Goal: Task Accomplishment & Management: Manage account settings

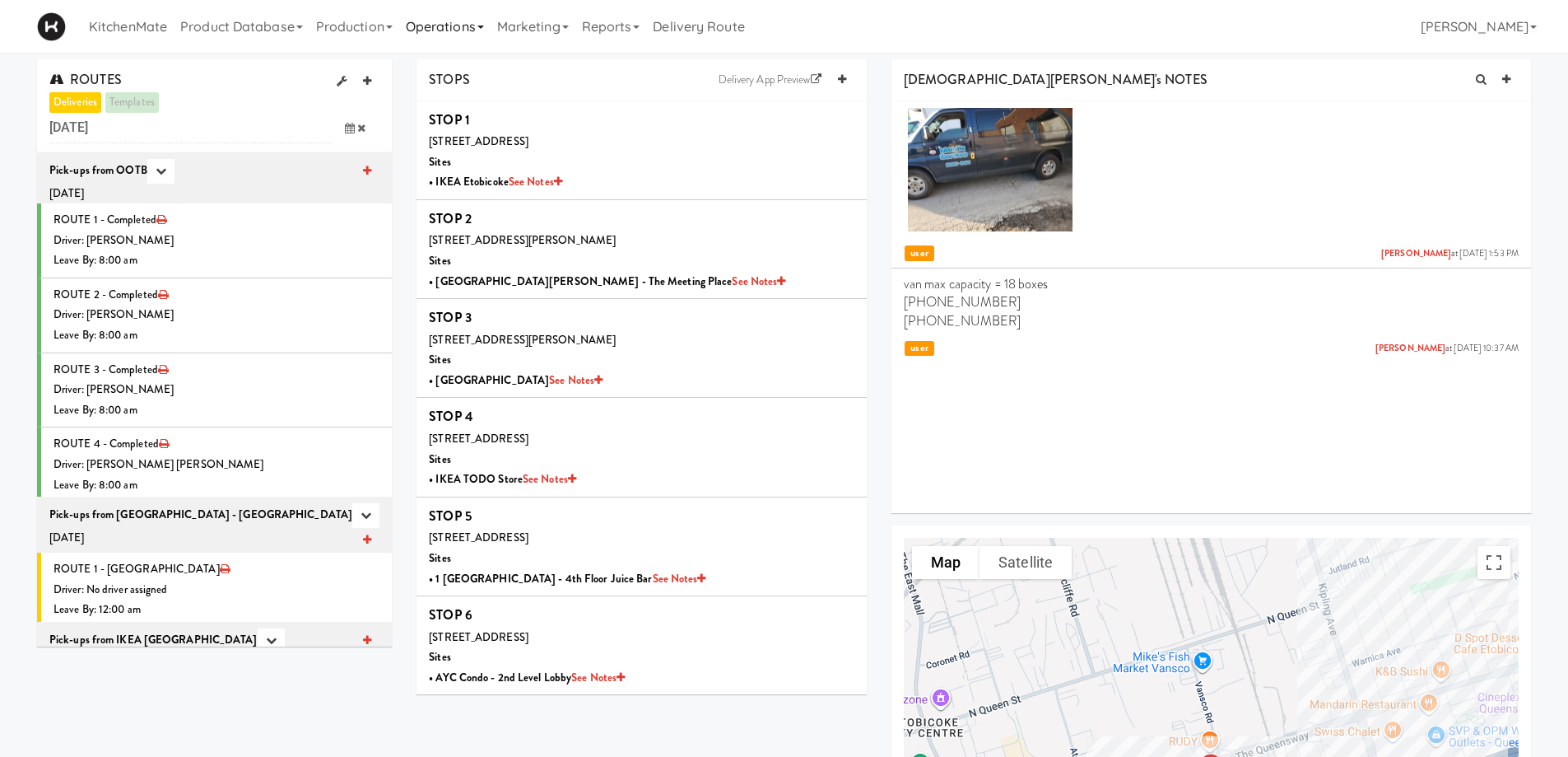
click at [452, 28] on link "Operations" at bounding box center [445, 27] width 92 height 53
click at [364, 30] on link "Production" at bounding box center [353, 27] width 90 height 53
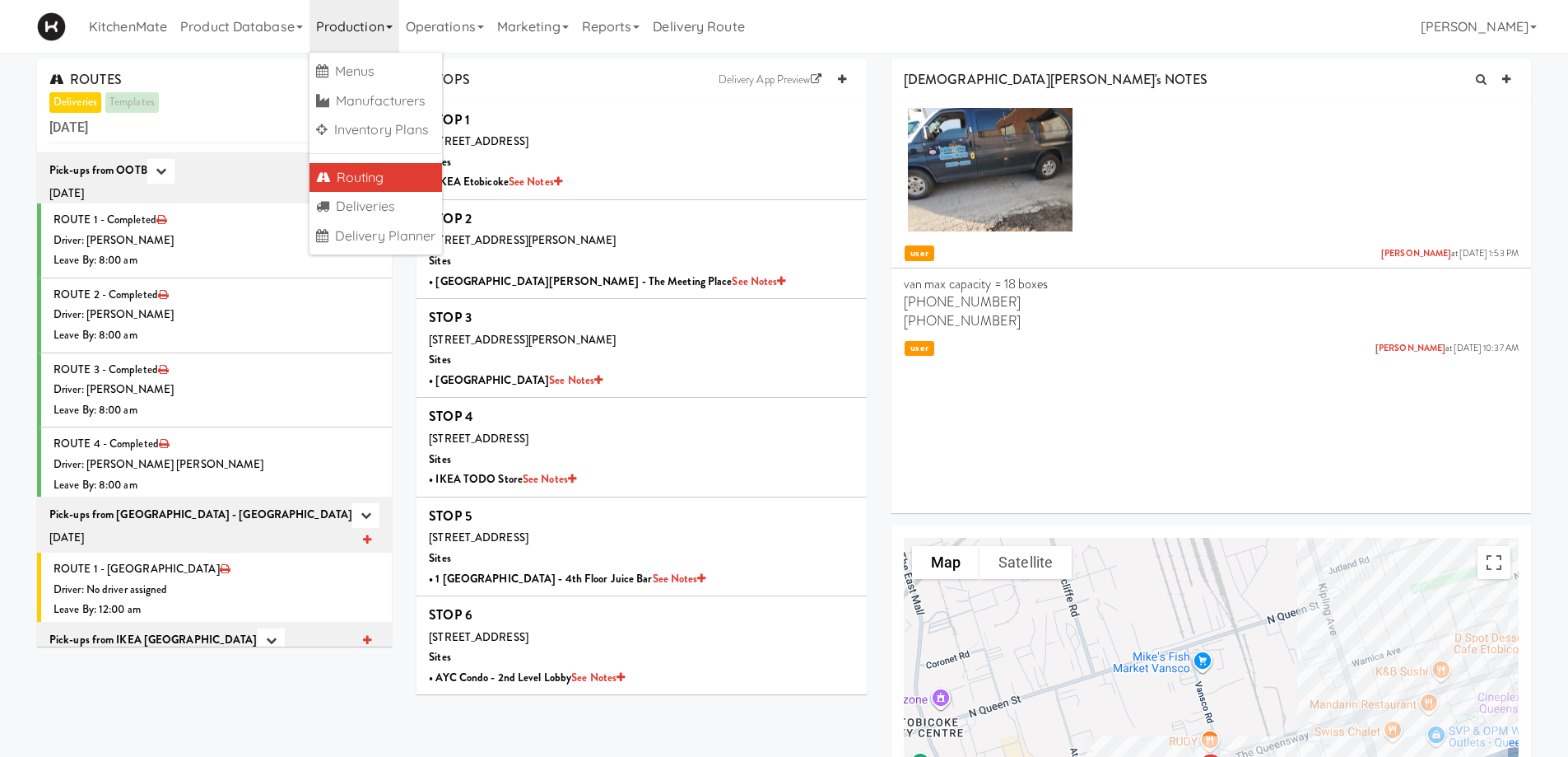
click at [365, 177] on link "Routing" at bounding box center [375, 178] width 133 height 30
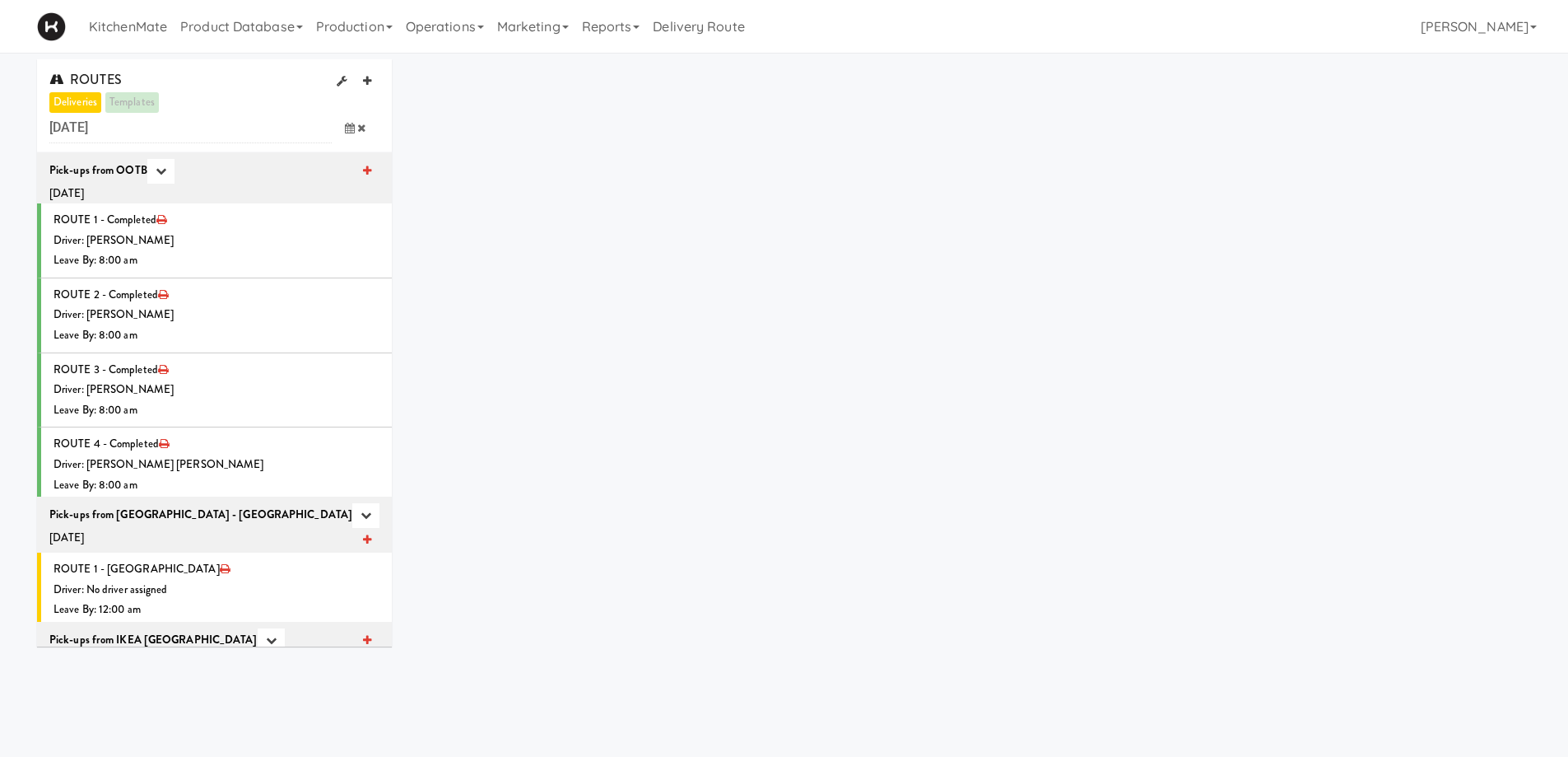
click at [345, 129] on icon at bounding box center [349, 128] width 10 height 11
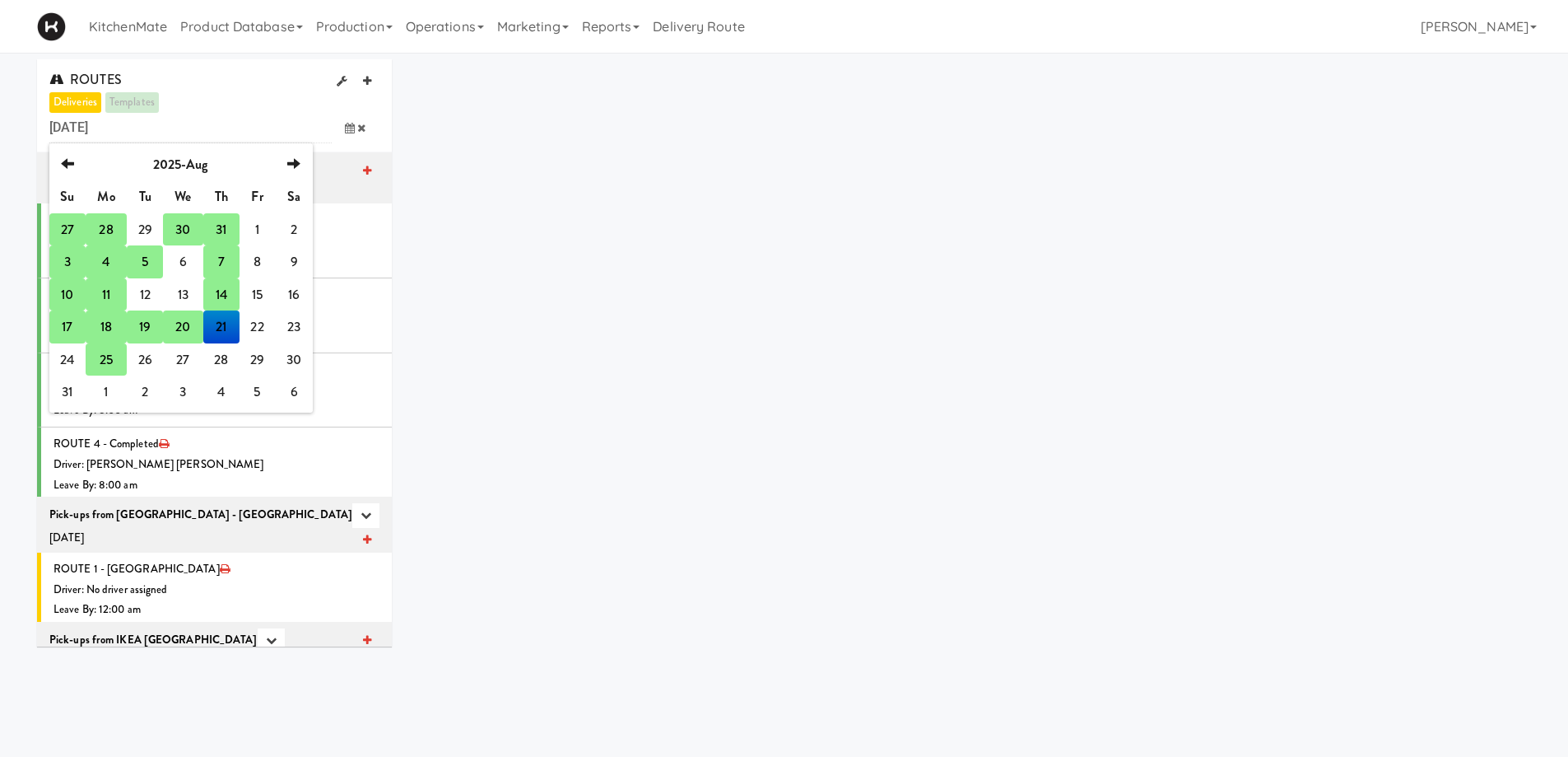
click at [108, 358] on td "25" at bounding box center [106, 359] width 41 height 32
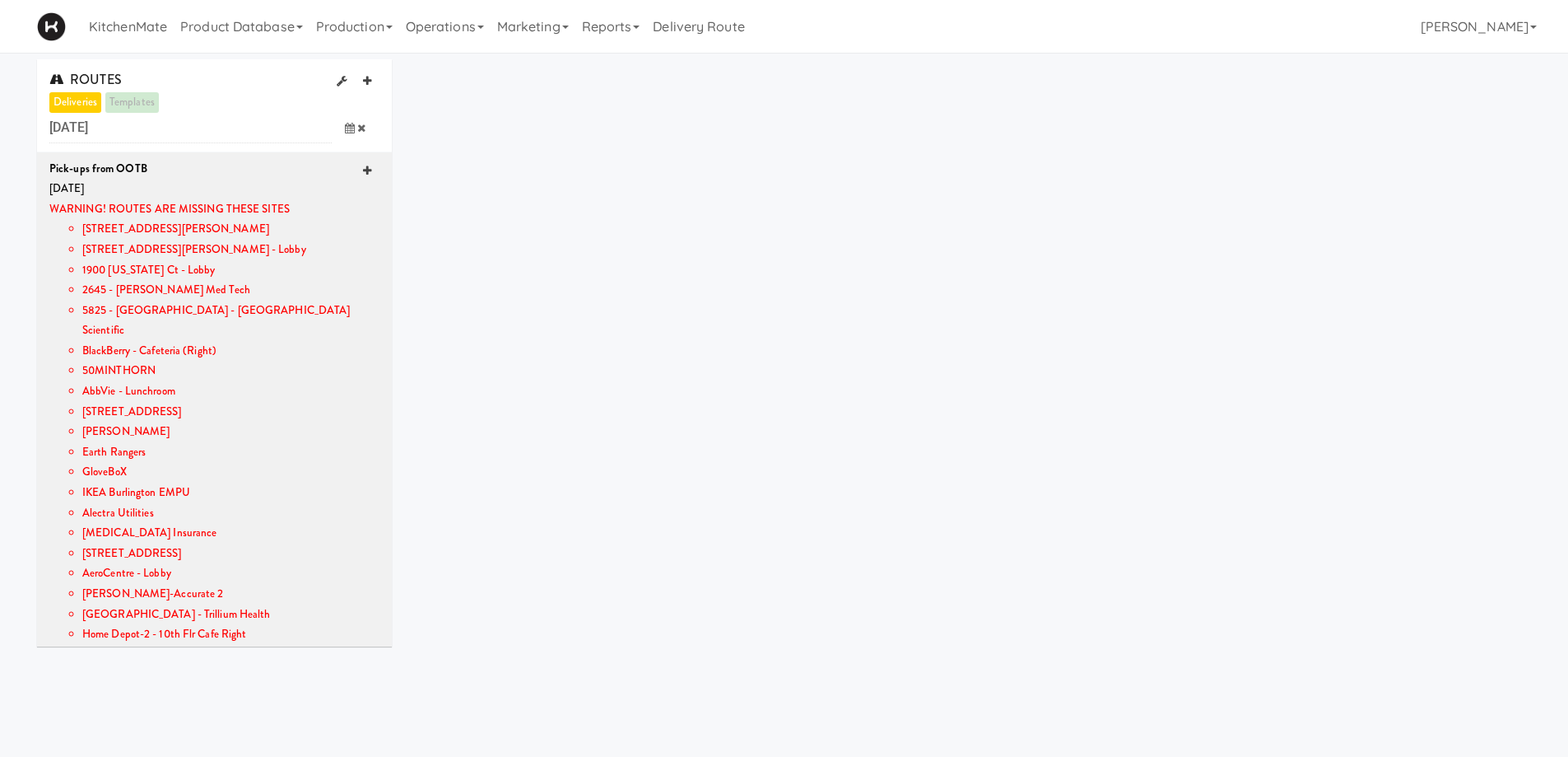
click at [363, 167] on icon at bounding box center [367, 170] width 8 height 11
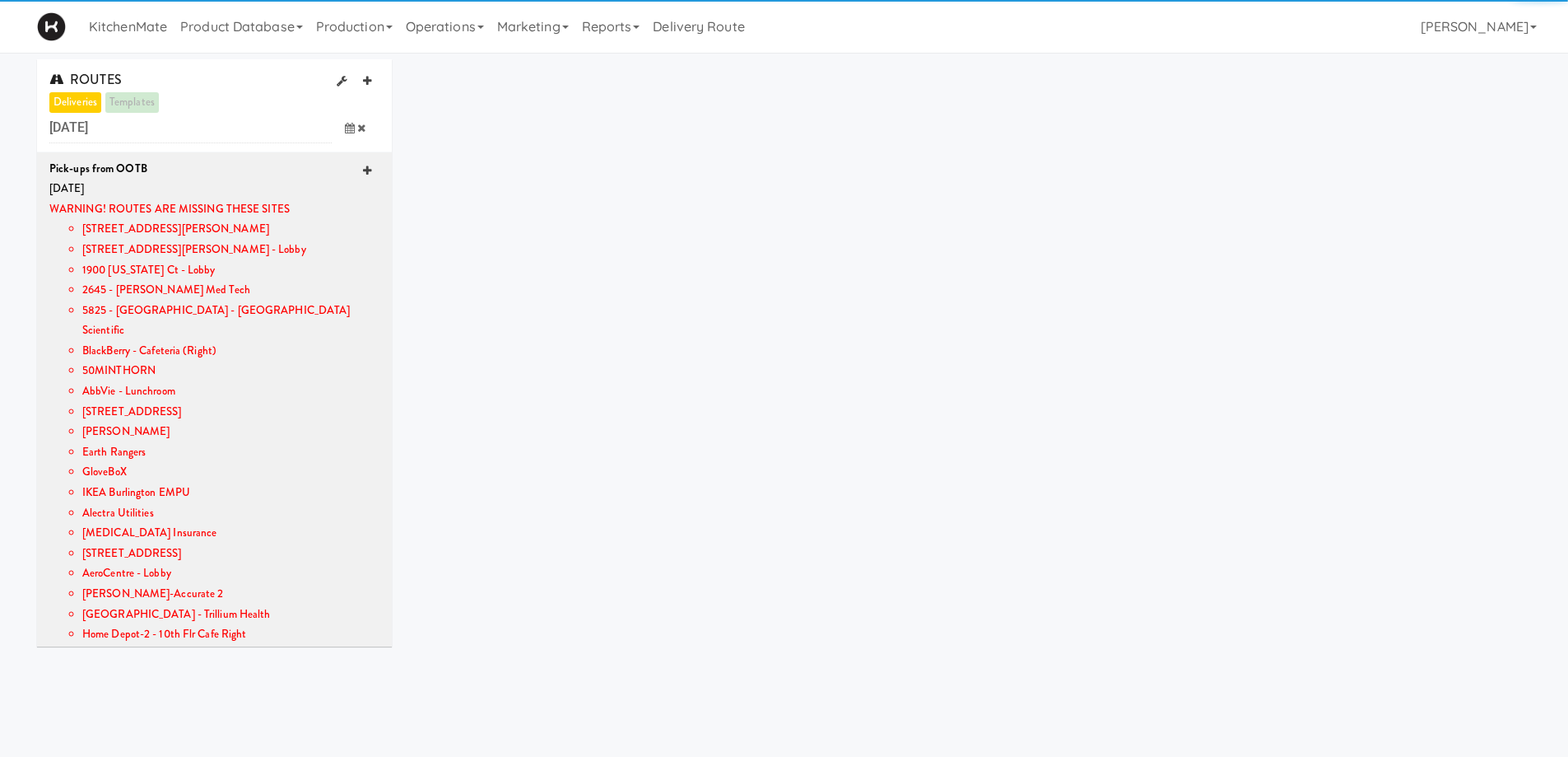
click at [363, 167] on icon at bounding box center [367, 170] width 8 height 11
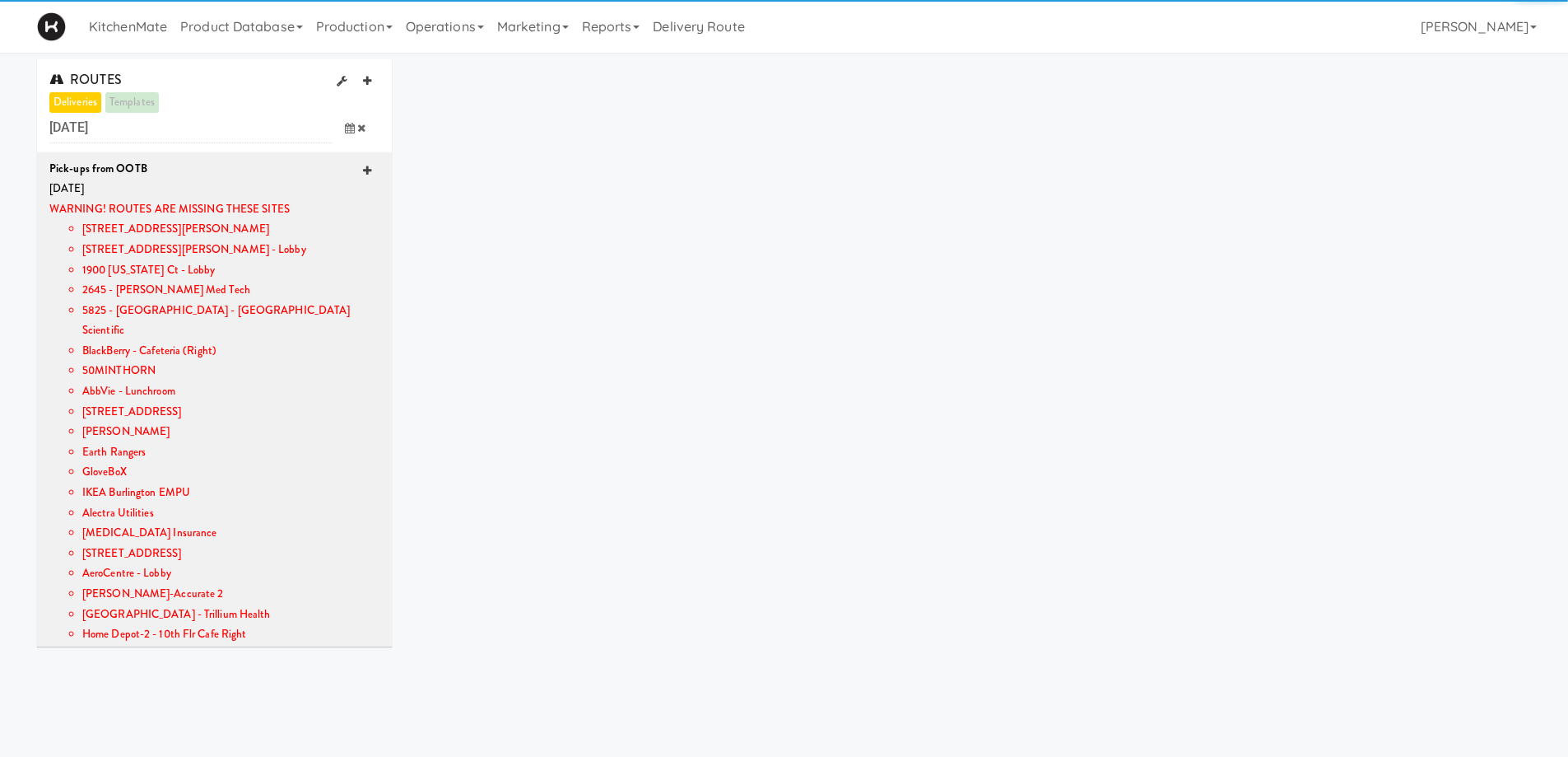
click at [363, 167] on icon at bounding box center [367, 170] width 8 height 11
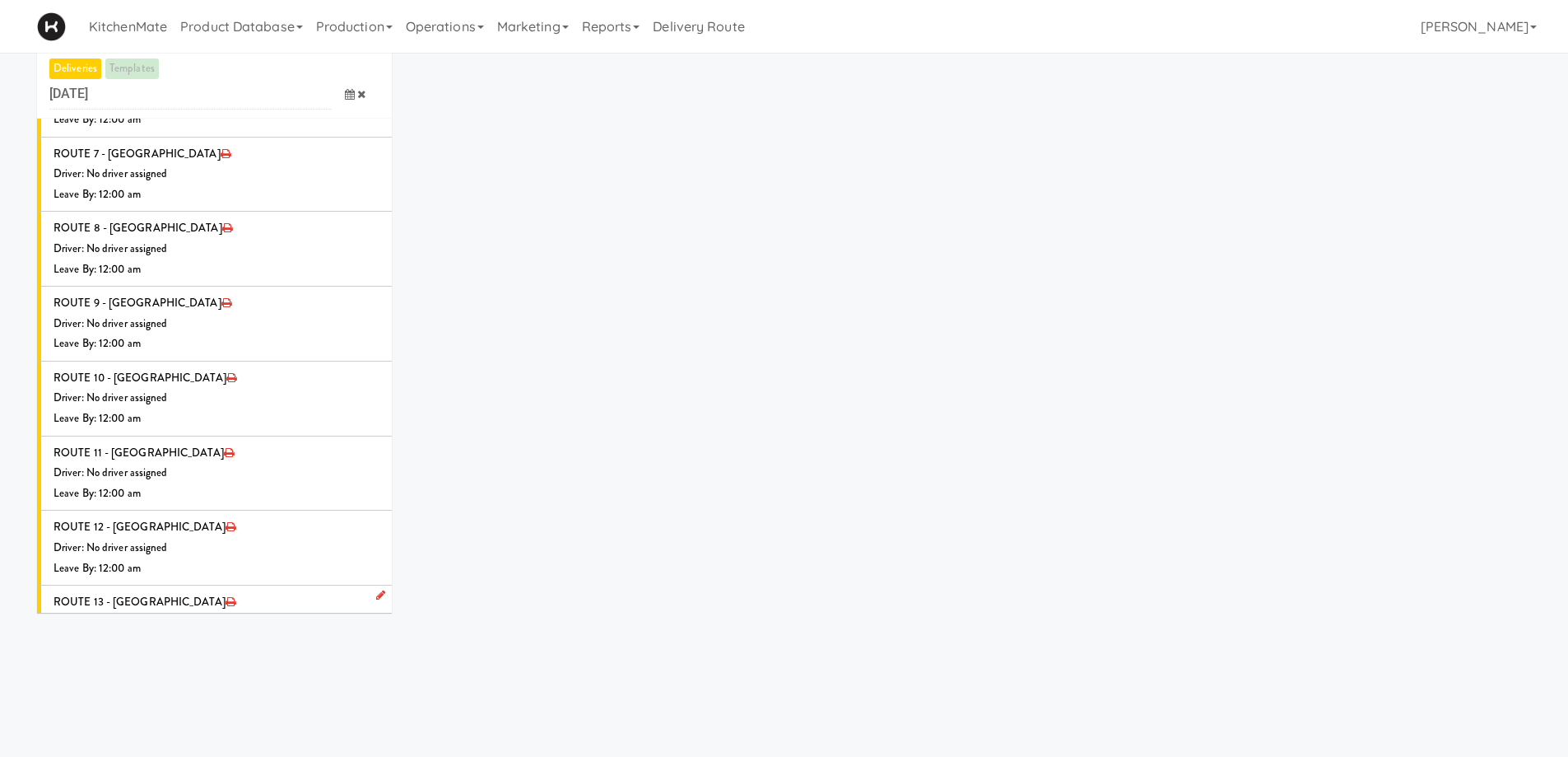
scroll to position [53, 0]
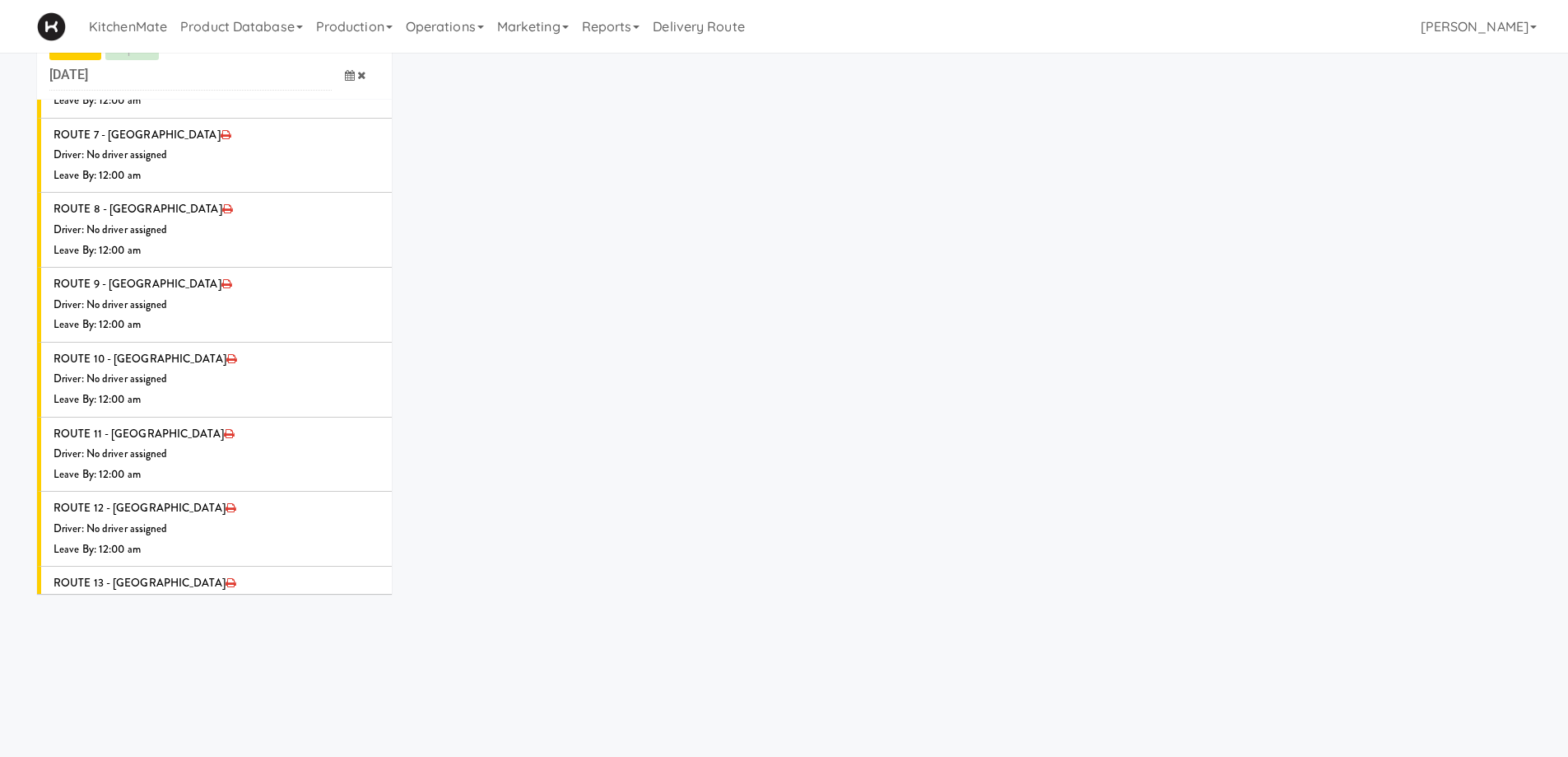
click at [377, 699] on icon at bounding box center [381, 704] width 8 height 11
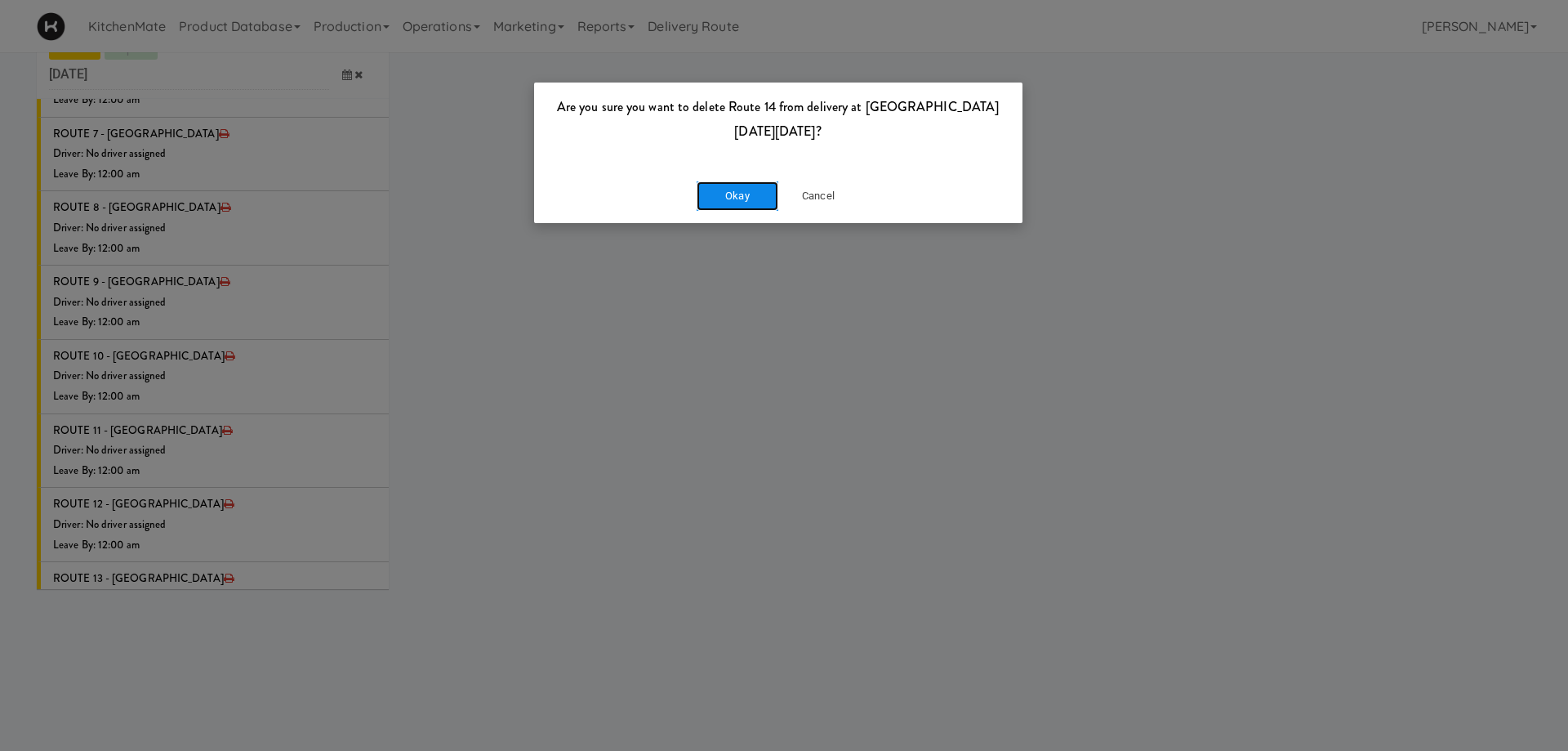
click at [740, 197] on button "Okay" at bounding box center [737, 196] width 82 height 29
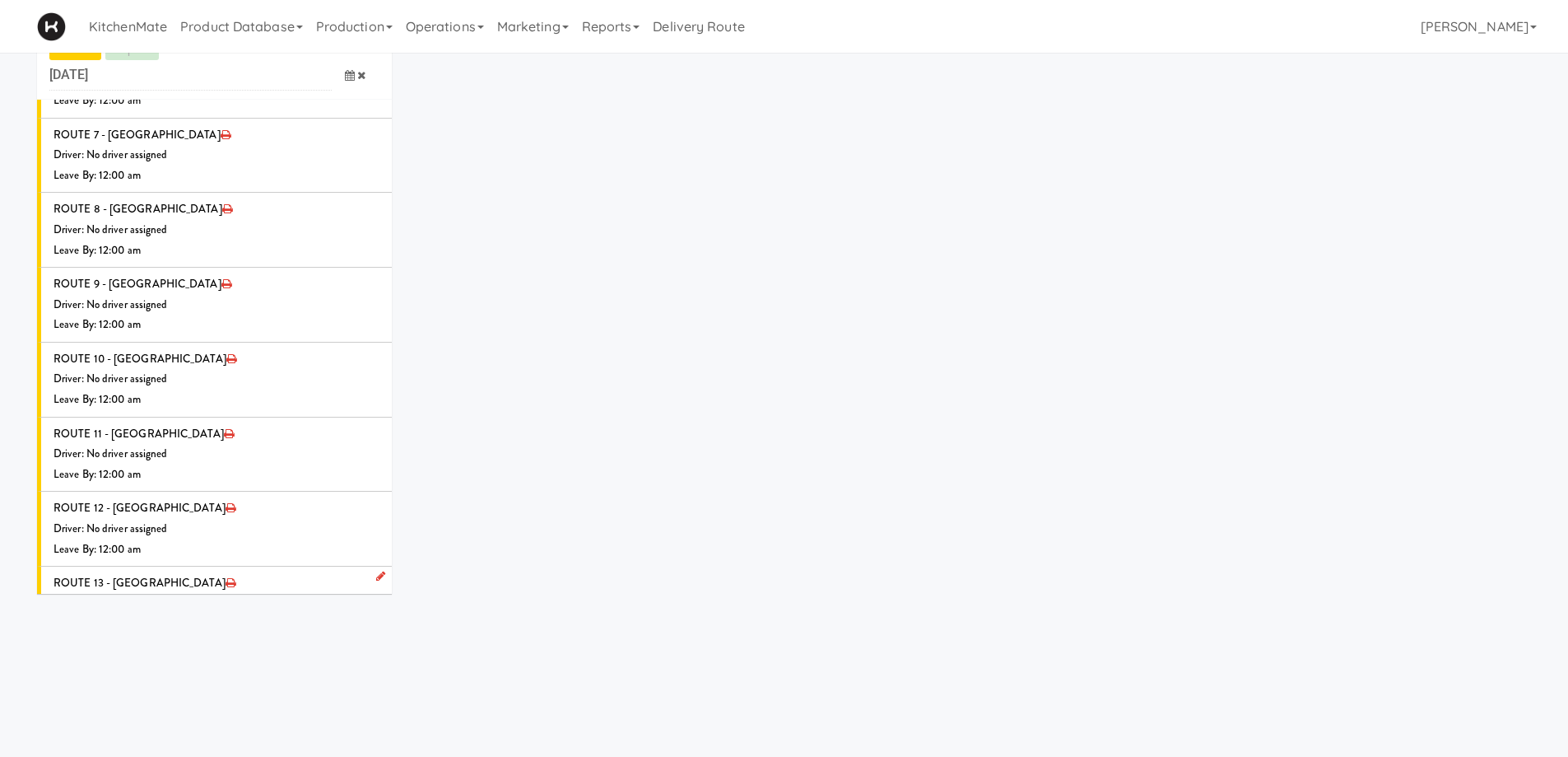
scroll to position [1941, 0]
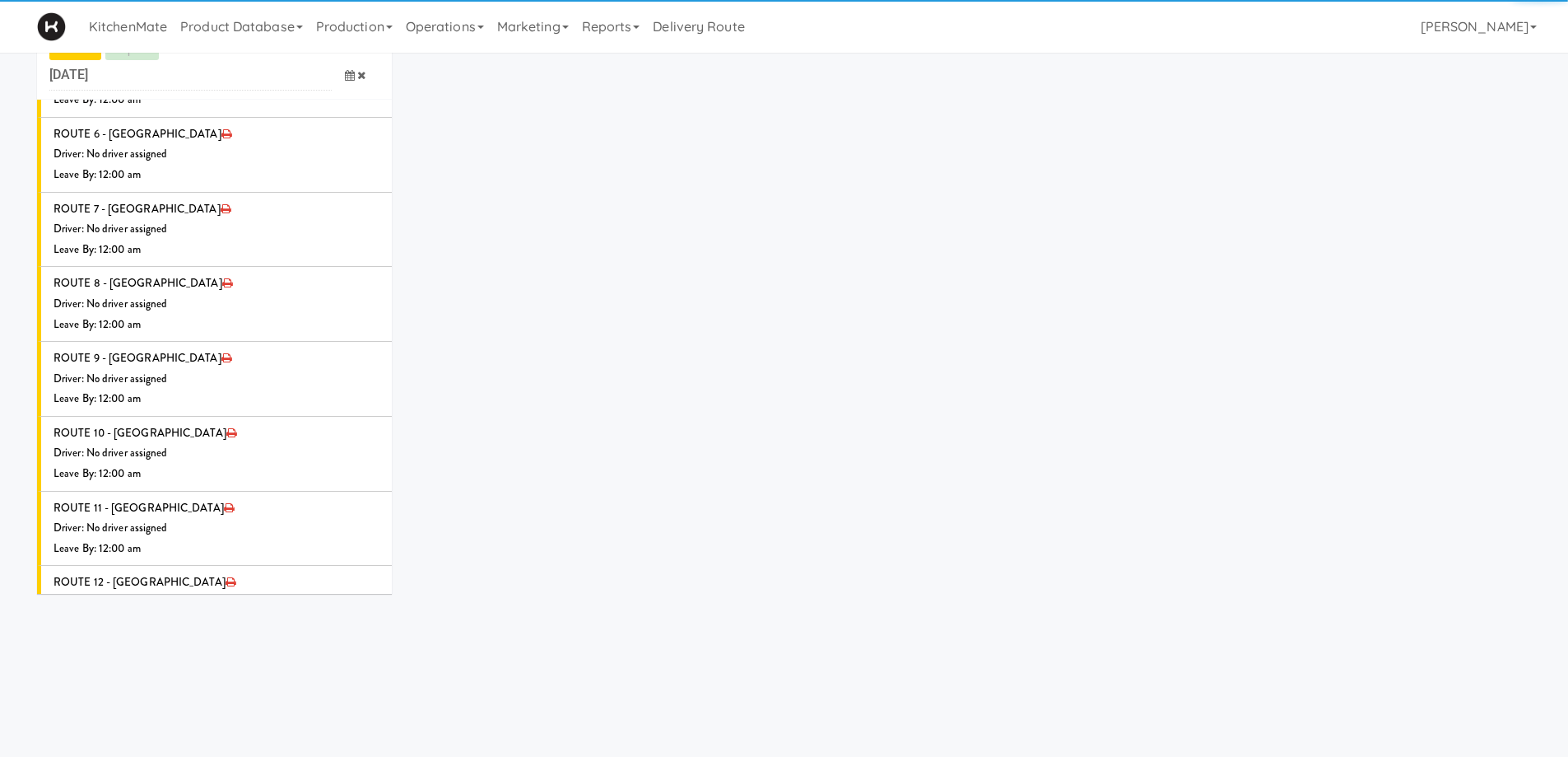
click at [377, 698] on icon at bounding box center [381, 703] width 8 height 11
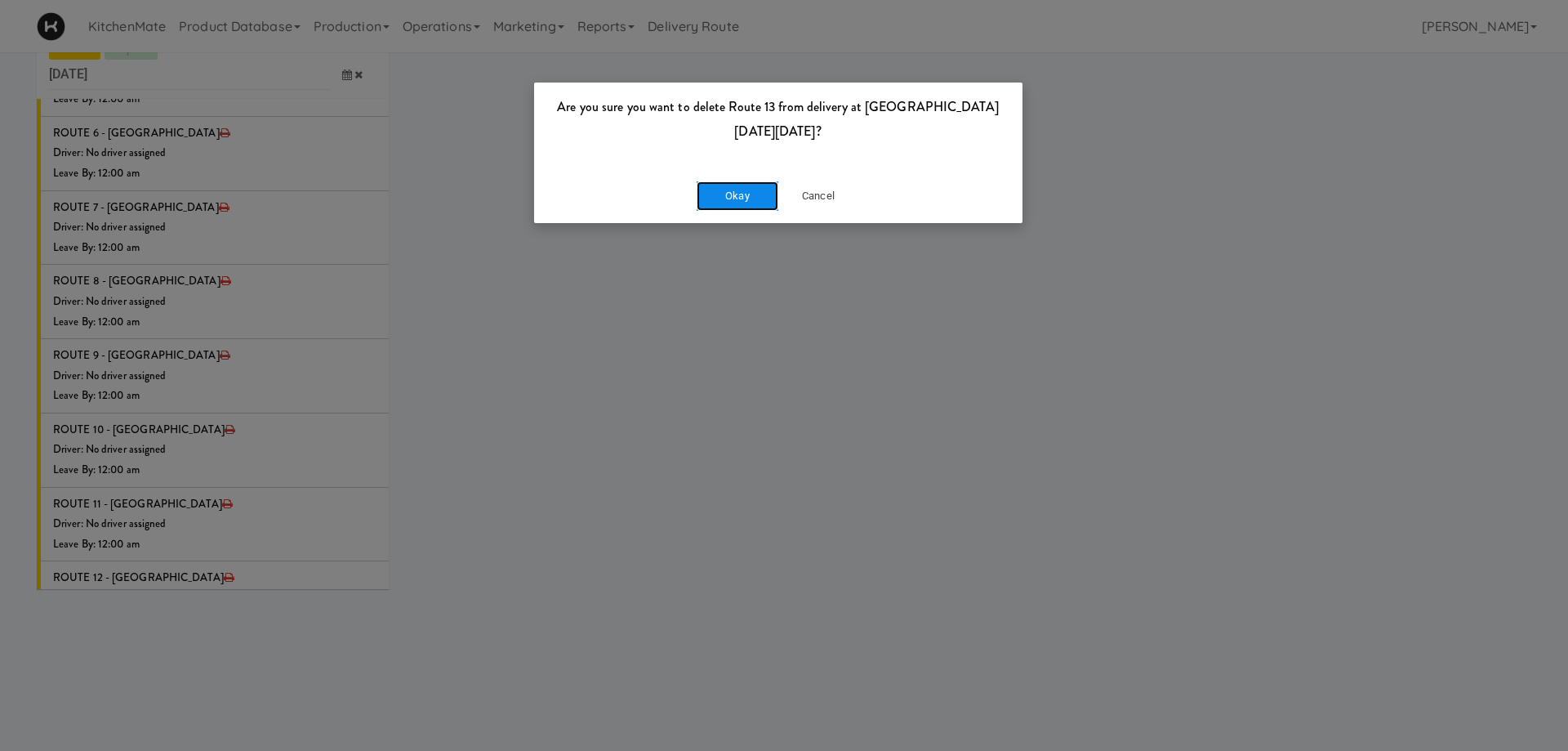
click at [725, 194] on button "Okay" at bounding box center [737, 196] width 82 height 29
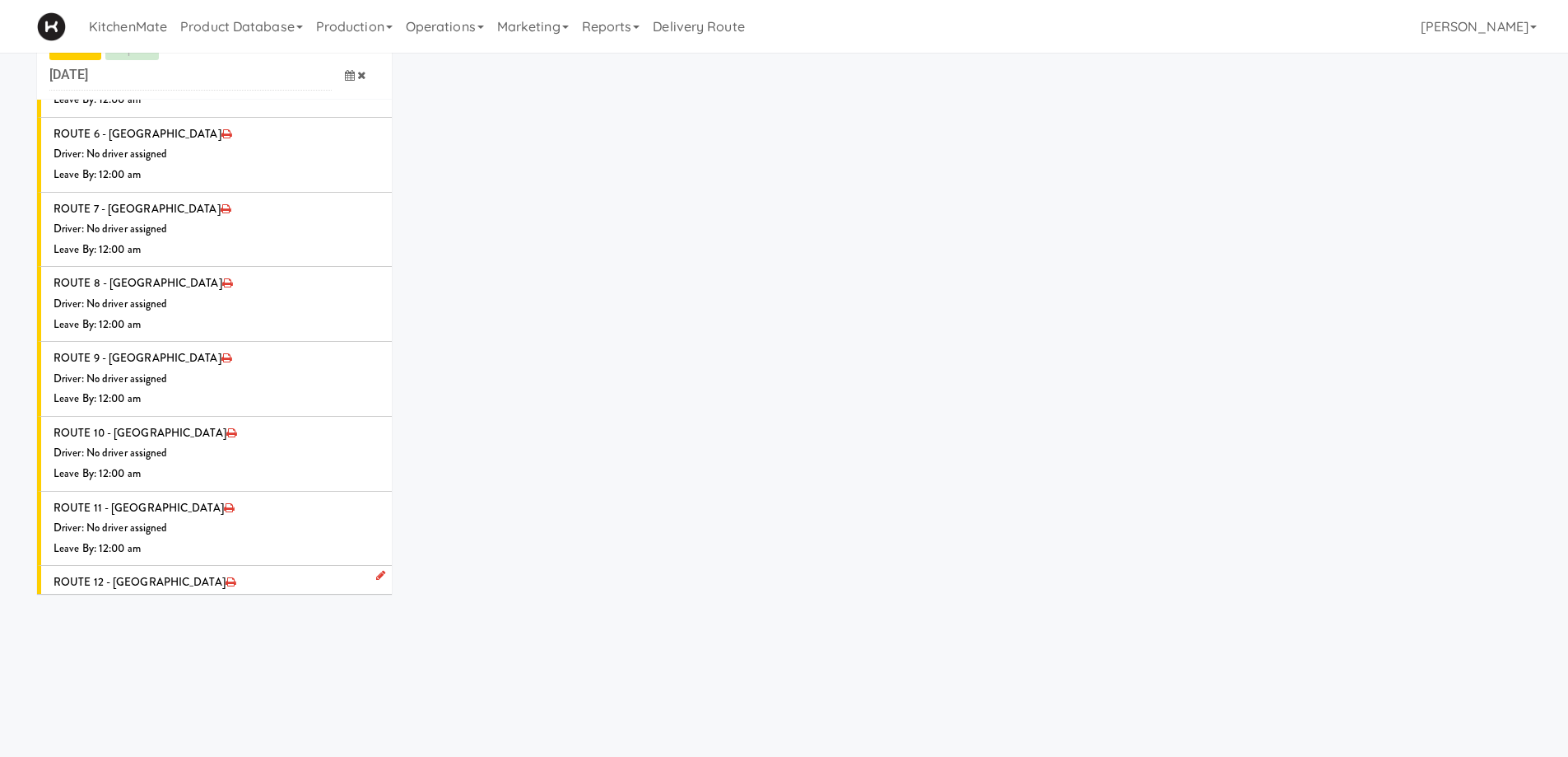
scroll to position [1866, 0]
click at [377, 699] on icon at bounding box center [381, 704] width 8 height 11
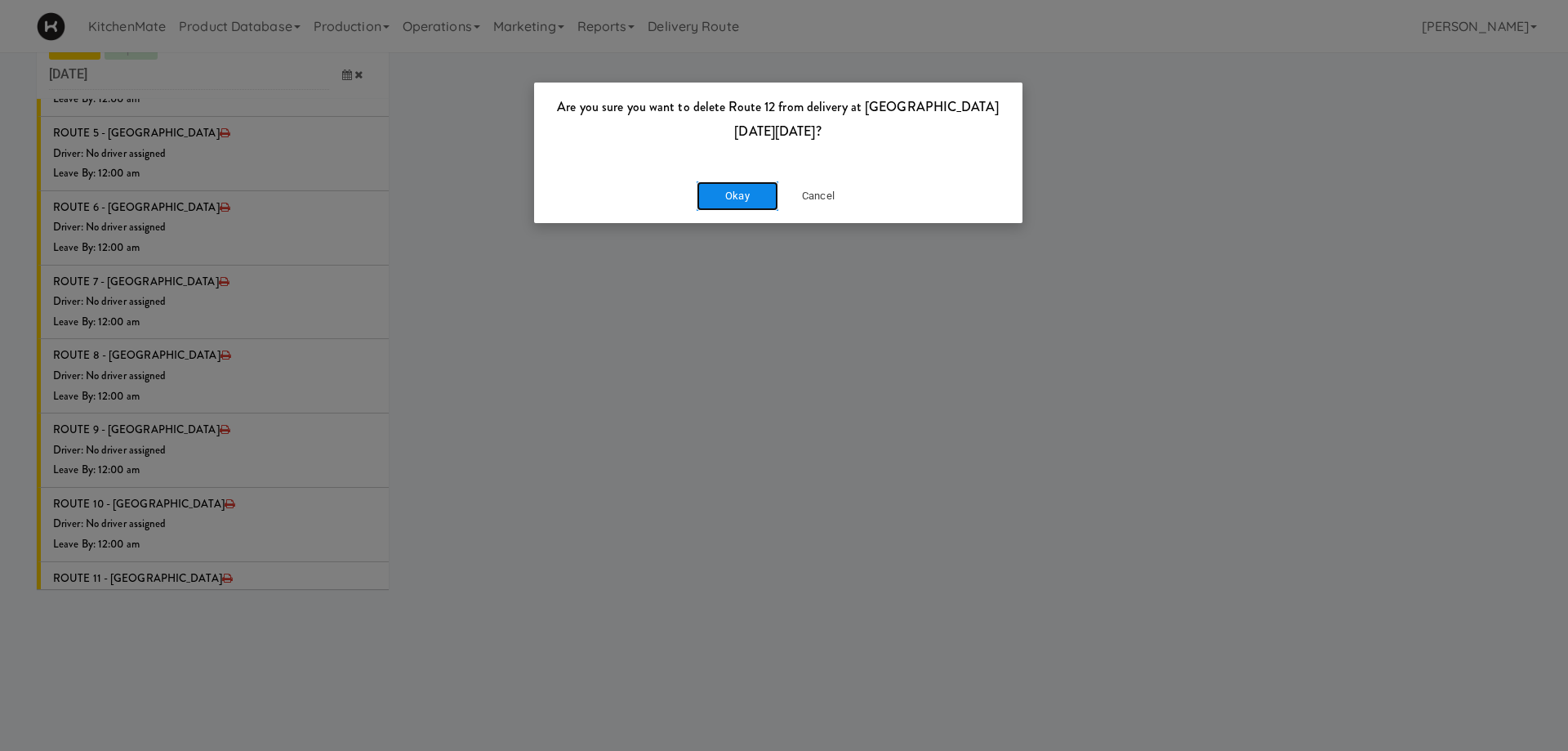
click at [731, 192] on button "Okay" at bounding box center [737, 196] width 82 height 29
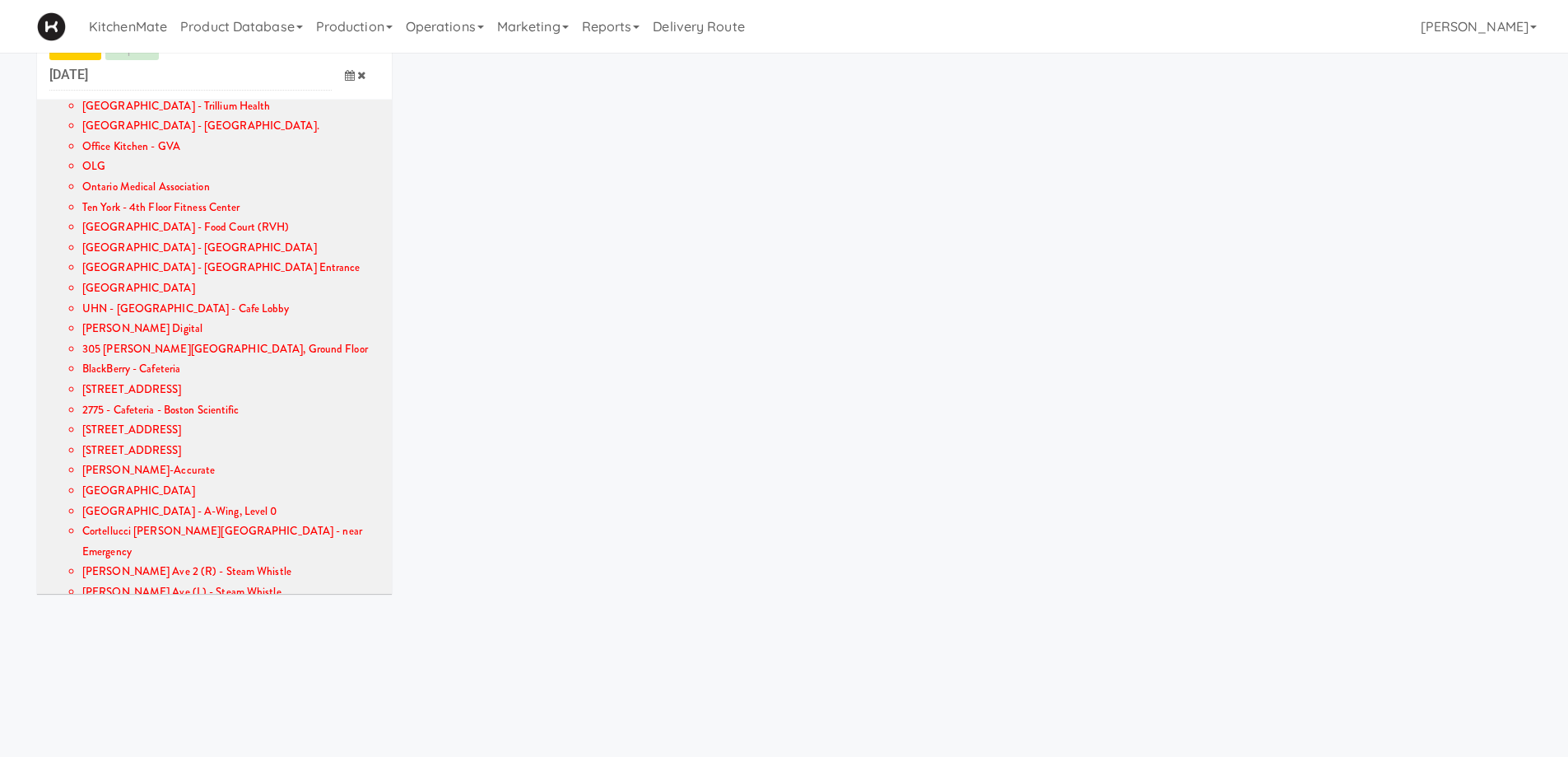
scroll to position [1317, 0]
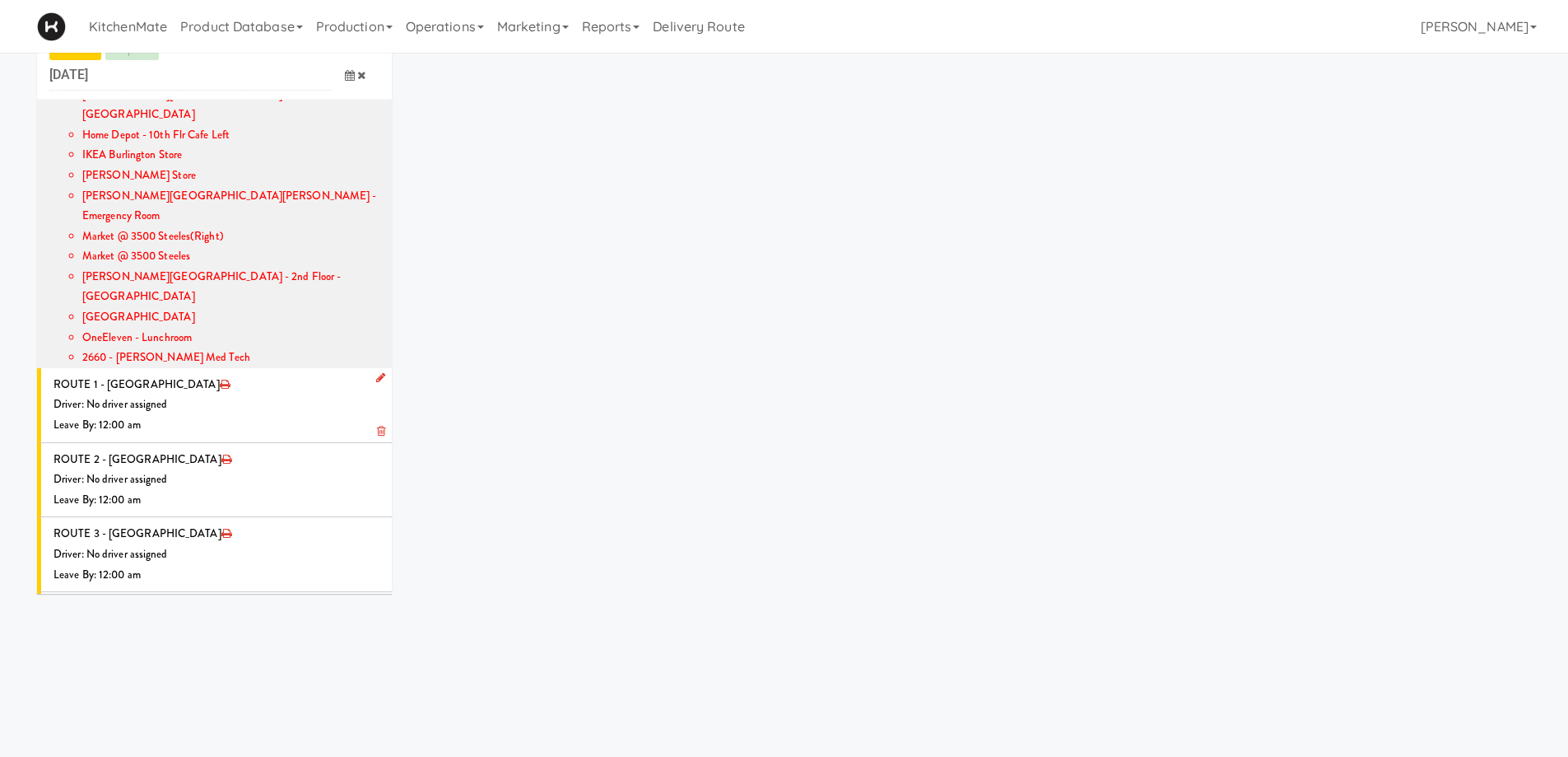
click at [228, 395] on div "Driver: No driver assigned" at bounding box center [216, 405] width 326 height 21
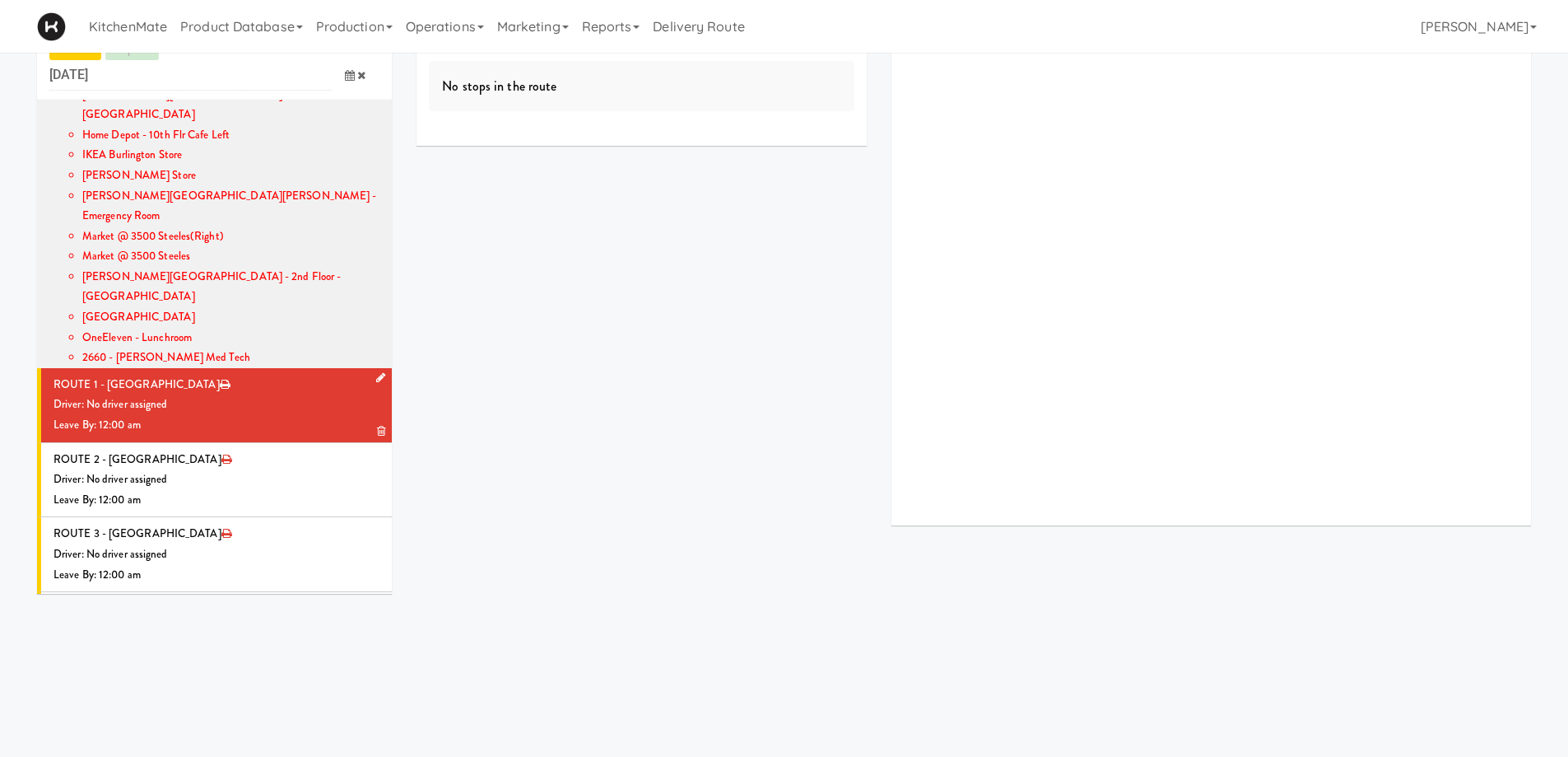
click at [376, 372] on icon at bounding box center [380, 377] width 9 height 11
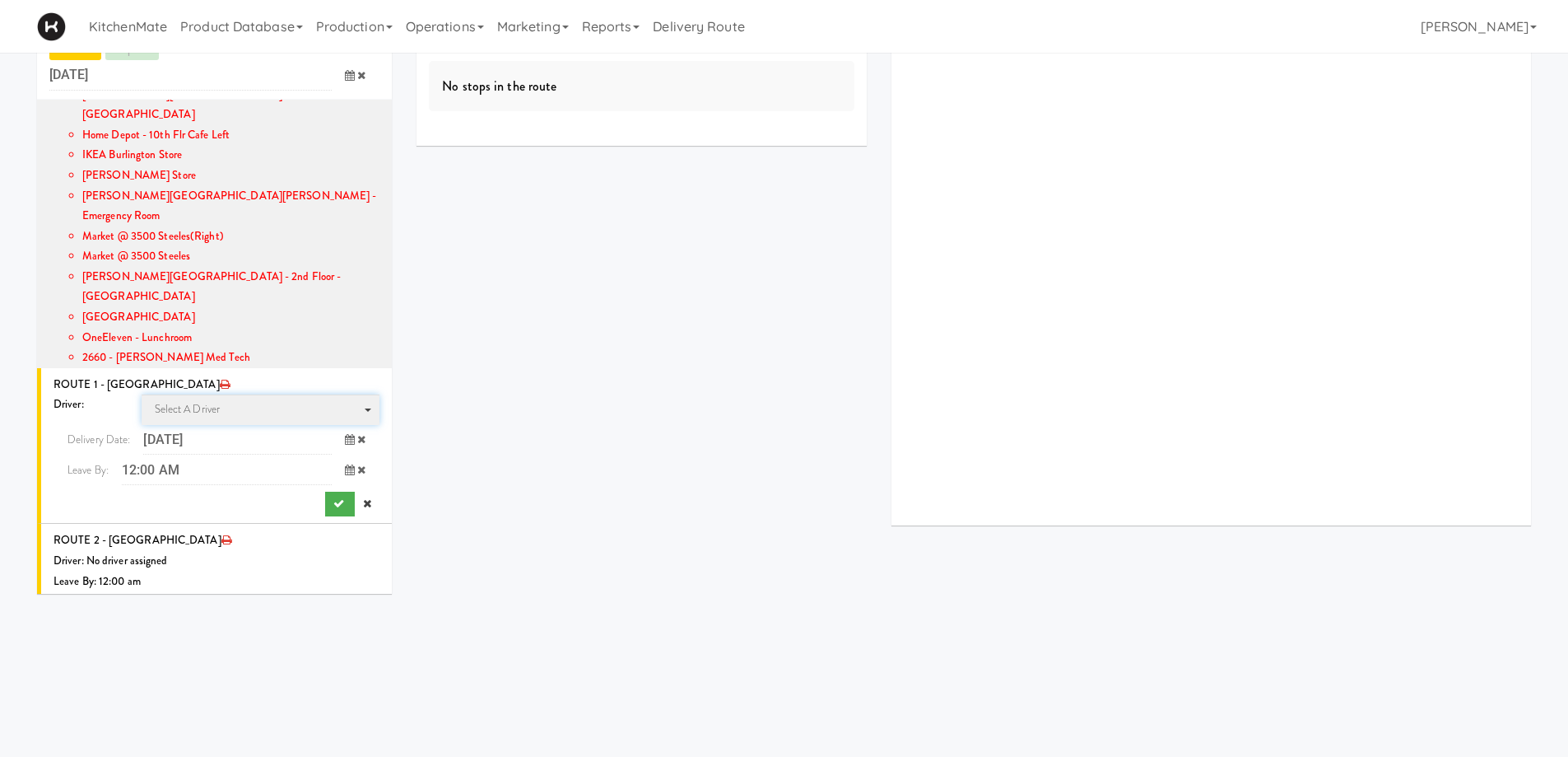
click at [244, 395] on span "Select a driver Select a driver" at bounding box center [261, 410] width 239 height 31
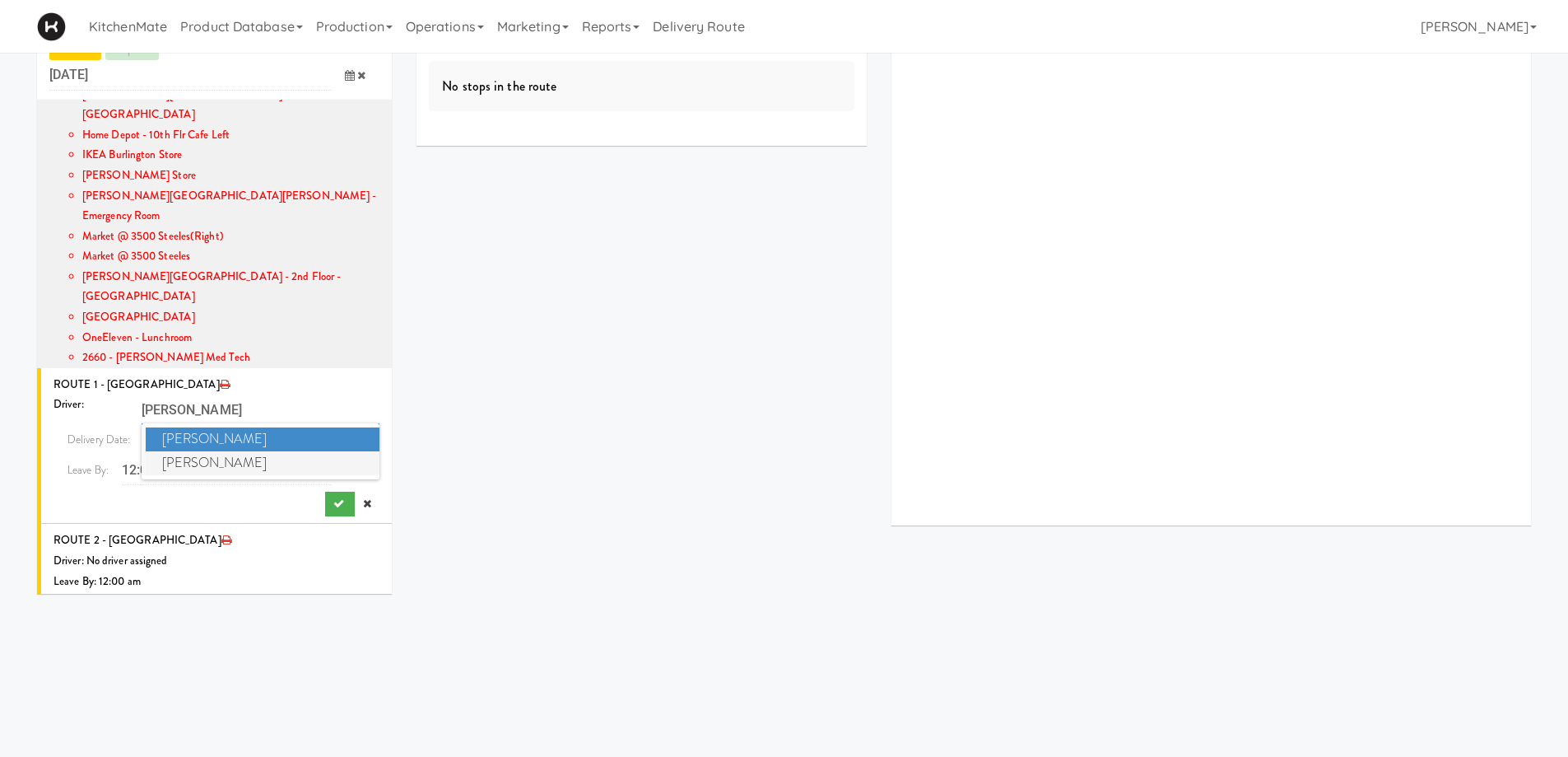
type input "CHRIS"
click at [165, 451] on span "Christopher Solomon" at bounding box center [263, 463] width 234 height 24
click at [254, 455] on input "12:00 AM" at bounding box center [226, 470] width 210 height 31
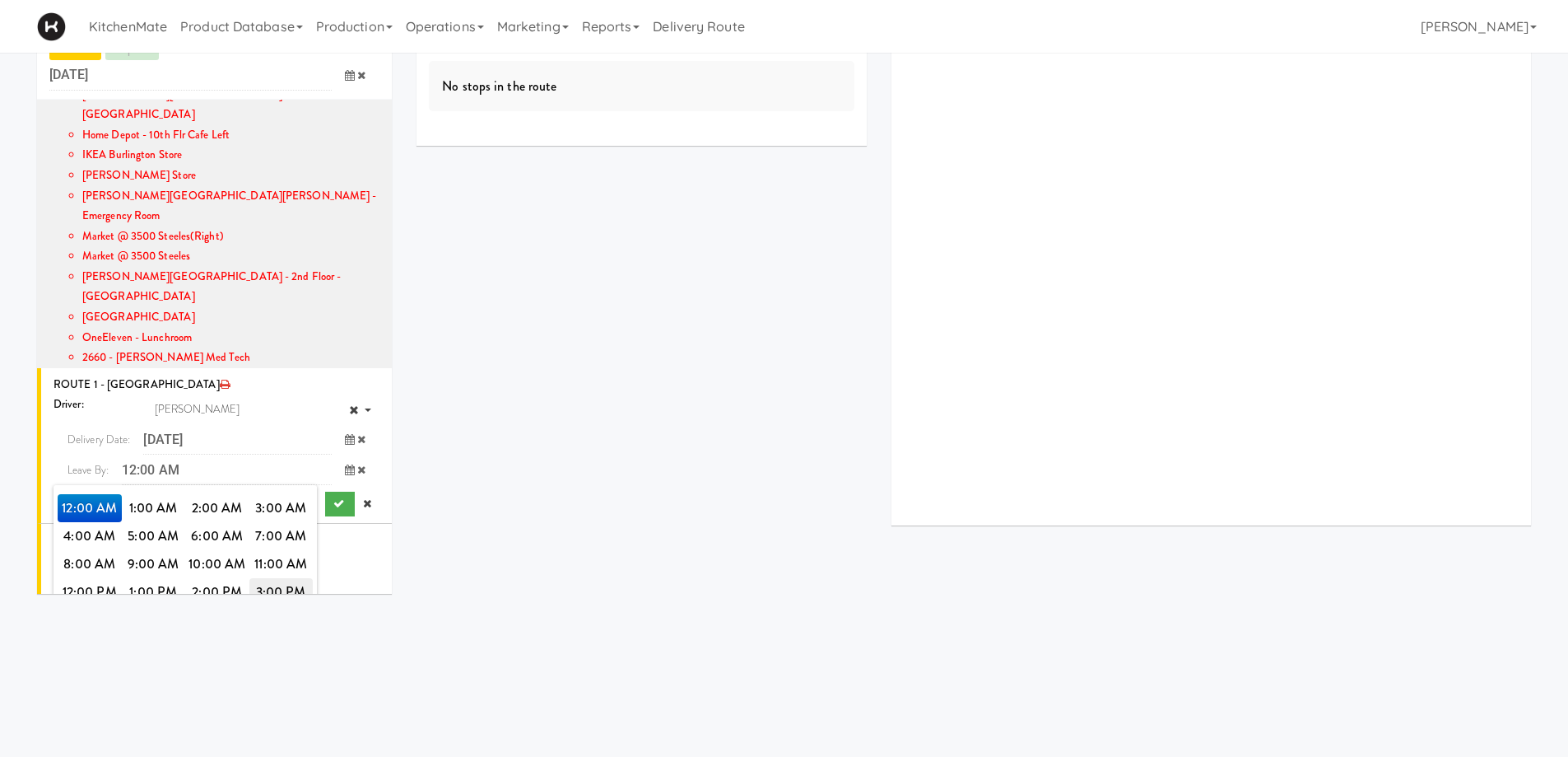
click at [278, 578] on span "3:00 PM" at bounding box center [281, 592] width 64 height 28
click at [84, 494] on span "3:00 PM" at bounding box center [90, 508] width 64 height 28
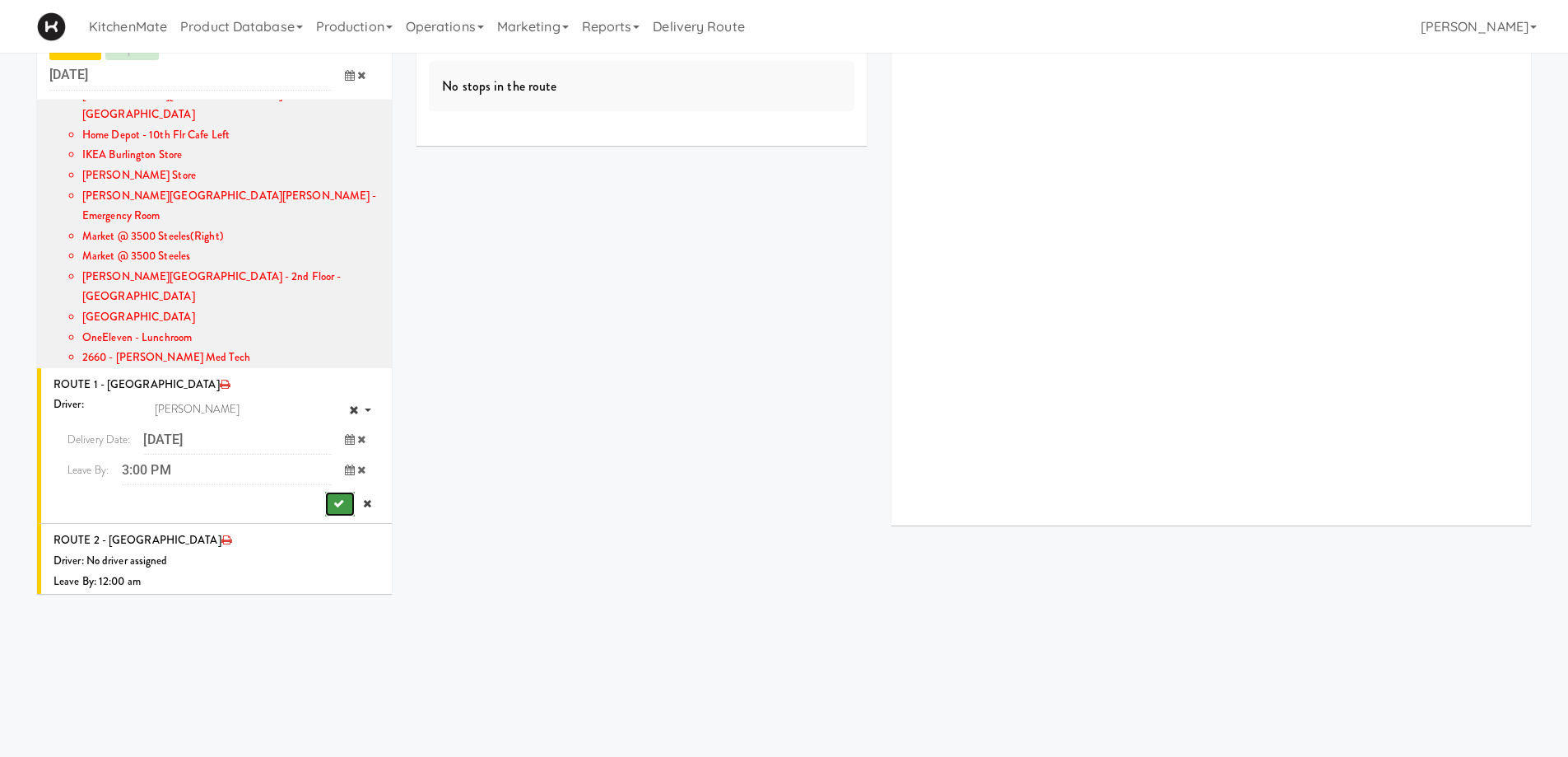
click at [332, 491] on button "submit" at bounding box center [340, 503] width 30 height 25
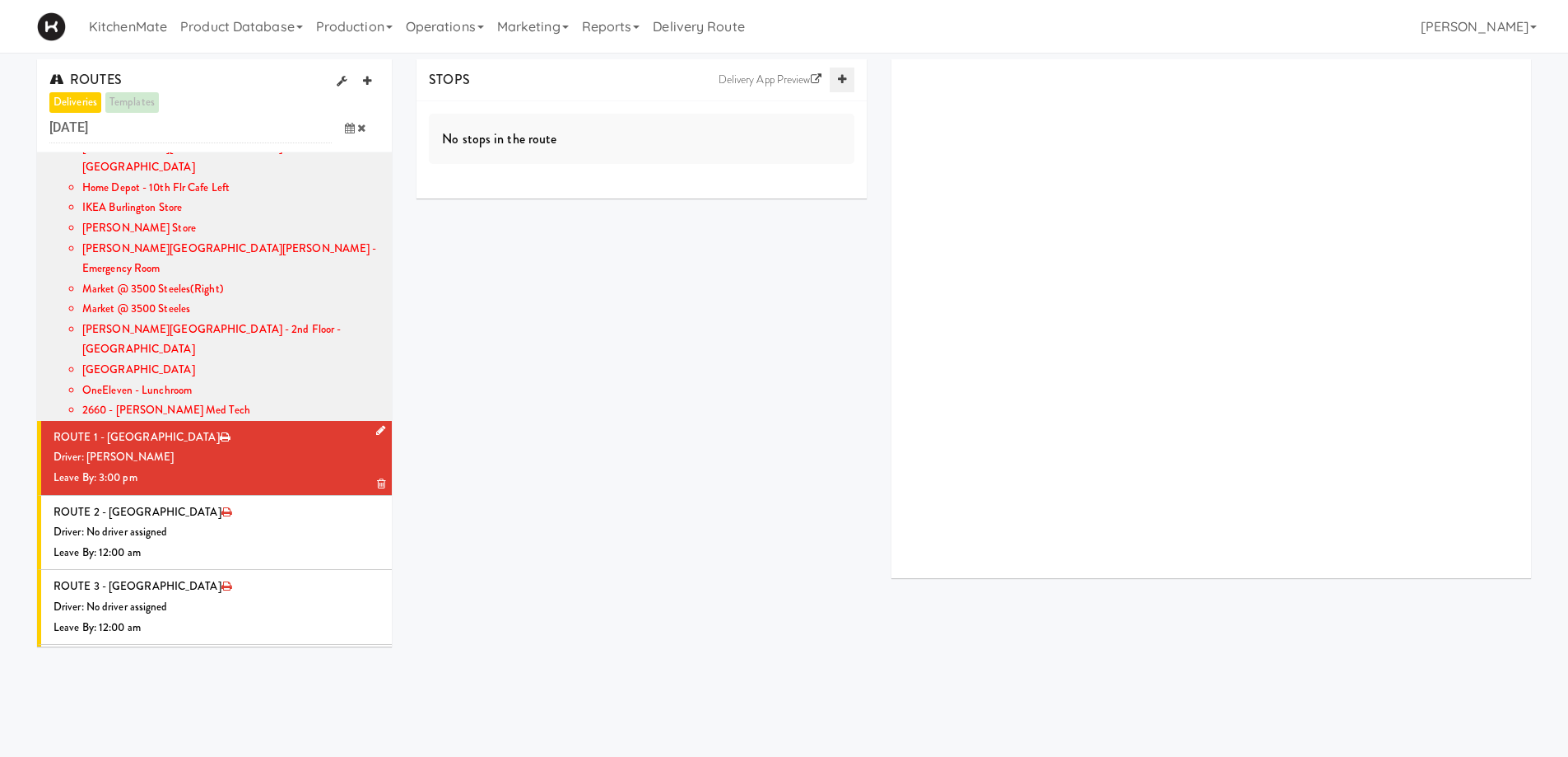
click at [839, 81] on icon at bounding box center [842, 79] width 8 height 11
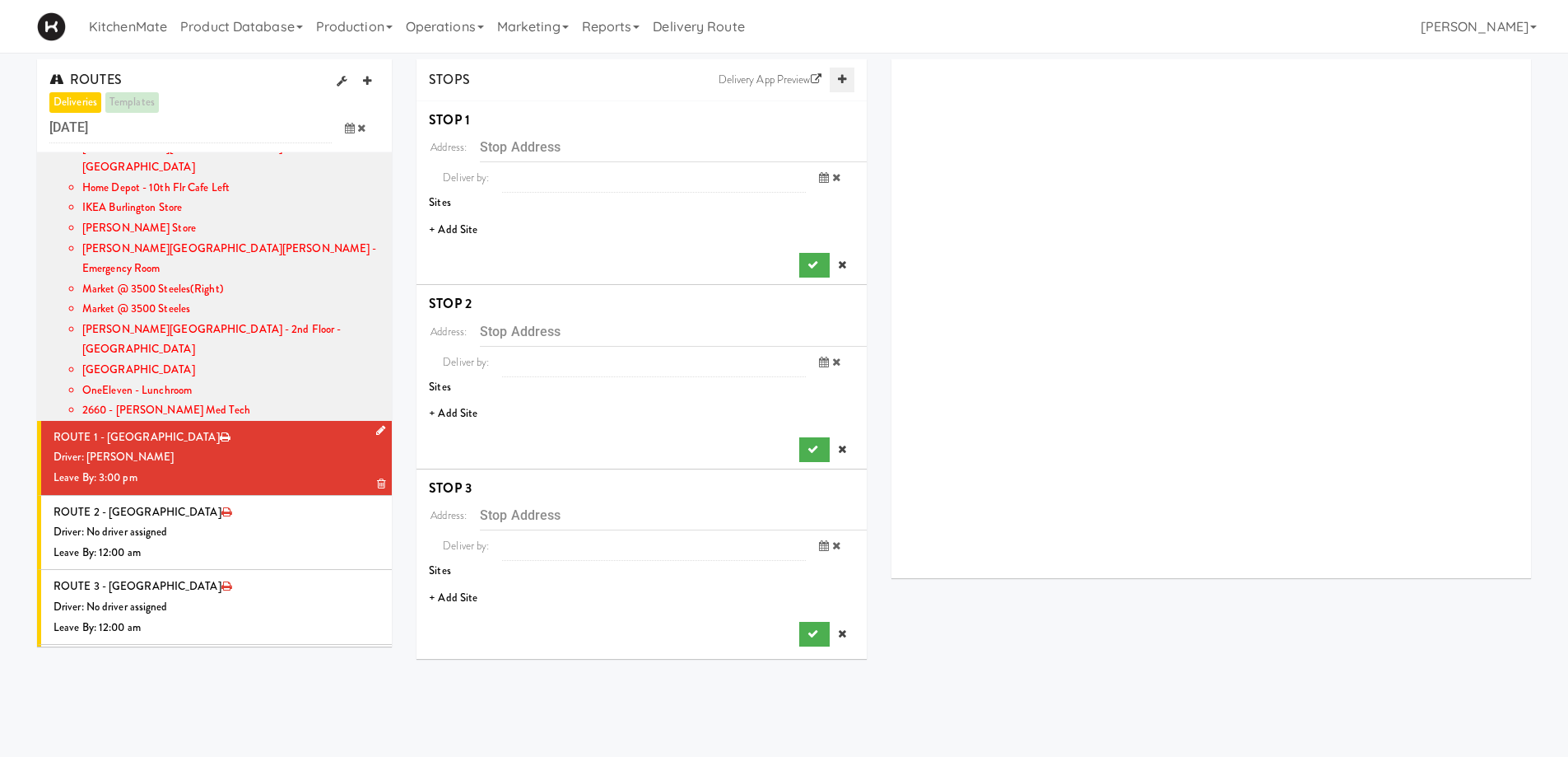
click at [839, 81] on icon at bounding box center [842, 79] width 8 height 11
click at [451, 223] on li "+ Add Site" at bounding box center [641, 230] width 450 height 33
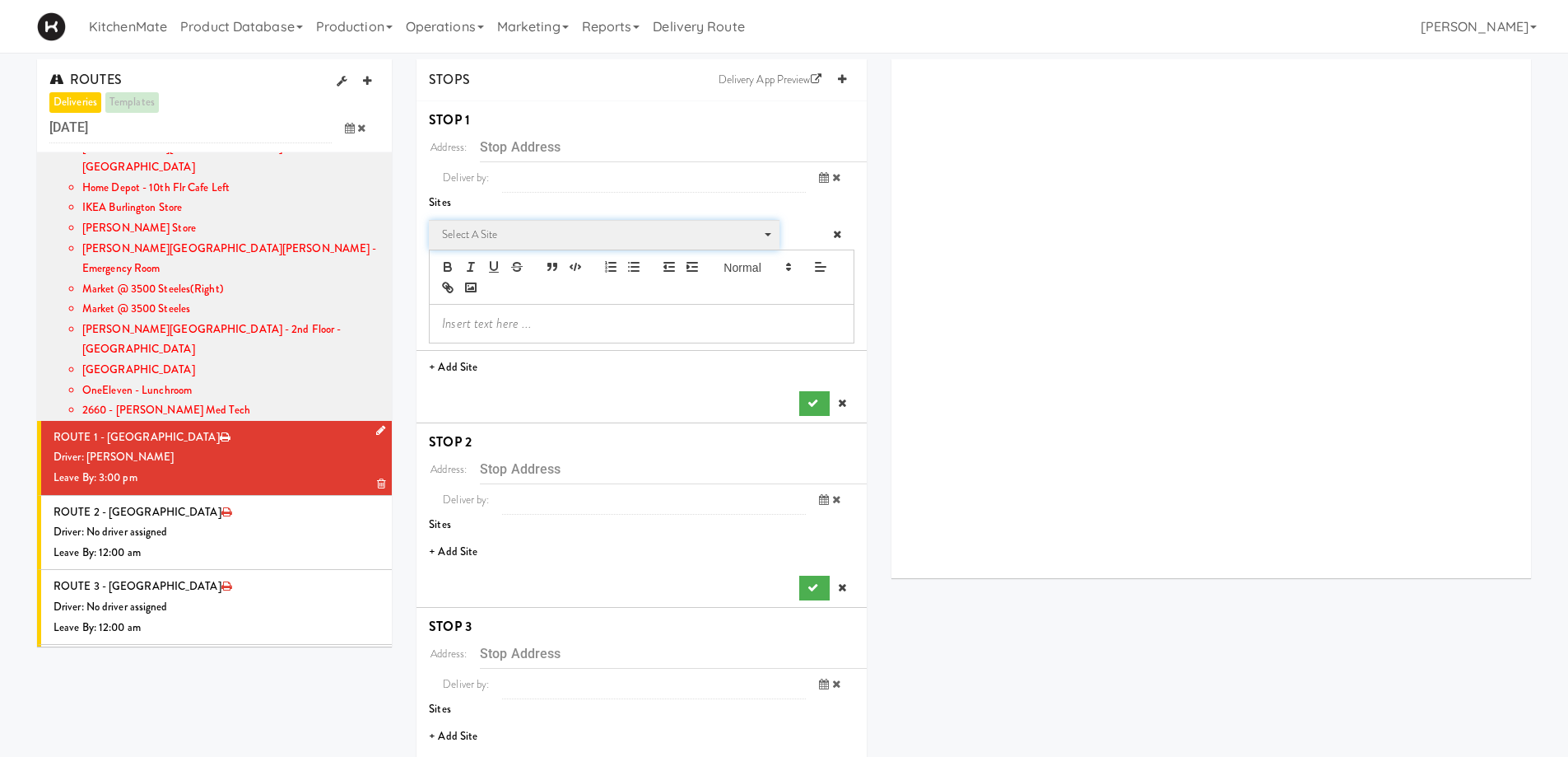
click at [504, 235] on span "Select a site" at bounding box center [598, 234] width 313 height 20
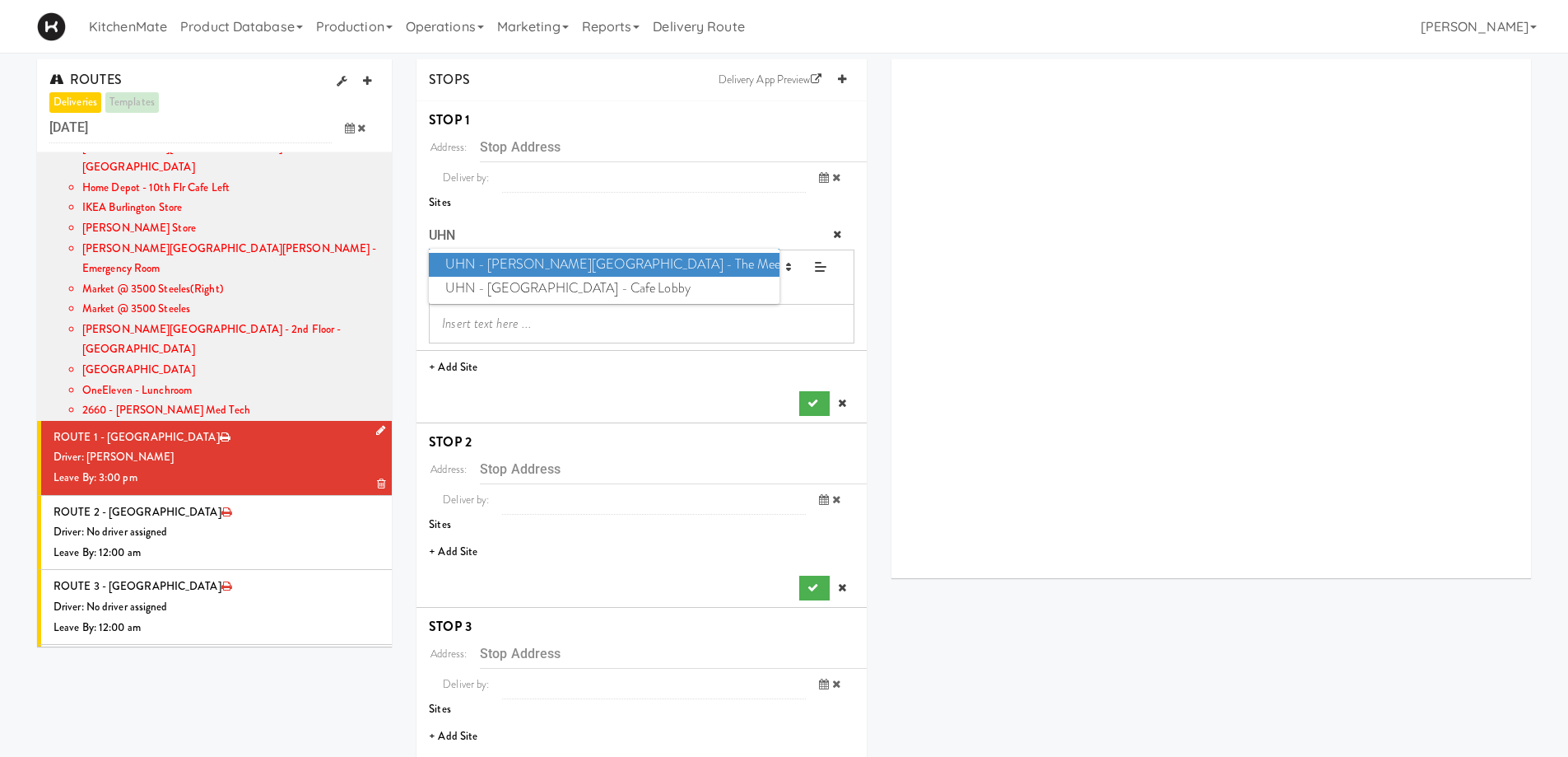
type input "UHN"
click at [520, 269] on span "UHN - Bickle Center - The Meeting Place" at bounding box center [603, 265] width 349 height 24
type input "130 Dunn Ave, Toronto, ON, CA"
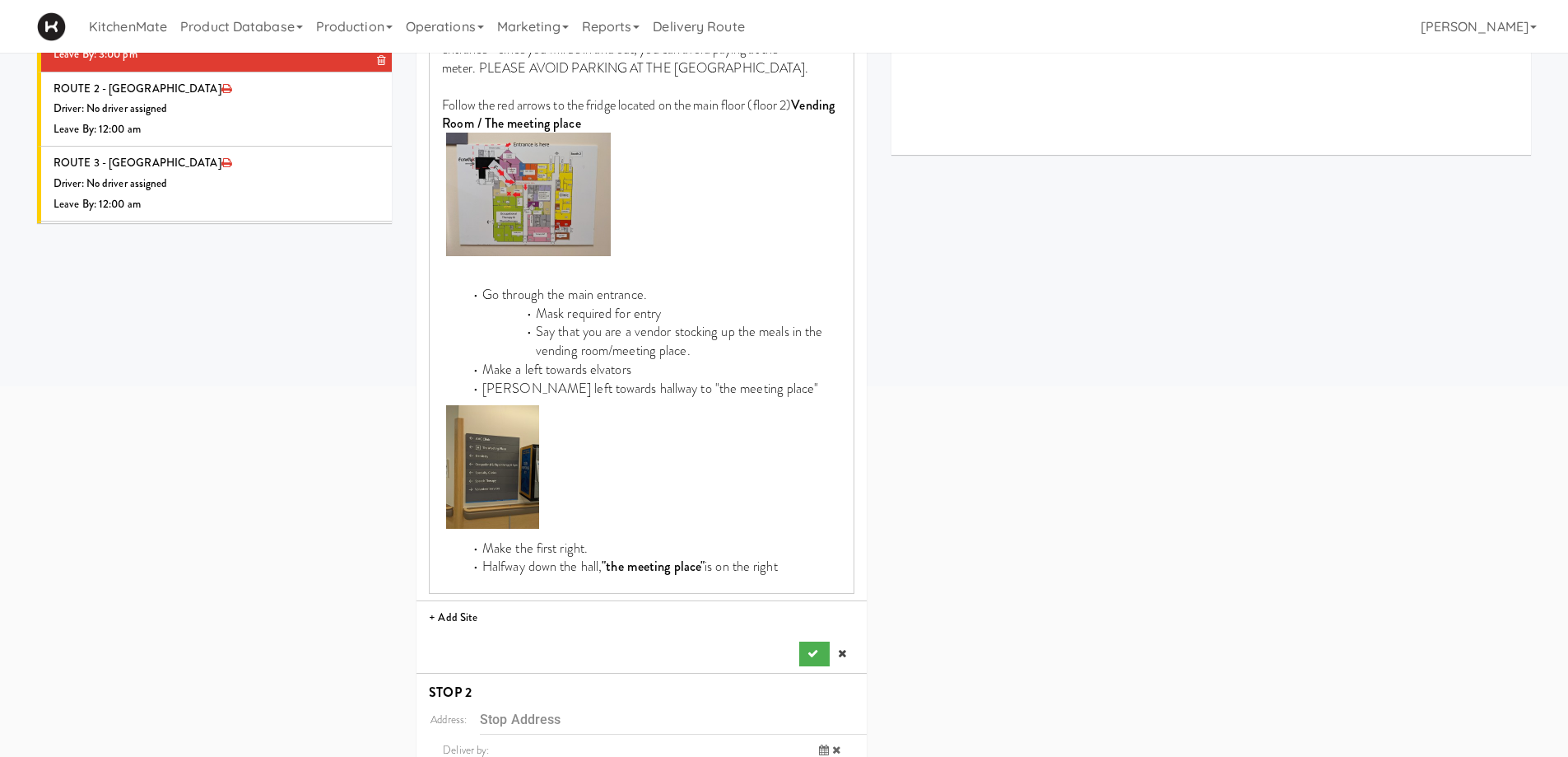
scroll to position [494, 0]
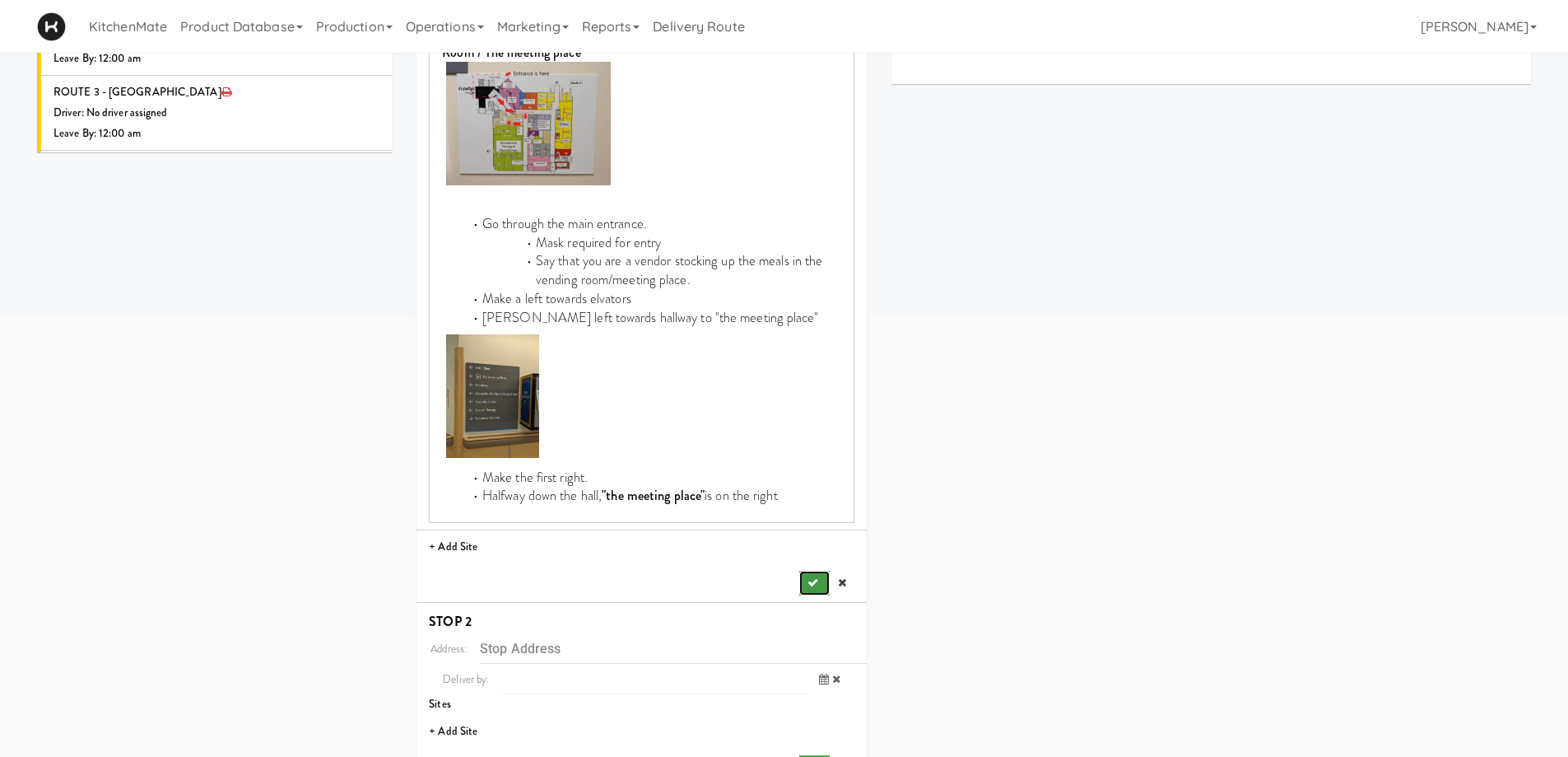
click at [805, 580] on button "submit" at bounding box center [814, 583] width 30 height 25
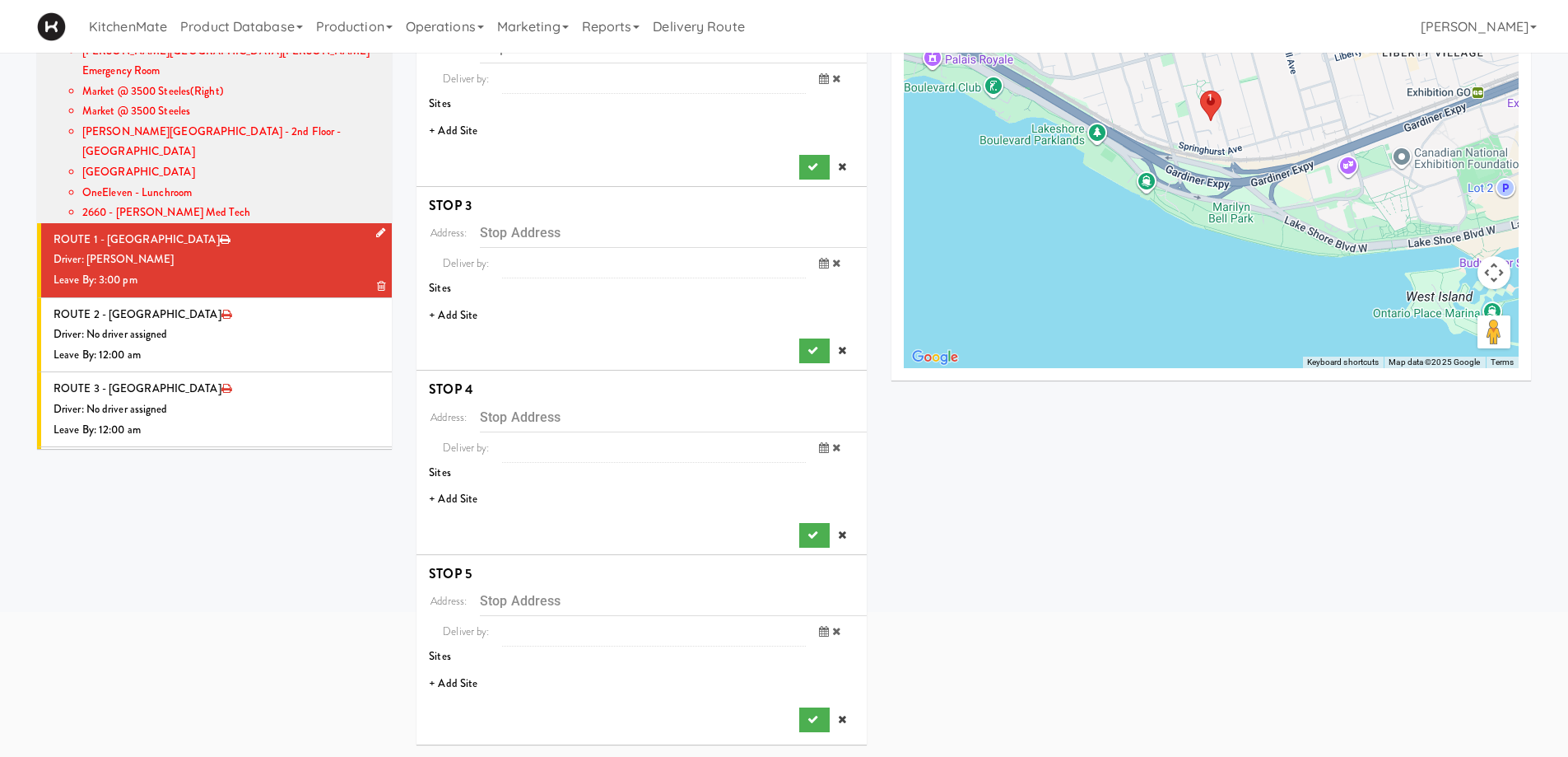
click at [462, 127] on li "+ Add Site" at bounding box center [641, 131] width 450 height 33
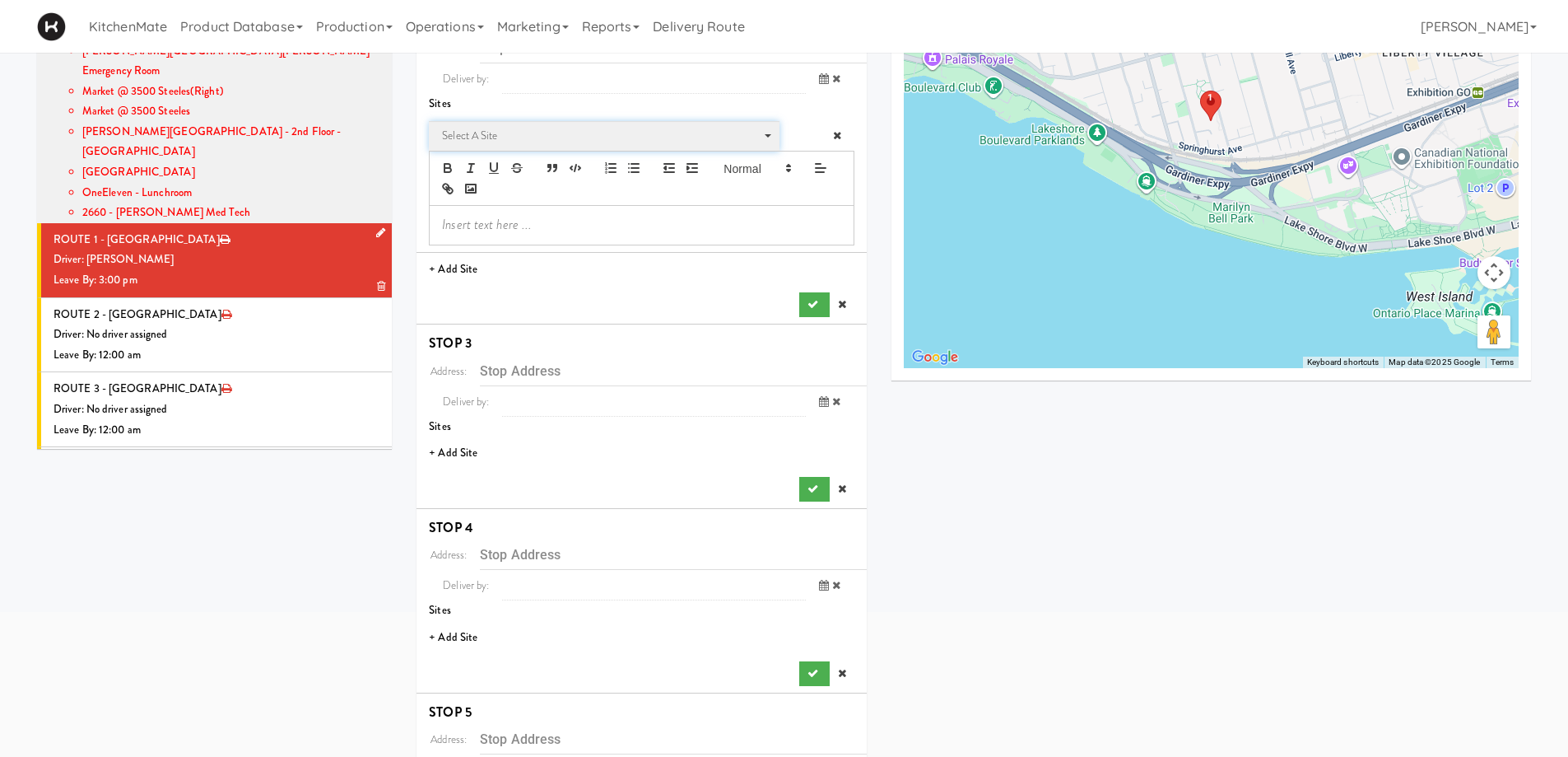
click at [516, 143] on span "Select a site" at bounding box center [598, 136] width 313 height 20
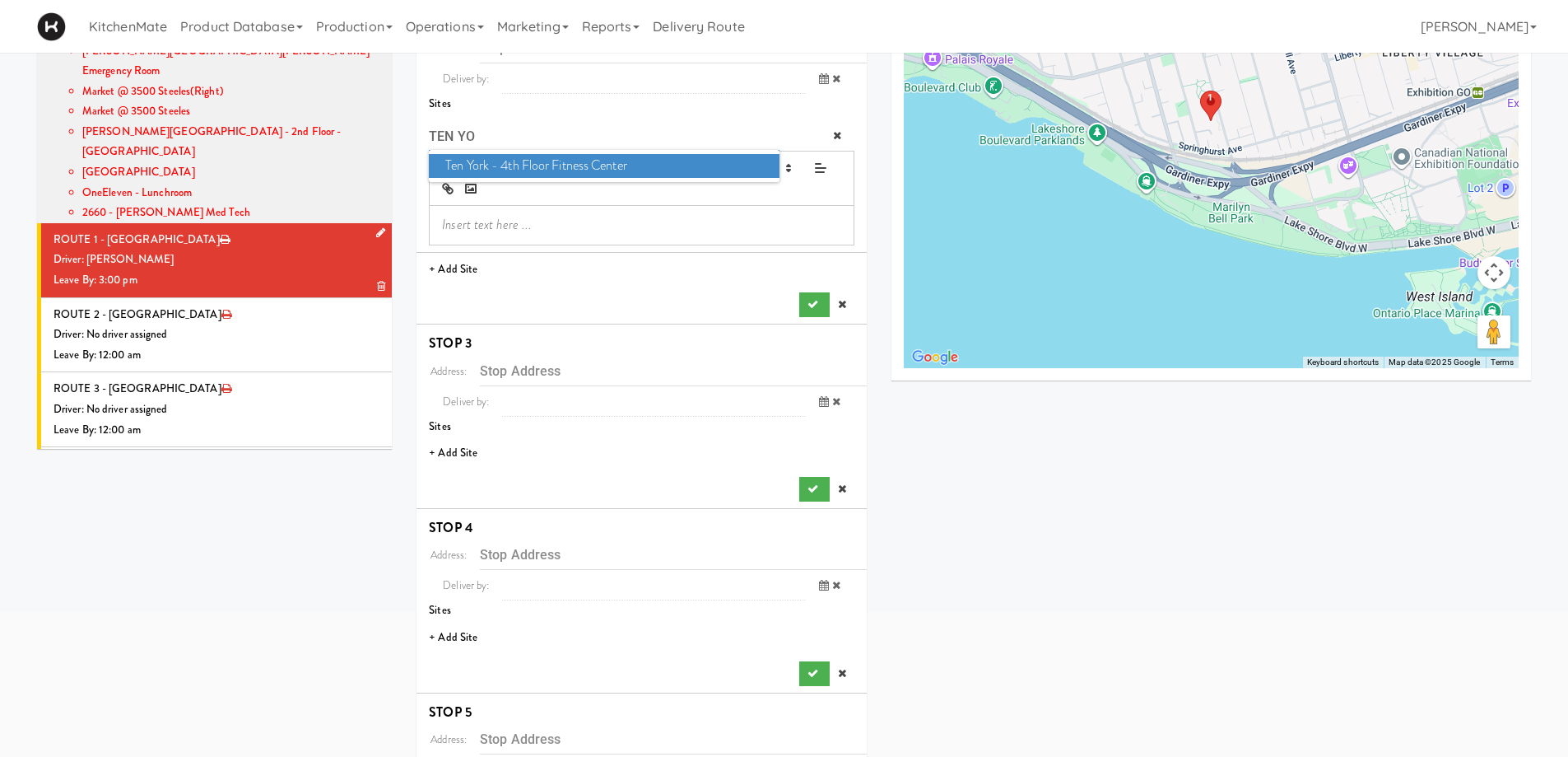
type input "TEN YO"
click at [497, 163] on span "Ten York - 4th Floor Fitness Center" at bounding box center [603, 165] width 349 height 24
type input "10 York St, Toronto, ON, CA"
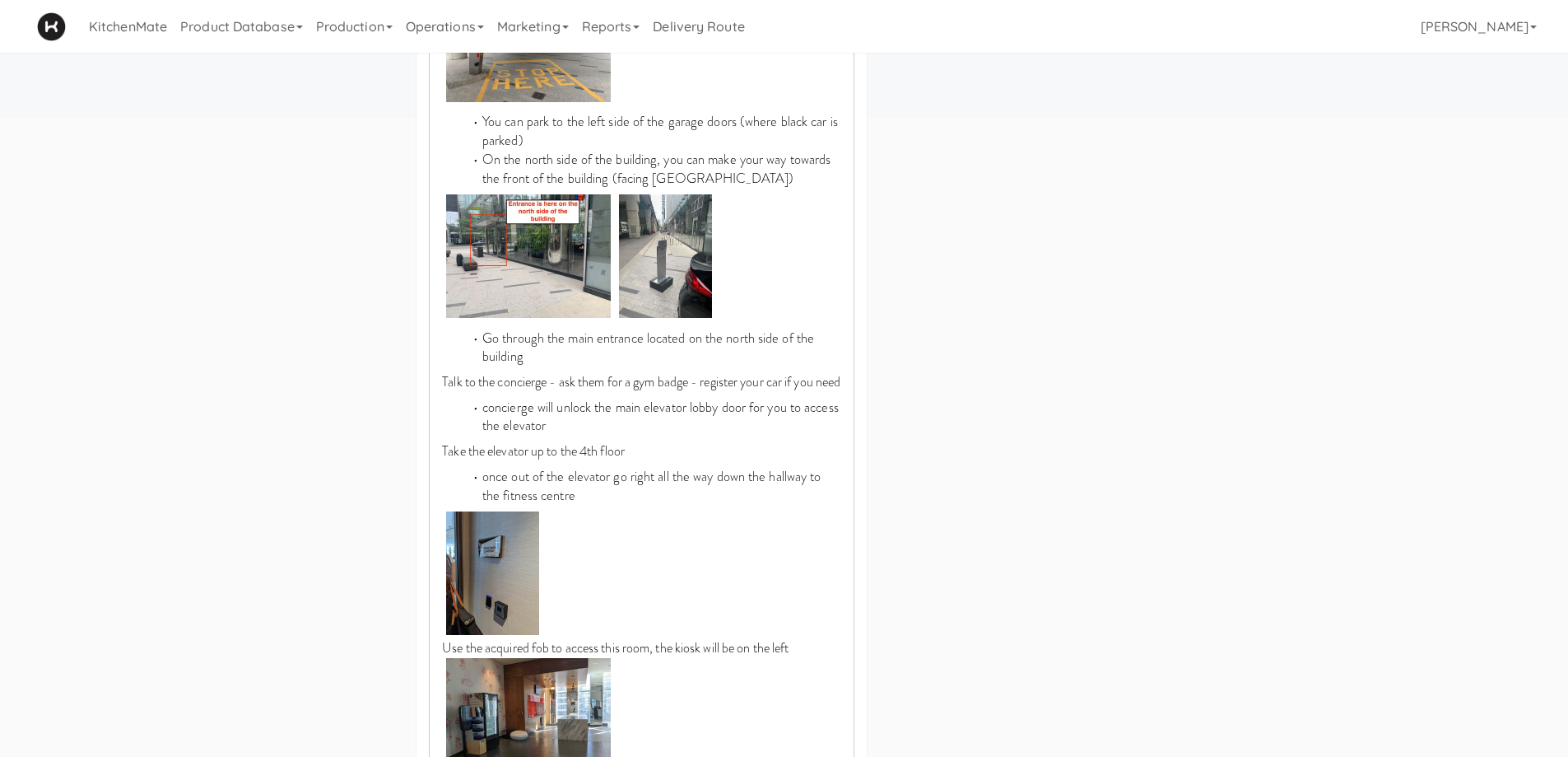
scroll to position [1104, 0]
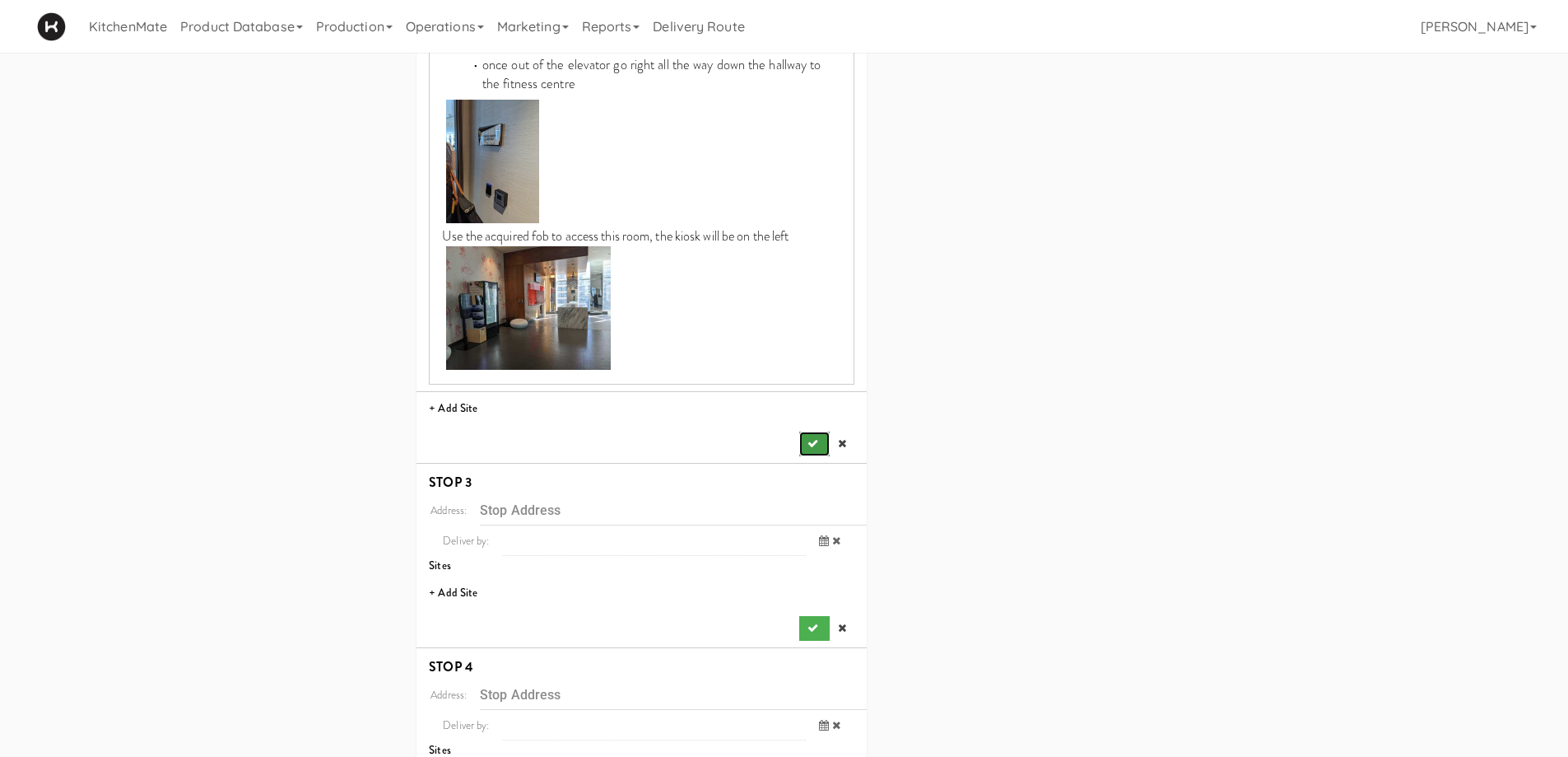
click at [809, 449] on icon "submit" at bounding box center [812, 443] width 11 height 11
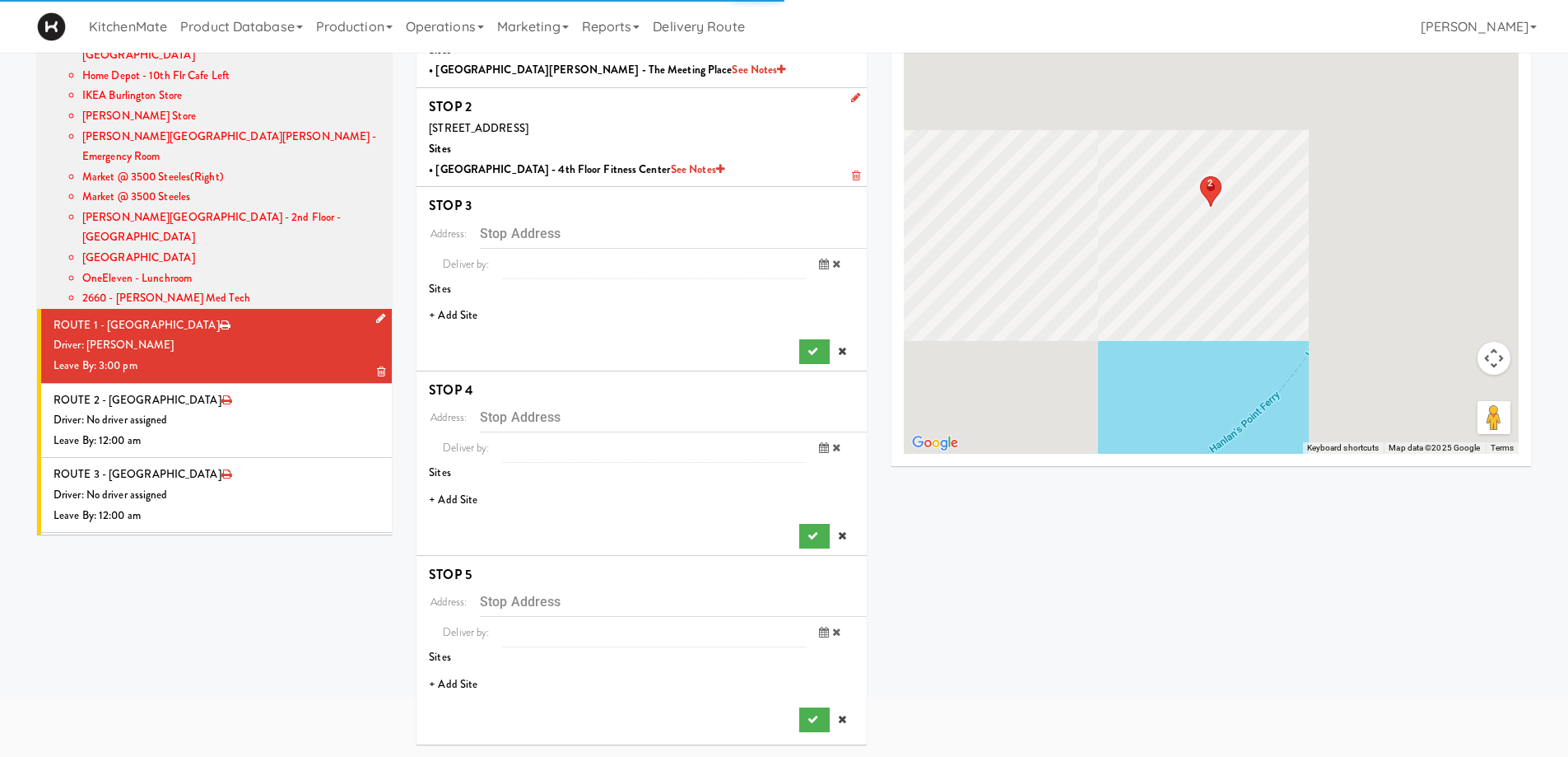
scroll to position [112, 0]
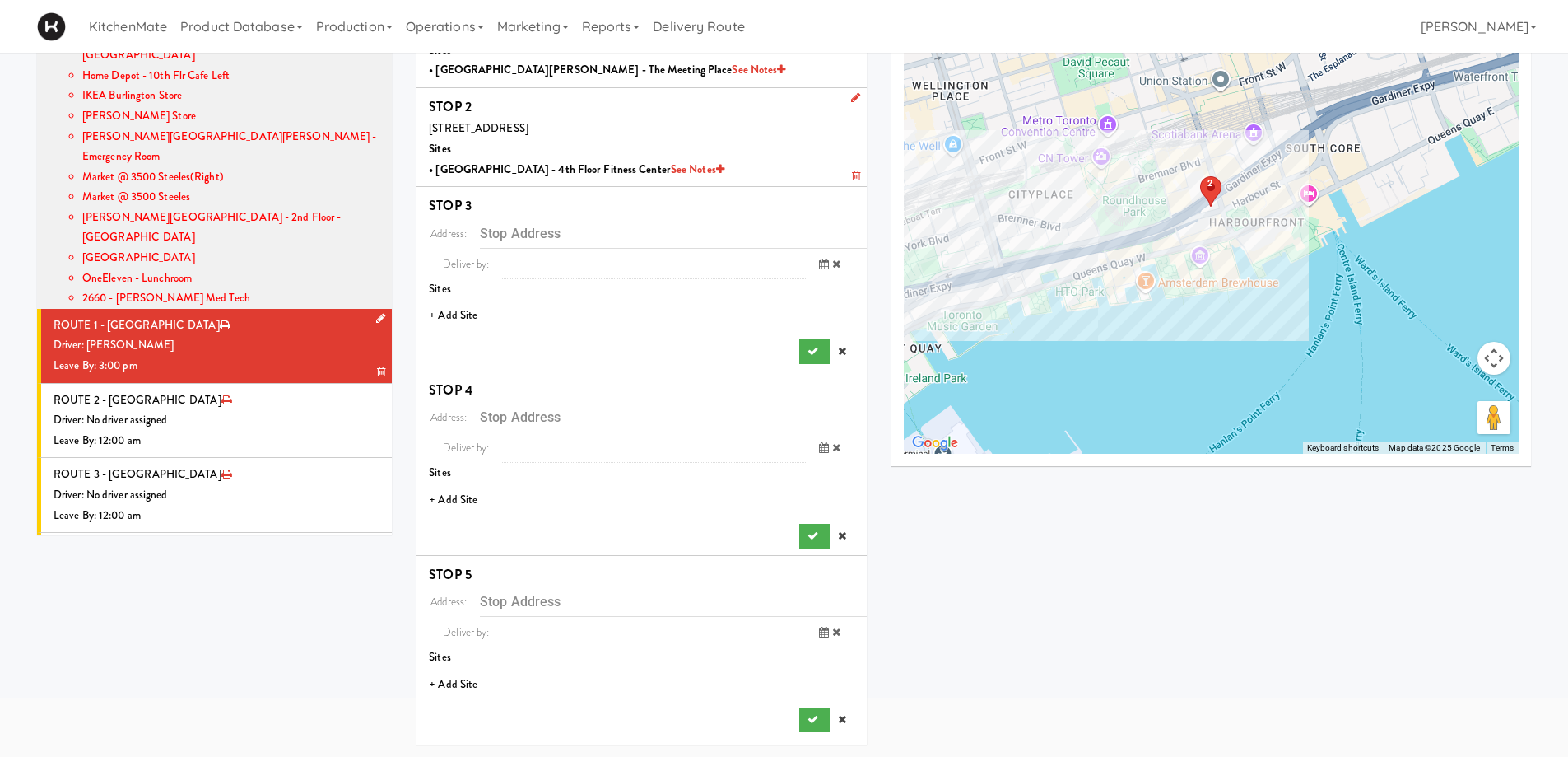
click at [448, 310] on li "+ Add Site" at bounding box center [641, 316] width 450 height 33
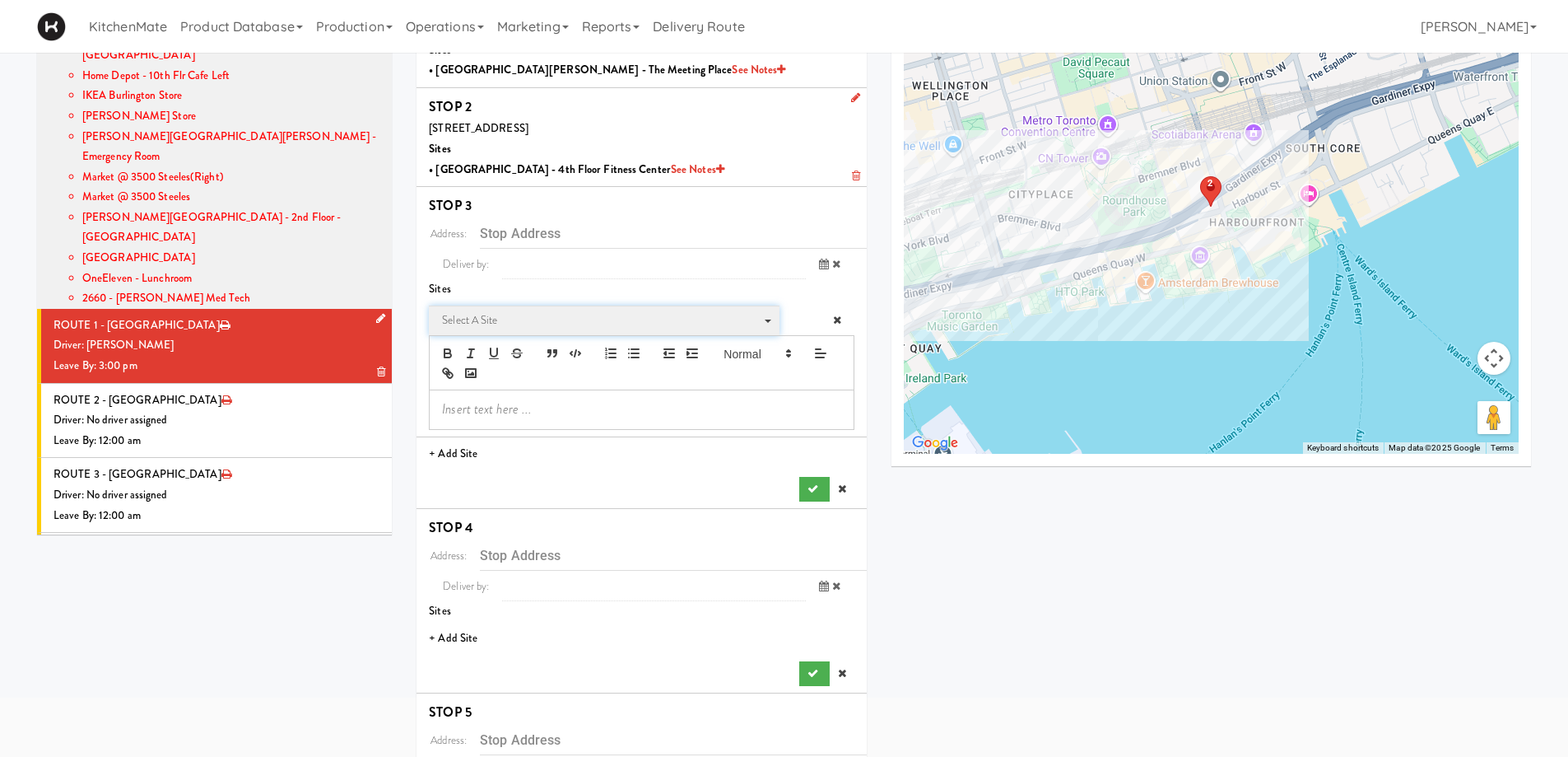
click at [572, 322] on span "Select a site" at bounding box center [598, 320] width 313 height 20
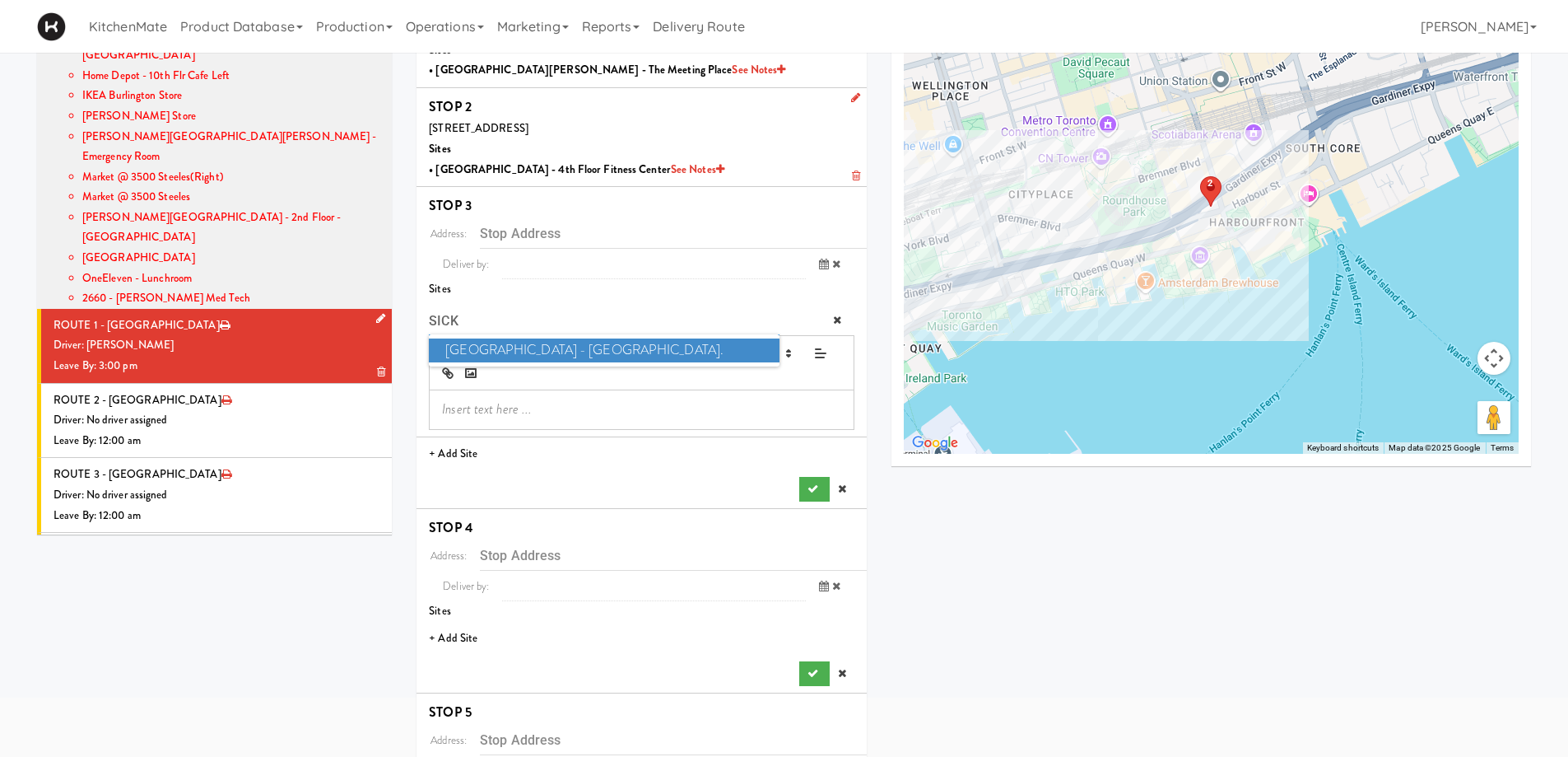
type input "SICK"
click at [527, 349] on span "SickKids Hospital - Main St." at bounding box center [603, 350] width 349 height 24
type input "170 Elizabeth St, Toronto, ON, CA"
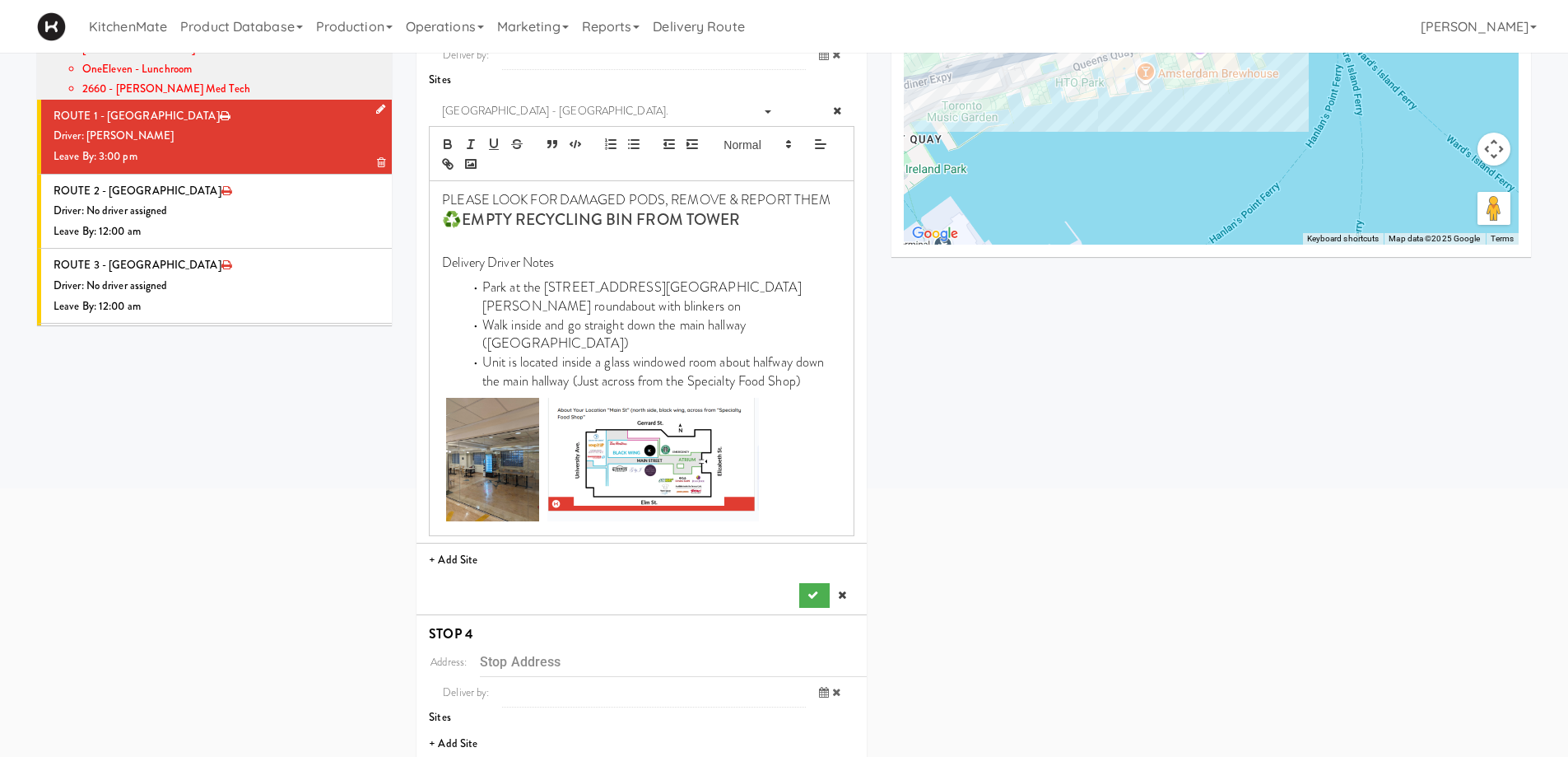
scroll to position [528, 0]
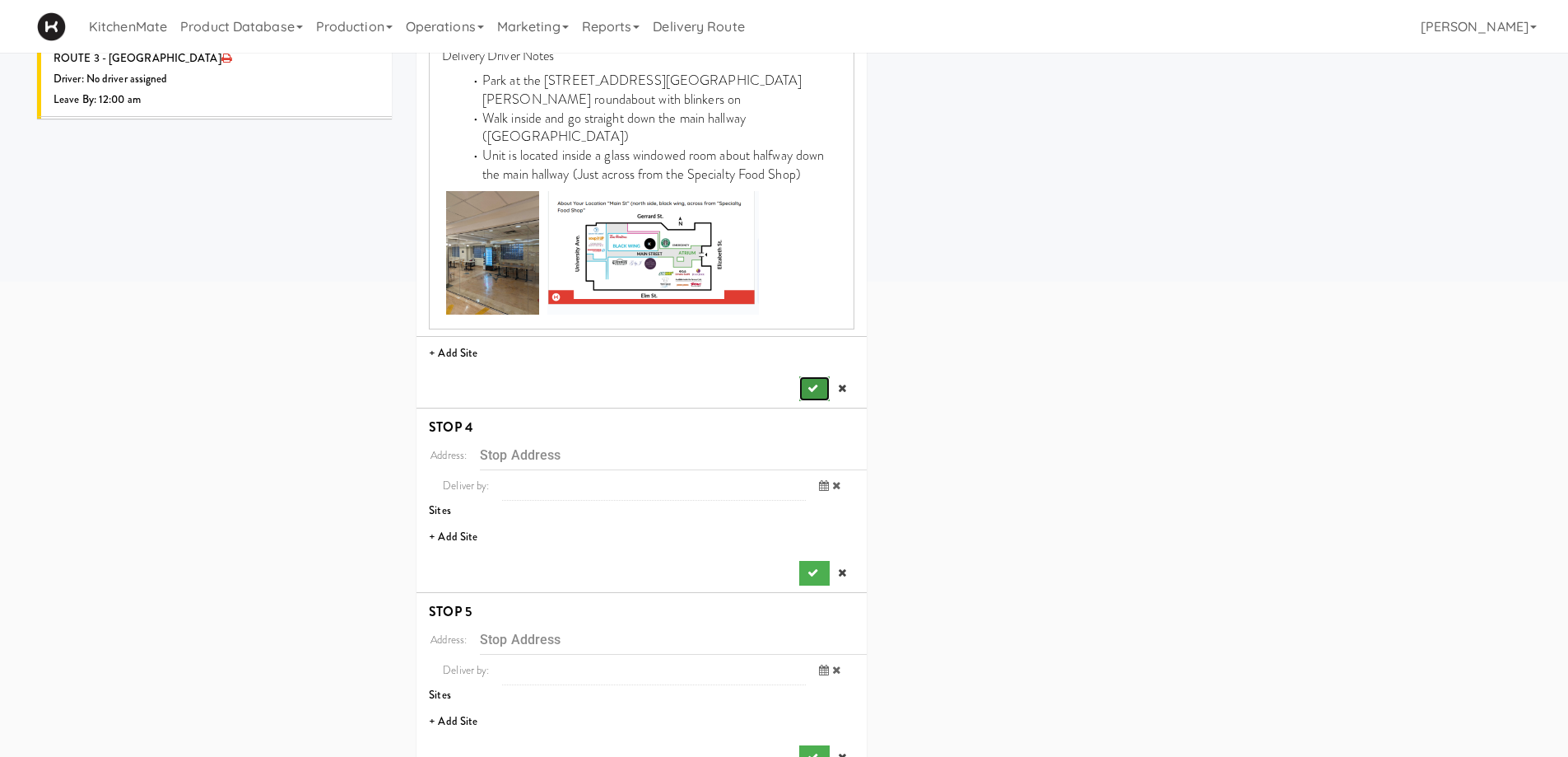
click at [812, 383] on icon "submit" at bounding box center [812, 388] width 11 height 11
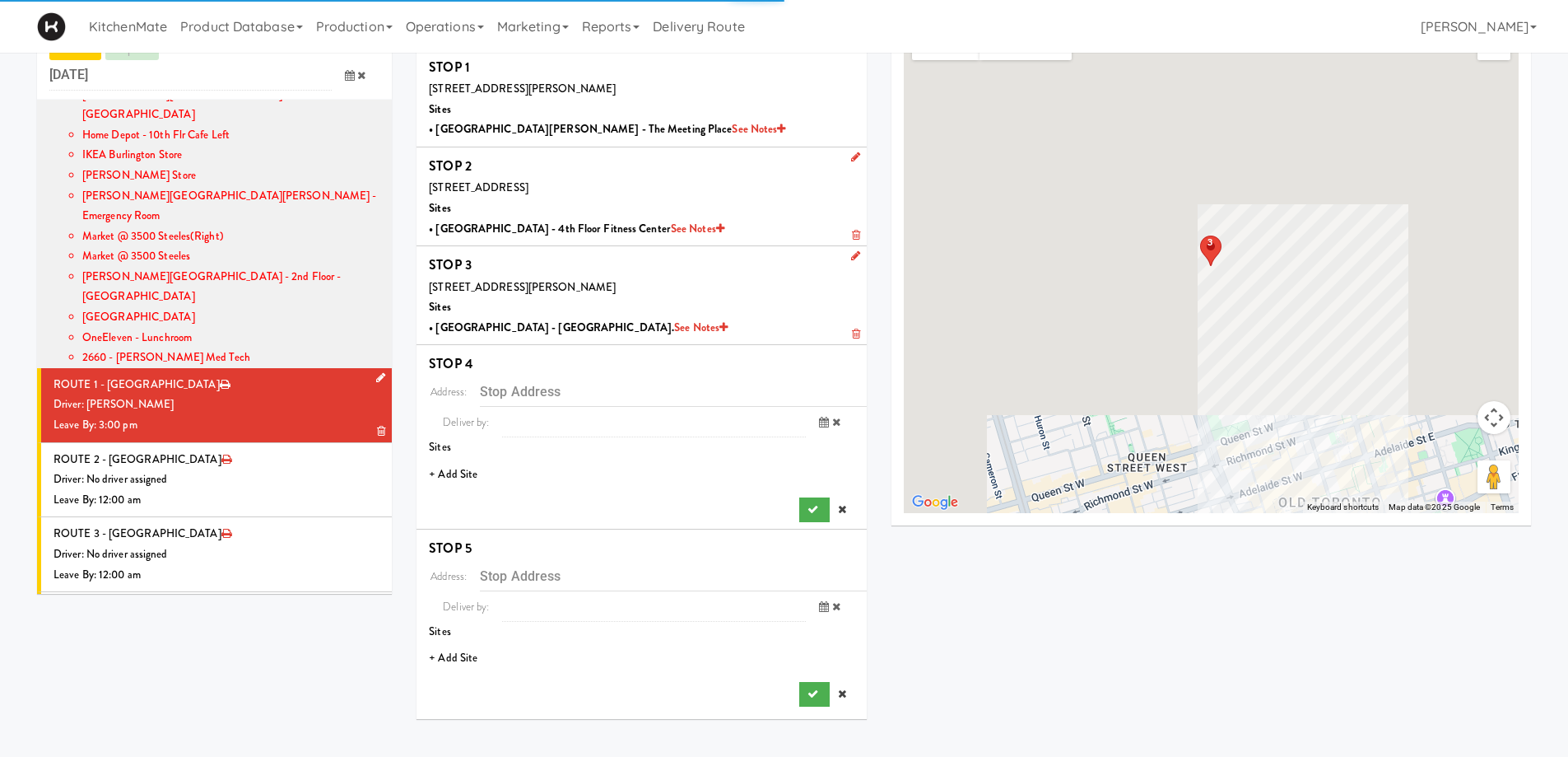
scroll to position [53, 0]
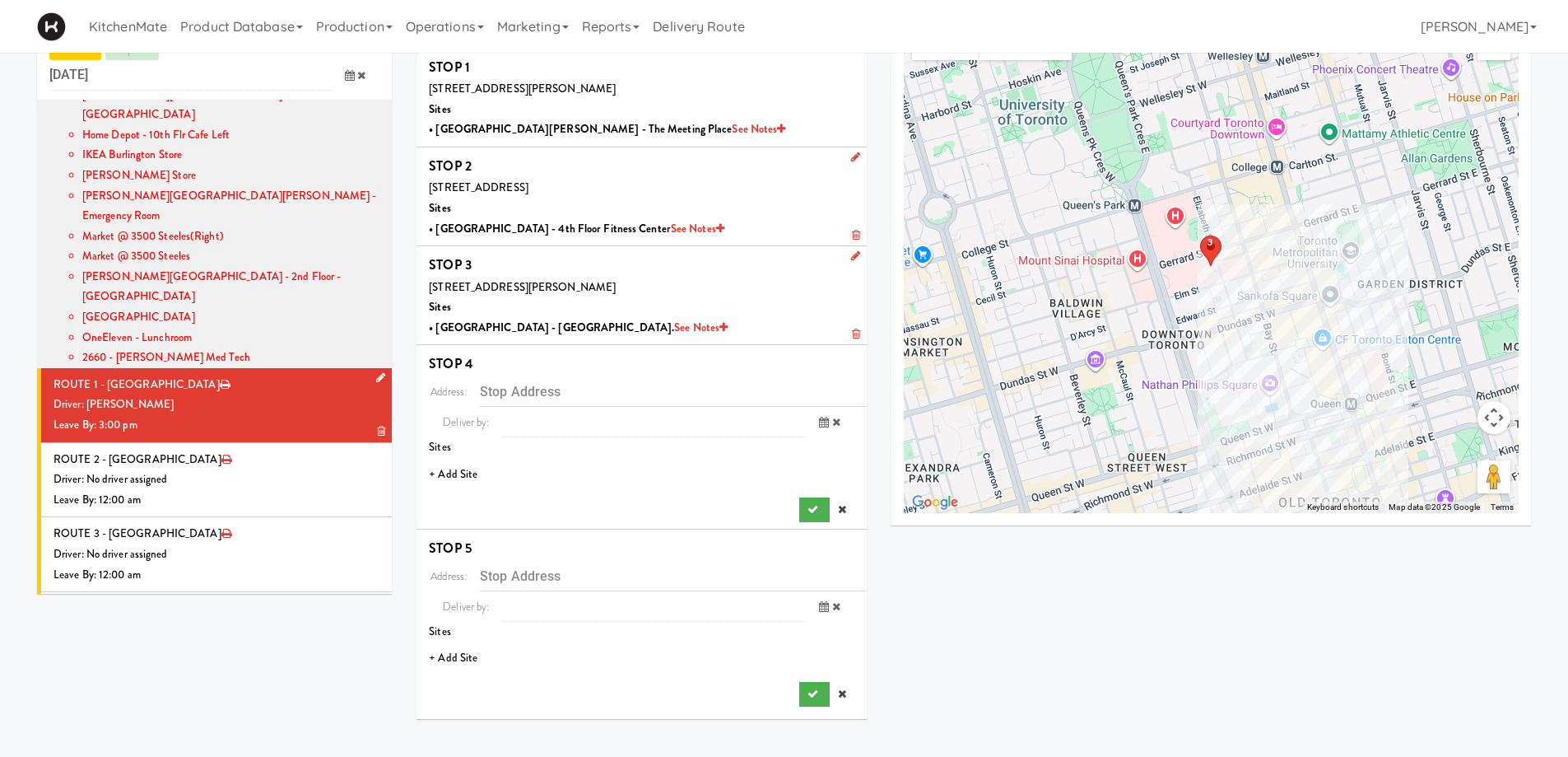
click at [462, 473] on li "+ Add Site" at bounding box center [641, 474] width 450 height 33
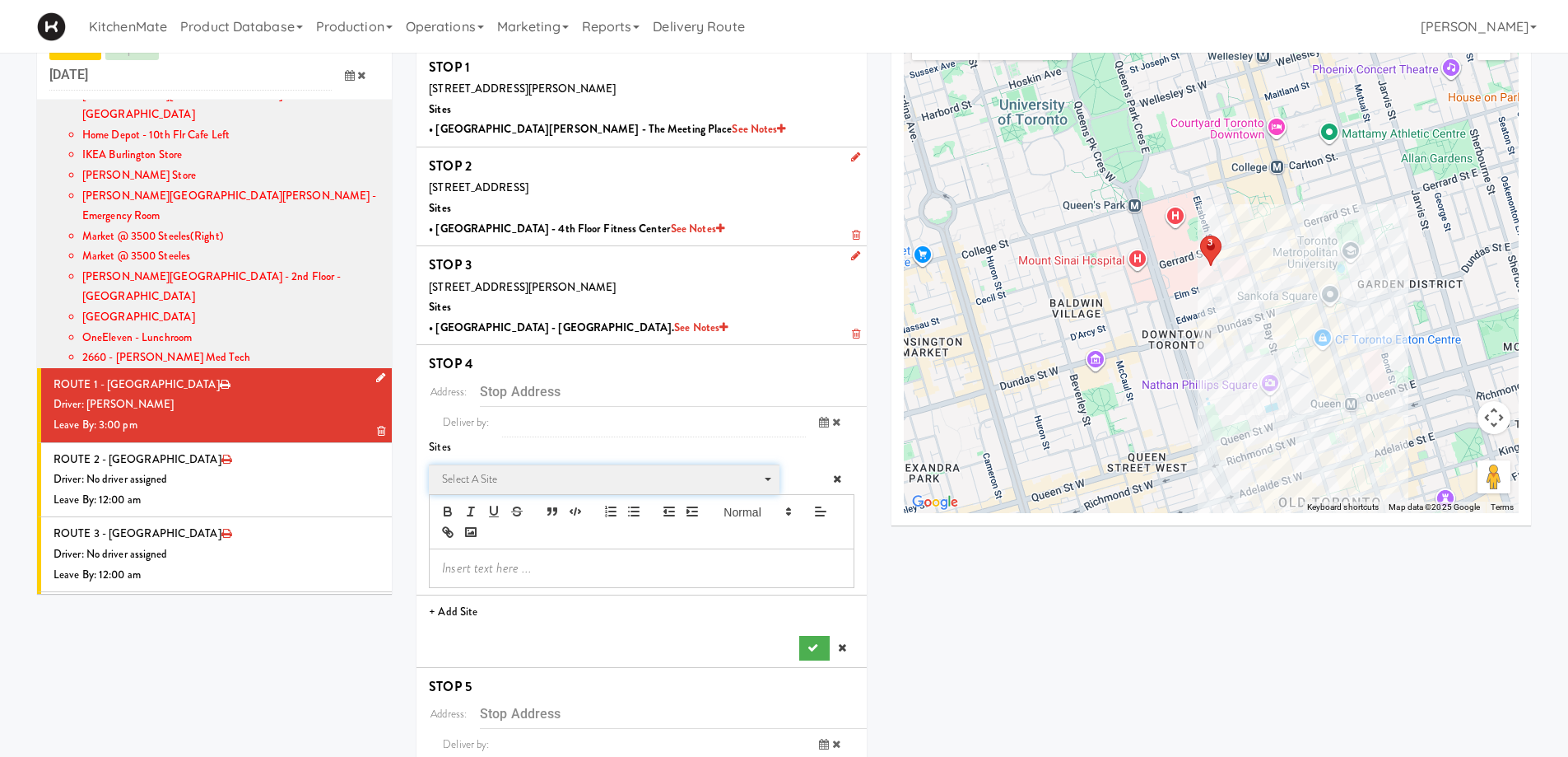
click at [624, 479] on span "Select a site" at bounding box center [598, 479] width 313 height 20
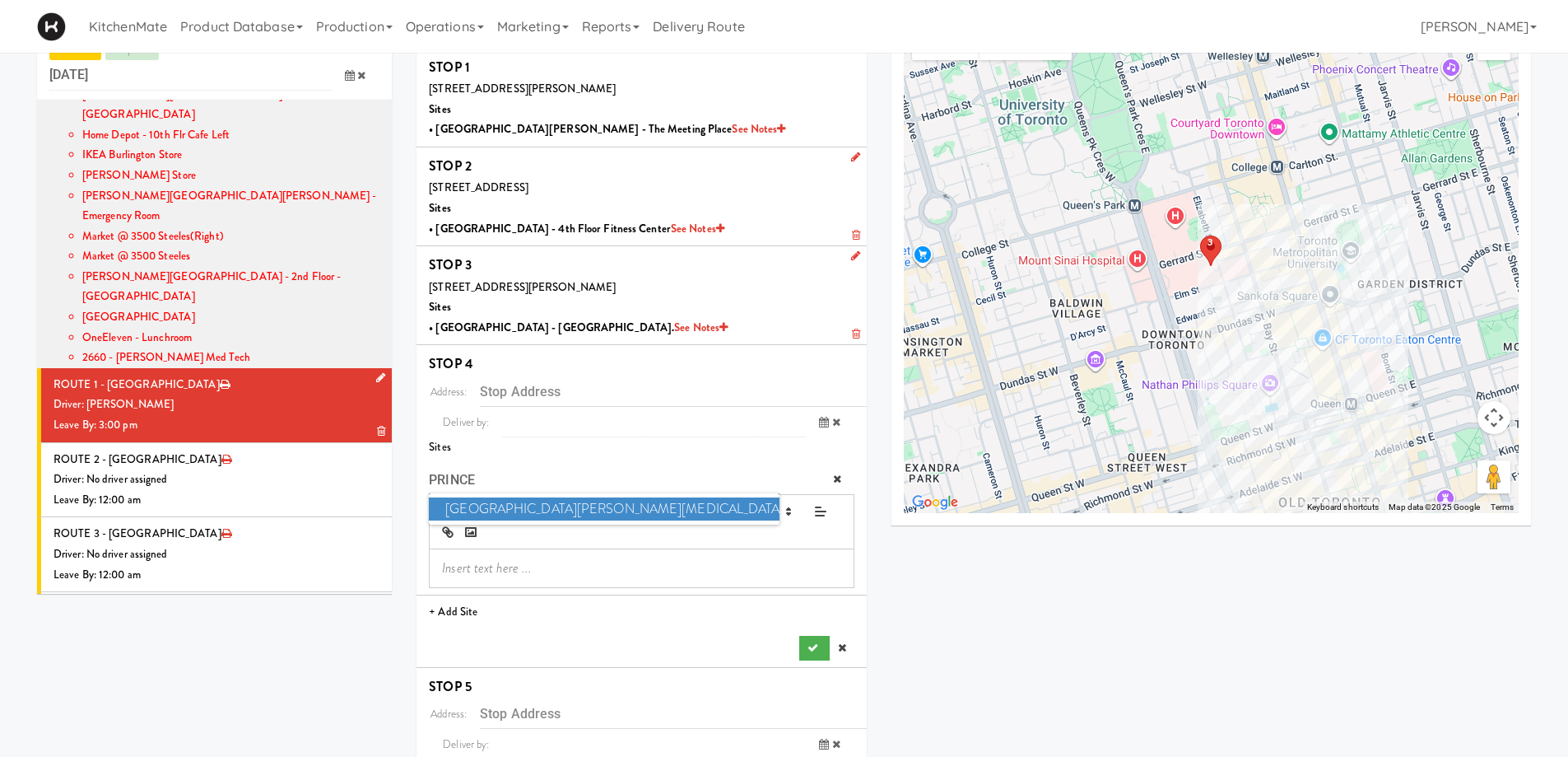
type input "PRINCE"
click at [581, 503] on span "Princess Margaret Cancer Centre" at bounding box center [603, 509] width 349 height 24
type input "610 University Ave, Toronto, ON, CA"
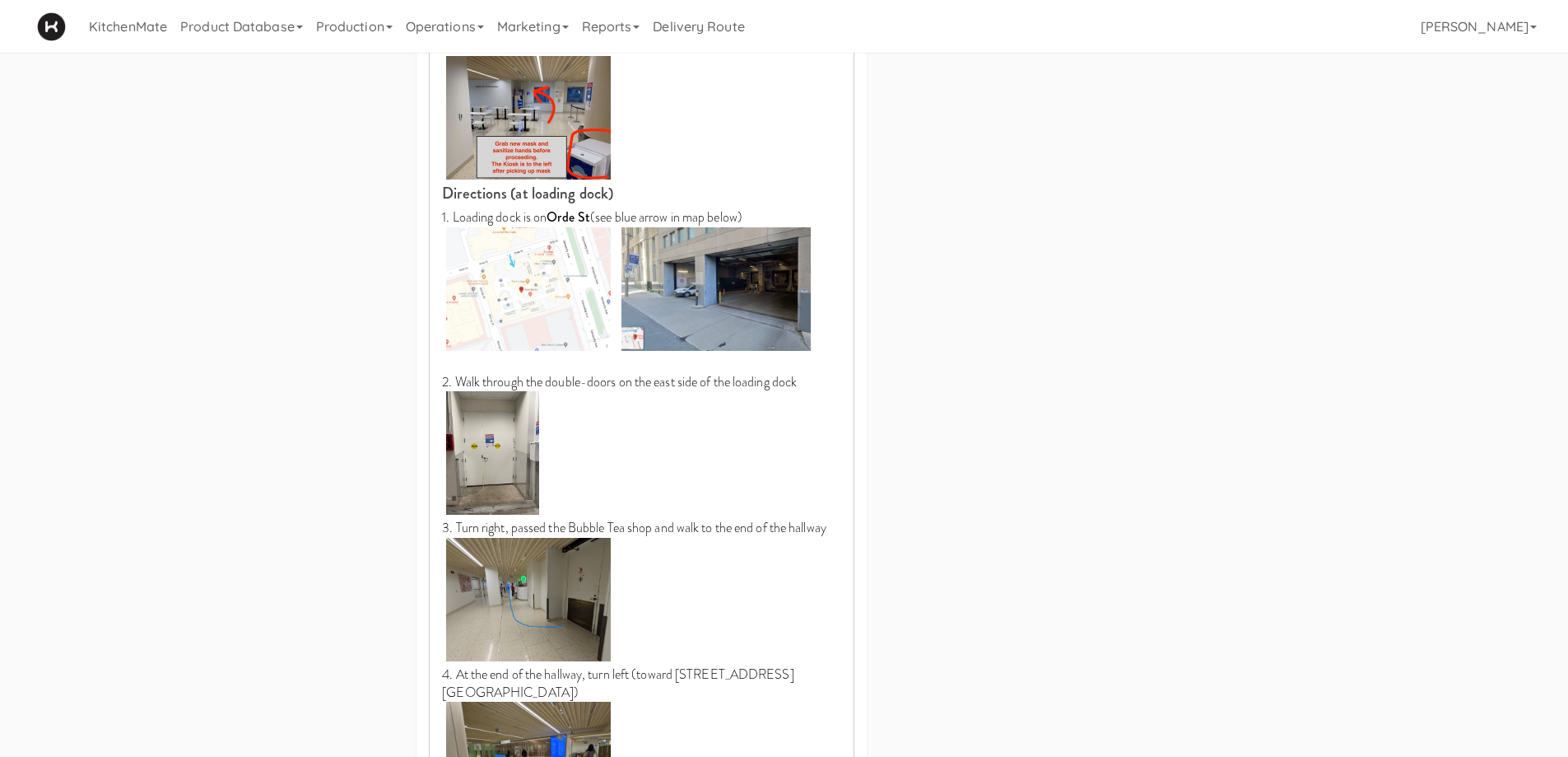
scroll to position [1452, 0]
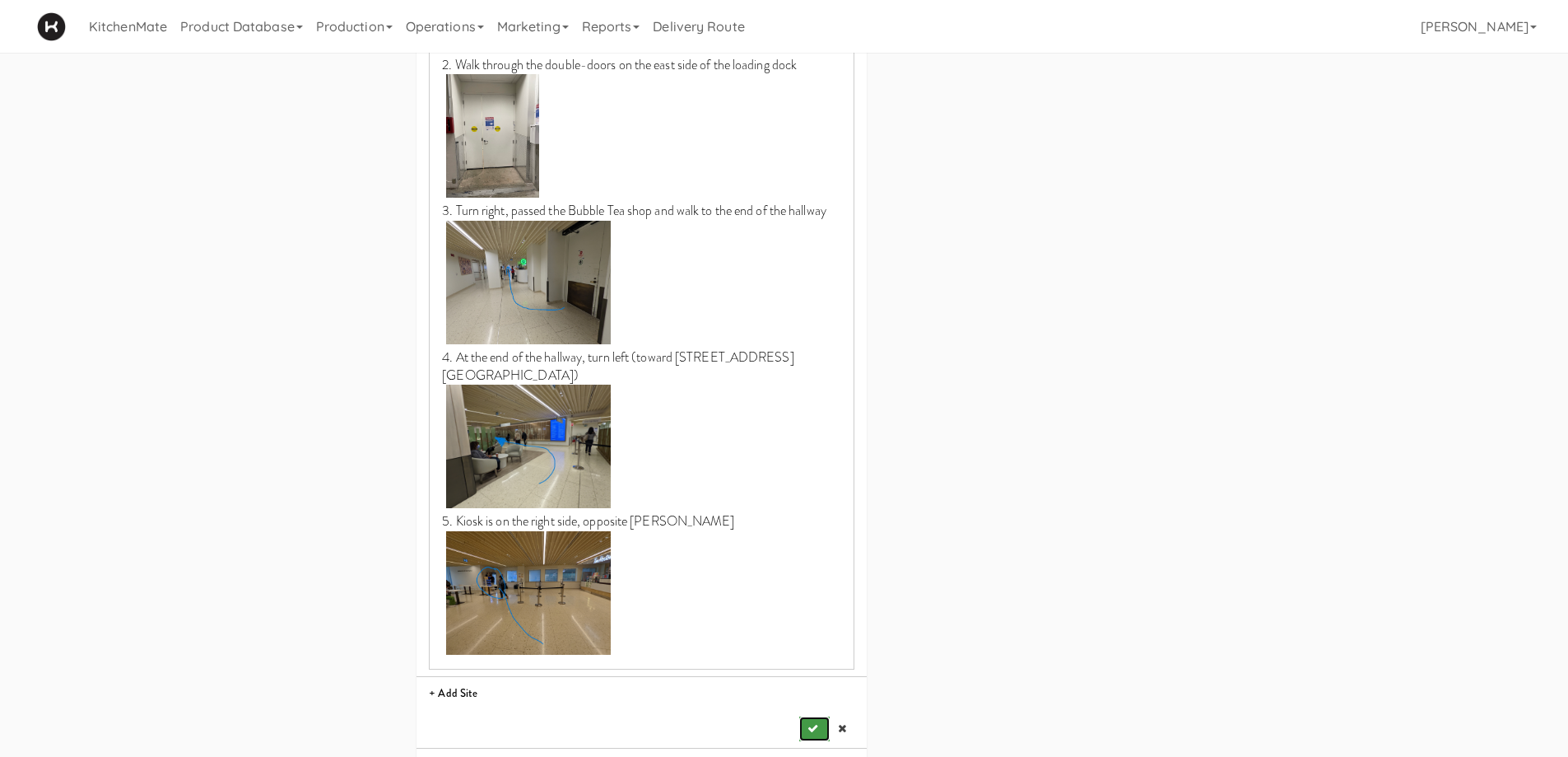
click at [821, 717] on button "submit" at bounding box center [814, 728] width 30 height 25
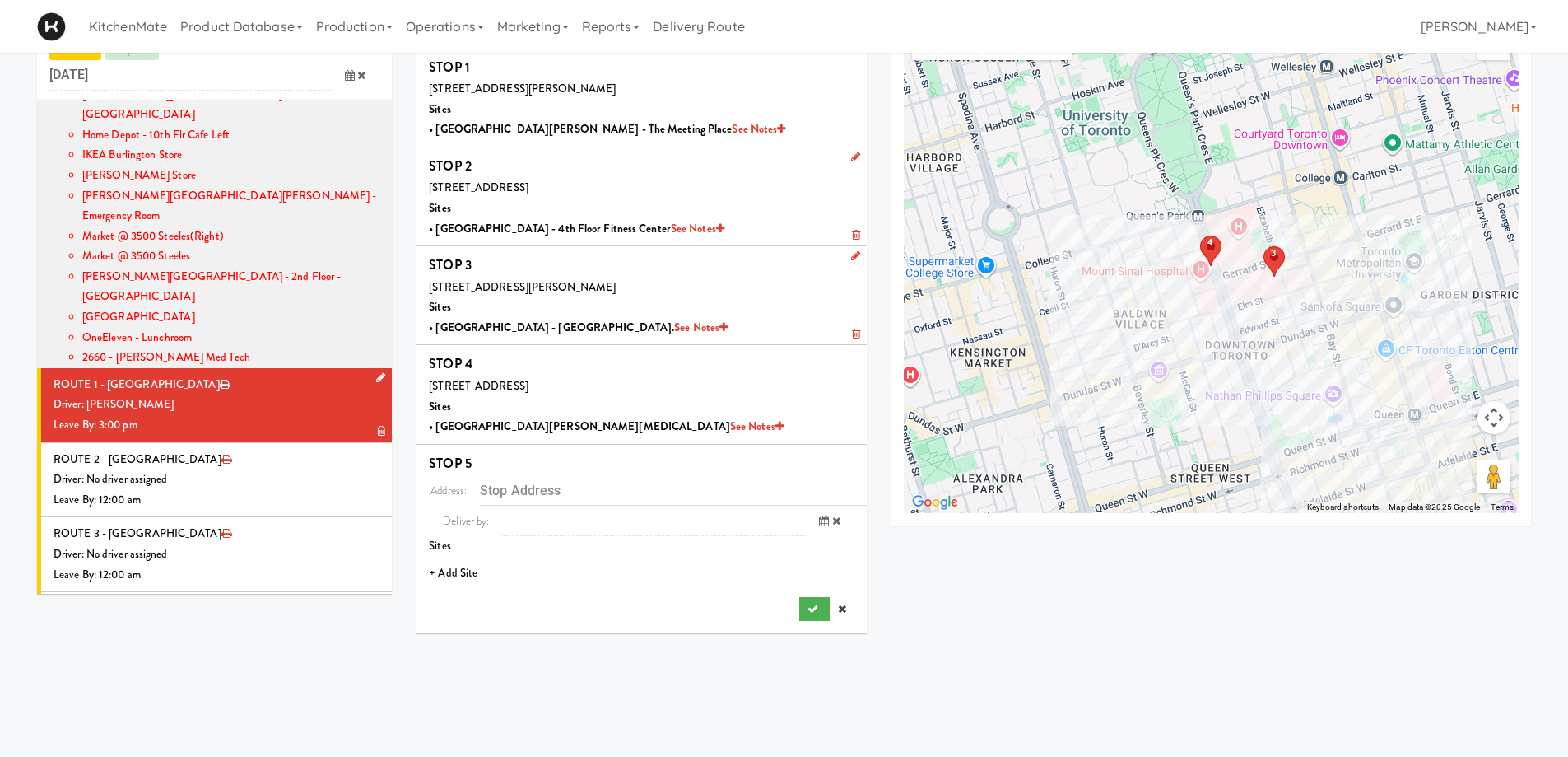
click at [468, 574] on li "+ Add Site" at bounding box center [641, 573] width 450 height 33
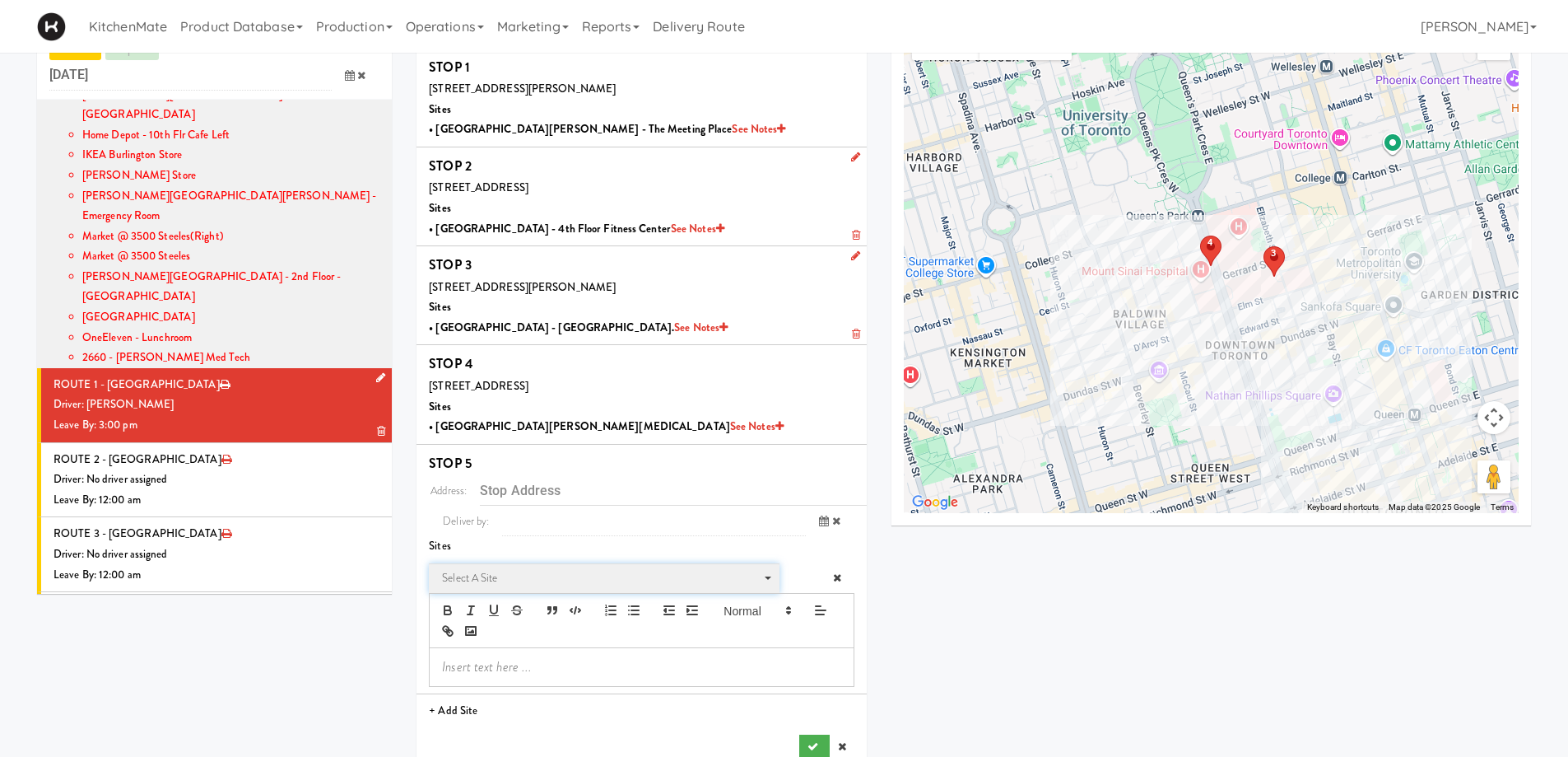
click at [532, 578] on span "Select a site" at bounding box center [598, 578] width 313 height 20
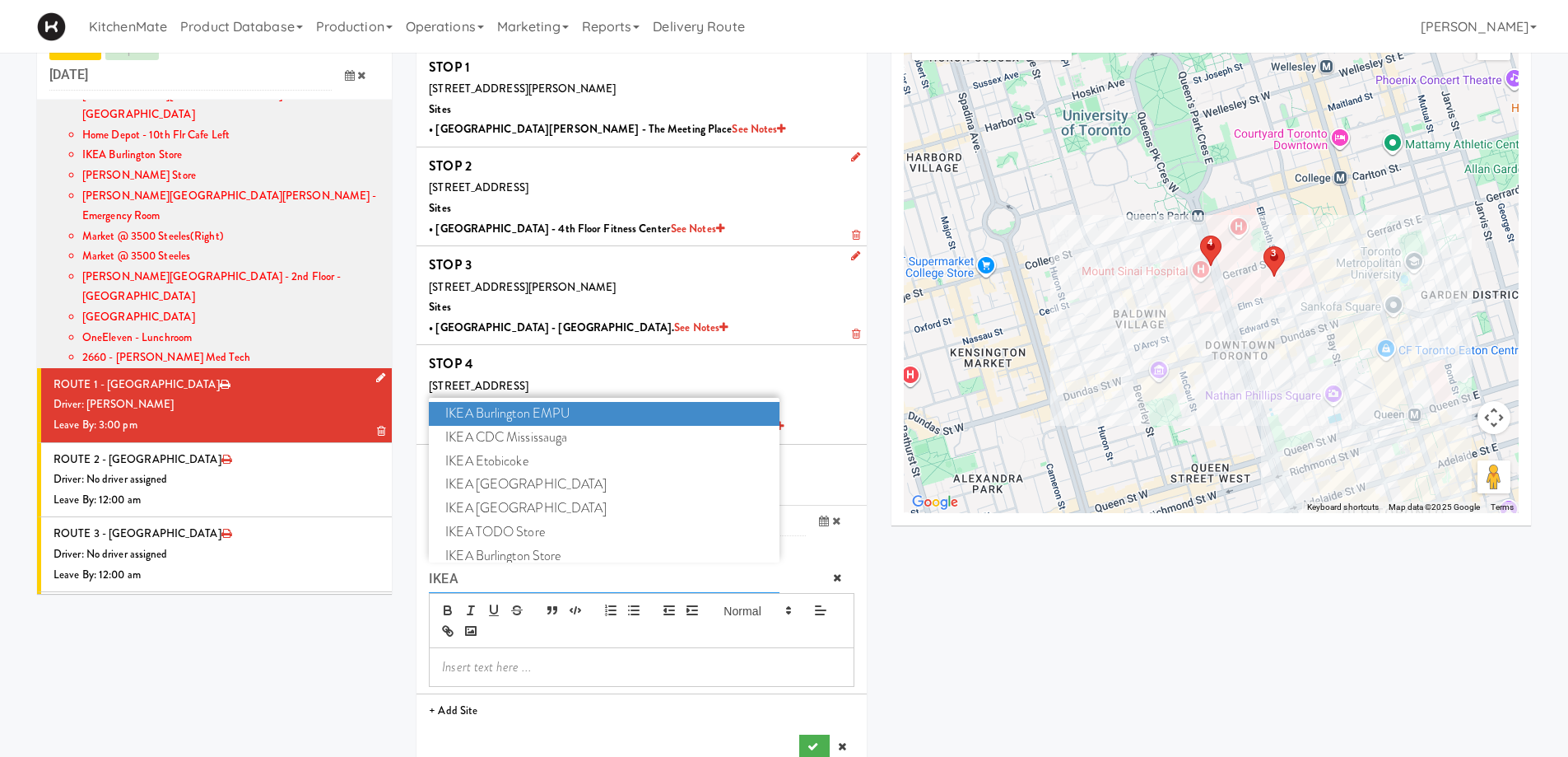
type input "IKEA"
click at [527, 515] on span "IKEA Scarborough Town Center" at bounding box center [603, 508] width 349 height 24
type input "300 Borough Dr, Toronto, ON, CA"
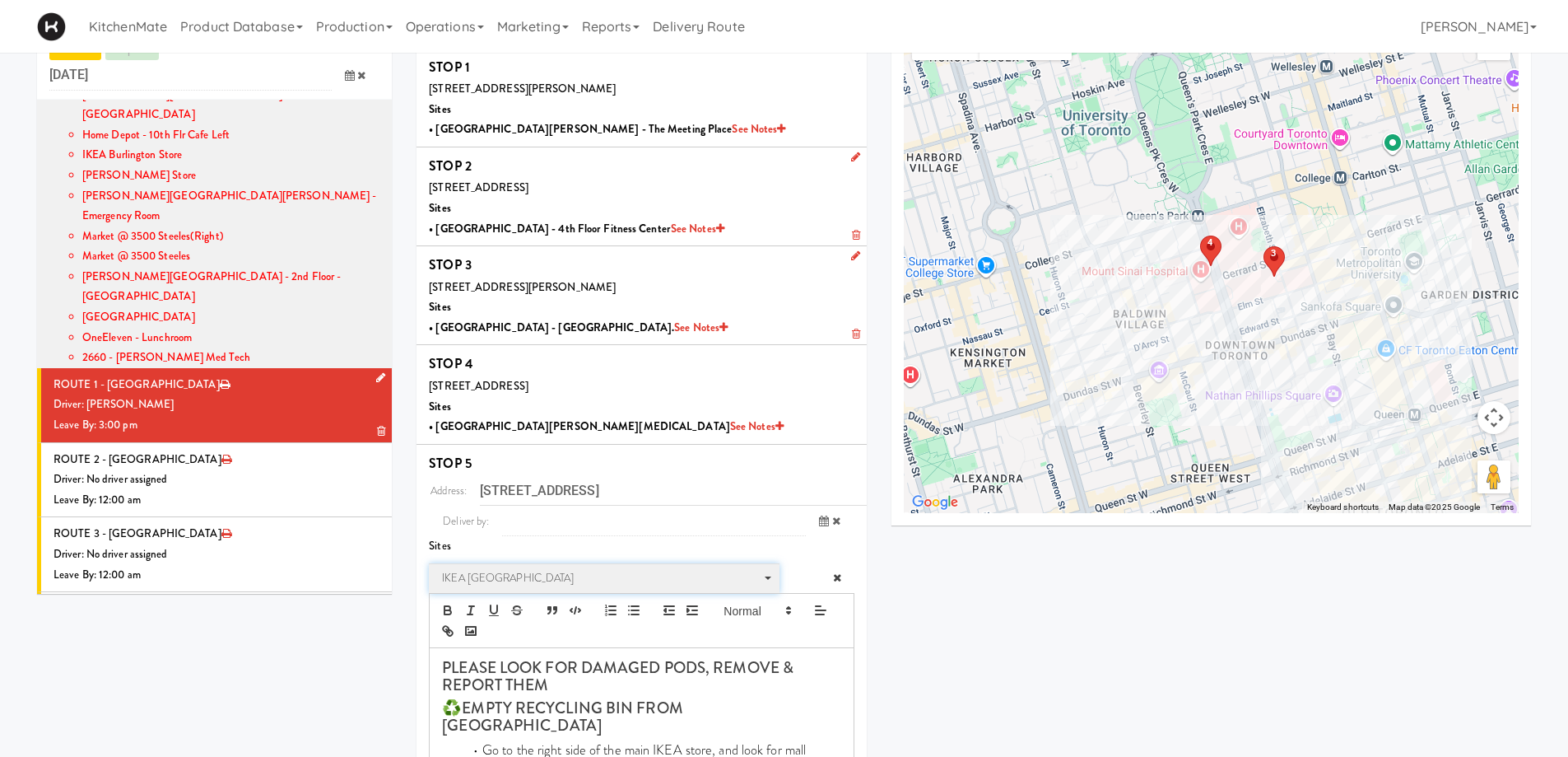
click at [582, 580] on span "IKEA Scarborough Town Center" at bounding box center [598, 578] width 313 height 20
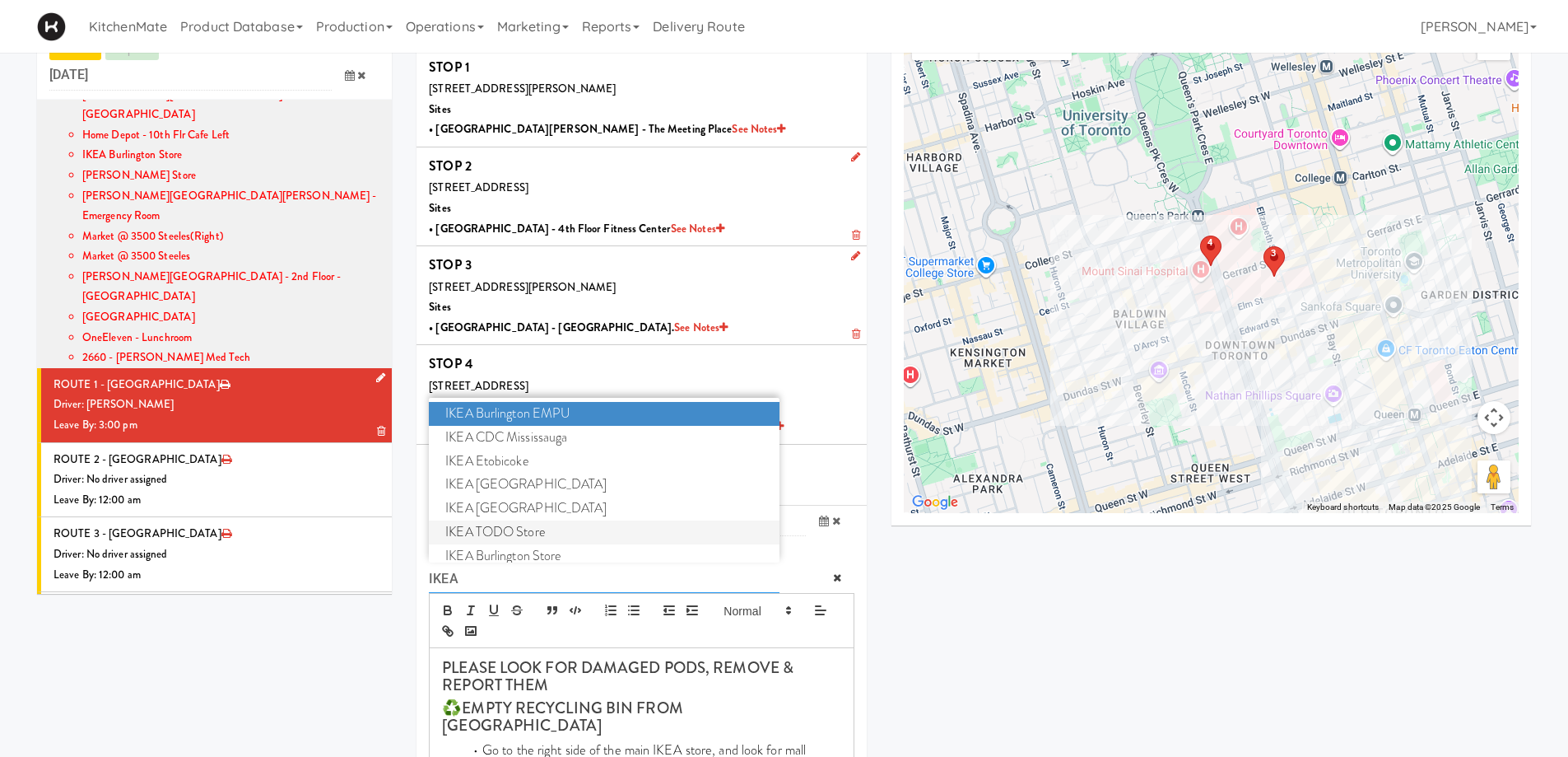
type input "IKEA"
click at [533, 526] on span "IKEA TODO Store" at bounding box center [603, 533] width 349 height 24
type input "382 Yonge St, Toronto, ON, CA"
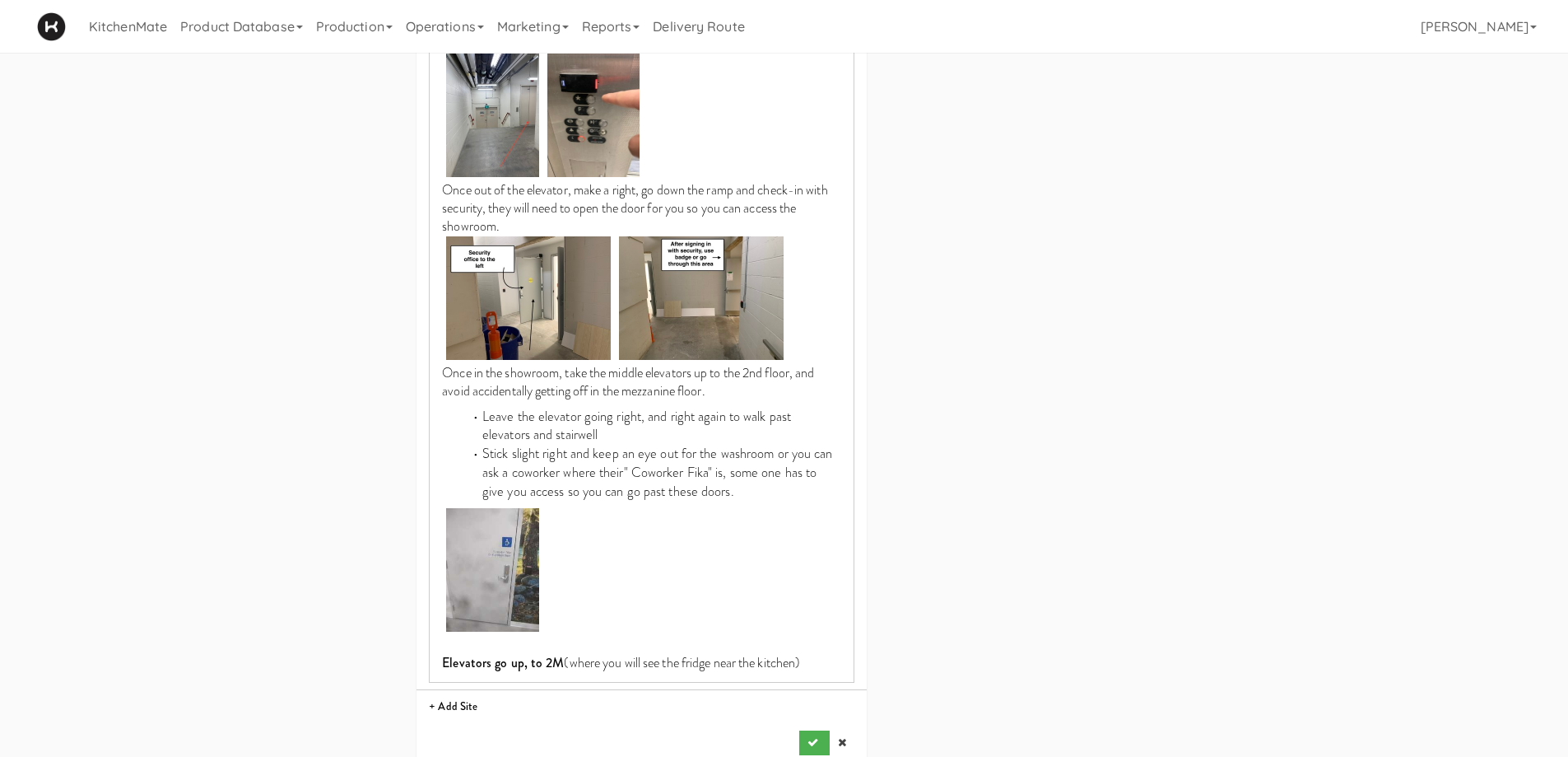
scroll to position [1936, 0]
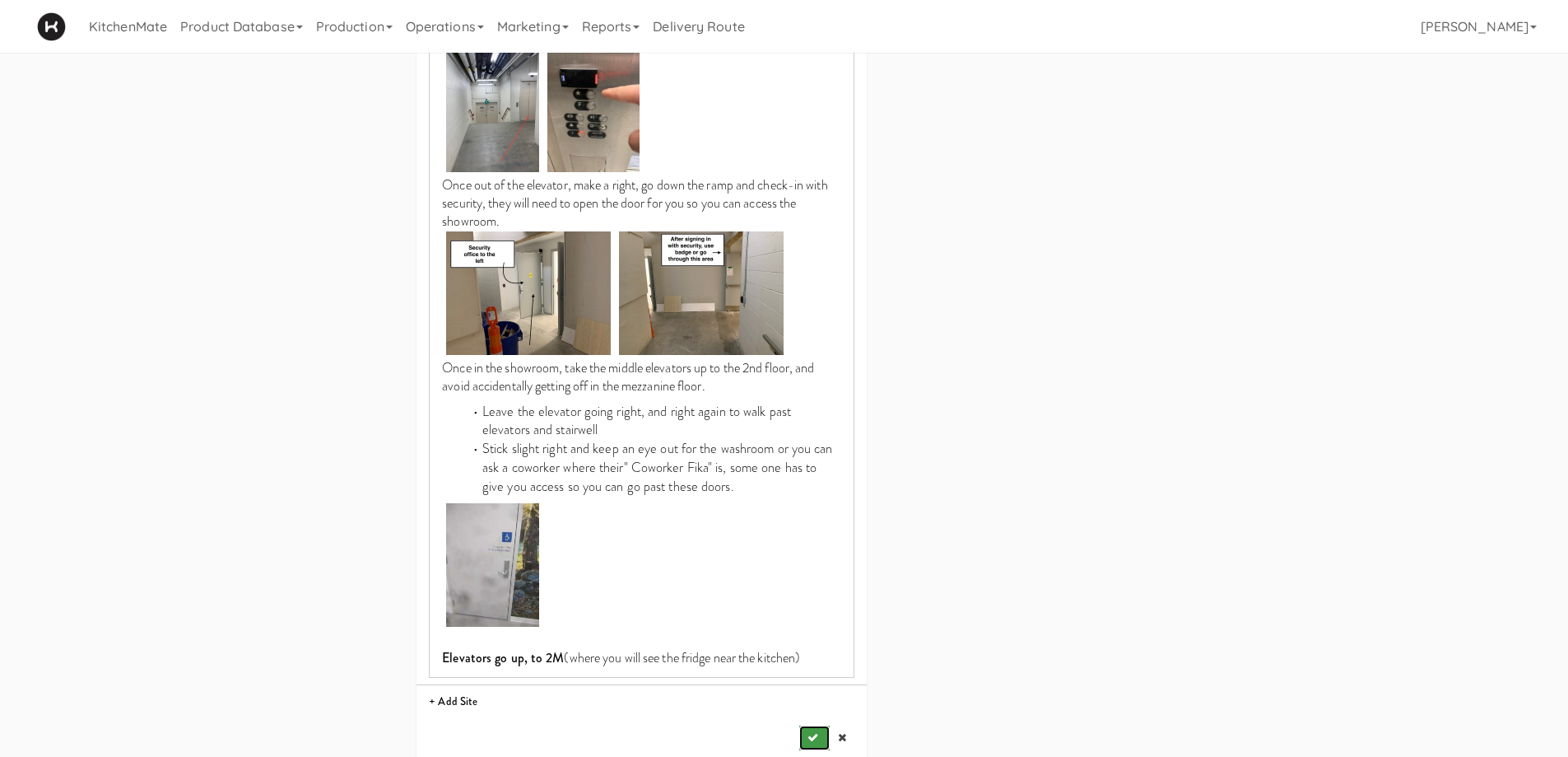
click at [812, 731] on icon "submit" at bounding box center [812, 736] width 11 height 11
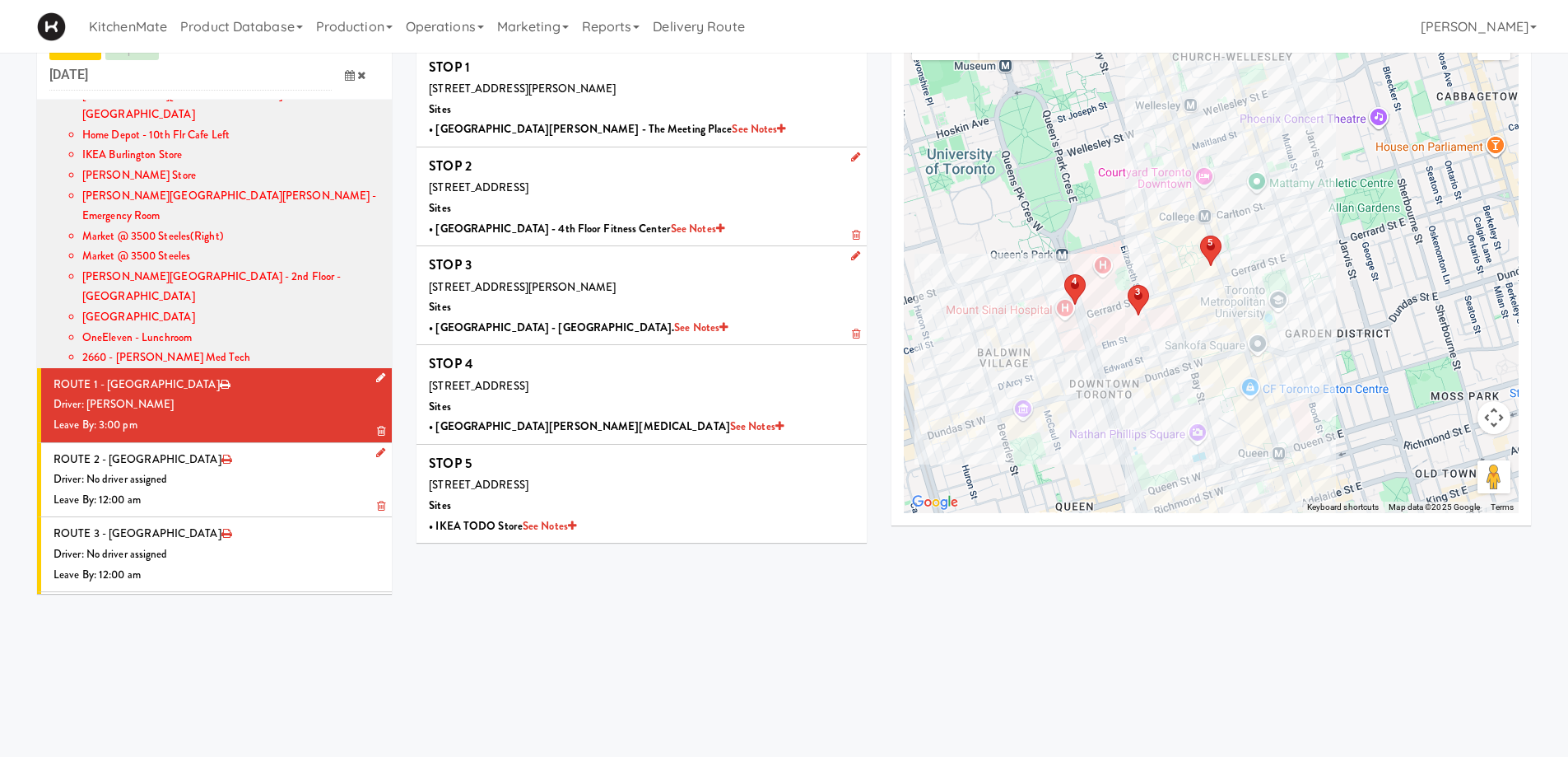
click at [294, 470] on div "Driver: No driver assigned" at bounding box center [216, 479] width 326 height 21
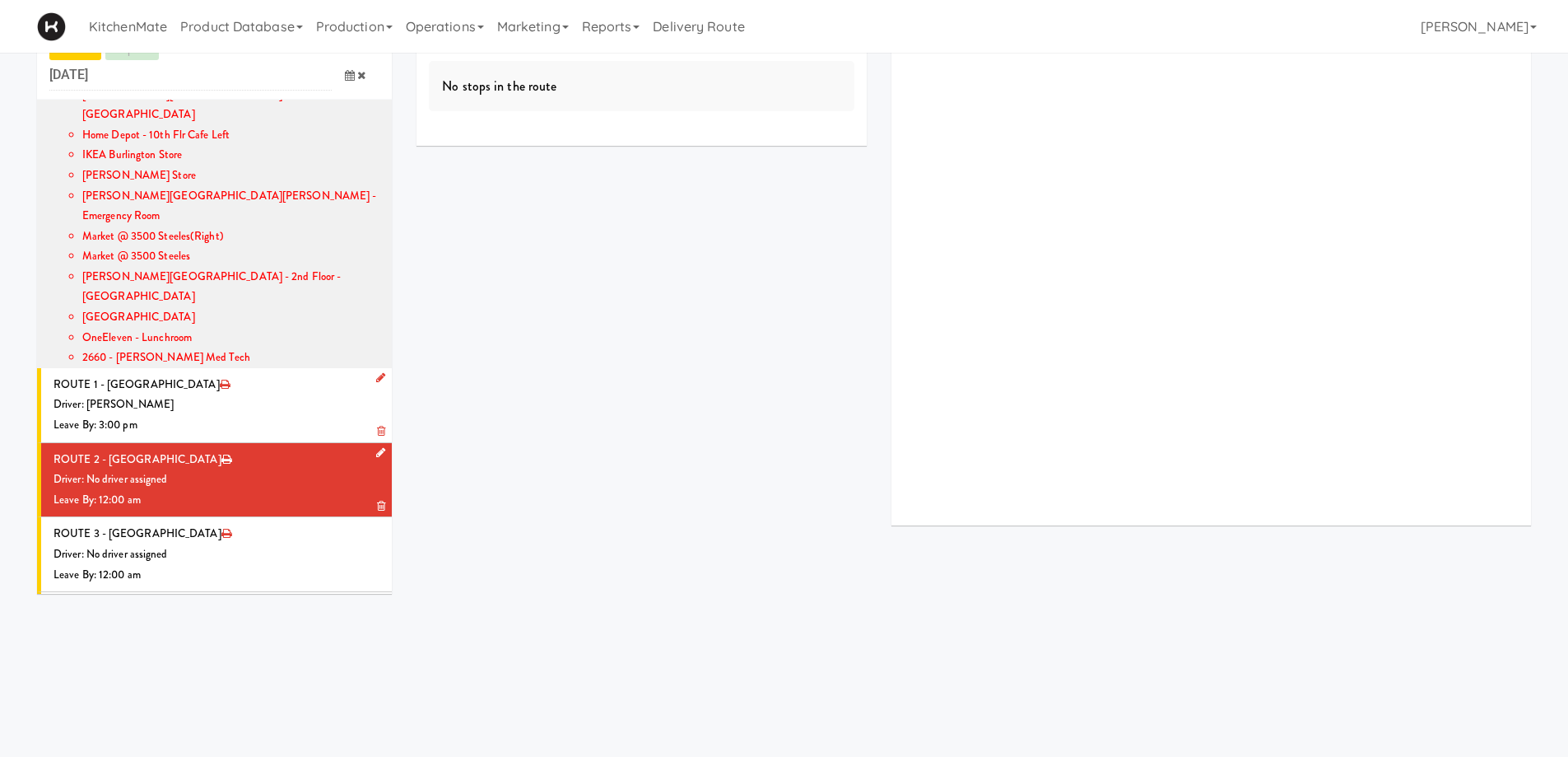
click at [376, 447] on icon at bounding box center [380, 452] width 9 height 11
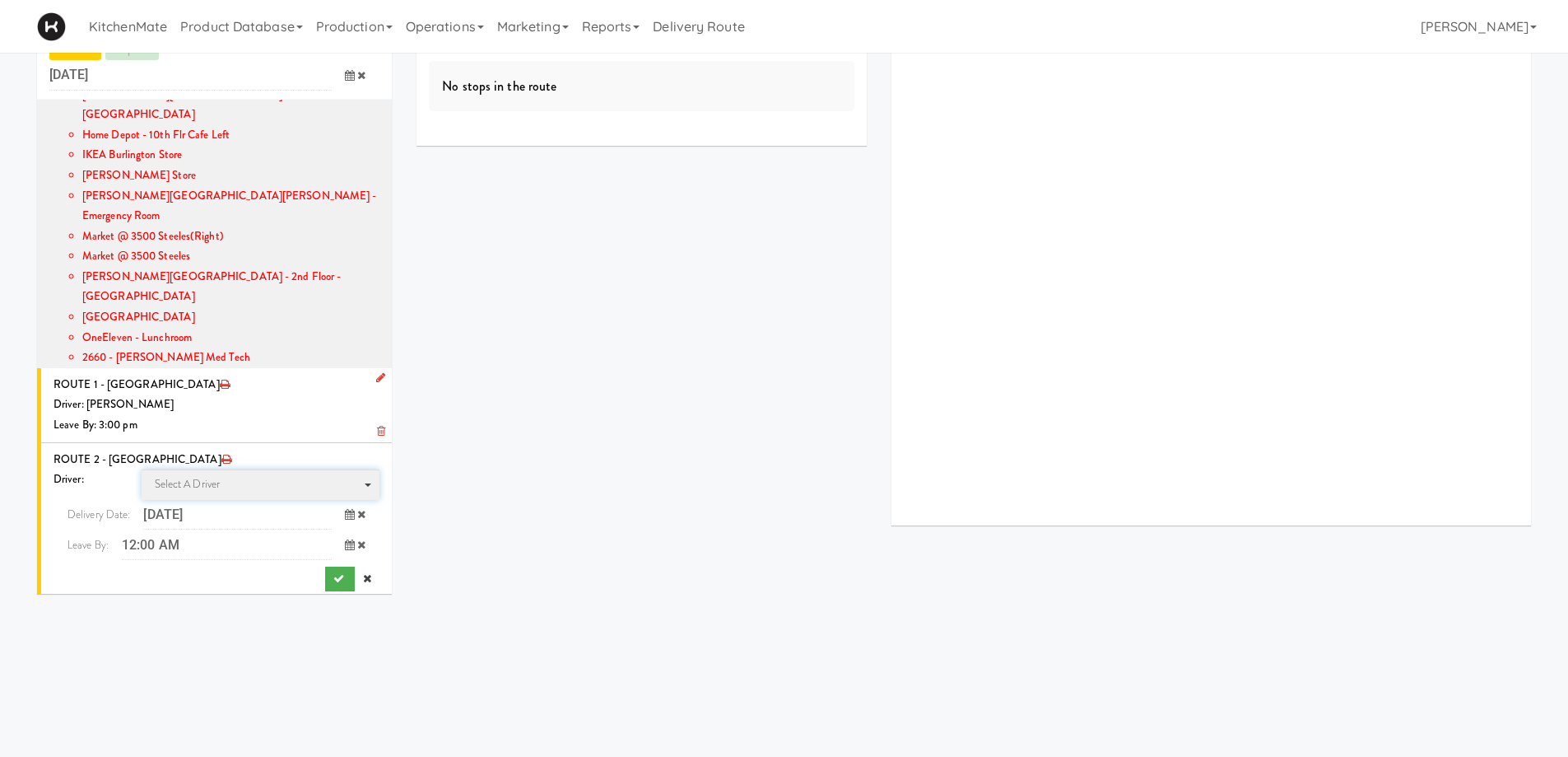
click at [194, 475] on span "Select a driver" at bounding box center [187, 483] width 66 height 16
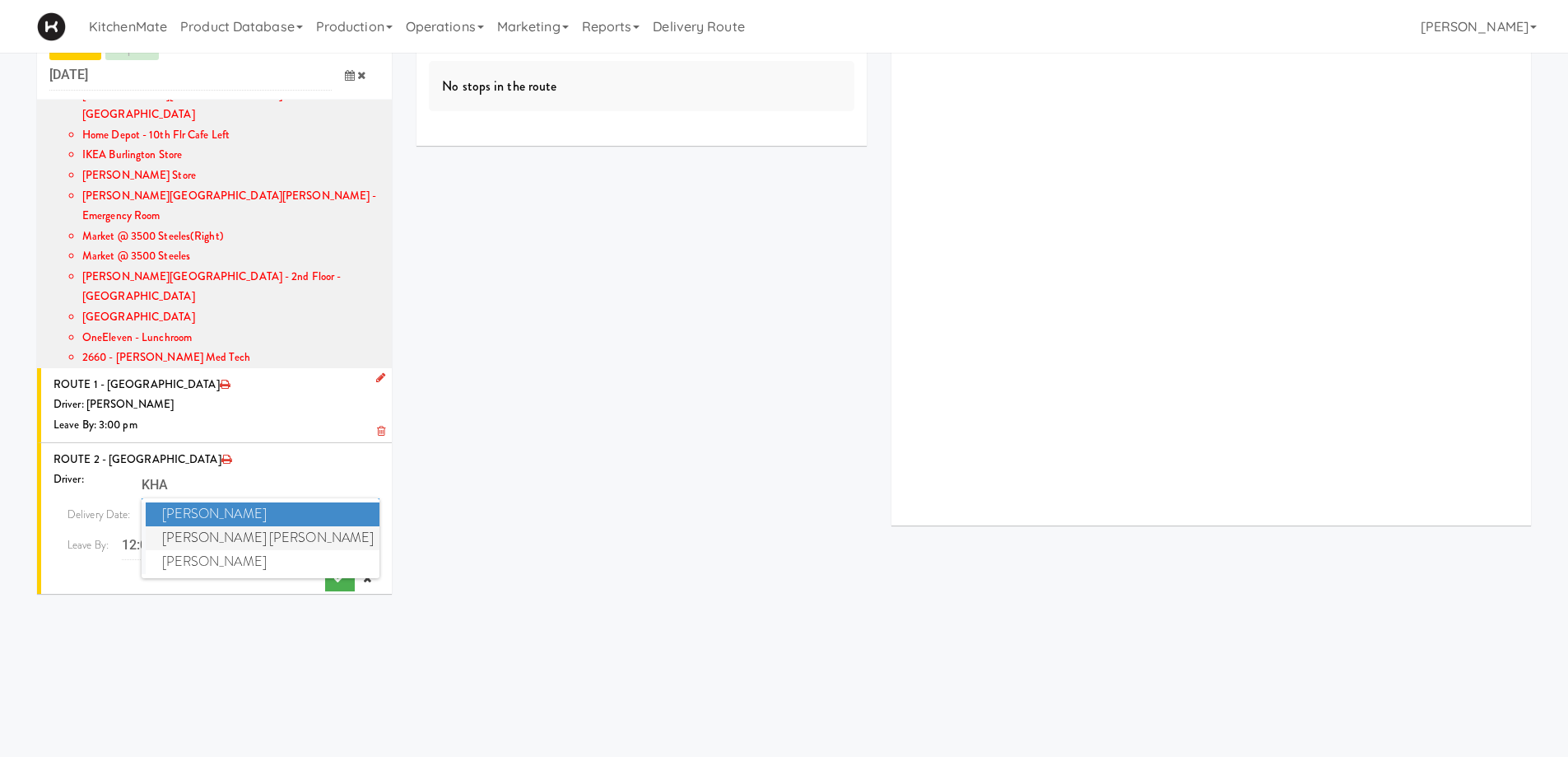
type input "KHA"
click at [227, 526] on span "Khalil Odim Chedid" at bounding box center [263, 537] width 234 height 24
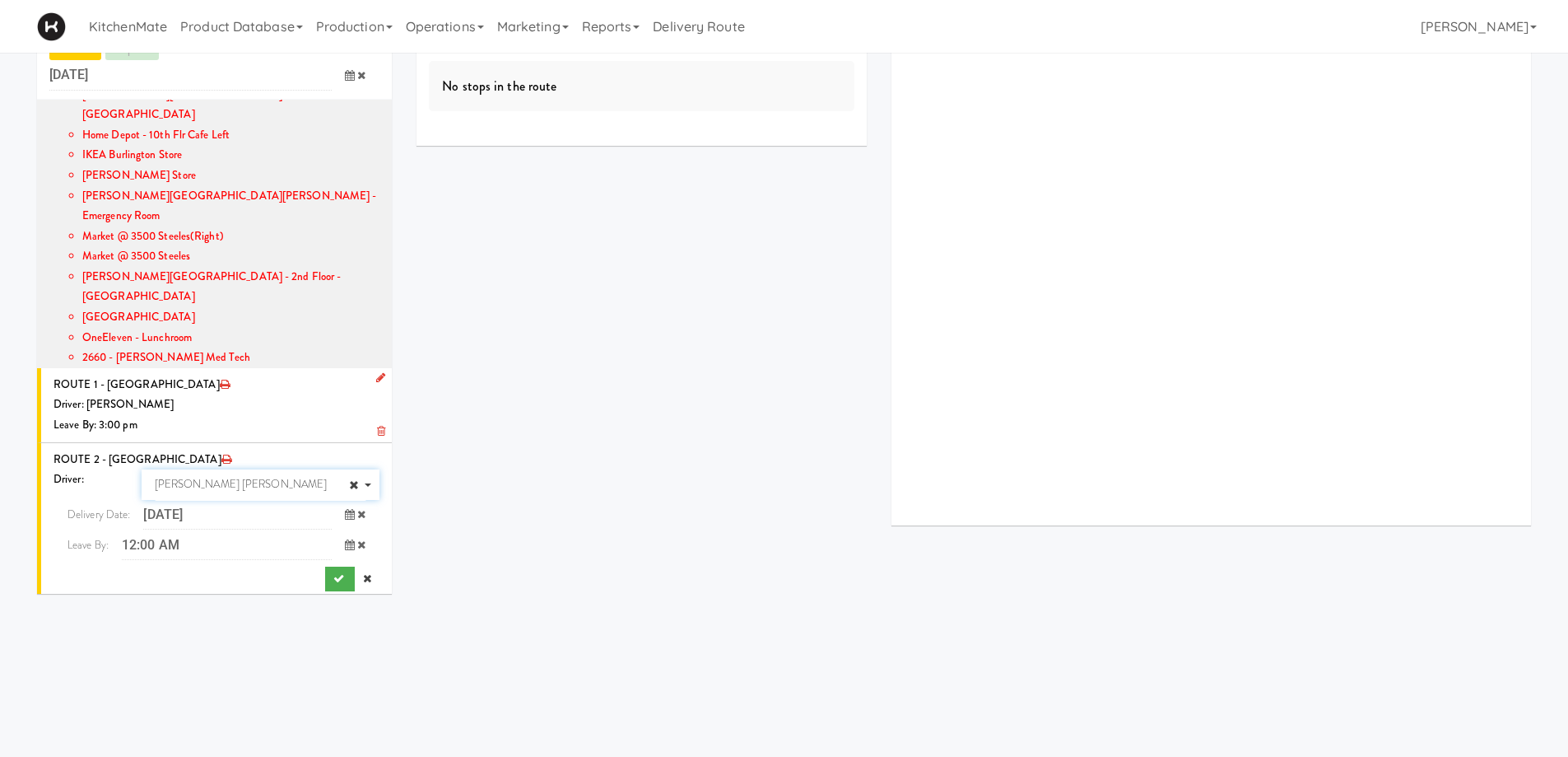
click at [332, 530] on span at bounding box center [355, 544] width 48 height 31
click at [274, 653] on span "3:00 PM" at bounding box center [281, 666] width 64 height 28
click at [78, 569] on span "3:00 PM" at bounding box center [90, 583] width 64 height 28
click at [334, 573] on icon "submit" at bounding box center [339, 578] width 11 height 11
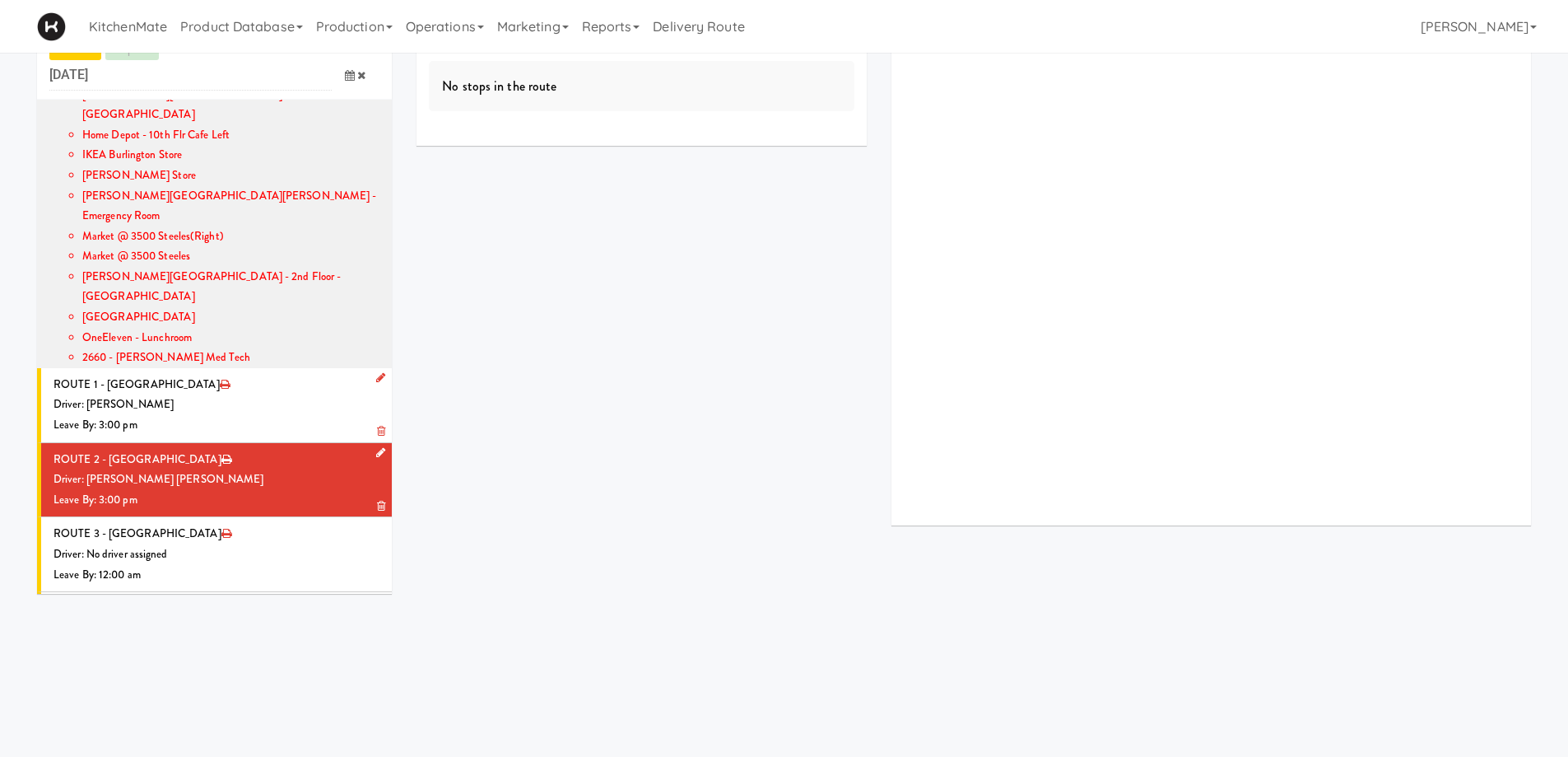
click at [254, 470] on div "Driver: [PERSON_NAME] [PERSON_NAME]" at bounding box center [216, 479] width 326 height 21
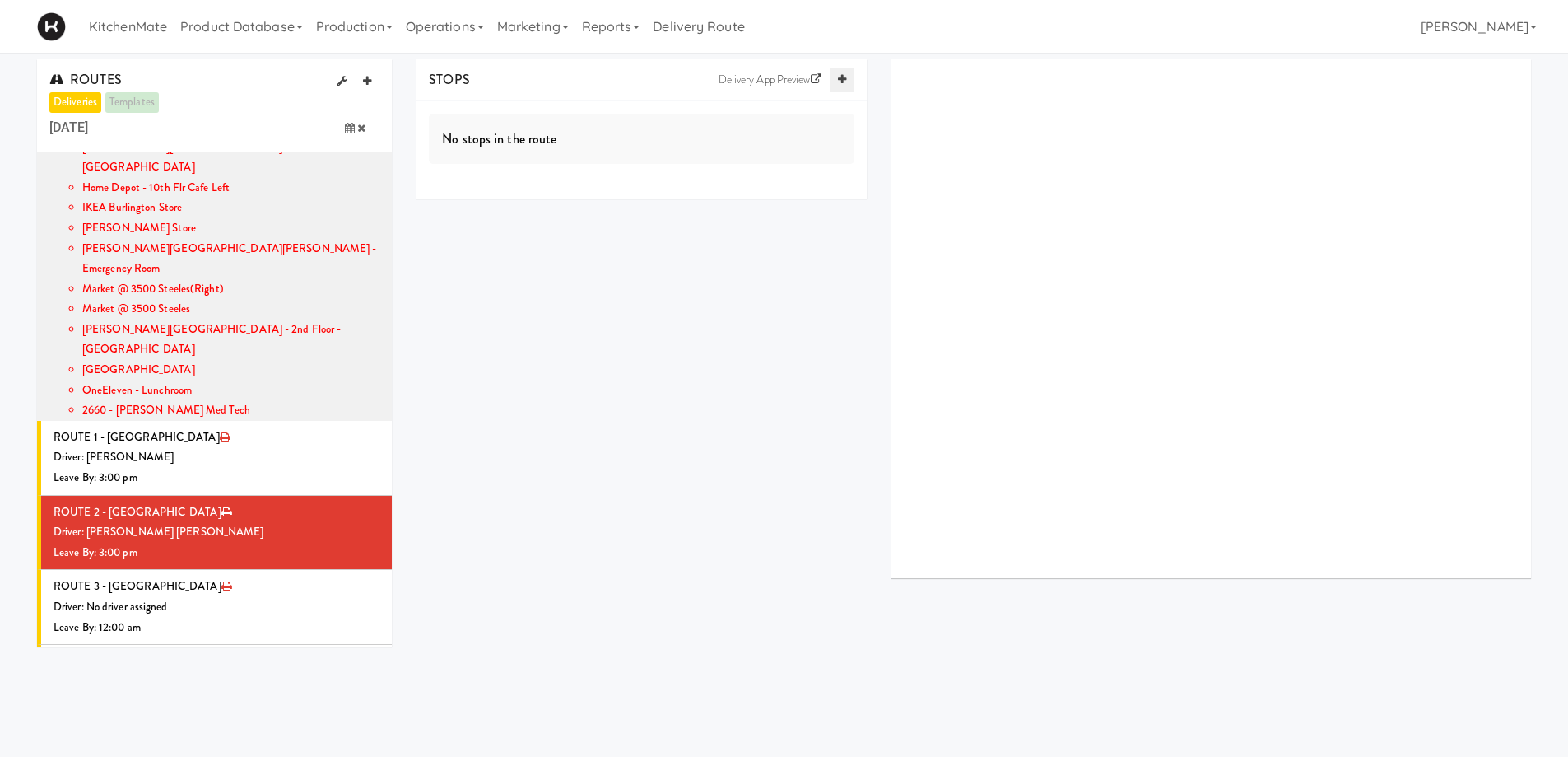
click at [838, 76] on icon at bounding box center [842, 79] width 8 height 11
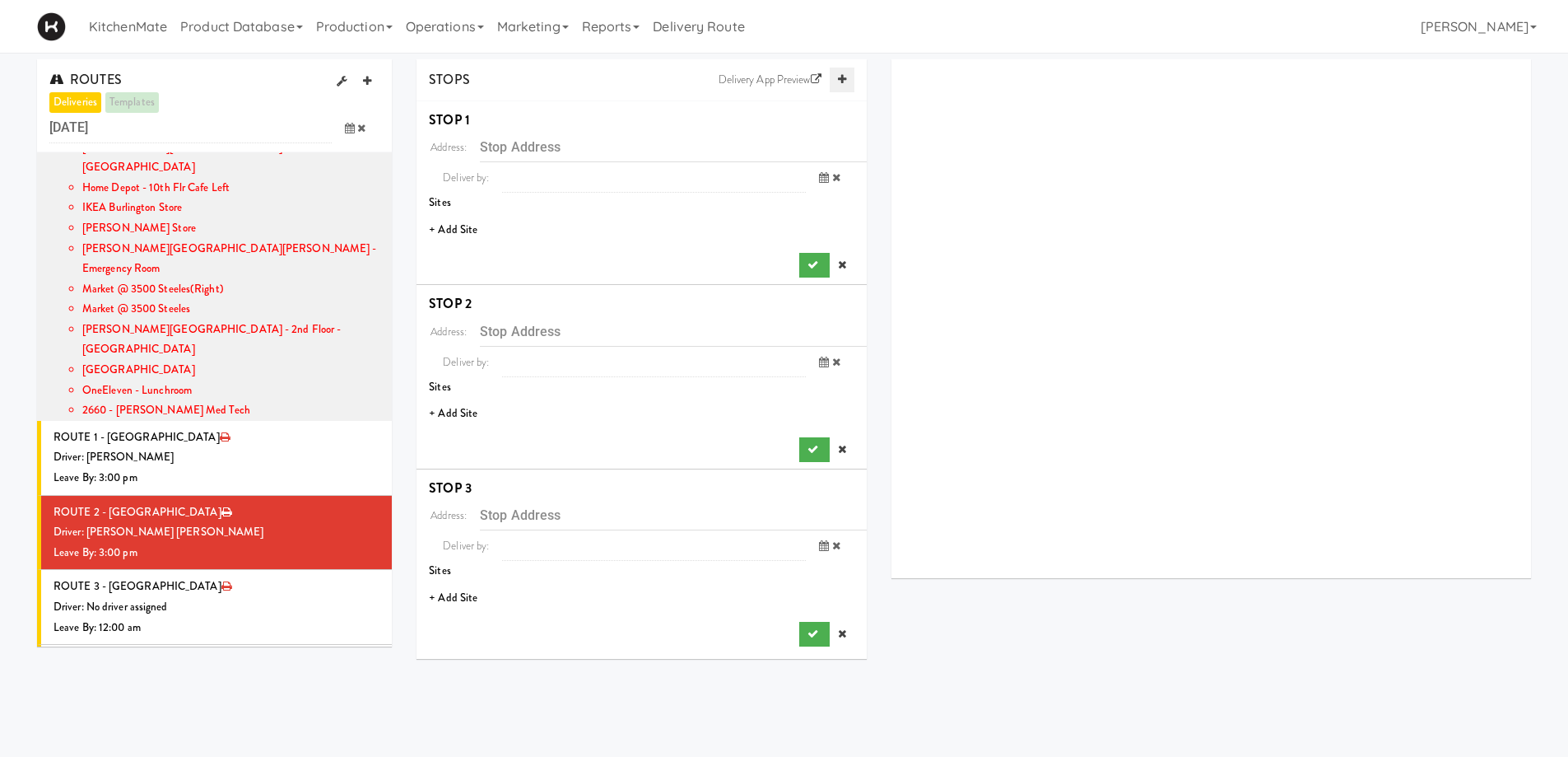
click at [838, 76] on icon at bounding box center [842, 79] width 8 height 11
click at [470, 237] on li "+ Add Site" at bounding box center [641, 230] width 450 height 33
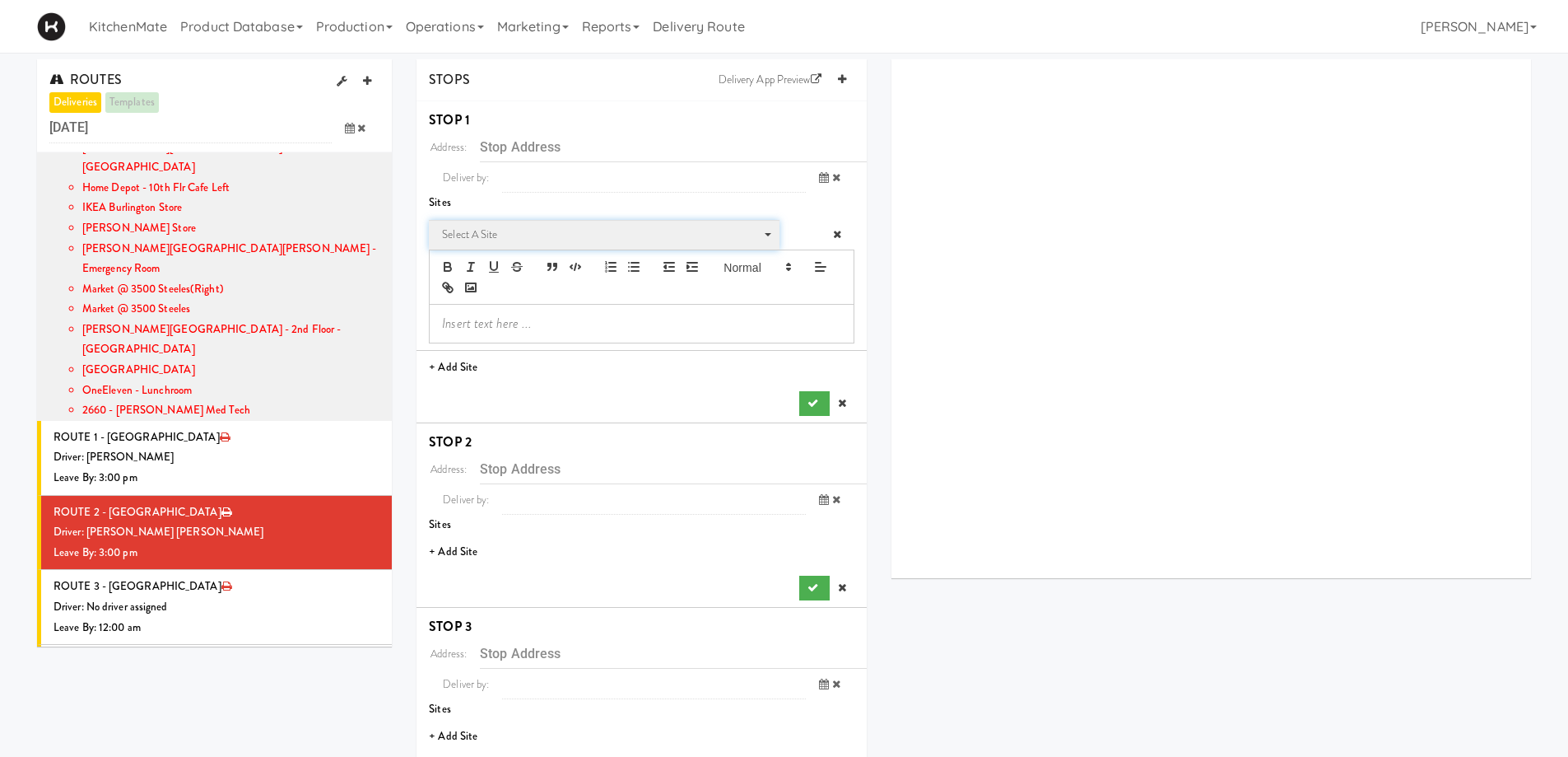
click at [482, 235] on span "Select a site" at bounding box center [598, 234] width 313 height 20
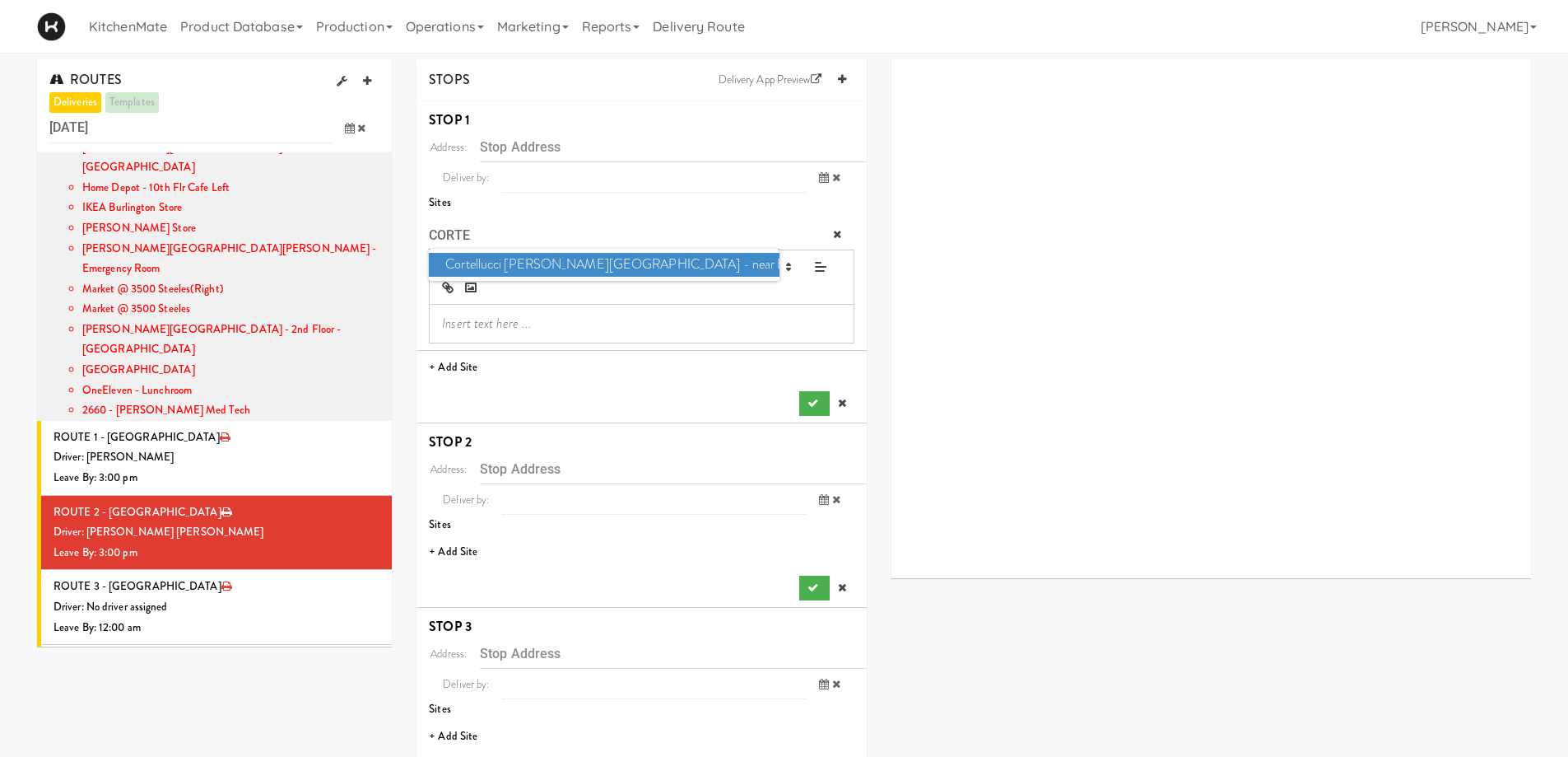
type input "CORTE"
click at [515, 260] on span "Cortellucci Vaughan Hospital - near Emergency" at bounding box center [603, 265] width 349 height 24
type input "3200 Major MacKenzie Dr W, Vaughan, ON, CA"
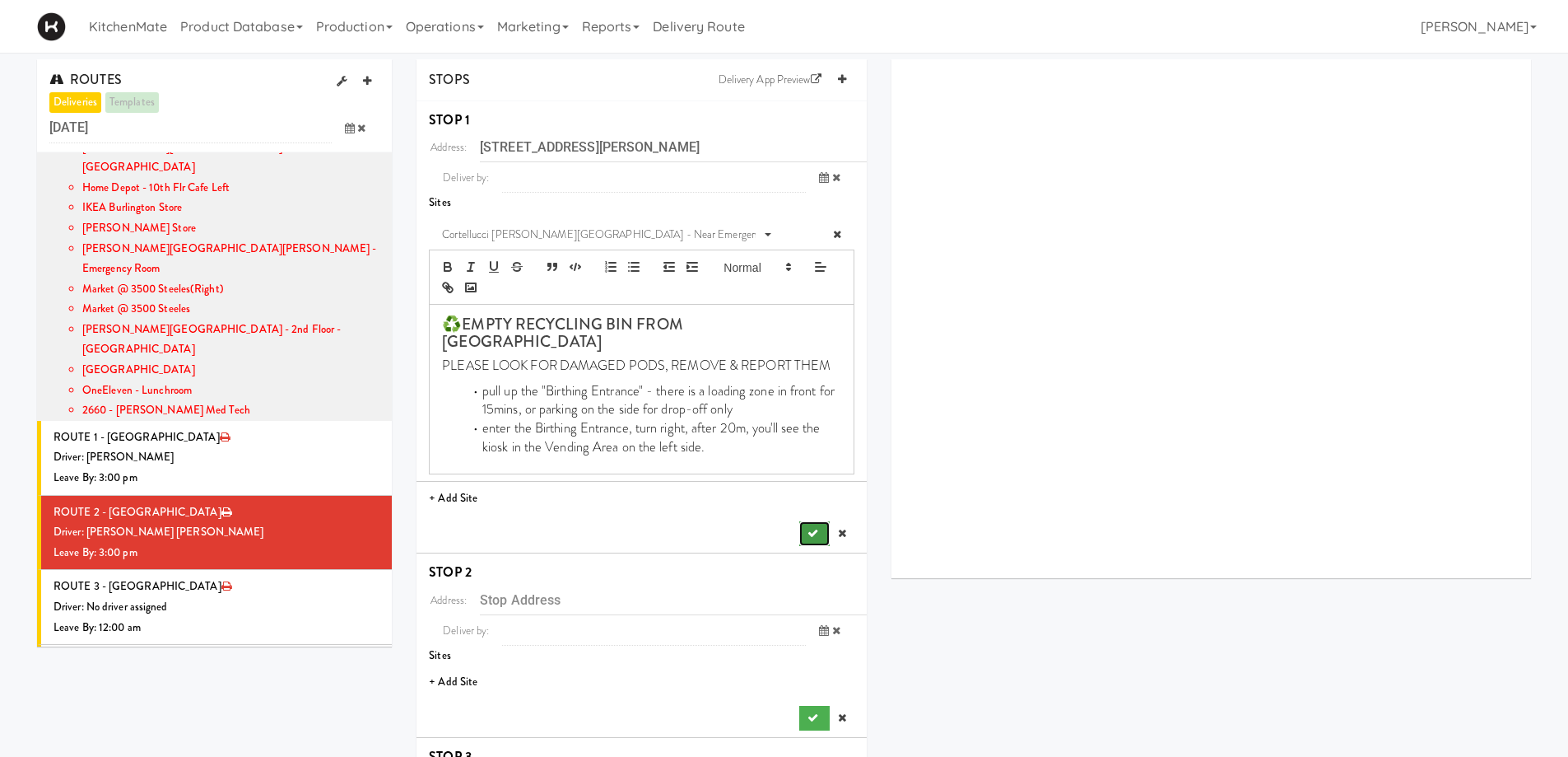
click at [807, 528] on icon "submit" at bounding box center [812, 533] width 11 height 11
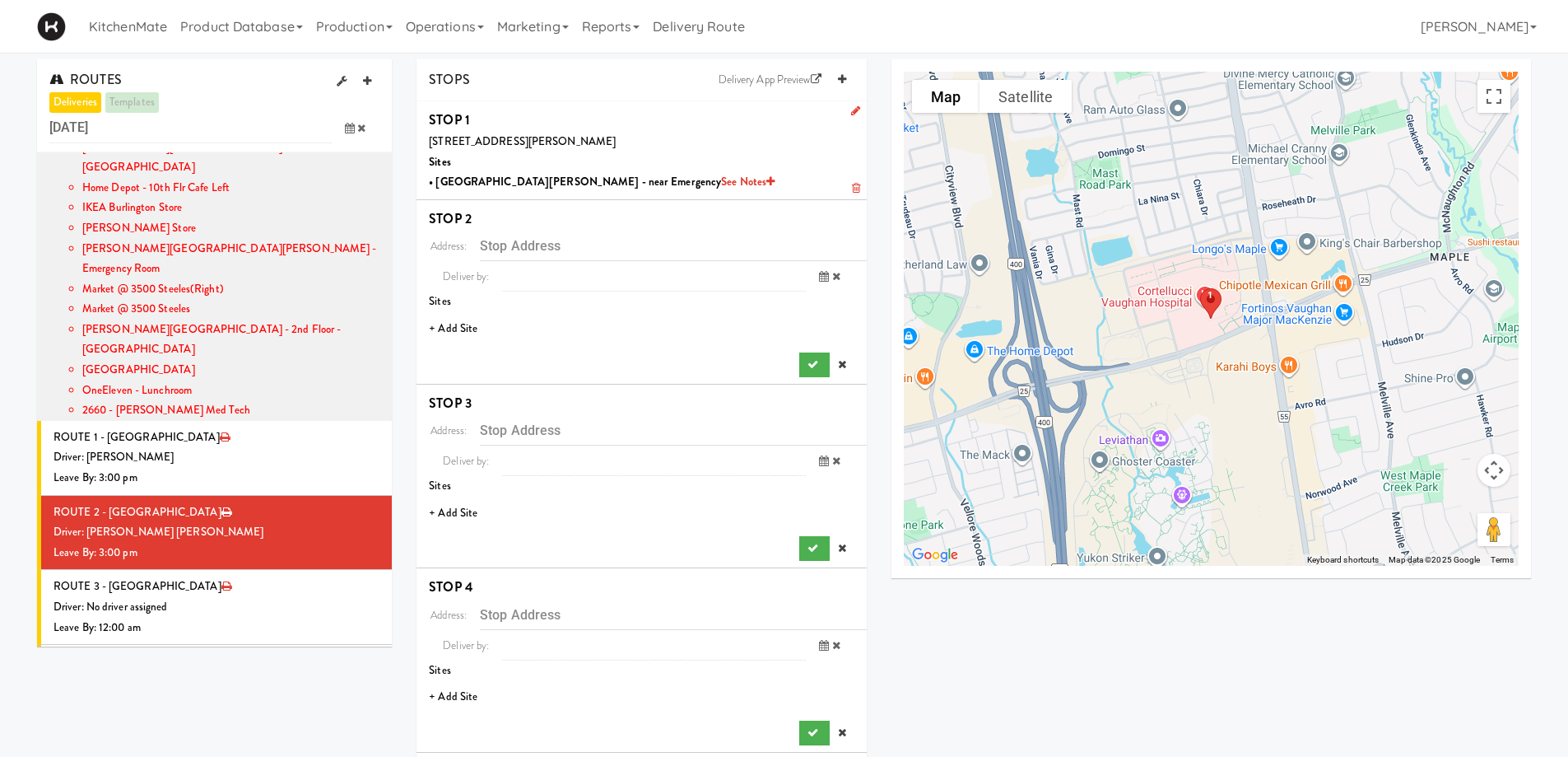
click at [470, 327] on li "+ Add Site" at bounding box center [641, 329] width 450 height 33
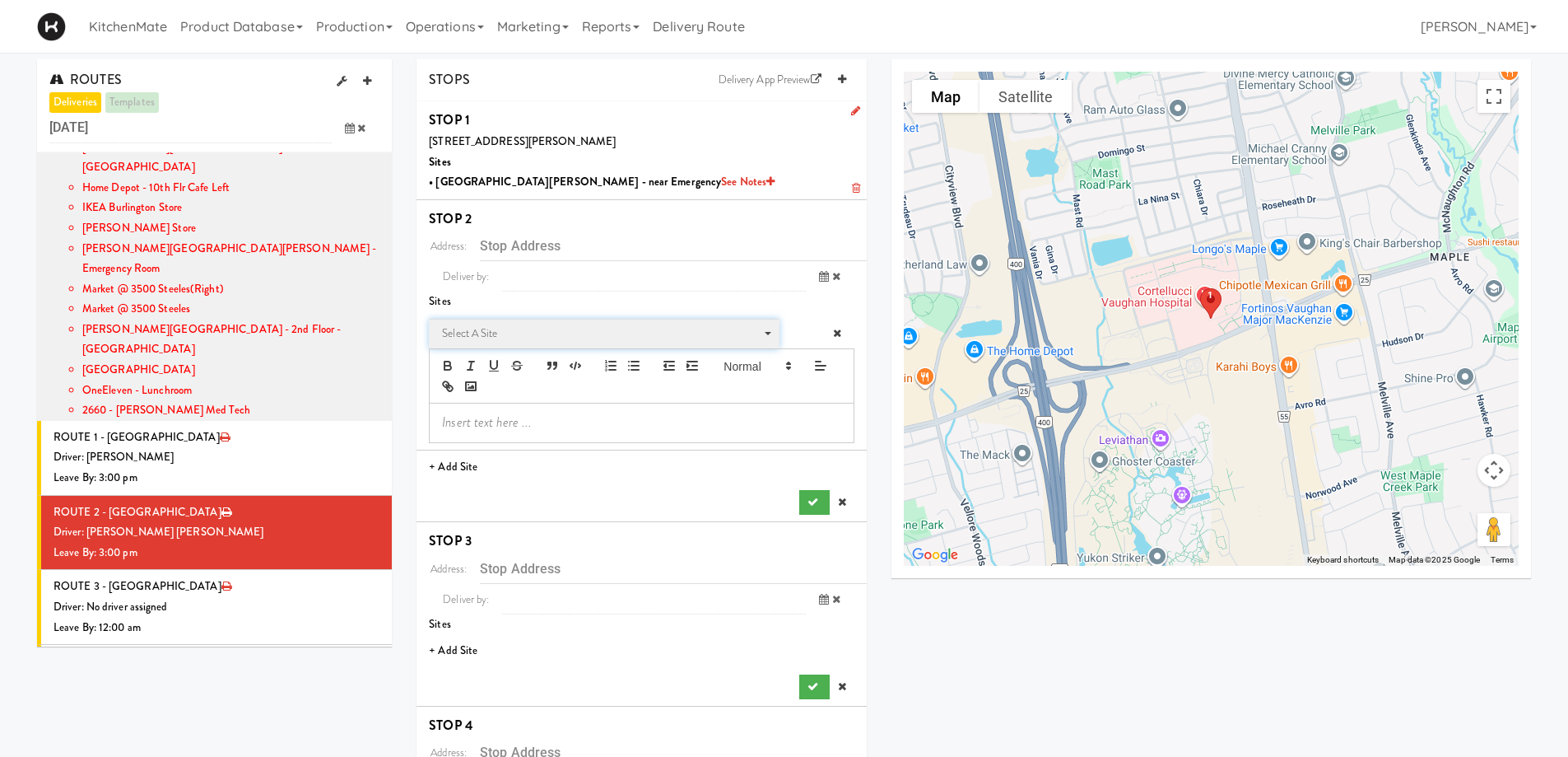
click at [515, 340] on span "Select a site" at bounding box center [598, 334] width 313 height 20
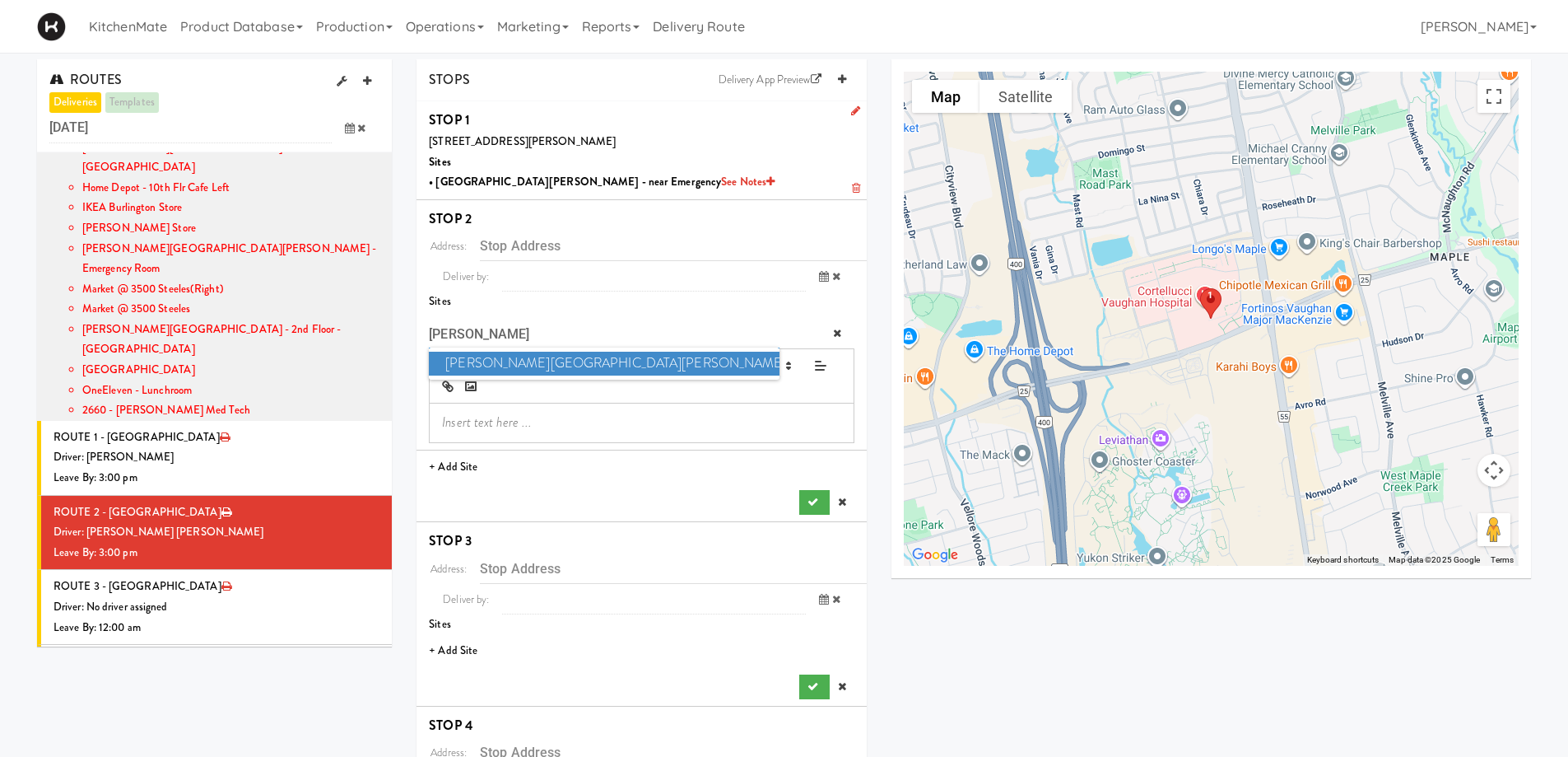
type input "MACK"
click at [500, 359] on span "Mackenzie Richmond Hill Hospital - Emergency Room" at bounding box center [603, 363] width 349 height 24
type input "[STREET_ADDRESS]"
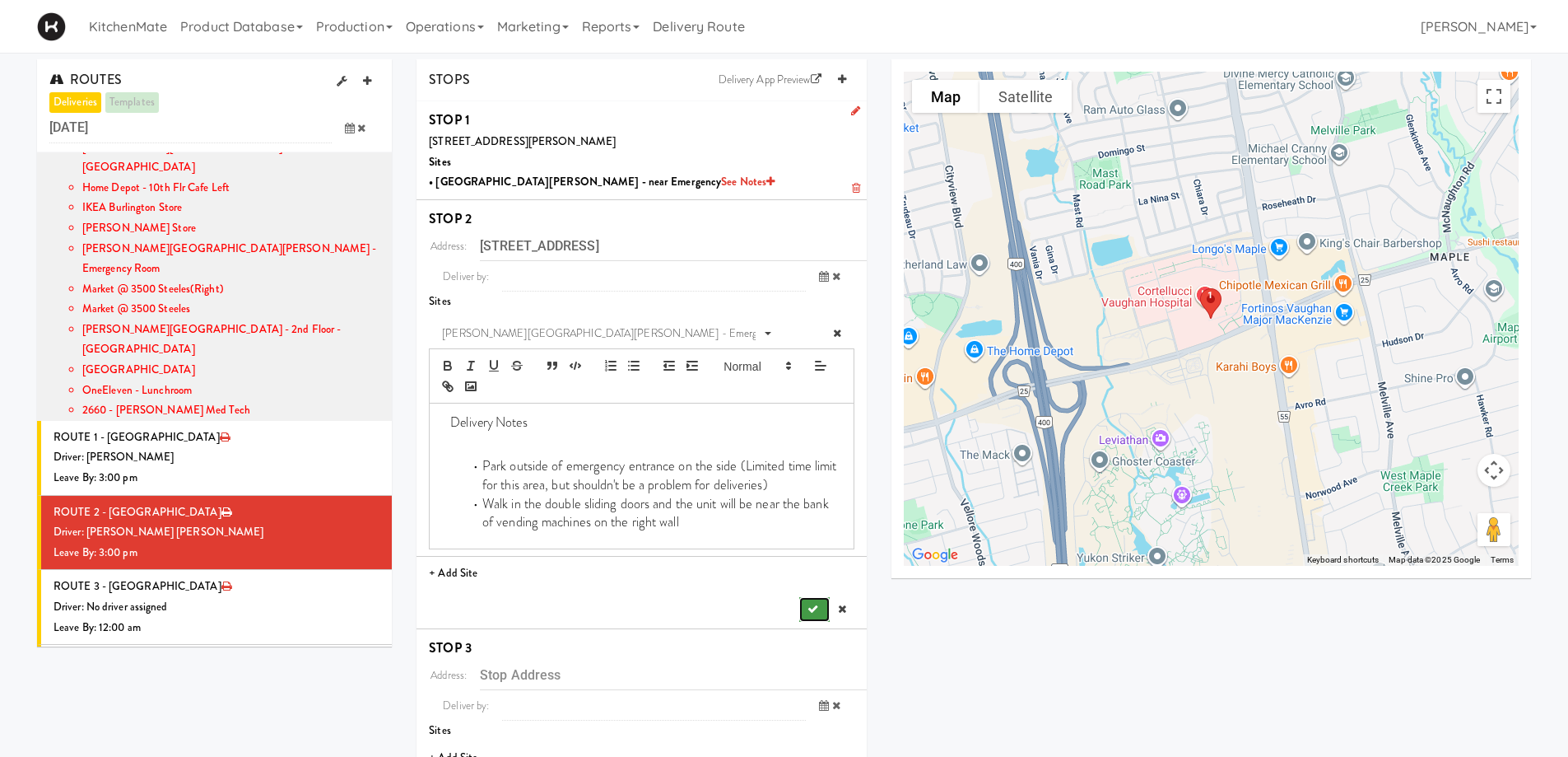
click at [812, 608] on icon "submit" at bounding box center [812, 608] width 11 height 11
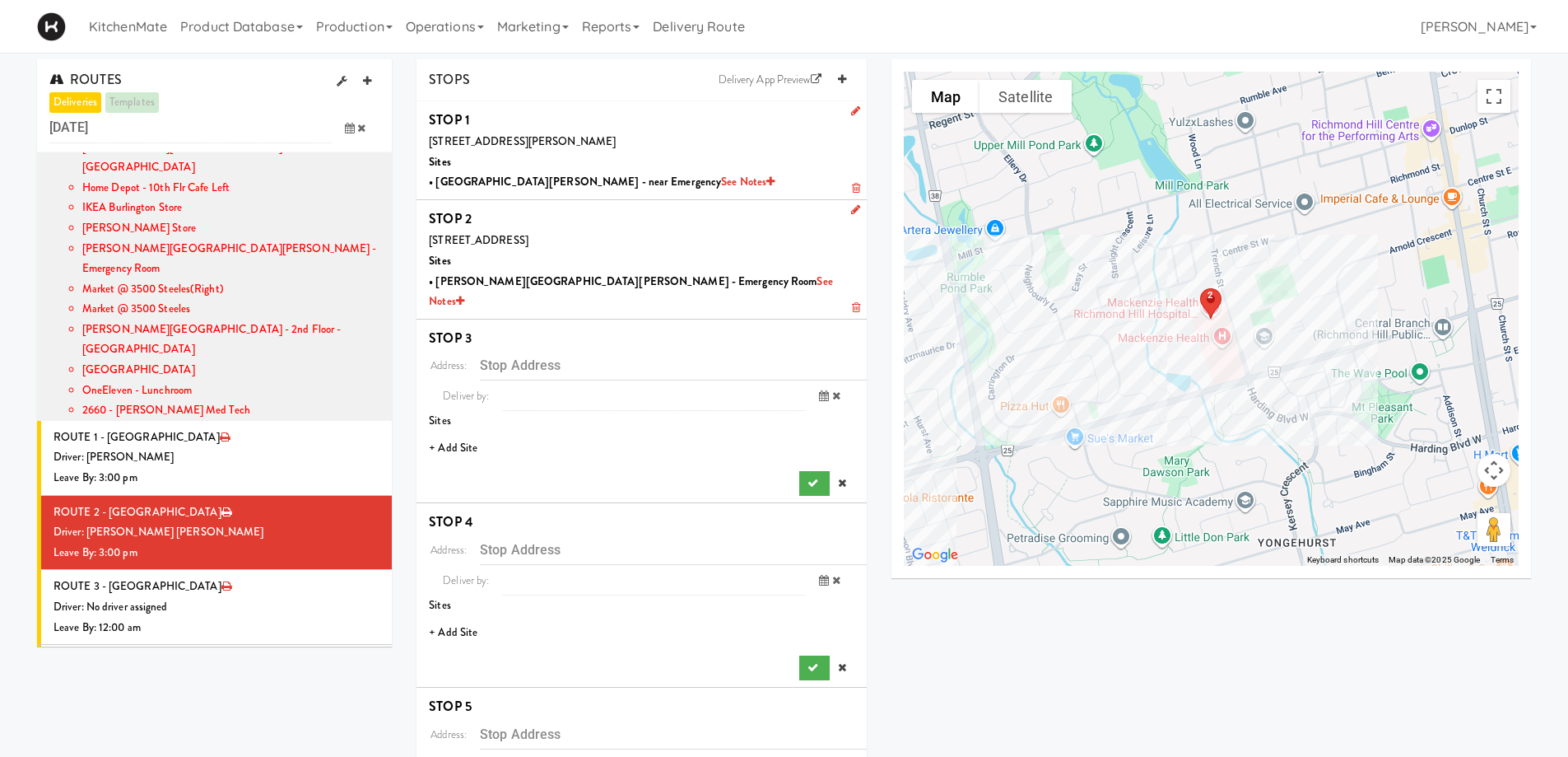
click at [465, 431] on li "+ Add Site" at bounding box center [641, 448] width 450 height 33
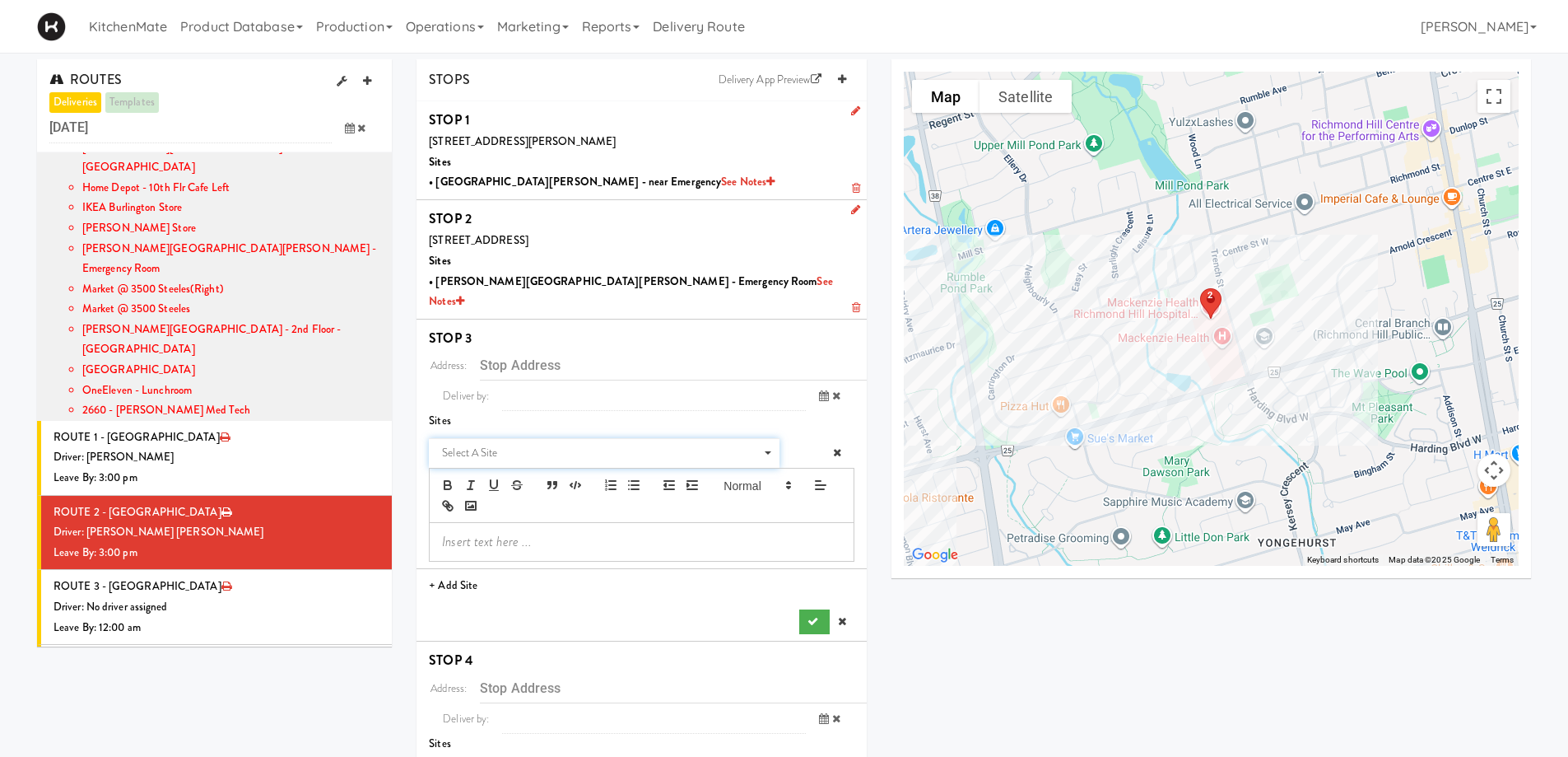
click at [544, 443] on span "Select a site" at bounding box center [598, 453] width 313 height 20
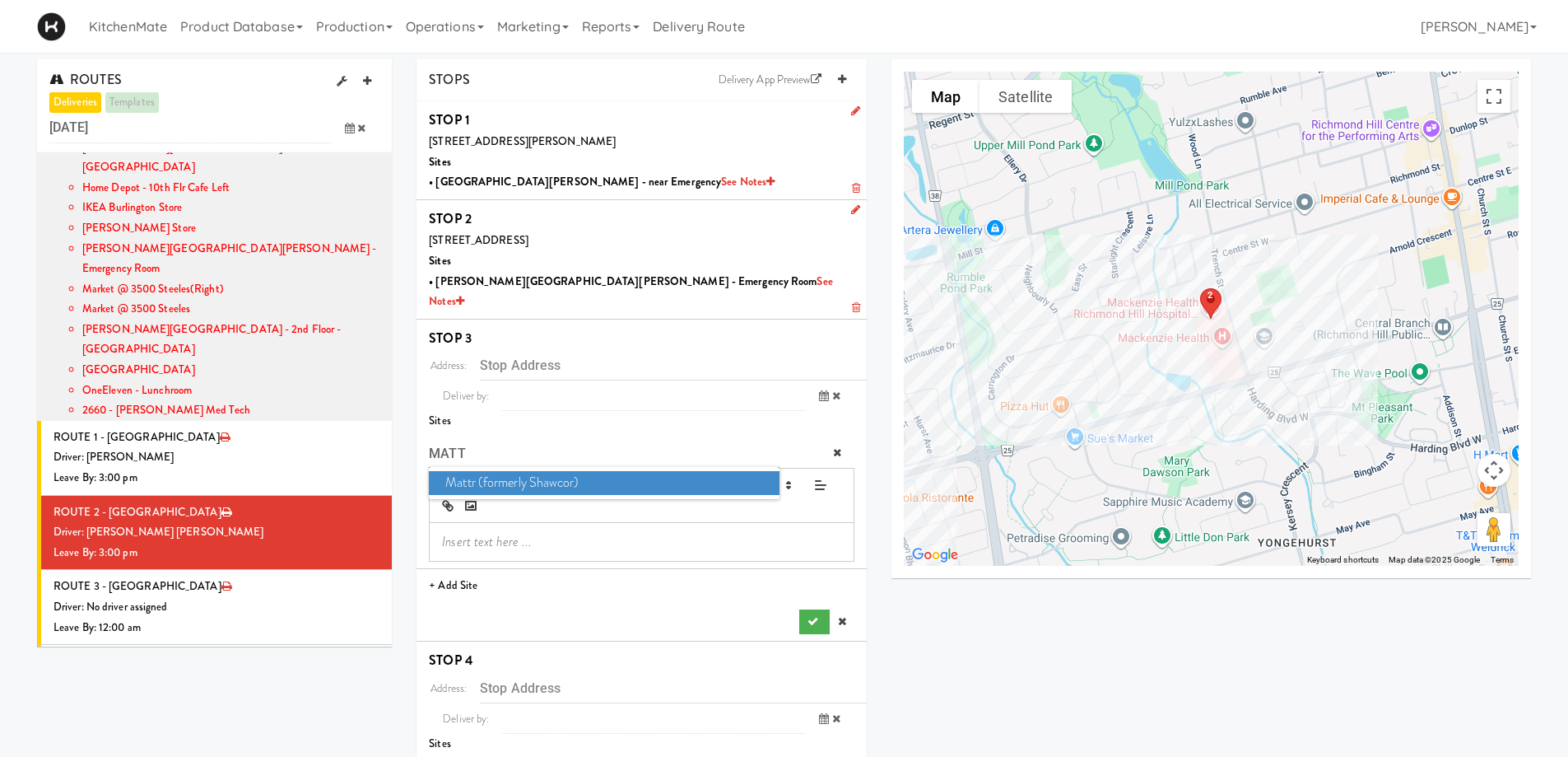
type input "MATT"
click at [562, 471] on span "Mattr (formerly Shawcor)" at bounding box center [603, 482] width 349 height 24
type input "[STREET_ADDRESS][PERSON_NAME]"
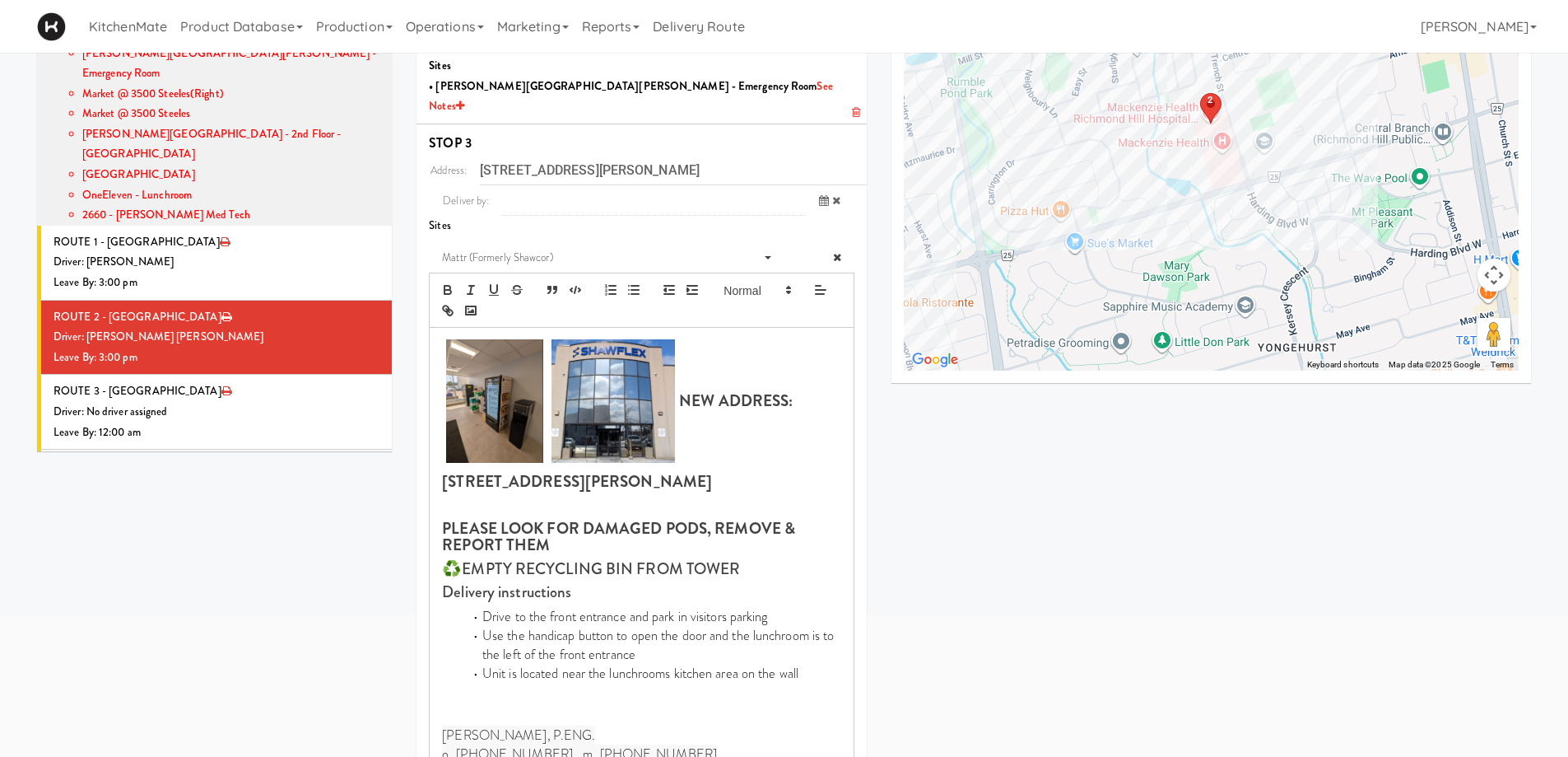
scroll to position [576, 0]
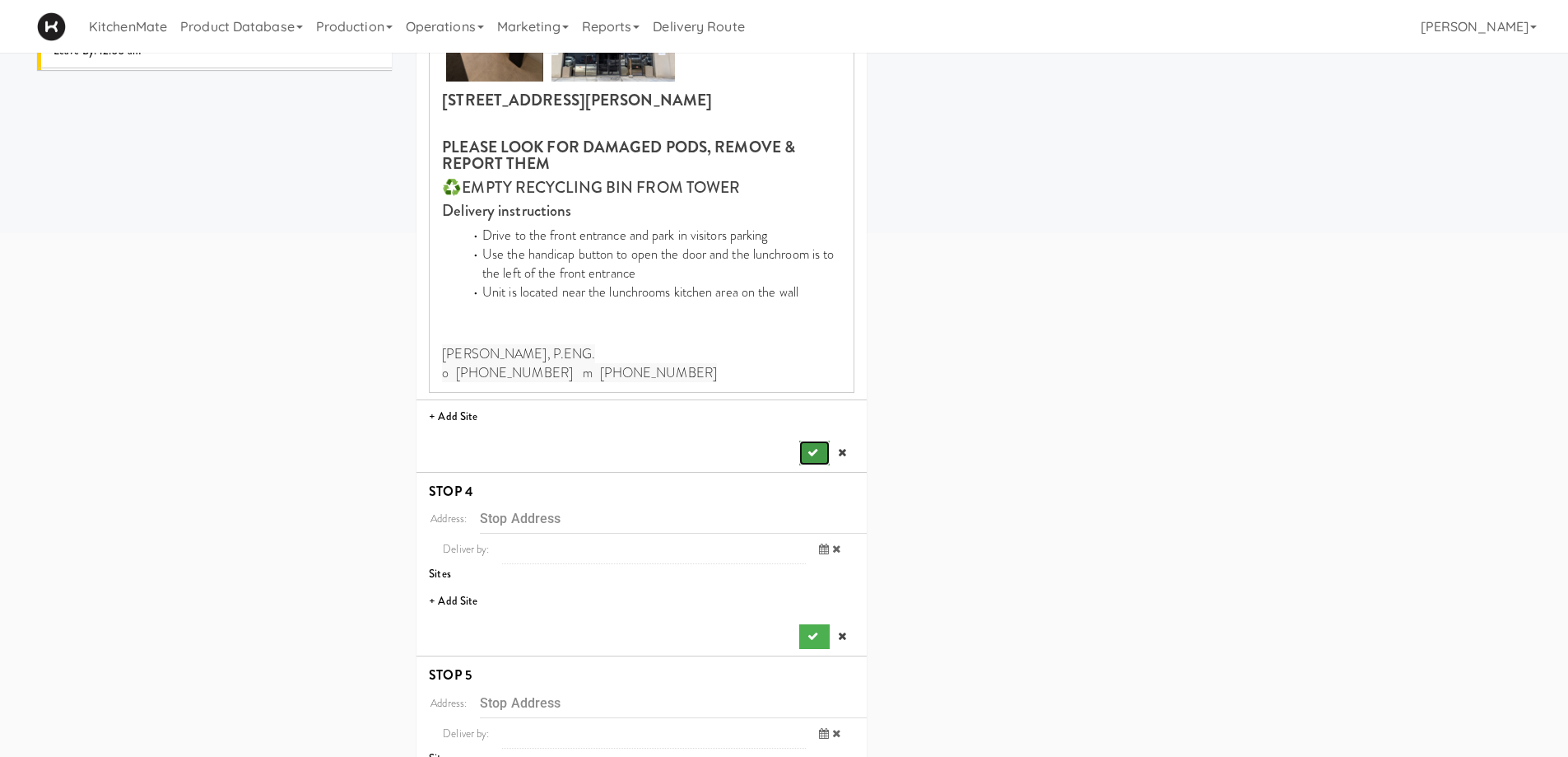
click at [815, 447] on icon "submit" at bounding box center [812, 452] width 11 height 11
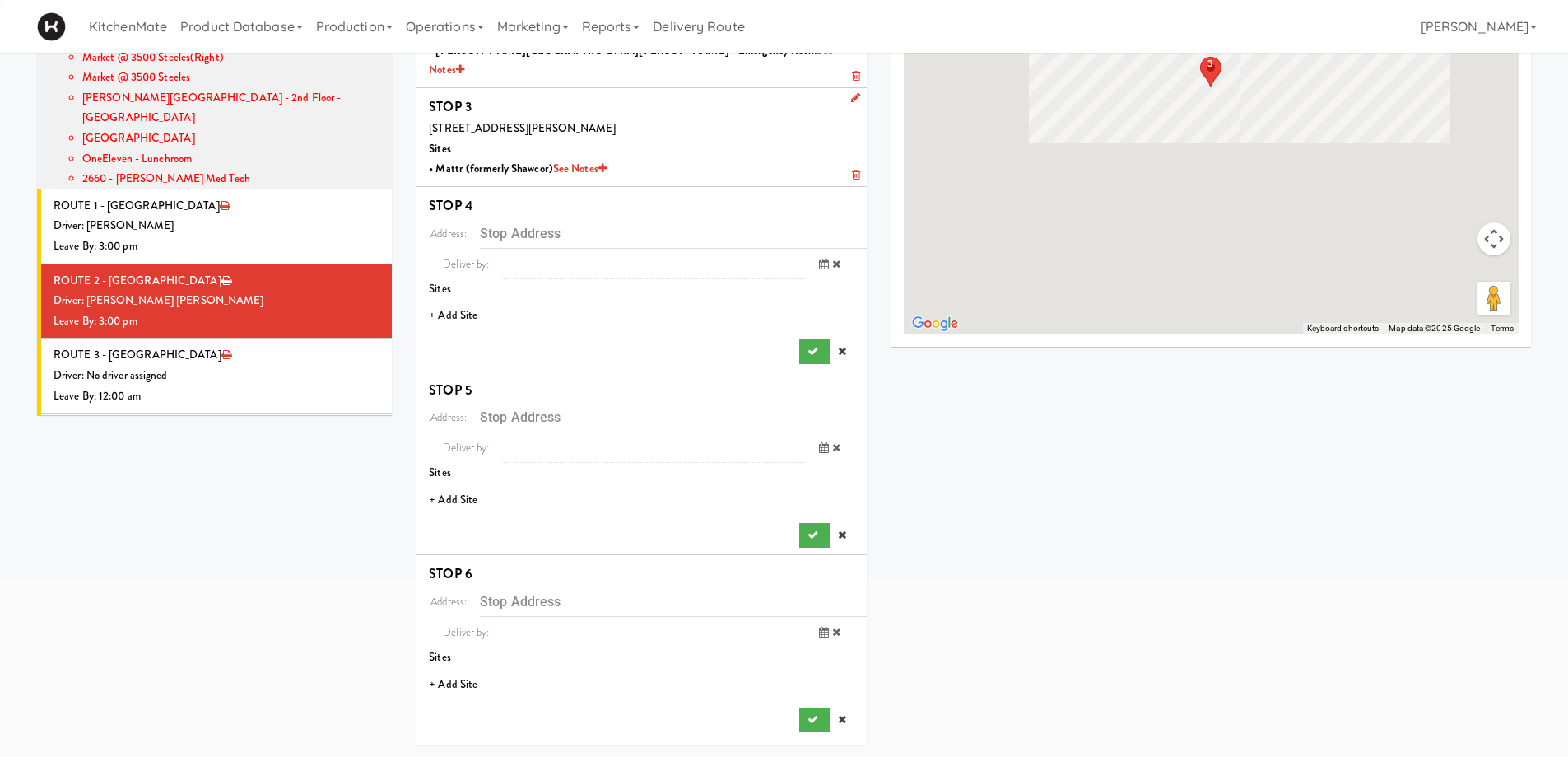
scroll to position [212, 0]
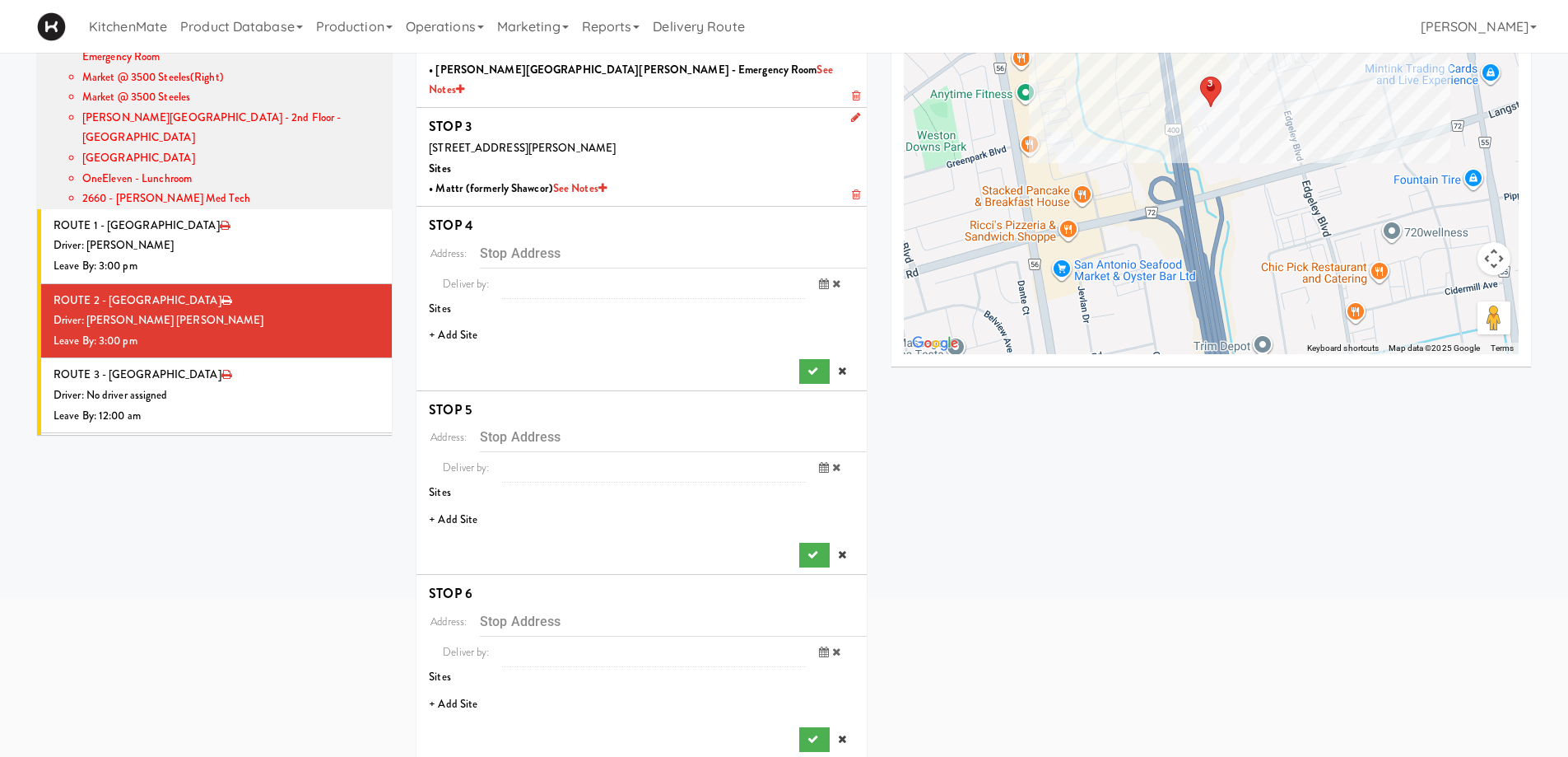
click at [455, 319] on li "+ Add Site" at bounding box center [641, 336] width 450 height 33
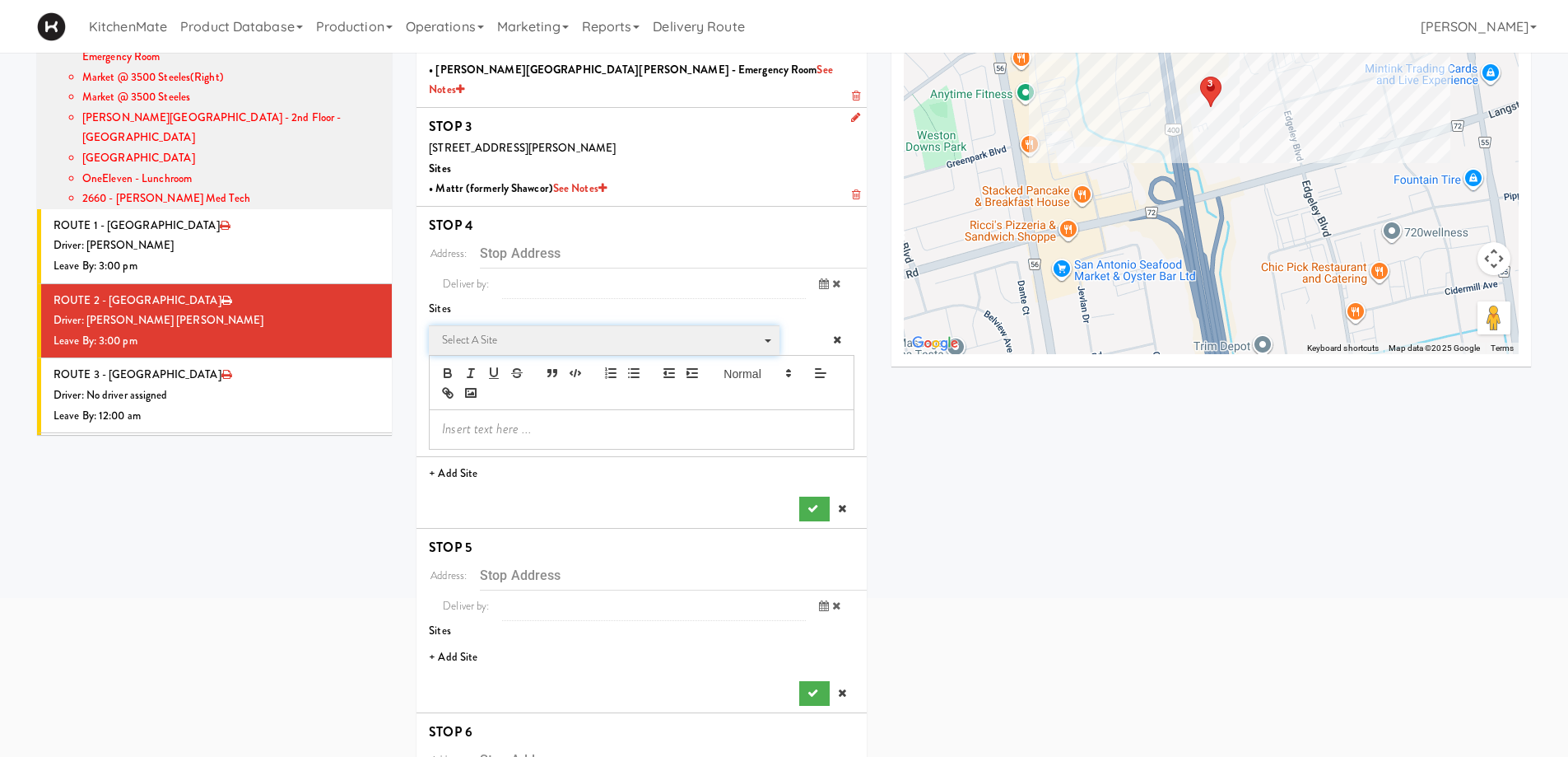
click at [507, 330] on span "Select a site" at bounding box center [598, 340] width 313 height 20
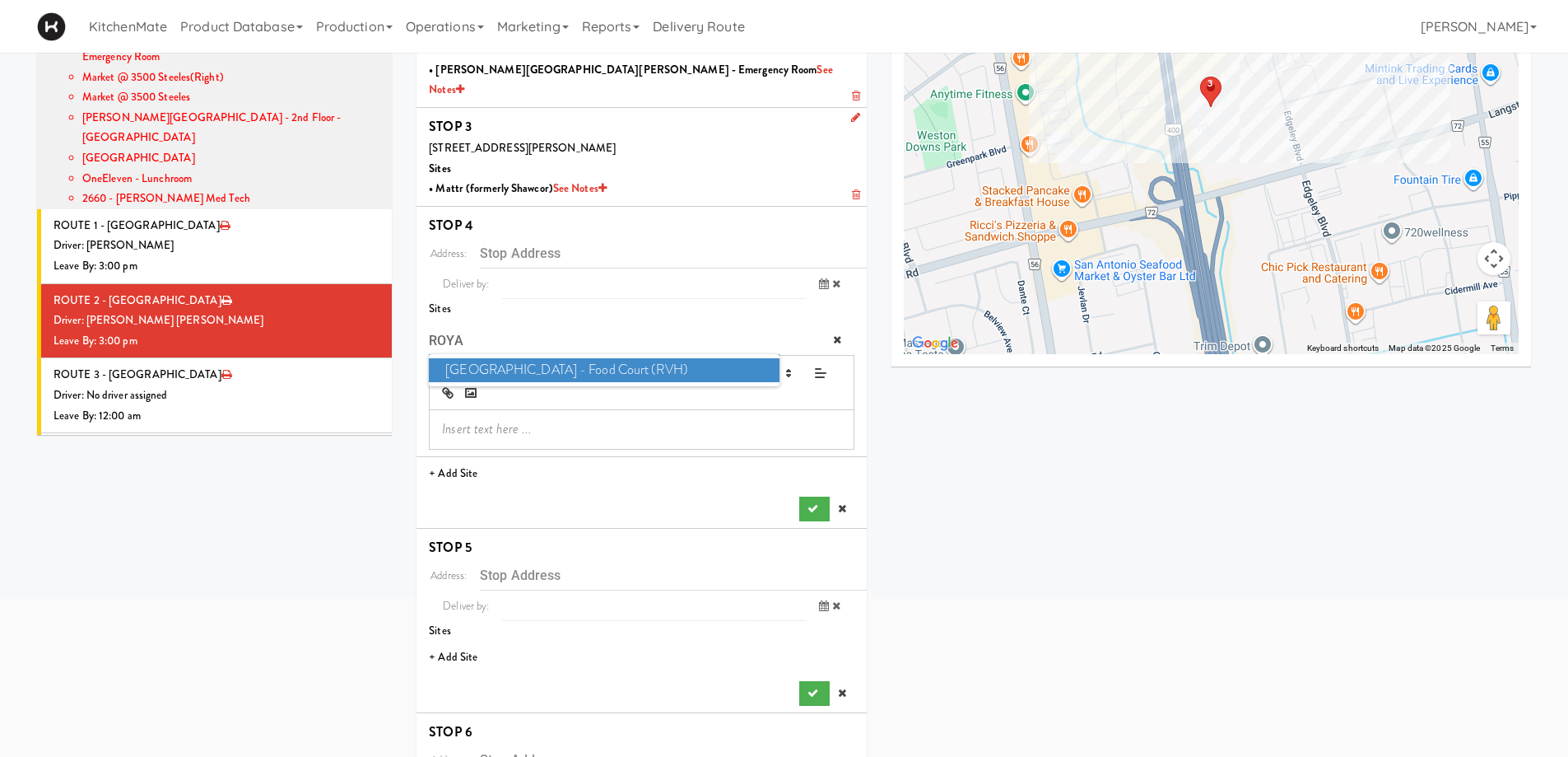
type input "ROYA"
click at [545, 358] on span "Royal Victoria Regional Health Centre - Food Court (RVH)" at bounding box center [603, 370] width 349 height 24
type input "[STREET_ADDRESS][PERSON_NAME]"
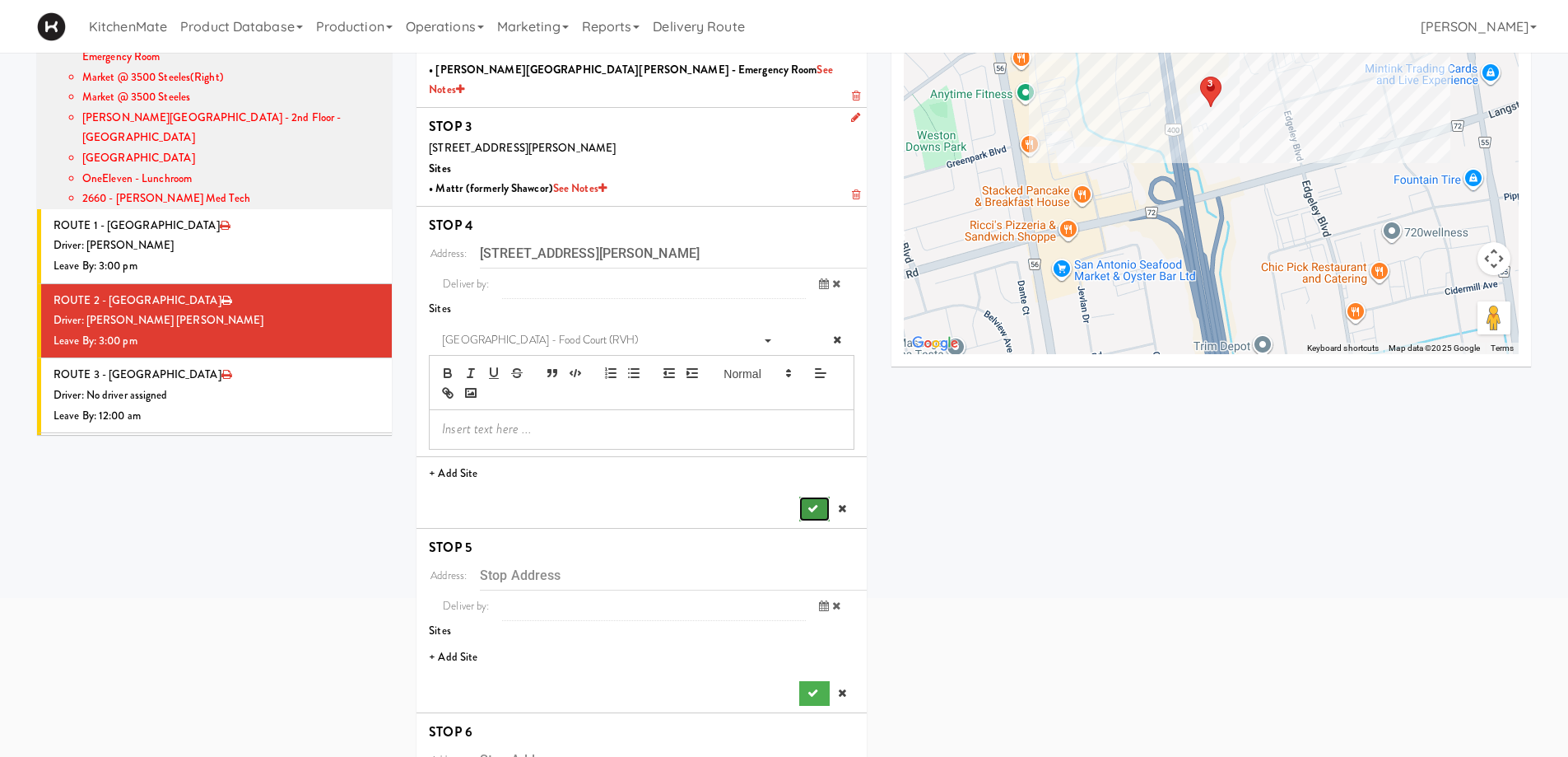
click at [820, 496] on button "submit" at bounding box center [814, 508] width 30 height 25
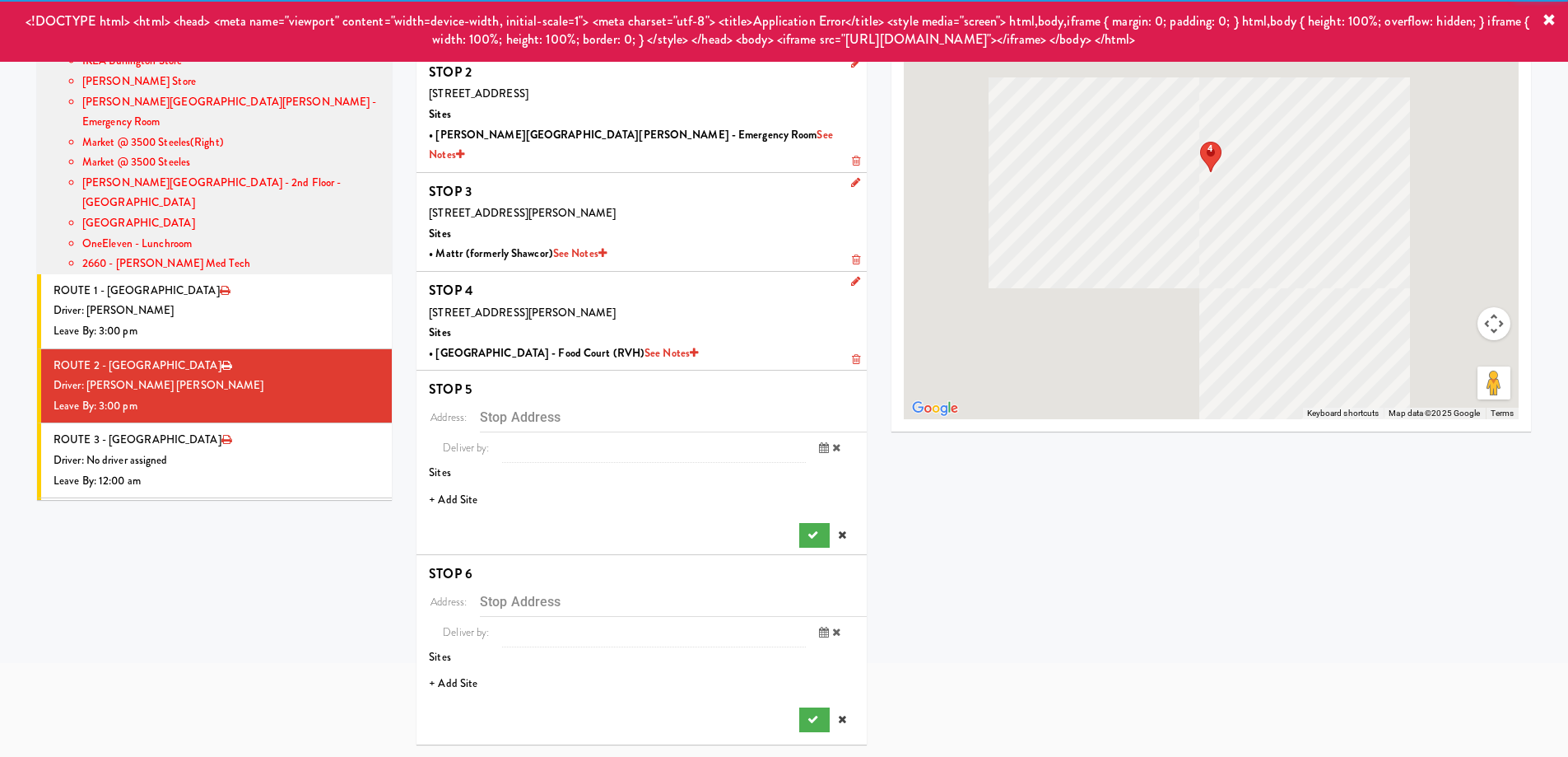
scroll to position [126, 0]
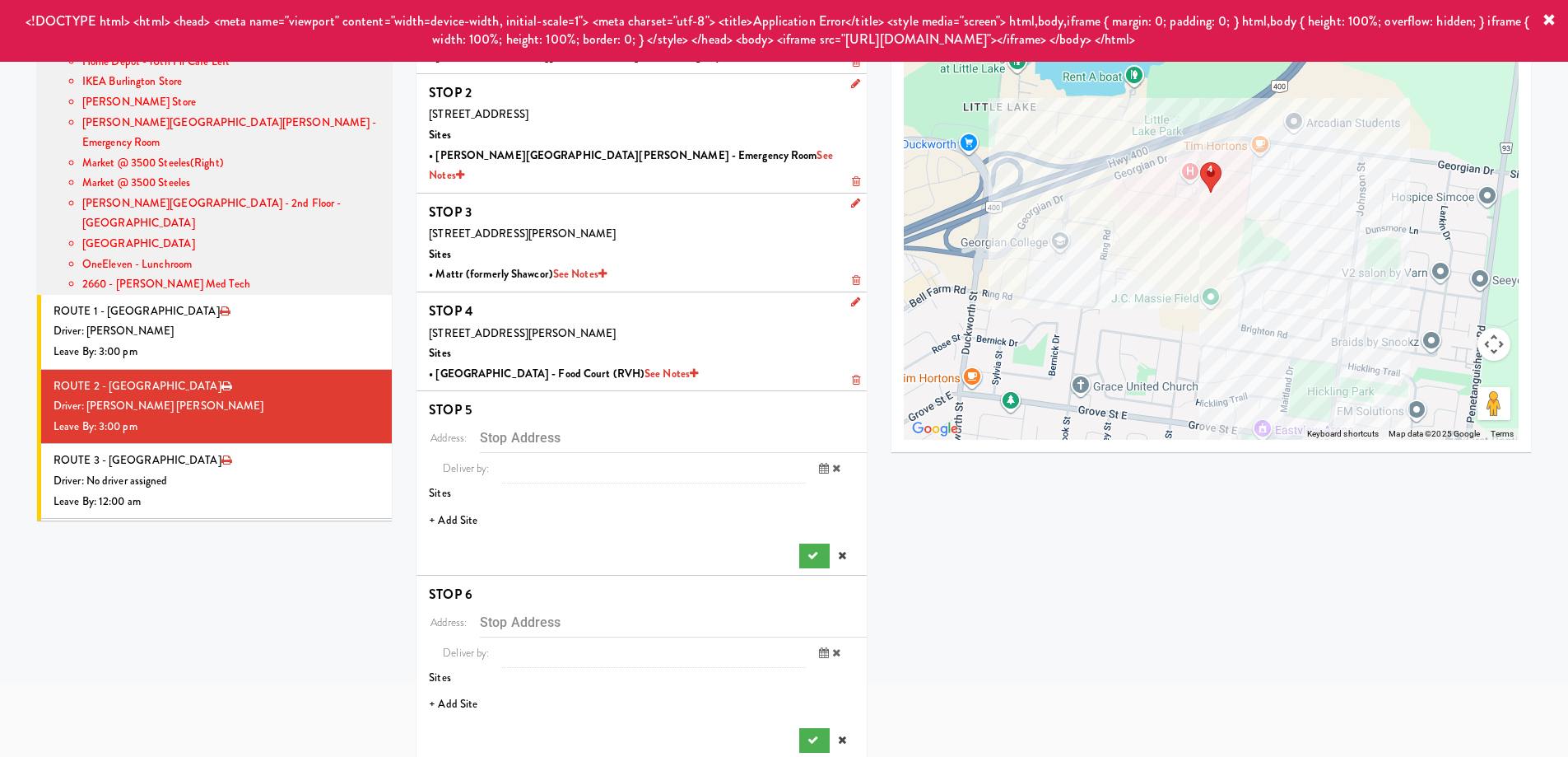
click at [470, 504] on li "+ Add Site" at bounding box center [641, 521] width 450 height 33
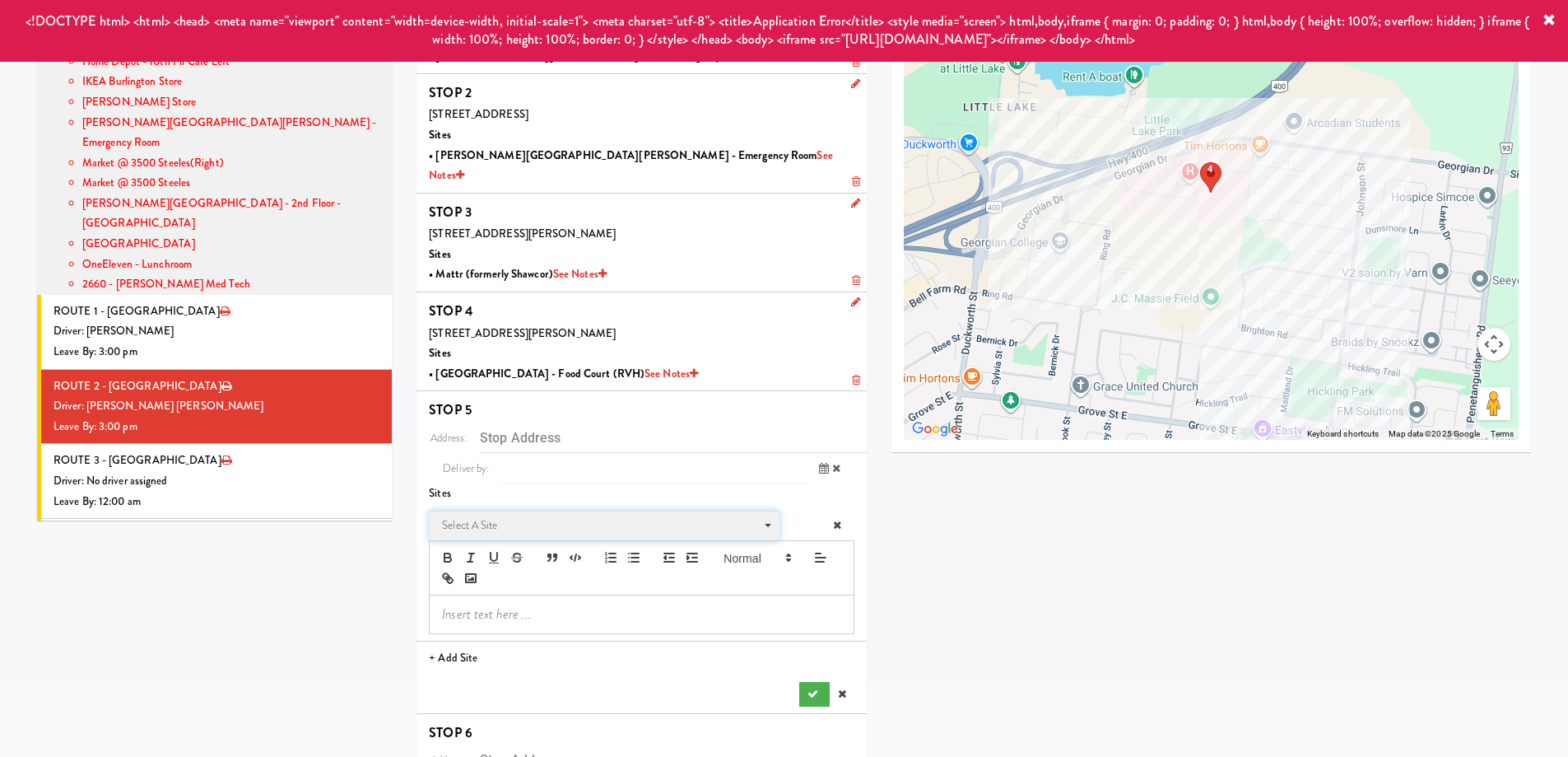
click at [505, 515] on span "Select a site" at bounding box center [598, 525] width 313 height 20
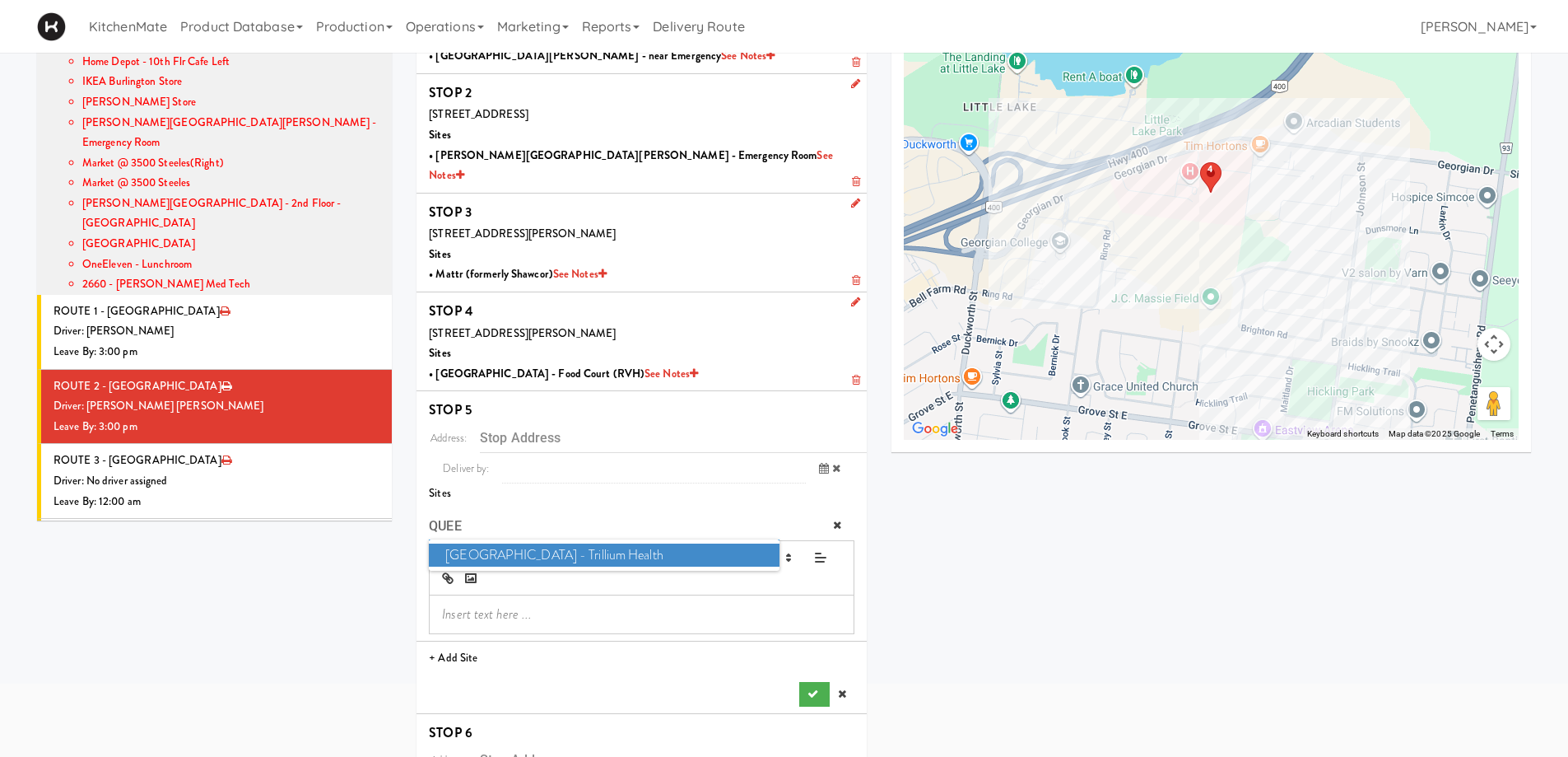
type input "QUEE"
click at [530, 543] on span "Queensway Health Centre - Trillium Health" at bounding box center [603, 555] width 349 height 24
type input "[STREET_ADDRESS]"
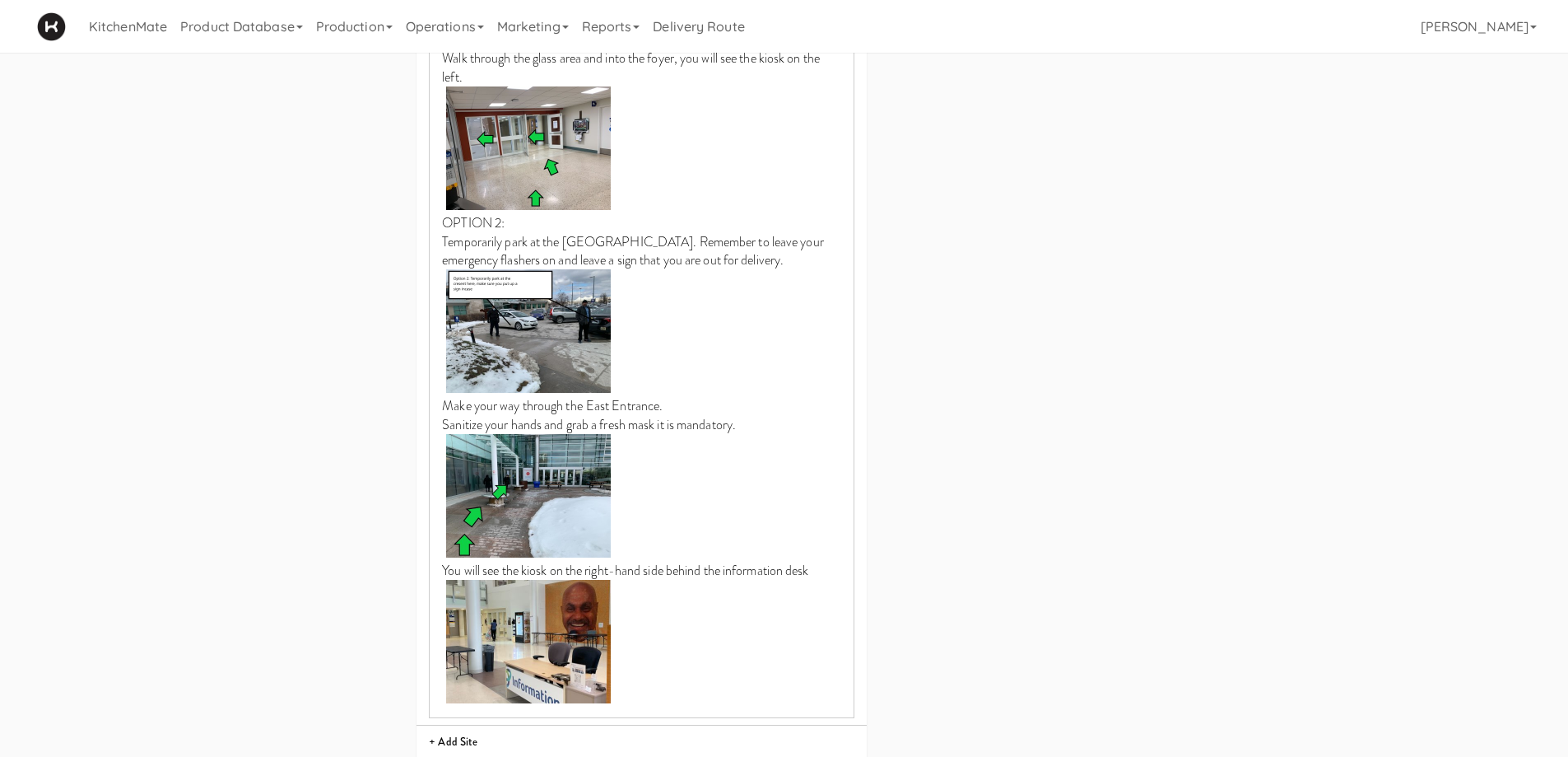
scroll to position [1855, 0]
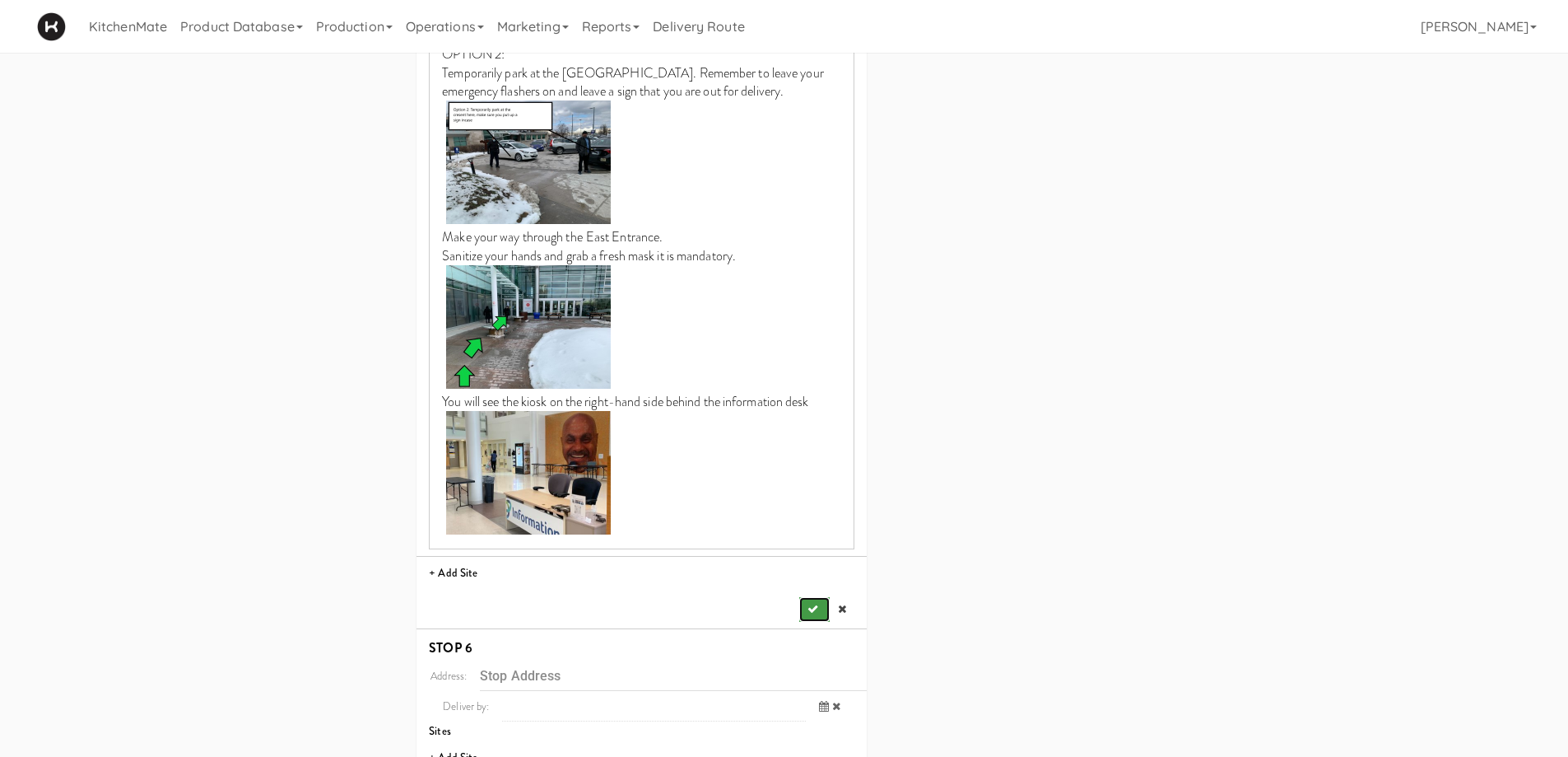
click at [807, 603] on icon "submit" at bounding box center [812, 608] width 11 height 11
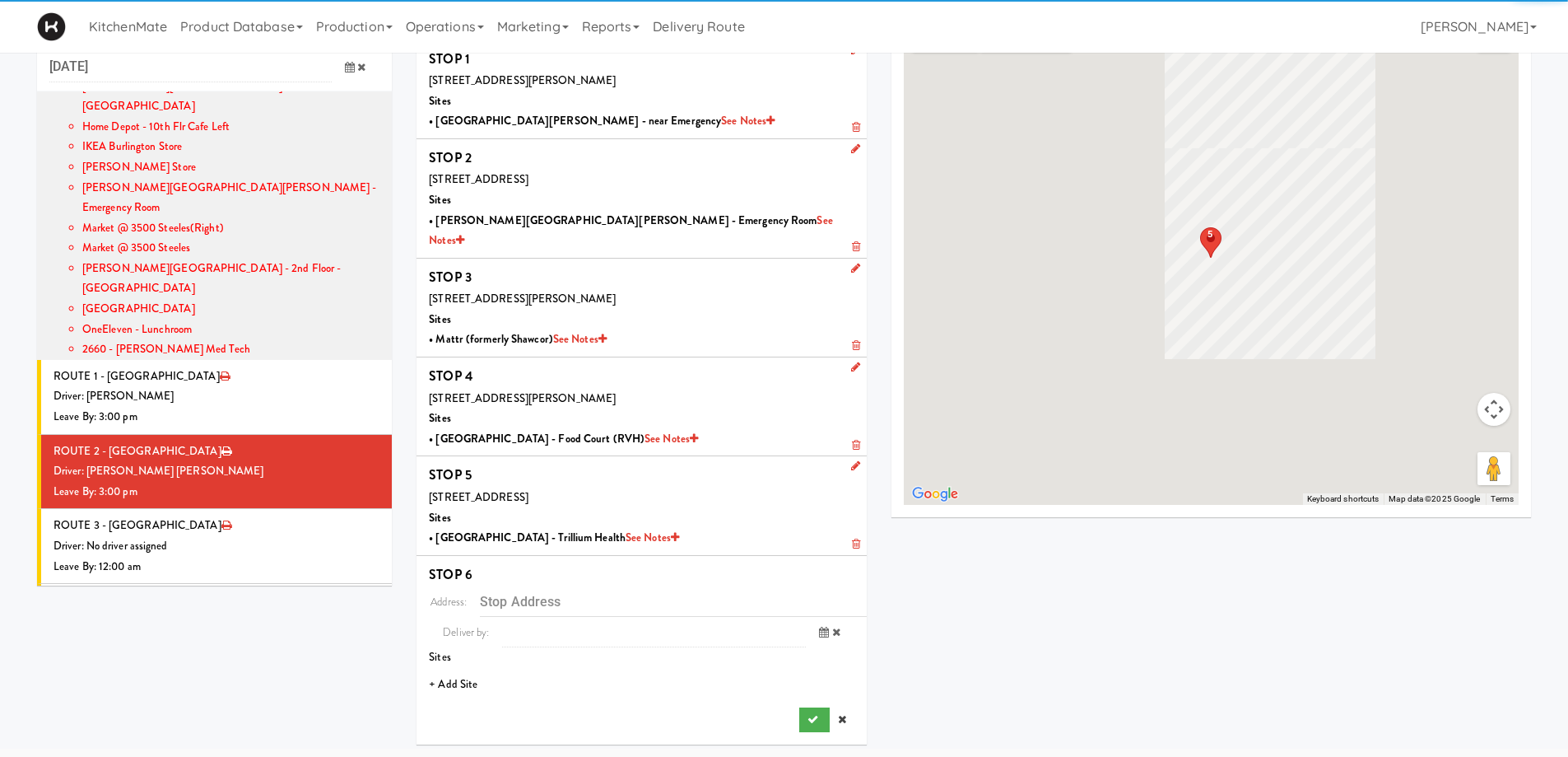
scroll to position [53, 0]
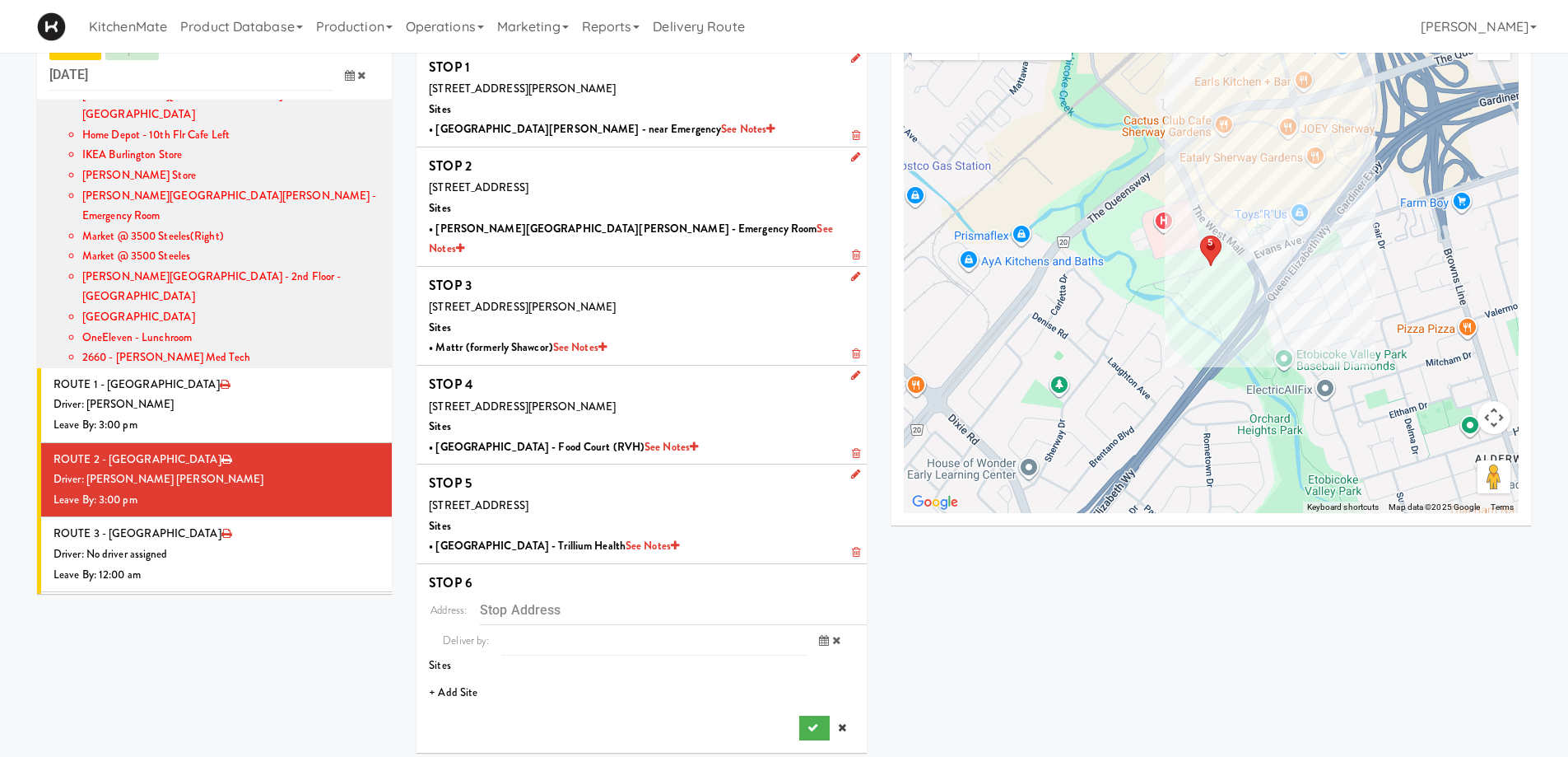
click at [454, 676] on li "+ Add Site" at bounding box center [641, 693] width 450 height 33
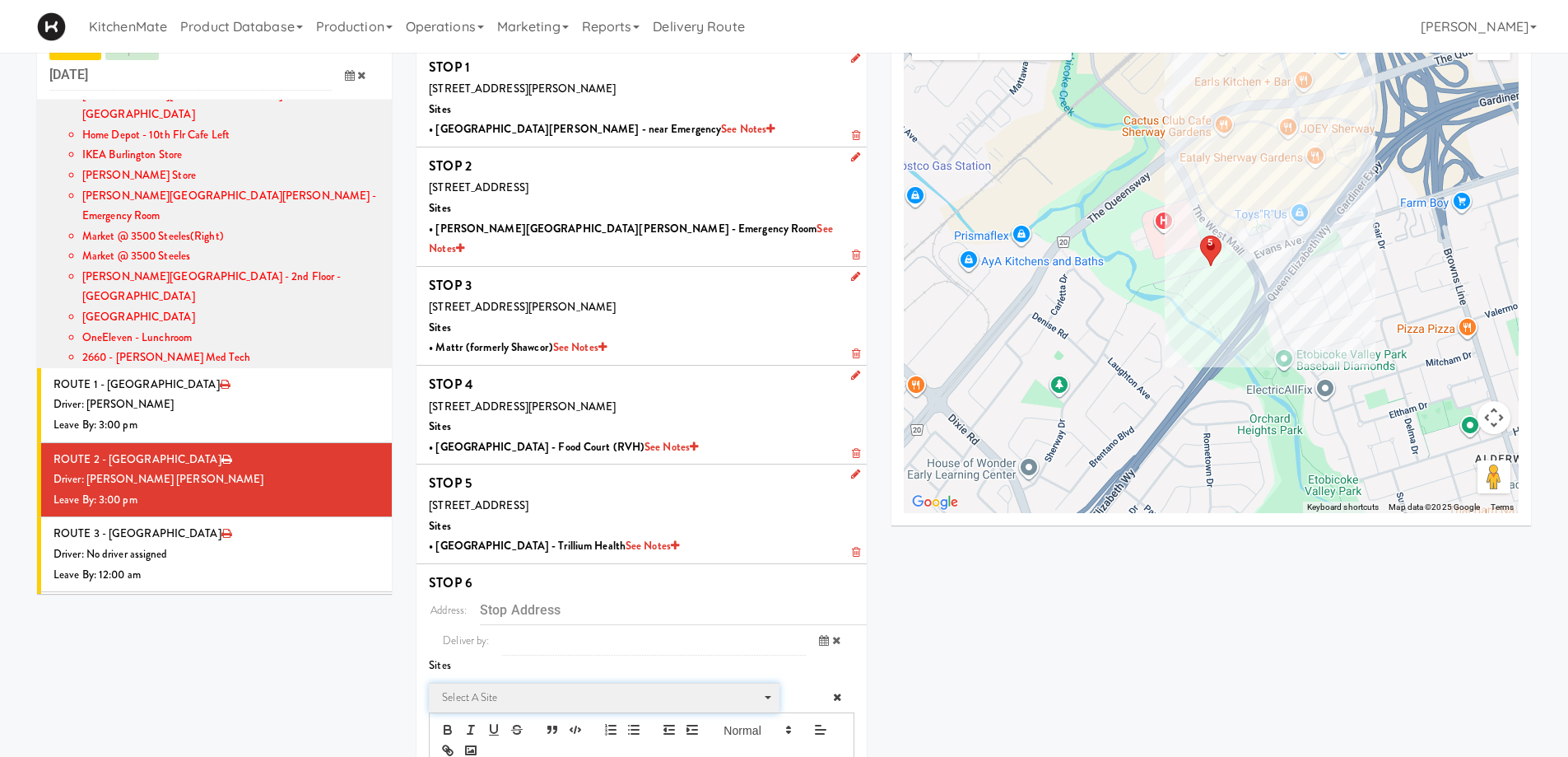
click at [501, 682] on span "Select a site Select a site" at bounding box center [603, 697] width 349 height 31
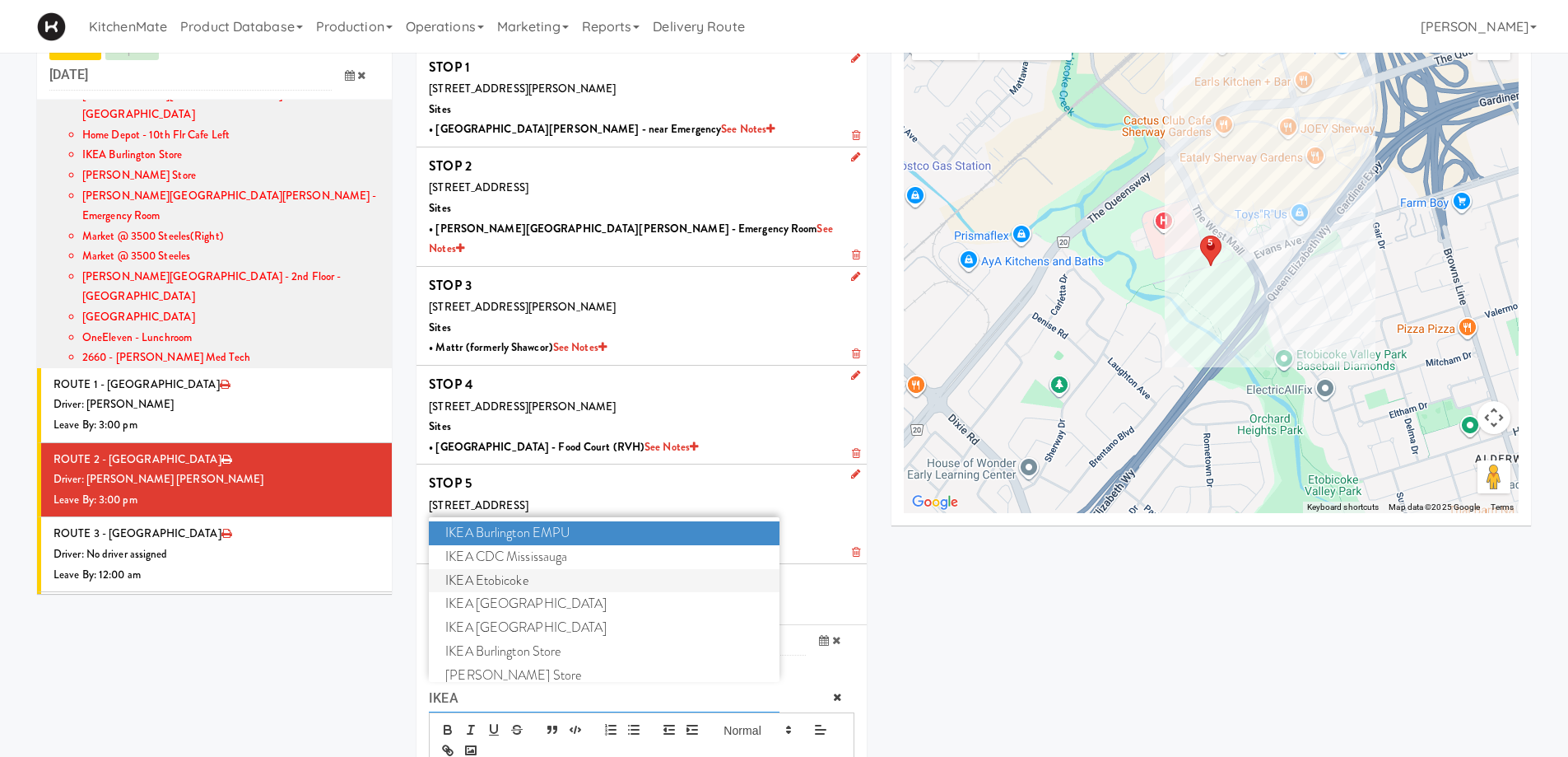
type input "IKEA"
click at [479, 569] on span "IKEA Etobicoke" at bounding box center [603, 581] width 349 height 24
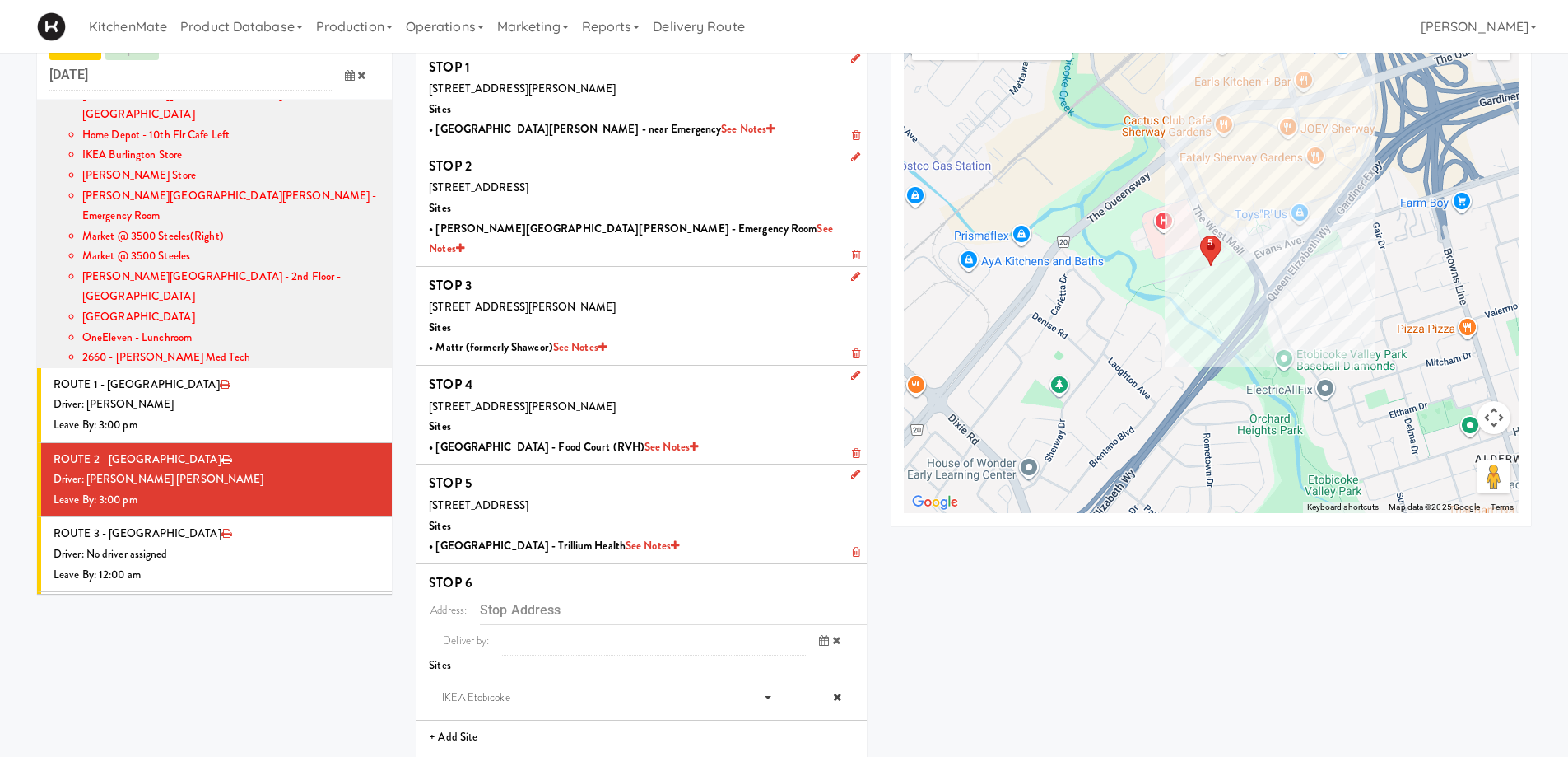
type input "[STREET_ADDRESS]"
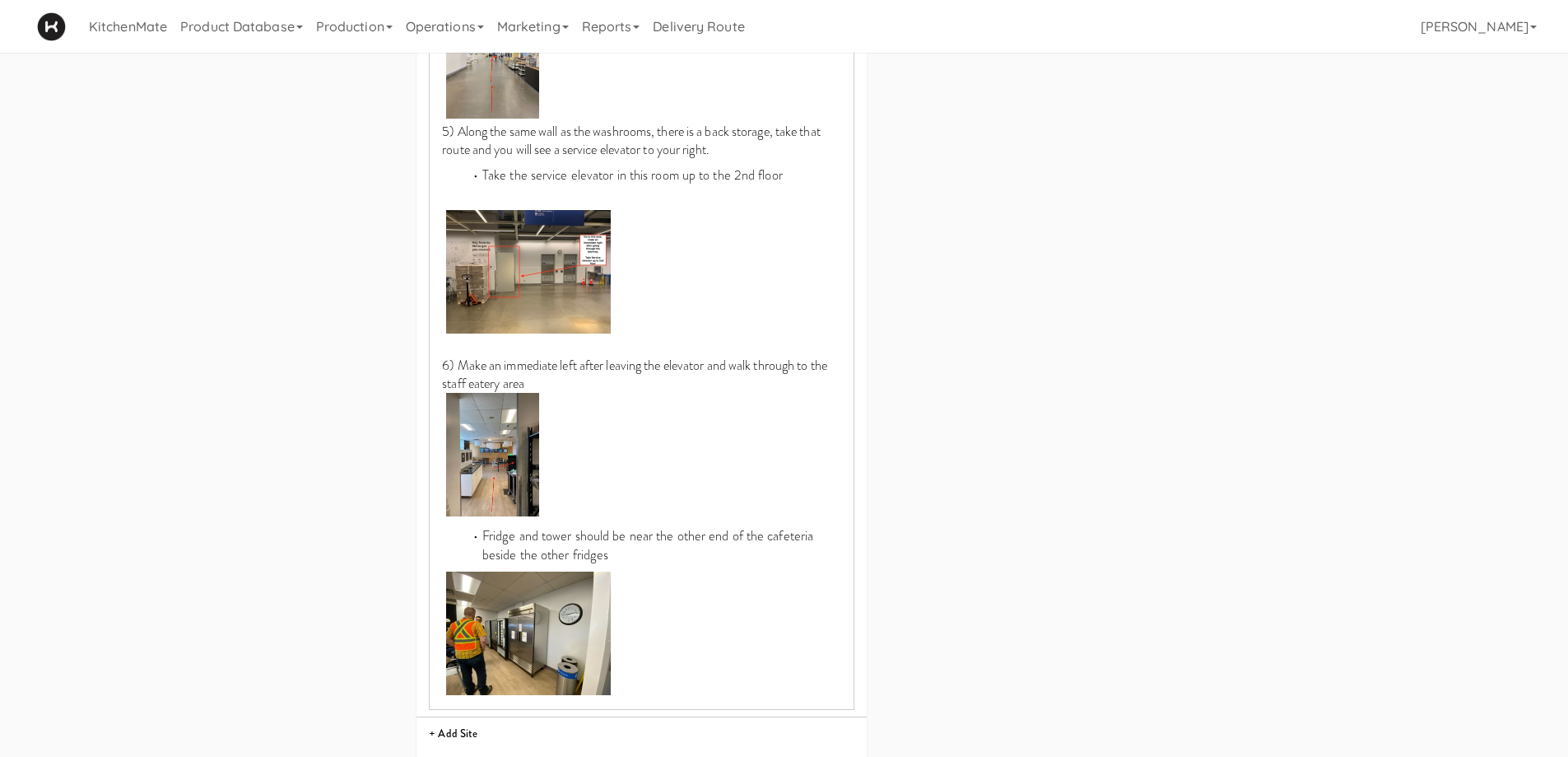
scroll to position [1569, 0]
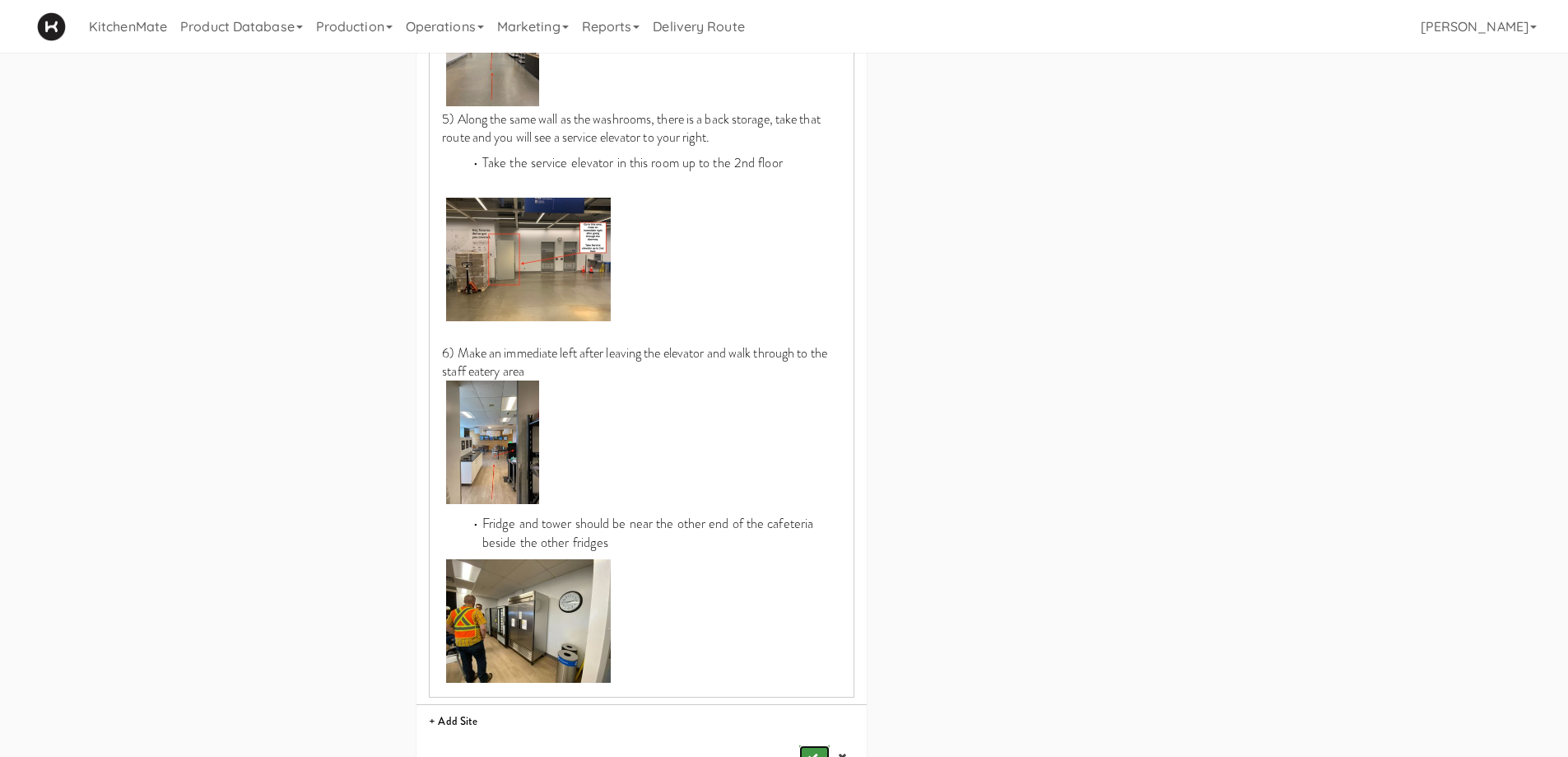
click at [812, 752] on icon "submit" at bounding box center [812, 757] width 11 height 11
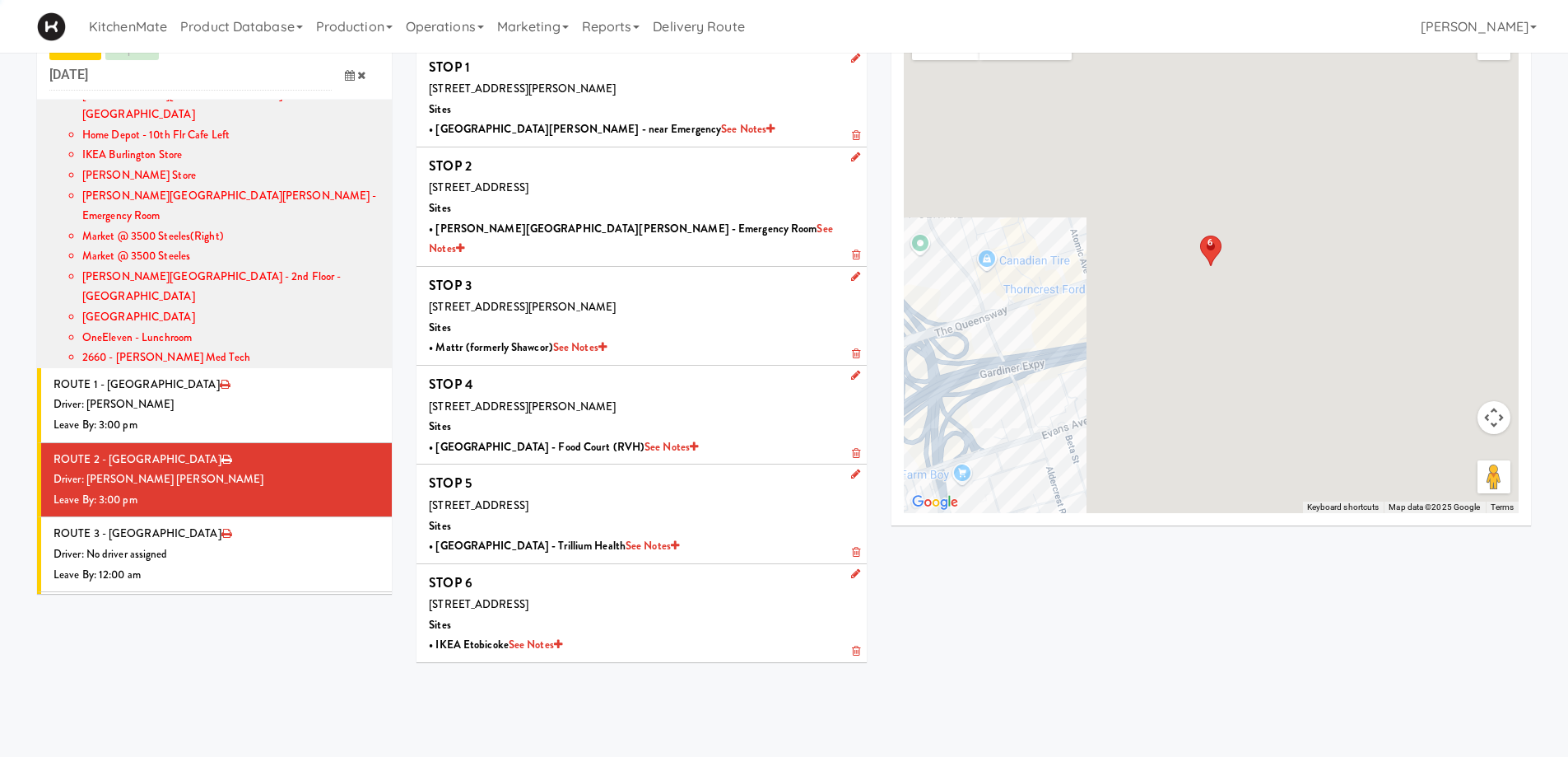
scroll to position [53, 0]
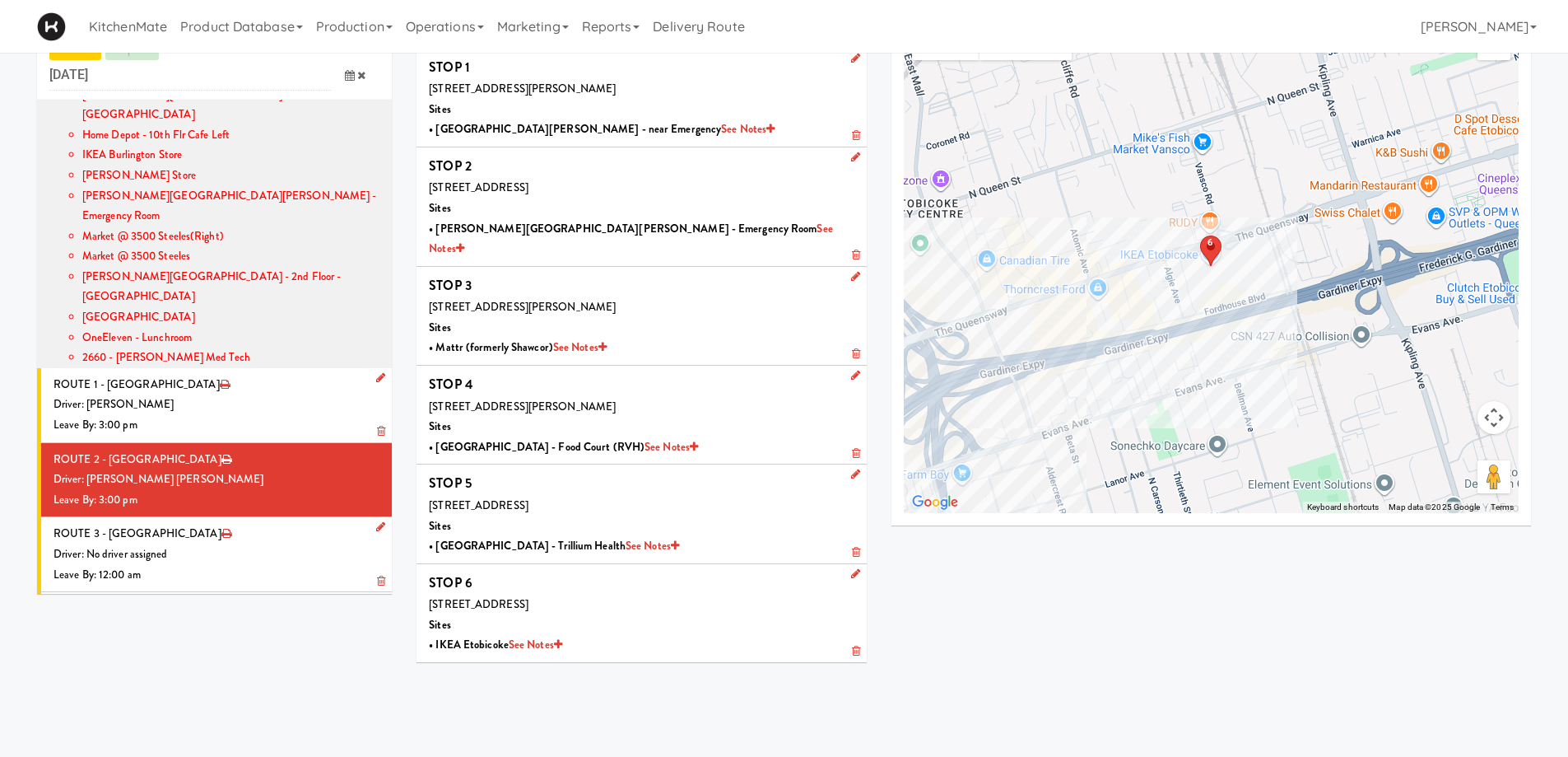
click at [225, 565] on div "Leave By: 12:00 am" at bounding box center [216, 575] width 326 height 21
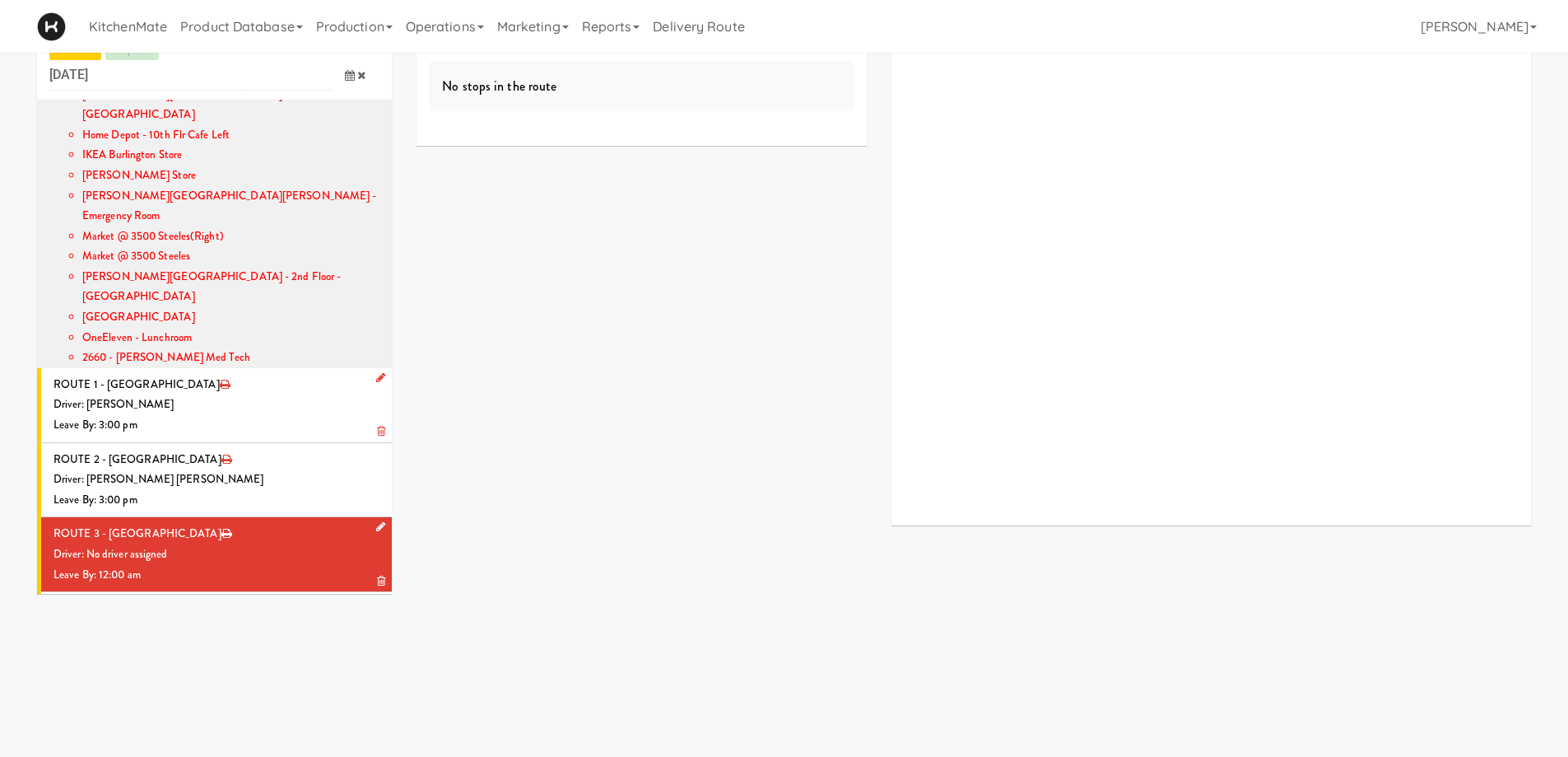
click at [376, 521] on icon at bounding box center [380, 526] width 9 height 11
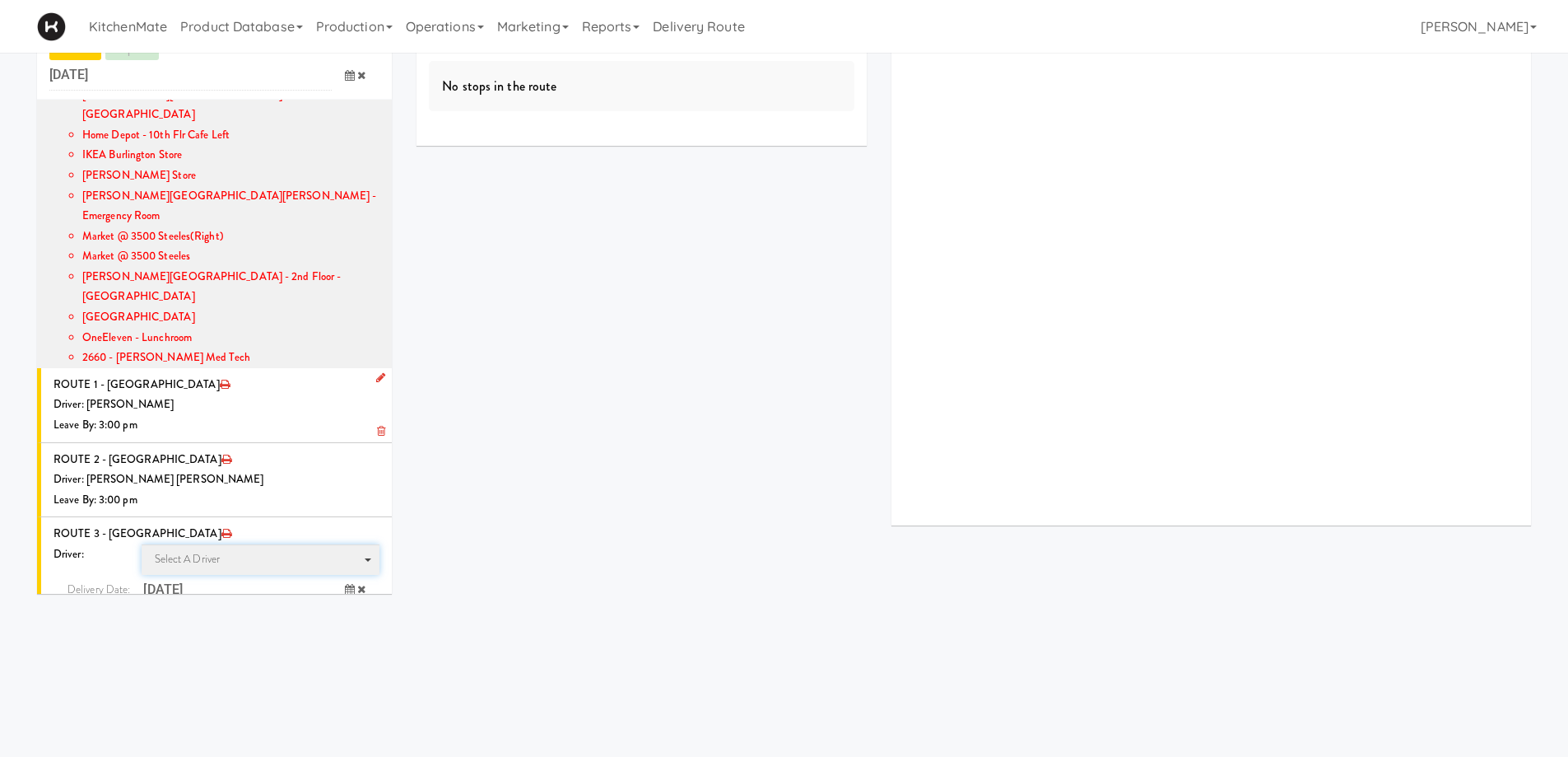
click at [177, 550] on span "Select a driver" at bounding box center [187, 558] width 66 height 16
type input "PEDRO"
click at [196, 577] on span "Pedro Herrera" at bounding box center [263, 589] width 234 height 24
click at [345, 614] on icon at bounding box center [349, 619] width 10 height 11
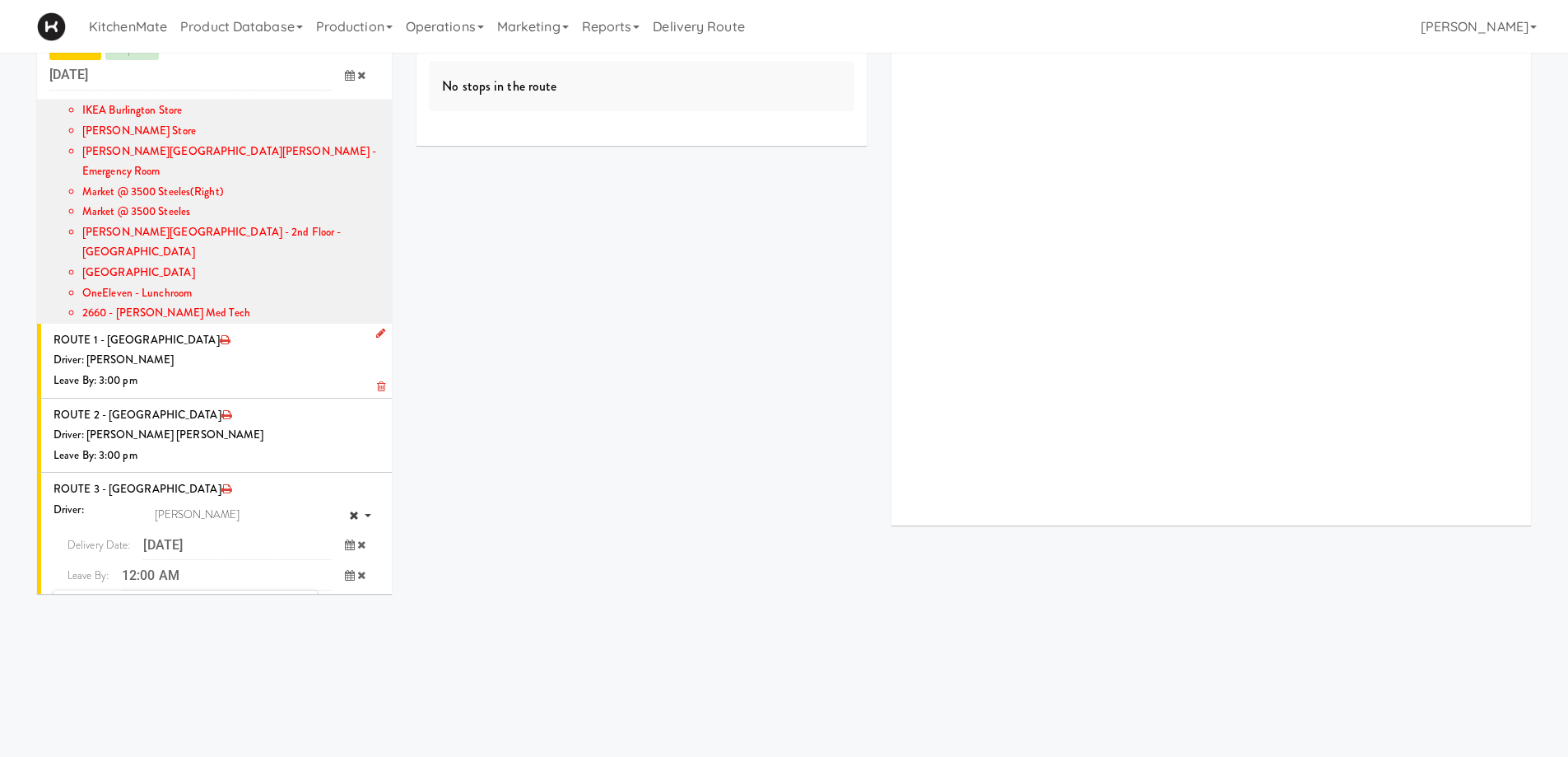
scroll to position [1400, 0]
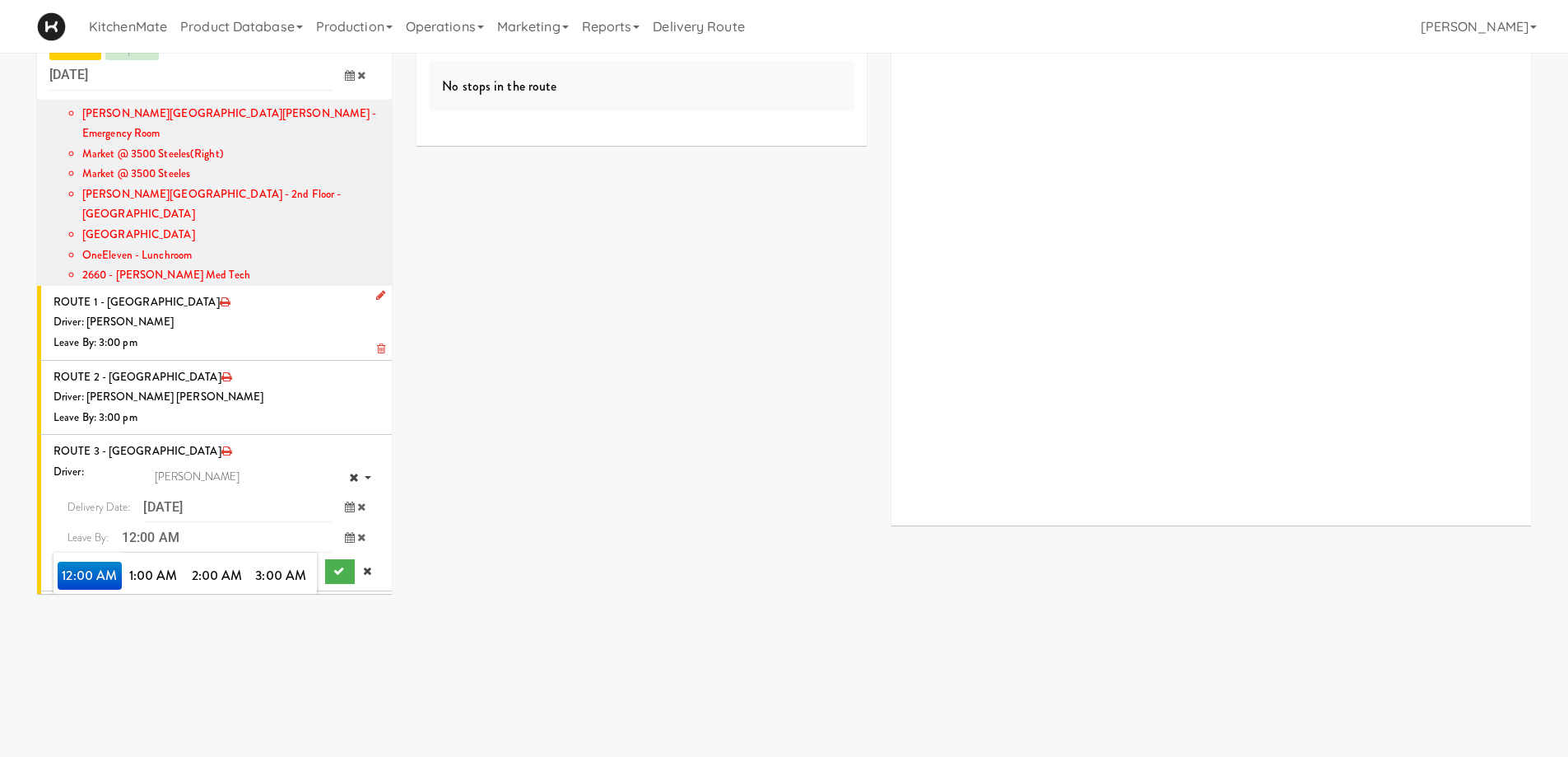
click at [263, 646] on span "3:00 PM" at bounding box center [281, 660] width 64 height 28
click at [73, 561] on span "3:00 PM" at bounding box center [90, 575] width 64 height 28
click at [334, 566] on icon "submit" at bounding box center [339, 571] width 11 height 11
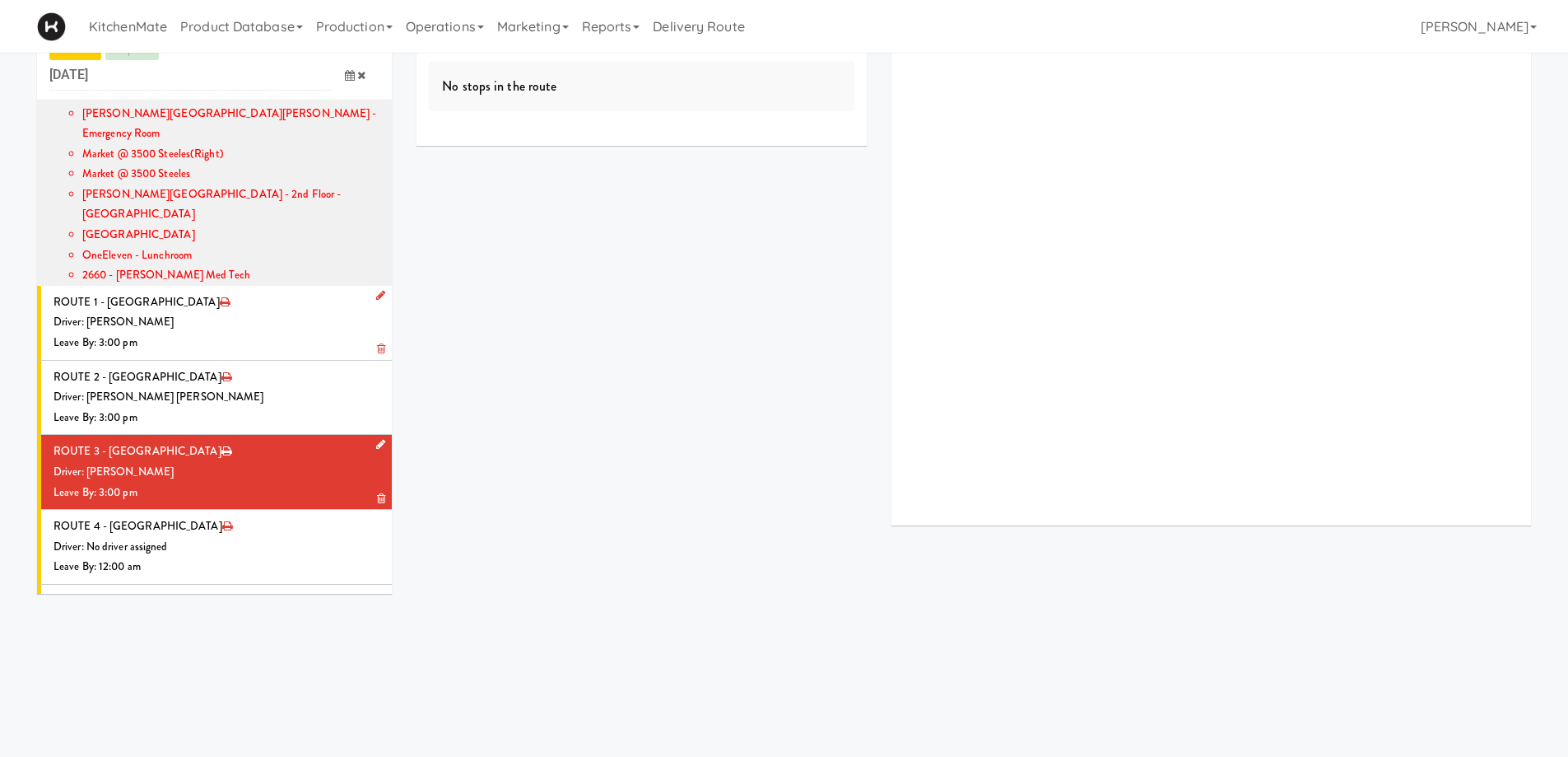
click at [322, 462] on div "Driver: [PERSON_NAME]" at bounding box center [216, 472] width 326 height 21
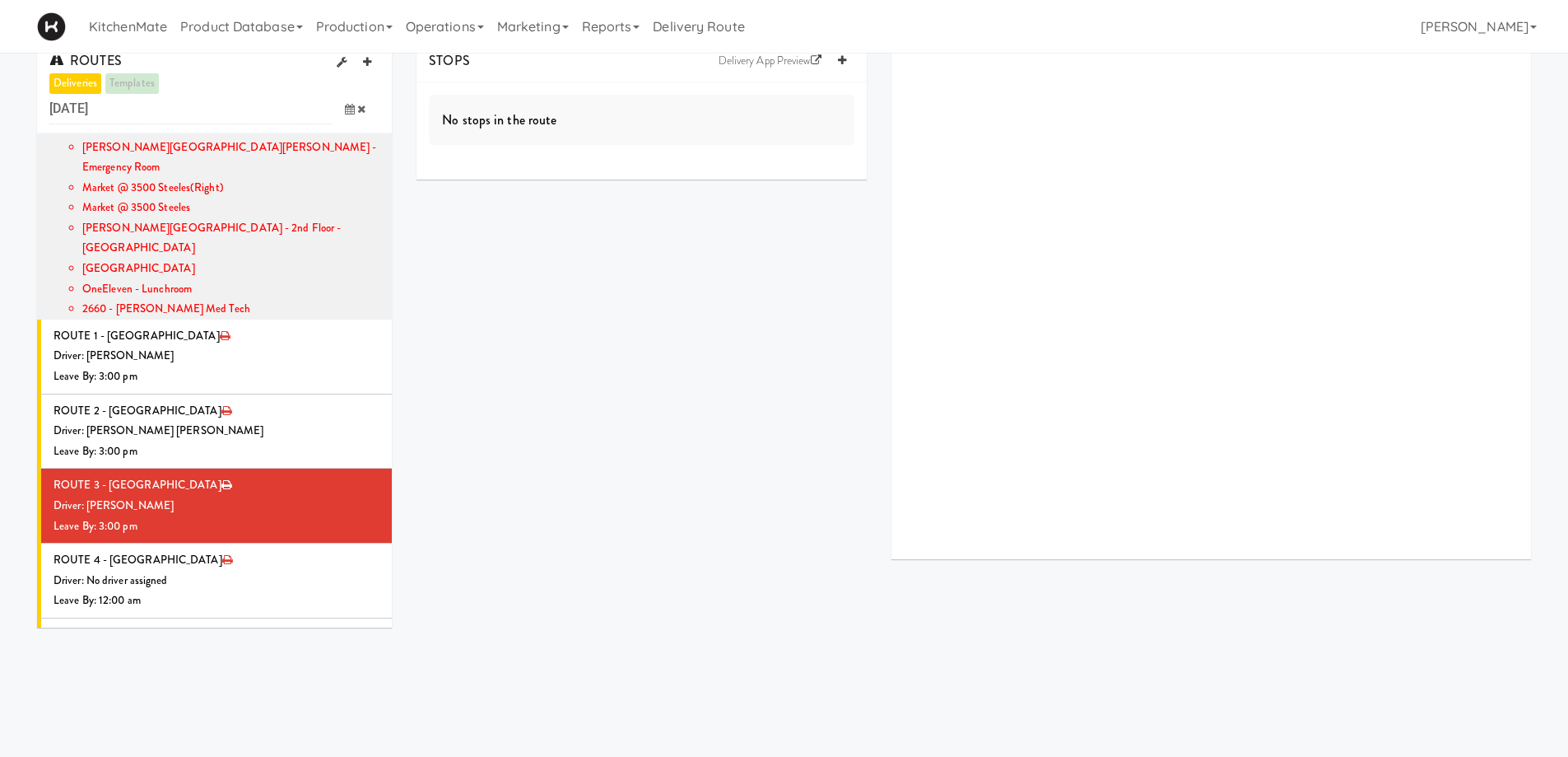
scroll to position [0, 0]
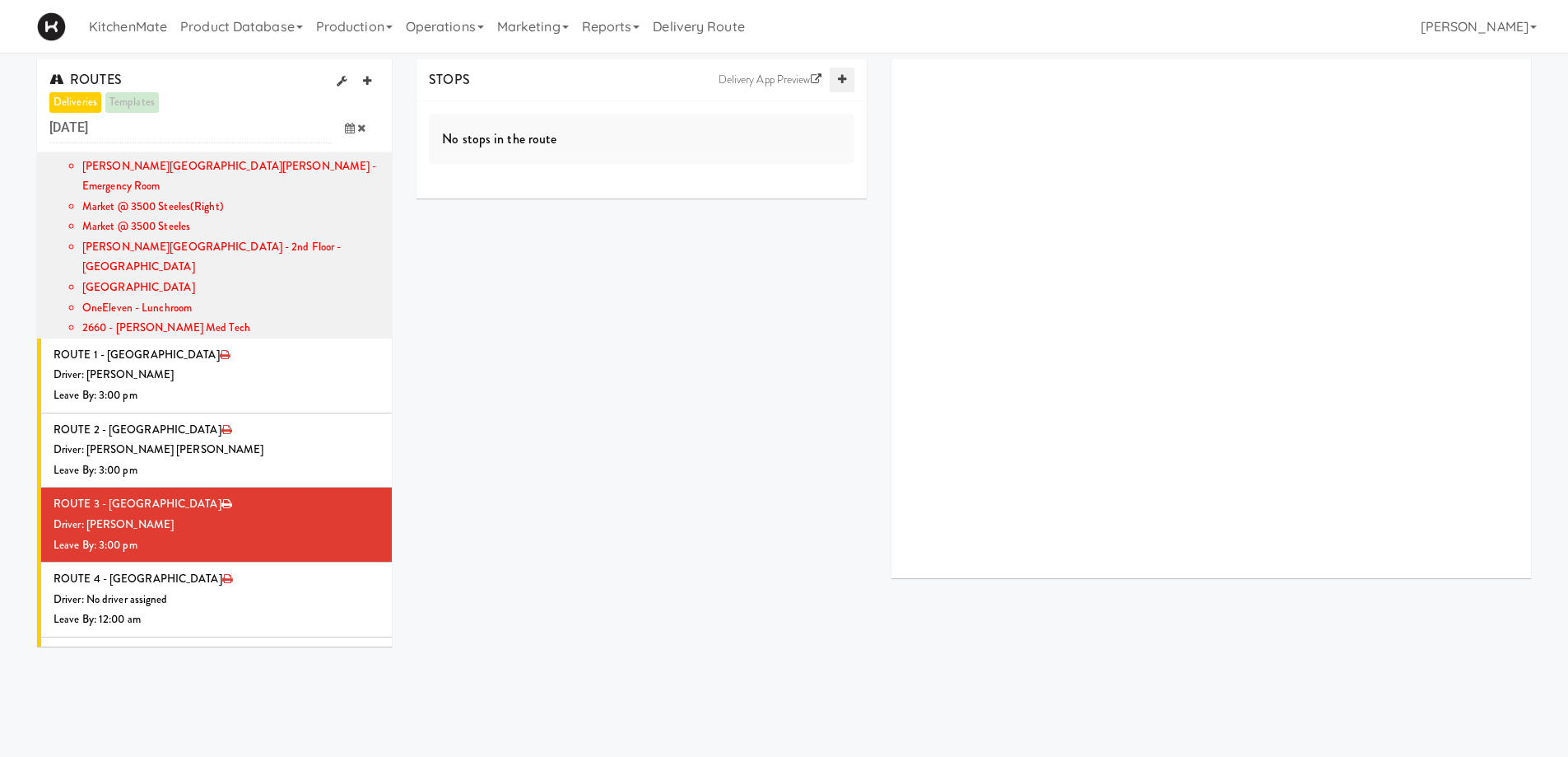
click at [840, 78] on icon at bounding box center [842, 79] width 8 height 11
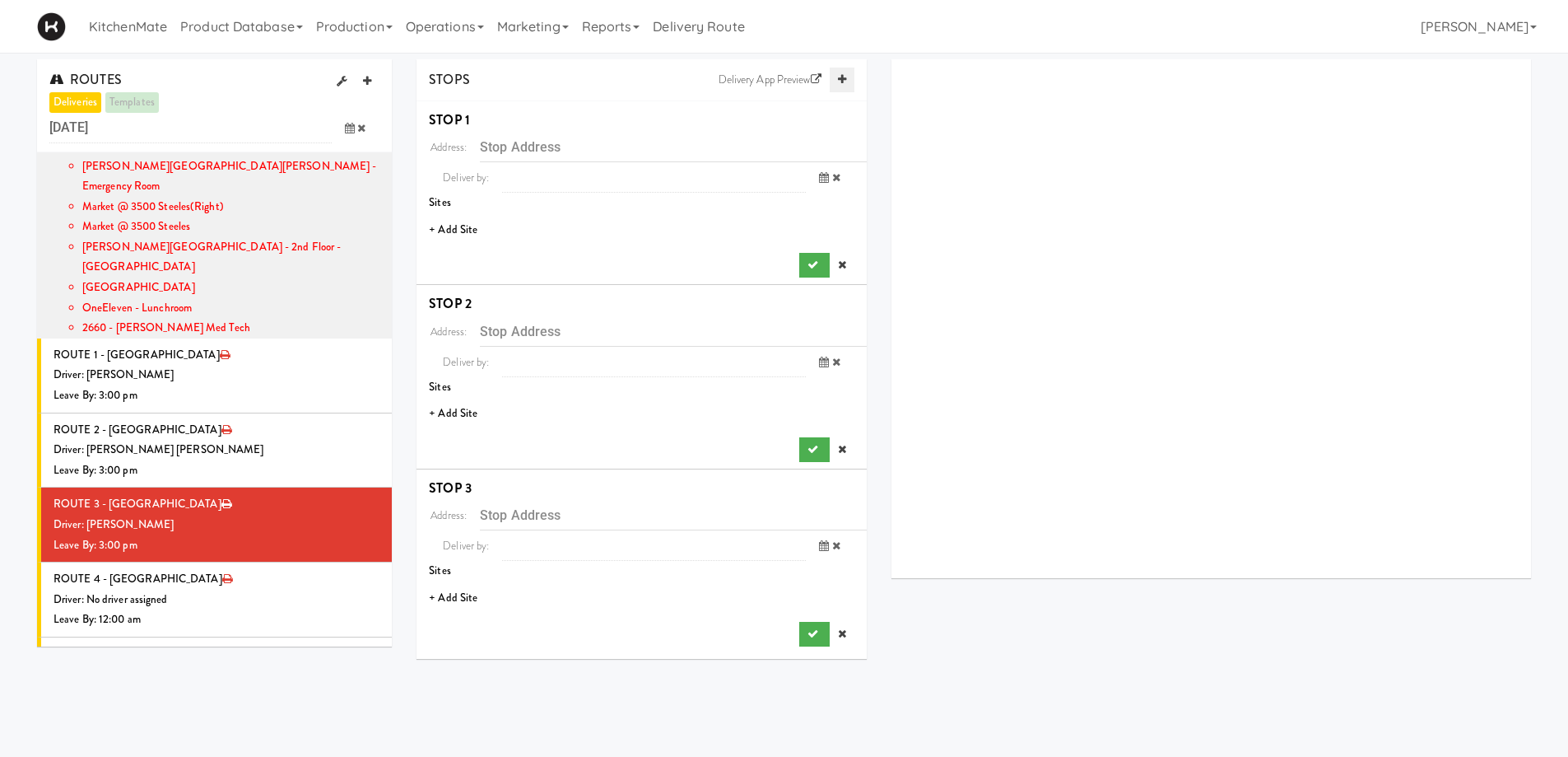
click at [840, 78] on icon at bounding box center [842, 79] width 8 height 11
click at [198, 515] on div "Driver: [PERSON_NAME]" at bounding box center [216, 525] width 326 height 21
click at [467, 227] on li "+ Add Site" at bounding box center [641, 230] width 450 height 33
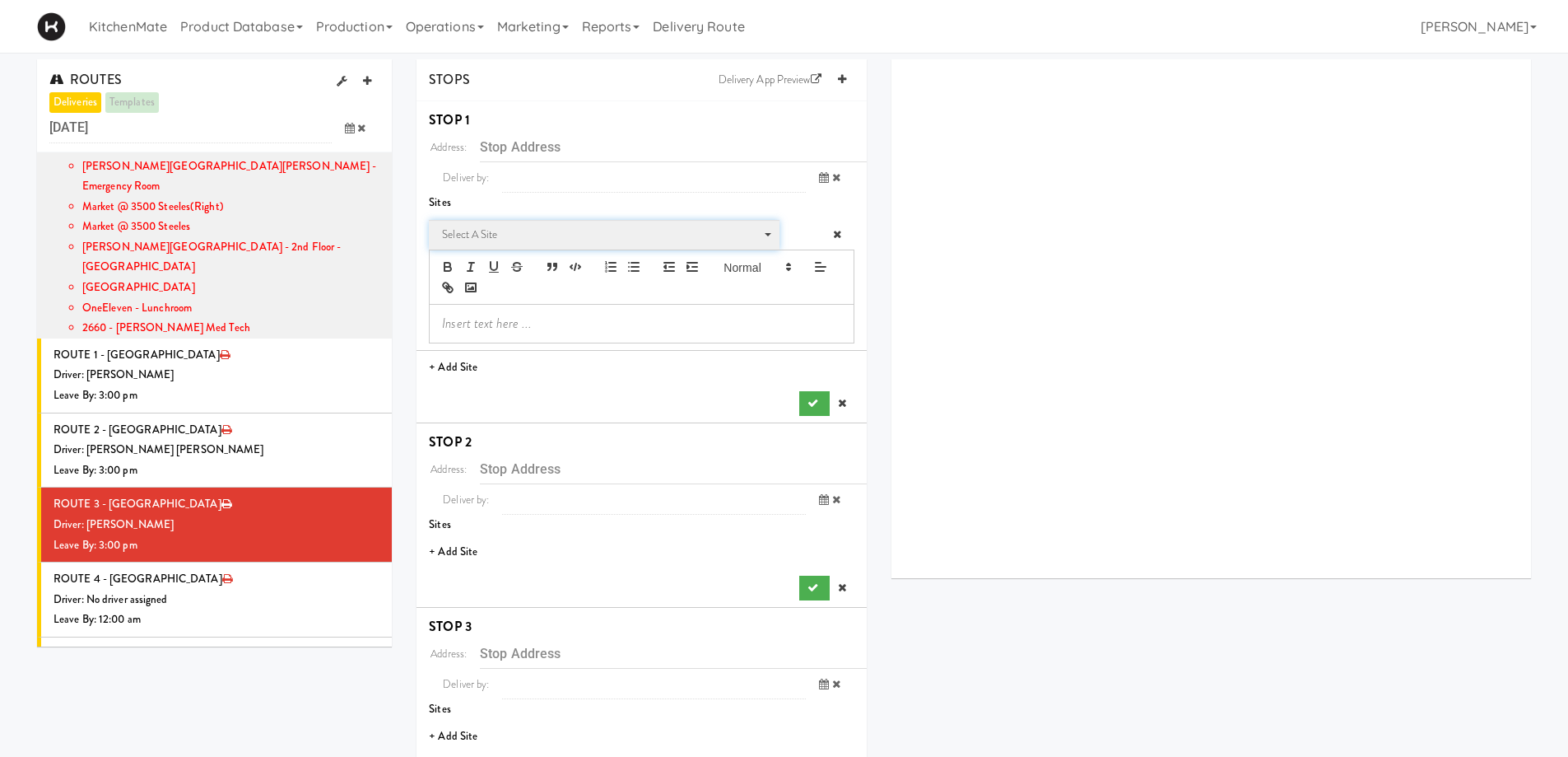
click at [516, 241] on span "Select a site" at bounding box center [598, 234] width 313 height 20
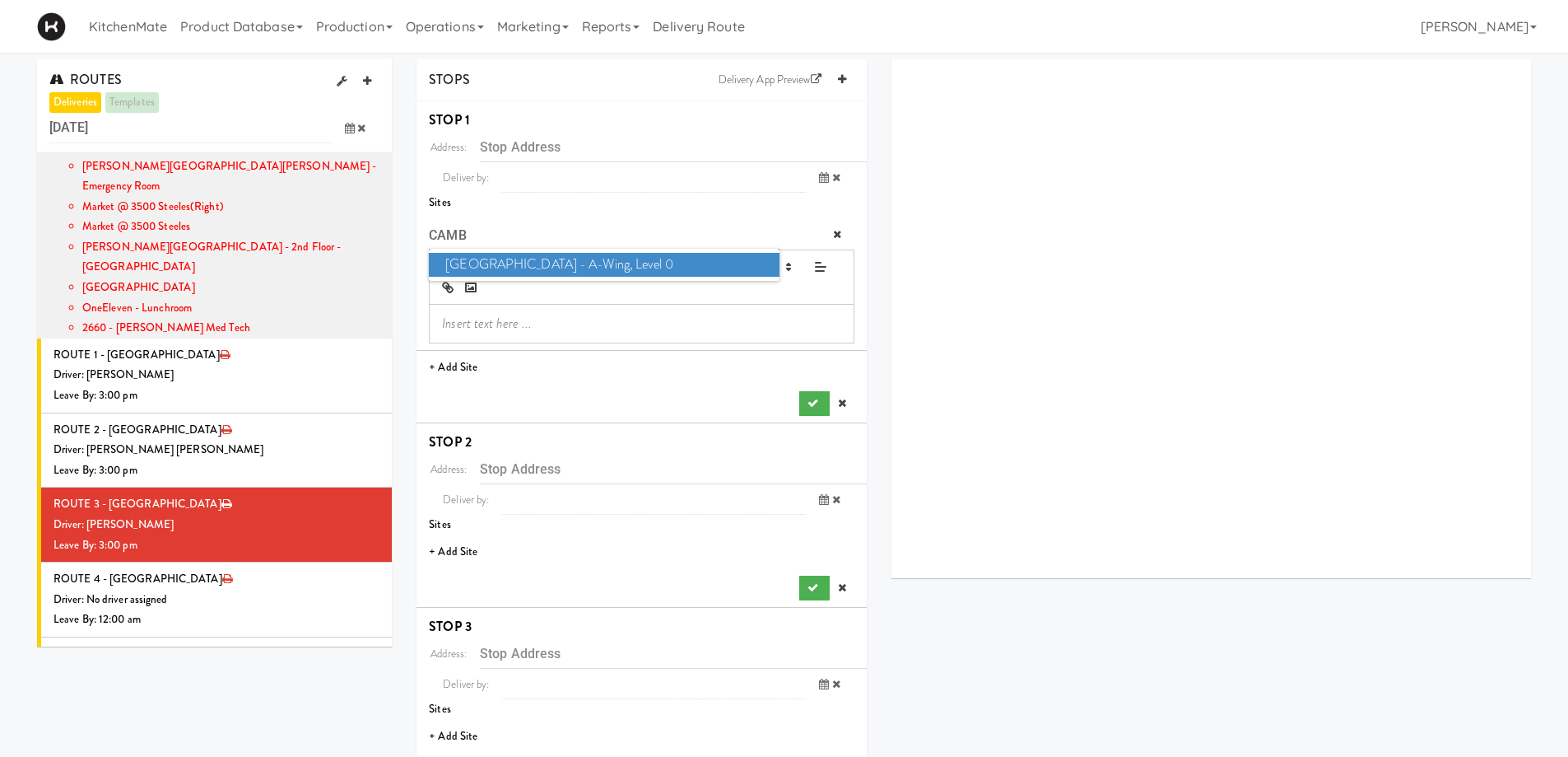
type input "CAMB"
click at [518, 264] on span "Cambridge Memorial Hospital - A-Wing, Level 0" at bounding box center [603, 265] width 349 height 24
type input "[STREET_ADDRESS]"
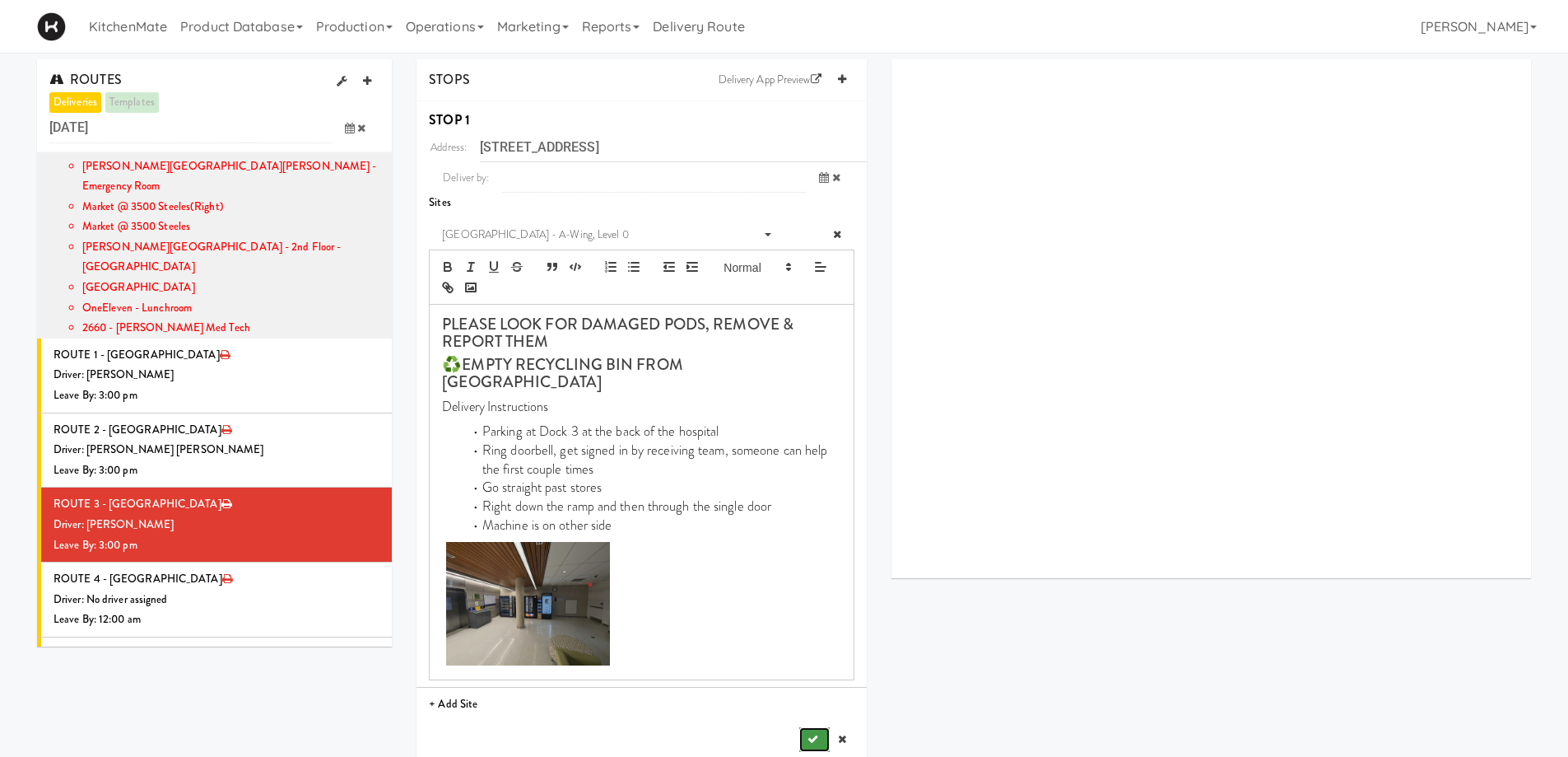
click at [818, 726] on button "submit" at bounding box center [814, 738] width 30 height 25
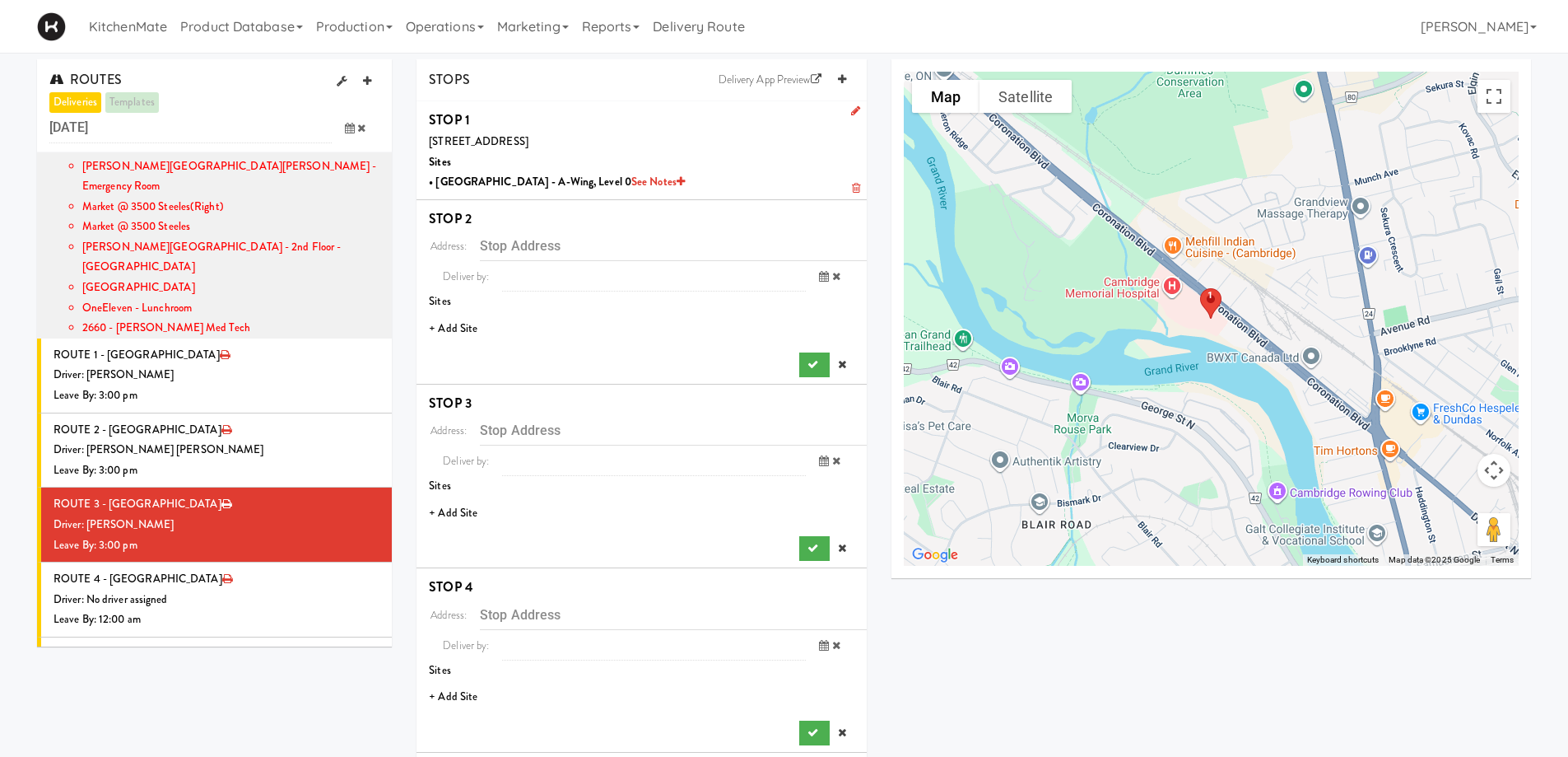
click at [448, 319] on li "+ Add Site" at bounding box center [641, 329] width 450 height 33
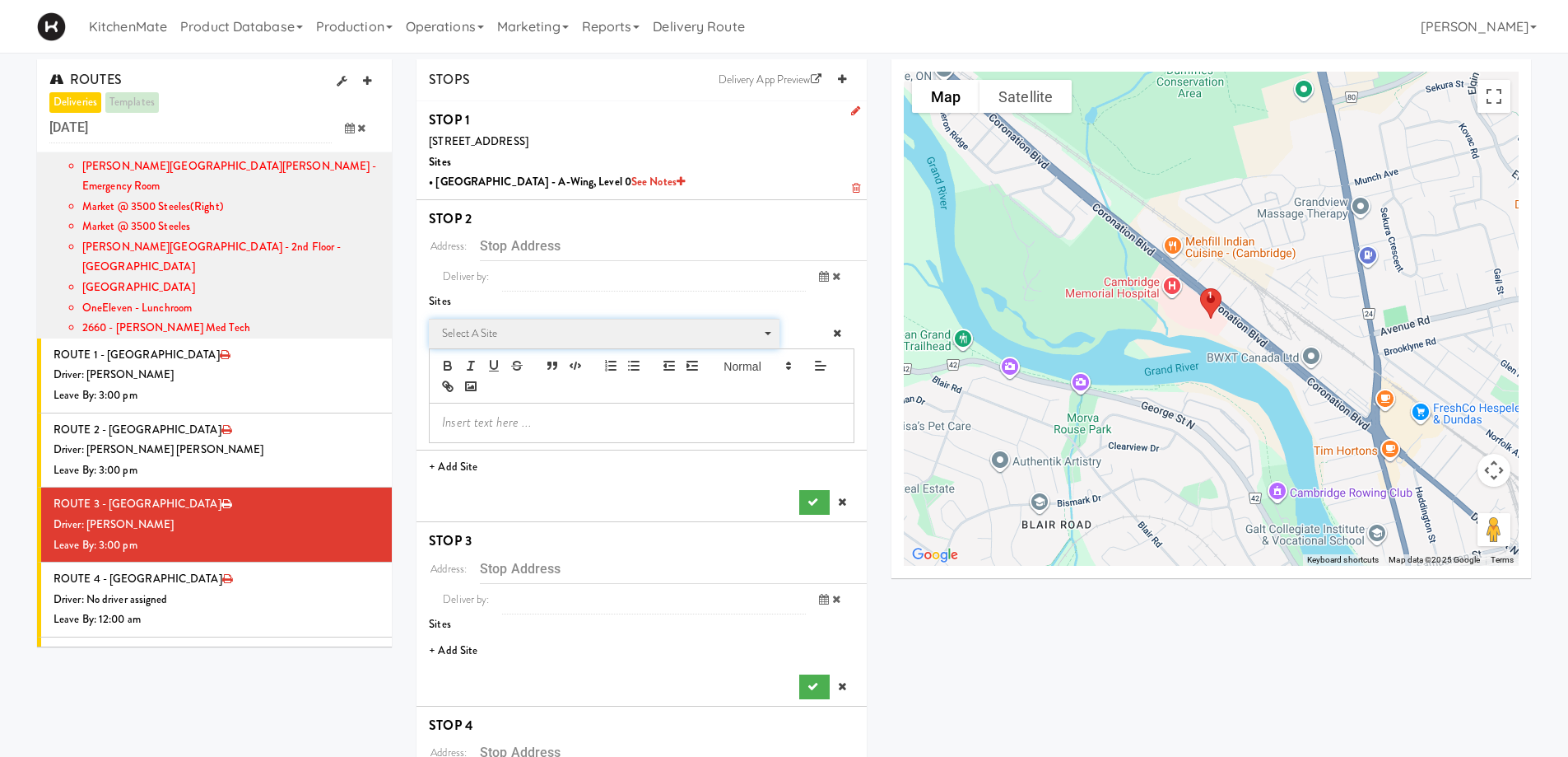
click at [486, 337] on span "Select a site" at bounding box center [598, 334] width 313 height 20
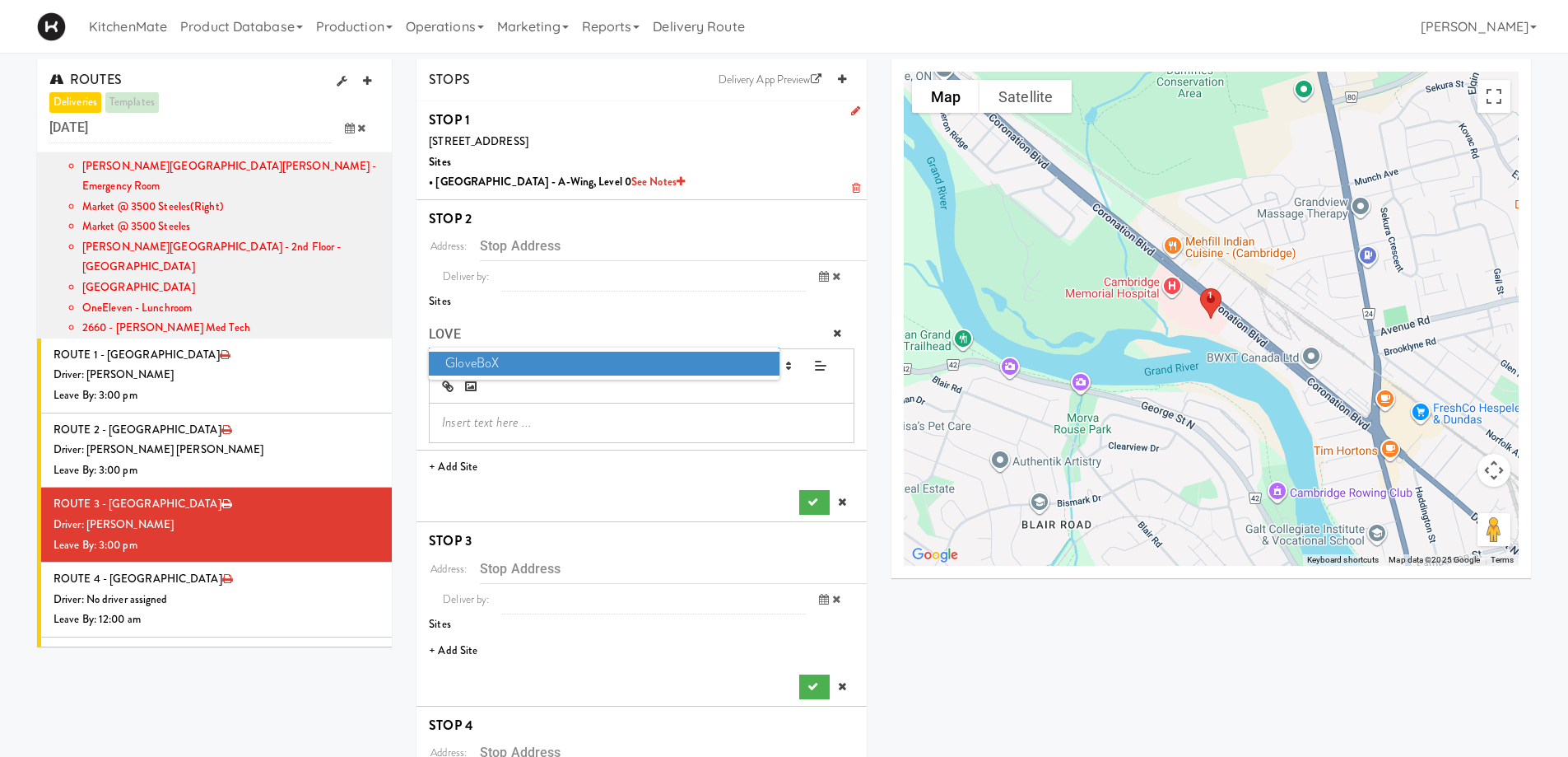
type input "LOVE"
click at [485, 358] on span "GloveBoX" at bounding box center [603, 363] width 349 height 24
type input "[STREET_ADDRESS]"
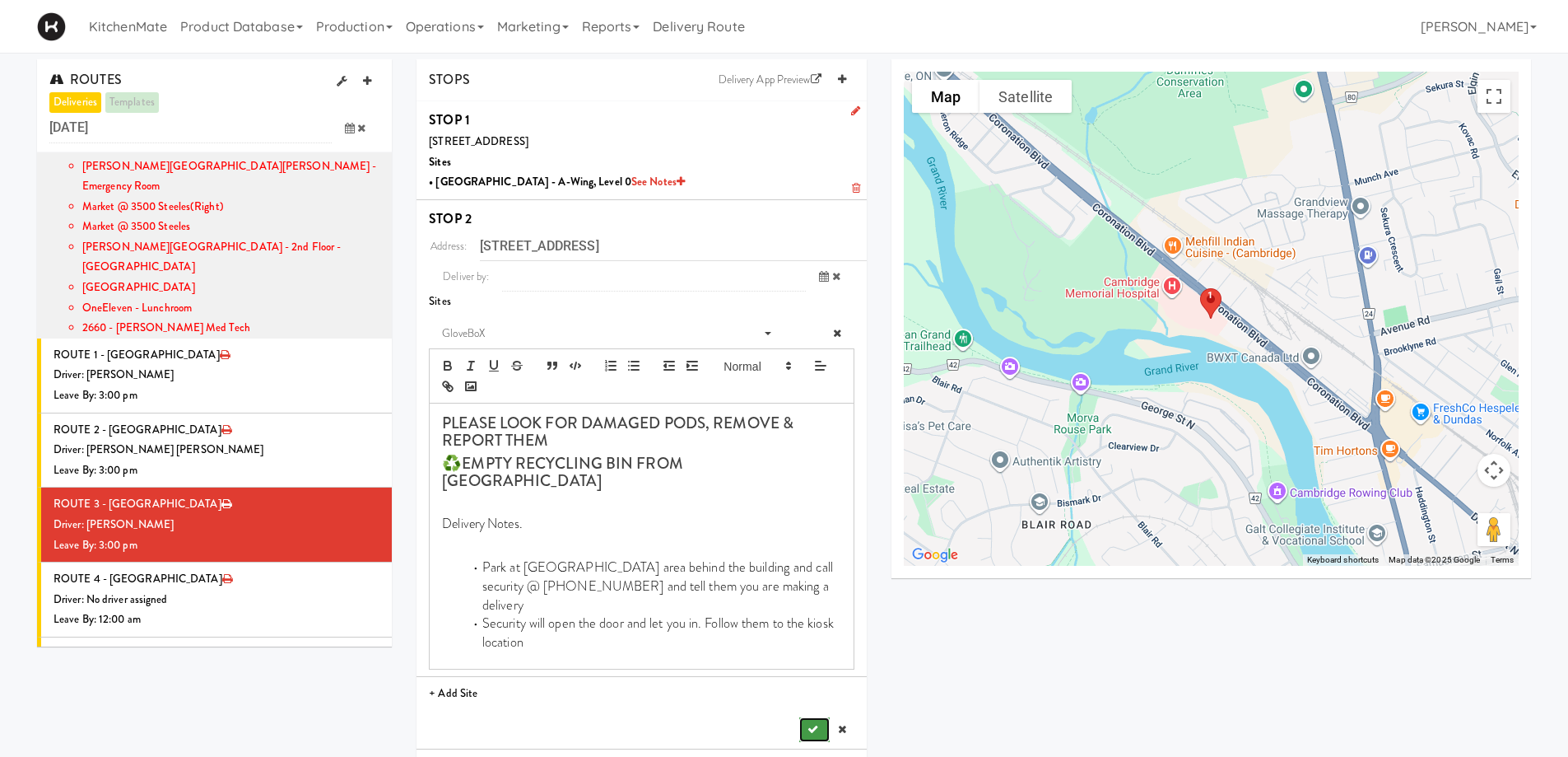
click at [811, 724] on icon "submit" at bounding box center [812, 728] width 11 height 11
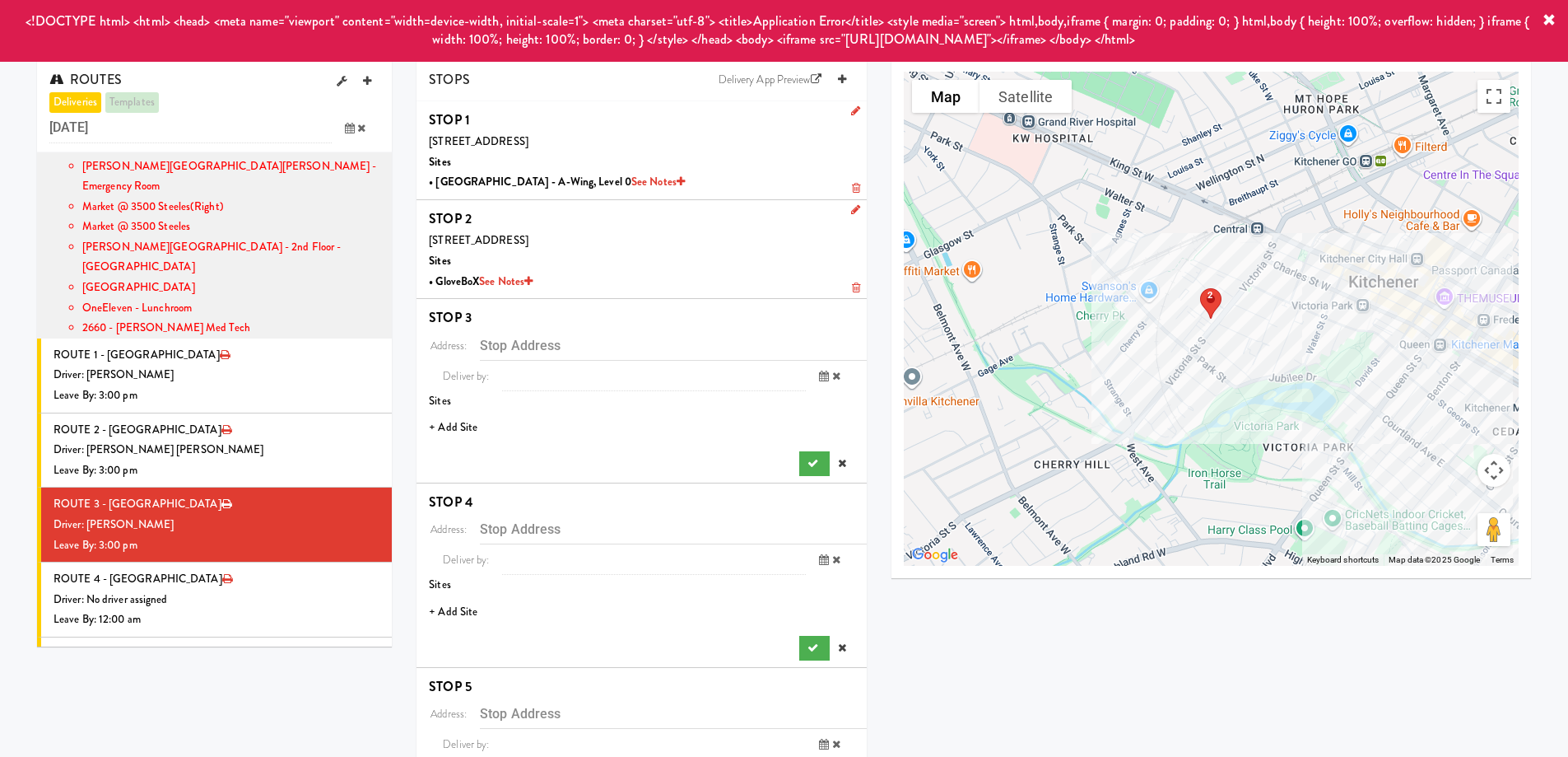
click at [452, 410] on li "+ Add Site" at bounding box center [641, 427] width 450 height 33
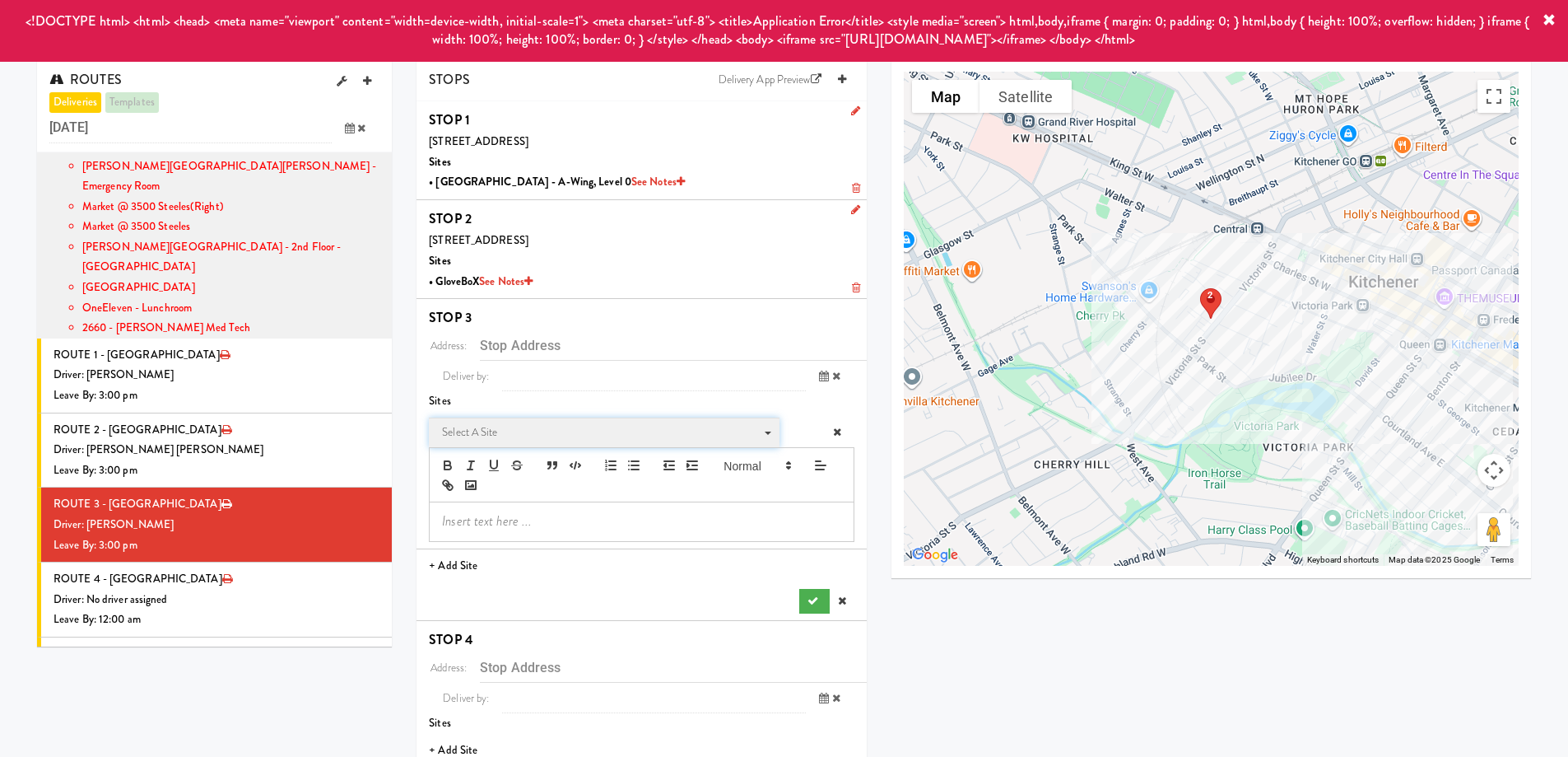
click at [490, 423] on span "Select a site" at bounding box center [598, 432] width 313 height 20
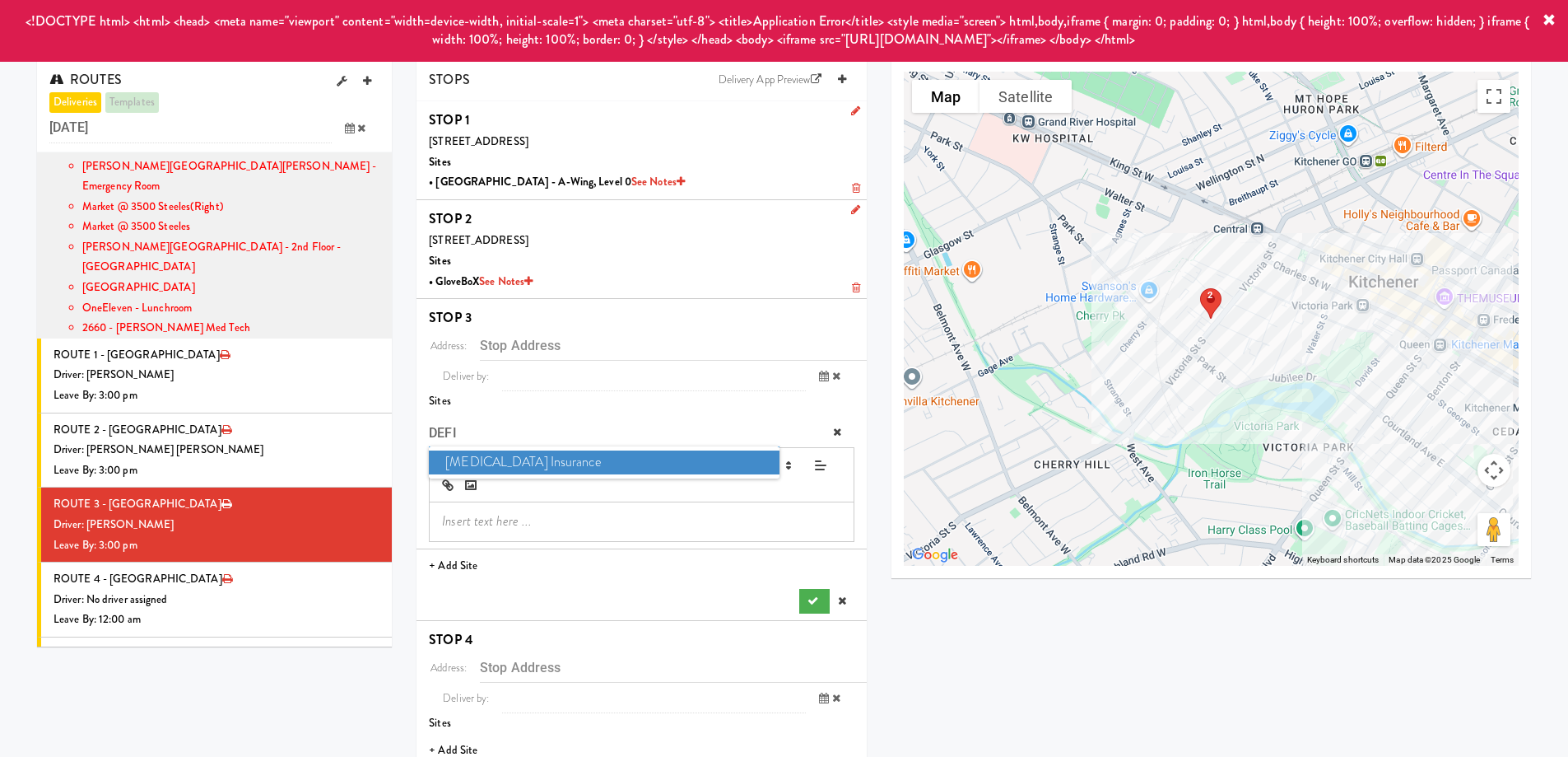
type input "DEFI"
drag, startPoint x: 498, startPoint y: 459, endPoint x: 511, endPoint y: 464, distance: 13.9
click at [498, 460] on span "Definity Insurance" at bounding box center [603, 462] width 349 height 24
type input "[STREET_ADDRESS]"
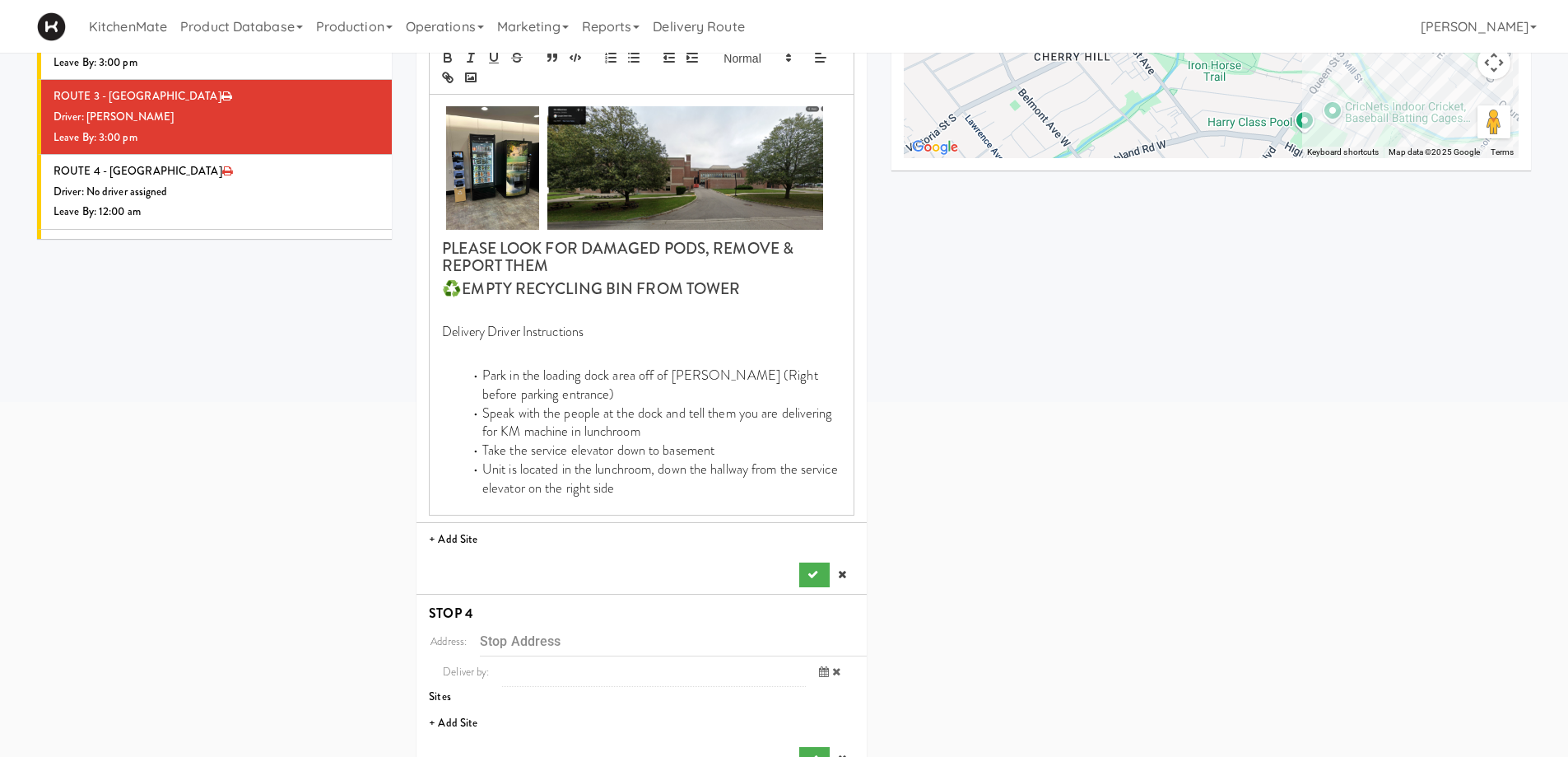
scroll to position [494, 0]
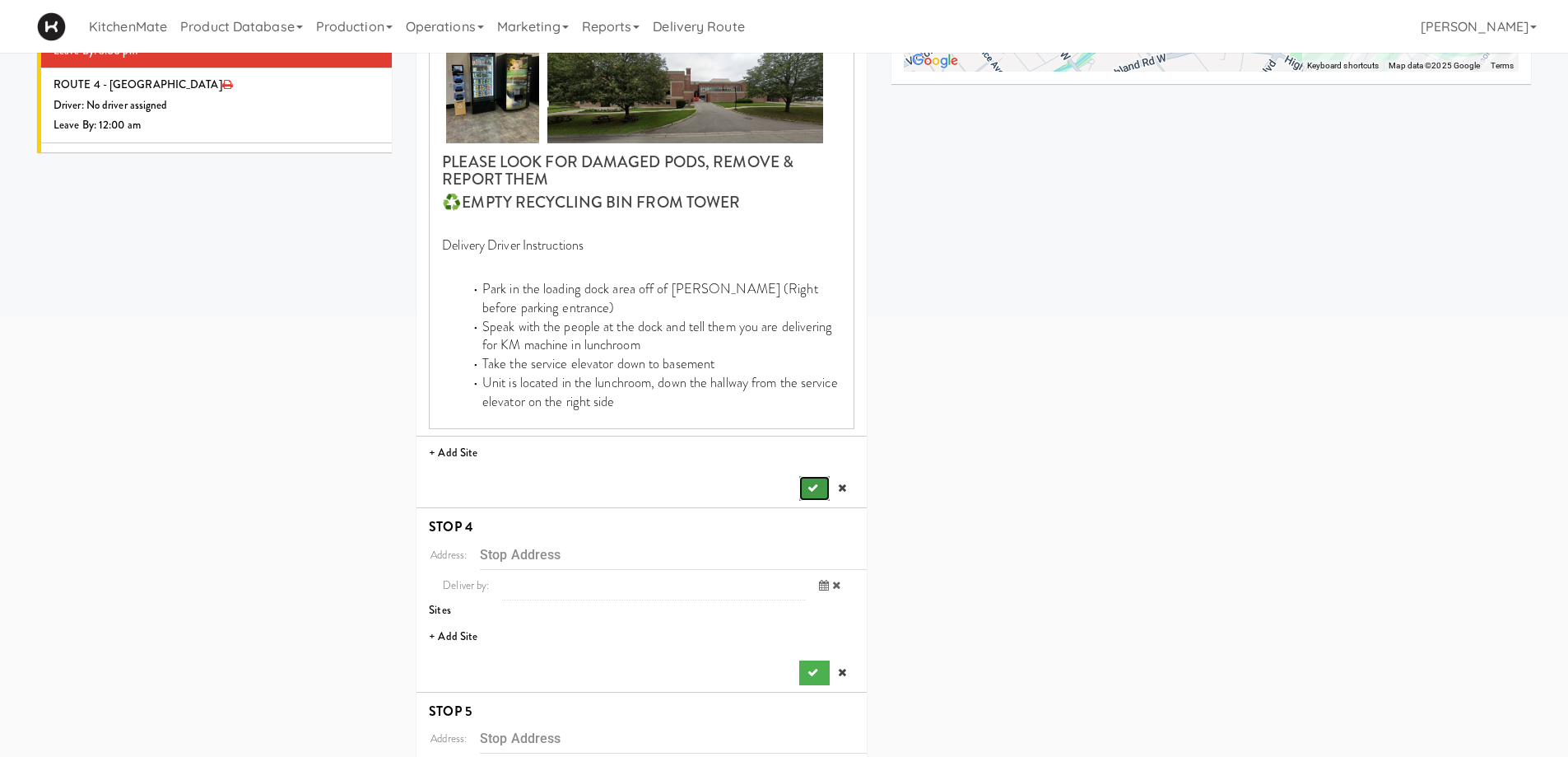
click at [812, 488] on icon "submit" at bounding box center [812, 487] width 11 height 11
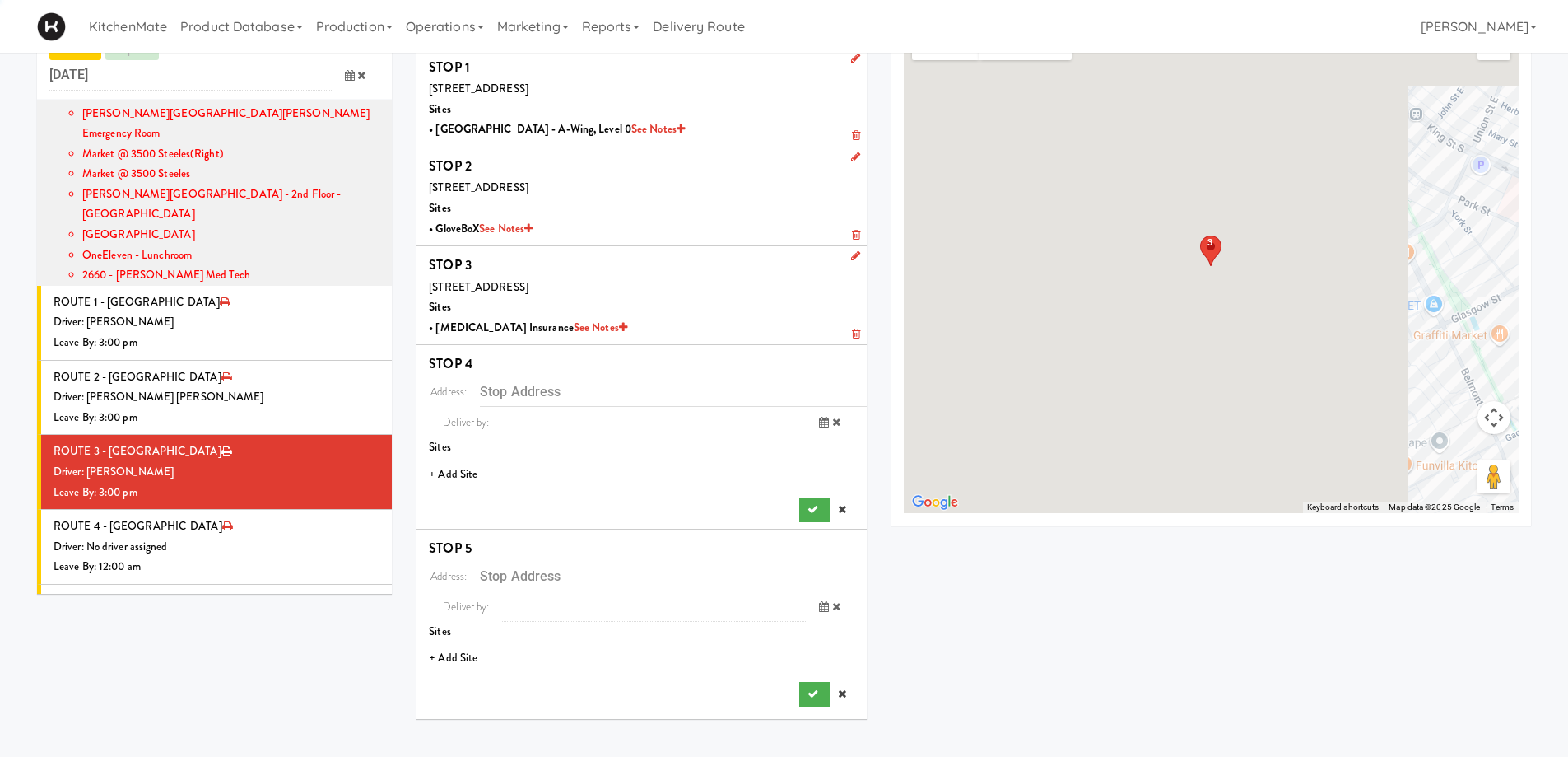
scroll to position [53, 0]
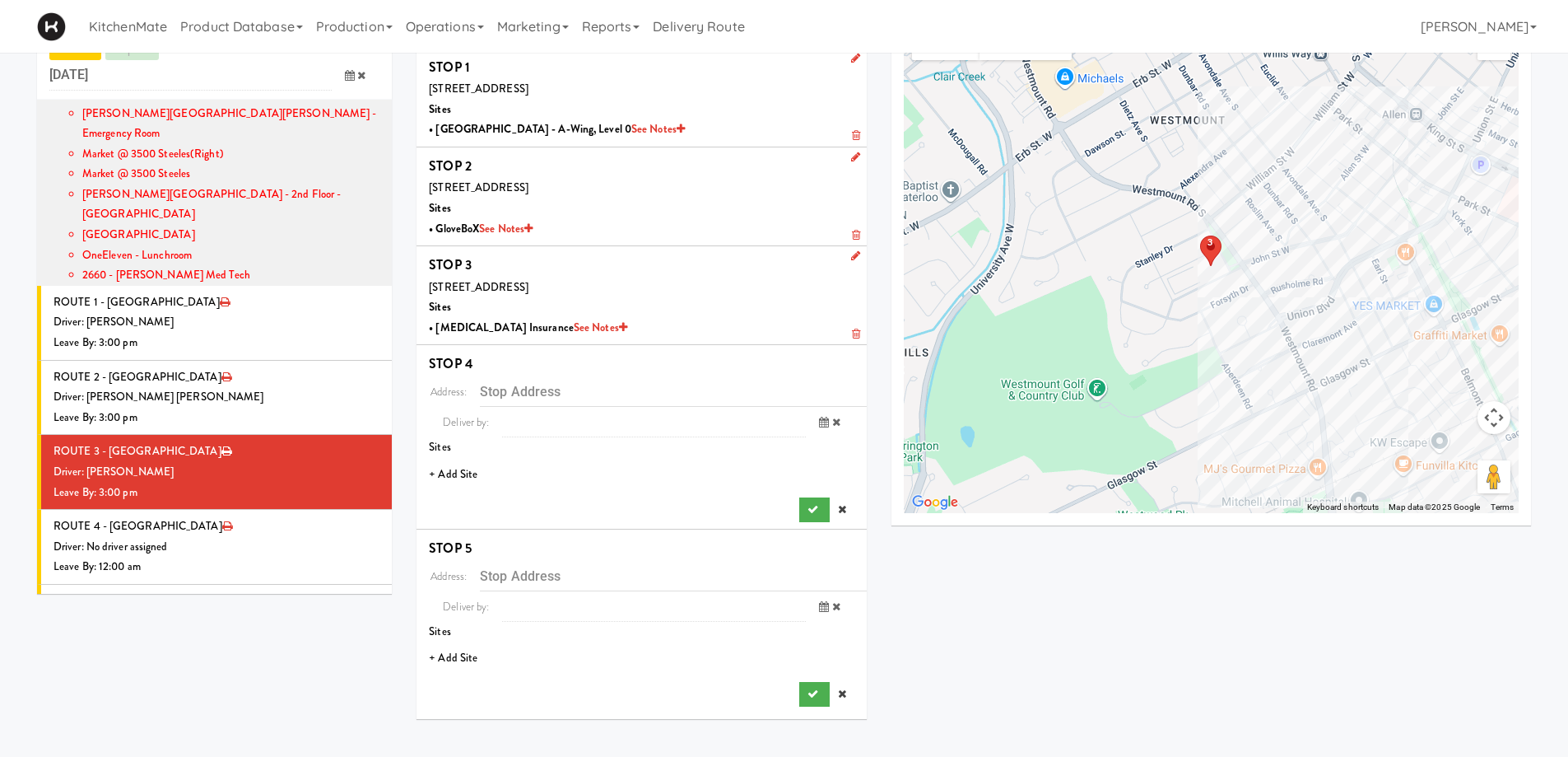
click at [469, 478] on li "+ Add Site" at bounding box center [641, 474] width 450 height 33
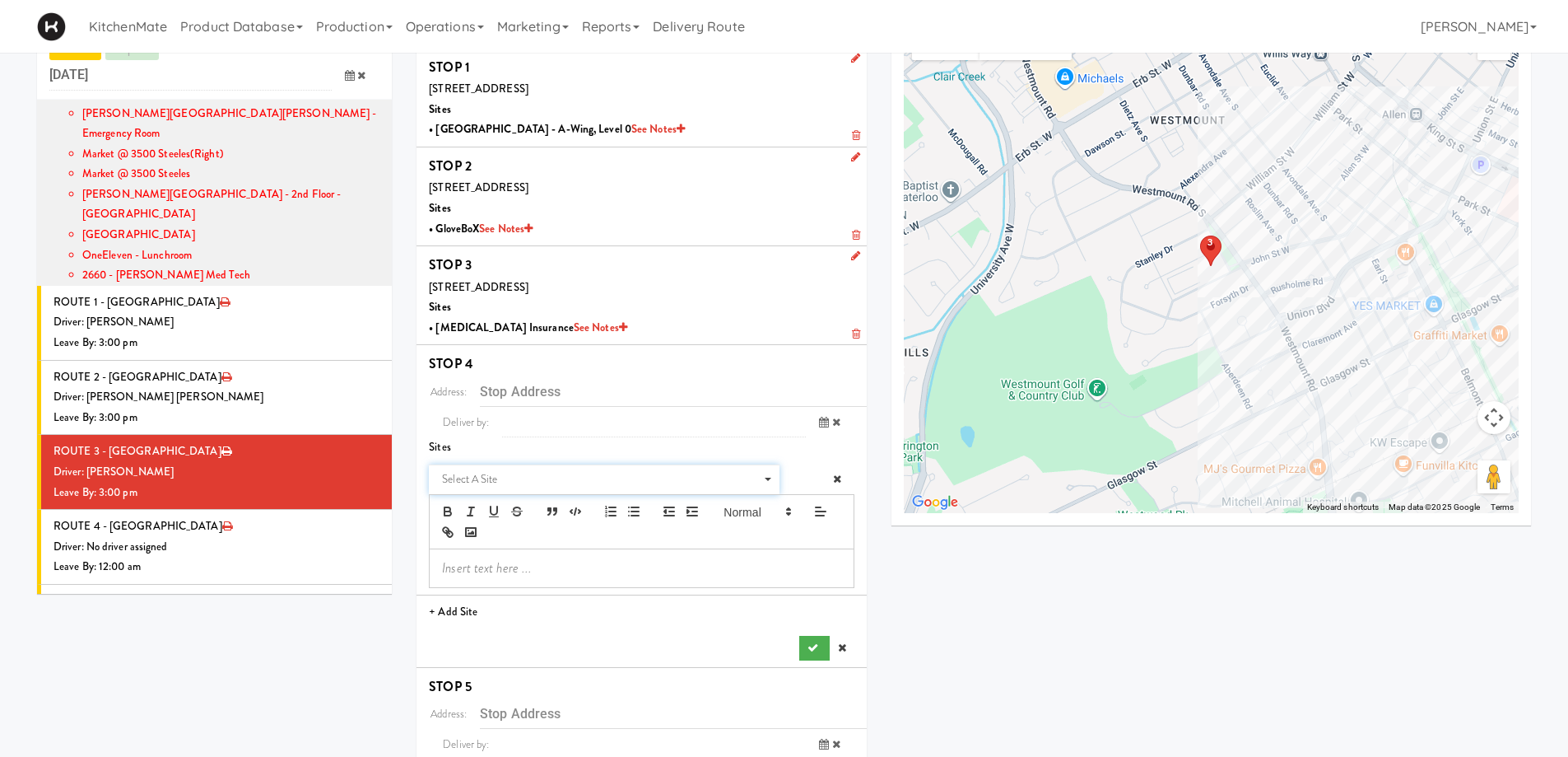
click at [519, 475] on span "Select a site" at bounding box center [598, 479] width 313 height 20
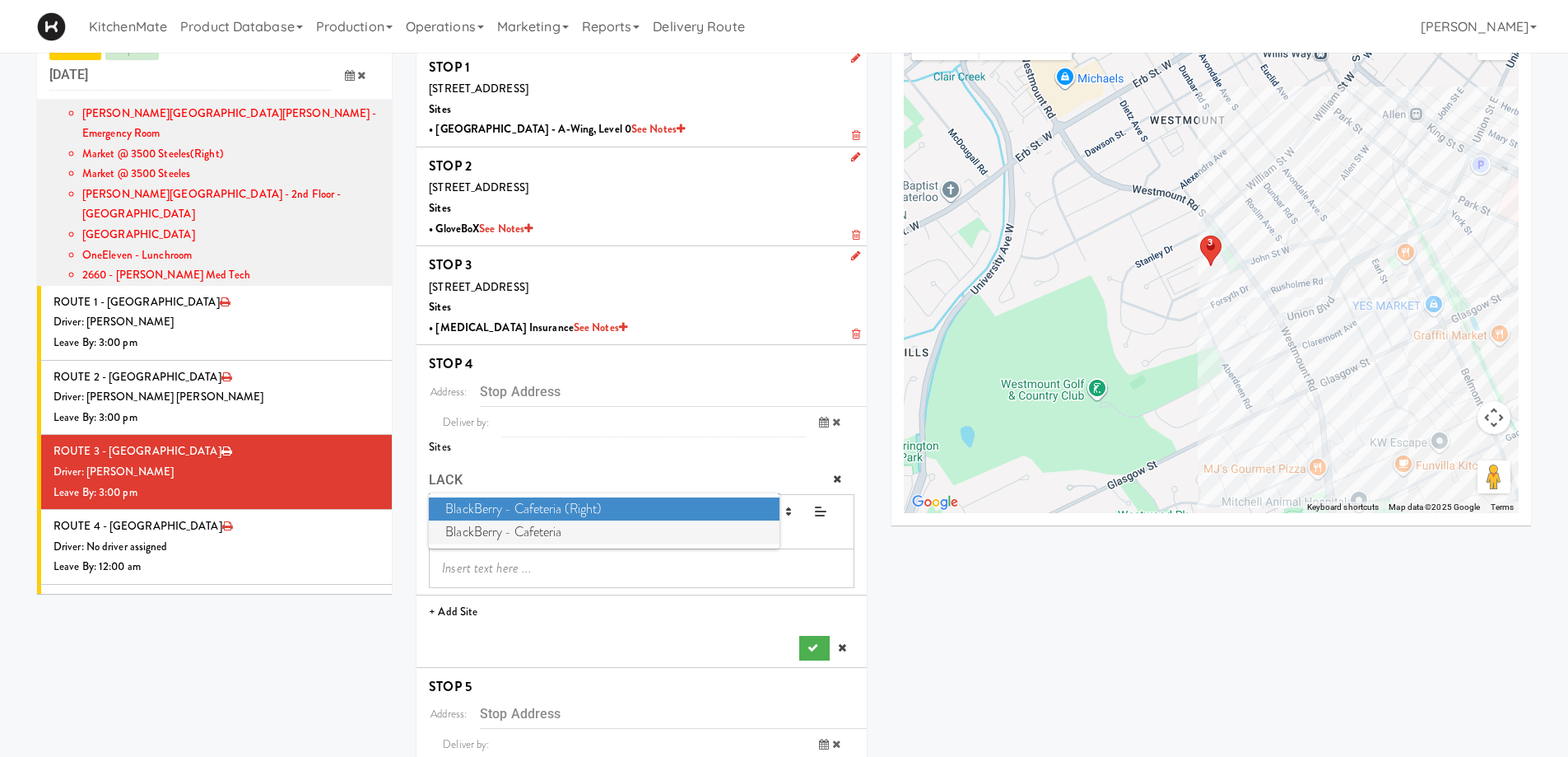
type input "LACK"
click at [513, 526] on span "BlackBerry - Cafeteria" at bounding box center [603, 533] width 349 height 24
type input "[STREET_ADDRESS]"
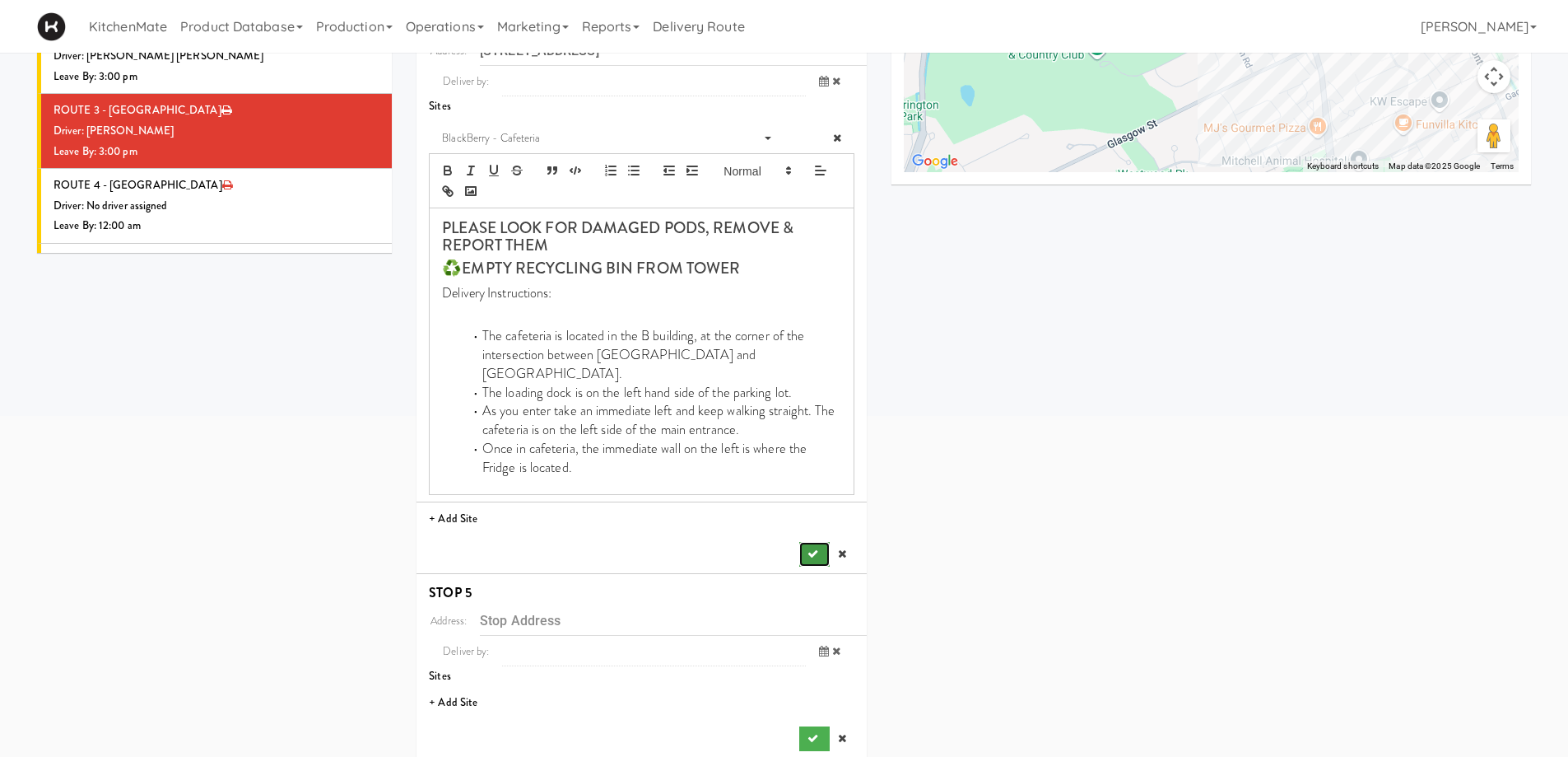
click at [812, 548] on icon "submit" at bounding box center [812, 553] width 11 height 11
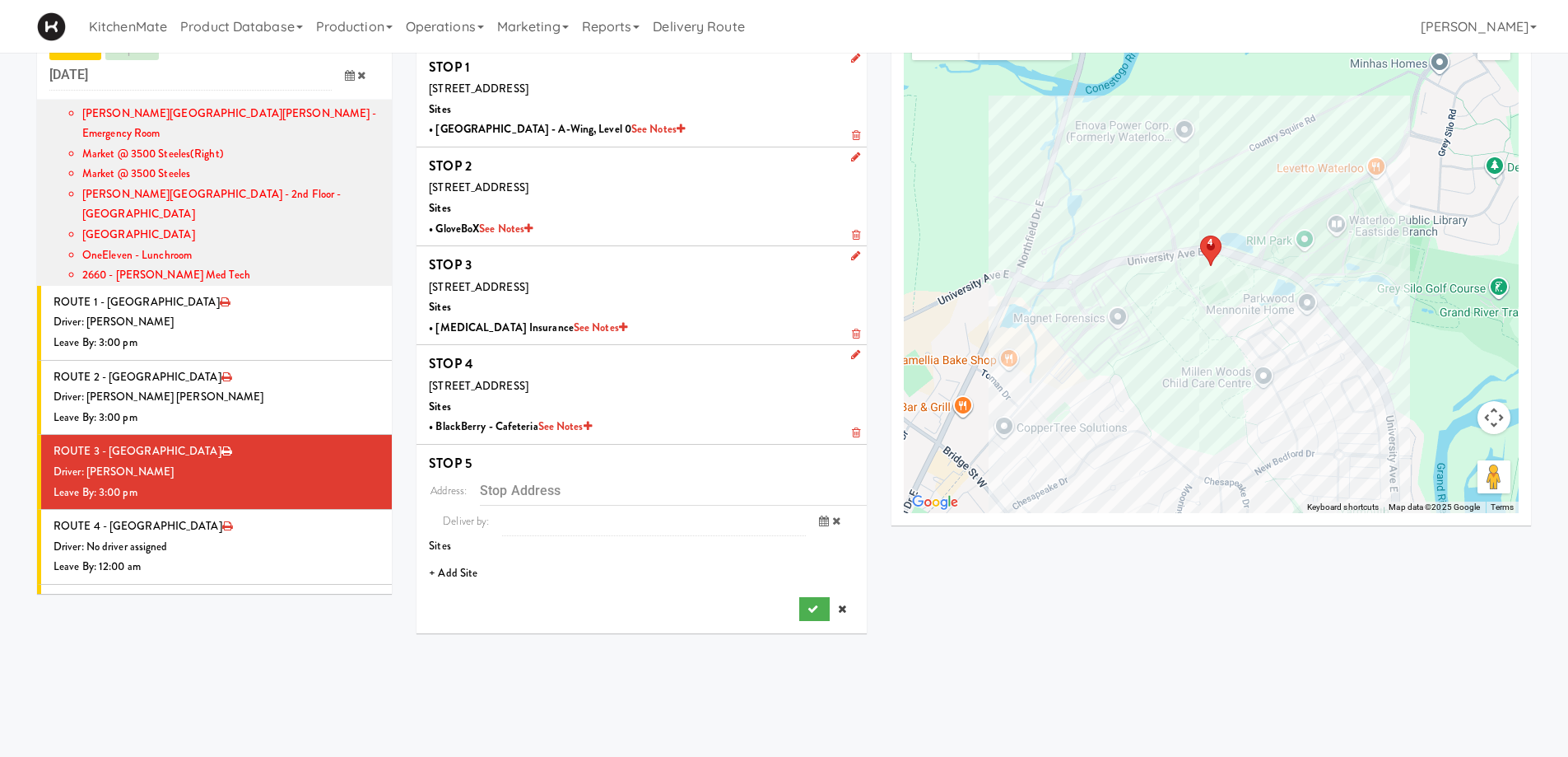
click at [454, 571] on li "+ Add Site" at bounding box center [641, 573] width 450 height 33
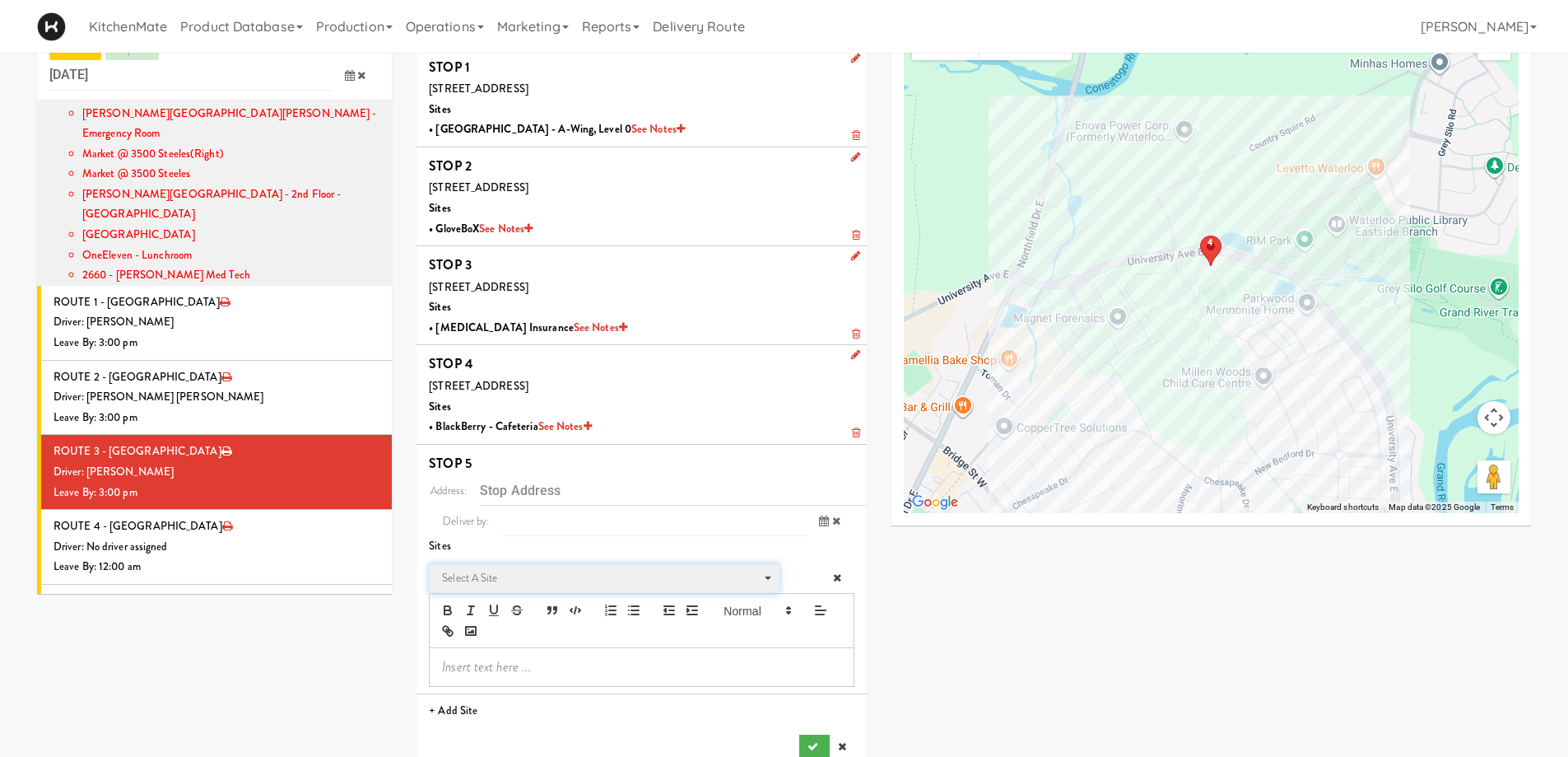
click at [512, 576] on span "Select a site" at bounding box center [598, 578] width 313 height 20
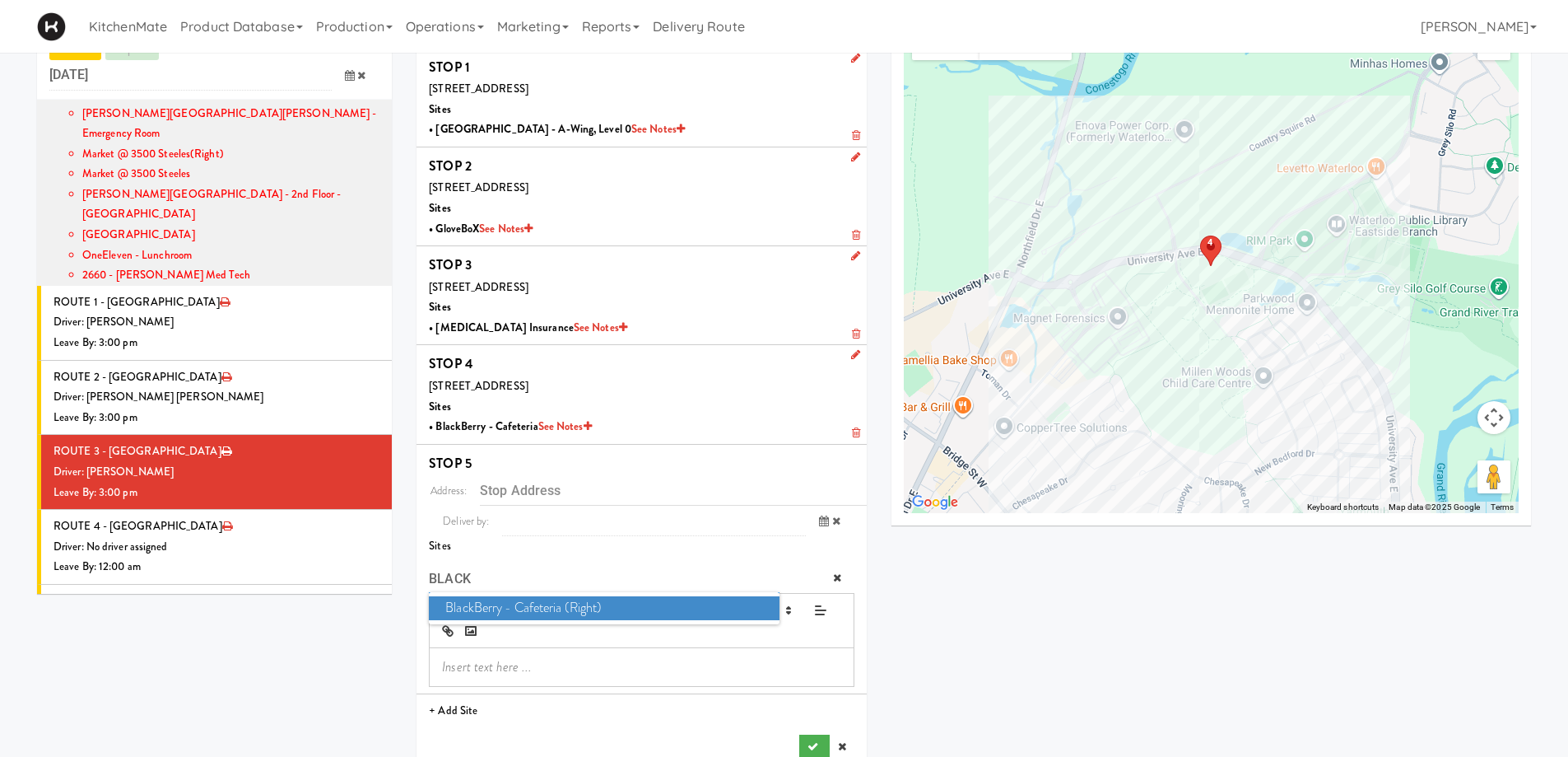
type input "BLACK"
click at [656, 604] on span "BlackBerry - Cafeteria (Right)" at bounding box center [603, 607] width 349 height 24
type input "[STREET_ADDRESS]"
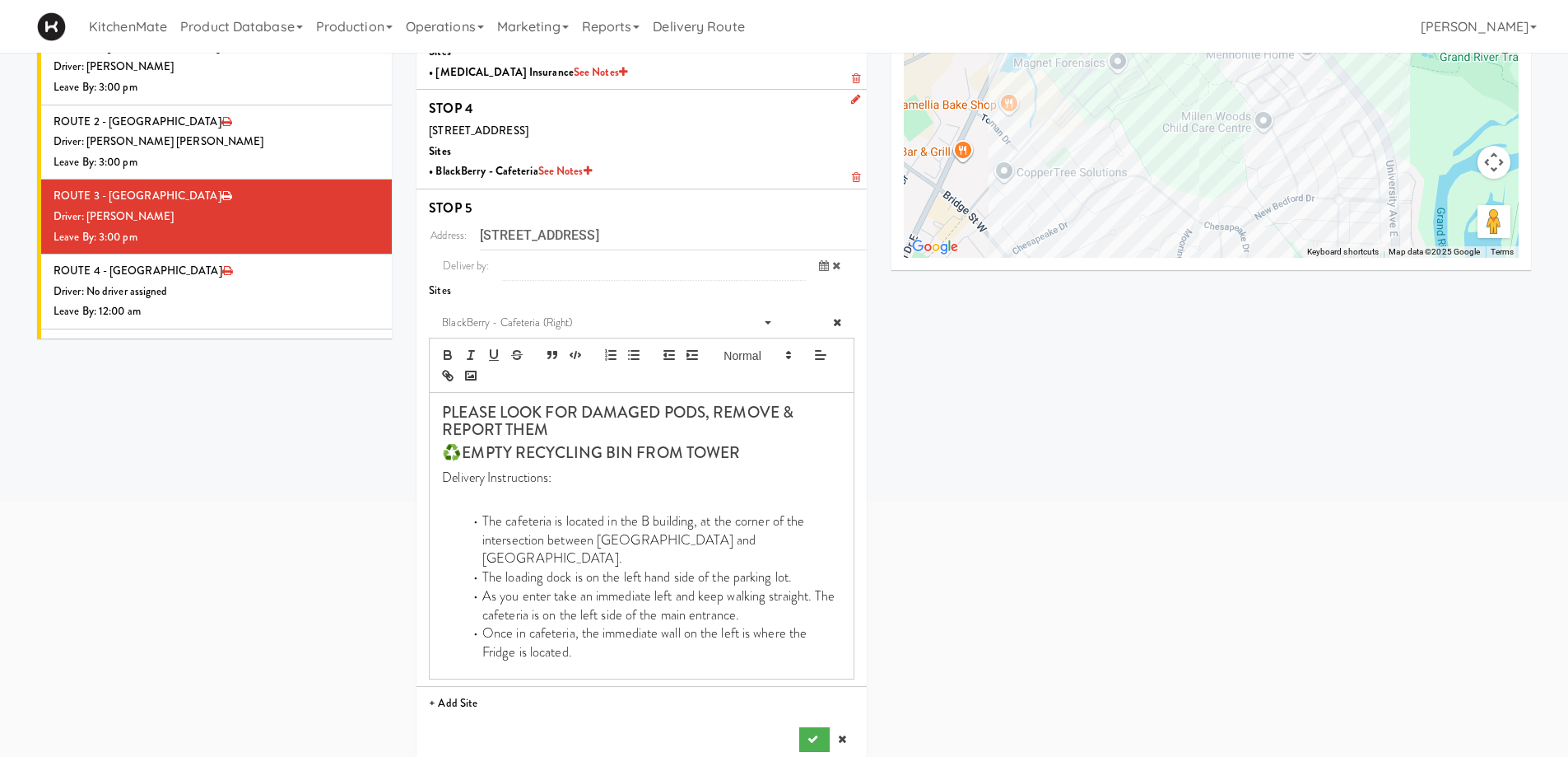
scroll to position [309, 0]
click at [812, 732] on icon "submit" at bounding box center [812, 737] width 11 height 11
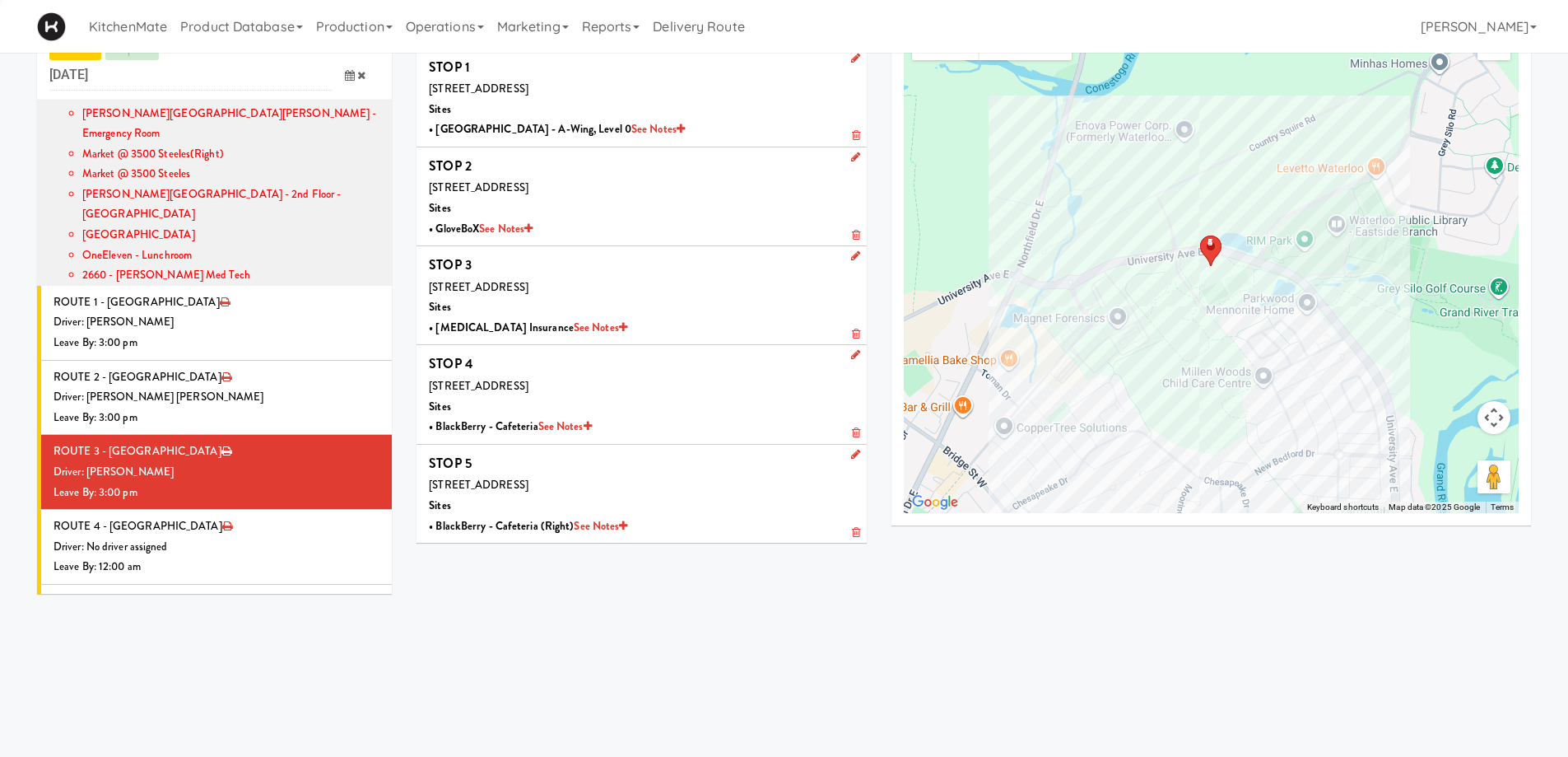
scroll to position [53, 0]
click at [244, 536] on div "Driver: No driver assigned" at bounding box center [216, 546] width 326 height 21
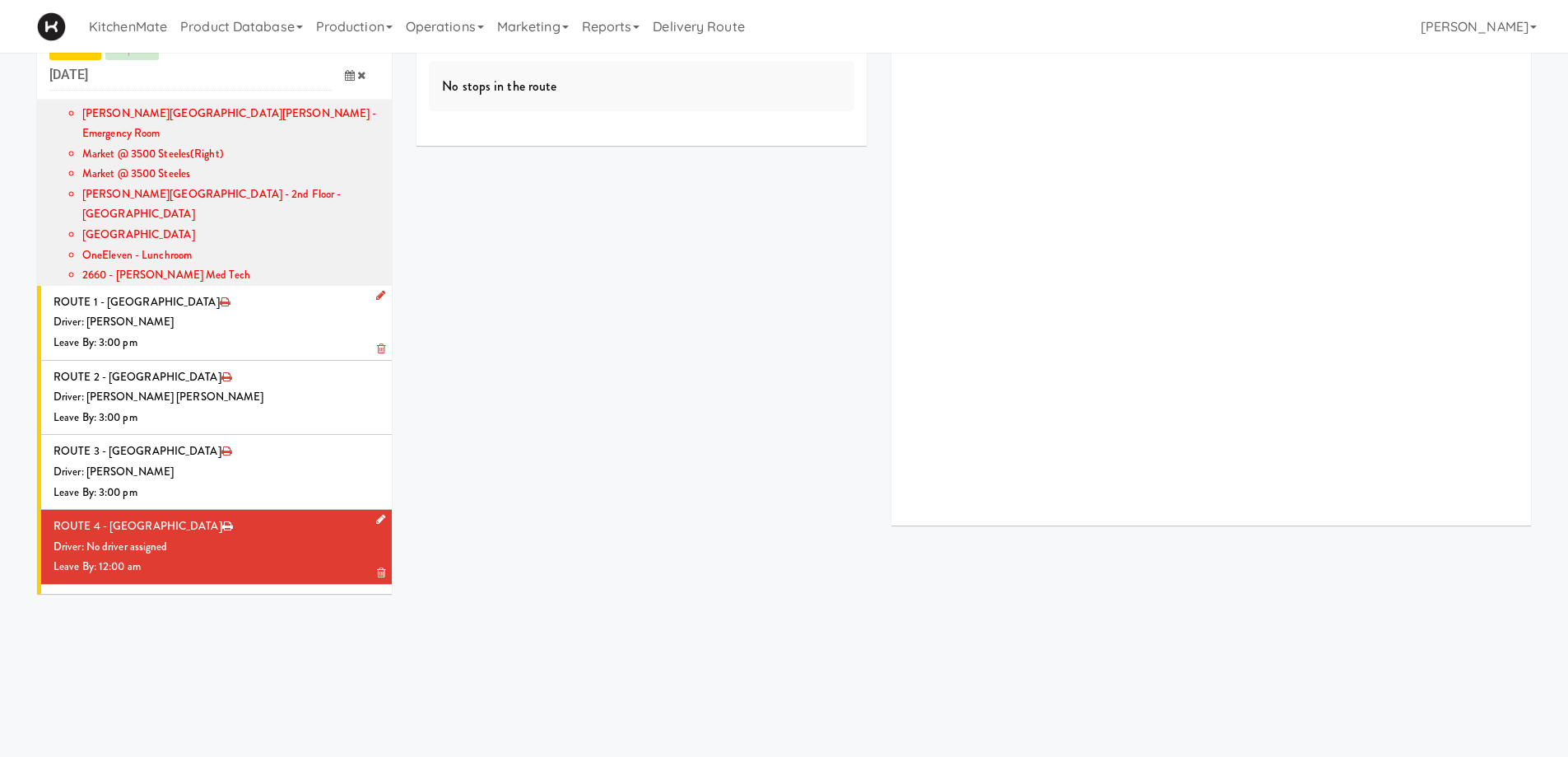
click at [277, 510] on li "ROUTE 4 - Idle Driver: No driver assigned Leave By: 12:00 am" at bounding box center [215, 547] width 354 height 75
click at [376, 514] on icon at bounding box center [380, 519] width 9 height 11
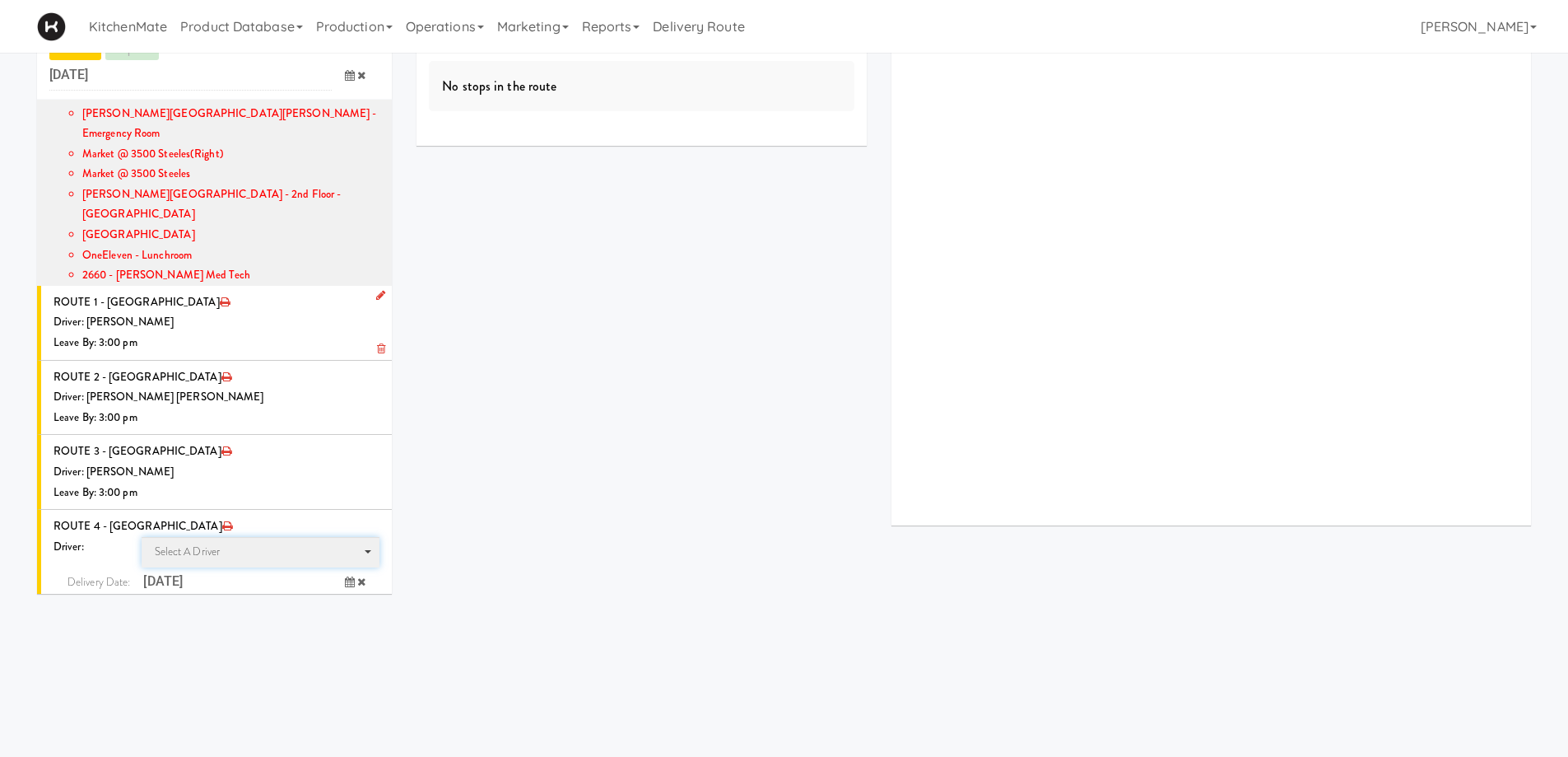
click at [174, 543] on span "Select a driver" at bounding box center [187, 551] width 66 height 16
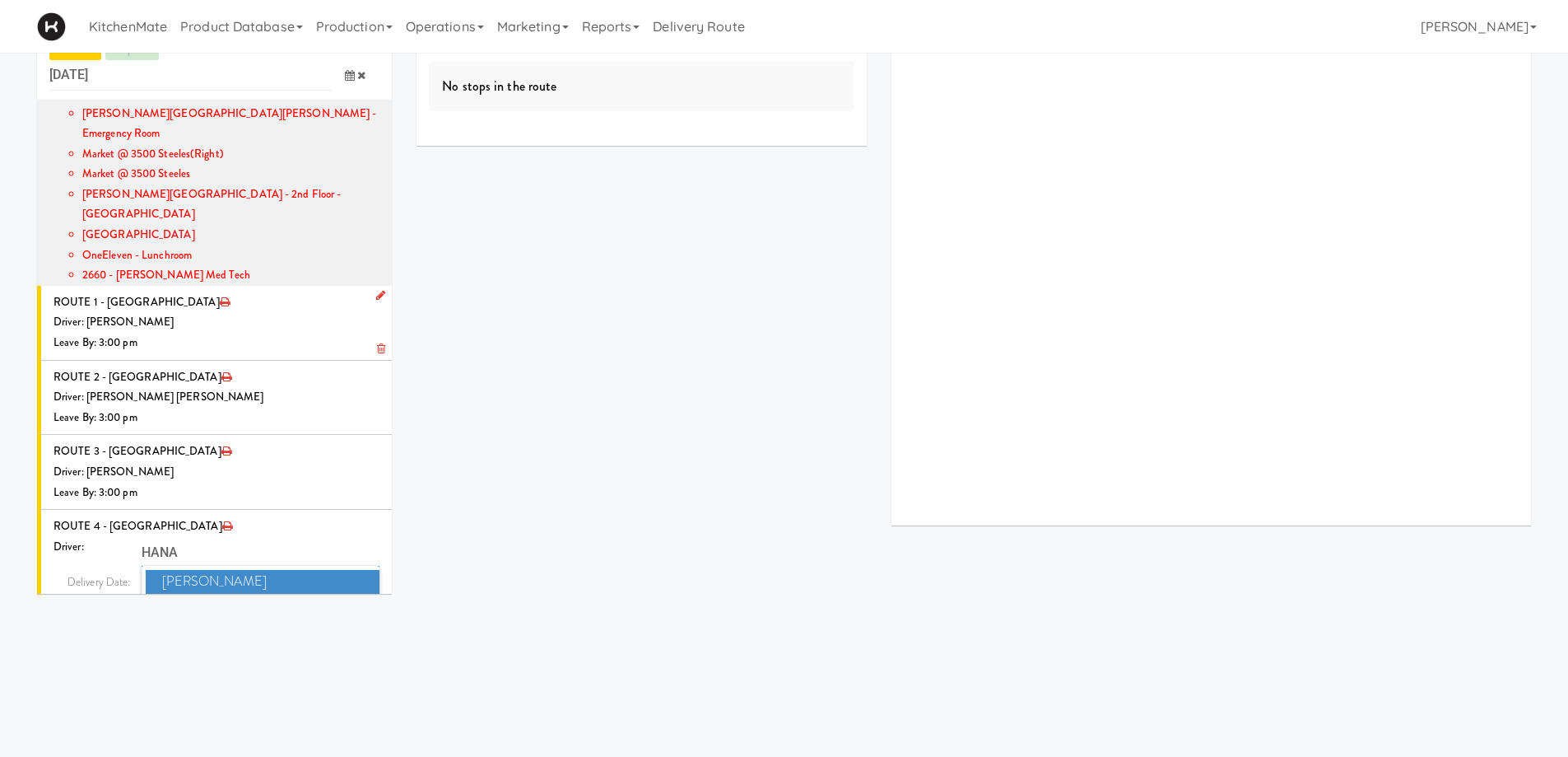
type input "HANA"
click at [233, 570] on span "Hanaie Alshabat" at bounding box center [263, 582] width 234 height 24
click at [205, 597] on input "12:00 AM" at bounding box center [226, 611] width 210 height 31
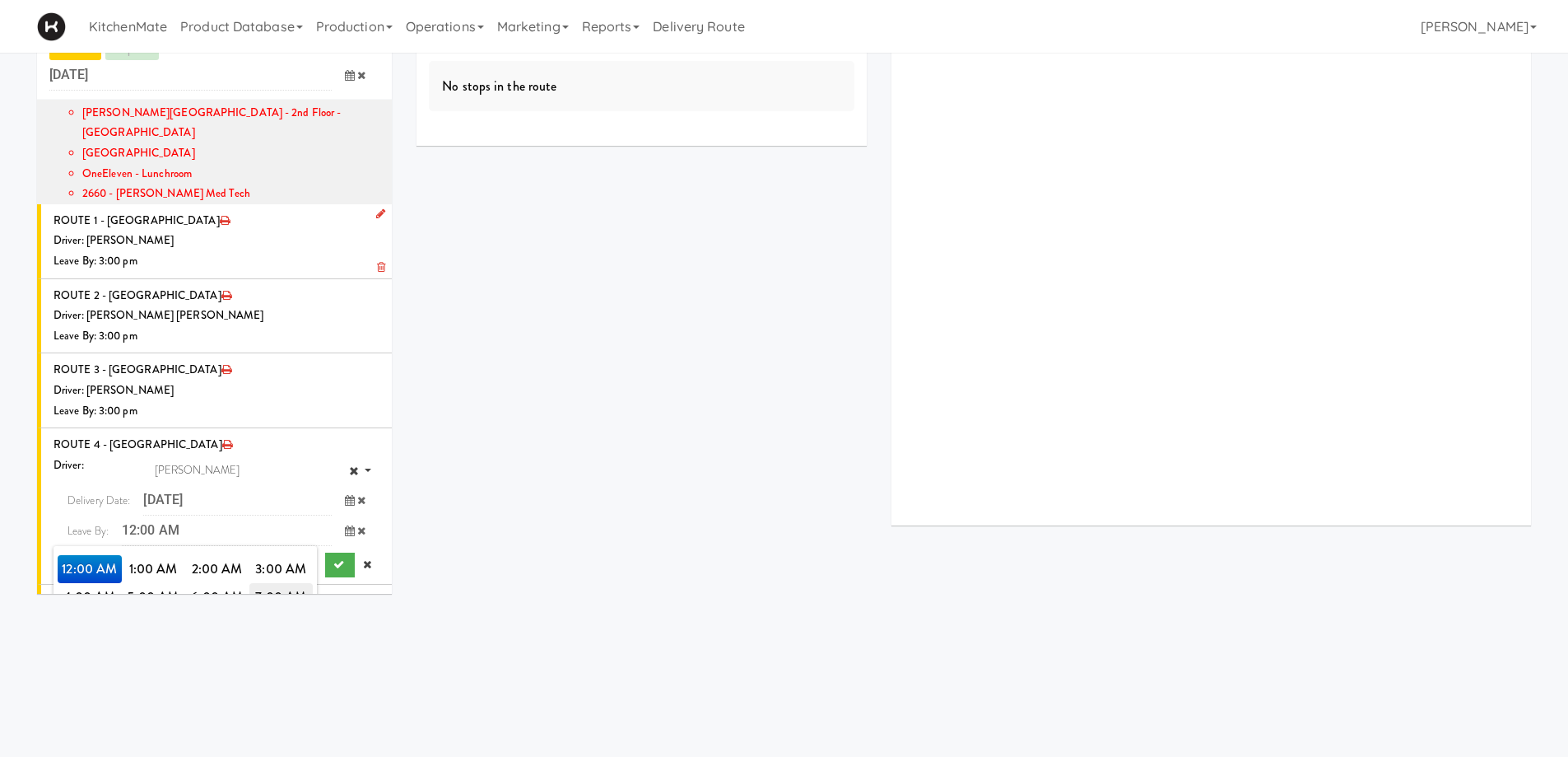
scroll to position [1482, 0]
click at [264, 638] on span "3:00 PM" at bounding box center [281, 652] width 64 height 28
click at [77, 554] on span "3:00 PM" at bounding box center [90, 568] width 64 height 28
click at [325, 551] on button "submit" at bounding box center [340, 563] width 30 height 25
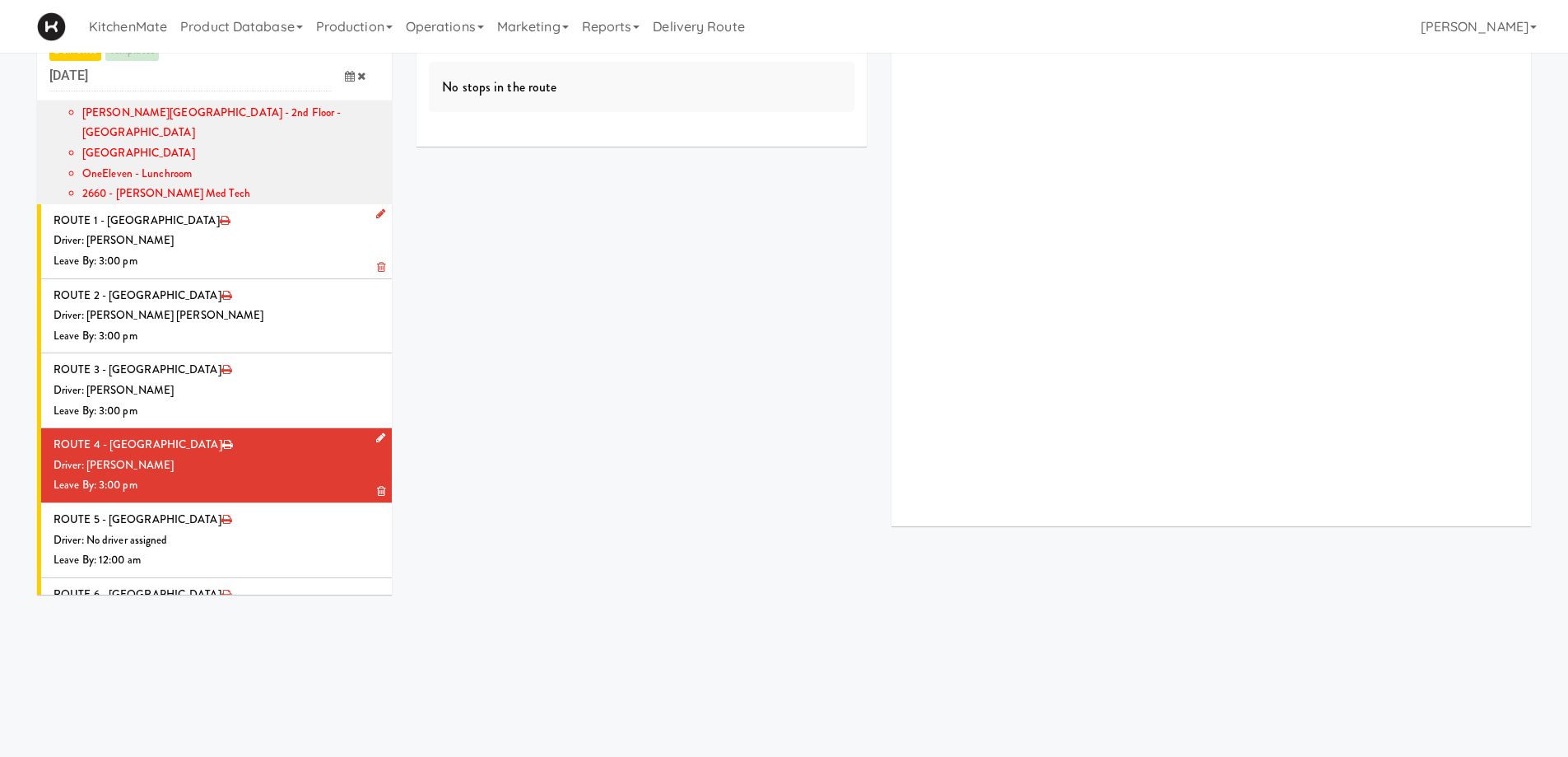
scroll to position [0, 0]
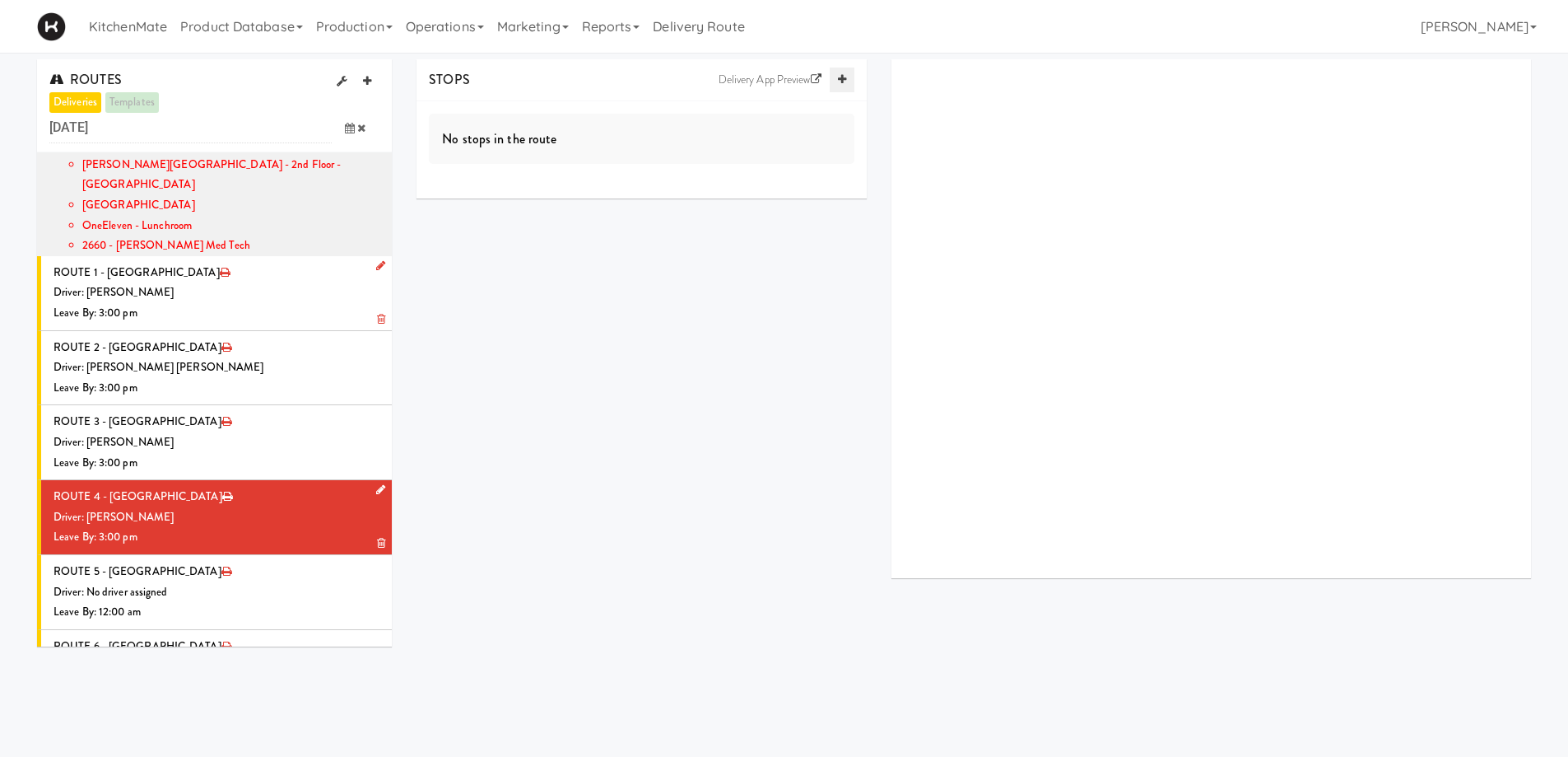
click at [844, 79] on icon at bounding box center [842, 79] width 8 height 11
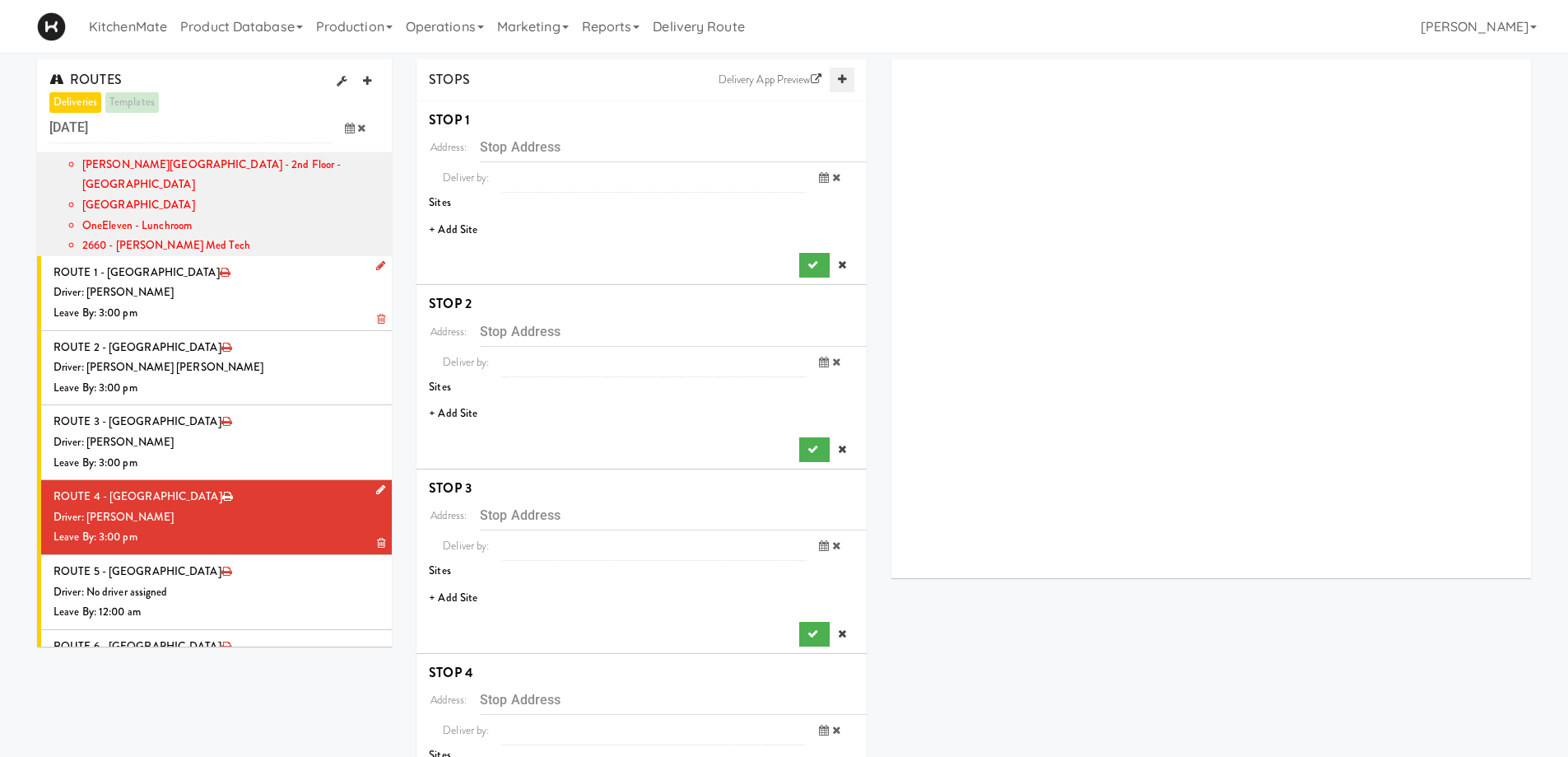
click at [844, 79] on icon at bounding box center [842, 79] width 8 height 11
click at [464, 223] on li "+ Add Site" at bounding box center [641, 230] width 450 height 33
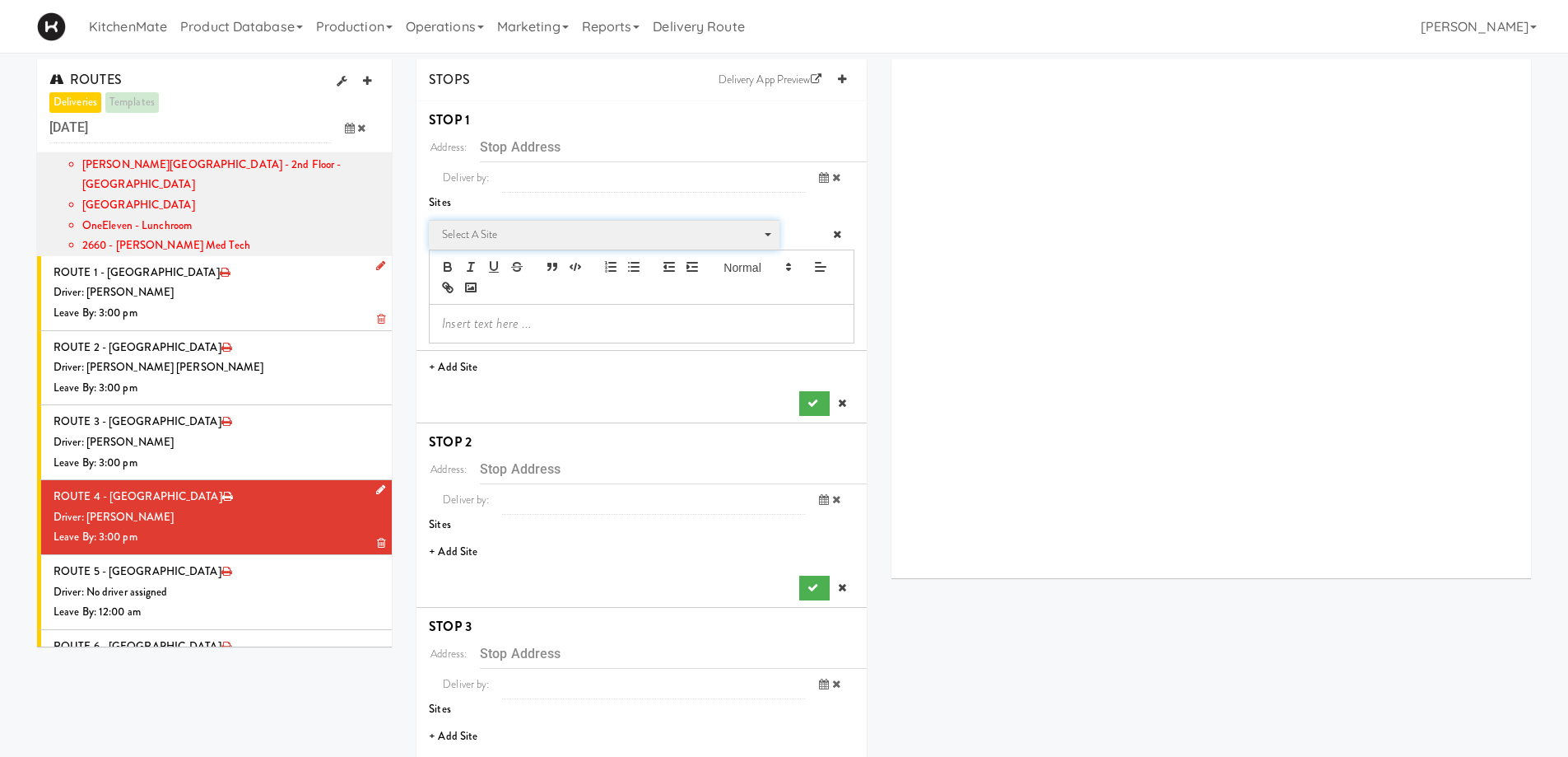
click at [515, 235] on span "Select a site" at bounding box center [598, 234] width 313 height 20
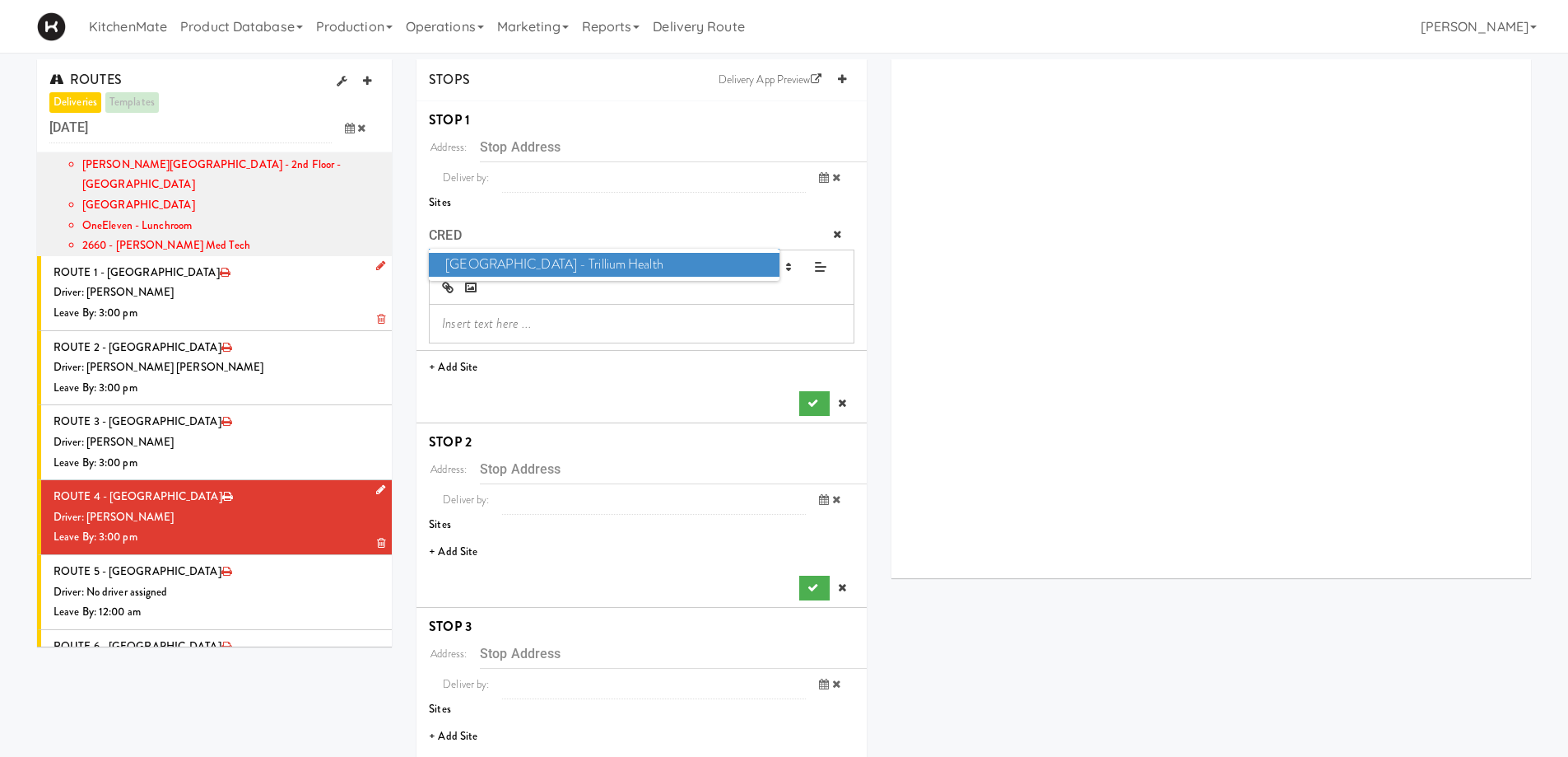
type input "CRED"
click at [516, 257] on span "Credit Valley Hospital - Trillium Health" at bounding box center [603, 265] width 349 height 24
type input "[STREET_ADDRESS]"
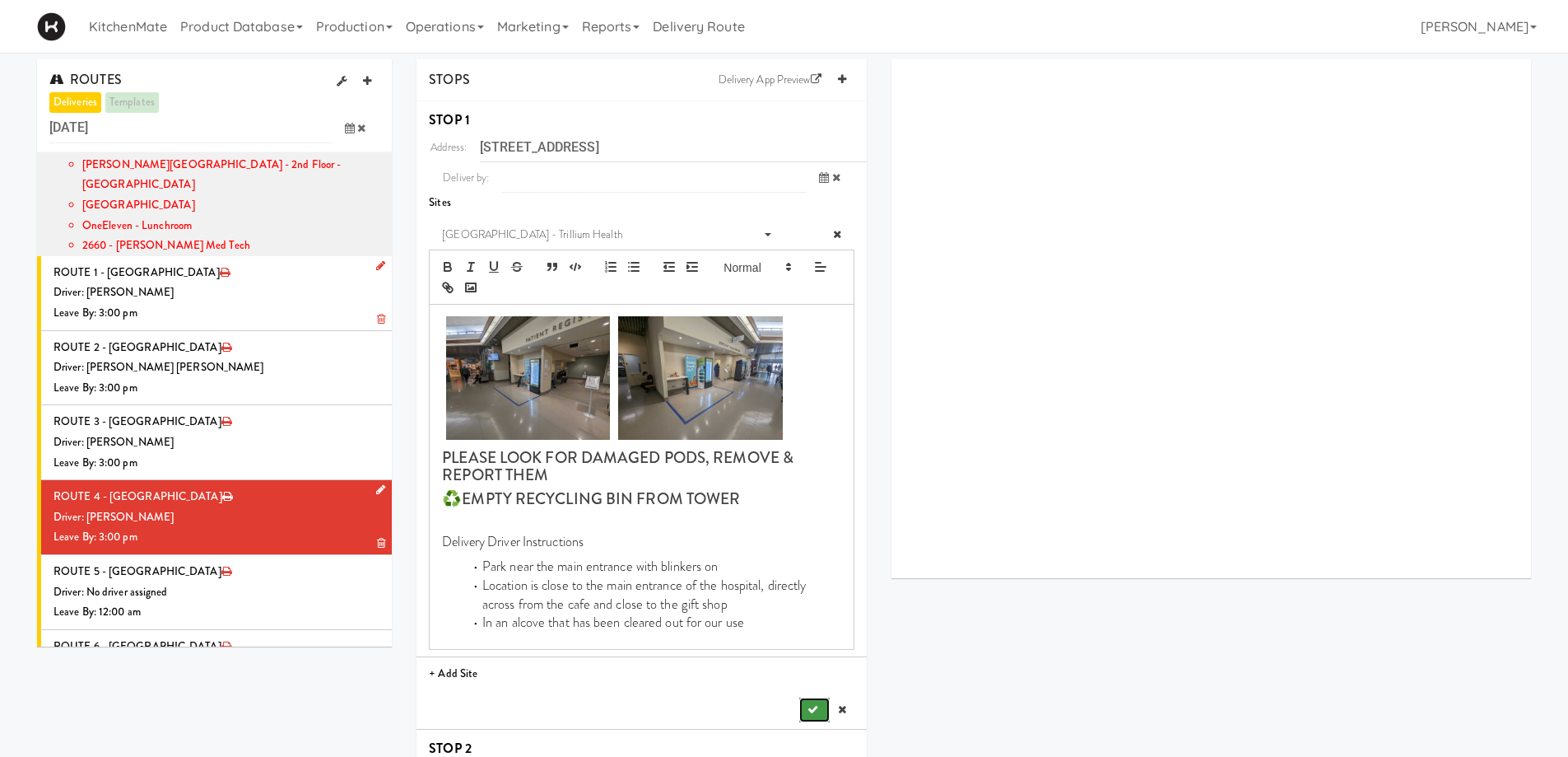
click at [811, 699] on button "submit" at bounding box center [814, 709] width 30 height 25
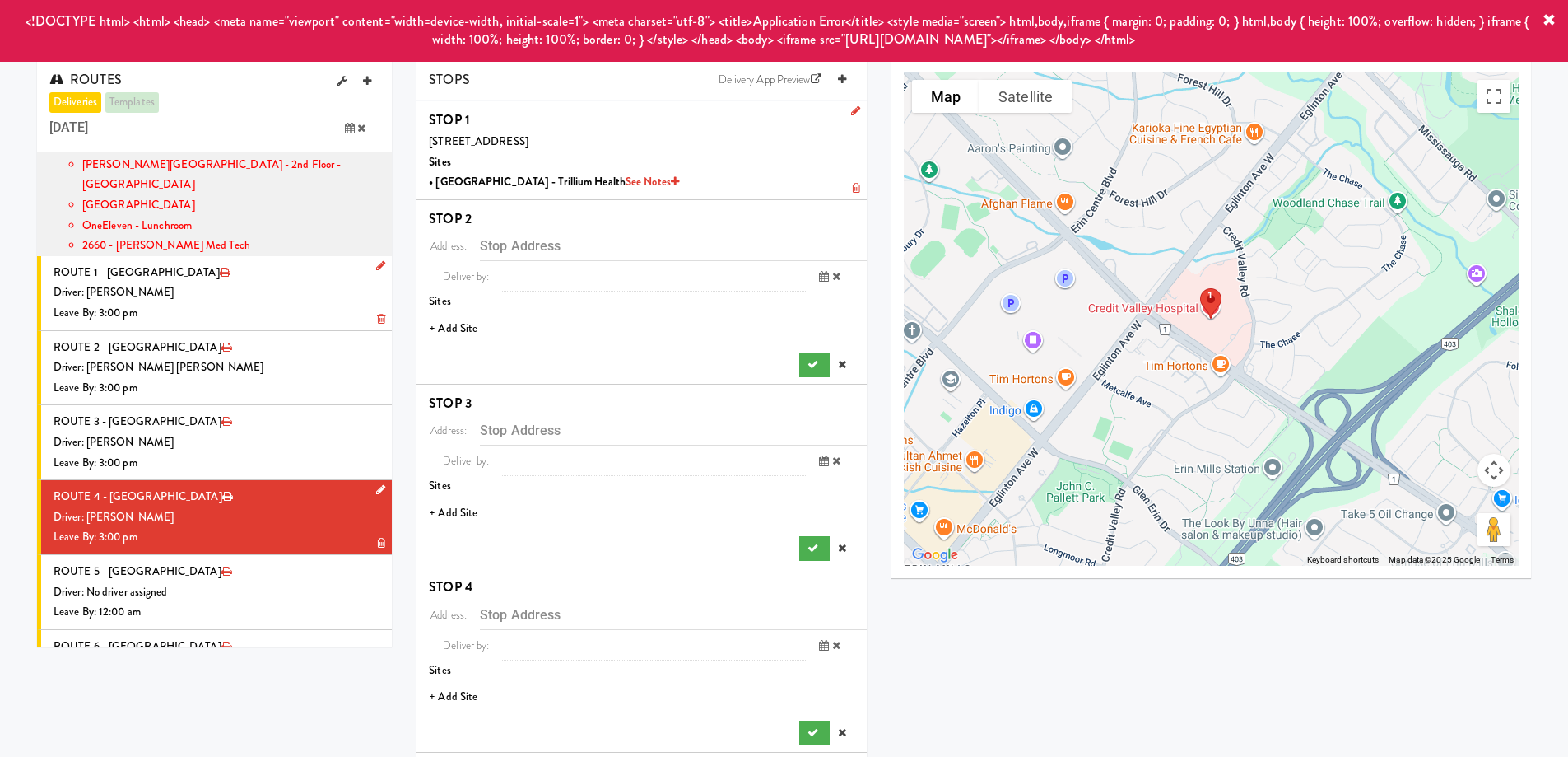
click at [456, 335] on li "+ Add Site" at bounding box center [641, 329] width 450 height 33
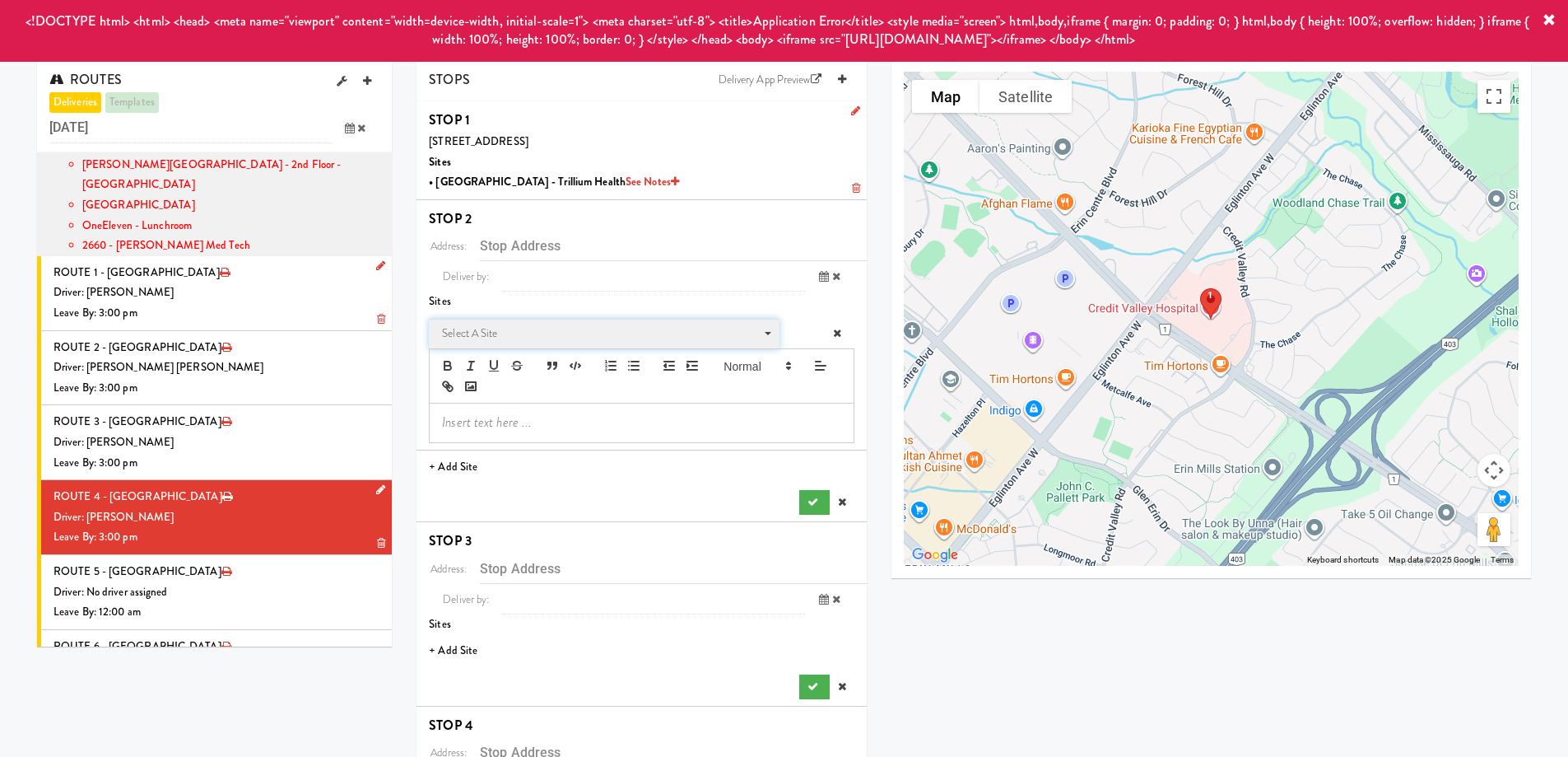
click at [504, 334] on span "Select a site" at bounding box center [598, 334] width 313 height 20
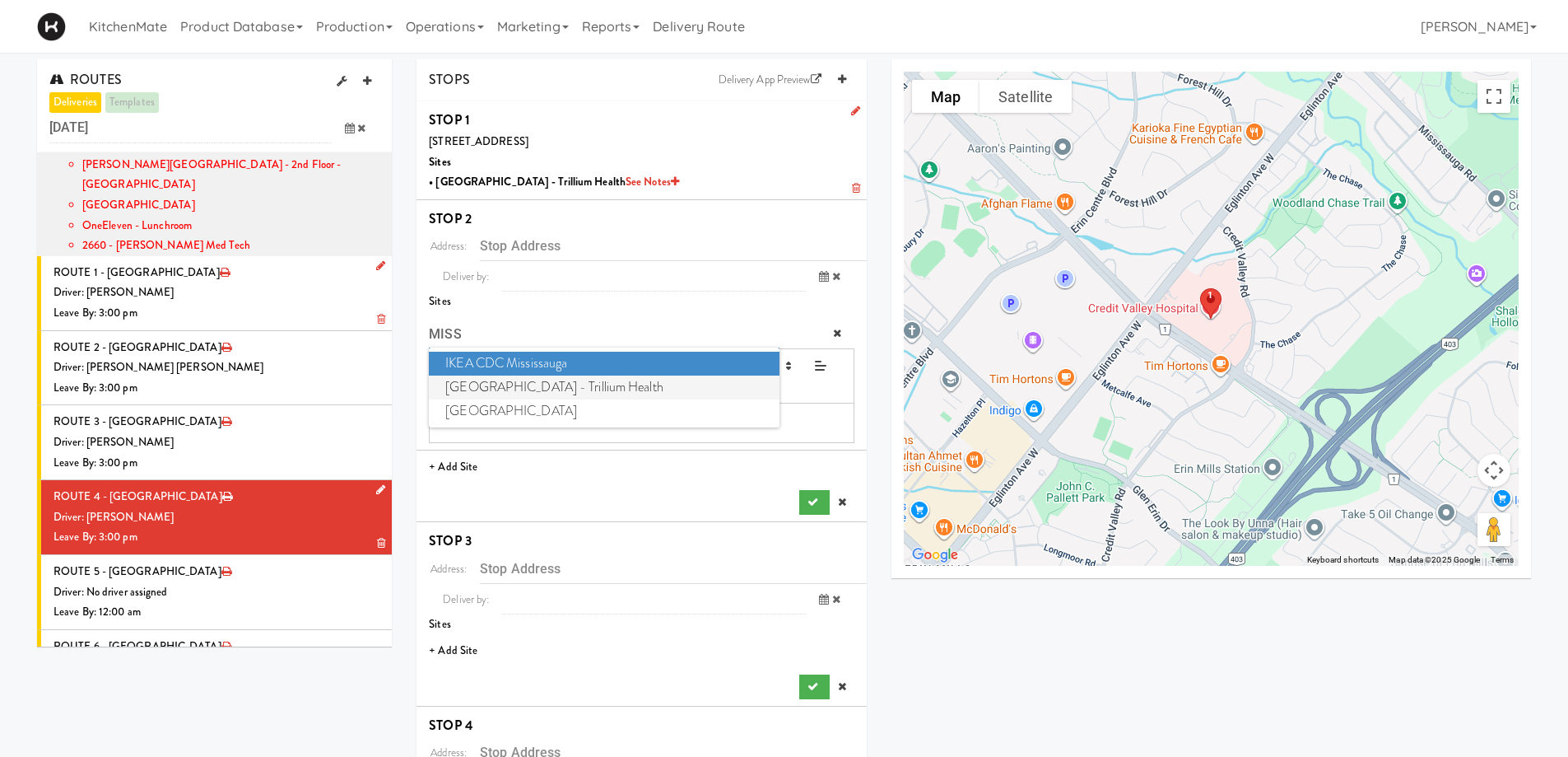
type input "MISS"
click at [546, 385] on span "Mississauga Hospital - Trillium Health" at bounding box center [603, 387] width 349 height 24
type input "[STREET_ADDRESS]"
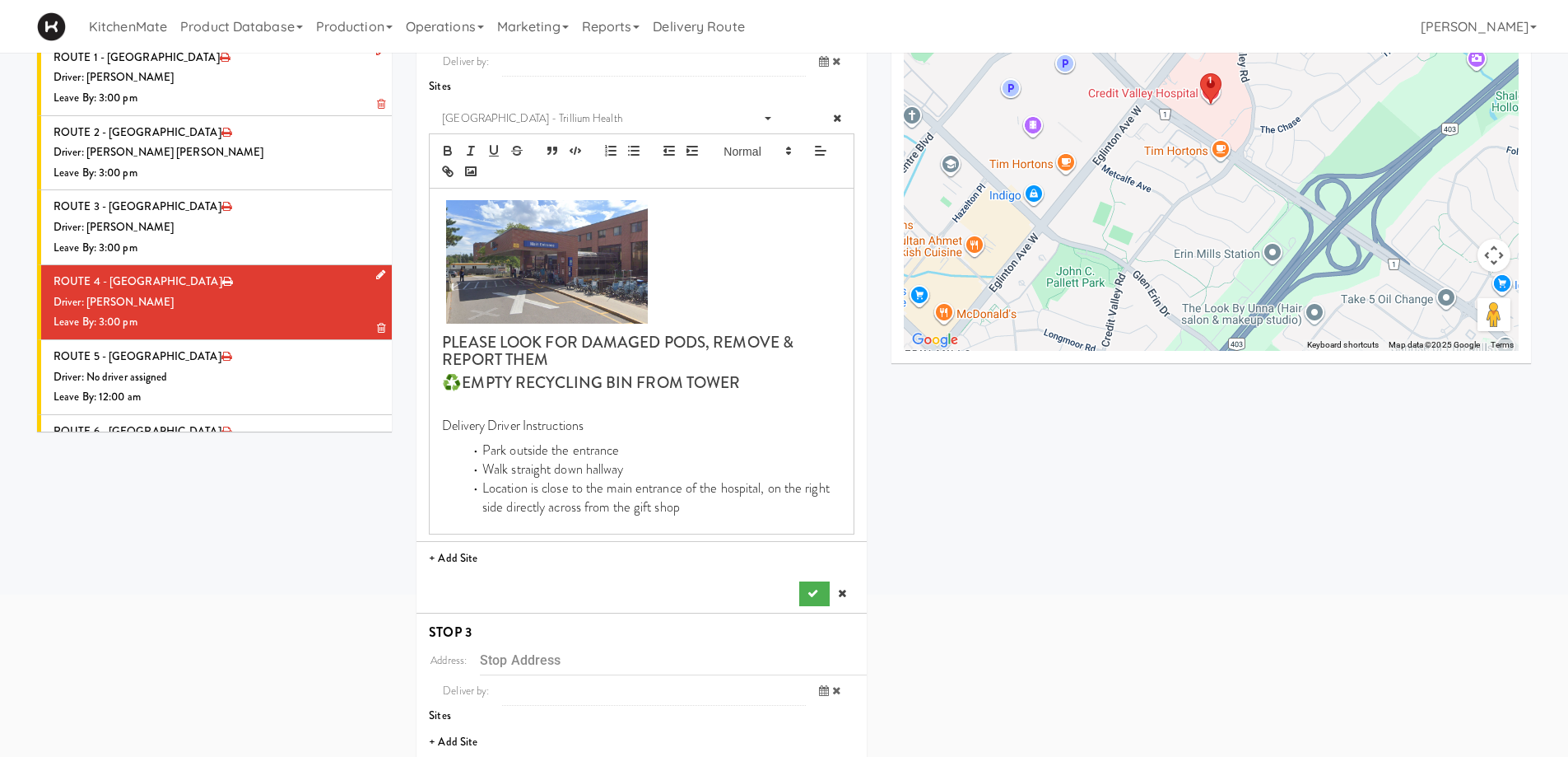
scroll to position [247, 0]
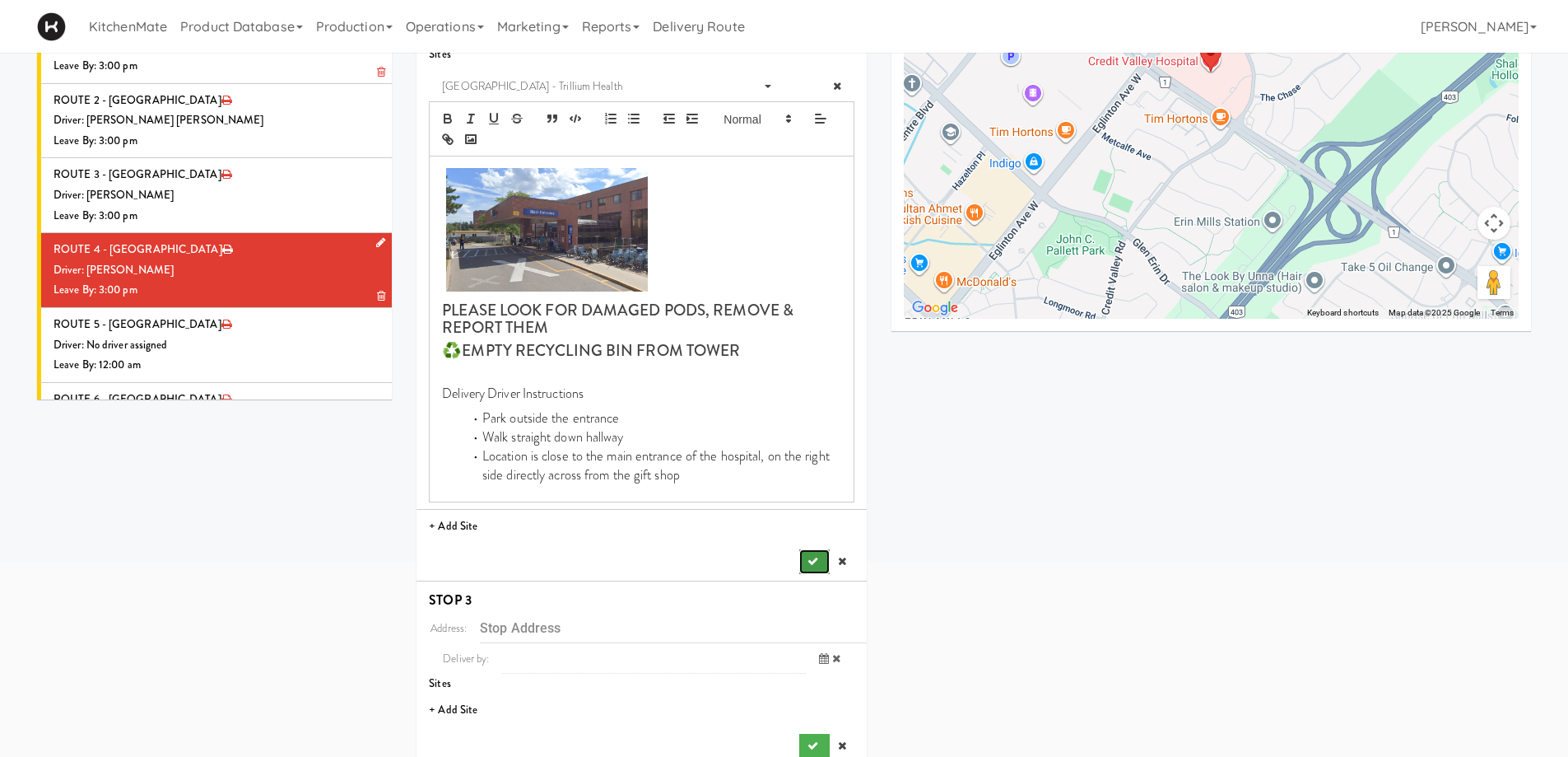
click at [806, 562] on button "submit" at bounding box center [814, 561] width 30 height 25
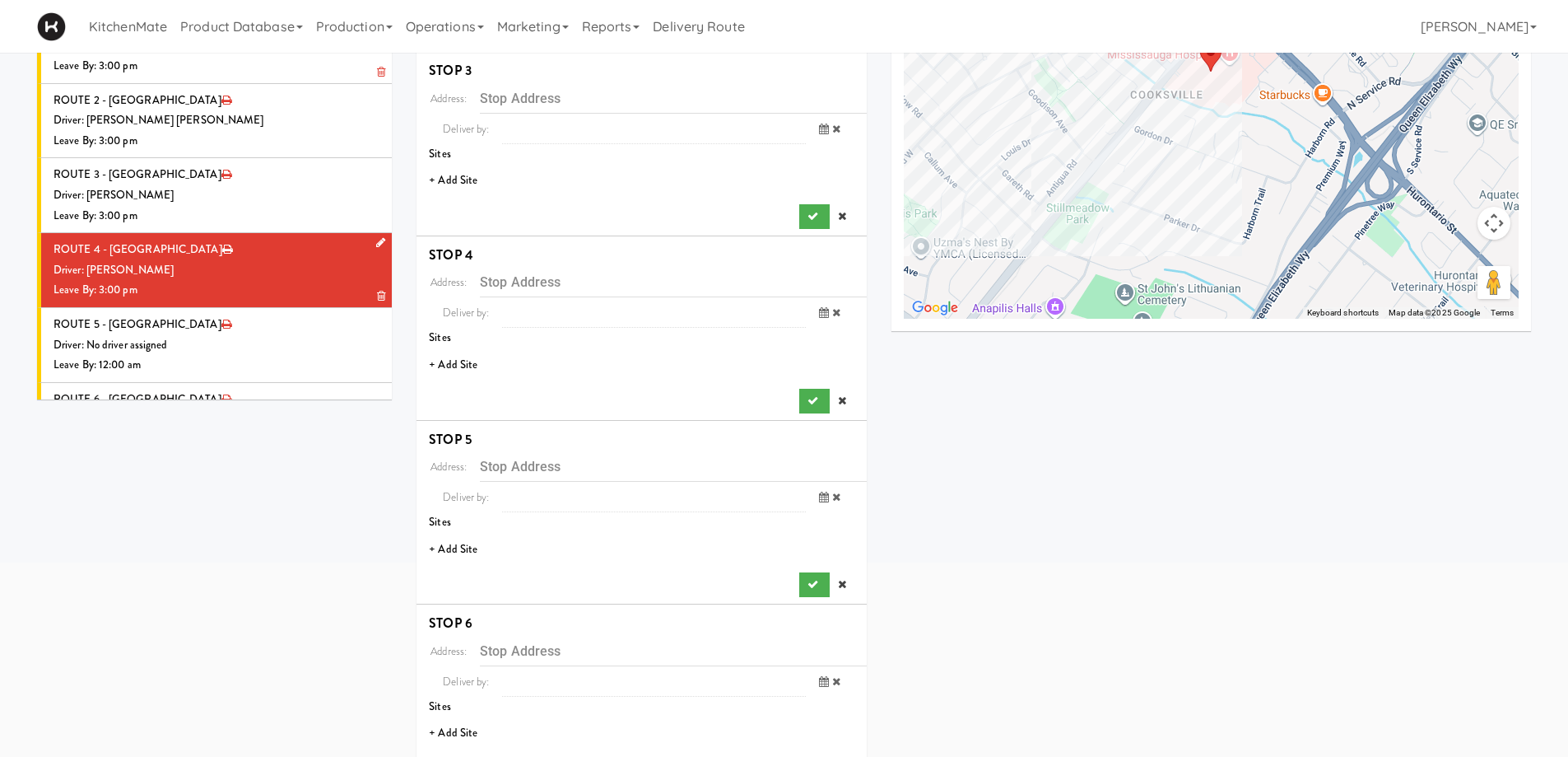
click at [466, 176] on li "+ Add Site" at bounding box center [641, 180] width 450 height 33
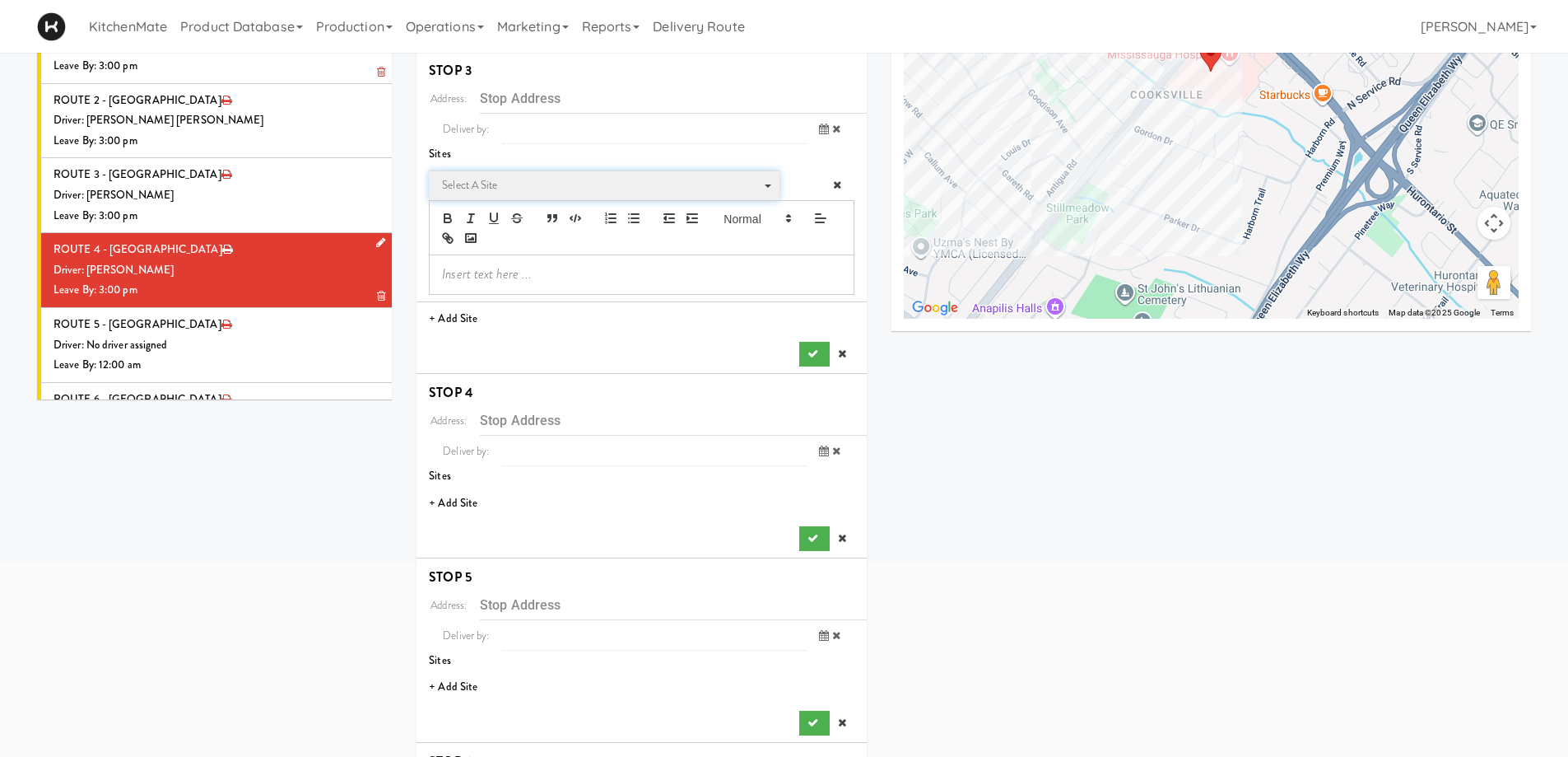
click at [550, 194] on span "Select a site" at bounding box center [598, 185] width 313 height 20
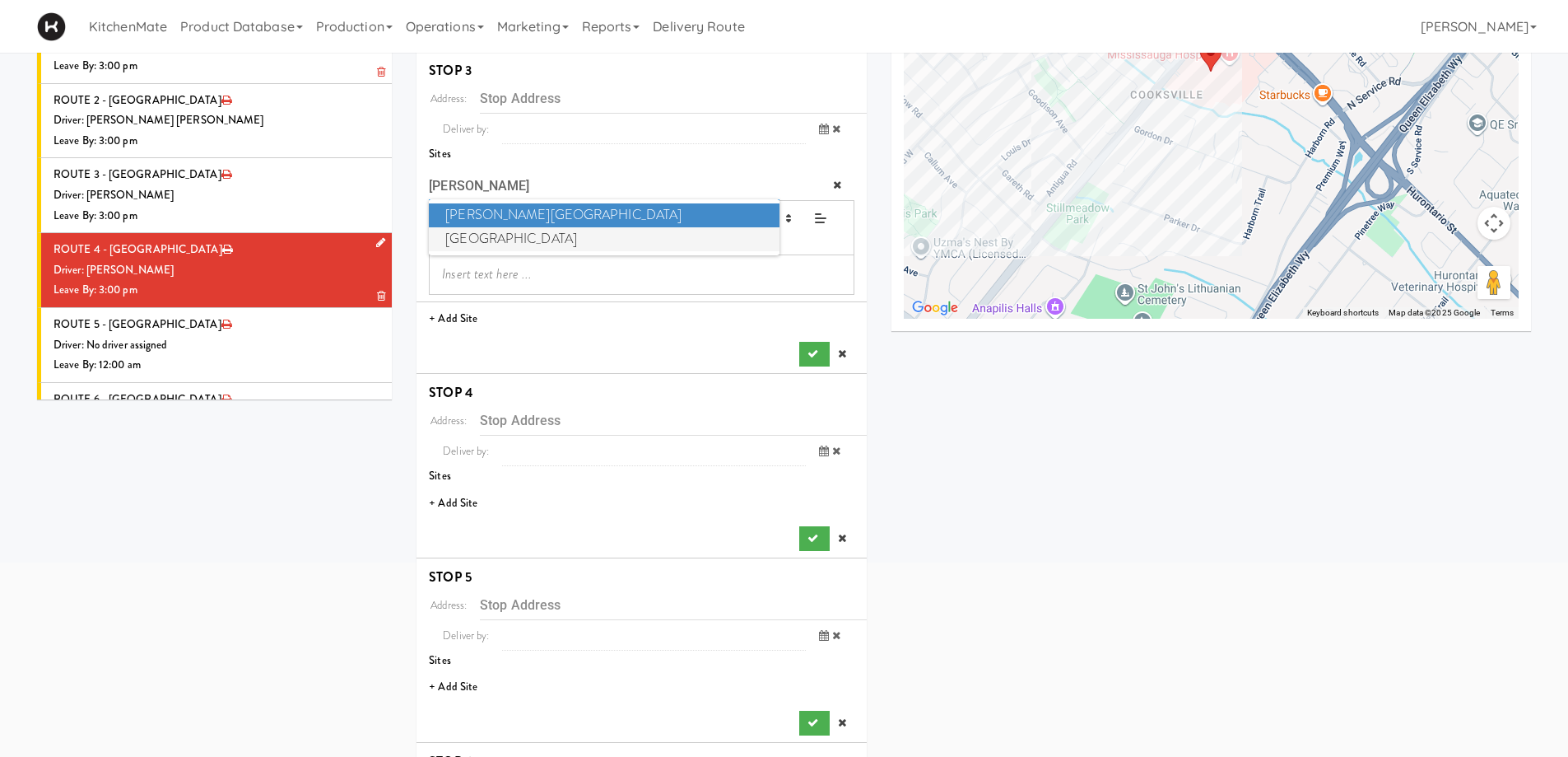
type input "JOSE"
click at [536, 237] on span "St. Joseph's Health Centre" at bounding box center [603, 239] width 349 height 24
type input "[STREET_ADDRESS]"
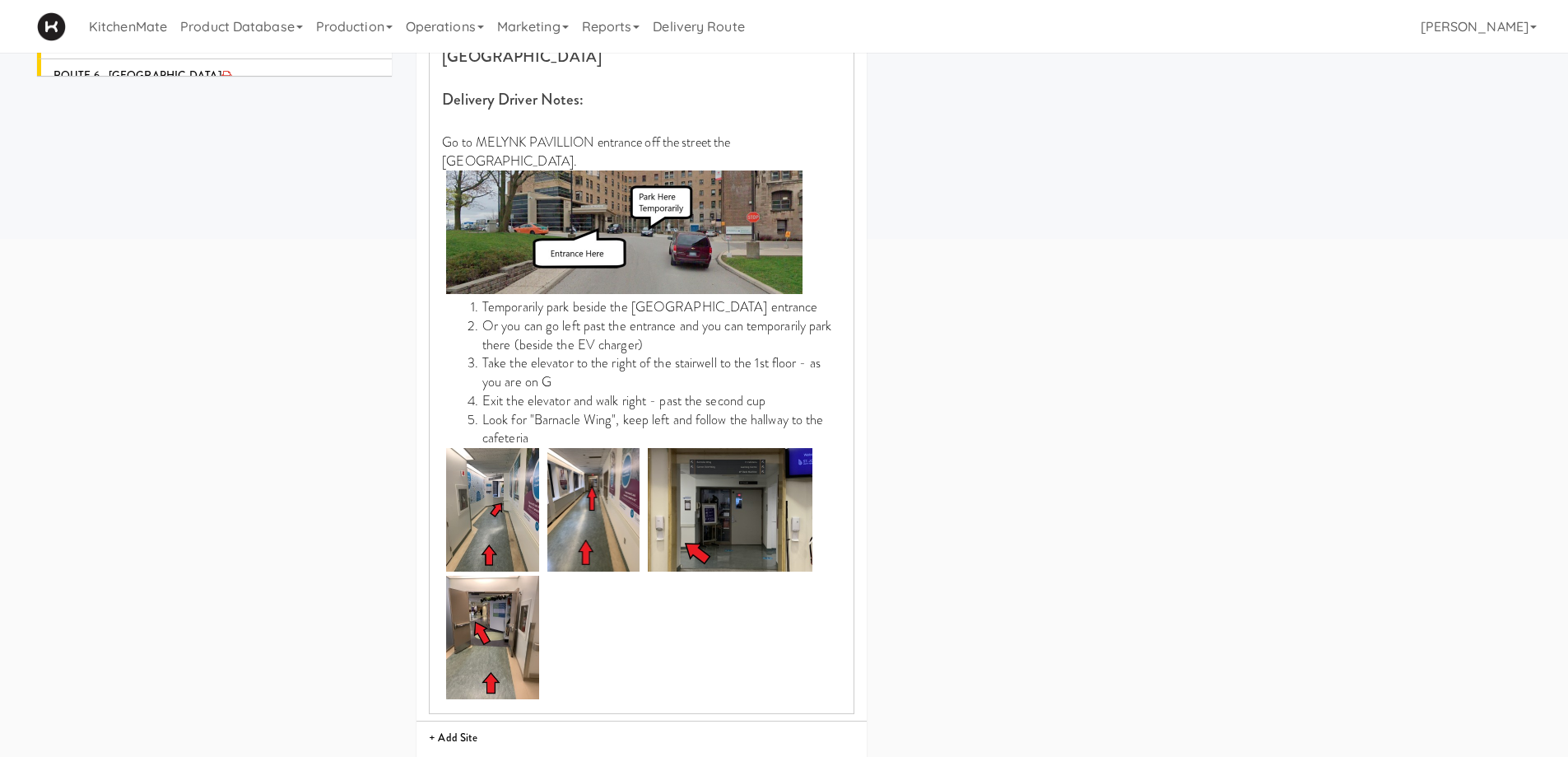
scroll to position [576, 0]
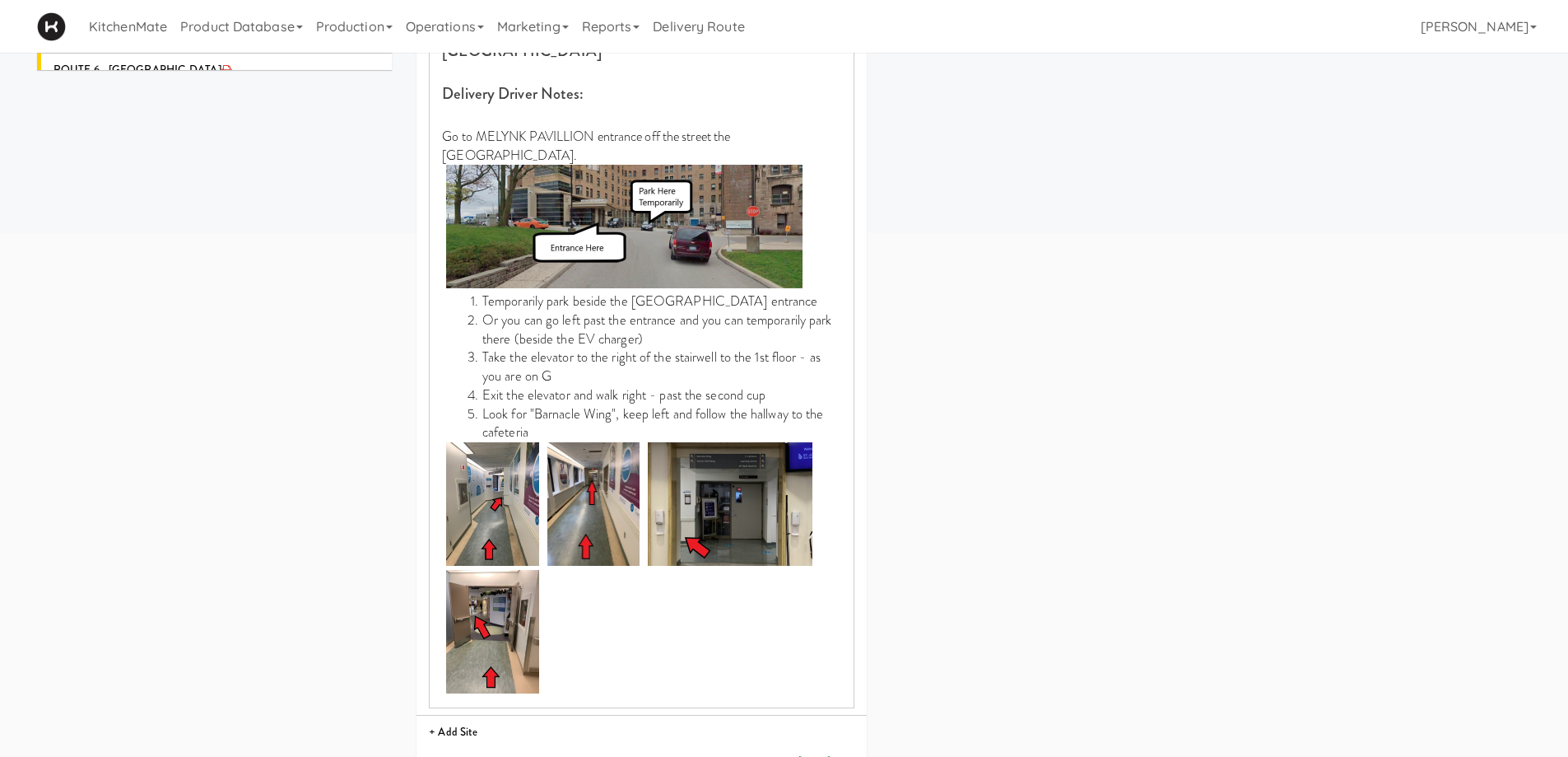
click at [822, 756] on button "submit" at bounding box center [814, 768] width 30 height 25
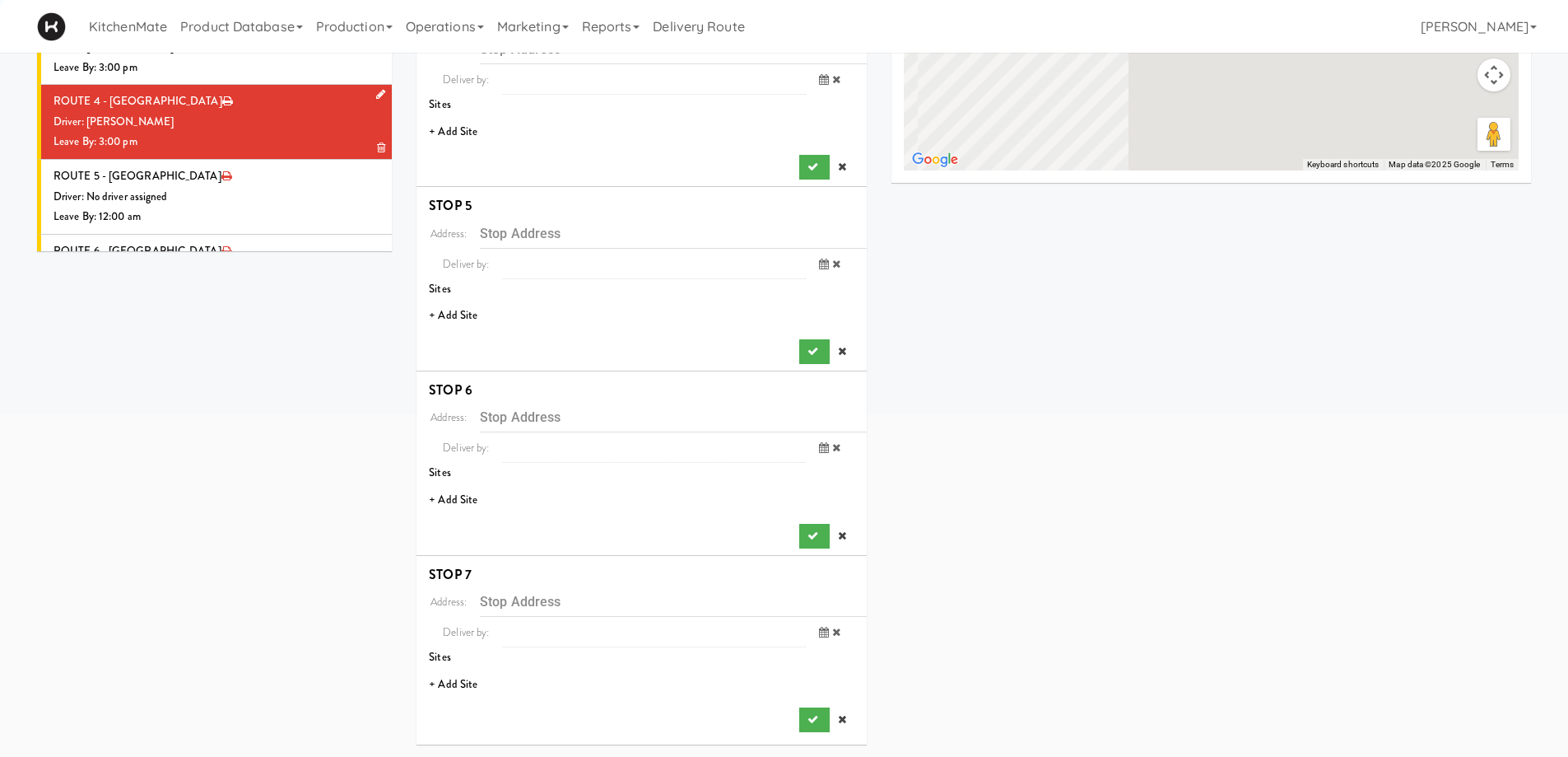
scroll to position [395, 0]
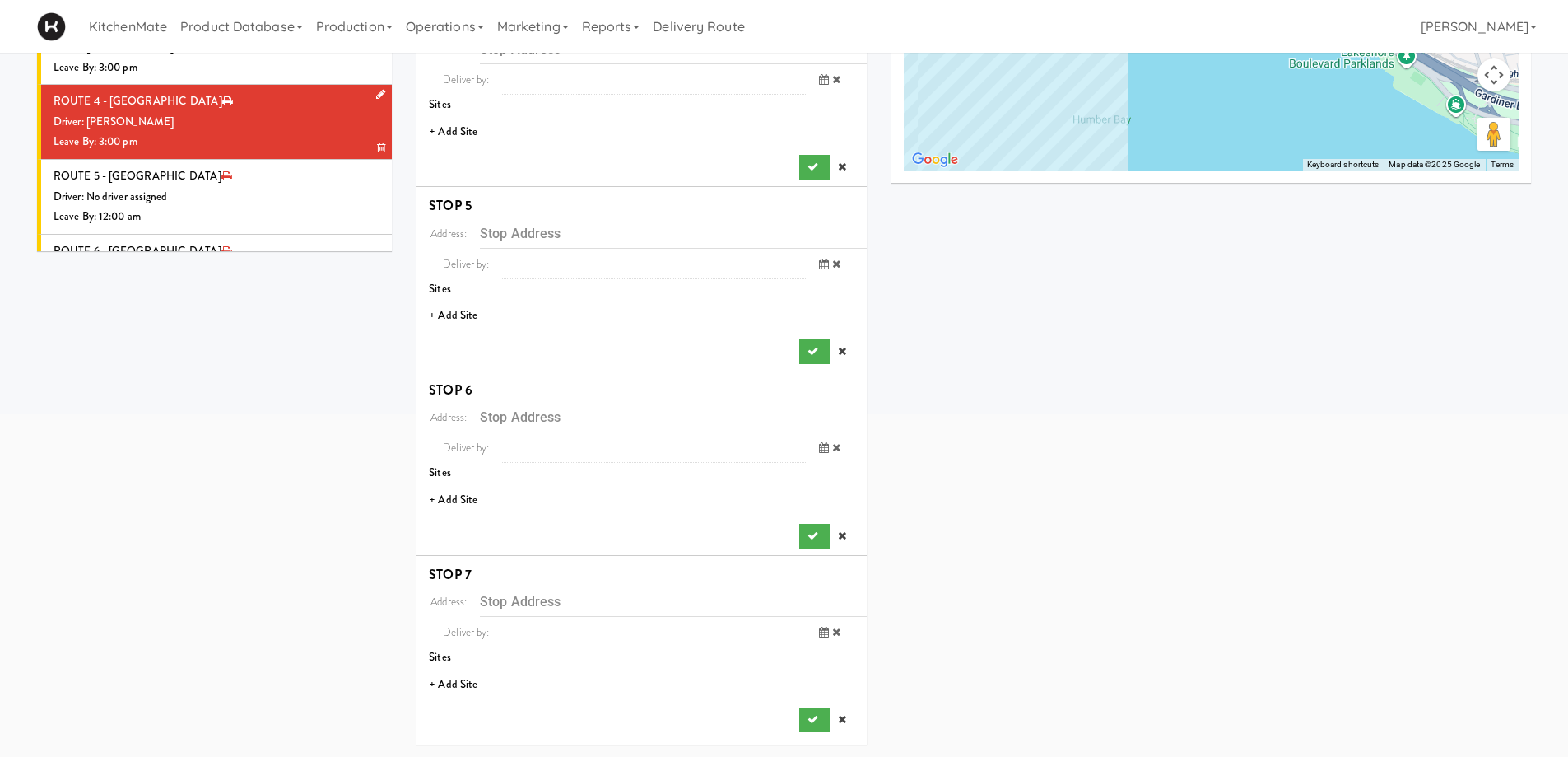
click at [464, 127] on li "+ Add Site" at bounding box center [641, 132] width 450 height 33
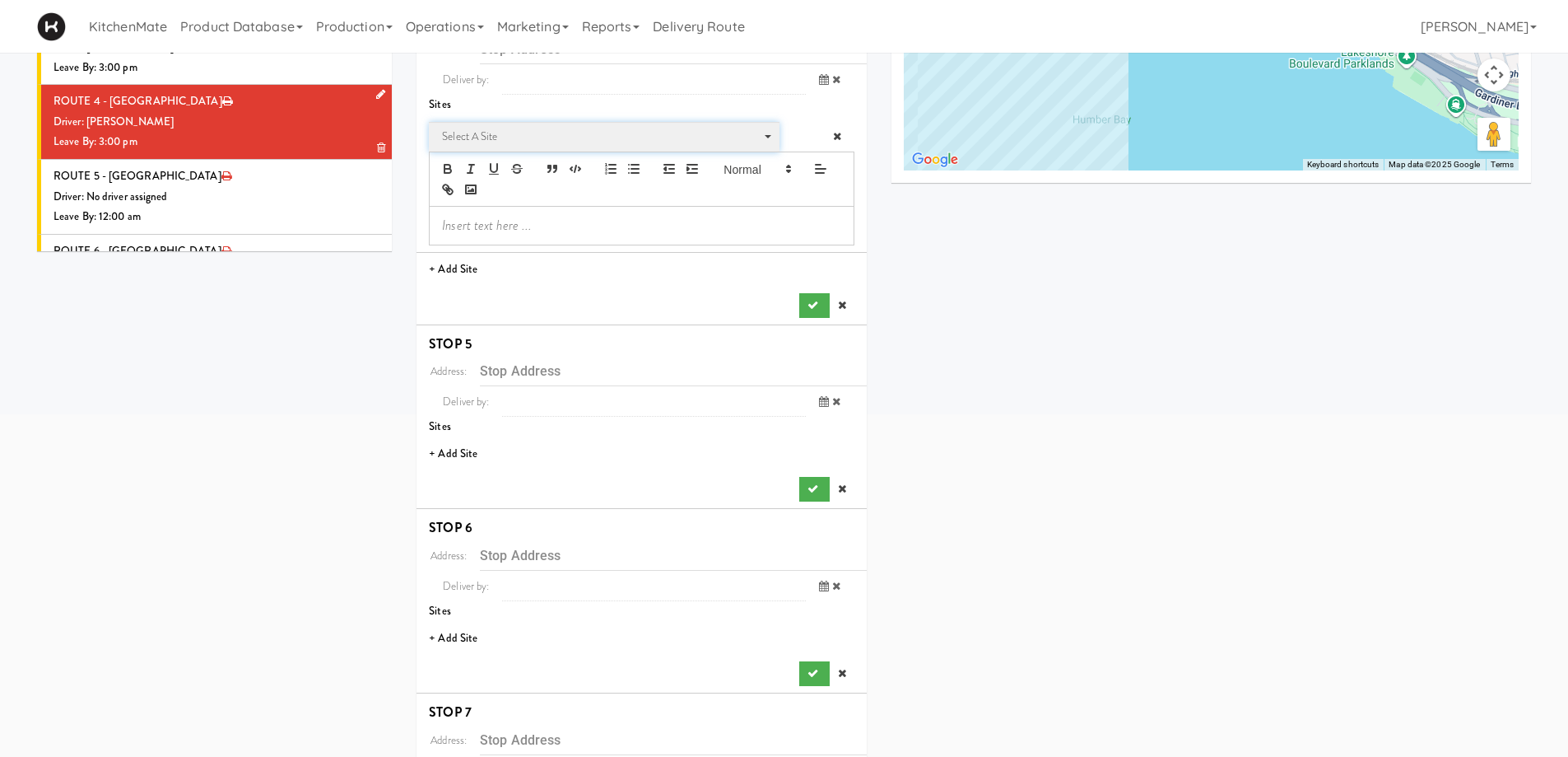
click at [492, 140] on span "Select a site" at bounding box center [598, 137] width 313 height 20
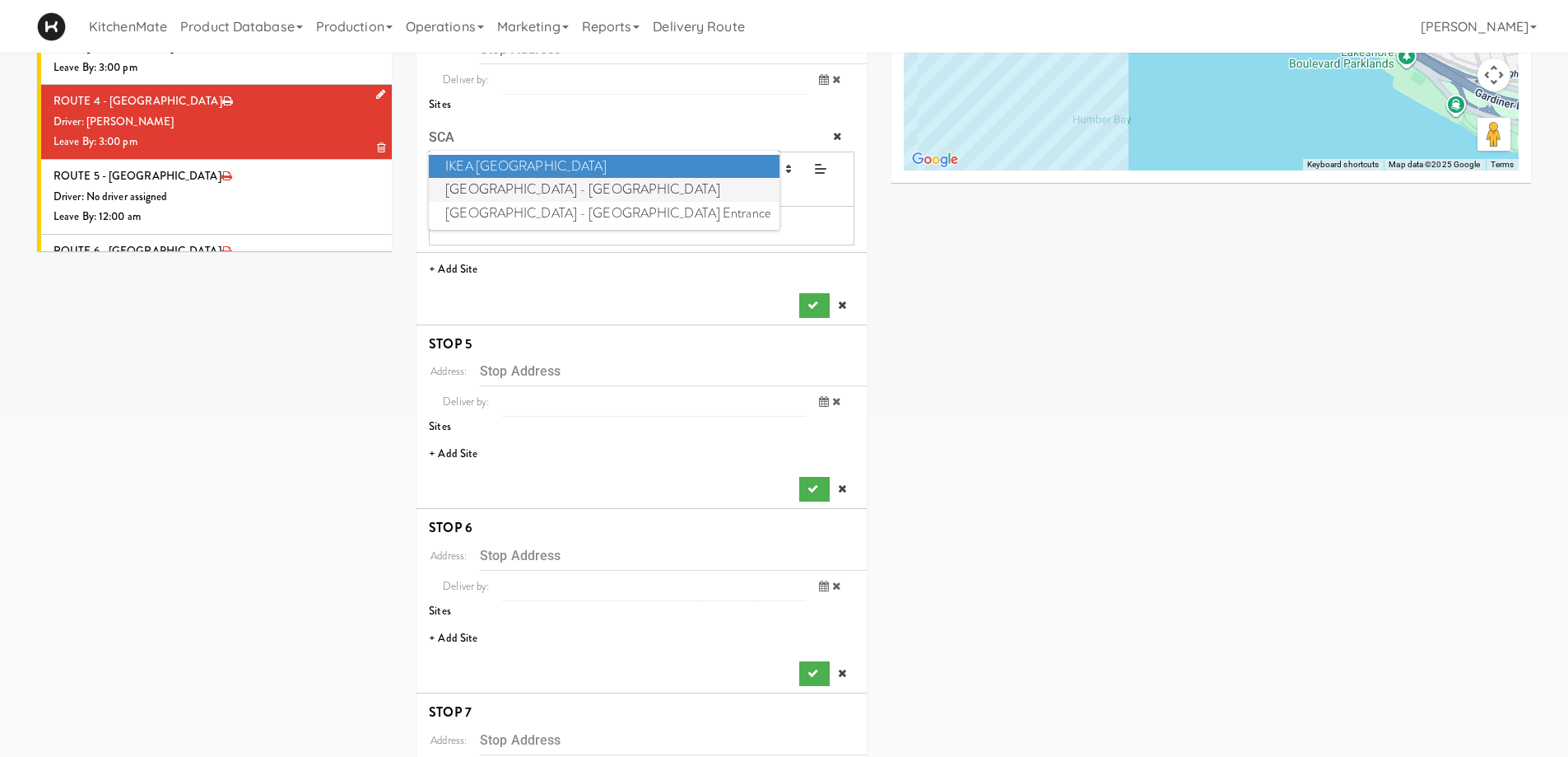
type input "SCA"
click at [517, 184] on span "Scarborough Birchmount Hospital - Main Lobby" at bounding box center [603, 190] width 349 height 24
type input "[STREET_ADDRESS]"
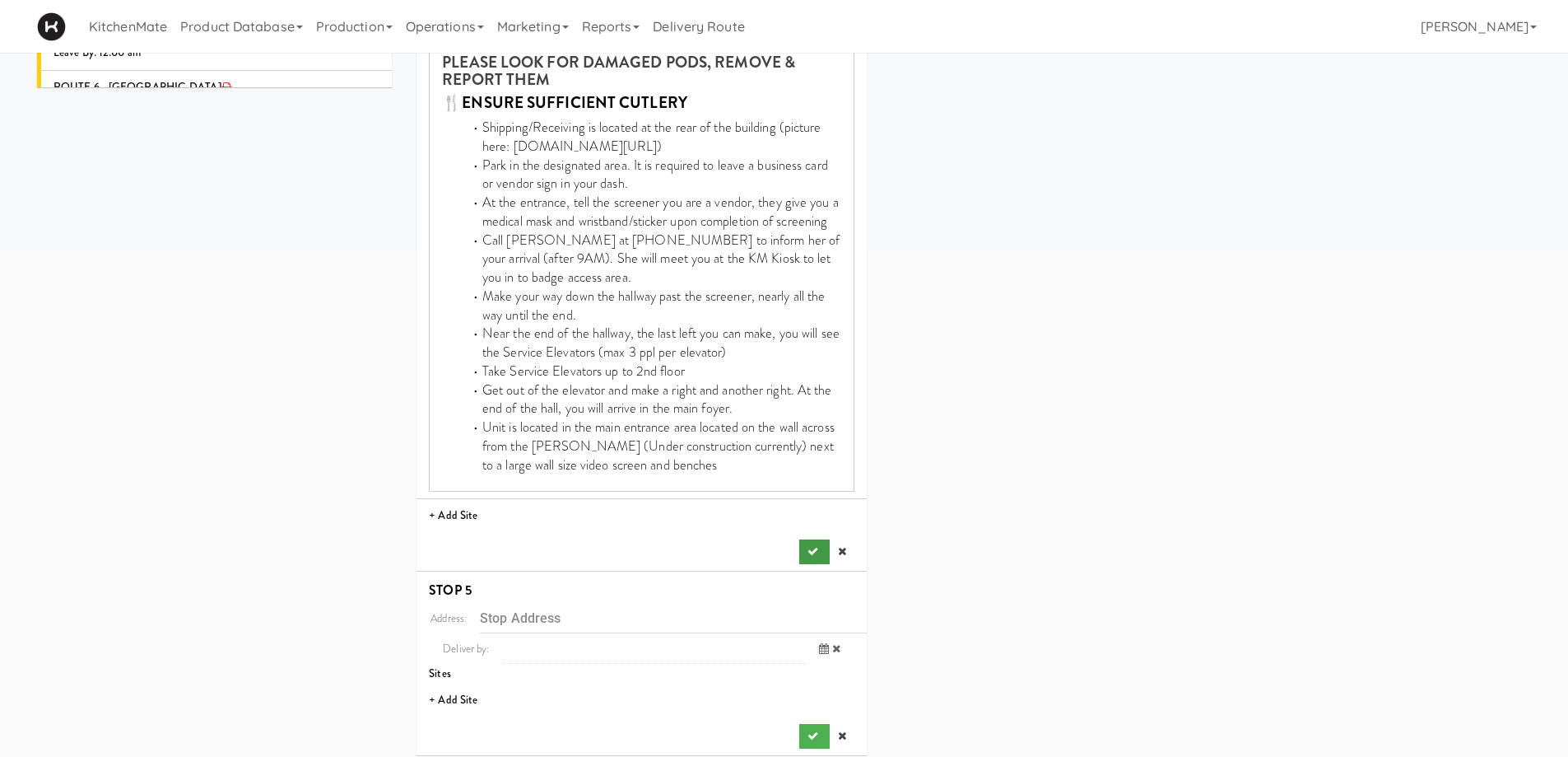
scroll to position [560, 0]
click at [812, 545] on icon "submit" at bounding box center [812, 550] width 11 height 11
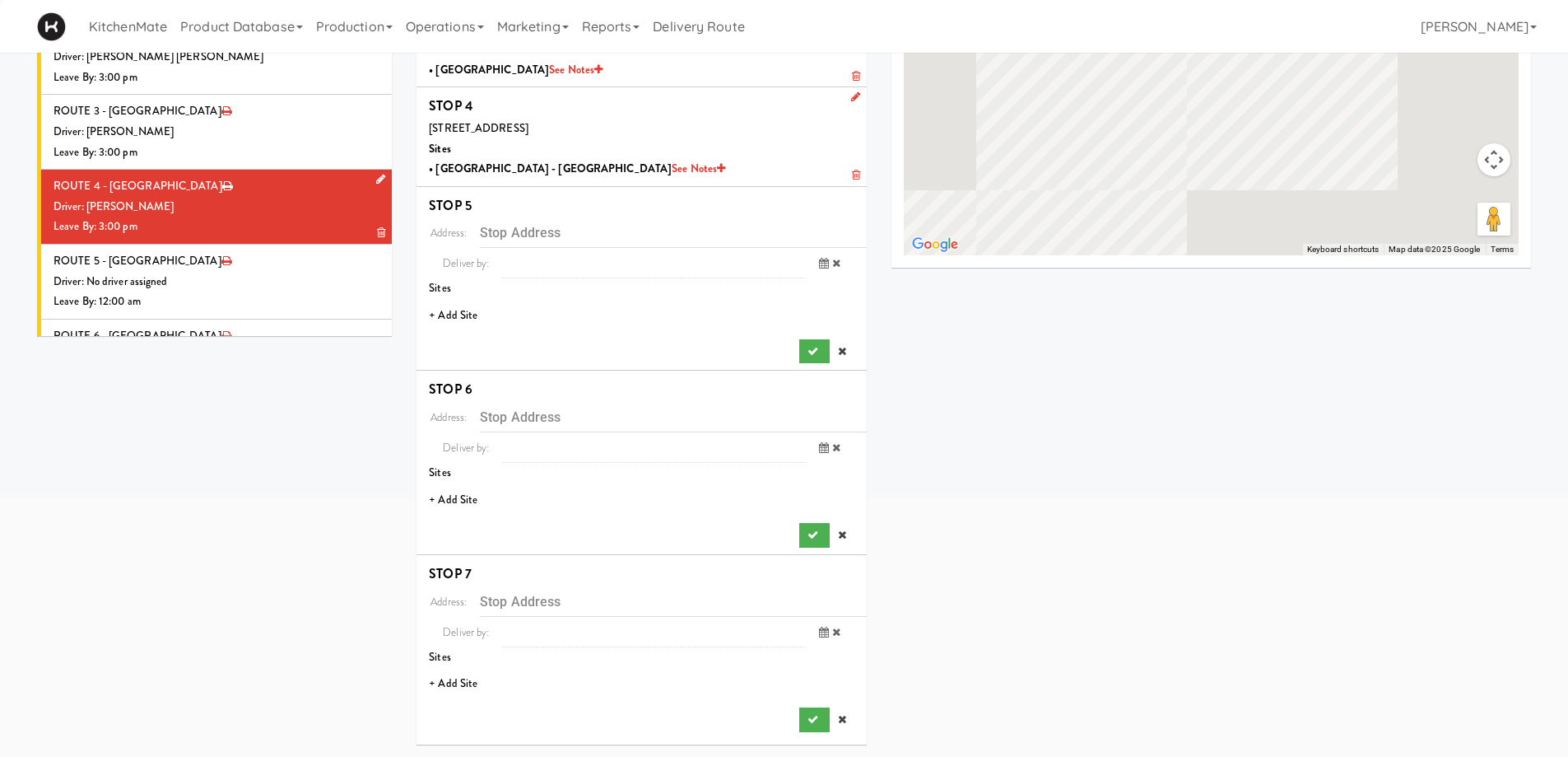
scroll to position [310, 0]
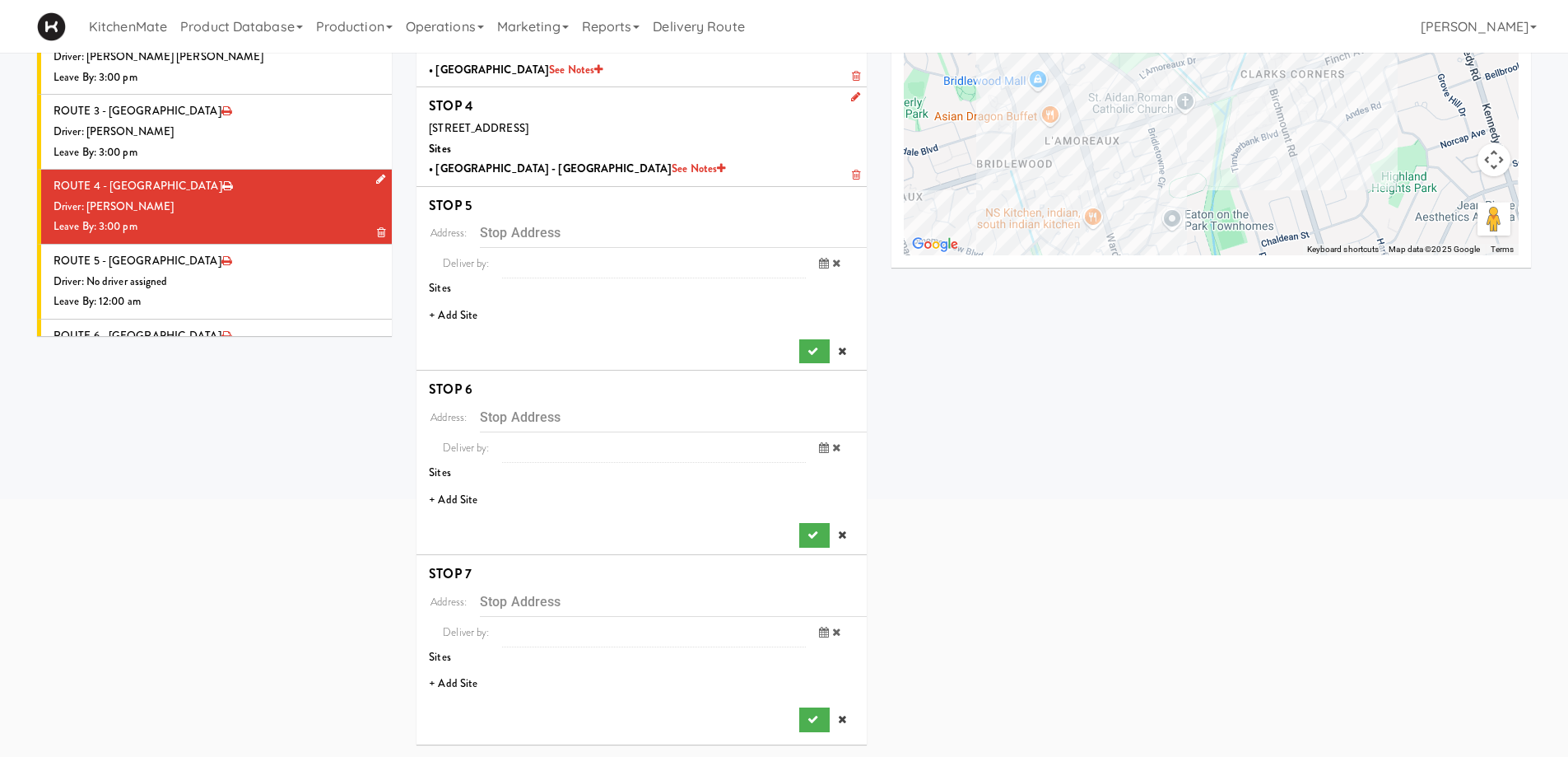
click at [469, 307] on li "+ Add Site" at bounding box center [641, 316] width 450 height 33
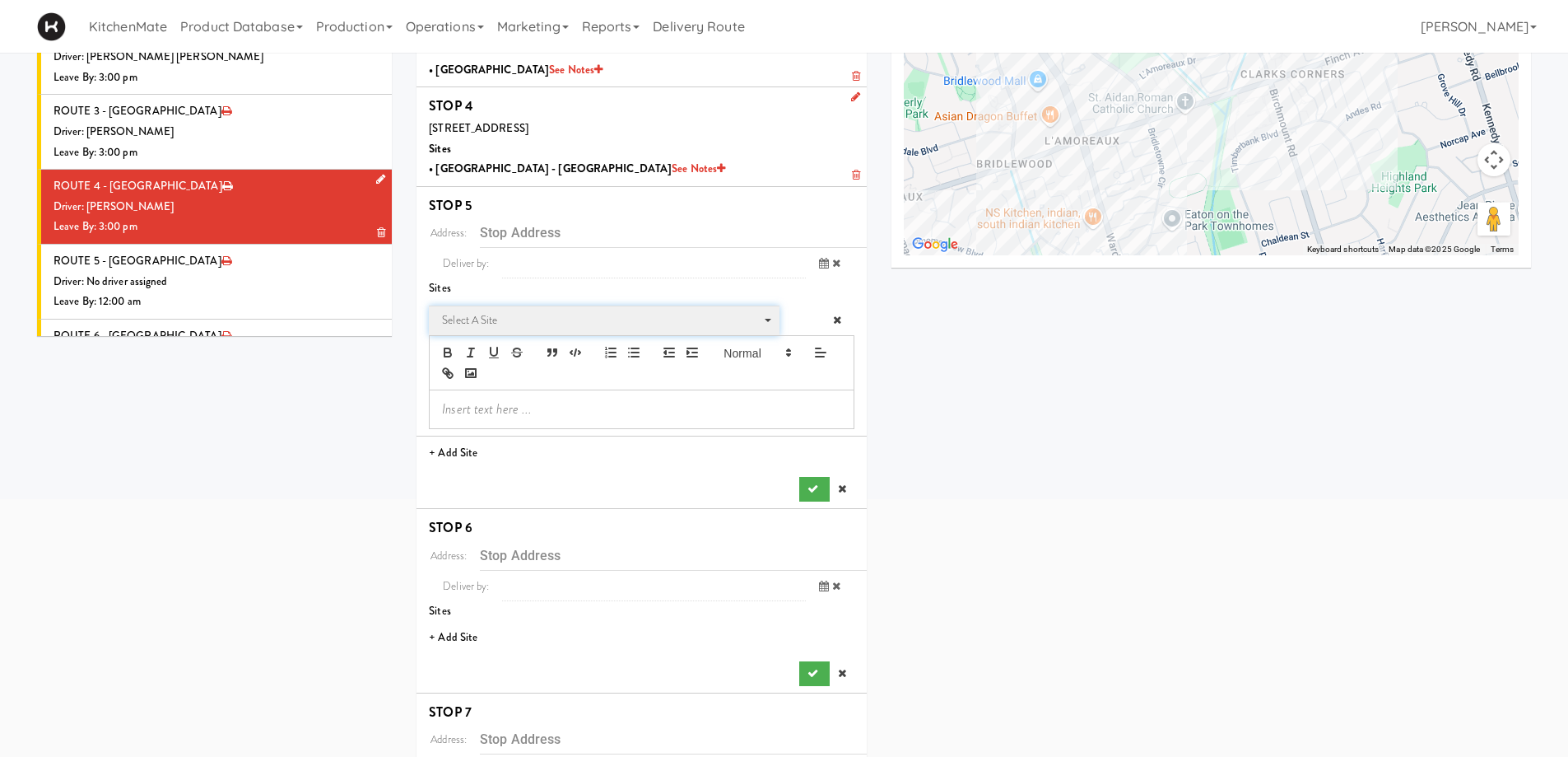
click at [478, 319] on span "Select a site" at bounding box center [598, 320] width 313 height 20
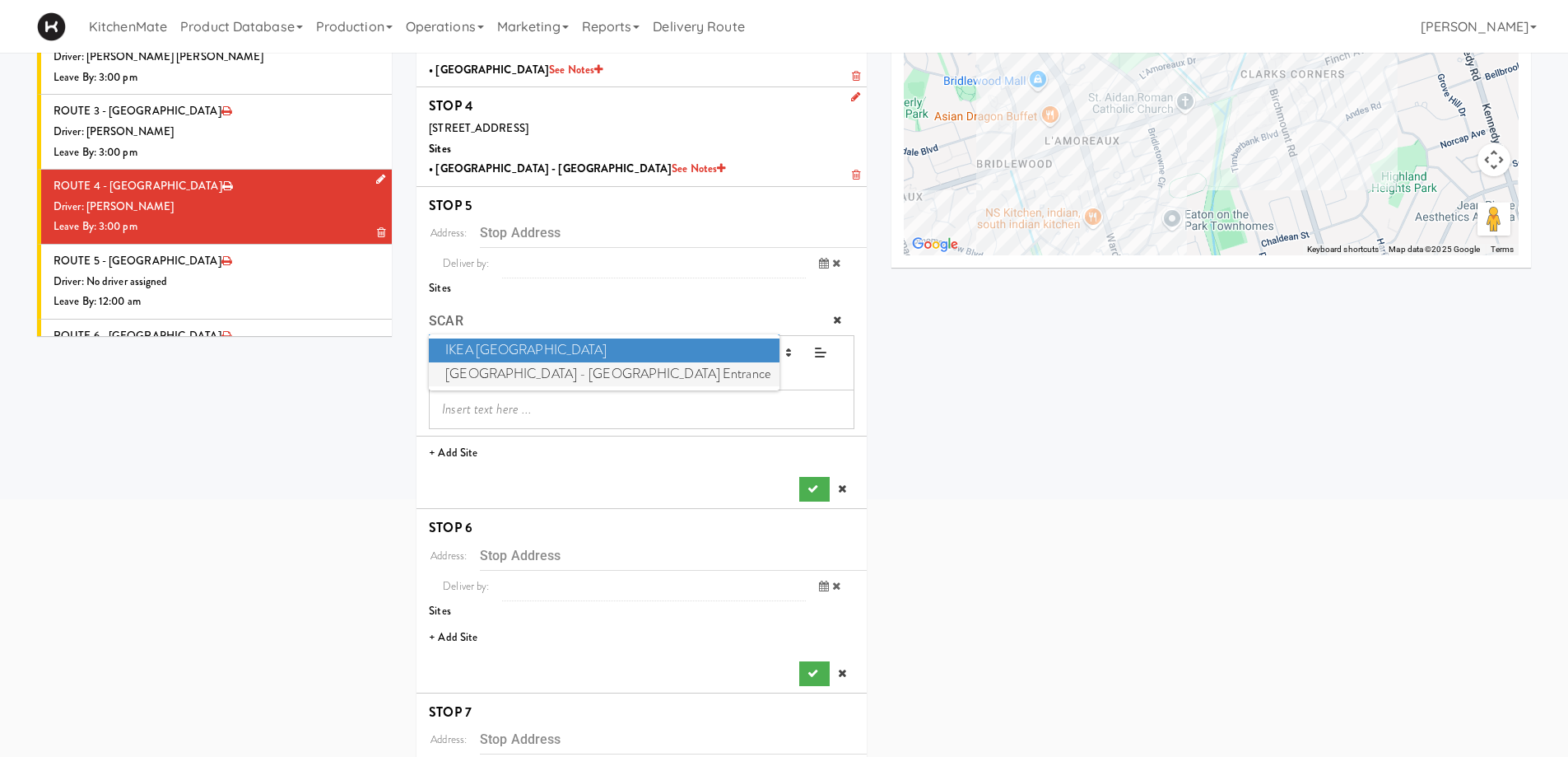
type input "SCAR"
click at [530, 374] on span "Scarborough General Hospital - Tower Wing Entrance" at bounding box center [603, 374] width 349 height 24
type input "[STREET_ADDRESS][PERSON_NAME]"
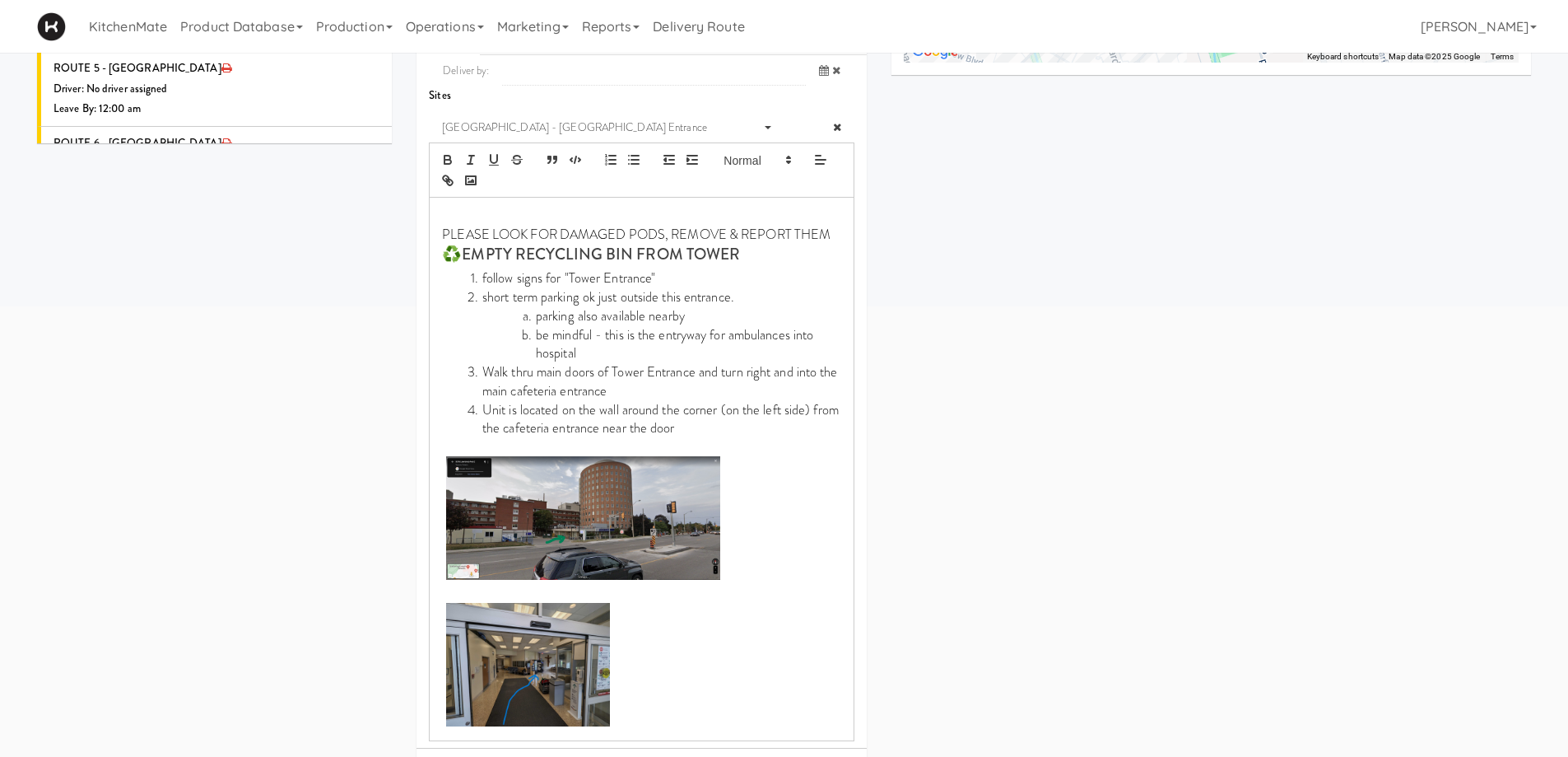
scroll to position [722, 0]
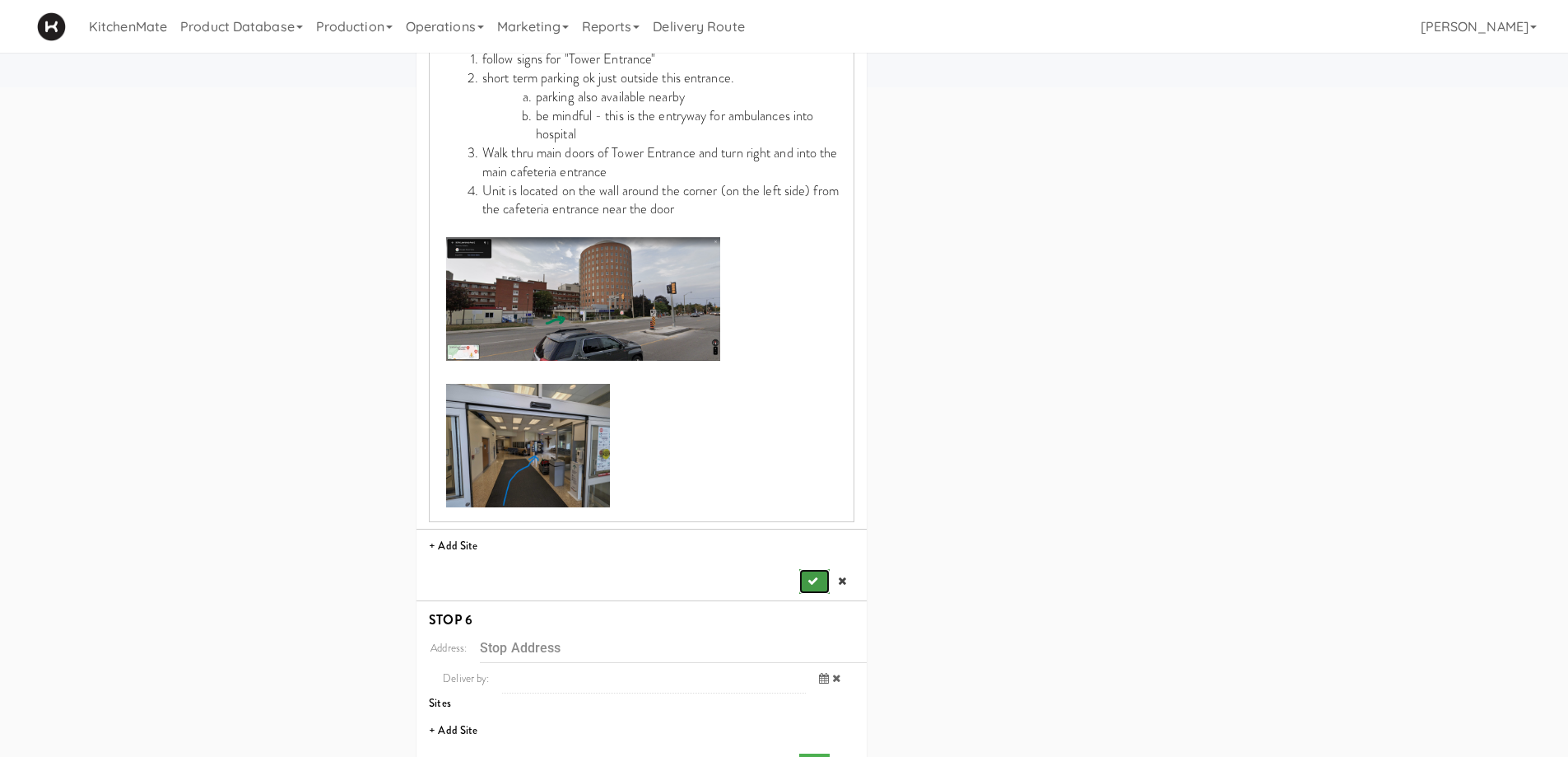
click at [807, 577] on icon "submit" at bounding box center [812, 581] width 11 height 11
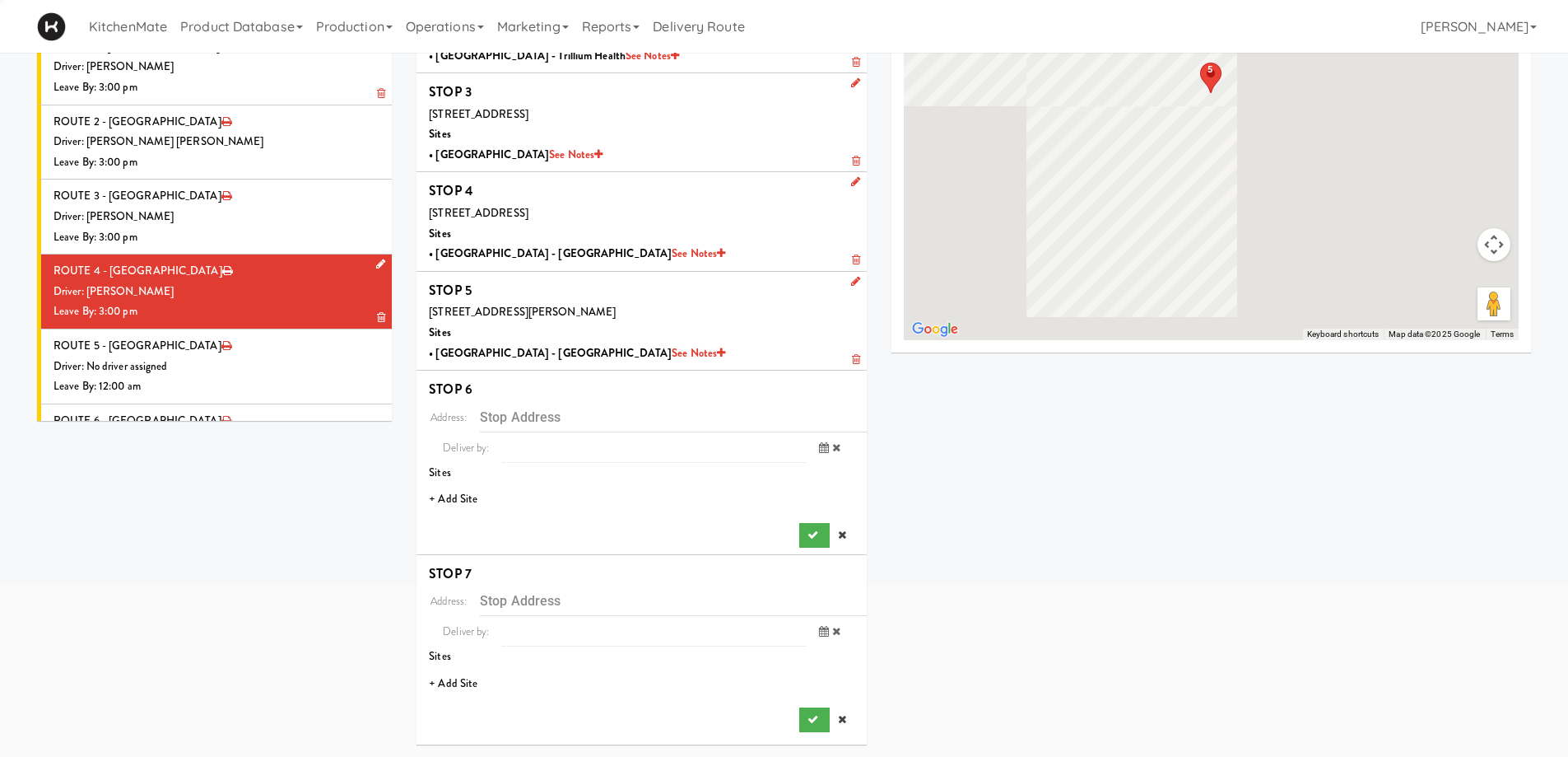
scroll to position [225, 0]
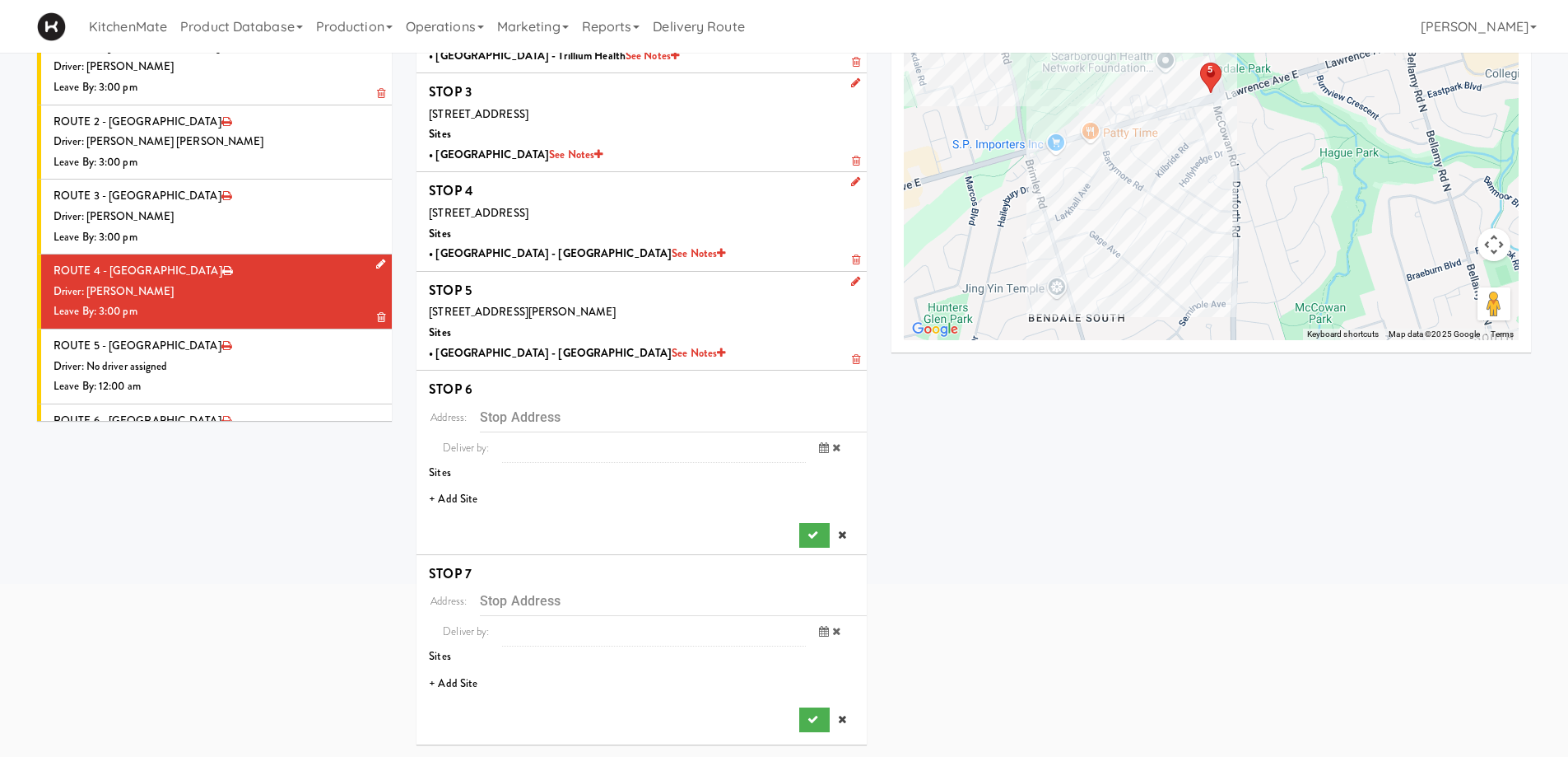
click at [450, 496] on li "+ Add Site" at bounding box center [641, 499] width 450 height 33
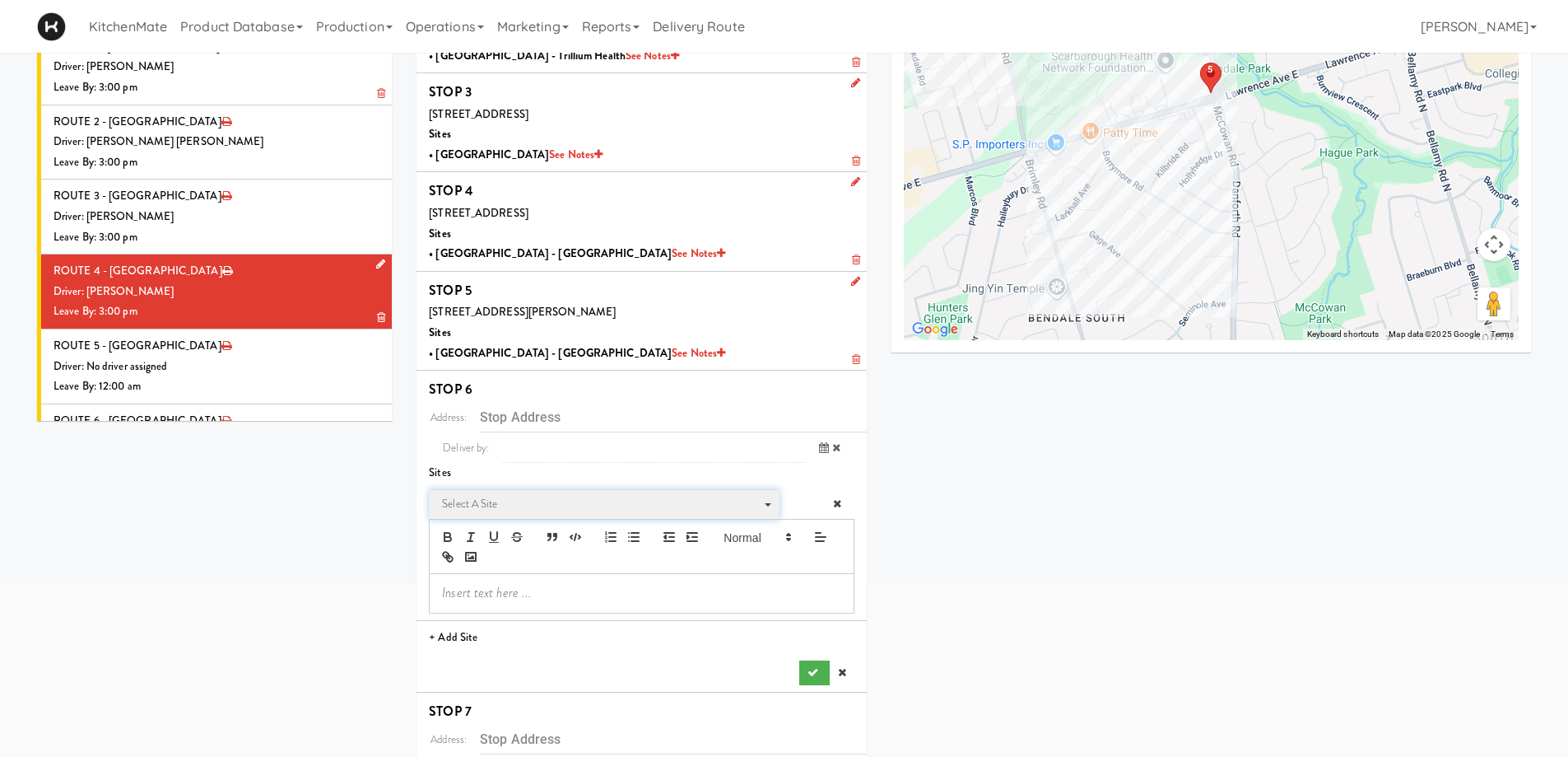
click at [524, 501] on span "Select a site" at bounding box center [598, 504] width 313 height 20
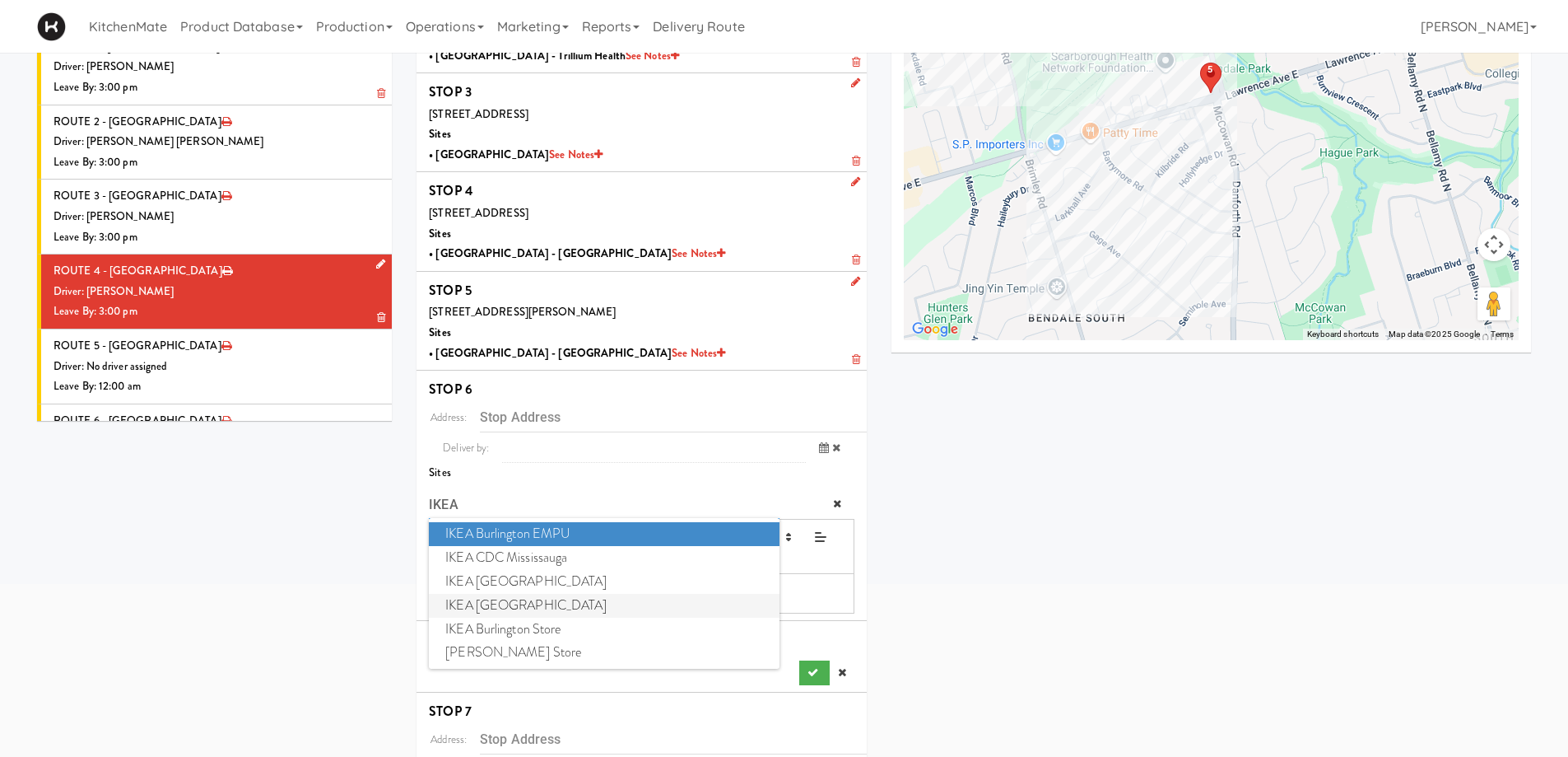
type input "IKEA"
click at [529, 605] on span "IKEA Scarborough Town Center" at bounding box center [603, 605] width 349 height 24
type input "[STREET_ADDRESS]"
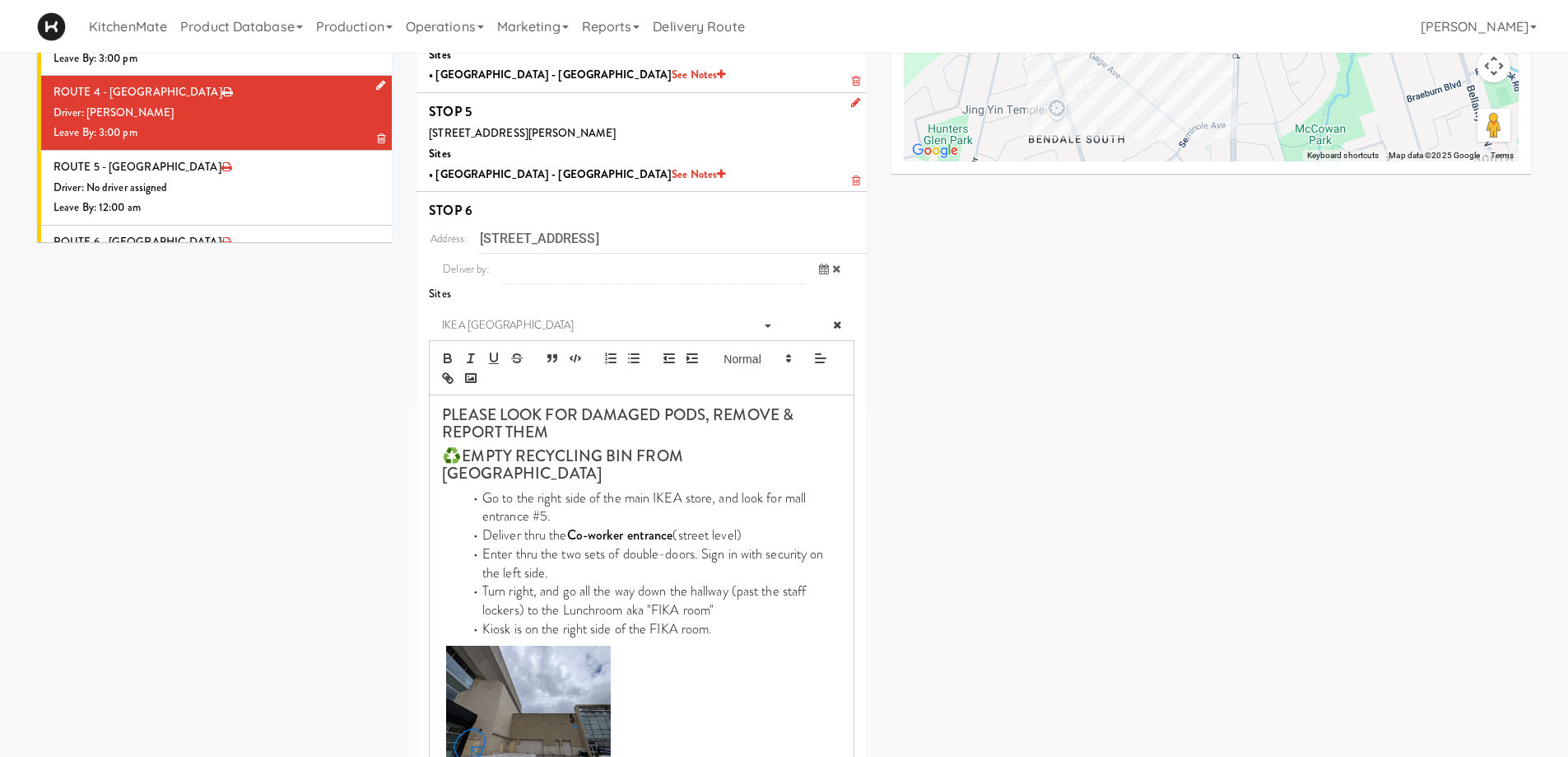
scroll to position [695, 0]
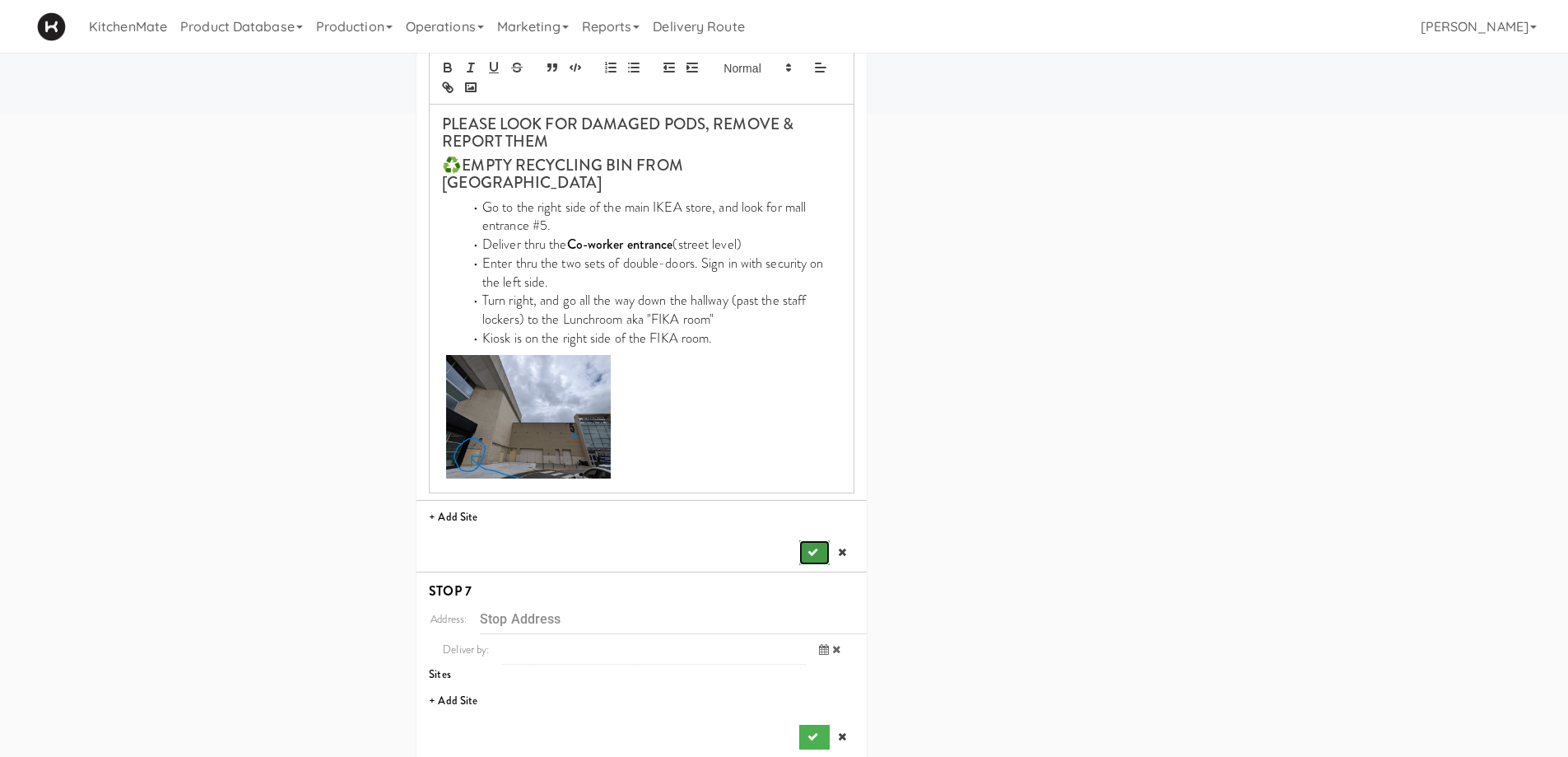
click at [807, 546] on icon "submit" at bounding box center [812, 551] width 11 height 11
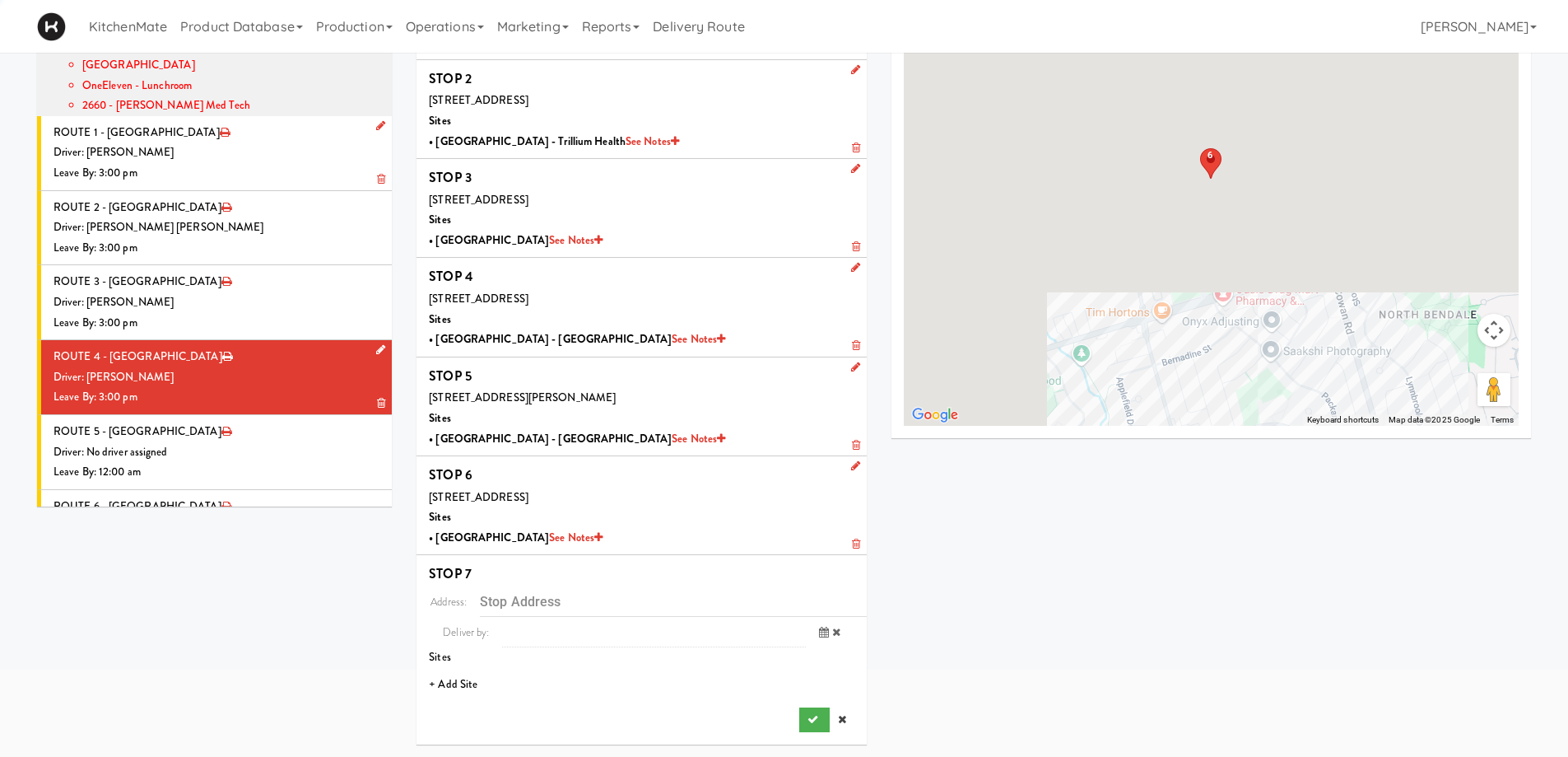
scroll to position [140, 0]
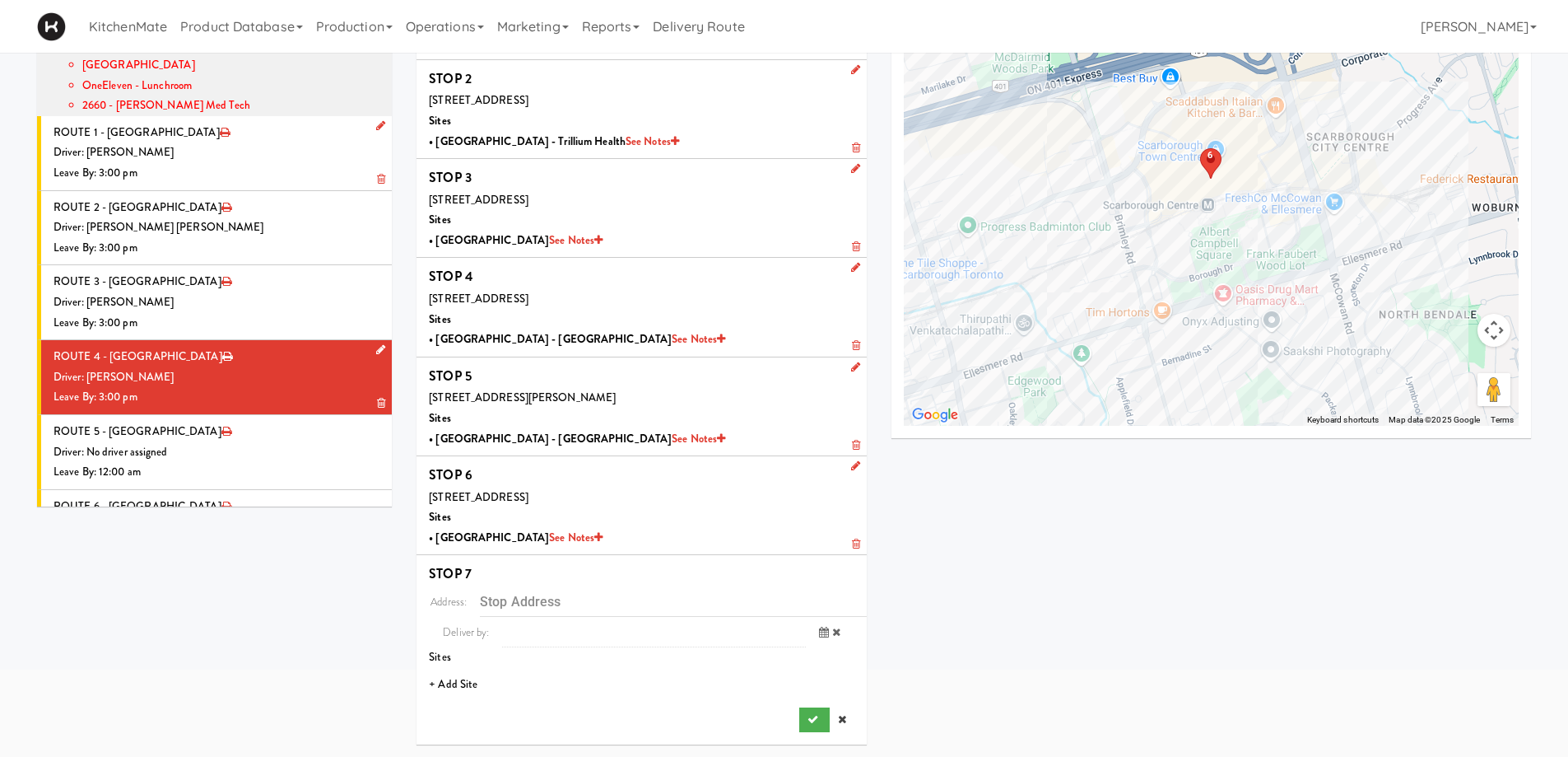
click at [469, 681] on li "+ Add Site" at bounding box center [641, 684] width 450 height 33
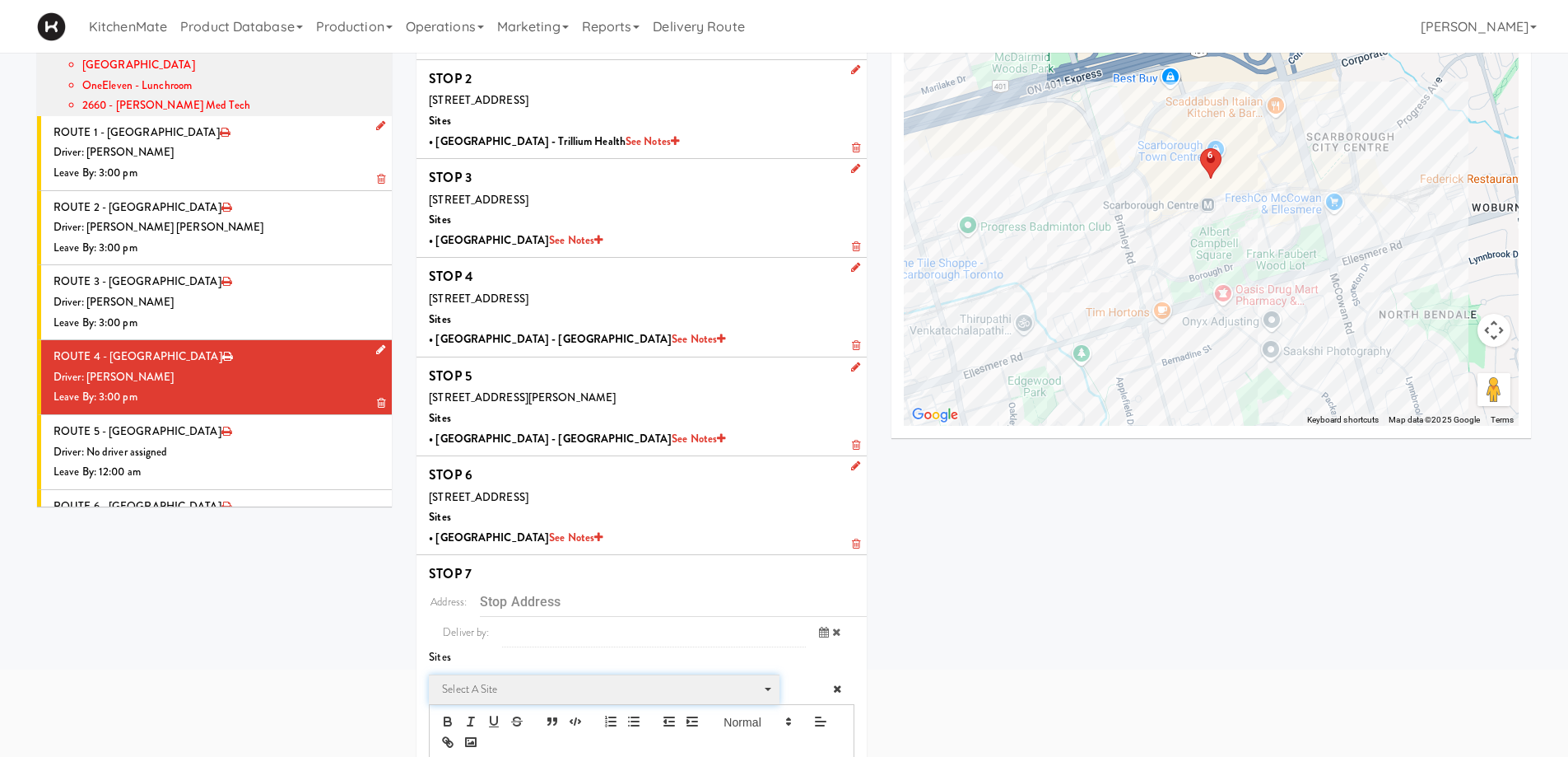
click at [502, 687] on span "Select a site" at bounding box center [598, 689] width 313 height 20
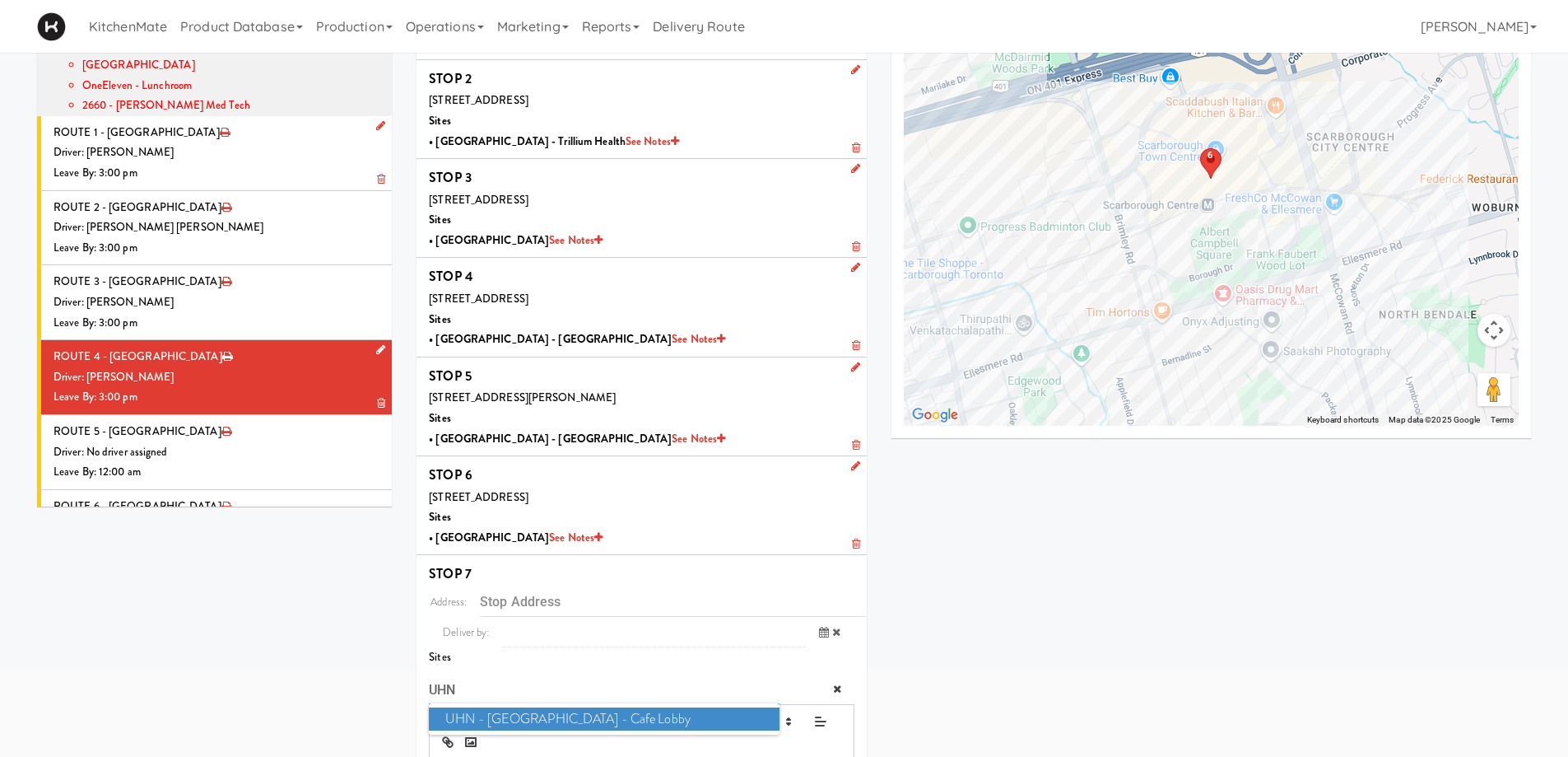
type input "UHN"
click at [490, 720] on span "UHN - Lyndhurst Centre - Cafe Lobby" at bounding box center [603, 719] width 349 height 24
type input "[STREET_ADDRESS][PERSON_NAME]"
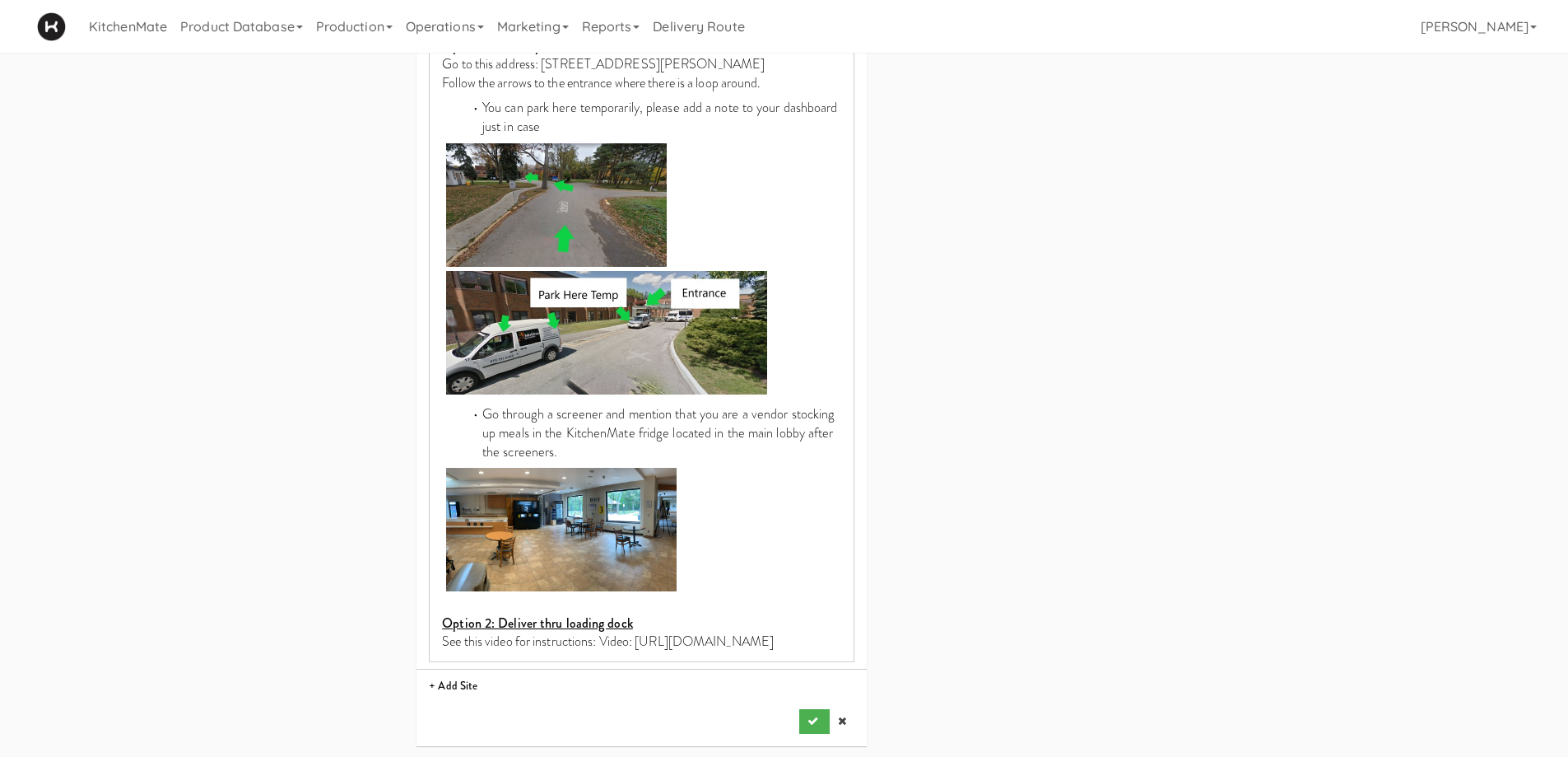
scroll to position [963, 0]
click at [811, 711] on button "submit" at bounding box center [814, 719] width 30 height 25
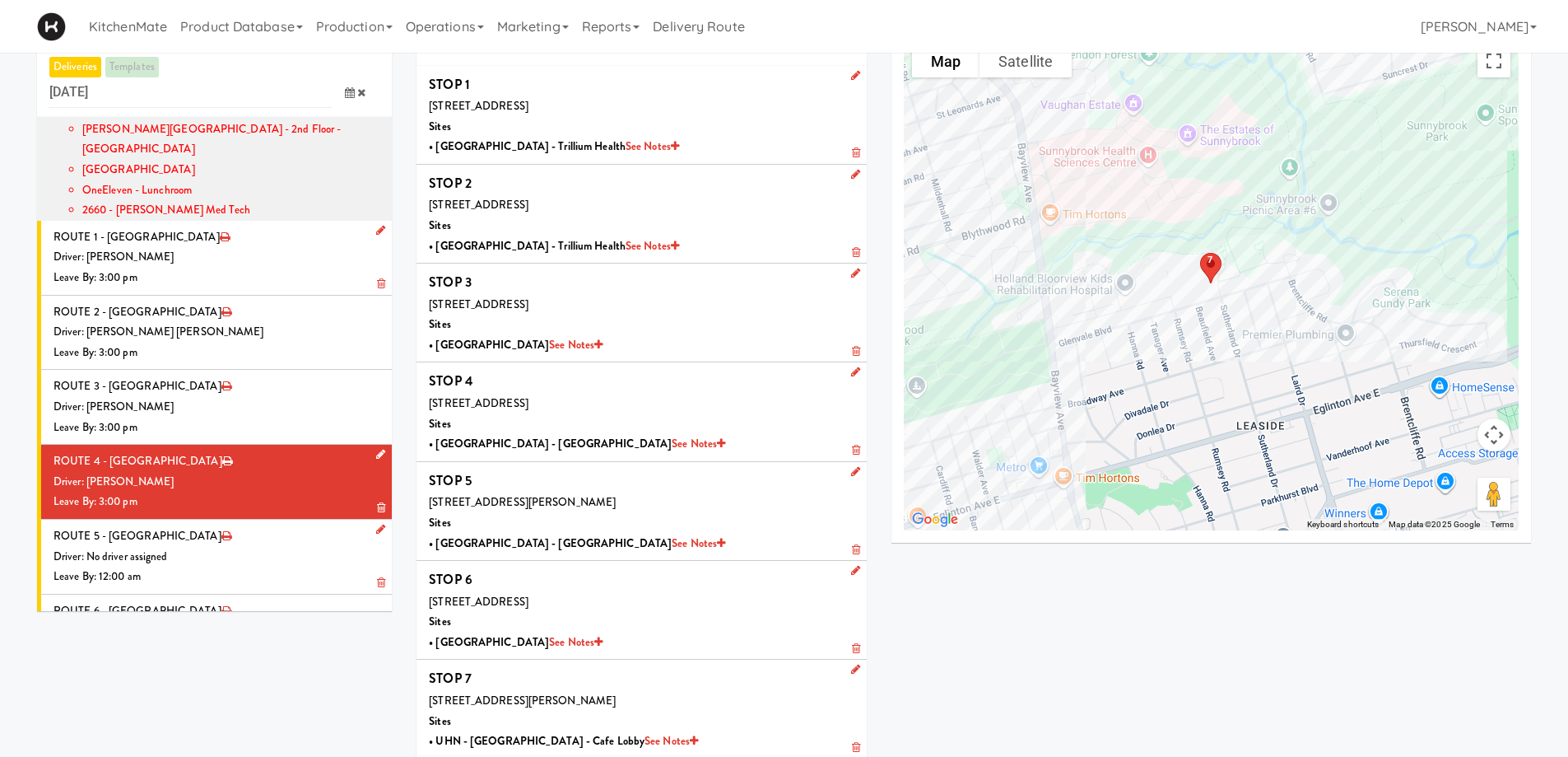
scroll to position [53, 0]
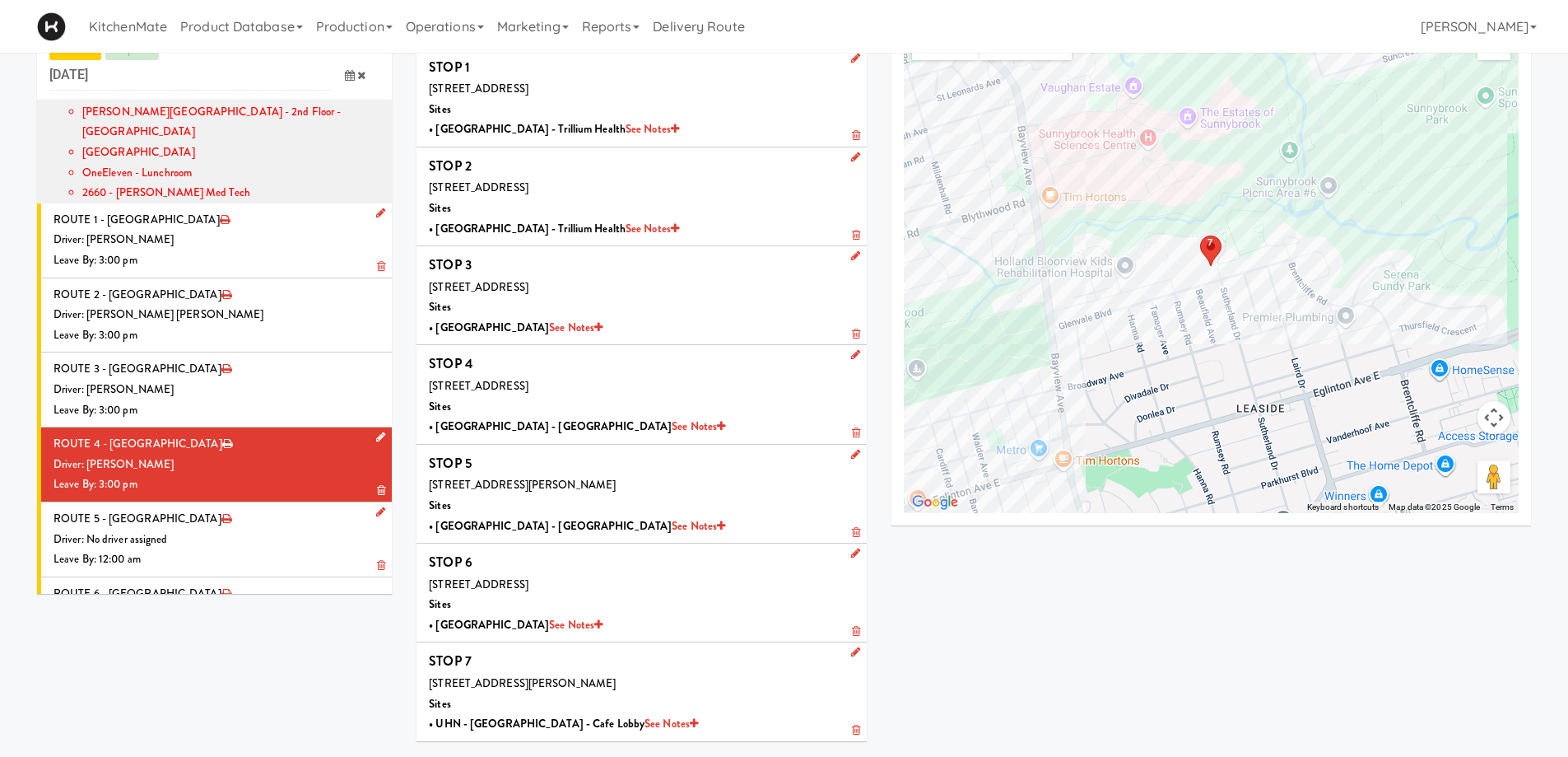
click at [275, 502] on li "ROUTE 5 - Idle Driver: No driver assigned Leave By: 12:00 am" at bounding box center [215, 539] width 354 height 75
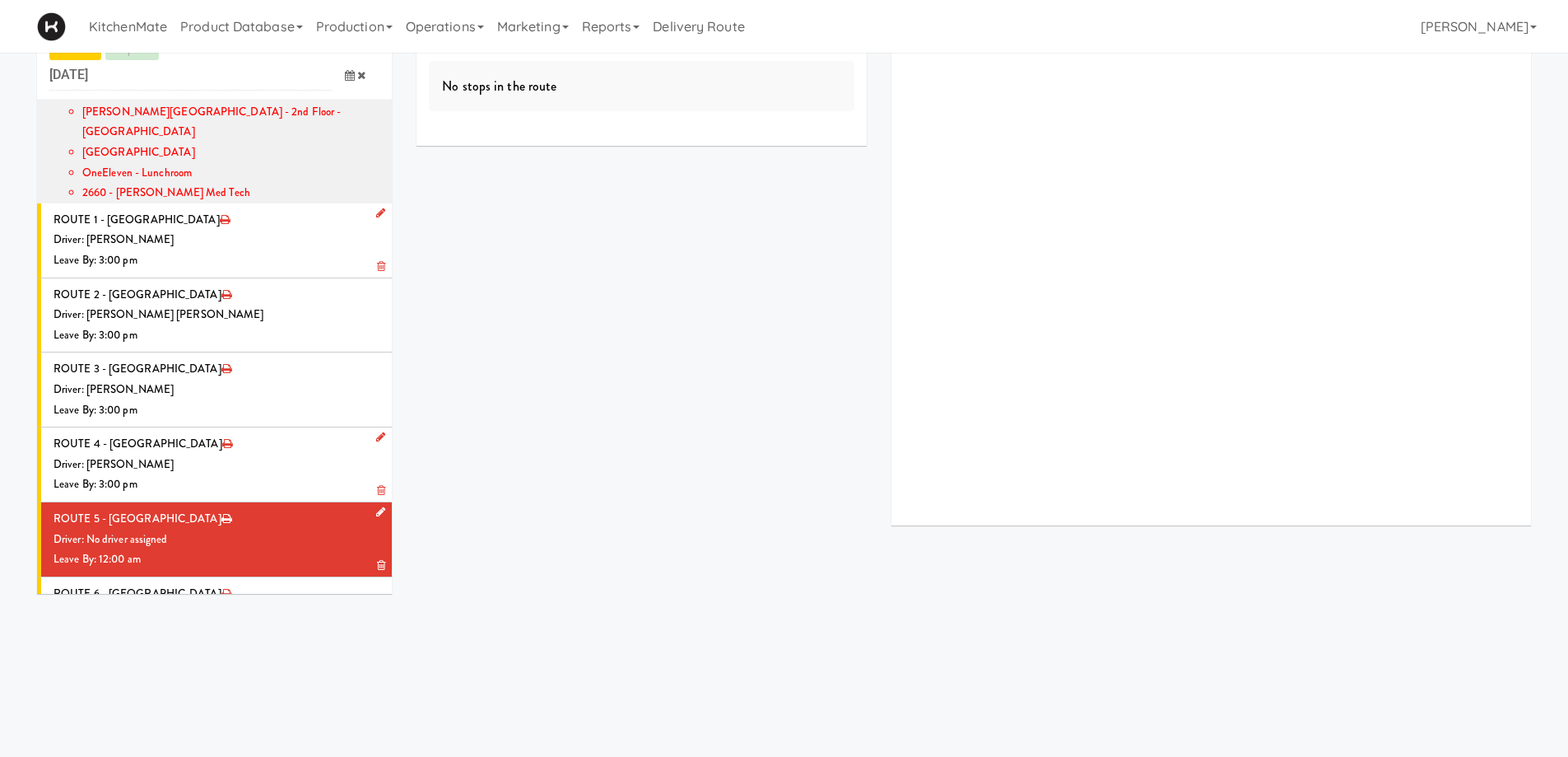
click at [376, 506] on icon at bounding box center [380, 511] width 9 height 11
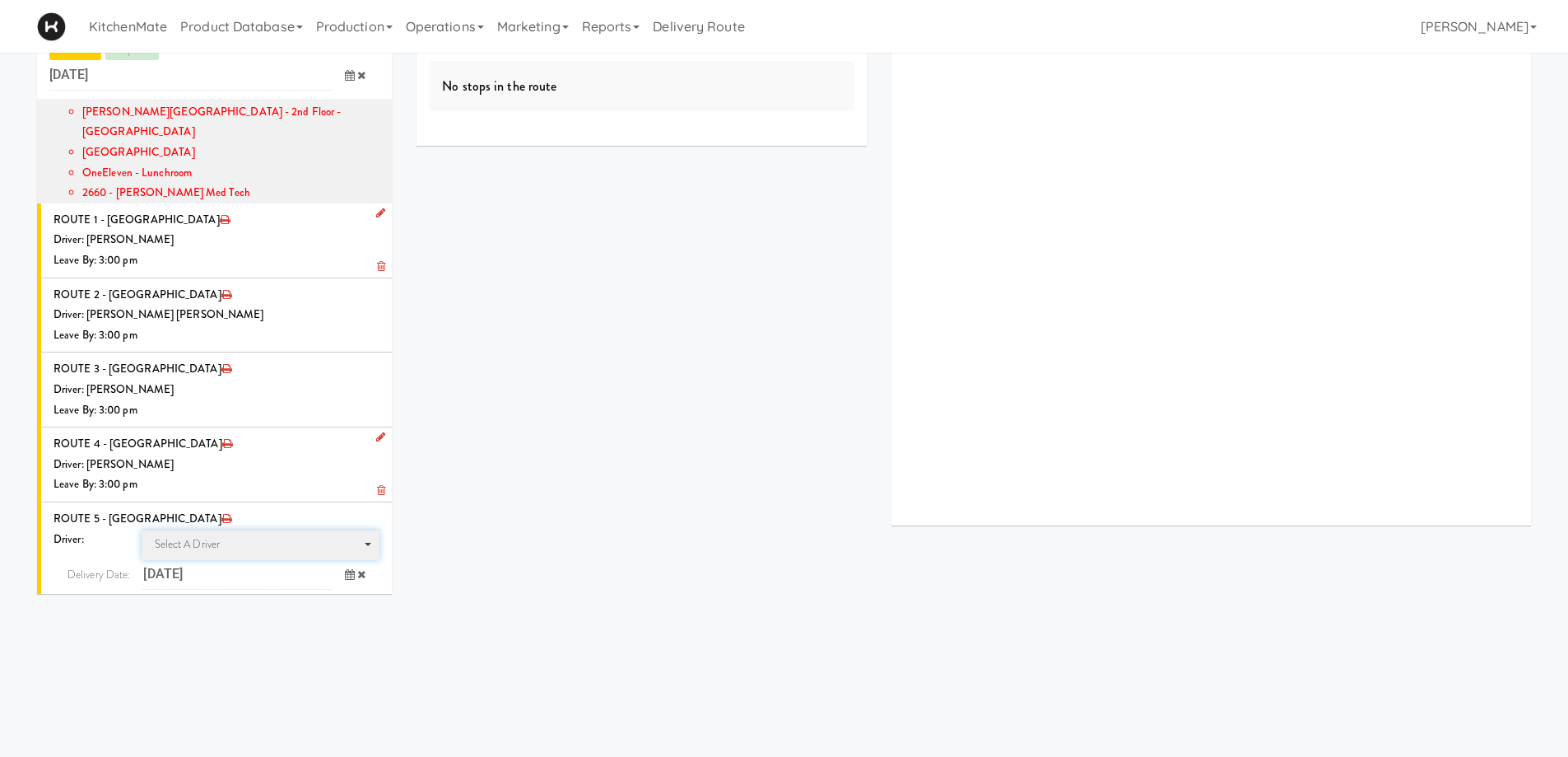
click at [227, 530] on span "Select a driver Select a driver" at bounding box center [261, 544] width 239 height 31
type input "LEHNA"
click at [258, 562] on span "Lehnard Solomon" at bounding box center [263, 574] width 234 height 24
click at [345, 599] on icon at bounding box center [349, 604] width 10 height 11
click at [279, 657] on span "7:00 AM" at bounding box center [281, 670] width 64 height 28
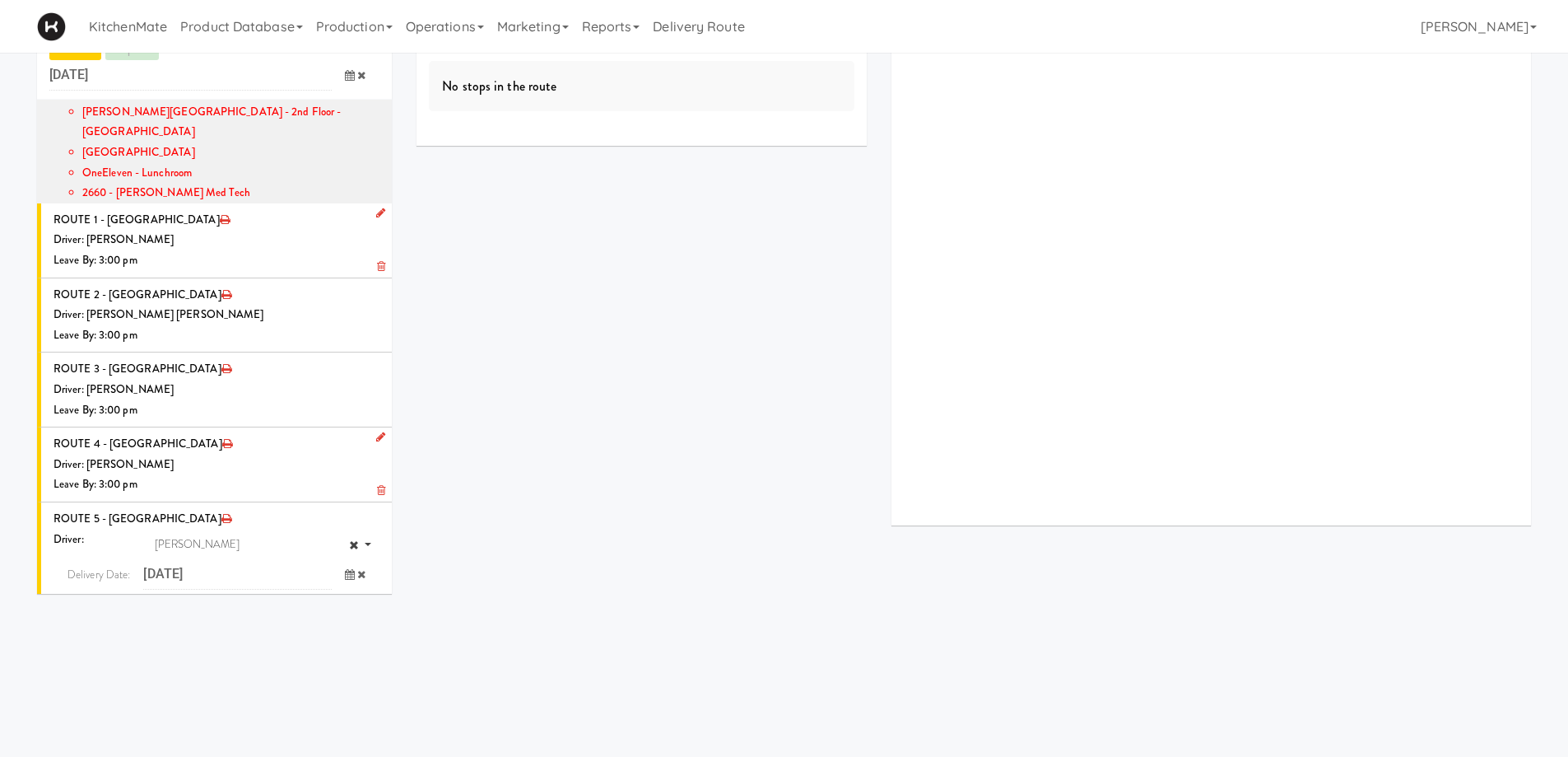
click at [213, 657] on span "7:30 AM" at bounding box center [217, 670] width 64 height 28
click at [333, 626] on button "submit" at bounding box center [340, 638] width 30 height 25
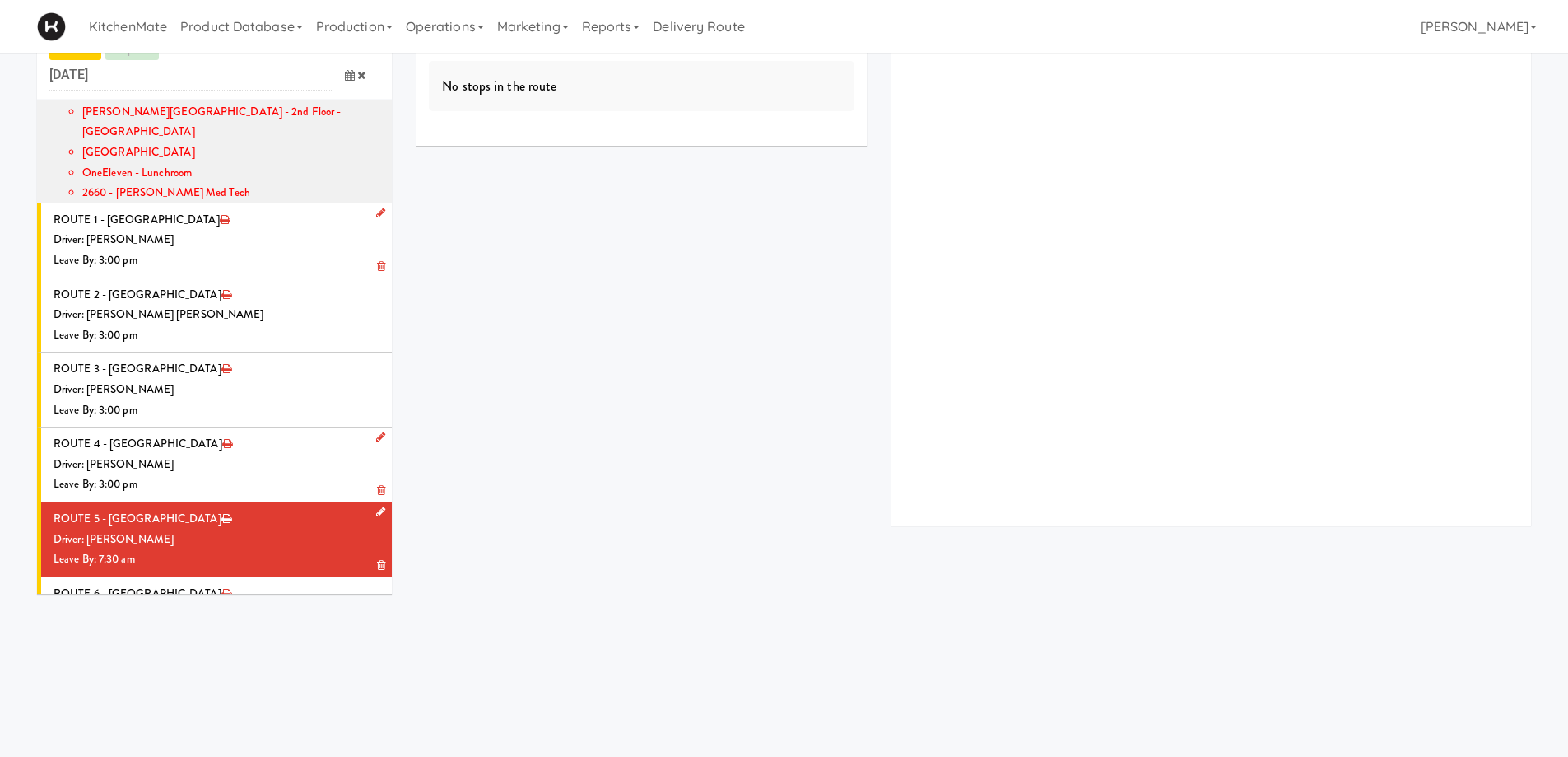
click at [344, 530] on div "Driver: [PERSON_NAME]" at bounding box center [216, 539] width 326 height 21
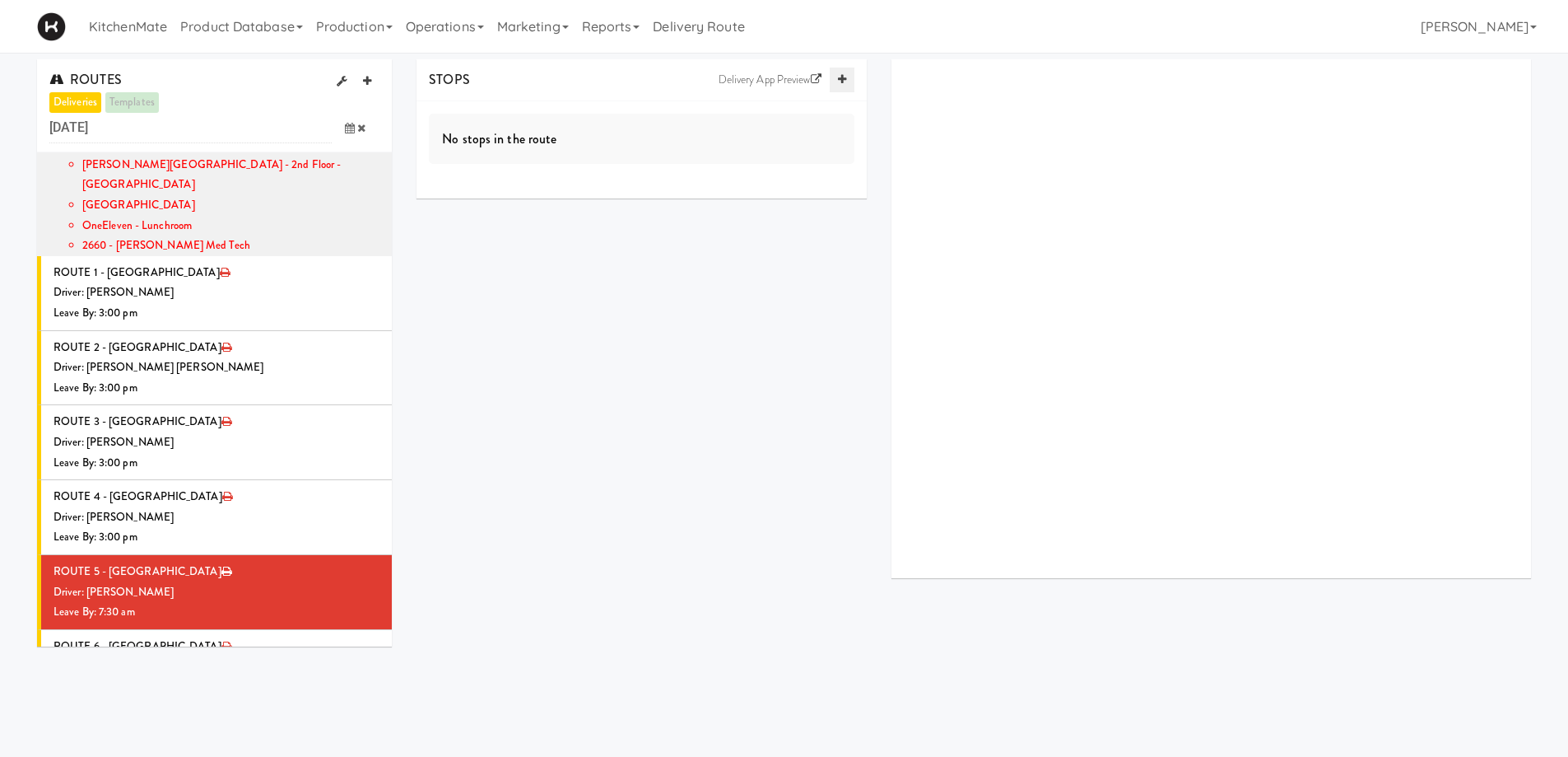
click at [847, 75] on link at bounding box center [842, 80] width 25 height 25
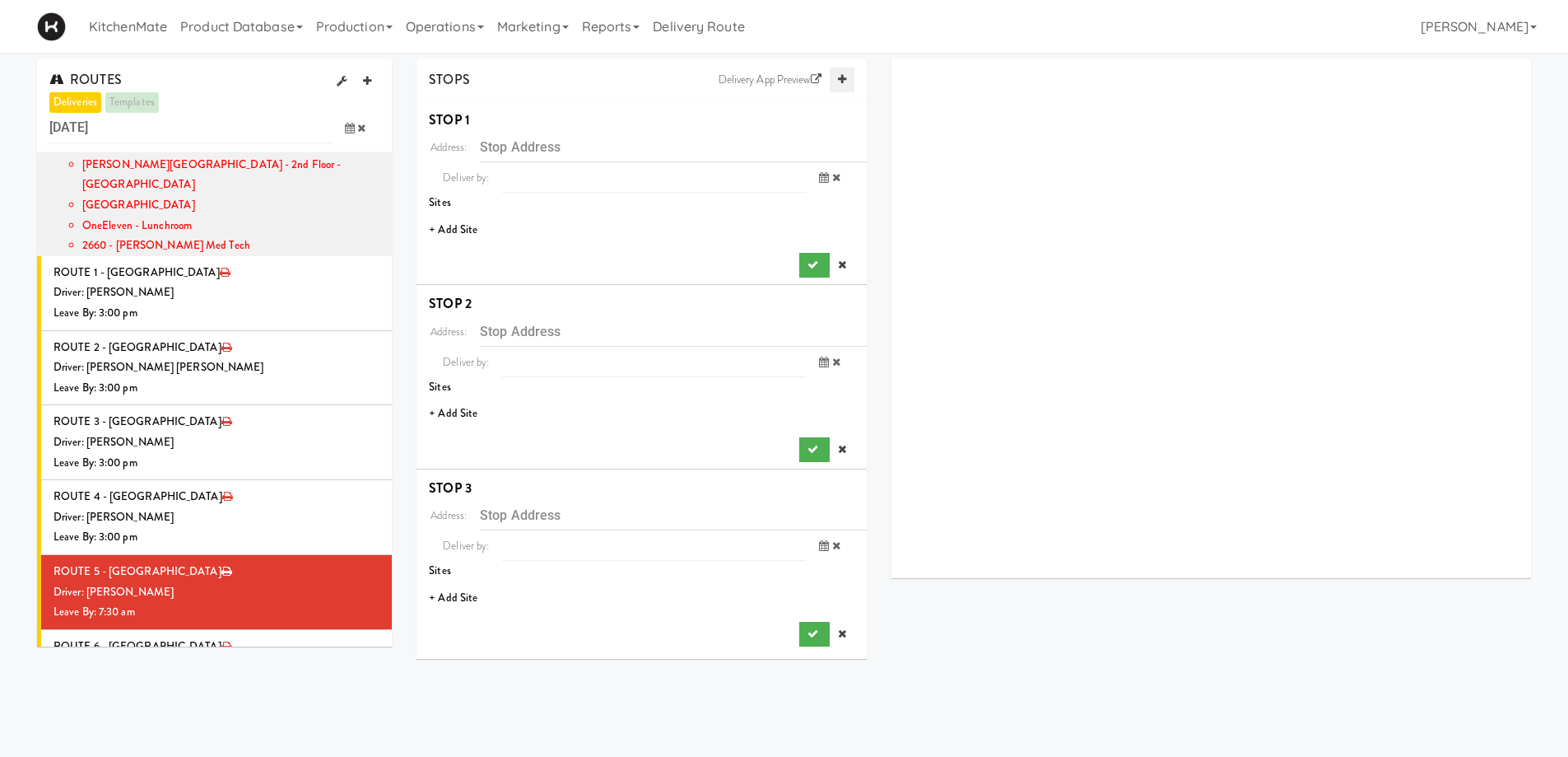
click at [847, 75] on link at bounding box center [842, 80] width 25 height 25
click at [538, 151] on input "text" at bounding box center [673, 147] width 387 height 31
click at [455, 226] on li "+ Add Site" at bounding box center [641, 230] width 450 height 33
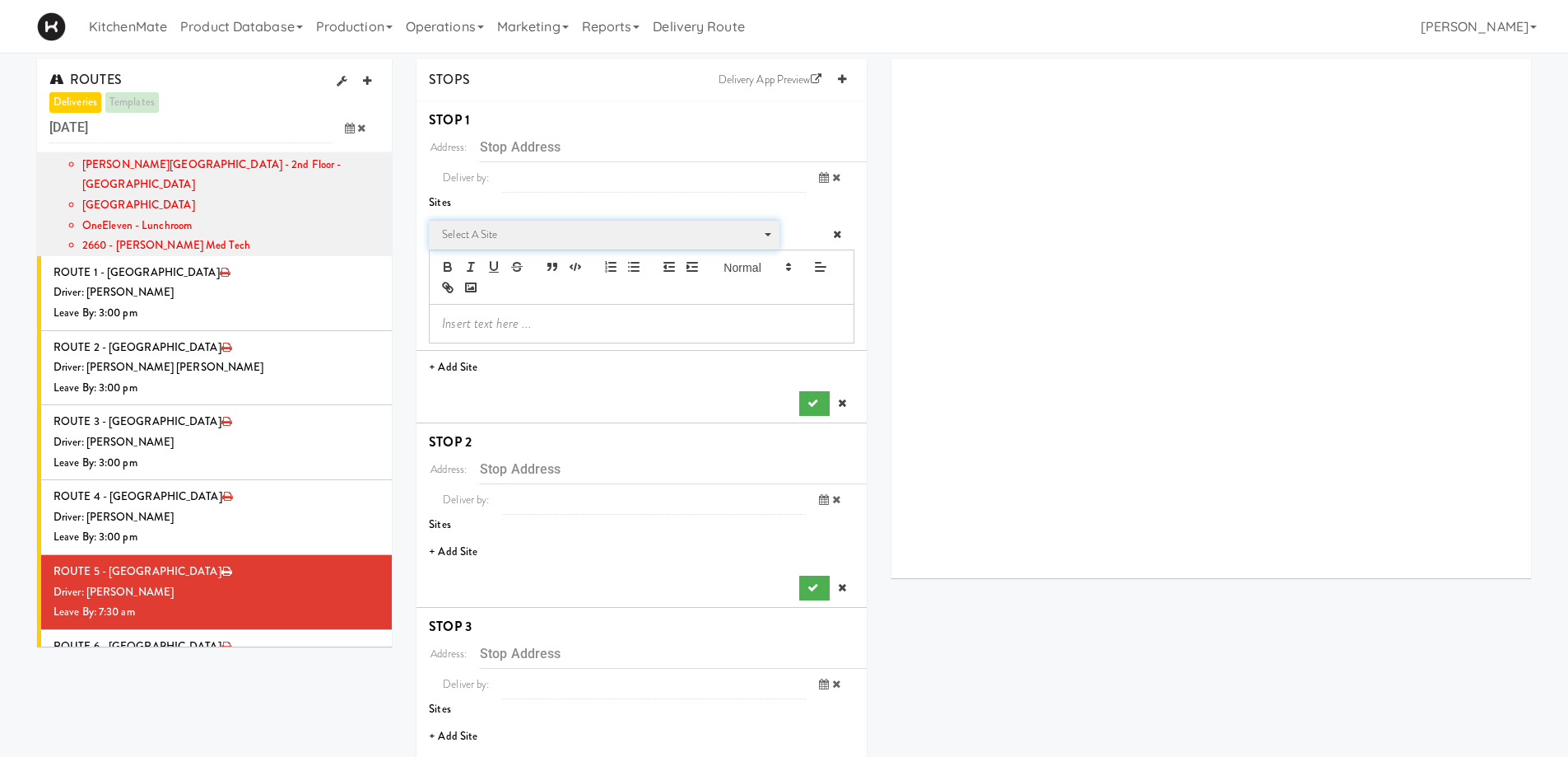
click at [510, 237] on span "Select a site" at bounding box center [598, 234] width 313 height 20
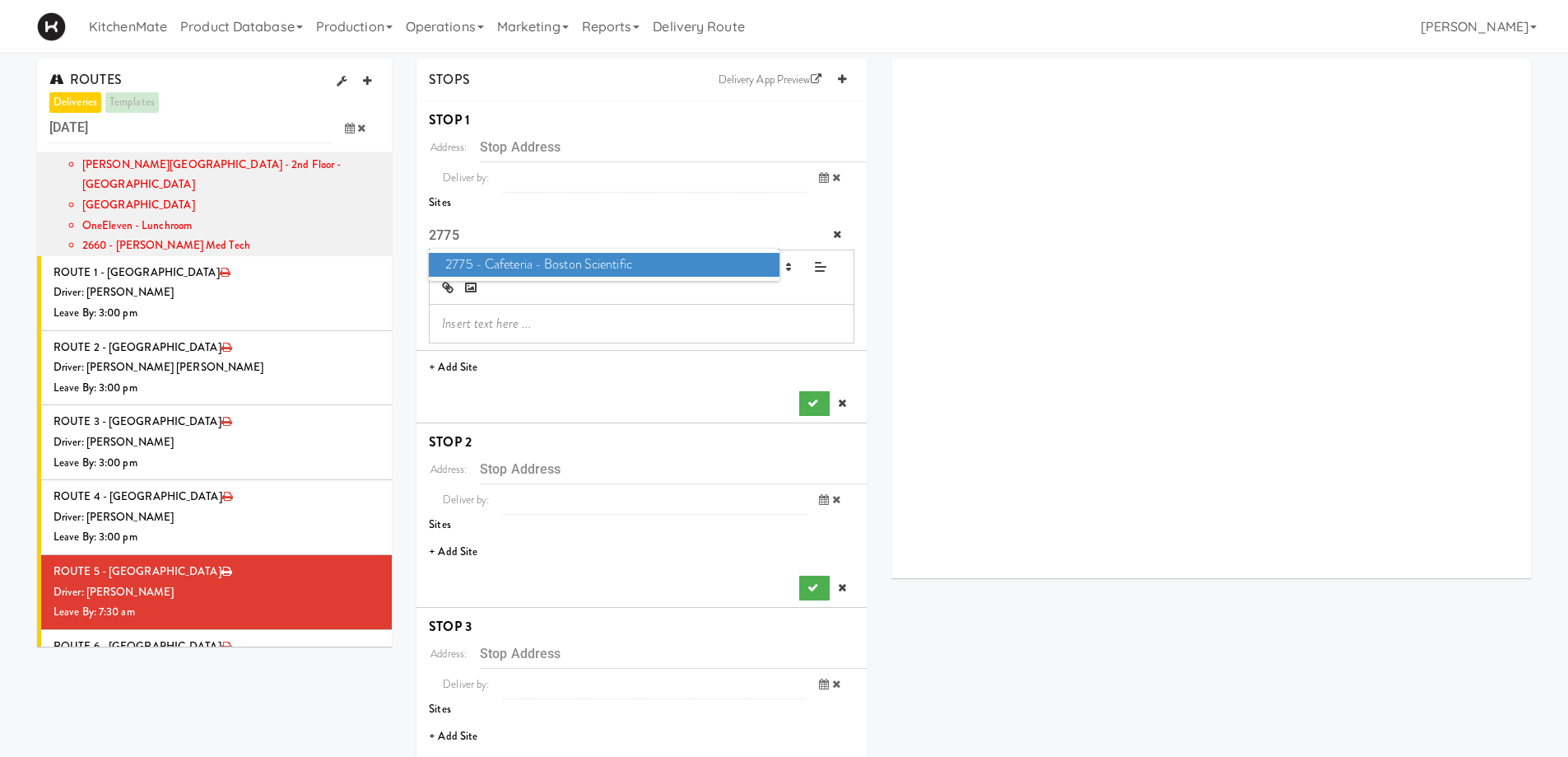
type input "2775"
click at [541, 262] on span "2775 - Cafeteria - Boston Scientific" at bounding box center [603, 265] width 349 height 24
type input "[STREET_ADDRESS][PERSON_NAME][PERSON_NAME]"
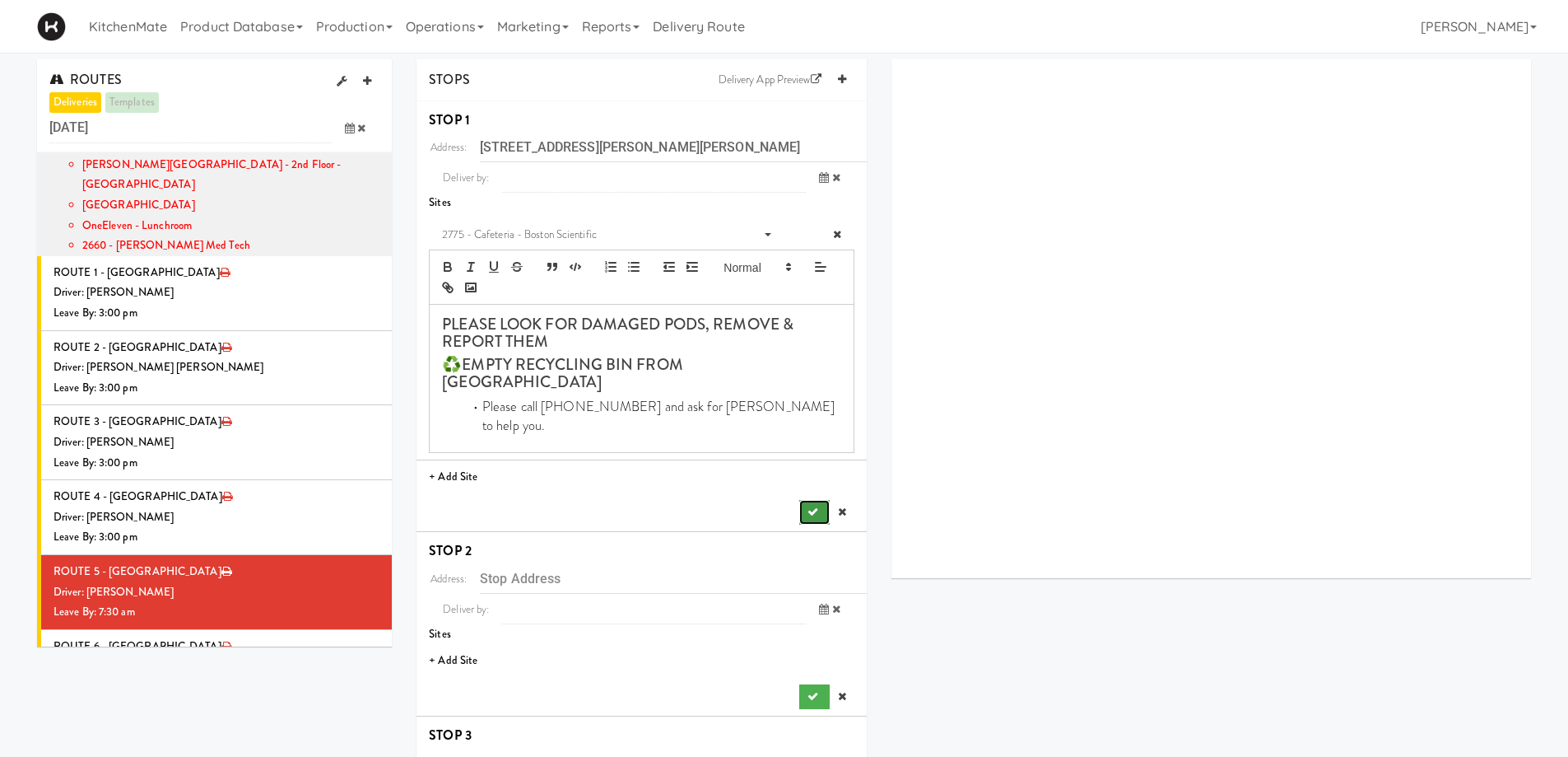
click at [803, 500] on button "submit" at bounding box center [814, 512] width 30 height 25
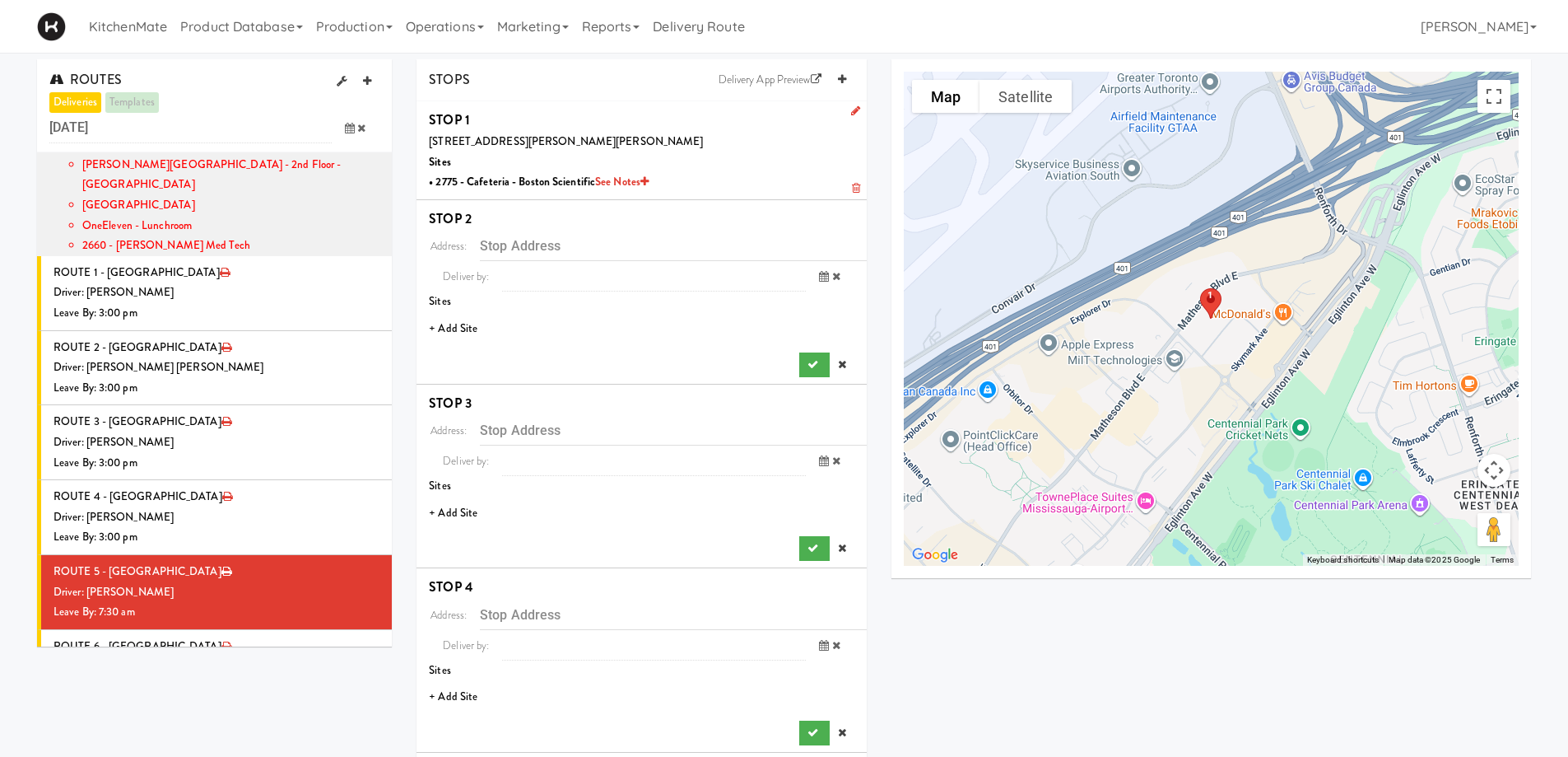
click at [460, 334] on li "+ Add Site" at bounding box center [641, 329] width 450 height 33
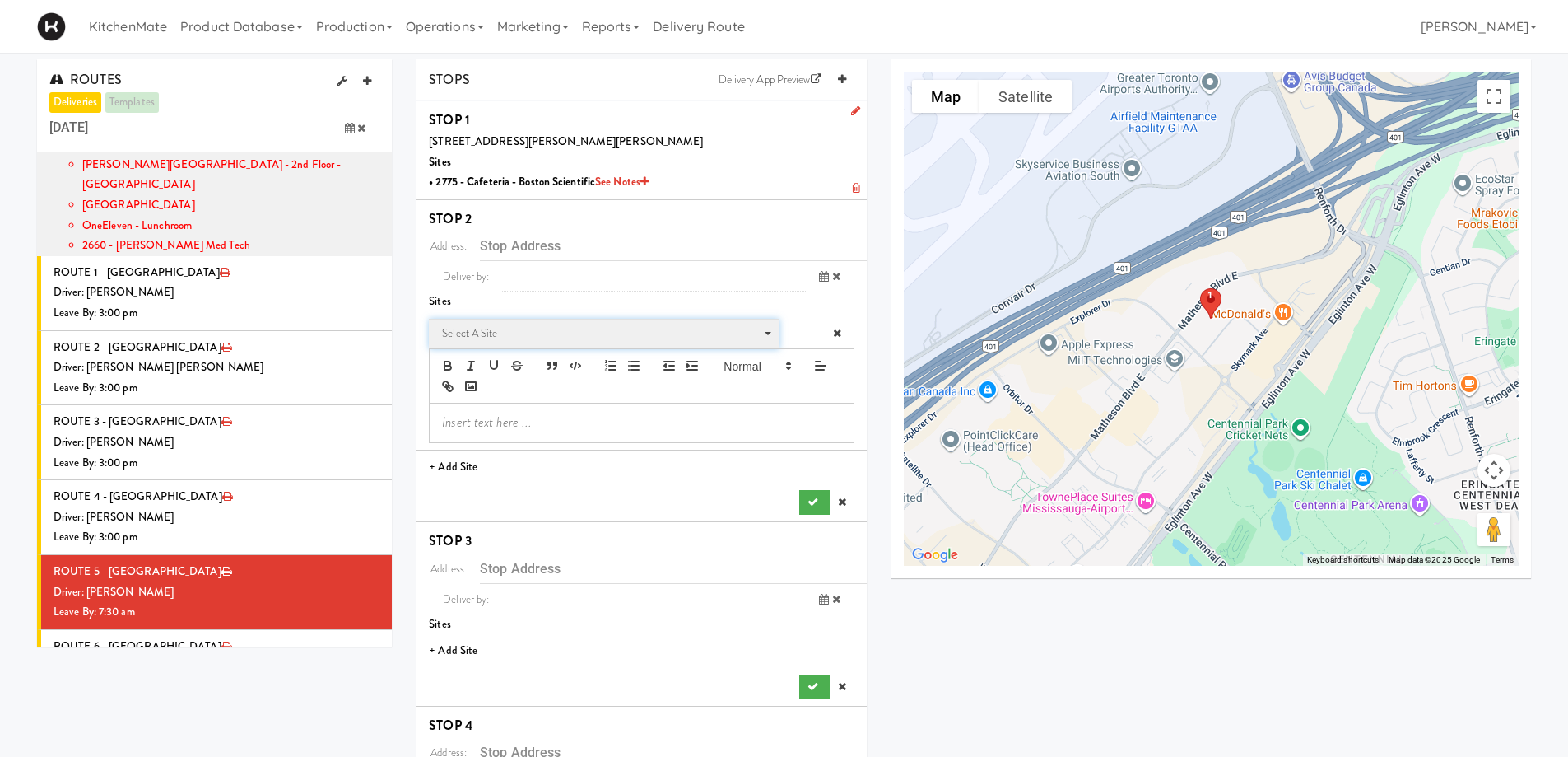
click at [479, 327] on span "Select a site" at bounding box center [598, 334] width 313 height 20
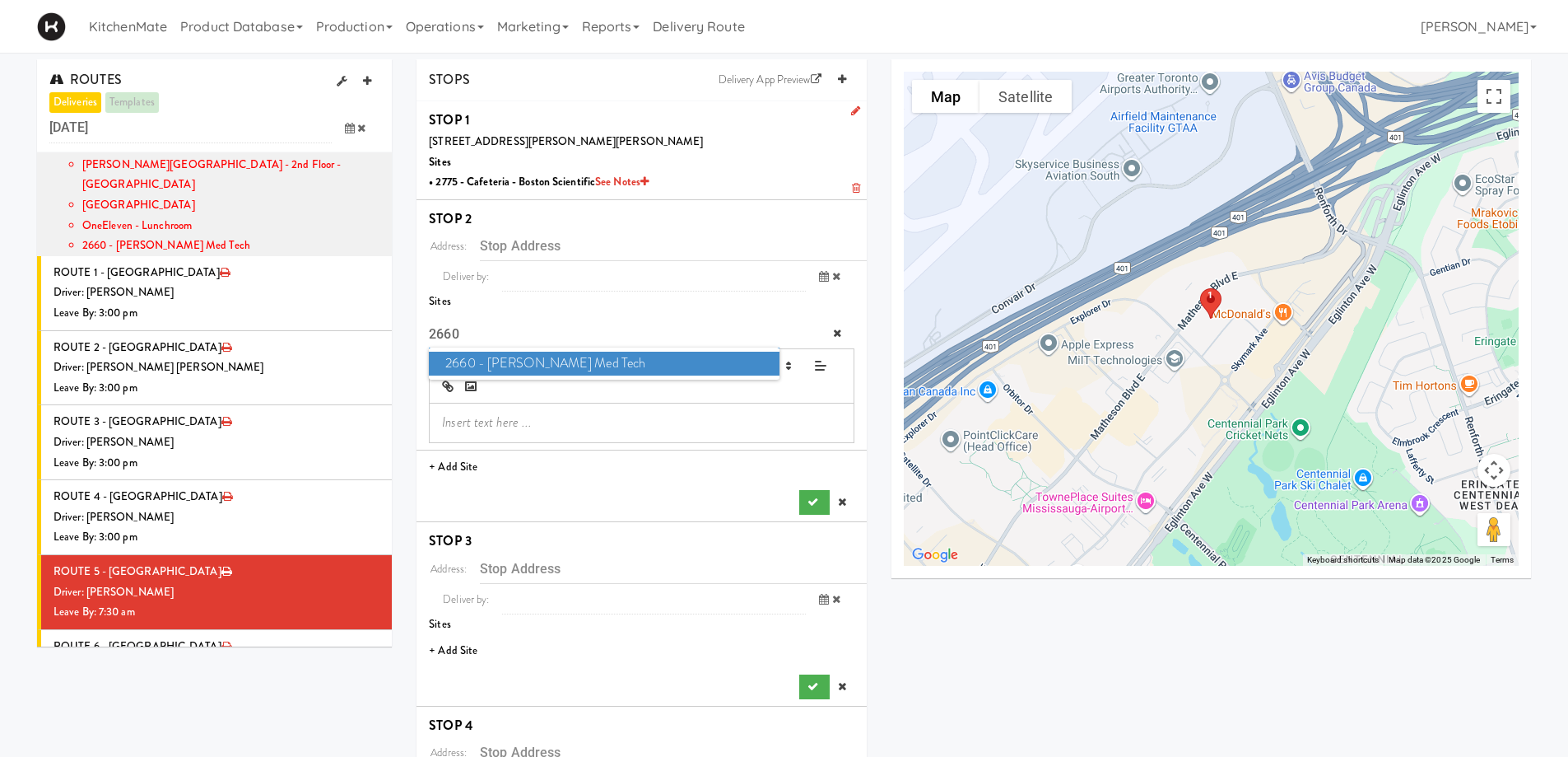
type input "2660"
click at [484, 354] on span "2660 - Baylis Med Tech" at bounding box center [603, 363] width 349 height 24
type input "[STREET_ADDRESS][PERSON_NAME][PERSON_NAME]"
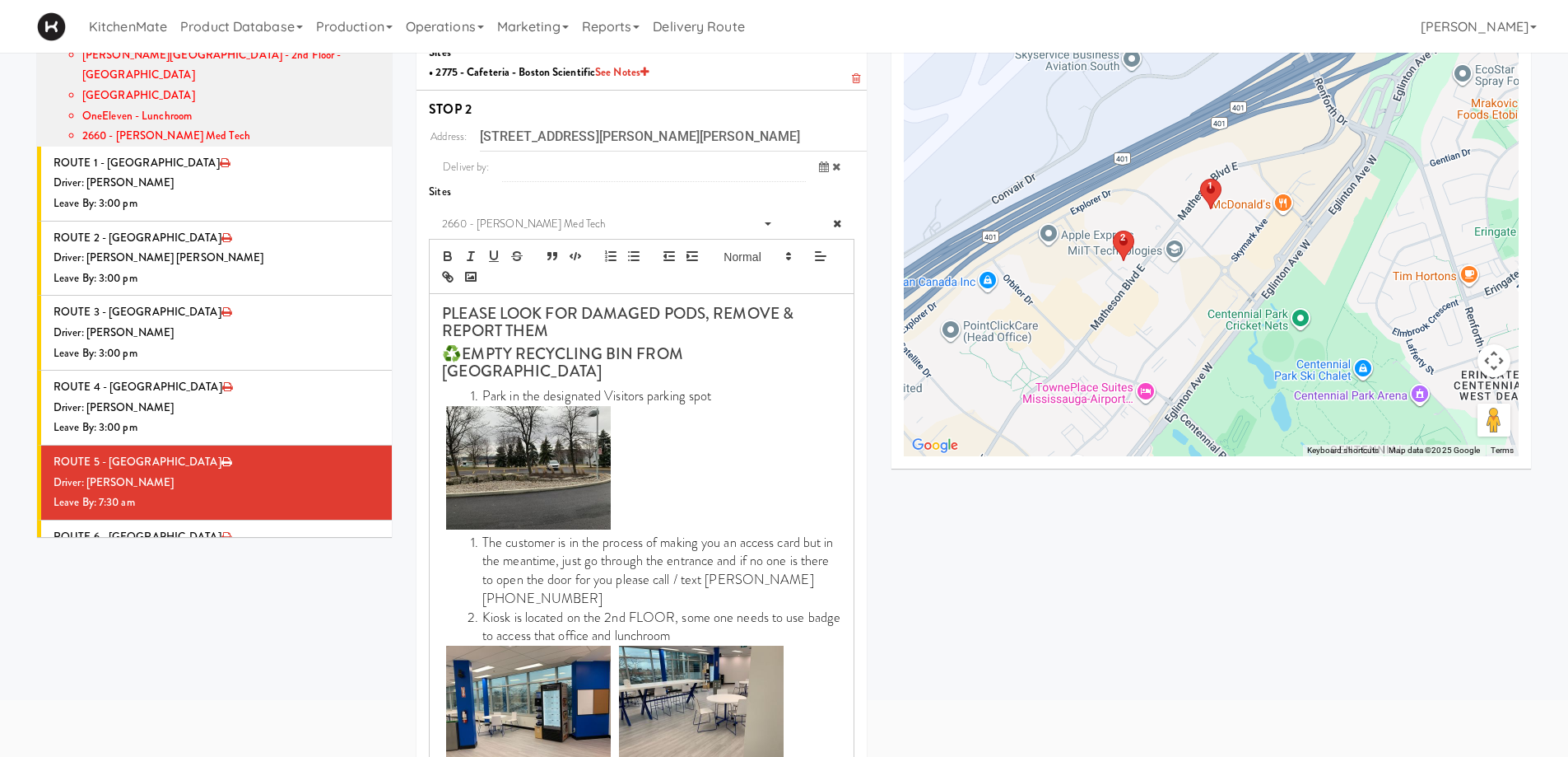
scroll to position [330, 0]
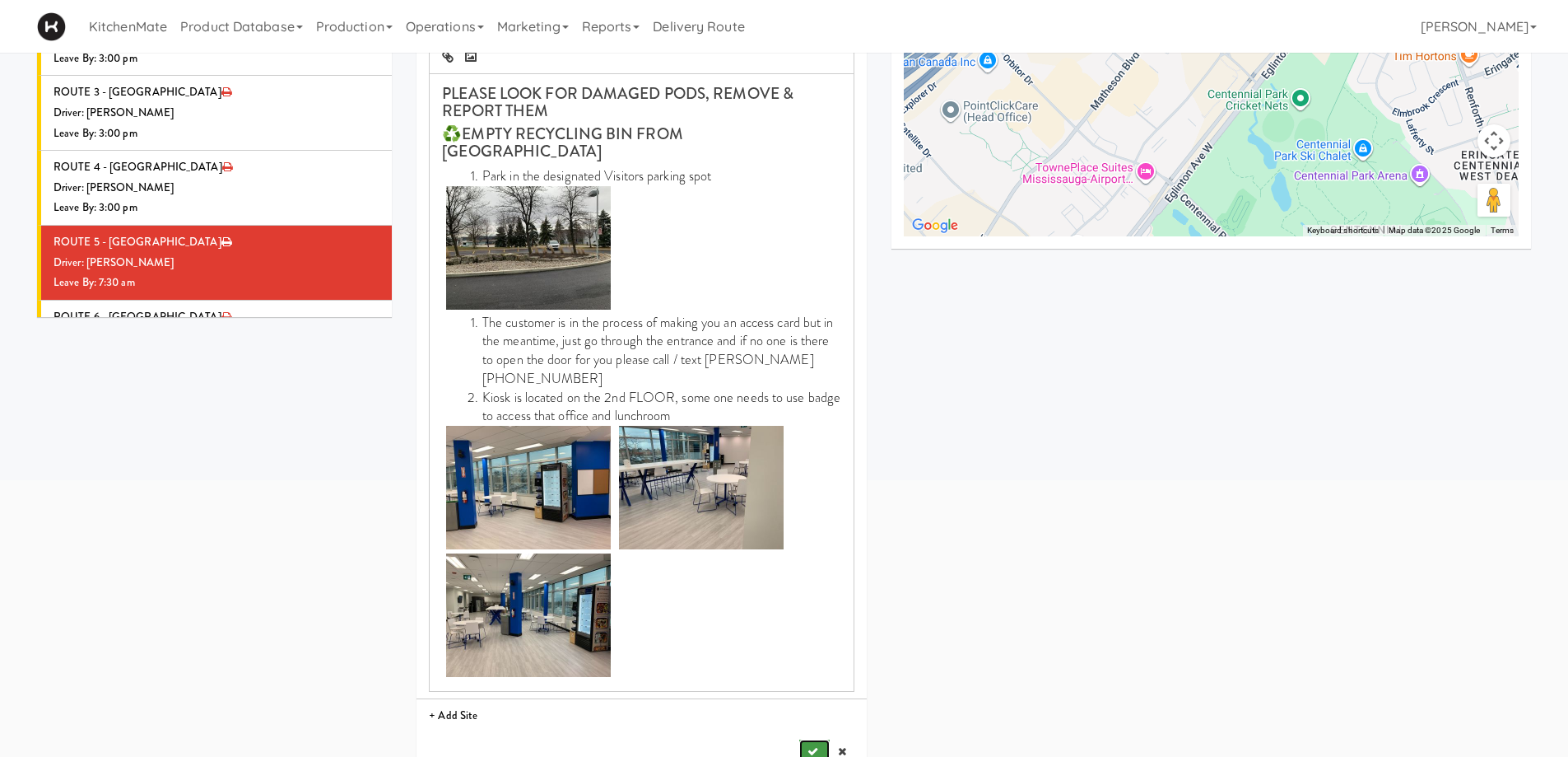
click at [818, 739] on button "submit" at bounding box center [814, 751] width 30 height 25
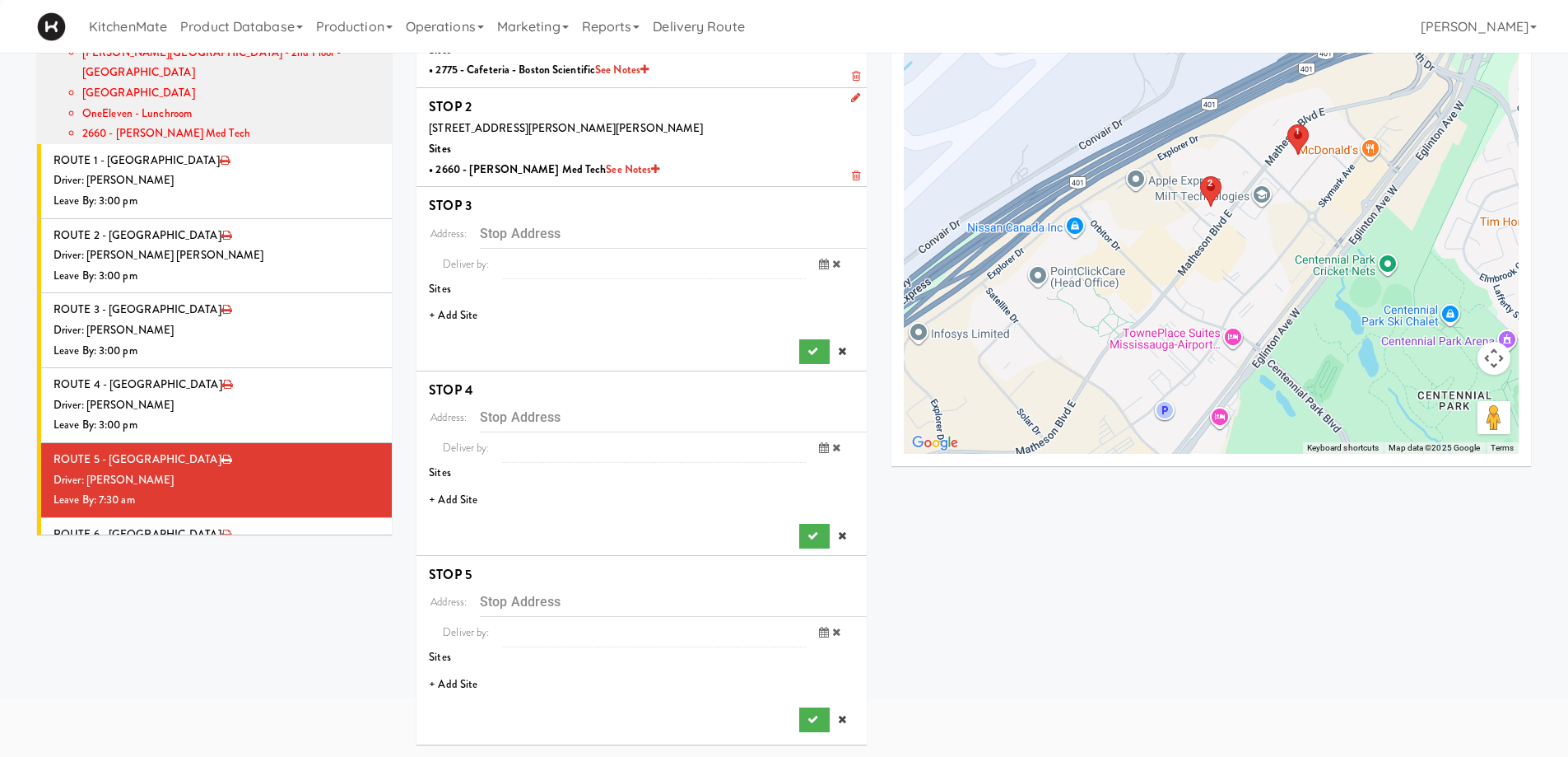
scroll to position [112, 0]
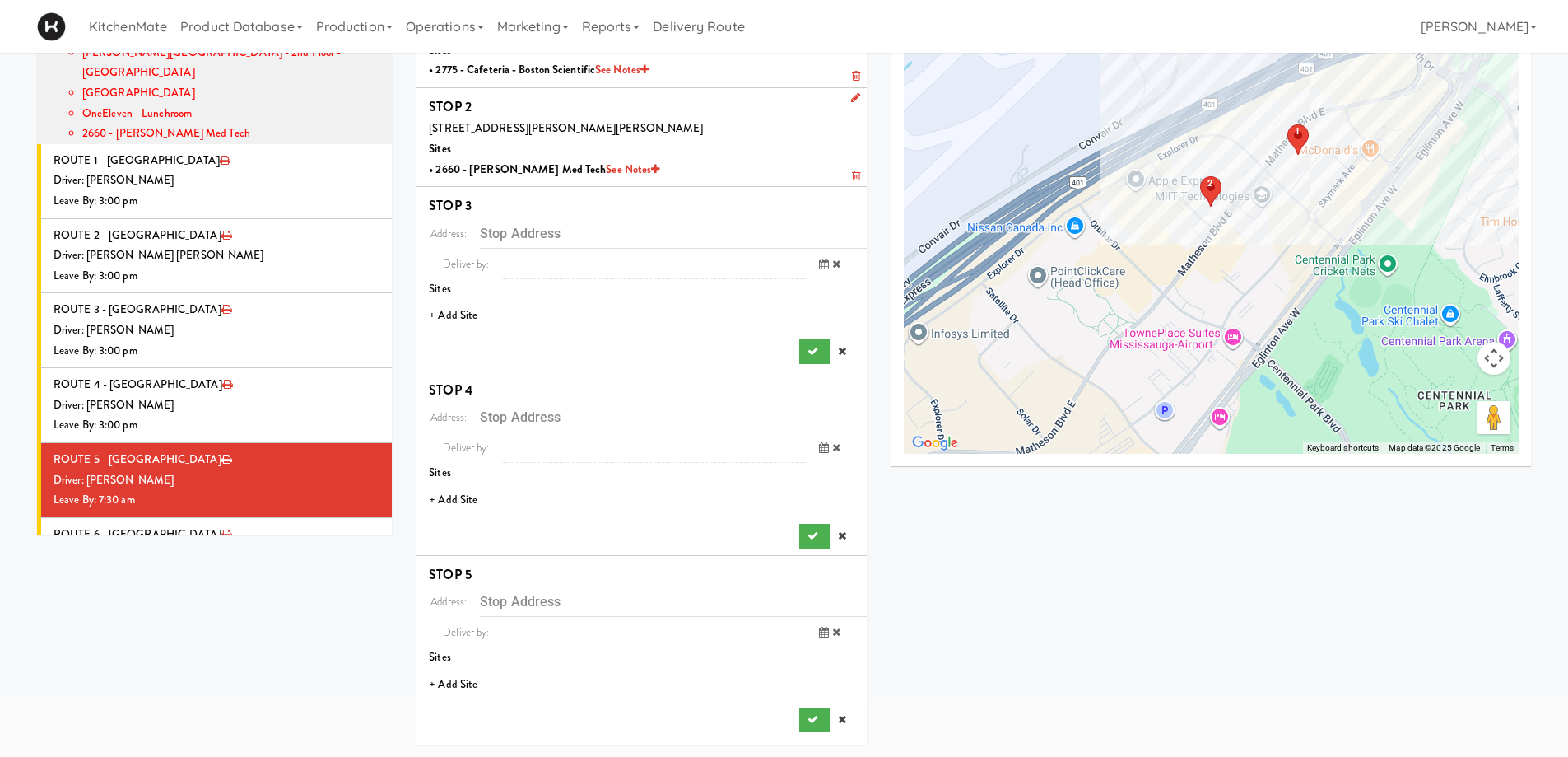
click at [456, 309] on li "+ Add Site" at bounding box center [641, 316] width 450 height 33
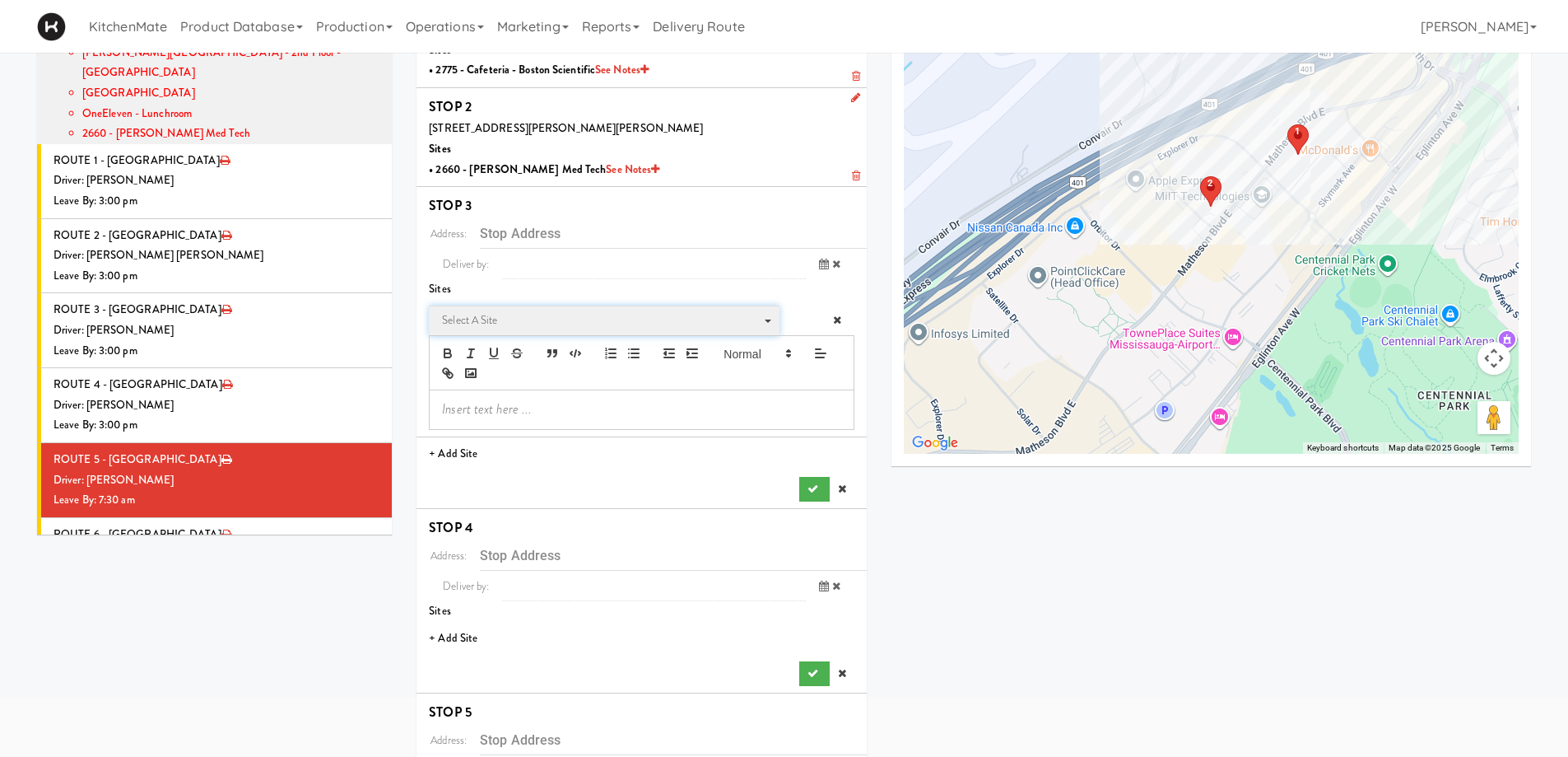
click at [512, 315] on span "Select a site" at bounding box center [598, 320] width 313 height 20
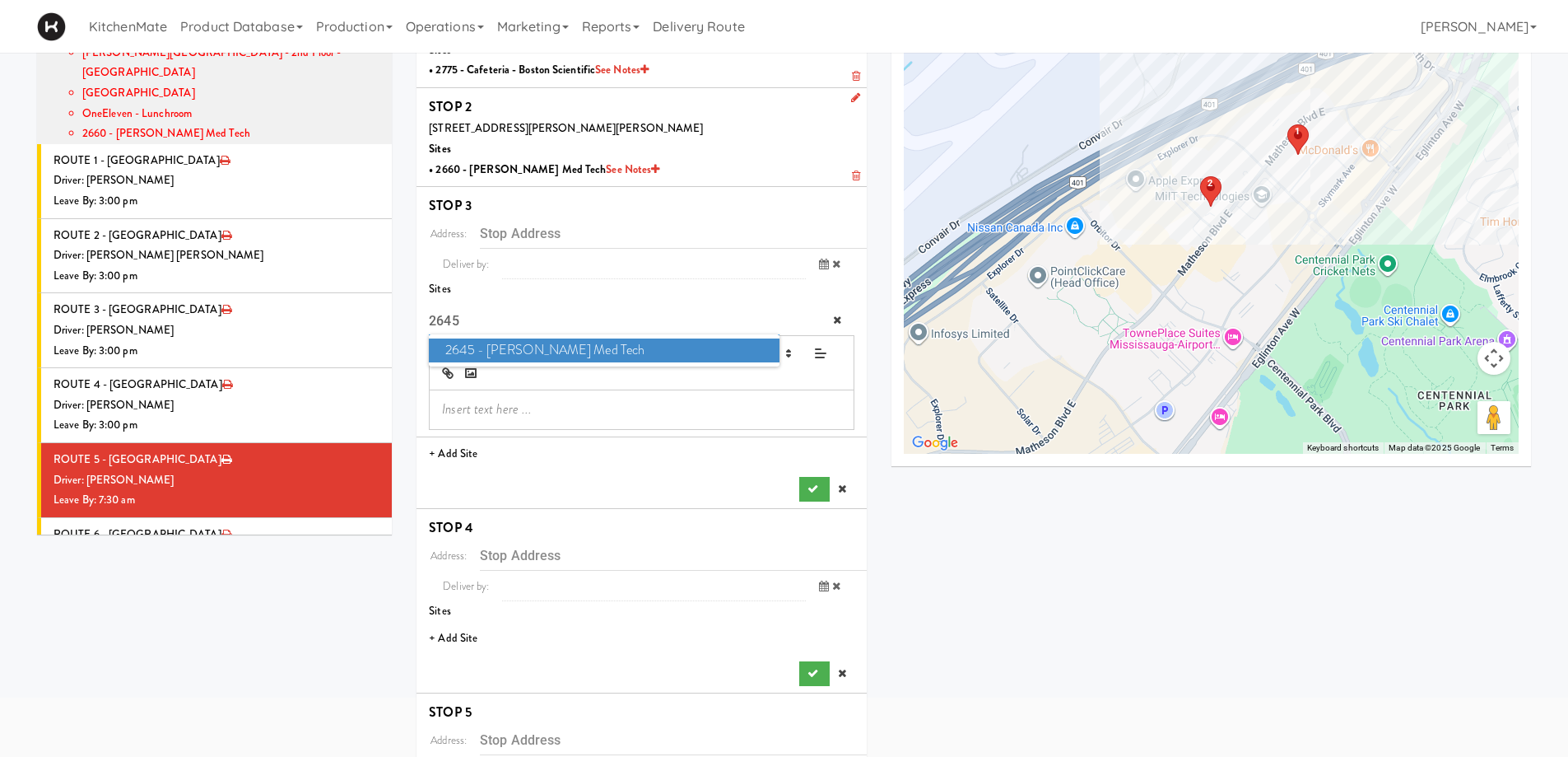
type input "2645"
click at [566, 345] on span "2645 - Baylis Med Tech" at bounding box center [603, 350] width 349 height 24
type input "[STREET_ADDRESS][PERSON_NAME][PERSON_NAME]"
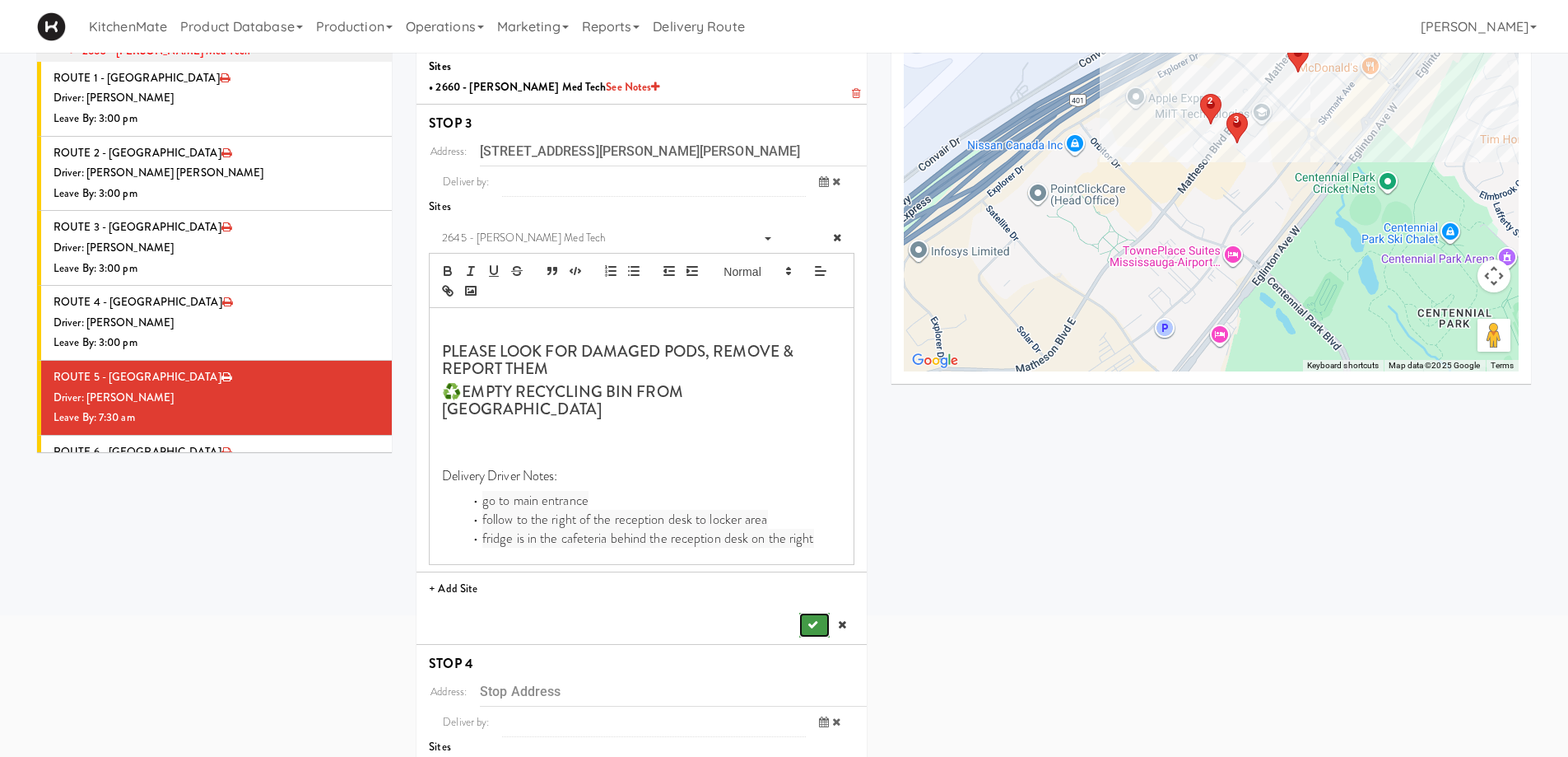
click at [808, 612] on button "submit" at bounding box center [814, 624] width 30 height 25
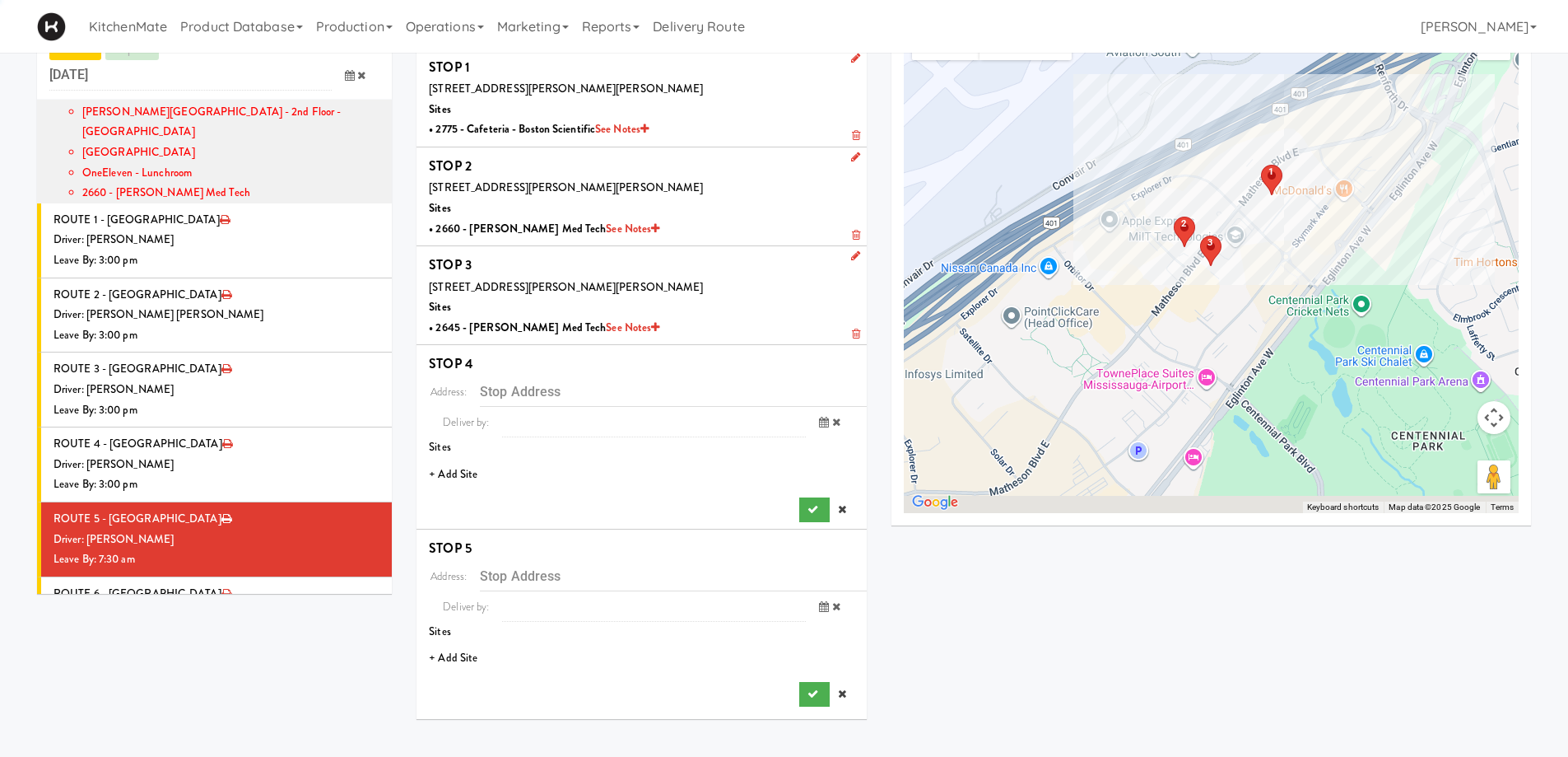
scroll to position [53, 0]
click at [452, 470] on li "+ Add Site" at bounding box center [641, 474] width 450 height 33
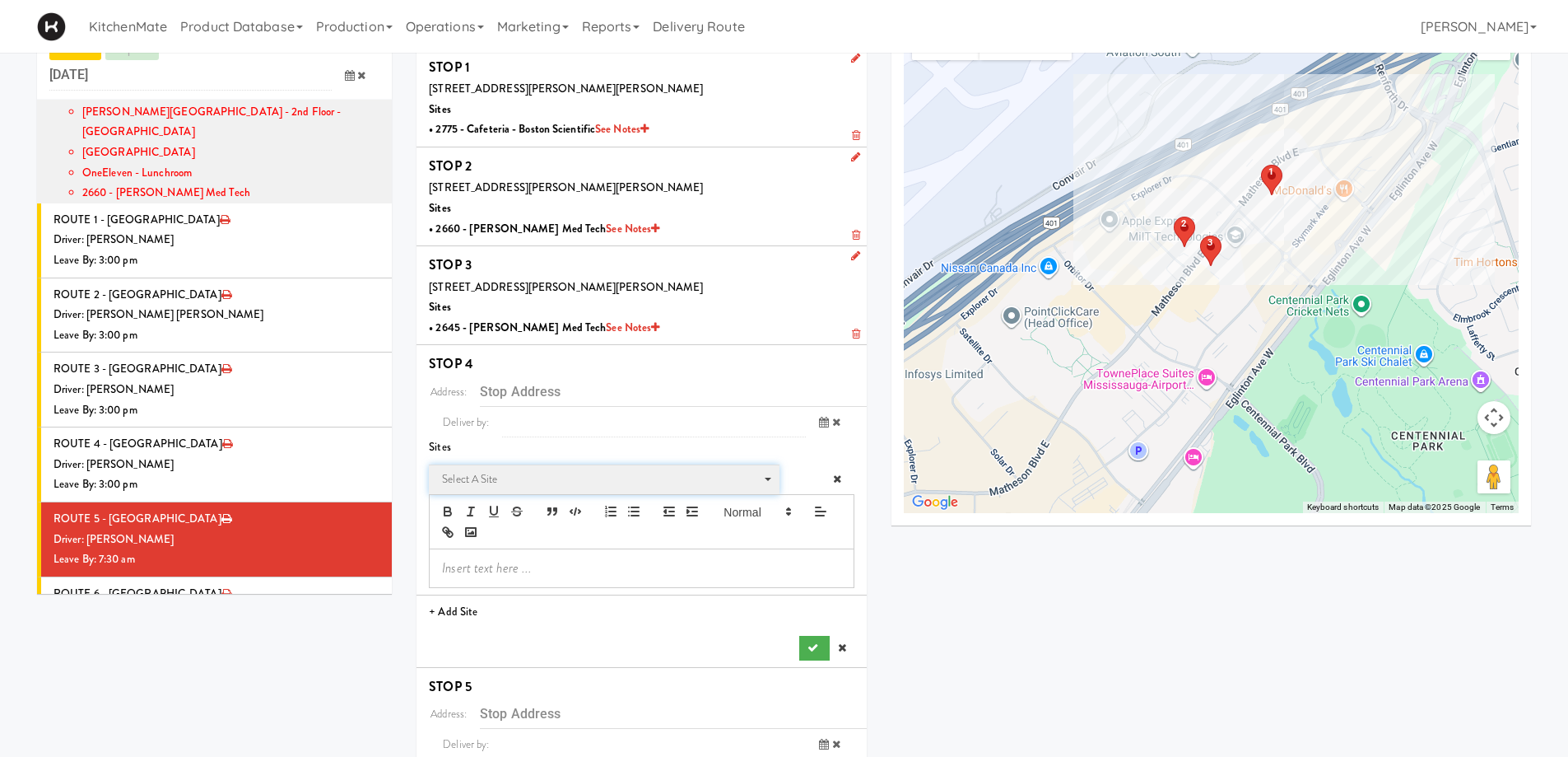
click at [521, 480] on span "Select a site" at bounding box center [598, 479] width 313 height 20
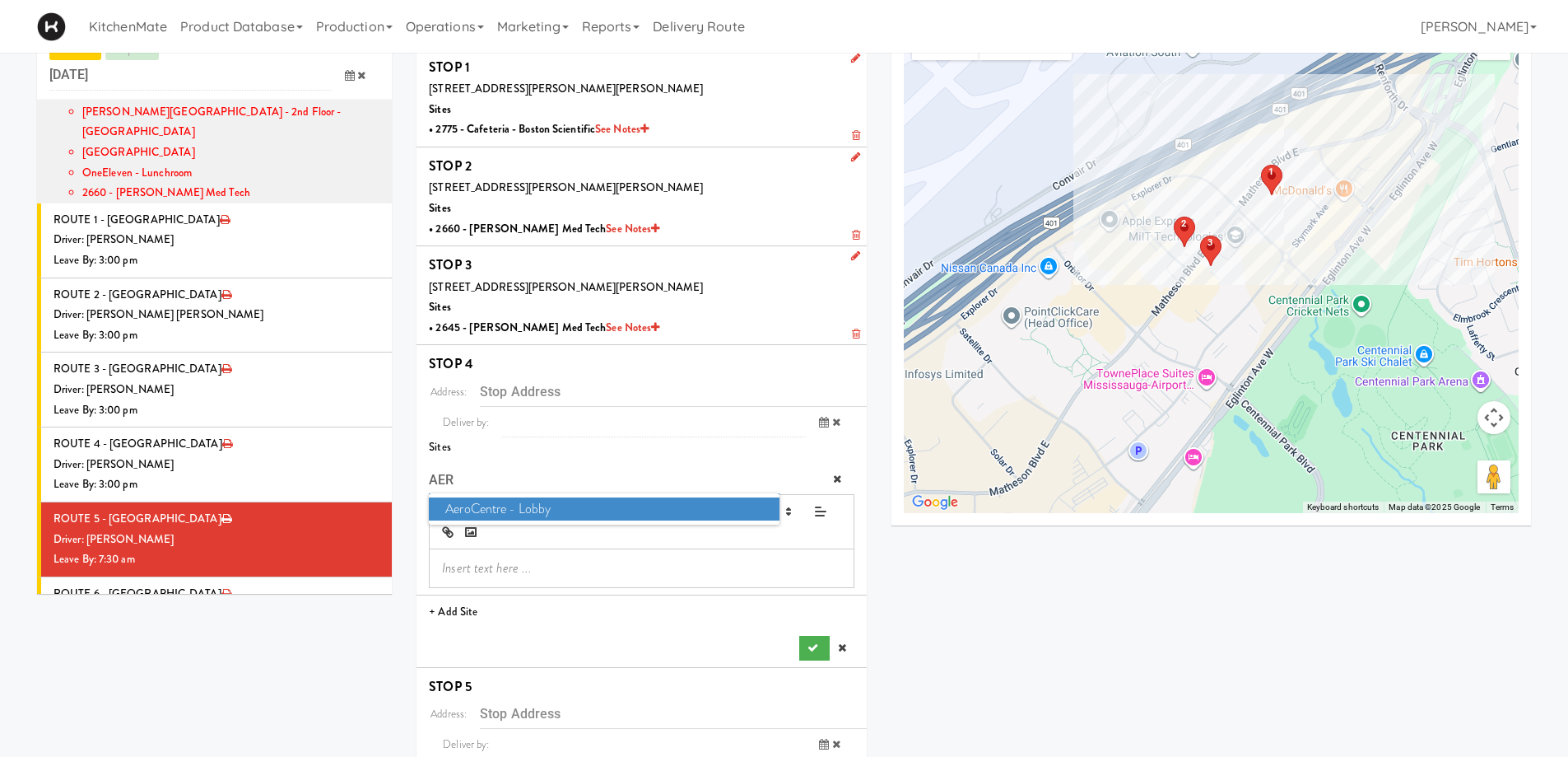
type input "AER"
click at [546, 502] on span "AeroCentre - Lobby" at bounding box center [603, 509] width 349 height 24
type input "[STREET_ADDRESS]"
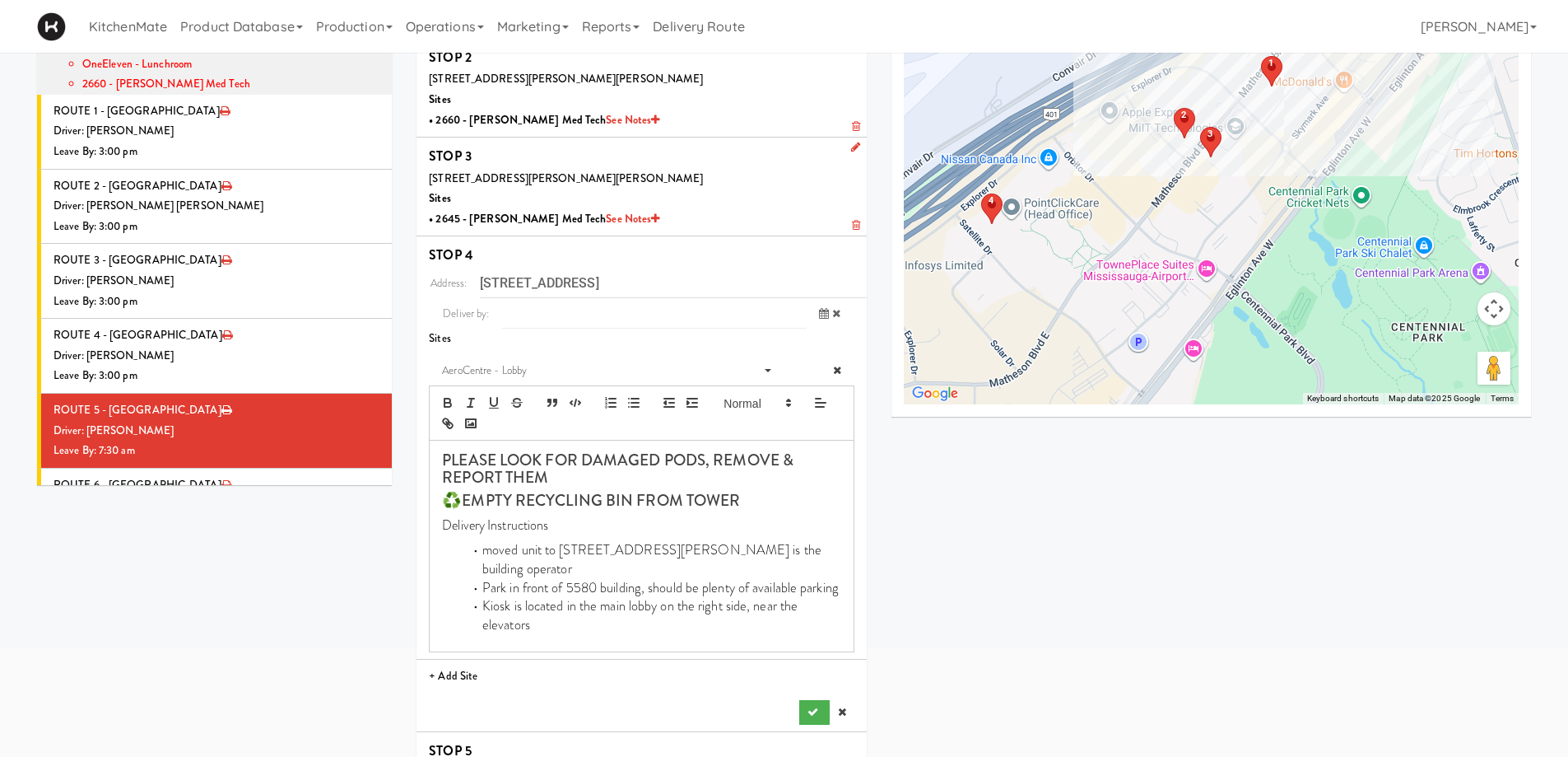
scroll to position [319, 0]
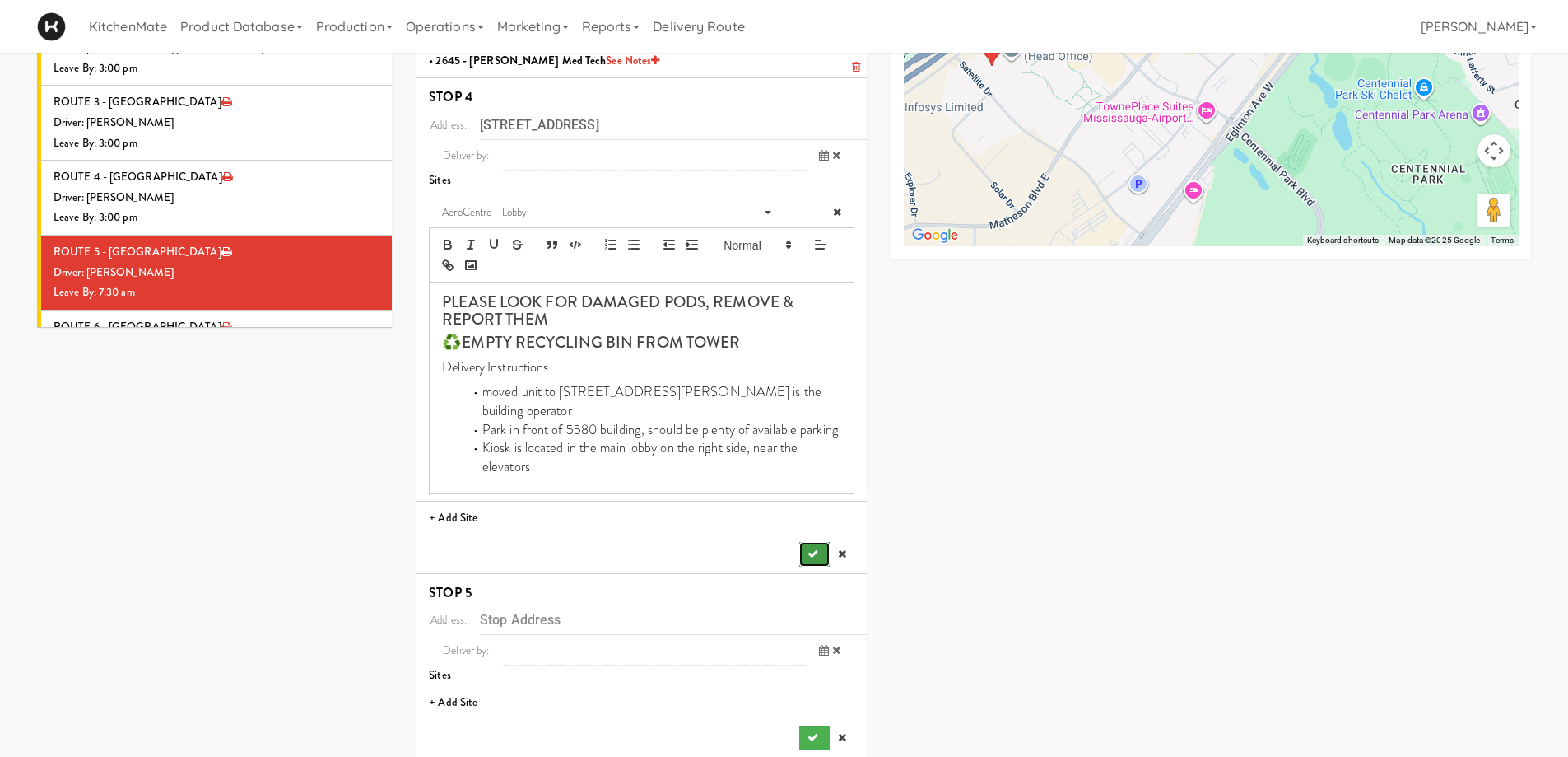
click at [816, 548] on icon "submit" at bounding box center [812, 553] width 11 height 11
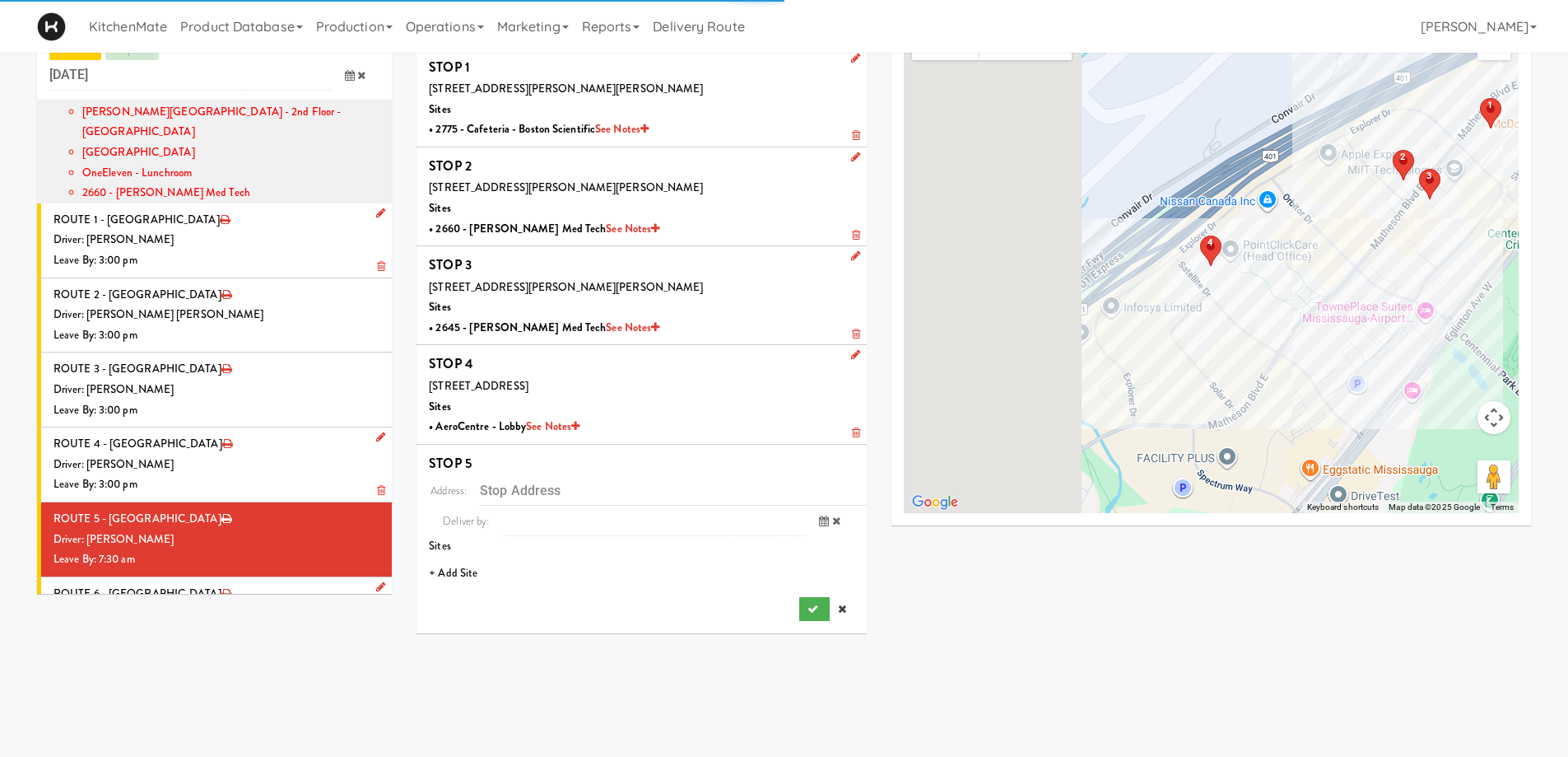
scroll to position [53, 0]
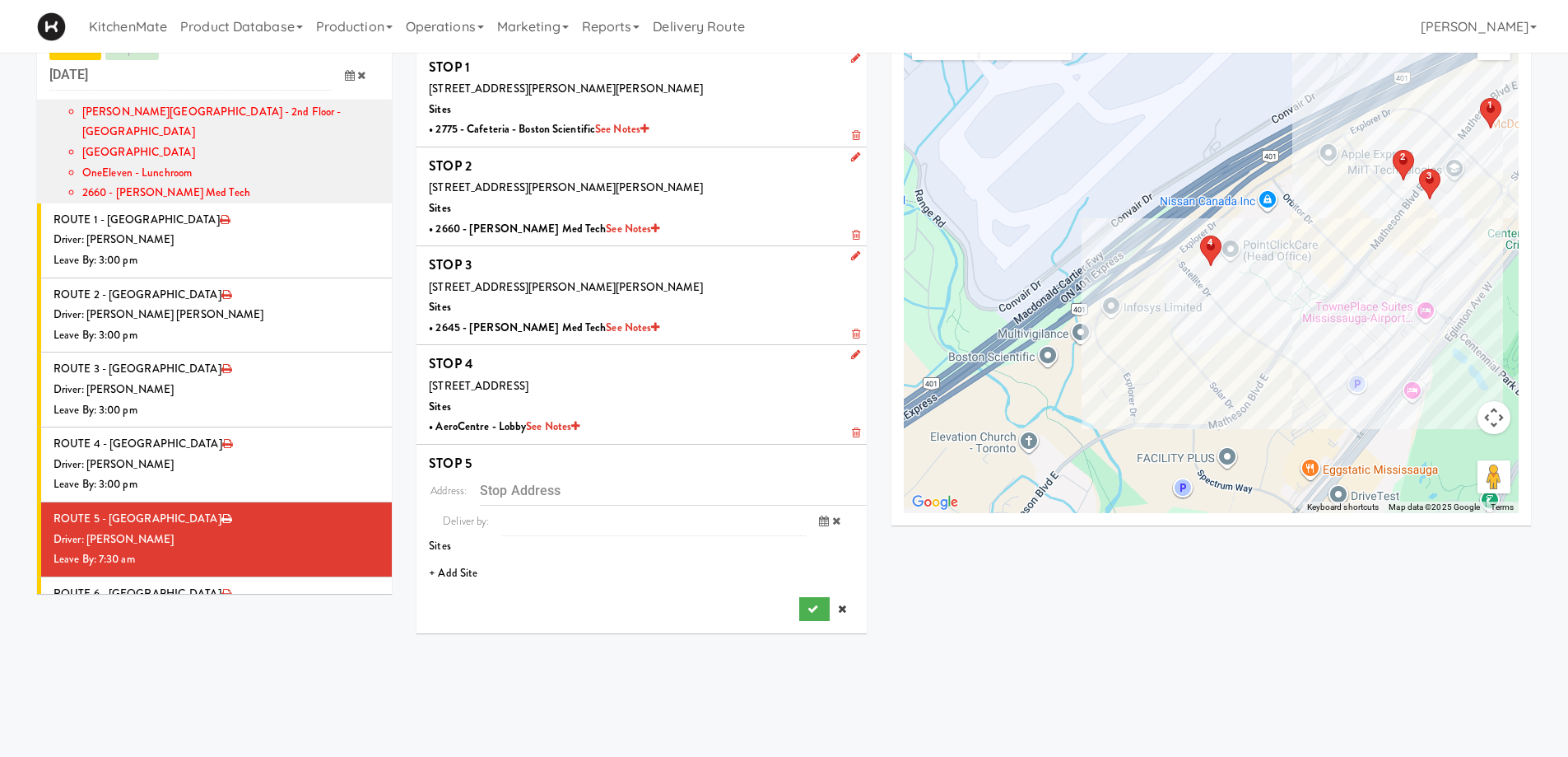
click at [445, 572] on li "+ Add Site" at bounding box center [641, 573] width 450 height 33
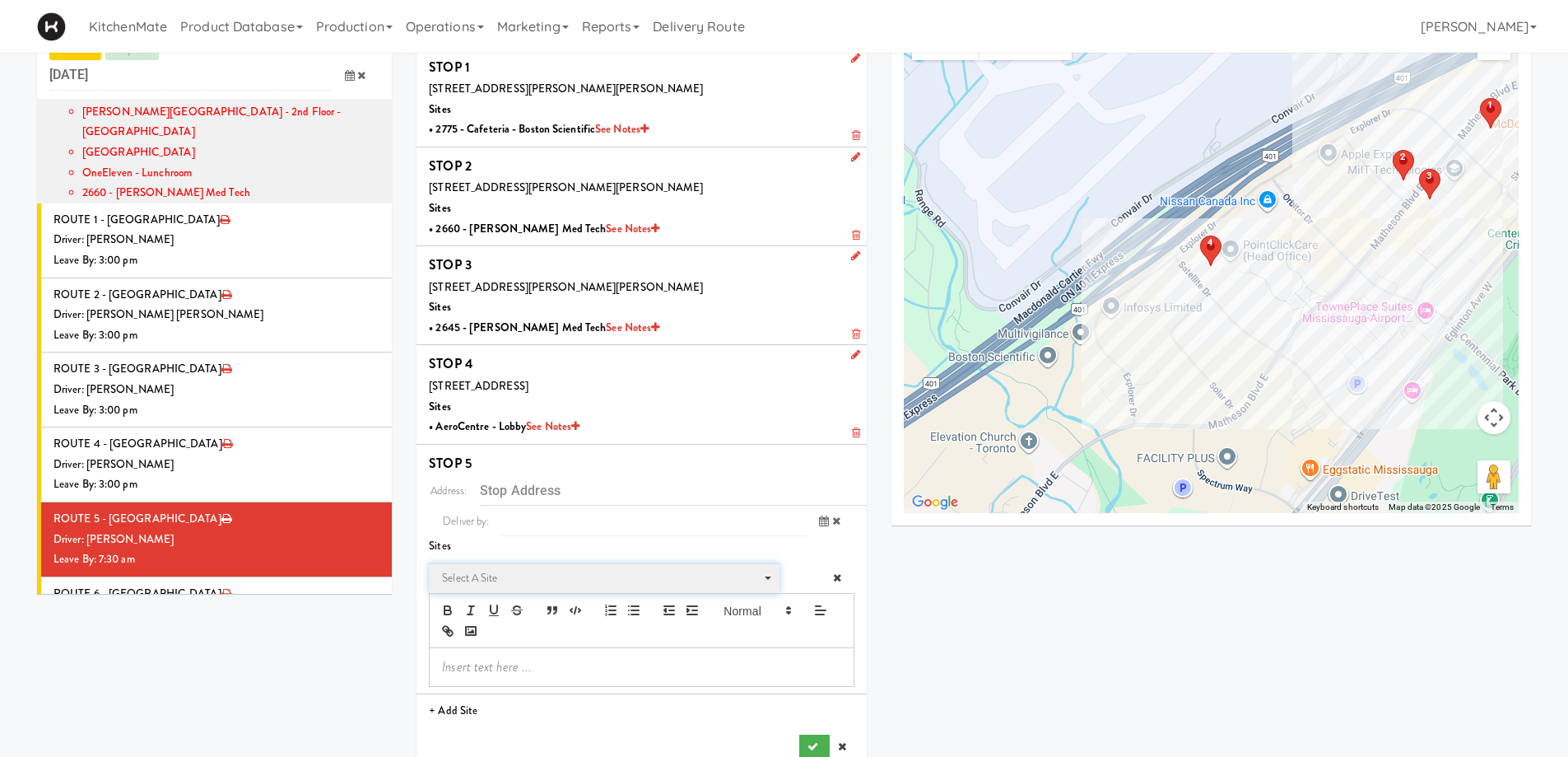
click at [528, 563] on span "Select a site Select a site" at bounding box center [603, 578] width 349 height 31
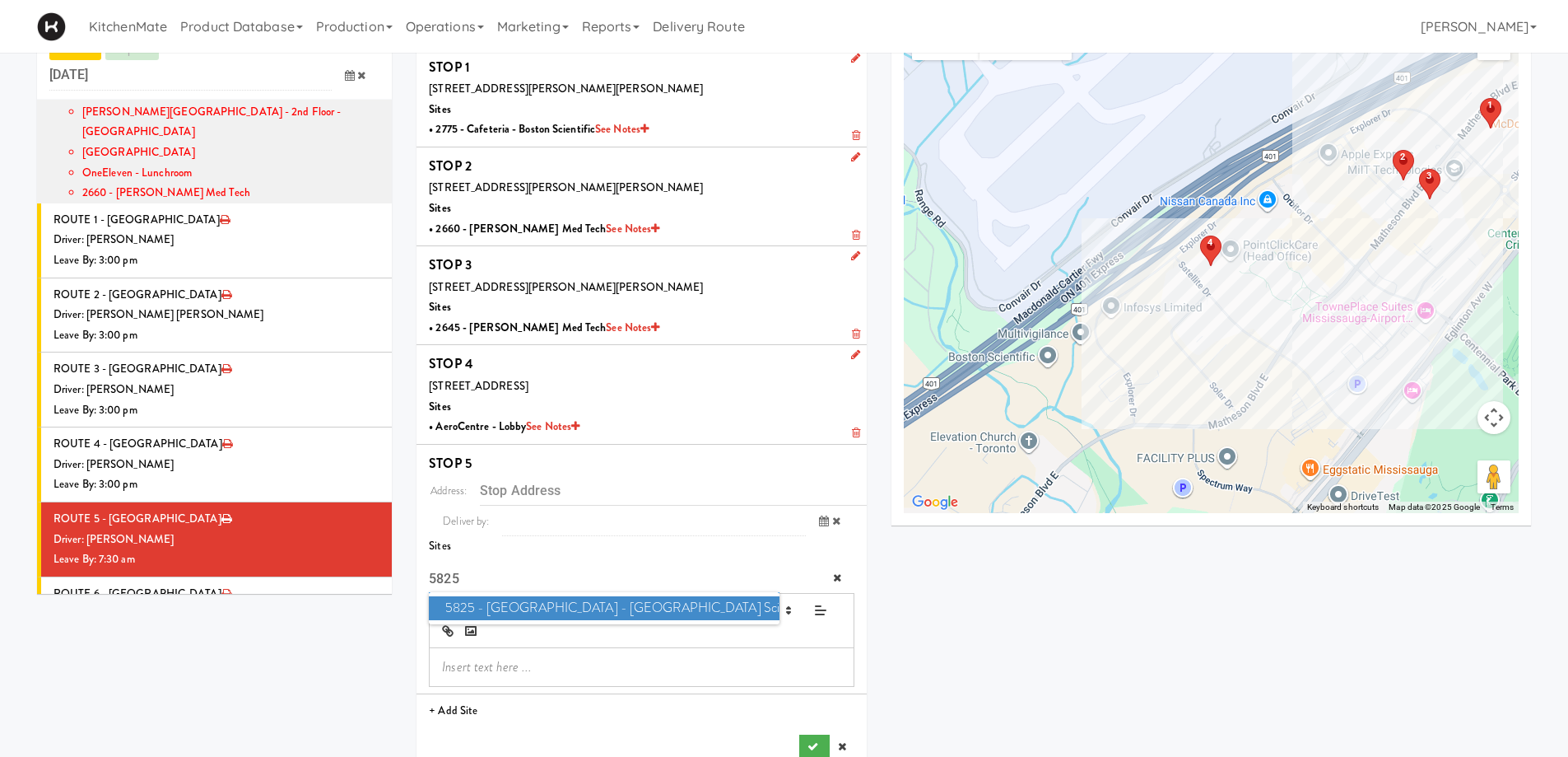
type input "5825"
click at [605, 606] on span "5825 - Creekside Commons - Boston Scientific" at bounding box center [603, 607] width 349 height 24
type input "[STREET_ADDRESS]"
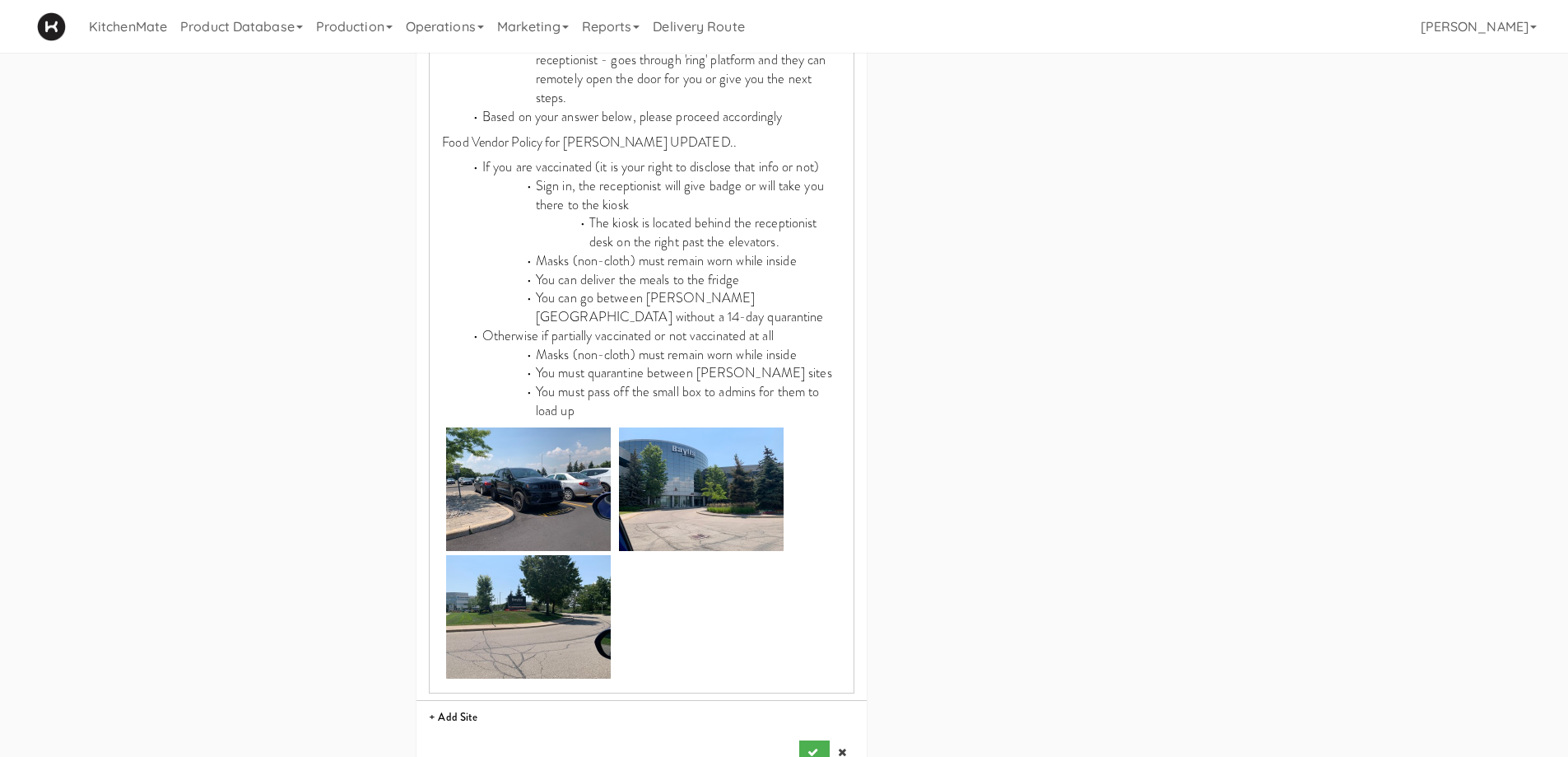
scroll to position [974, 0]
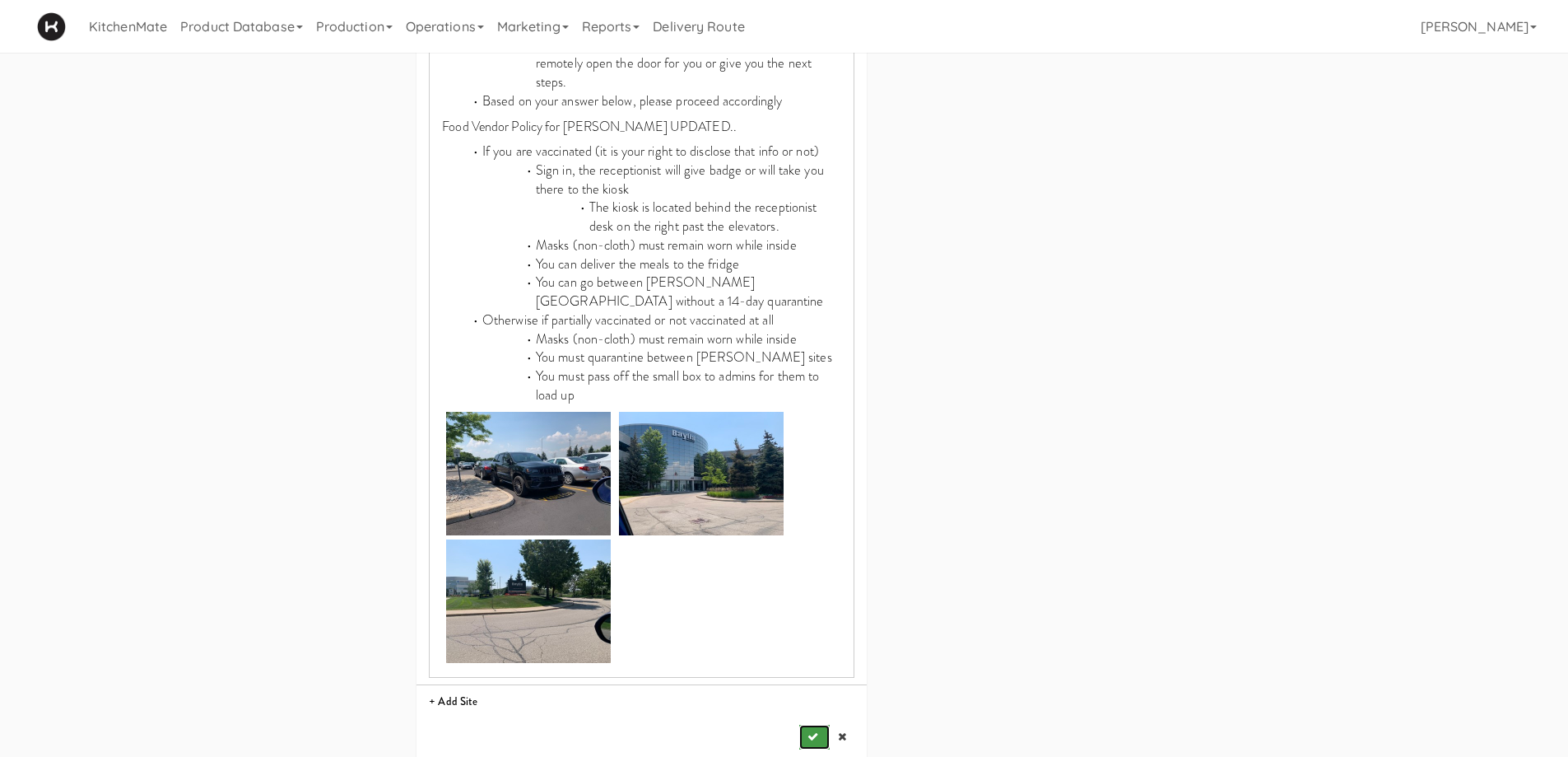
click at [819, 725] on button "submit" at bounding box center [814, 736] width 30 height 25
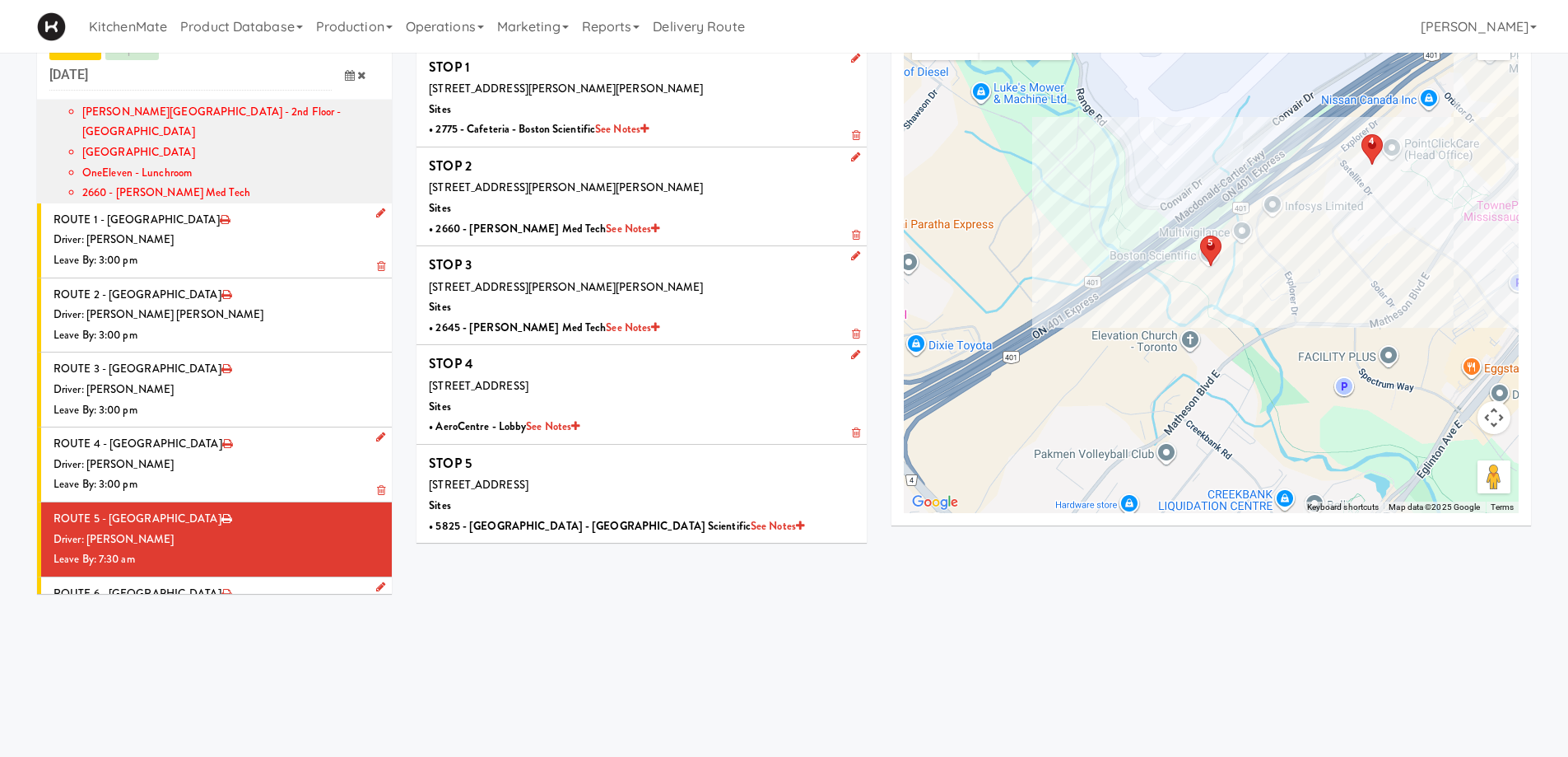
click at [220, 603] on div "Driver: No driver assigned" at bounding box center [216, 613] width 326 height 21
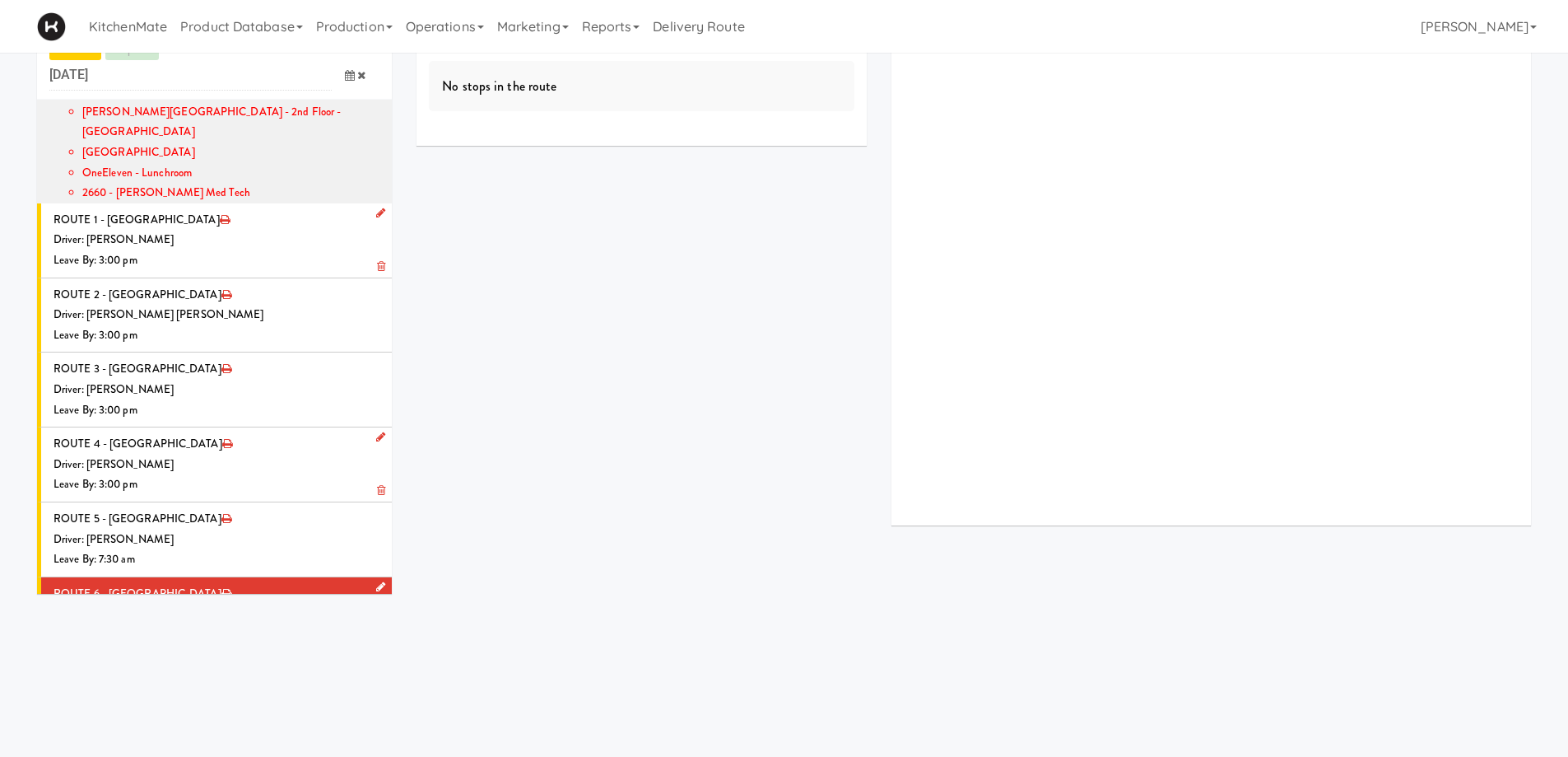
click at [376, 581] on icon at bounding box center [380, 586] width 9 height 11
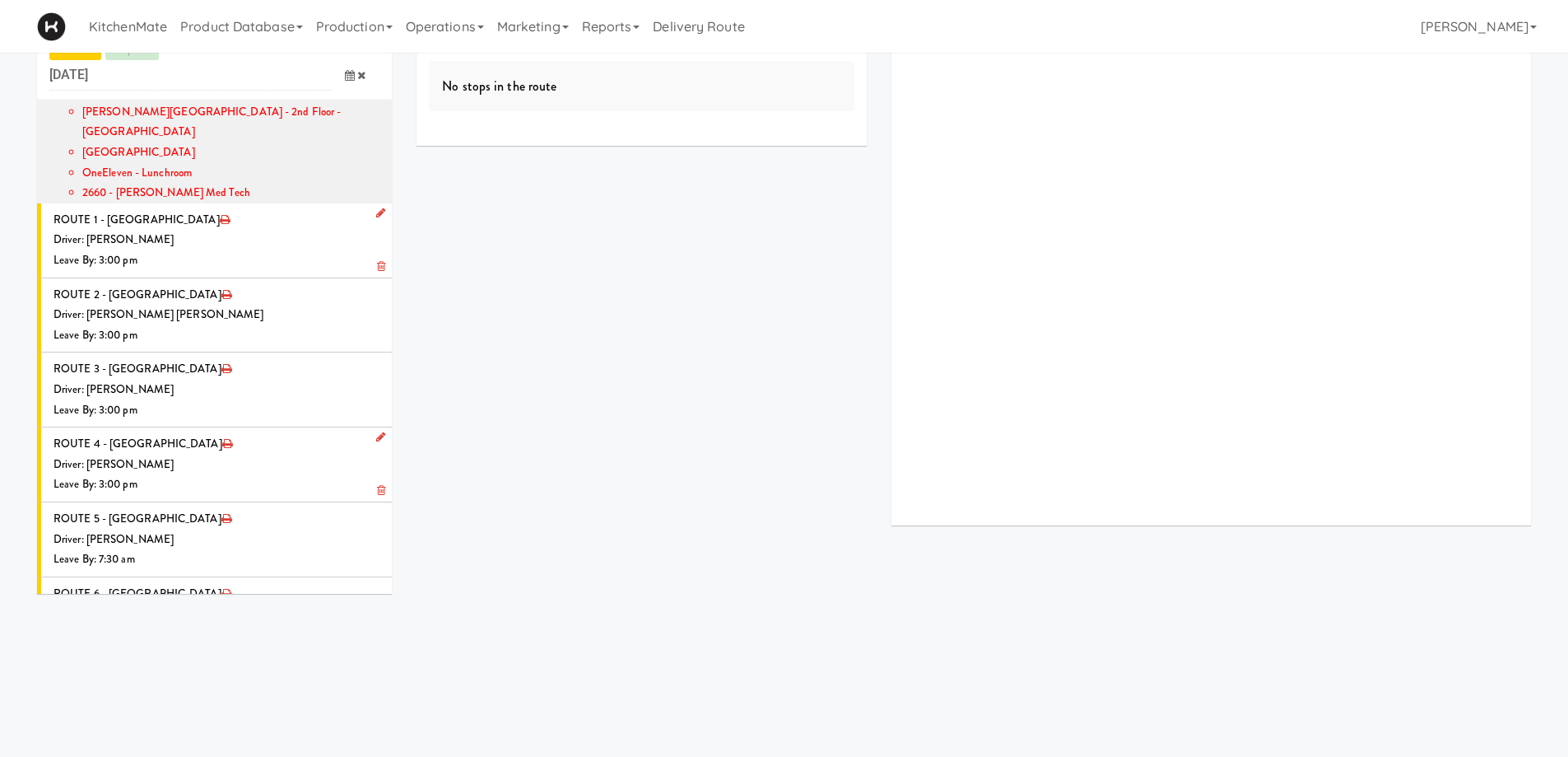
click at [168, 610] on span "Select a driver" at bounding box center [187, 618] width 66 height 16
type input "CHRIS"
click at [183, 661] on span "Christopher Solomon" at bounding box center [263, 672] width 234 height 24
click at [345, 673] on icon at bounding box center [349, 678] width 10 height 11
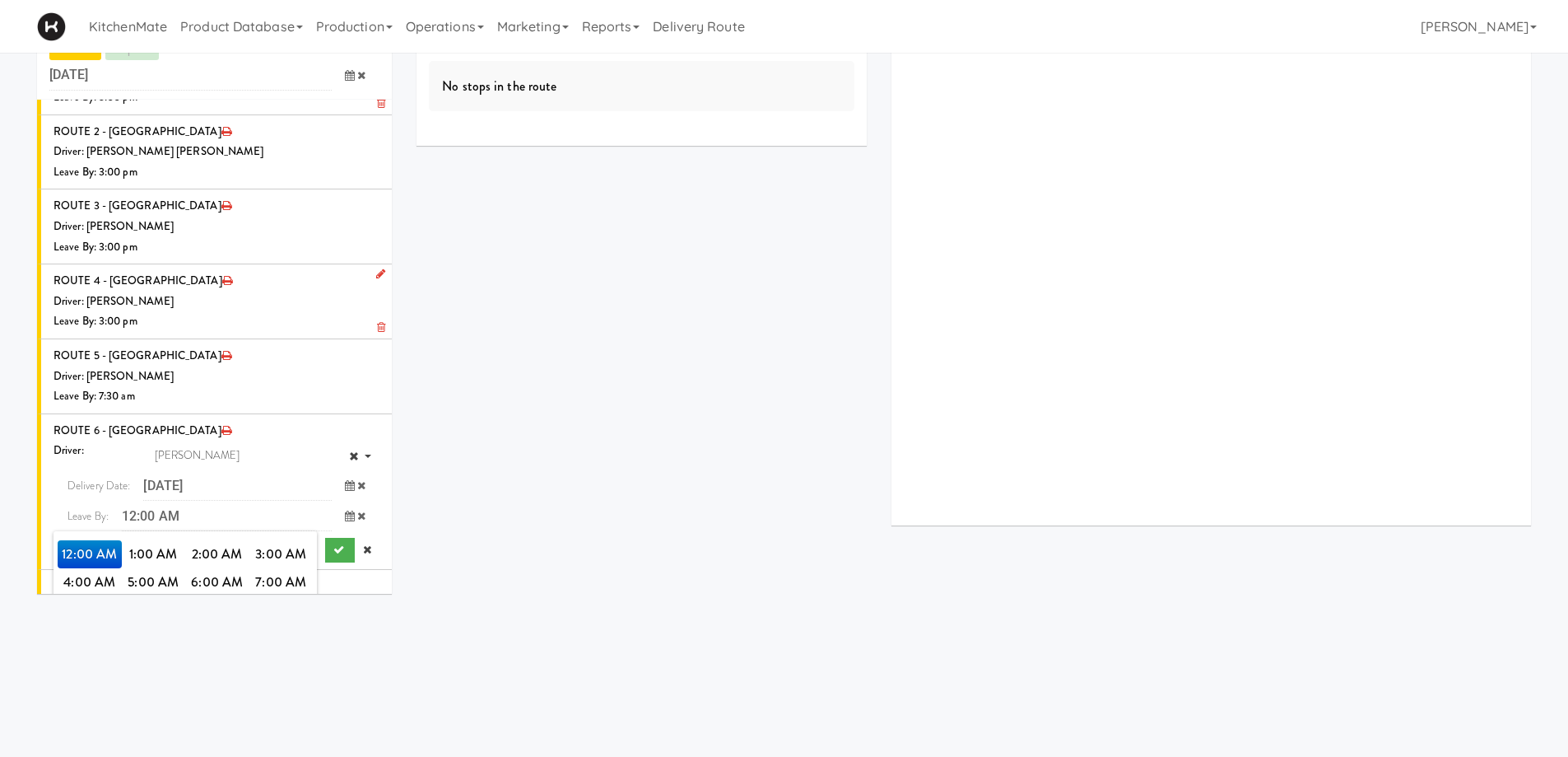
scroll to position [1647, 0]
click at [284, 566] on span "7:00 AM" at bounding box center [281, 580] width 64 height 28
click at [270, 566] on span "7:35 AM" at bounding box center [281, 580] width 64 height 28
click at [333, 536] on button "submit" at bounding box center [340, 547] width 30 height 25
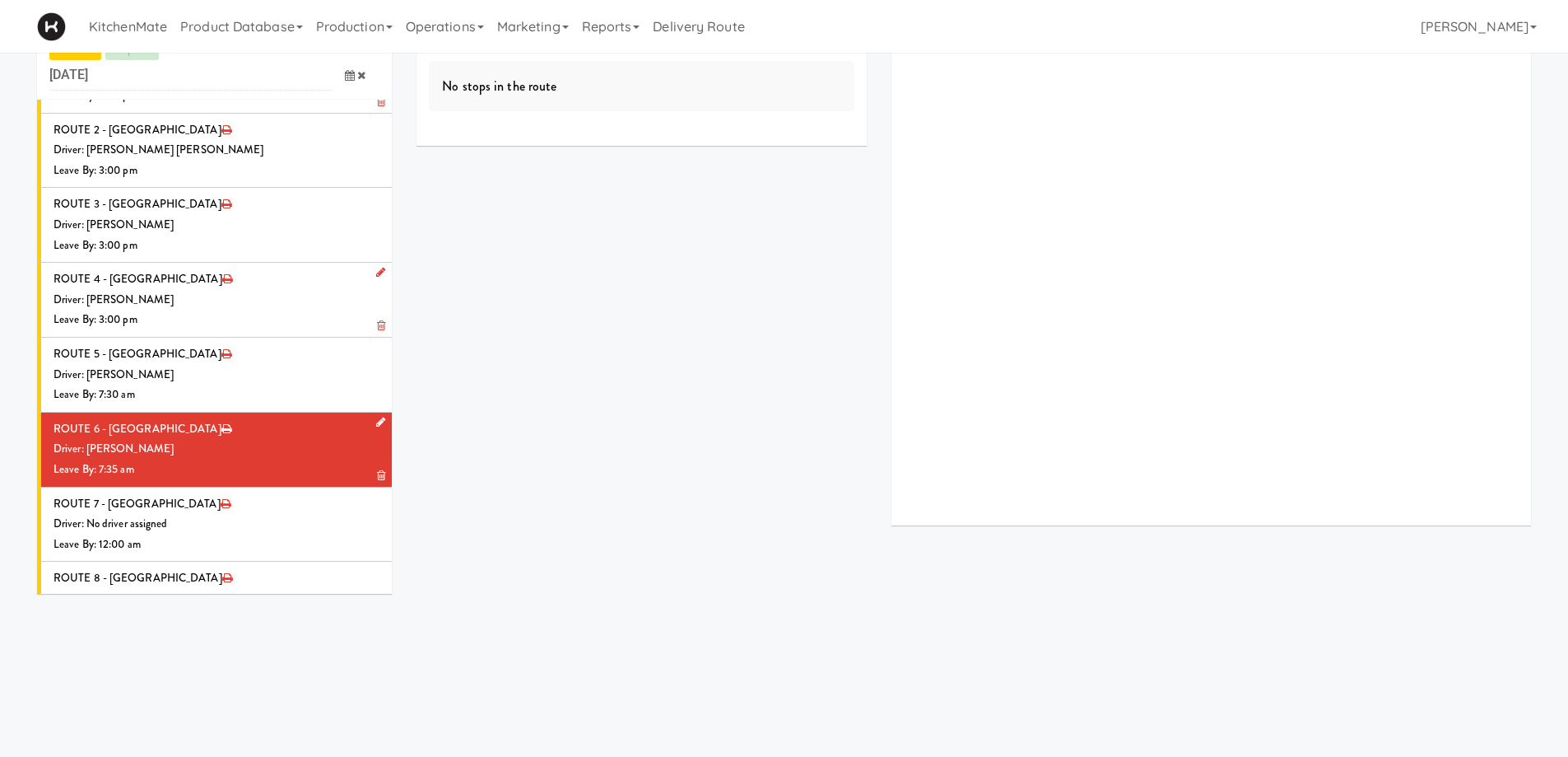
click at [318, 439] on div "Driver: [PERSON_NAME]" at bounding box center [216, 449] width 326 height 21
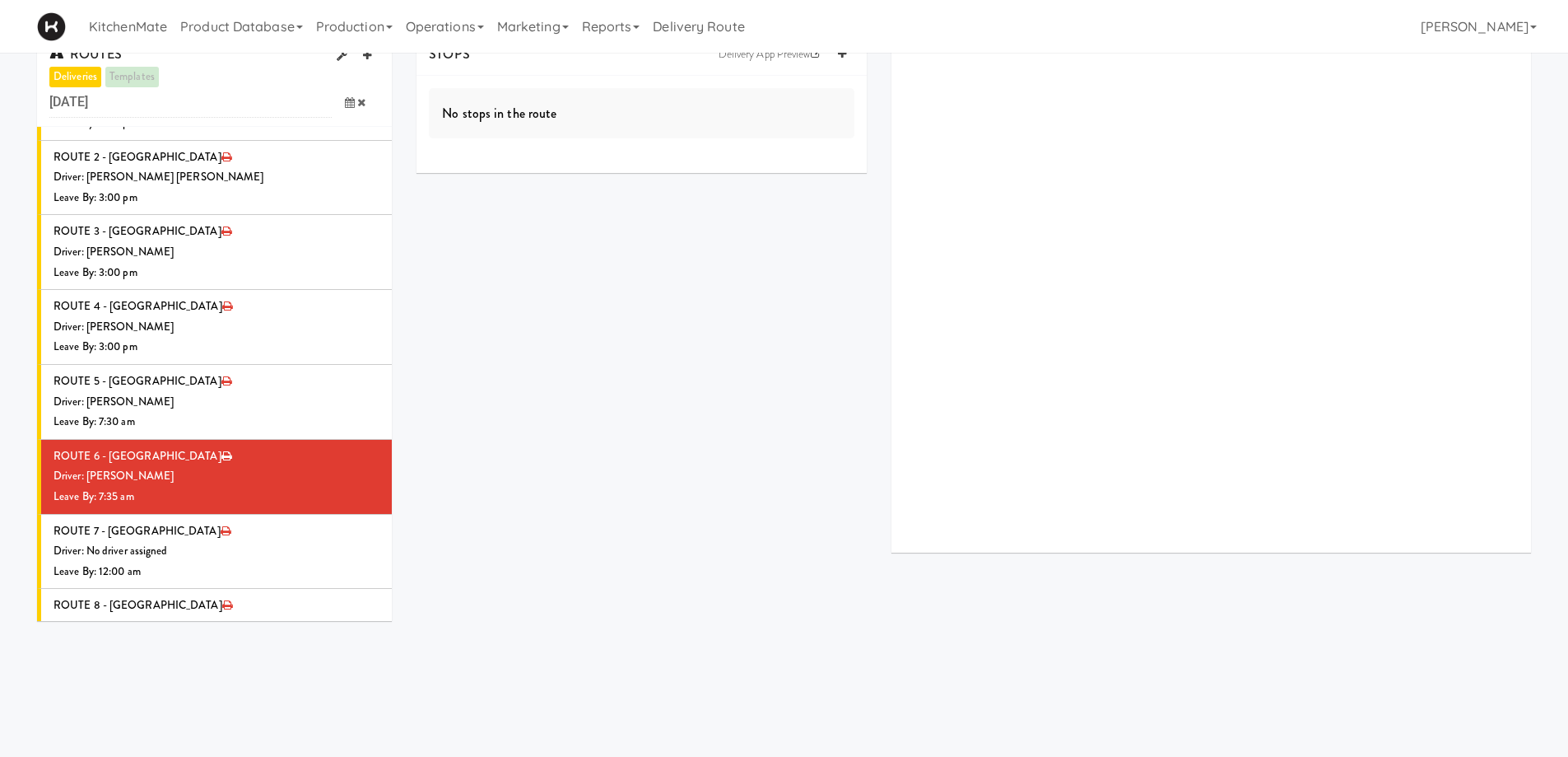
scroll to position [0, 0]
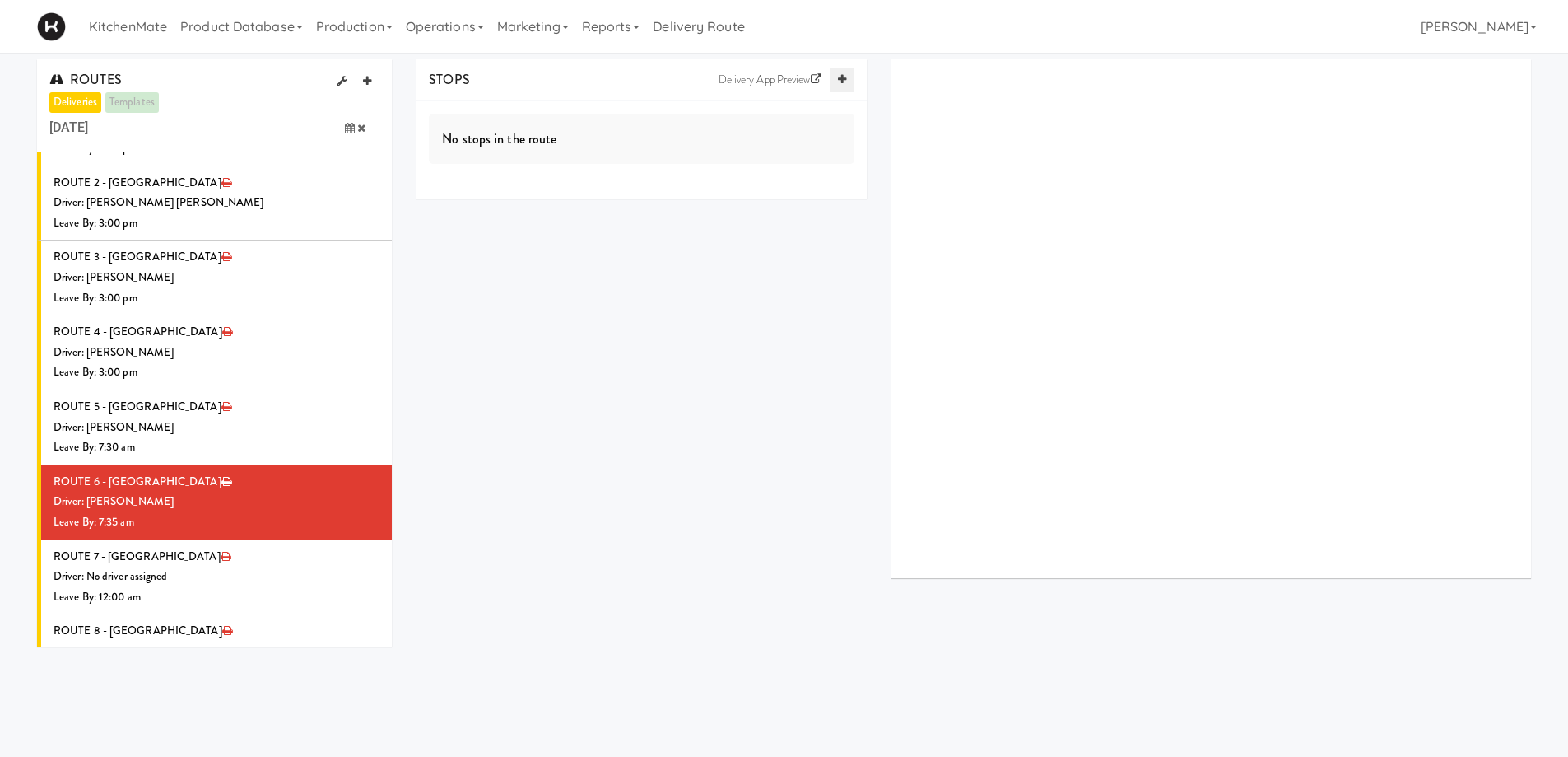
click at [847, 83] on link at bounding box center [842, 80] width 25 height 25
click at [845, 83] on icon at bounding box center [842, 79] width 8 height 11
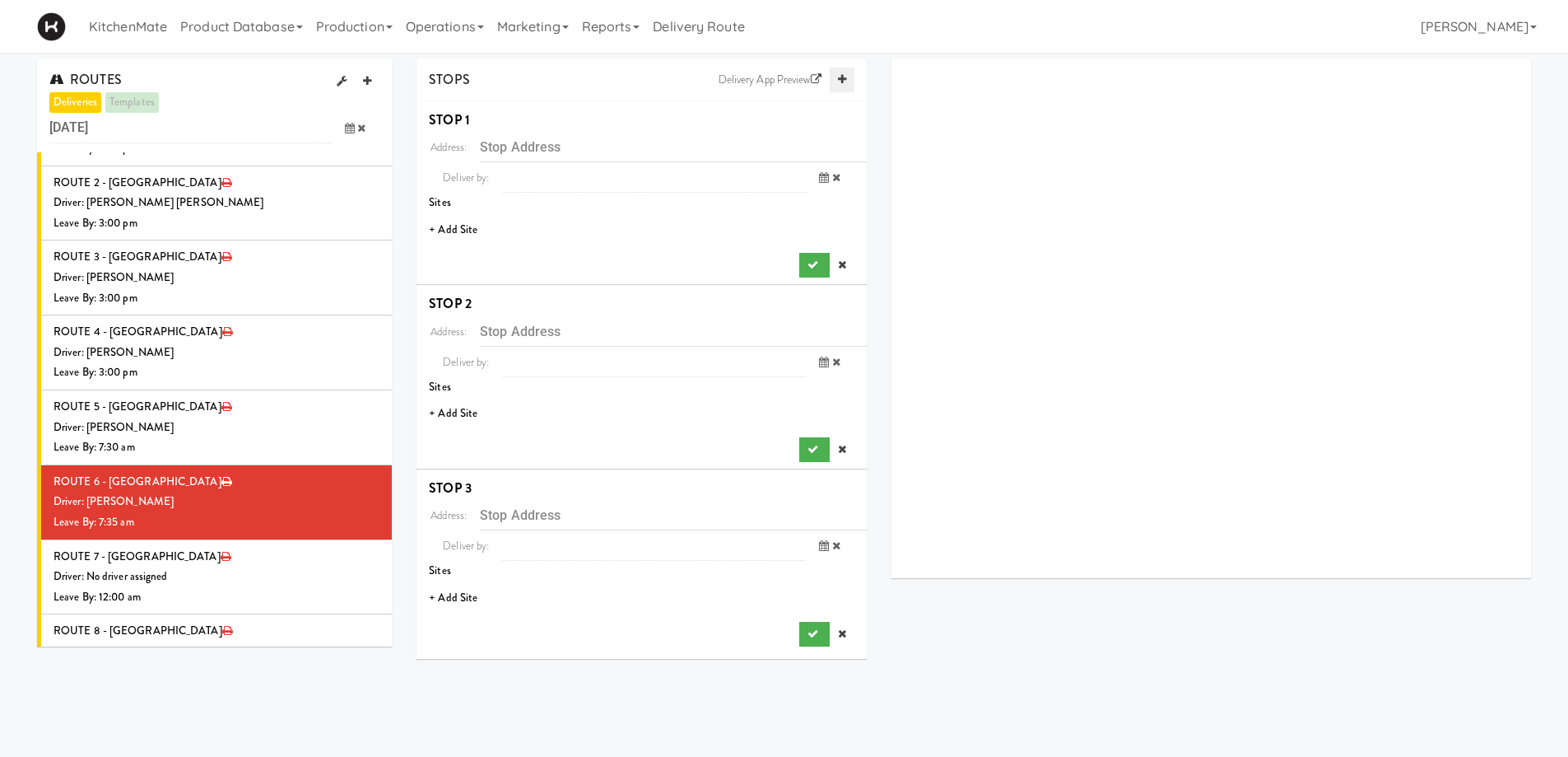
click at [845, 83] on icon at bounding box center [842, 79] width 8 height 11
click at [844, 82] on icon at bounding box center [842, 79] width 8 height 11
click at [462, 222] on li "+ Add Site" at bounding box center [641, 230] width 450 height 33
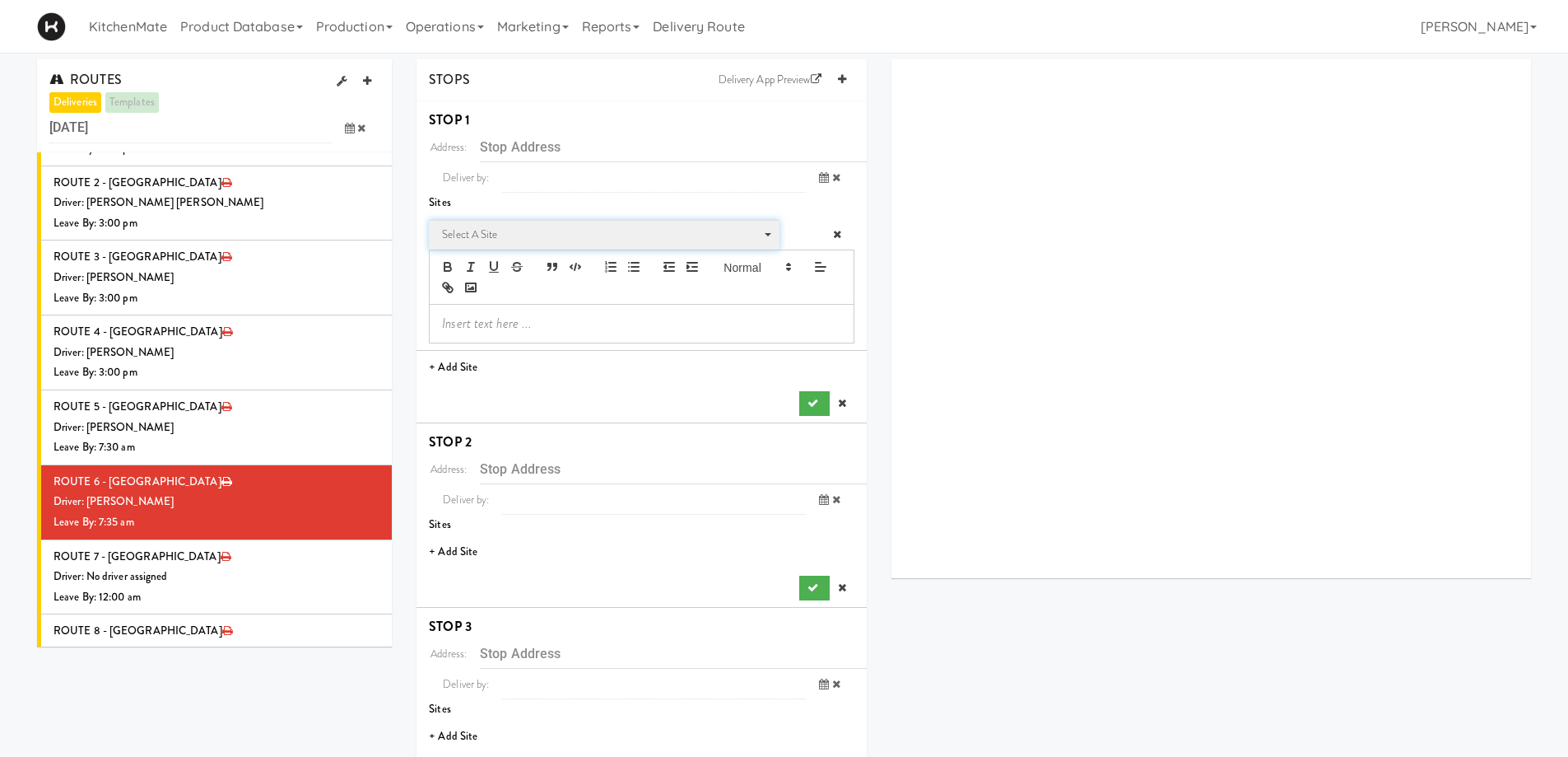
click at [542, 238] on span "Select a site" at bounding box center [598, 234] width 313 height 20
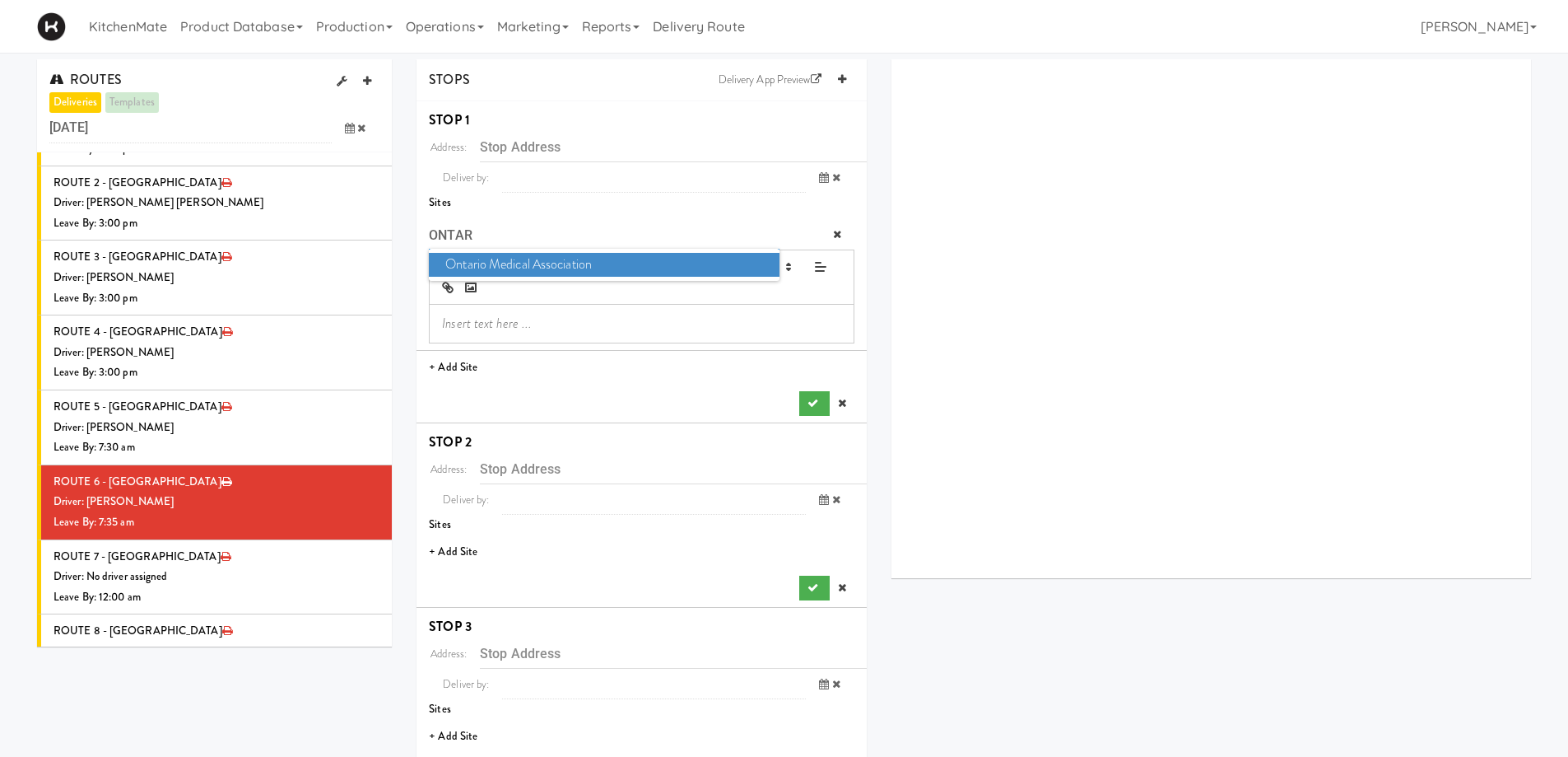
type input "ONTAR"
click at [509, 260] on span "Ontario Medical Association" at bounding box center [603, 265] width 349 height 24
type input "[STREET_ADDRESS]"
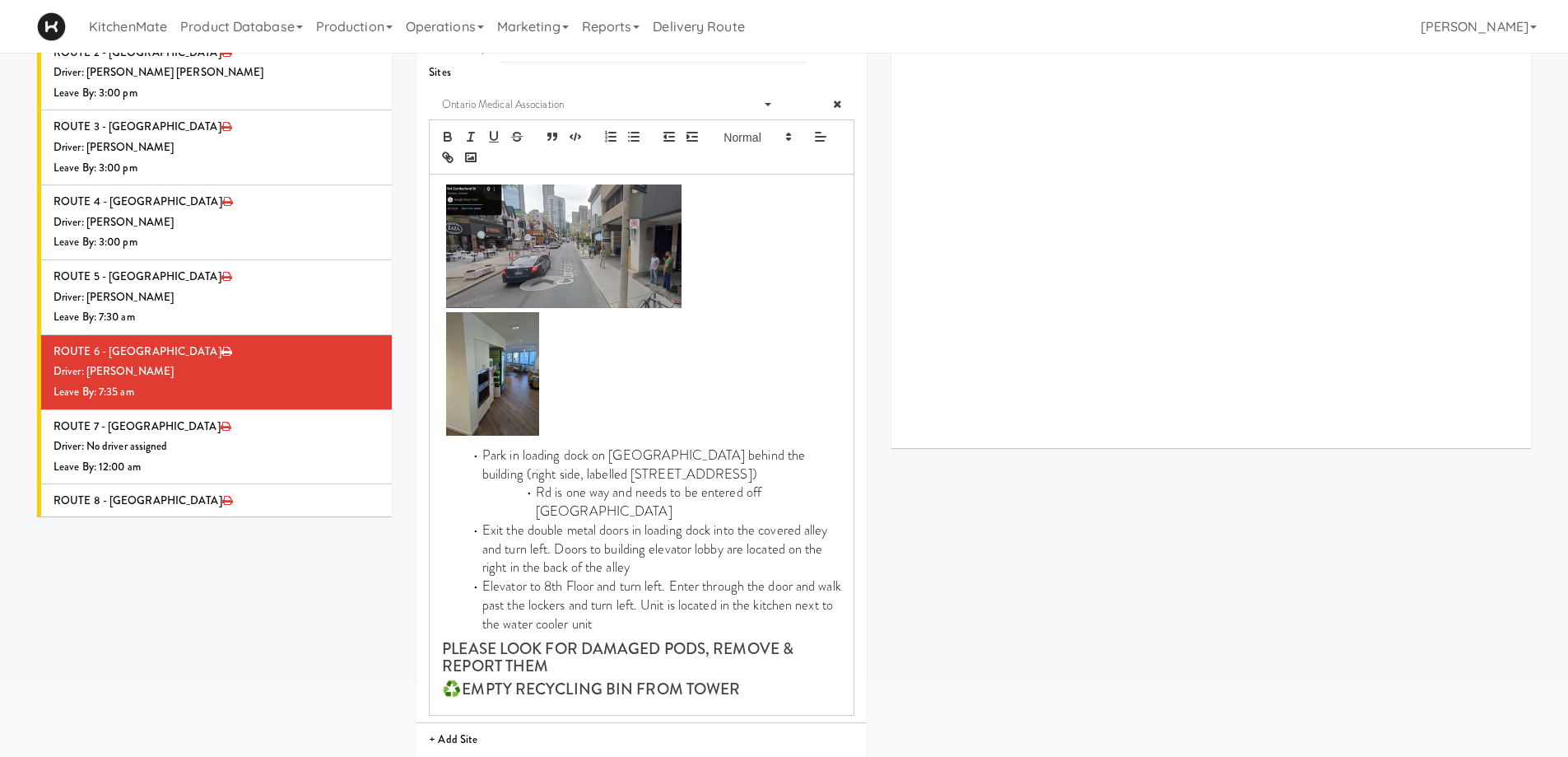
scroll to position [330, 0]
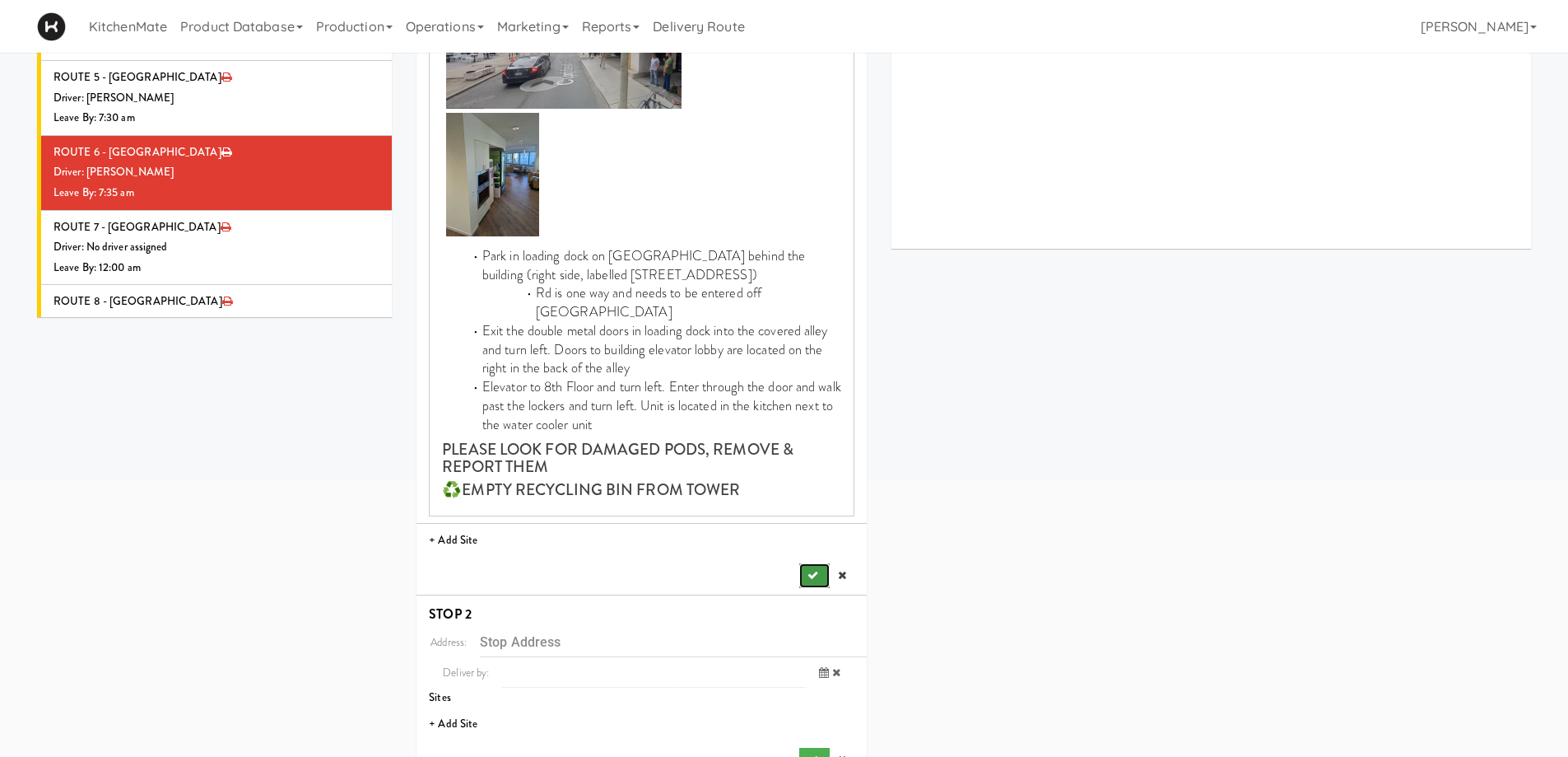
click at [812, 570] on icon "submit" at bounding box center [812, 575] width 11 height 11
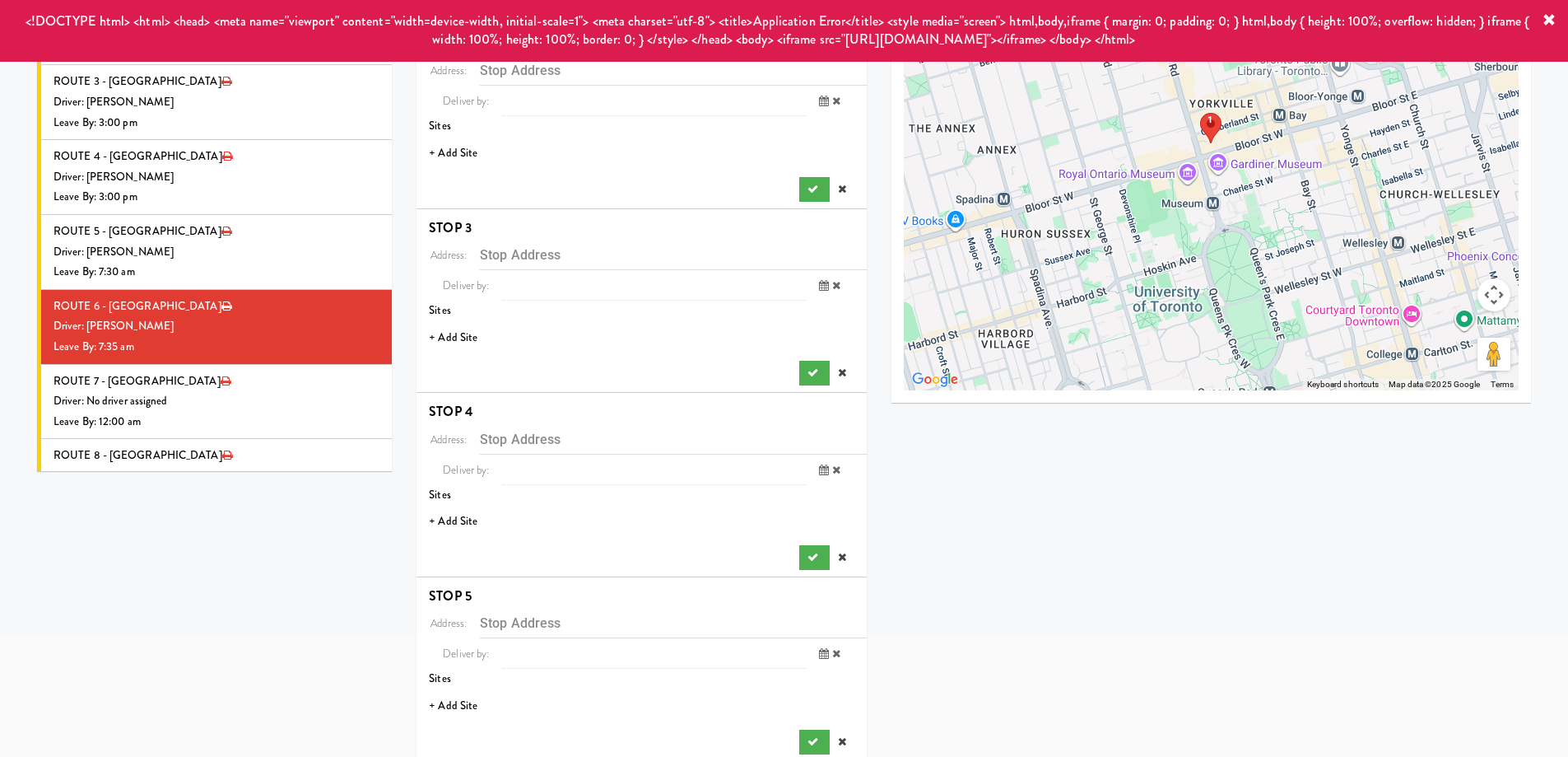
scroll to position [83, 0]
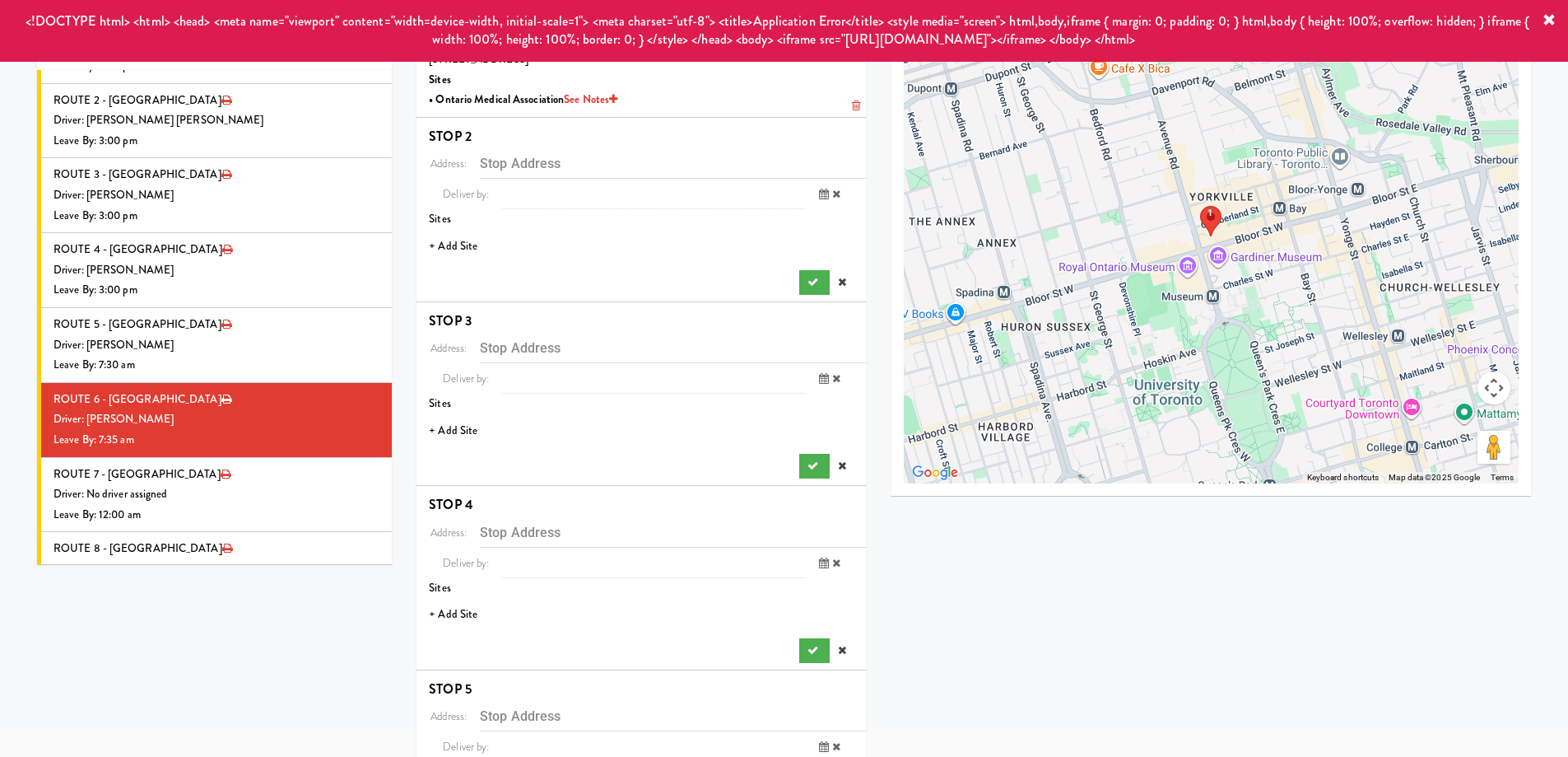
click at [462, 239] on li "+ Add Site" at bounding box center [641, 246] width 450 height 33
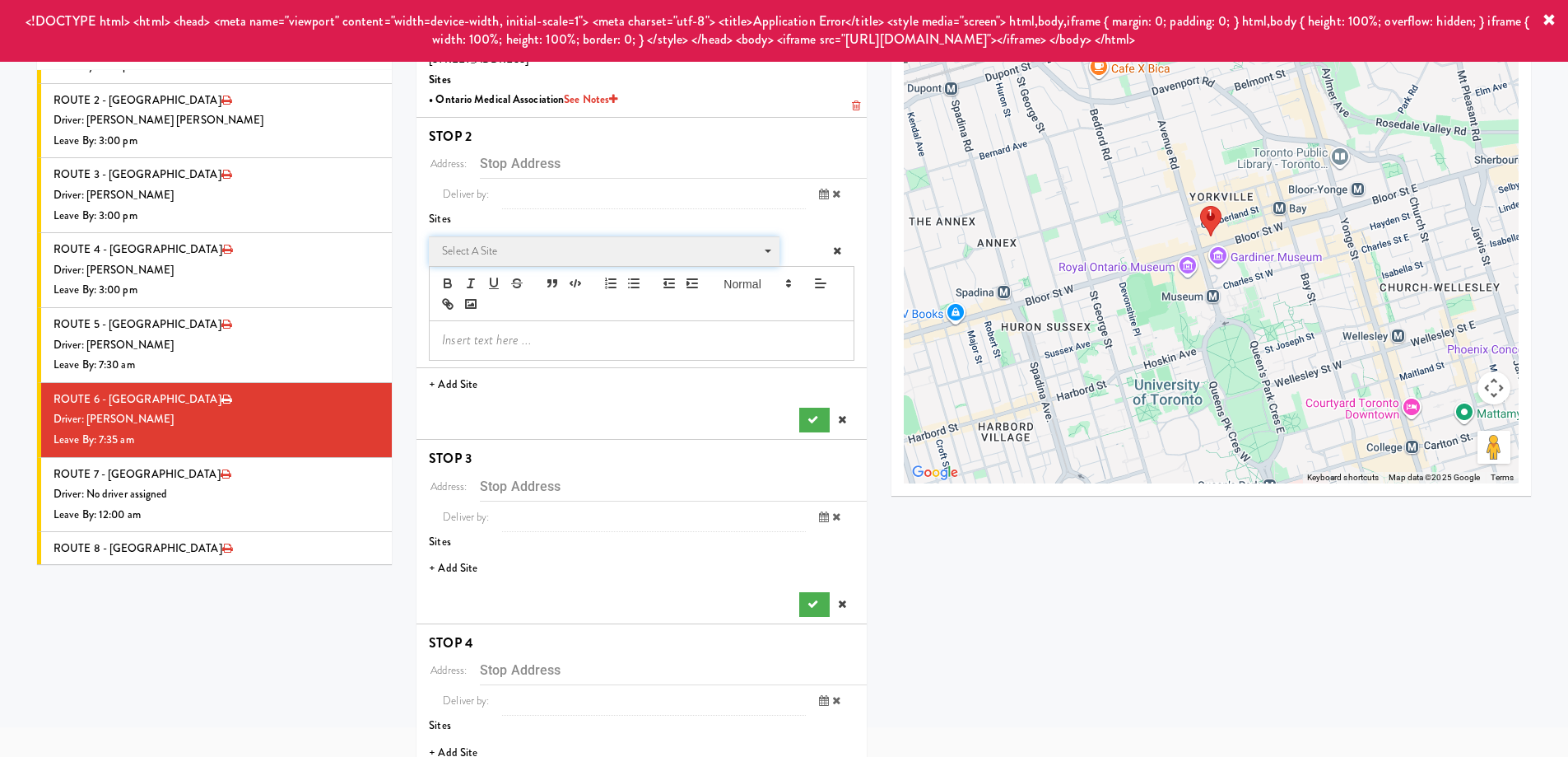
click at [515, 254] on span "Select a site" at bounding box center [598, 251] width 313 height 20
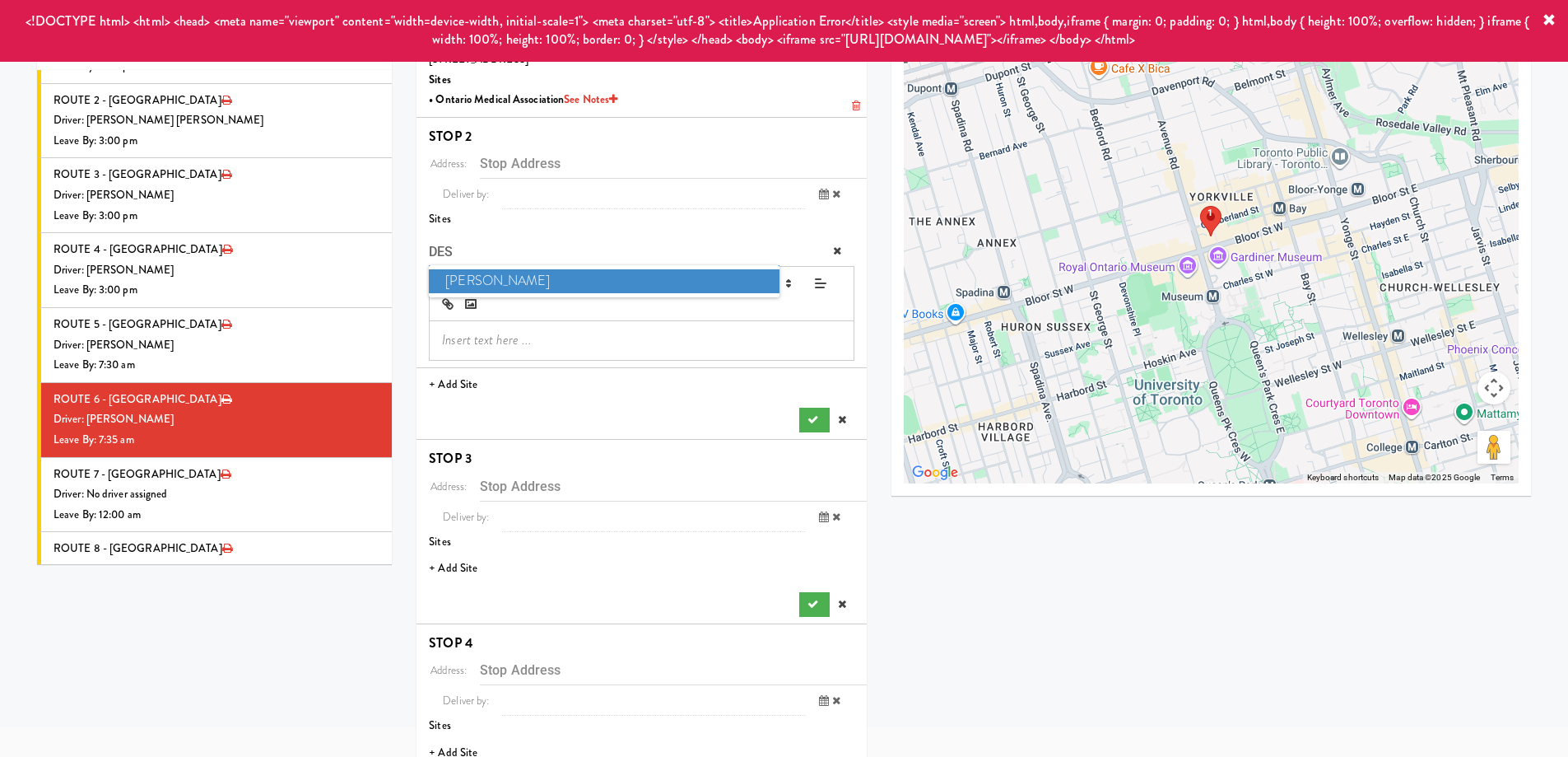
type input "DES"
drag, startPoint x: 512, startPoint y: 278, endPoint x: 527, endPoint y: 284, distance: 16.2
click at [513, 278] on span "Desjardins" at bounding box center [603, 281] width 349 height 24
type input "[STREET_ADDRESS]"
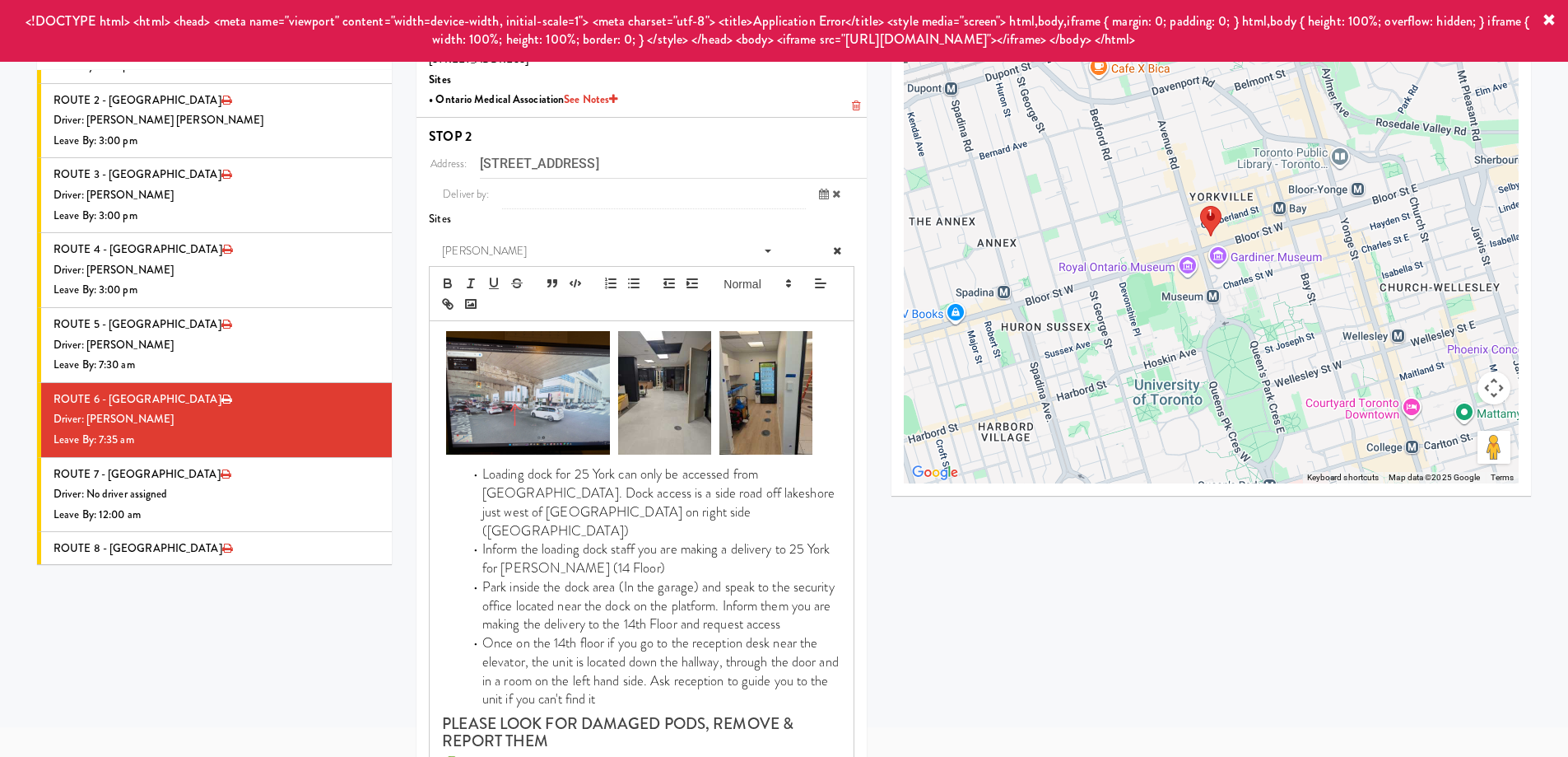
scroll to position [494, 0]
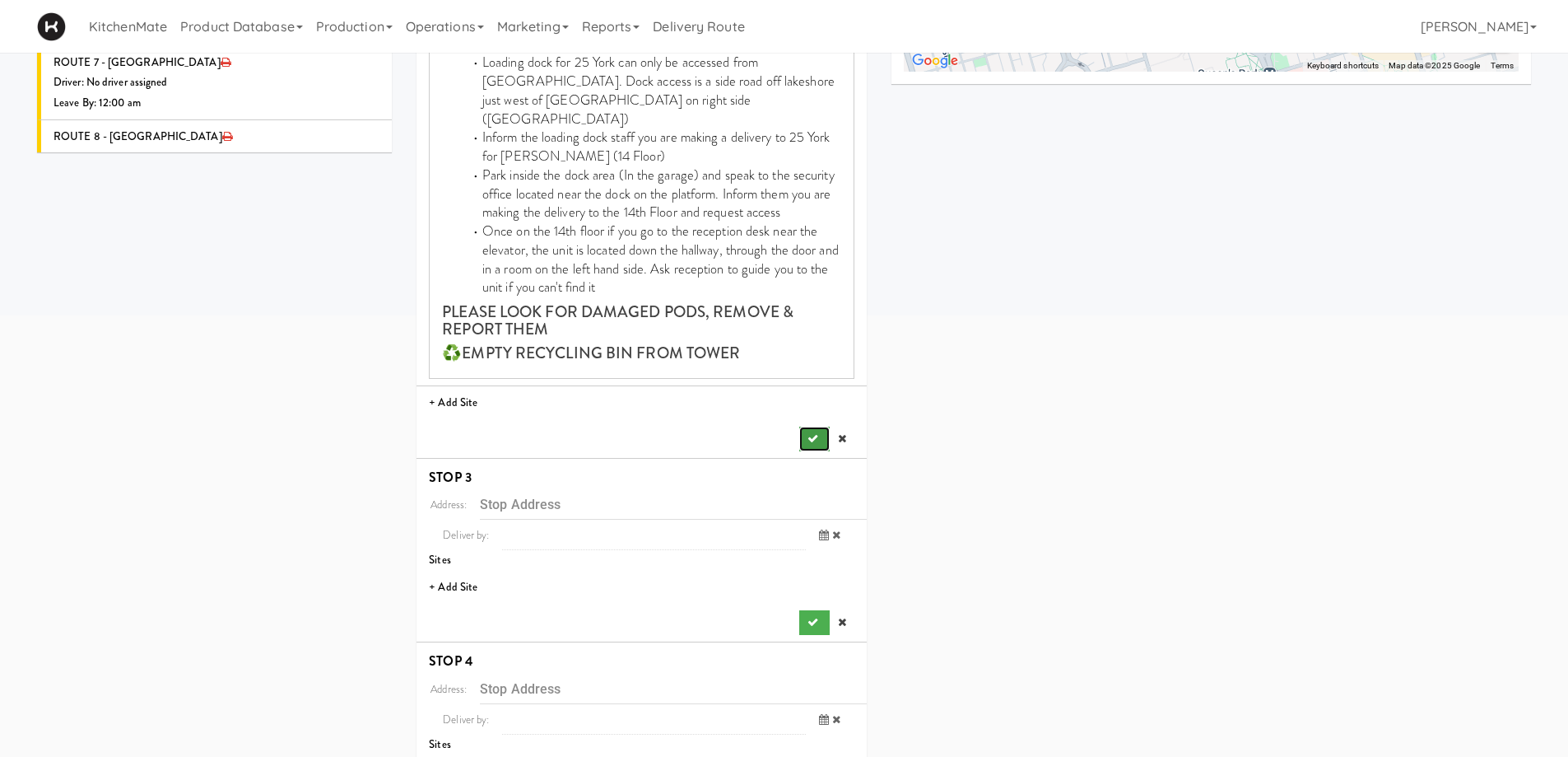
click at [815, 426] on button "submit" at bounding box center [814, 438] width 30 height 25
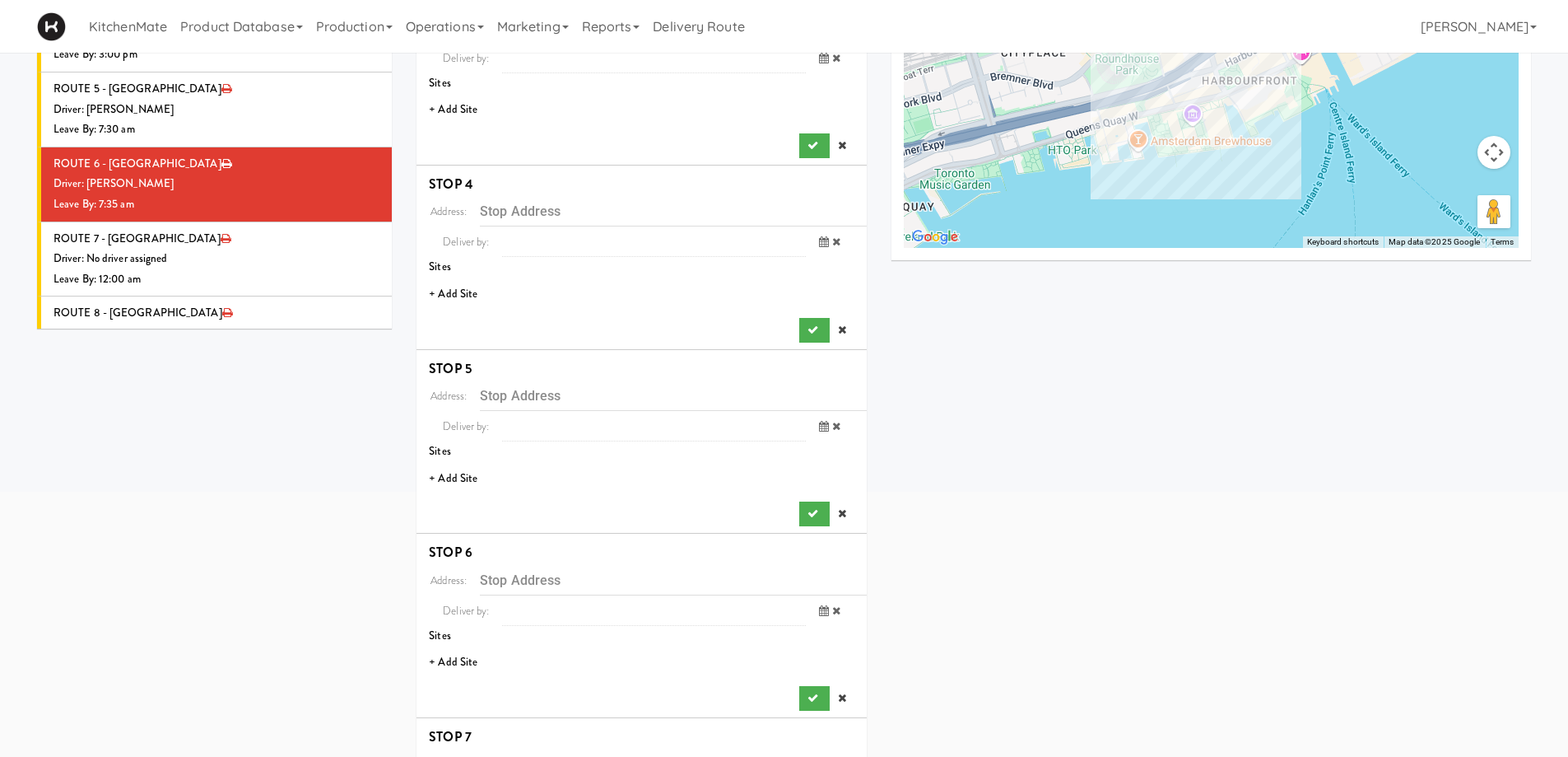
scroll to position [316, 0]
click at [460, 106] on li "+ Add Site" at bounding box center [641, 111] width 450 height 33
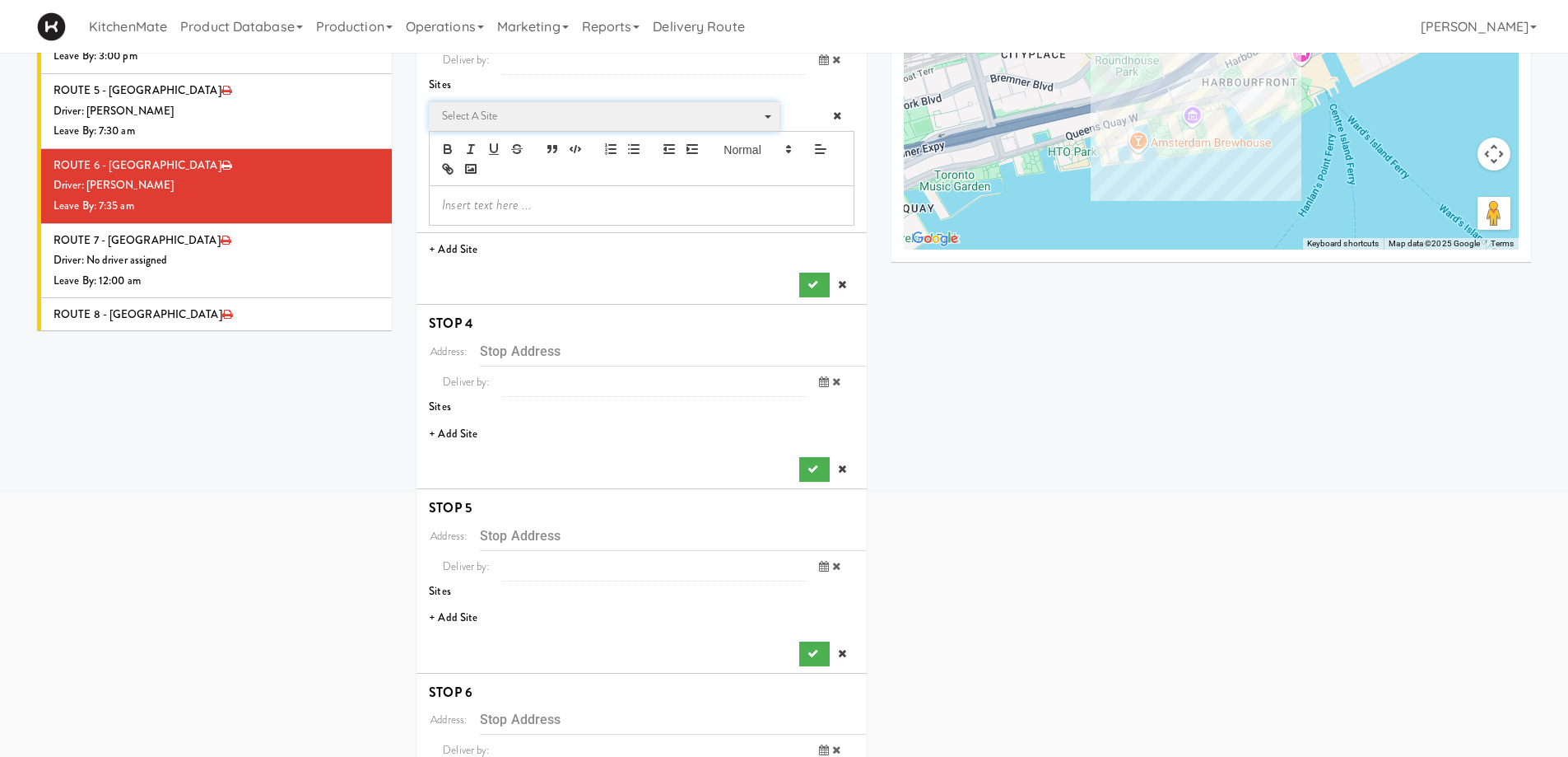
click at [486, 123] on span "Select a site" at bounding box center [598, 116] width 313 height 20
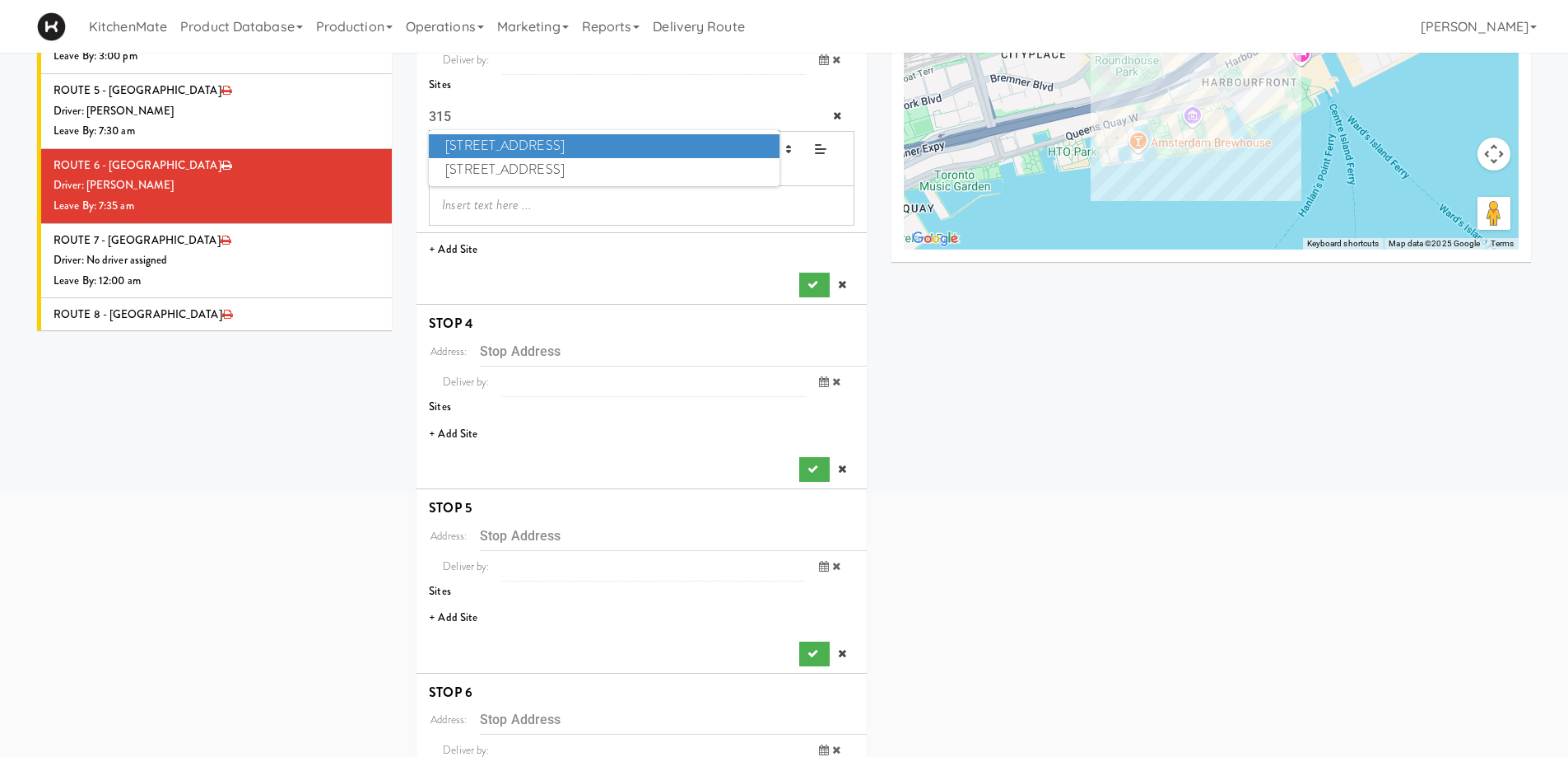
type input "315"
click at [500, 141] on span "315 Front St - Fridge" at bounding box center [603, 146] width 349 height 24
type input "[STREET_ADDRESS]"
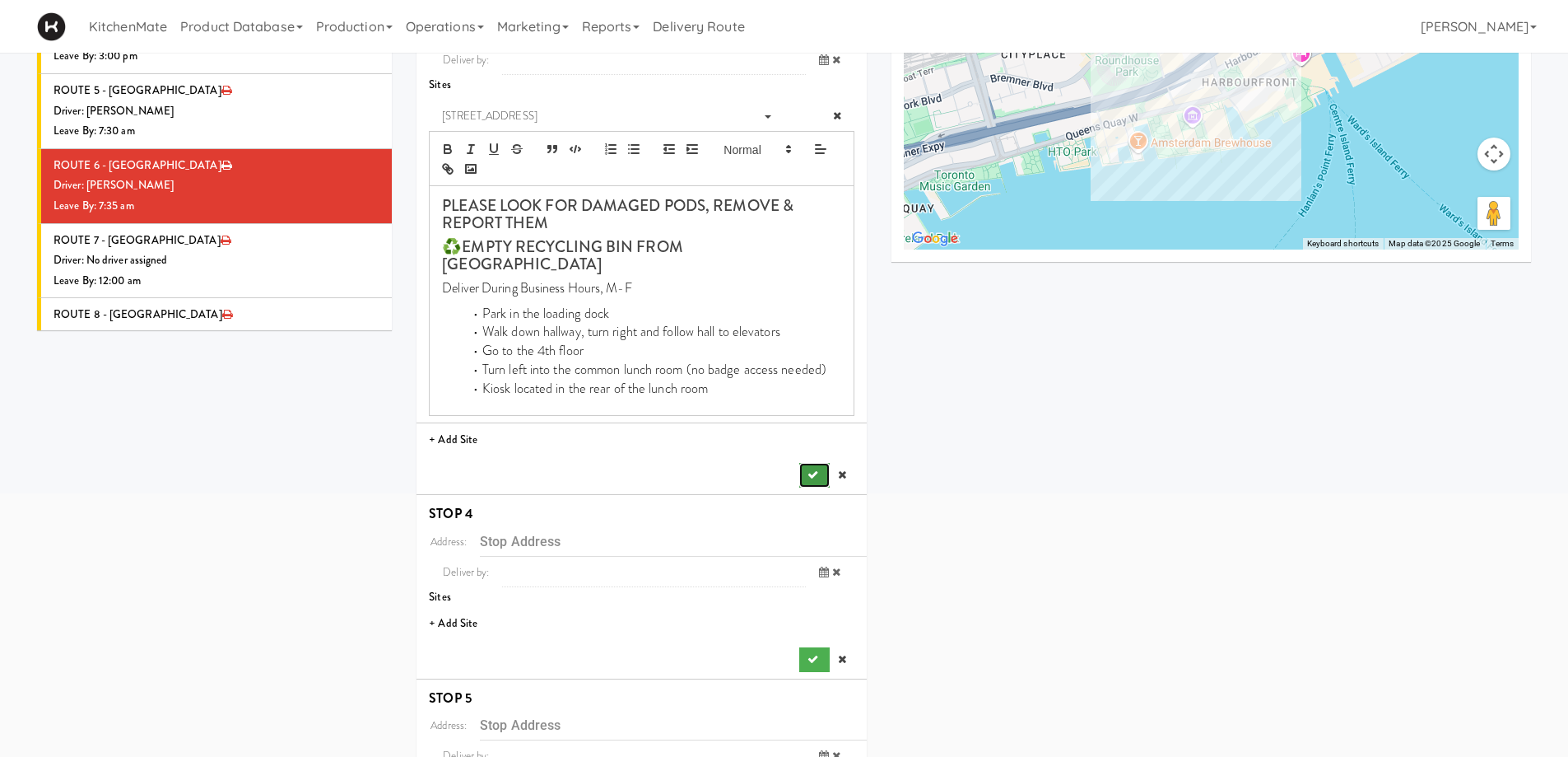
click at [805, 463] on button "submit" at bounding box center [814, 474] width 30 height 25
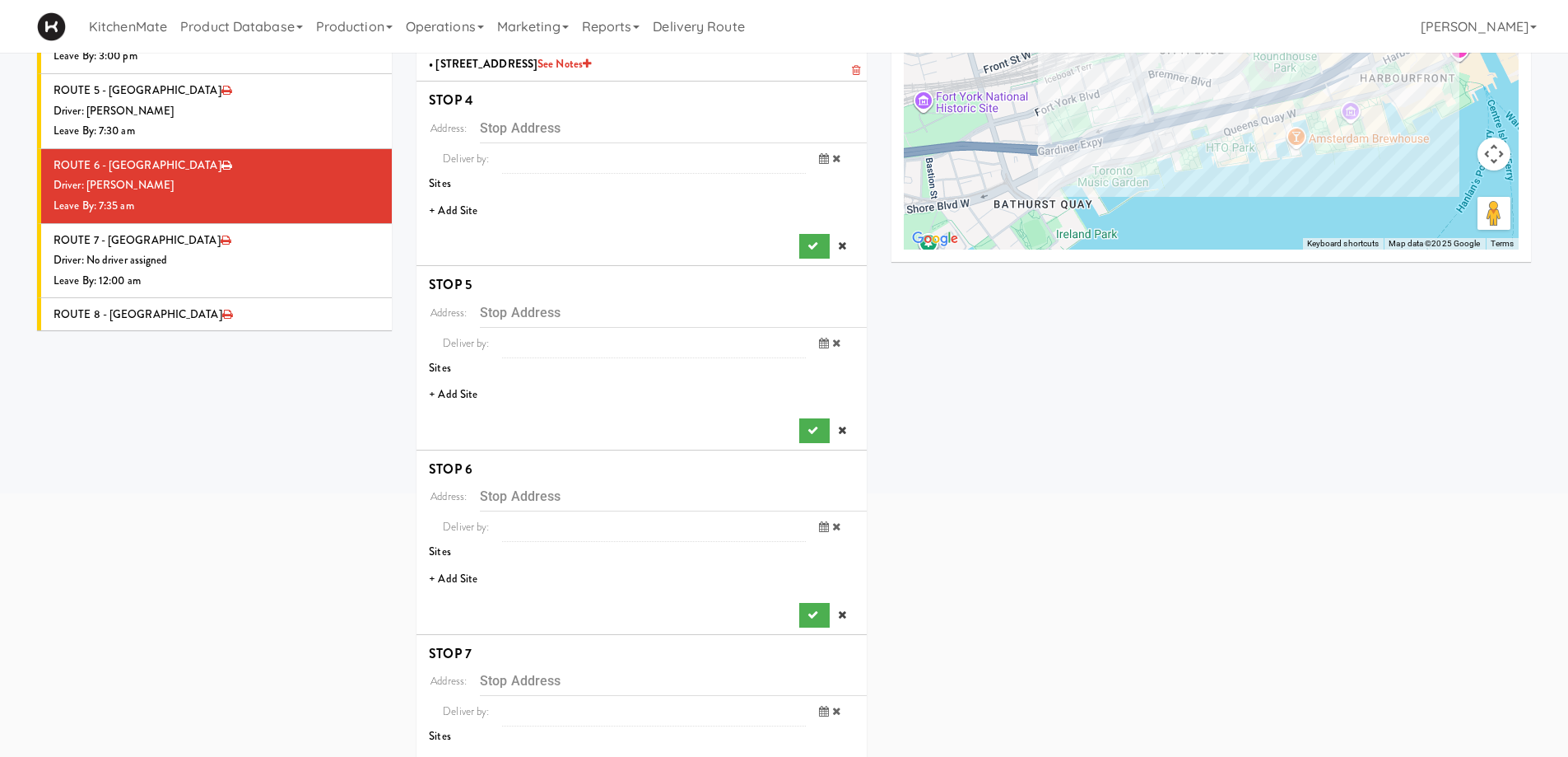
click at [458, 207] on li "+ Add Site" at bounding box center [641, 211] width 450 height 33
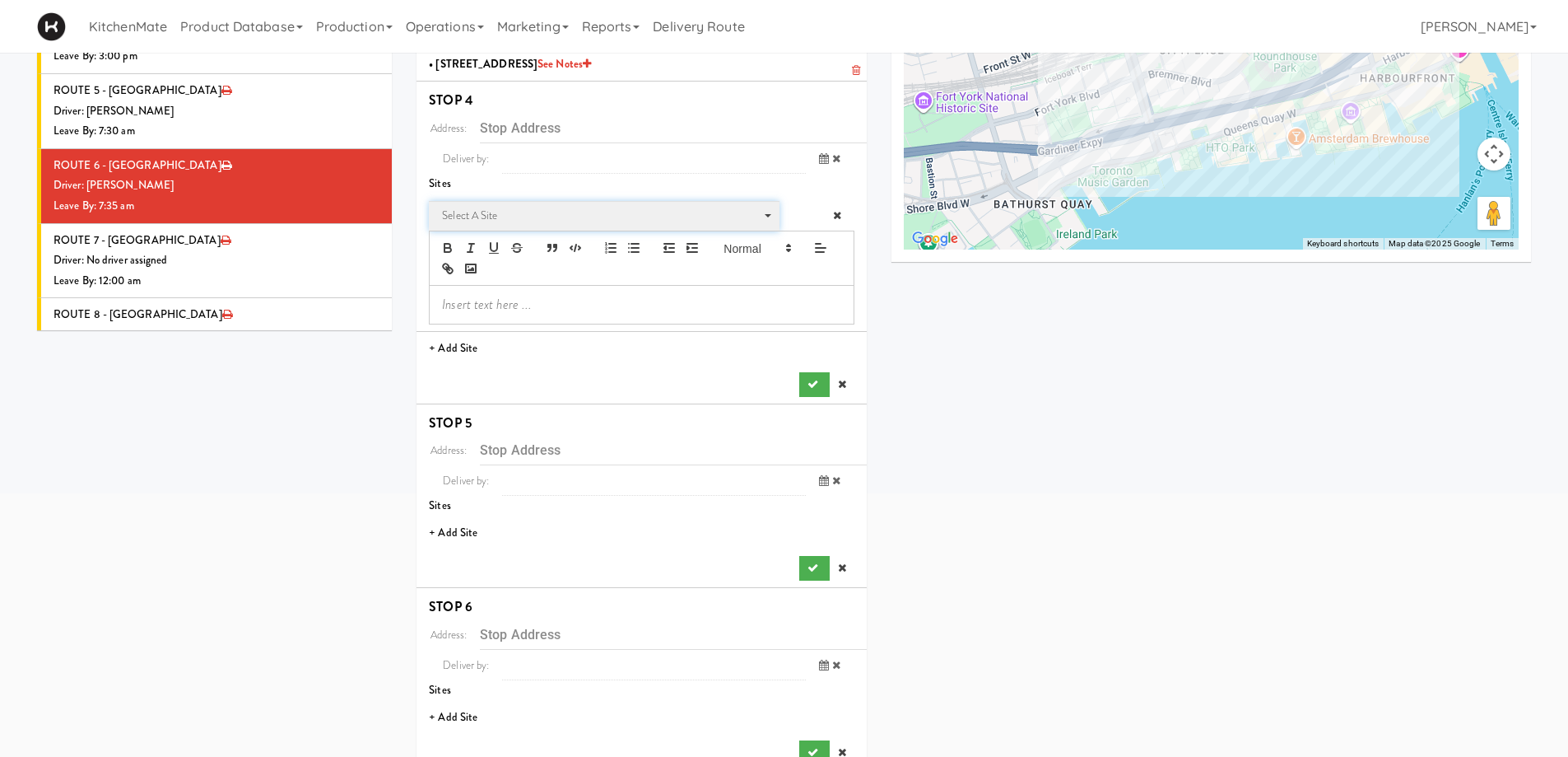
click at [504, 219] on span "Select a site" at bounding box center [598, 216] width 313 height 20
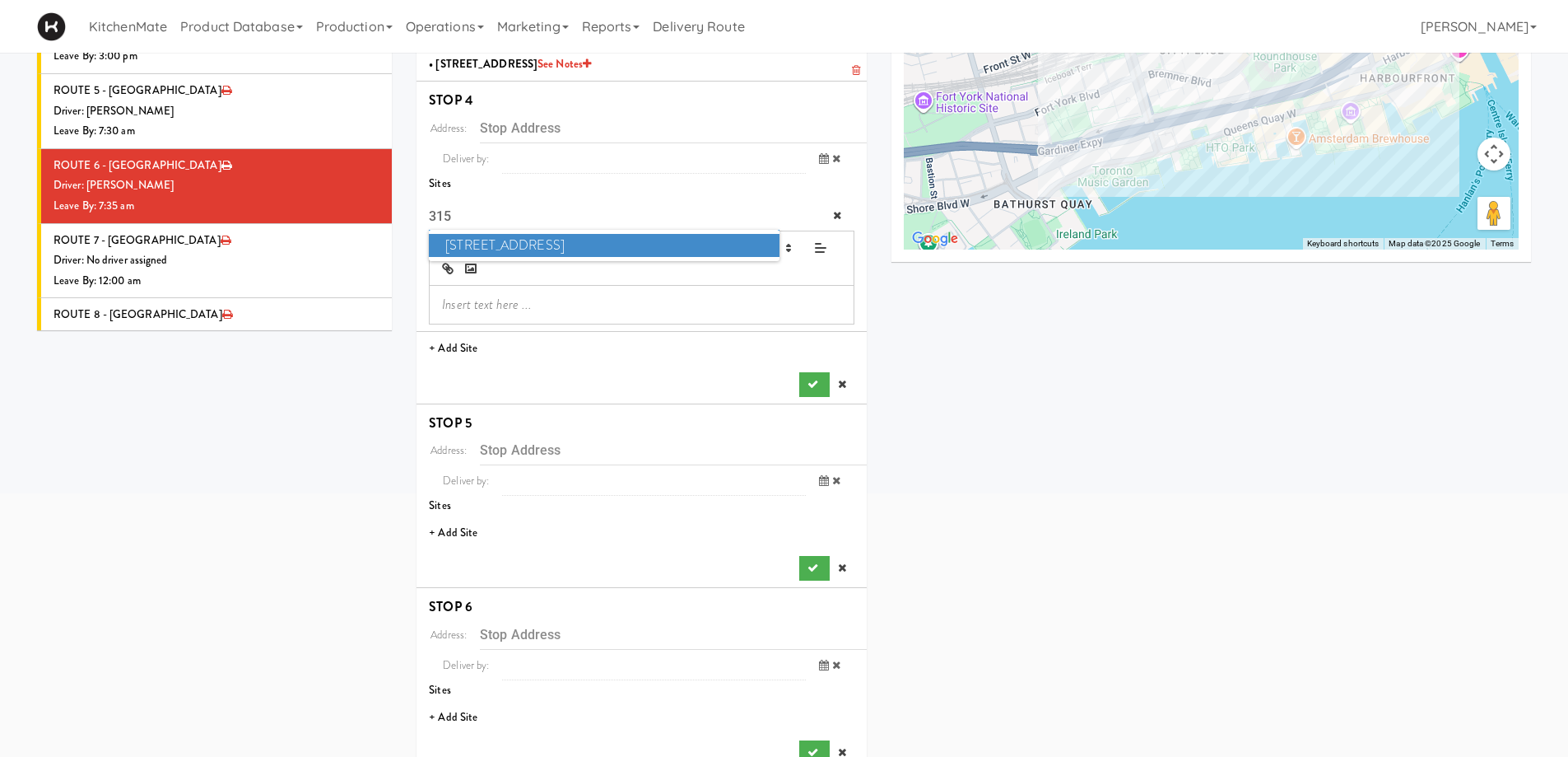
type input "315"
click at [510, 254] on span "315 Front St - Pantry" at bounding box center [603, 245] width 349 height 24
type input "[STREET_ADDRESS]"
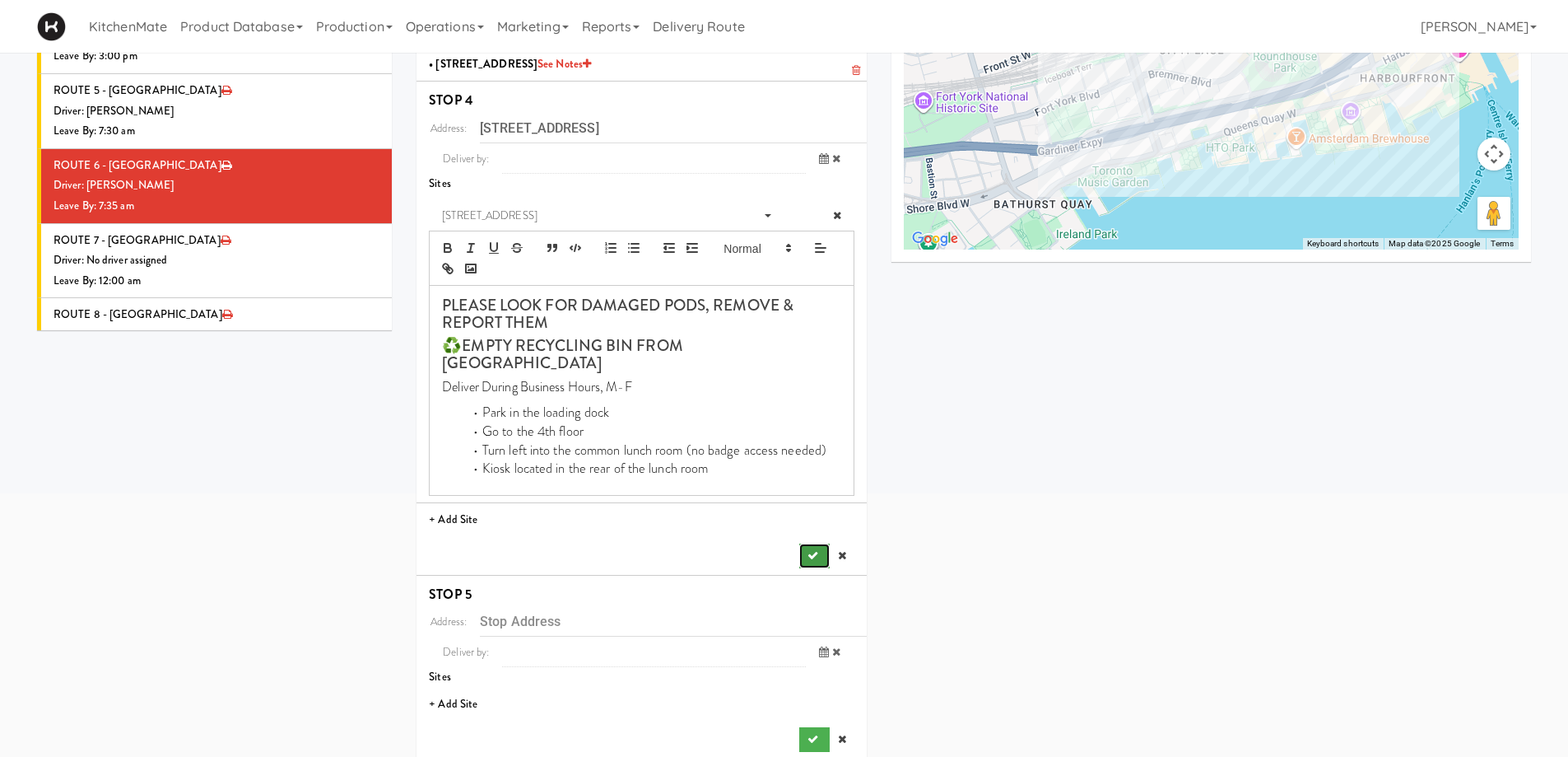
click at [812, 550] on icon "submit" at bounding box center [812, 555] width 11 height 11
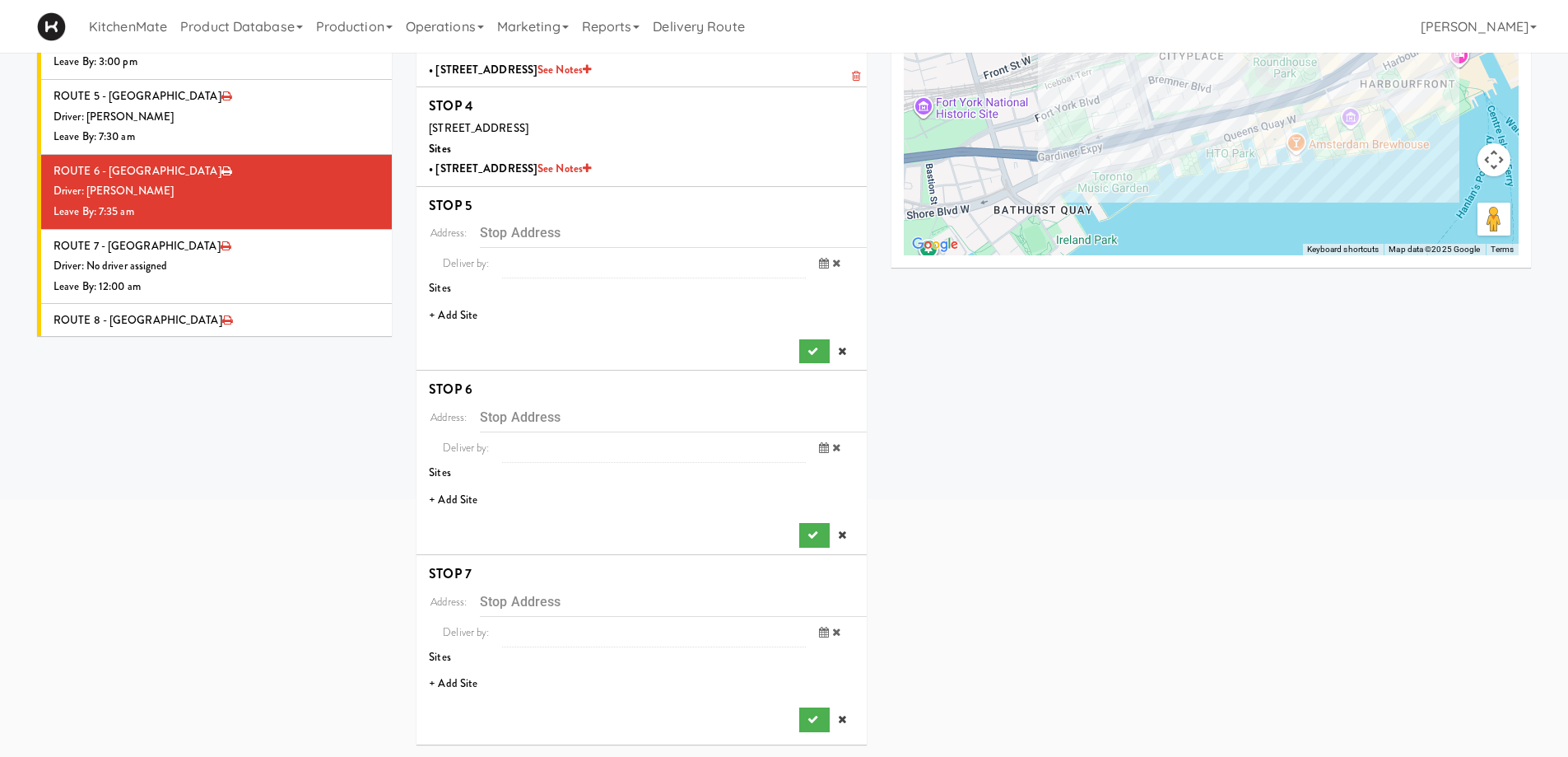
click at [462, 307] on li "+ Add Site" at bounding box center [641, 316] width 450 height 33
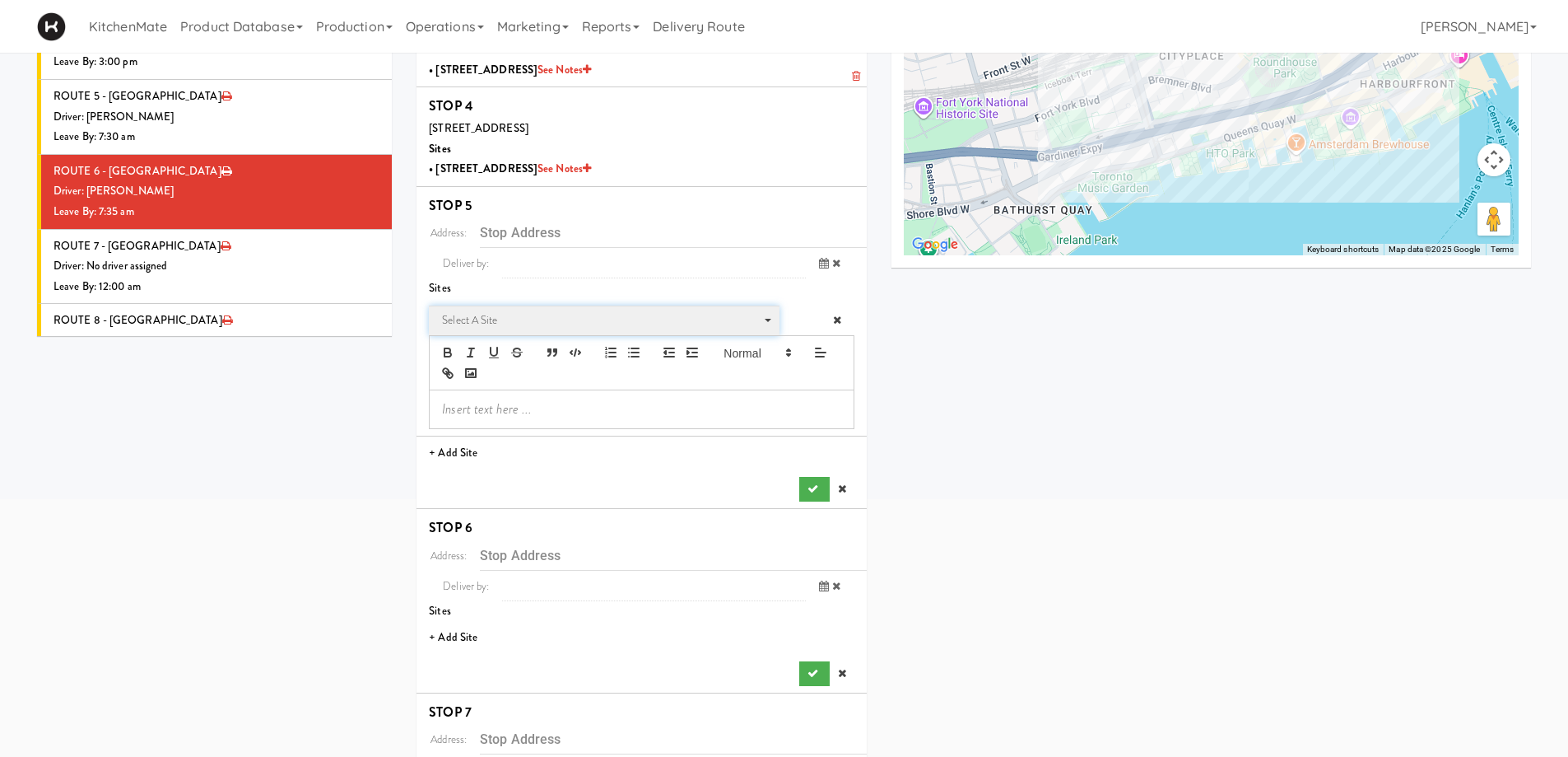
click at [571, 320] on span "Select a site" at bounding box center [598, 320] width 313 height 20
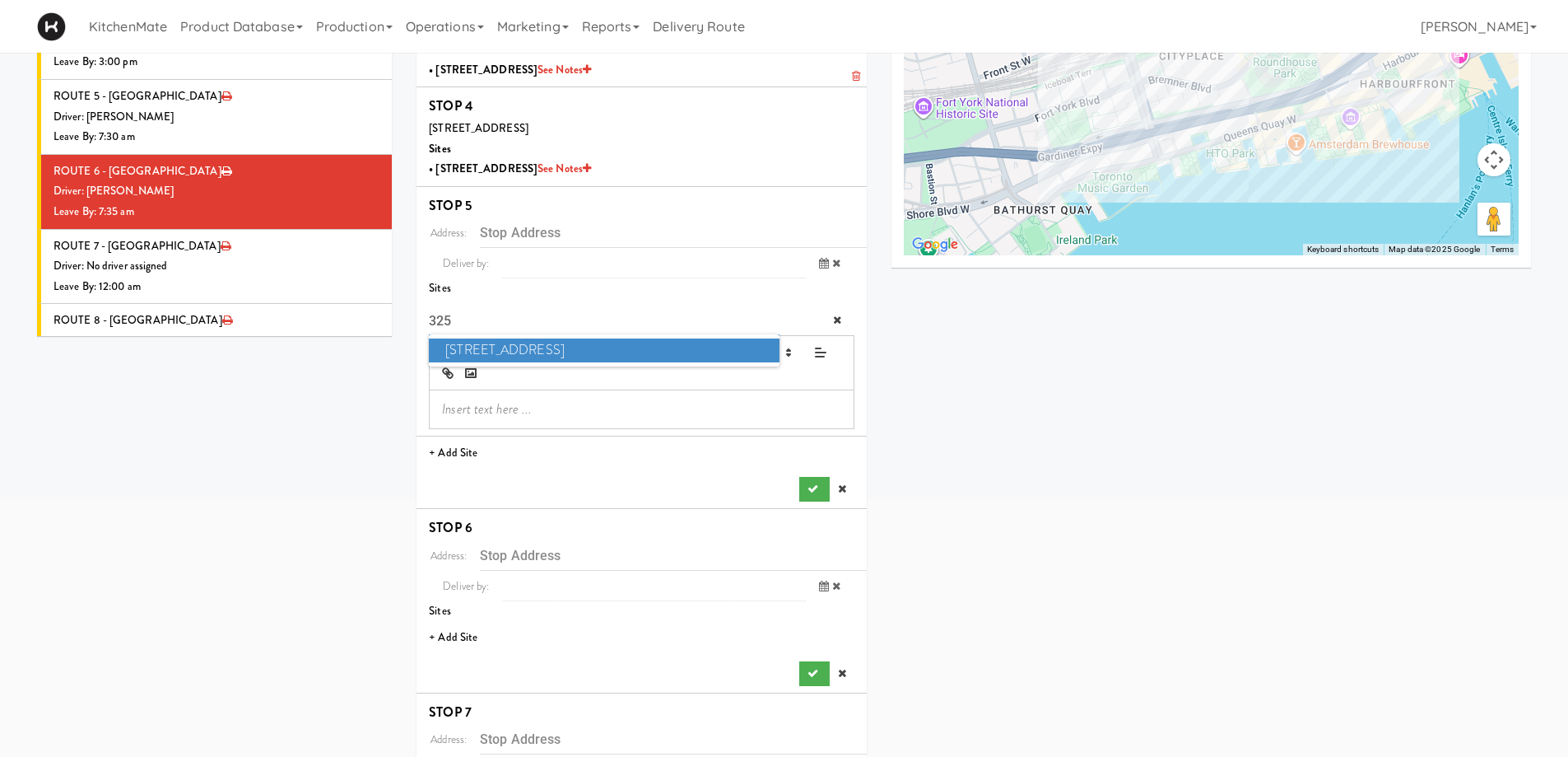
type input "325"
click at [545, 341] on span "325 Front St - Lobby" at bounding box center [603, 350] width 349 height 24
type input "[STREET_ADDRESS]"
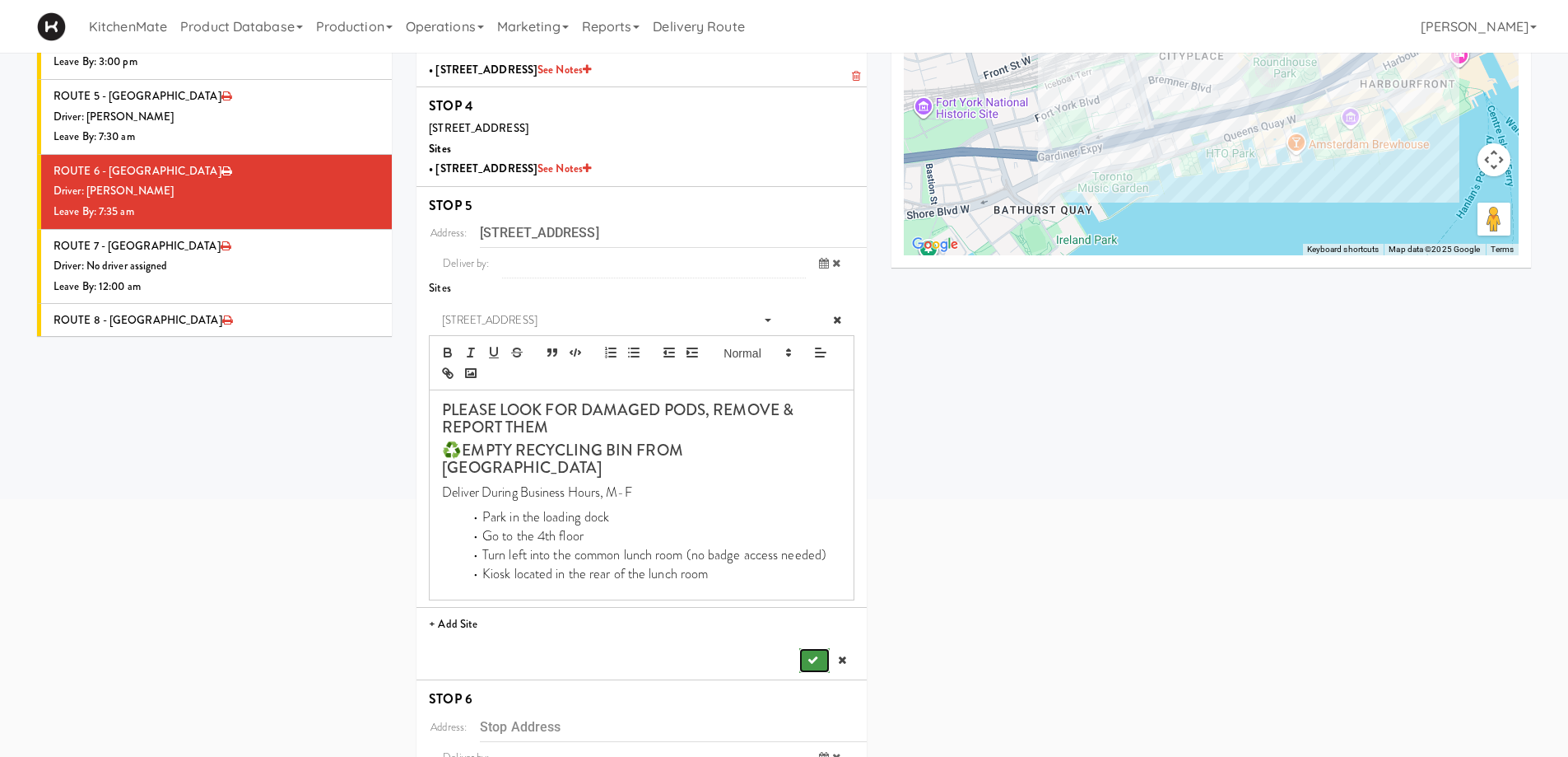
click at [813, 655] on icon "submit" at bounding box center [812, 660] width 11 height 11
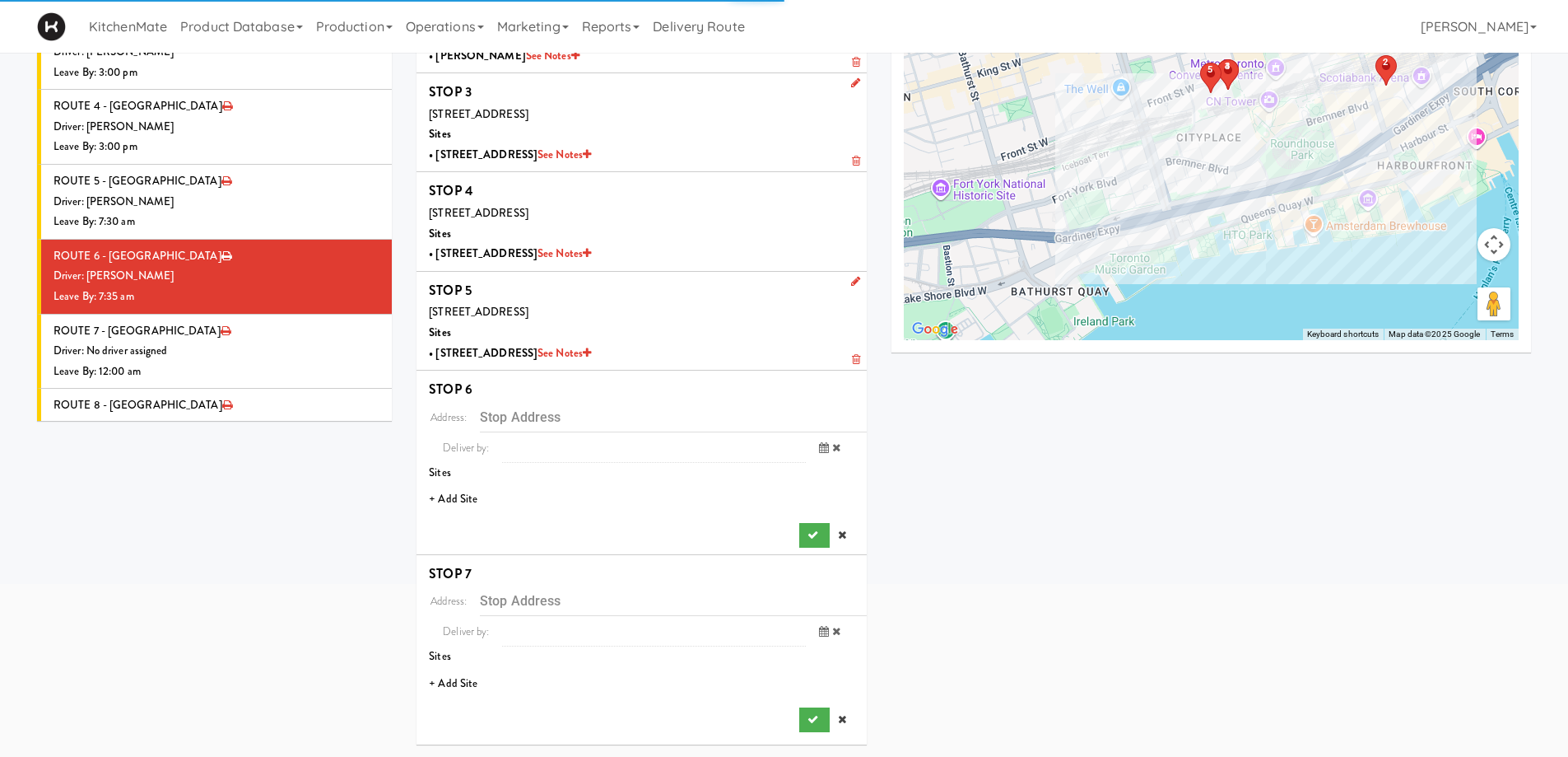
scroll to position [225, 0]
click at [444, 494] on li "+ Add Site" at bounding box center [641, 499] width 450 height 33
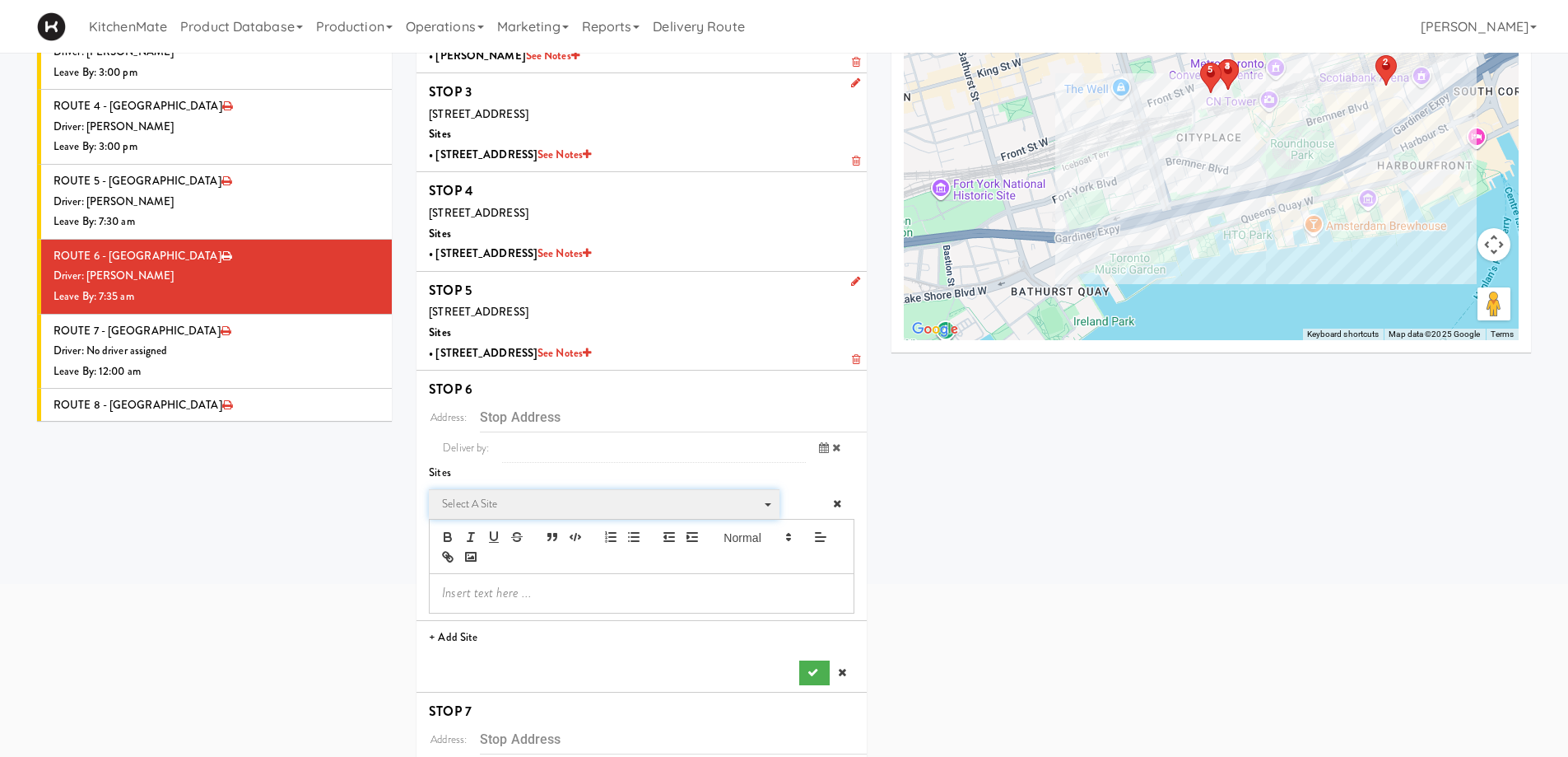
click at [522, 500] on span "Select a site" at bounding box center [598, 504] width 313 height 20
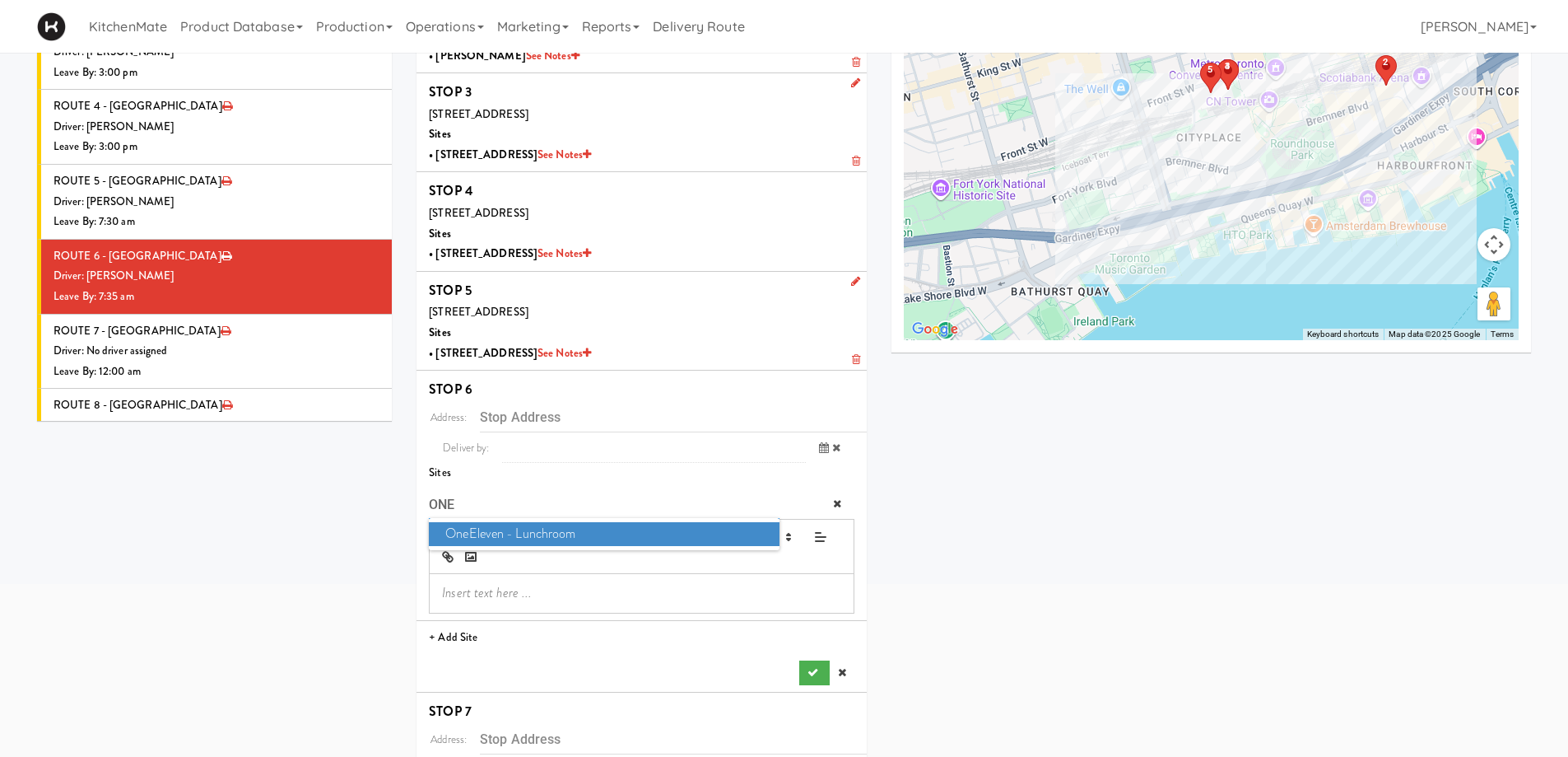
type input "ONE"
click at [621, 536] on span "OneEleven - Lunchroom" at bounding box center [603, 534] width 349 height 24
type input "[STREET_ADDRESS]"
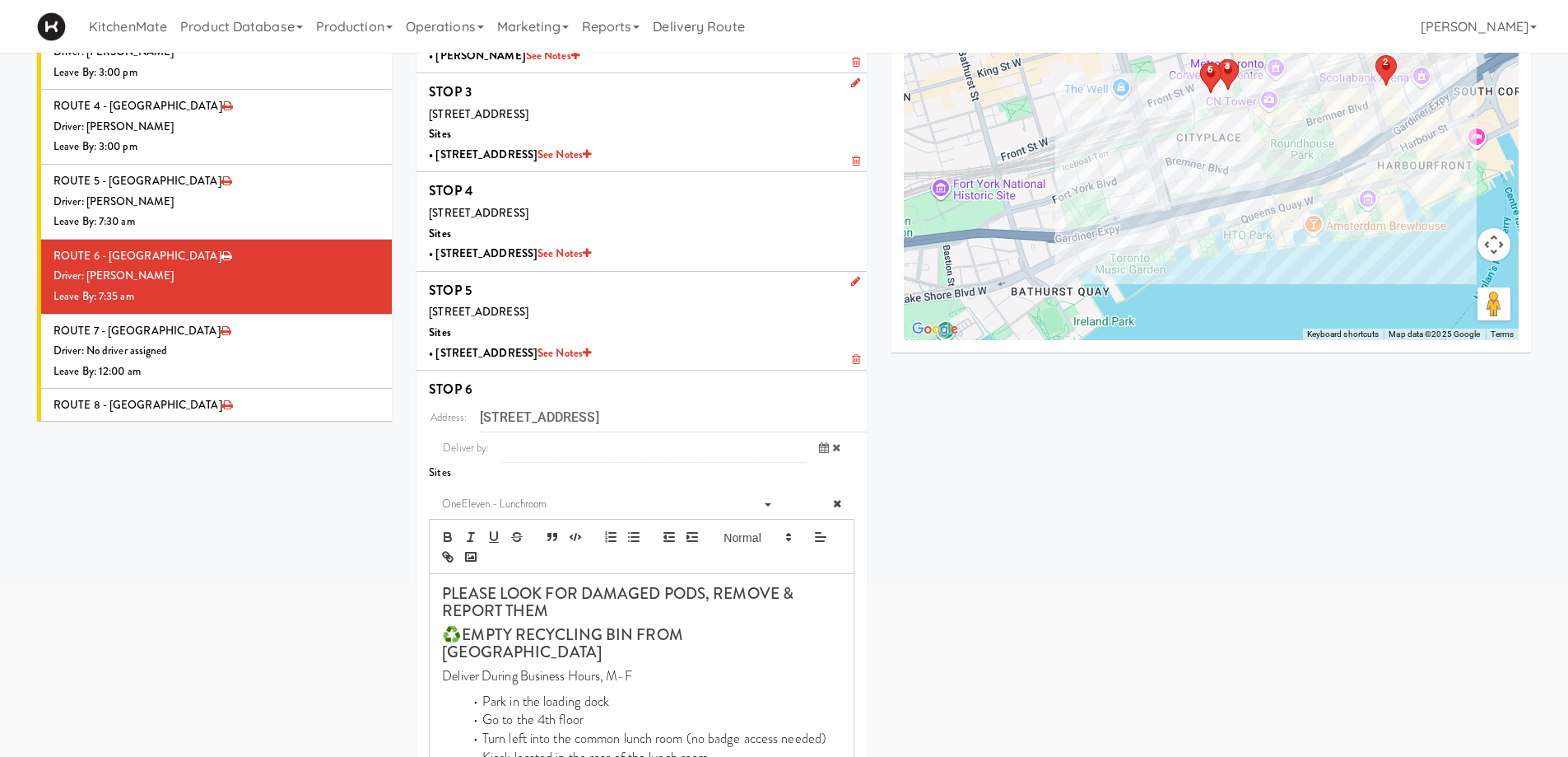
scroll to position [517, 0]
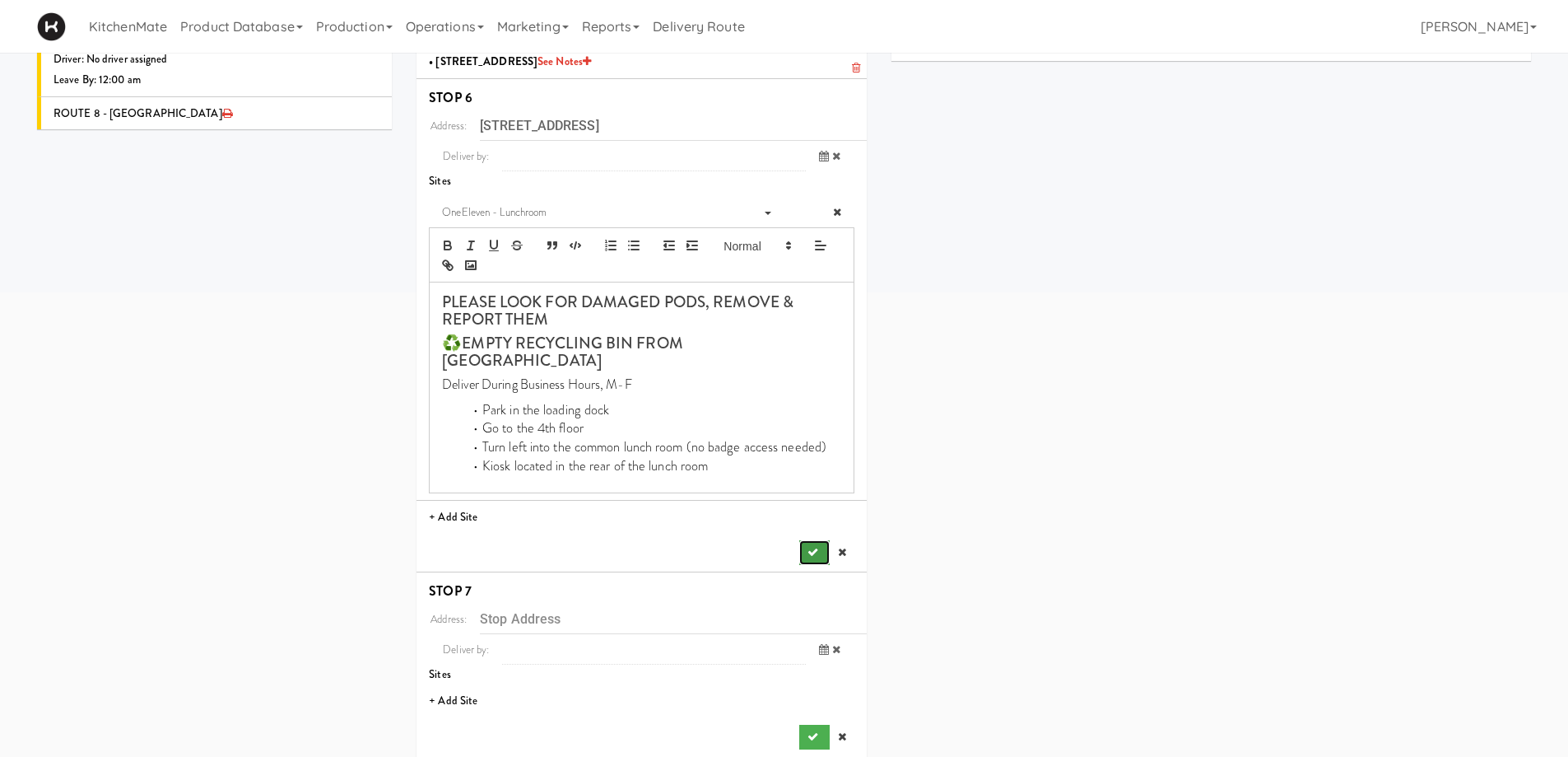
click at [807, 546] on icon "submit" at bounding box center [812, 551] width 11 height 11
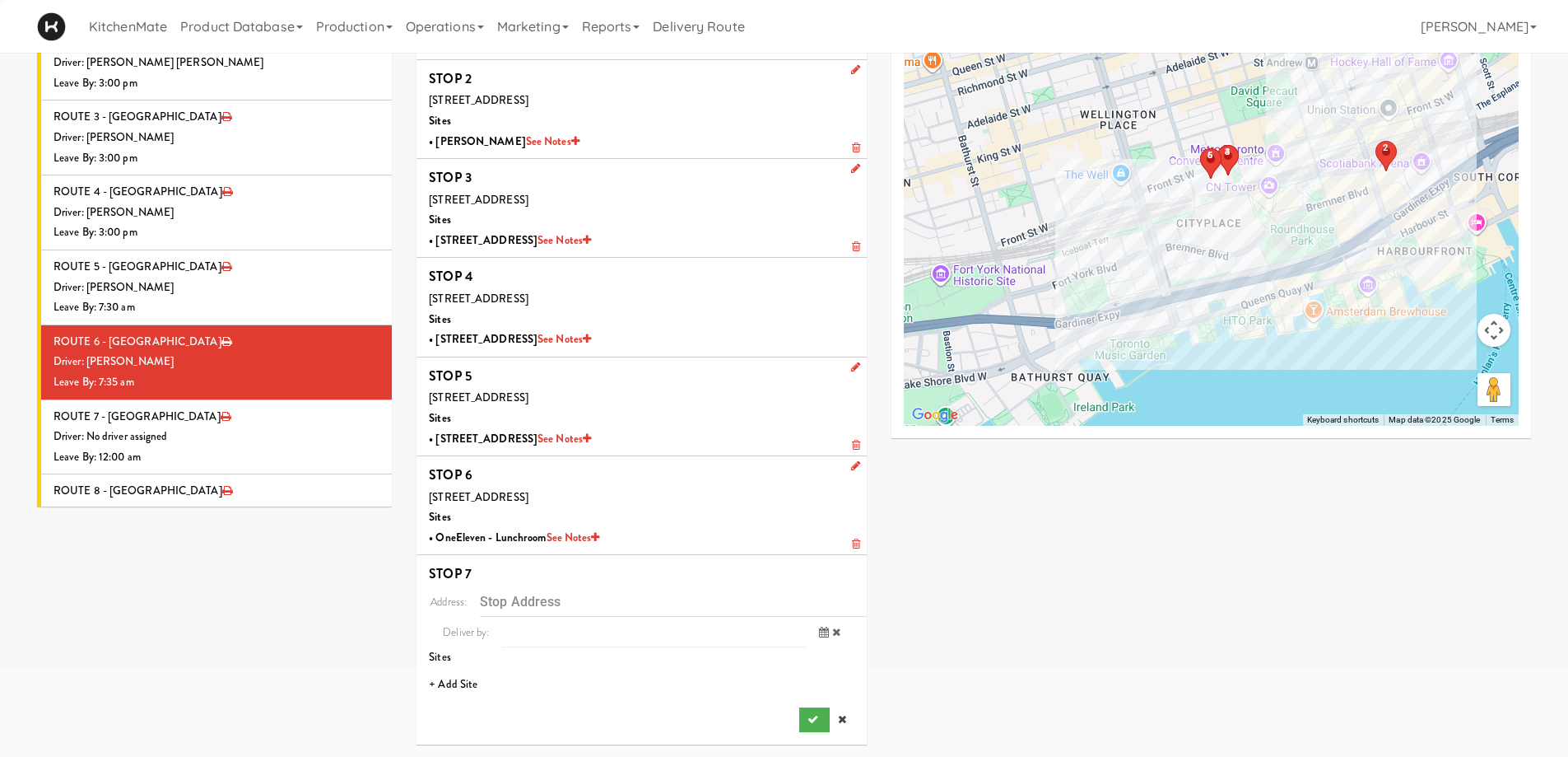
scroll to position [140, 0]
click at [459, 689] on li "+ Add Site" at bounding box center [641, 684] width 450 height 33
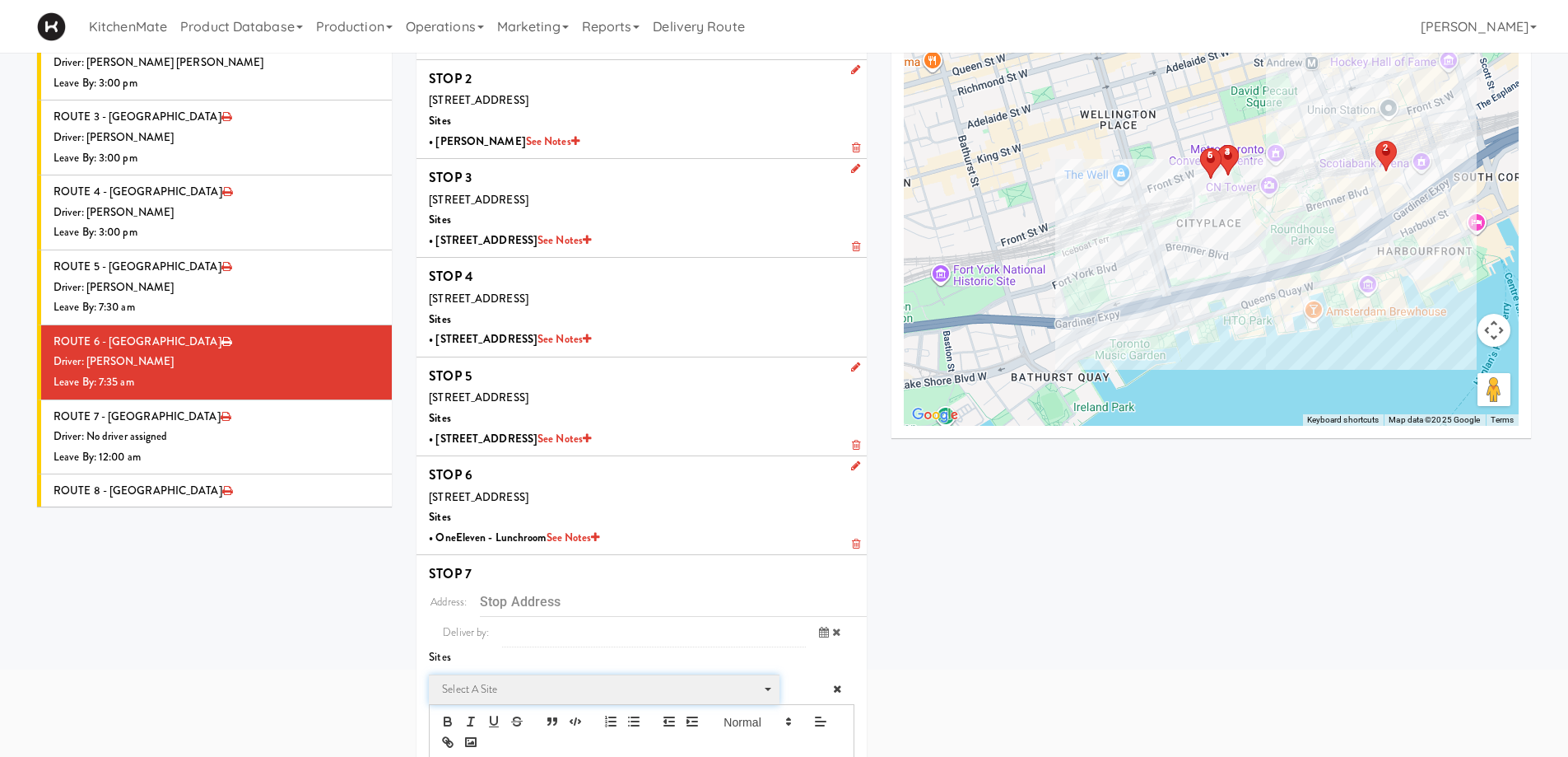
click at [479, 683] on span "Select a site" at bounding box center [598, 689] width 313 height 20
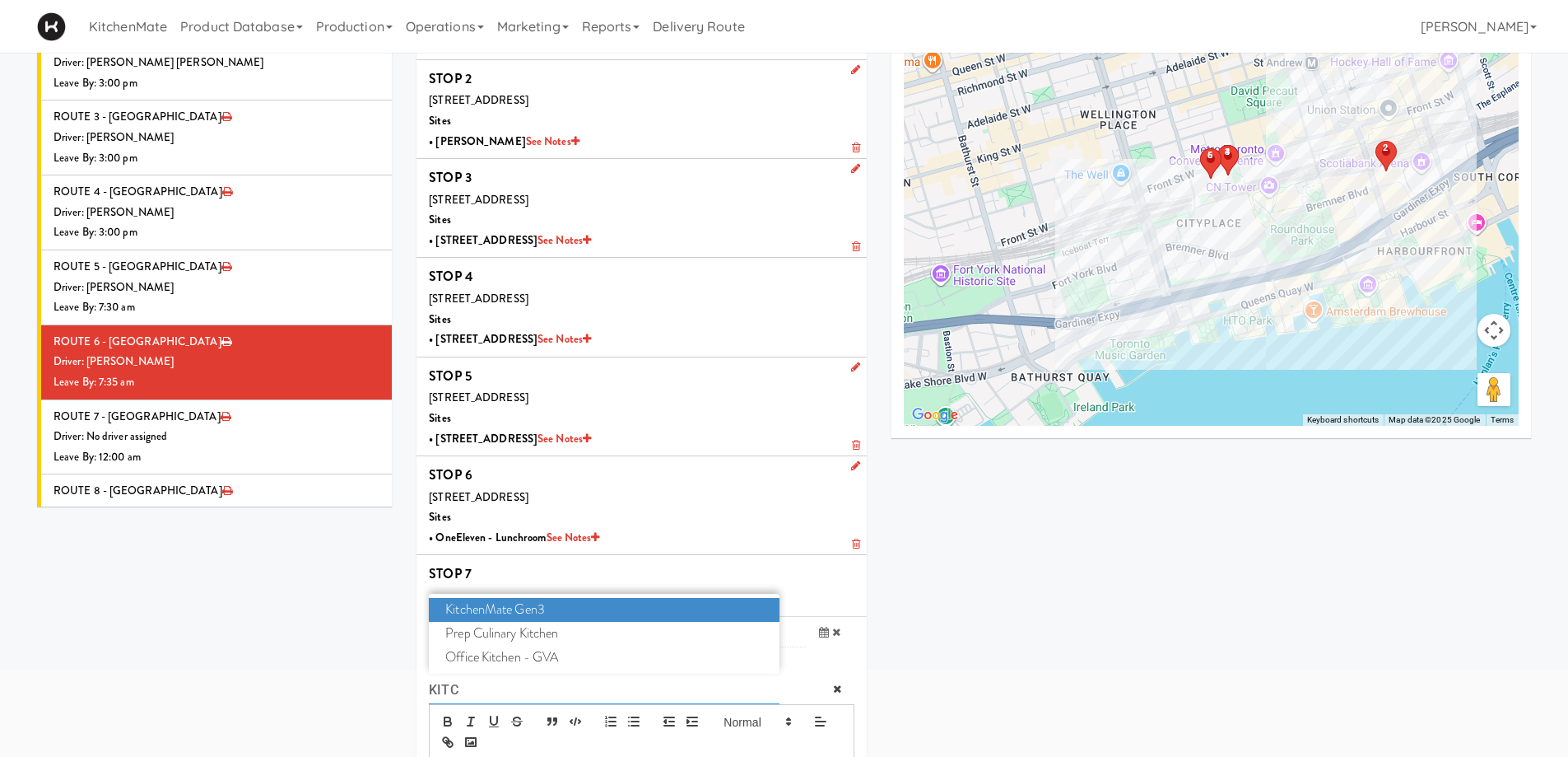
type input "KITC"
click at [514, 612] on span "KitchenMate Gen3" at bounding box center [603, 609] width 349 height 24
type input "[STREET_ADDRESS]"
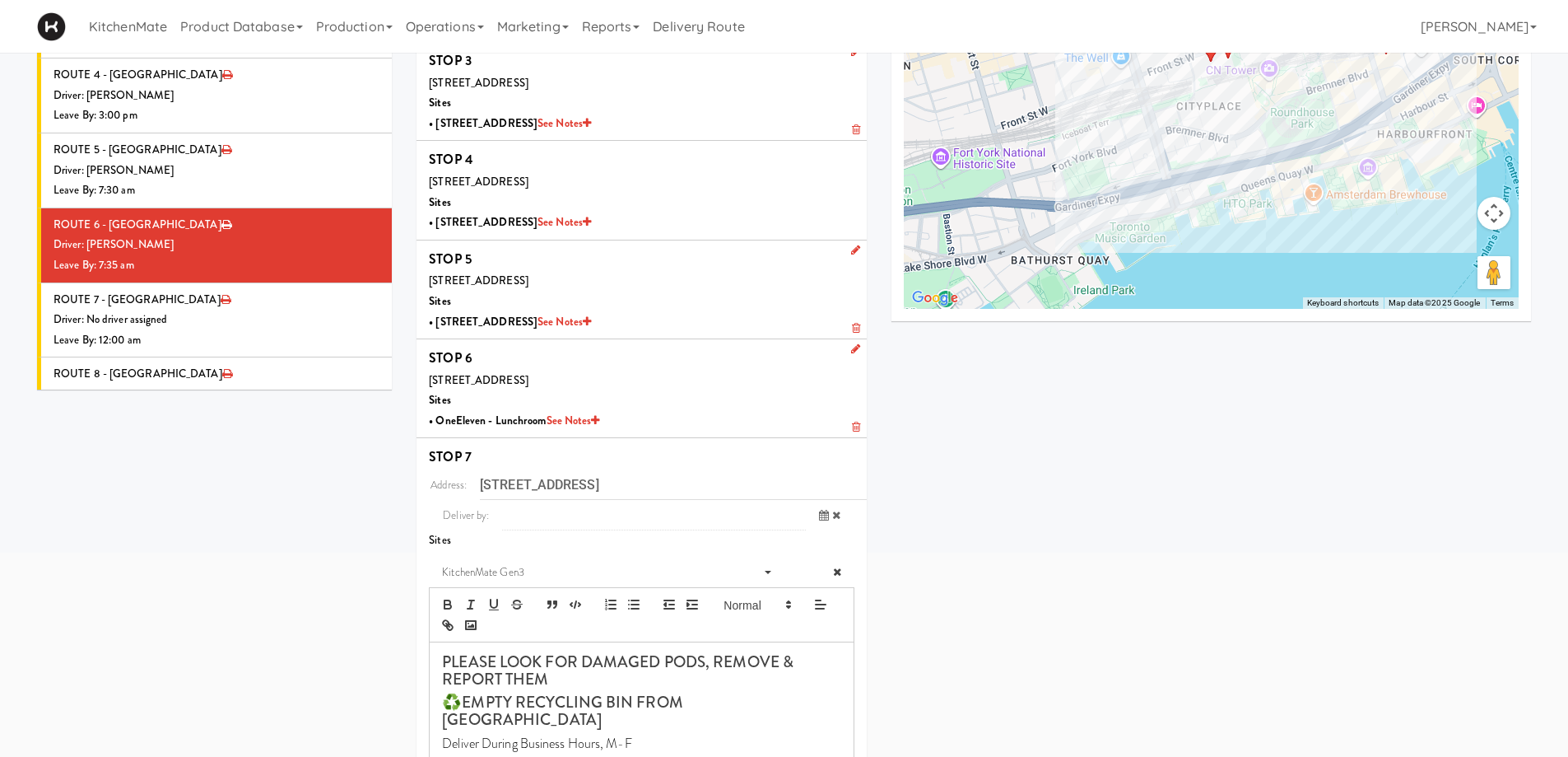
scroll to position [432, 0]
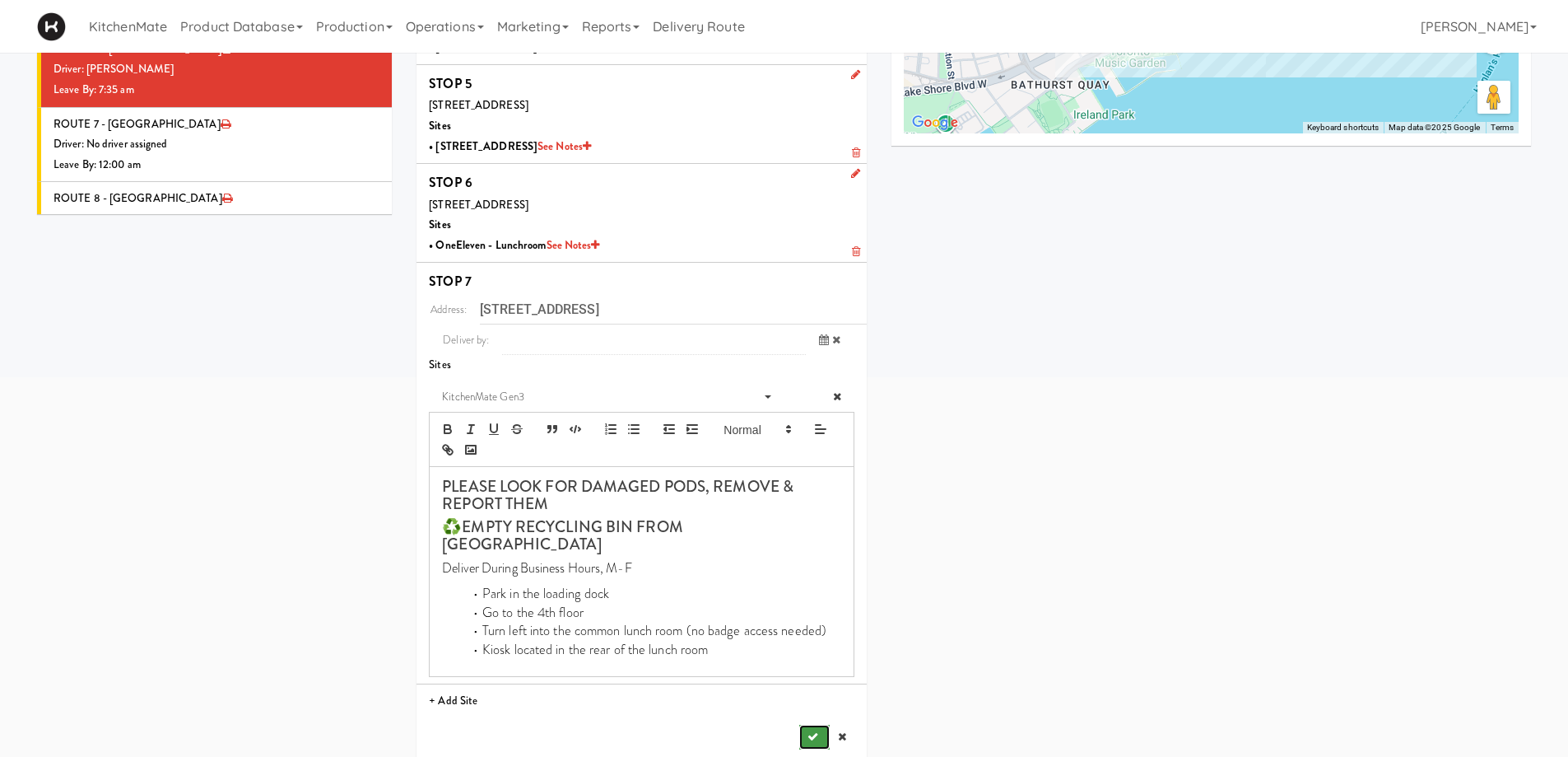
click at [811, 725] on button "submit" at bounding box center [814, 736] width 30 height 25
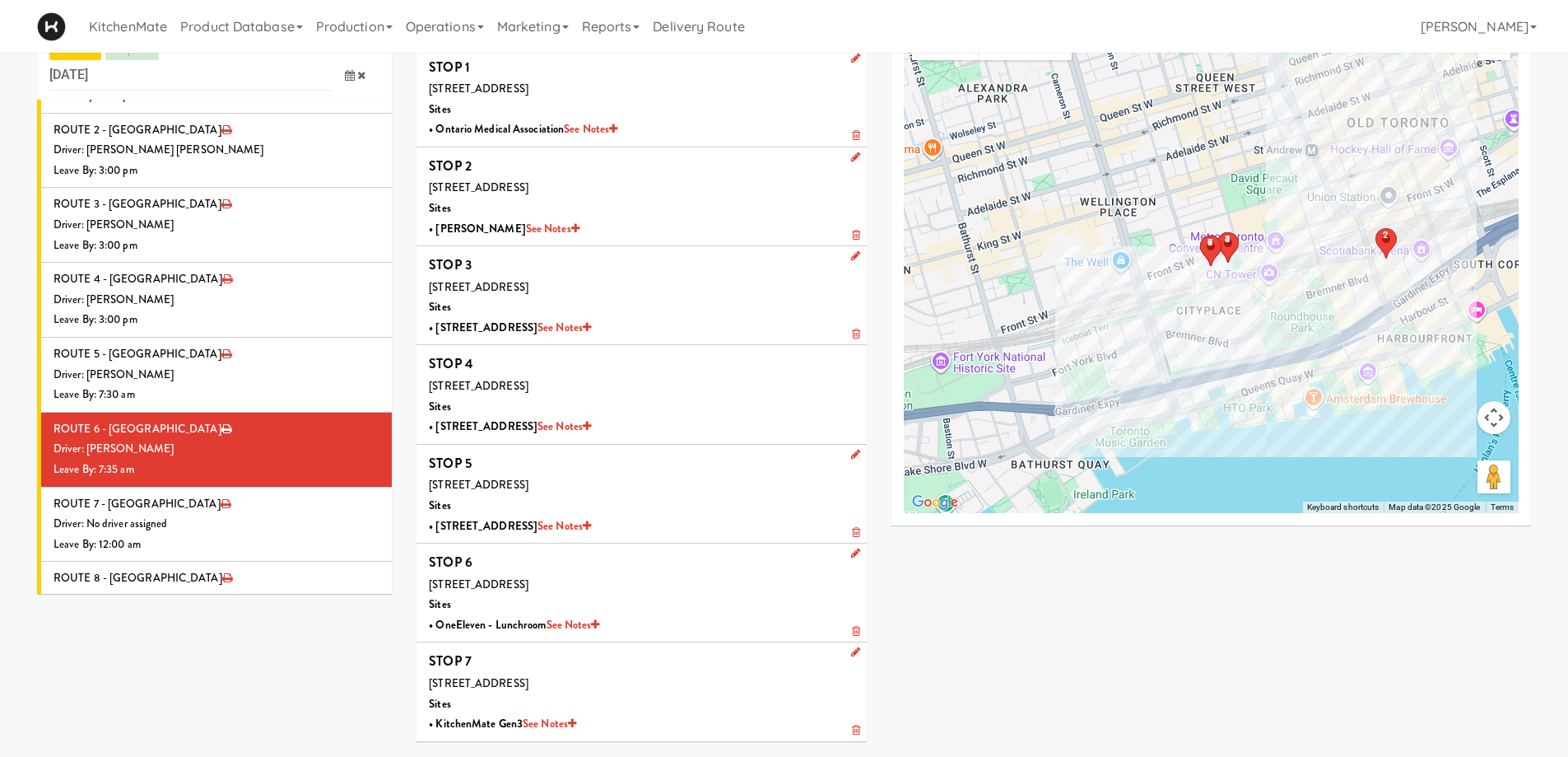
scroll to position [0, 0]
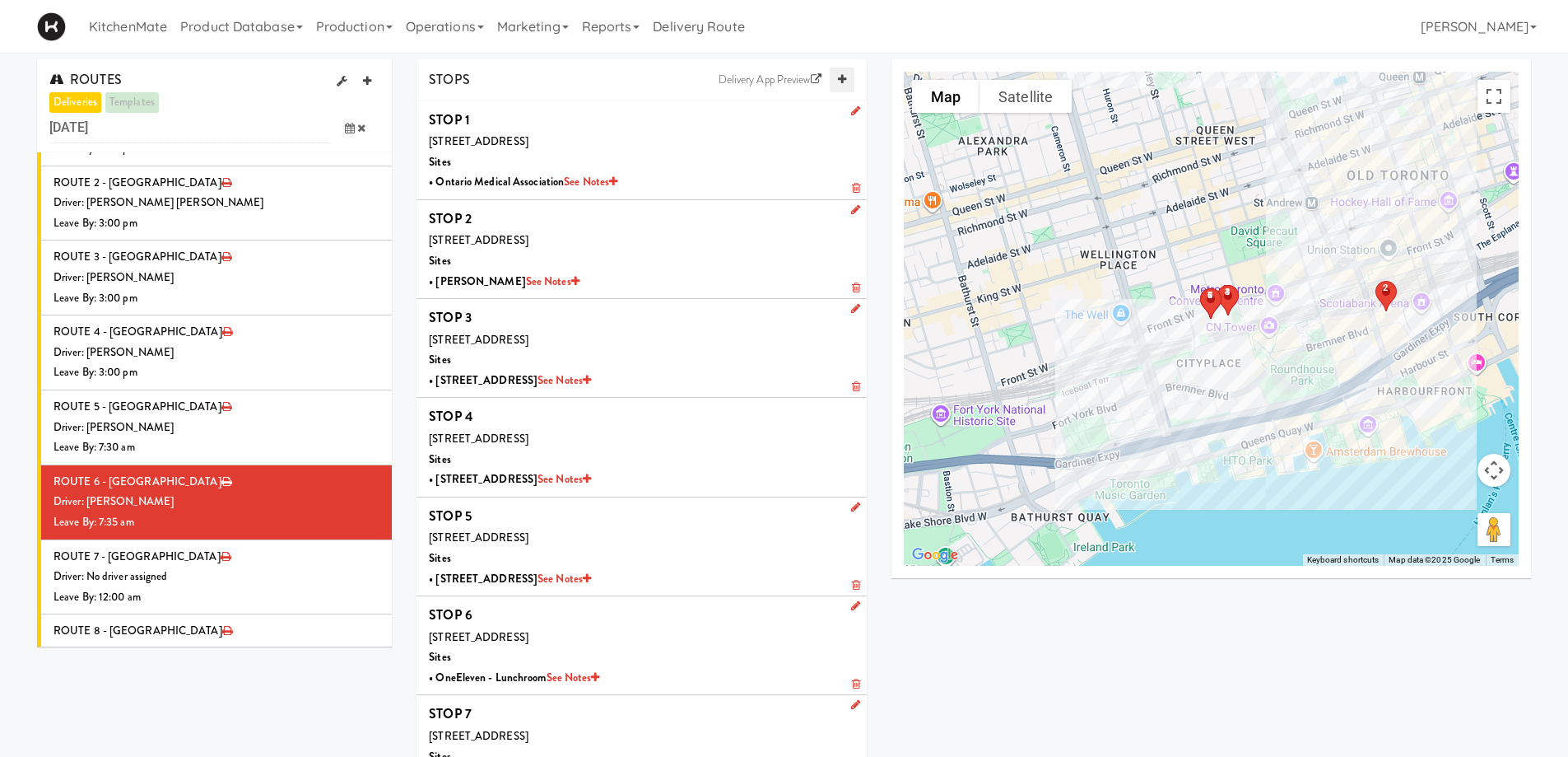
click at [846, 81] on icon at bounding box center [842, 79] width 8 height 11
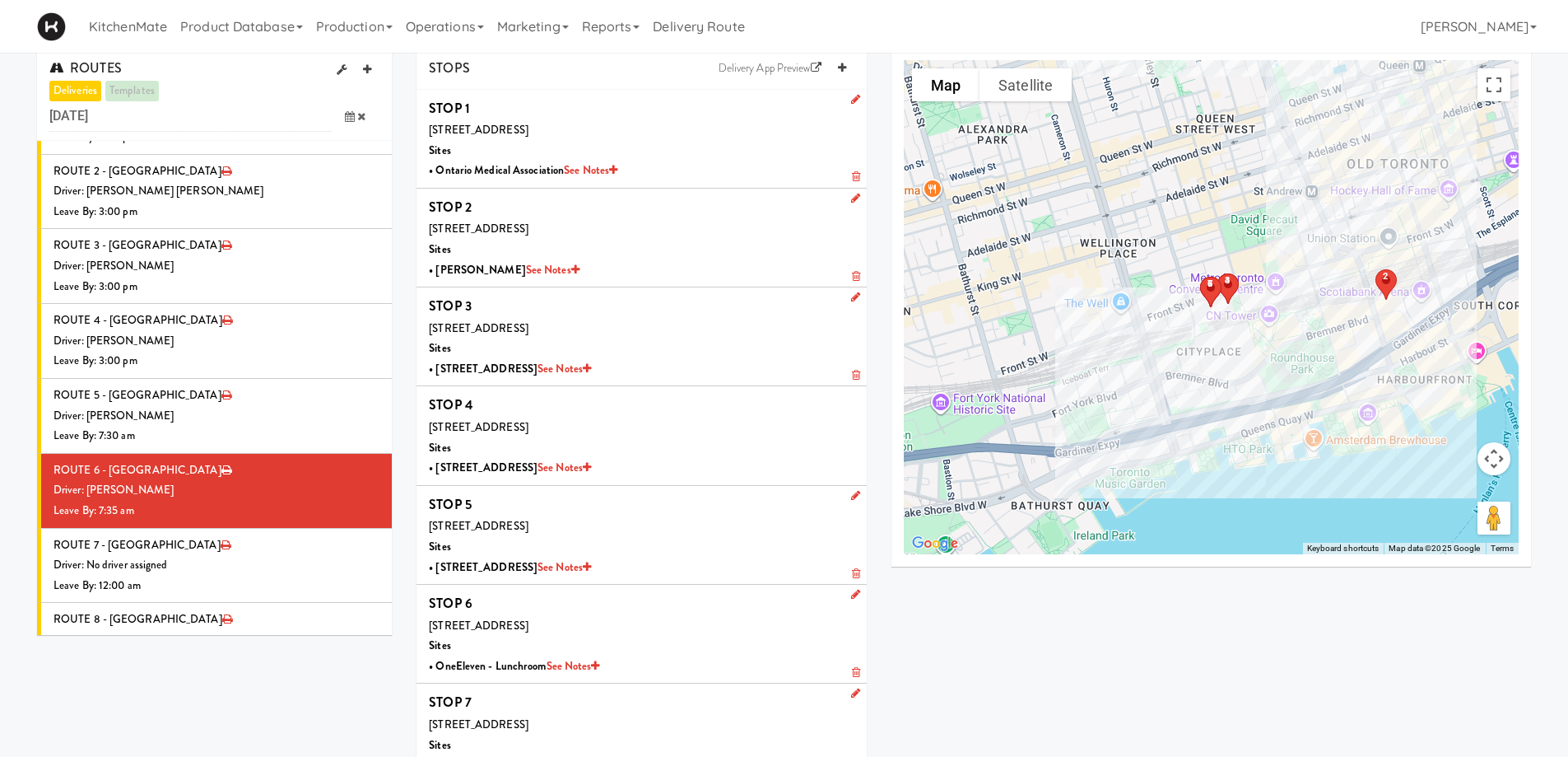
scroll to position [239, 0]
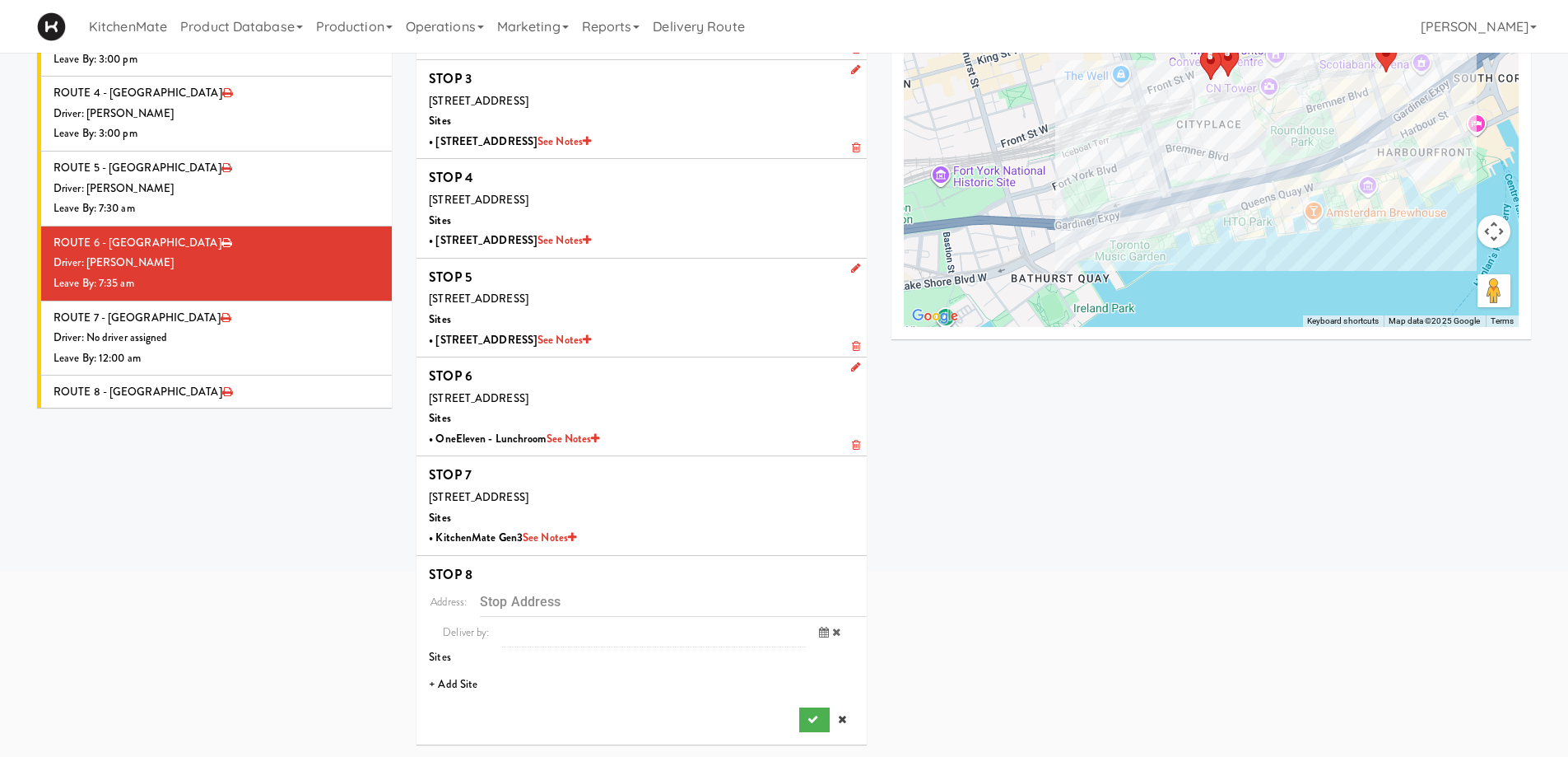
click at [460, 686] on li "+ Add Site" at bounding box center [641, 684] width 450 height 33
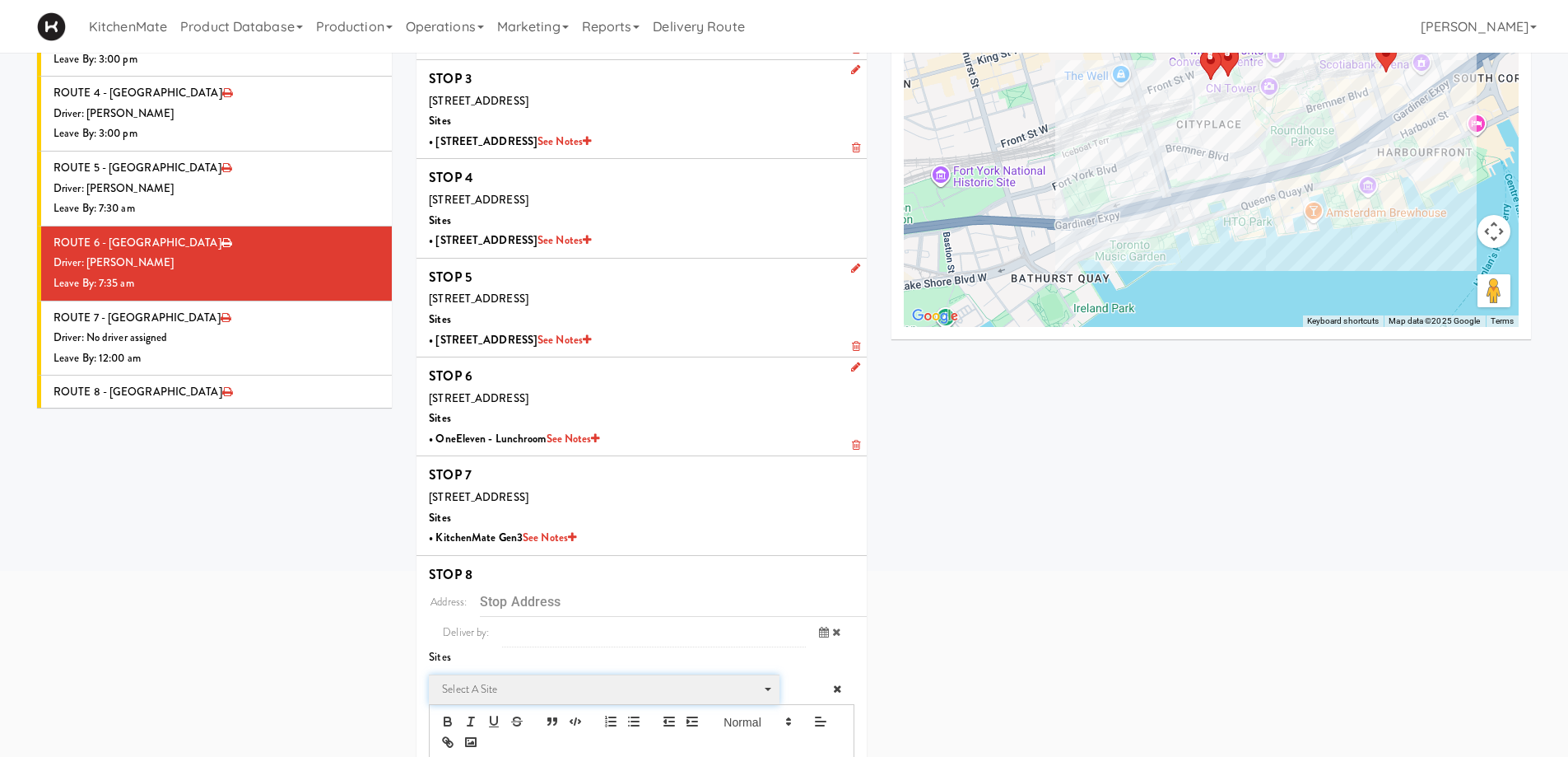
click at [514, 681] on span "Select a site" at bounding box center [598, 689] width 313 height 20
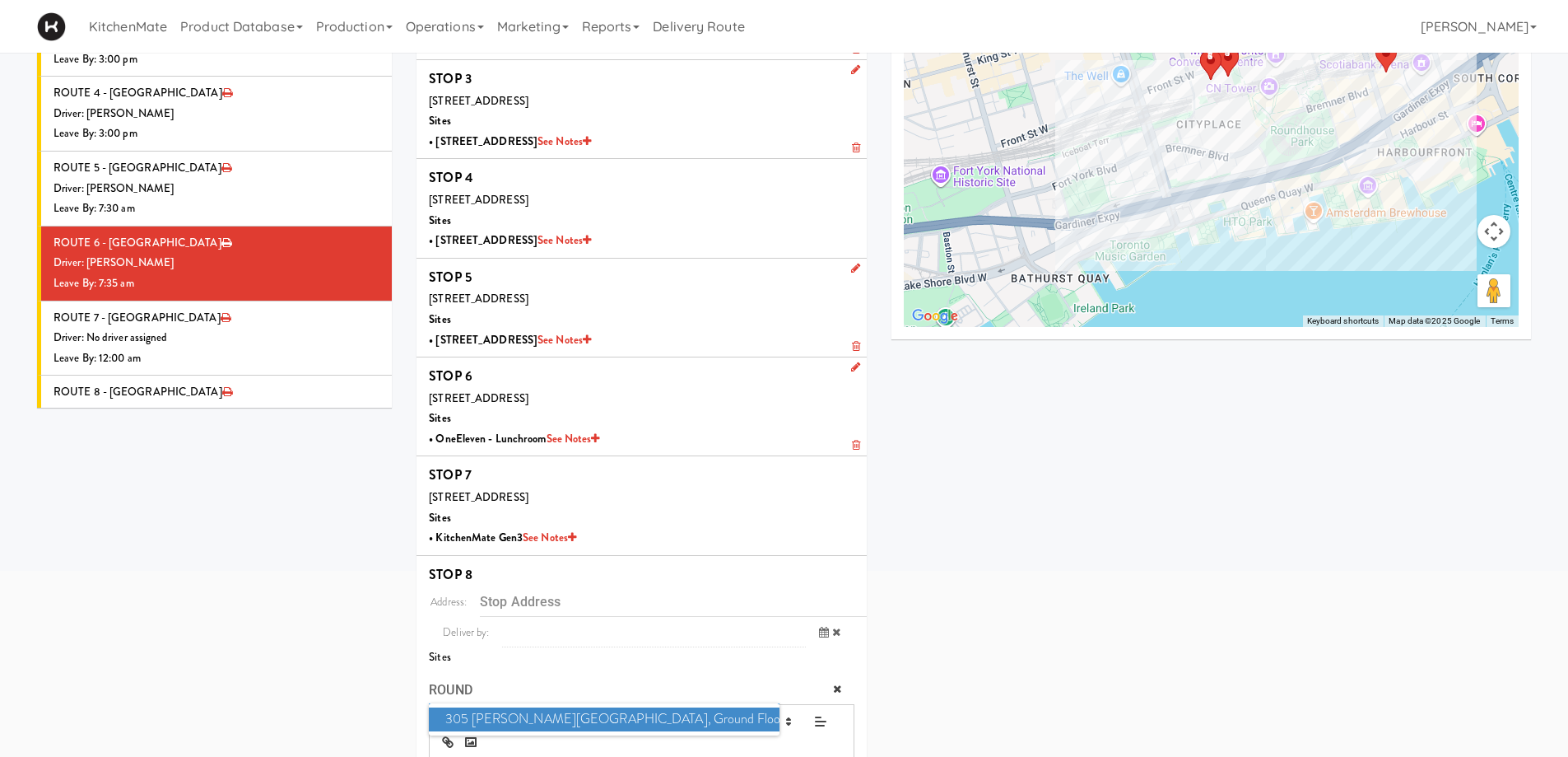
type input "ROUND"
click at [469, 716] on span "305 Milner - West Corridor, Ground Floor" at bounding box center [603, 719] width 349 height 24
type input "[STREET_ADDRESS][PERSON_NAME]"
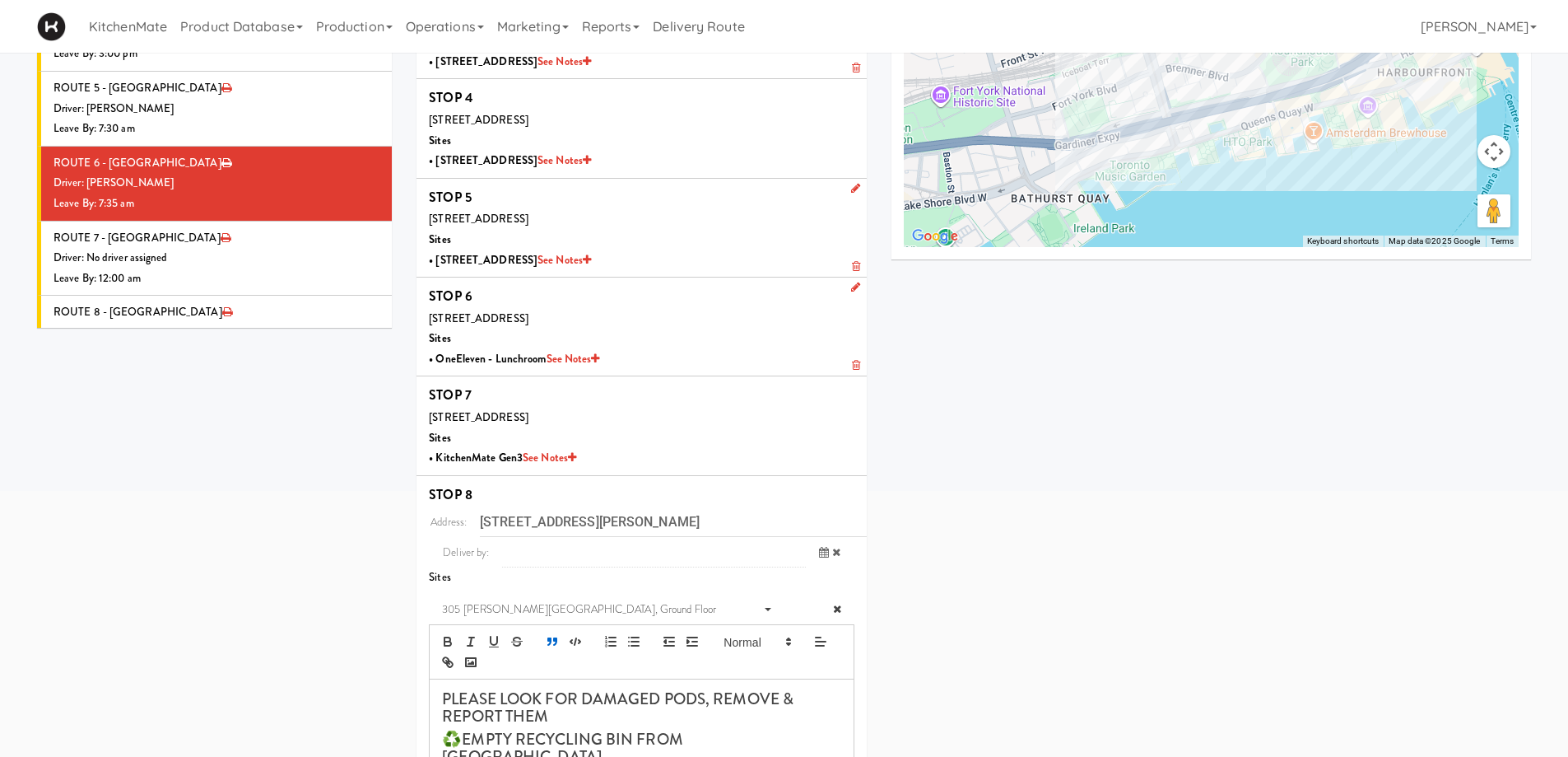
scroll to position [404, 0]
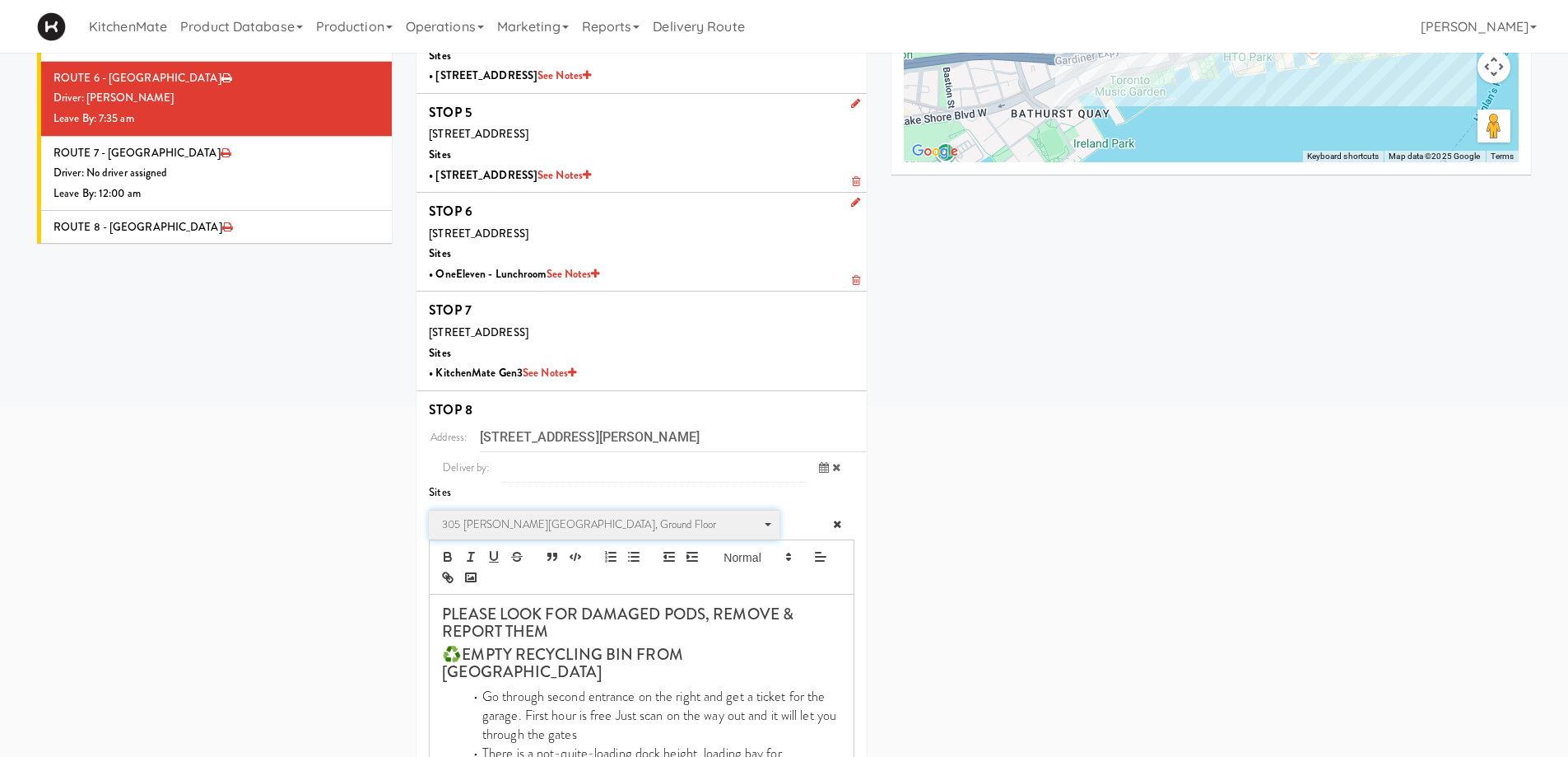
click at [609, 520] on span "305 Milner - West Corridor, Ground Floor" at bounding box center [598, 525] width 313 height 20
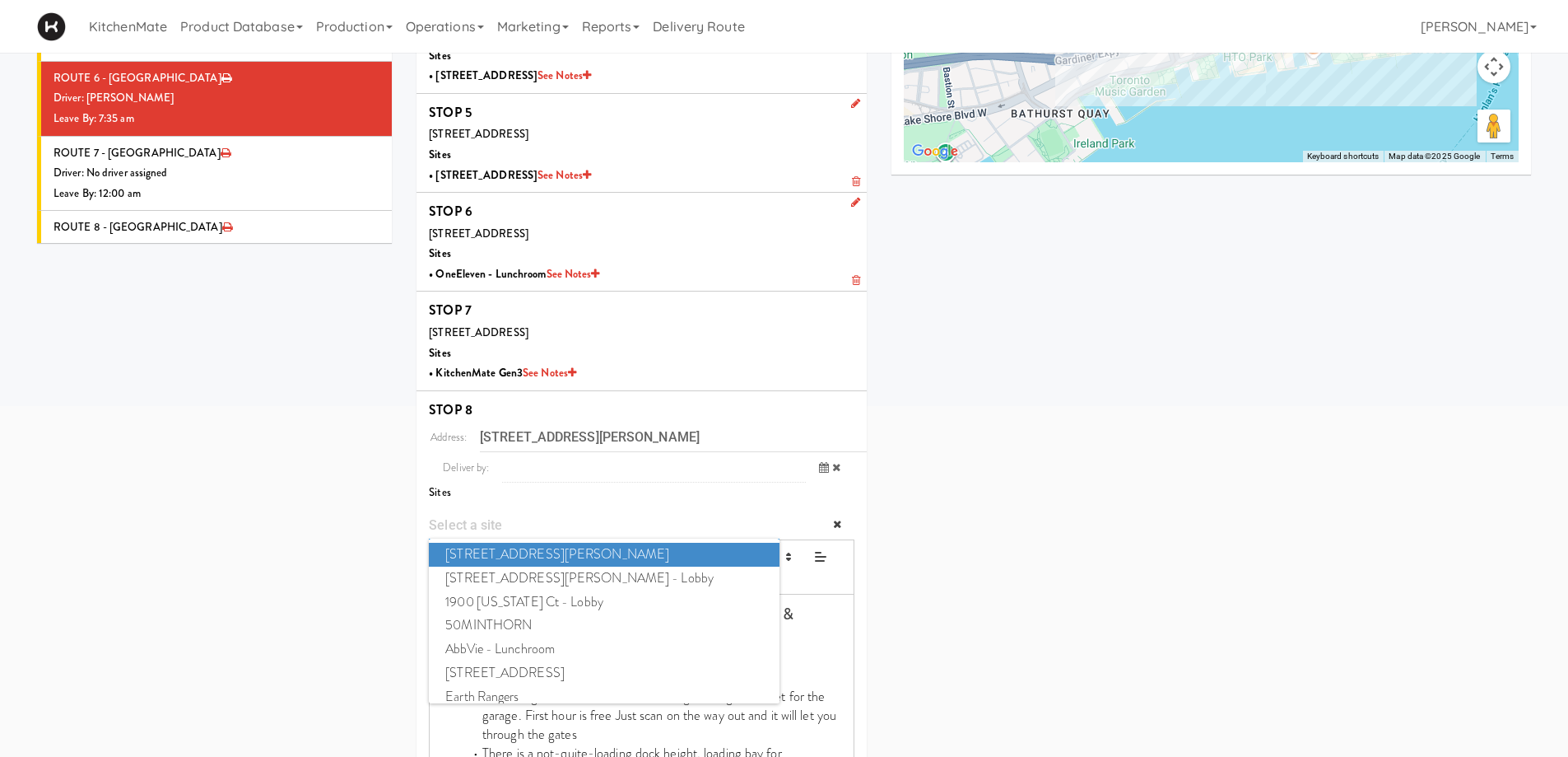
click at [487, 525] on input "Site" at bounding box center [603, 525] width 349 height 31
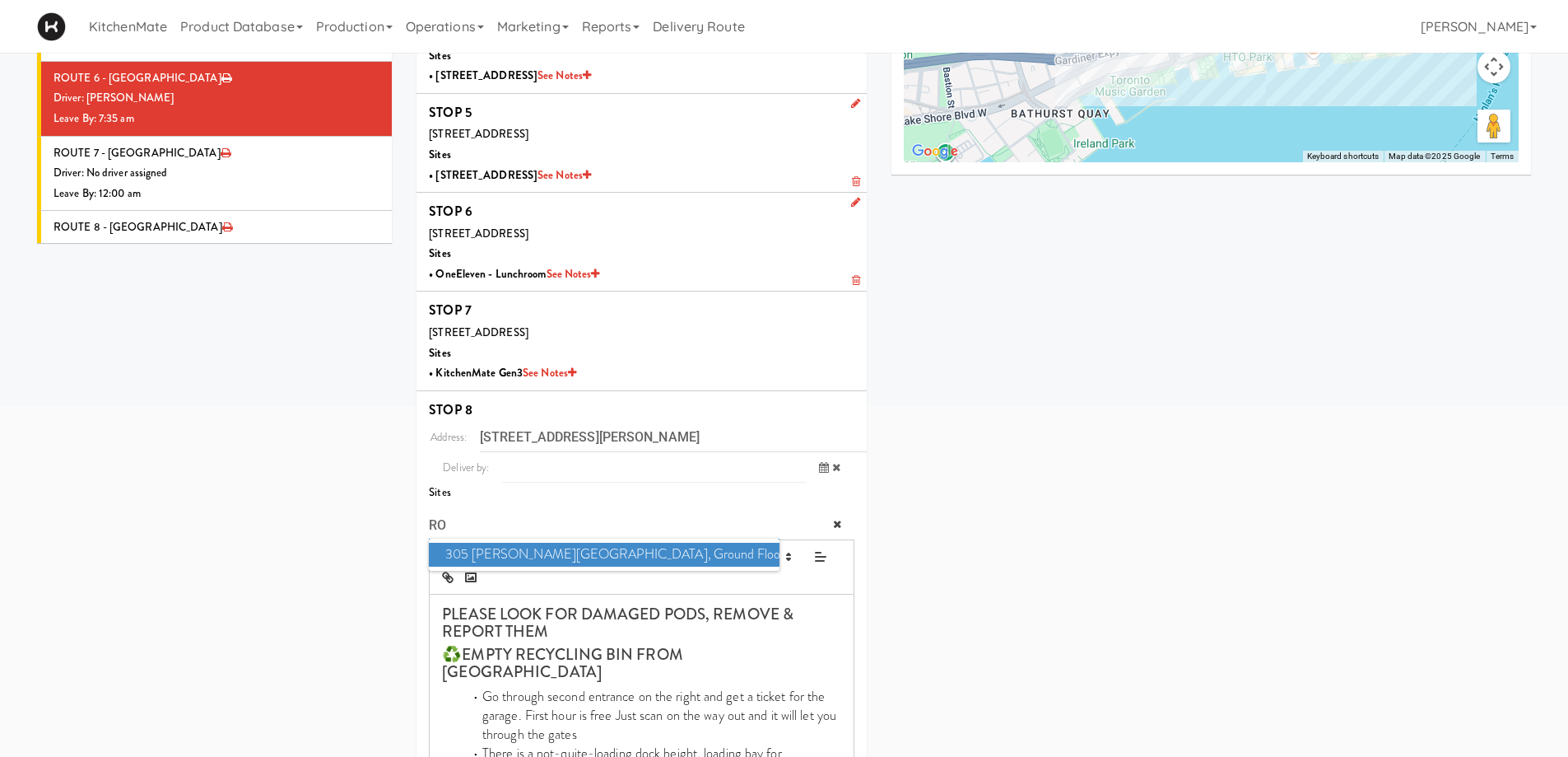
type input "R"
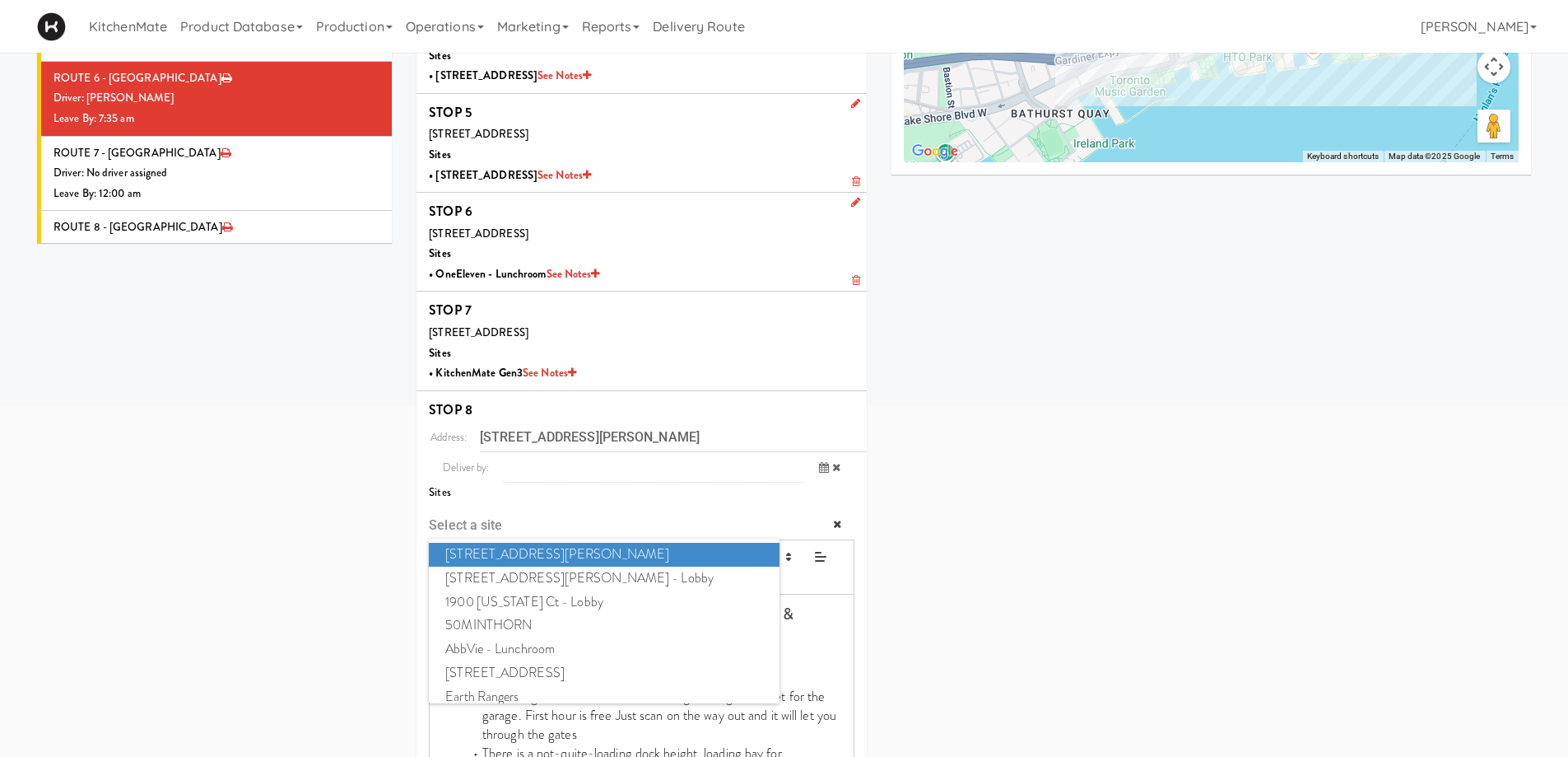
click at [1117, 494] on div "STOPS Delivery App Preview STOP 1 150 Bloor Street West, Toronto, Ontario, CA S…" at bounding box center [973, 395] width 1139 height 1480
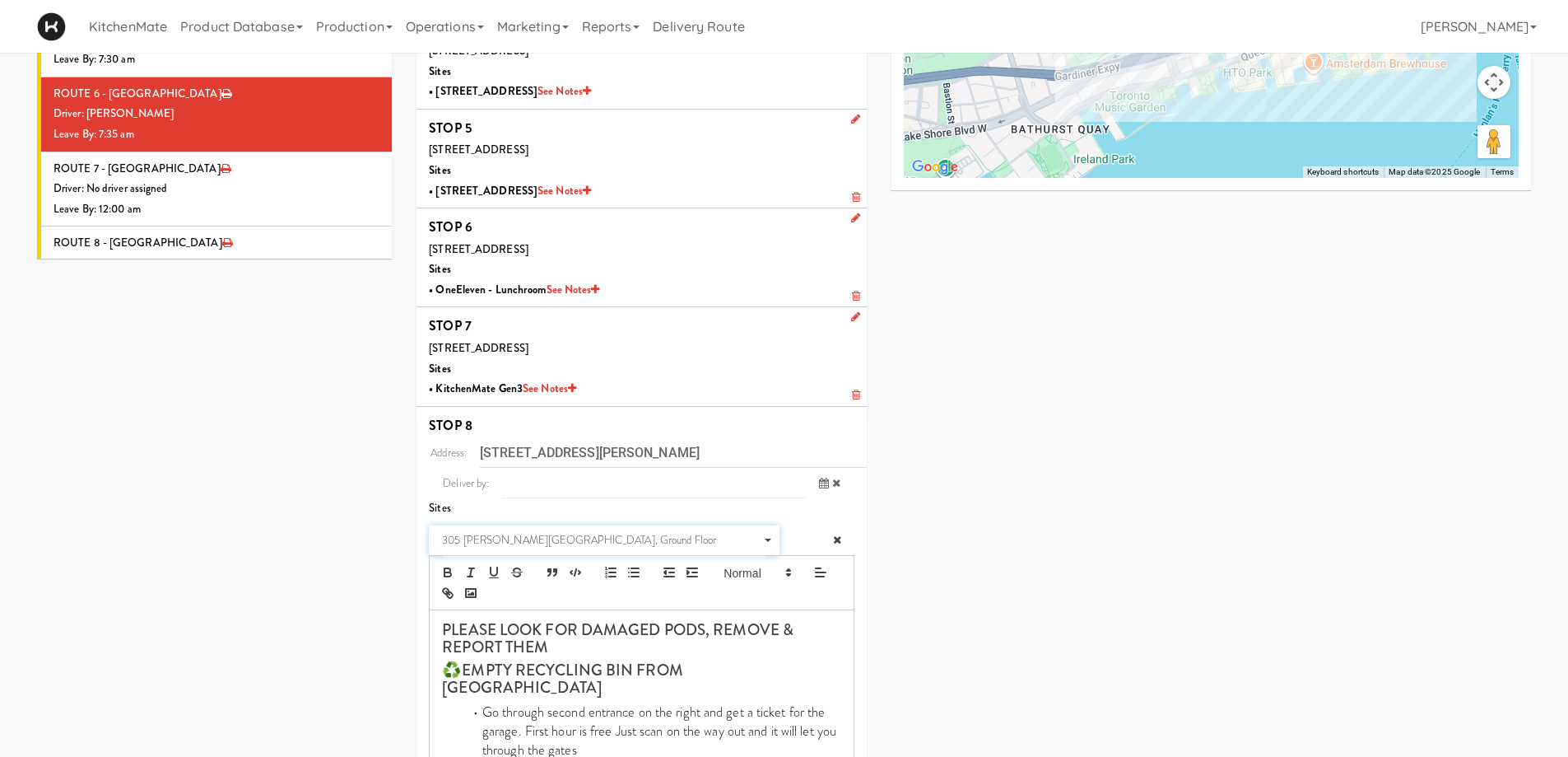
scroll to position [353, 0]
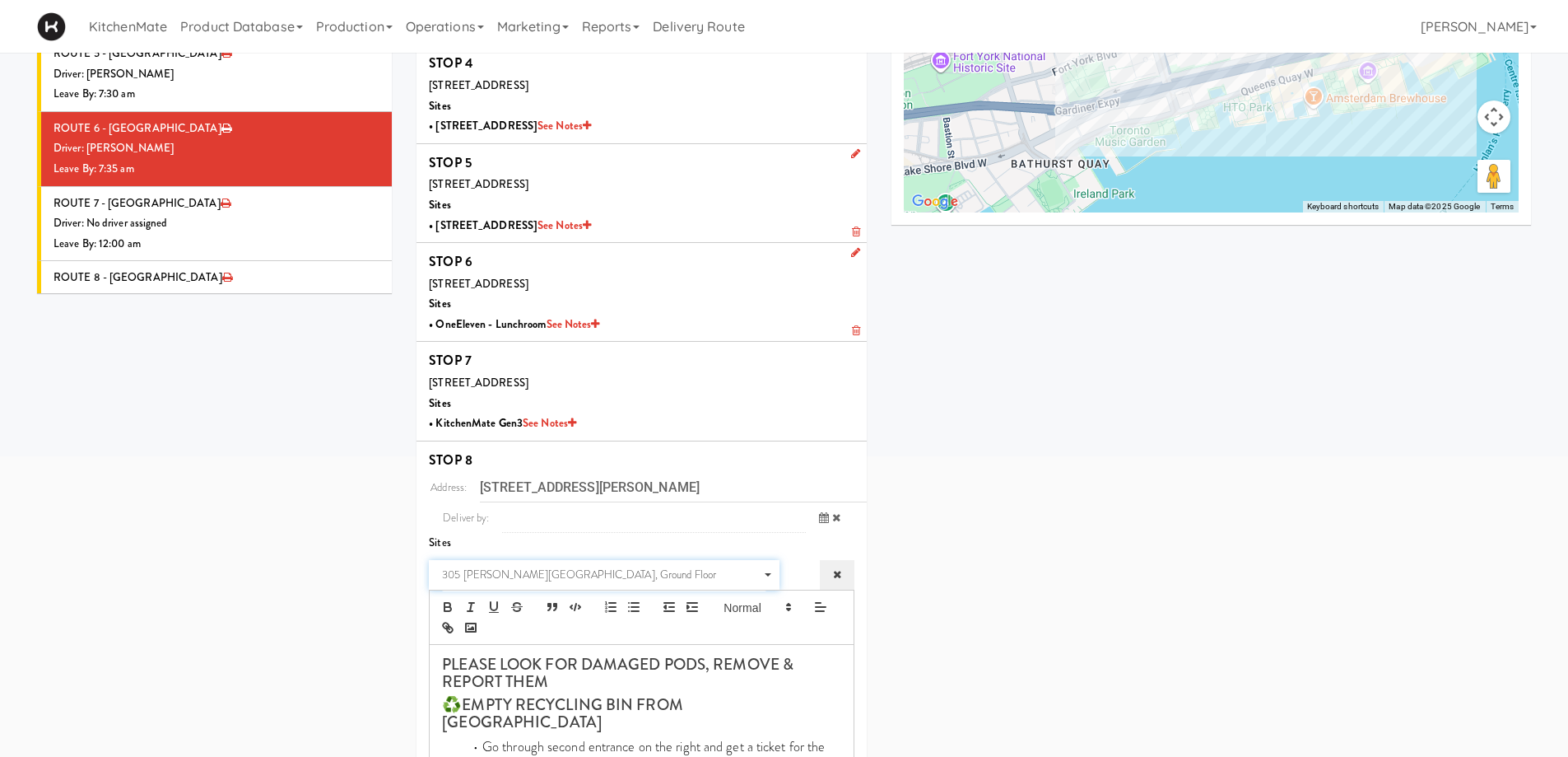
click at [835, 575] on icon at bounding box center [837, 574] width 8 height 11
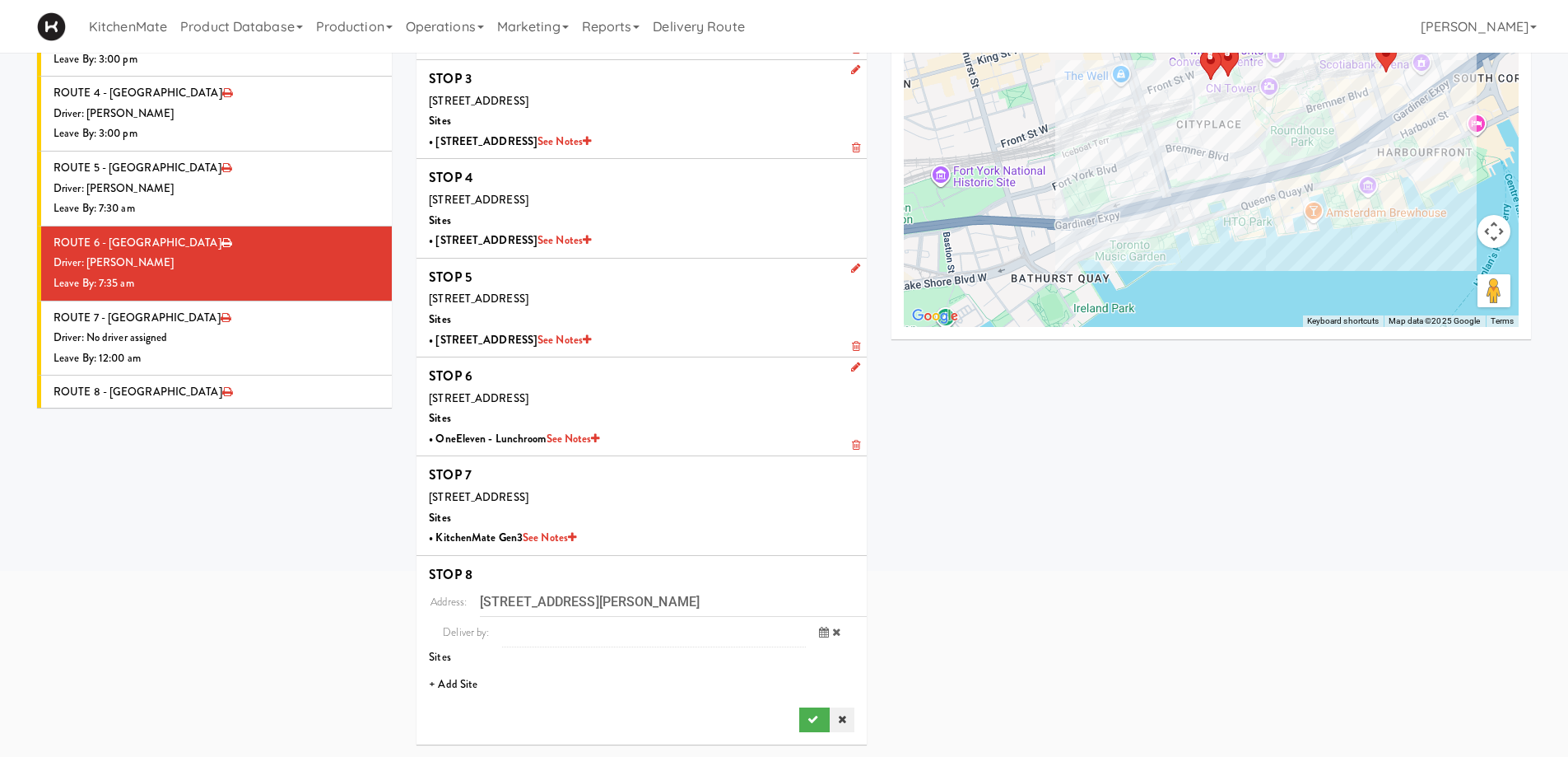
click at [842, 713] on link at bounding box center [842, 719] width 25 height 25
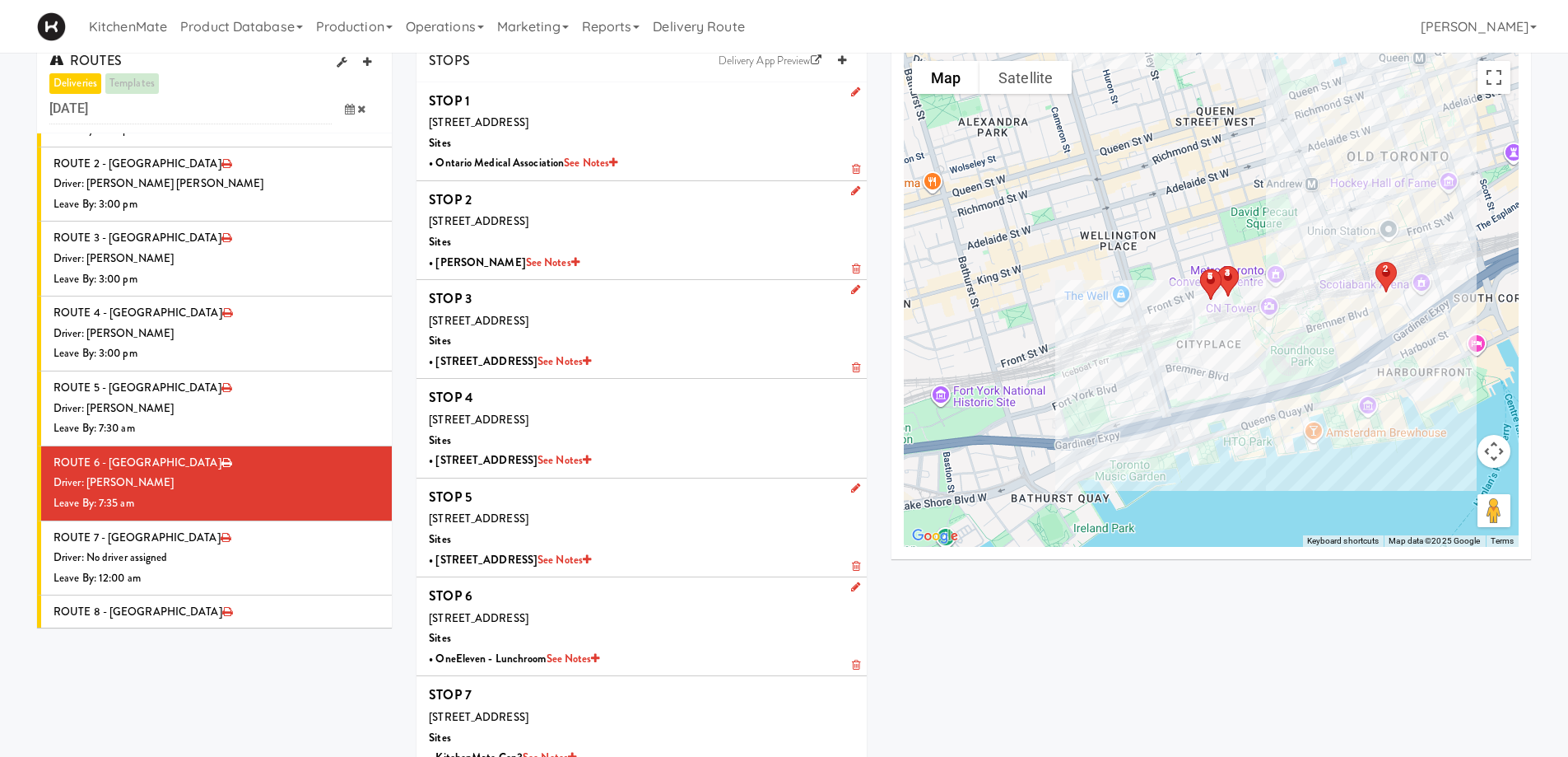
scroll to position [0, 0]
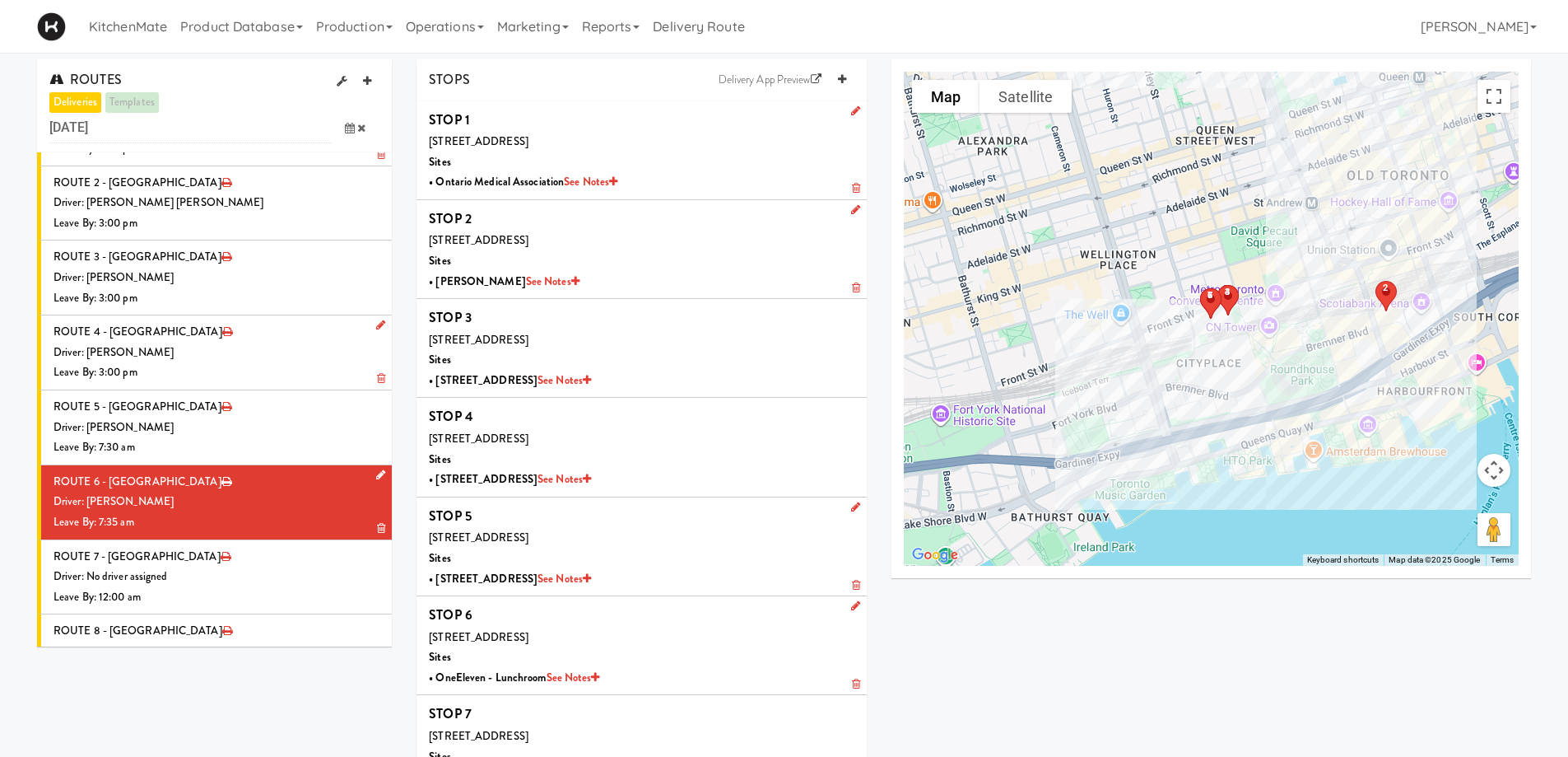
click at [263, 491] on div "Driver: [PERSON_NAME]" at bounding box center [216, 501] width 326 height 21
click at [234, 566] on div "Driver: No driver assigned" at bounding box center [216, 576] width 326 height 21
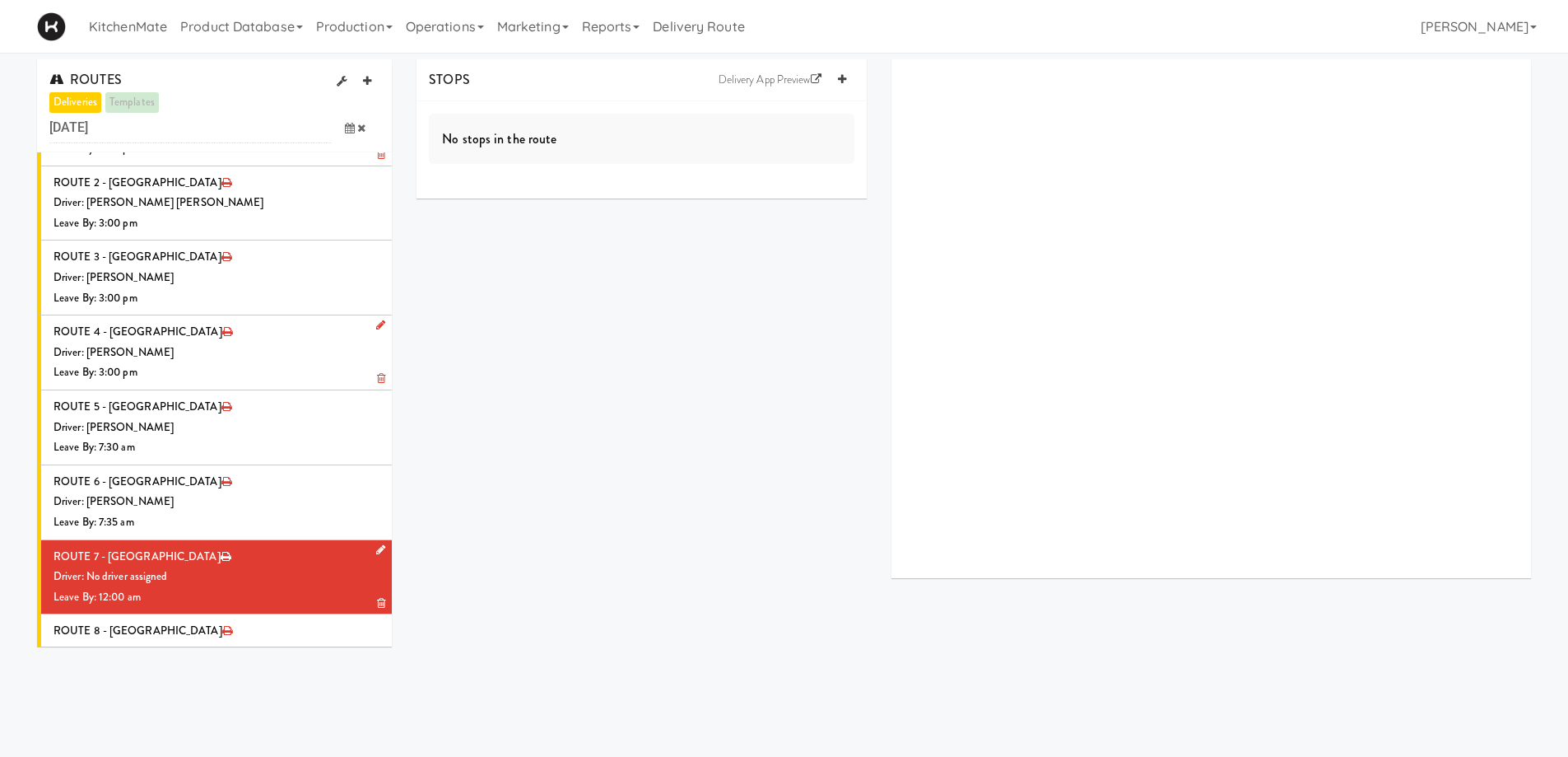
click at [220, 566] on div "Driver: No driver assigned" at bounding box center [216, 576] width 326 height 21
click at [376, 544] on icon at bounding box center [380, 549] width 9 height 11
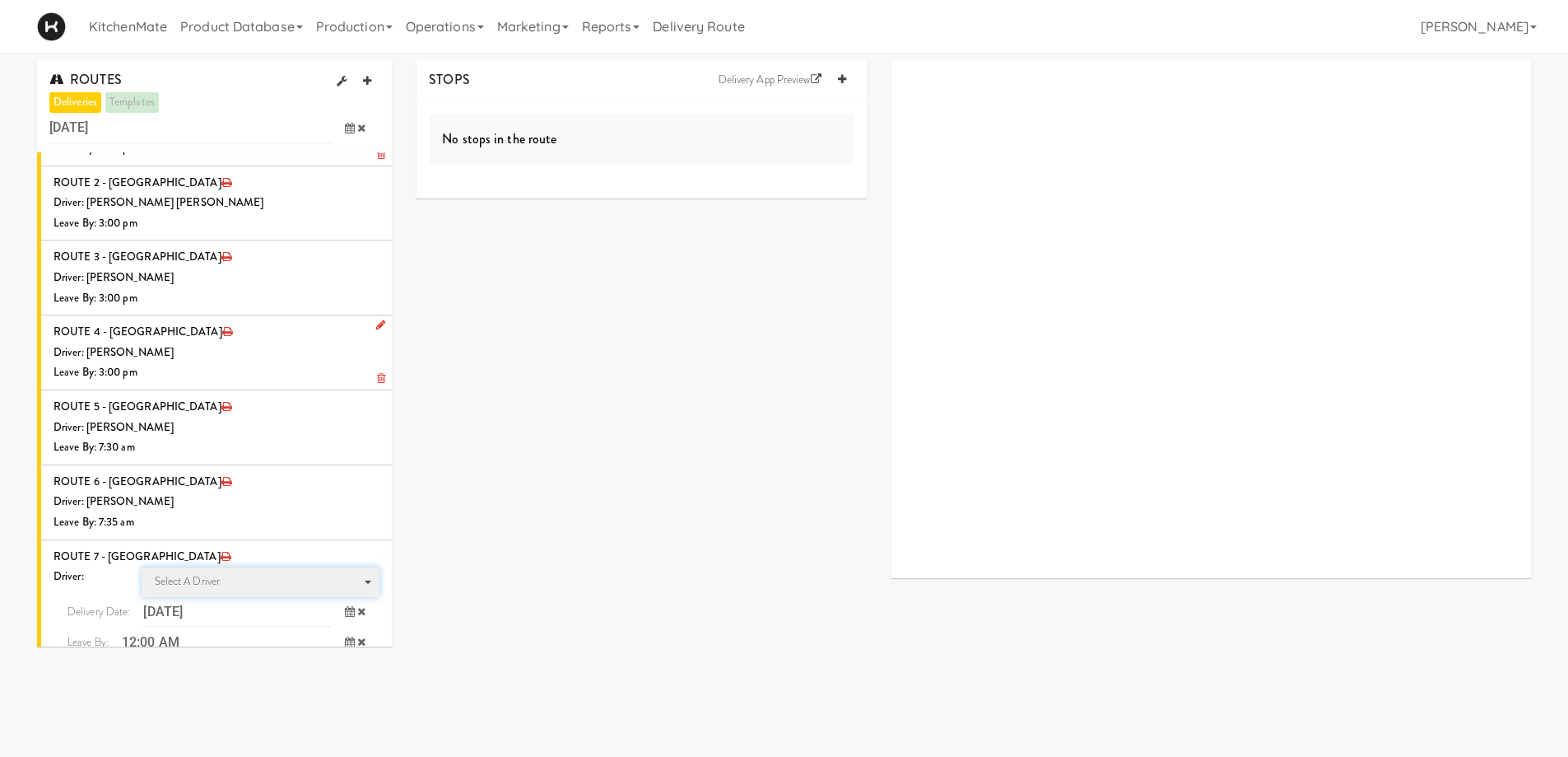
click at [223, 566] on span "Select a driver Select a driver" at bounding box center [261, 581] width 239 height 31
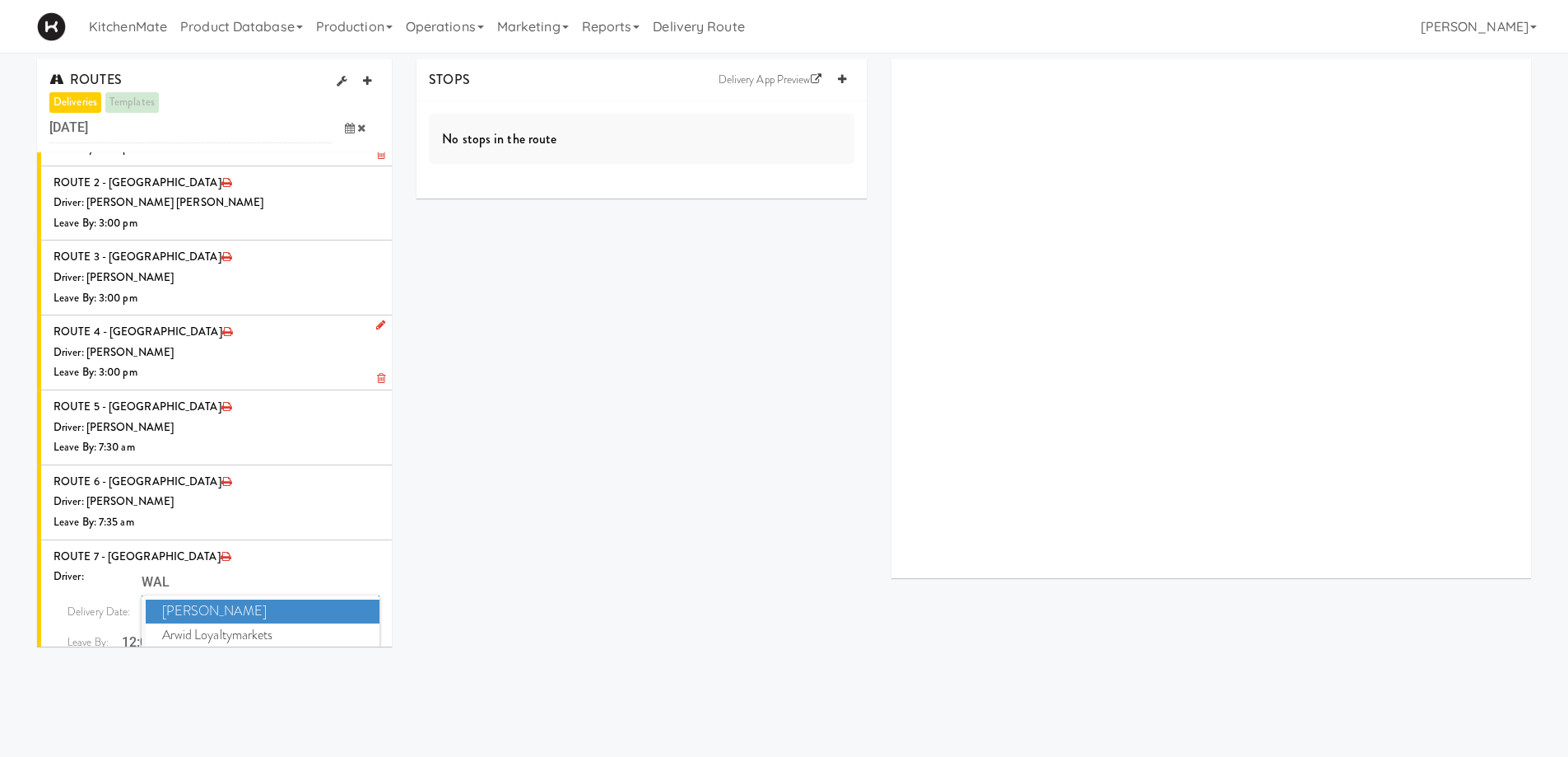
type input "WAL"
click at [210, 695] on span "Walid Limam" at bounding box center [263, 707] width 234 height 24
click at [345, 636] on icon at bounding box center [349, 641] width 10 height 11
click at [260, 694] on span "7:00 AM" at bounding box center [281, 708] width 64 height 28
click at [92, 722] on span "7:40 AM" at bounding box center [90, 735] width 64 height 28
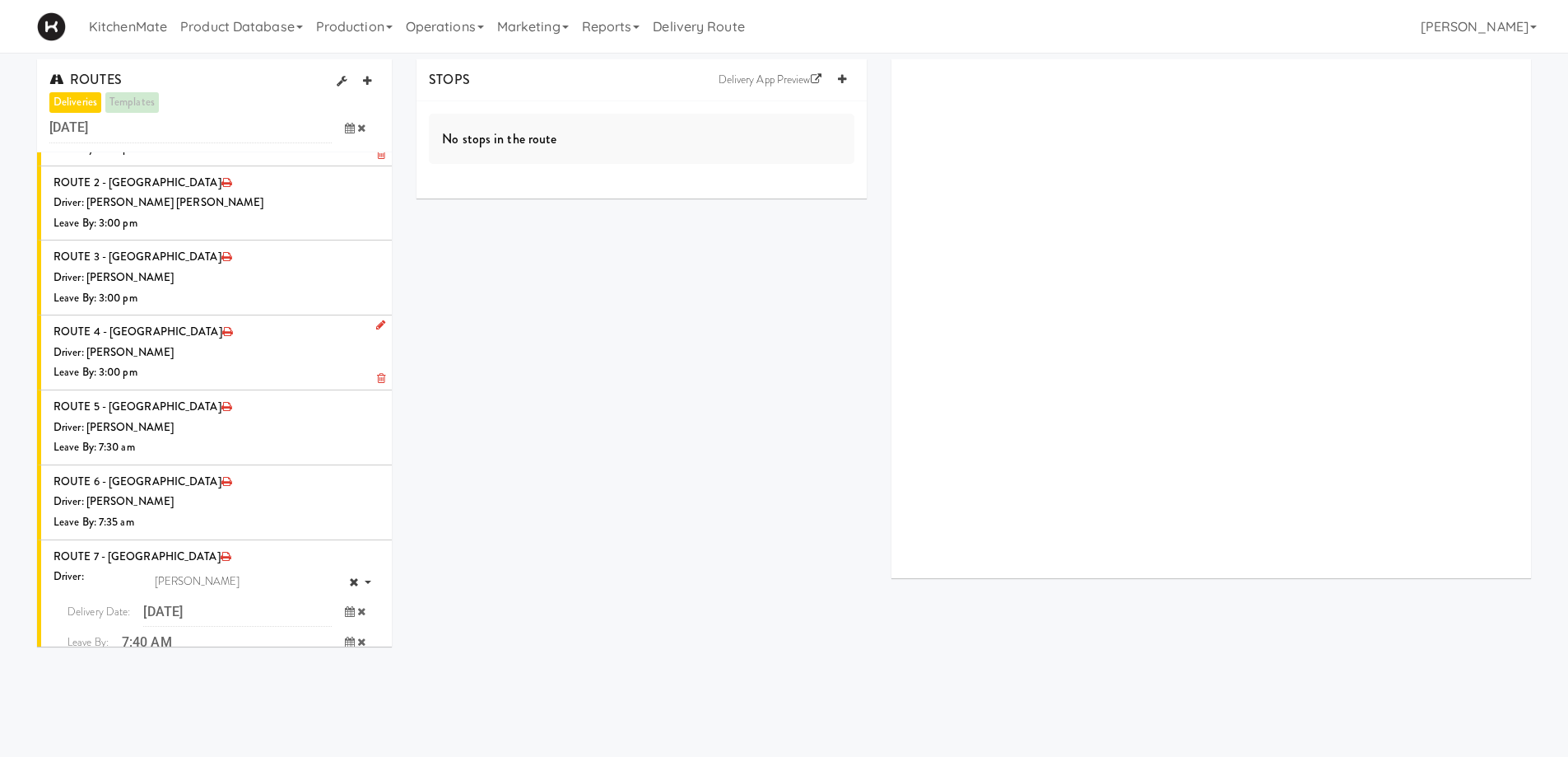
click at [334, 670] on icon "submit" at bounding box center [339, 675] width 11 height 11
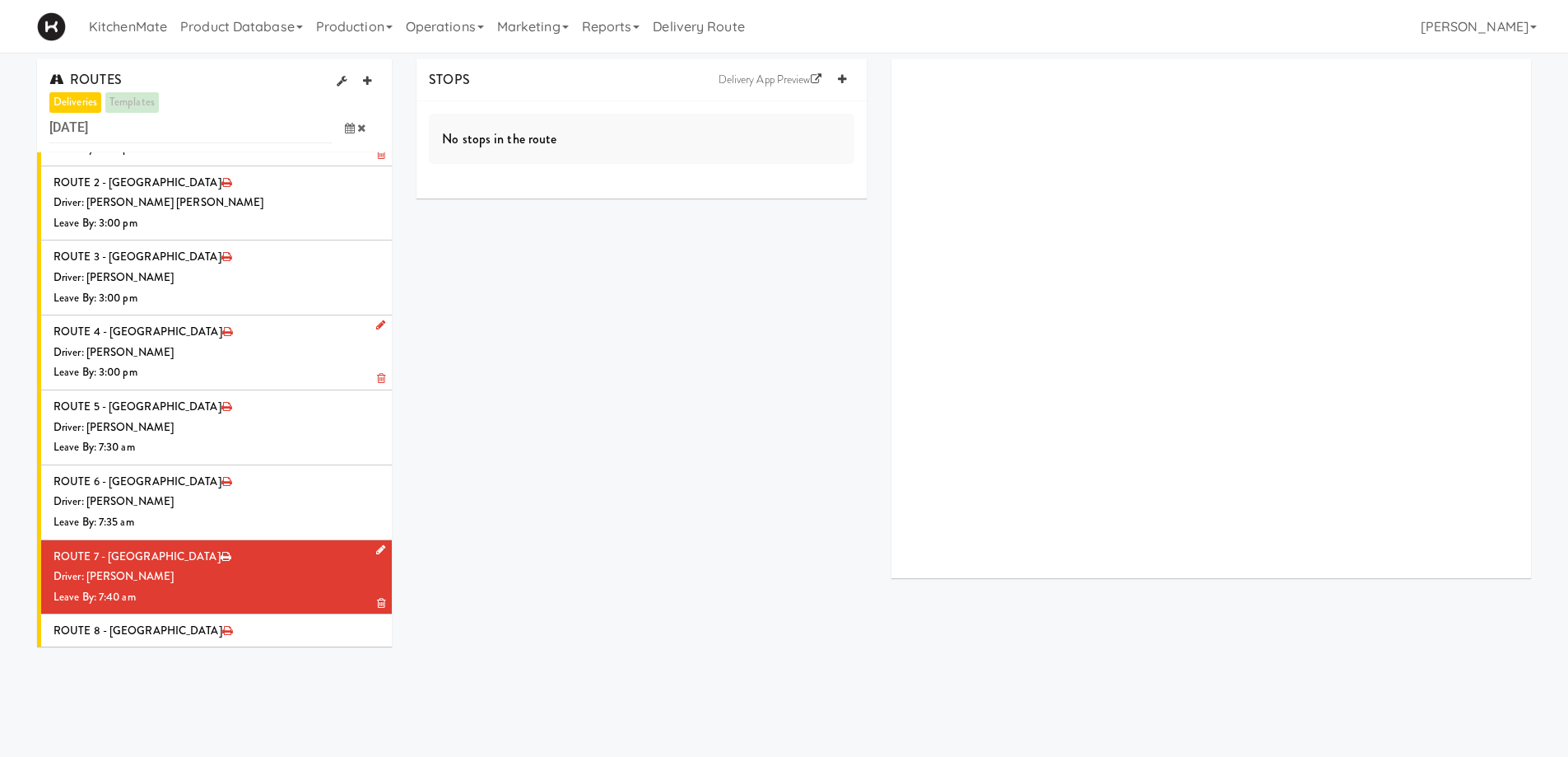
click at [183, 566] on div "Driver: [PERSON_NAME]" at bounding box center [216, 576] width 326 height 21
click at [842, 80] on icon at bounding box center [842, 79] width 8 height 11
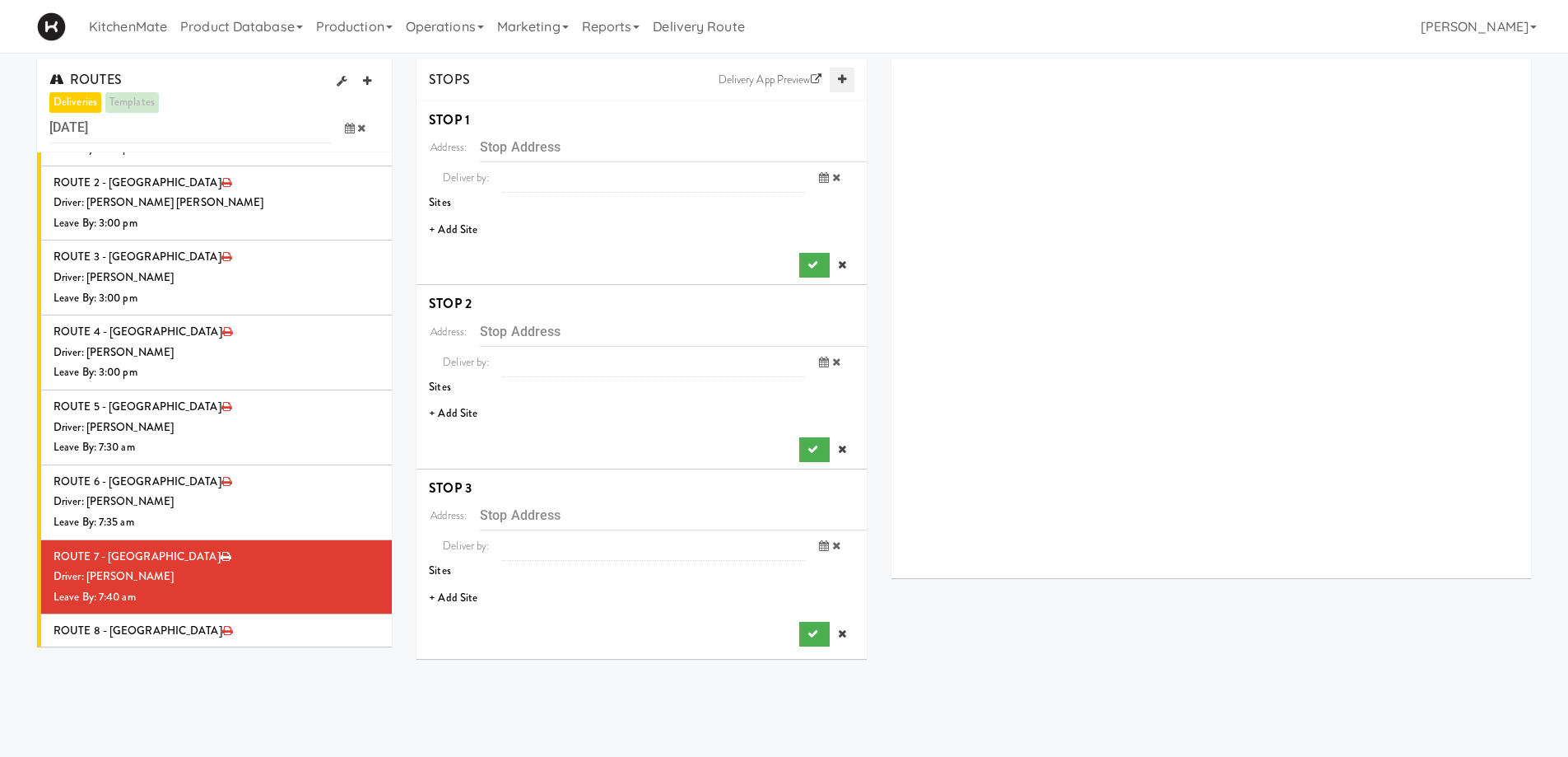
click at [842, 80] on icon at bounding box center [842, 79] width 8 height 11
click at [464, 221] on li "+ Add Site" at bounding box center [641, 230] width 450 height 33
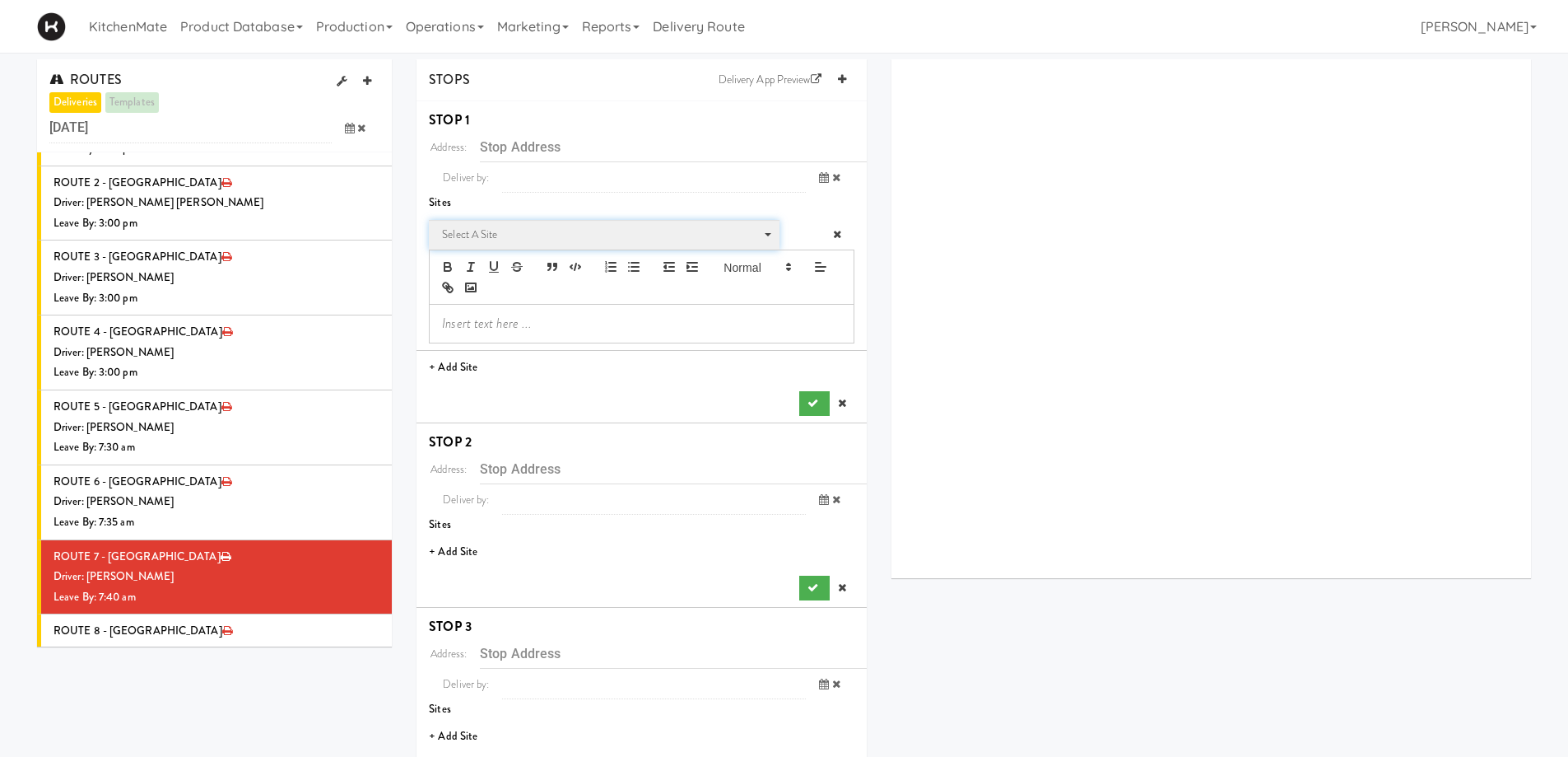
click at [485, 233] on span "Select a site" at bounding box center [598, 234] width 313 height 20
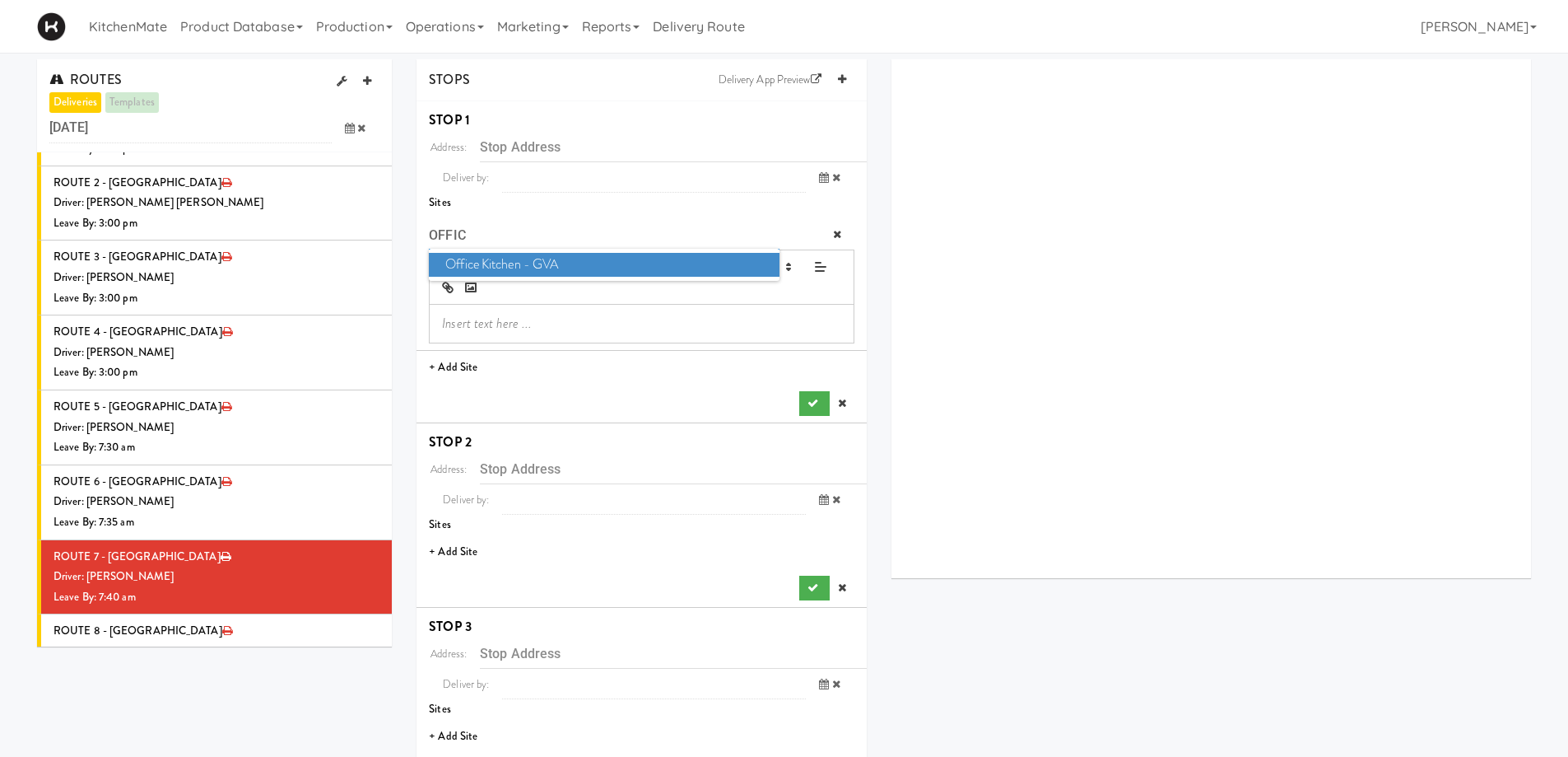
type input "OFFIC"
click at [531, 267] on span "Office Kitchen - GVA" at bounding box center [603, 265] width 349 height 24
type input "[STREET_ADDRESS]"
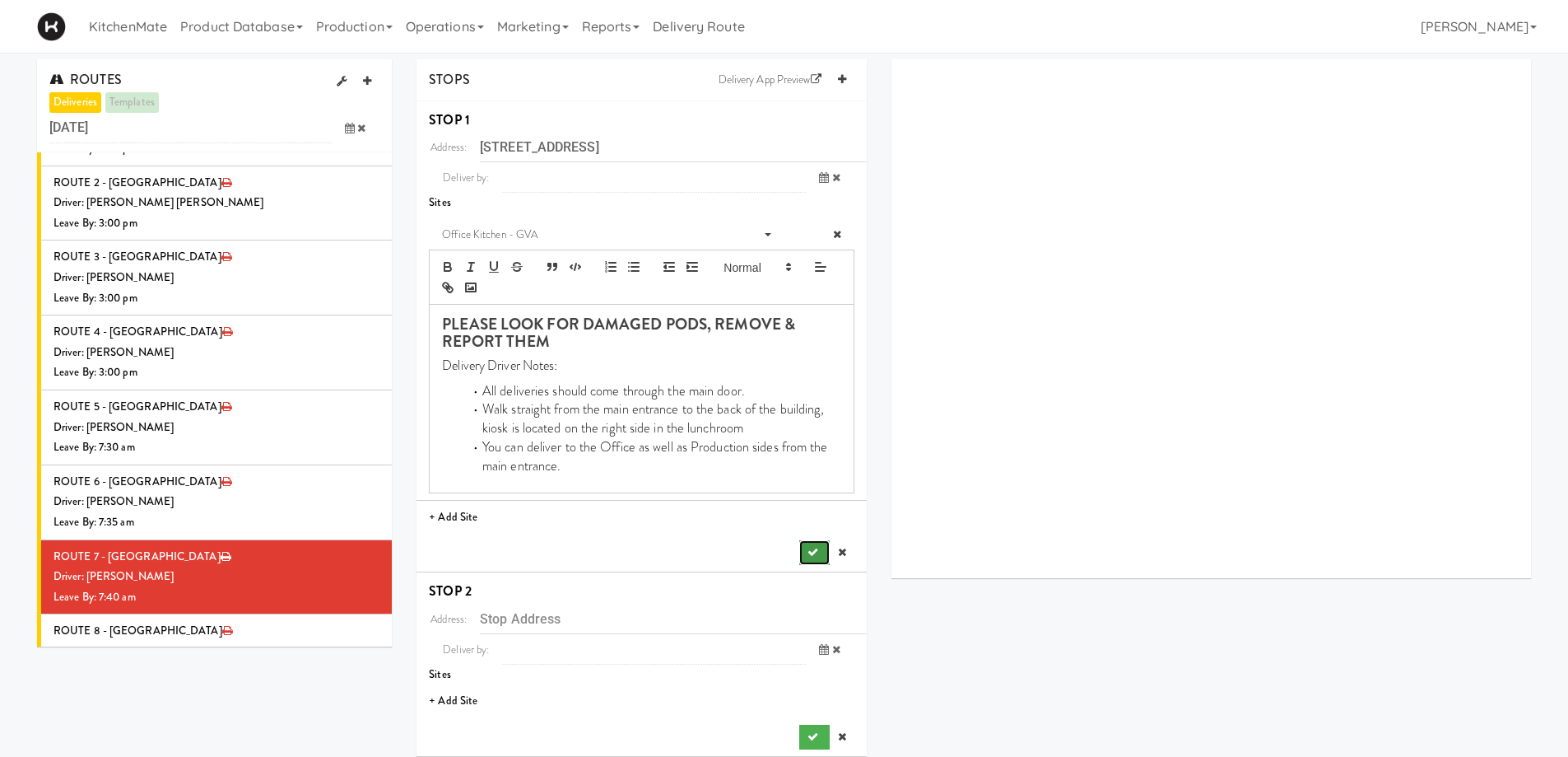
click at [810, 550] on icon "submit" at bounding box center [812, 551] width 11 height 11
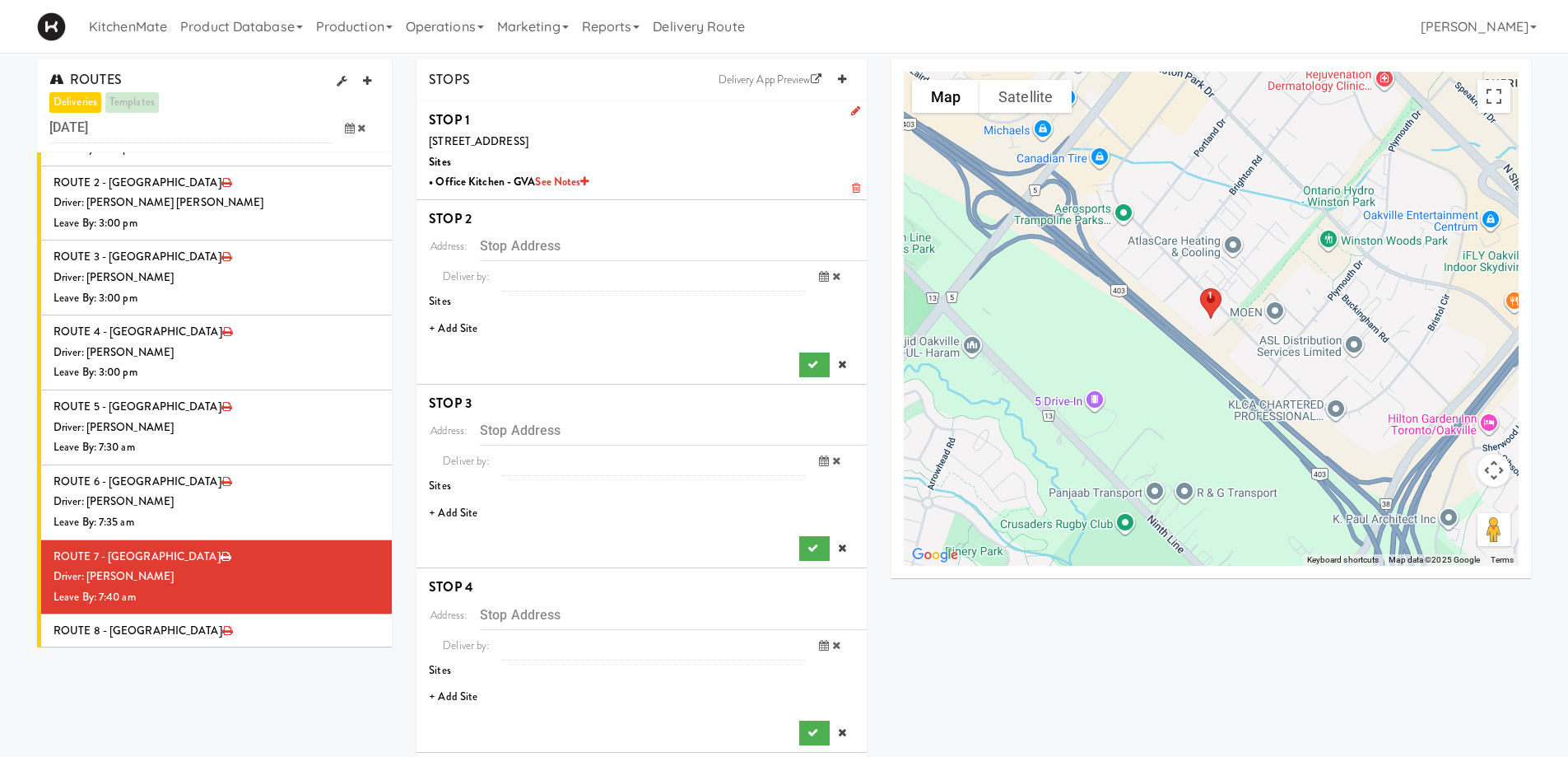
click at [445, 331] on li "+ Add Site" at bounding box center [641, 329] width 450 height 33
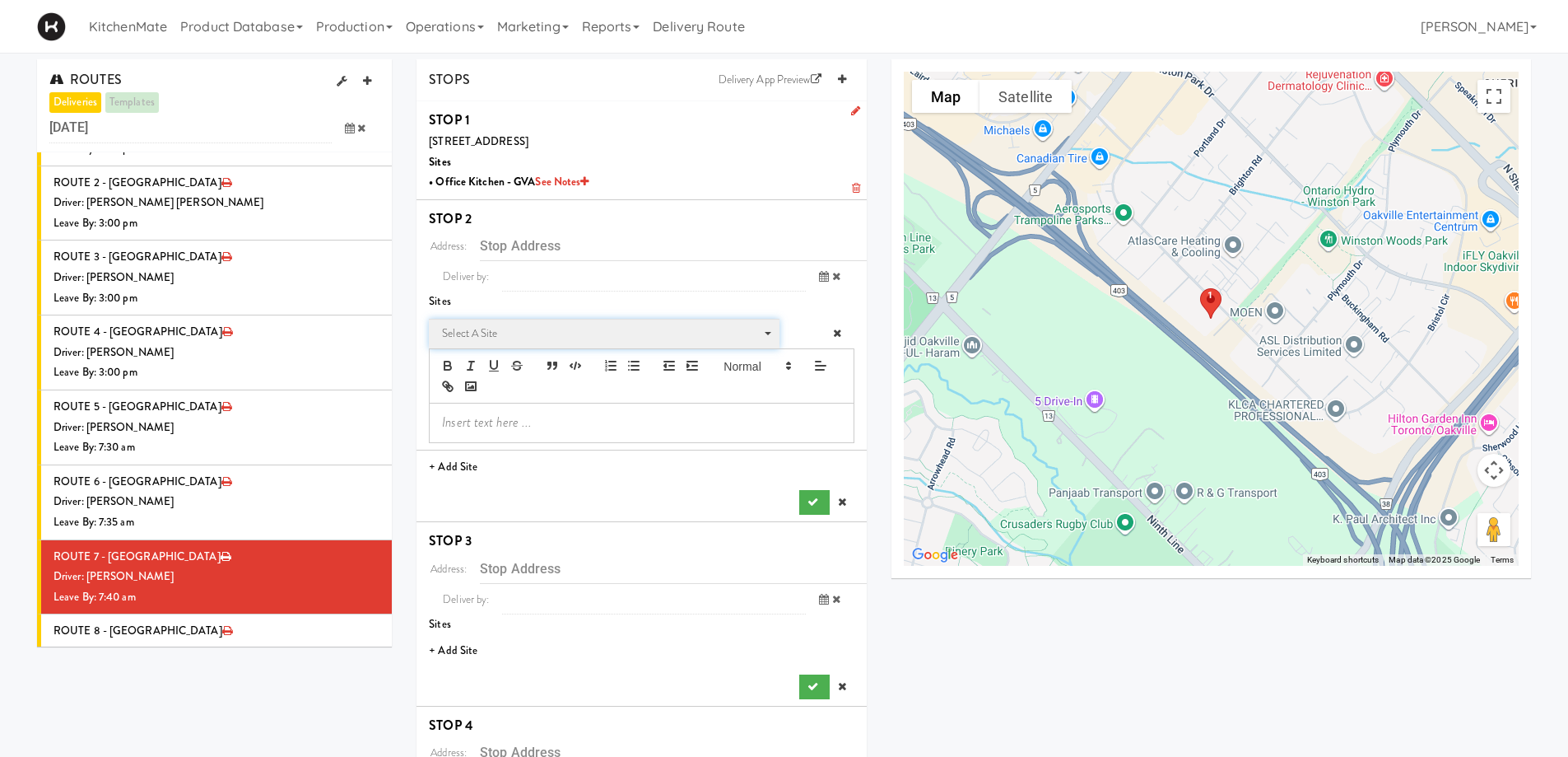
click at [532, 336] on span "Select a site" at bounding box center [598, 334] width 313 height 20
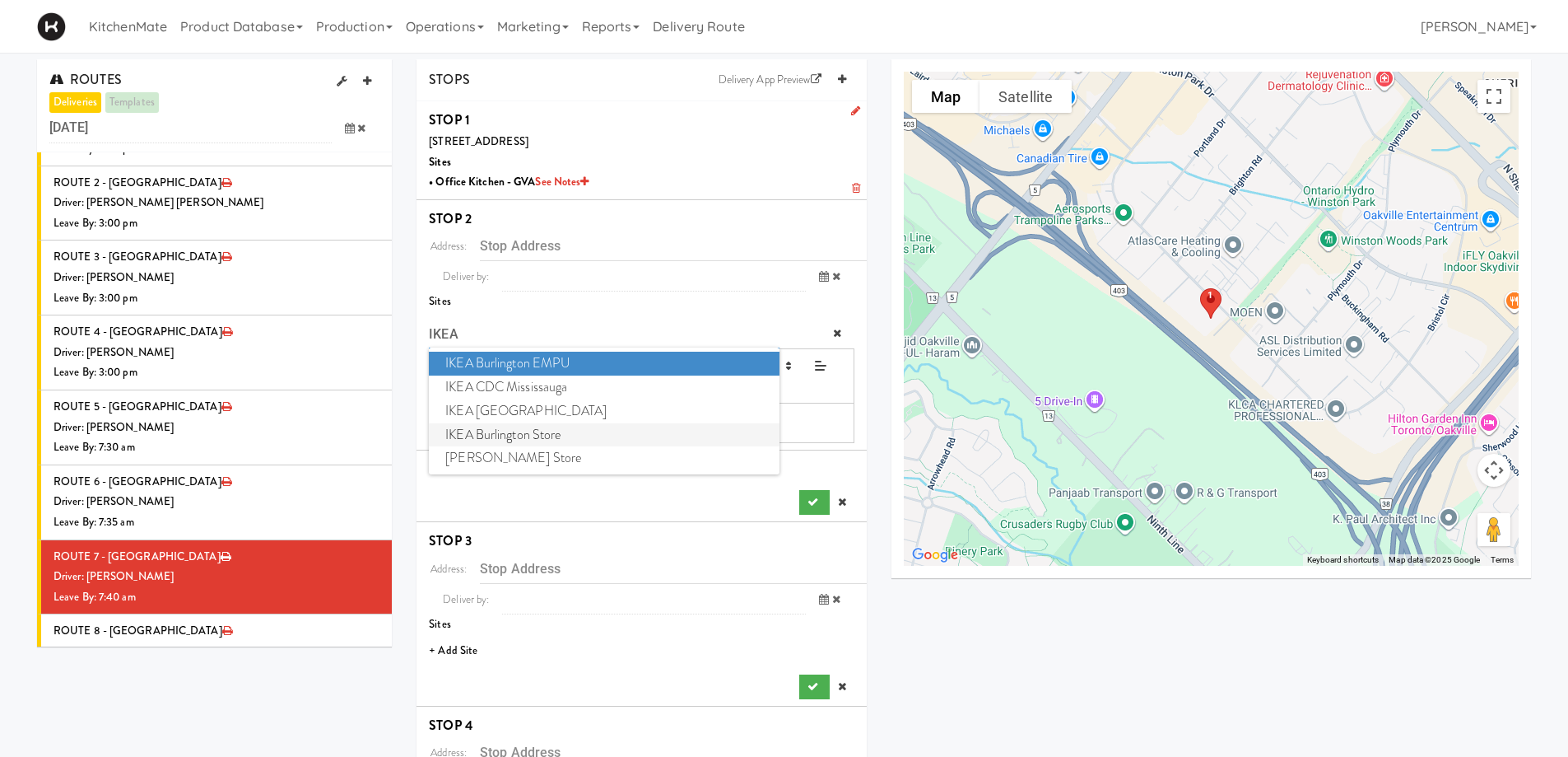
type input "IKEA"
click at [523, 430] on span "IKEA Burlington Store" at bounding box center [603, 435] width 349 height 24
type input "[STREET_ADDRESS]"
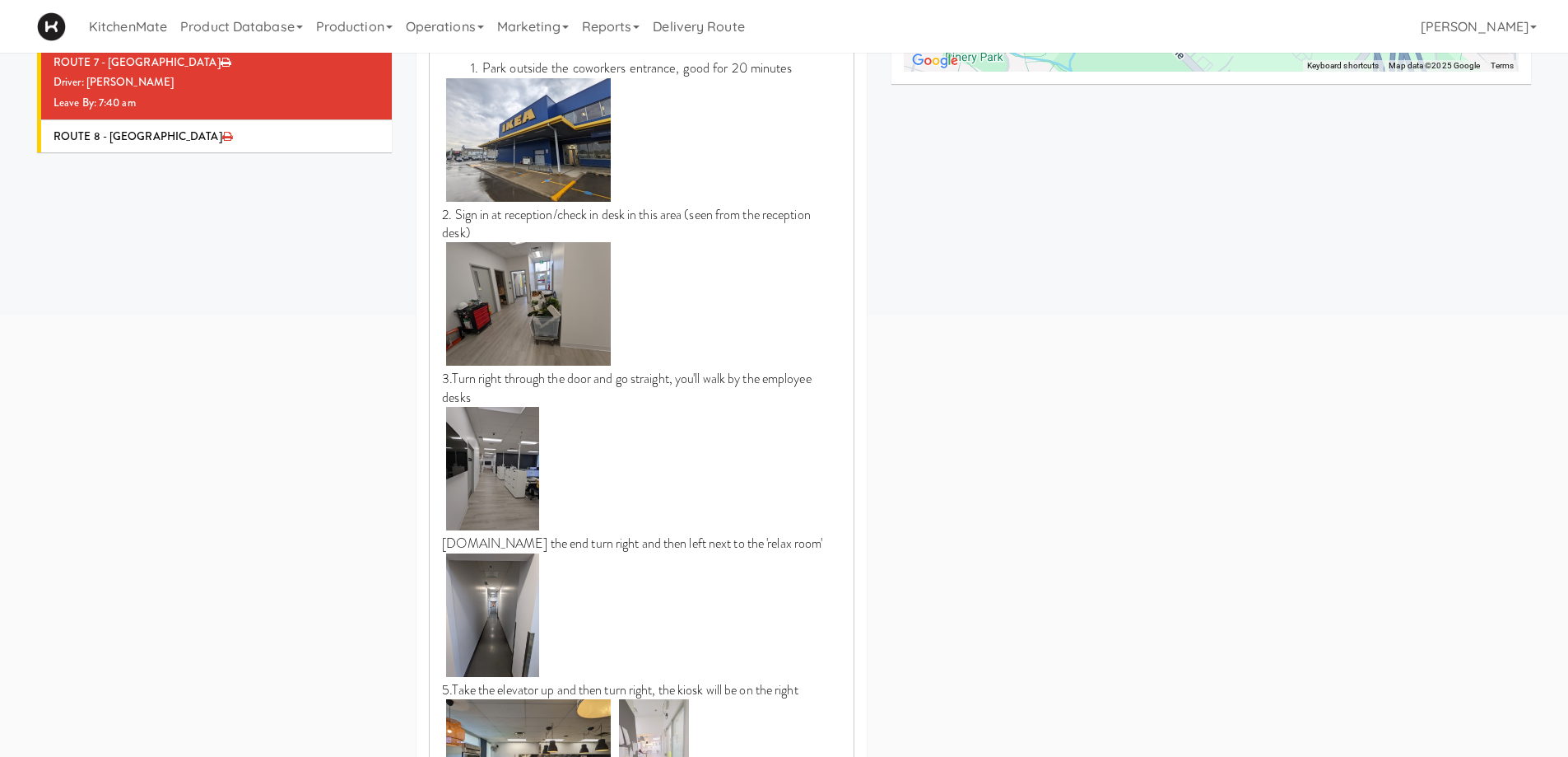
scroll to position [988, 0]
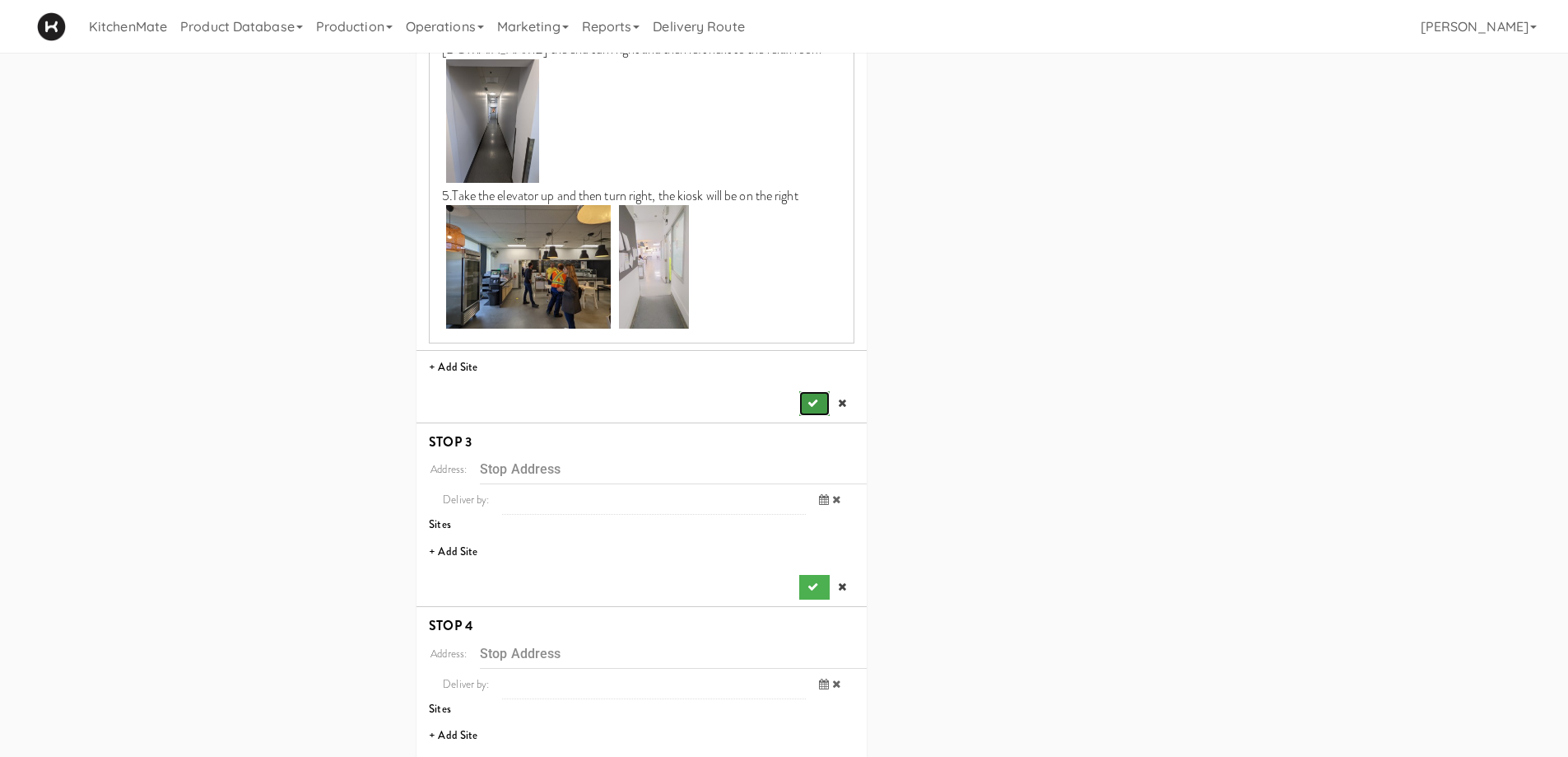
click at [802, 401] on button "submit" at bounding box center [814, 403] width 30 height 25
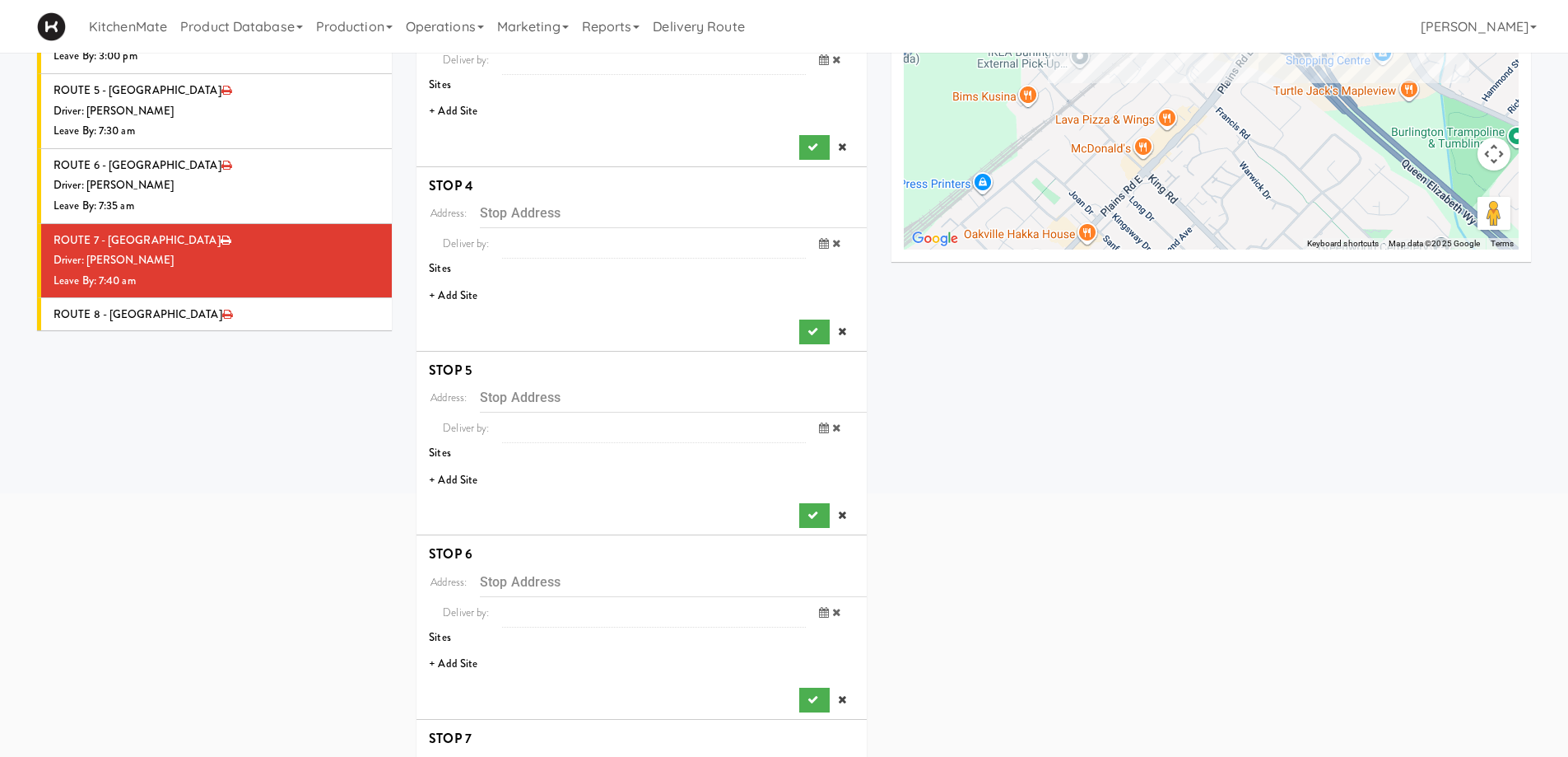
scroll to position [233, 0]
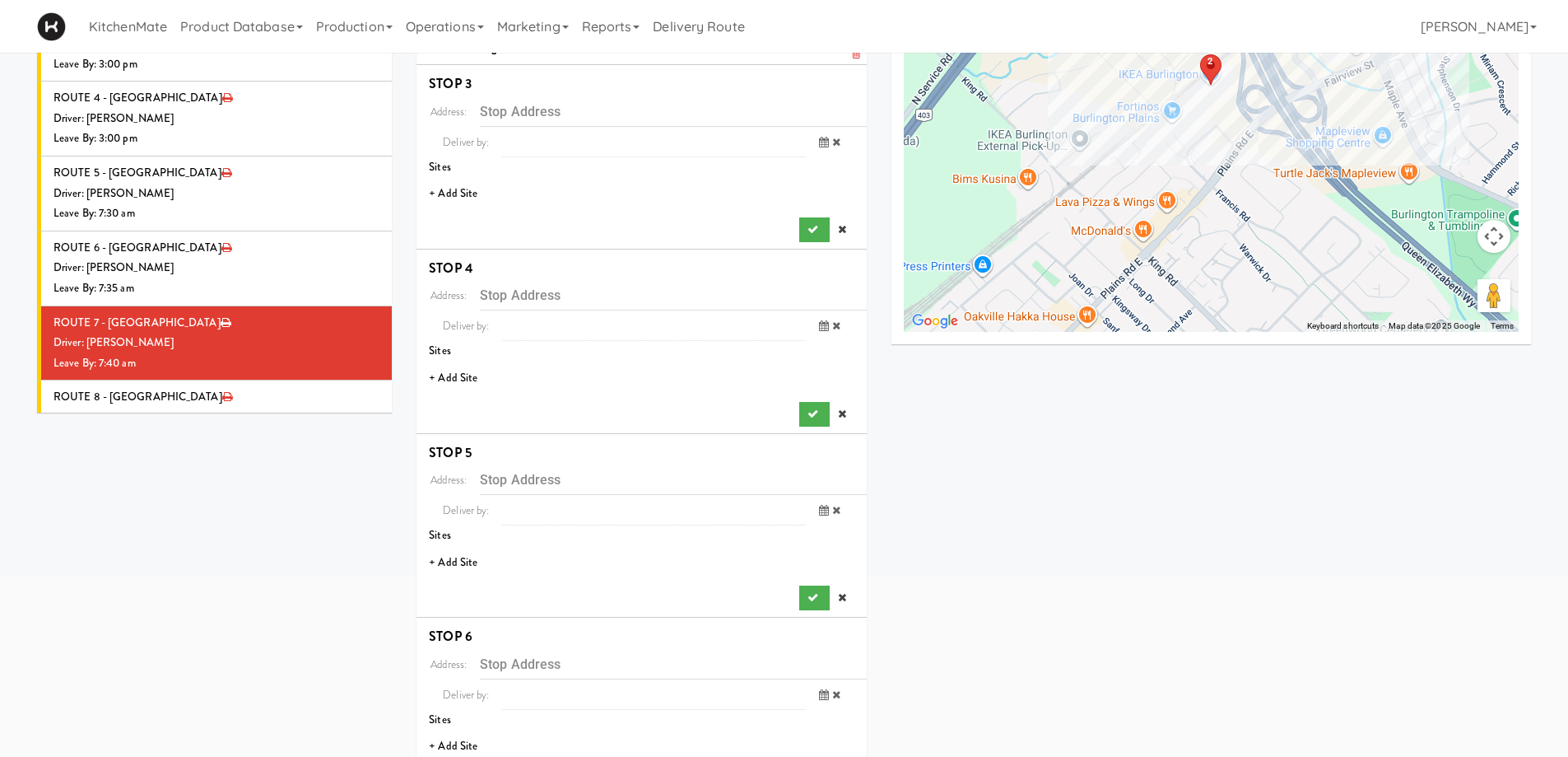
click at [463, 193] on li "+ Add Site" at bounding box center [641, 194] width 450 height 33
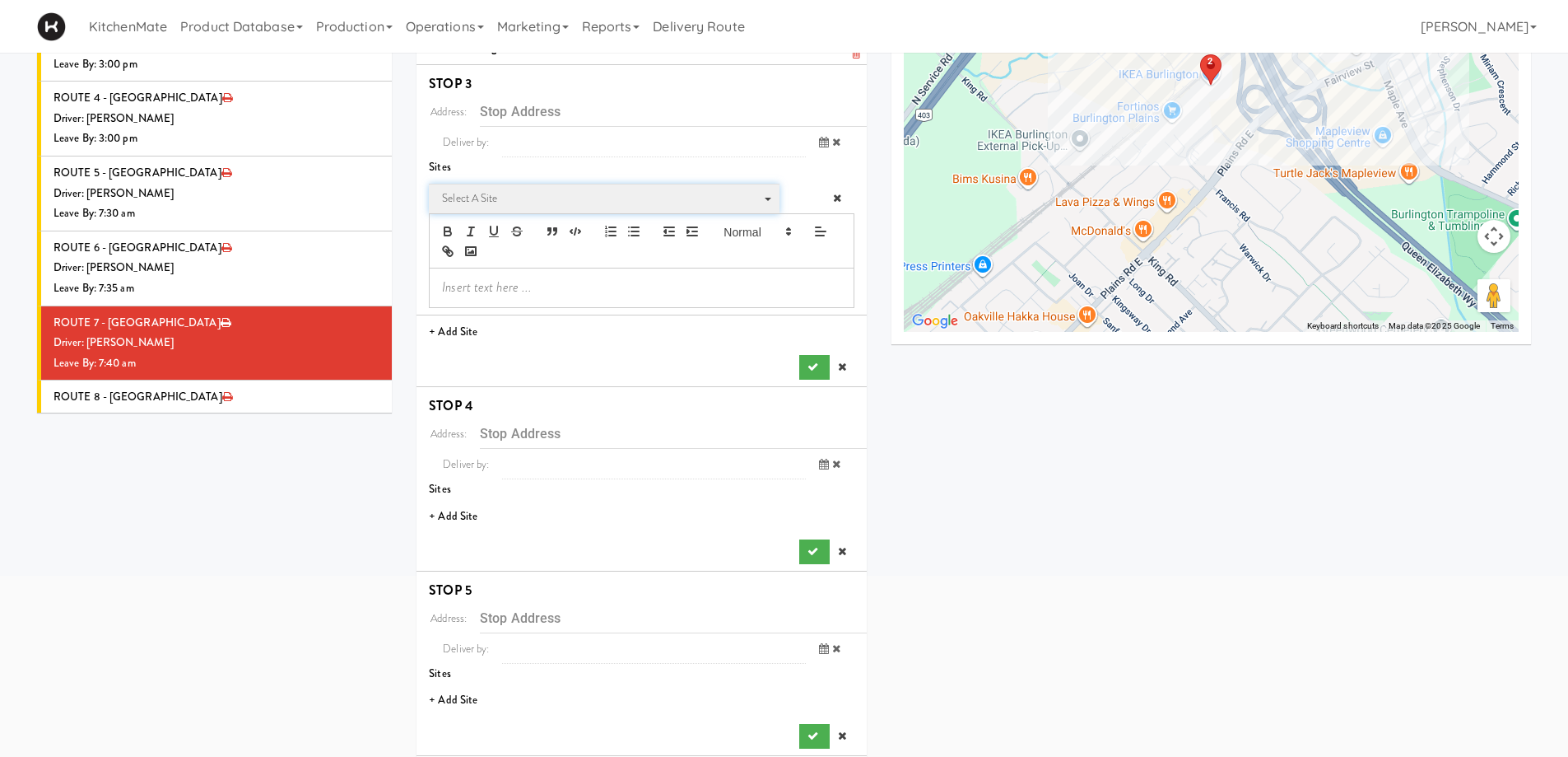
click at [516, 207] on span "Select a site" at bounding box center [598, 199] width 313 height 20
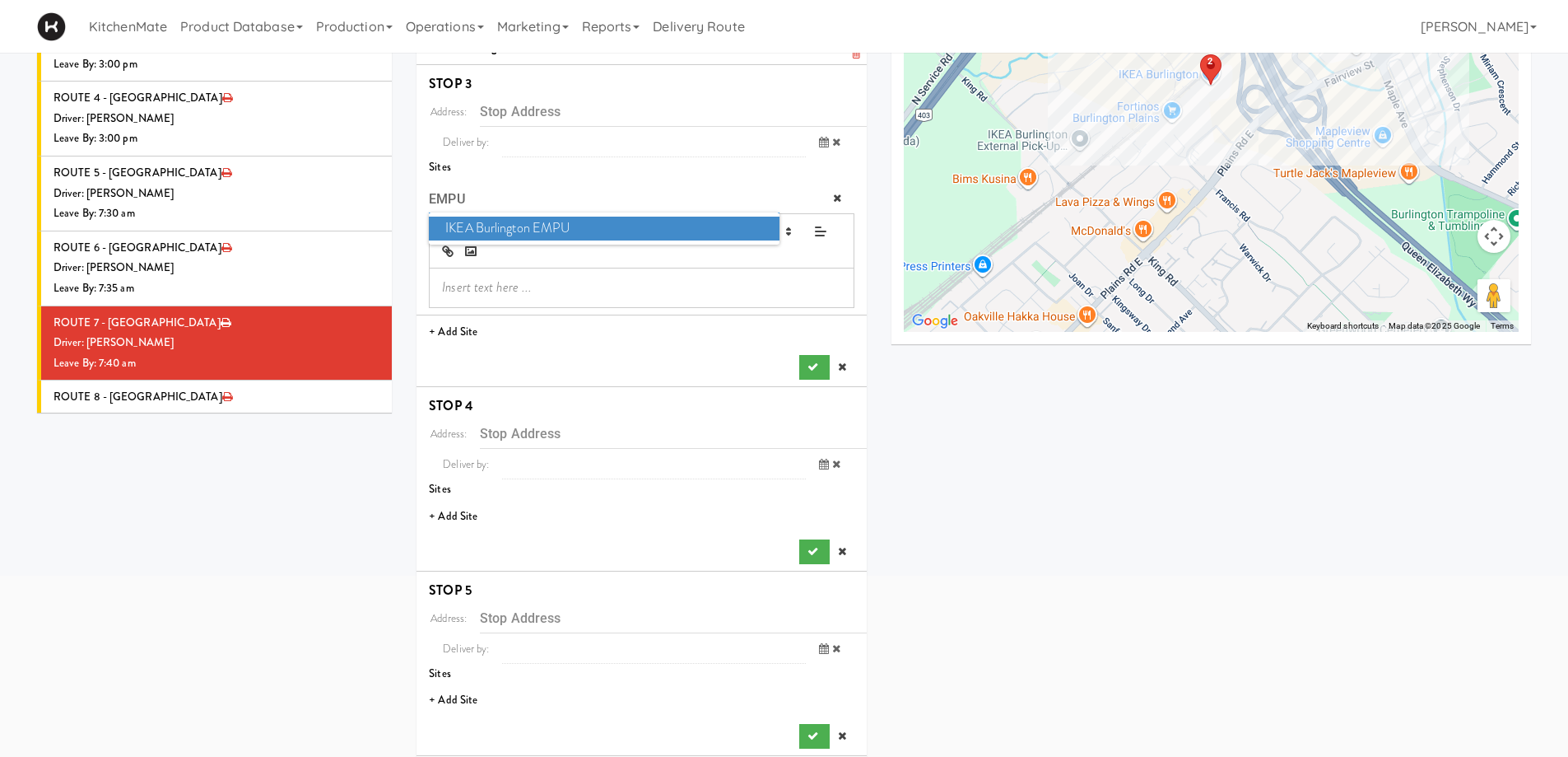
type input "EMPU"
click at [510, 221] on span "IKEA Burlington EMPU" at bounding box center [603, 228] width 349 height 24
type input "[STREET_ADDRESS][PERSON_NAME]"
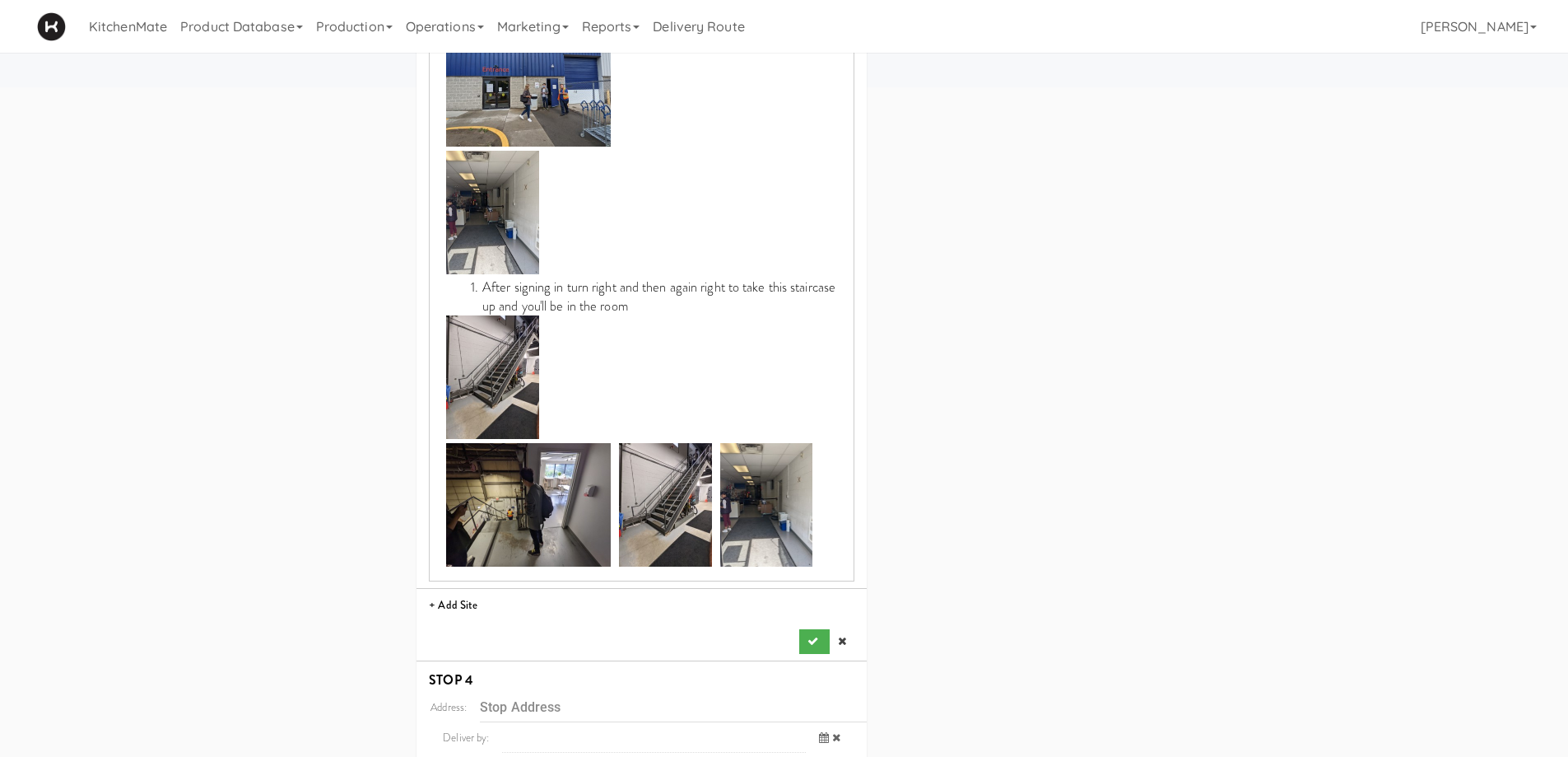
scroll to position [727, 0]
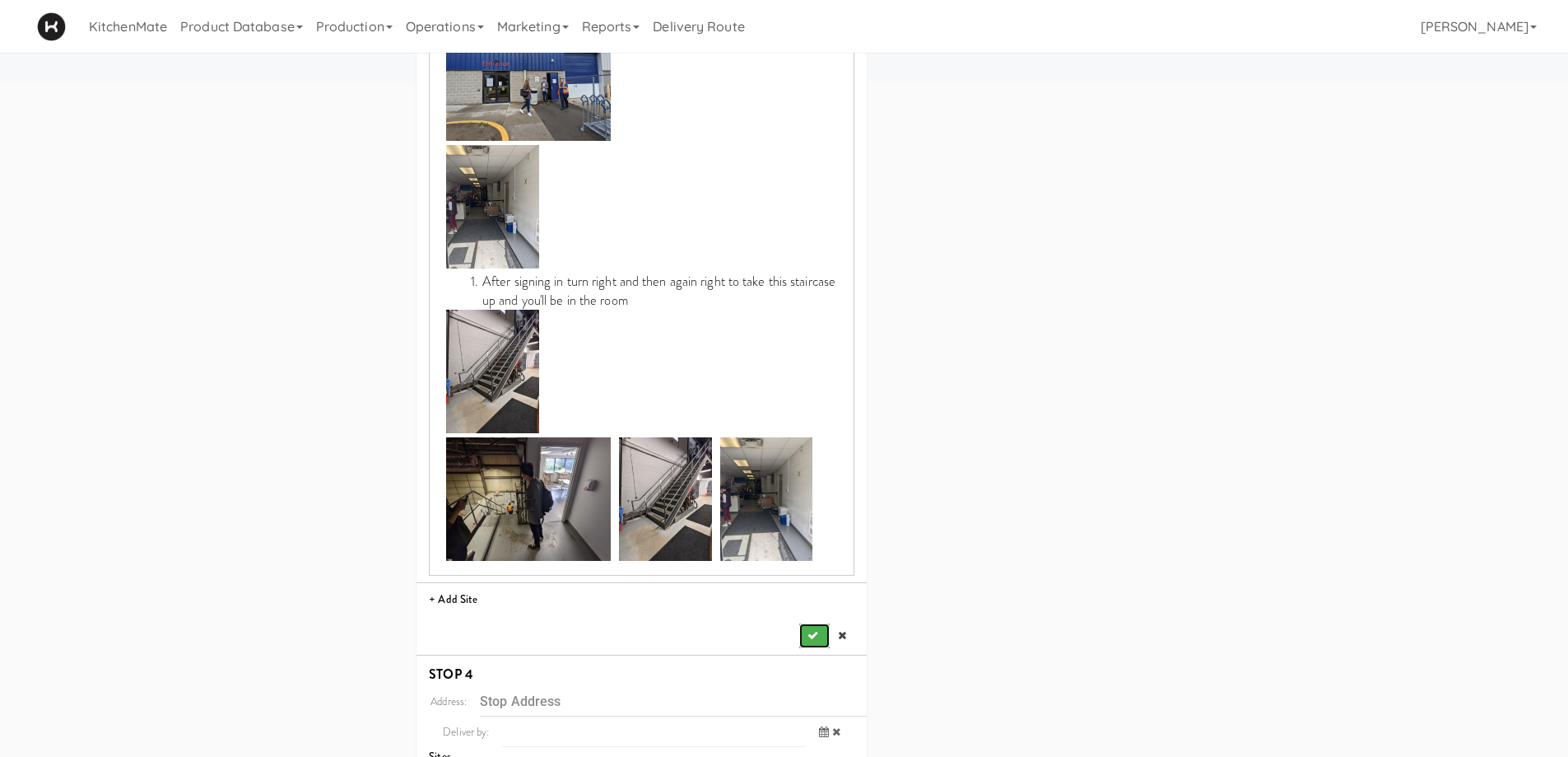
drag, startPoint x: 802, startPoint y: 628, endPoint x: 773, endPoint y: 617, distance: 31.0
click at [802, 629] on button "submit" at bounding box center [814, 635] width 30 height 25
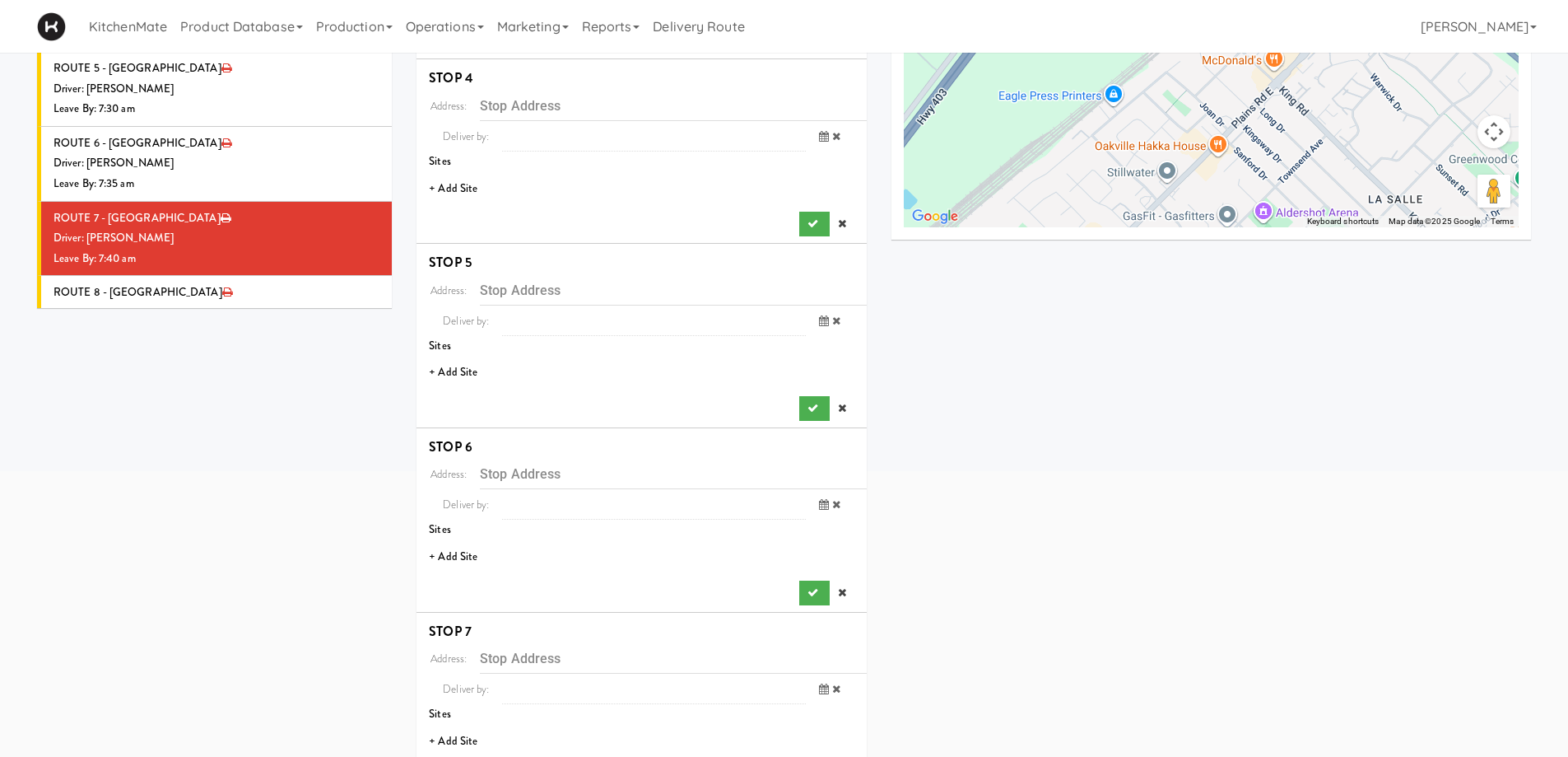
scroll to position [313, 0]
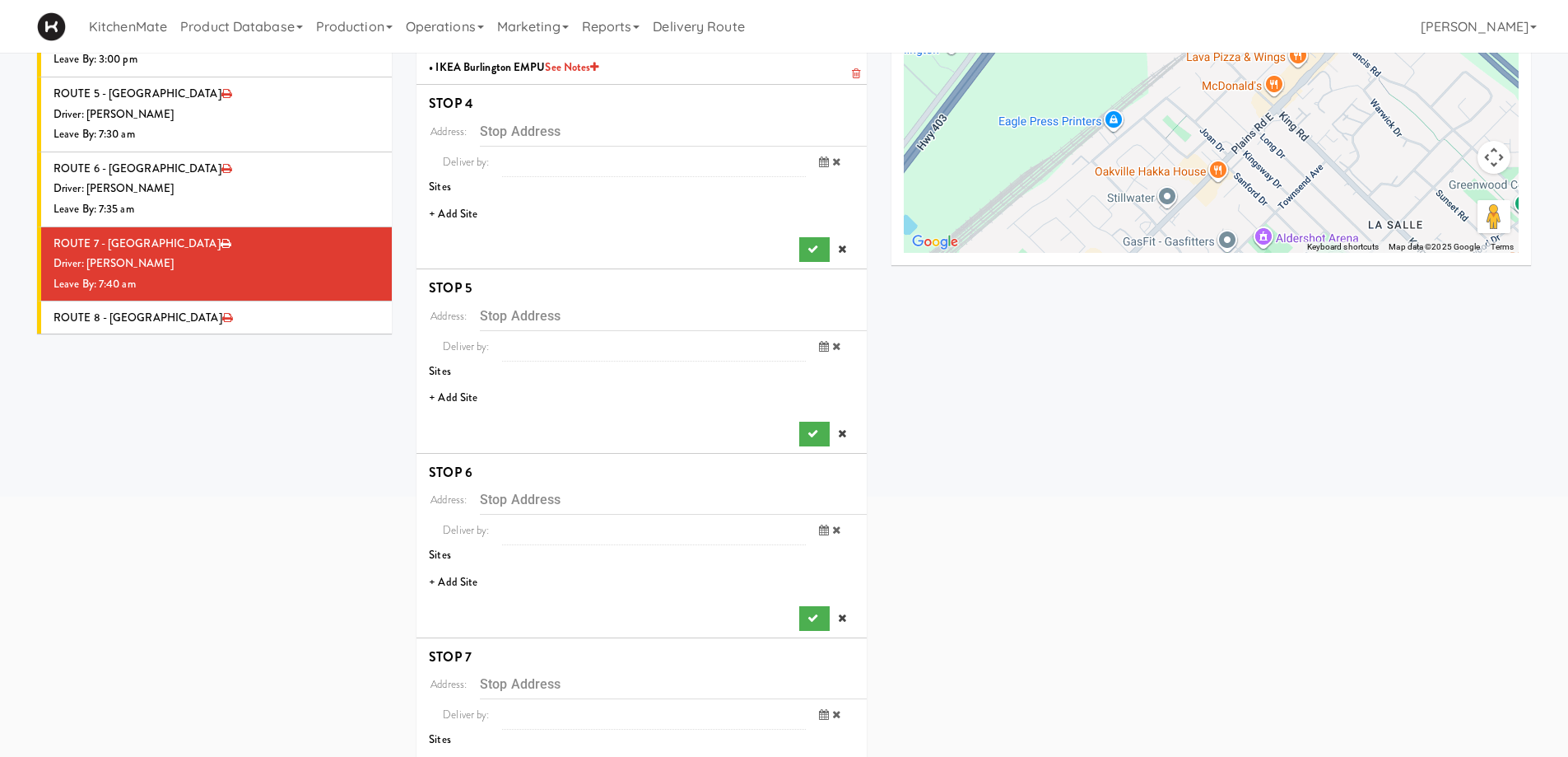
click at [470, 220] on li "+ Add Site" at bounding box center [641, 215] width 450 height 33
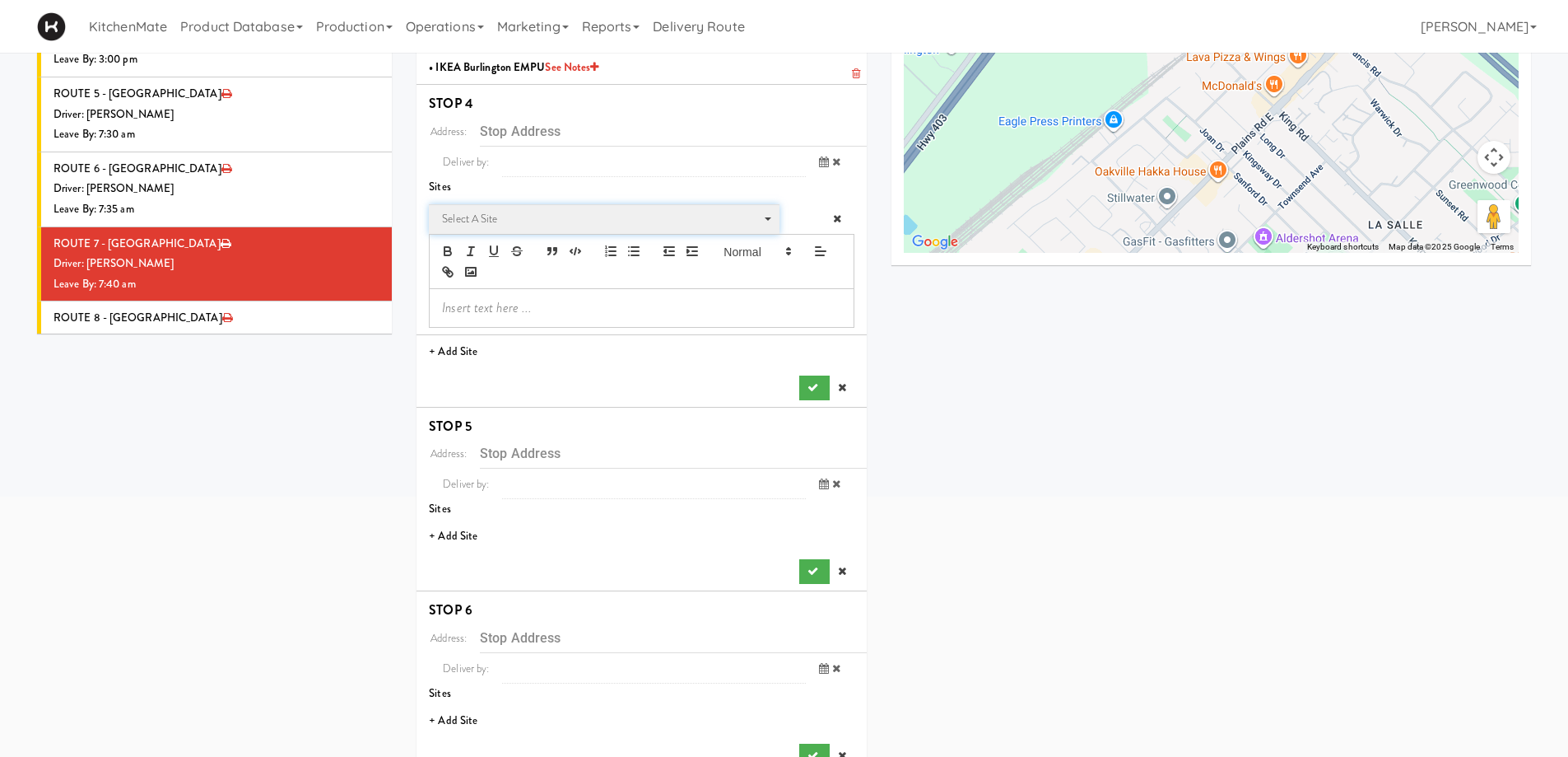
click at [491, 221] on span "Select a site" at bounding box center [598, 219] width 313 height 20
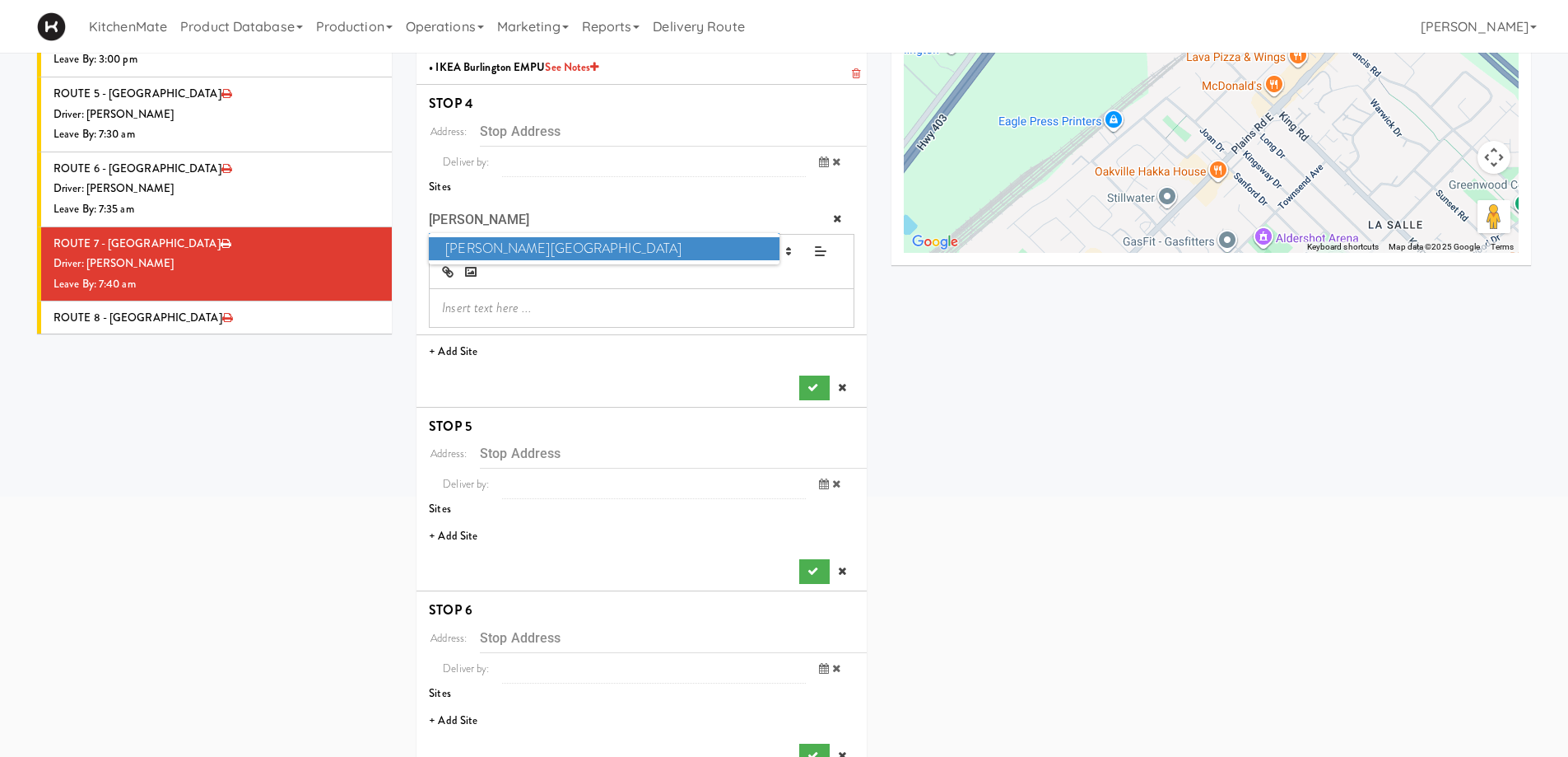
type input "JOSE"
click at [521, 244] on span "Joseph Brant Hospital" at bounding box center [603, 249] width 349 height 24
type input "[STREET_ADDRESS]"
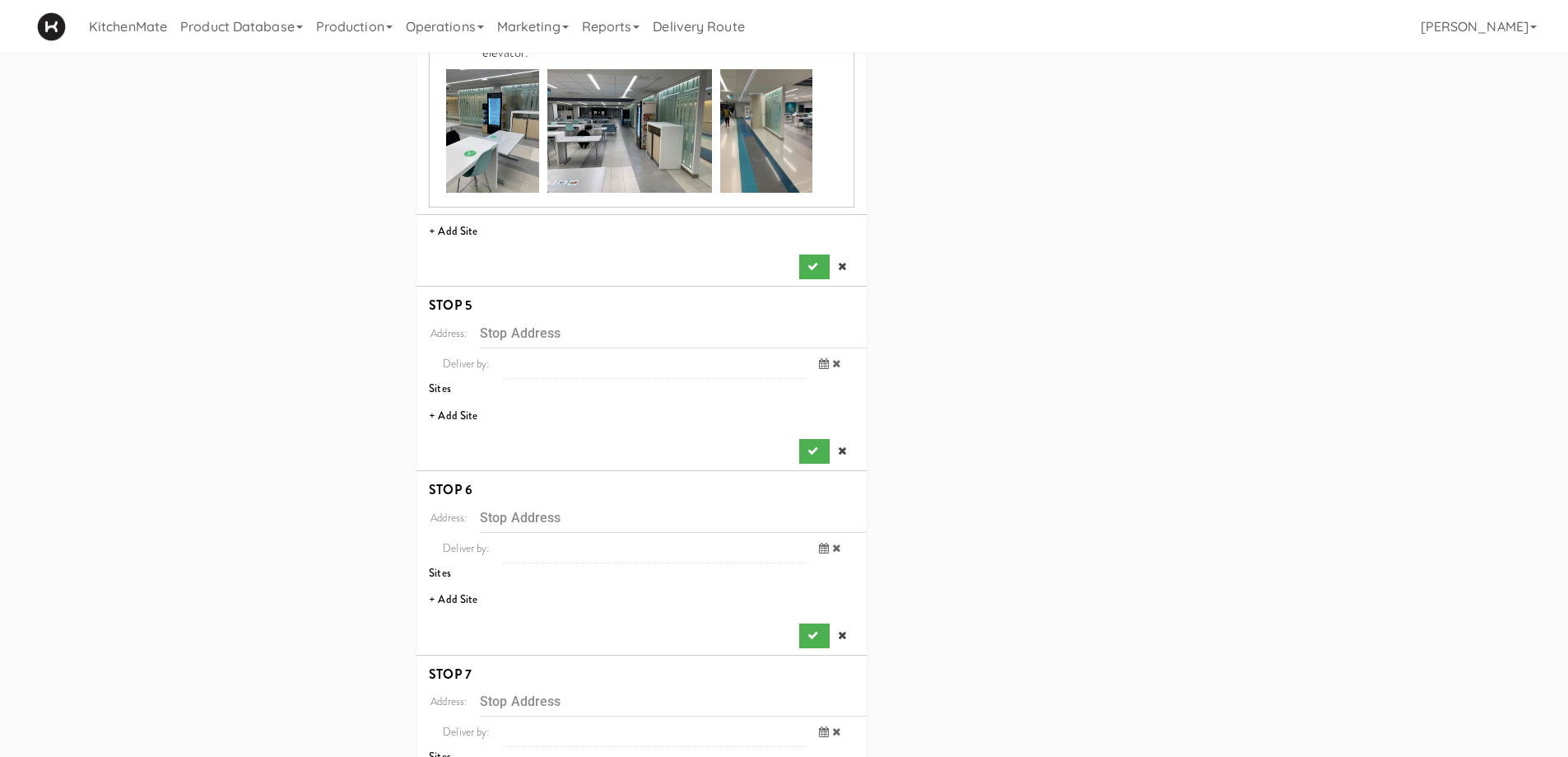
scroll to position [1383, 0]
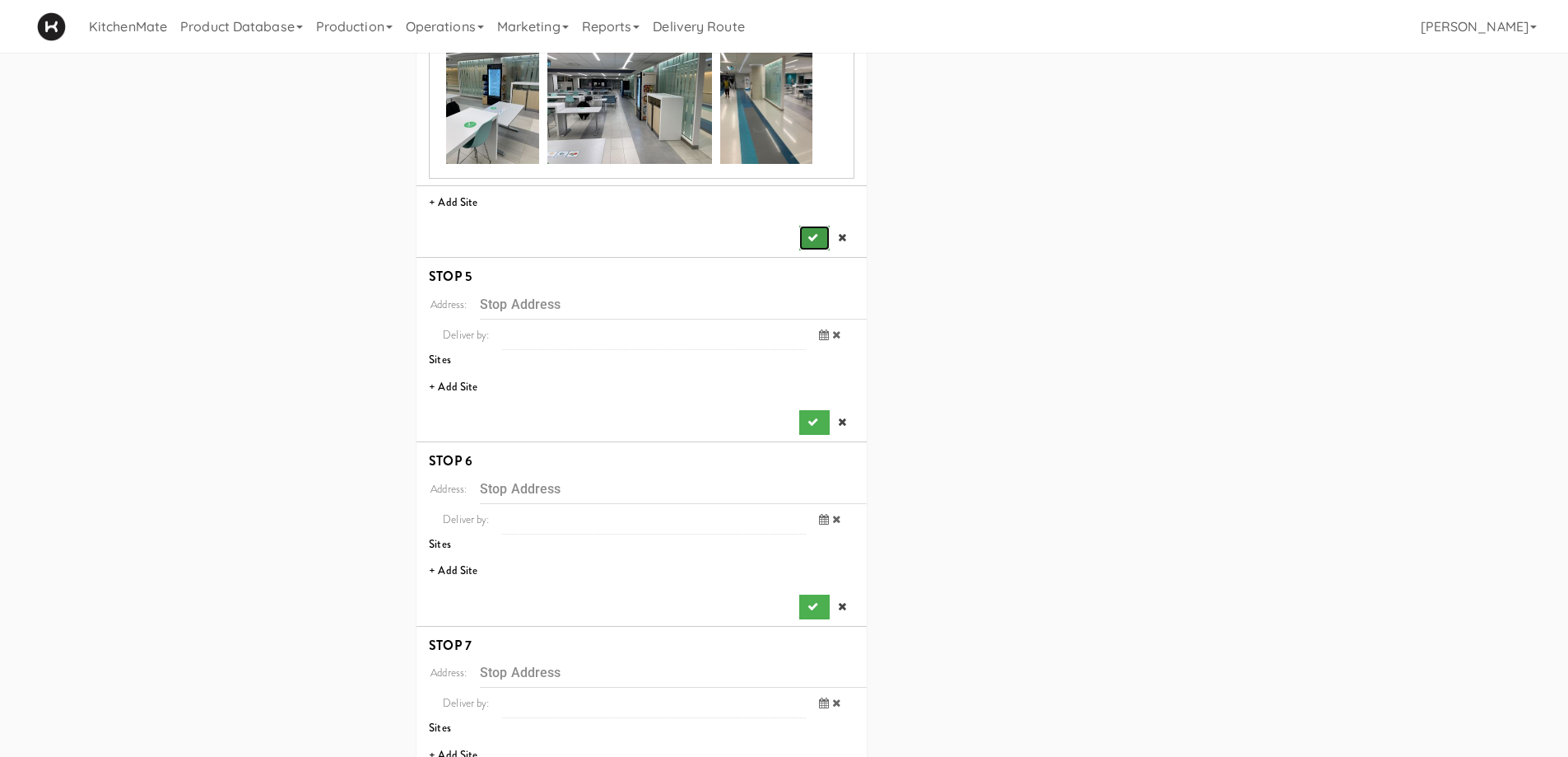
click at [814, 232] on icon "submit" at bounding box center [812, 237] width 11 height 11
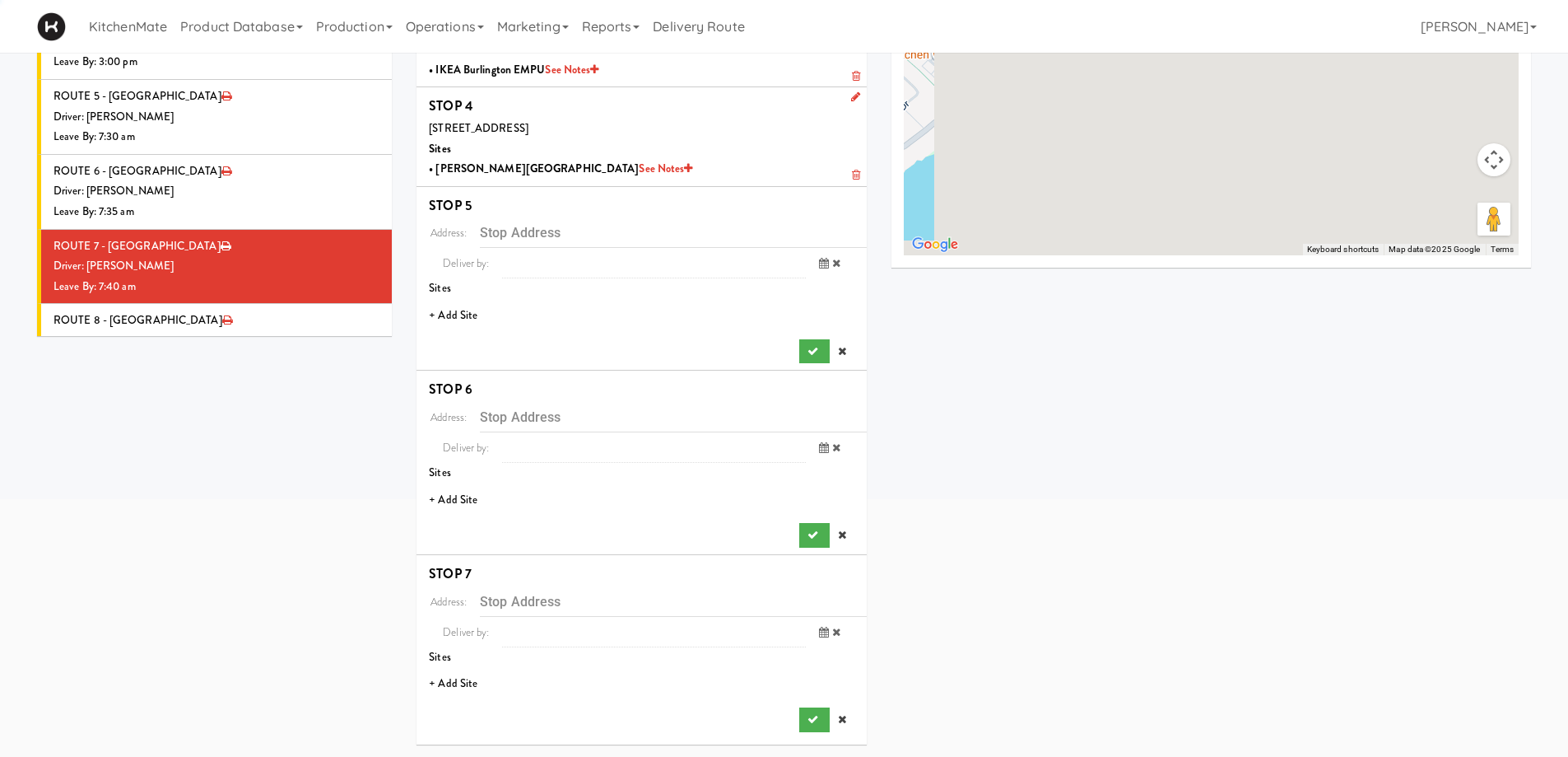
scroll to position [310, 0]
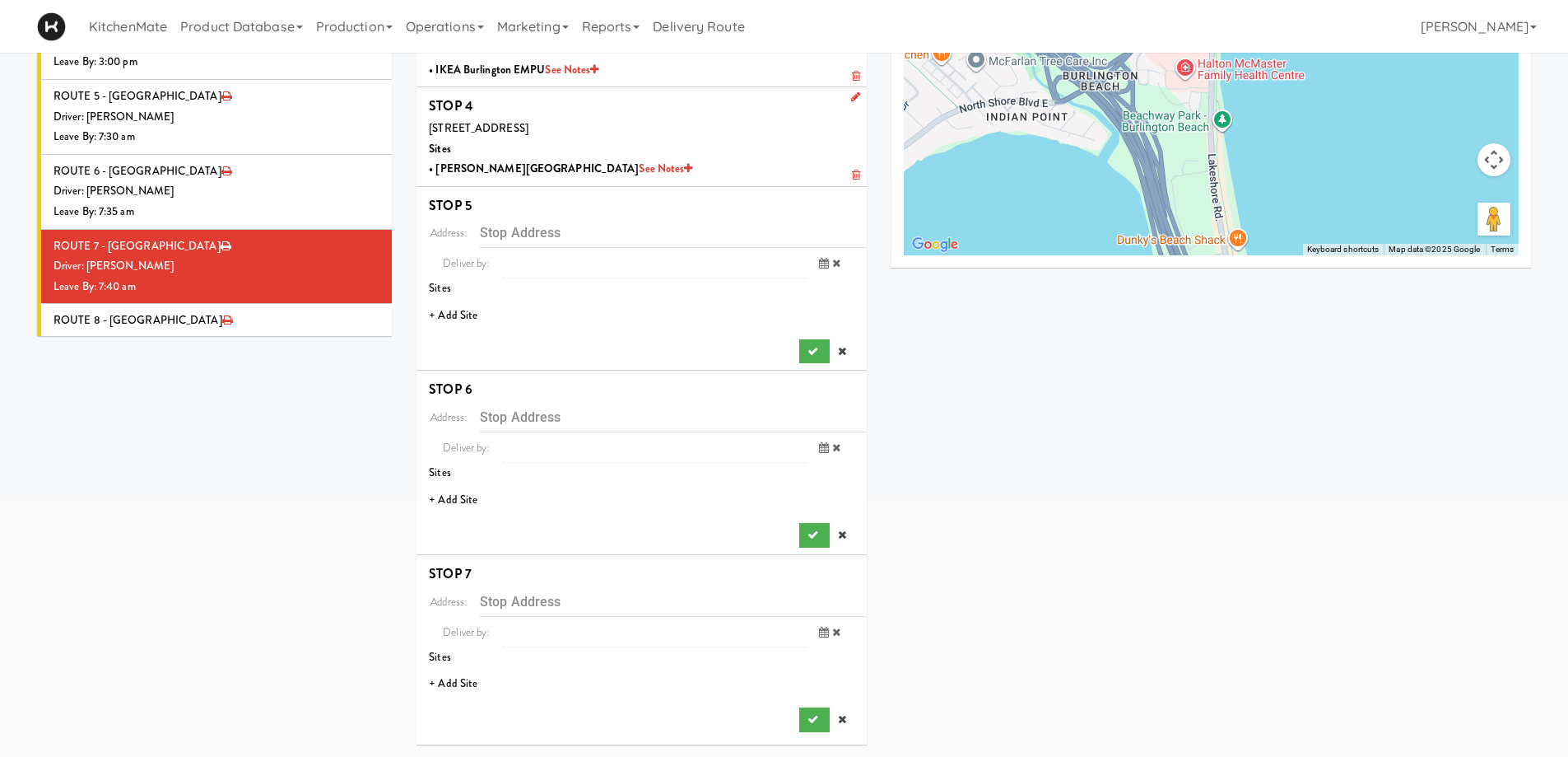
click at [446, 321] on li "+ Add Site" at bounding box center [641, 316] width 450 height 33
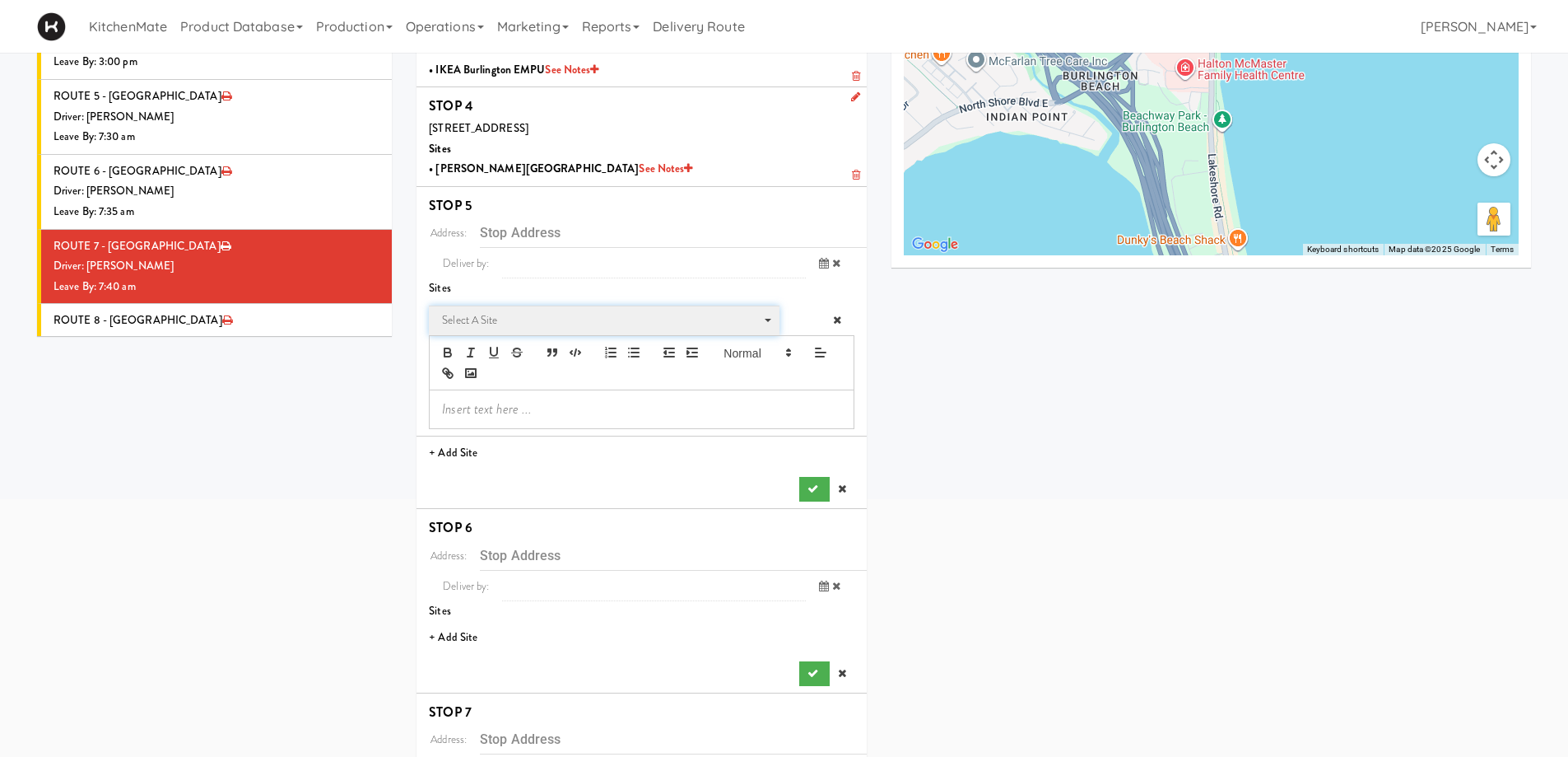
click at [479, 316] on span "Select a site" at bounding box center [598, 320] width 313 height 20
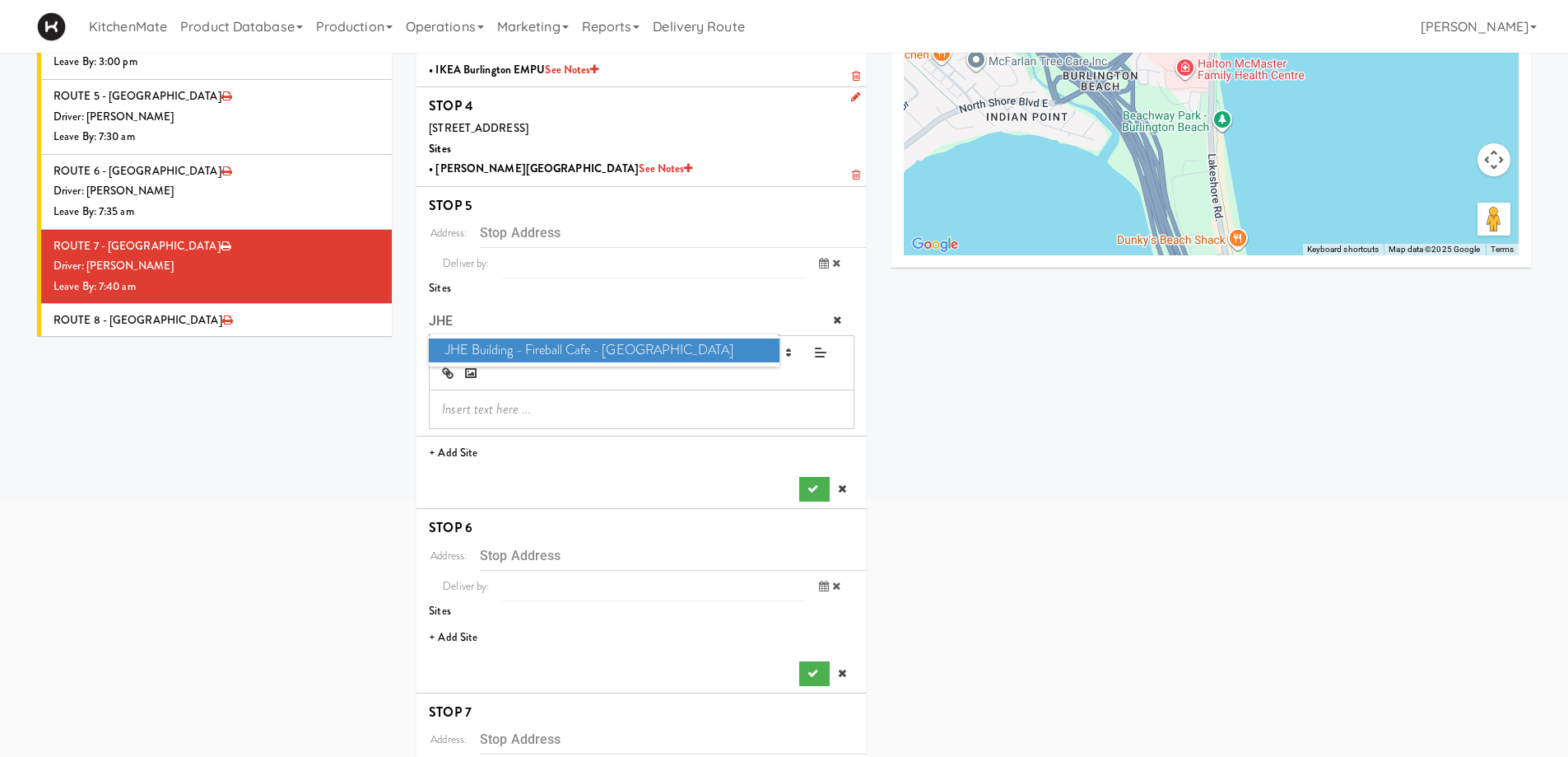
type input "JHE"
click at [611, 348] on span "JHE Building - Fireball Cafe - McMaster University" at bounding box center [603, 350] width 349 height 24
type input "[STREET_ADDRESS]"
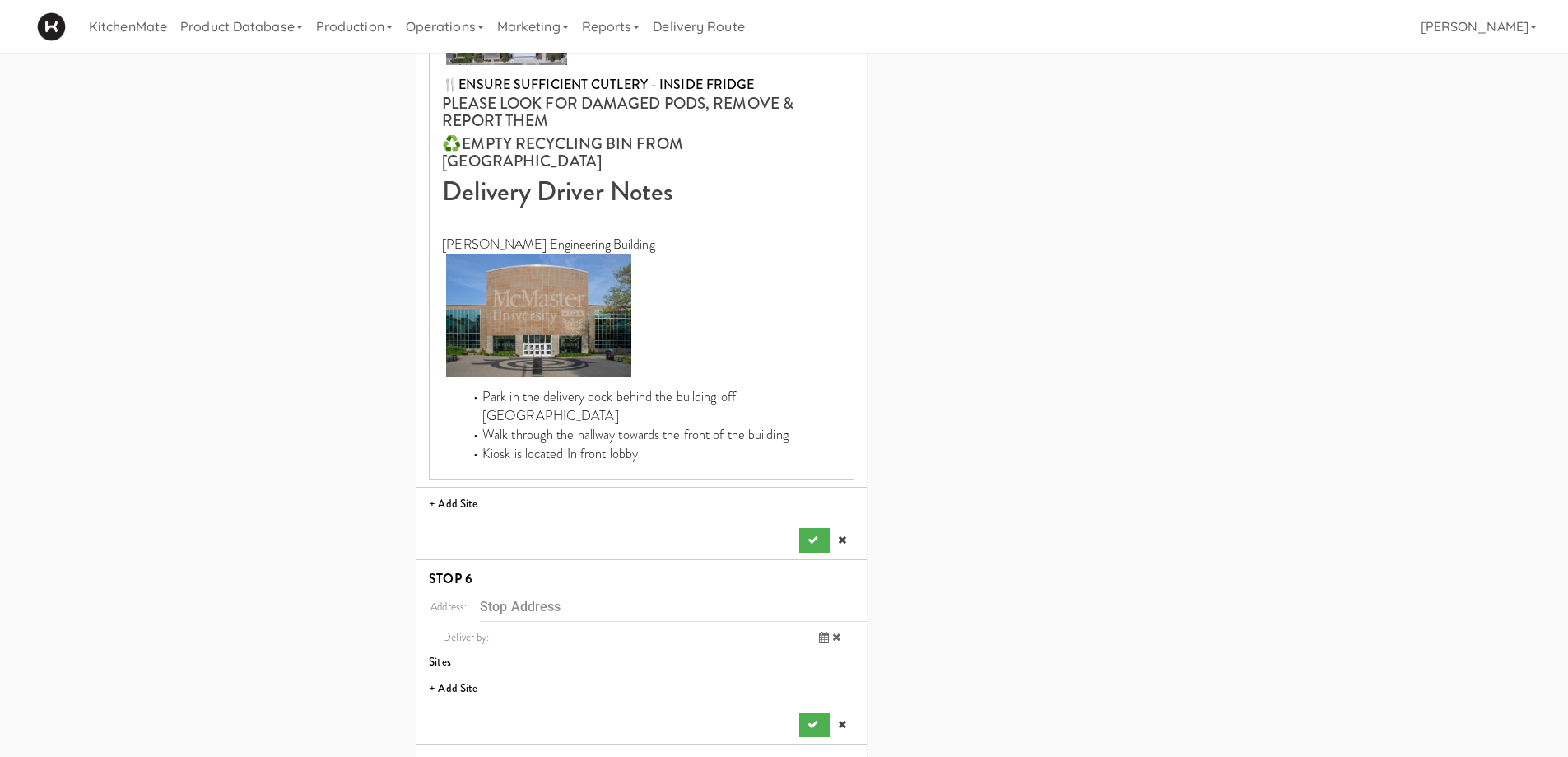
scroll to position [804, 0]
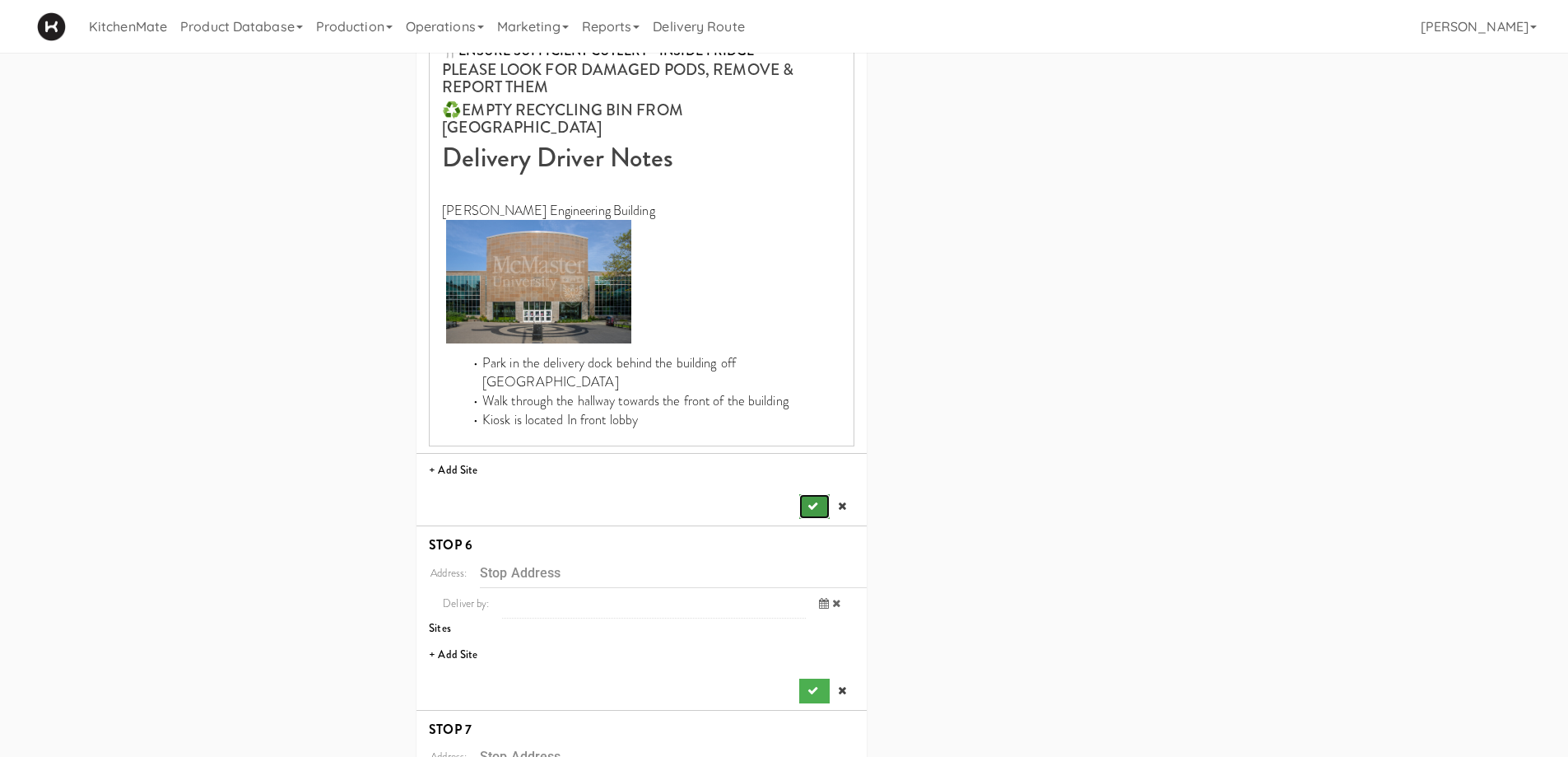
click at [805, 494] on button "submit" at bounding box center [814, 506] width 30 height 25
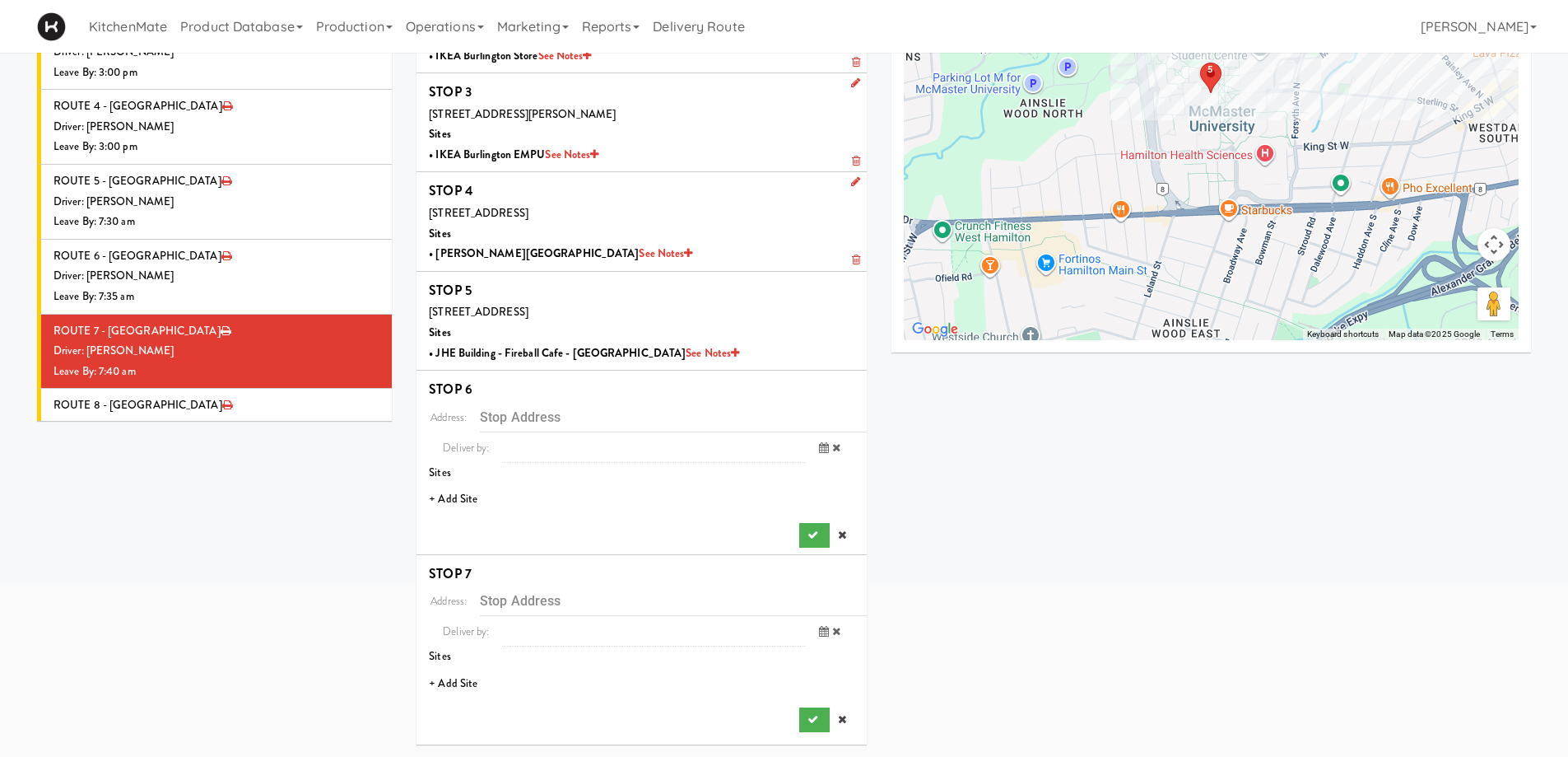
click at [445, 497] on li "+ Add Site" at bounding box center [641, 499] width 450 height 33
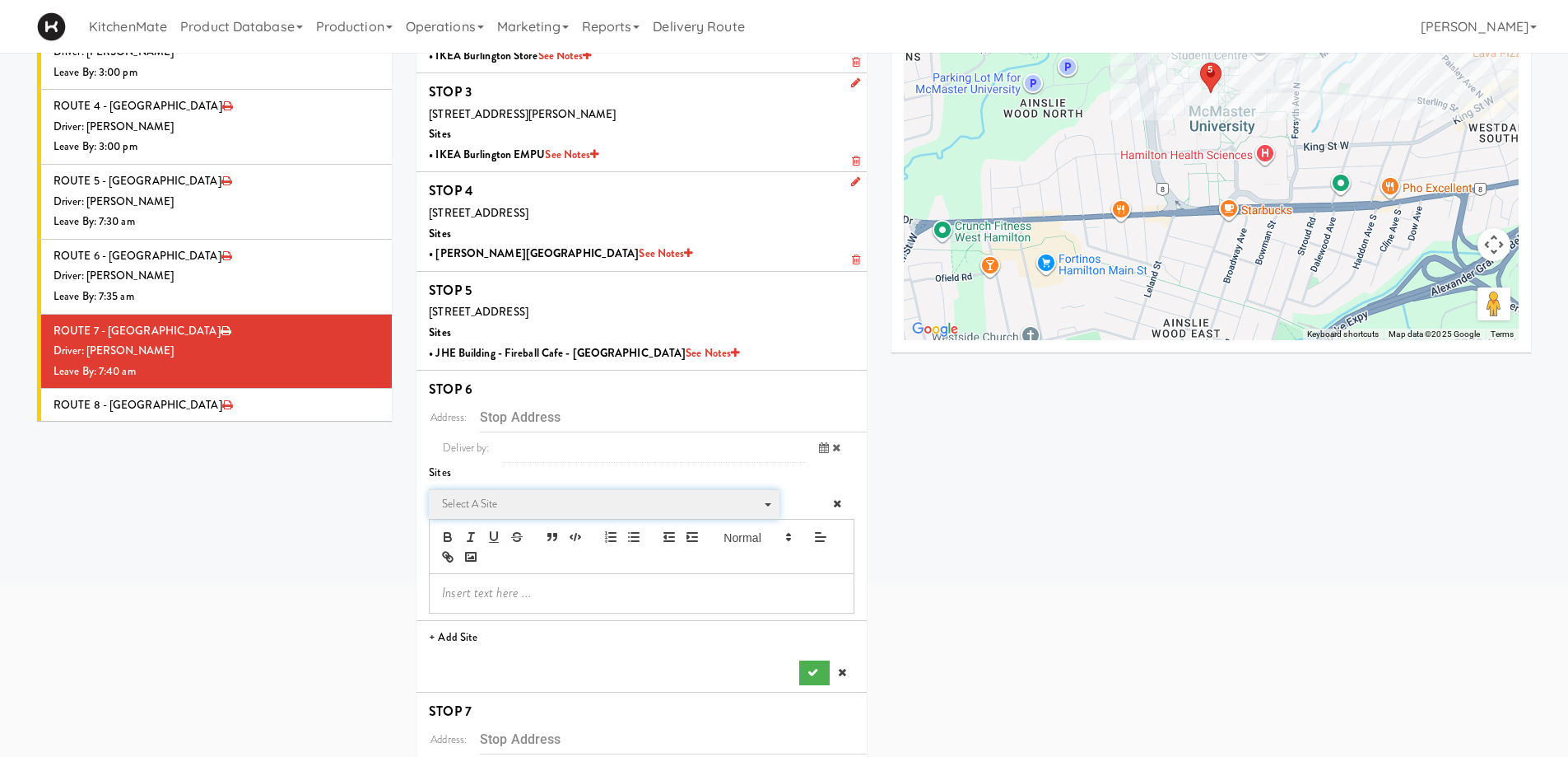
click at [540, 507] on span "Select a site" at bounding box center [598, 504] width 313 height 20
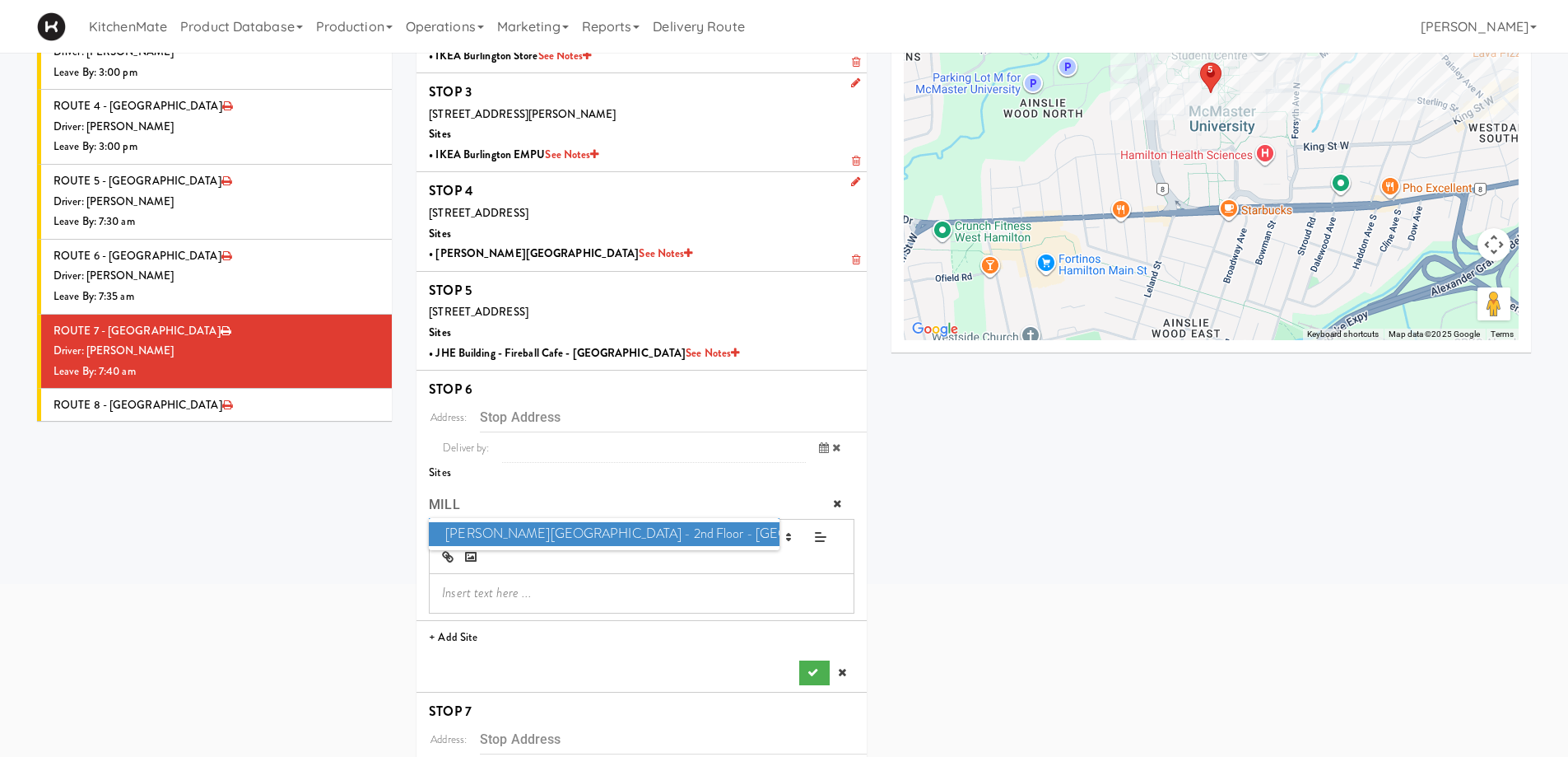
type input "MILL"
click at [535, 536] on span "Mills Memorial Library - 2nd Floor - McMaster University" at bounding box center [603, 534] width 349 height 24
type input "[STREET_ADDRESS]"
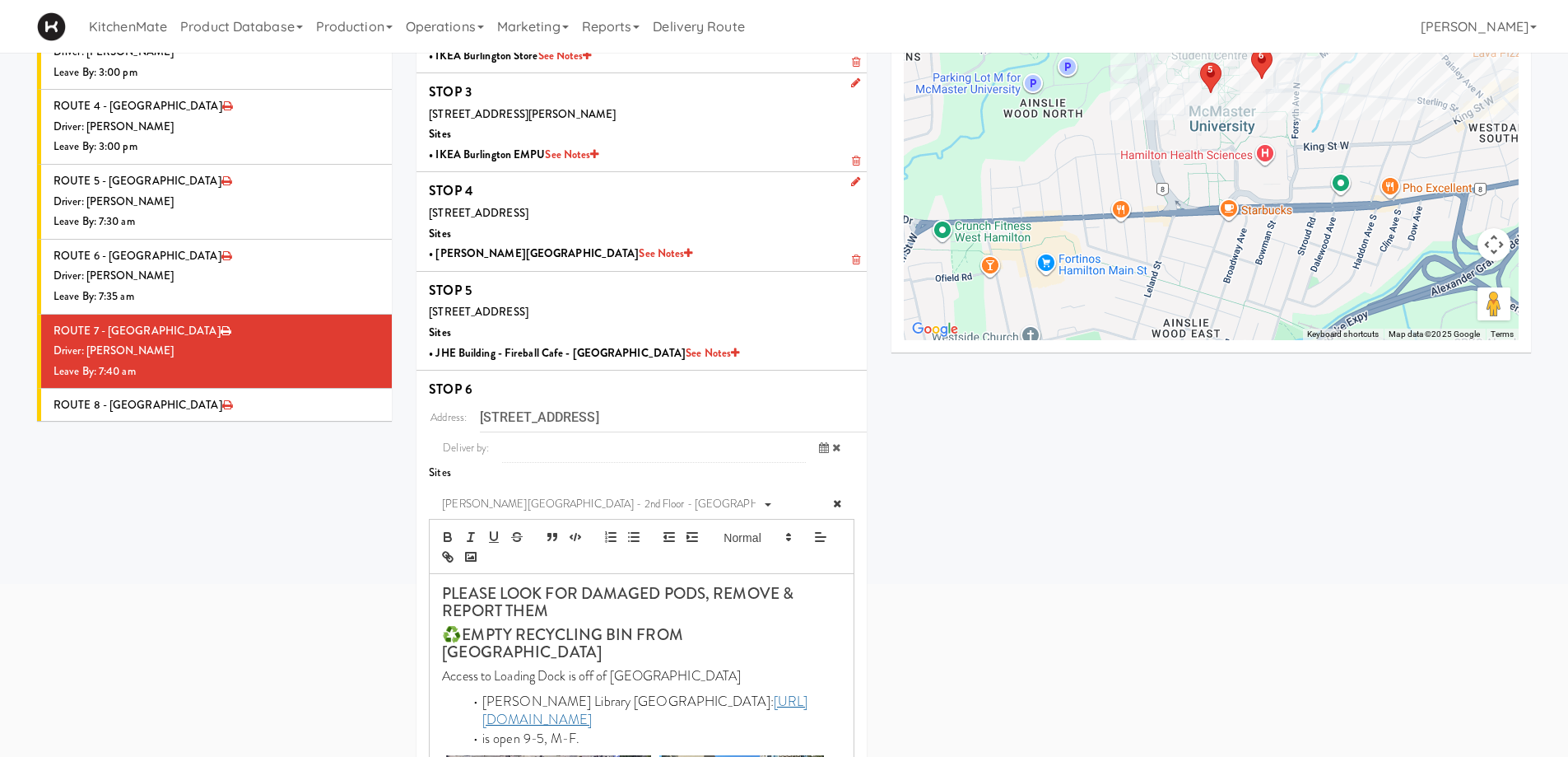
scroll to position [637, 0]
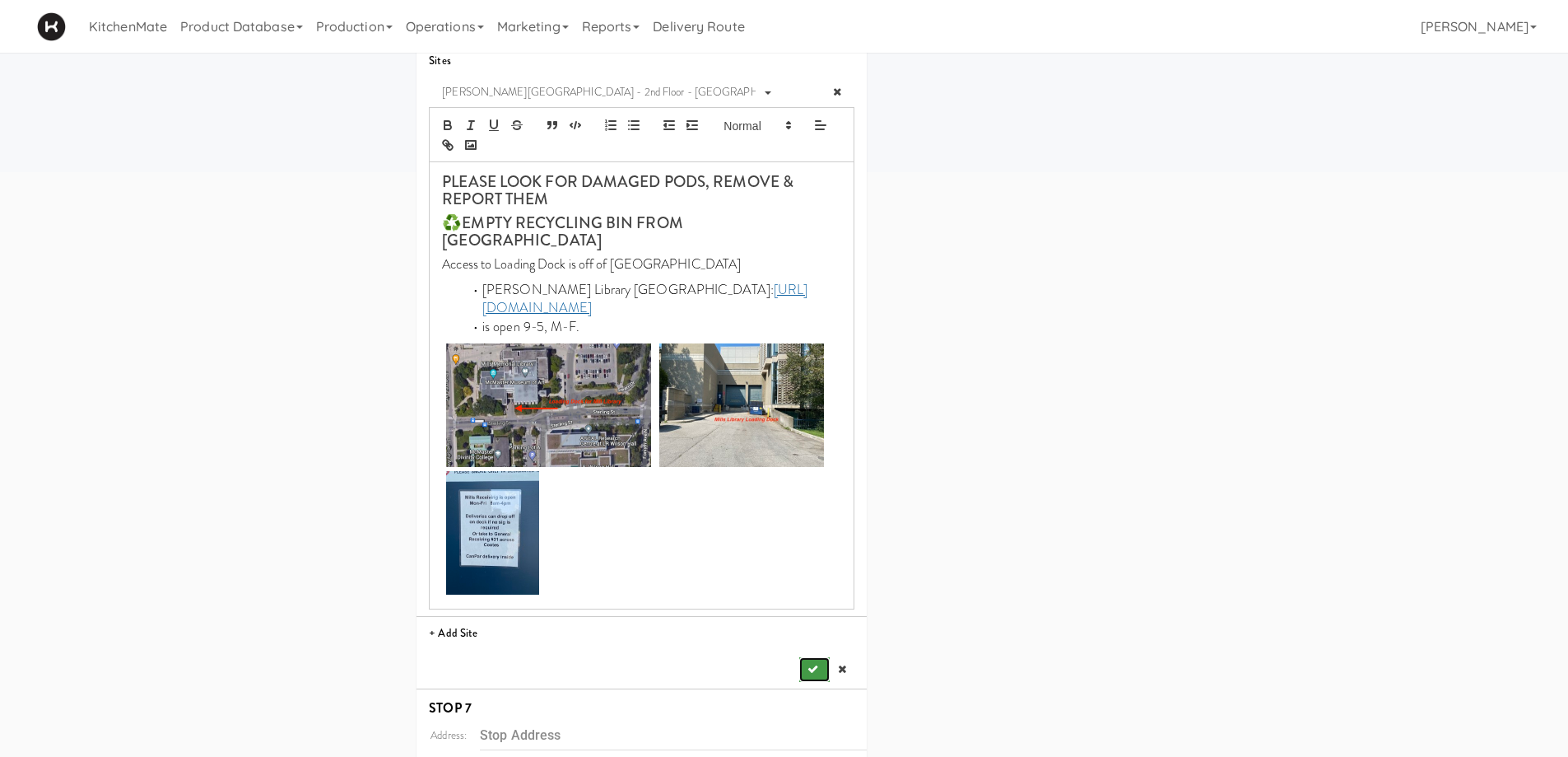
click at [812, 657] on button "submit" at bounding box center [814, 668] width 30 height 25
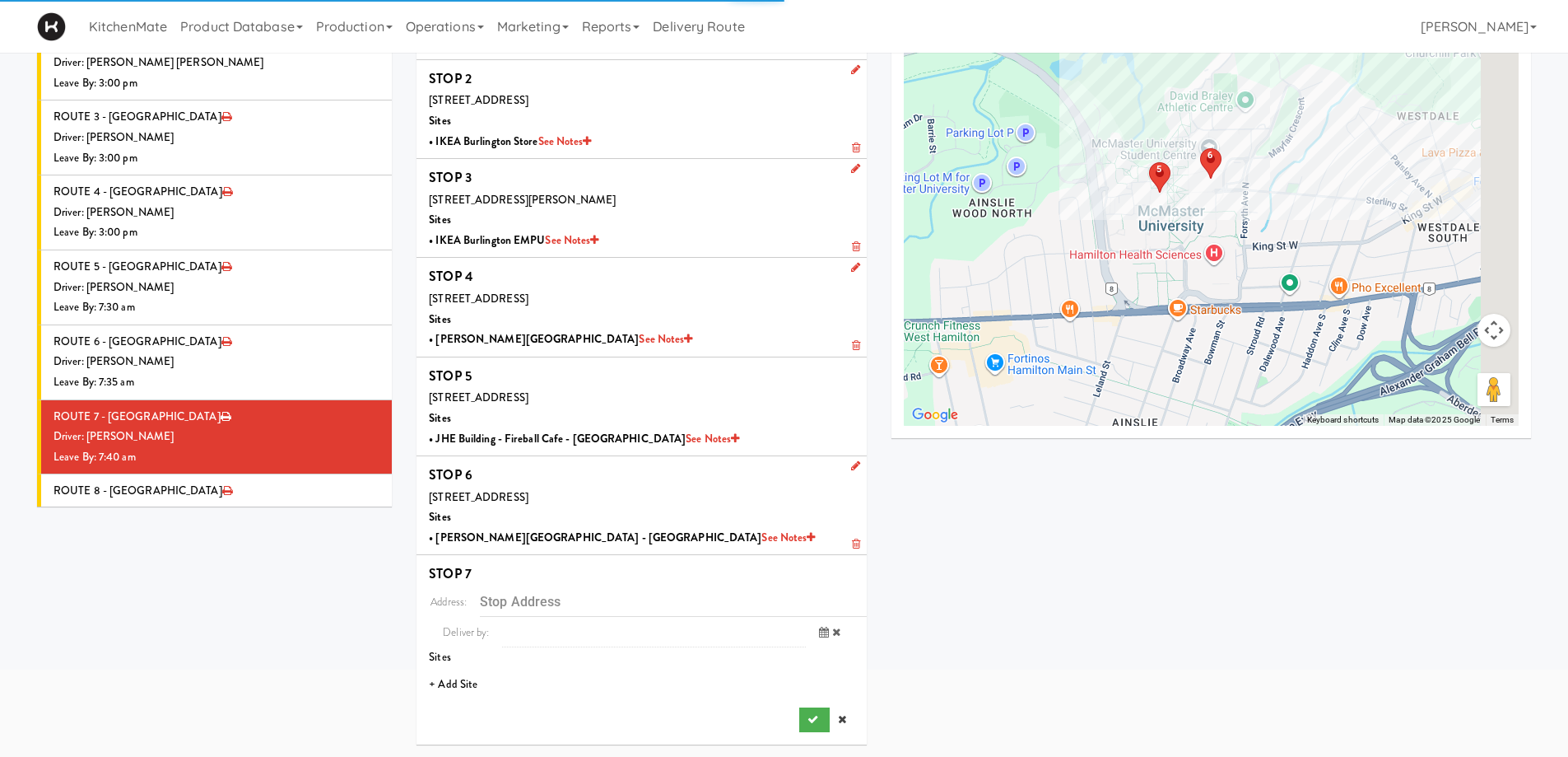
scroll to position [140, 0]
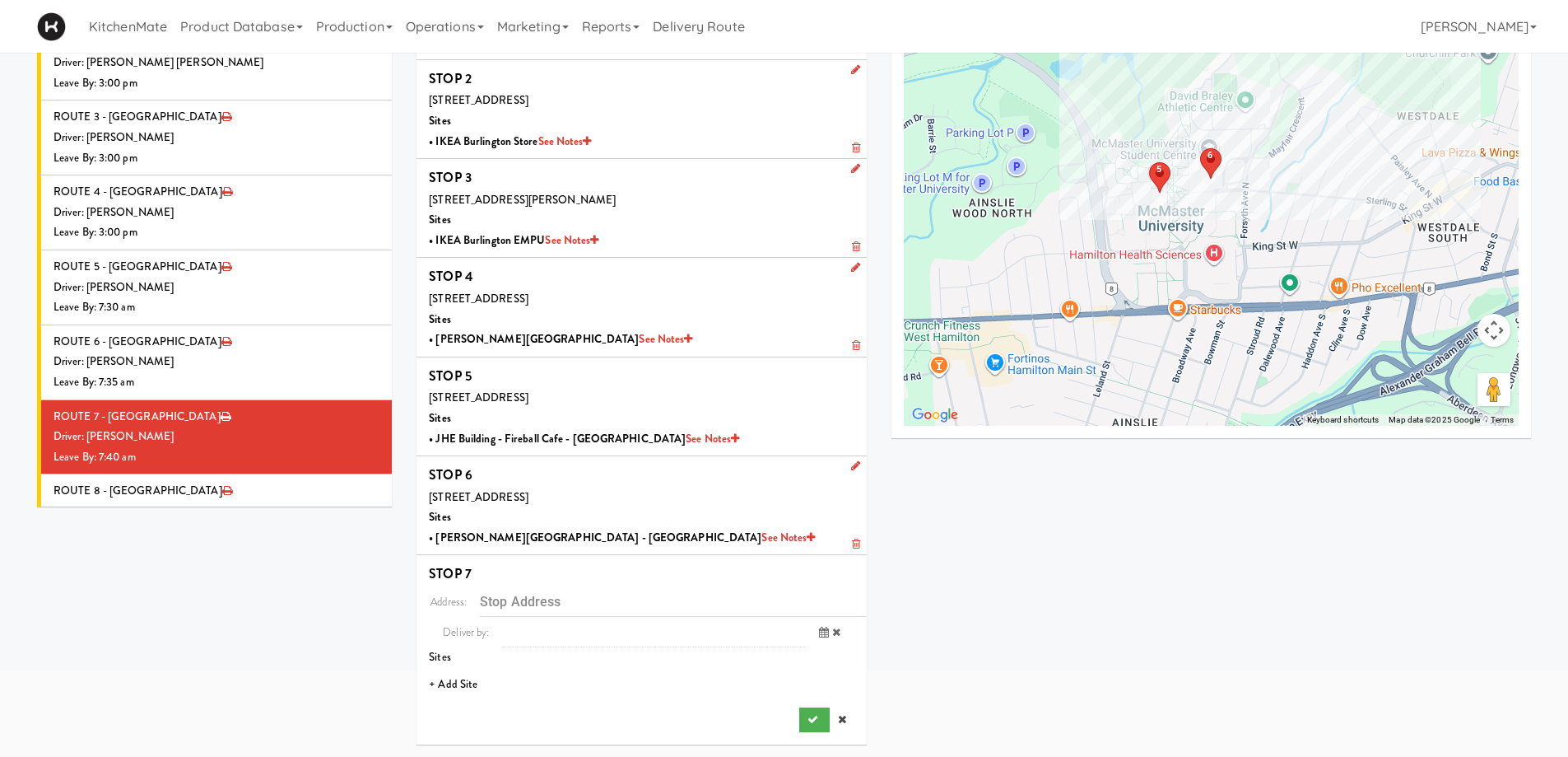
click at [470, 686] on li "+ Add Site" at bounding box center [641, 684] width 450 height 33
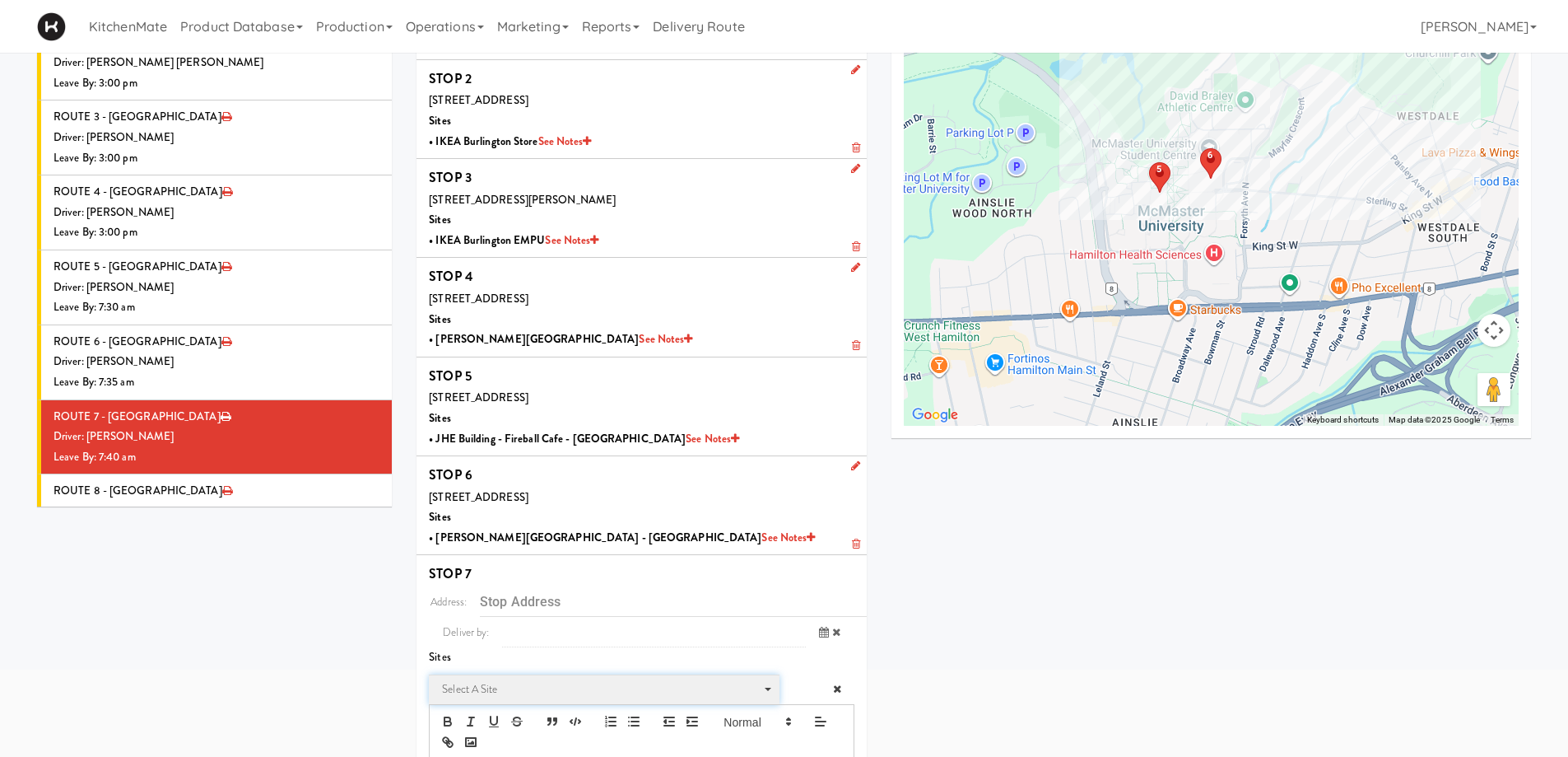
click at [489, 687] on span "Select a site" at bounding box center [598, 689] width 313 height 20
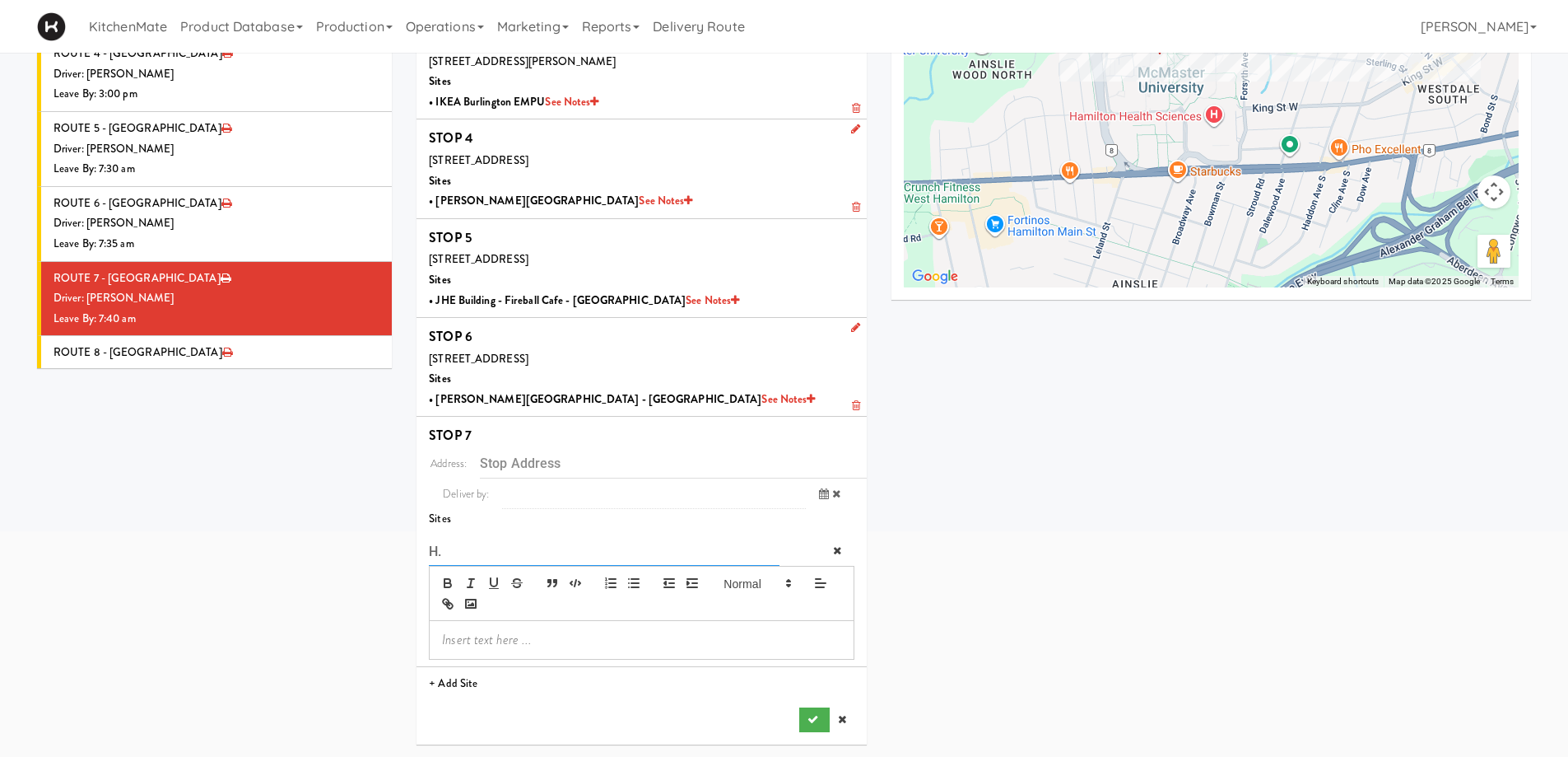
type input "H"
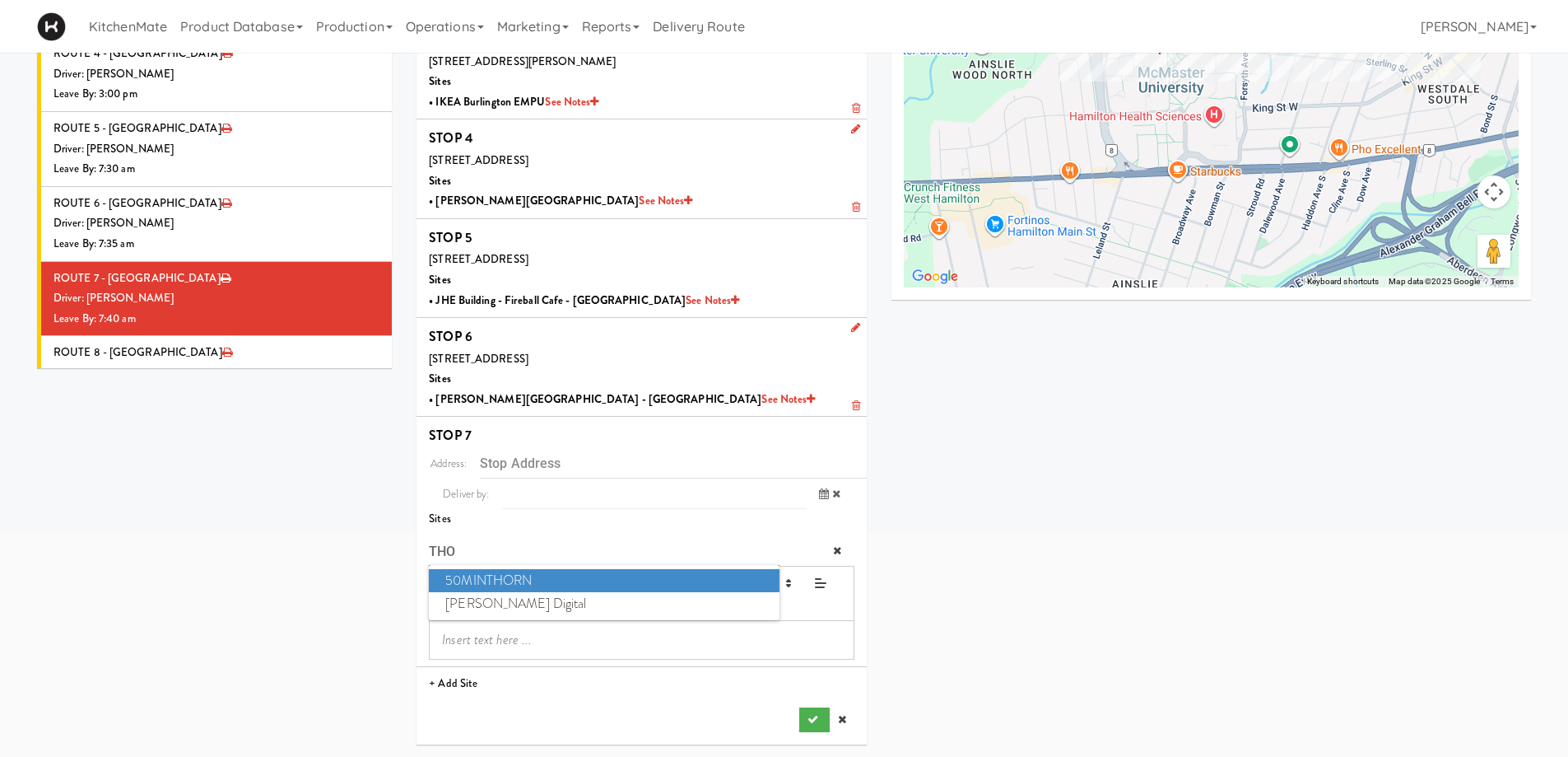
type input "THO"
click at [289, 557] on div "ROUTES deliveries templates Thursday, August 21, 2025 previous 2025-Aug next Su…" at bounding box center [784, 269] width 1519 height 976
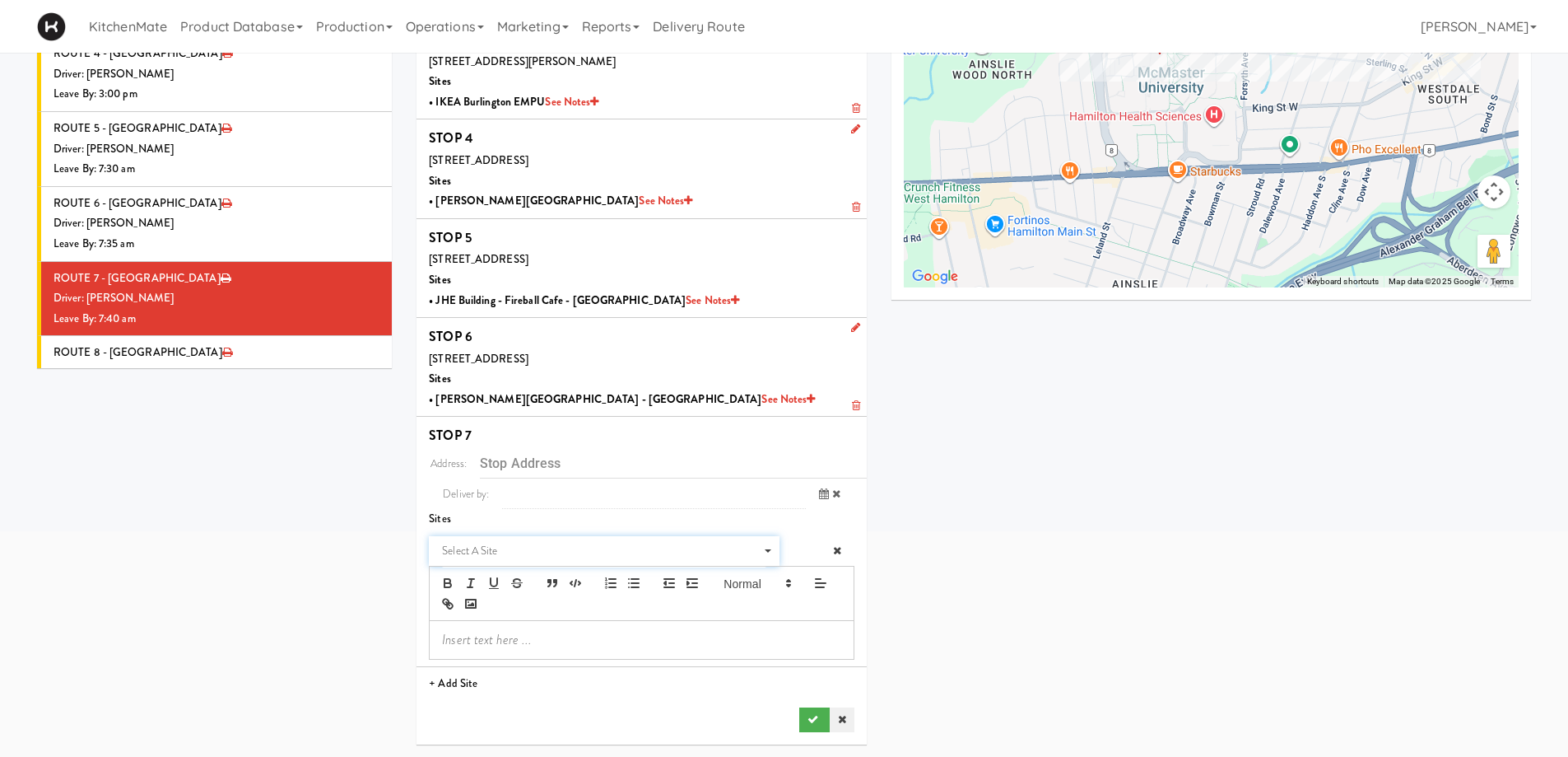
click at [846, 717] on icon at bounding box center [842, 719] width 8 height 11
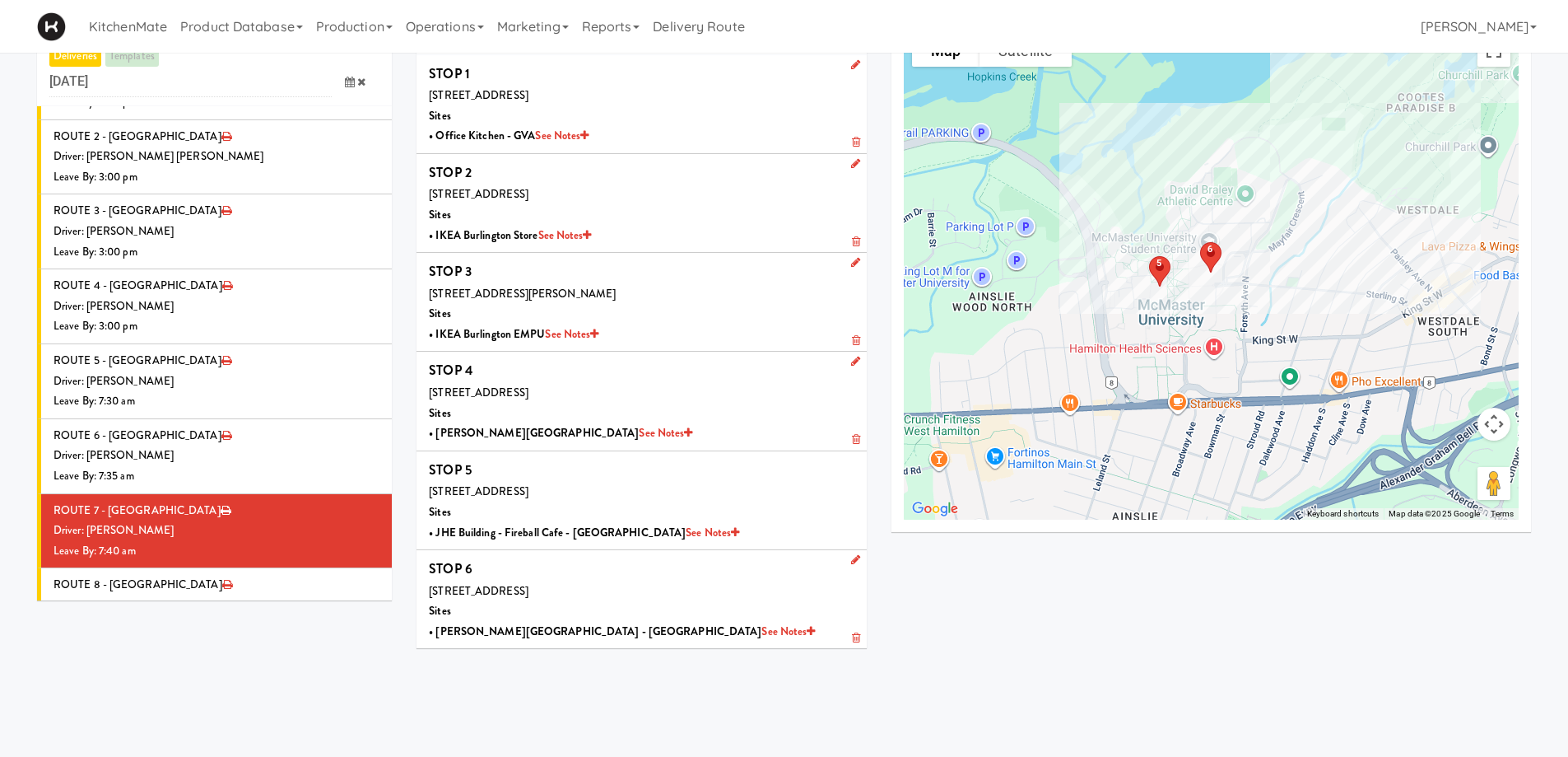
scroll to position [0, 0]
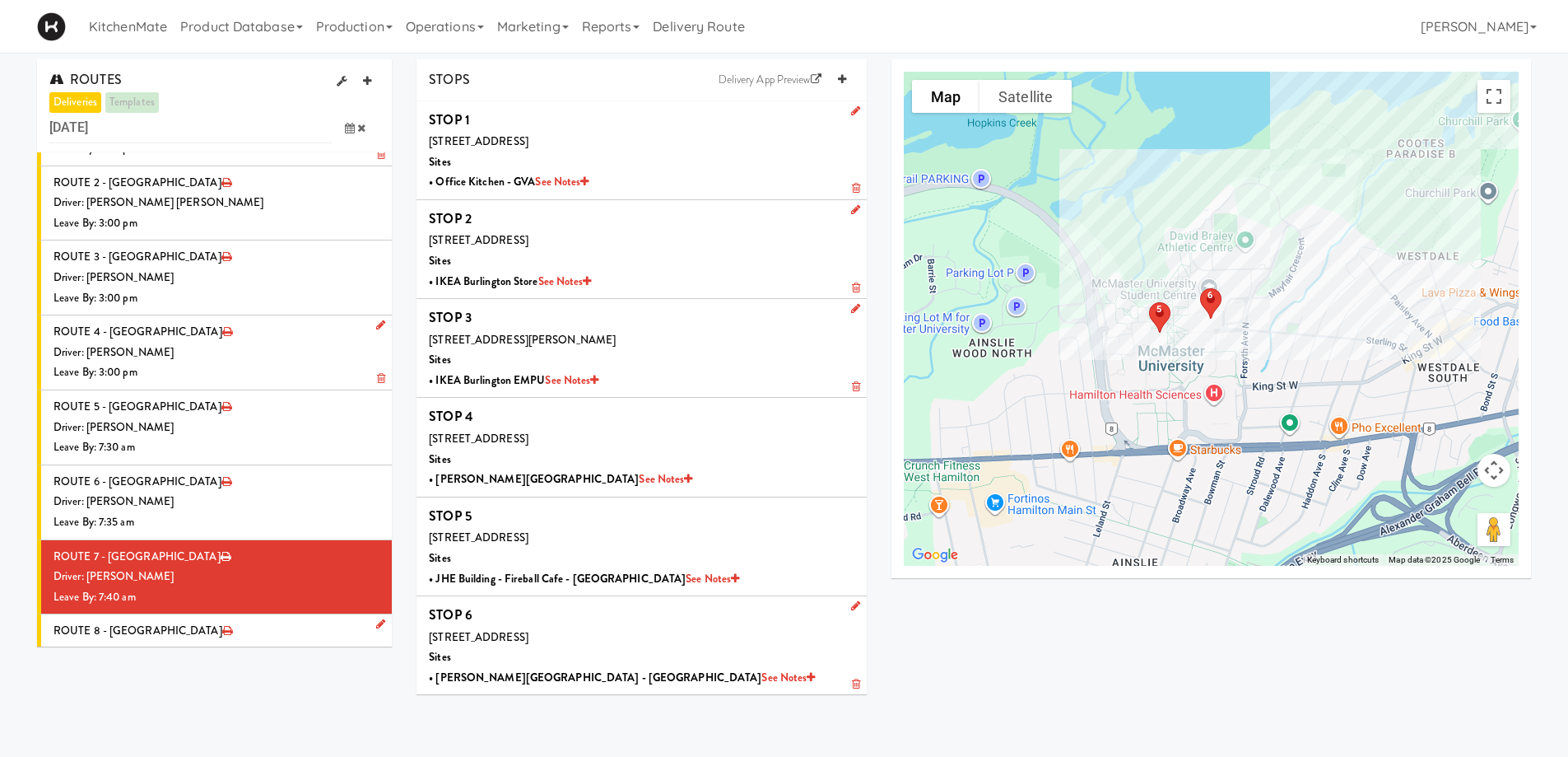
click at [223, 641] on div "Driver: No driver assigned" at bounding box center [216, 651] width 326 height 21
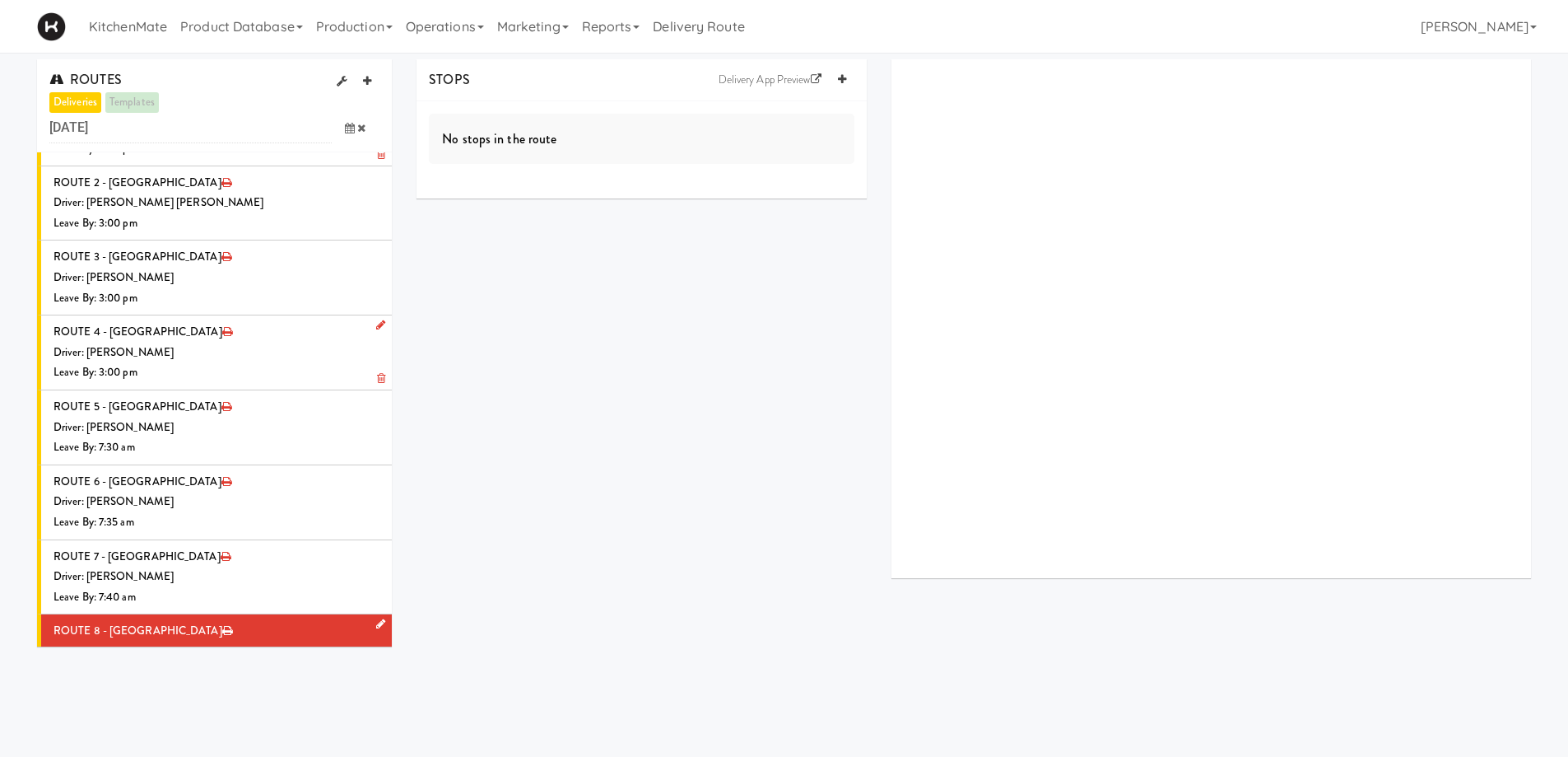
click at [376, 618] on icon at bounding box center [380, 623] width 9 height 11
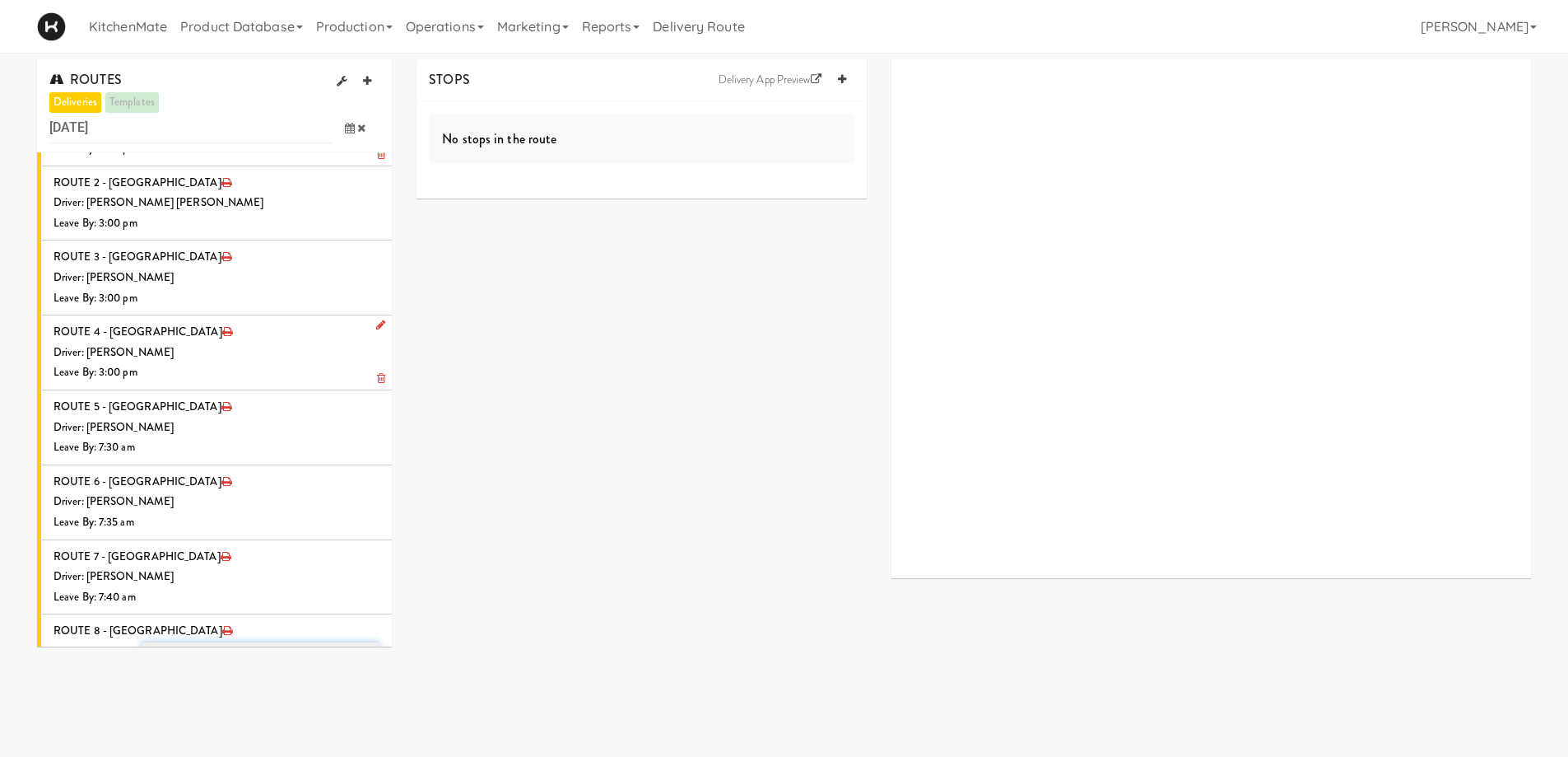
click at [176, 648] on span "Select a driver" at bounding box center [187, 656] width 66 height 16
type input "HANA"
click at [216, 674] on span "Hanaie Alshabat" at bounding box center [263, 686] width 234 height 24
click at [345, 712] on icon at bounding box center [349, 717] width 10 height 11
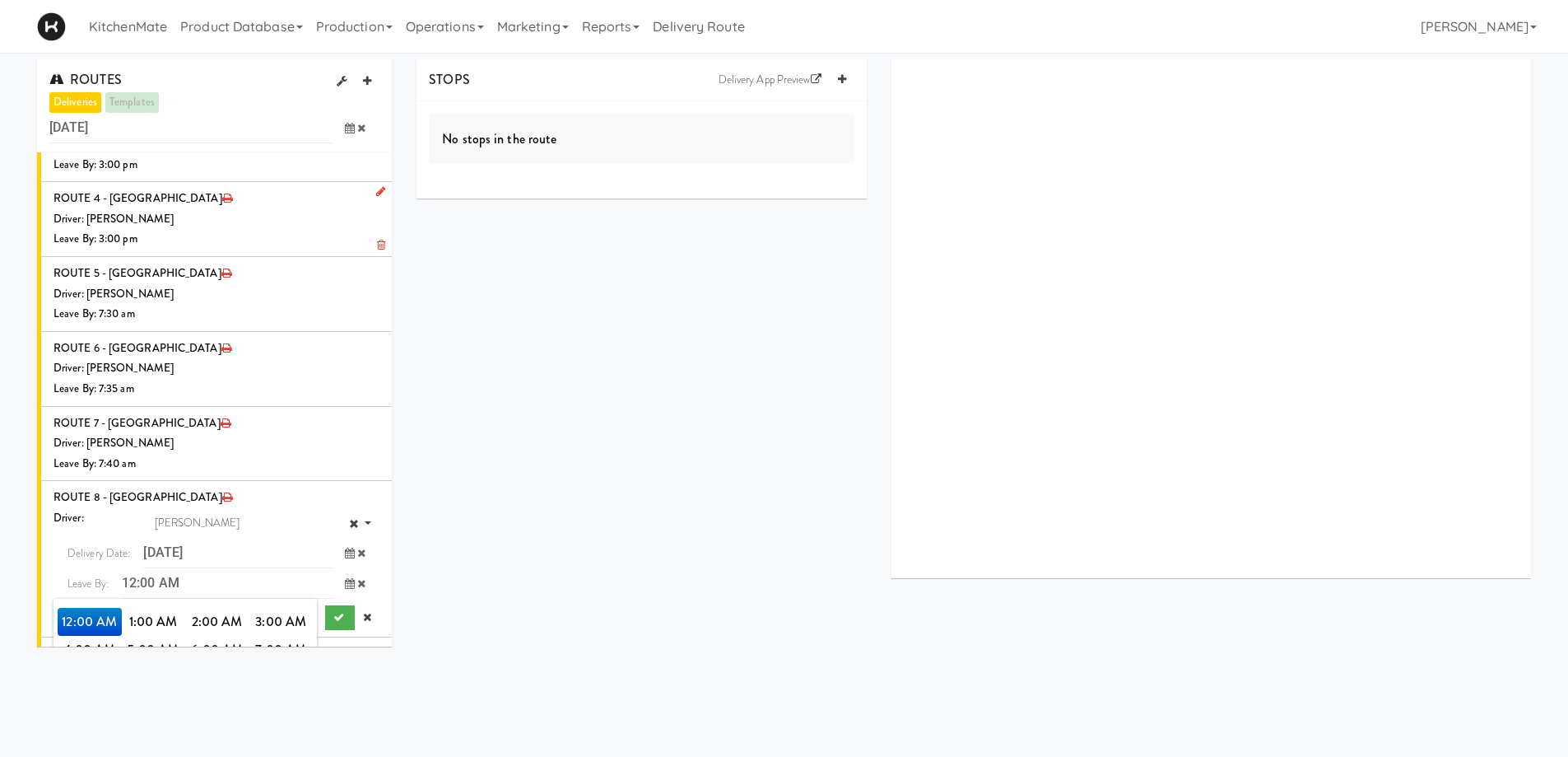
scroll to position [1811, 0]
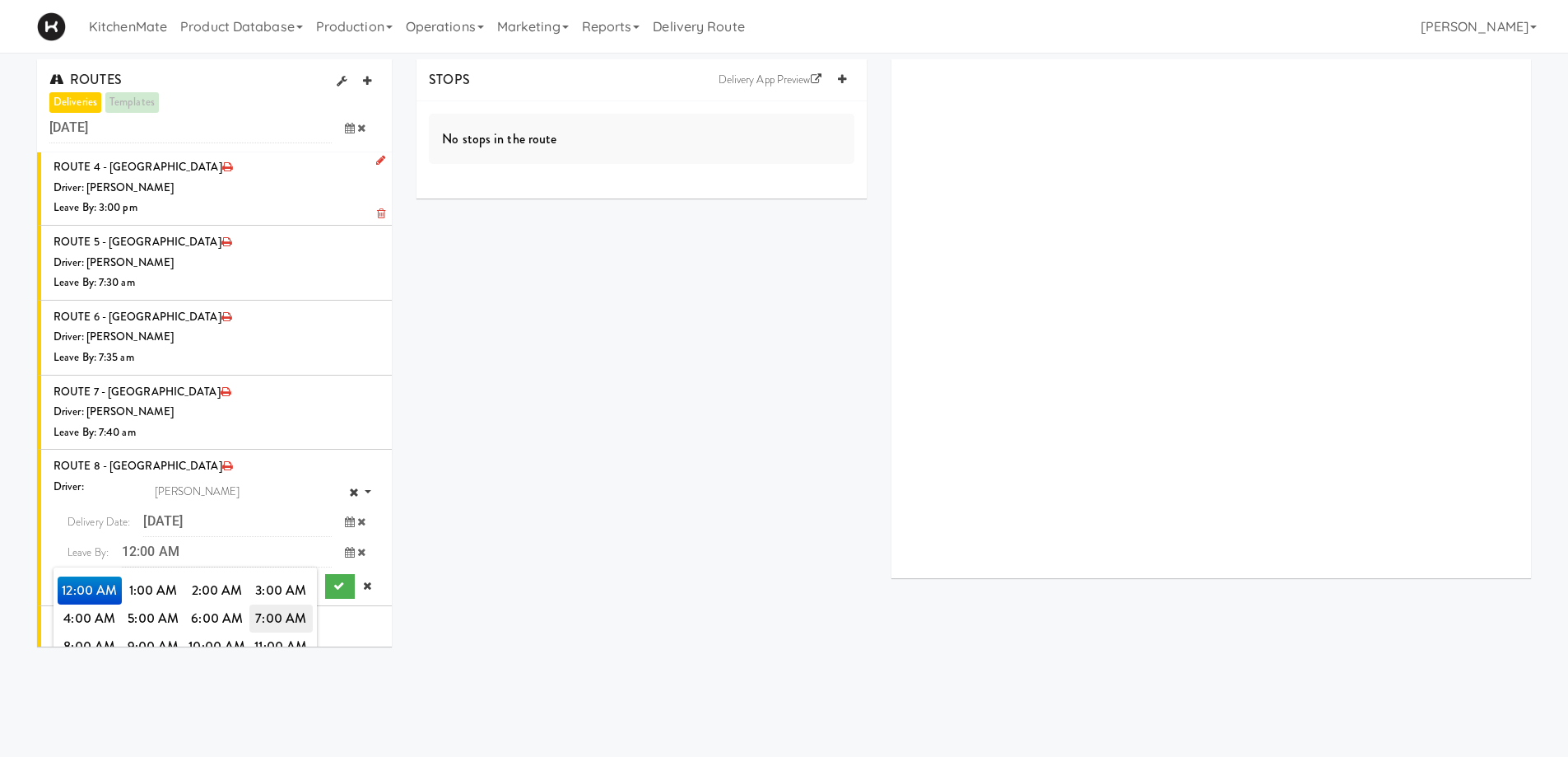
drag, startPoint x: 272, startPoint y: 581, endPoint x: 272, endPoint y: 501, distance: 80.0
click at [272, 572] on td "12:00 AM 1:00 AM 2:00 AM 3:00 AM 4:00 AM 5:00 AM 6:00 AM 7:00 AM 8:00 AM 9:00 A…" at bounding box center [185, 660] width 264 height 176
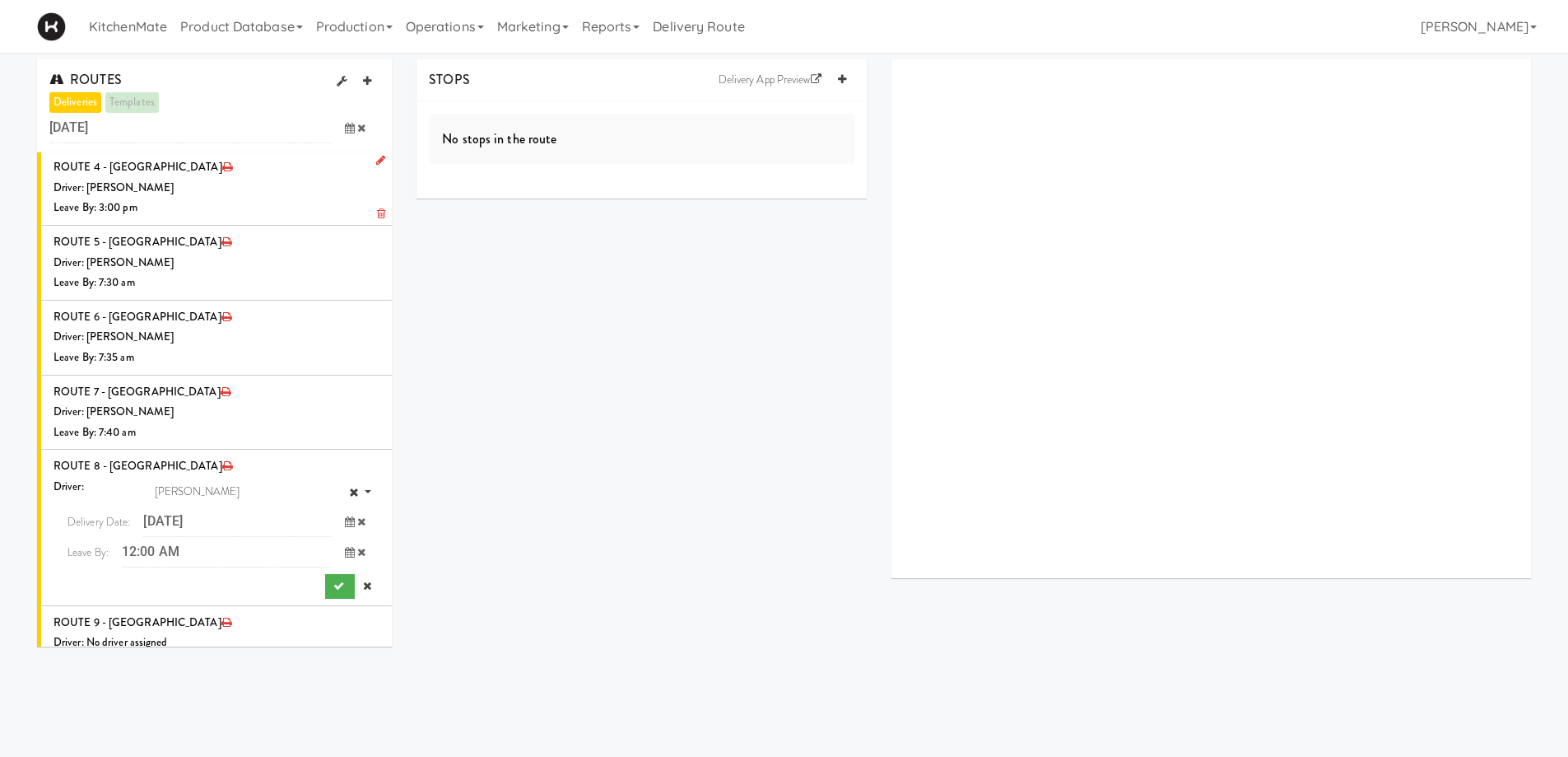
click at [332, 536] on span at bounding box center [355, 551] width 48 height 31
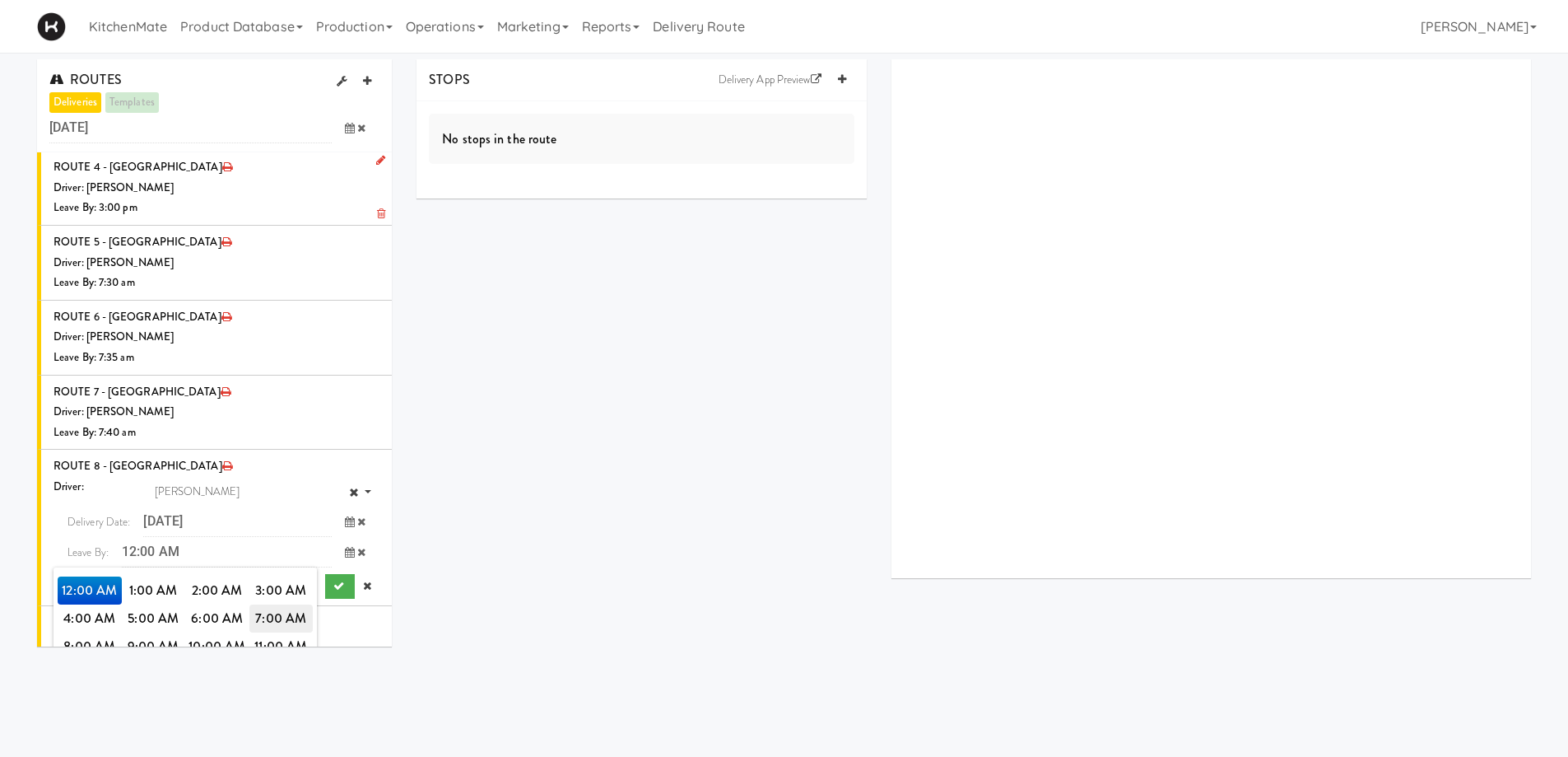
click at [294, 604] on span "7:00 AM" at bounding box center [281, 618] width 64 height 28
click at [166, 632] on span "7:45 AM" at bounding box center [154, 646] width 64 height 28
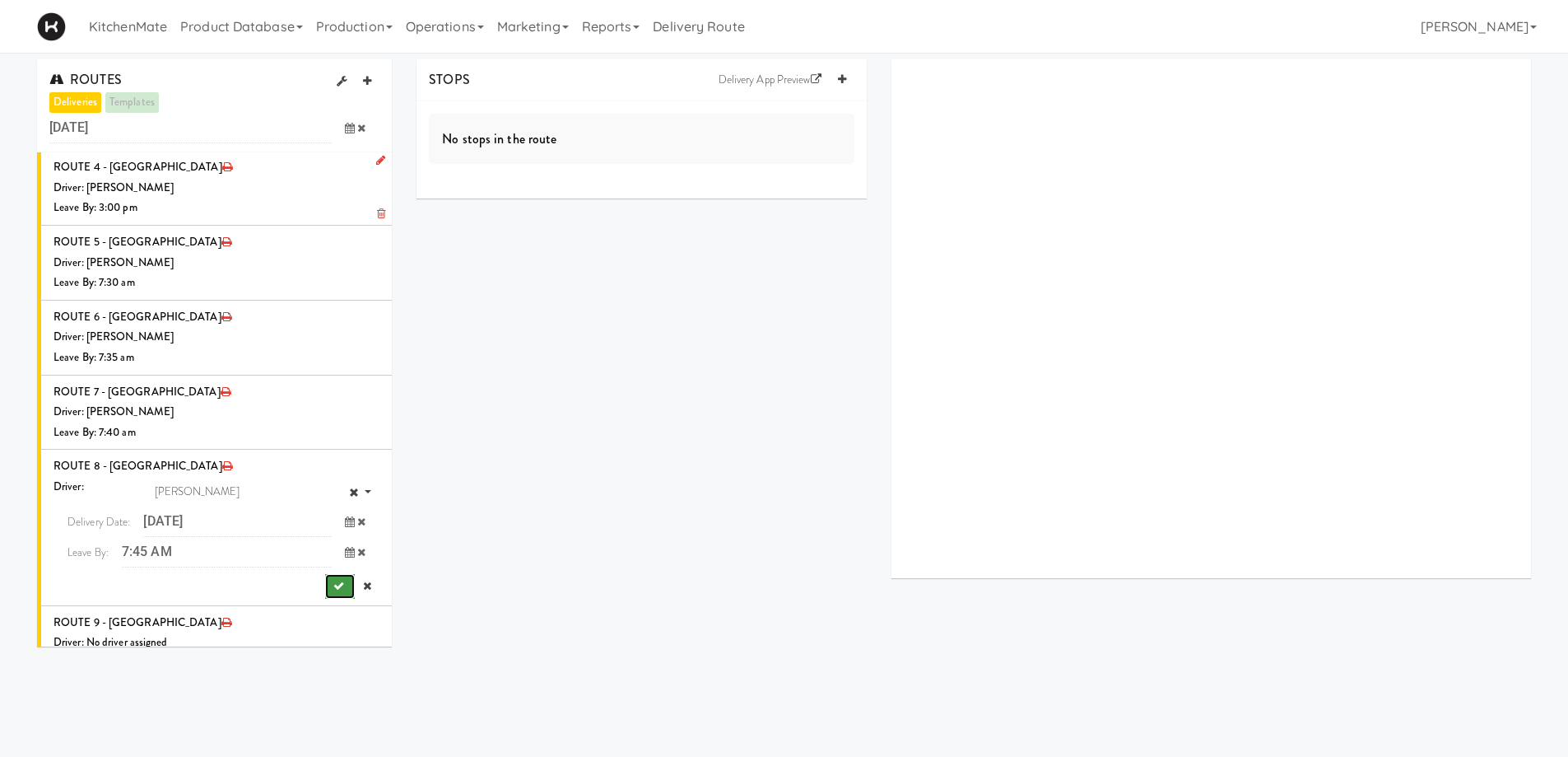
click at [325, 574] on button "submit" at bounding box center [340, 586] width 30 height 25
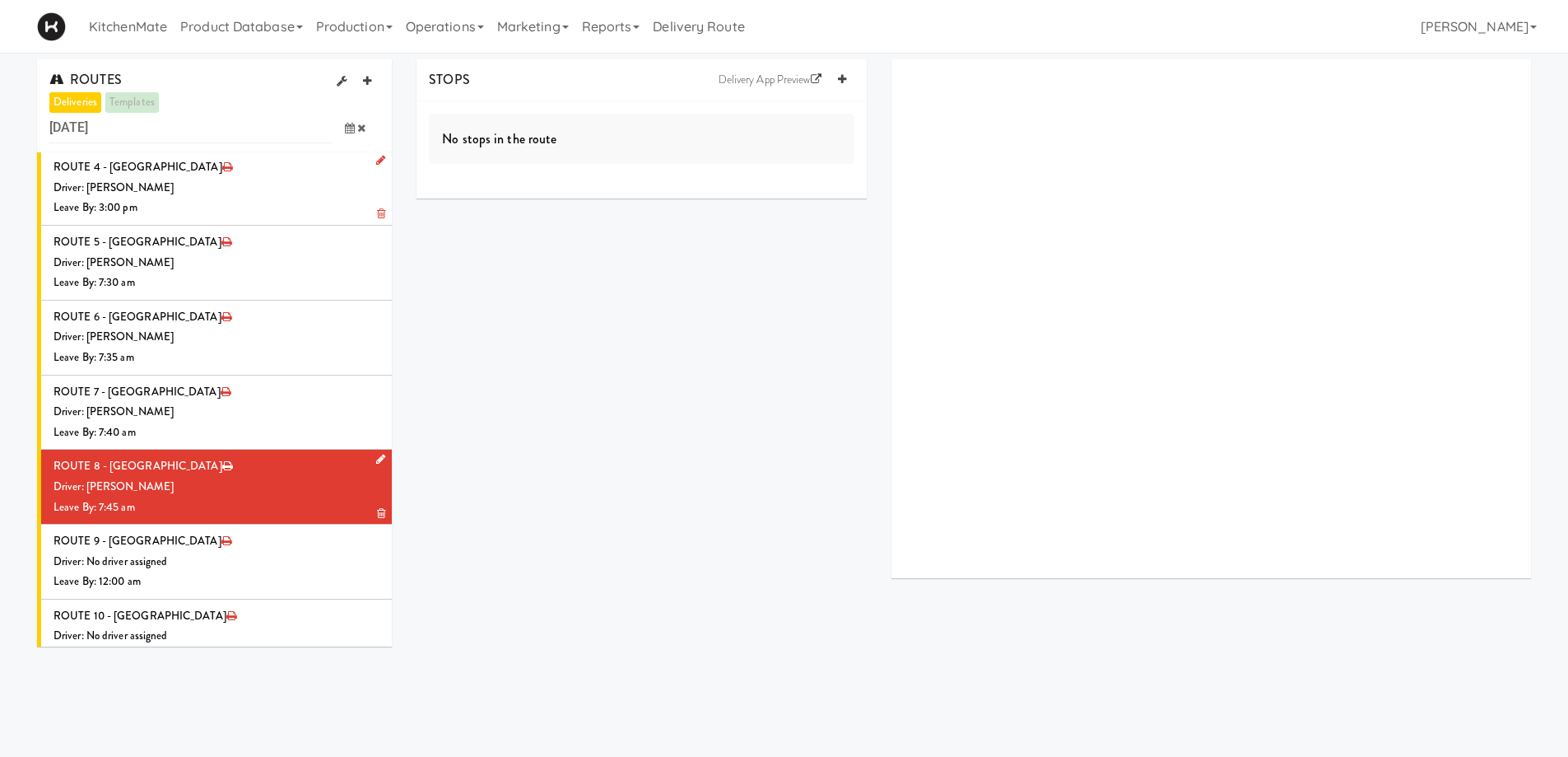
scroll to position [1792, 0]
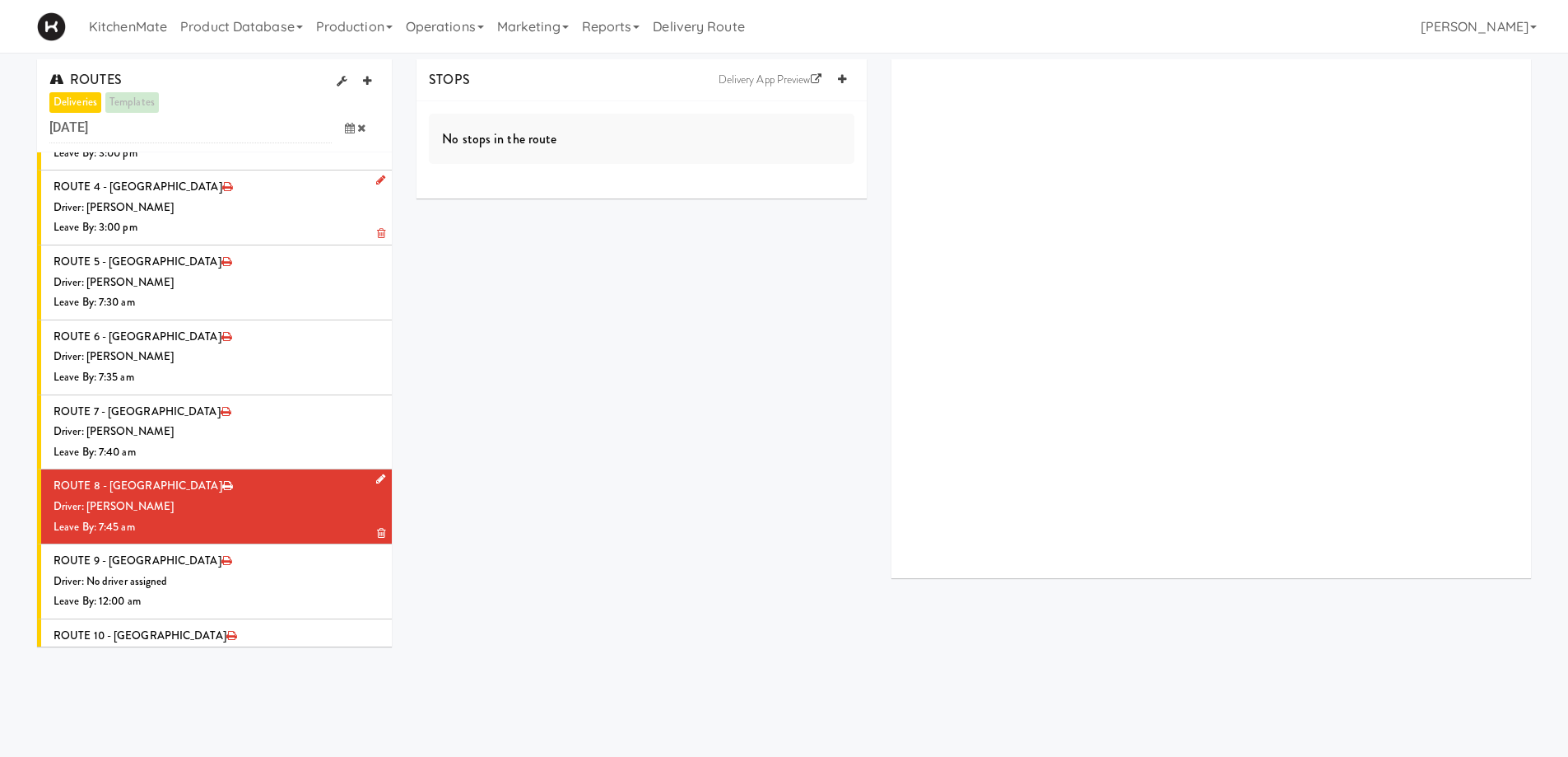
click at [253, 496] on div "Driver: [PERSON_NAME]" at bounding box center [216, 506] width 326 height 21
click at [842, 83] on icon at bounding box center [842, 79] width 8 height 11
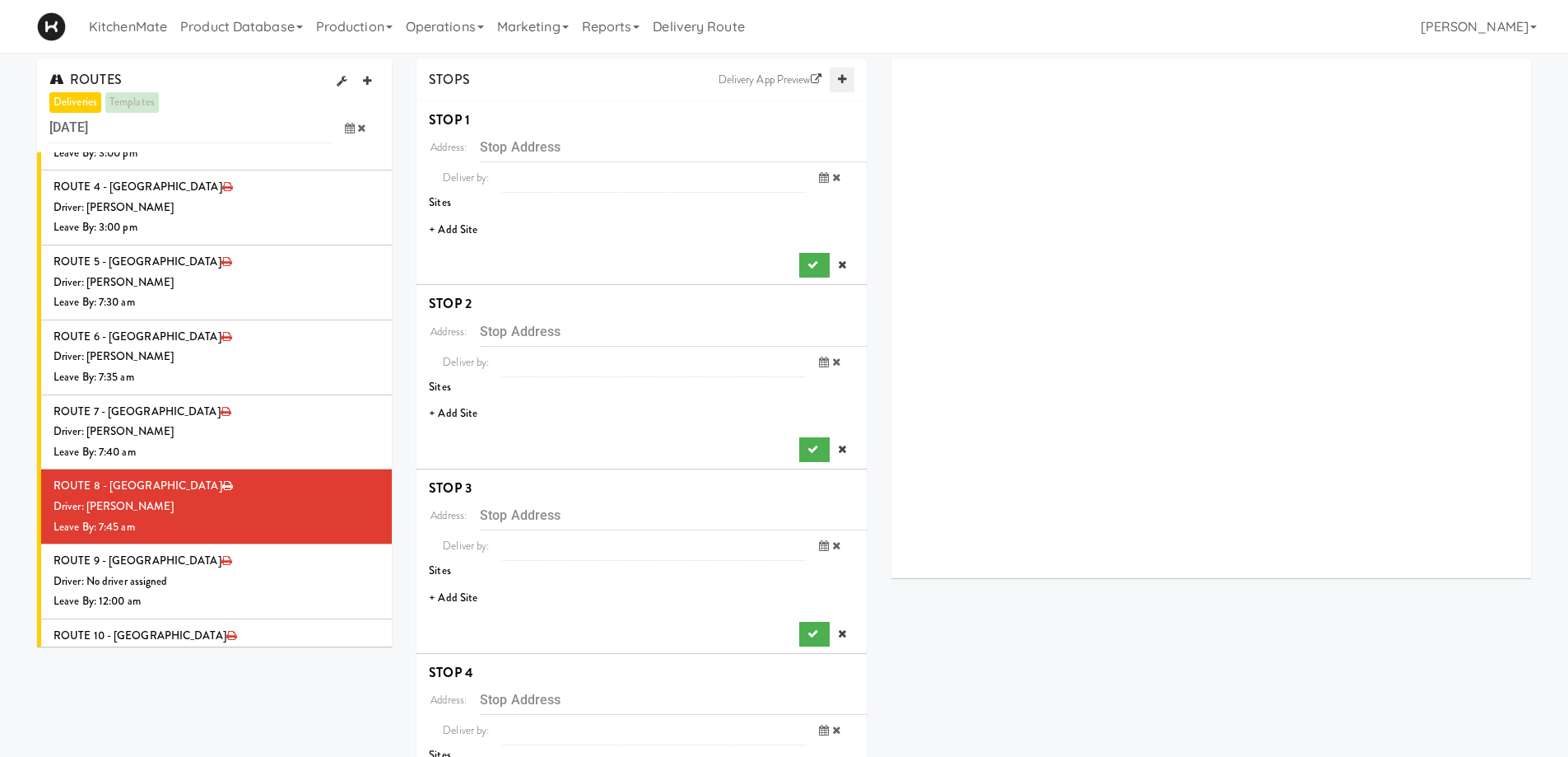
click at [842, 83] on icon at bounding box center [842, 79] width 8 height 11
click at [466, 230] on li "+ Add Site" at bounding box center [641, 230] width 450 height 33
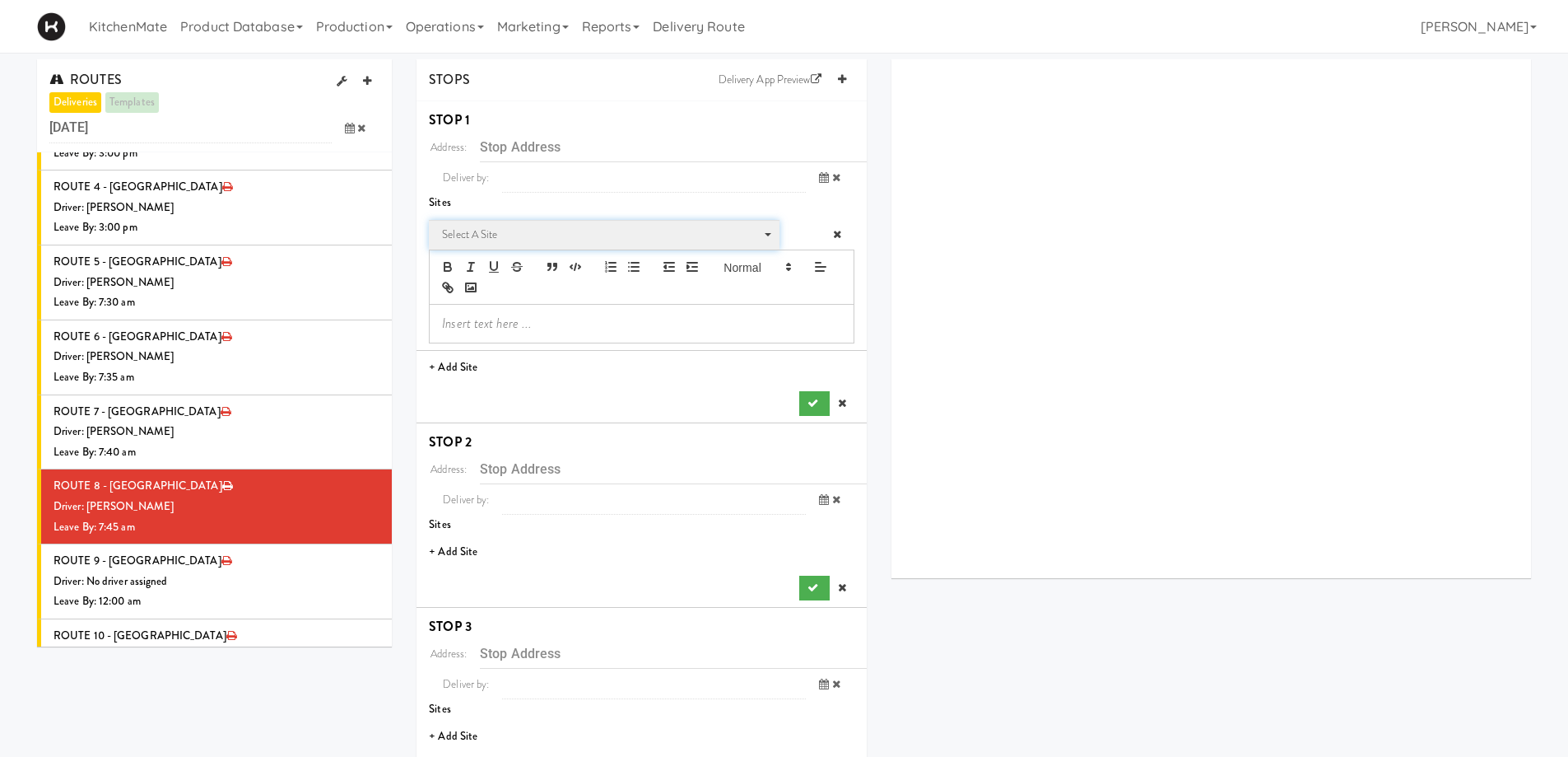
click at [500, 224] on span "Select a site" at bounding box center [598, 234] width 313 height 20
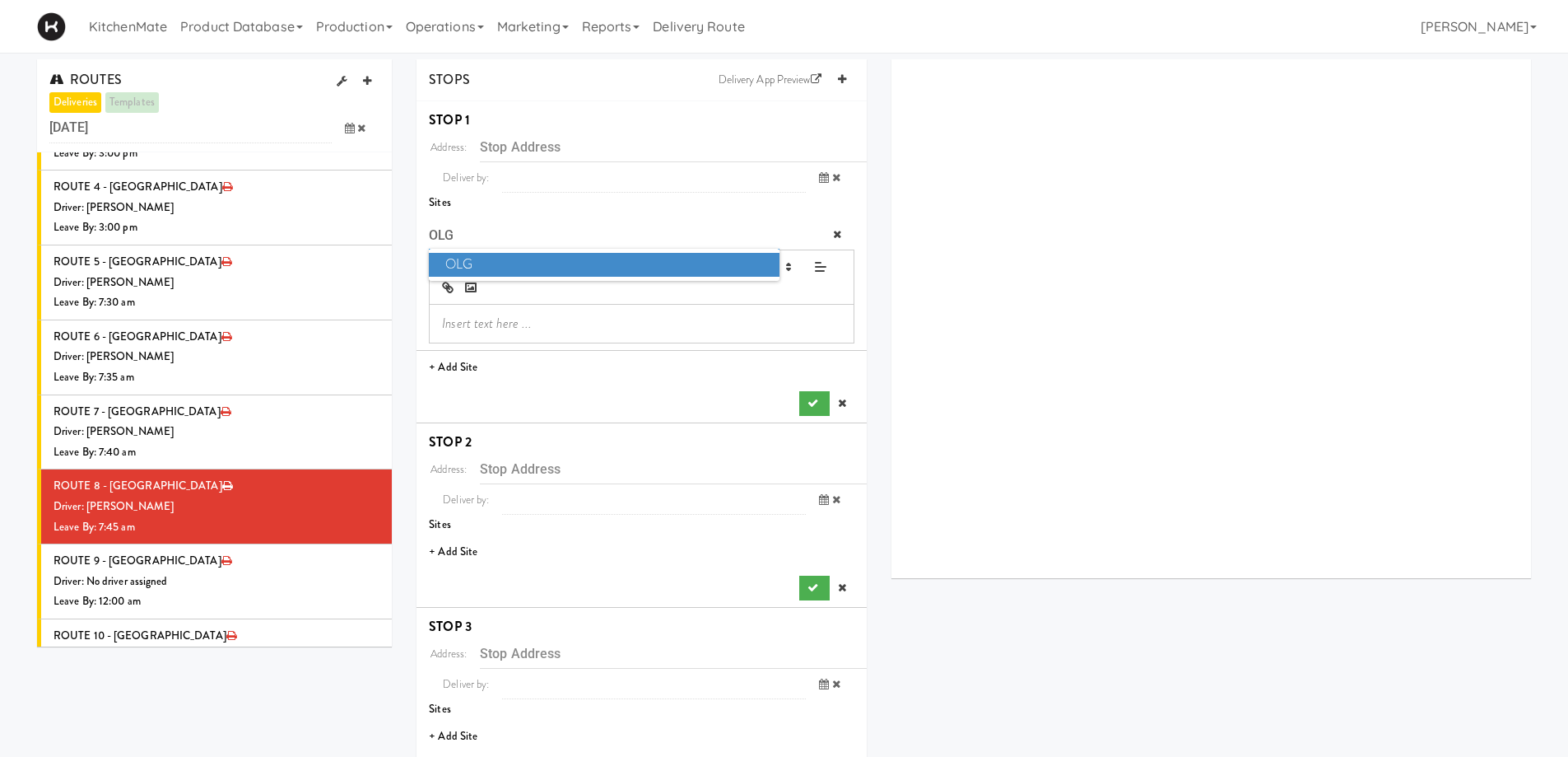
type input "OLG"
click at [487, 274] on span "OLG" at bounding box center [603, 265] width 349 height 24
type input "[STREET_ADDRESS]"
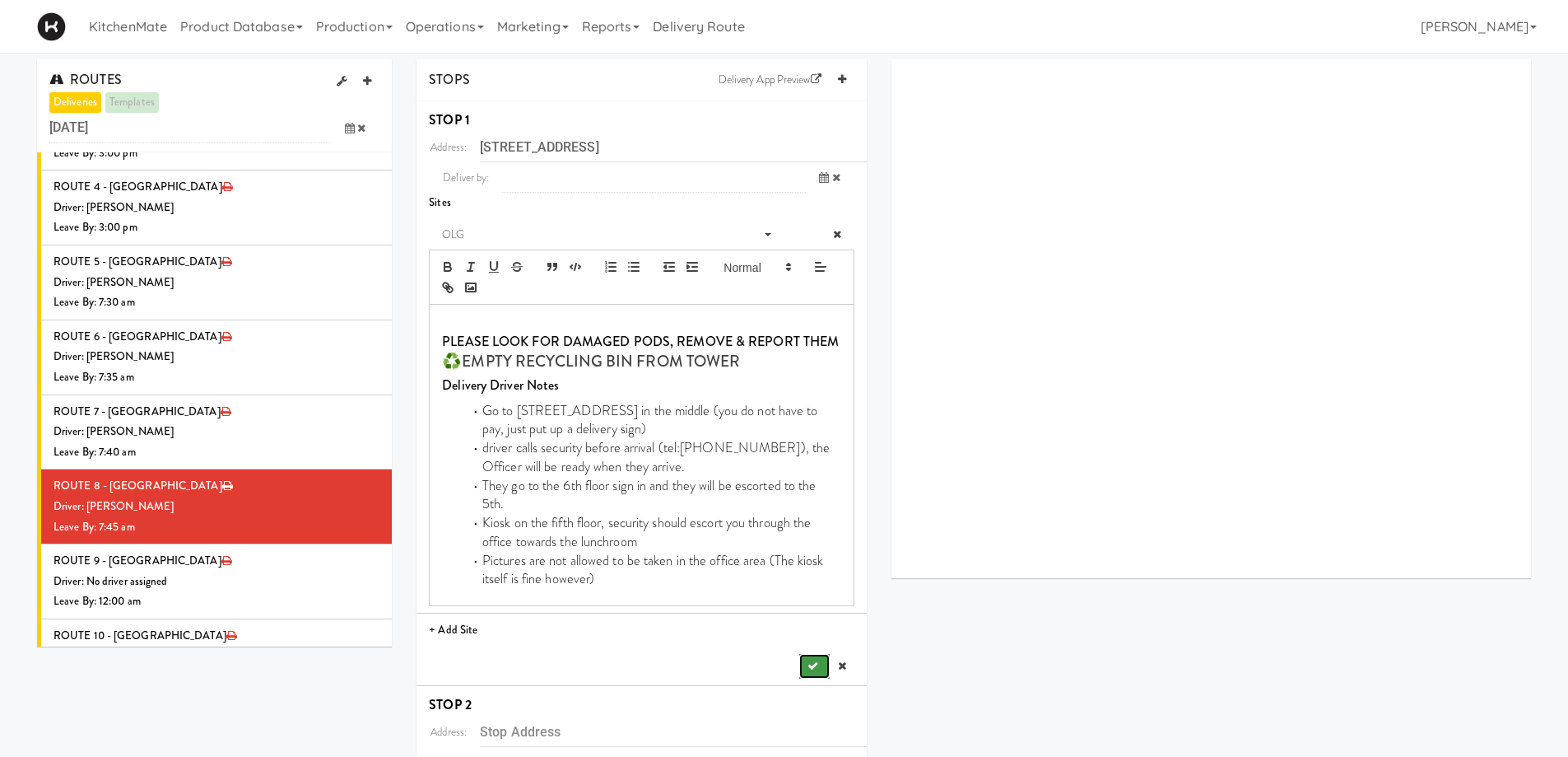
click at [807, 661] on icon "submit" at bounding box center [812, 665] width 11 height 11
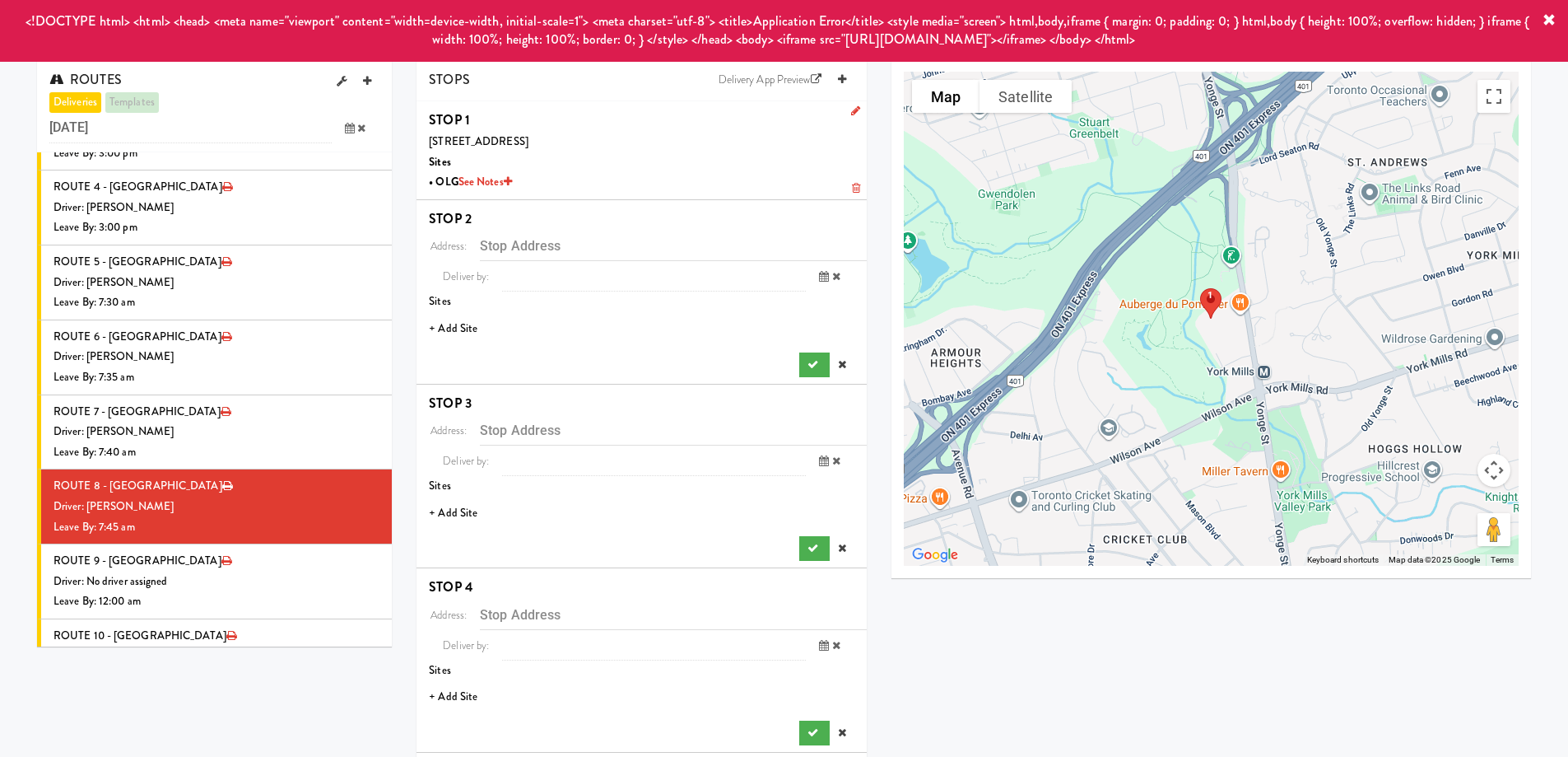
click at [473, 324] on li "+ Add Site" at bounding box center [641, 329] width 450 height 33
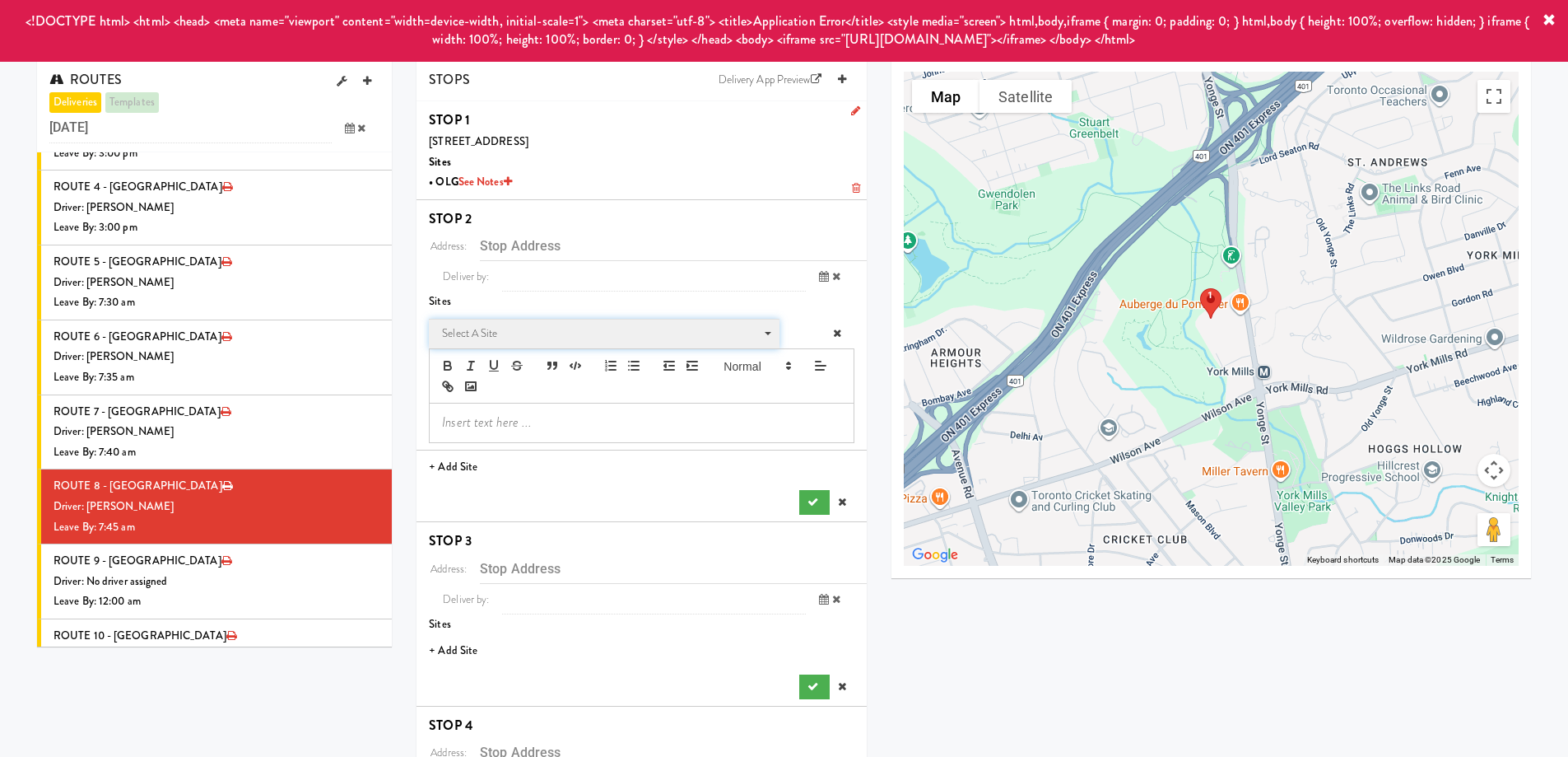
click at [531, 333] on span "Select a site" at bounding box center [598, 334] width 313 height 20
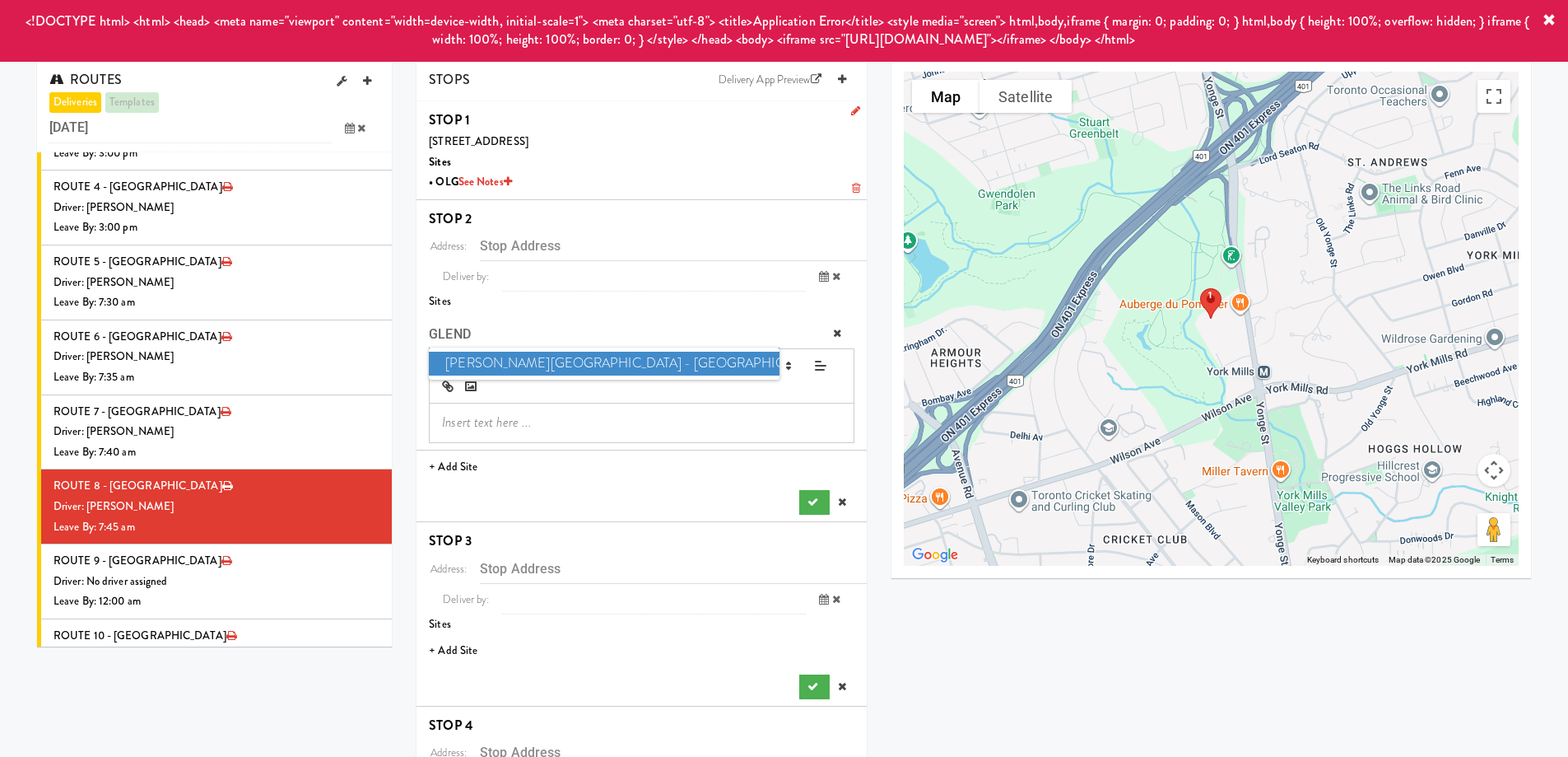
type input "GLEND"
drag, startPoint x: 520, startPoint y: 349, endPoint x: 605, endPoint y: 403, distance: 100.7
click at [521, 351] on ul "Glendon Campus - York University" at bounding box center [603, 363] width 349 height 32
click at [600, 367] on span "Glendon Campus - York University" at bounding box center [603, 363] width 349 height 24
type input "[STREET_ADDRESS]"
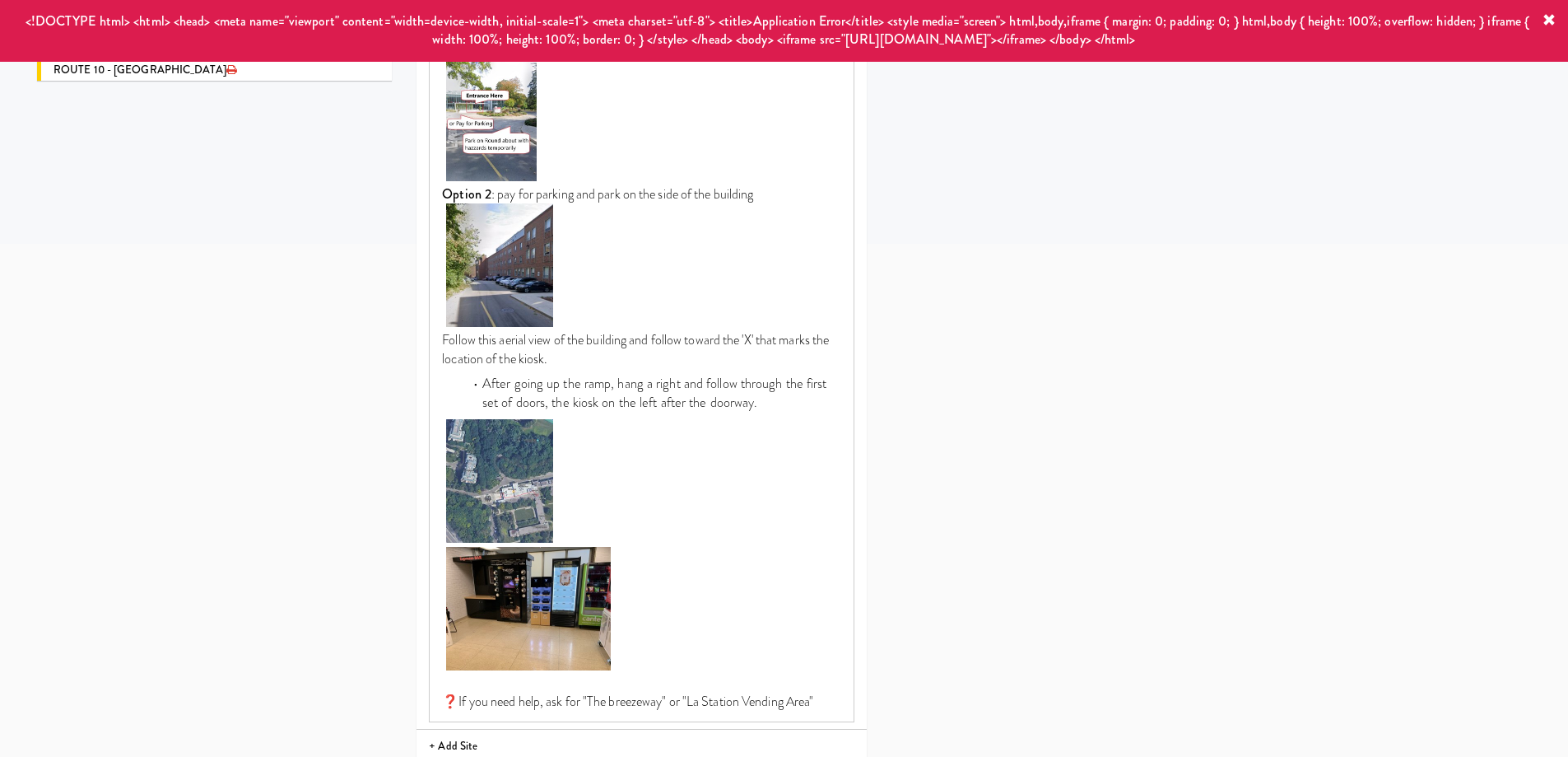
scroll to position [906, 0]
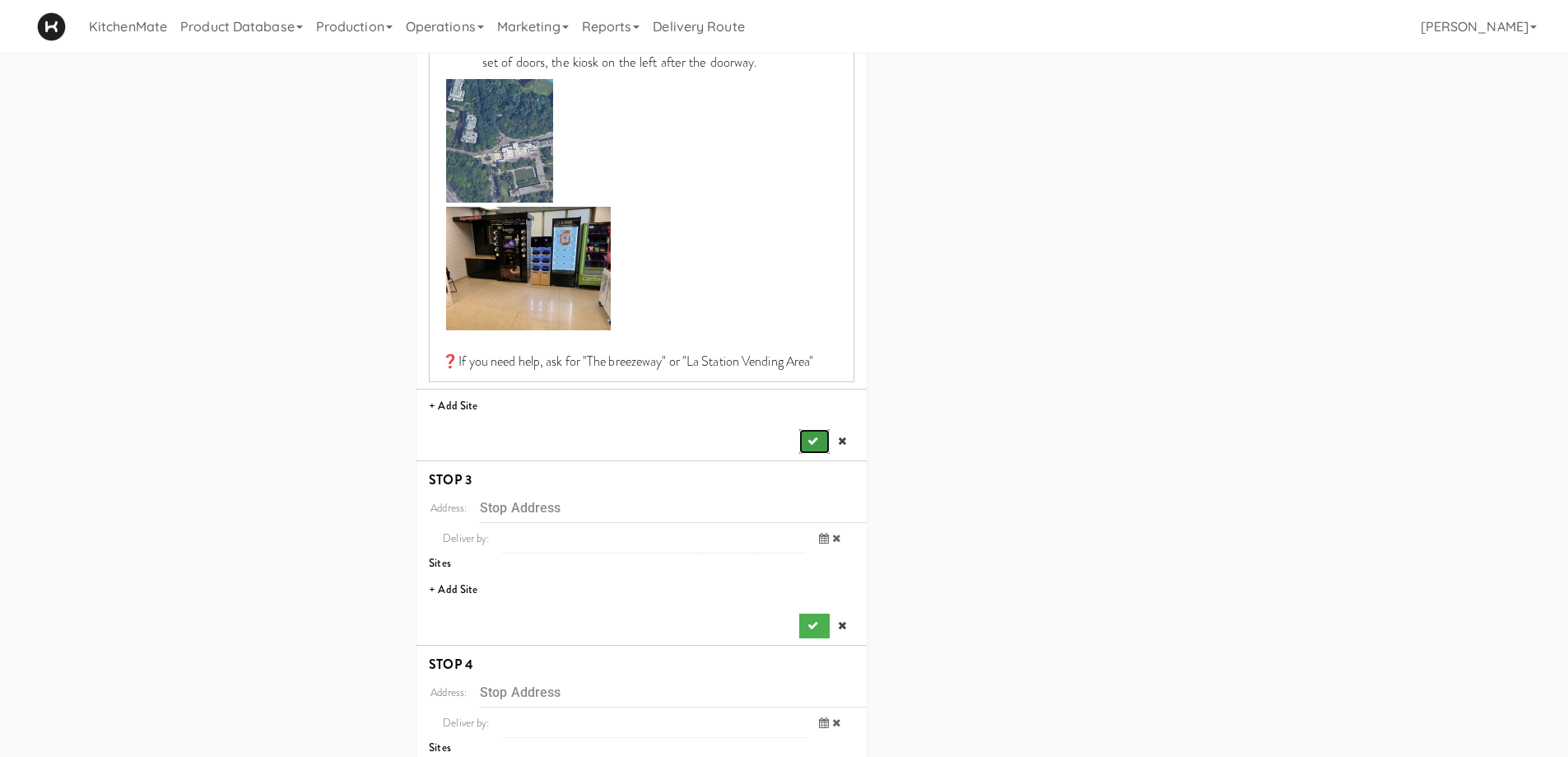
click at [812, 430] on button "submit" at bounding box center [814, 441] width 30 height 25
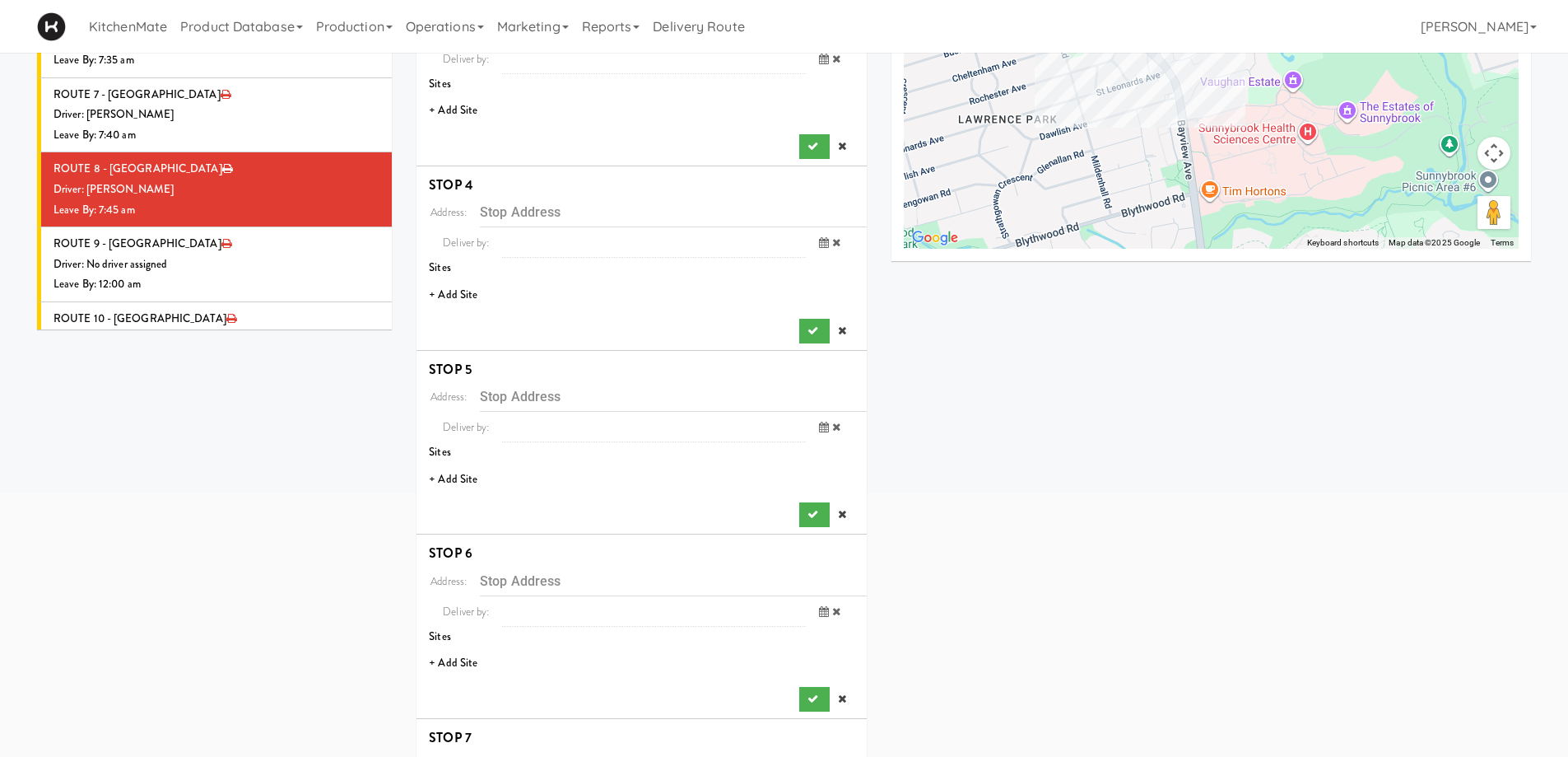
scroll to position [316, 0]
click at [470, 114] on li "+ Add Site" at bounding box center [641, 111] width 450 height 33
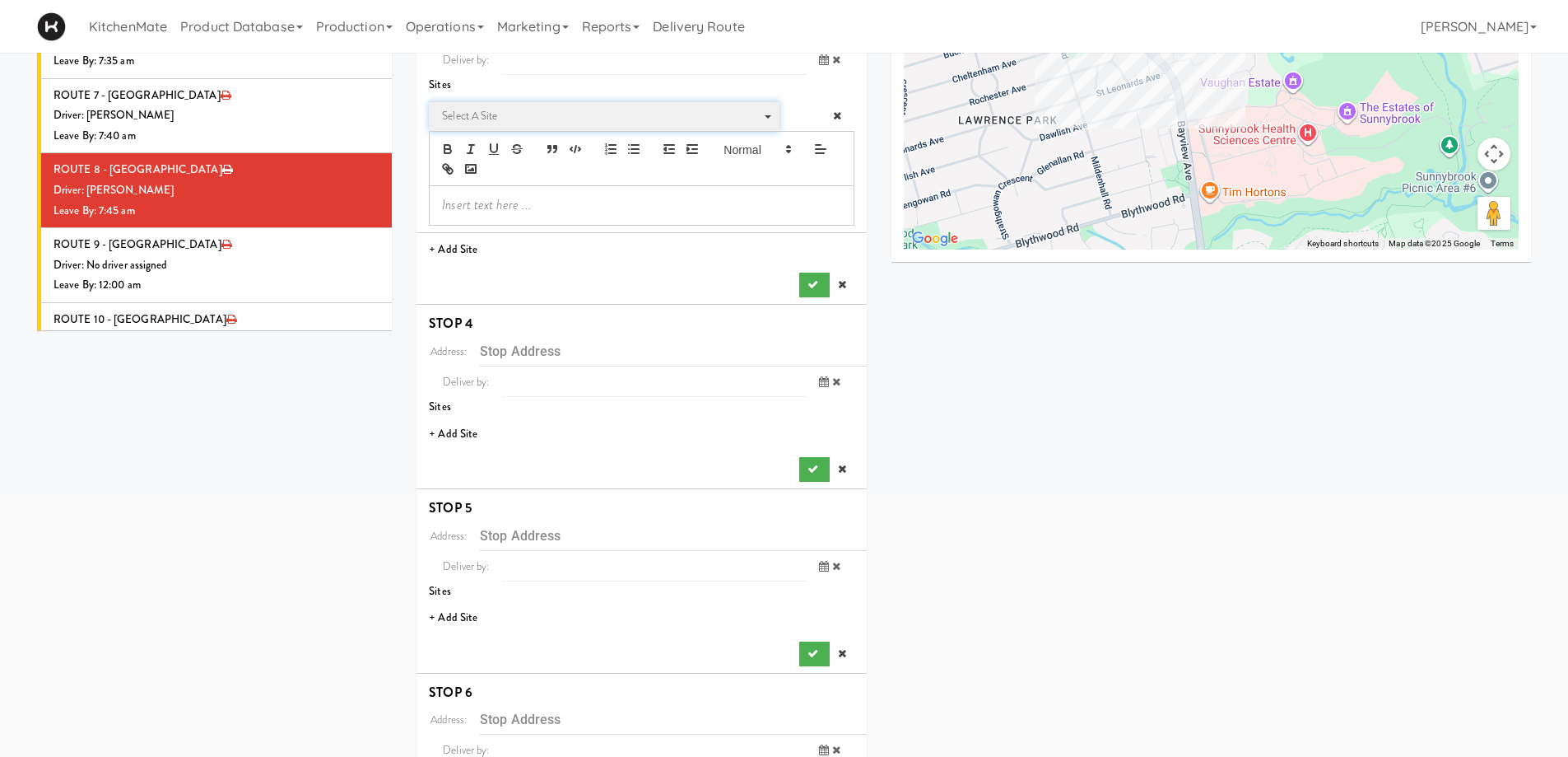
click at [509, 126] on span "Select a site" at bounding box center [598, 116] width 313 height 20
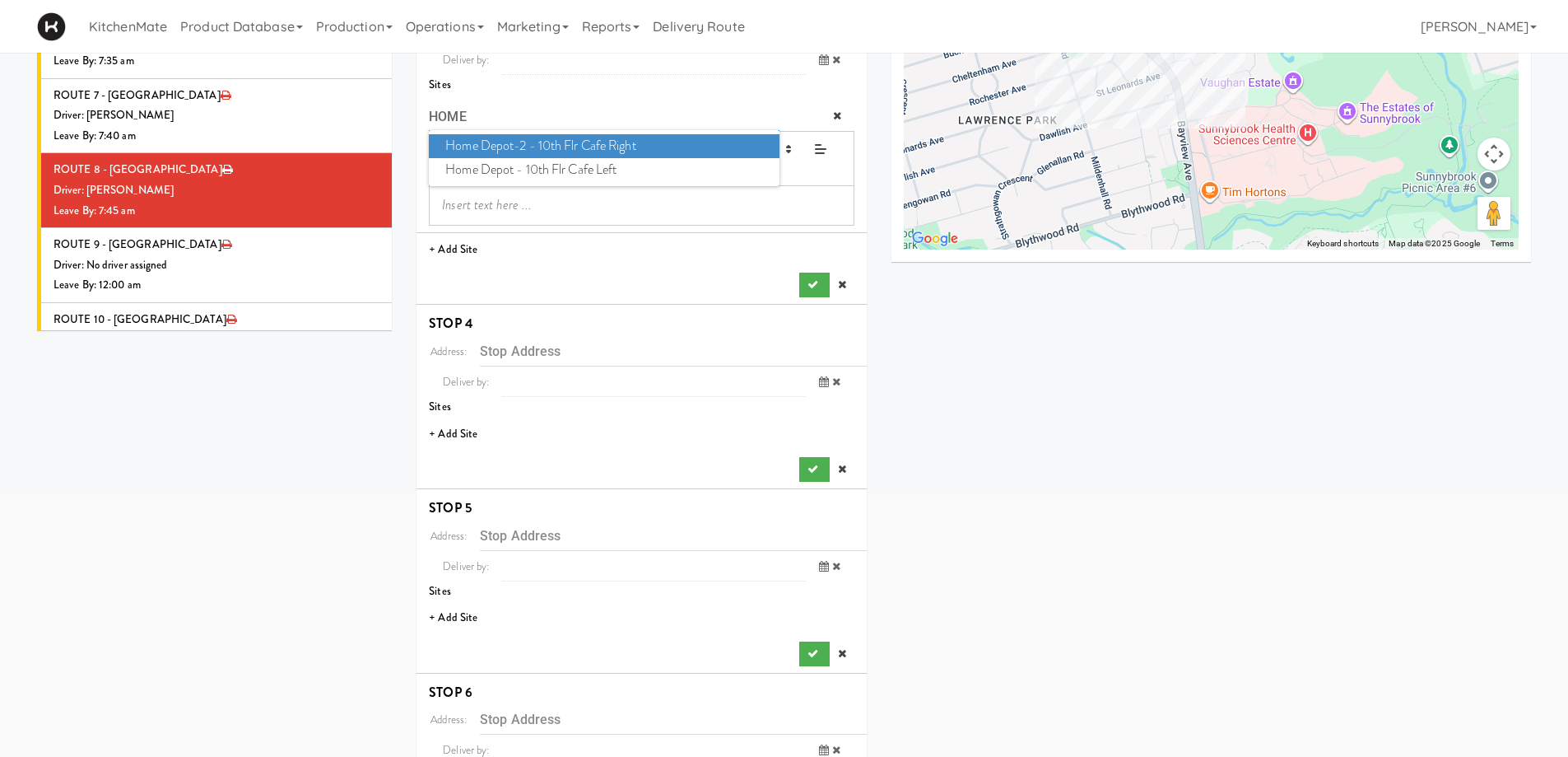
type input "HOME"
click at [566, 149] on span "Home Depot-2 - 10th Flr Cafe Right" at bounding box center [603, 146] width 349 height 24
type input "[STREET_ADDRESS]"
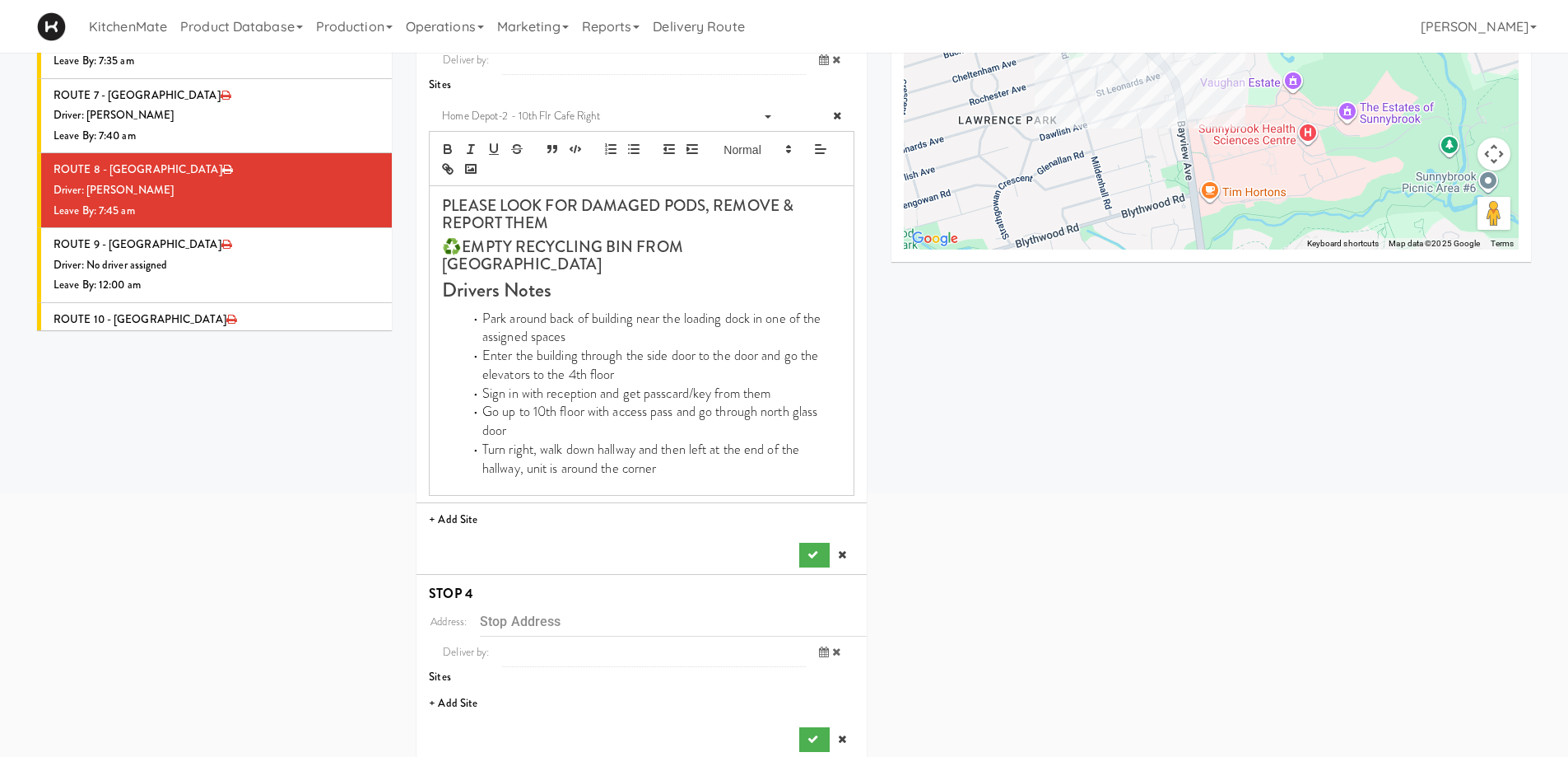
click at [812, 524] on div "Address: 1 Concorde Gate, Toronto, ON, CA Deliver by: previous Aug 21, 2025 nex…" at bounding box center [642, 290] width 425 height 554
click at [815, 549] on icon "submit" at bounding box center [812, 554] width 11 height 11
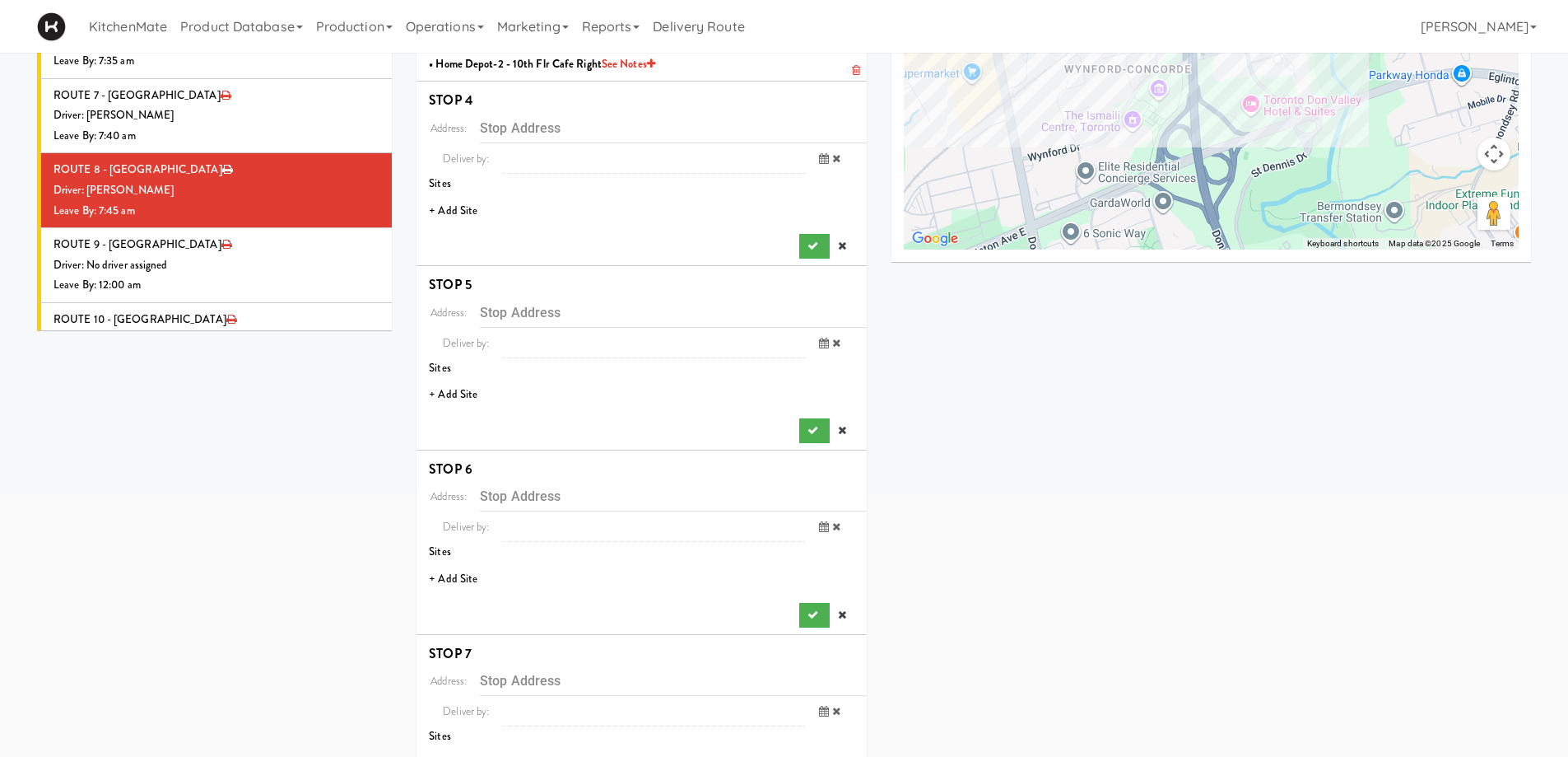
click at [462, 209] on li "+ Add Site" at bounding box center [641, 211] width 450 height 33
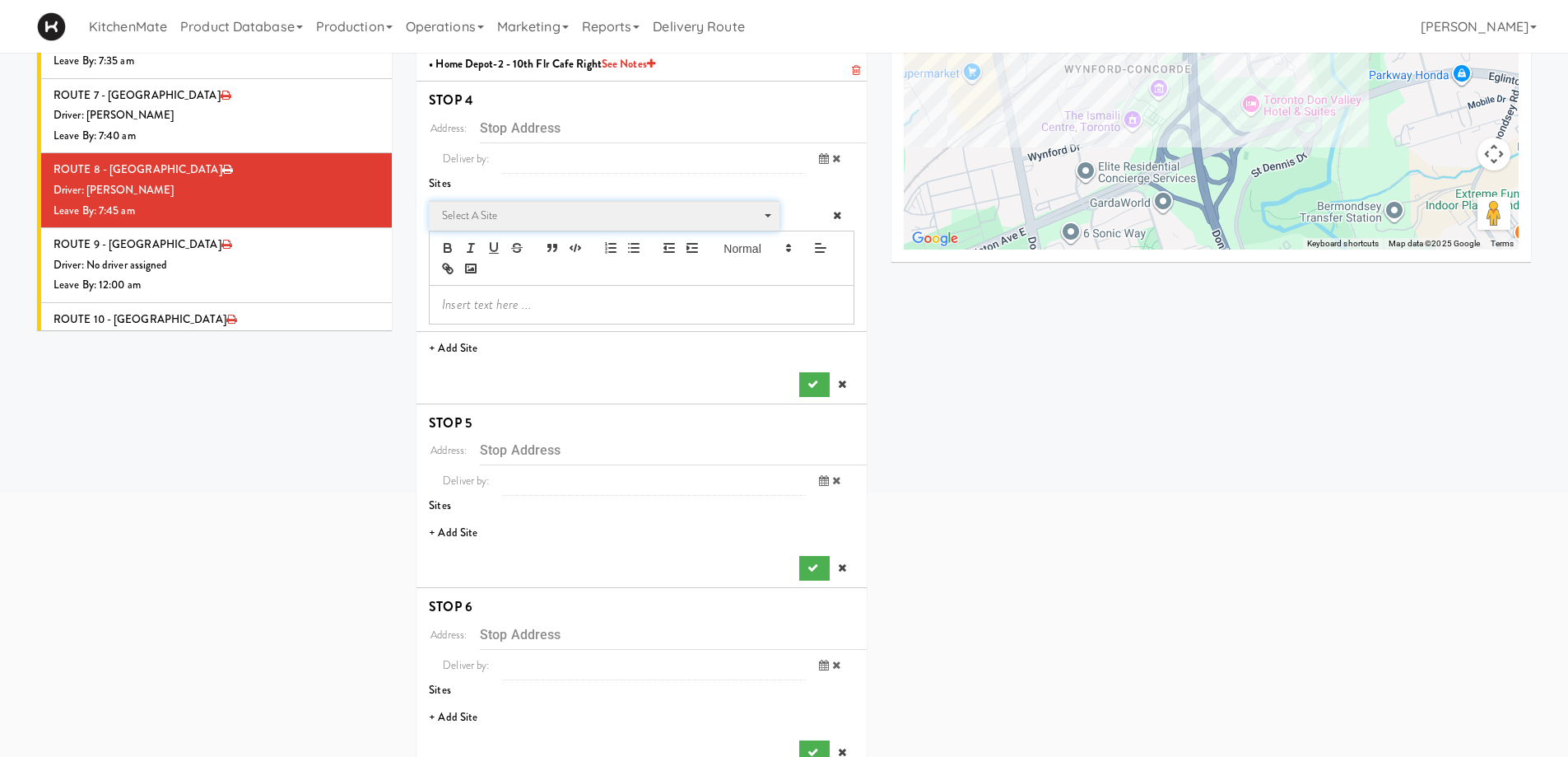
click at [521, 213] on span "Select a site" at bounding box center [598, 216] width 313 height 20
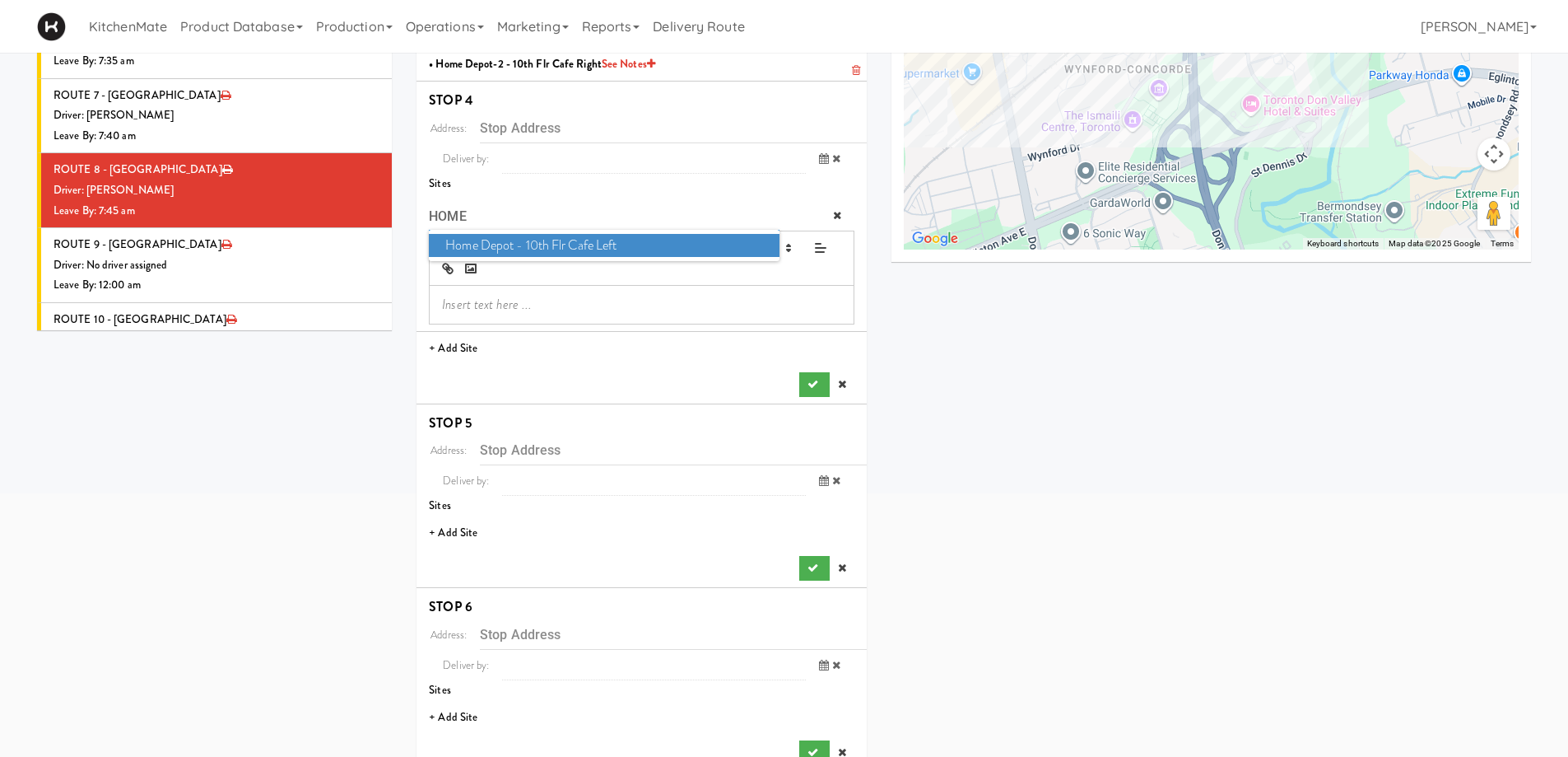
type input "HOME"
click at [545, 240] on span "Home Depot - 10th Flr Cafe Left" at bounding box center [603, 245] width 349 height 24
type input "[STREET_ADDRESS]"
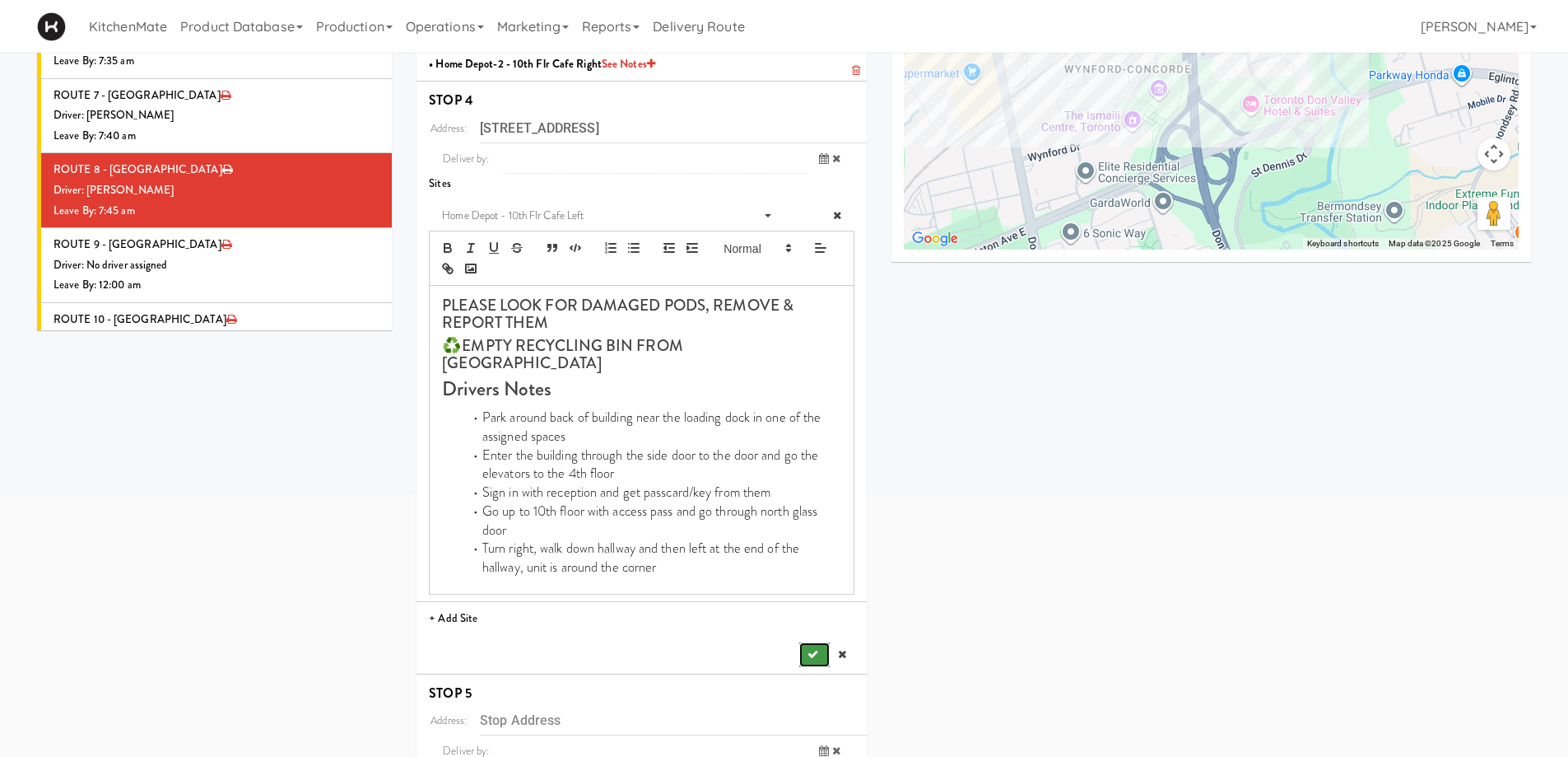
click at [808, 649] on icon "submit" at bounding box center [812, 654] width 11 height 11
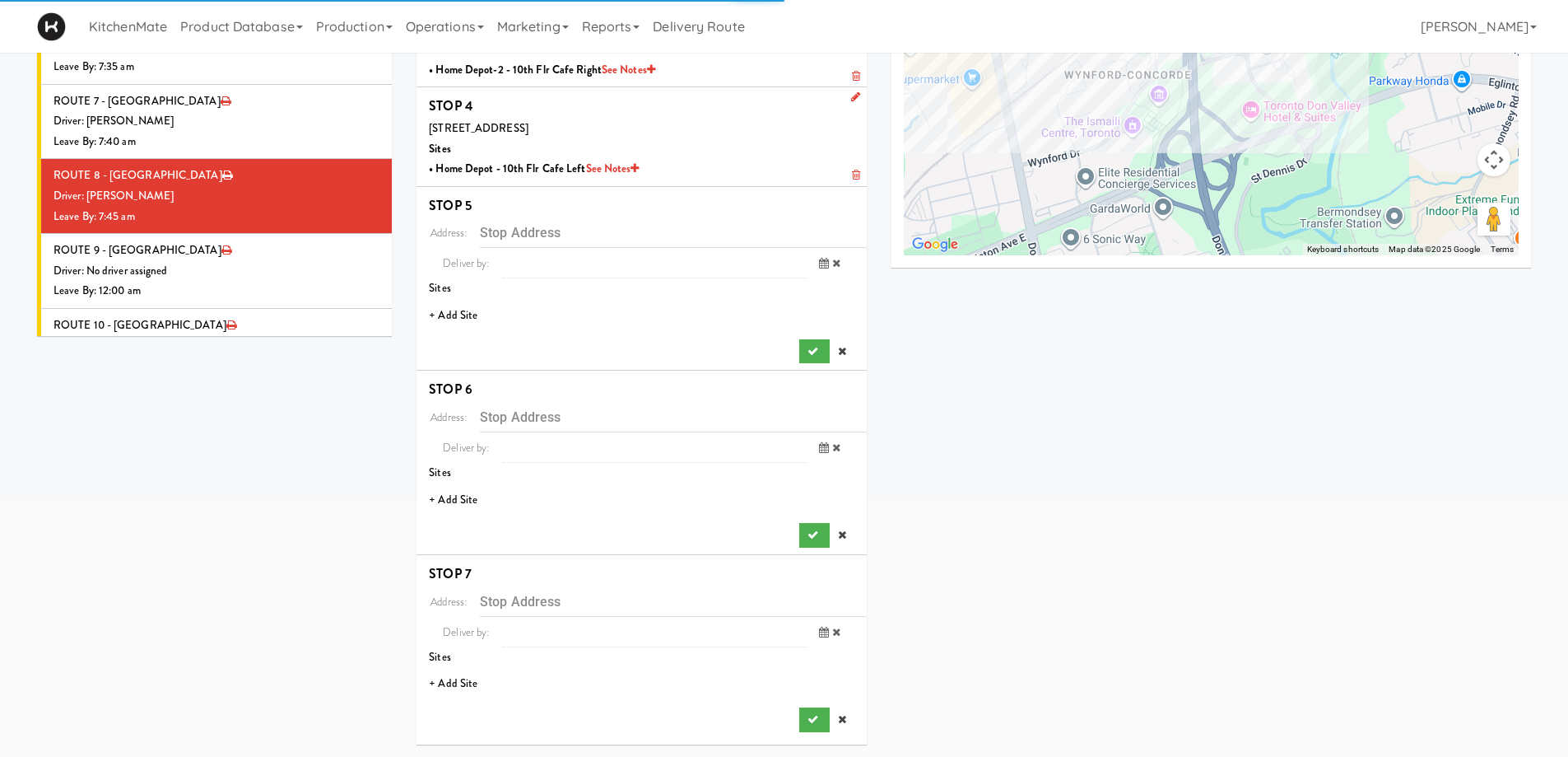
scroll to position [310, 0]
click at [448, 321] on li "+ Add Site" at bounding box center [641, 316] width 450 height 33
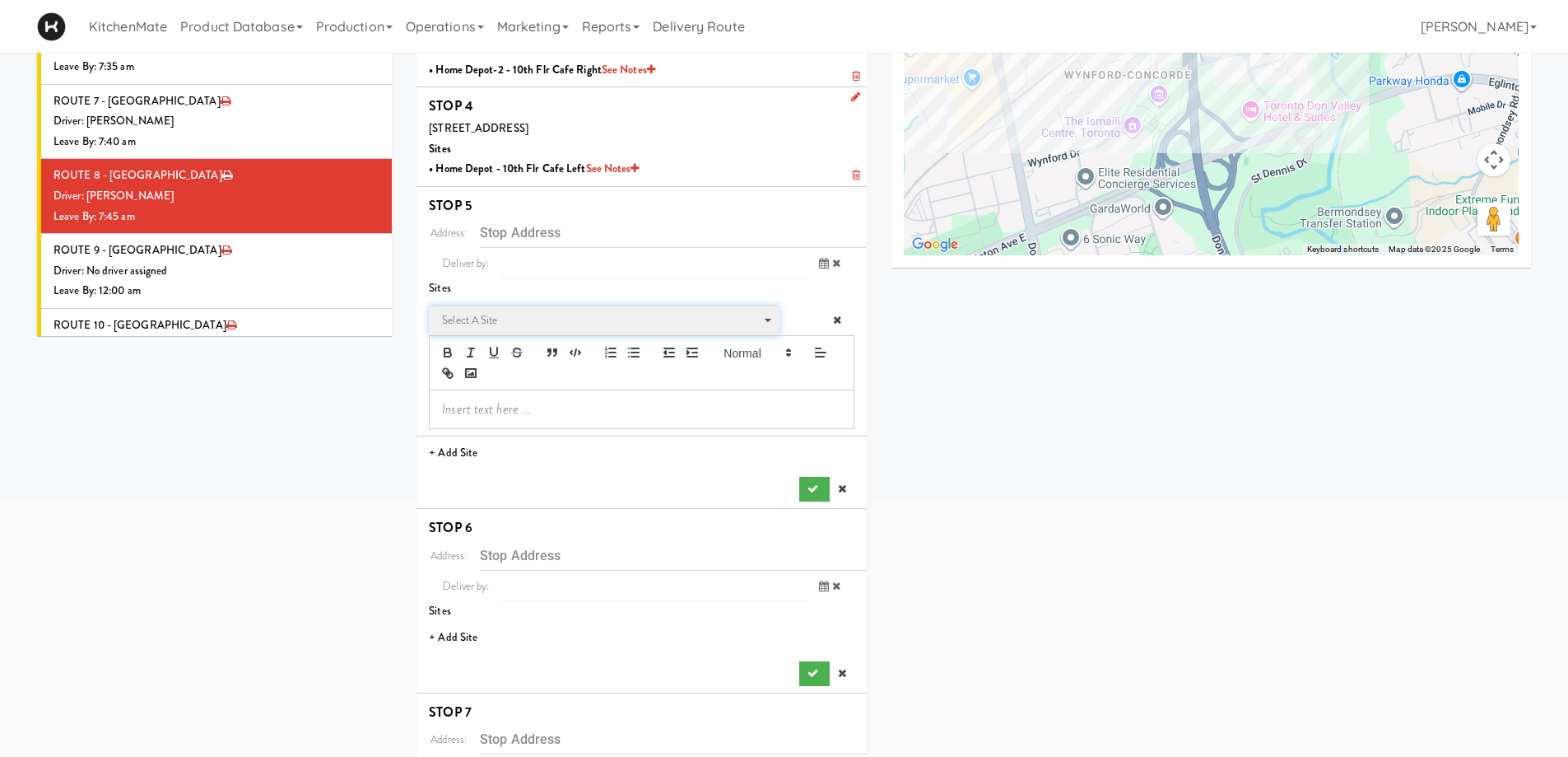
click at [483, 325] on span "Select a site" at bounding box center [598, 320] width 313 height 20
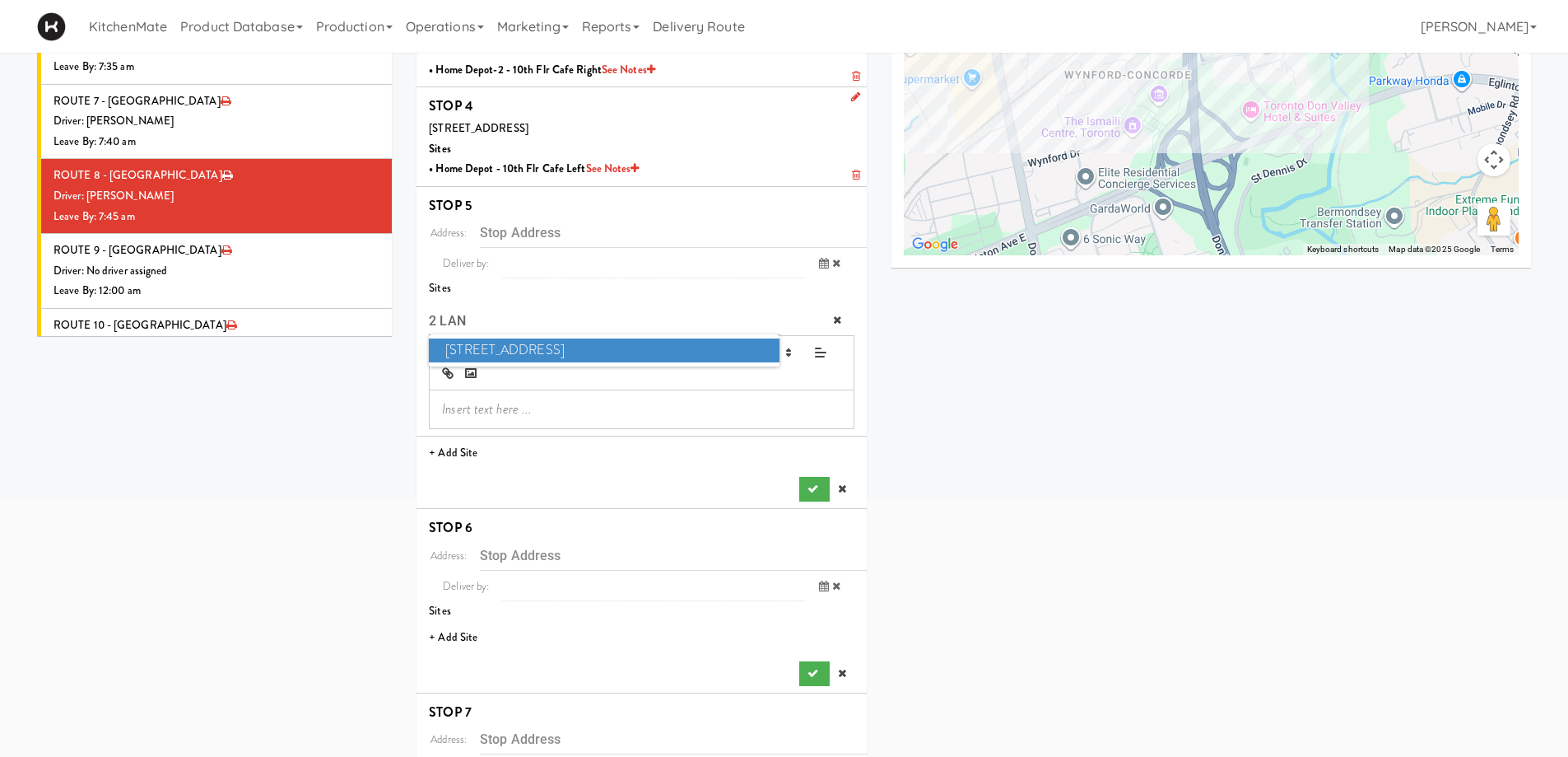
type input "2 LAN"
click at [491, 349] on span "2 Lansing Square" at bounding box center [603, 350] width 349 height 24
type input "[STREET_ADDRESS]"
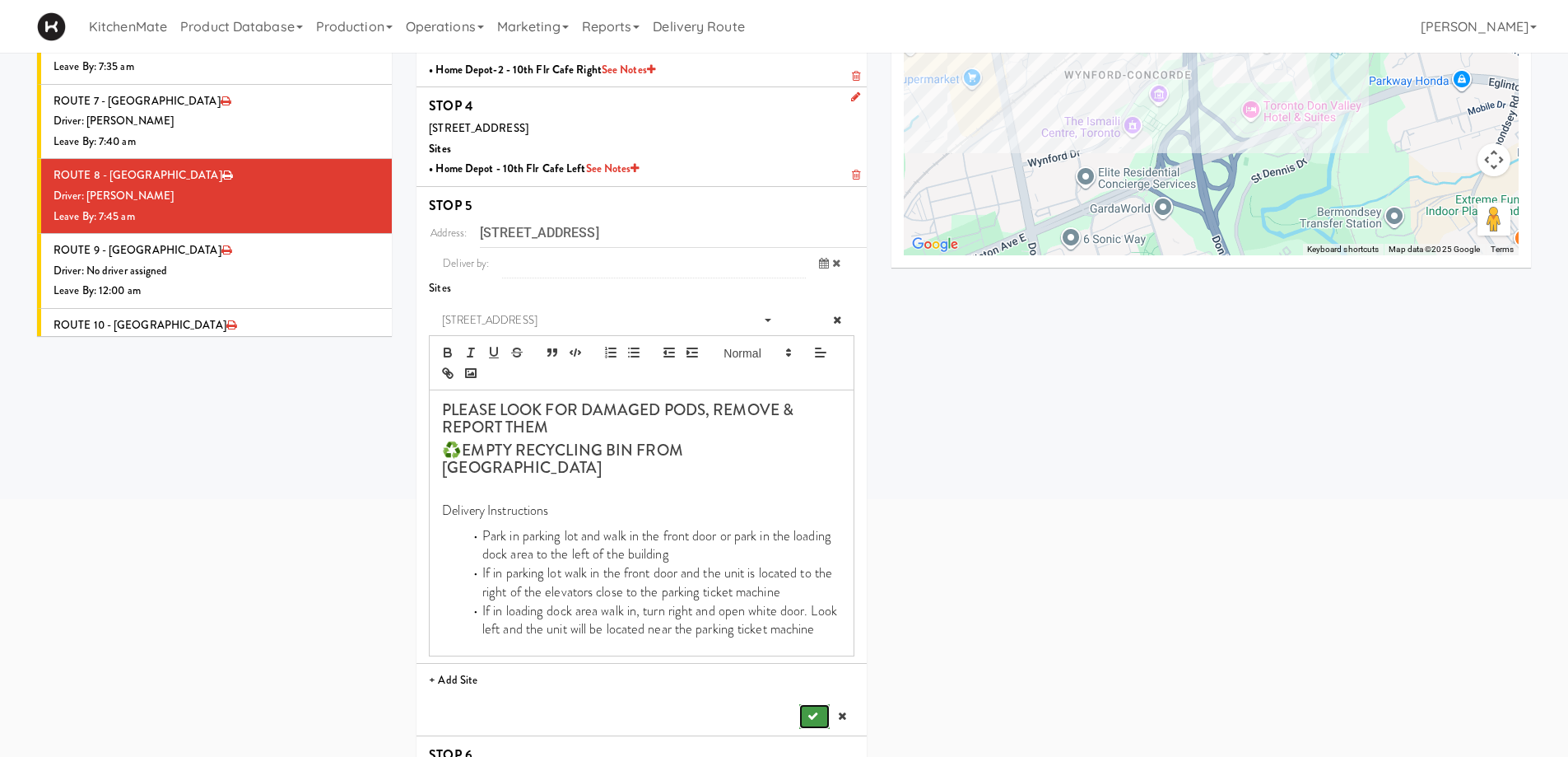
click at [816, 711] on icon "submit" at bounding box center [812, 716] width 11 height 11
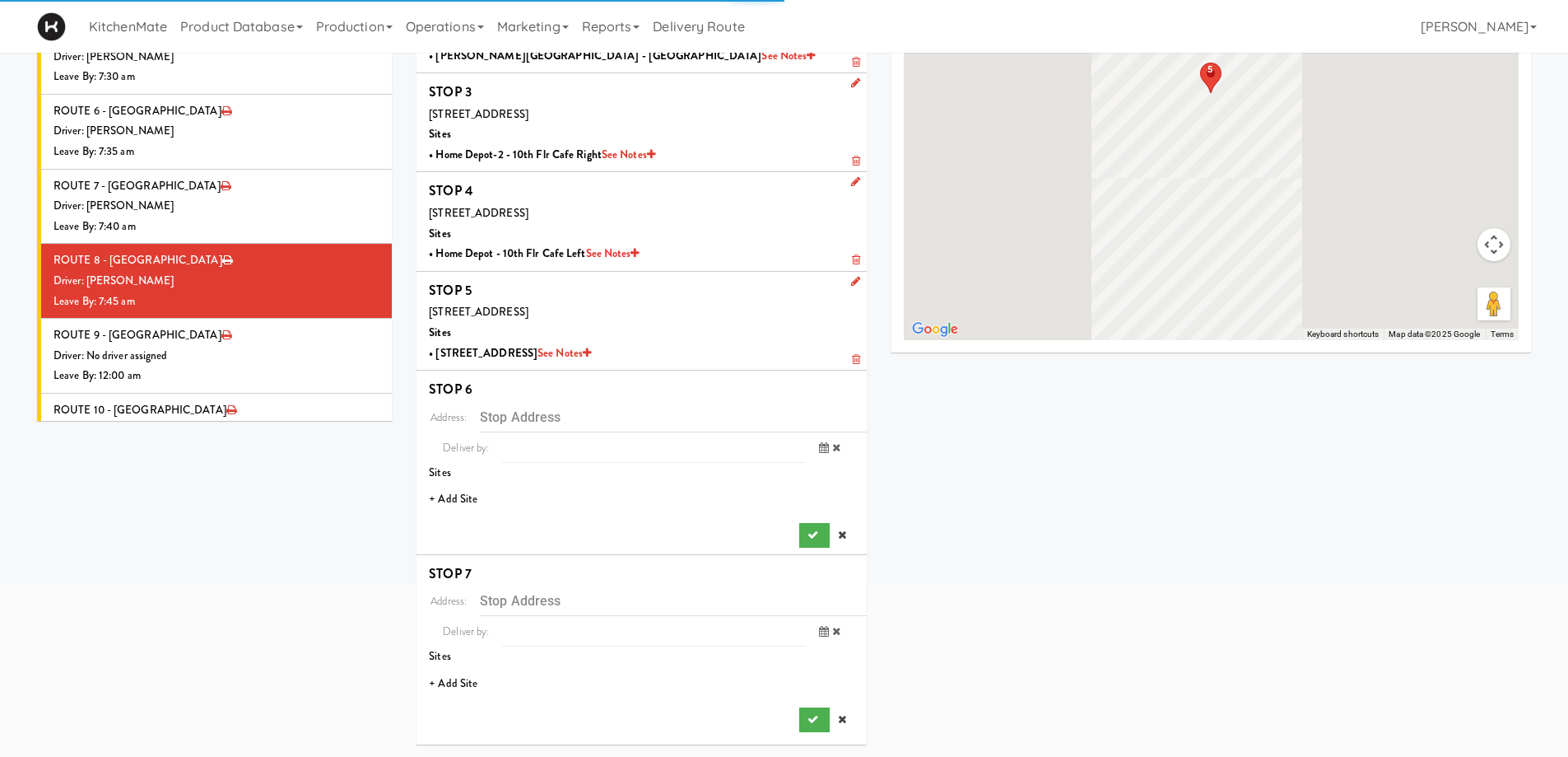
scroll to position [225, 0]
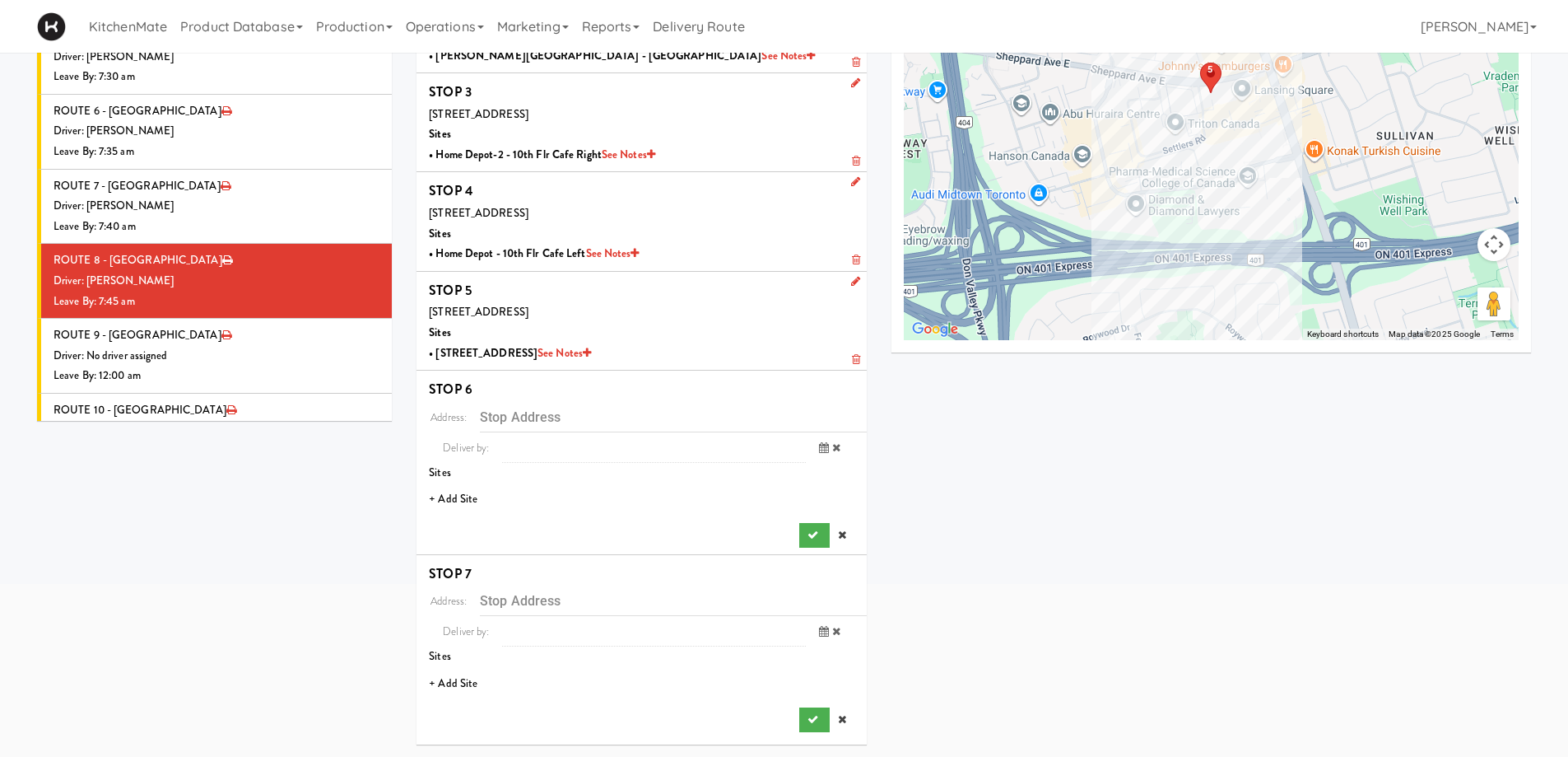
click at [436, 499] on li "+ Add Site" at bounding box center [641, 499] width 450 height 33
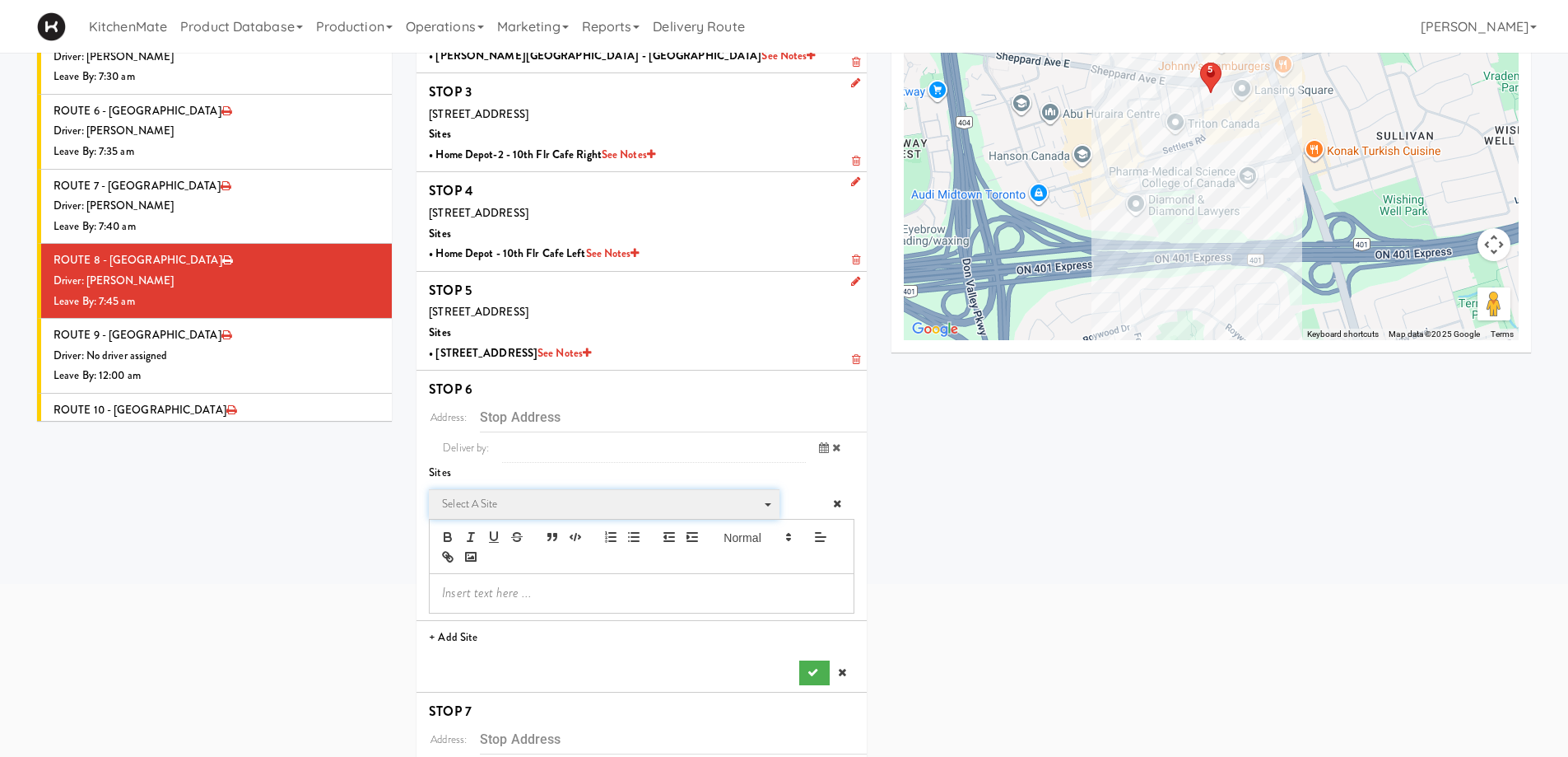
click at [498, 504] on span "Select a site" at bounding box center [598, 504] width 313 height 20
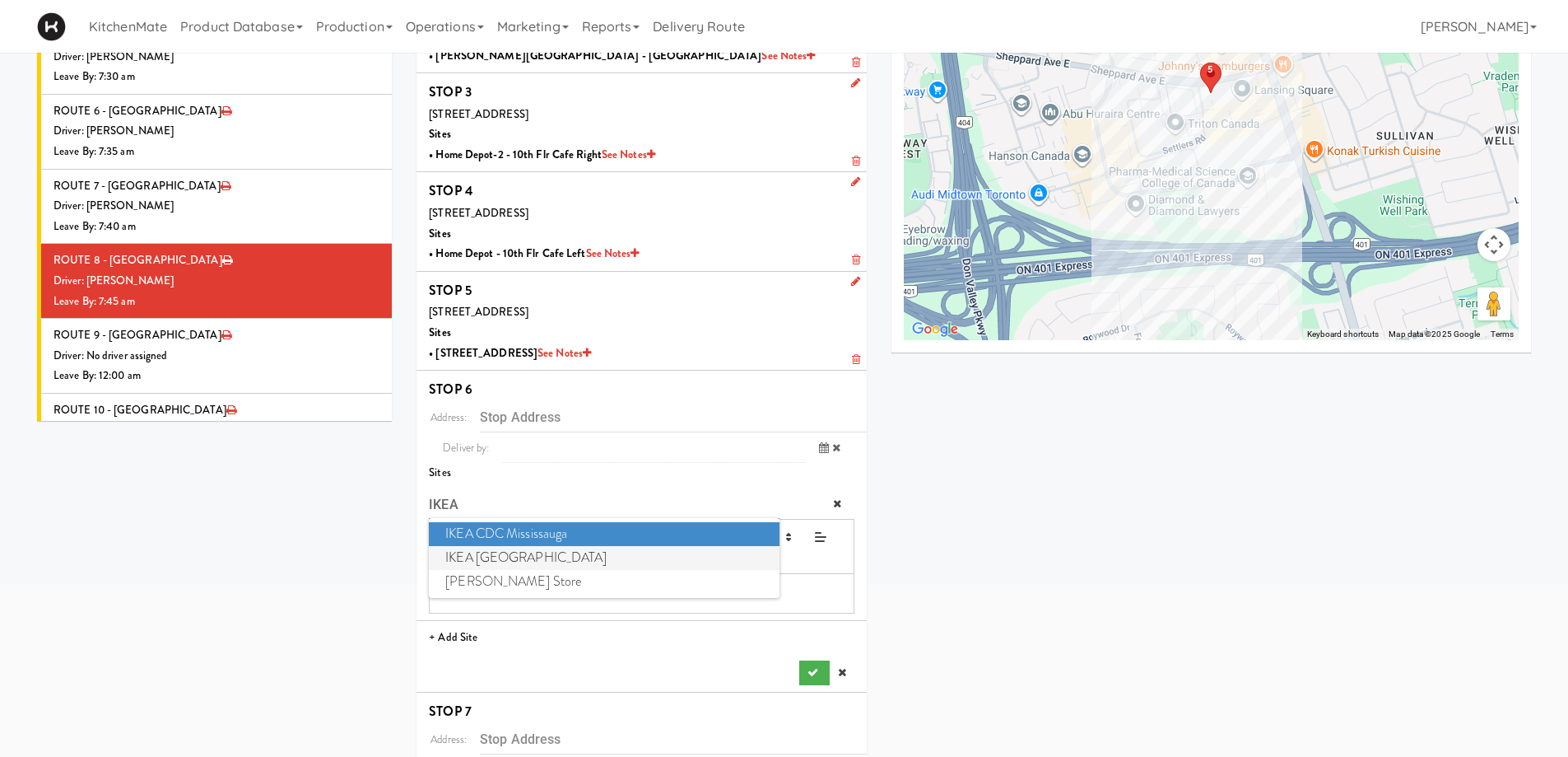
type input "IKEA"
click at [502, 558] on span "IKEA North York Store" at bounding box center [603, 557] width 349 height 24
type input "[STREET_ADDRESS][PERSON_NAME]"
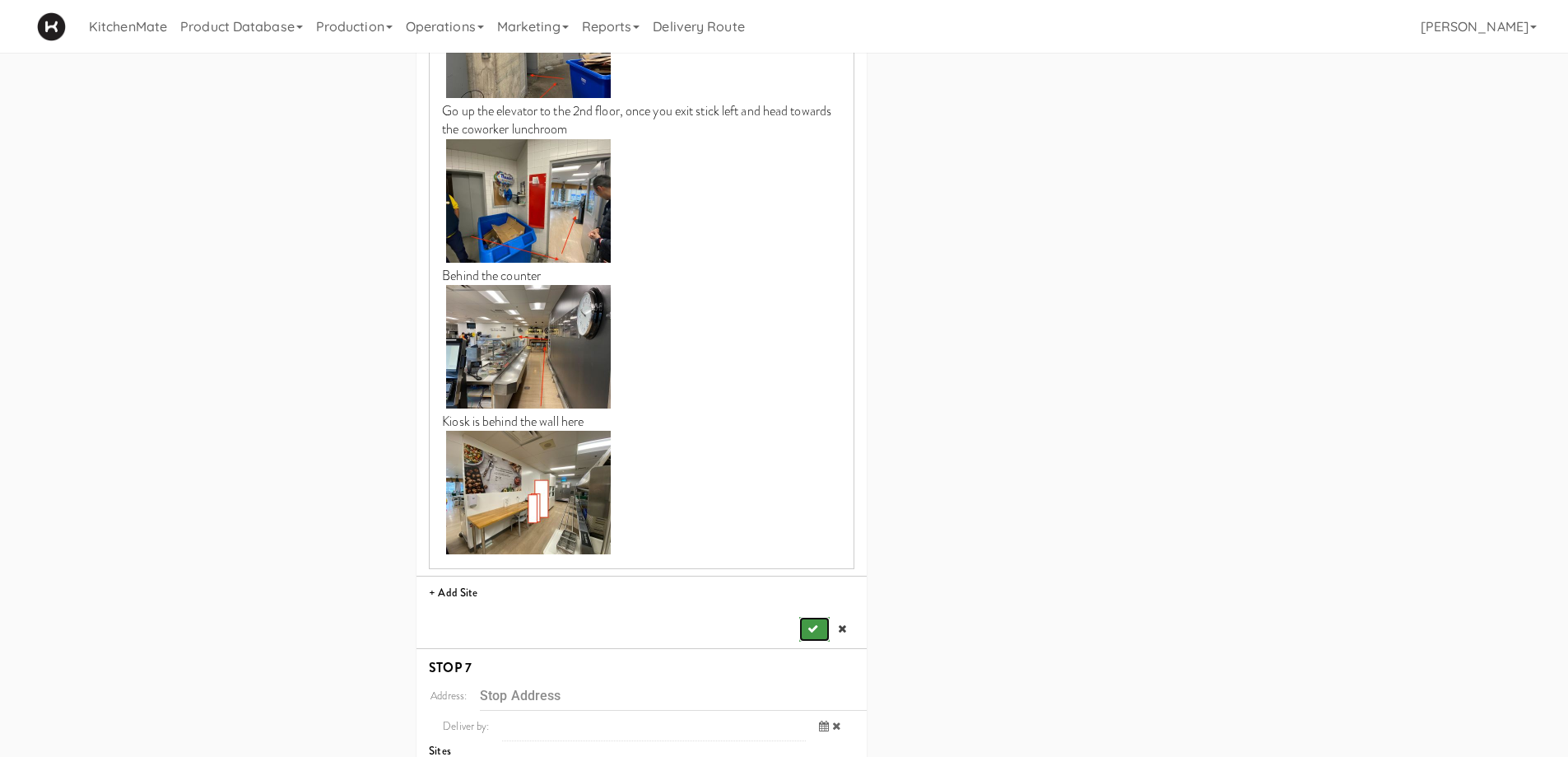
click at [812, 616] on button "submit" at bounding box center [814, 628] width 30 height 25
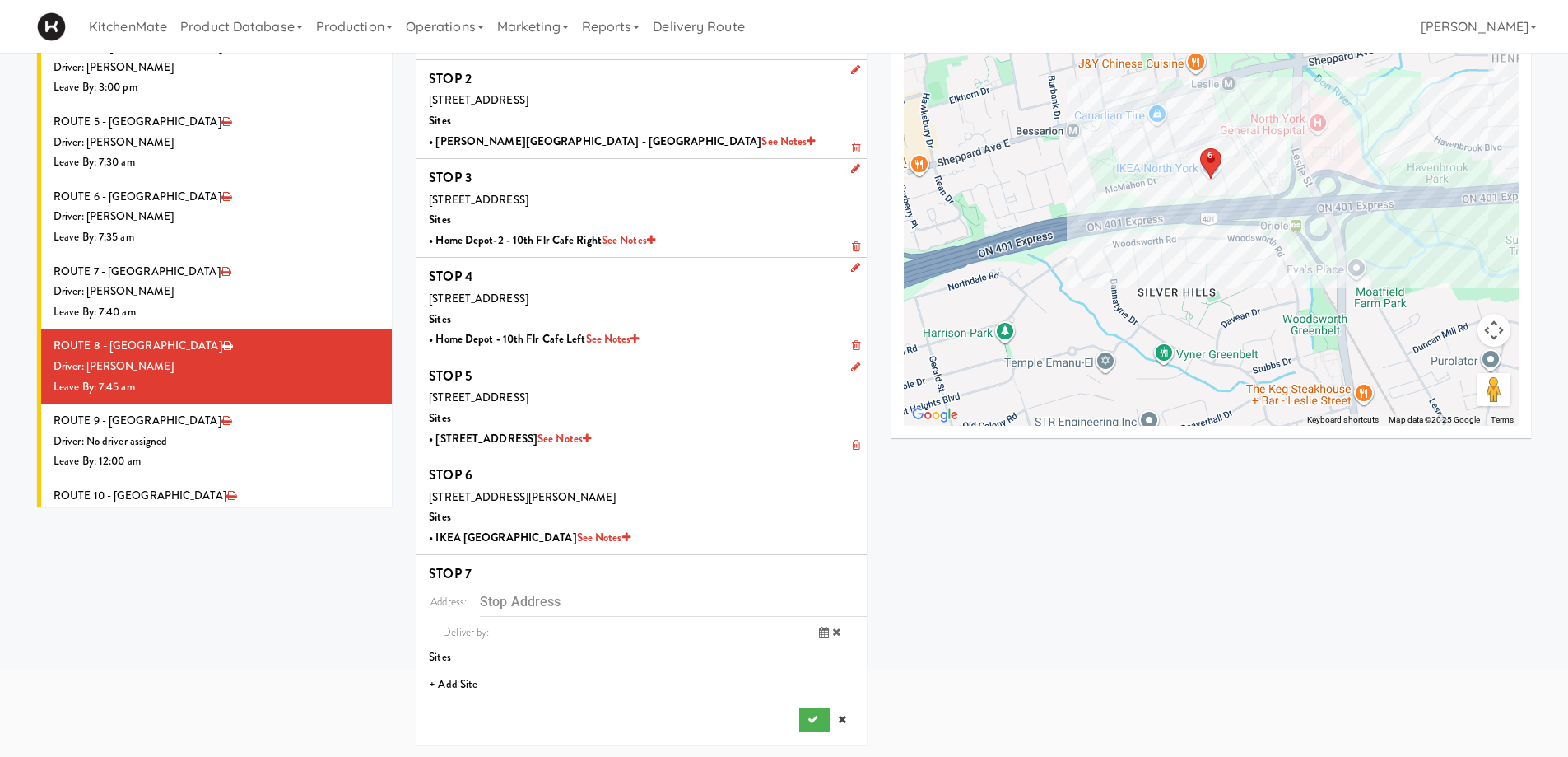
click at [464, 680] on li "+ Add Site" at bounding box center [641, 684] width 450 height 33
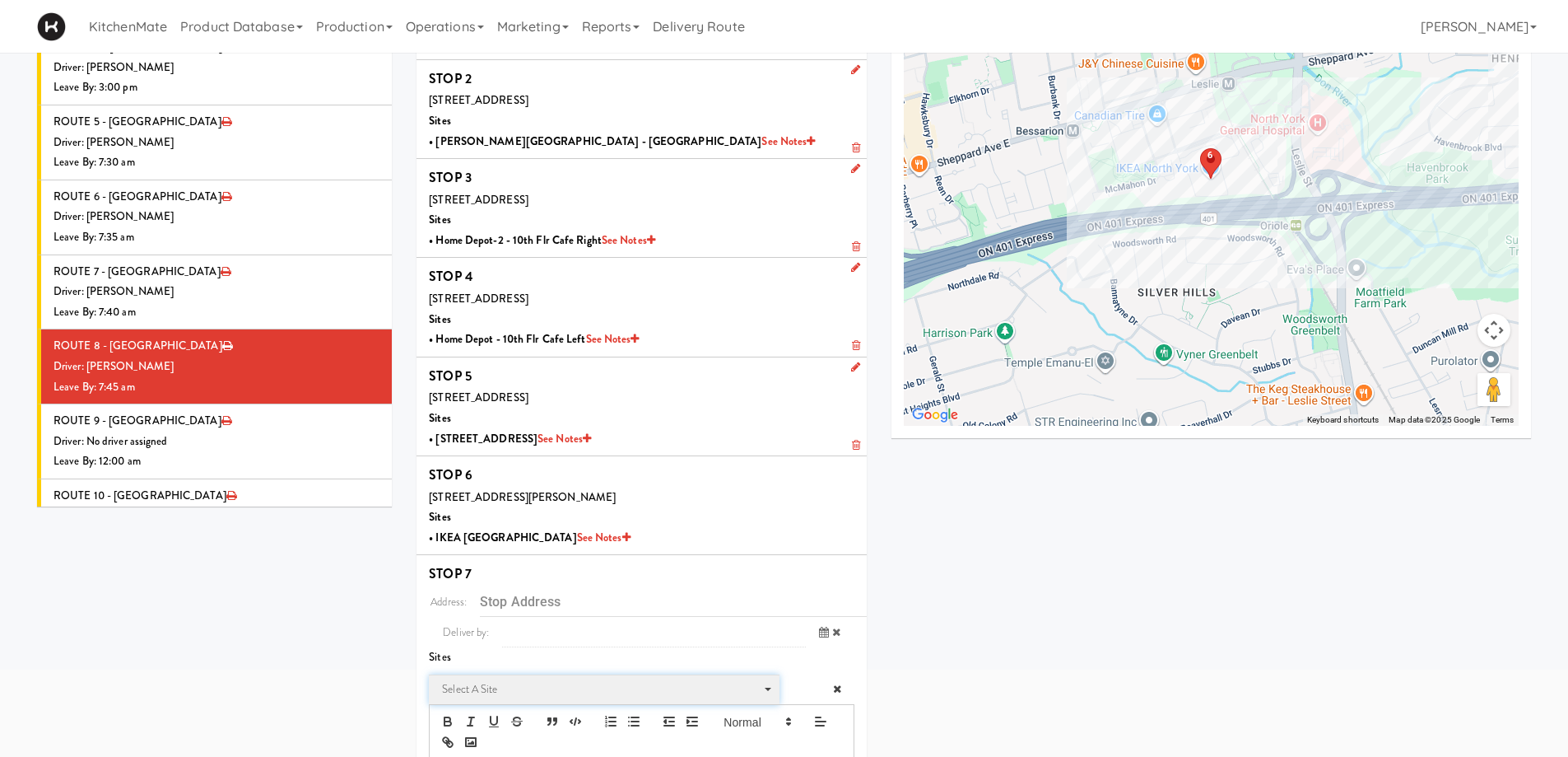
click at [475, 677] on span "Select a site Select a site" at bounding box center [603, 689] width 349 height 31
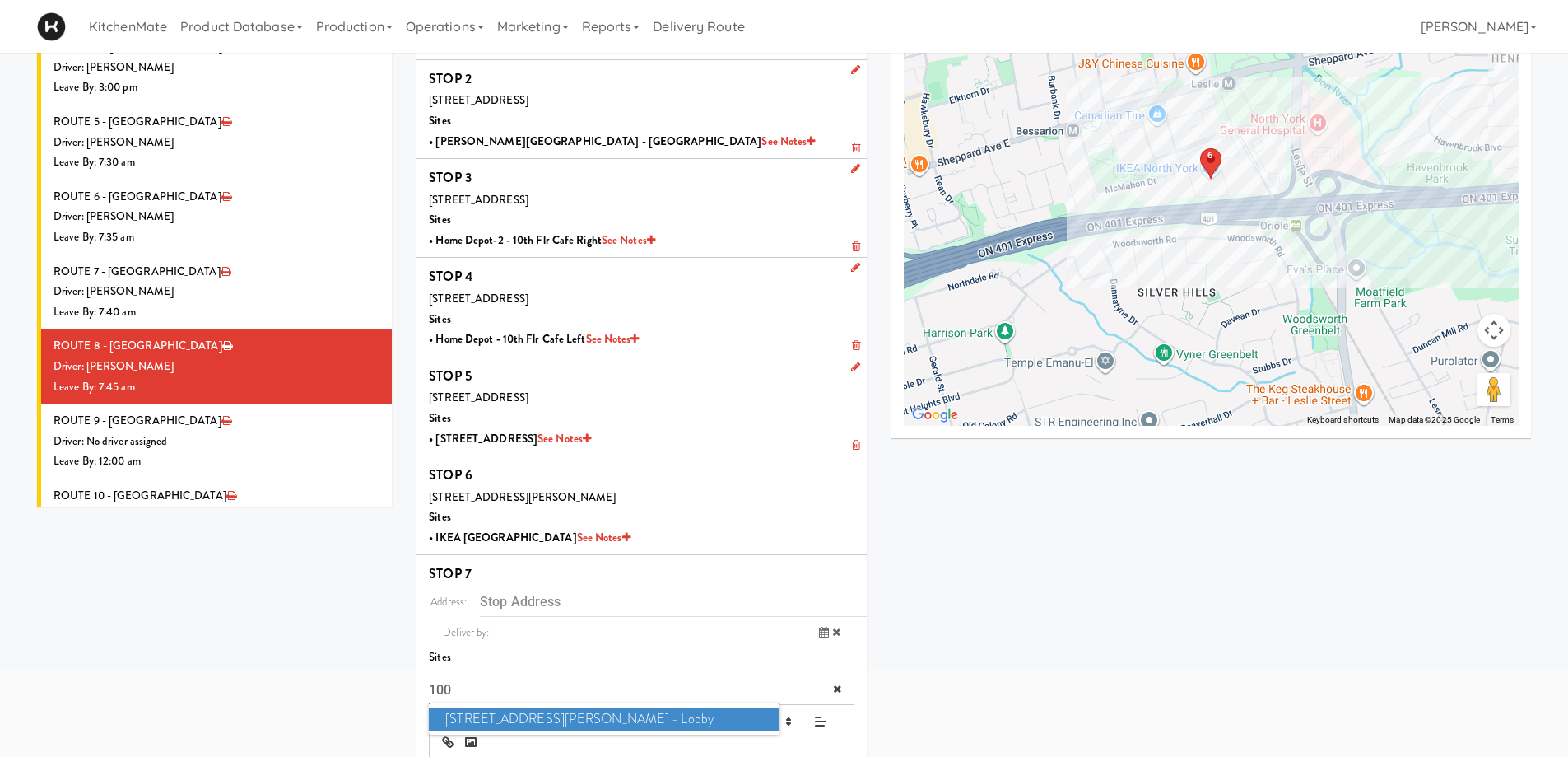
type input "100"
click at [485, 725] on span "100 Sheppard Ave - Lobby" at bounding box center [603, 719] width 349 height 24
type input "[STREET_ADDRESS][PERSON_NAME]"
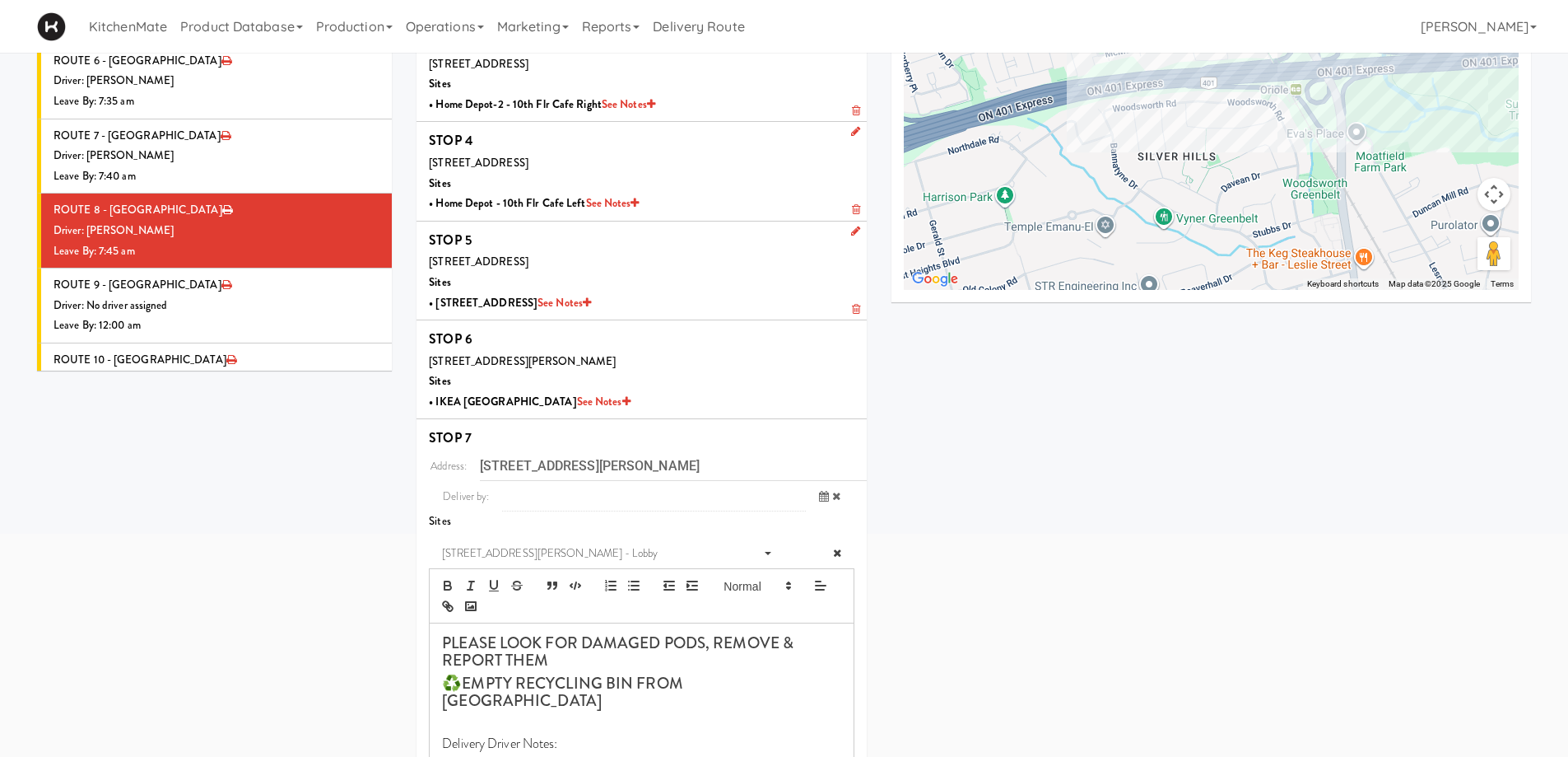
scroll to position [450, 0]
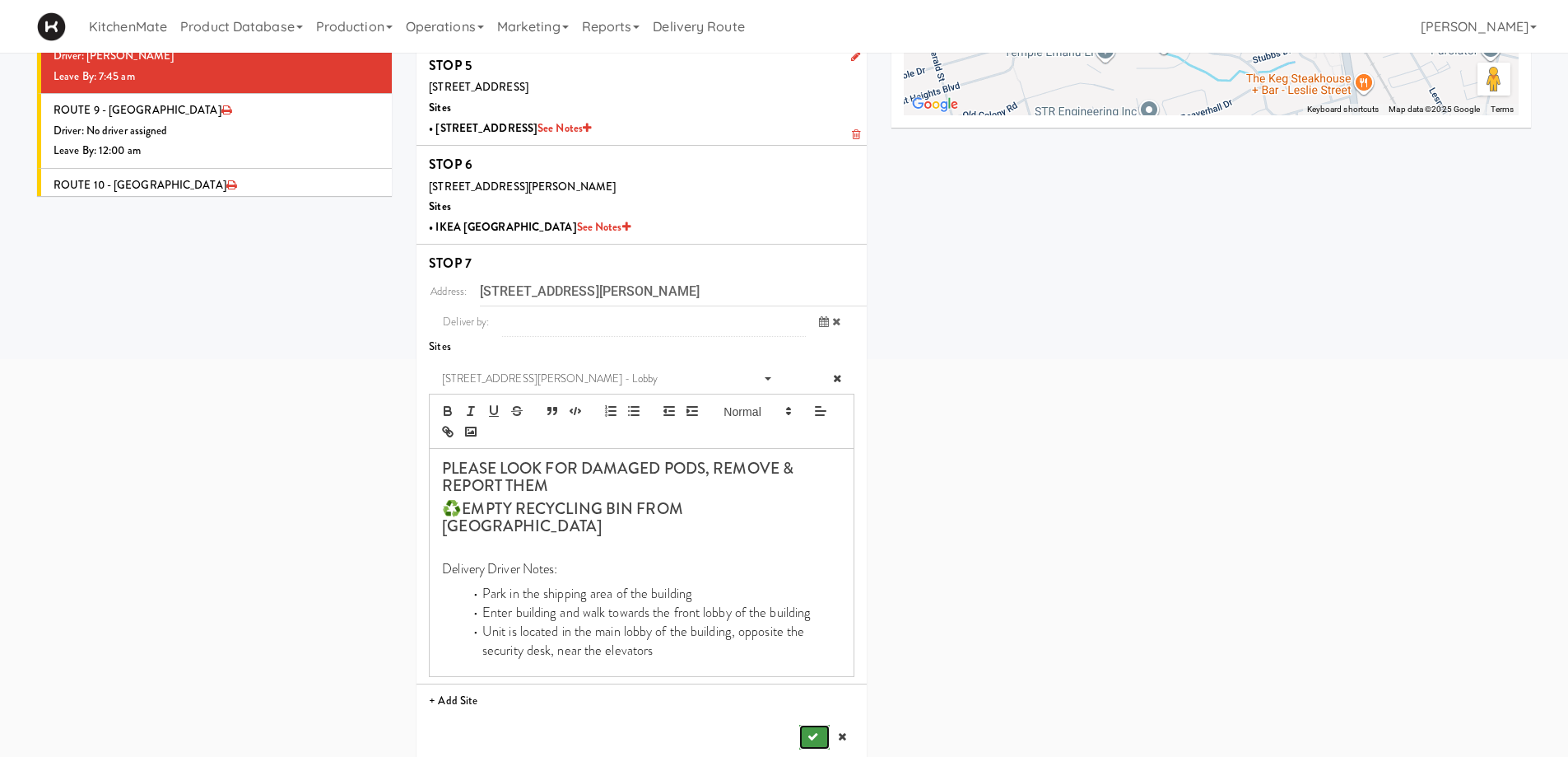
click at [809, 731] on icon "submit" at bounding box center [812, 736] width 11 height 11
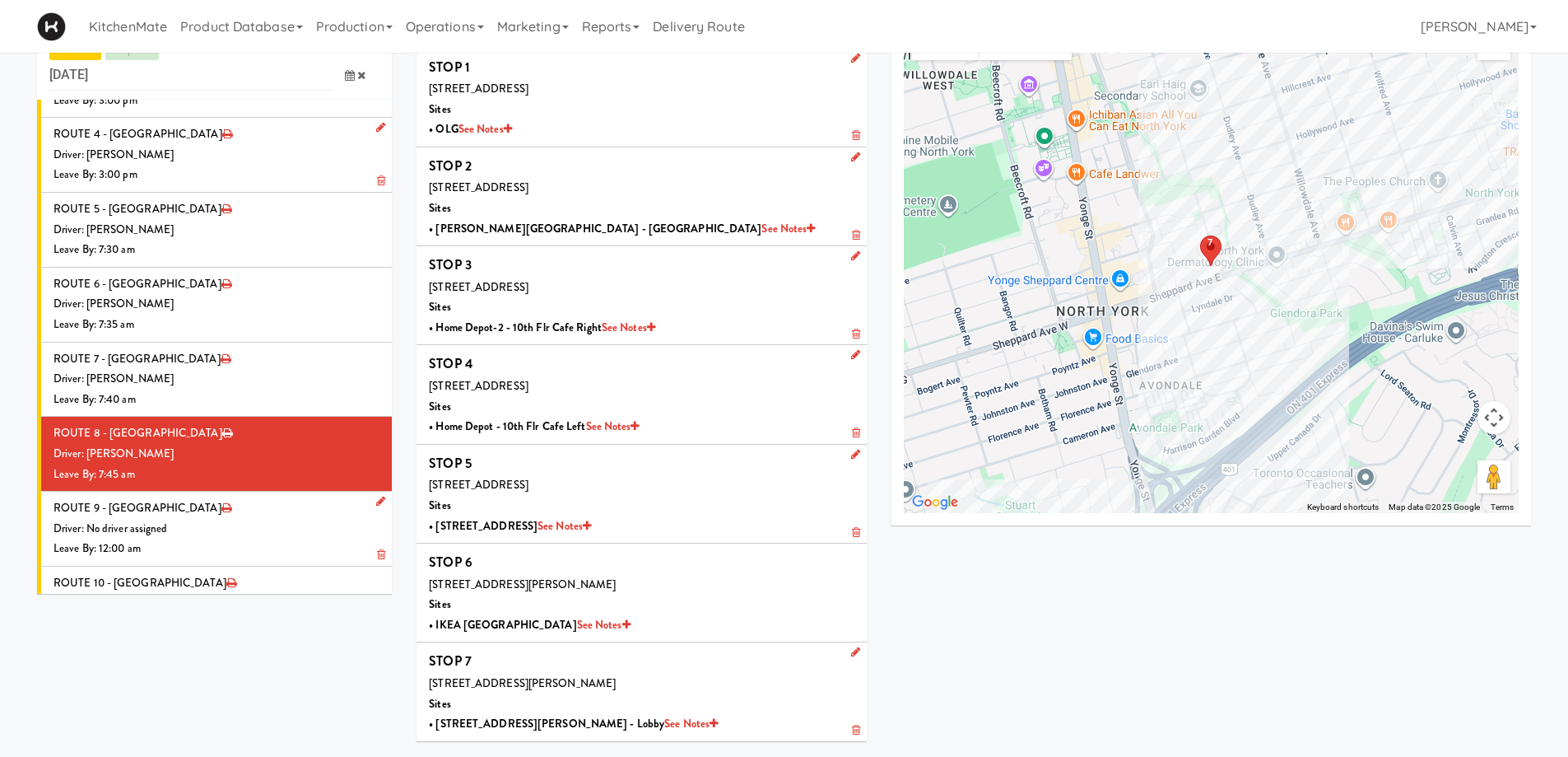
click at [226, 519] on div "Driver: No driver assigned" at bounding box center [216, 529] width 326 height 21
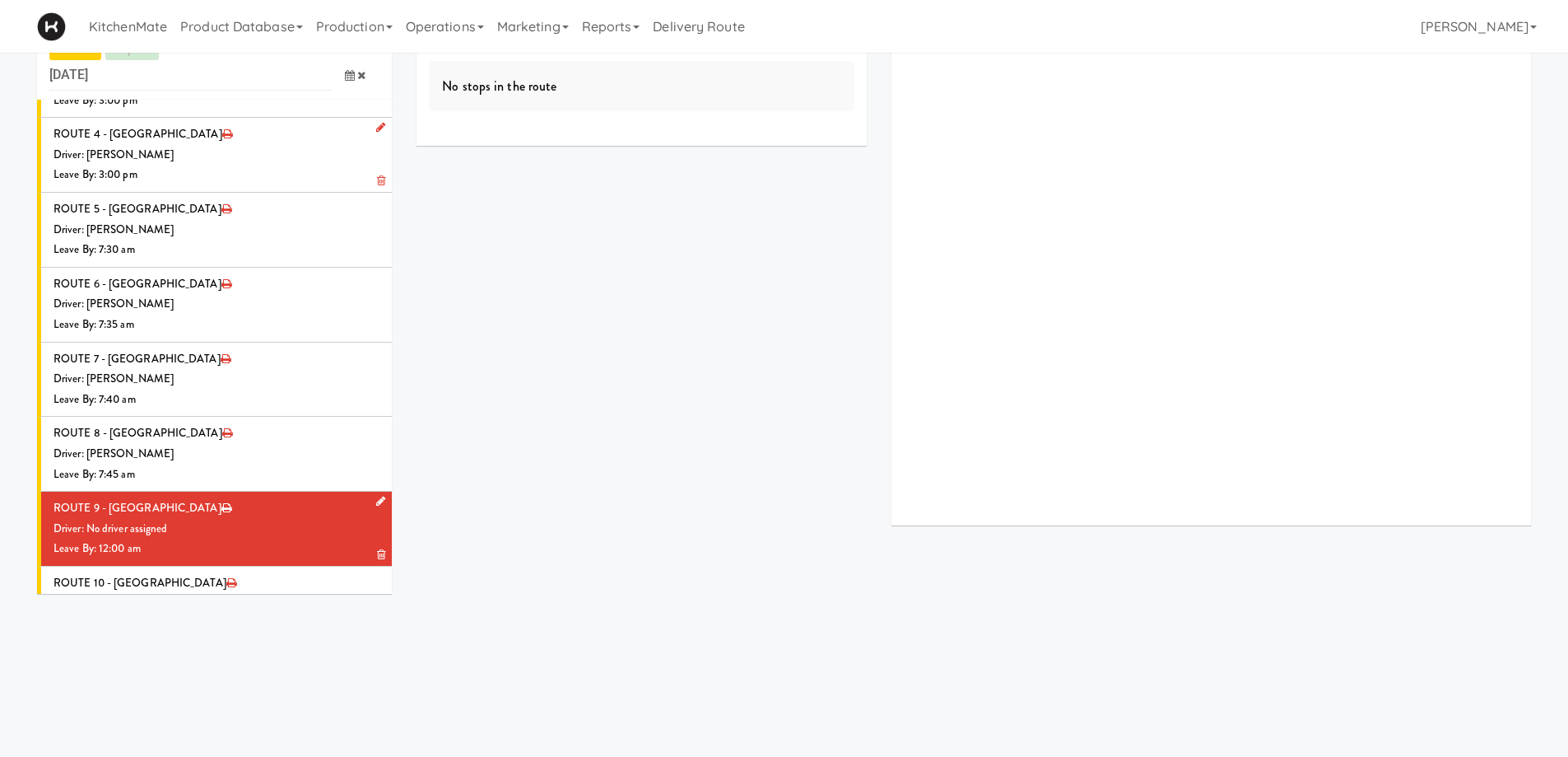
click at [376, 495] on icon at bounding box center [380, 500] width 9 height 11
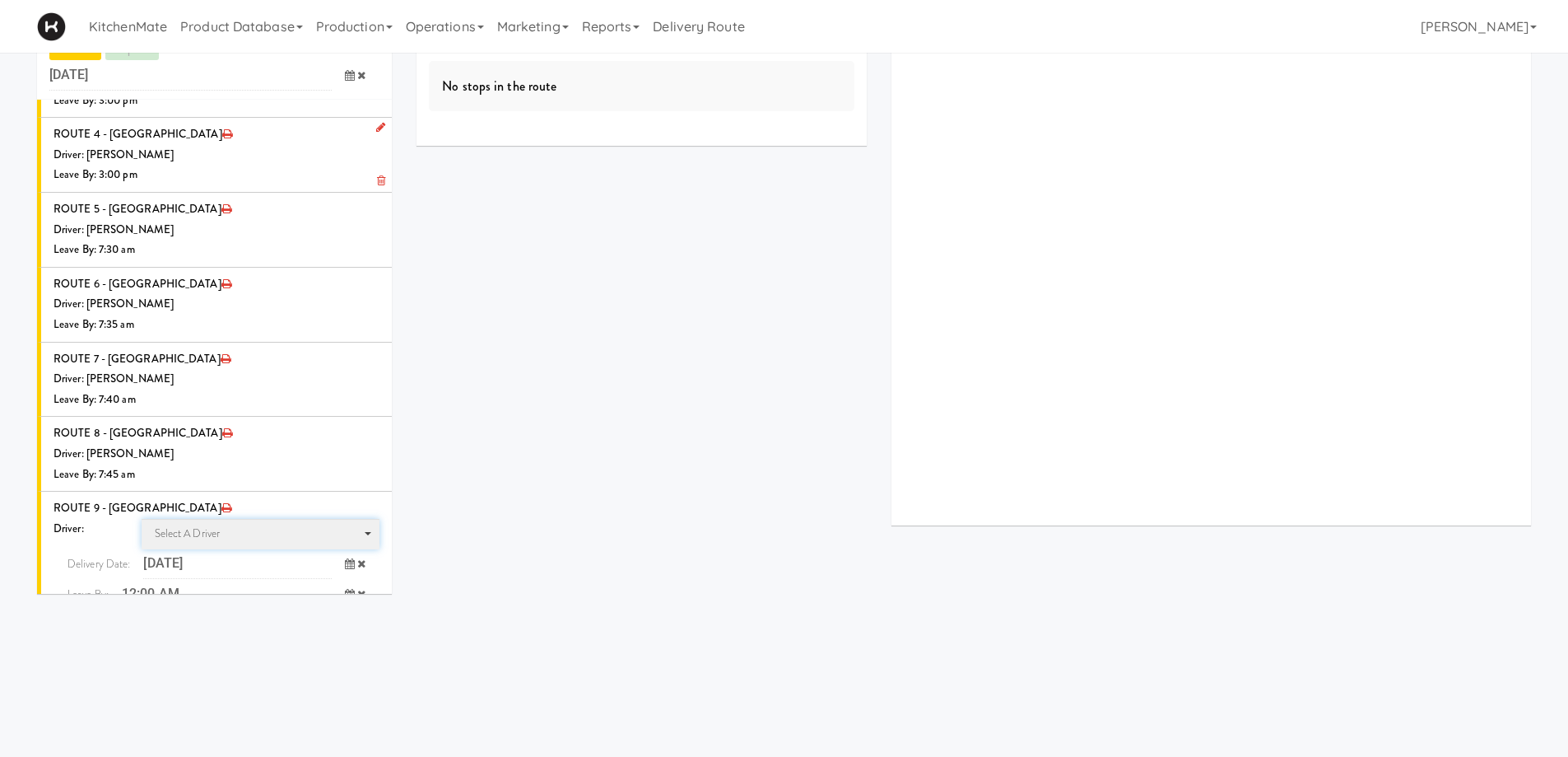
click at [205, 526] on span "Select a driver" at bounding box center [187, 534] width 66 height 16
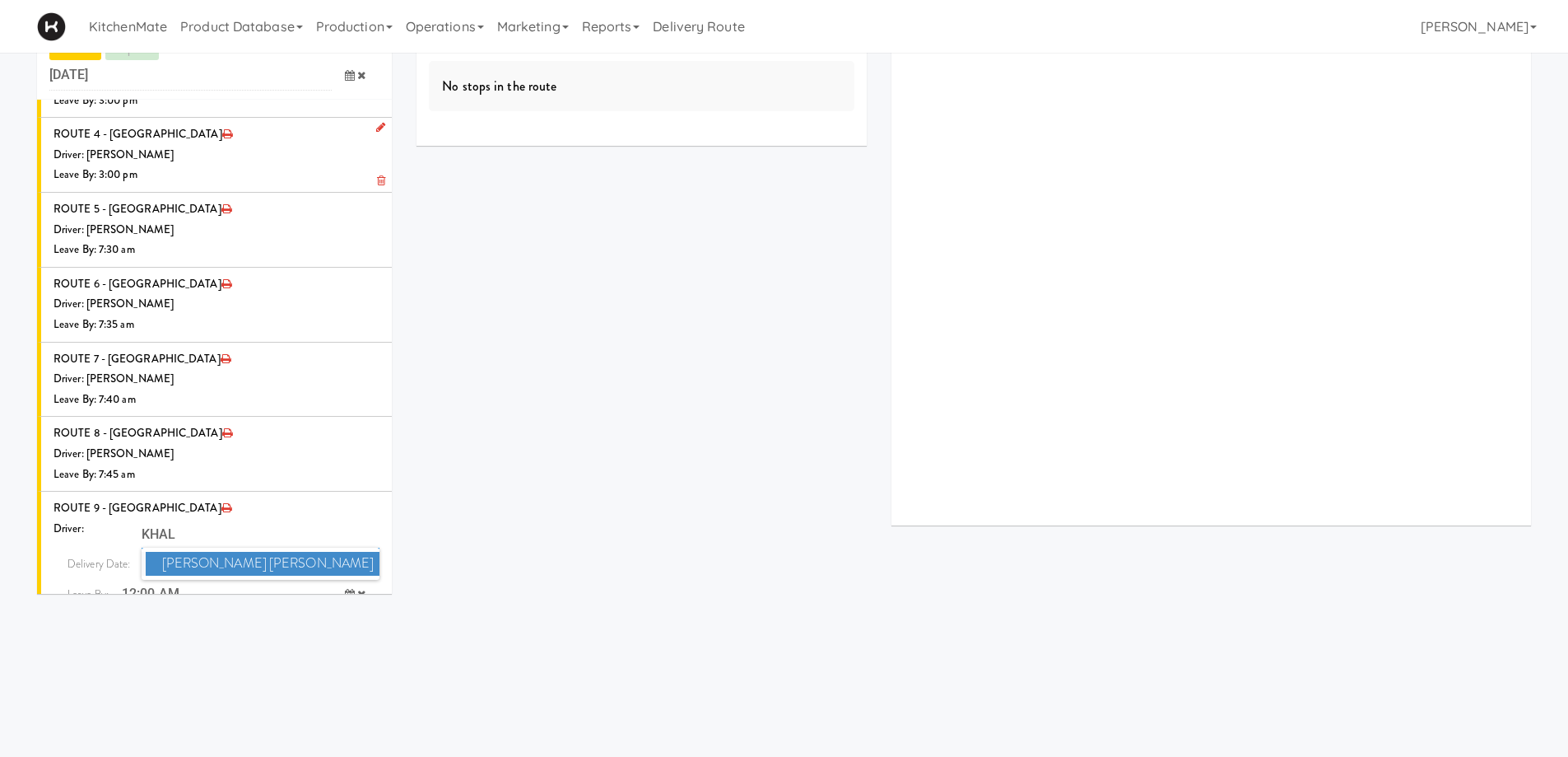
type input "KHAL"
click at [199, 551] on span "Khalil Odim Chedid" at bounding box center [263, 563] width 234 height 24
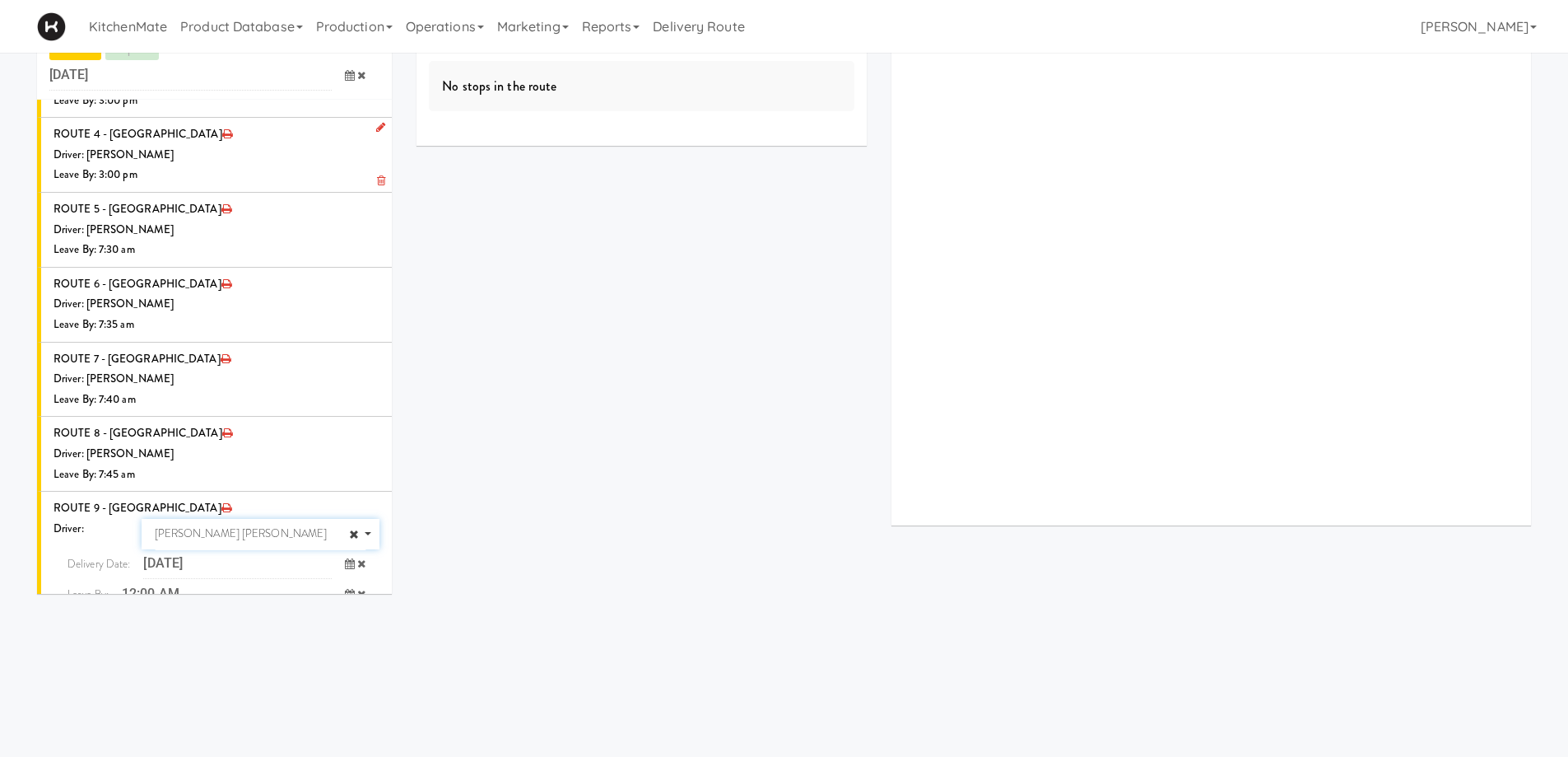
click at [345, 589] on icon at bounding box center [349, 594] width 10 height 11
click at [273, 646] on span "7:00 AM" at bounding box center [281, 660] width 64 height 28
click at [200, 674] on span "7:50 AM" at bounding box center [217, 688] width 64 height 28
click at [334, 622] on icon "submit" at bounding box center [339, 627] width 11 height 11
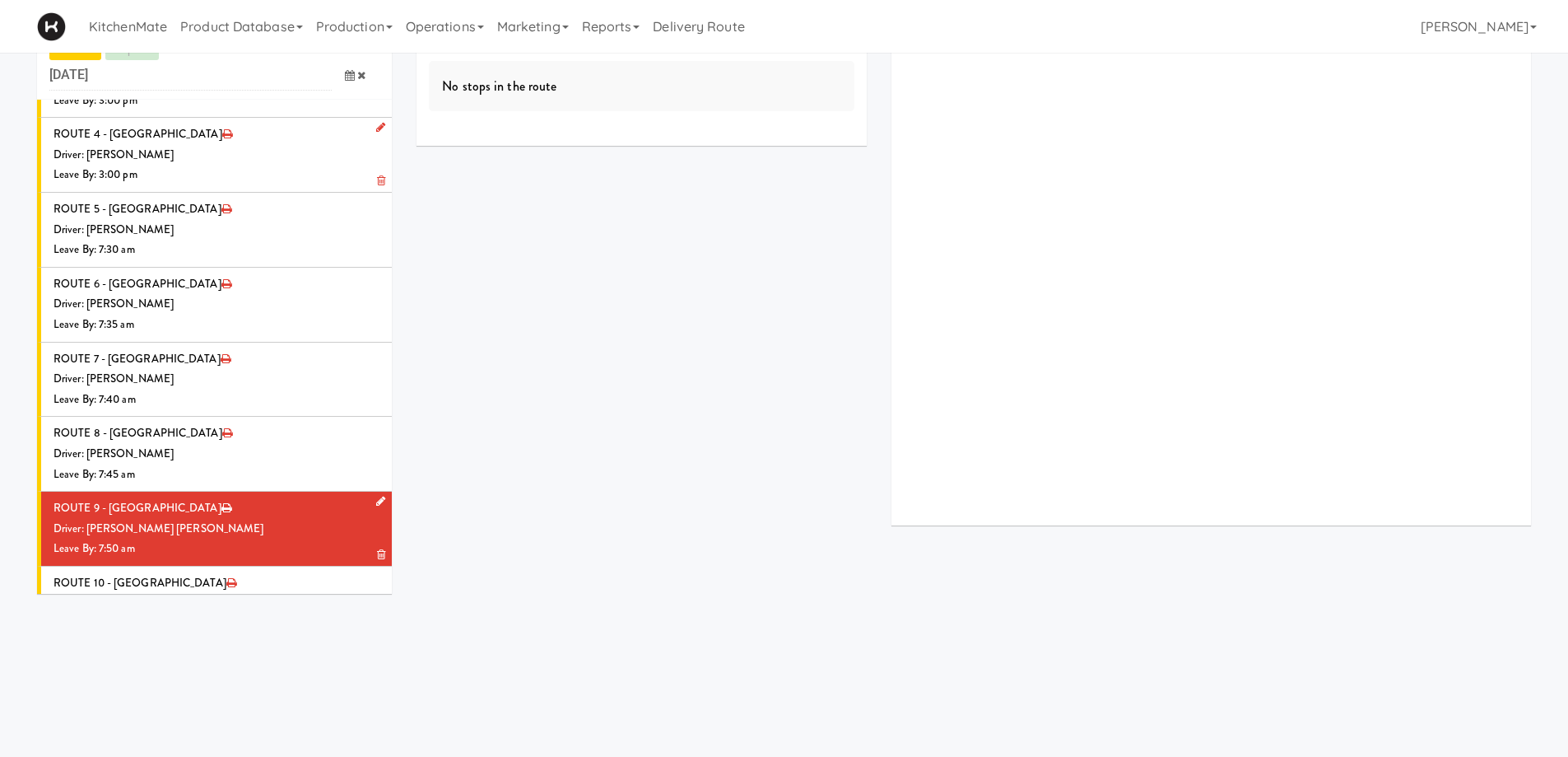
click at [227, 519] on div "Driver: [PERSON_NAME] [PERSON_NAME]" at bounding box center [216, 529] width 326 height 21
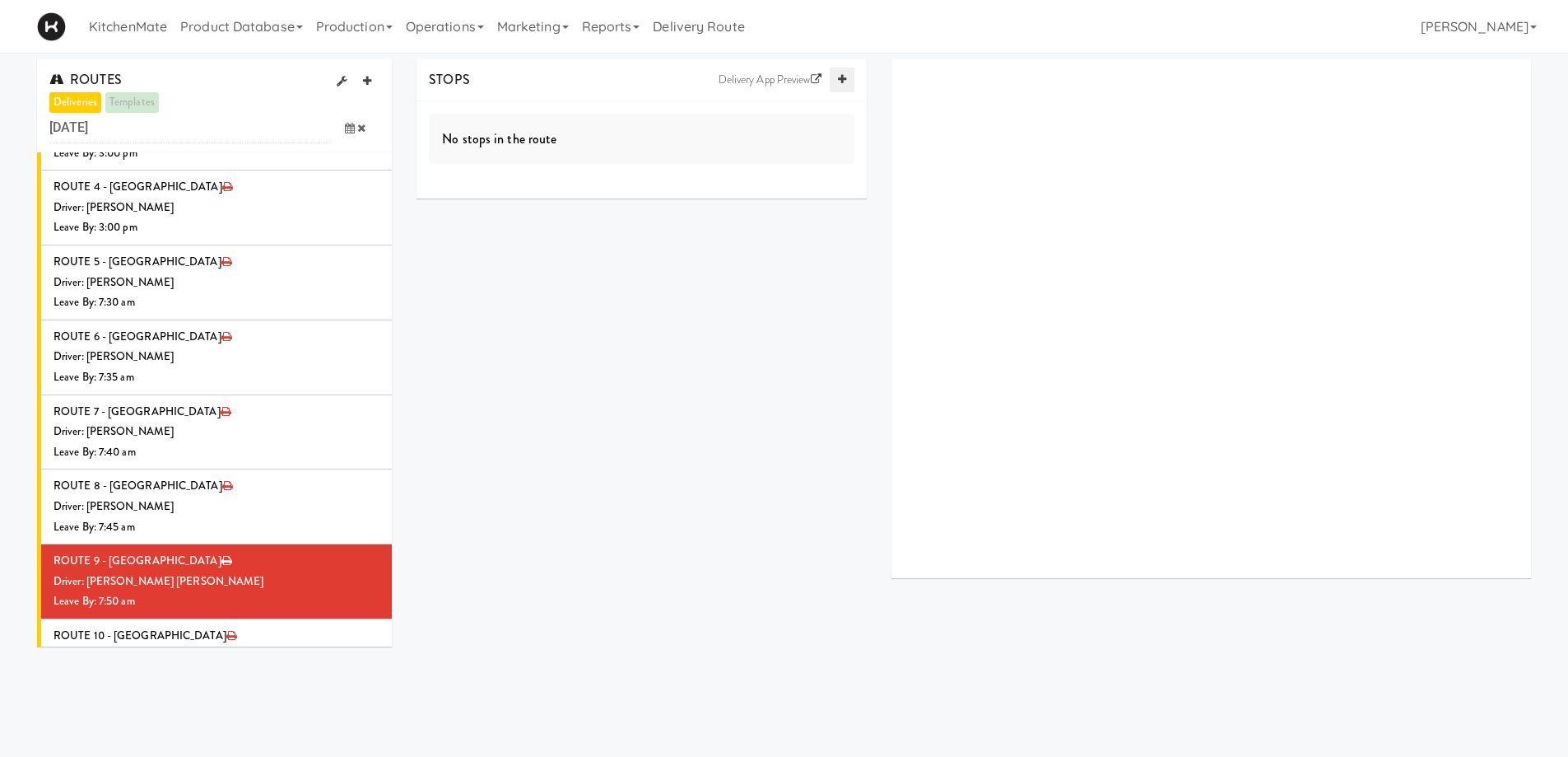
click at [842, 80] on icon at bounding box center [842, 79] width 8 height 11
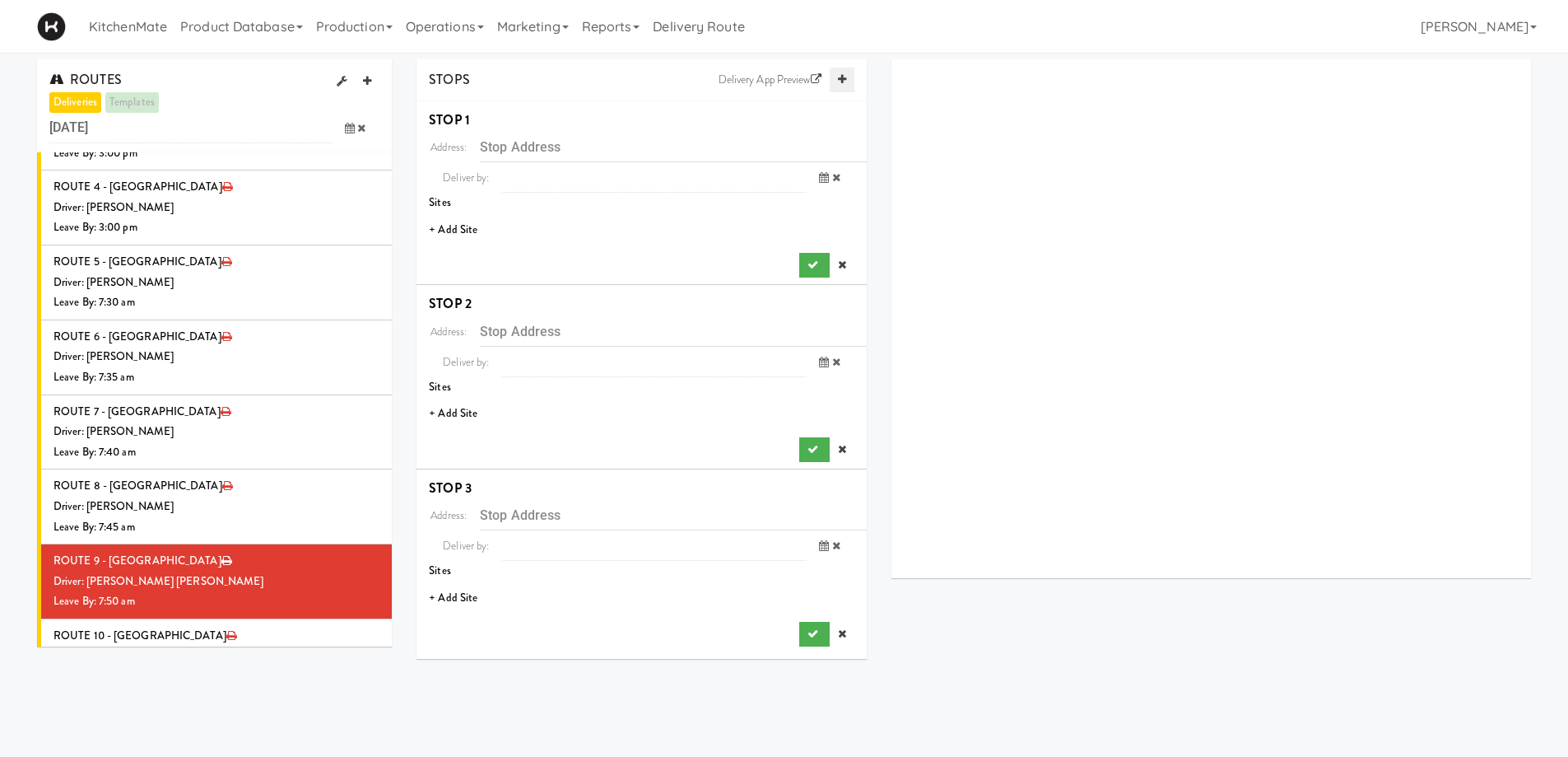
click at [841, 80] on icon at bounding box center [842, 79] width 8 height 11
click at [840, 80] on icon at bounding box center [842, 79] width 8 height 11
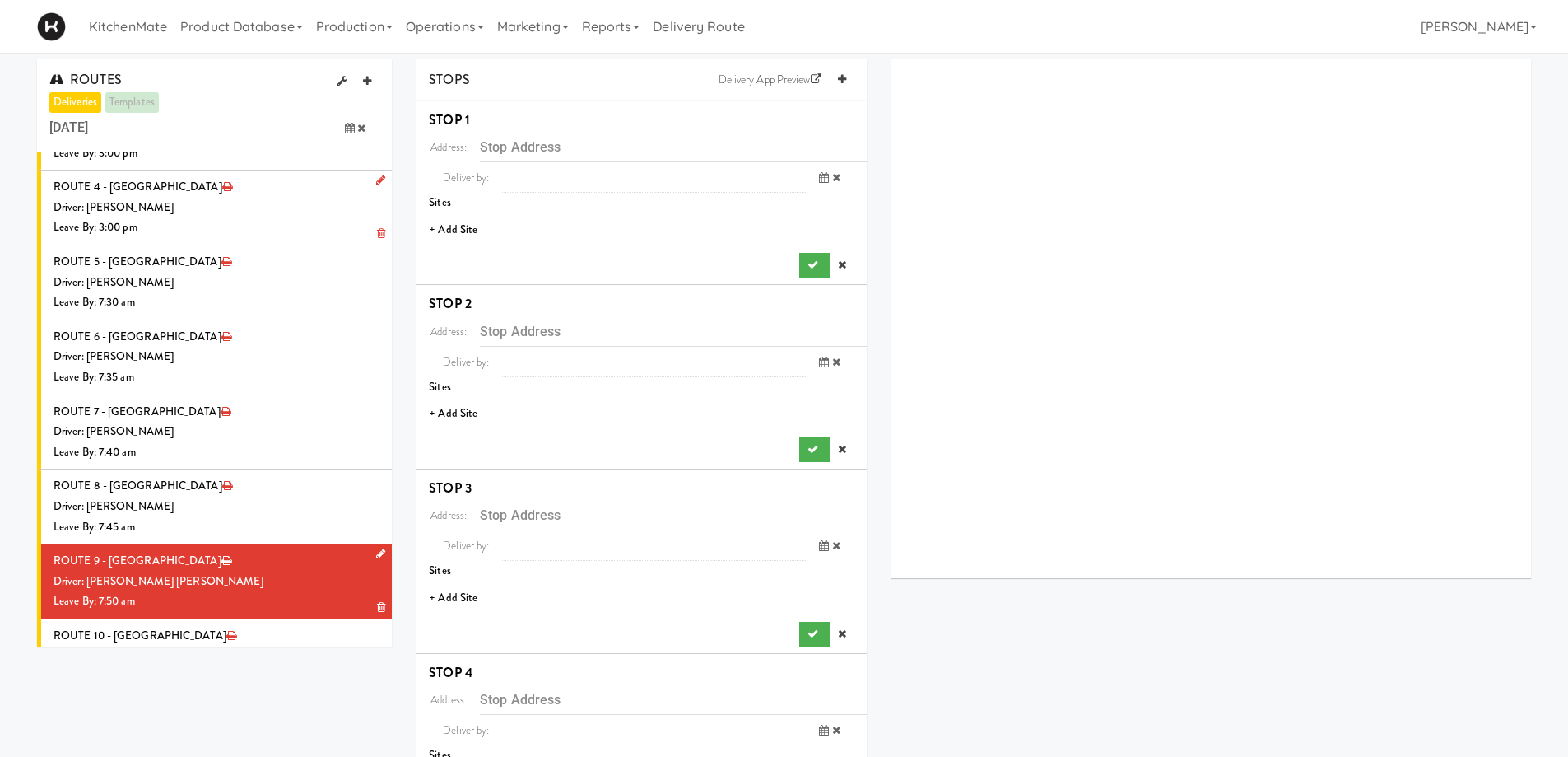
click at [170, 571] on div "Driver: [PERSON_NAME] [PERSON_NAME]" at bounding box center [216, 581] width 326 height 21
click at [465, 223] on li "+ Add Site" at bounding box center [641, 230] width 450 height 33
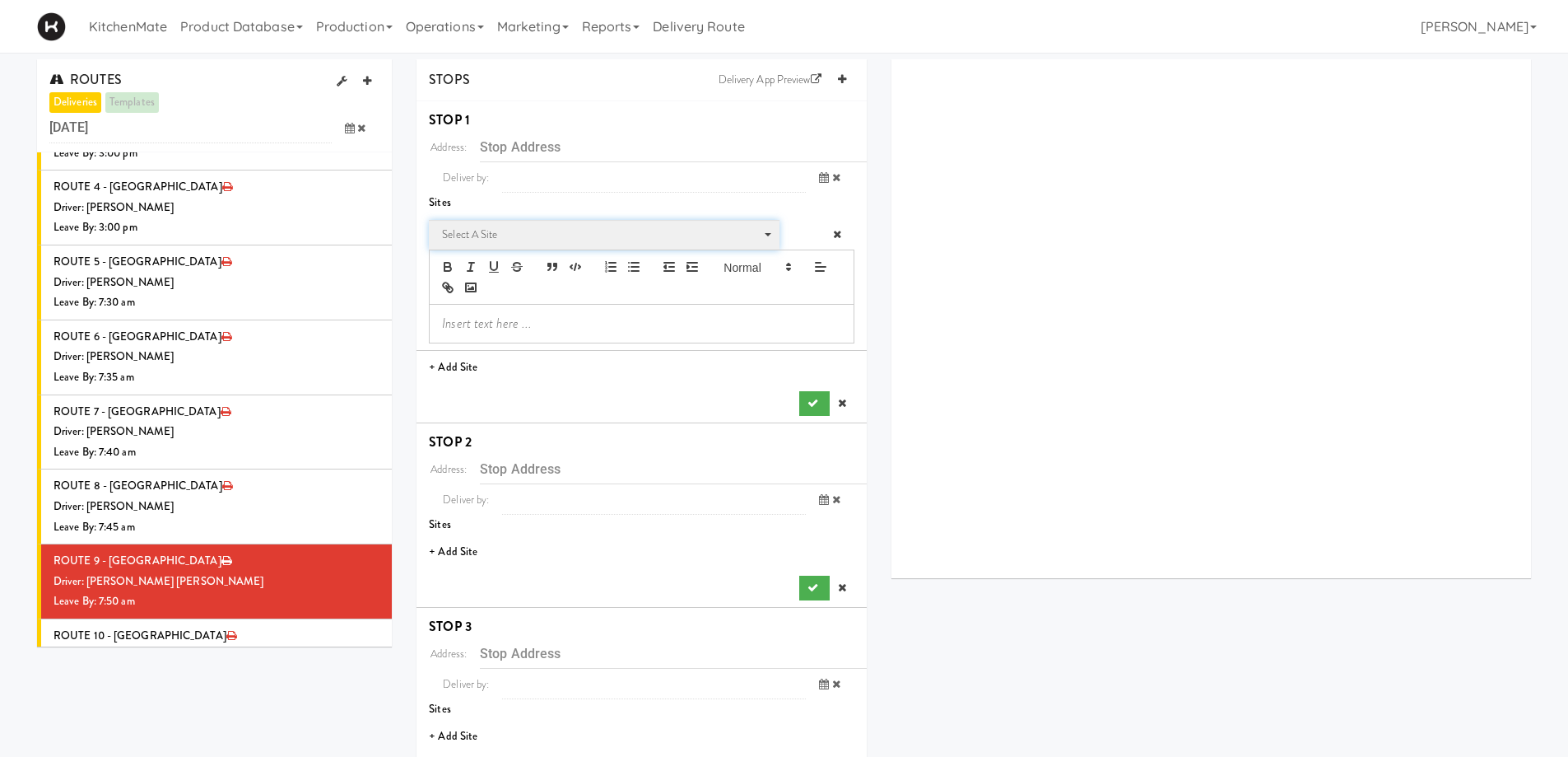
click at [503, 239] on span "Select a site" at bounding box center [598, 234] width 313 height 20
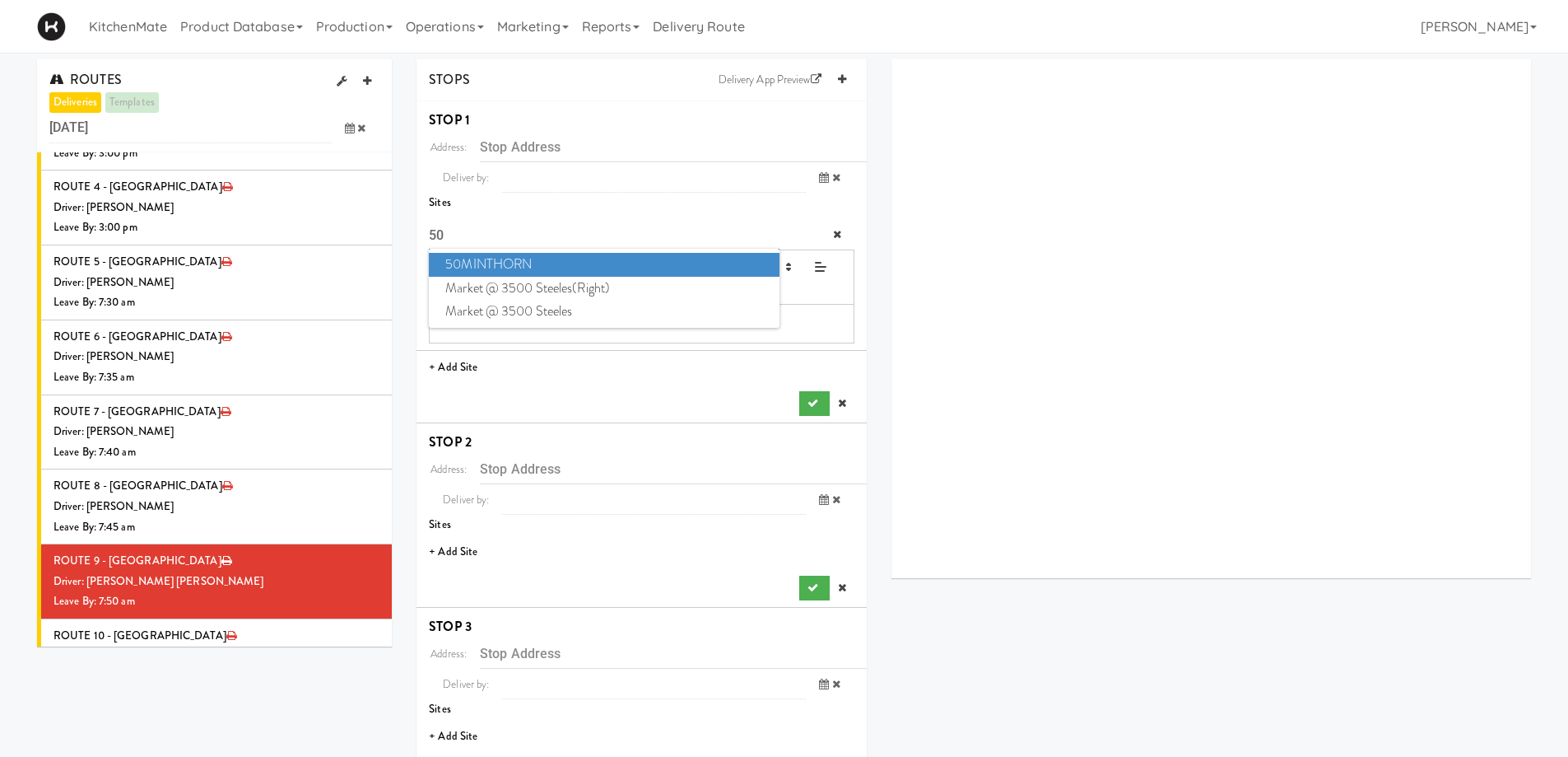
type input "50"
click at [533, 265] on span "50MINTHORN" at bounding box center [603, 265] width 349 height 24
type input "[STREET_ADDRESS][PERSON_NAME]"
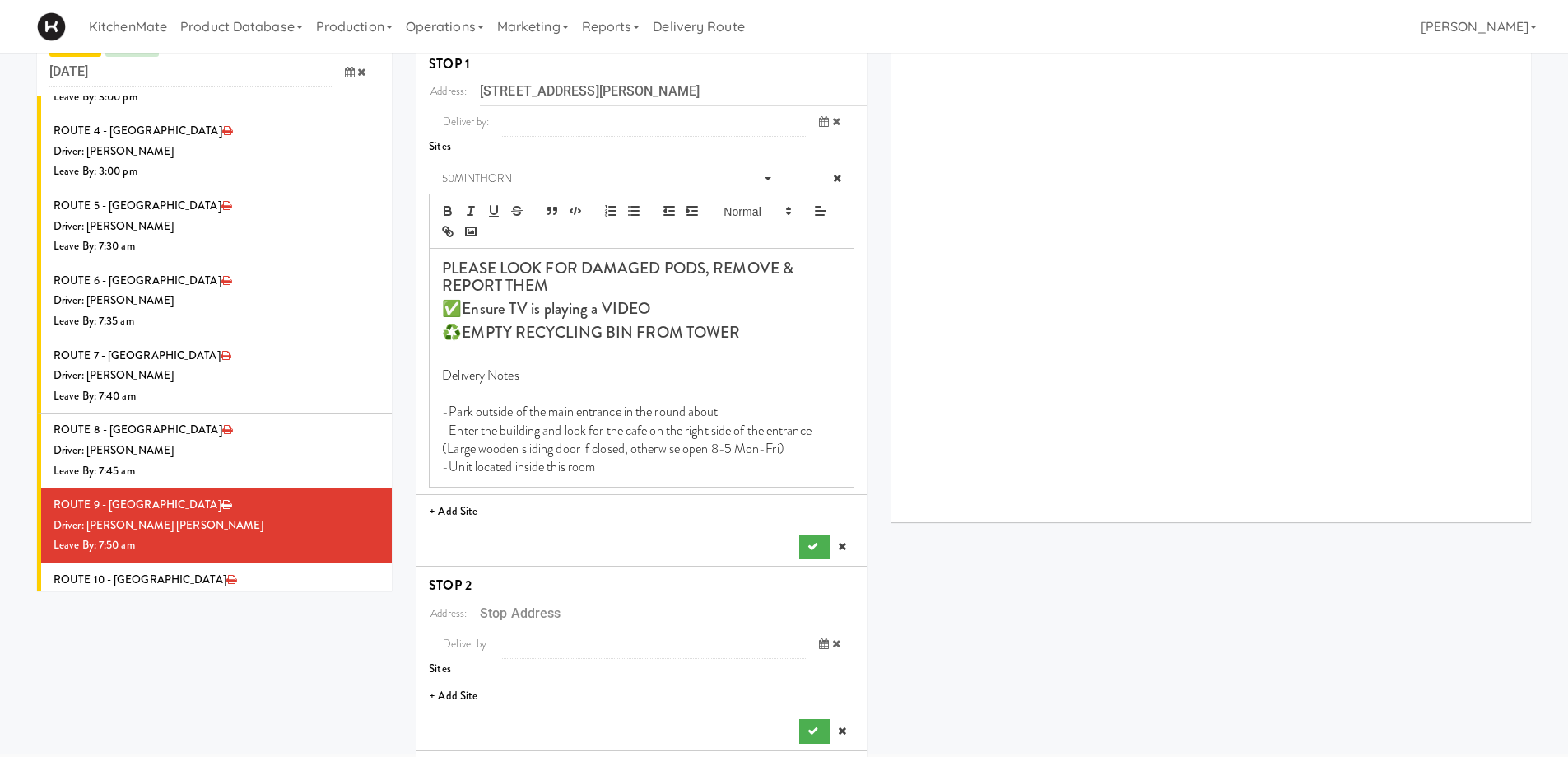
scroll to position [83, 0]
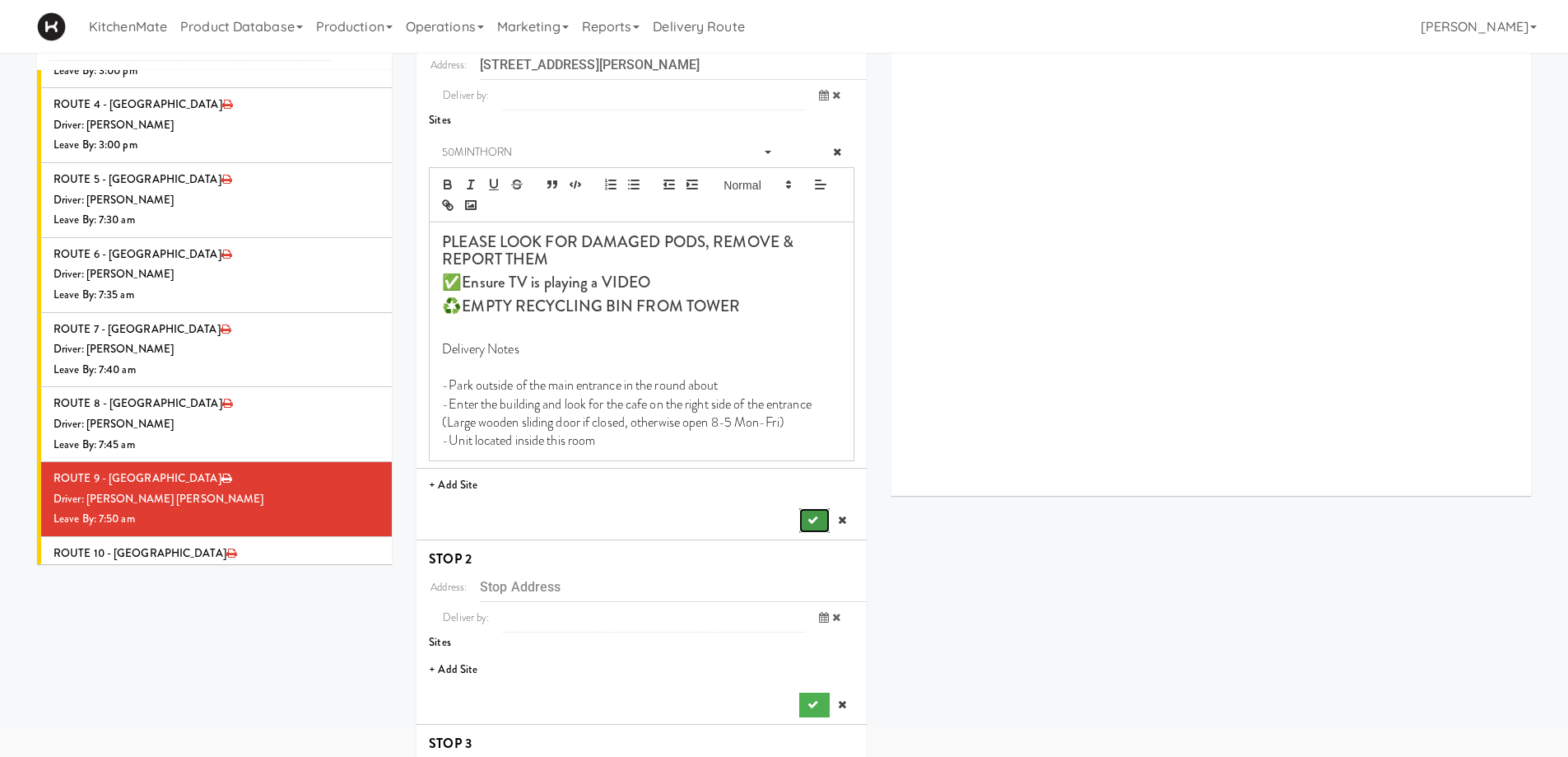
click at [815, 515] on icon "submit" at bounding box center [812, 520] width 11 height 11
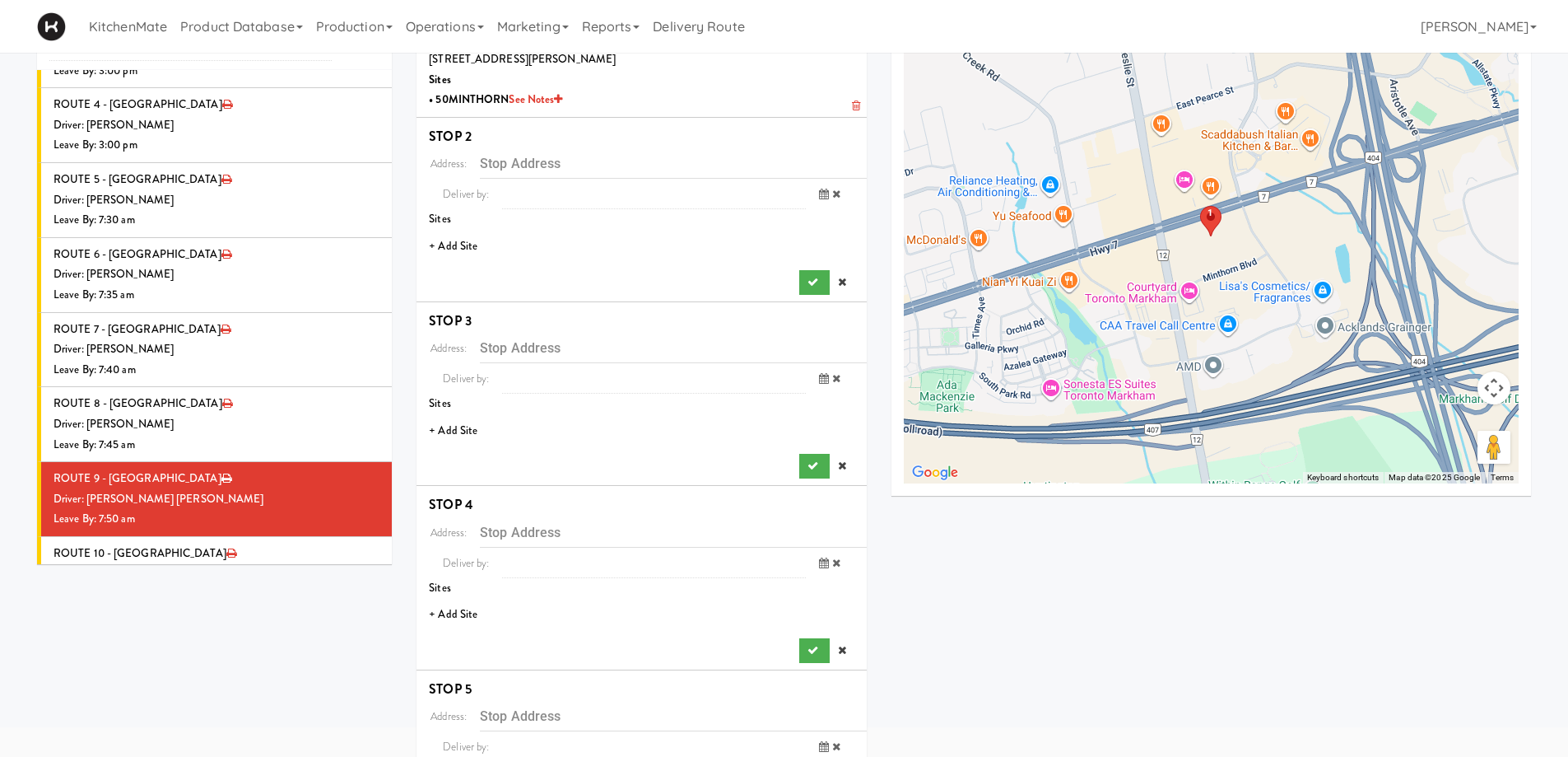
click at [462, 229] on li "+ Add Site" at bounding box center [641, 246] width 450 height 33
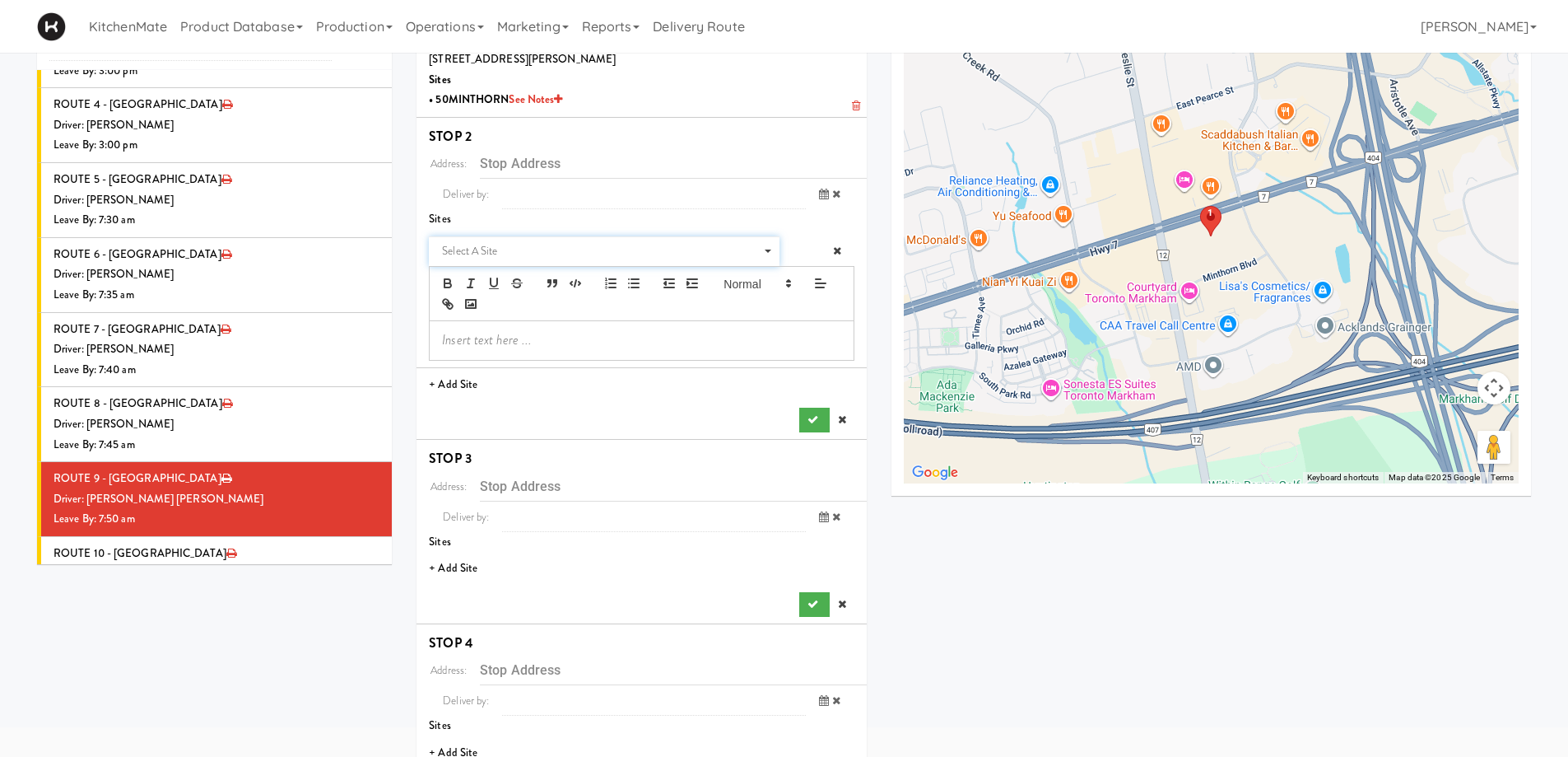
click at [497, 254] on span "Select a site" at bounding box center [598, 251] width 313 height 20
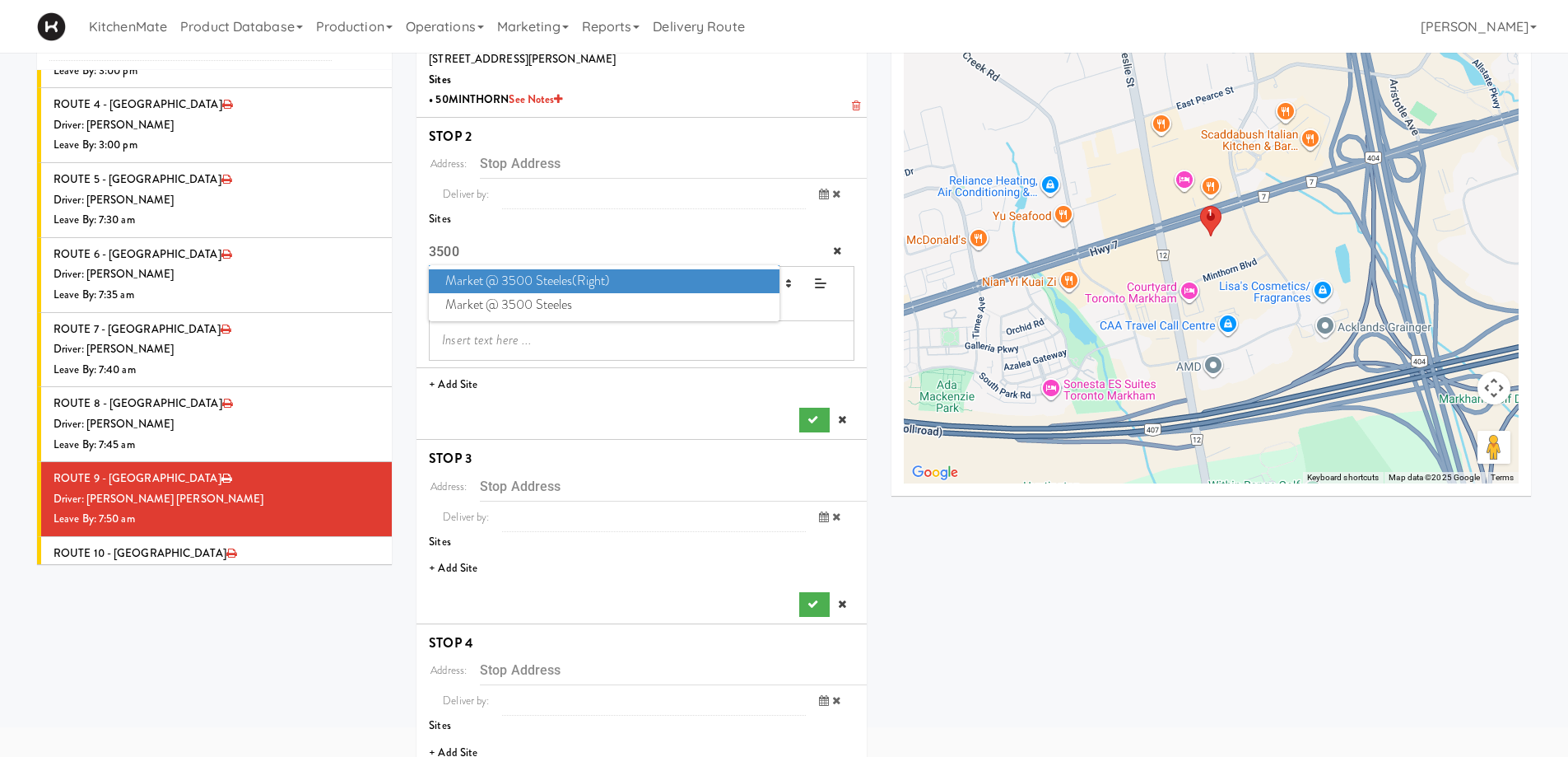
type input "3500"
click at [578, 282] on span "Market @ 3500 Steeles(Right)" at bounding box center [603, 281] width 349 height 24
type input "[STREET_ADDRESS][PERSON_NAME]"
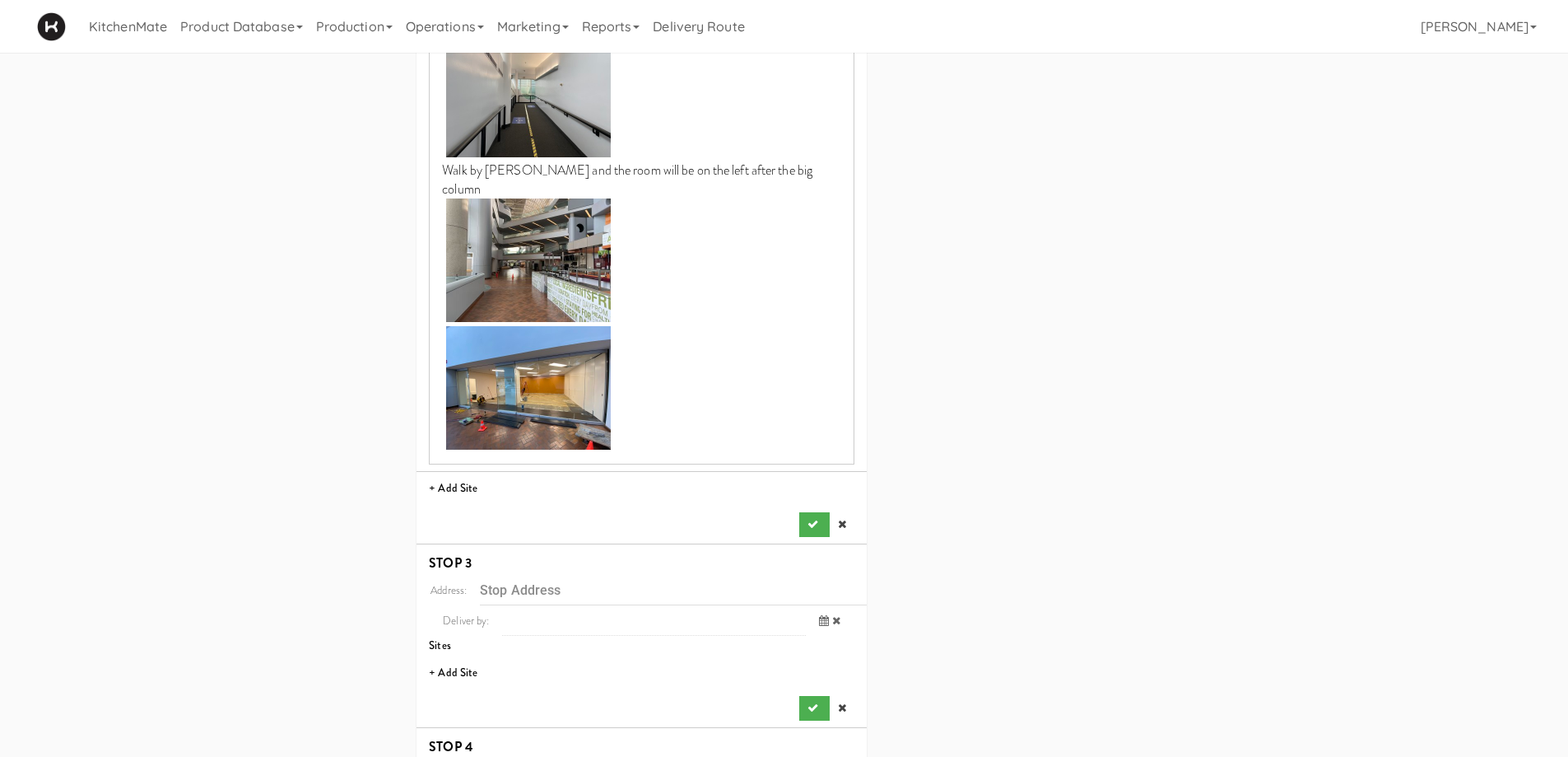
scroll to position [906, 0]
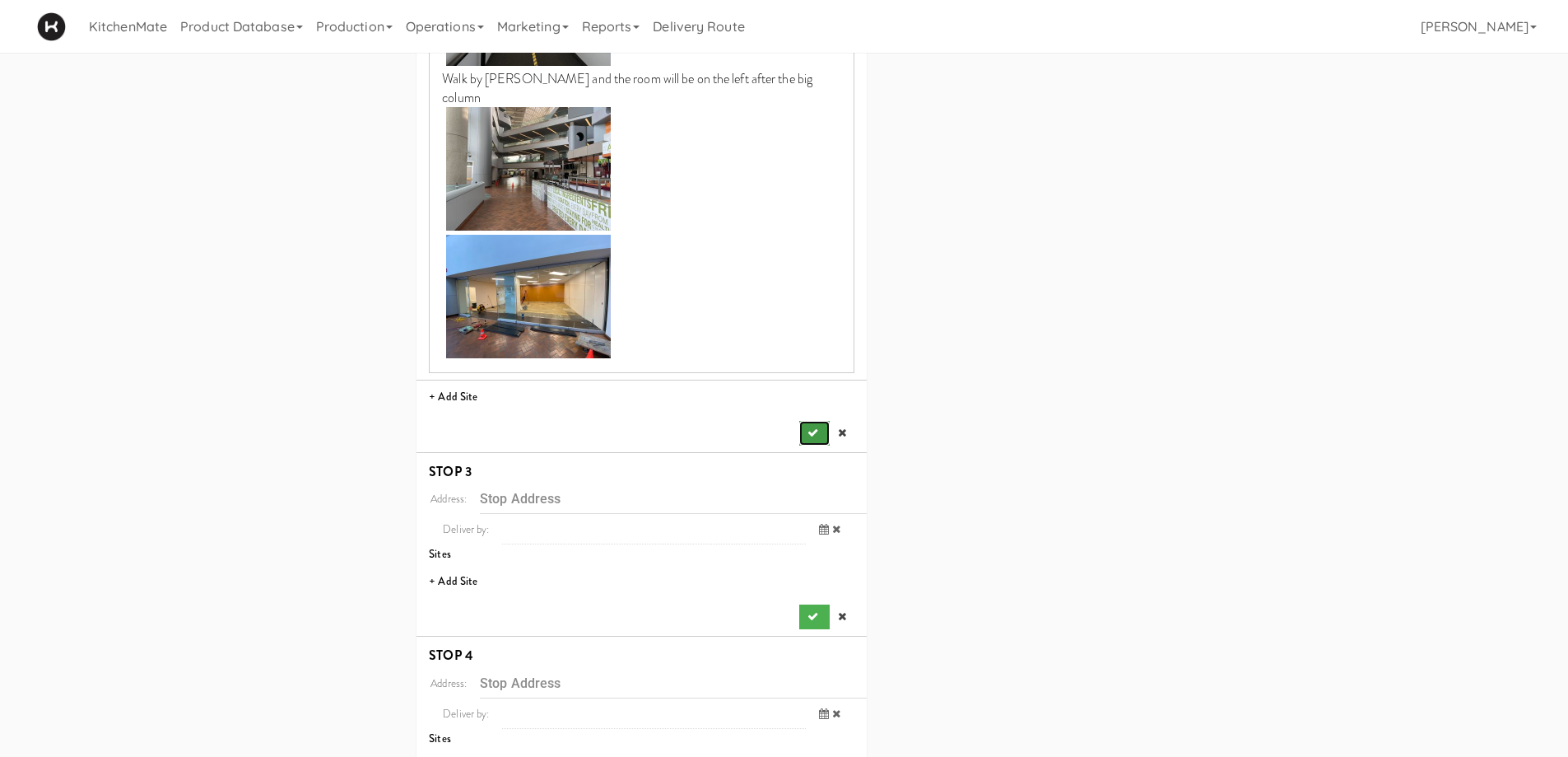
click at [810, 421] on button "submit" at bounding box center [814, 432] width 30 height 25
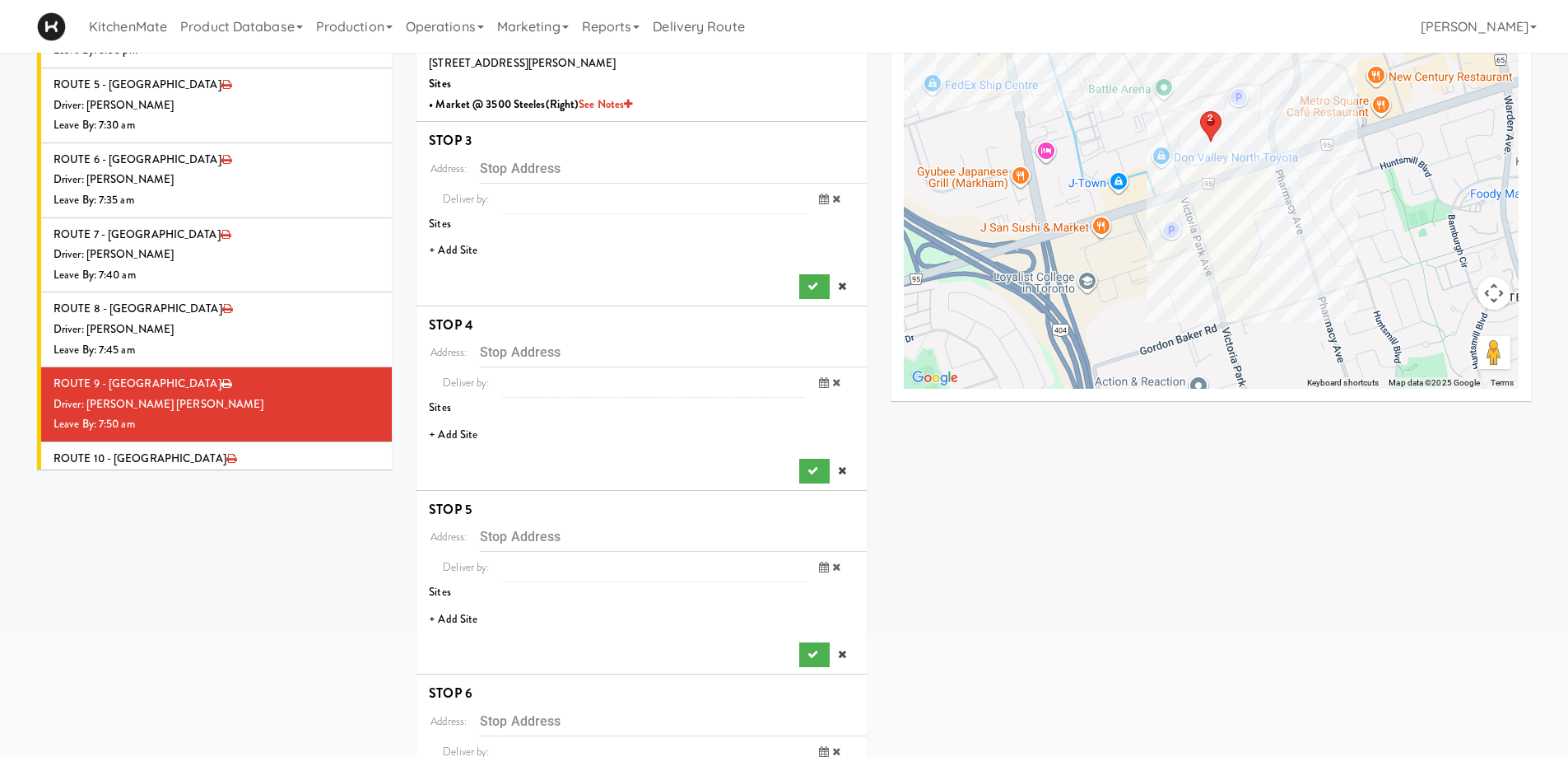
scroll to position [170, 0]
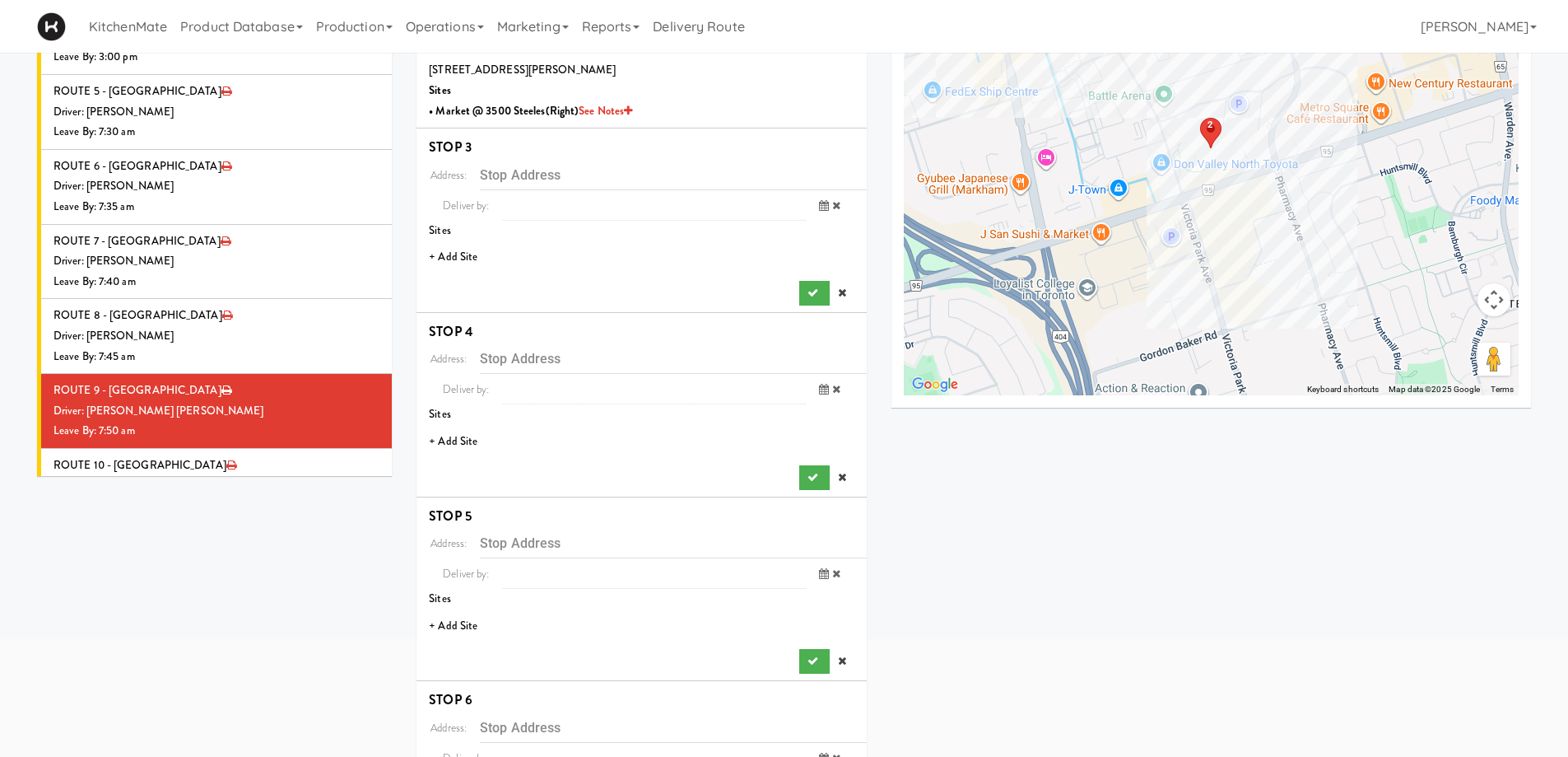
click at [466, 254] on li "+ Add Site" at bounding box center [641, 257] width 450 height 33
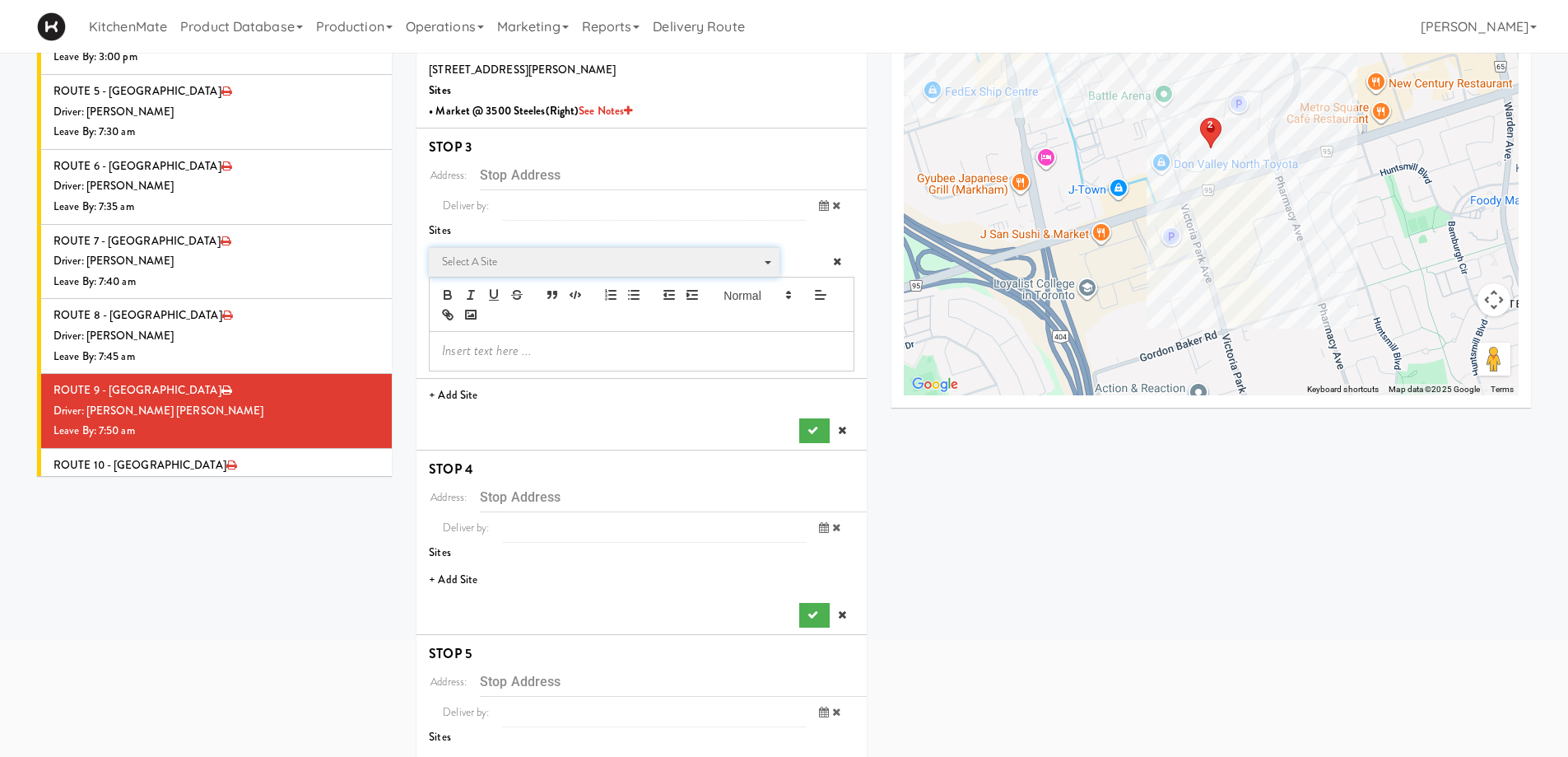
click at [531, 259] on span "Select a site" at bounding box center [598, 262] width 313 height 20
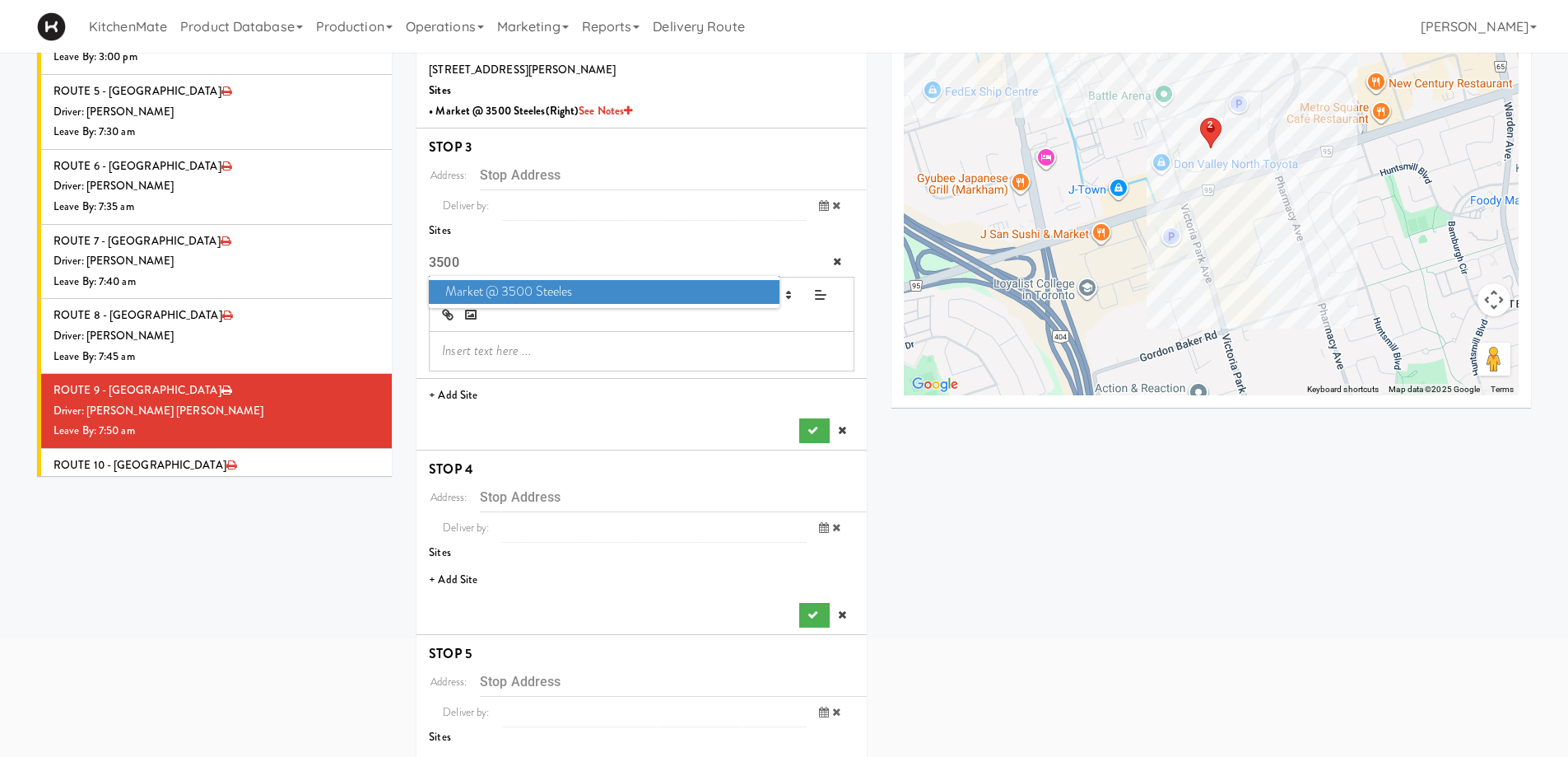
type input "3500"
click at [540, 284] on span "Market @ 3500 Steeles" at bounding box center [603, 291] width 349 height 24
type input "[STREET_ADDRESS][PERSON_NAME]"
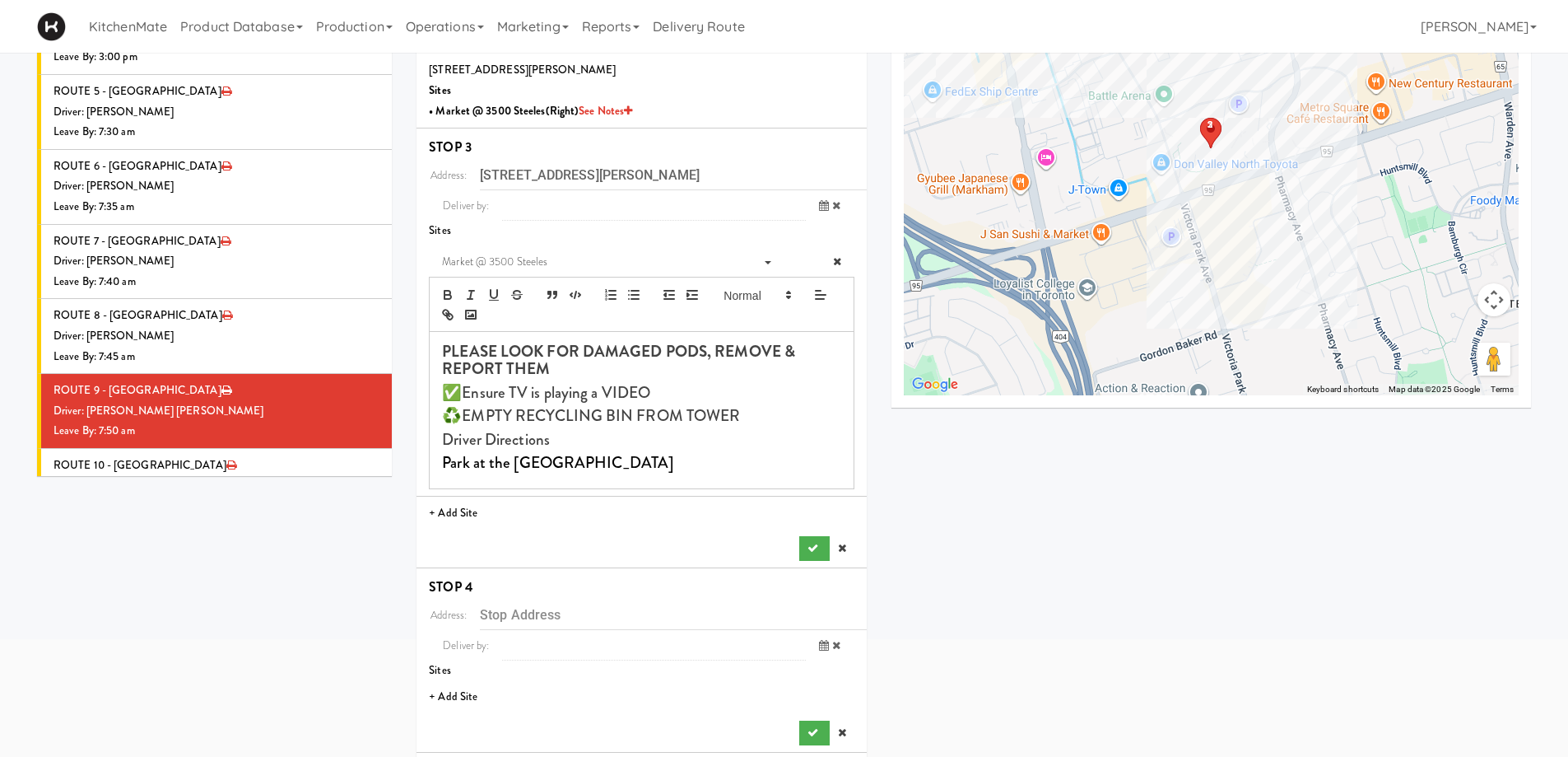
scroll to position [335, 0]
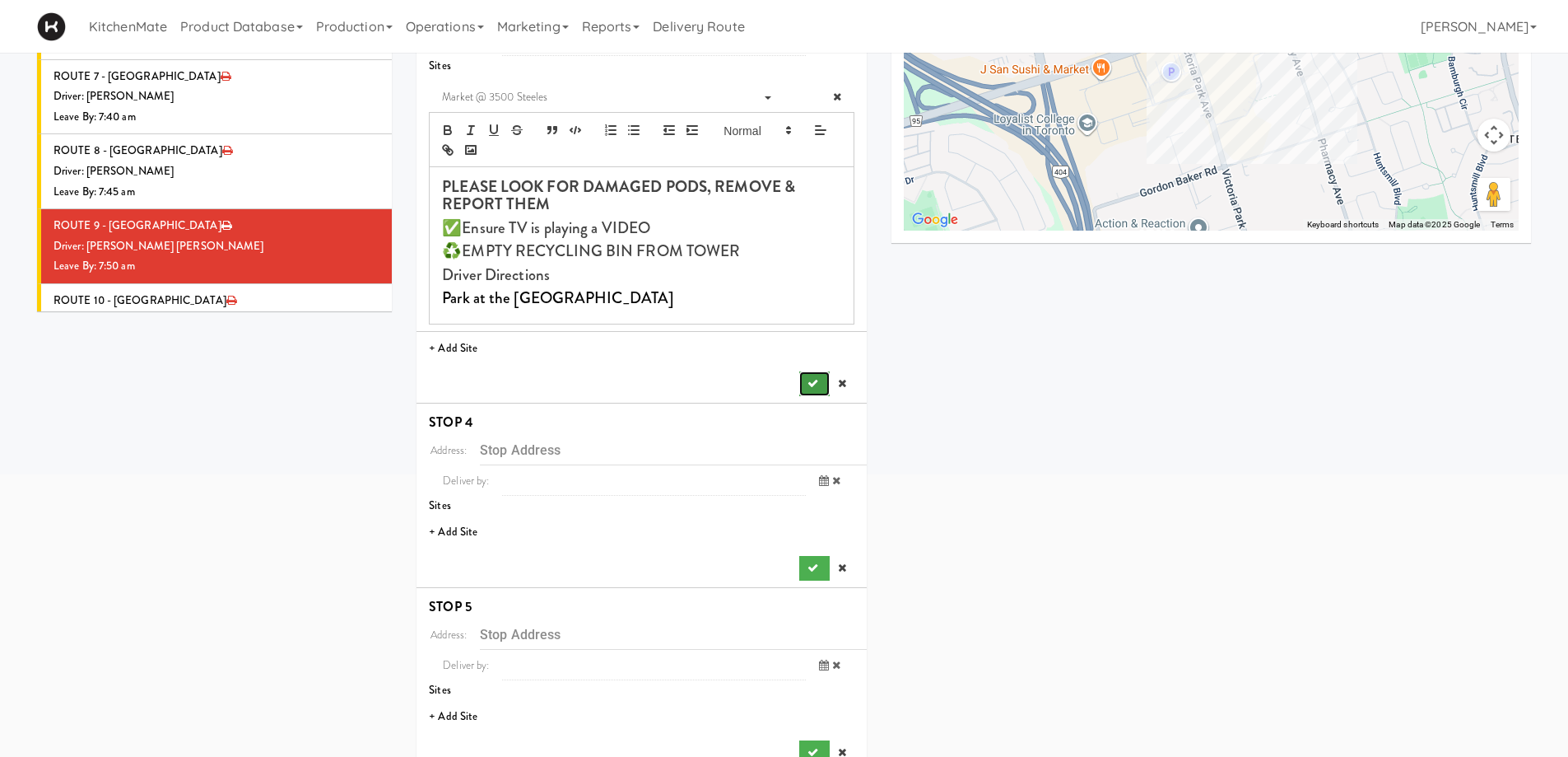
click at [811, 377] on button "submit" at bounding box center [814, 383] width 30 height 25
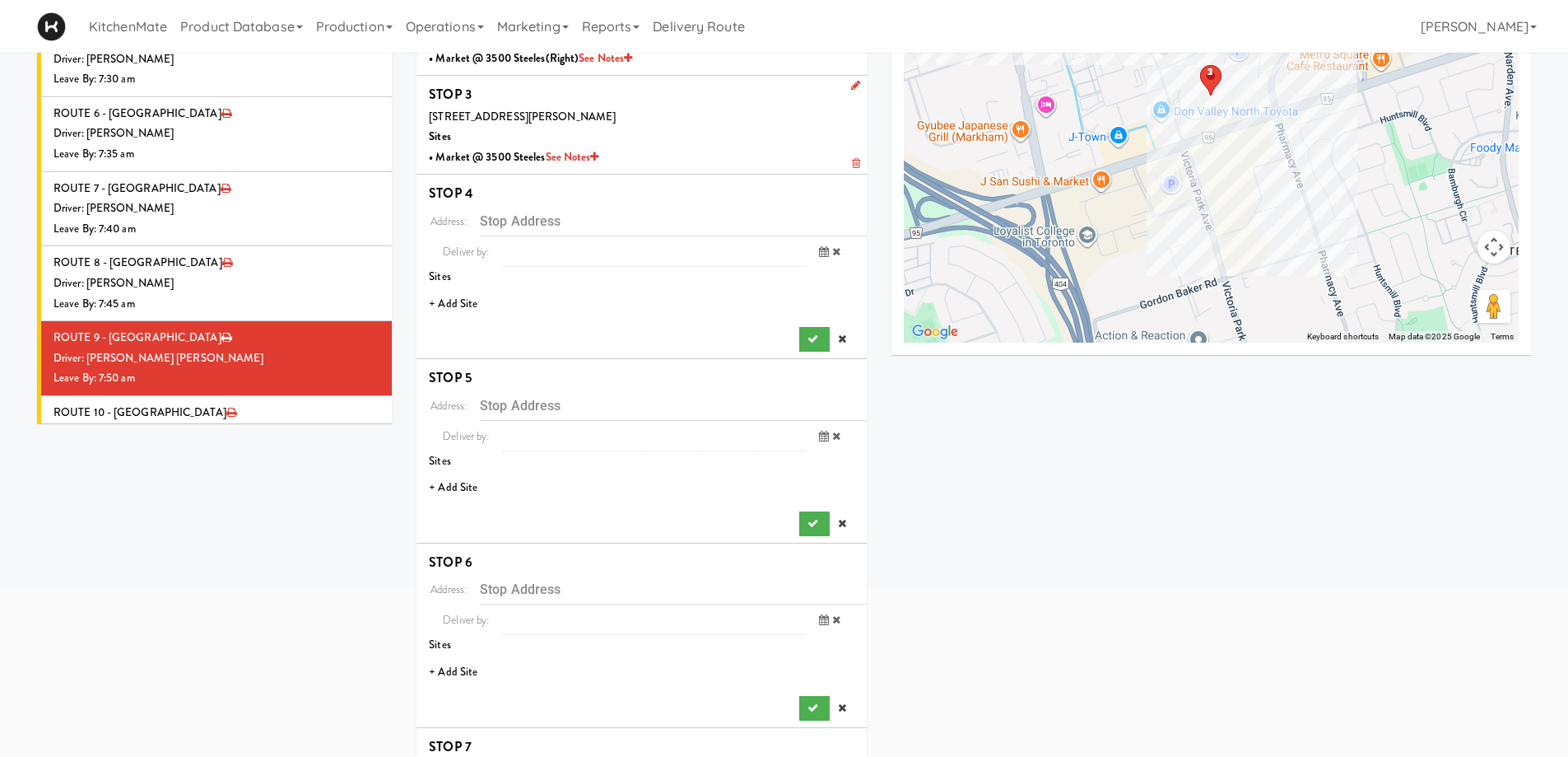
scroll to position [253, 0]
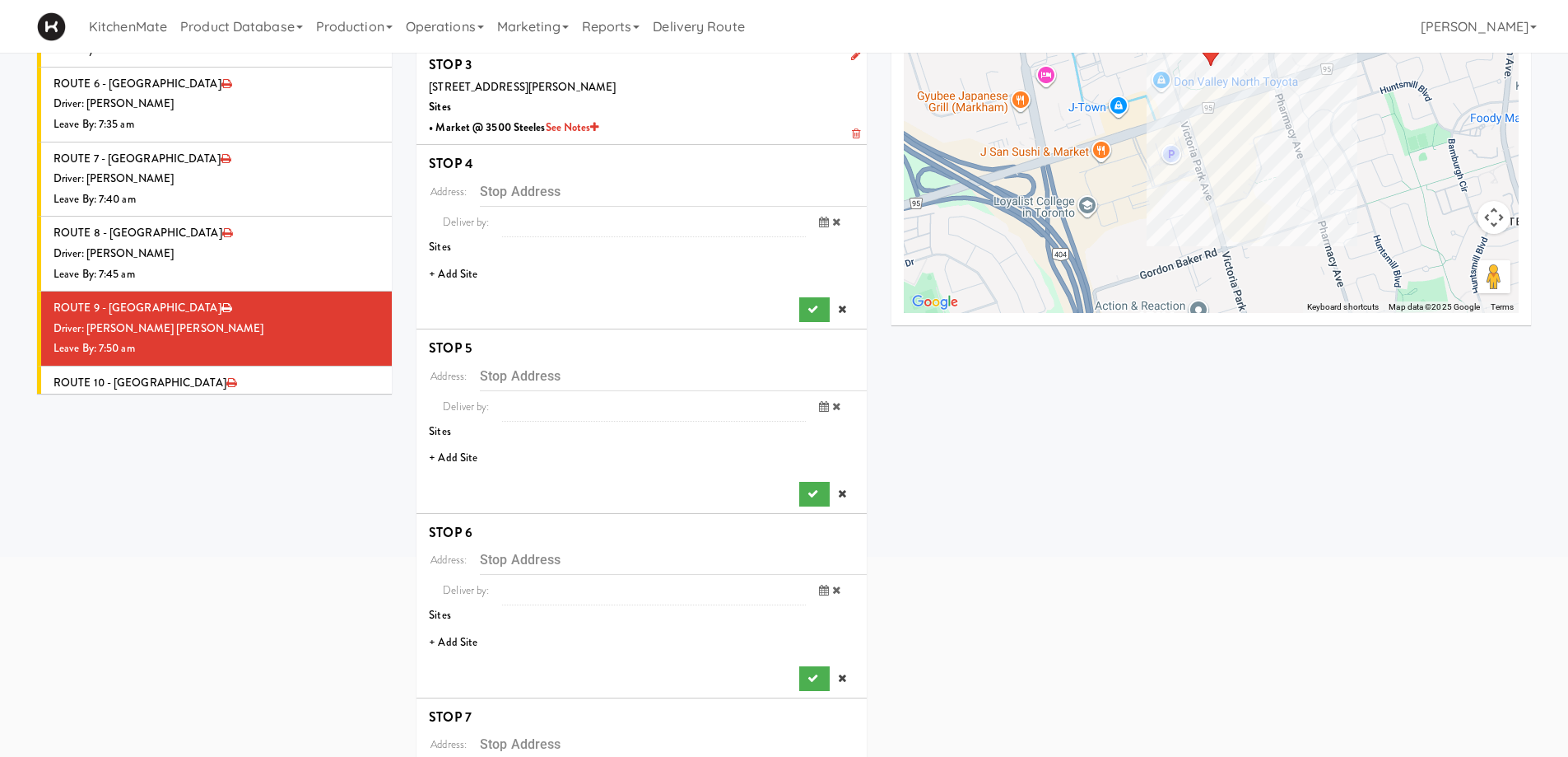
click at [464, 271] on li "+ Add Site" at bounding box center [641, 275] width 450 height 33
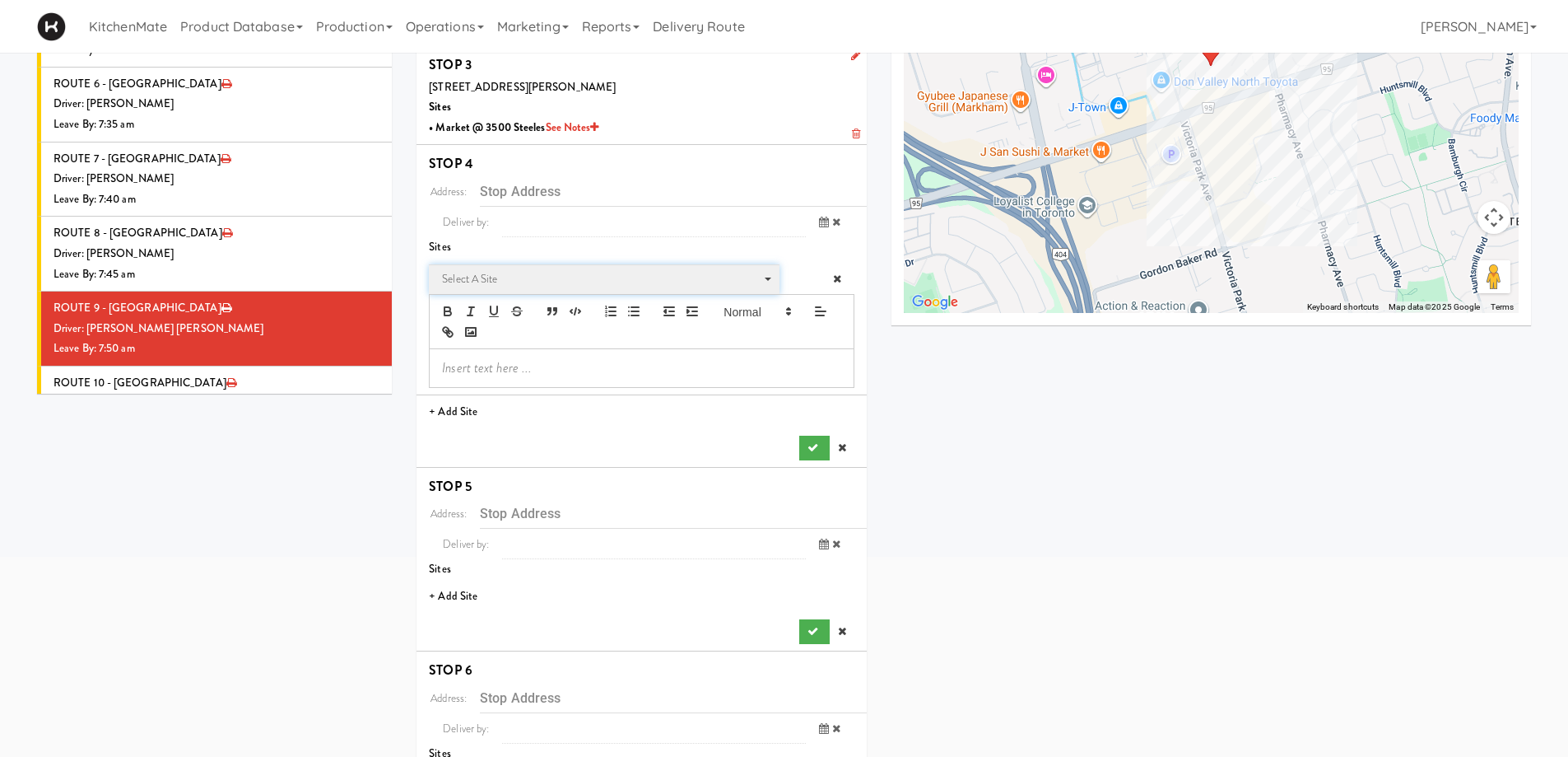
click at [507, 282] on span "Select a site" at bounding box center [598, 279] width 313 height 20
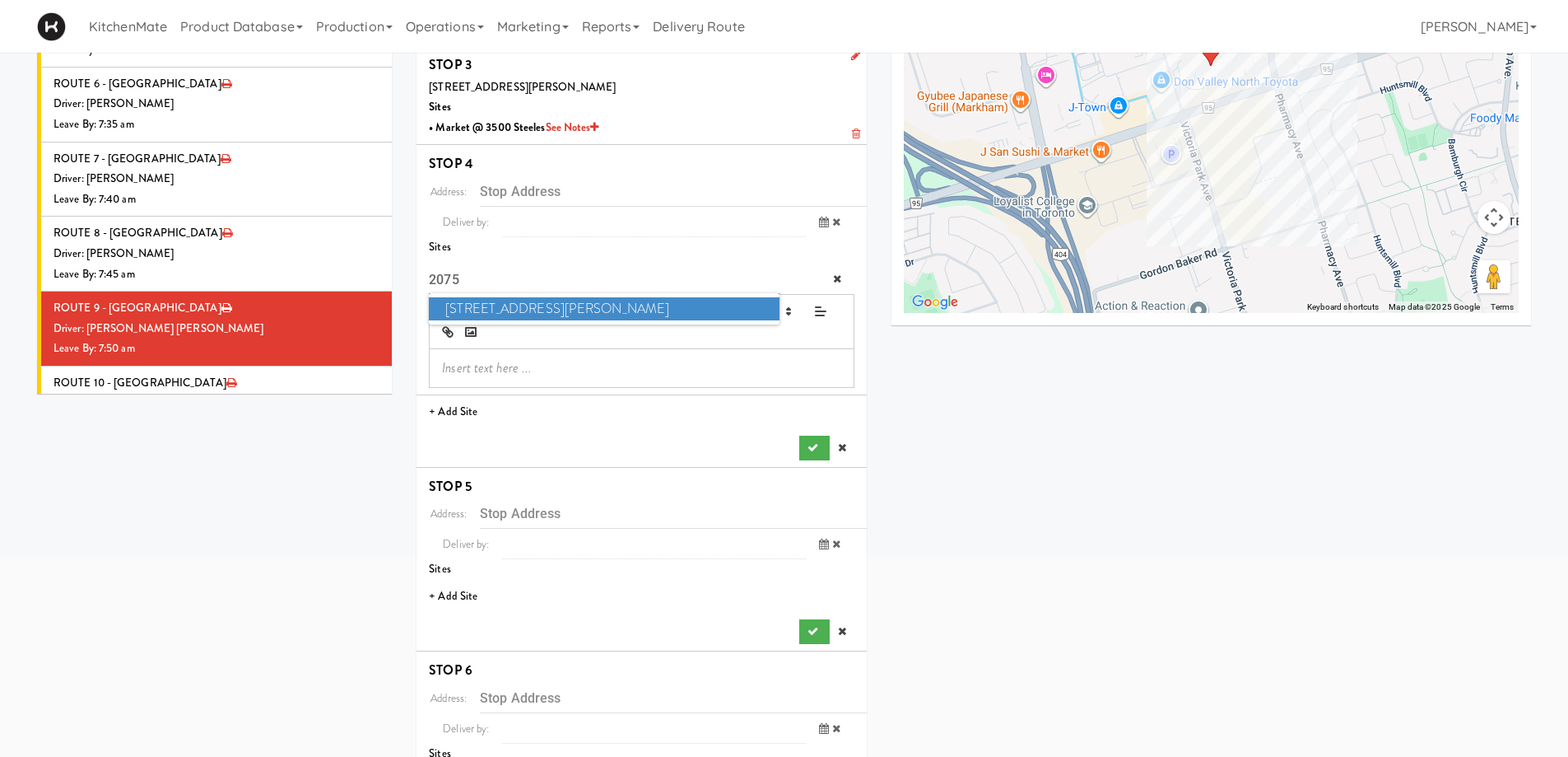
type input "2075"
click at [479, 307] on span "2075 - Kennedy Rd" at bounding box center [603, 309] width 349 height 24
type input "[STREET_ADDRESS][PERSON_NAME]"
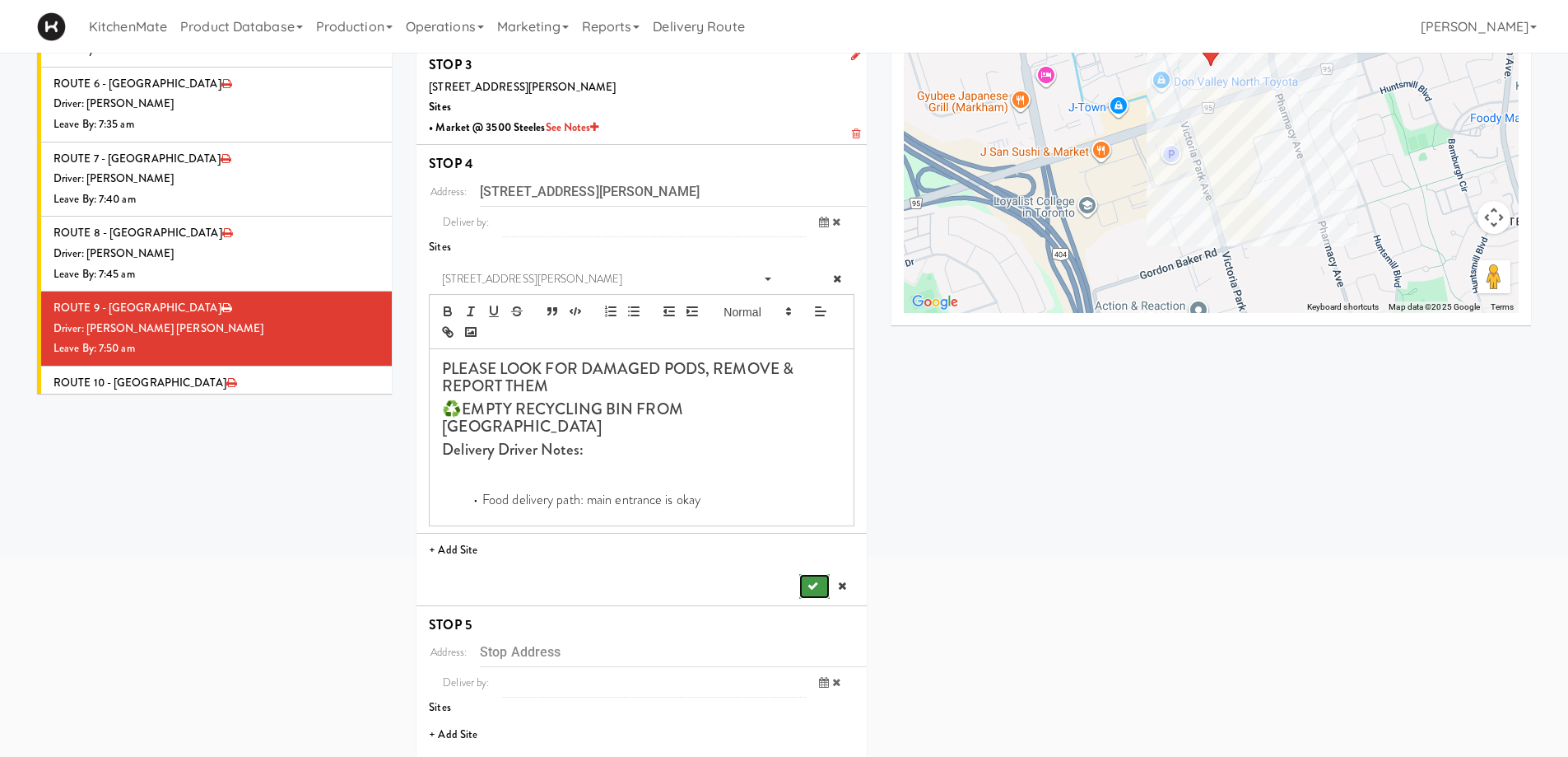
click at [807, 574] on button "submit" at bounding box center [814, 586] width 30 height 25
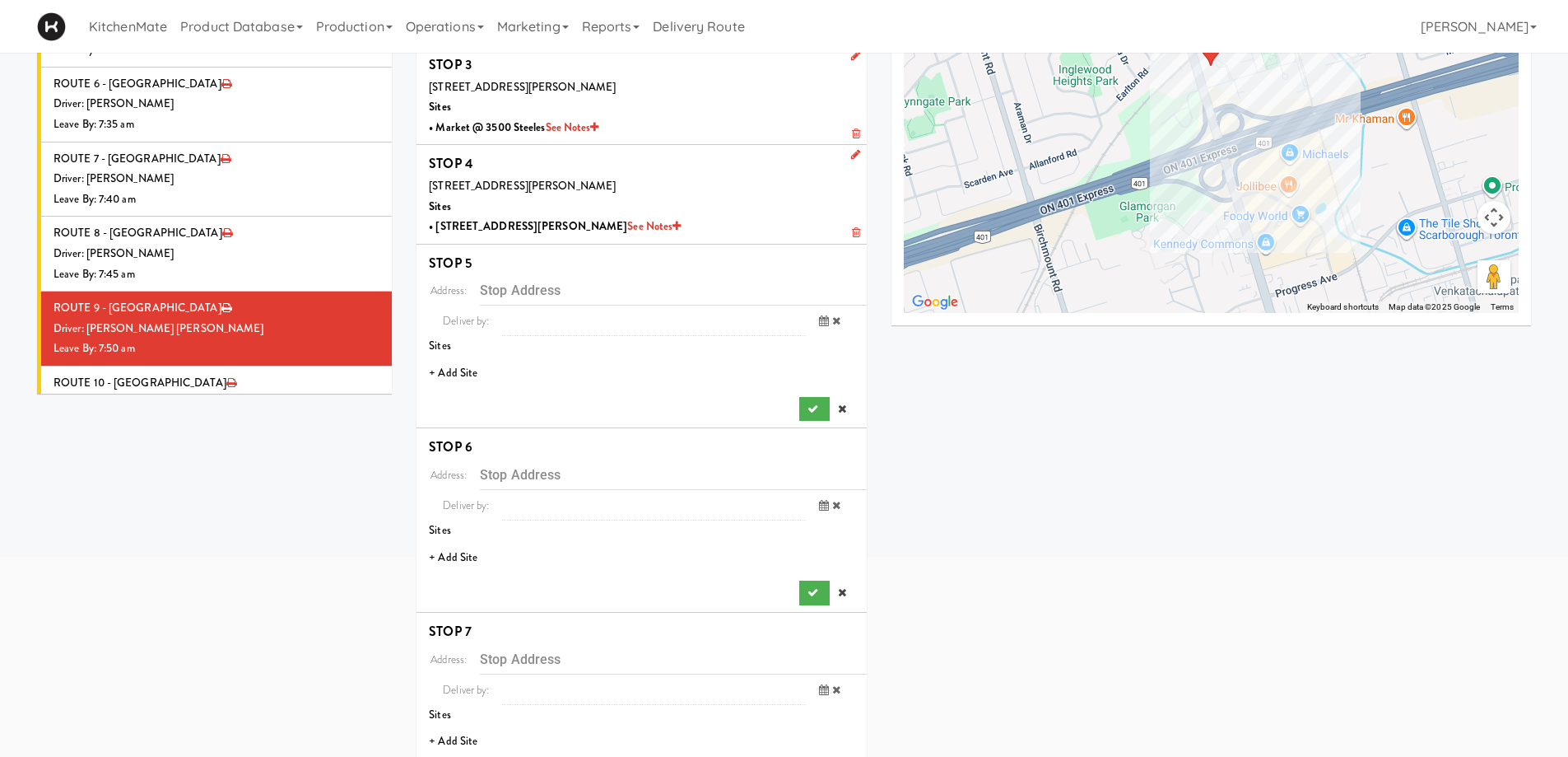
click at [472, 372] on li "+ Add Site" at bounding box center [641, 373] width 450 height 33
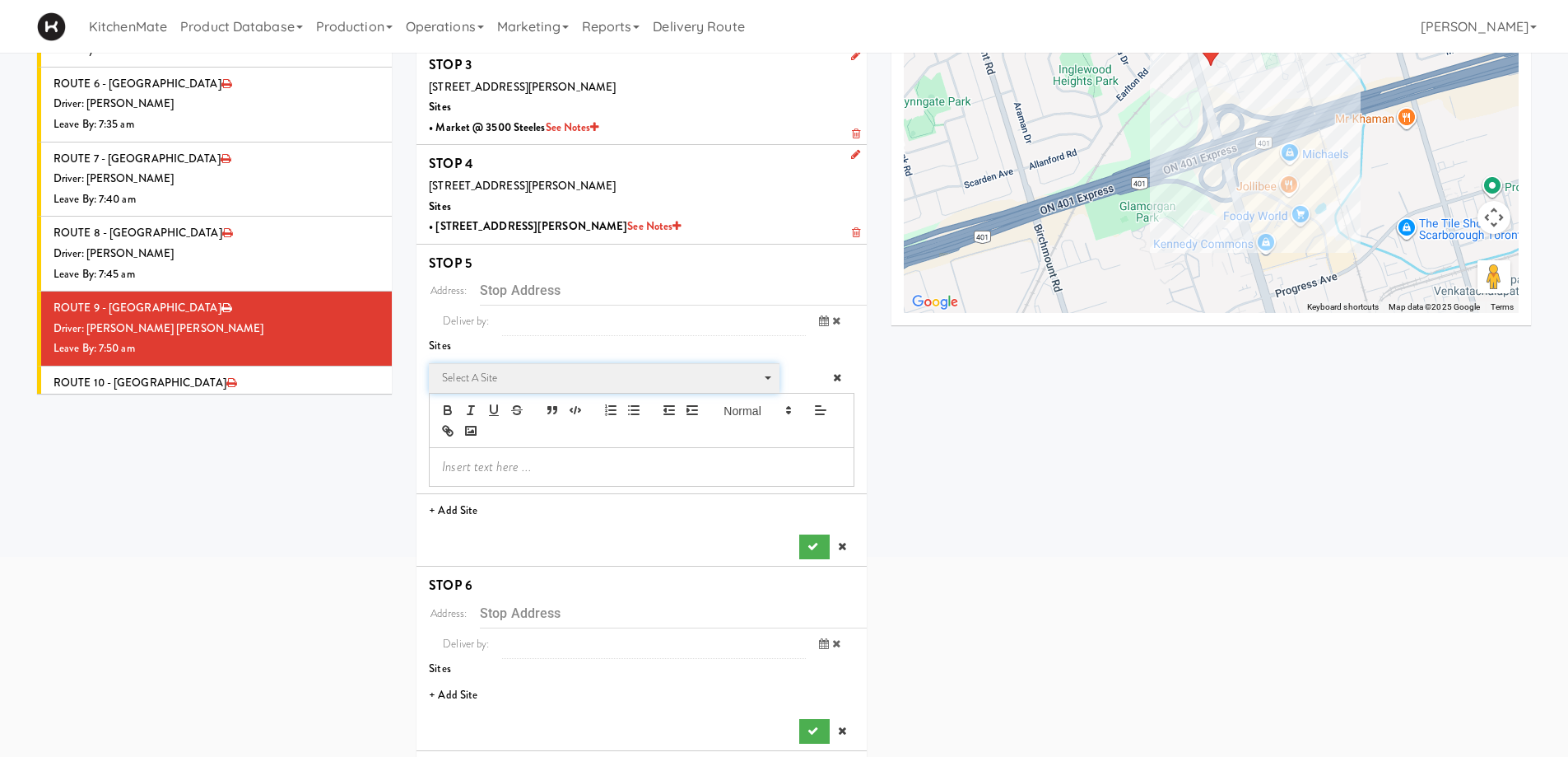
click at [550, 384] on span "Select a site" at bounding box center [598, 378] width 313 height 20
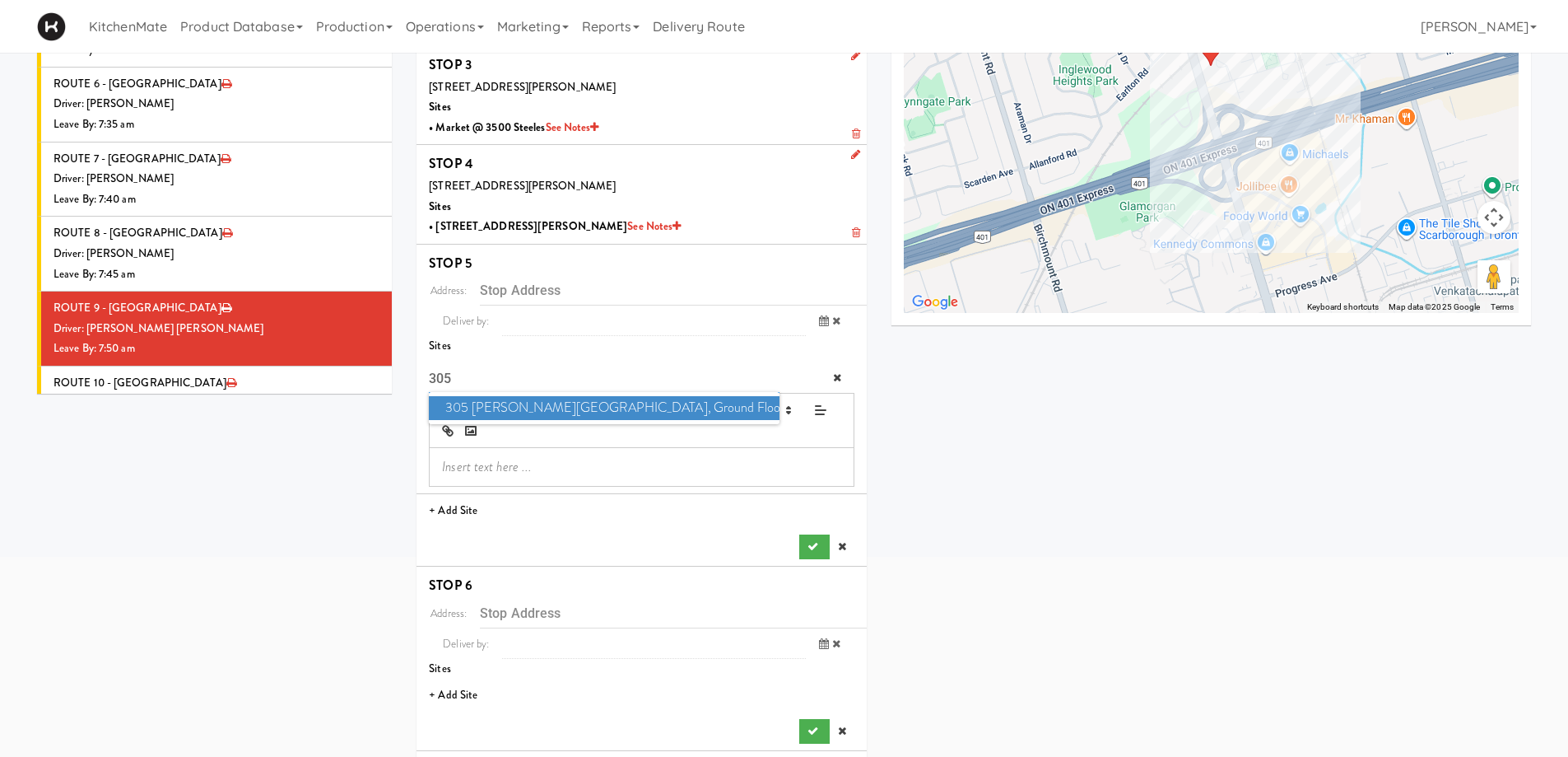
type input "305"
click at [621, 399] on span "305 Milner - West Corridor, Ground Floor" at bounding box center [603, 408] width 349 height 24
type input "[STREET_ADDRESS][PERSON_NAME]"
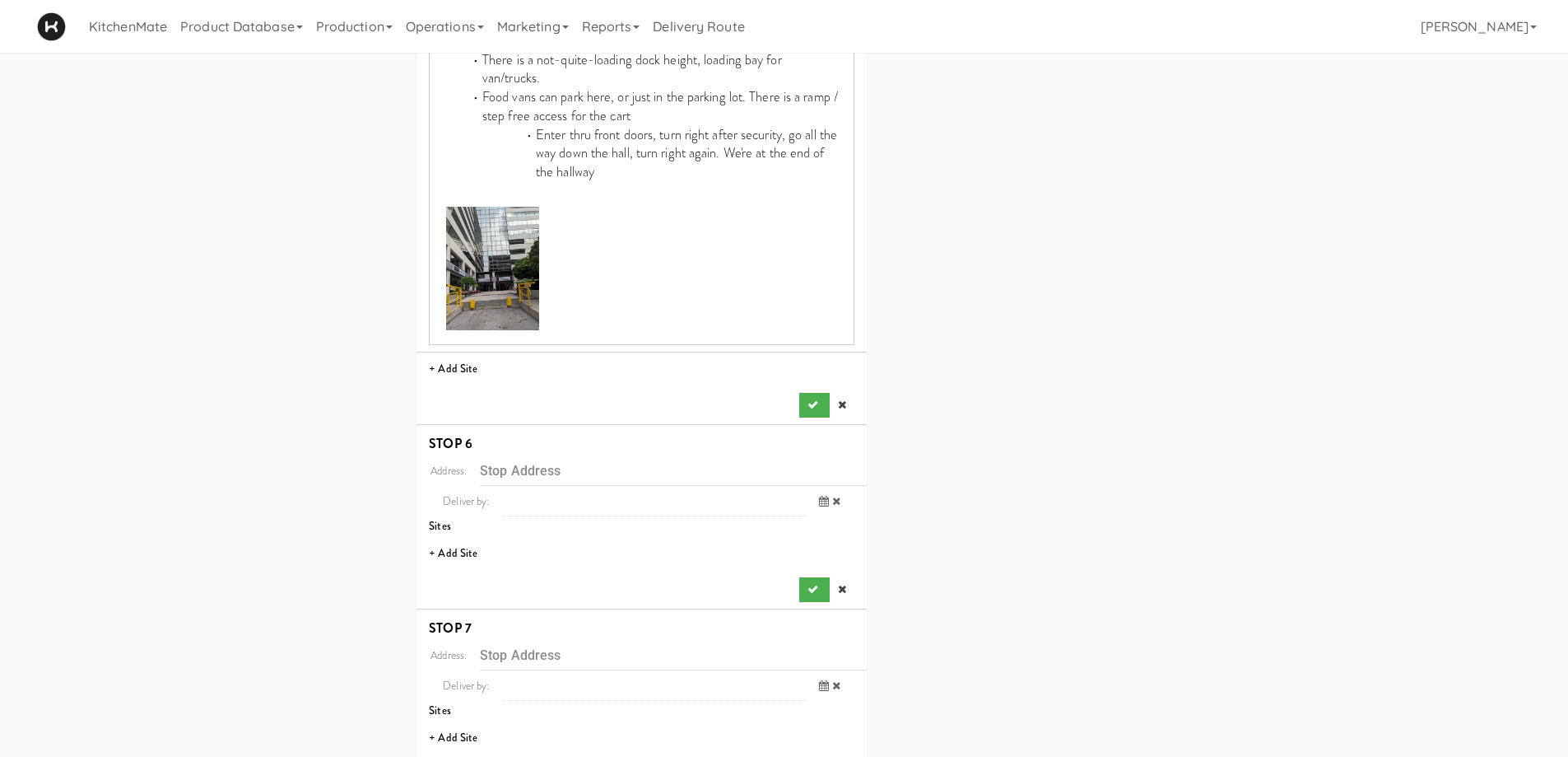
scroll to position [829, 0]
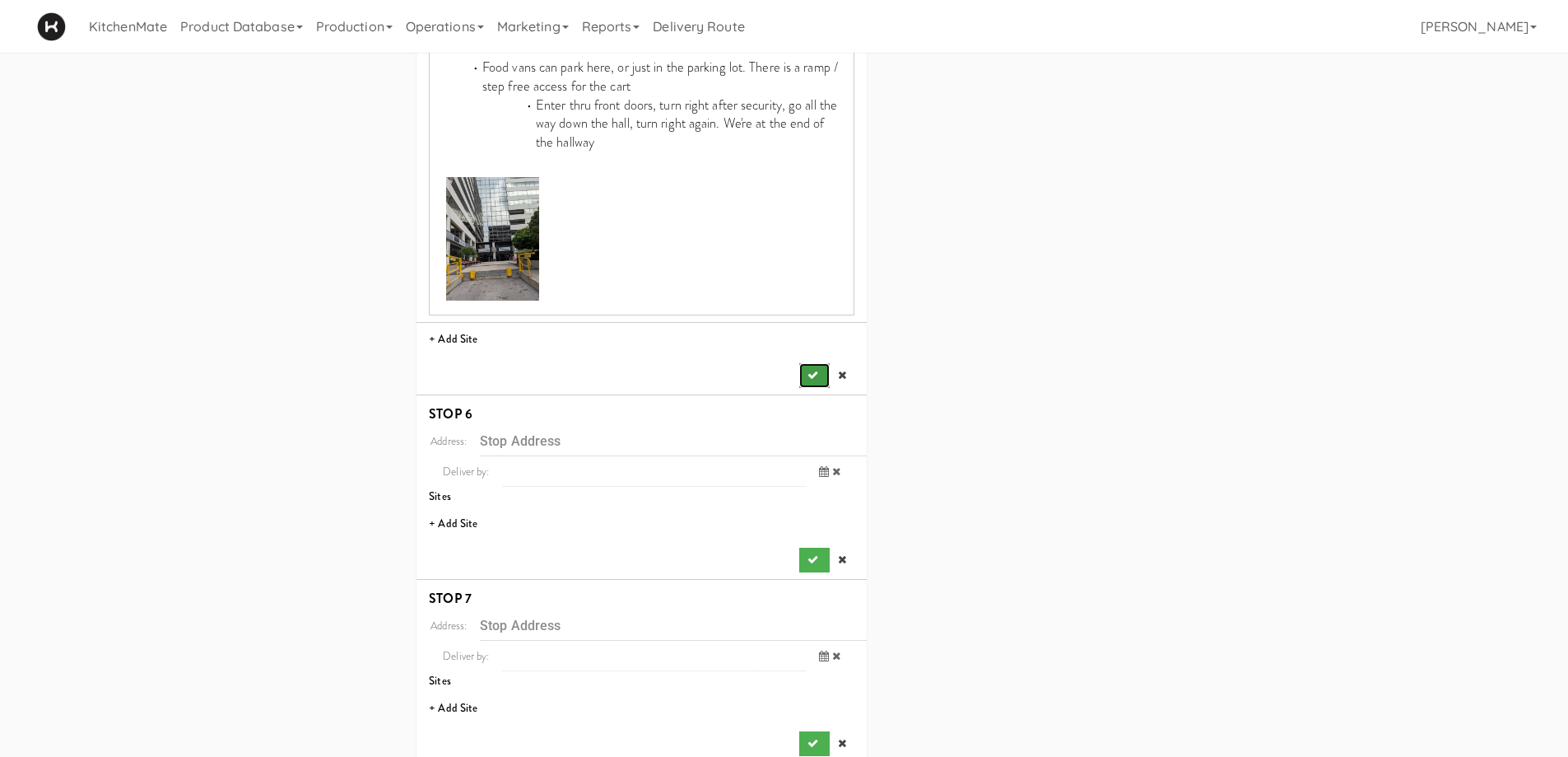
click at [812, 369] on icon "submit" at bounding box center [812, 374] width 11 height 11
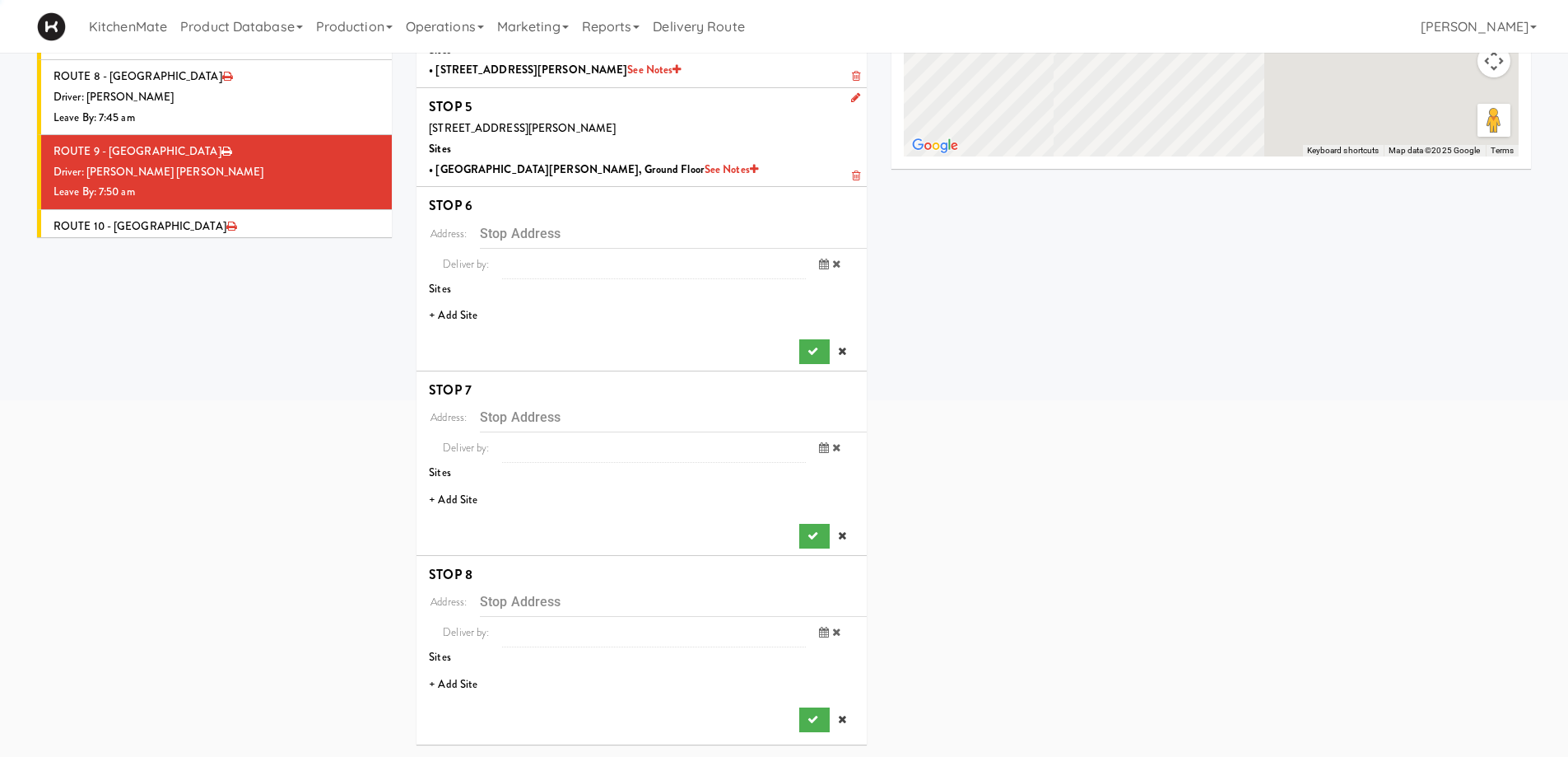
scroll to position [410, 0]
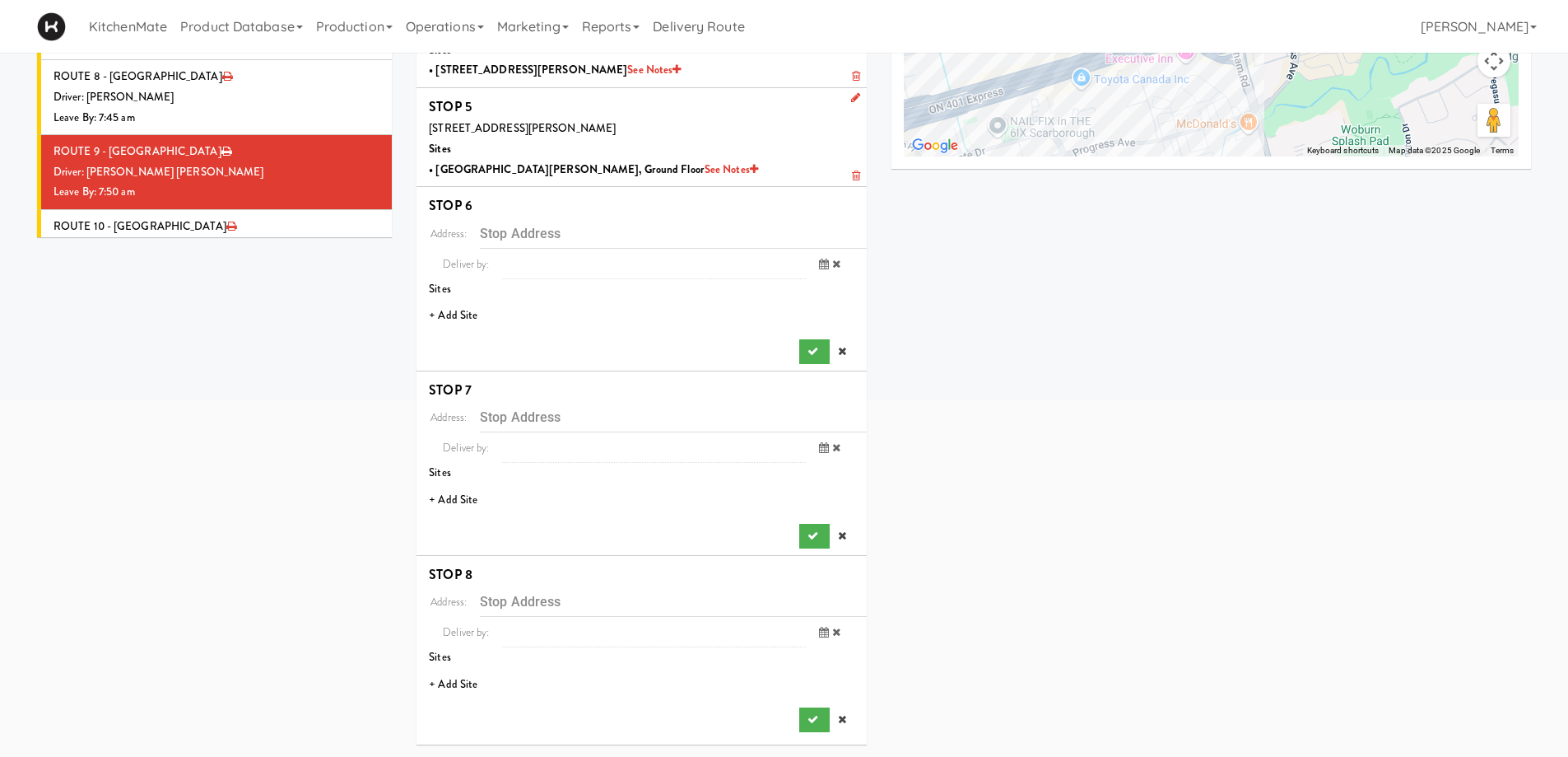
click at [447, 304] on li "+ Add Site" at bounding box center [641, 316] width 450 height 33
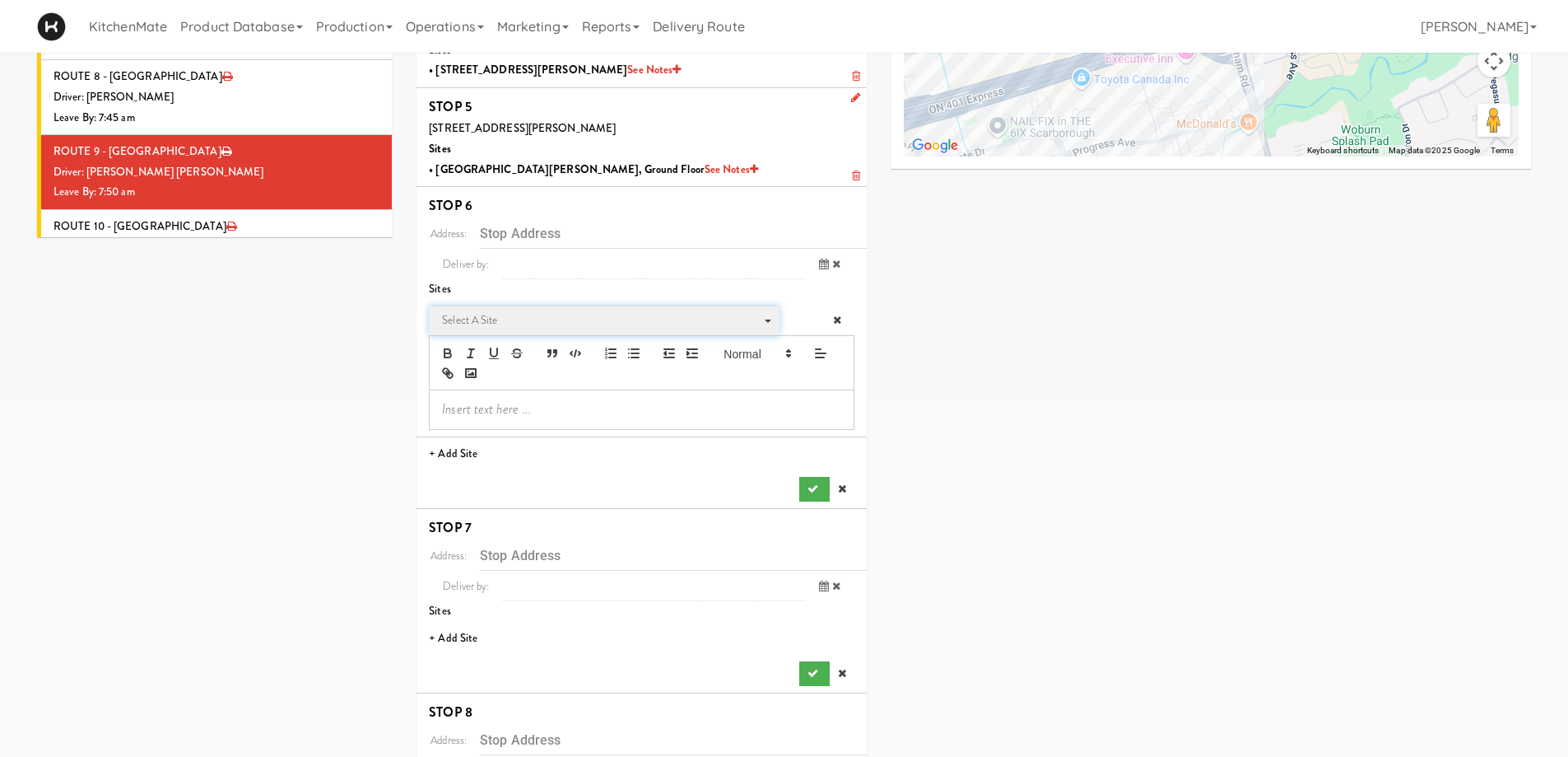
click at [505, 320] on span "Select a site" at bounding box center [598, 320] width 313 height 20
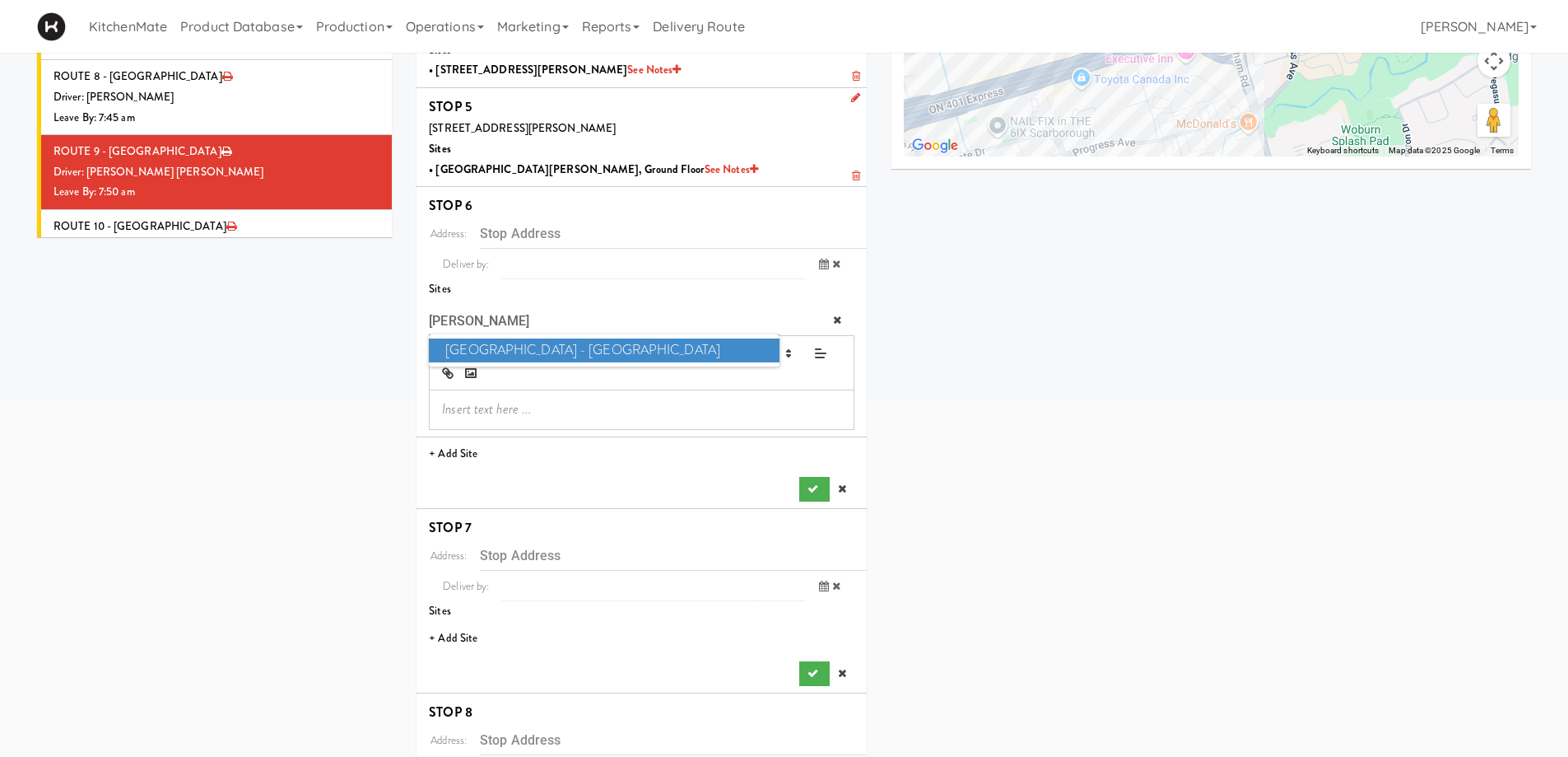
type input "MARK"
click at [540, 347] on span "Markham Campus - York University" at bounding box center [603, 350] width 349 height 24
type input "[STREET_ADDRESS]"
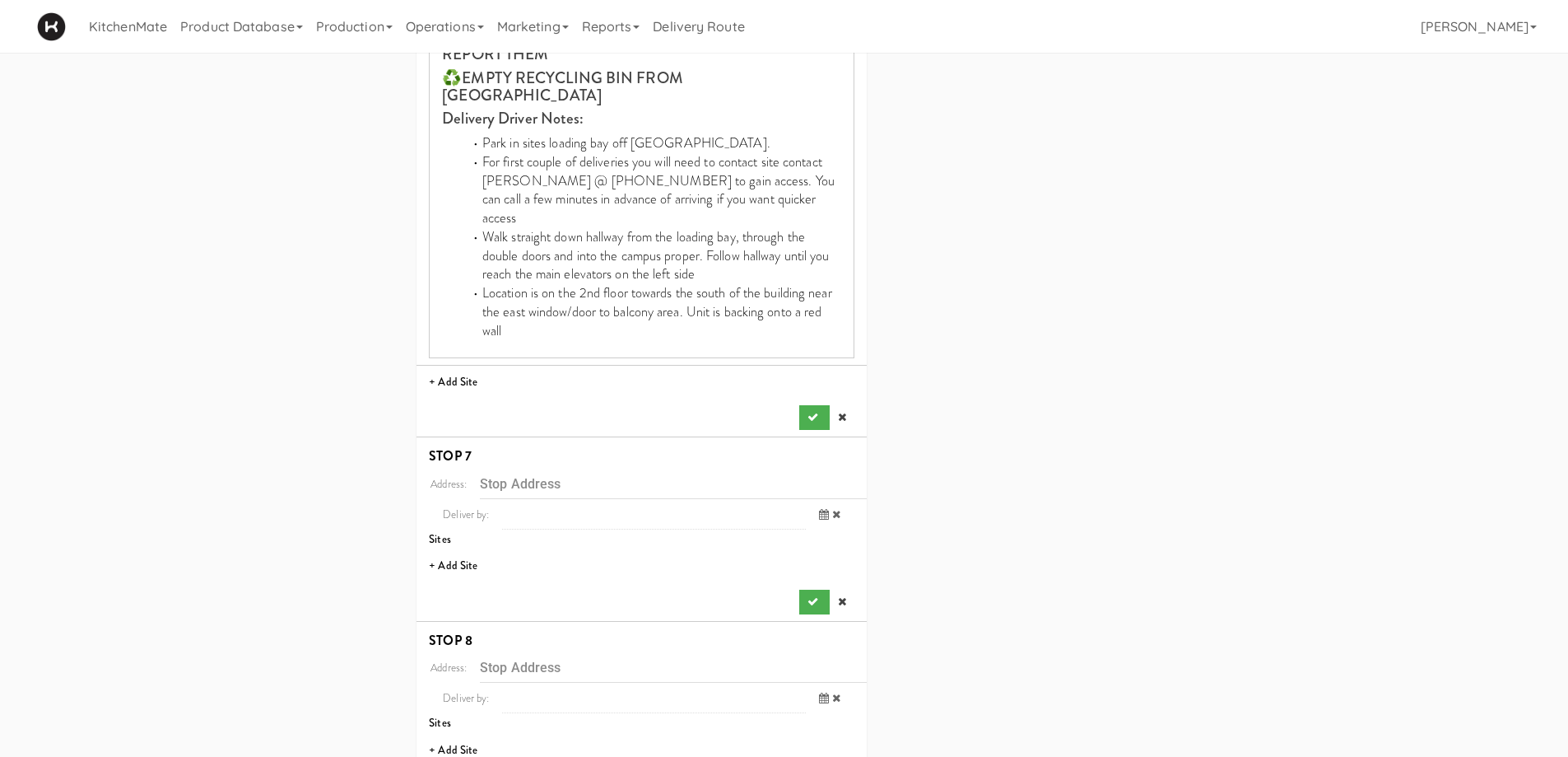
scroll to position [793, 0]
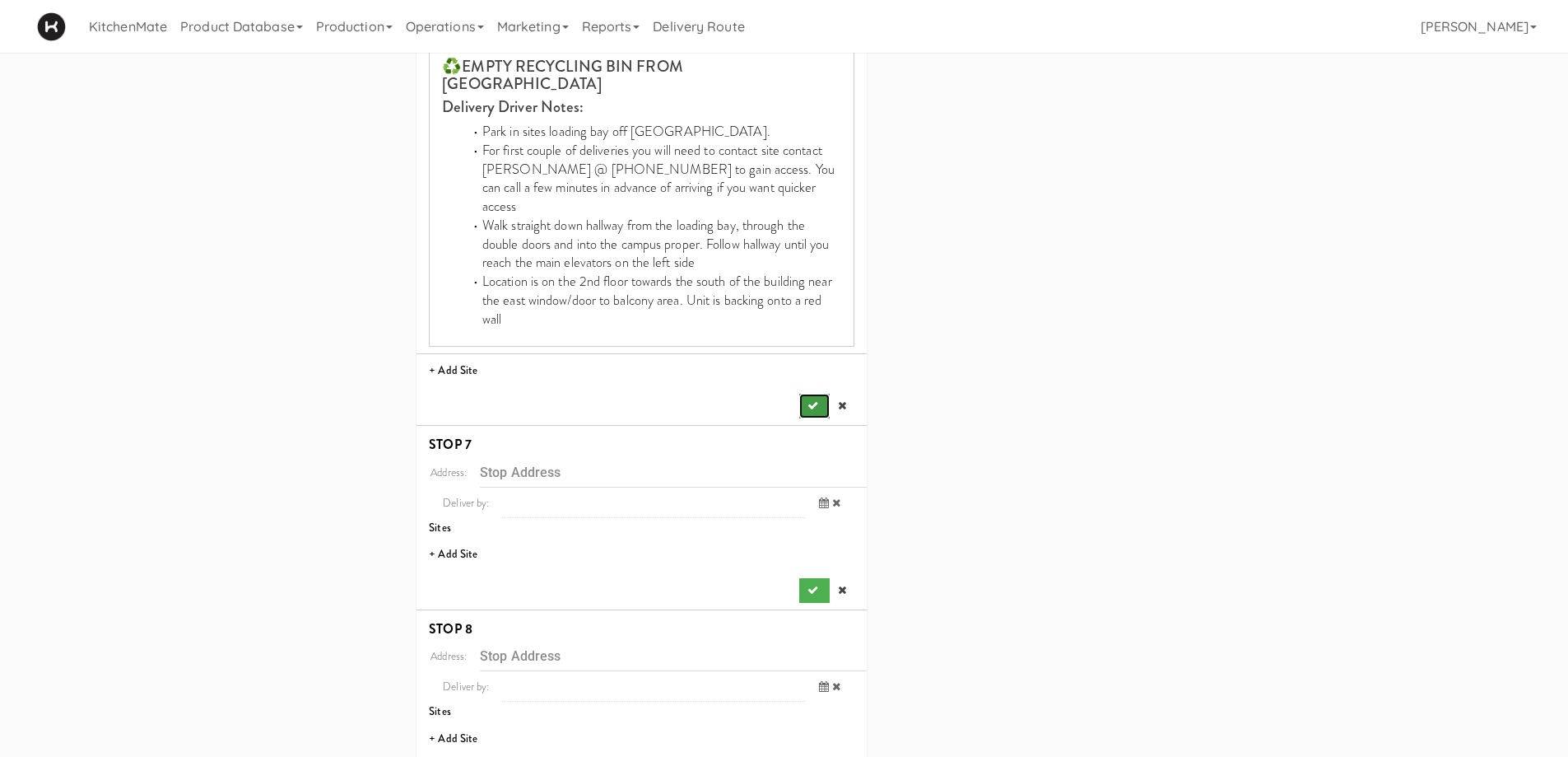
click at [811, 400] on icon "submit" at bounding box center [812, 405] width 11 height 11
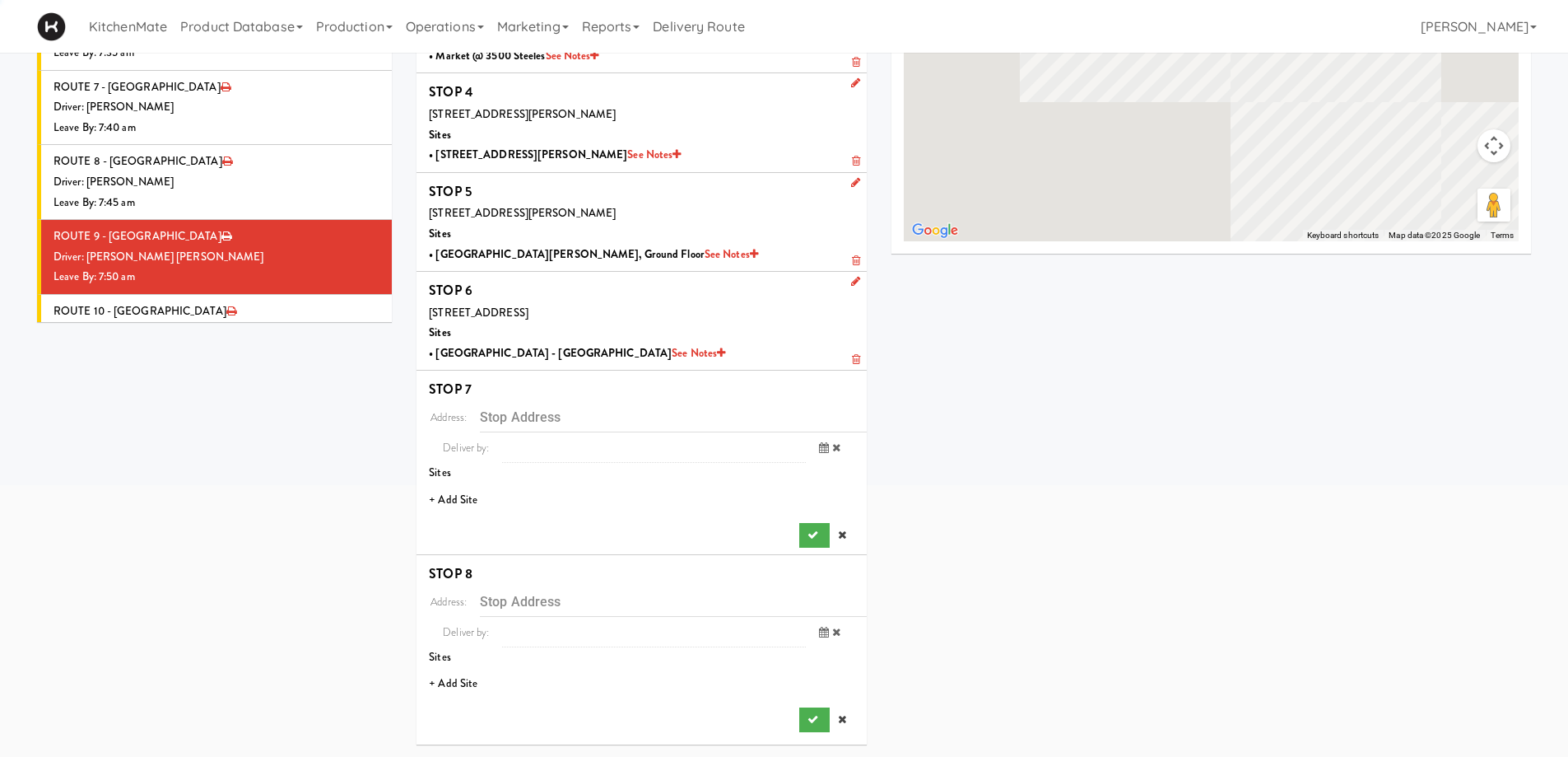
scroll to position [324, 0]
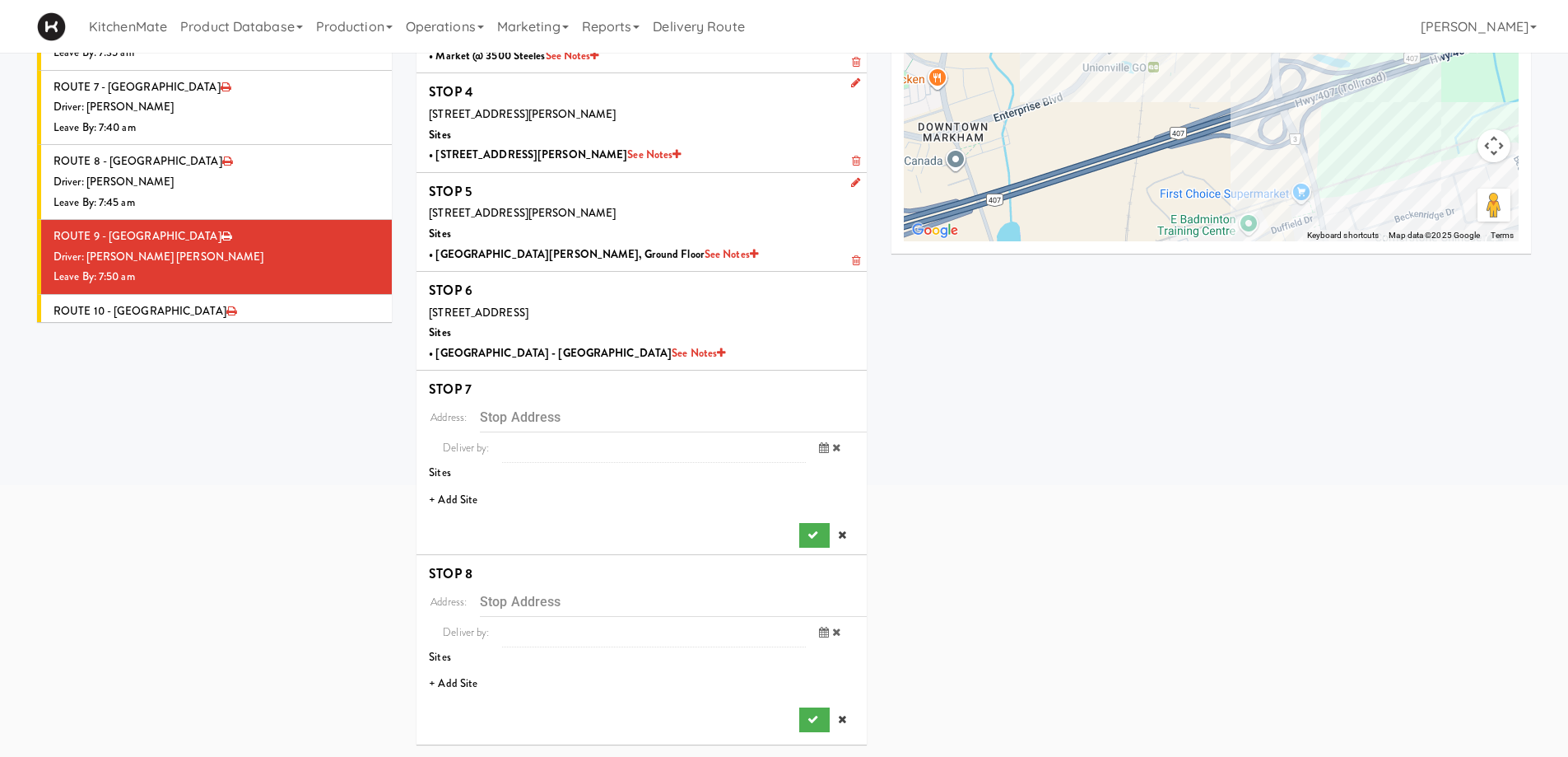
click at [475, 501] on li "+ Add Site" at bounding box center [641, 500] width 450 height 33
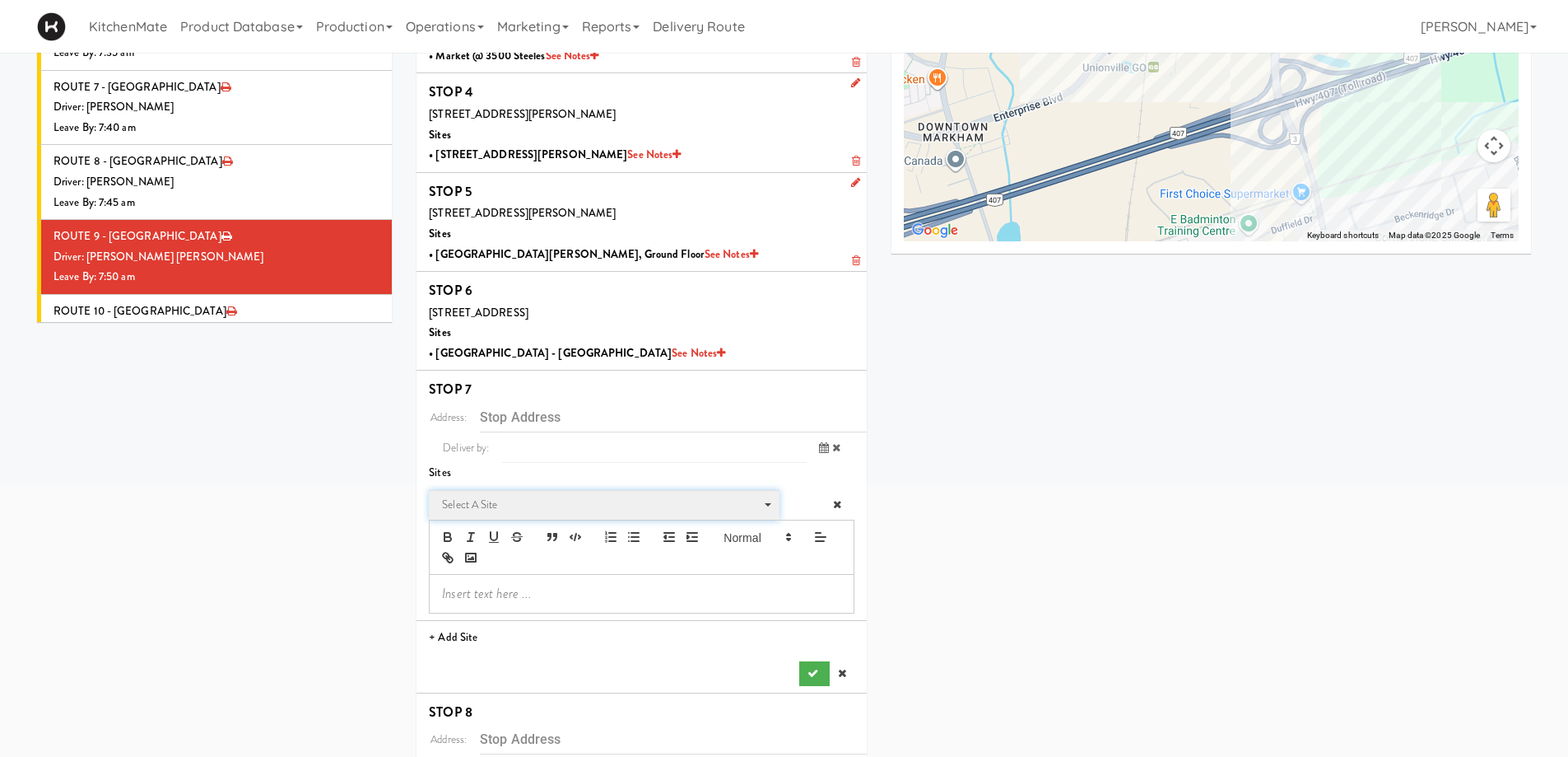
click at [484, 500] on span "Select a site" at bounding box center [598, 505] width 313 height 20
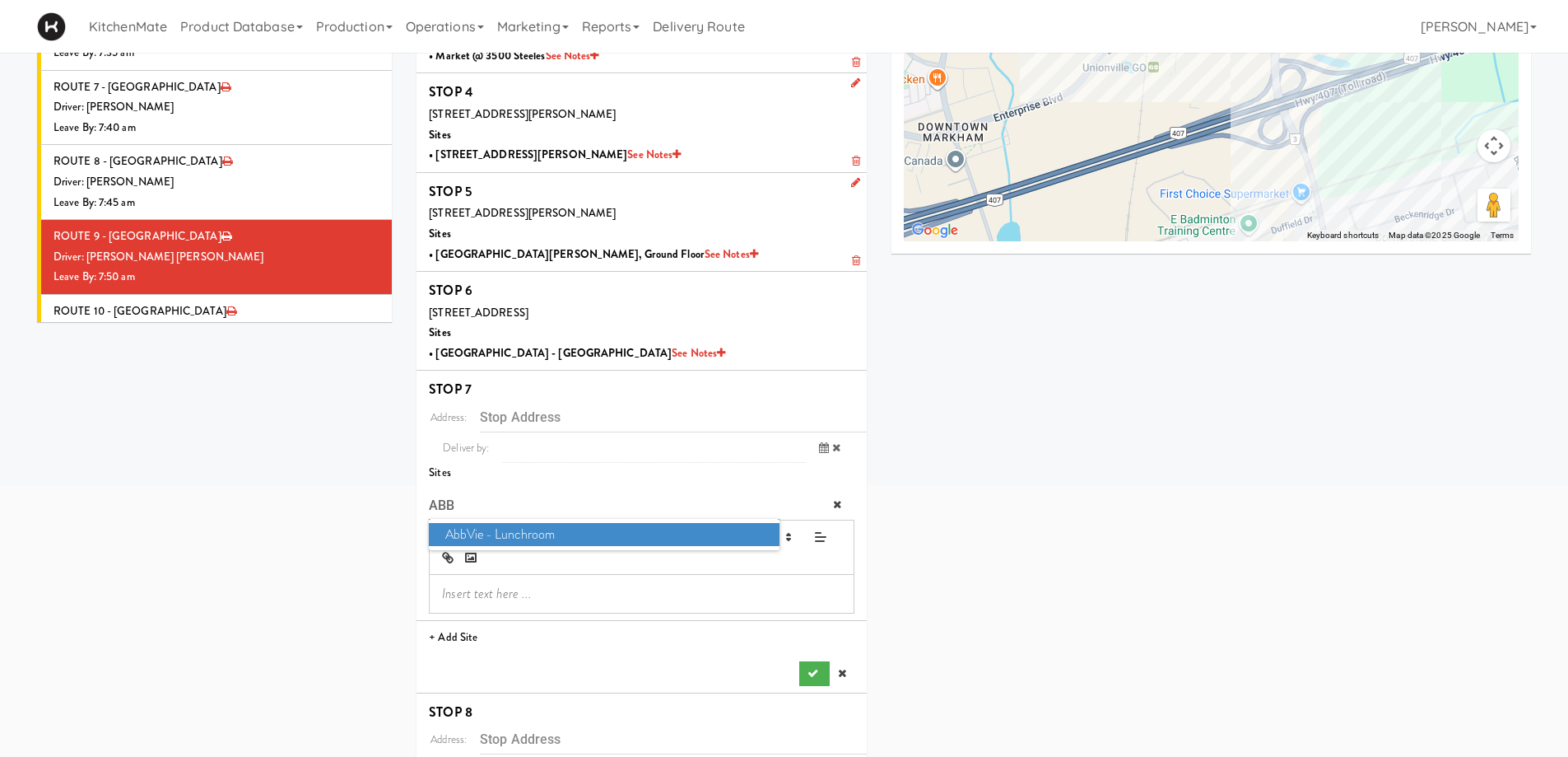
type input "ABB"
drag, startPoint x: 510, startPoint y: 531, endPoint x: 582, endPoint y: 556, distance: 76.2
click at [510, 532] on span "AbbVie - Lunchroom" at bounding box center [603, 535] width 349 height 24
type input "[STREET_ADDRESS][PERSON_NAME][PERSON_NAME]"
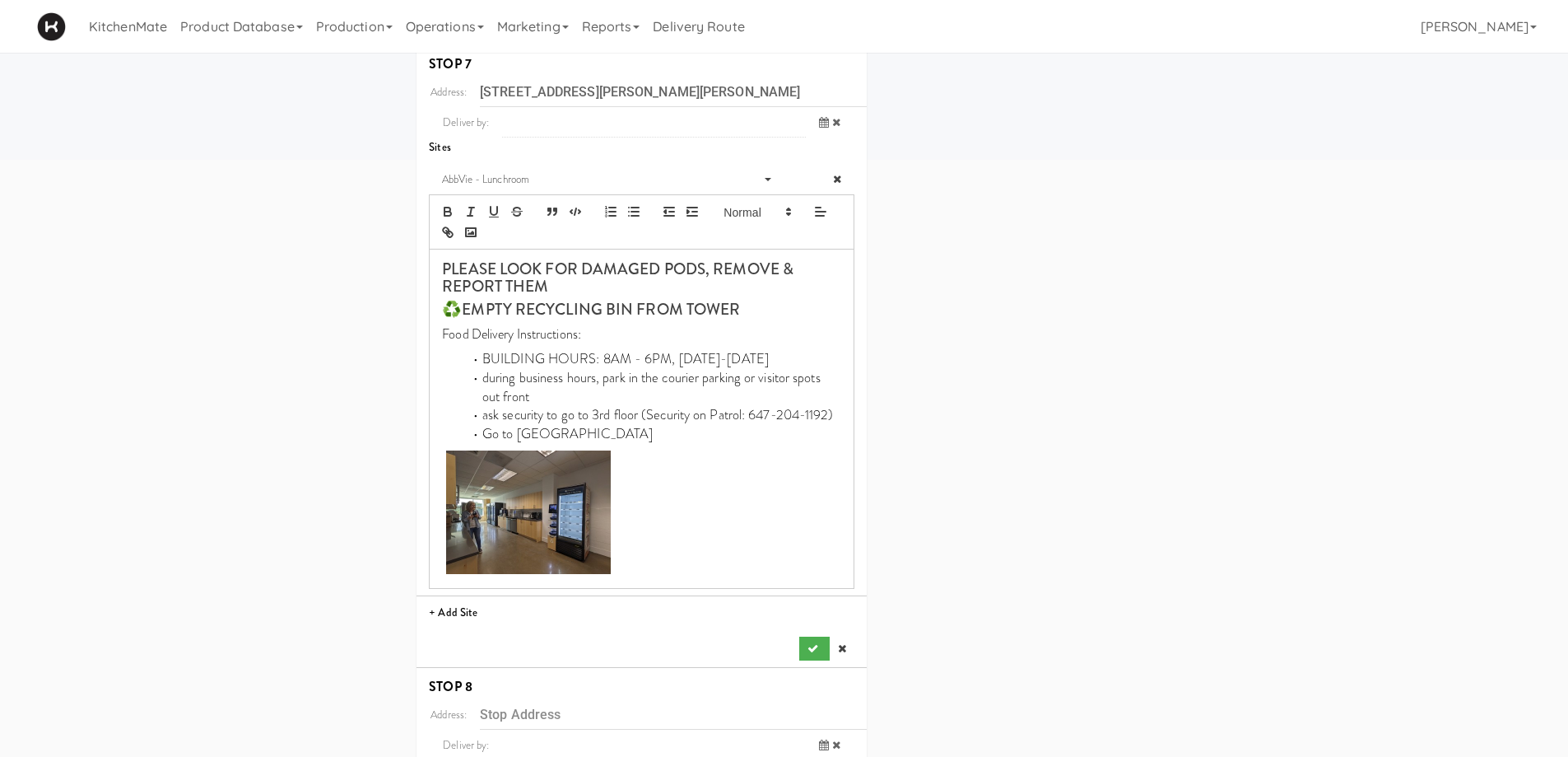
scroll to position [654, 0]
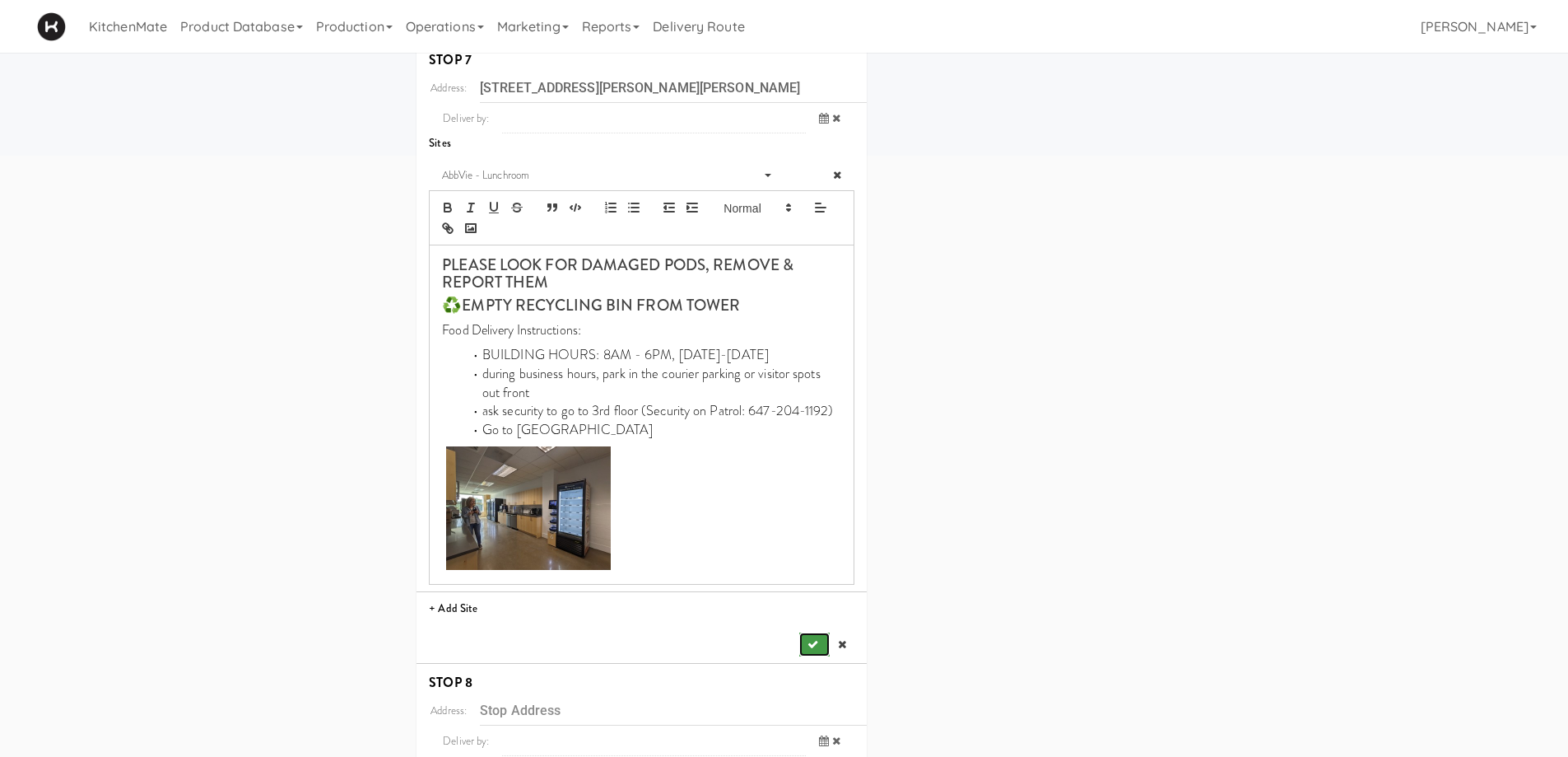
click at [814, 643] on icon "submit" at bounding box center [812, 644] width 11 height 11
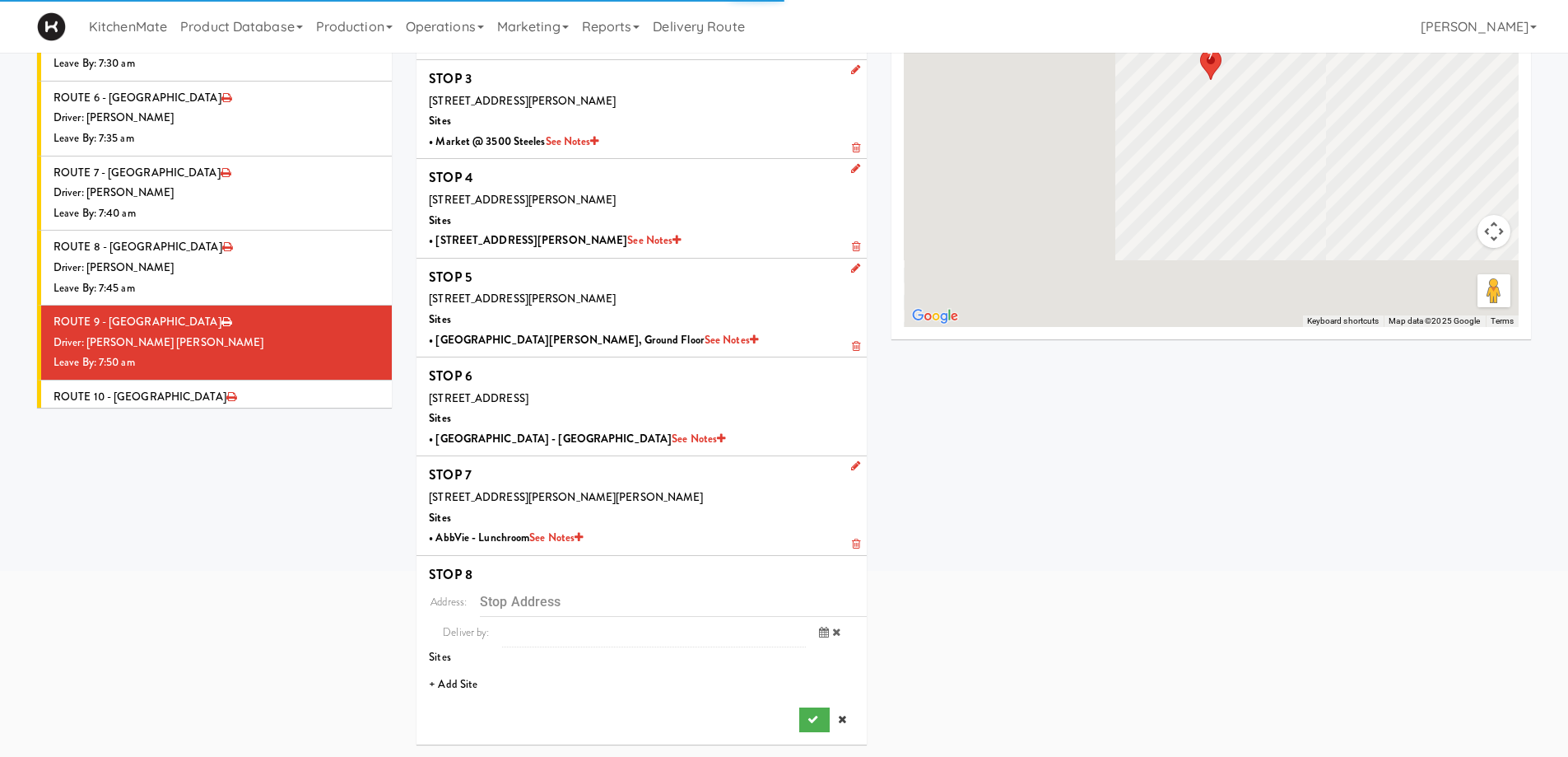
scroll to position [239, 0]
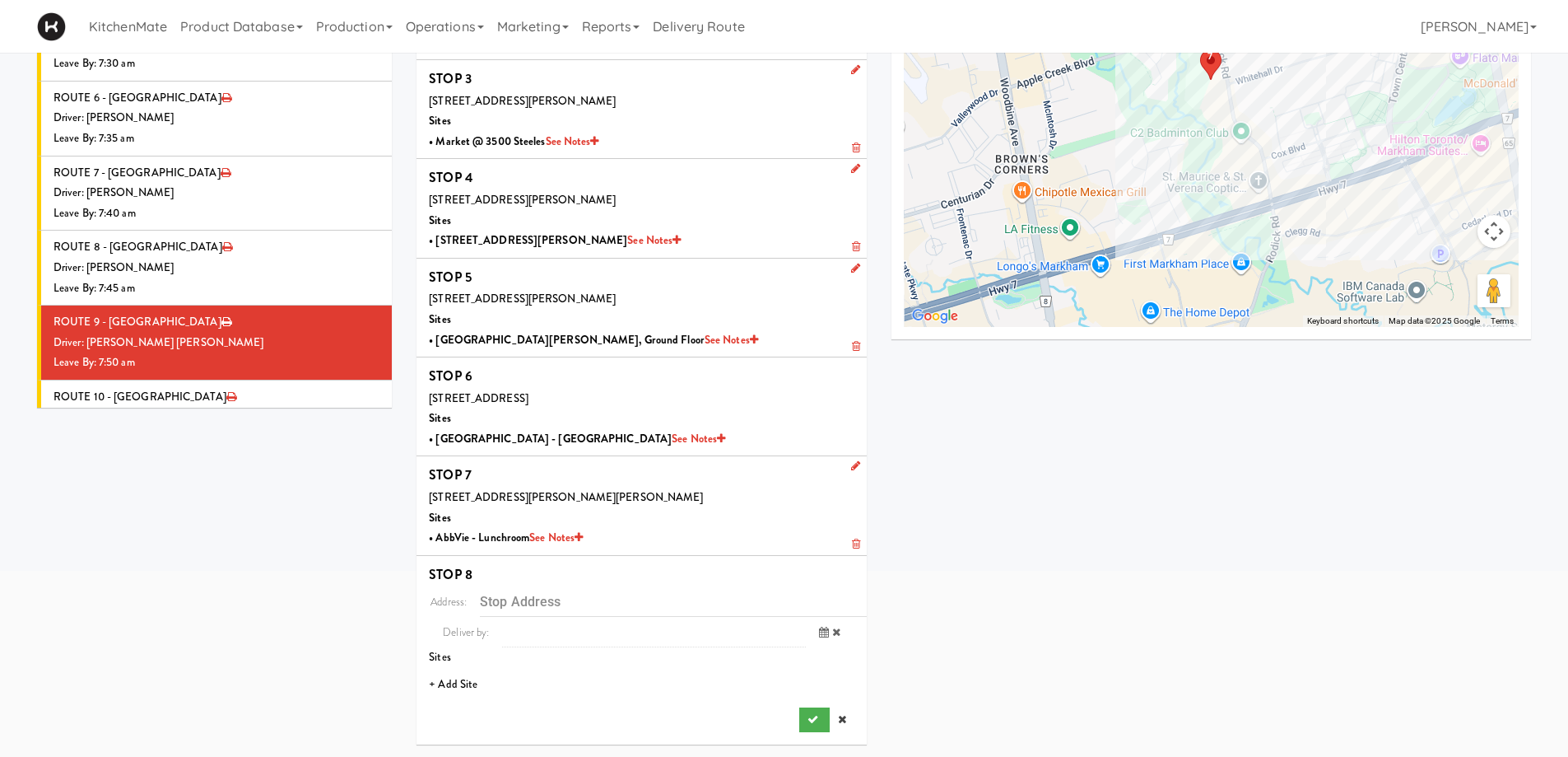
click at [455, 685] on li "+ Add Site" at bounding box center [641, 684] width 450 height 33
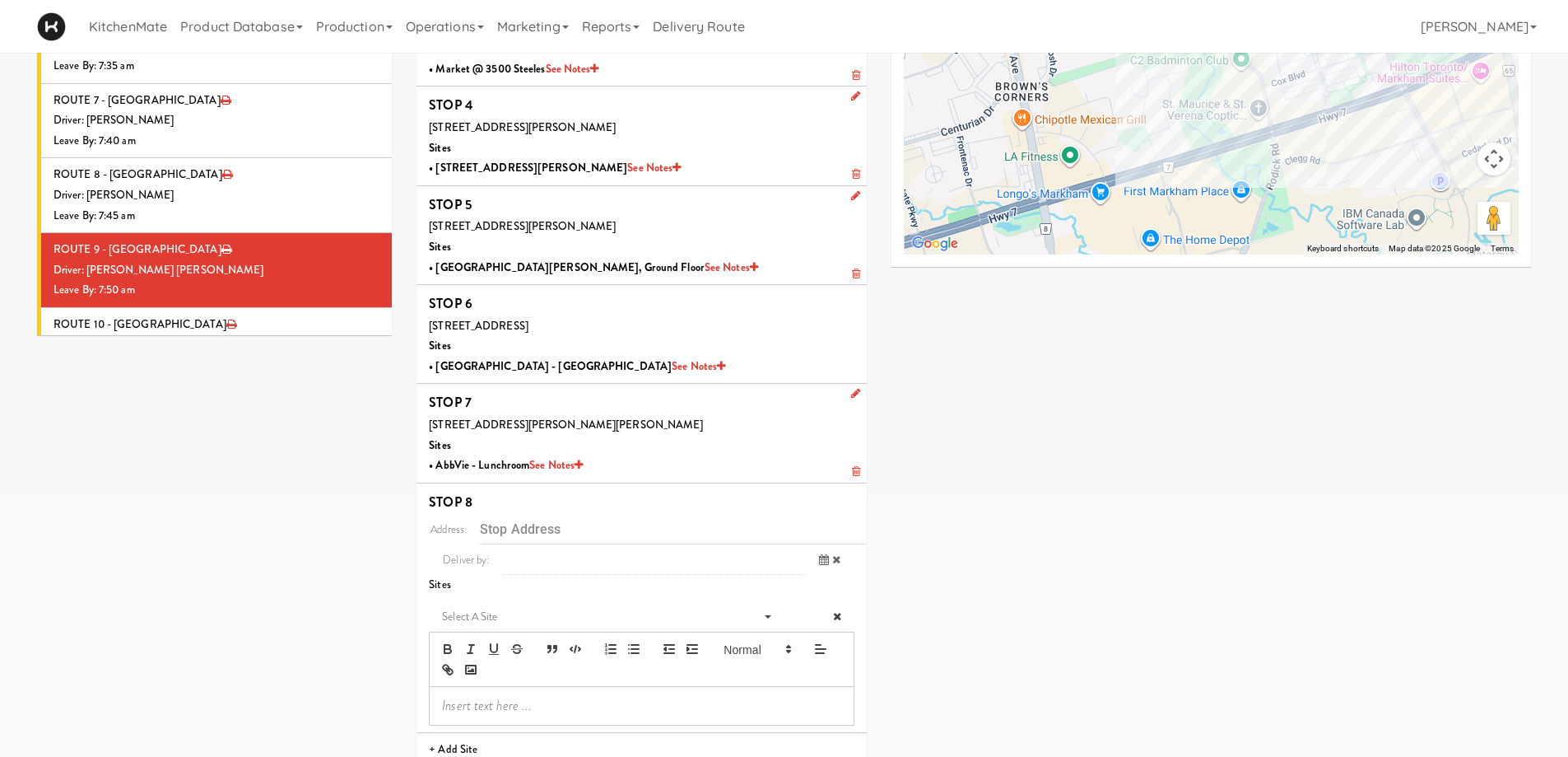
scroll to position [377, 0]
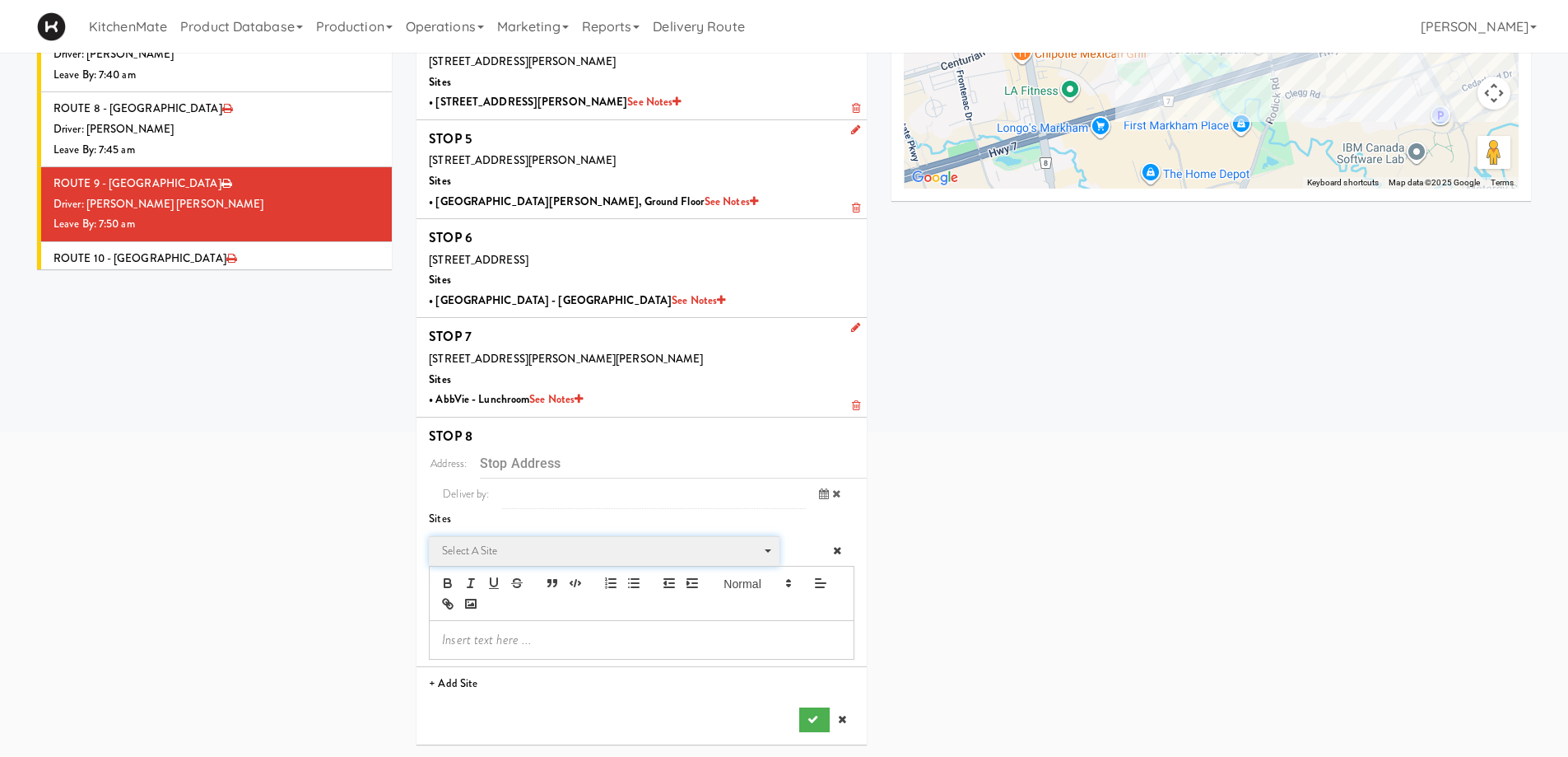
click at [486, 551] on span "Select a site" at bounding box center [598, 550] width 313 height 20
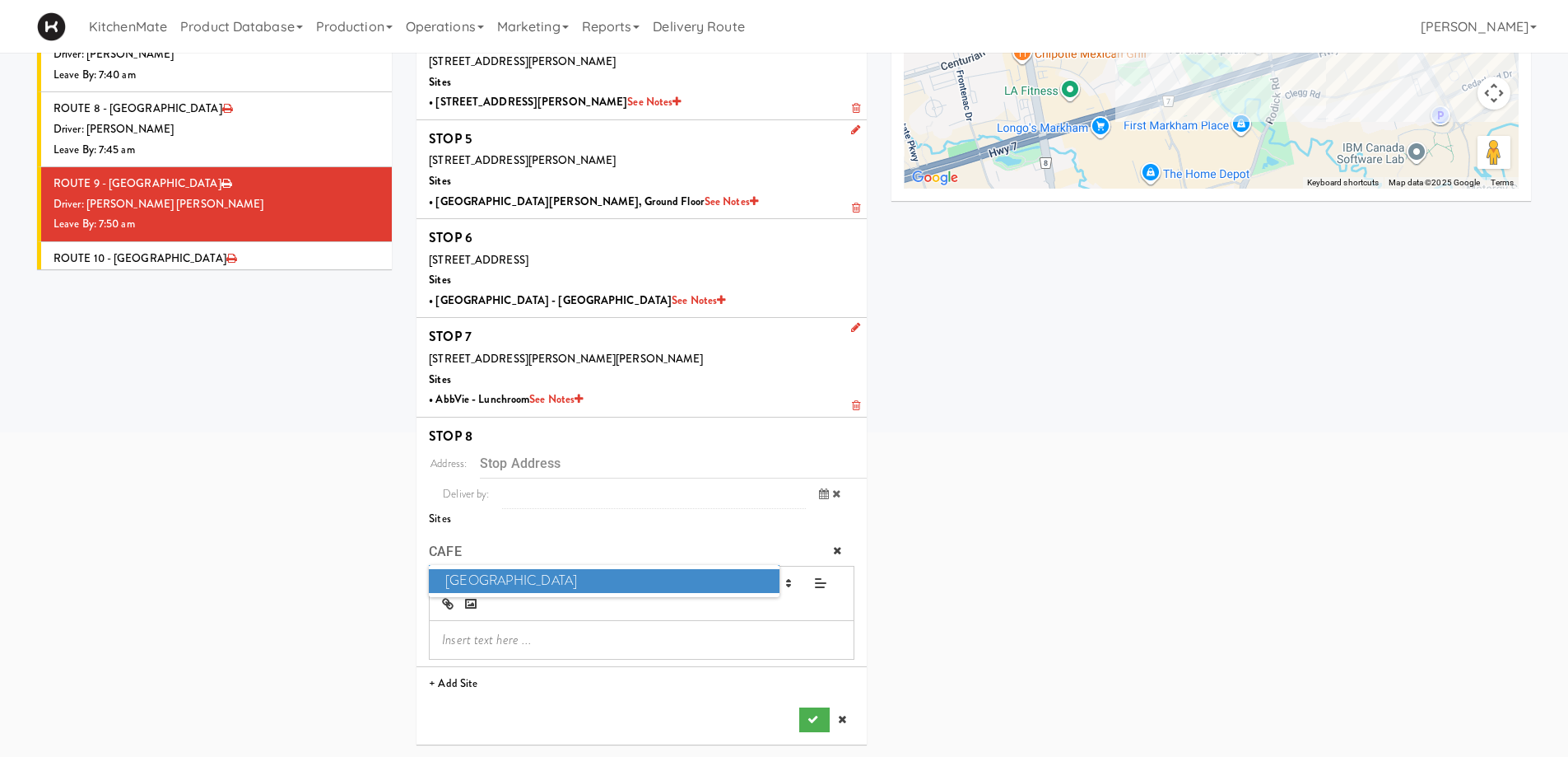
type input "CAFE"
click at [544, 576] on span "Cafe Valleywood" at bounding box center [603, 581] width 349 height 24
type input "[STREET_ADDRESS][PERSON_NAME]"
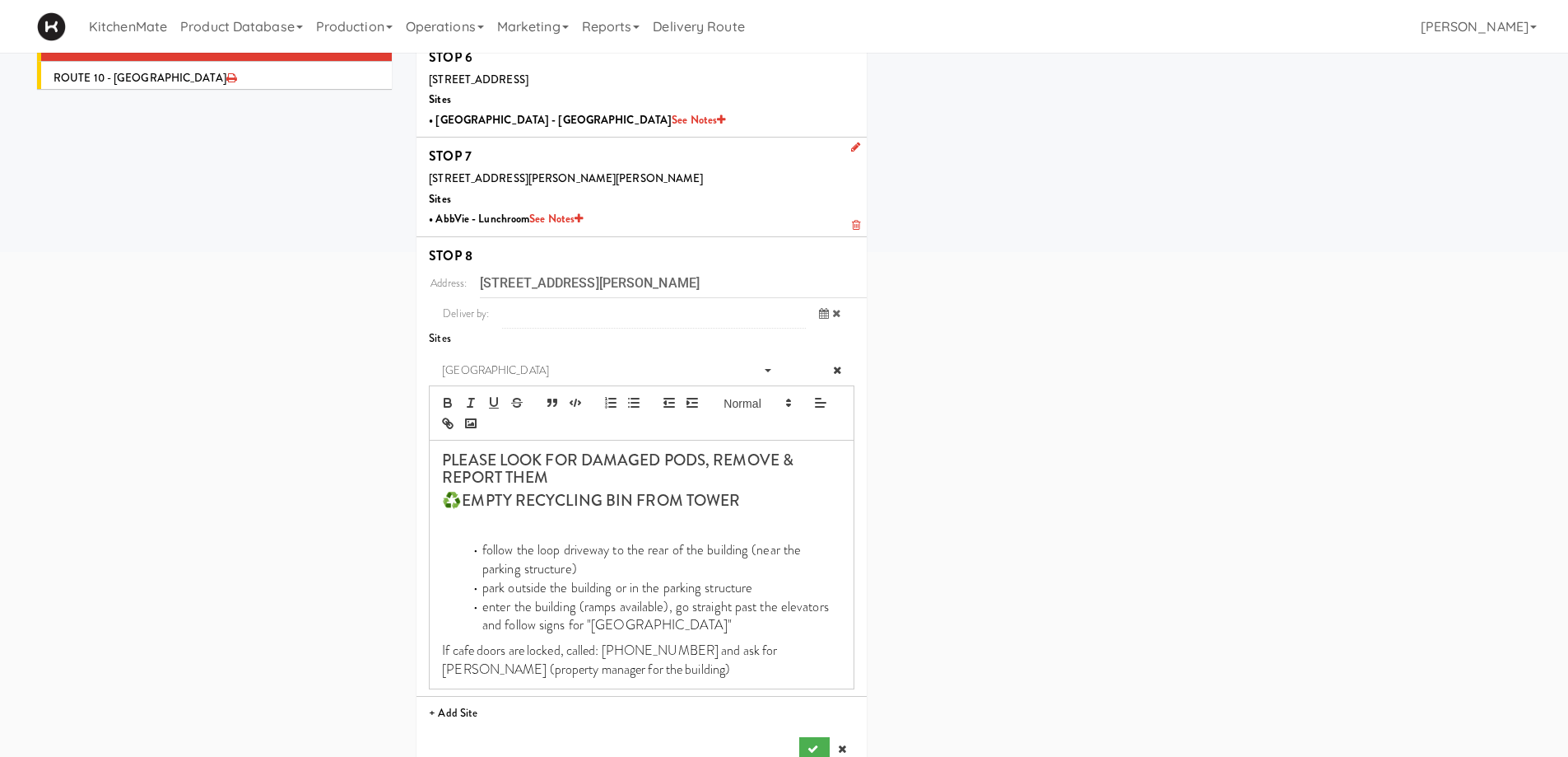
scroll to position [587, 0]
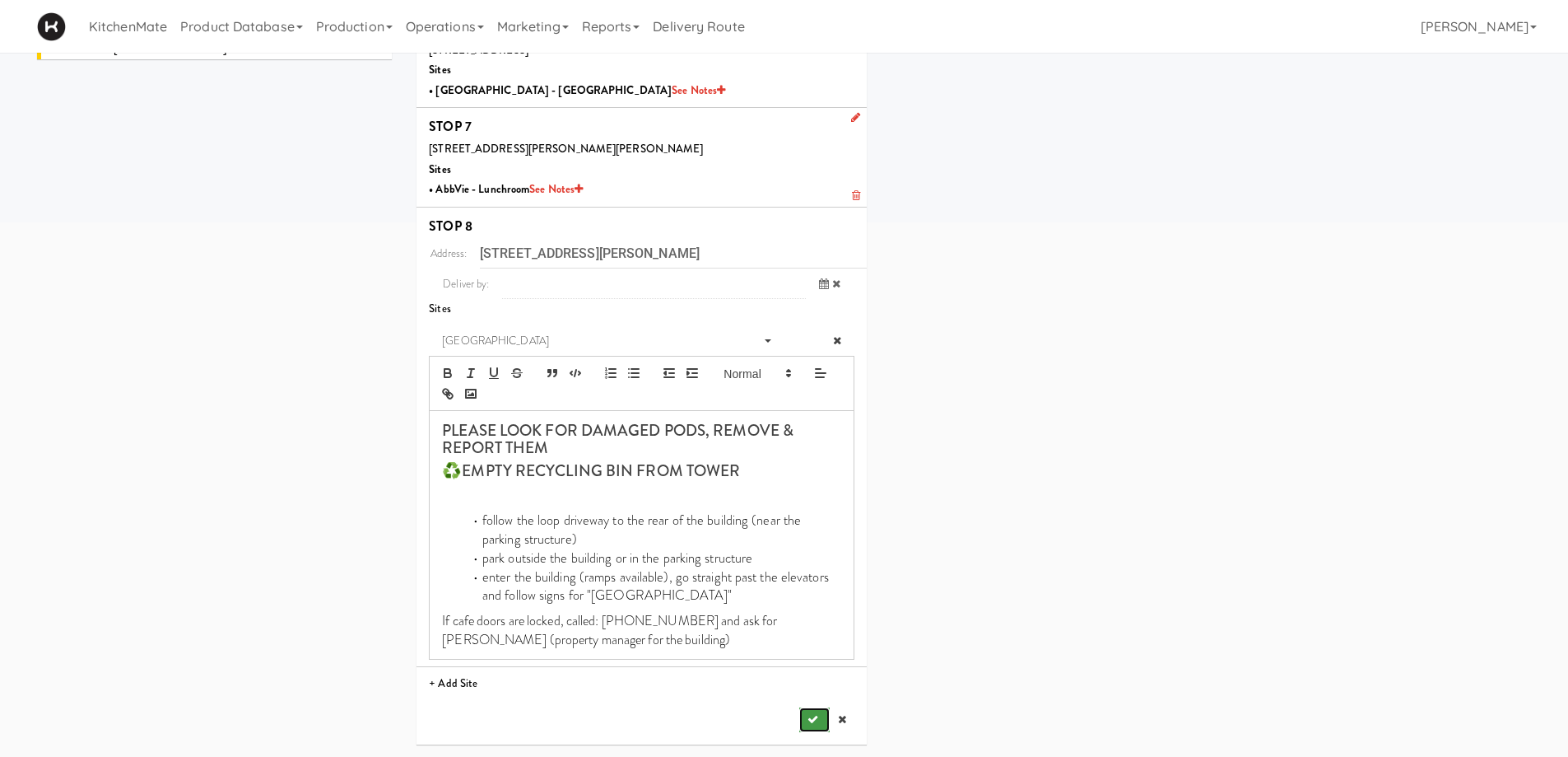
click at [811, 707] on button "submit" at bounding box center [814, 719] width 30 height 25
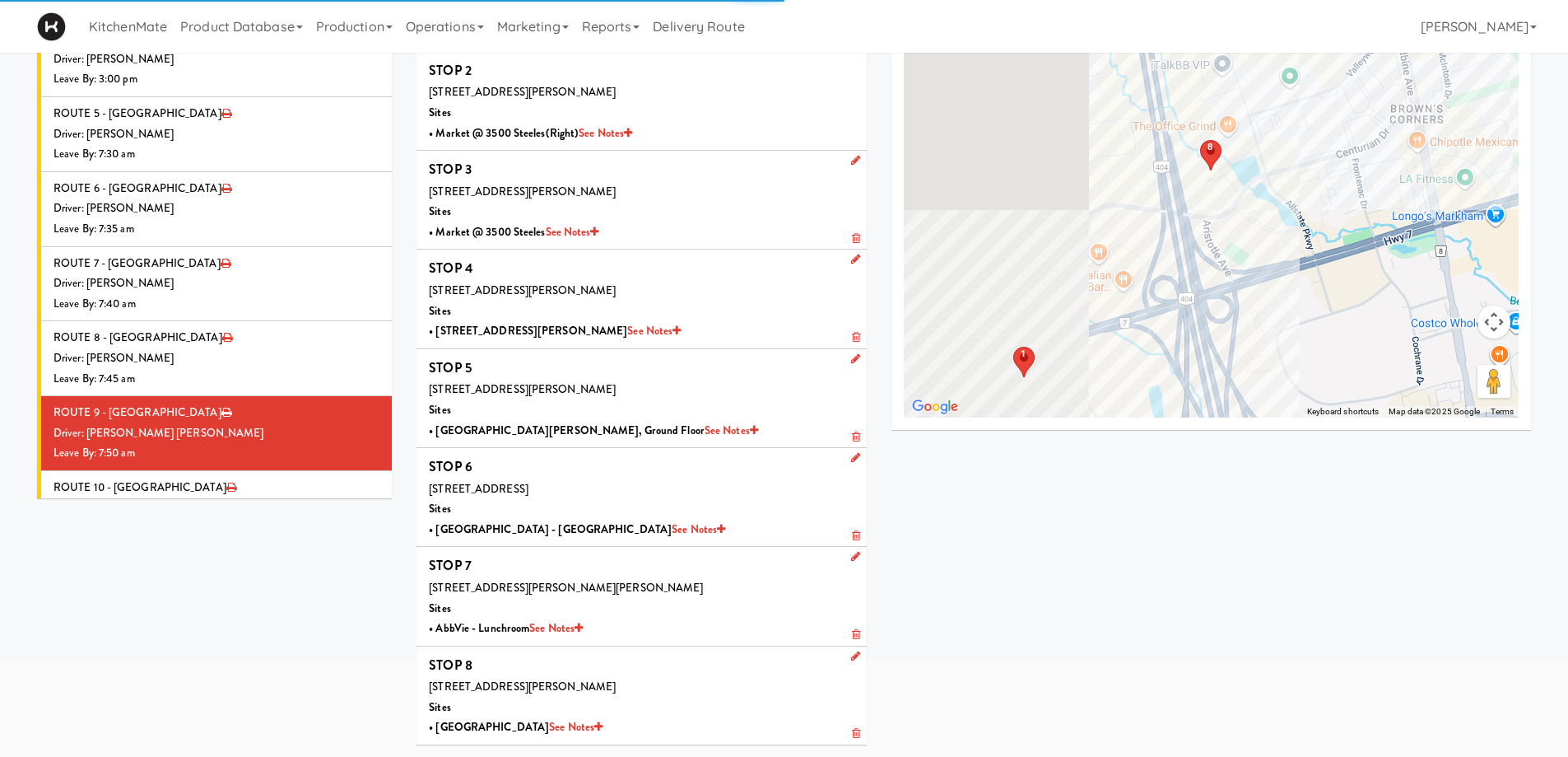
scroll to position [149, 0]
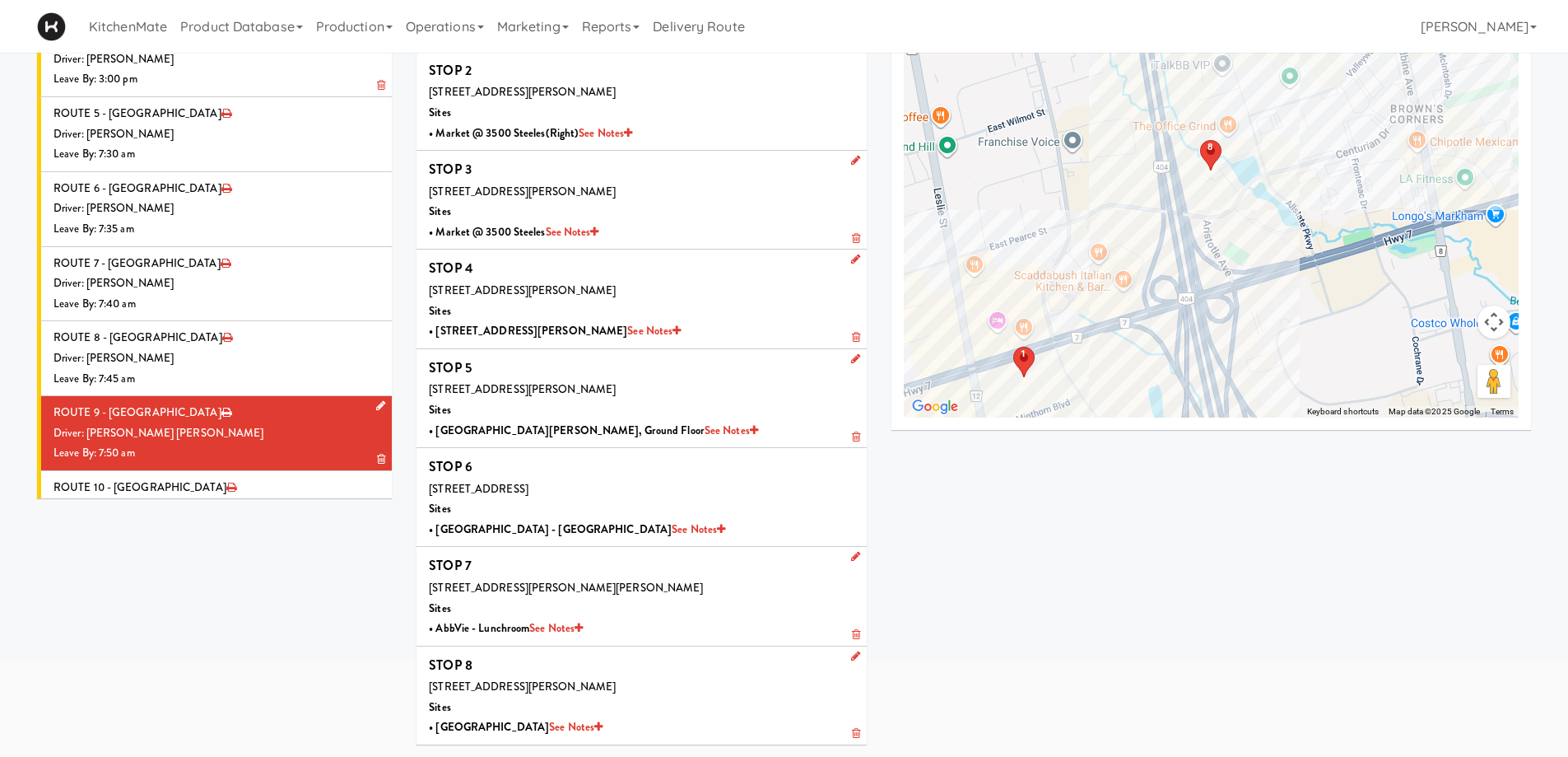
drag, startPoint x: 309, startPoint y: 364, endPoint x: 296, endPoint y: 374, distance: 16.4
click at [309, 471] on li "ROUTE 10 - Idle Driver: No driver assigned Leave By: 12:00 am" at bounding box center [215, 508] width 354 height 75
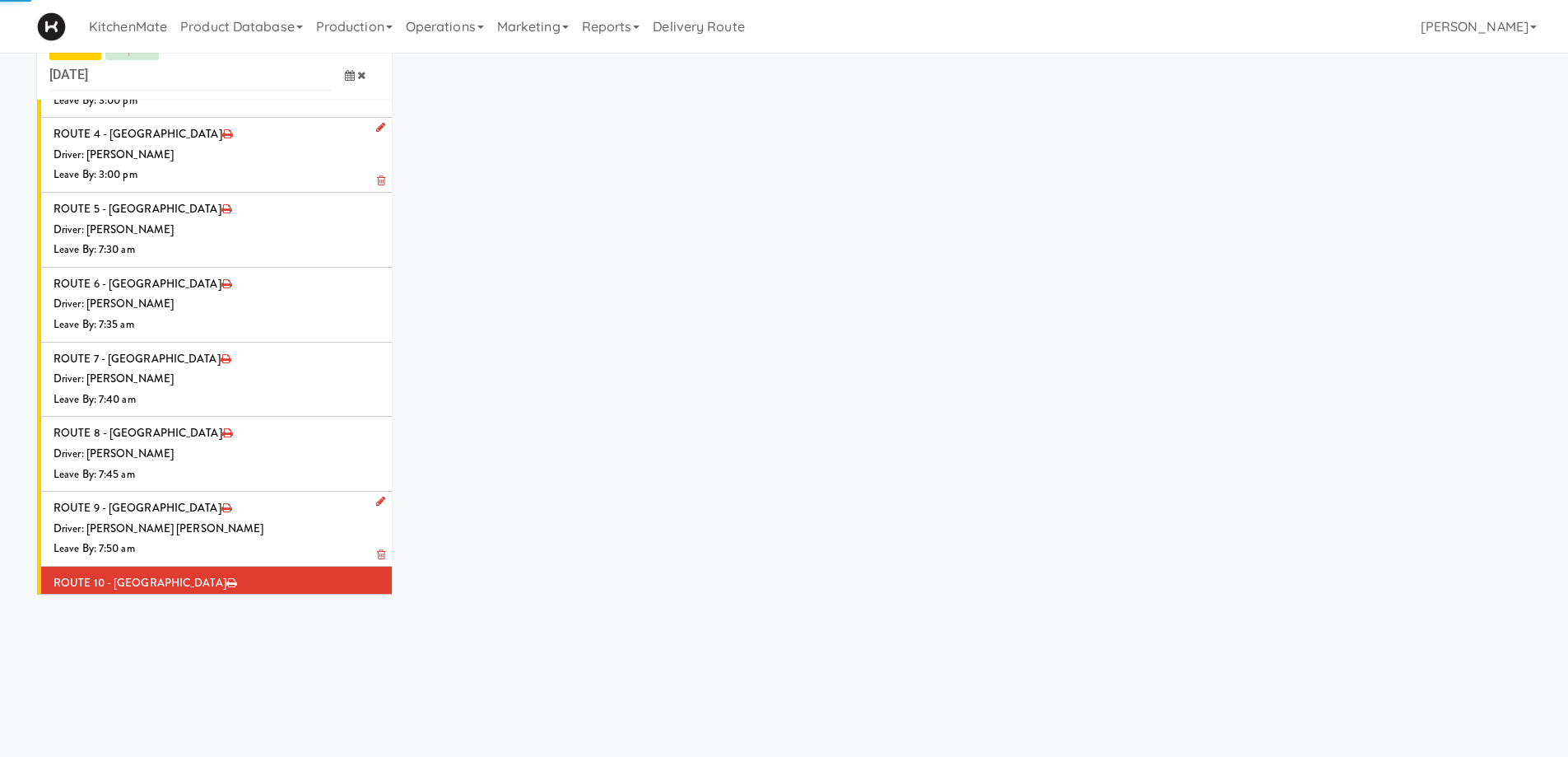
scroll to position [53, 0]
click at [376, 495] on icon at bounding box center [380, 500] width 9 height 11
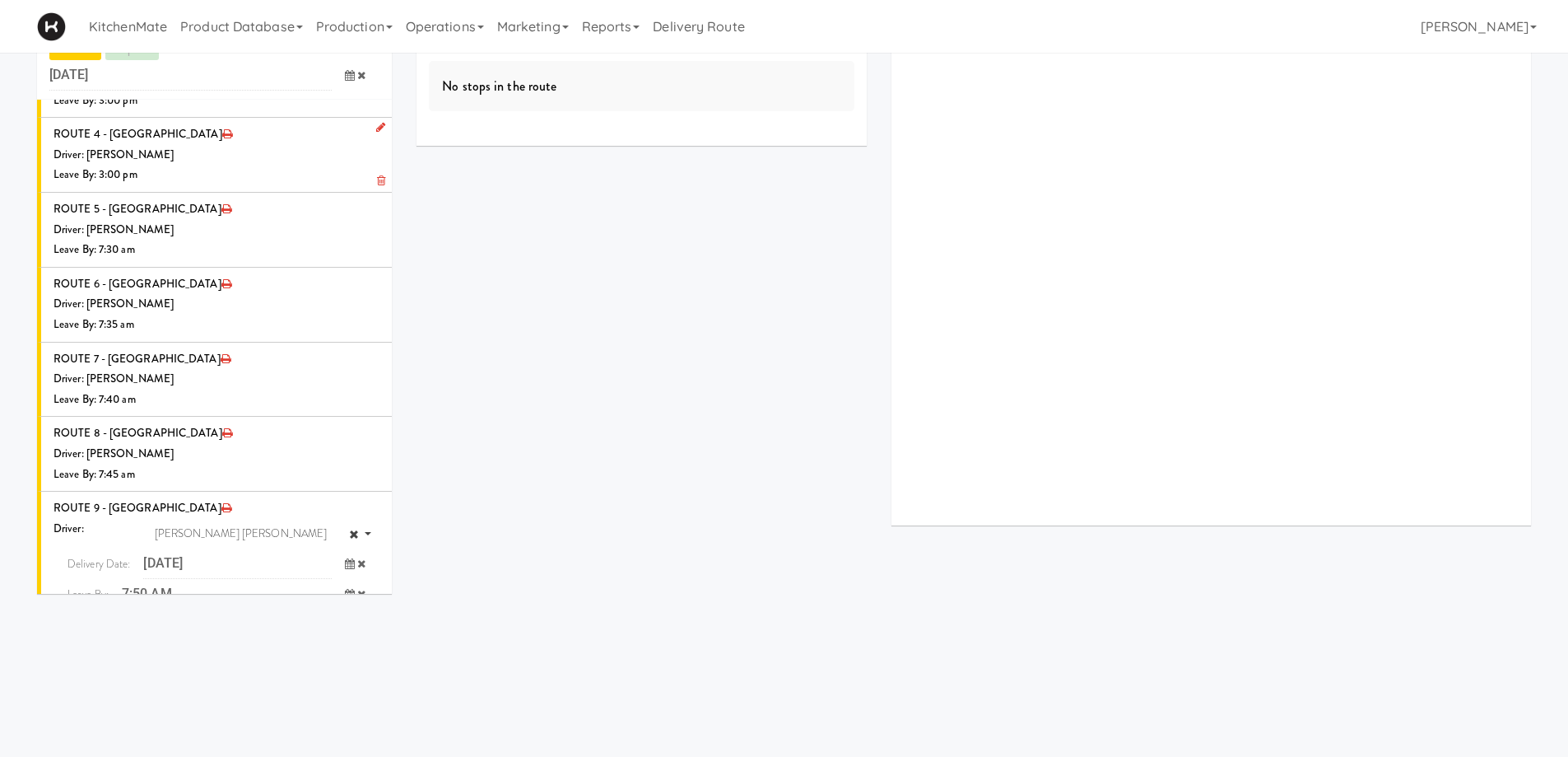
click at [158, 674] on div "Driver: No driver assigned" at bounding box center [216, 684] width 326 height 21
click at [376, 652] on icon at bounding box center [380, 657] width 9 height 11
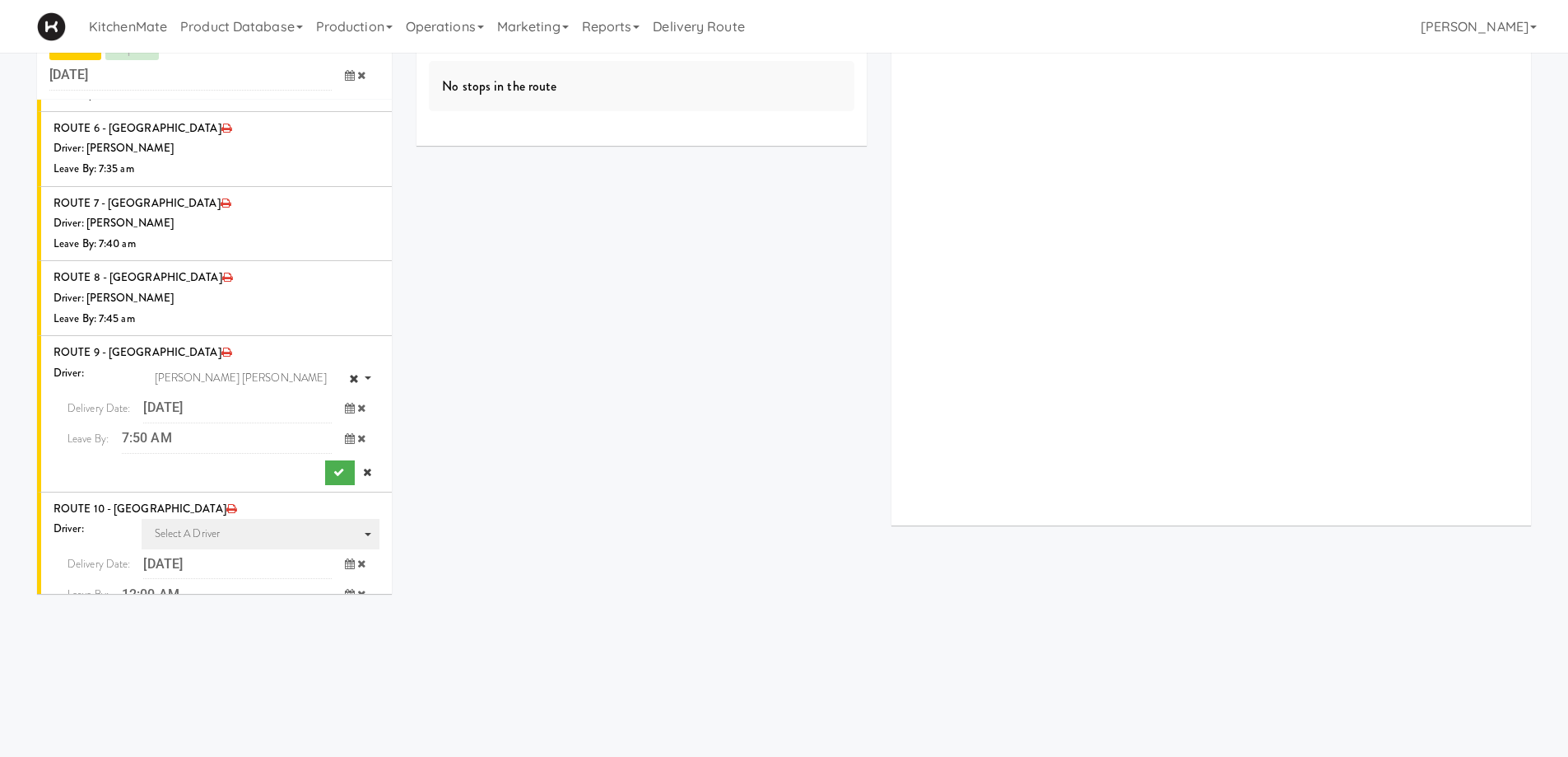
scroll to position [1953, 0]
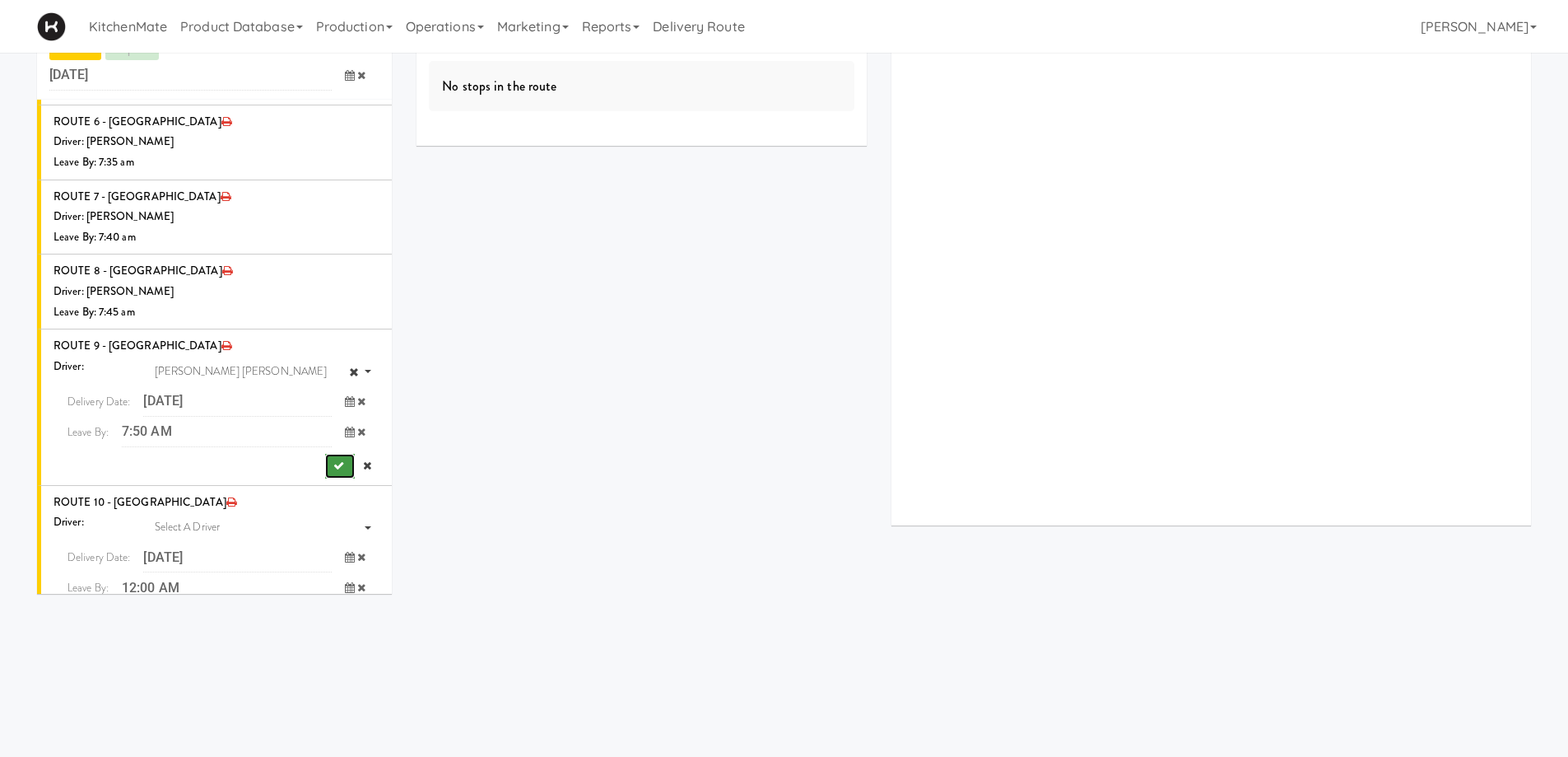
click at [326, 454] on button "submit" at bounding box center [340, 466] width 30 height 25
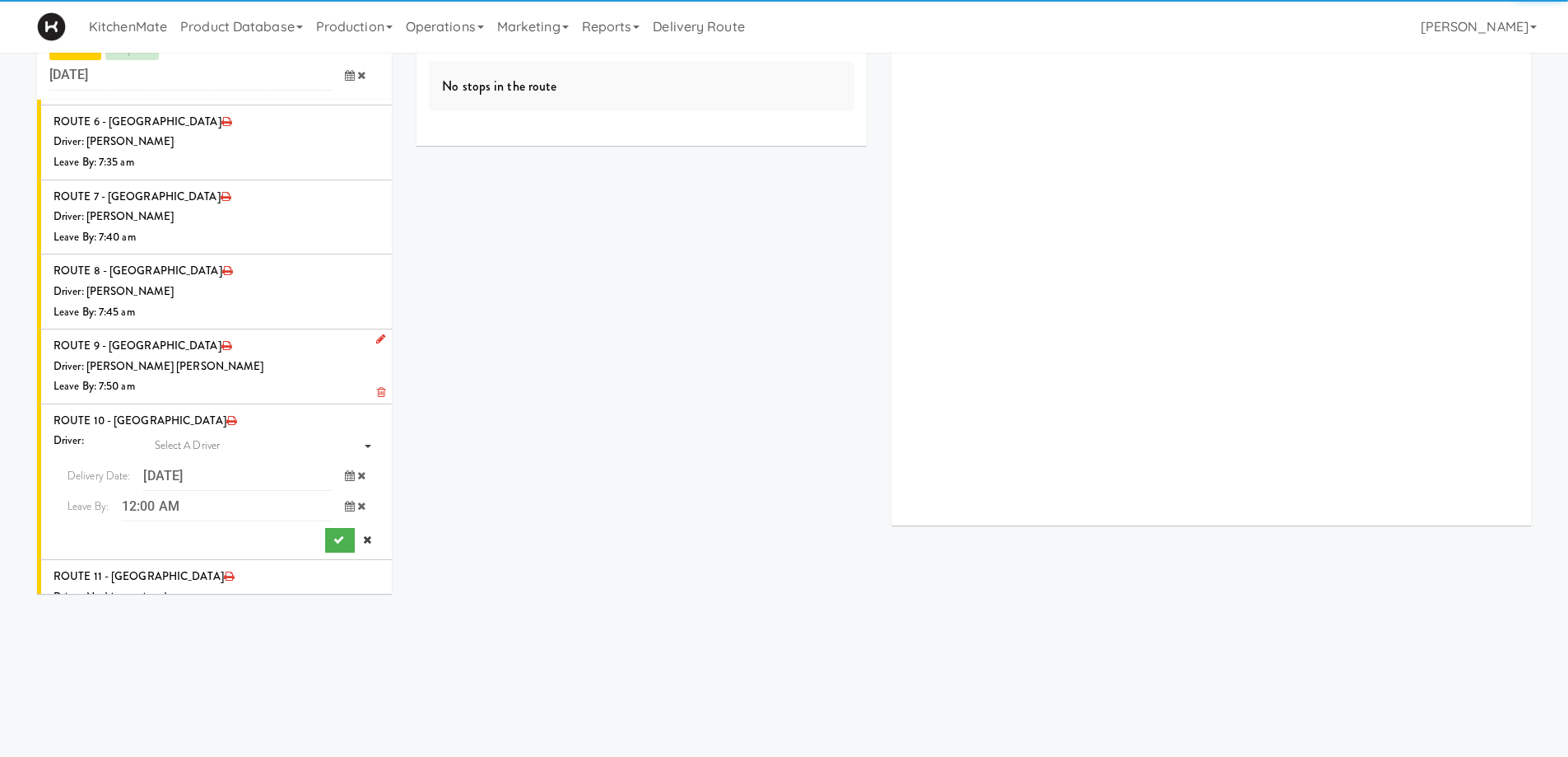
scroll to position [1872, 0]
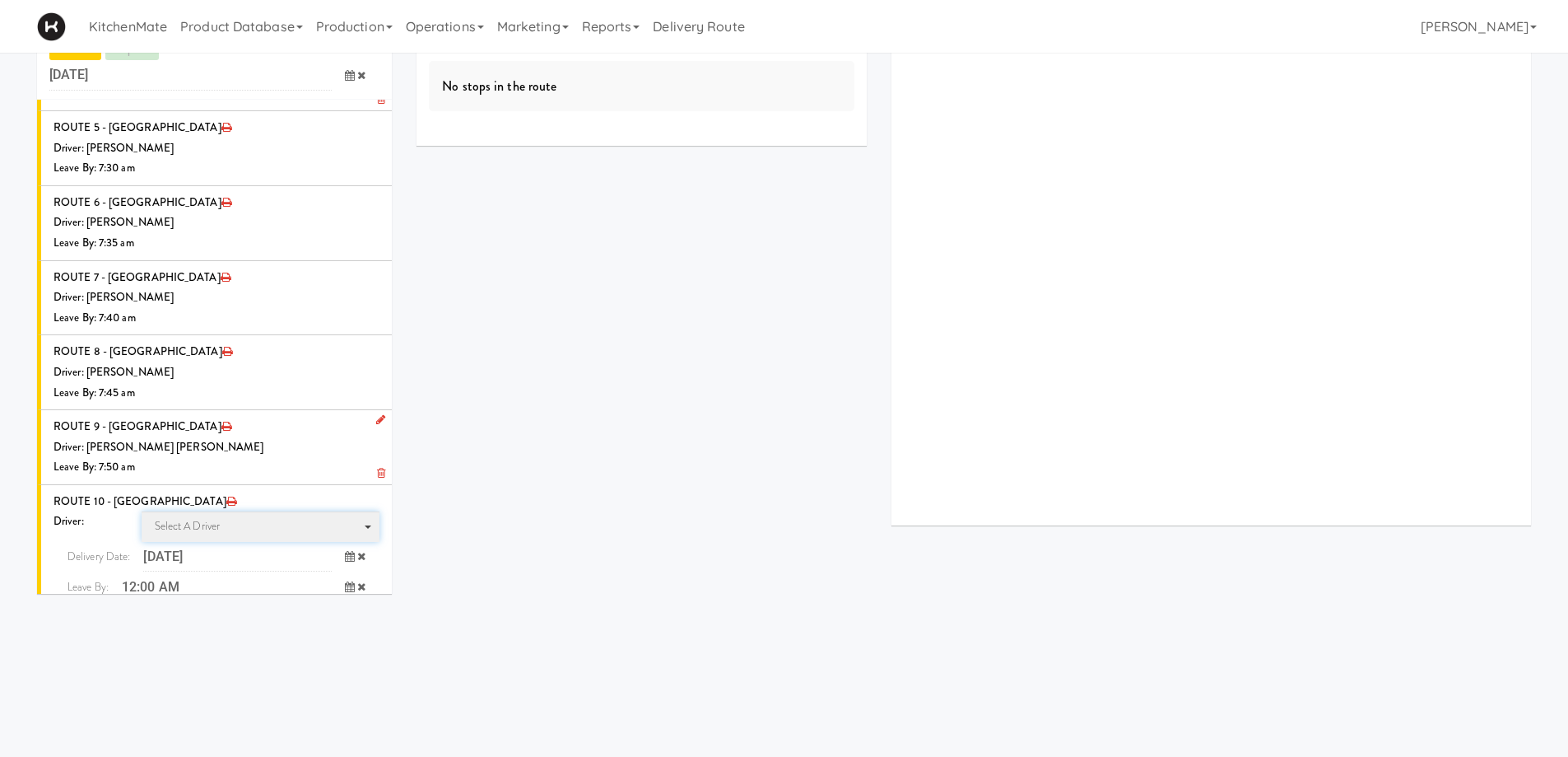
click at [181, 518] on span "Select a driver" at bounding box center [187, 526] width 66 height 16
type input "PEDR"
click at [173, 544] on span "Pedro Herrera" at bounding box center [263, 556] width 234 height 24
click at [345, 581] on icon at bounding box center [349, 586] width 10 height 11
click at [281, 639] on span "7:00 AM" at bounding box center [281, 653] width 64 height 28
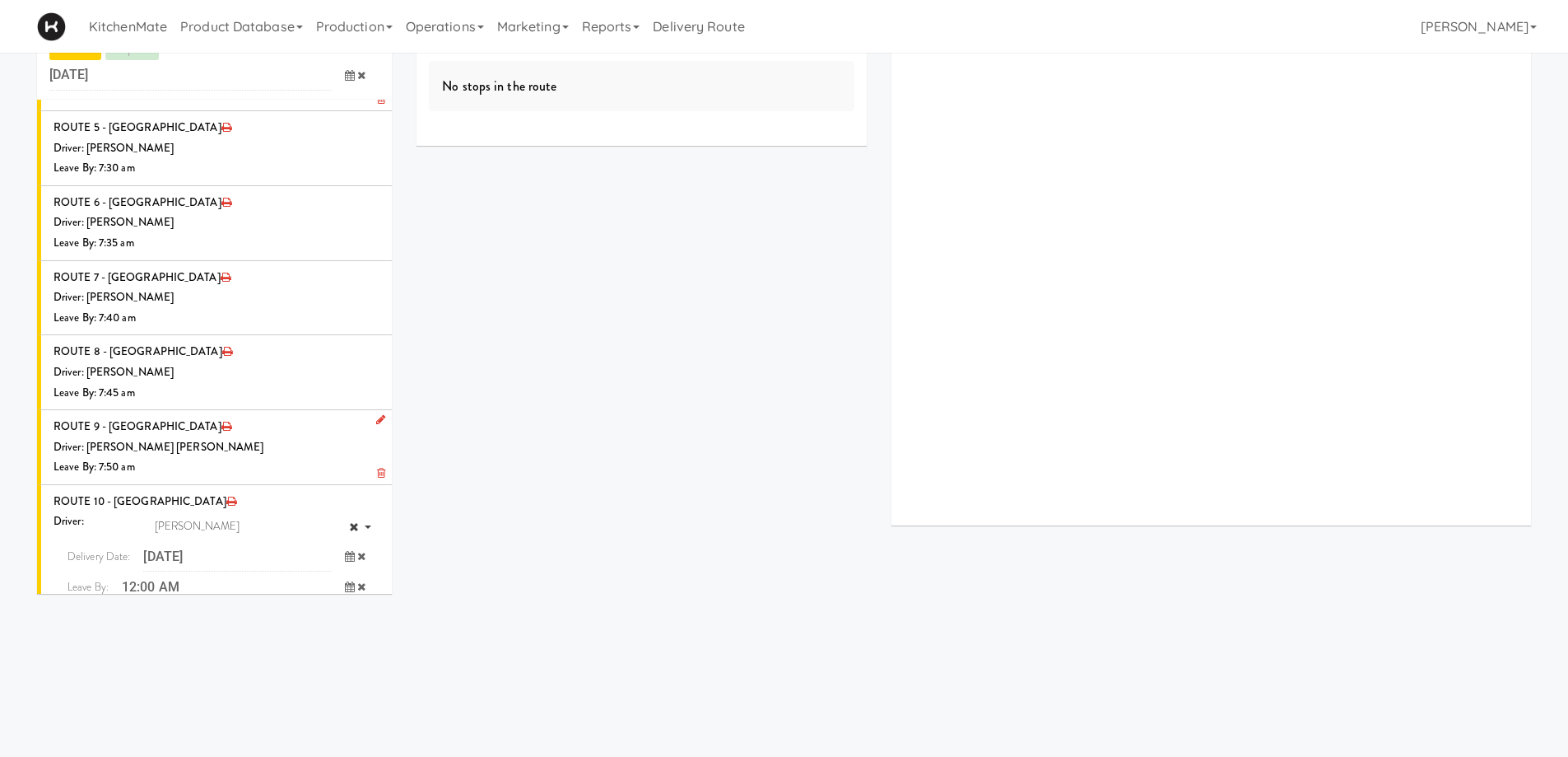
click at [276, 666] on span "7:55 AM" at bounding box center [281, 680] width 64 height 28
click at [325, 608] on button "submit" at bounding box center [340, 620] width 30 height 25
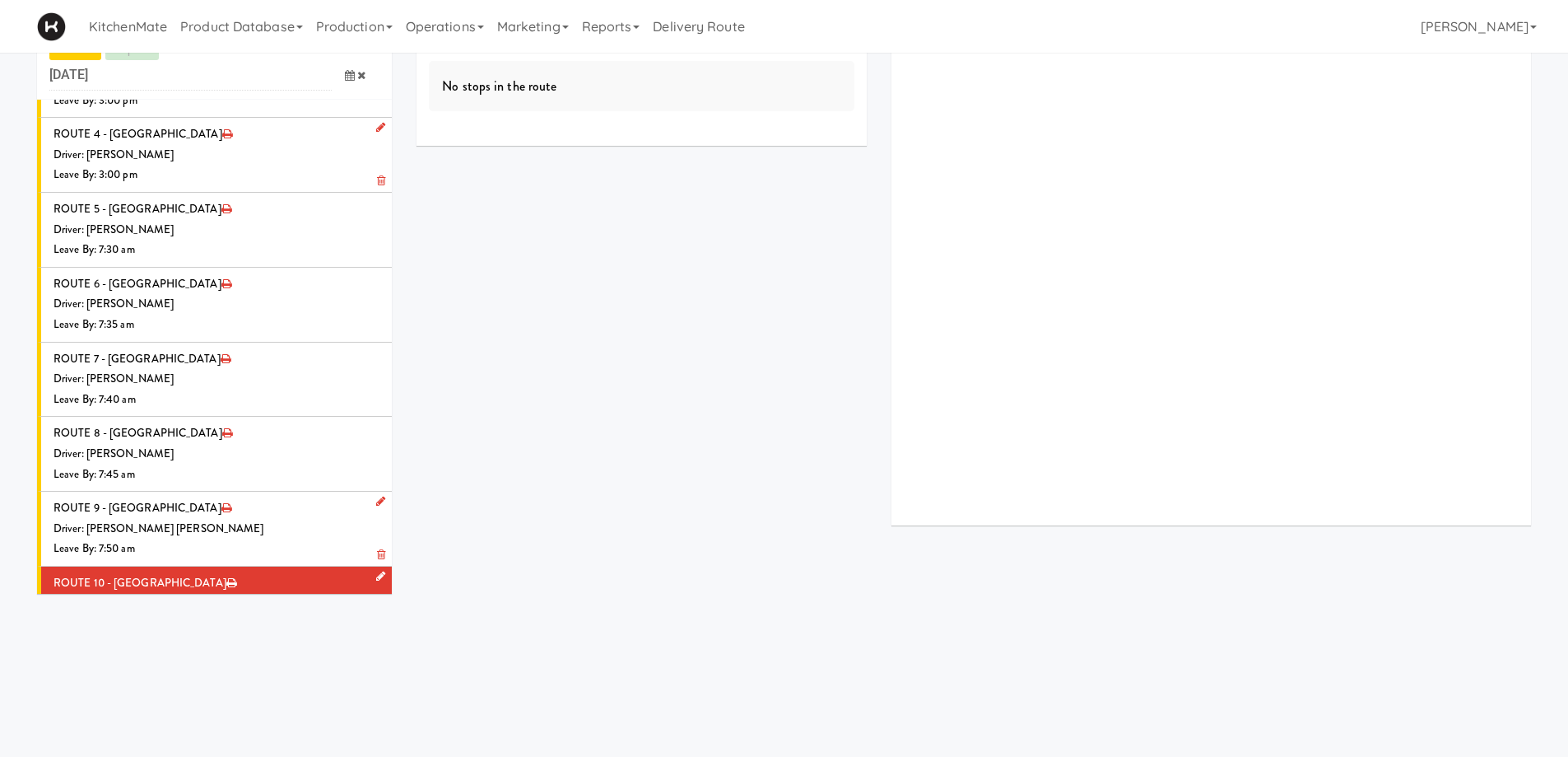
click at [297, 613] on div "Leave By: 7:55 am" at bounding box center [216, 623] width 326 height 21
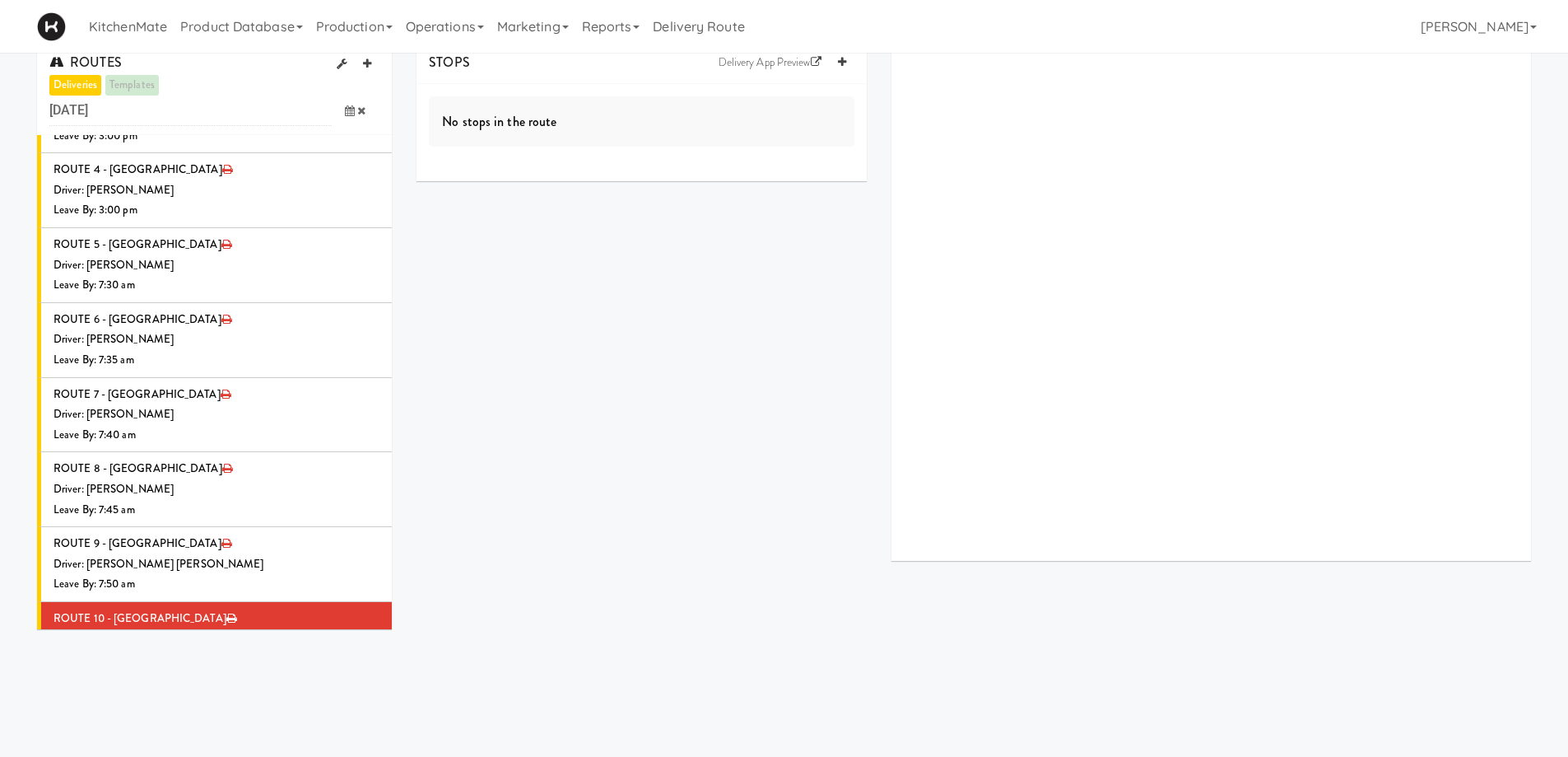
scroll to position [0, 0]
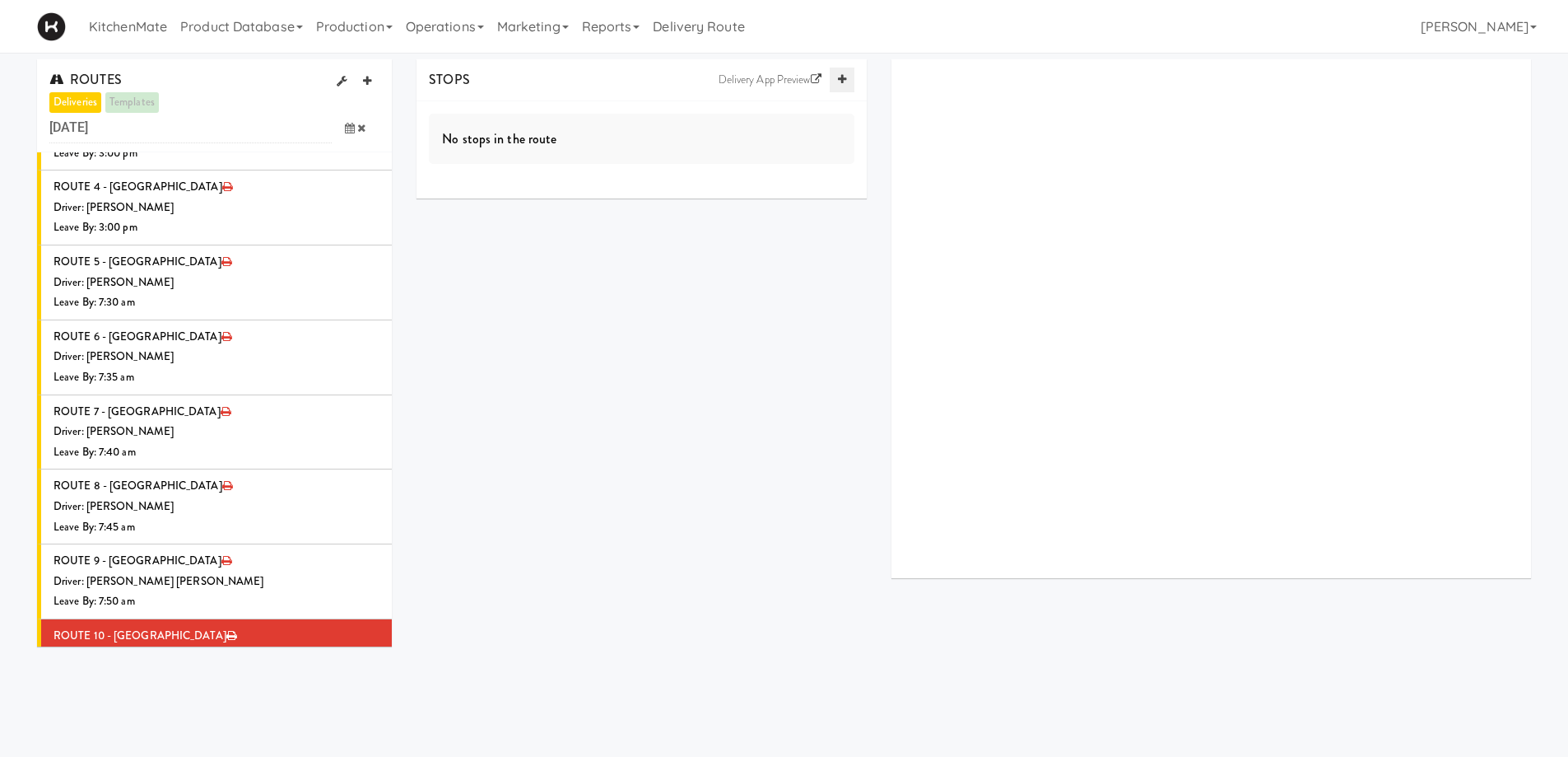
click at [838, 82] on icon at bounding box center [842, 79] width 8 height 11
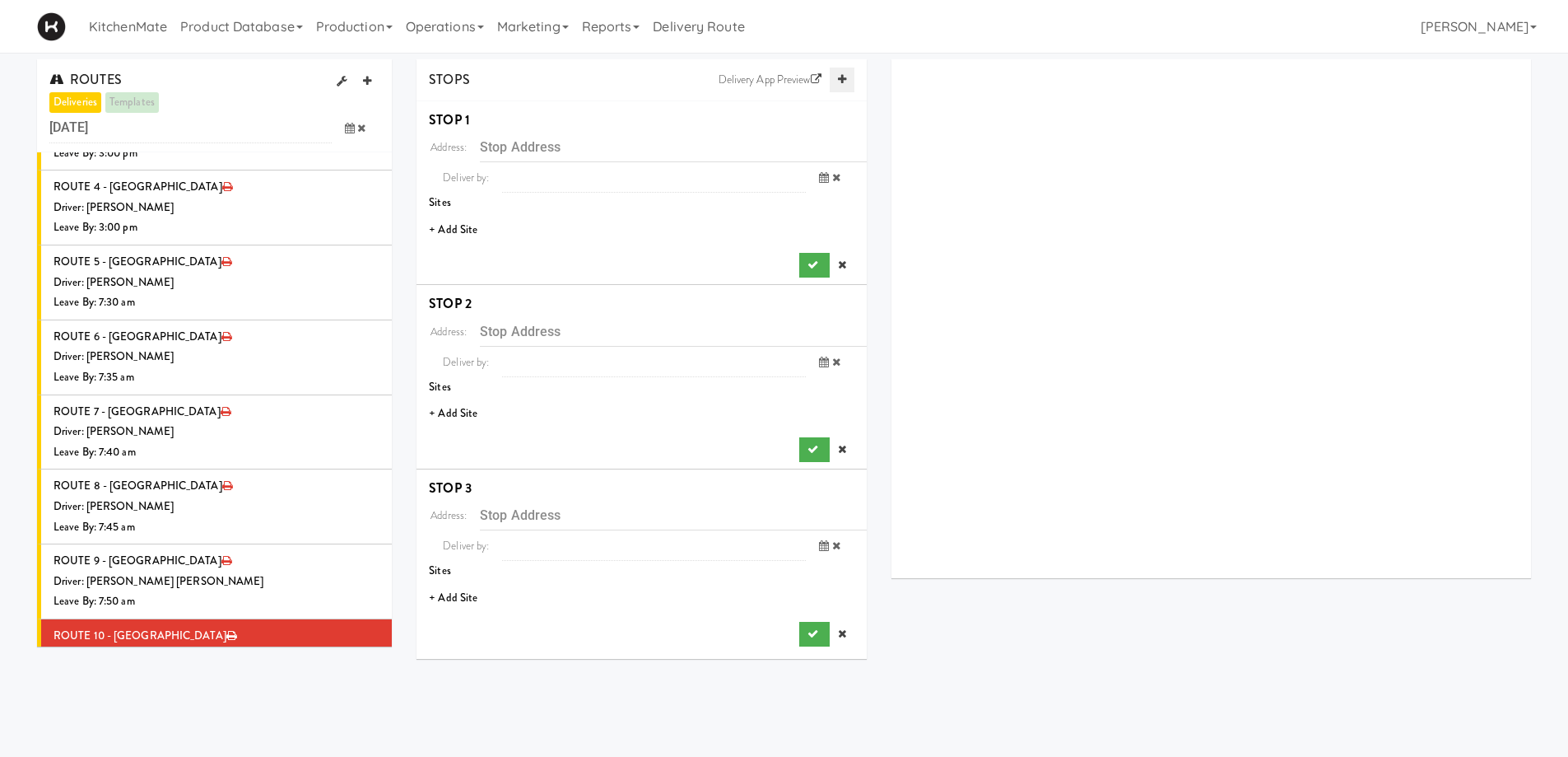
click at [838, 82] on icon at bounding box center [842, 79] width 8 height 11
click at [838, 80] on icon at bounding box center [842, 79] width 8 height 11
click at [461, 219] on li "+ Add Site" at bounding box center [641, 230] width 450 height 33
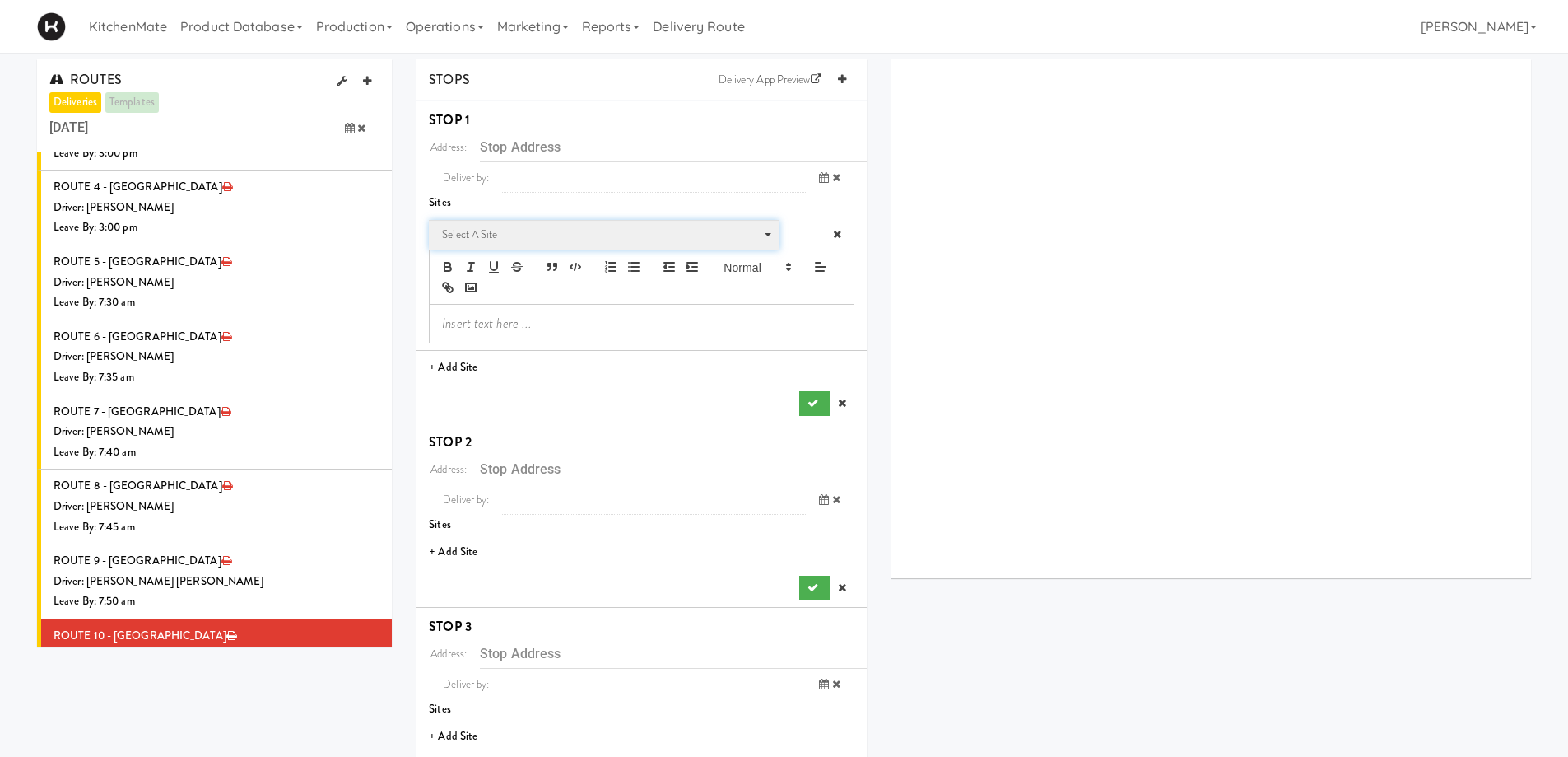
click at [487, 230] on span "Select a site" at bounding box center [598, 234] width 313 height 20
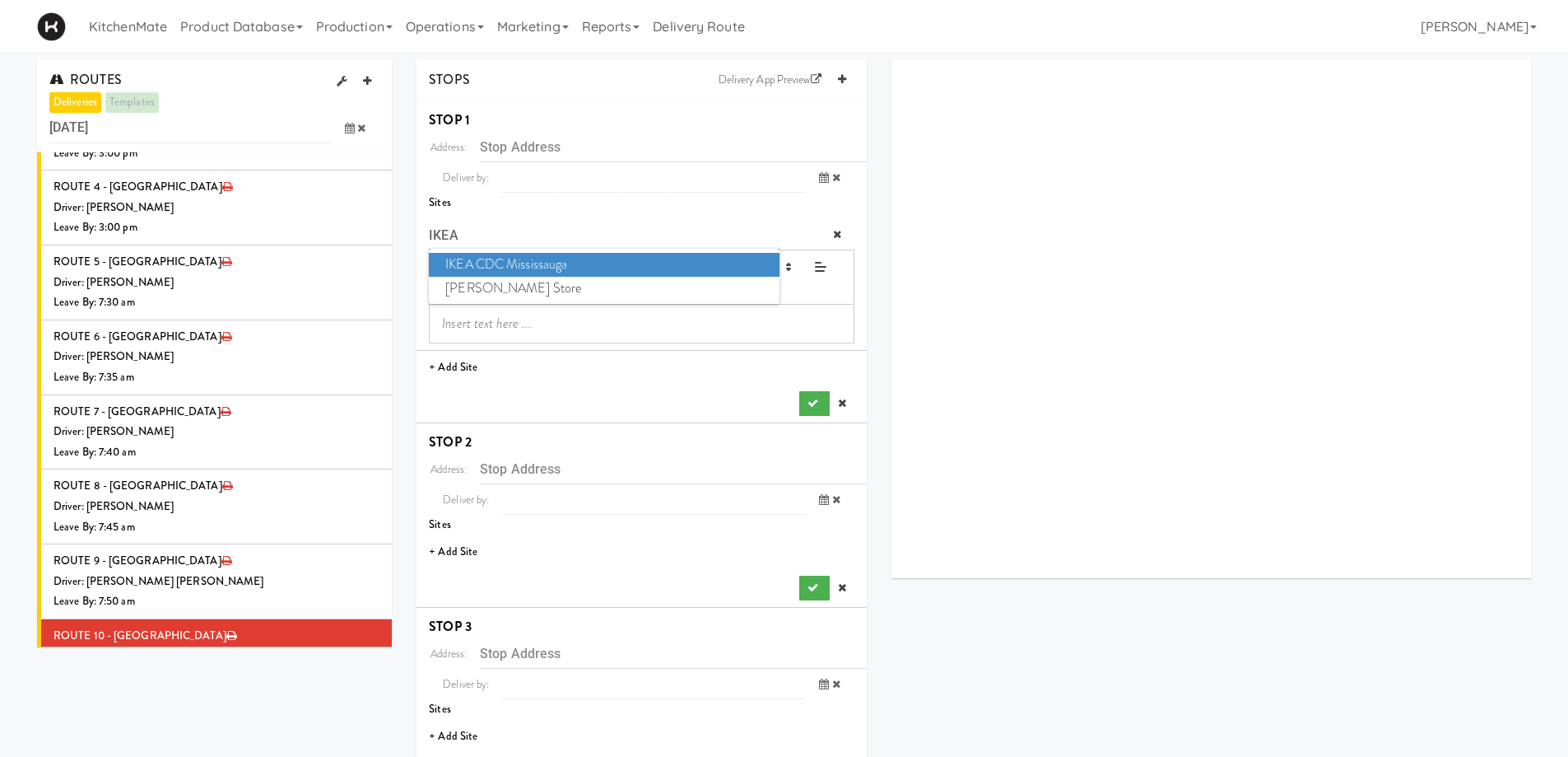
type input "IKEA"
click at [471, 256] on span "IKEA CDC Mississauga" at bounding box center [603, 265] width 349 height 24
type input "[STREET_ADDRESS]"
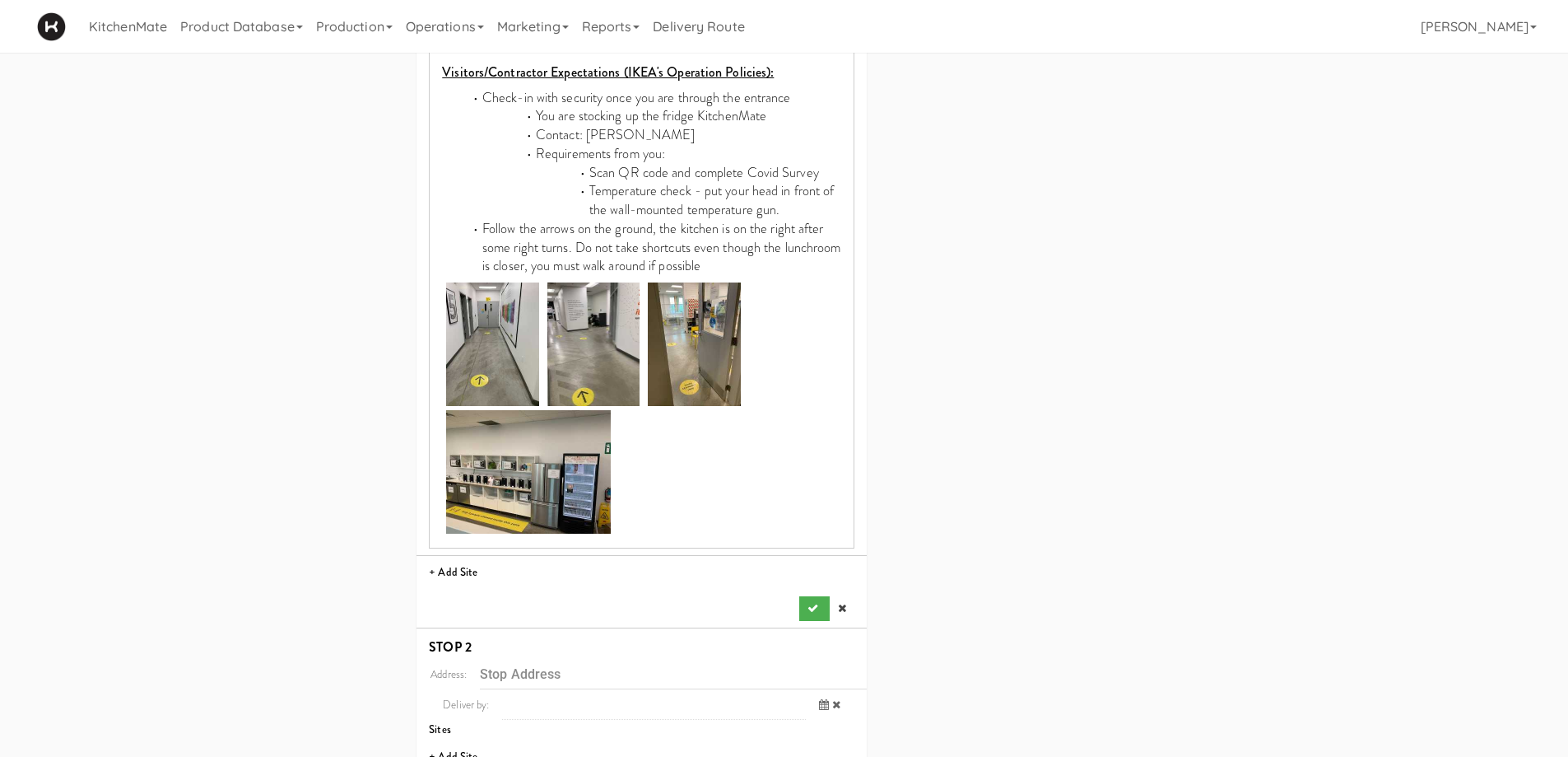
scroll to position [1153, 0]
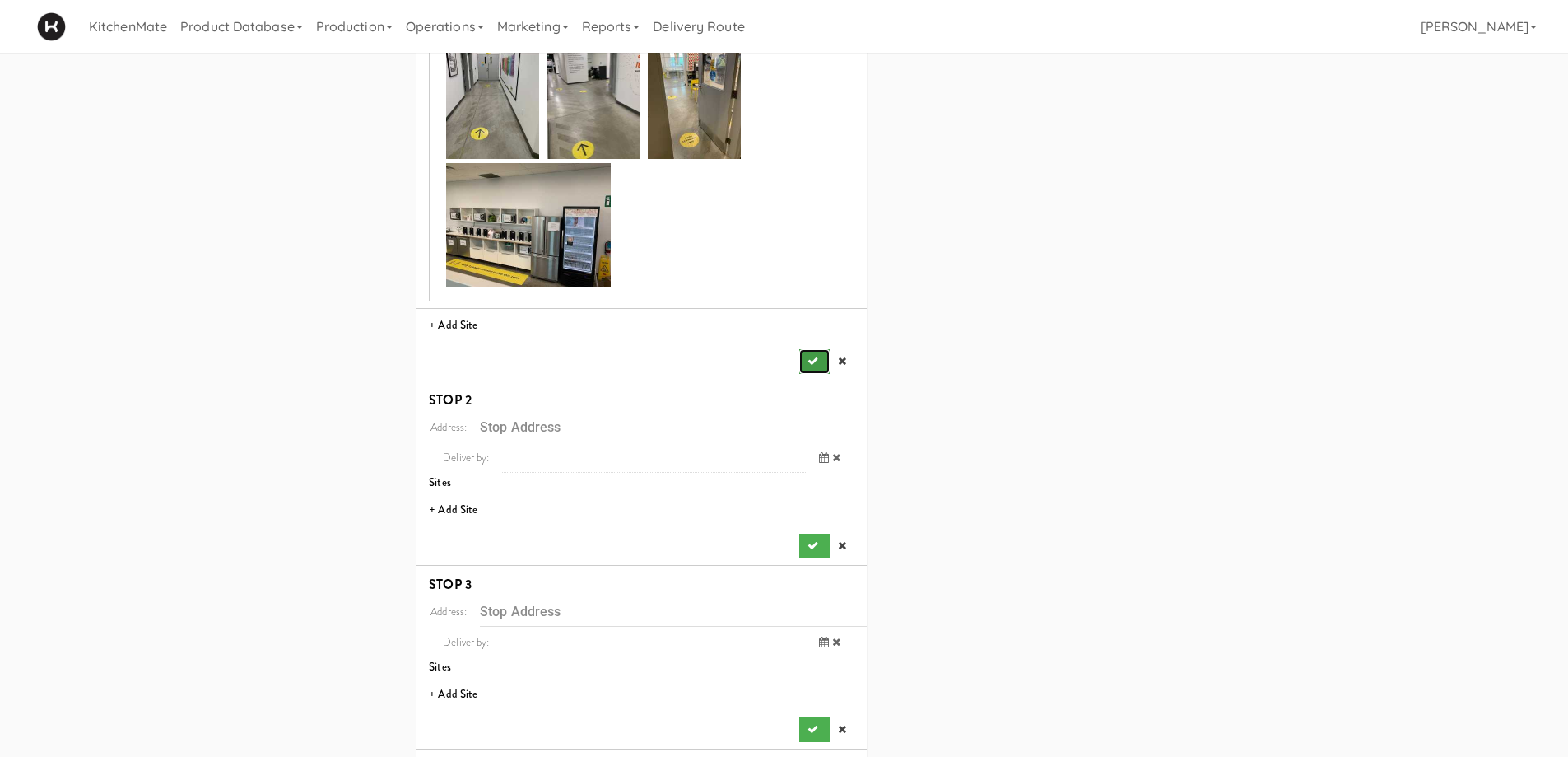
click at [817, 355] on icon "submit" at bounding box center [812, 360] width 11 height 11
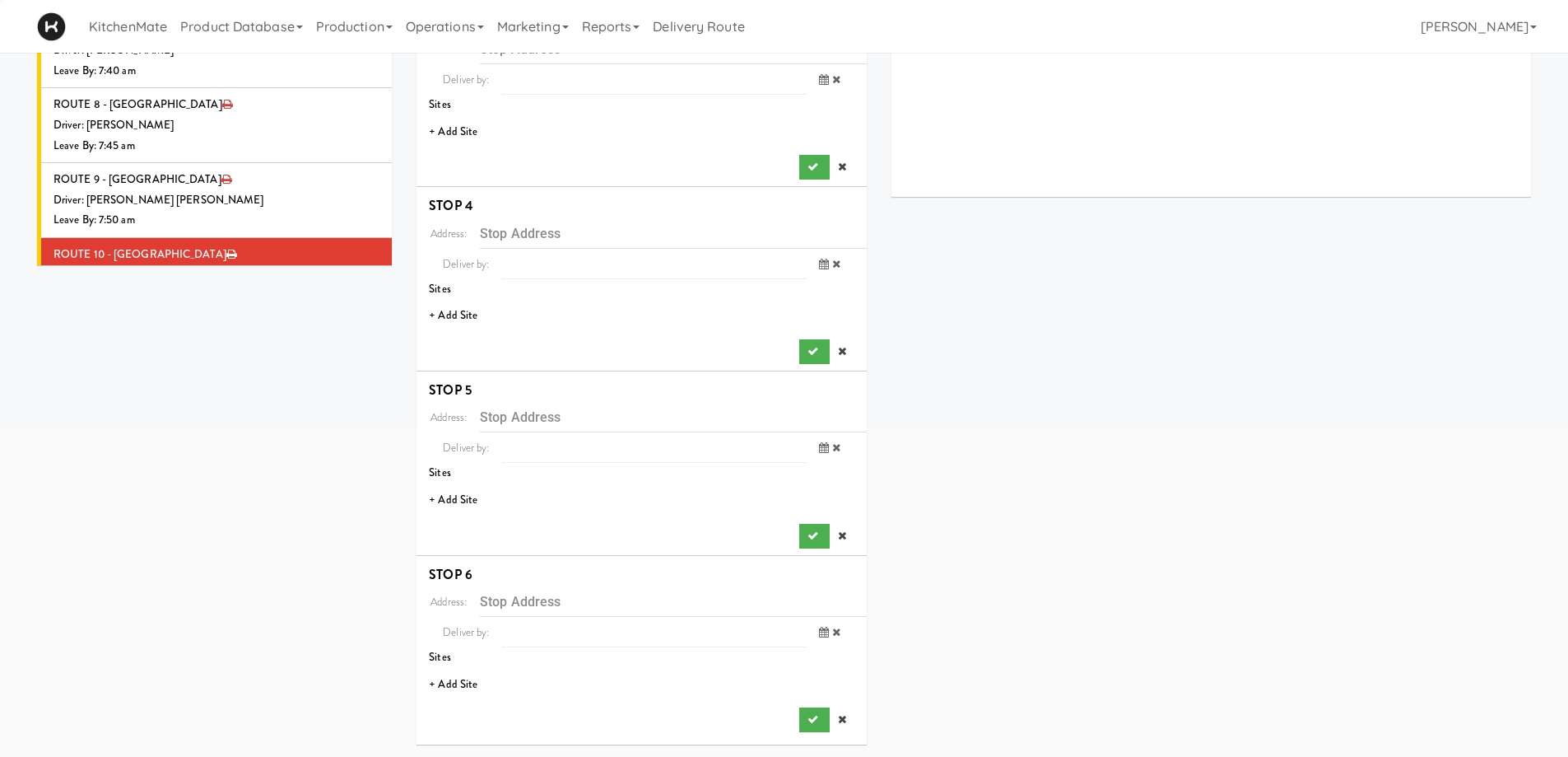
scroll to position [0, 0]
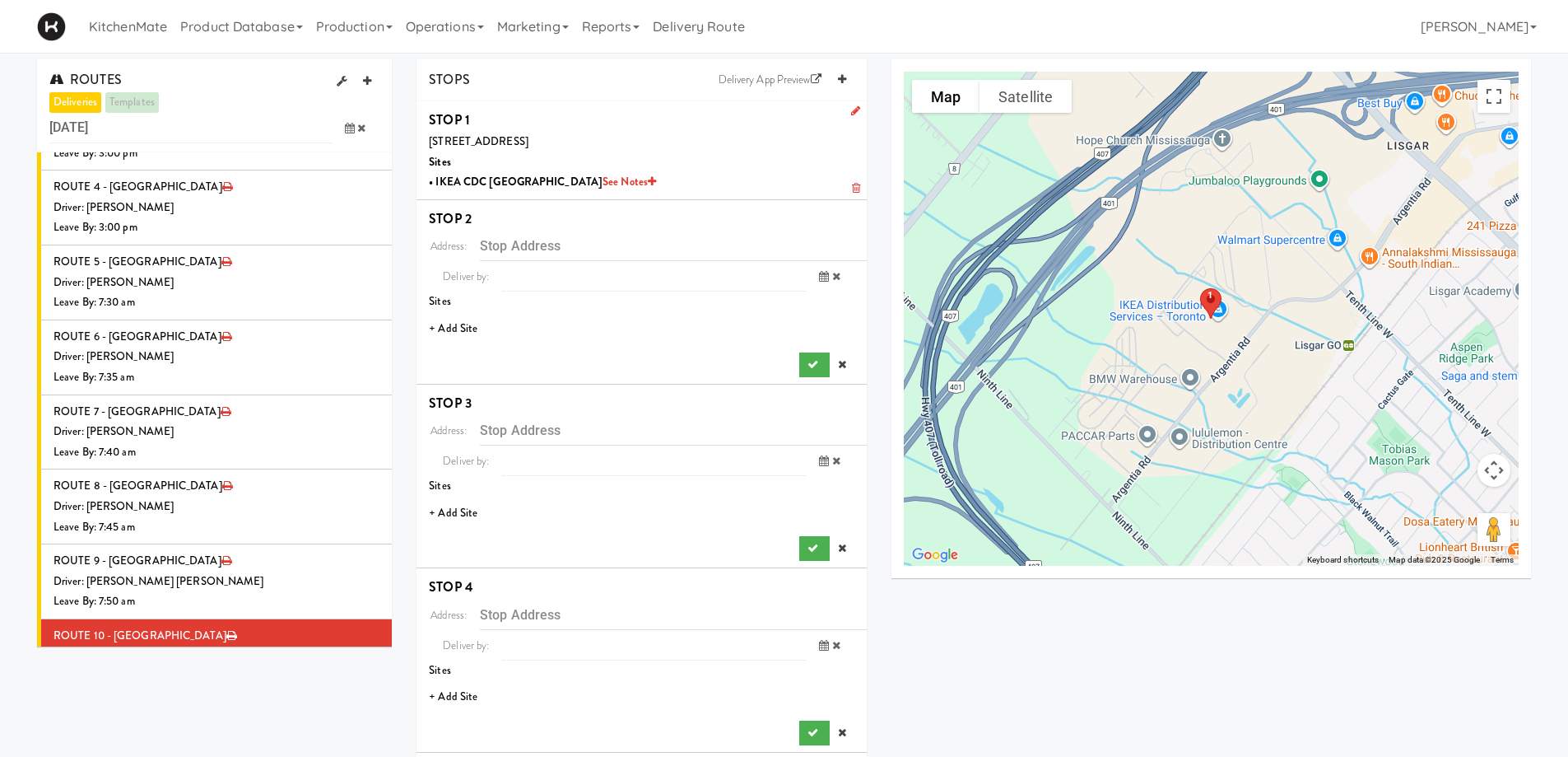
click at [467, 329] on li "+ Add Site" at bounding box center [641, 329] width 450 height 33
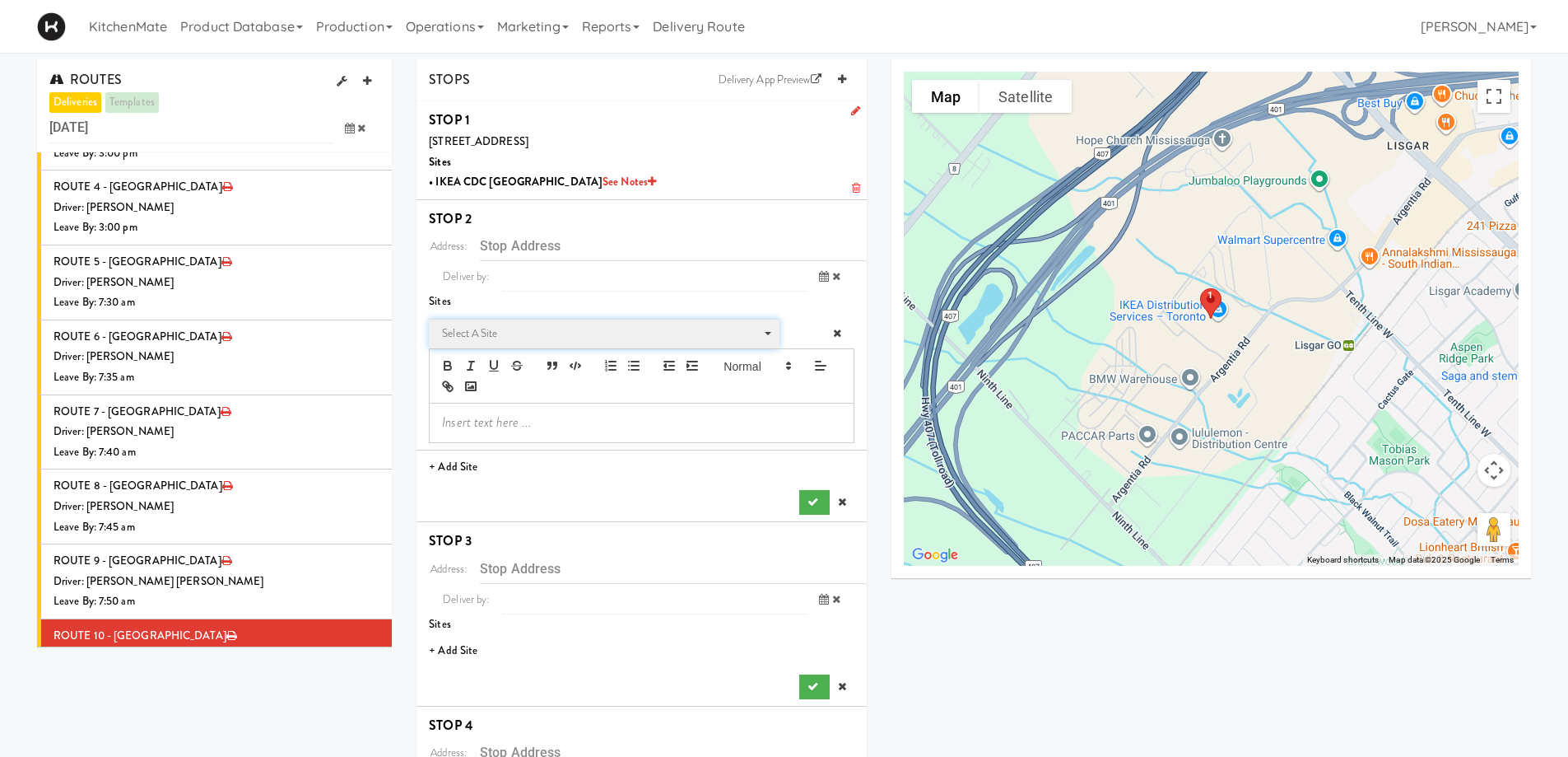
click at [517, 333] on span "Select a site" at bounding box center [598, 334] width 313 height 20
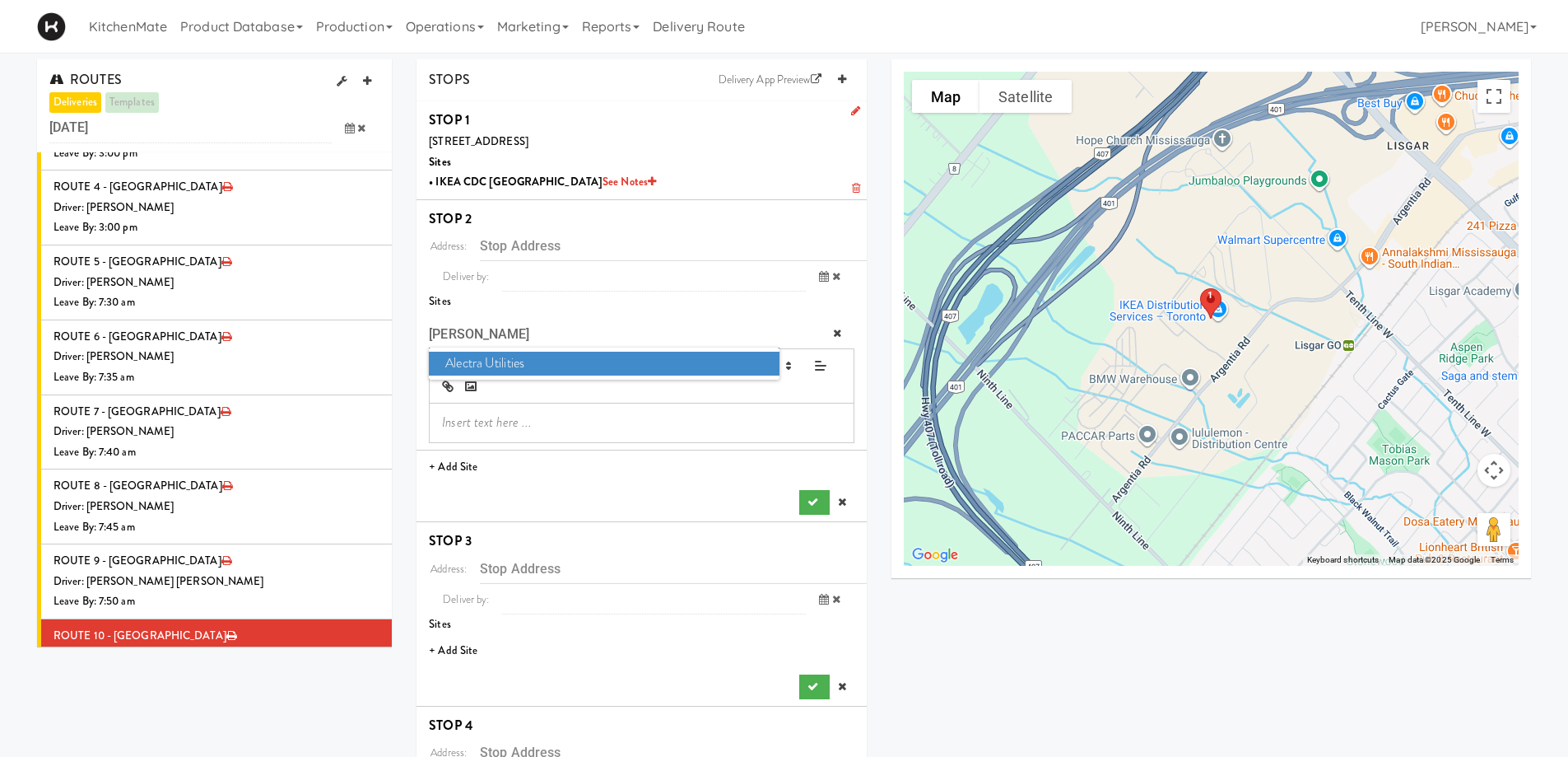
type input "ALEC"
click at [507, 359] on span "Alectra Utilities" at bounding box center [603, 363] width 349 height 24
type input "[STREET_ADDRESS][PERSON_NAME][PERSON_NAME]"
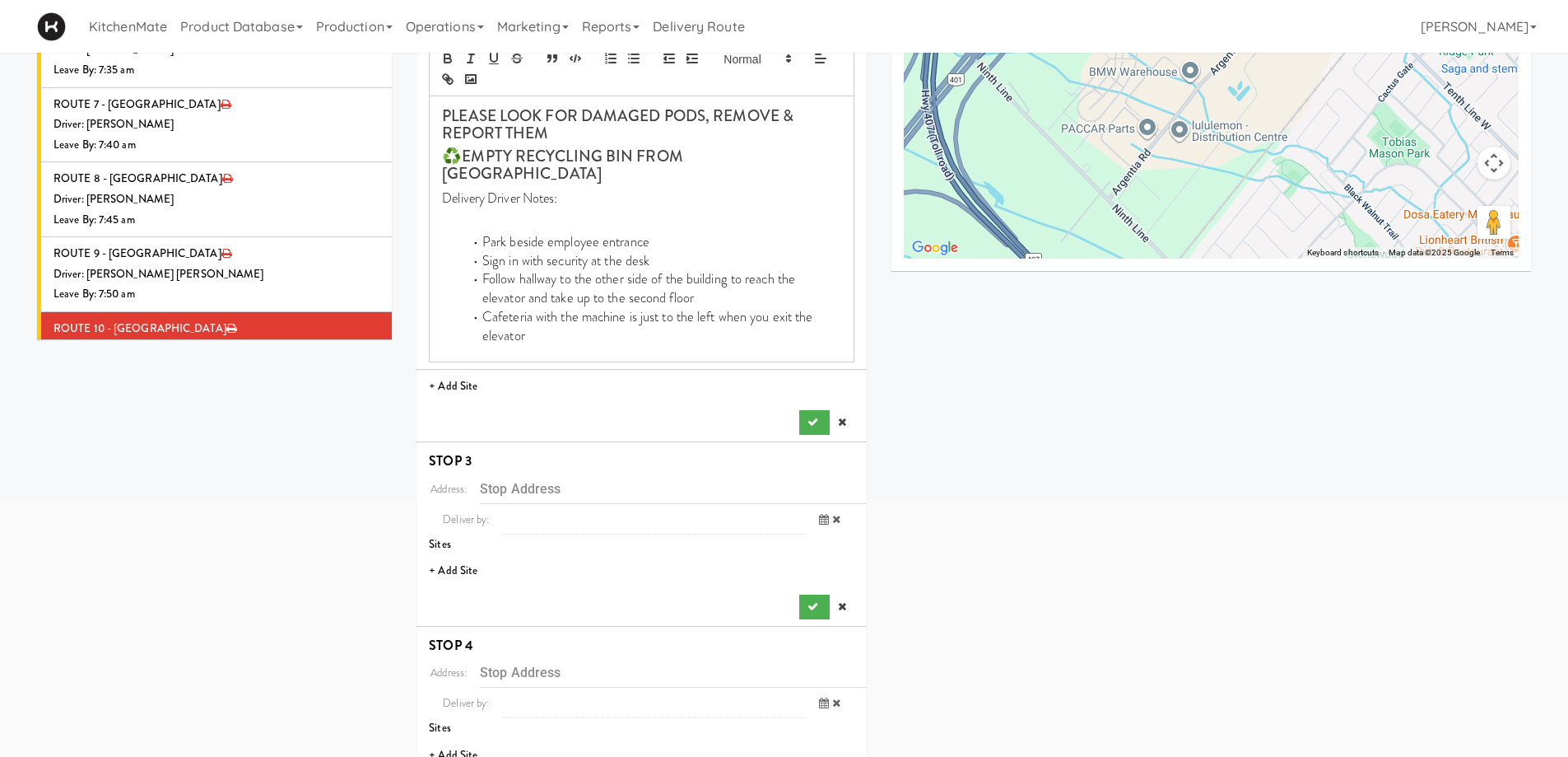
scroll to position [330, 0]
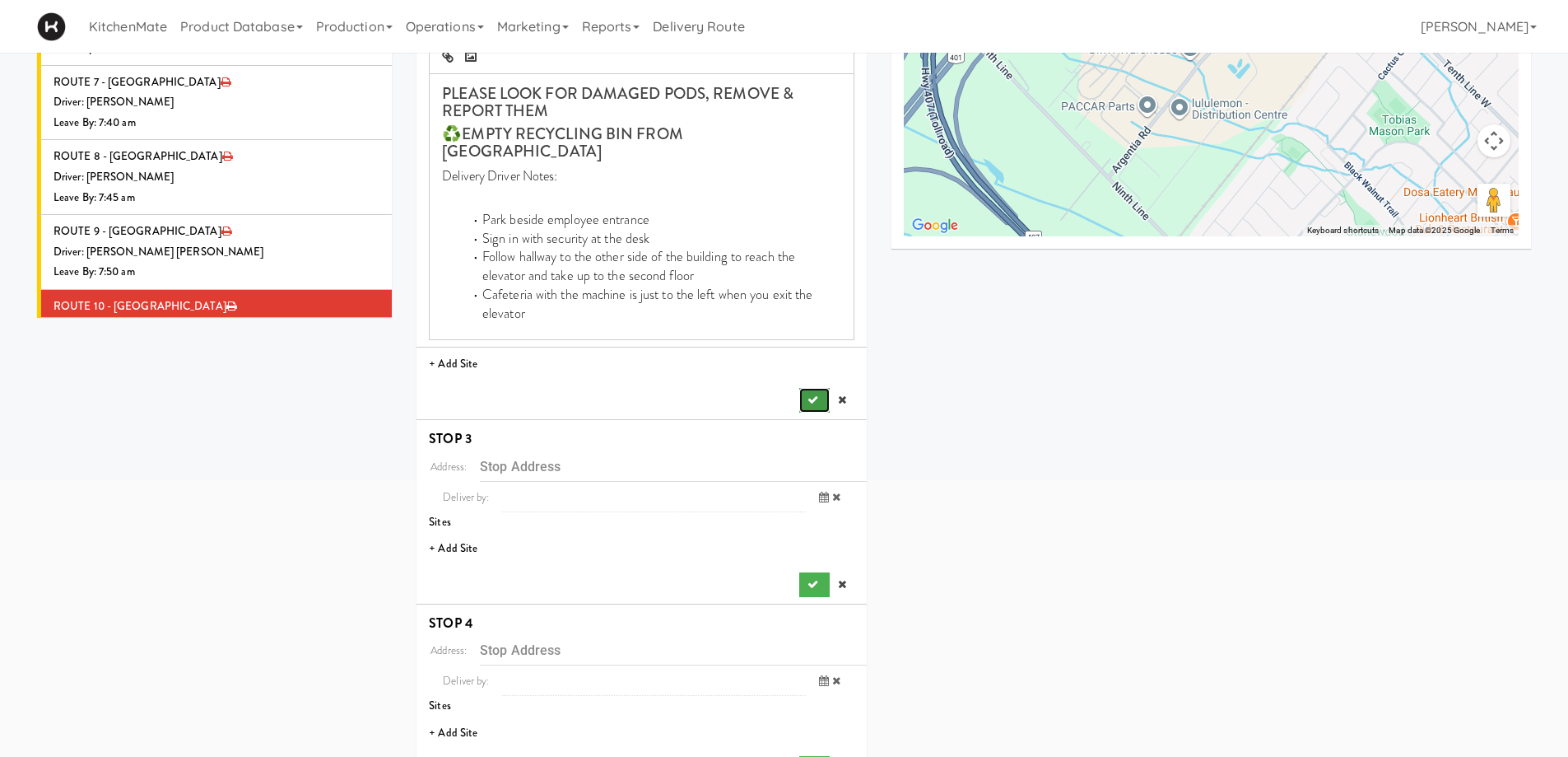
click at [817, 395] on icon "submit" at bounding box center [812, 400] width 11 height 11
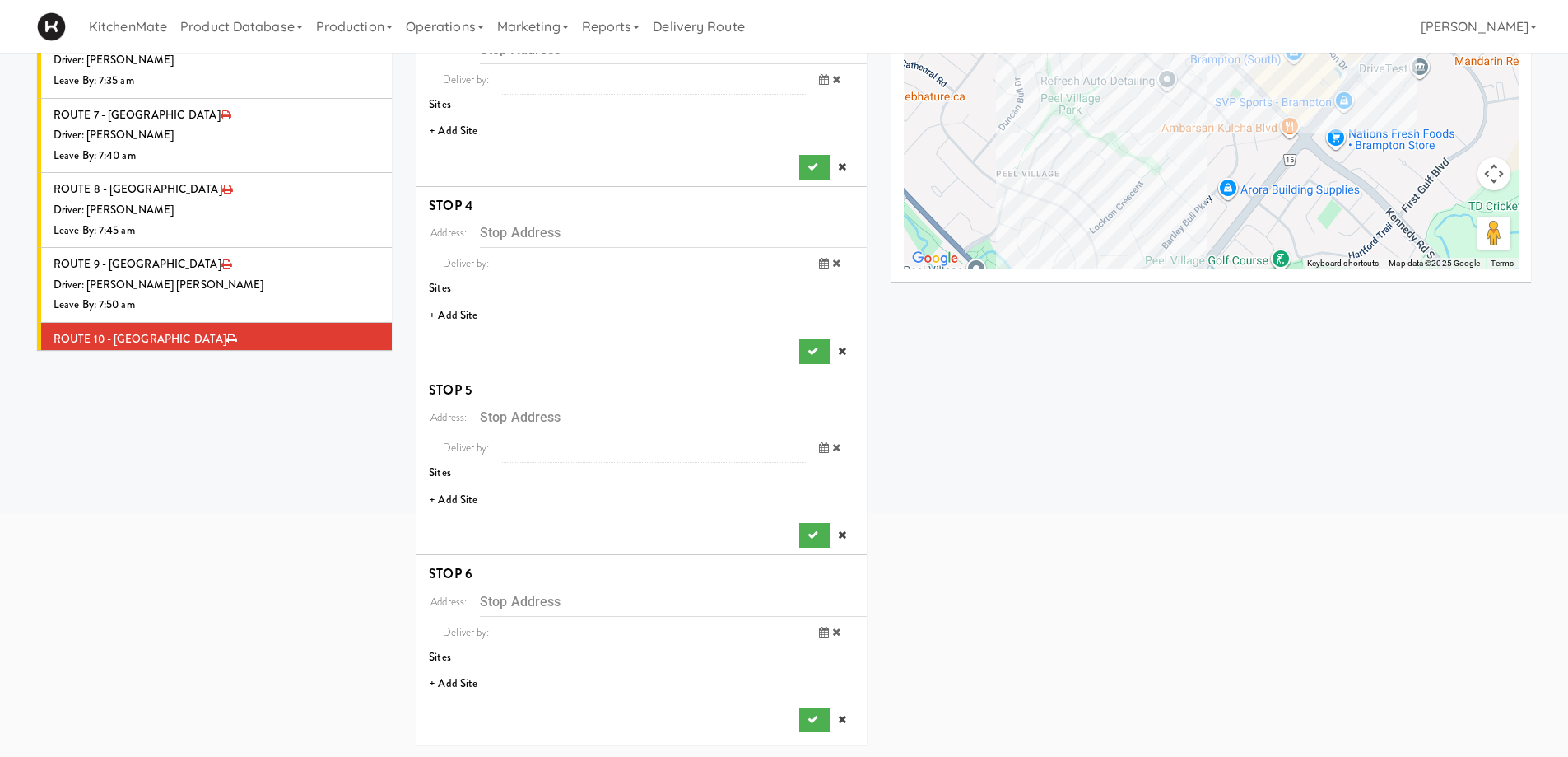
click at [462, 133] on li "+ Add Site" at bounding box center [641, 131] width 450 height 33
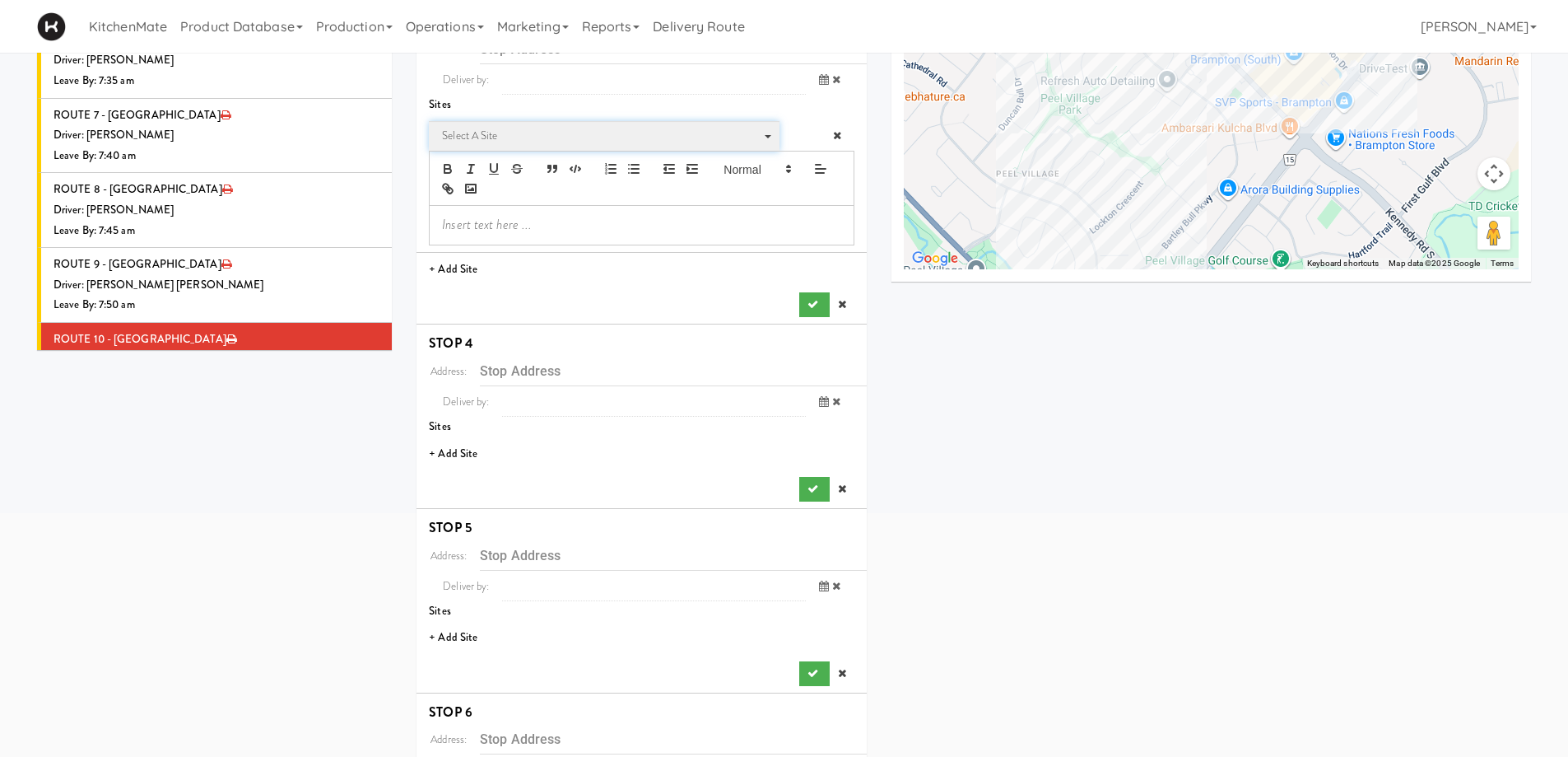
click at [470, 142] on span "Select a site" at bounding box center [598, 136] width 313 height 20
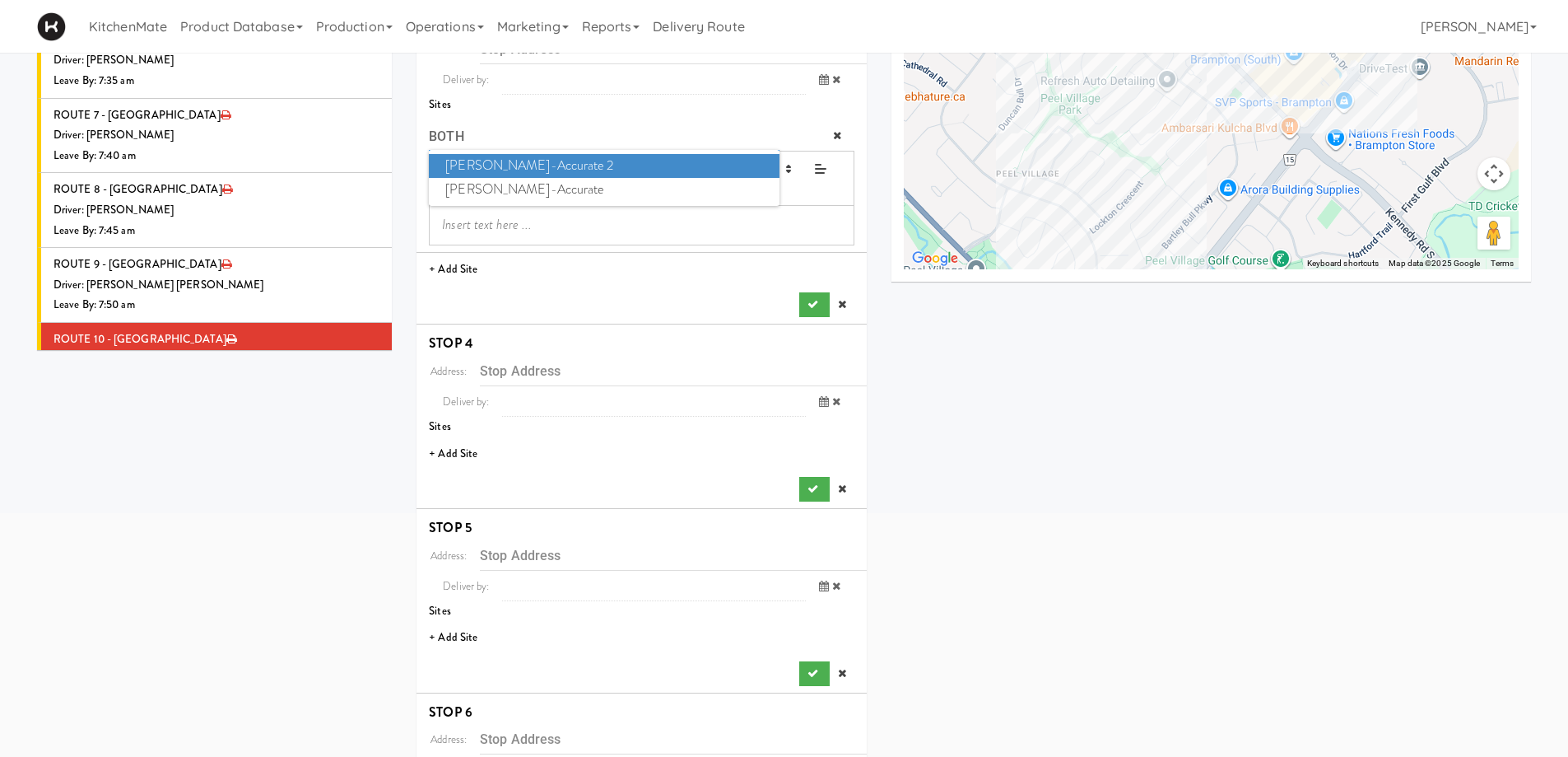
type input "BOTH"
click at [506, 158] on span "Bothwell-Accurate 2" at bounding box center [603, 165] width 349 height 24
type input "[STREET_ADDRESS][PERSON_NAME]"
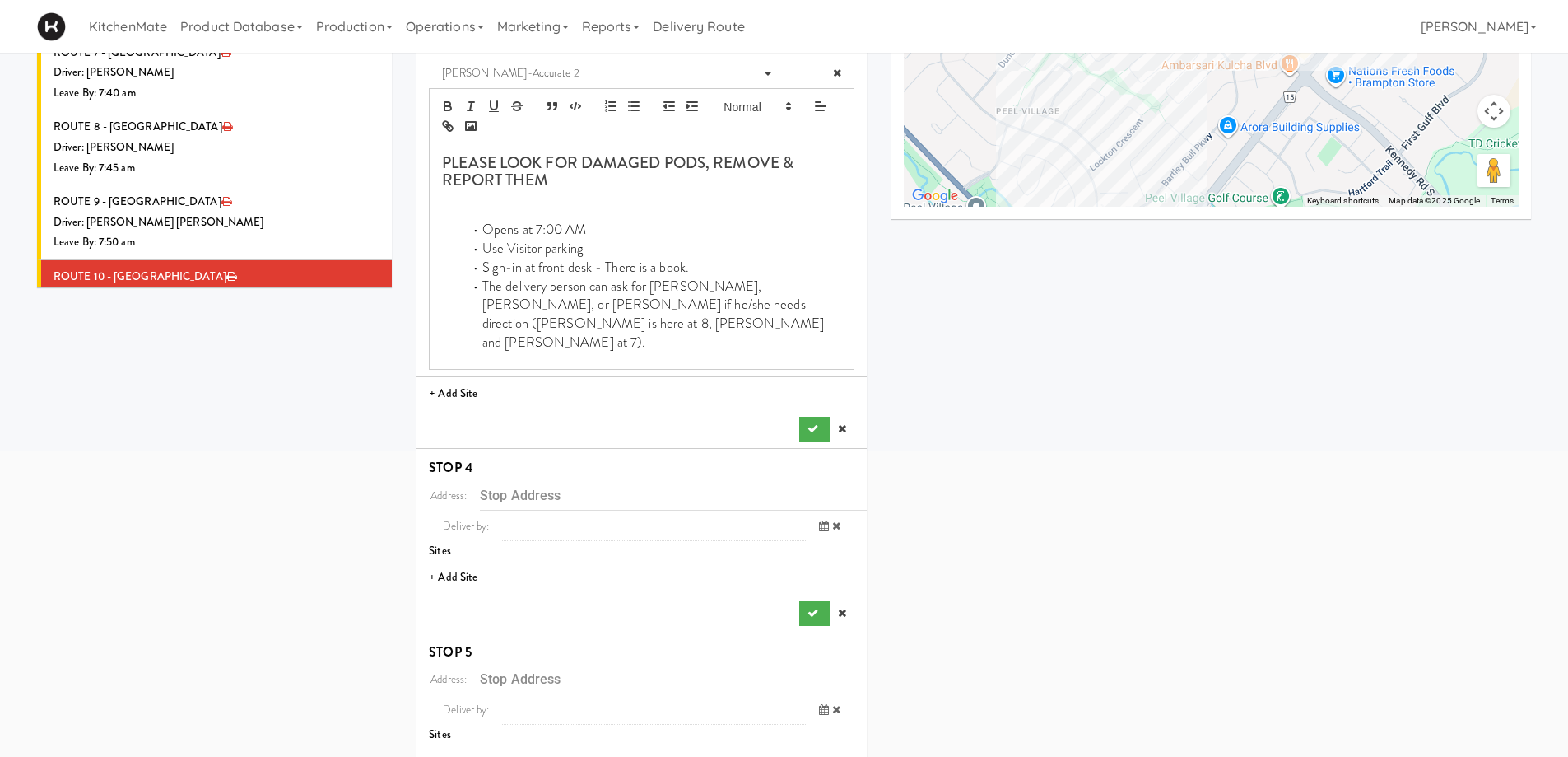
scroll to position [461, 0]
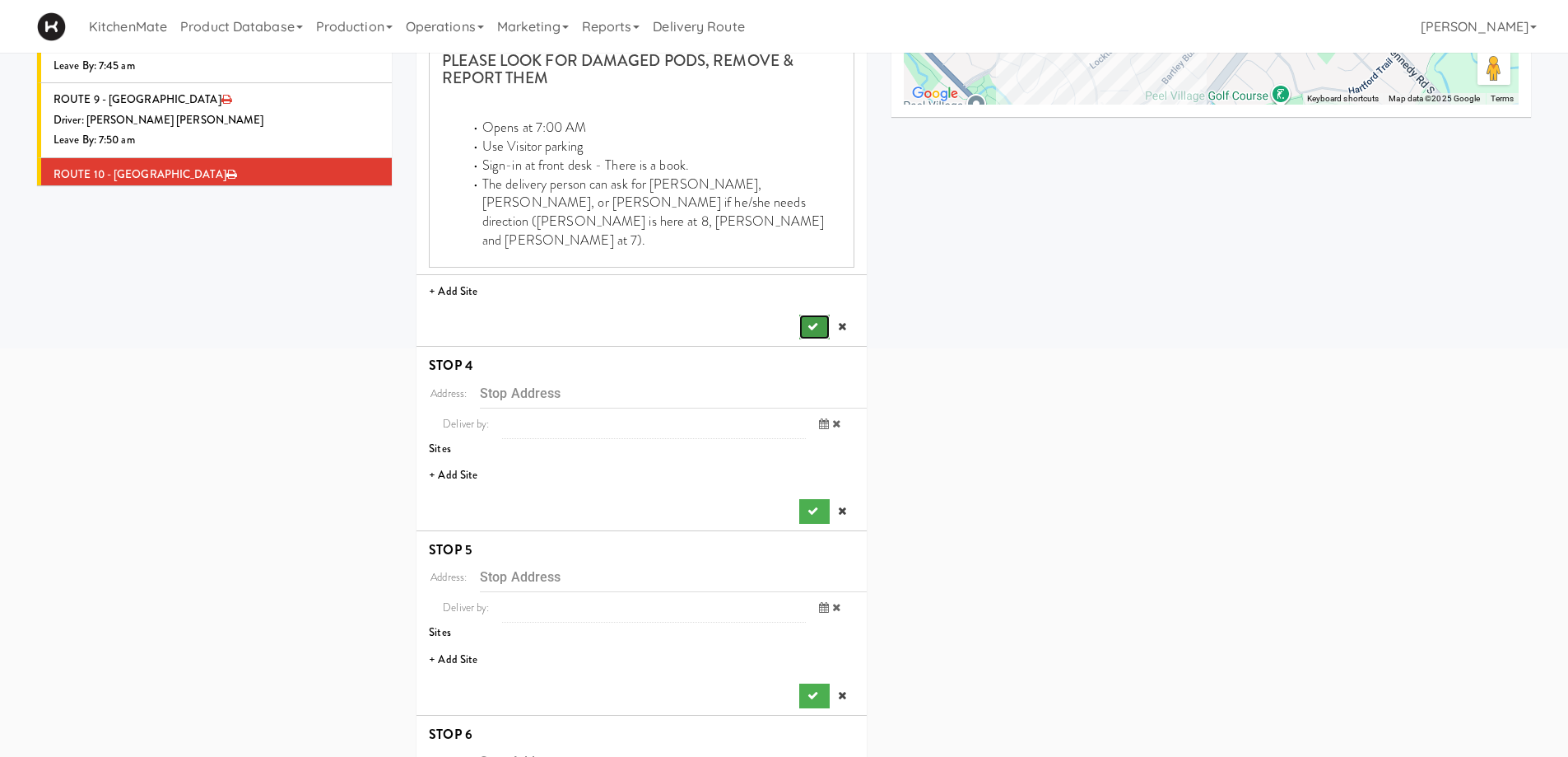
click at [811, 321] on icon "submit" at bounding box center [812, 326] width 11 height 11
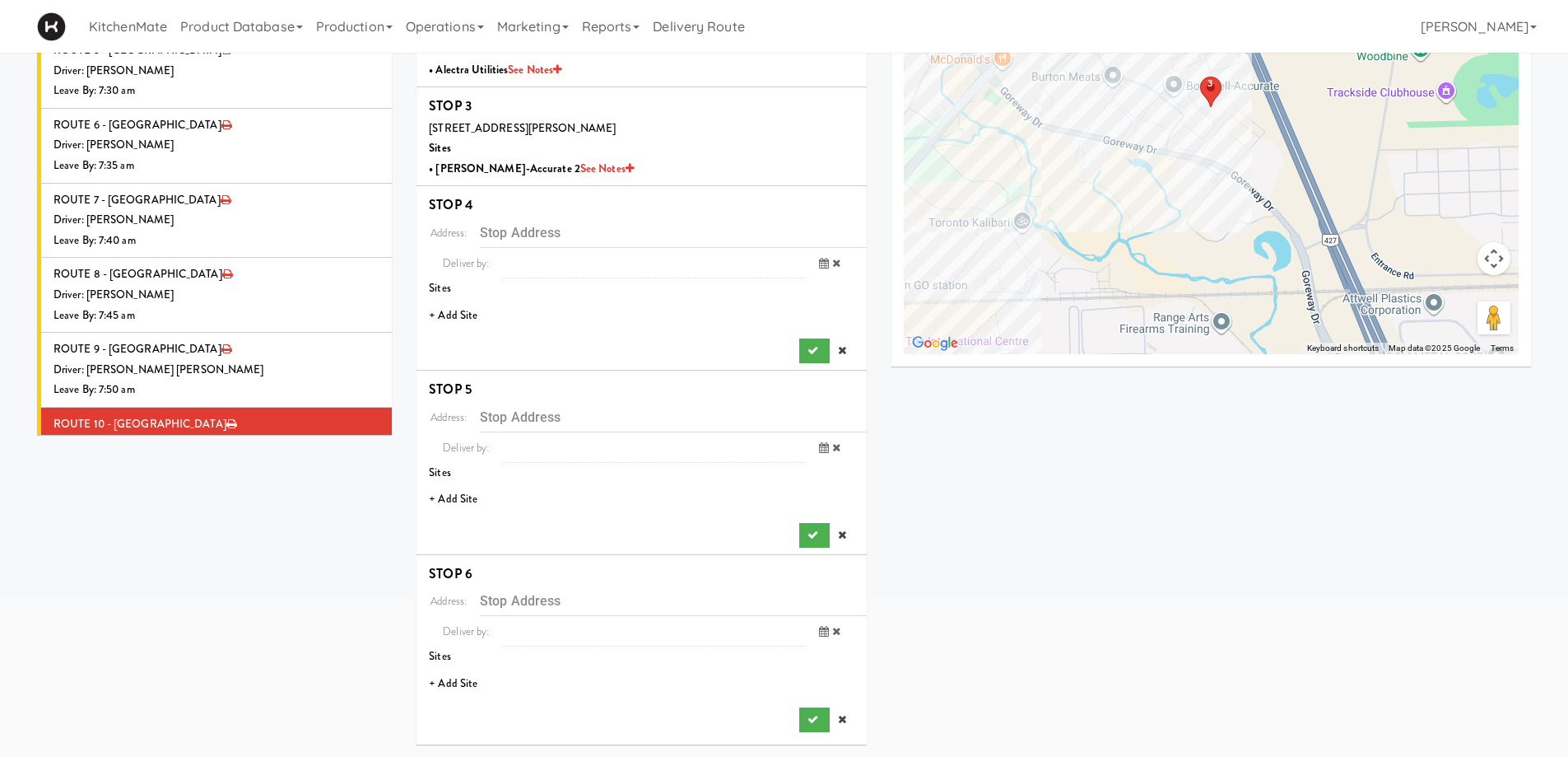
click at [461, 314] on li "+ Add Site" at bounding box center [641, 316] width 450 height 33
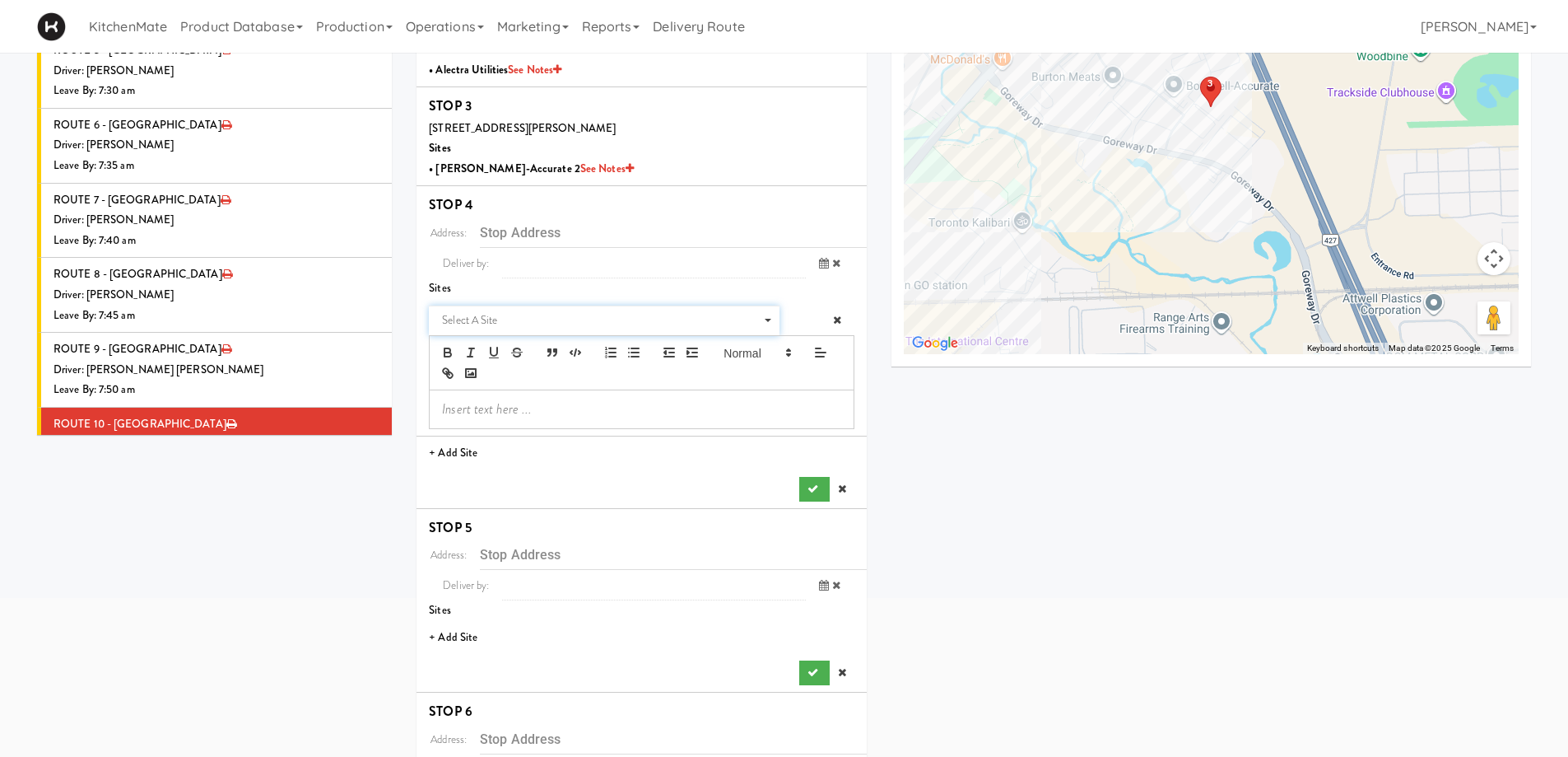
drag, startPoint x: 530, startPoint y: 324, endPoint x: 526, endPoint y: 309, distance: 15.5
click at [530, 323] on span "Select a site" at bounding box center [598, 320] width 313 height 20
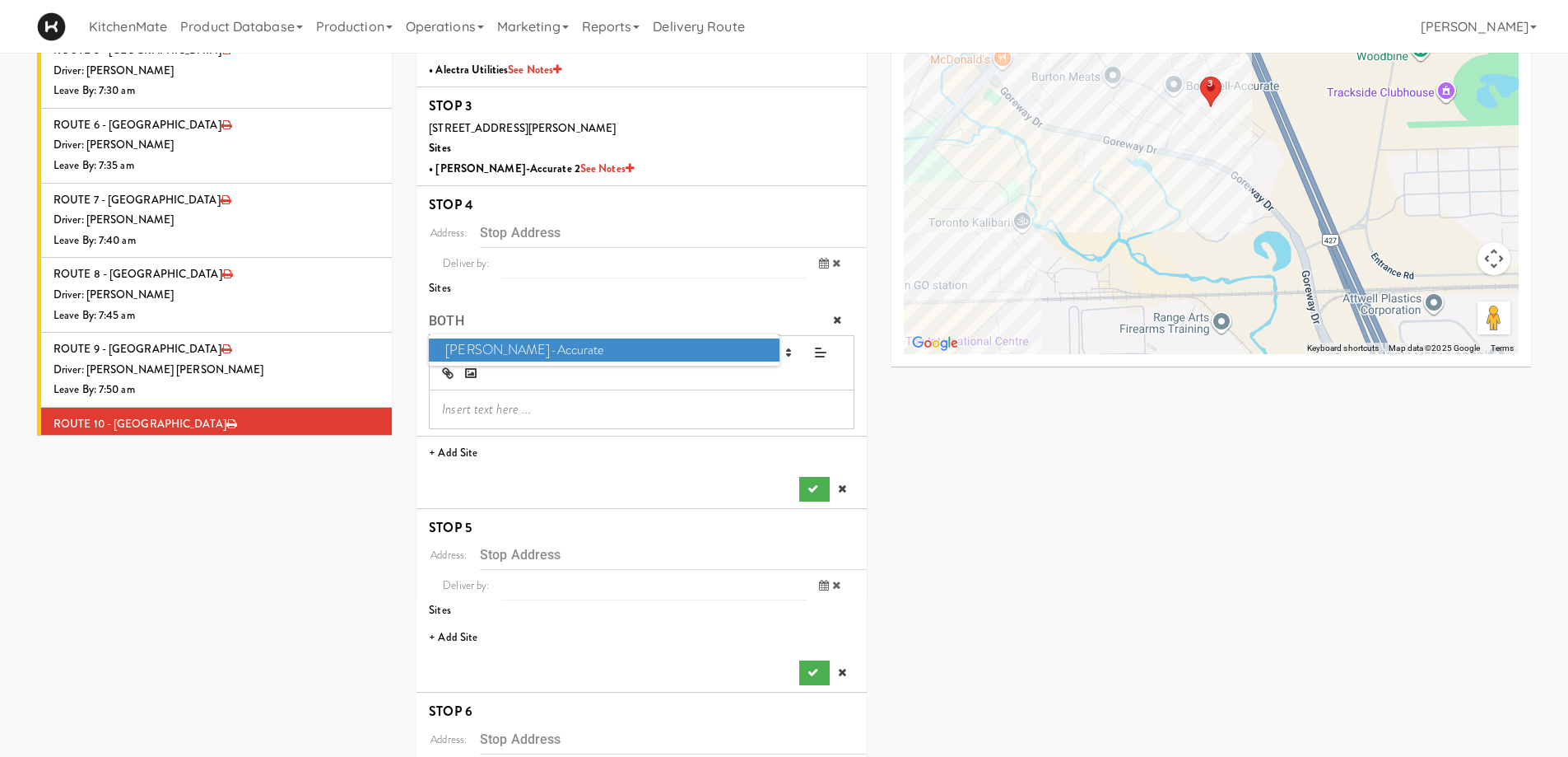
type input "BOTH"
click at [495, 350] on span "Bothwell-Accurate" at bounding box center [603, 350] width 349 height 24
type input "[STREET_ADDRESS]"
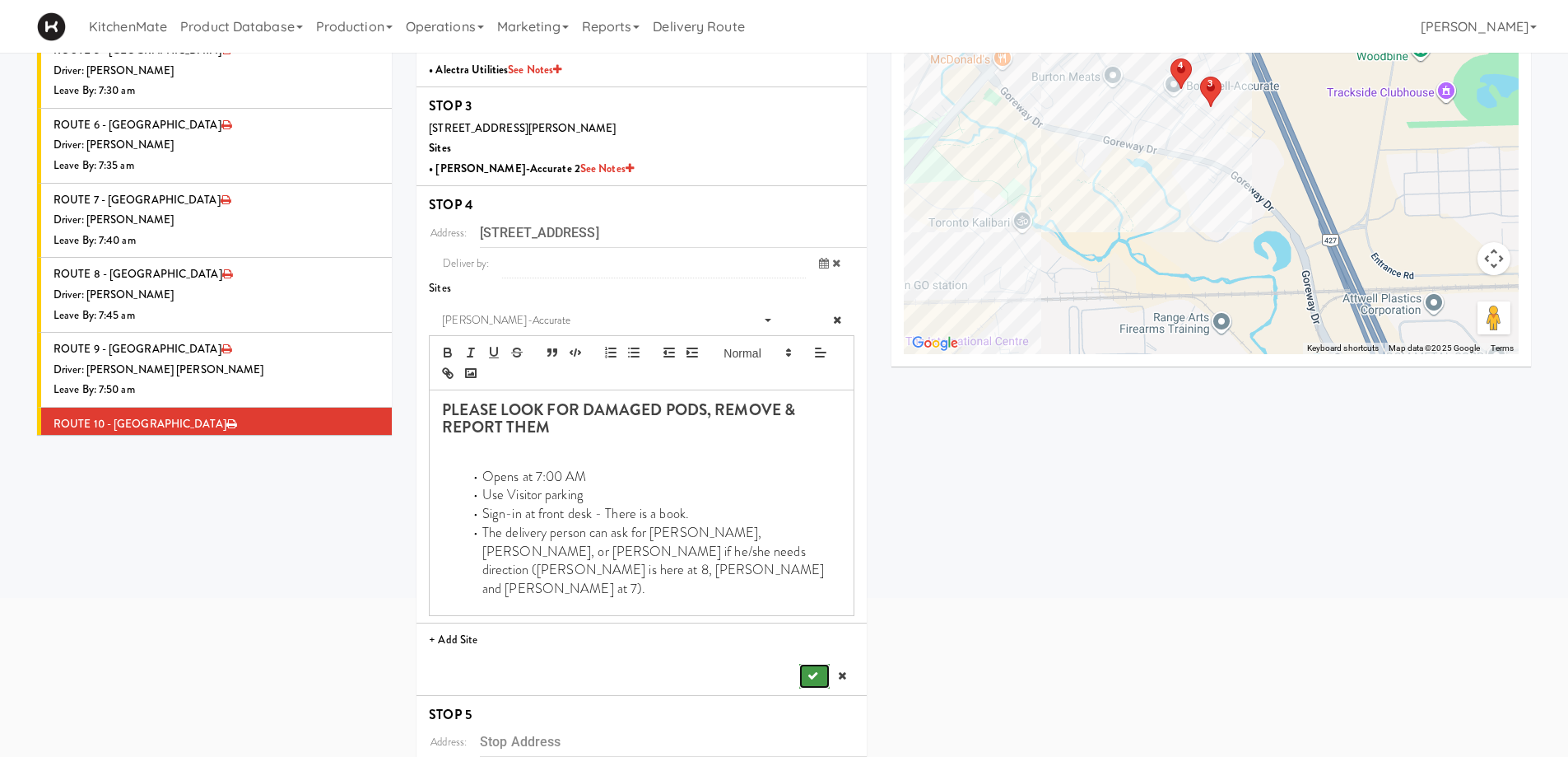
click at [802, 663] on button "submit" at bounding box center [814, 675] width 30 height 25
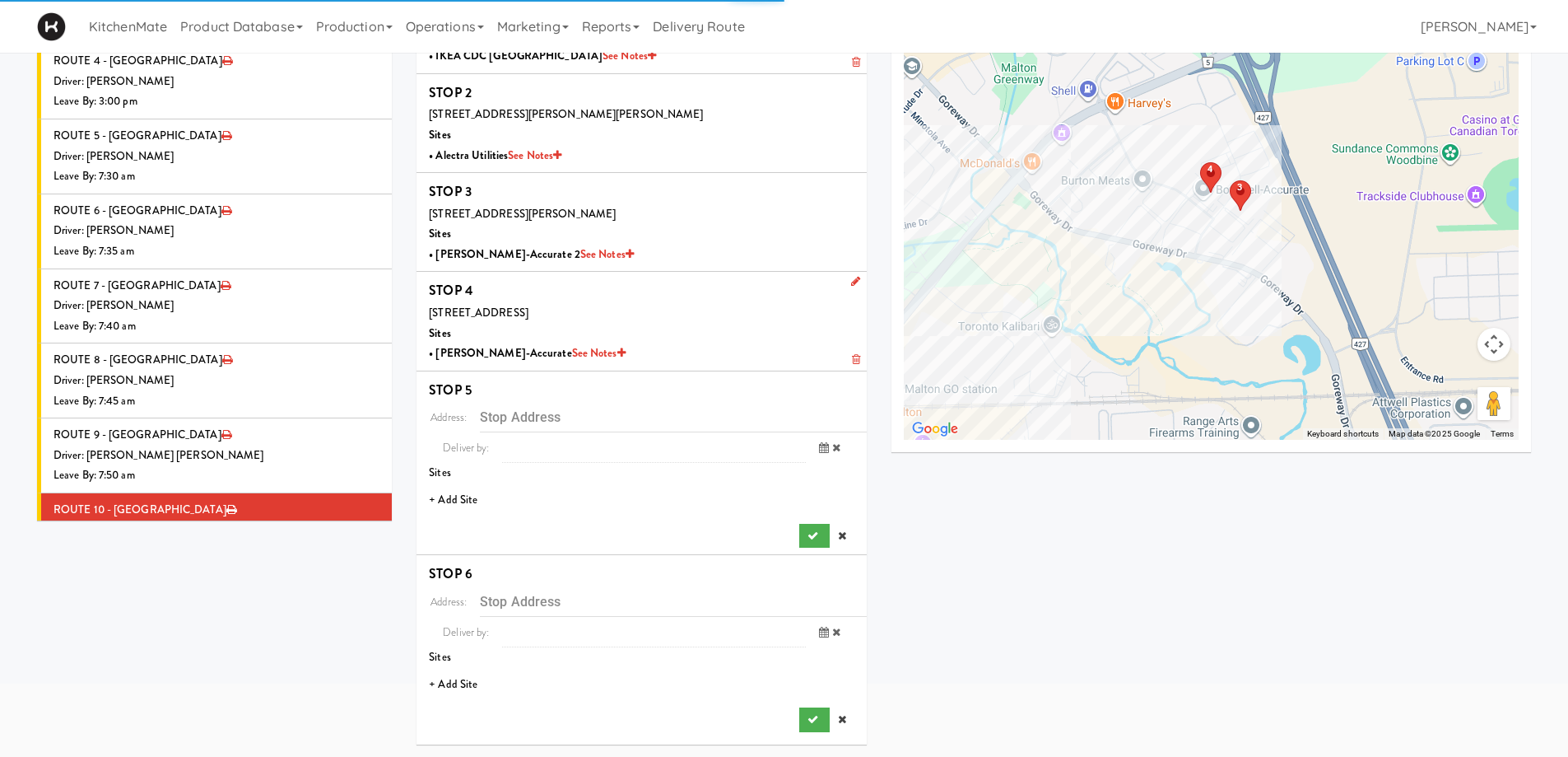
scroll to position [126, 0]
click at [464, 495] on li "+ Add Site" at bounding box center [641, 500] width 450 height 33
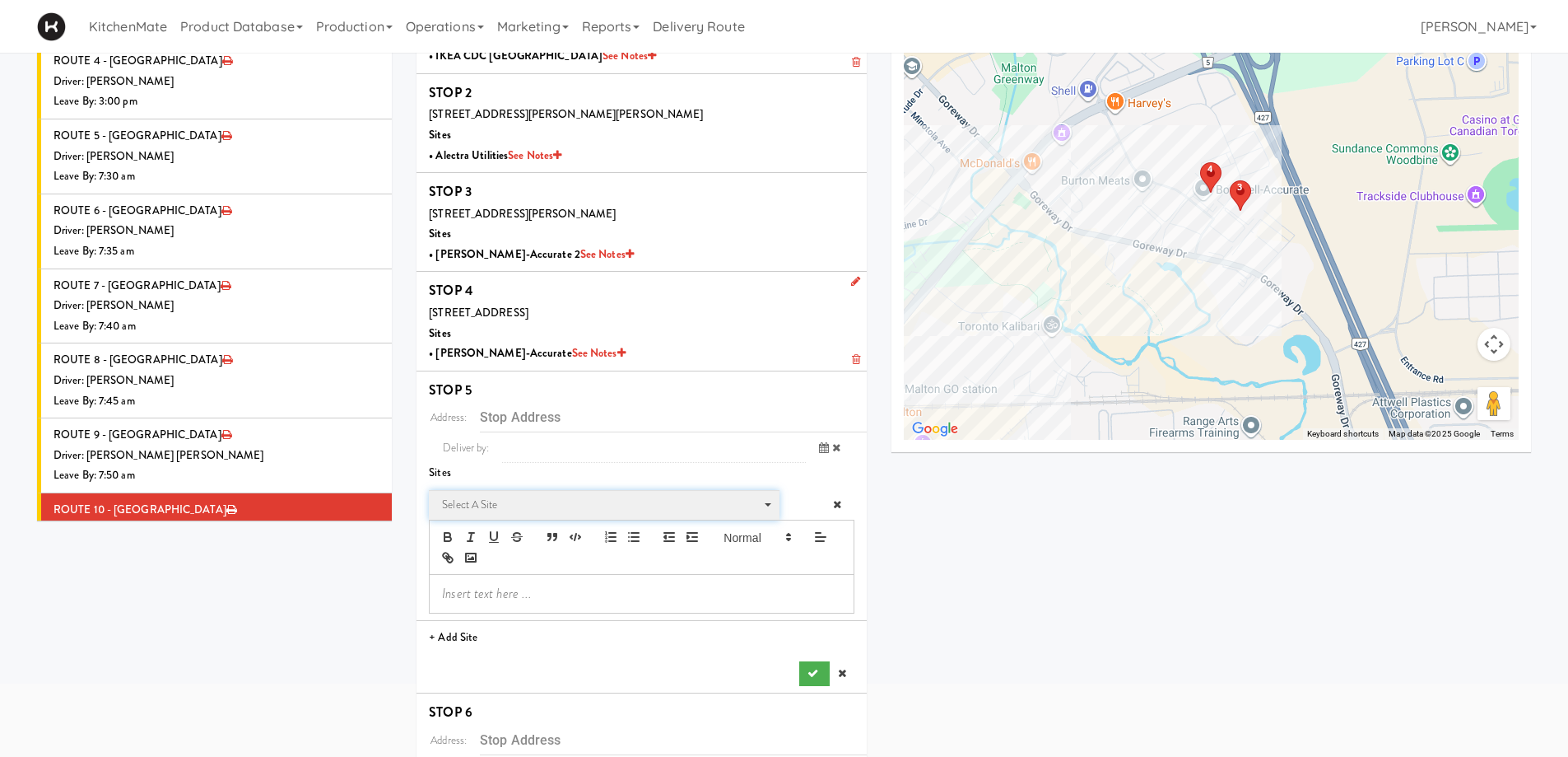
click at [489, 508] on span "Select a site" at bounding box center [598, 505] width 313 height 20
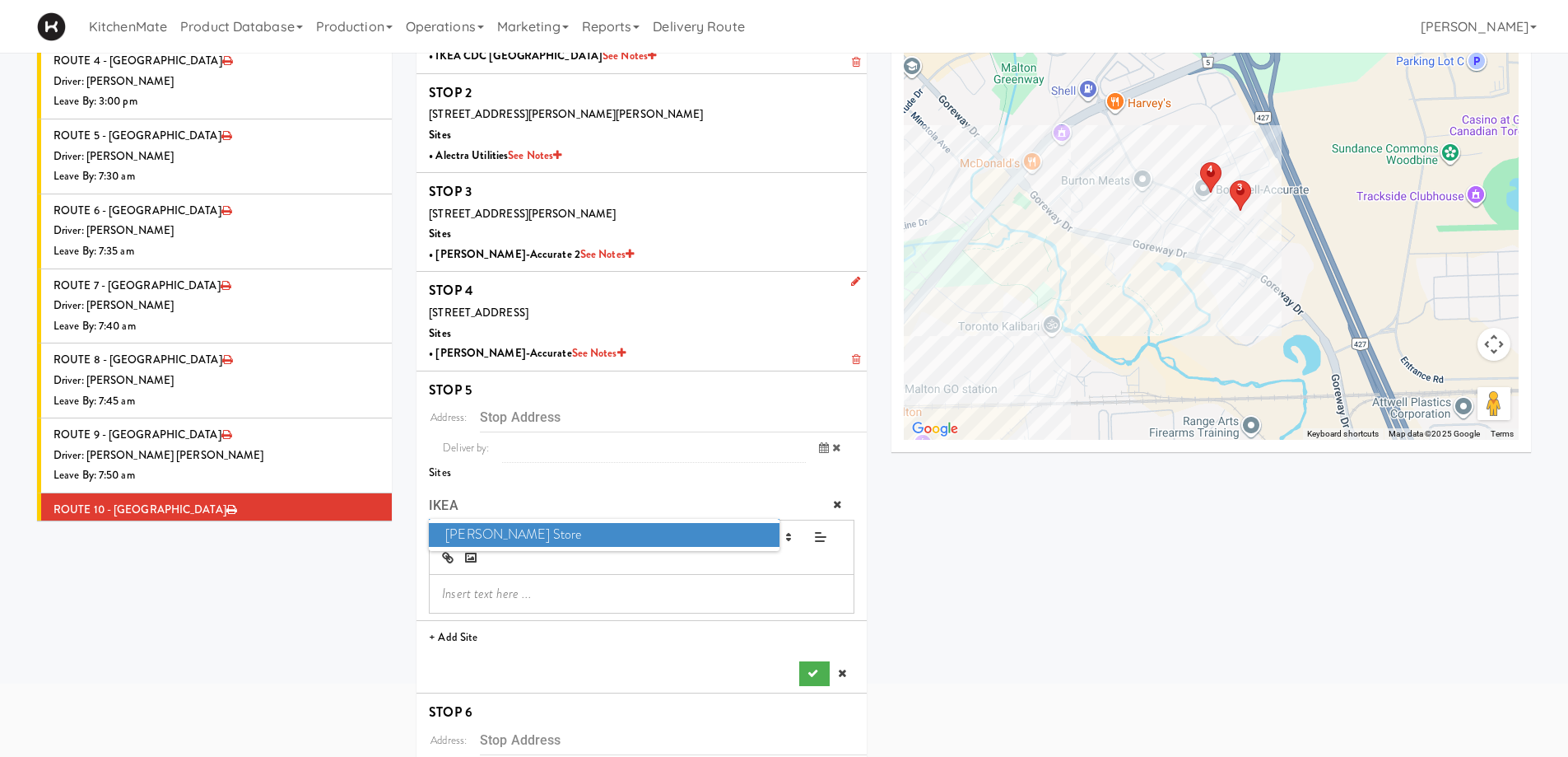
type input "IKEA"
click at [555, 536] on span "IKEA Vaughan Store" at bounding box center [603, 535] width 349 height 24
type input "[STREET_ADDRESS]"
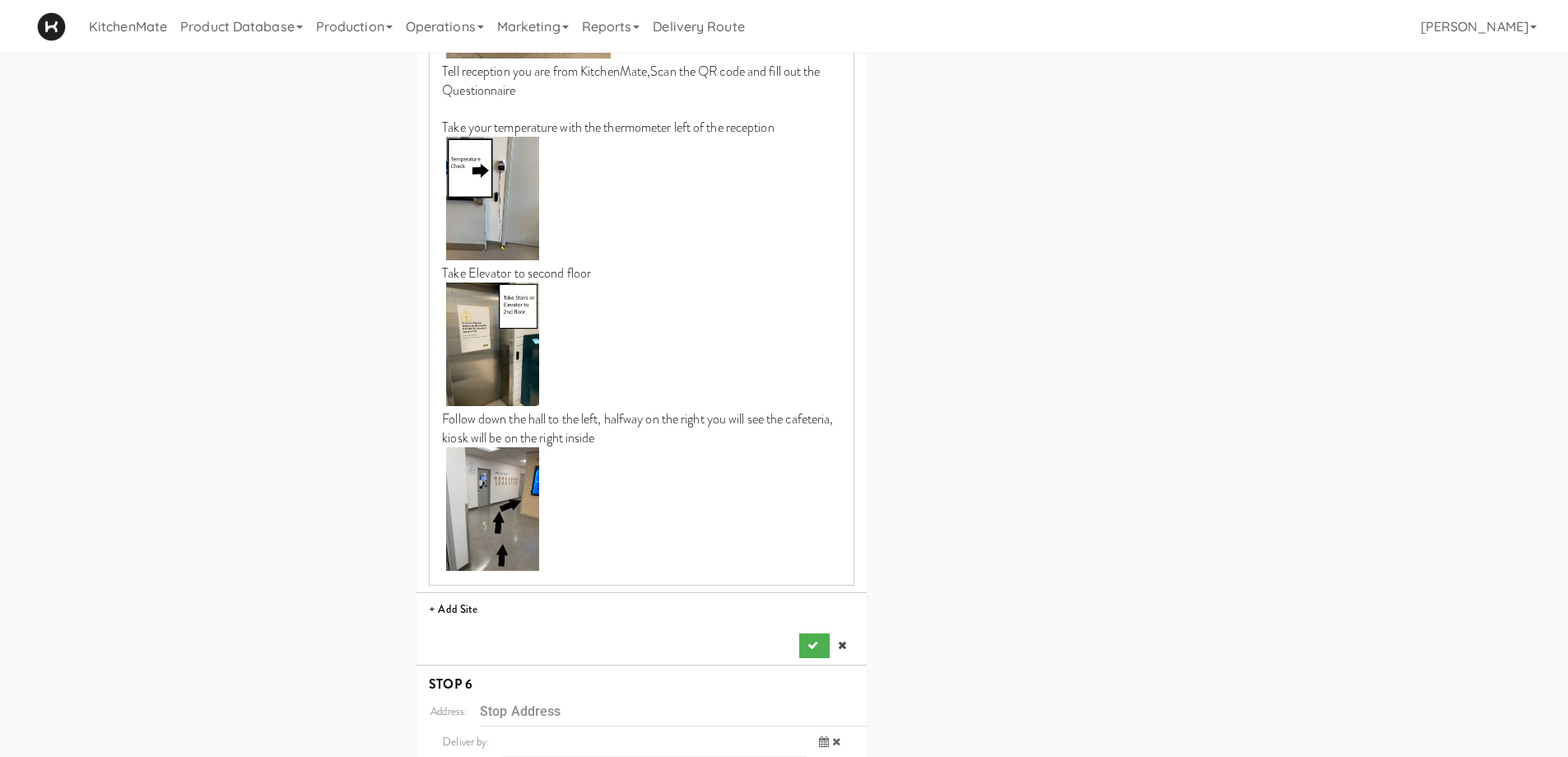
scroll to position [949, 0]
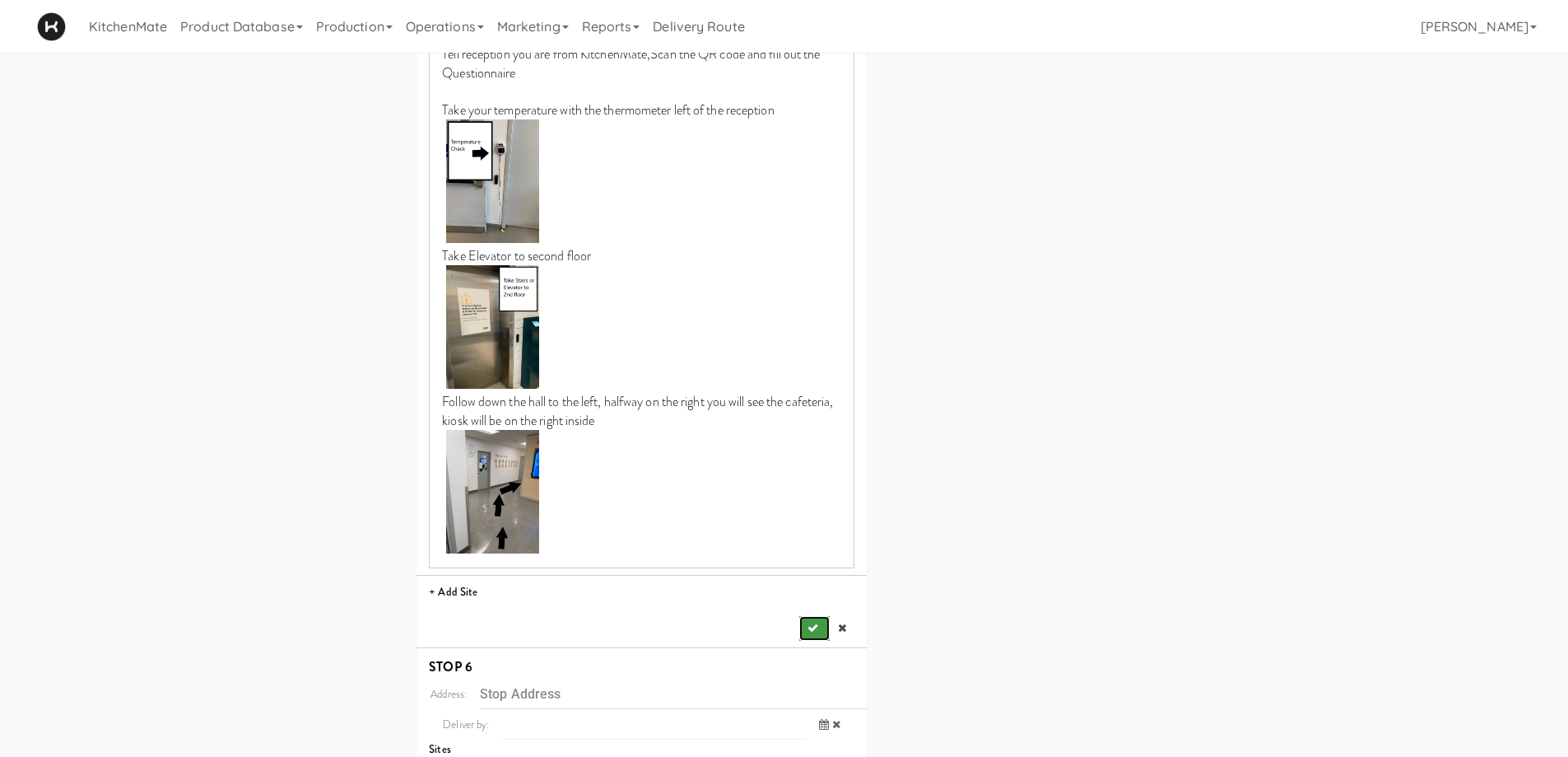
click at [811, 622] on icon "submit" at bounding box center [812, 627] width 11 height 11
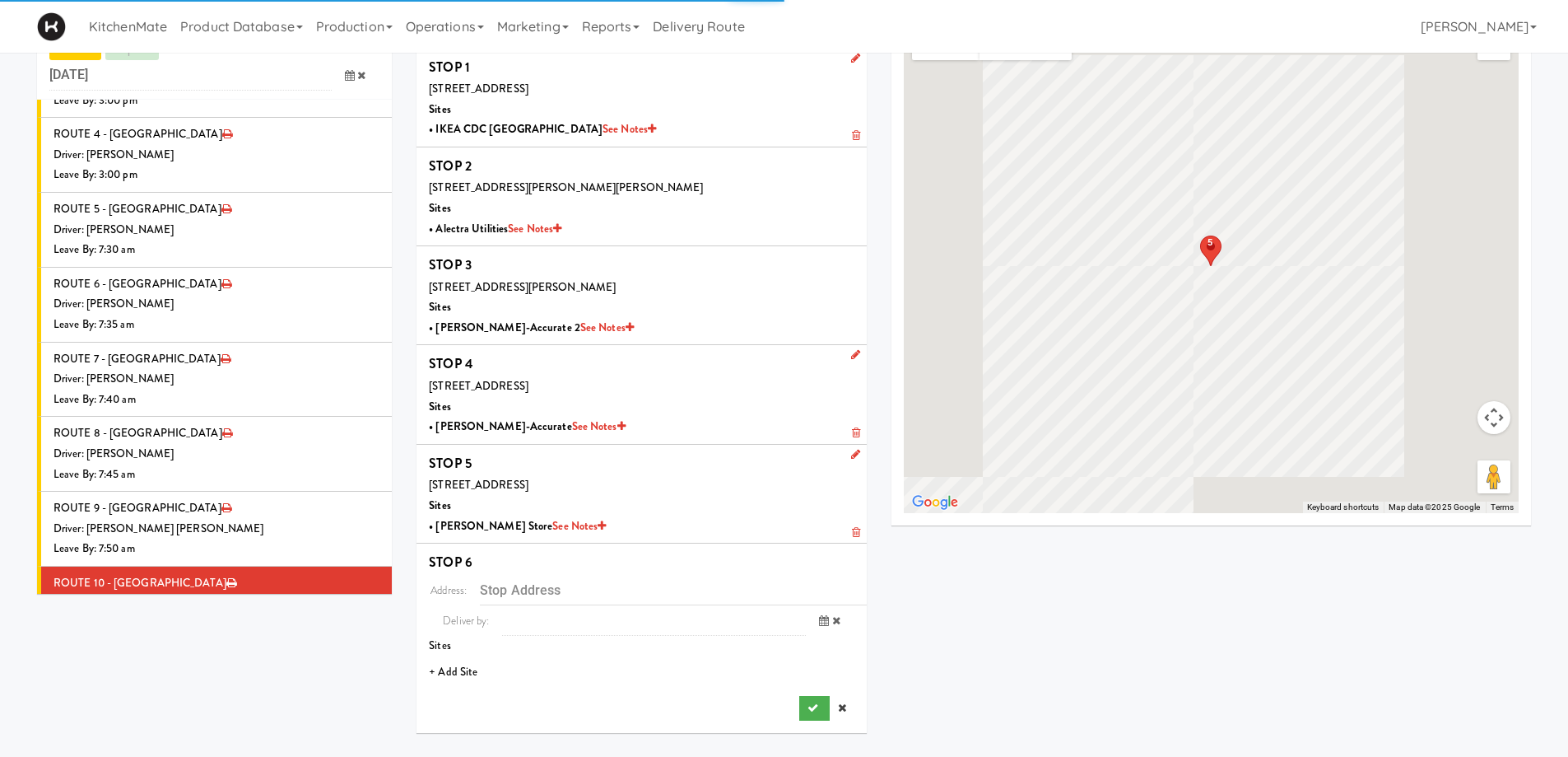
scroll to position [53, 0]
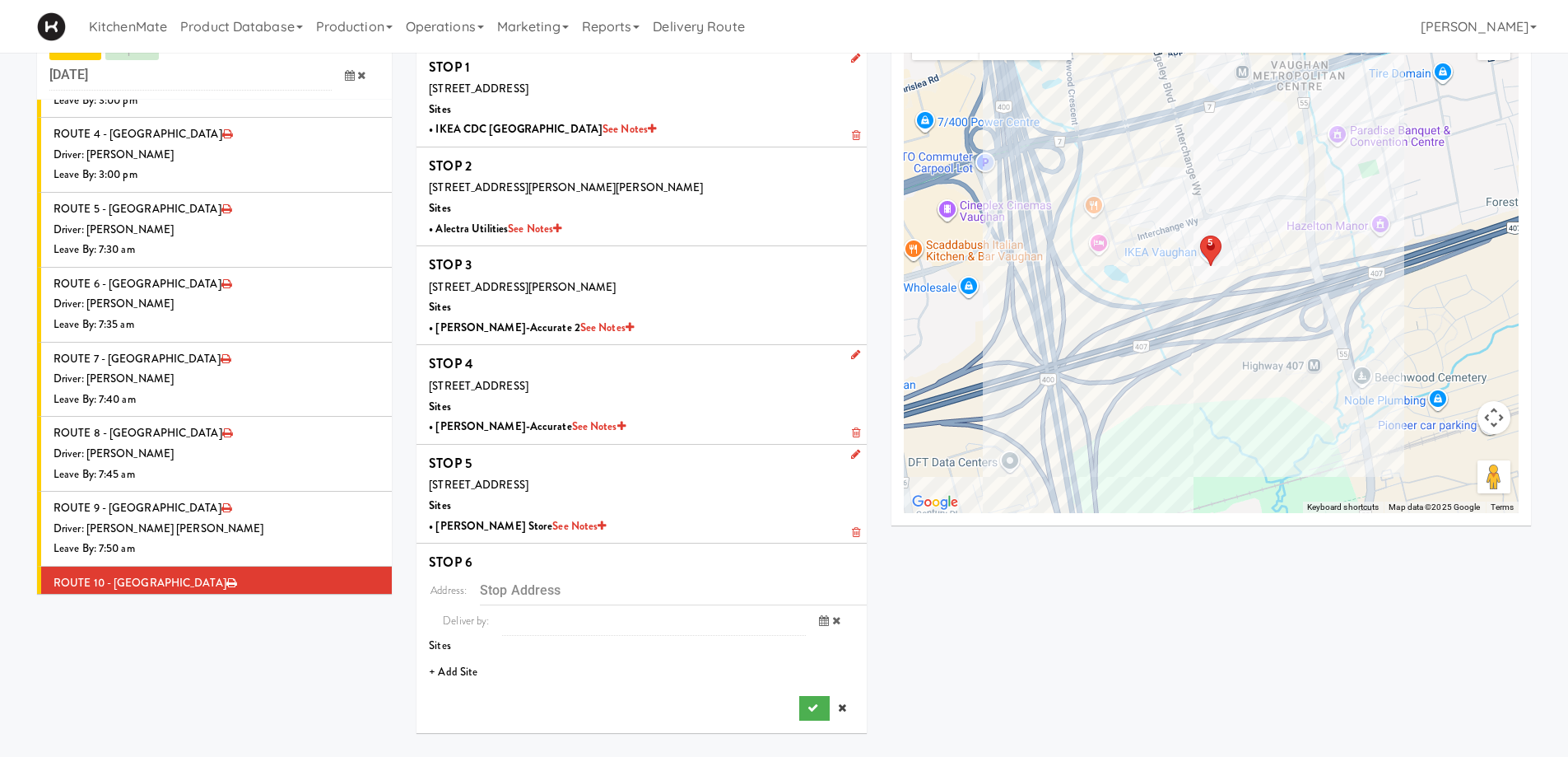
click at [453, 658] on li "+ Add Site" at bounding box center [641, 672] width 450 height 33
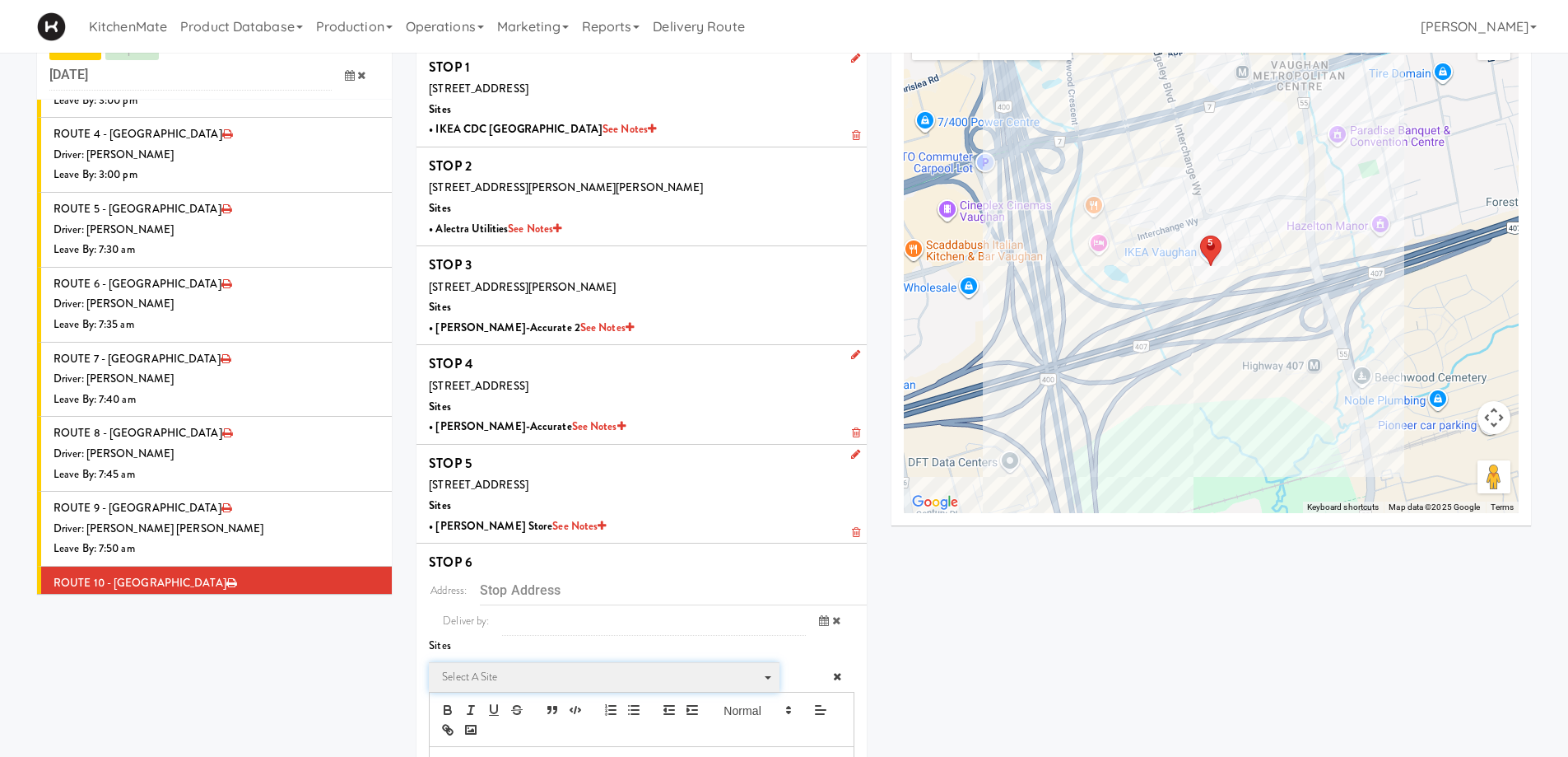
click at [465, 668] on span "Select a site" at bounding box center [598, 676] width 313 height 20
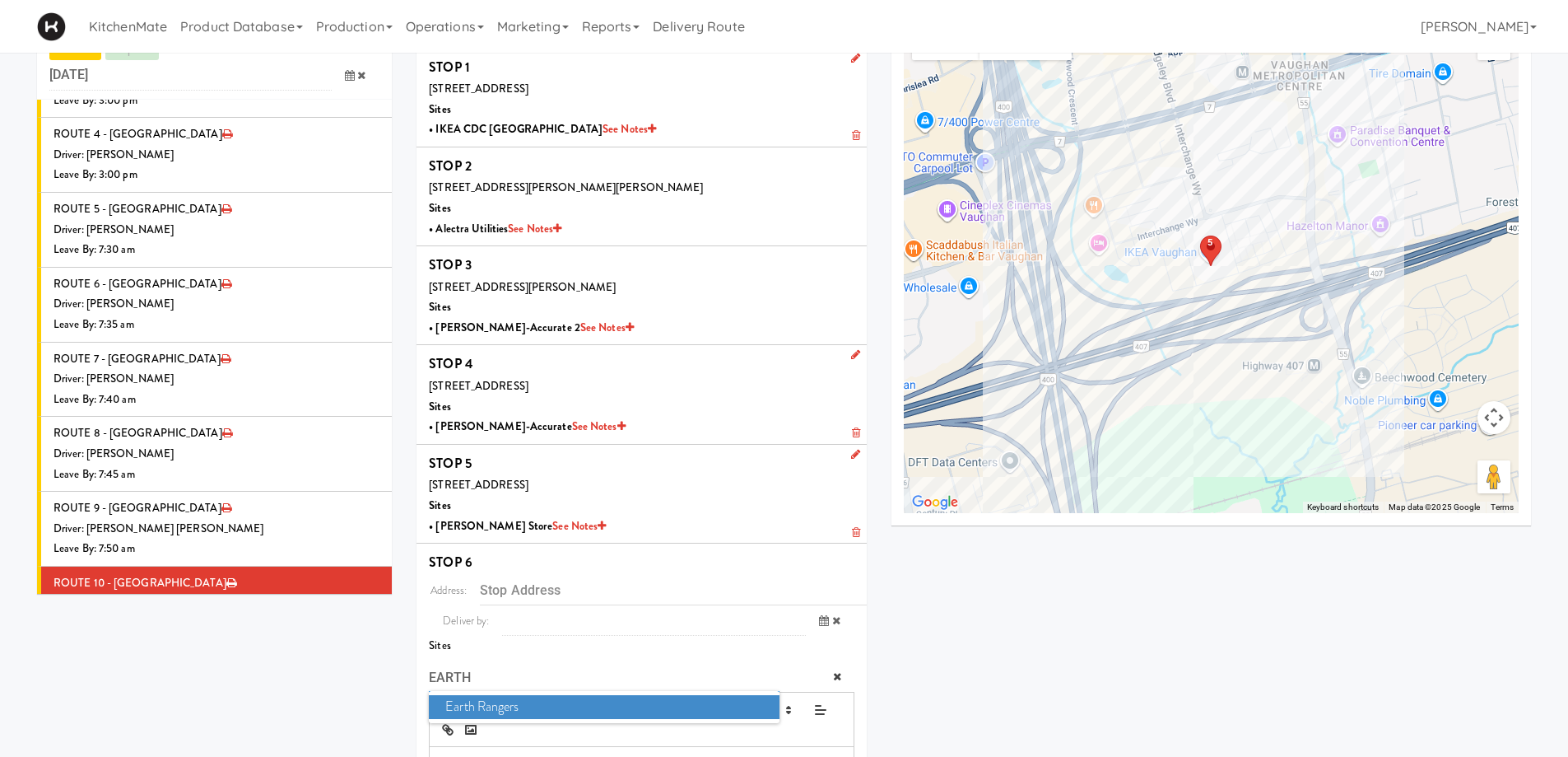
type input "EARTH"
click at [535, 713] on span "Earth Rangers" at bounding box center [603, 707] width 349 height 24
type input "[STREET_ADDRESS]"
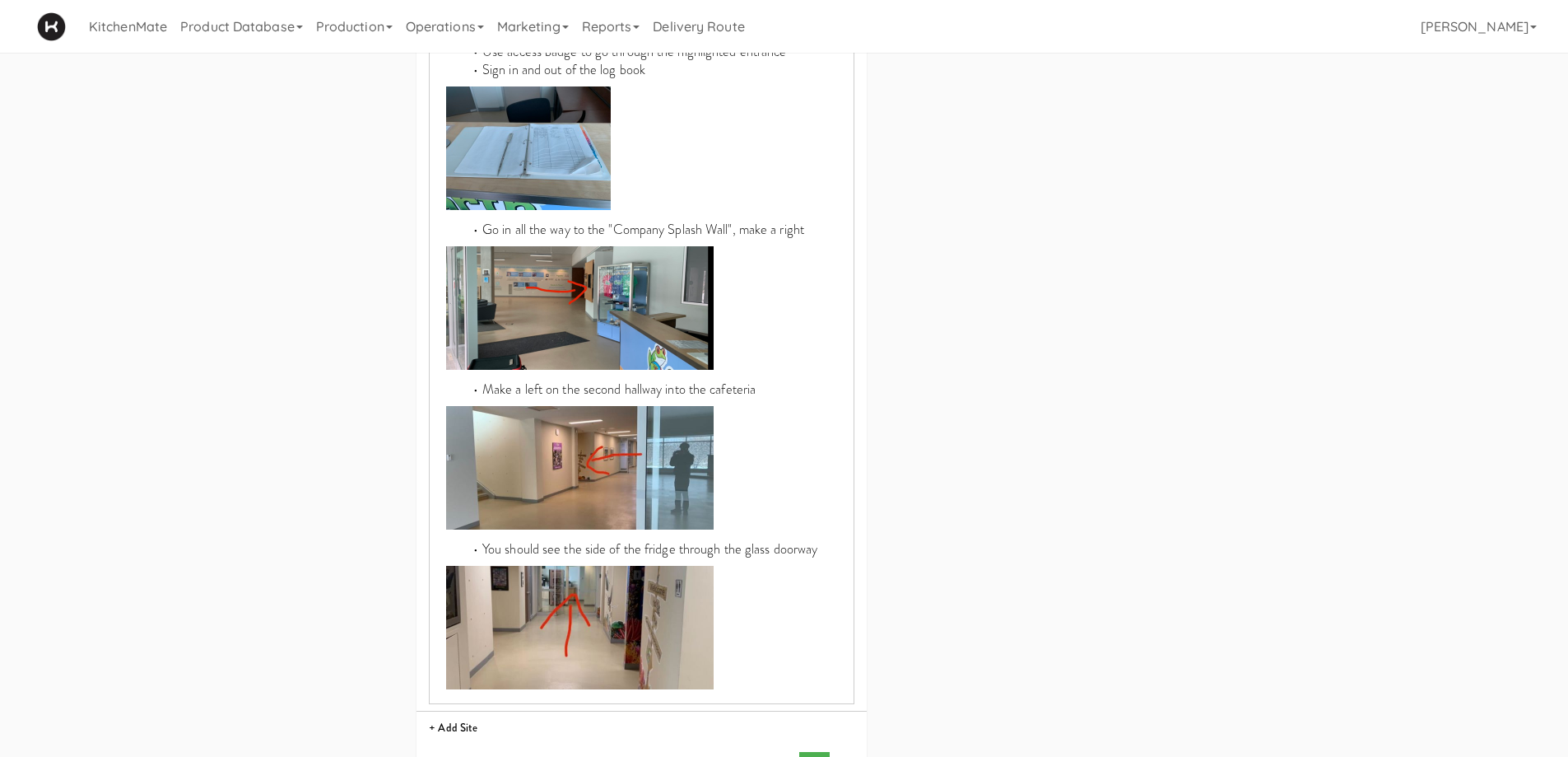
scroll to position [1282, 0]
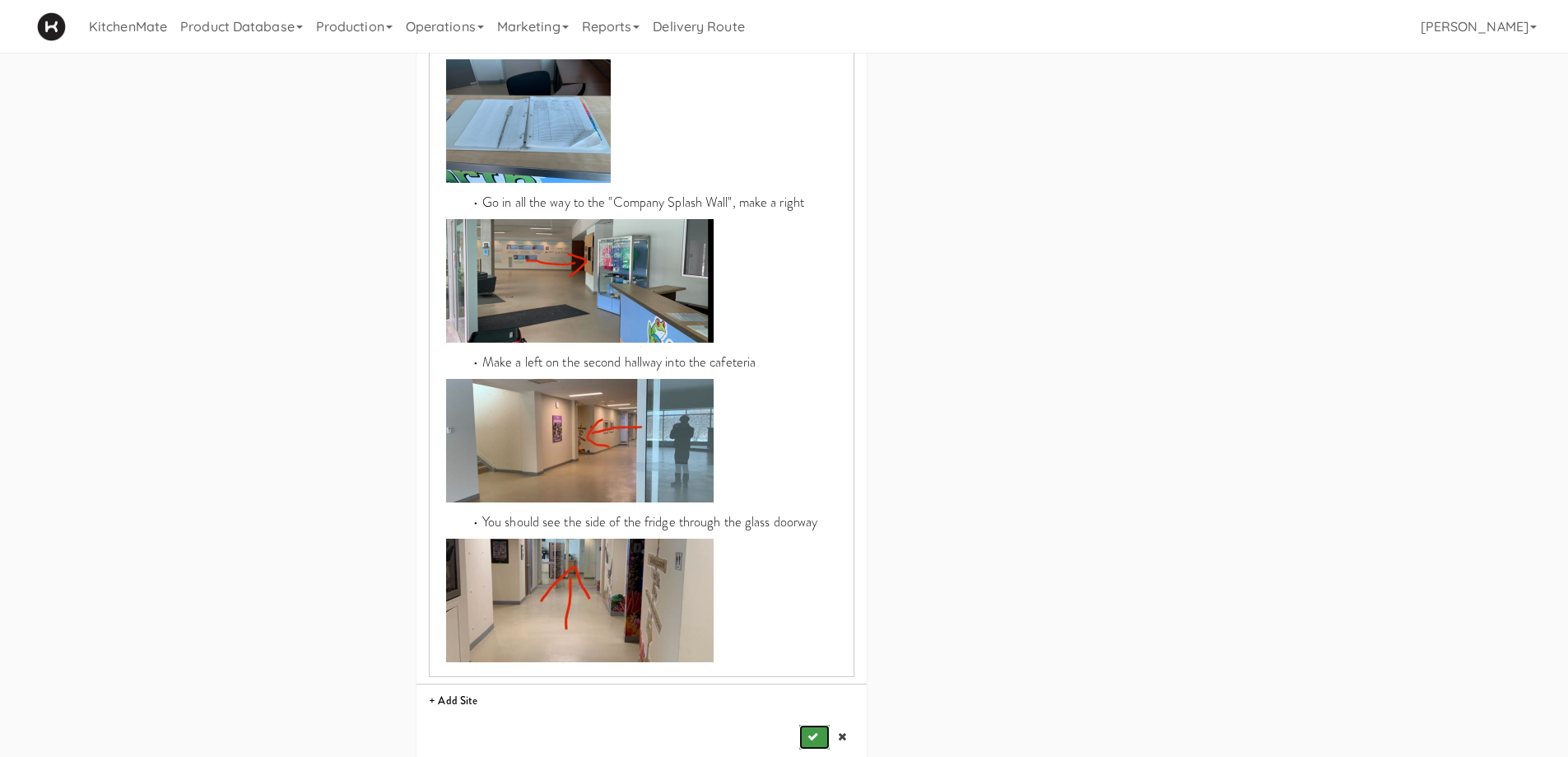
click at [812, 731] on icon "submit" at bounding box center [812, 736] width 11 height 11
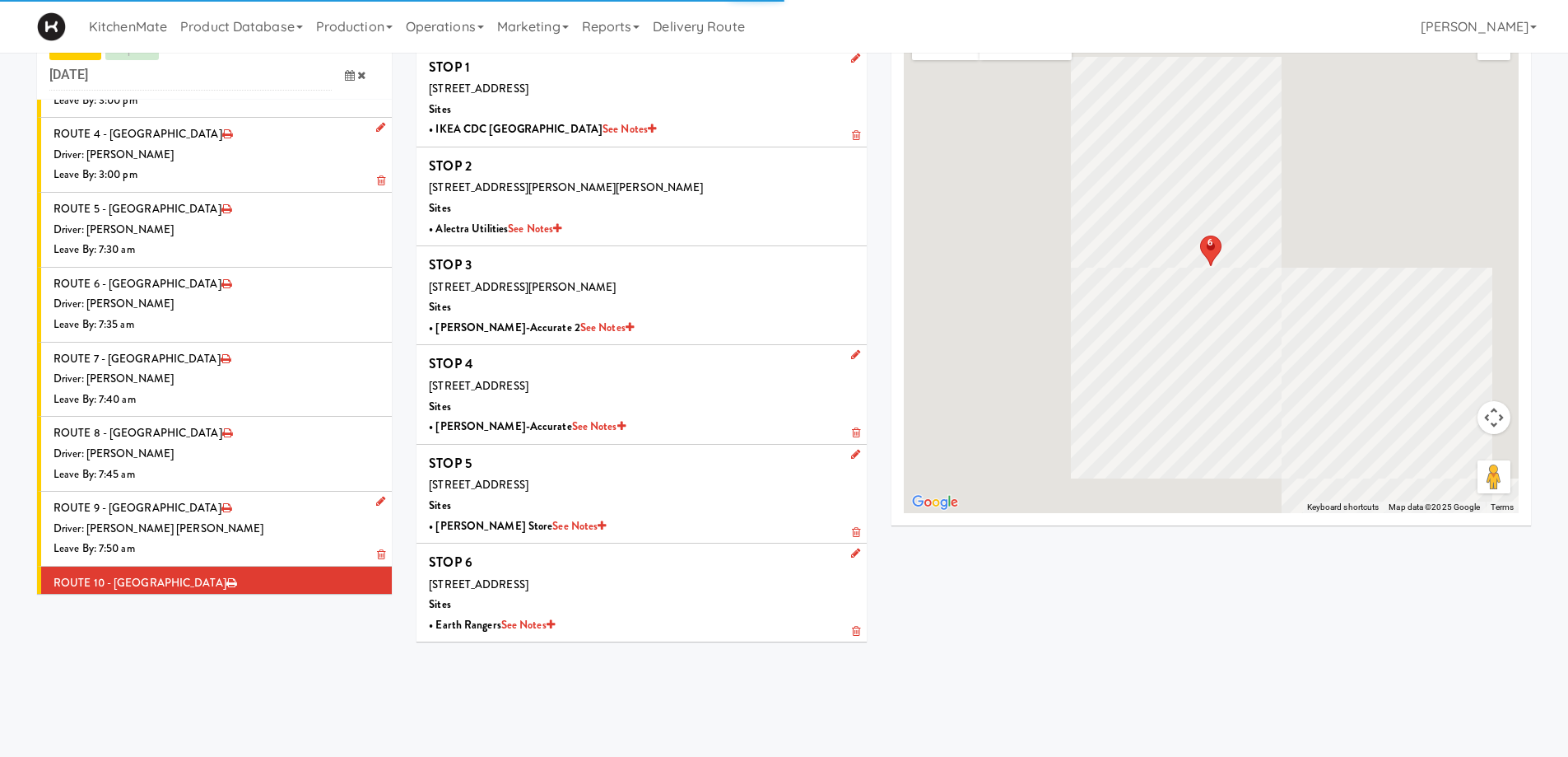
scroll to position [53, 0]
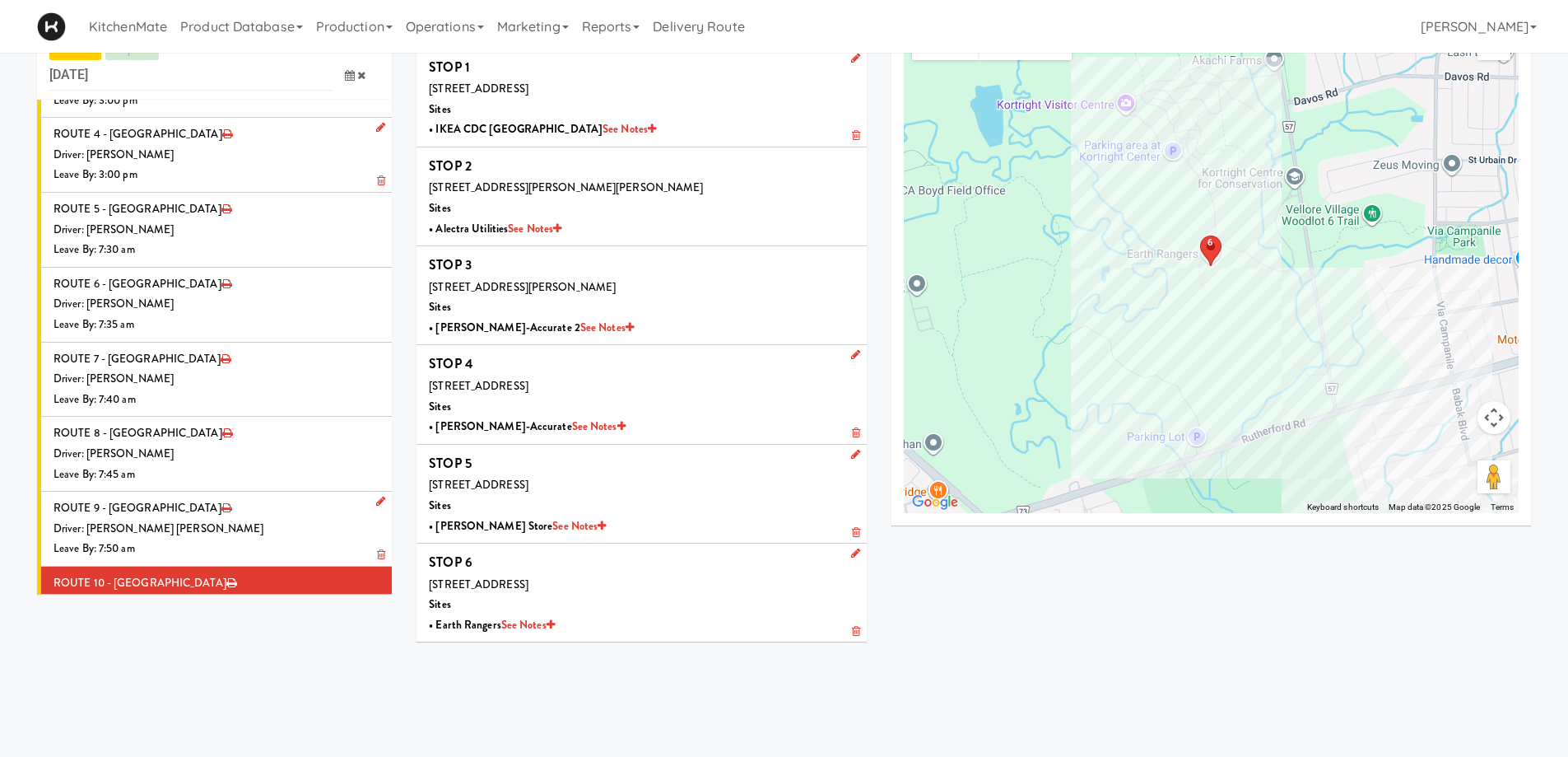
click at [223, 667] on div "Driver: No driver assigned" at bounding box center [216, 677] width 326 height 21
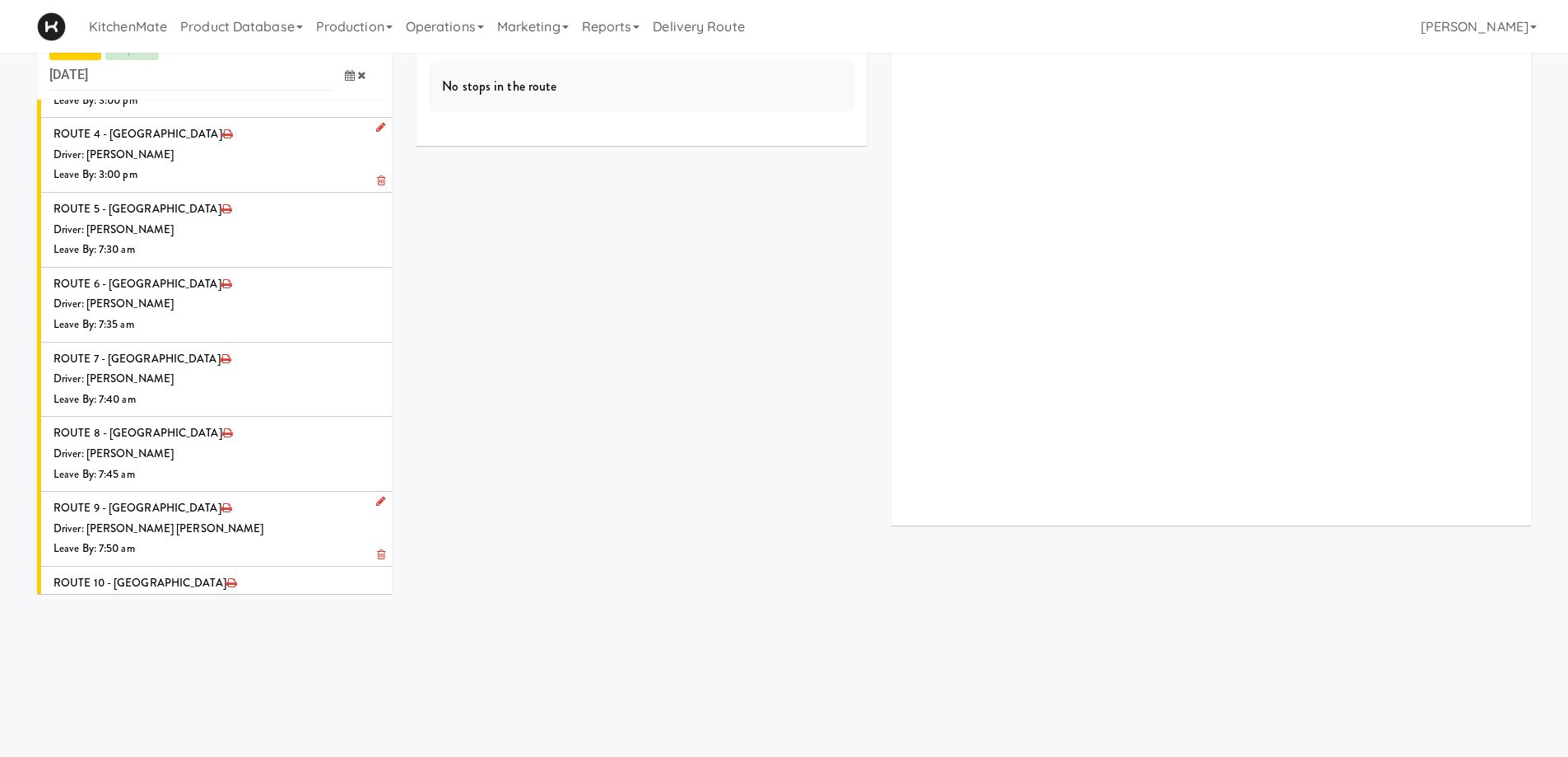
click at [376, 646] on icon at bounding box center [380, 651] width 9 height 11
click at [167, 674] on span "Select a driver" at bounding box center [187, 682] width 66 height 16
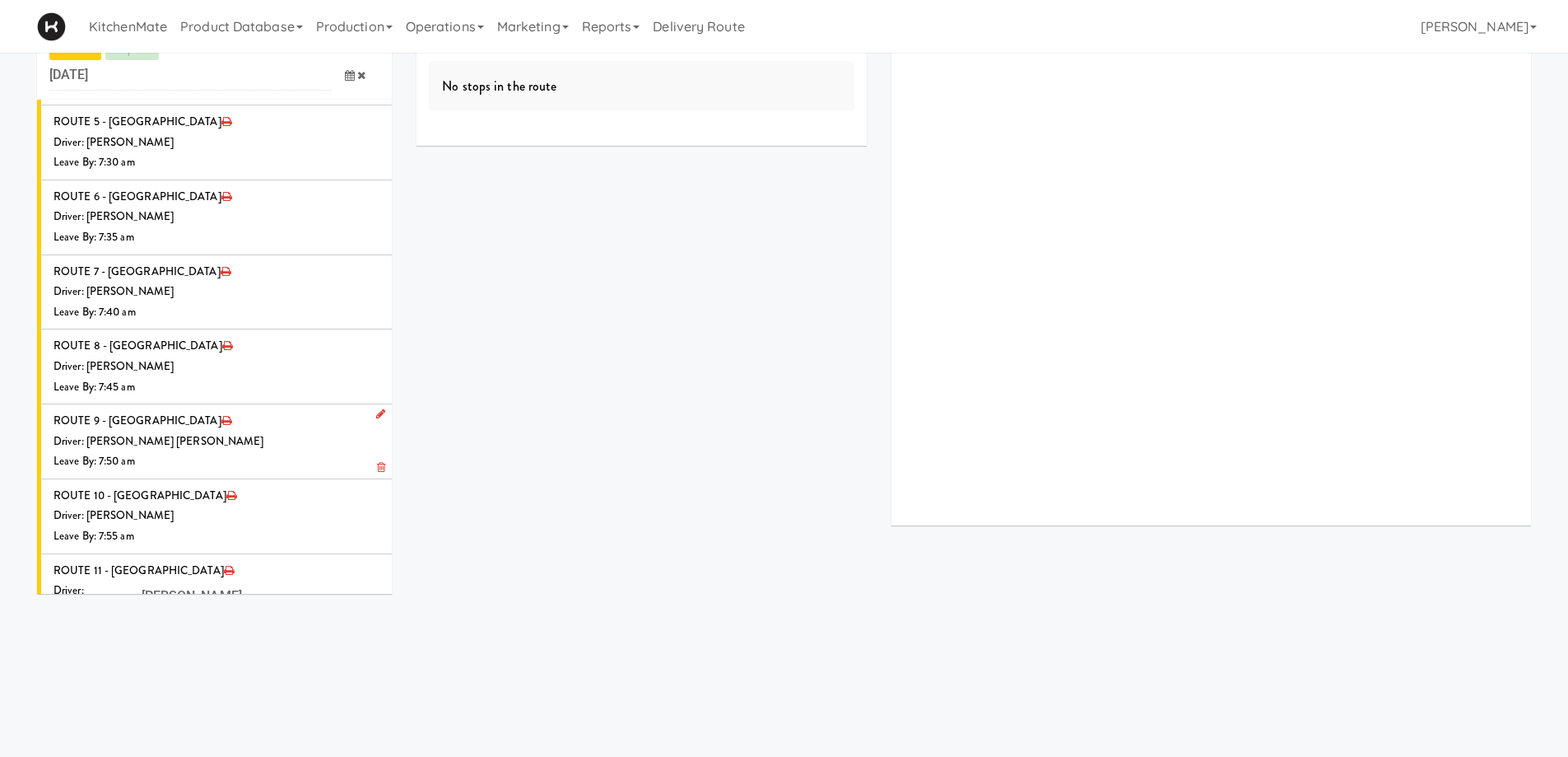
type input "ROSS"
click at [194, 613] on span "Ross Daly" at bounding box center [263, 625] width 234 height 24
click at [345, 651] on icon at bounding box center [349, 656] width 10 height 11
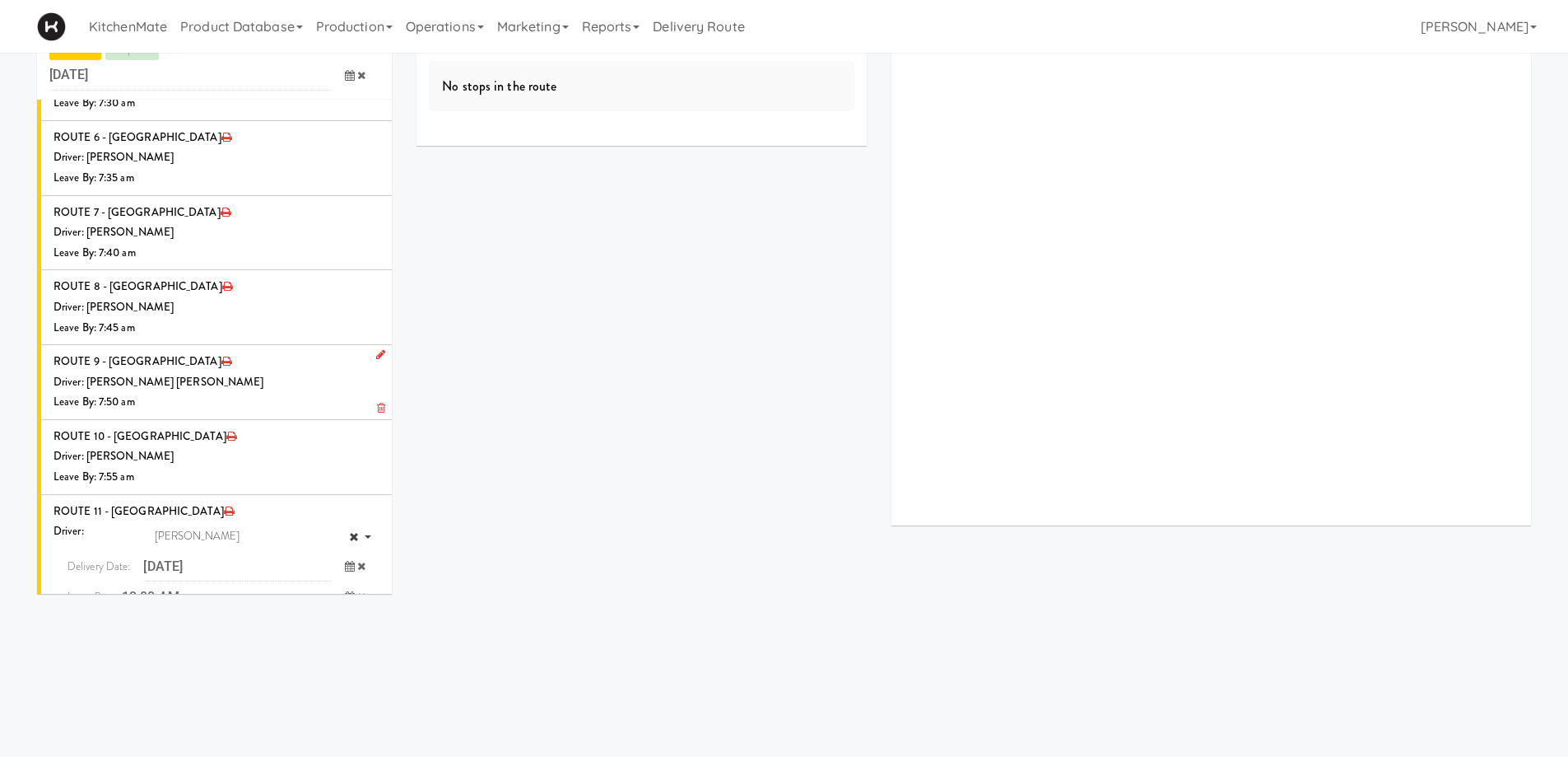
scroll to position [2020, 0]
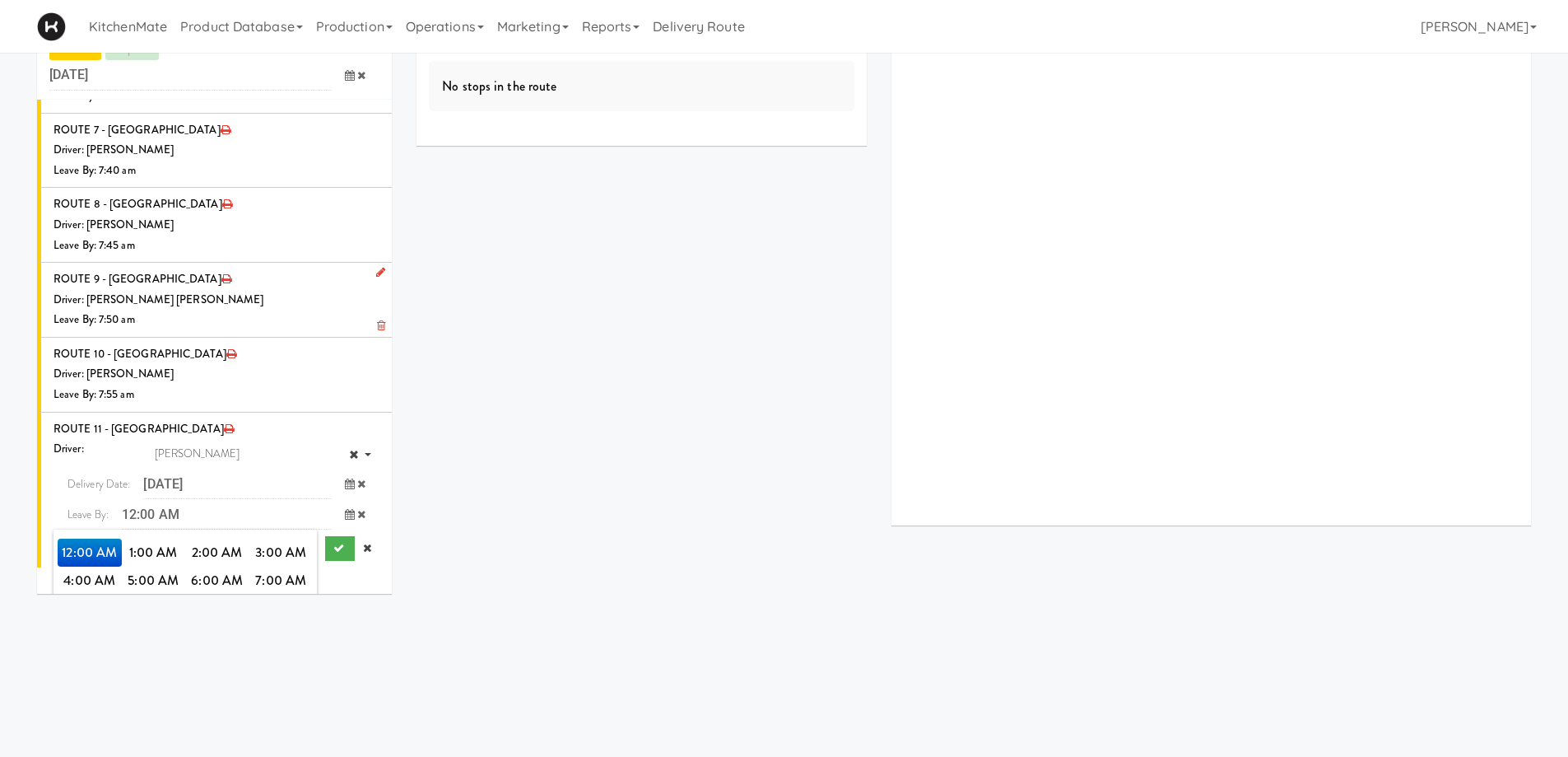
click at [84, 595] on span "8:00 AM" at bounding box center [90, 608] width 64 height 28
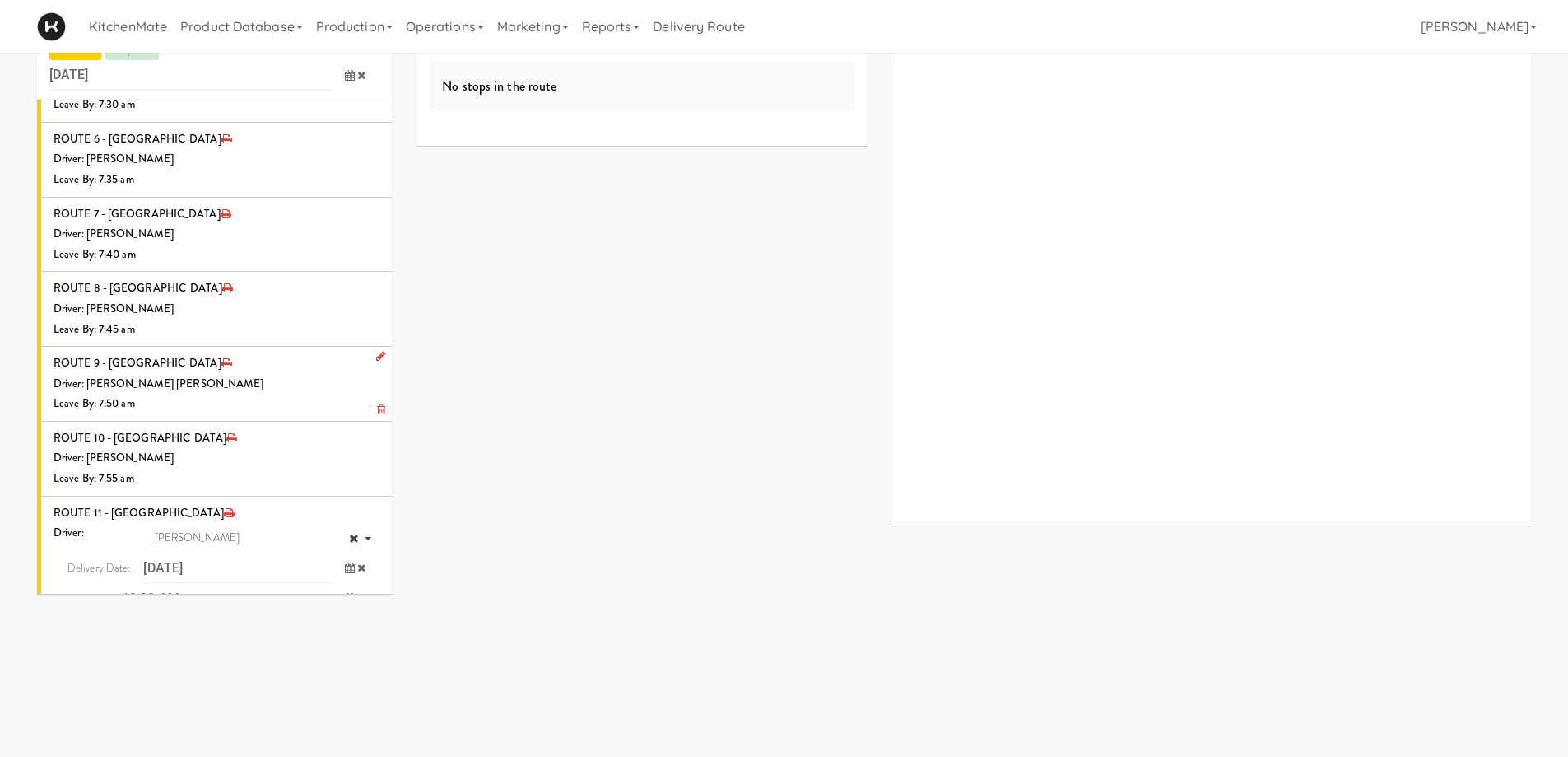
click at [83, 622] on span "8:00 AM" at bounding box center [90, 636] width 64 height 28
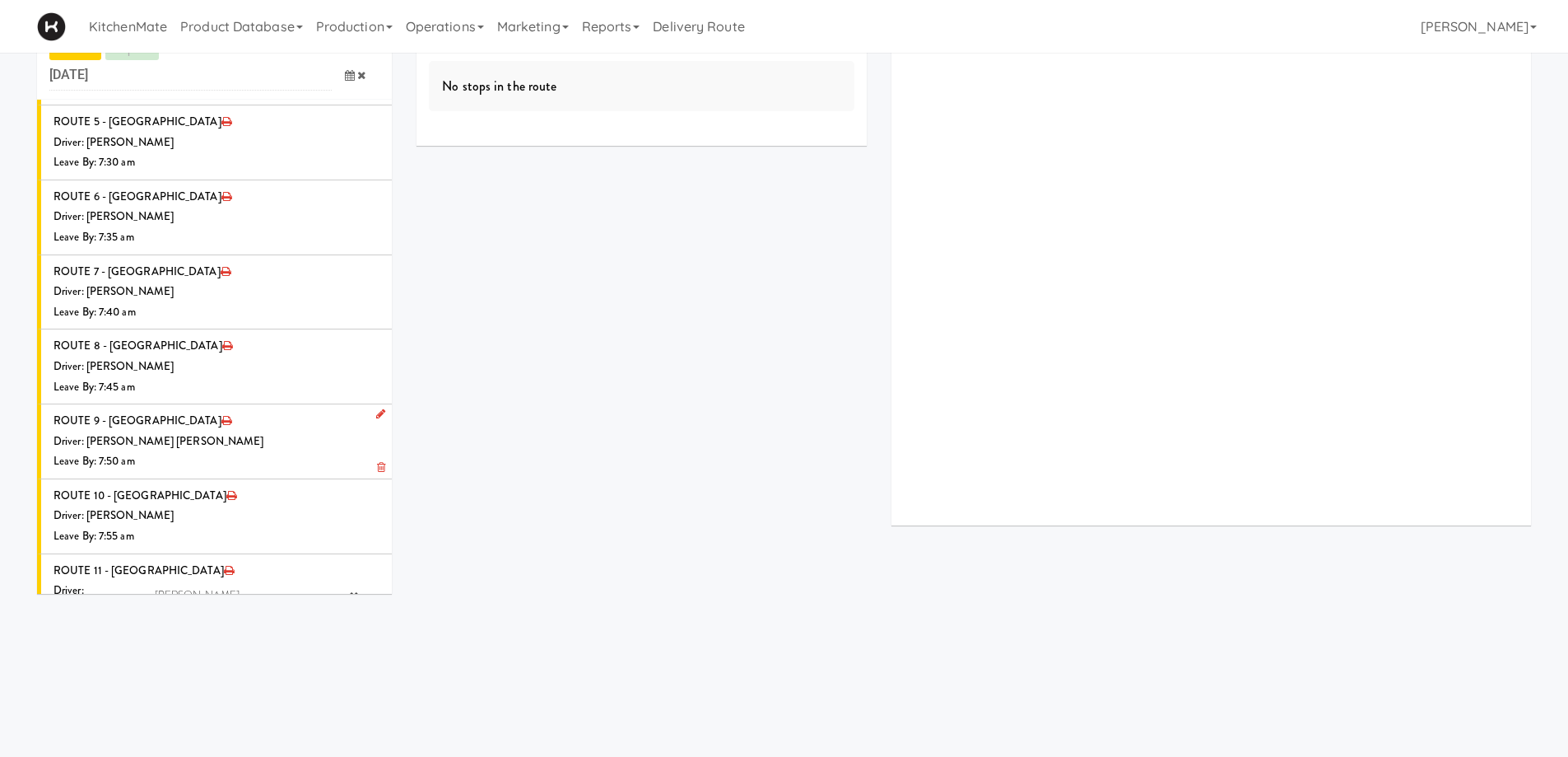
click at [334, 684] on icon "submit" at bounding box center [339, 689] width 11 height 11
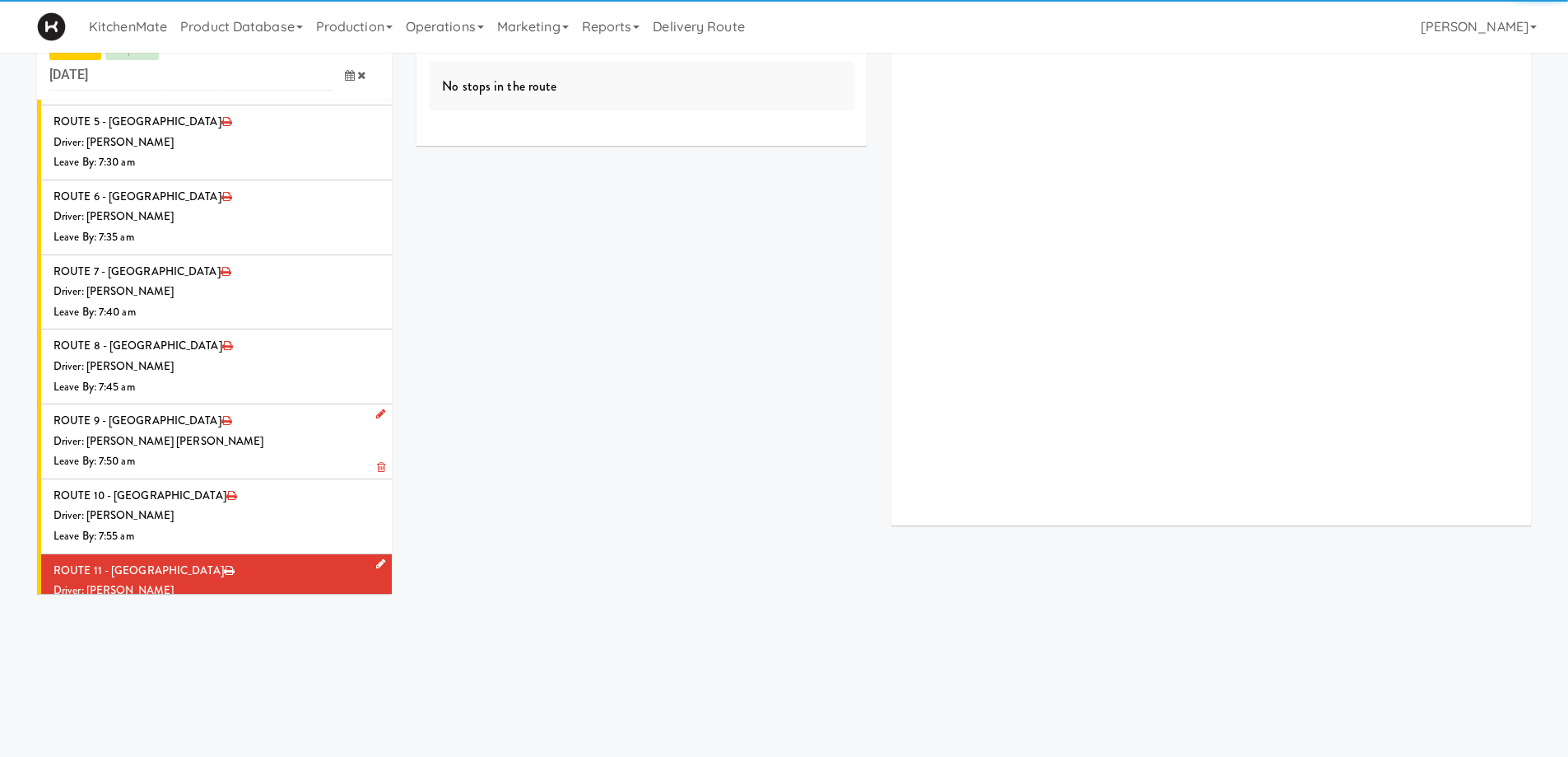
scroll to position [1792, 0]
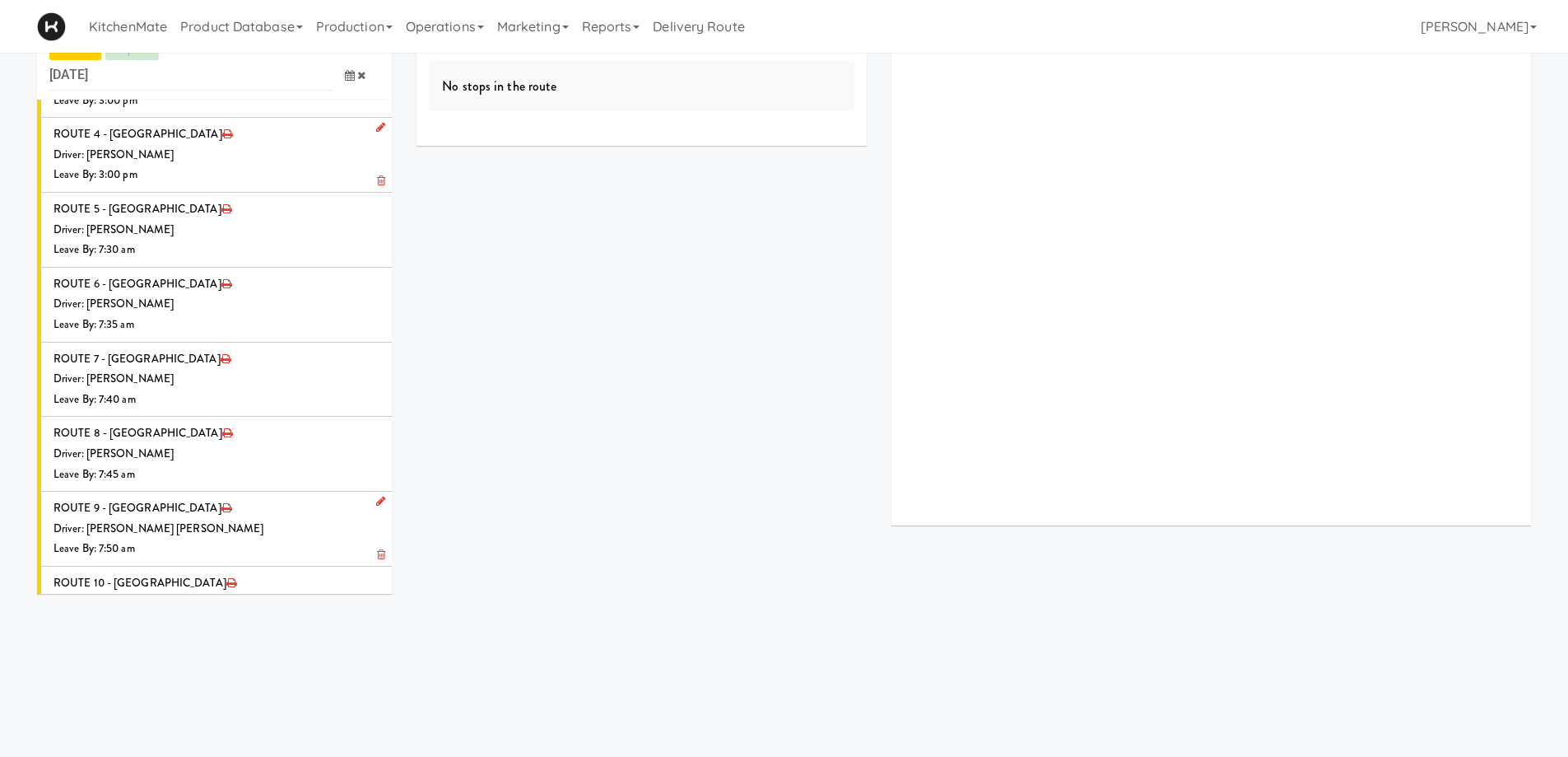
click at [336, 667] on div "Driver: [PERSON_NAME]" at bounding box center [216, 677] width 326 height 21
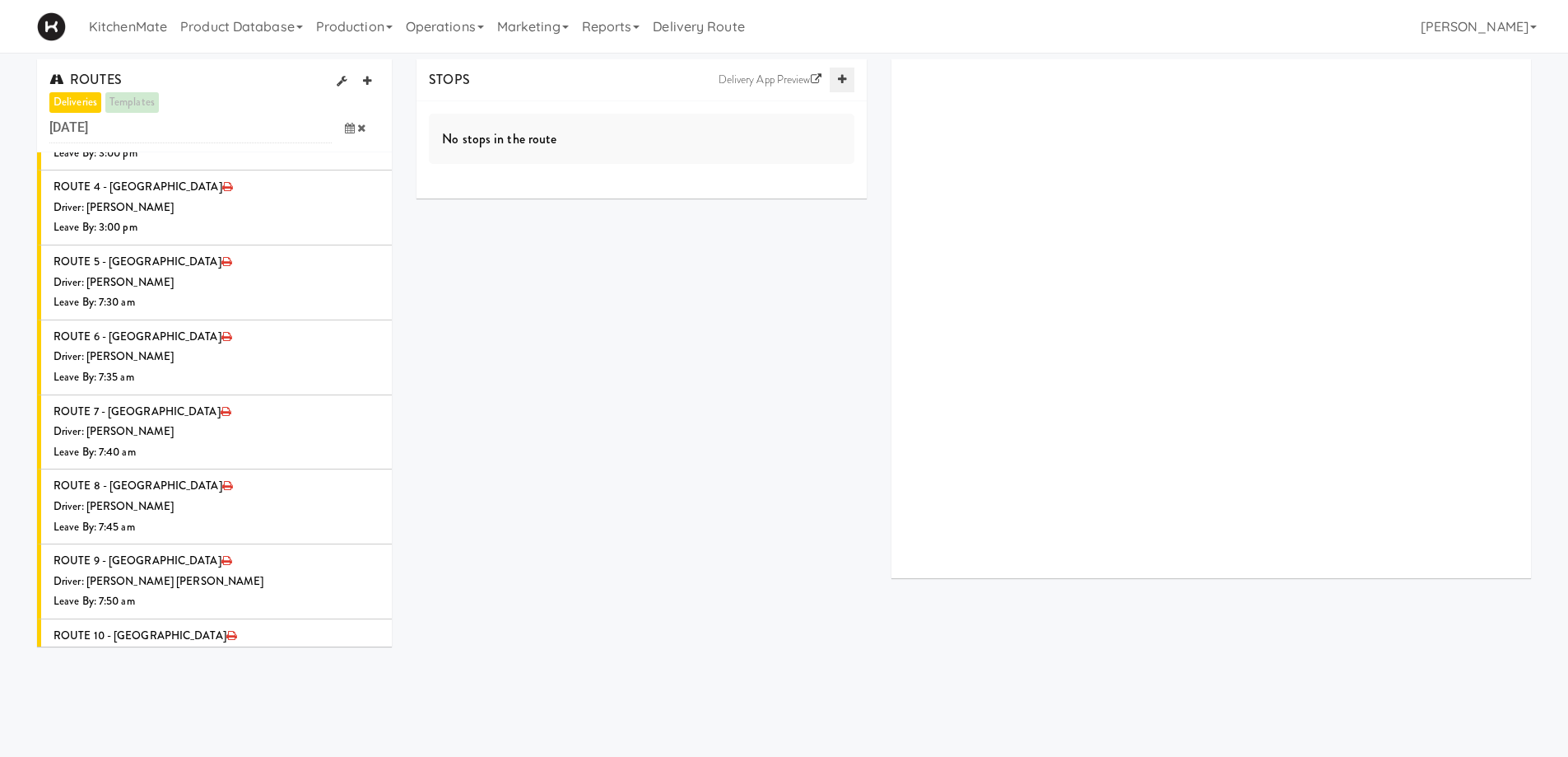
click at [838, 79] on icon at bounding box center [842, 79] width 8 height 11
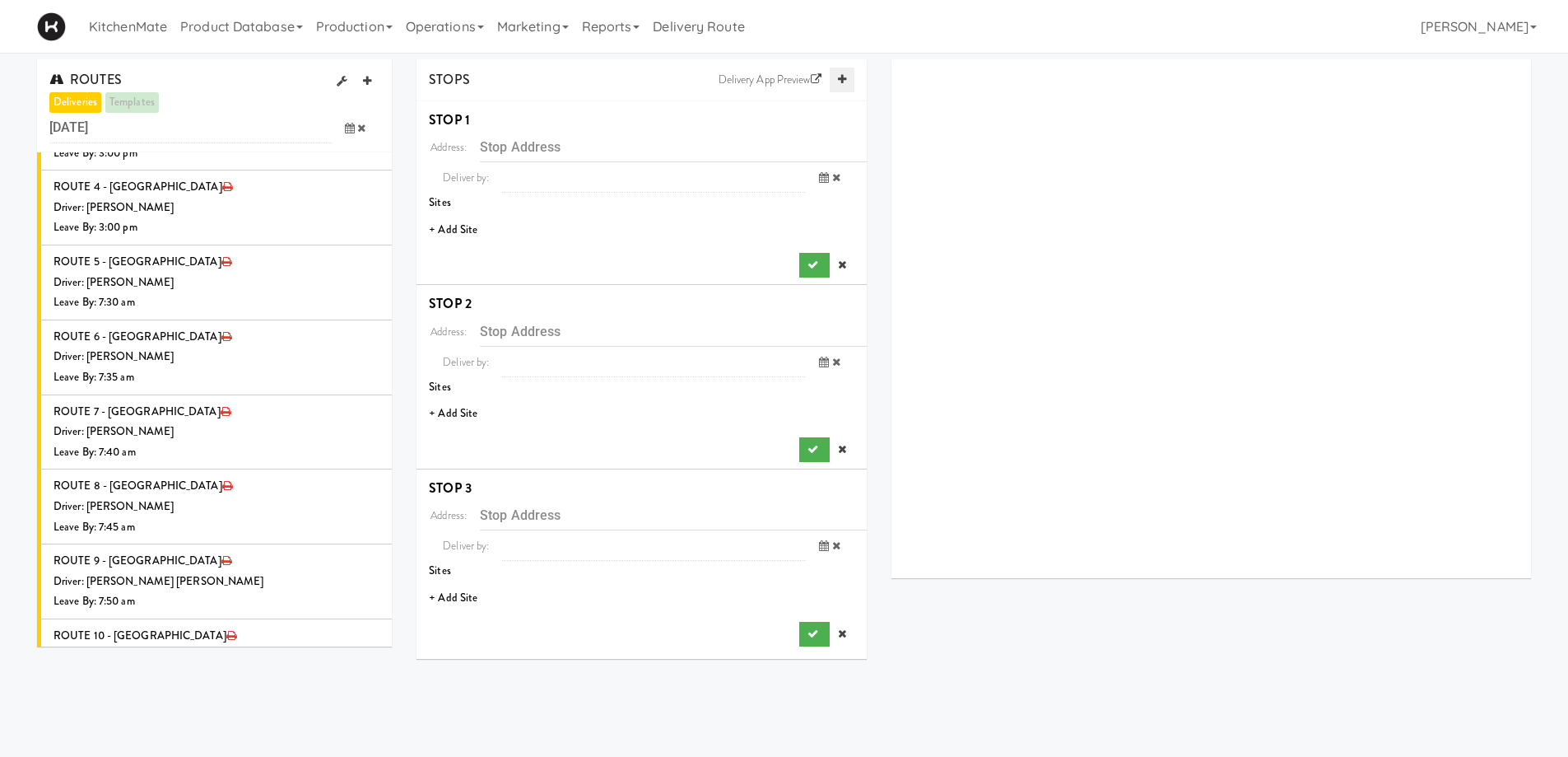
click at [838, 79] on icon at bounding box center [842, 79] width 8 height 11
click at [837, 78] on link at bounding box center [842, 80] width 25 height 25
click at [463, 223] on li "+ Add Site" at bounding box center [641, 230] width 450 height 33
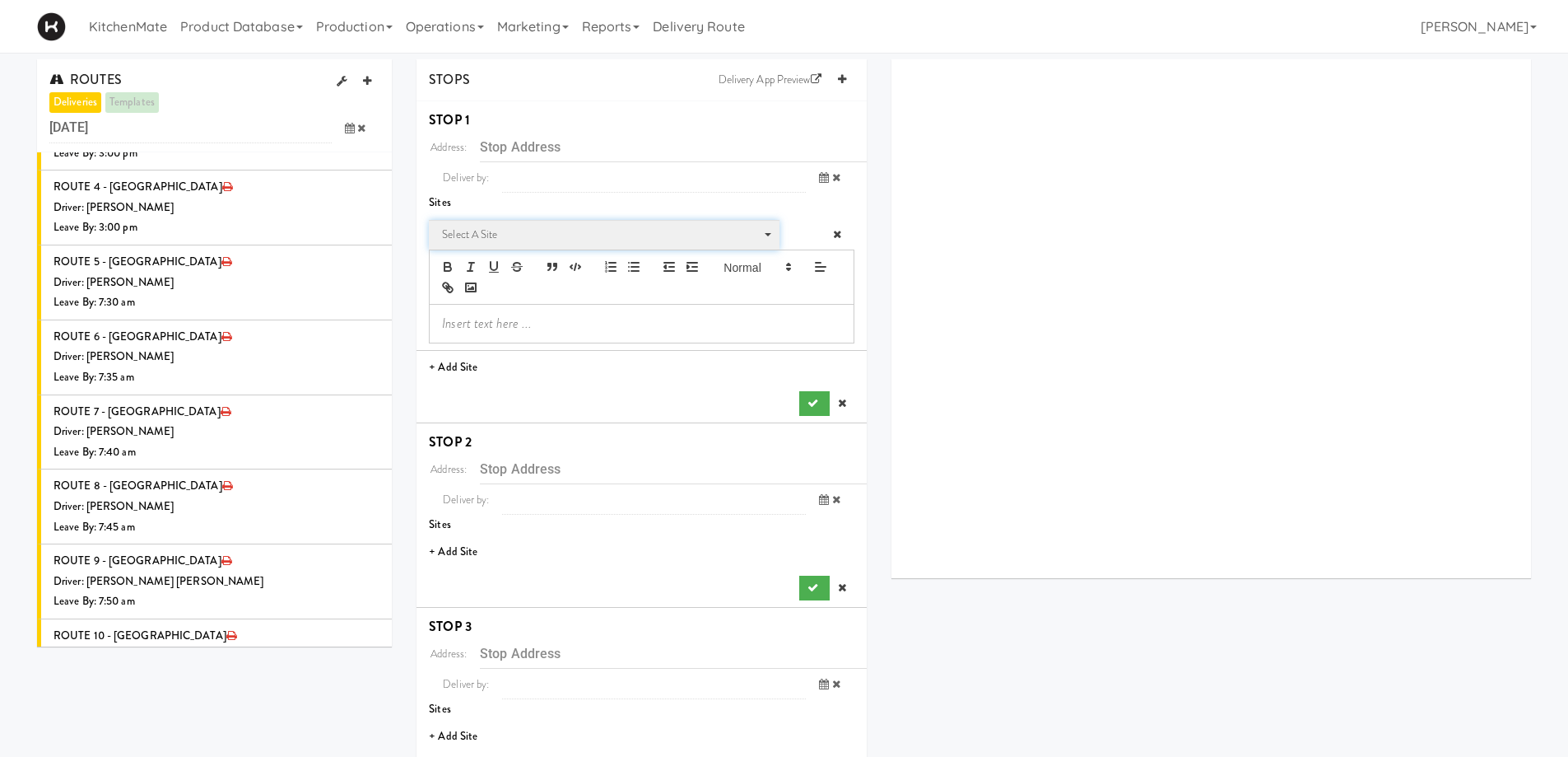
click at [499, 231] on span "Select a site" at bounding box center [598, 234] width 313 height 20
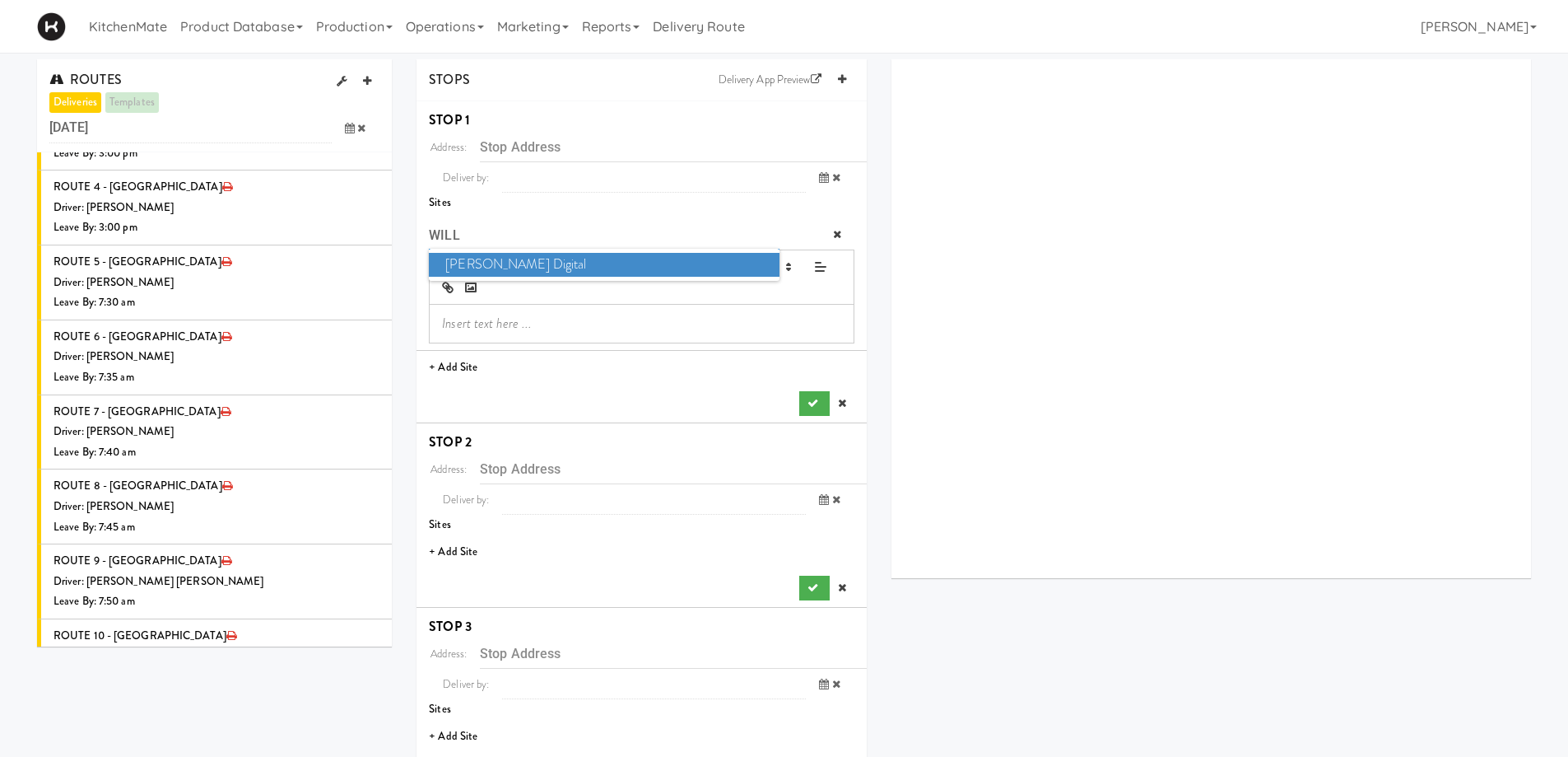
type input "WILL"
click at [489, 254] on span "William Thomas Digital" at bounding box center [603, 265] width 349 height 24
type input "[STREET_ADDRESS]"
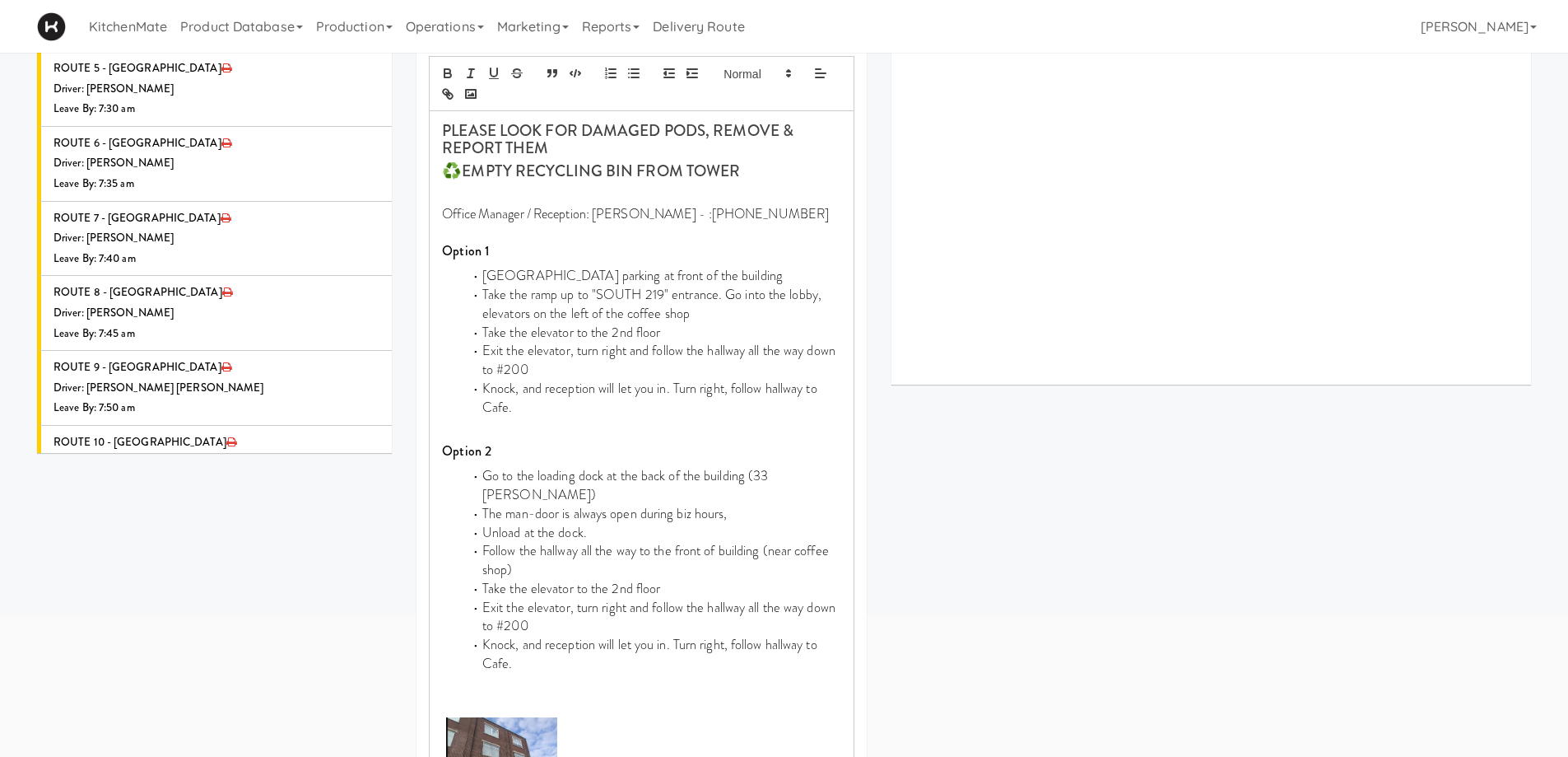
scroll to position [494, 0]
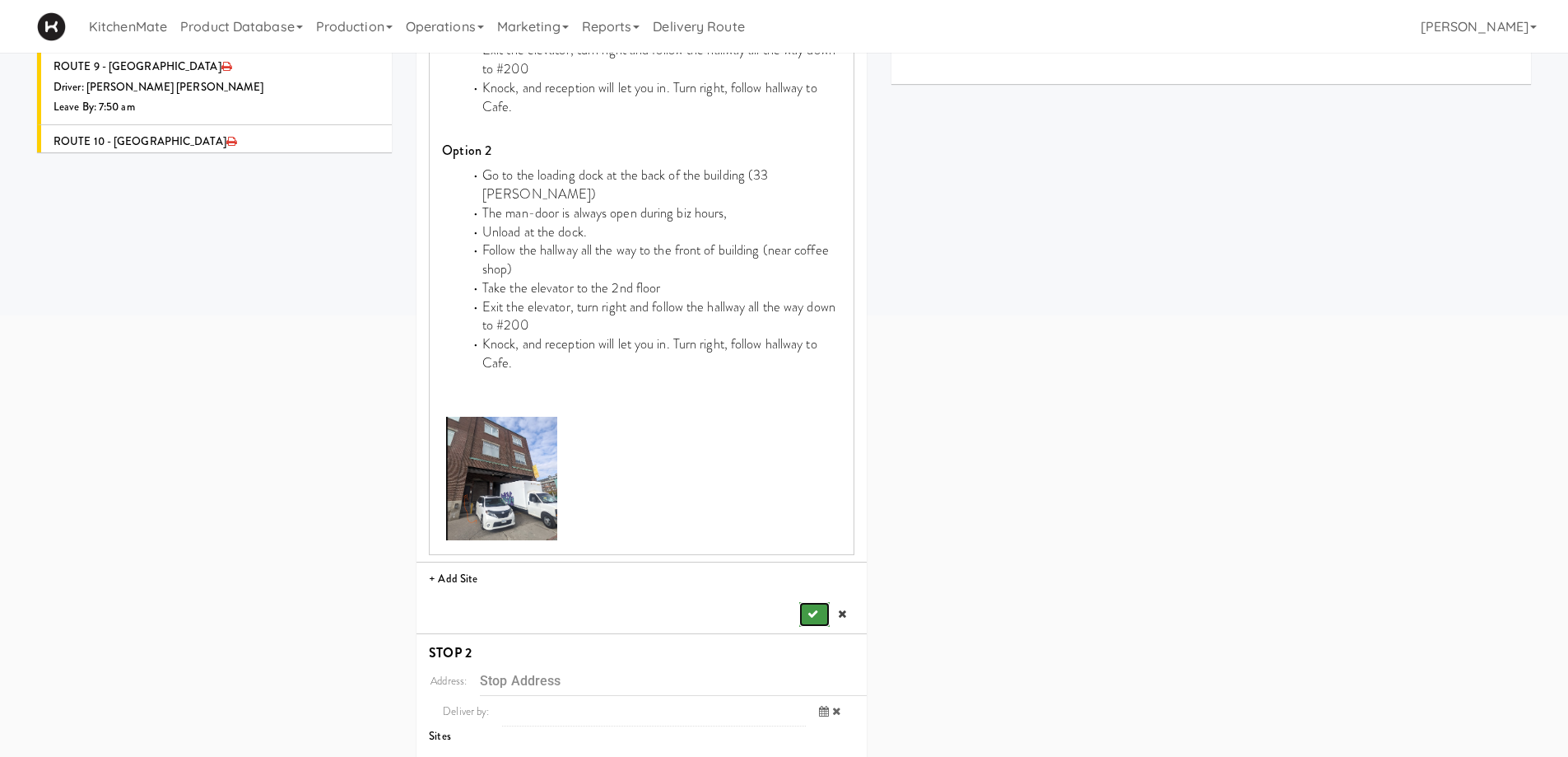
click at [800, 601] on button "submit" at bounding box center [814, 613] width 30 height 25
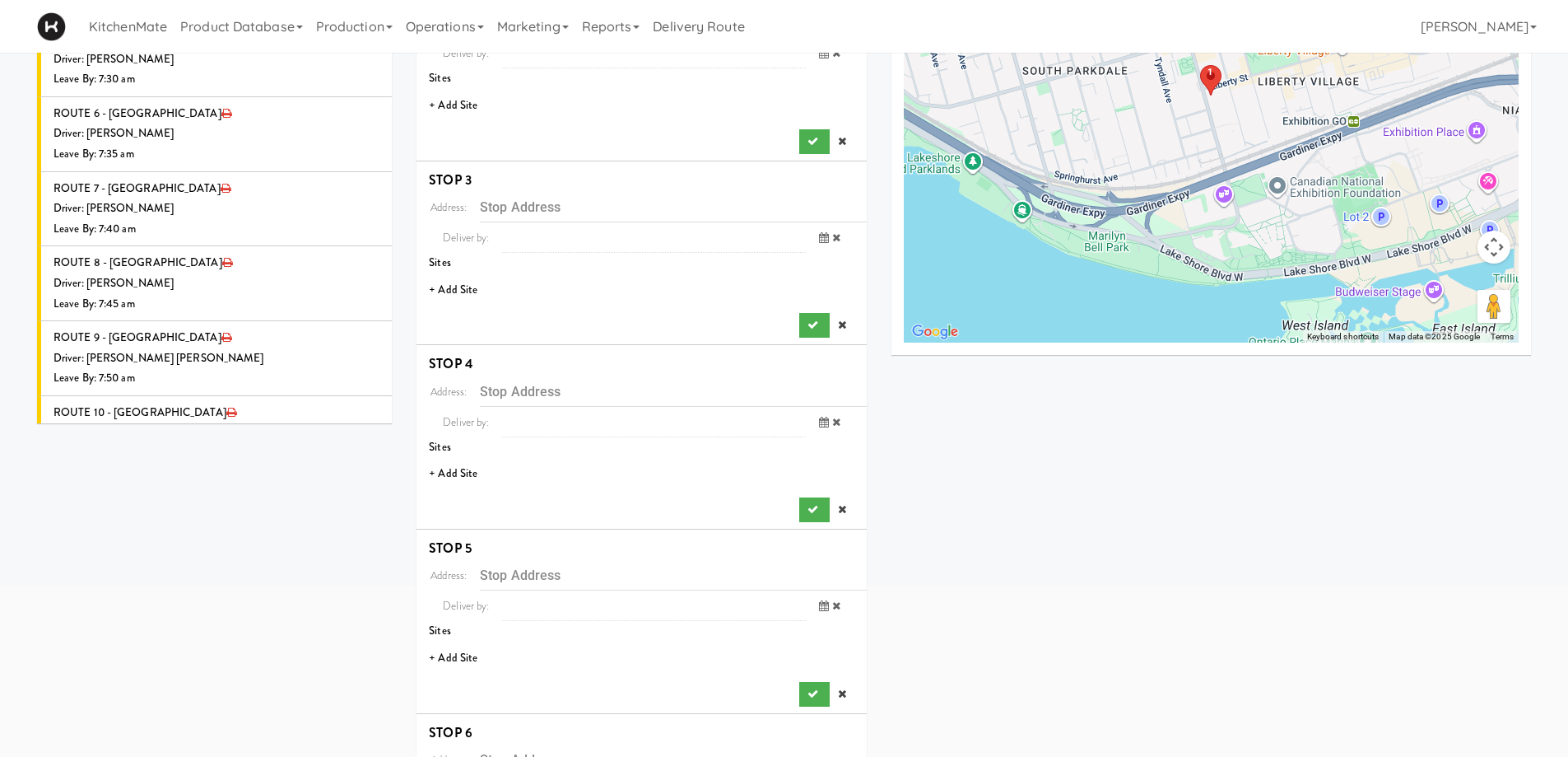
scroll to position [217, 0]
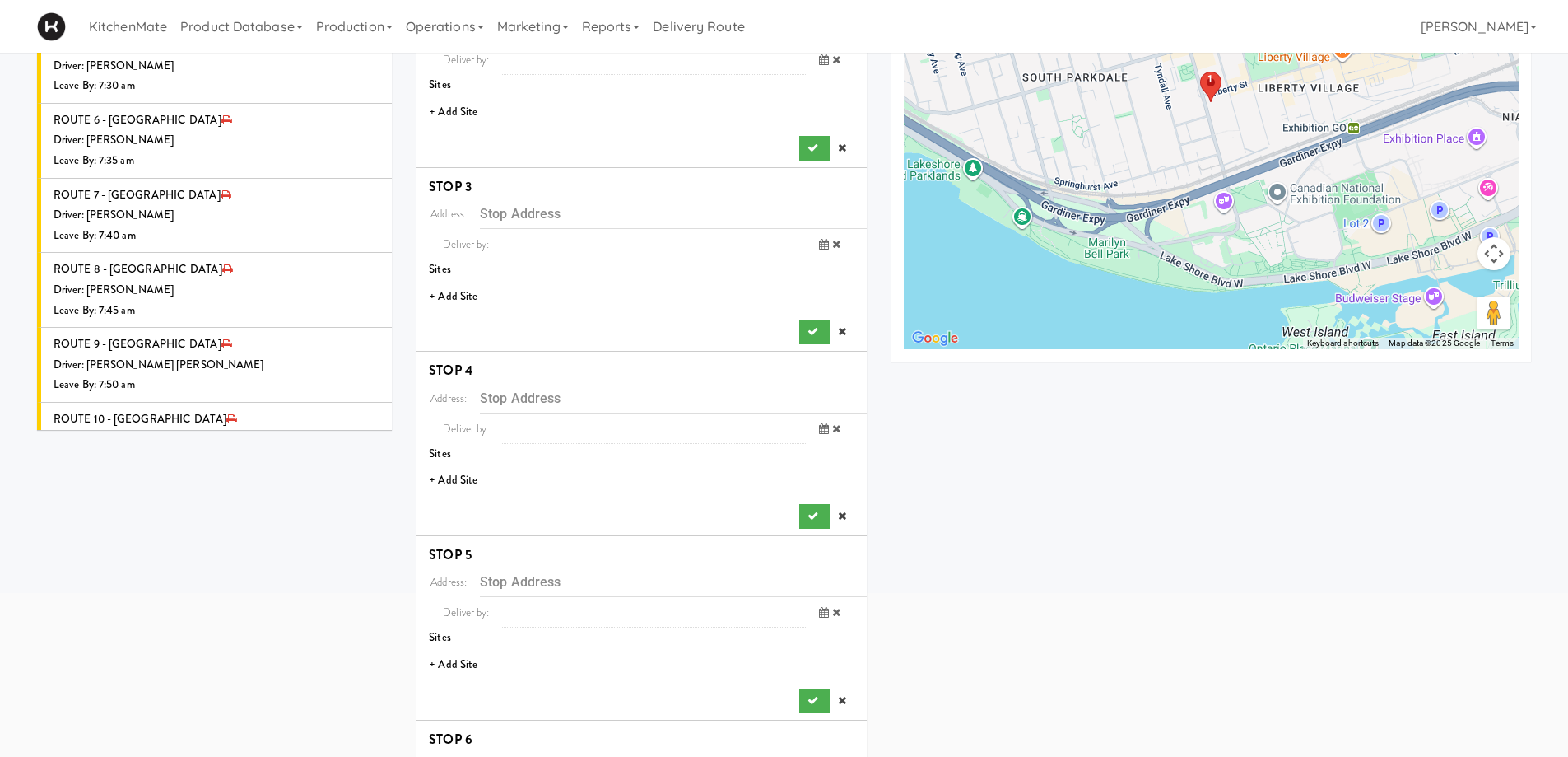
click at [462, 113] on li "+ Add Site" at bounding box center [641, 112] width 450 height 33
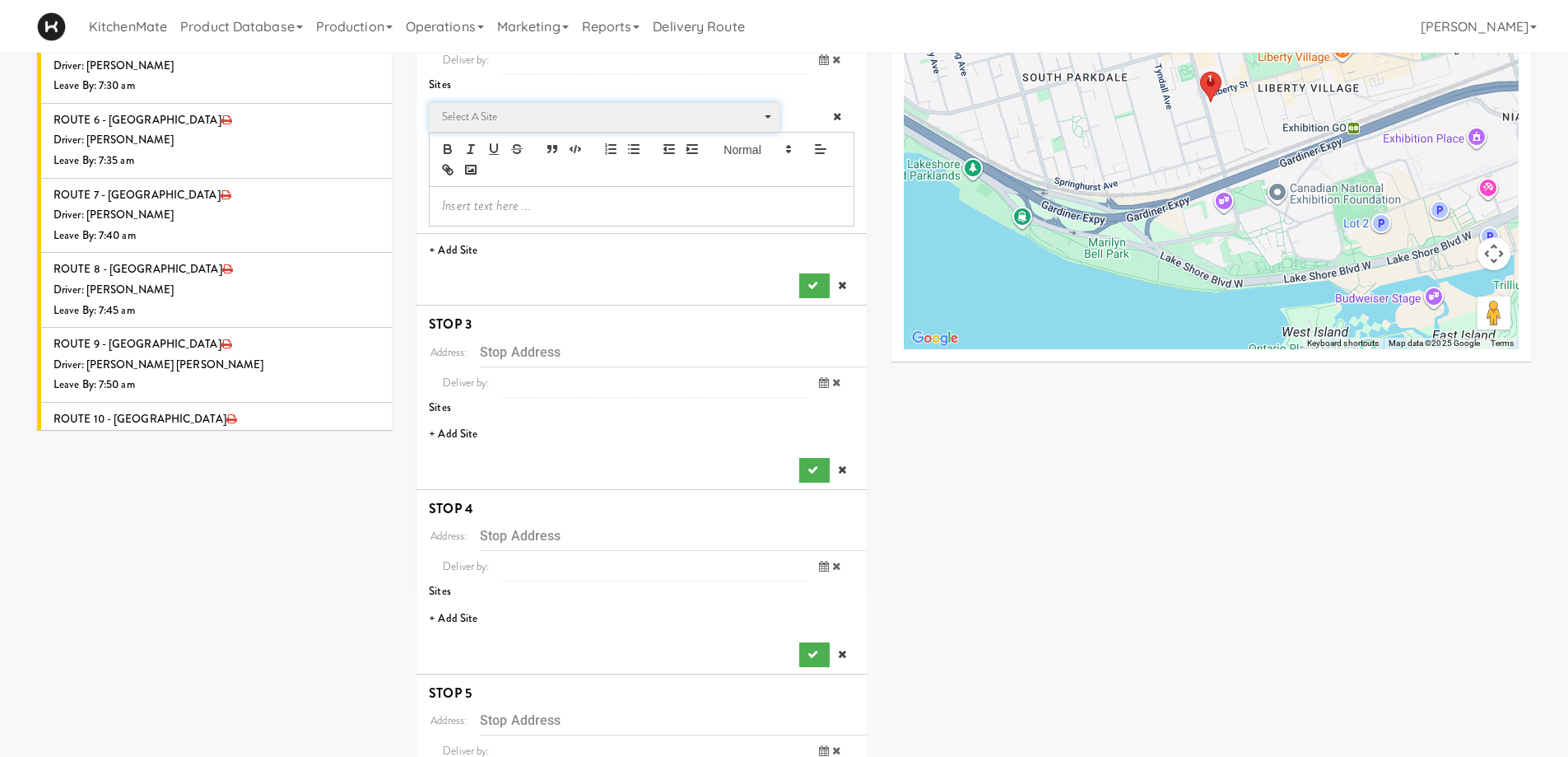
click at [480, 119] on span "Select a site" at bounding box center [598, 117] width 313 height 20
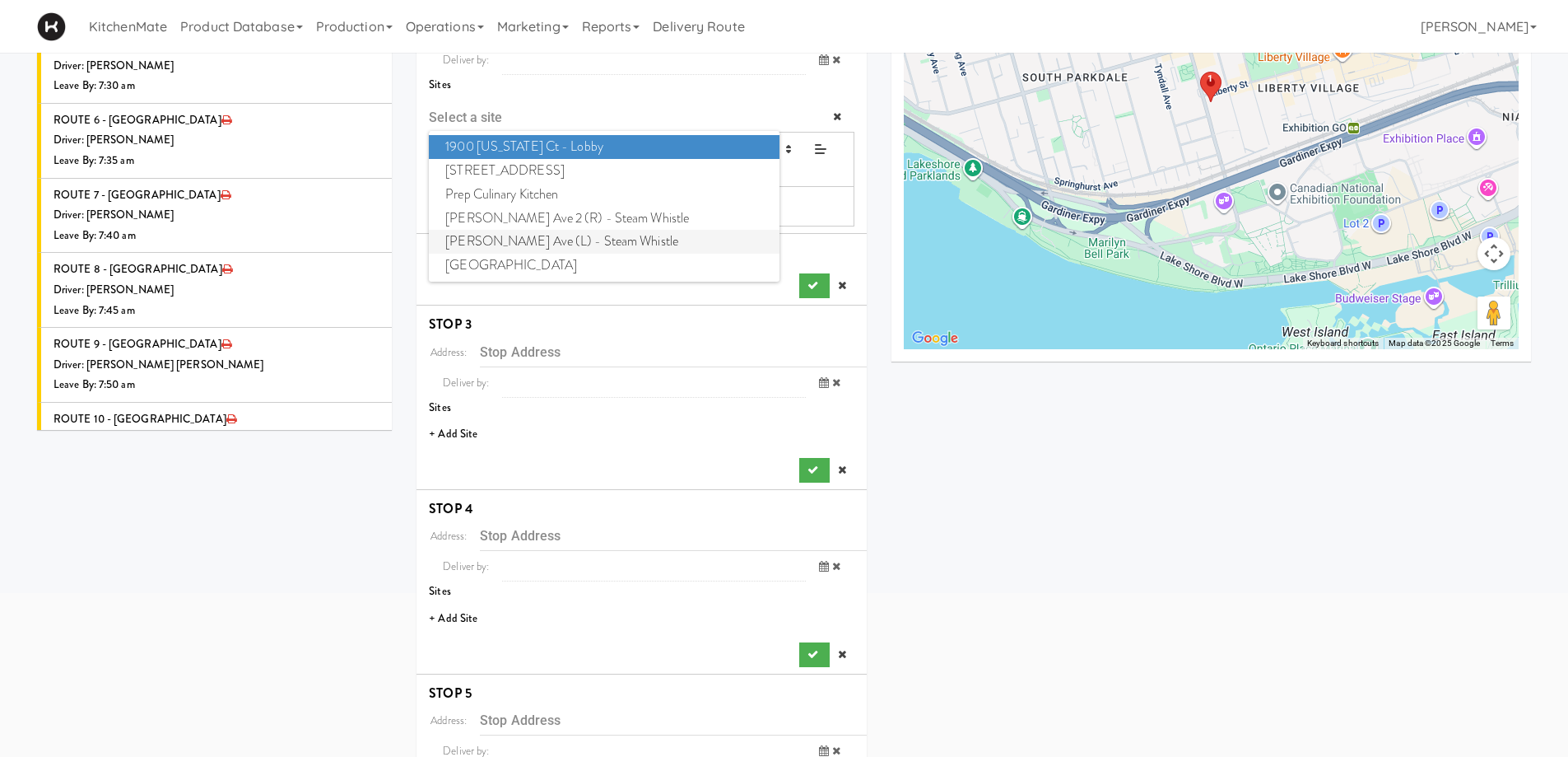
click at [508, 234] on span "Evans Ave (L) - Steam Whistle" at bounding box center [603, 241] width 349 height 24
type input "[STREET_ADDRESS][PERSON_NAME]"
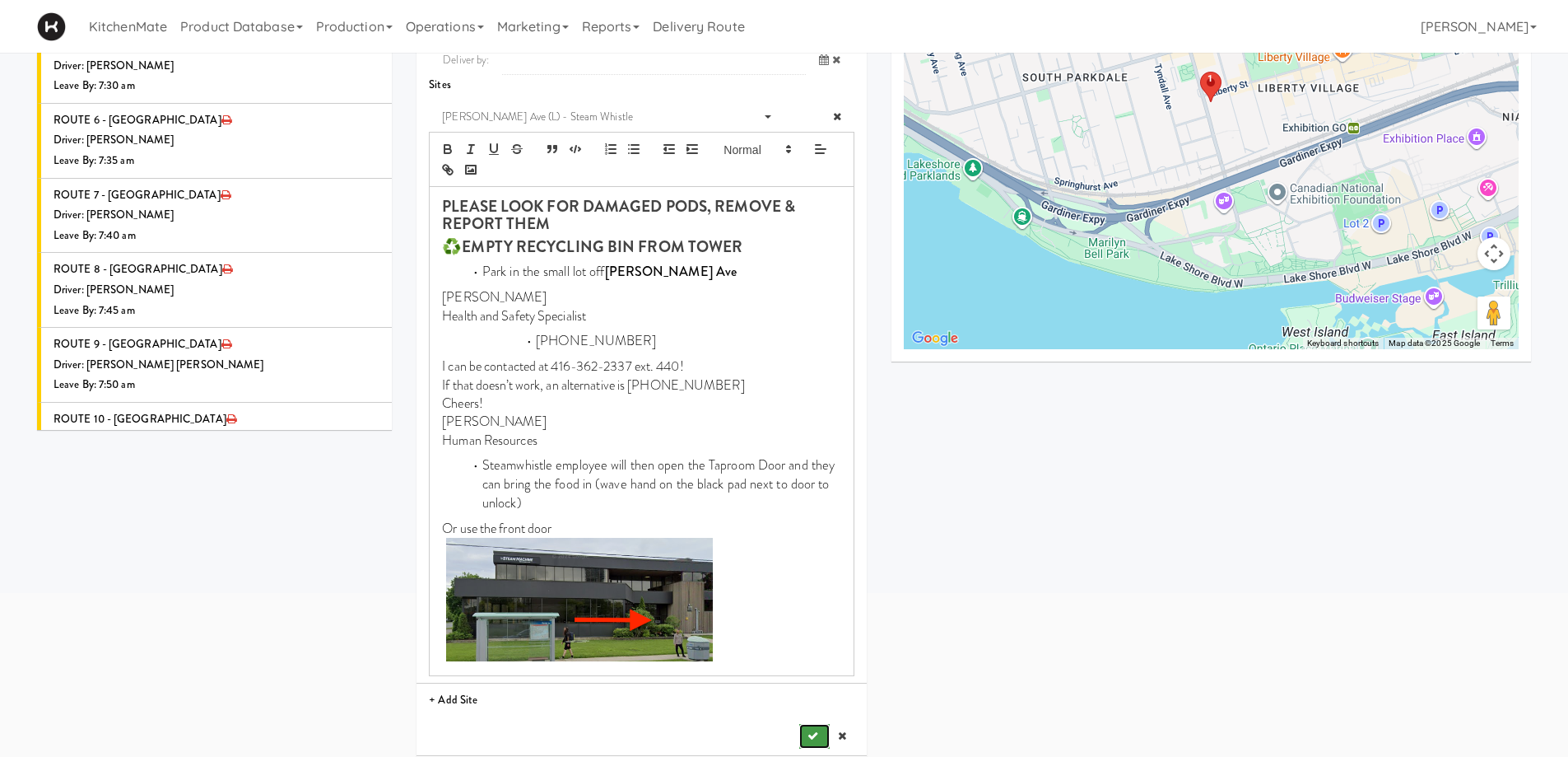
click at [807, 726] on button "submit" at bounding box center [814, 735] width 30 height 25
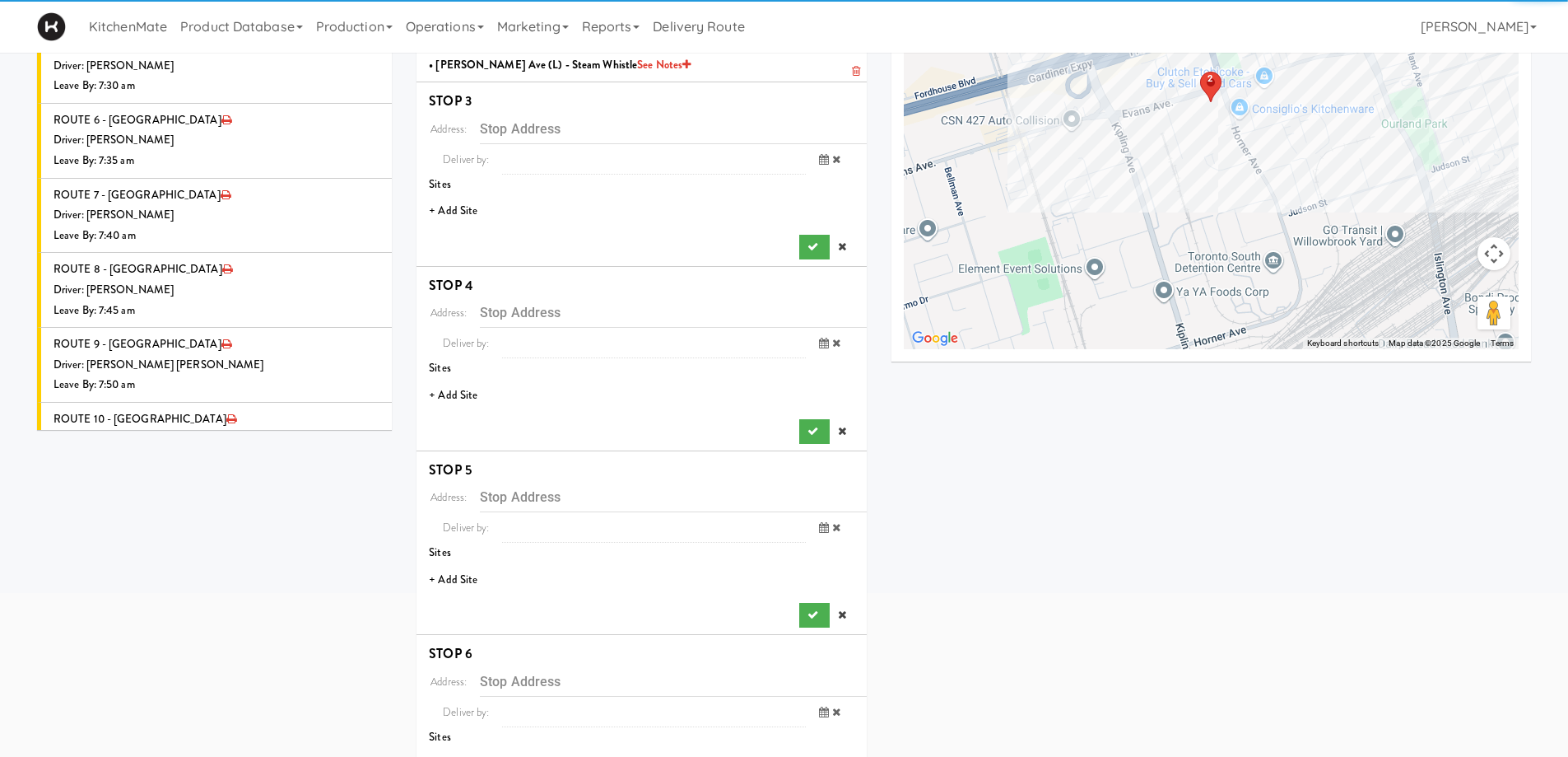
click at [467, 212] on li "+ Add Site" at bounding box center [641, 211] width 450 height 33
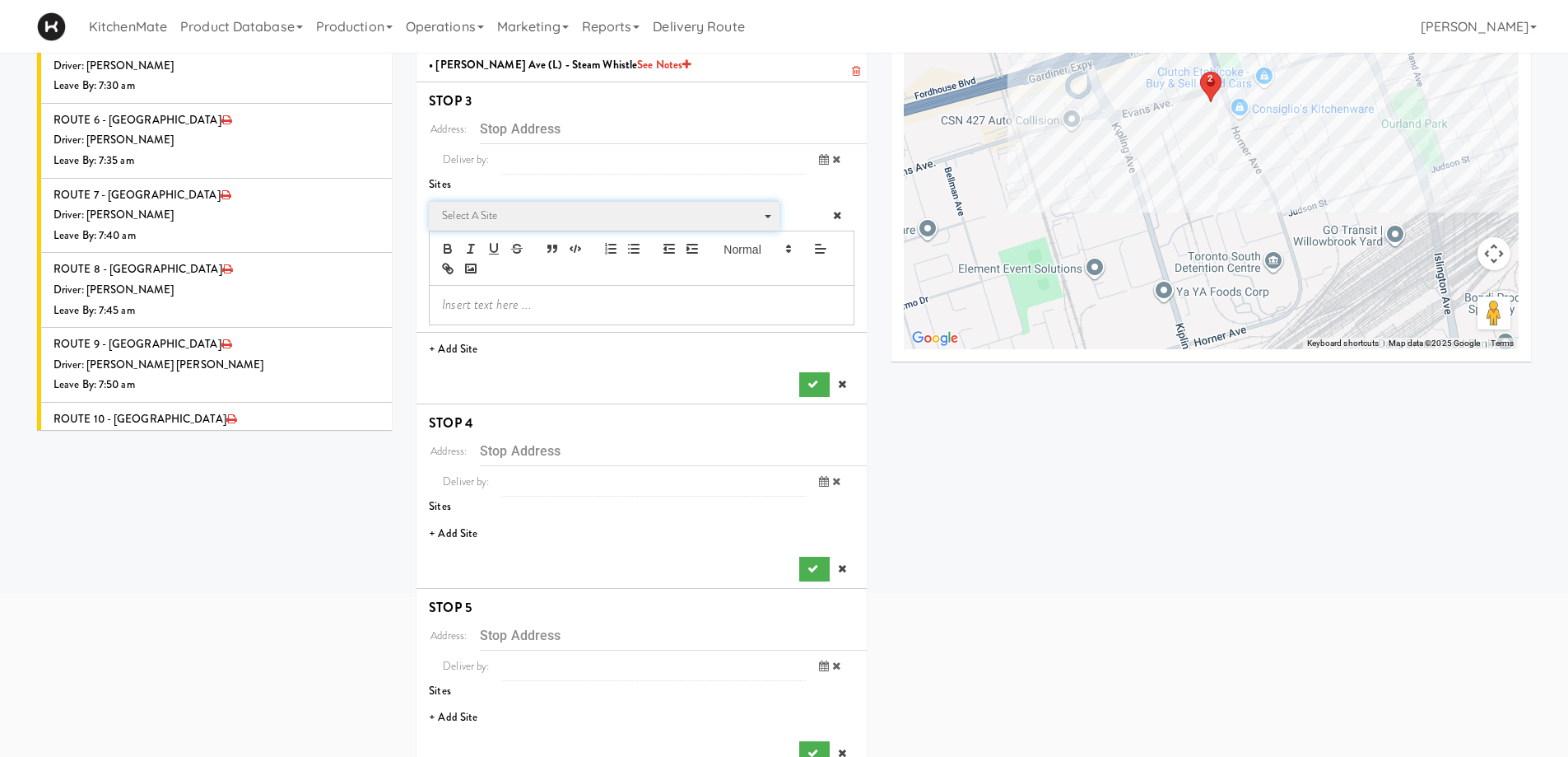
click at [475, 214] on span "Select a site" at bounding box center [598, 216] width 313 height 20
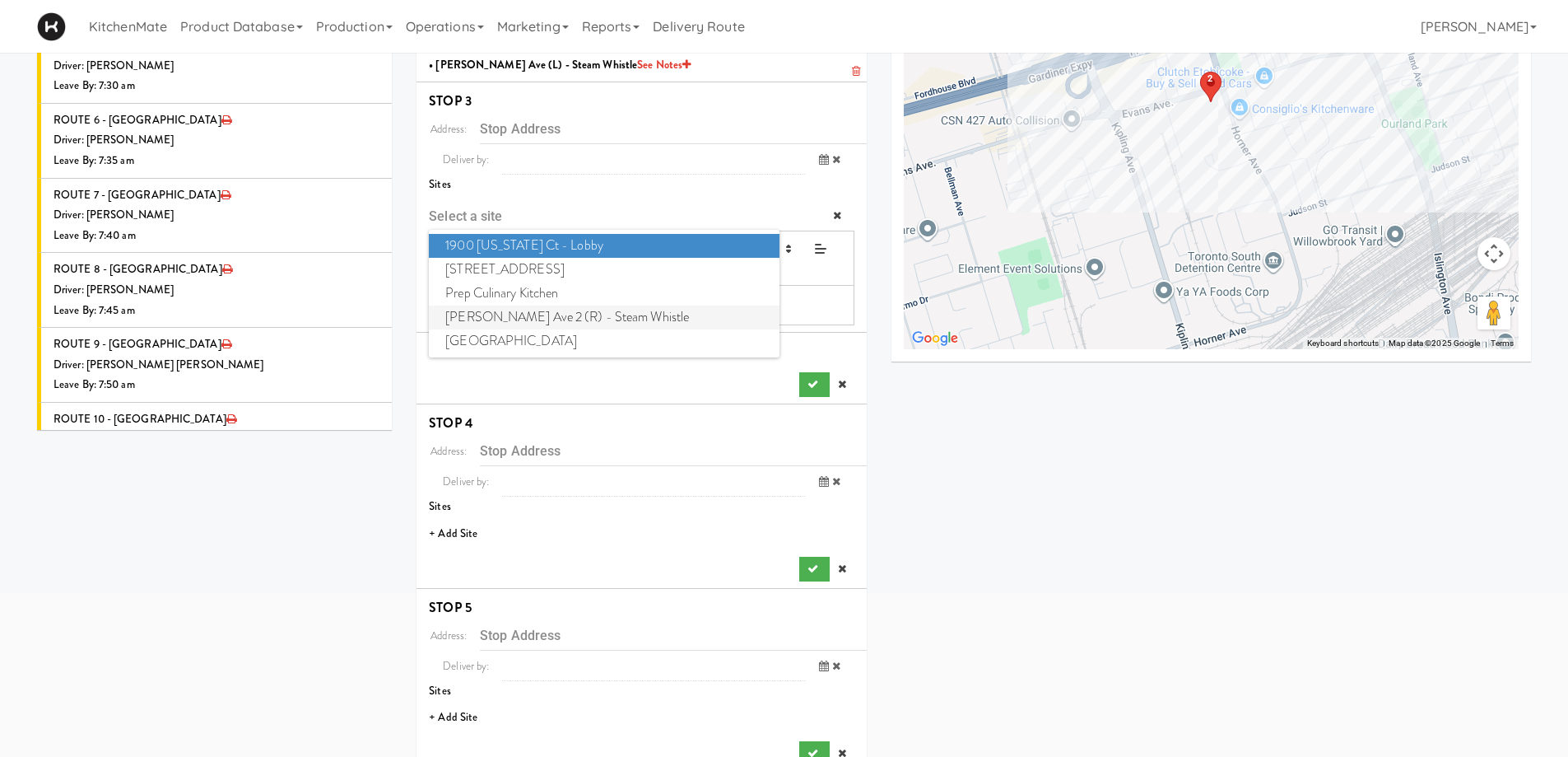
click at [500, 312] on span "Evans Ave 2 (R) - Steam Whistle" at bounding box center [603, 317] width 349 height 24
type input "[STREET_ADDRESS][PERSON_NAME]"
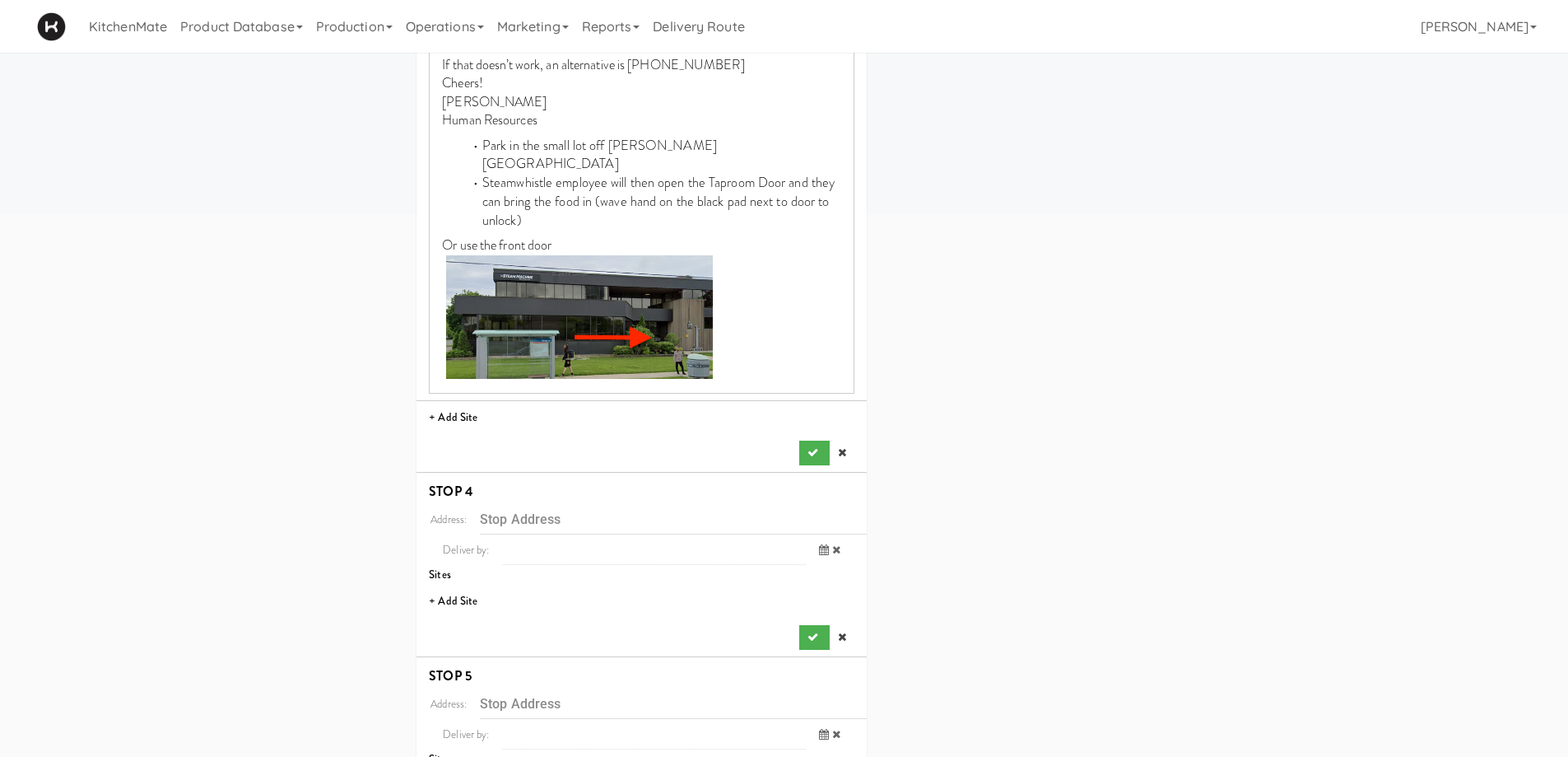
scroll to position [628, 0]
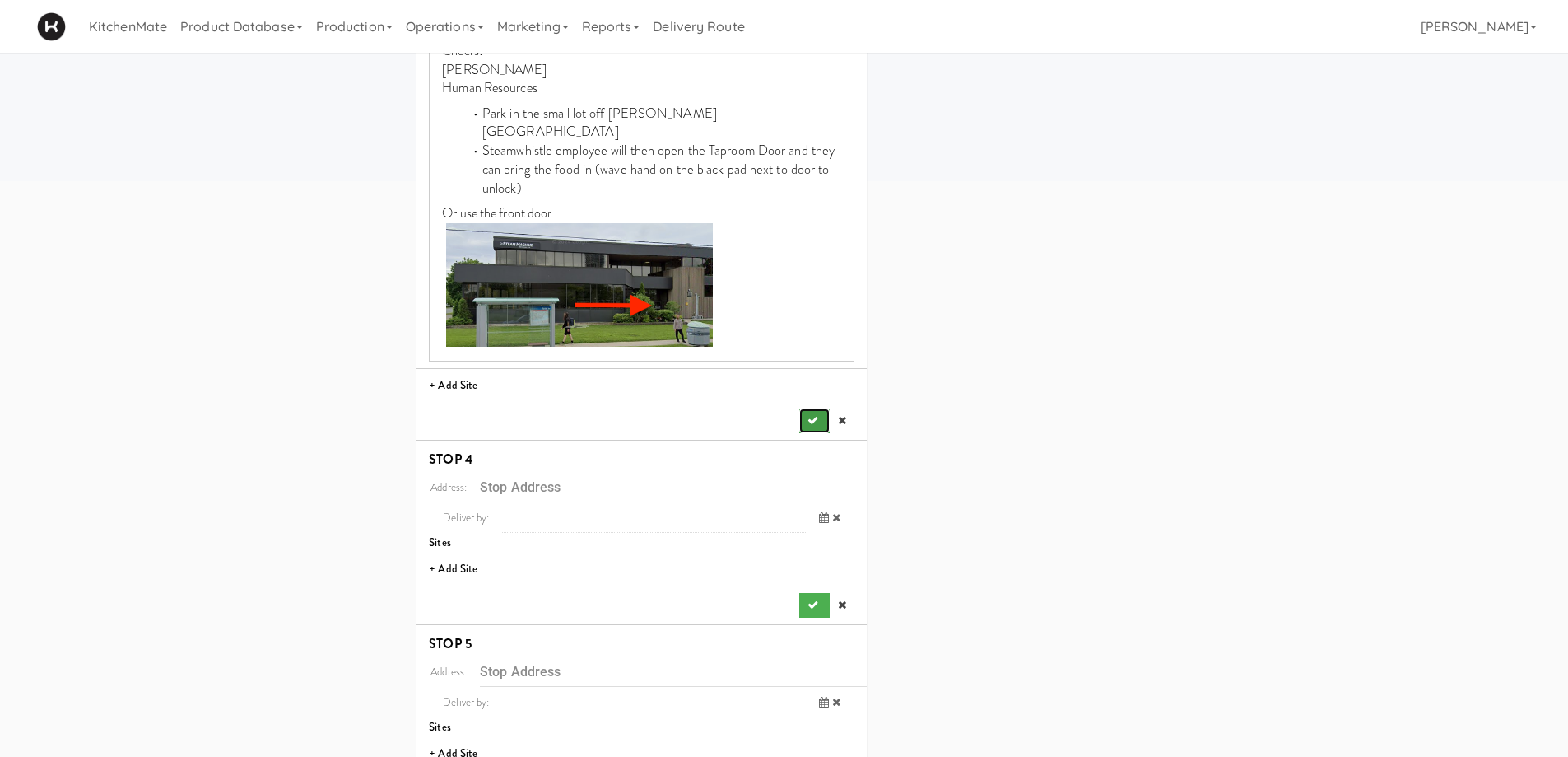
click at [809, 409] on button "submit" at bounding box center [814, 420] width 30 height 25
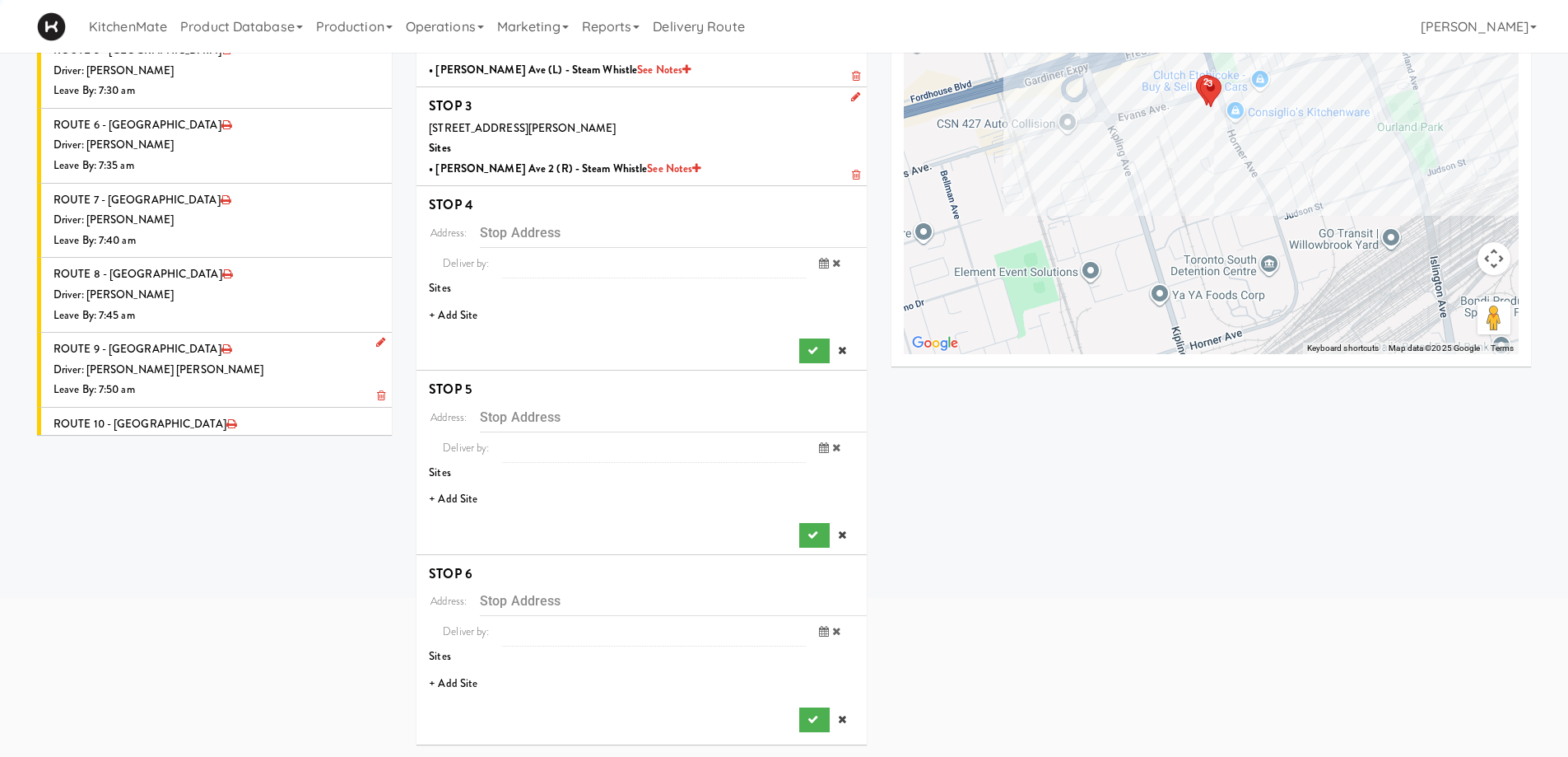
scroll to position [212, 0]
click at [447, 314] on li "+ Add Site" at bounding box center [641, 316] width 450 height 33
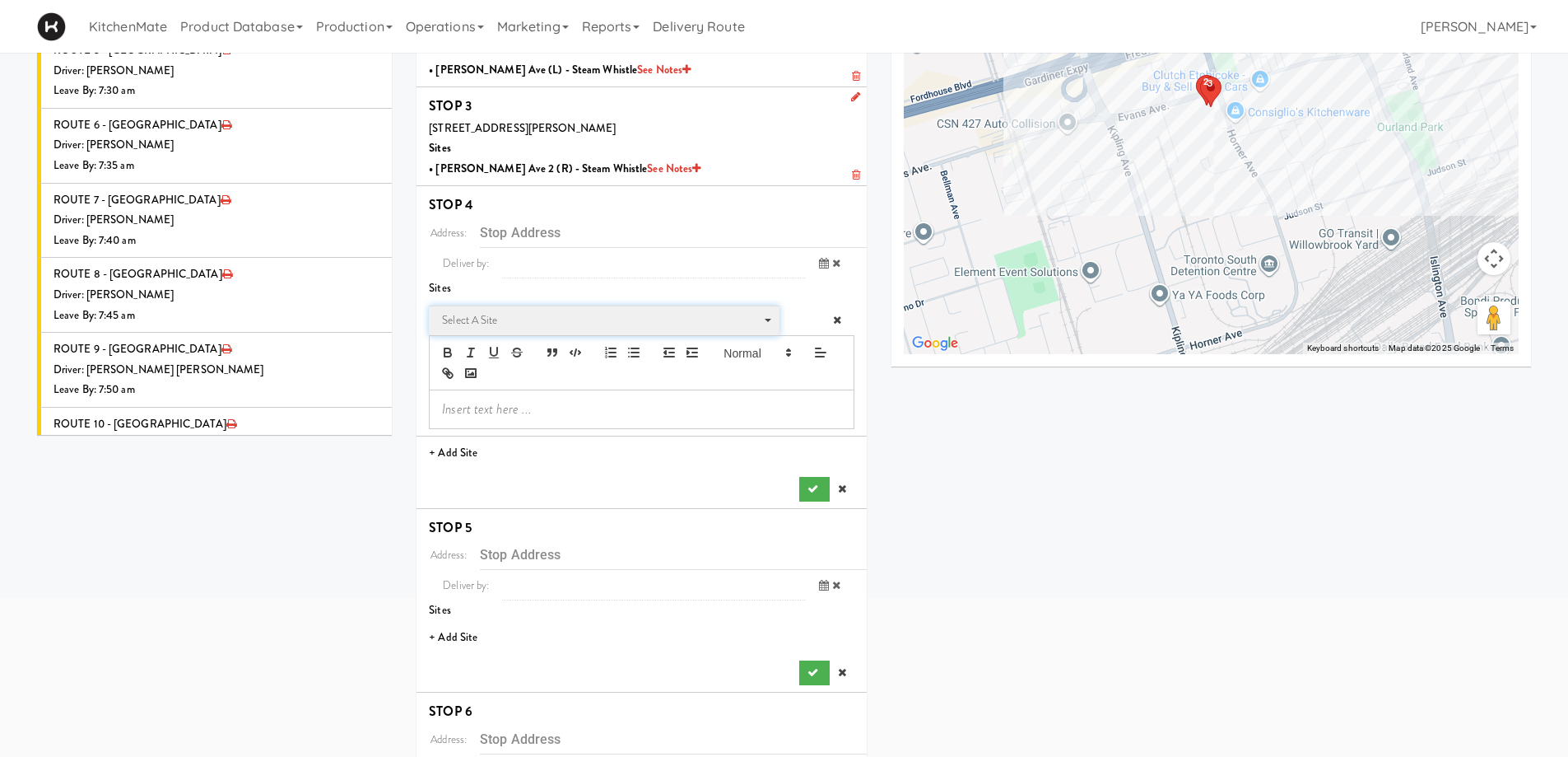
click at [526, 314] on span "Select a site" at bounding box center [598, 320] width 313 height 20
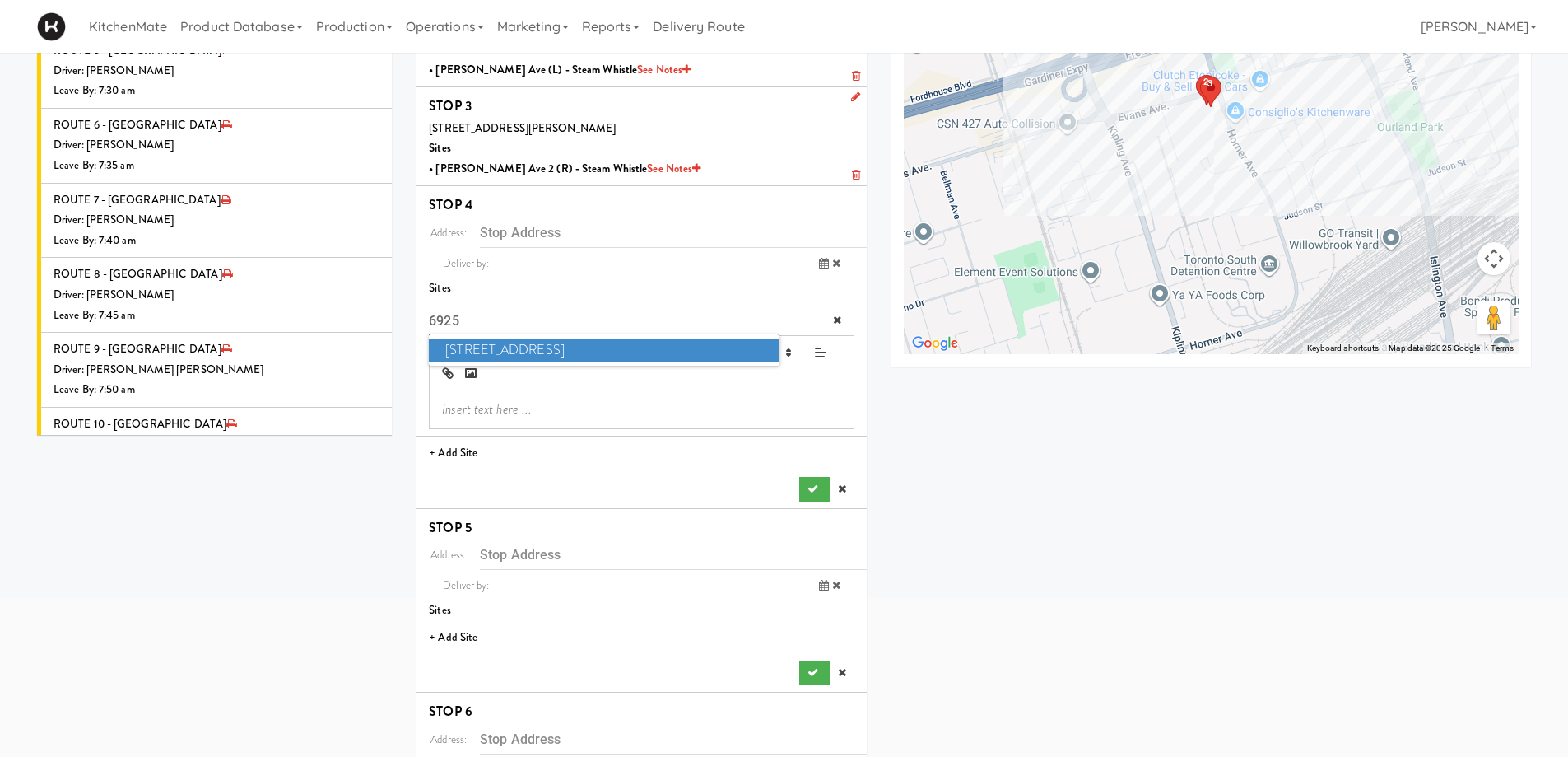
type input "6925"
click at [534, 339] on span "6925 Century Avenue" at bounding box center [603, 350] width 349 height 24
type input "[STREET_ADDRESS]"
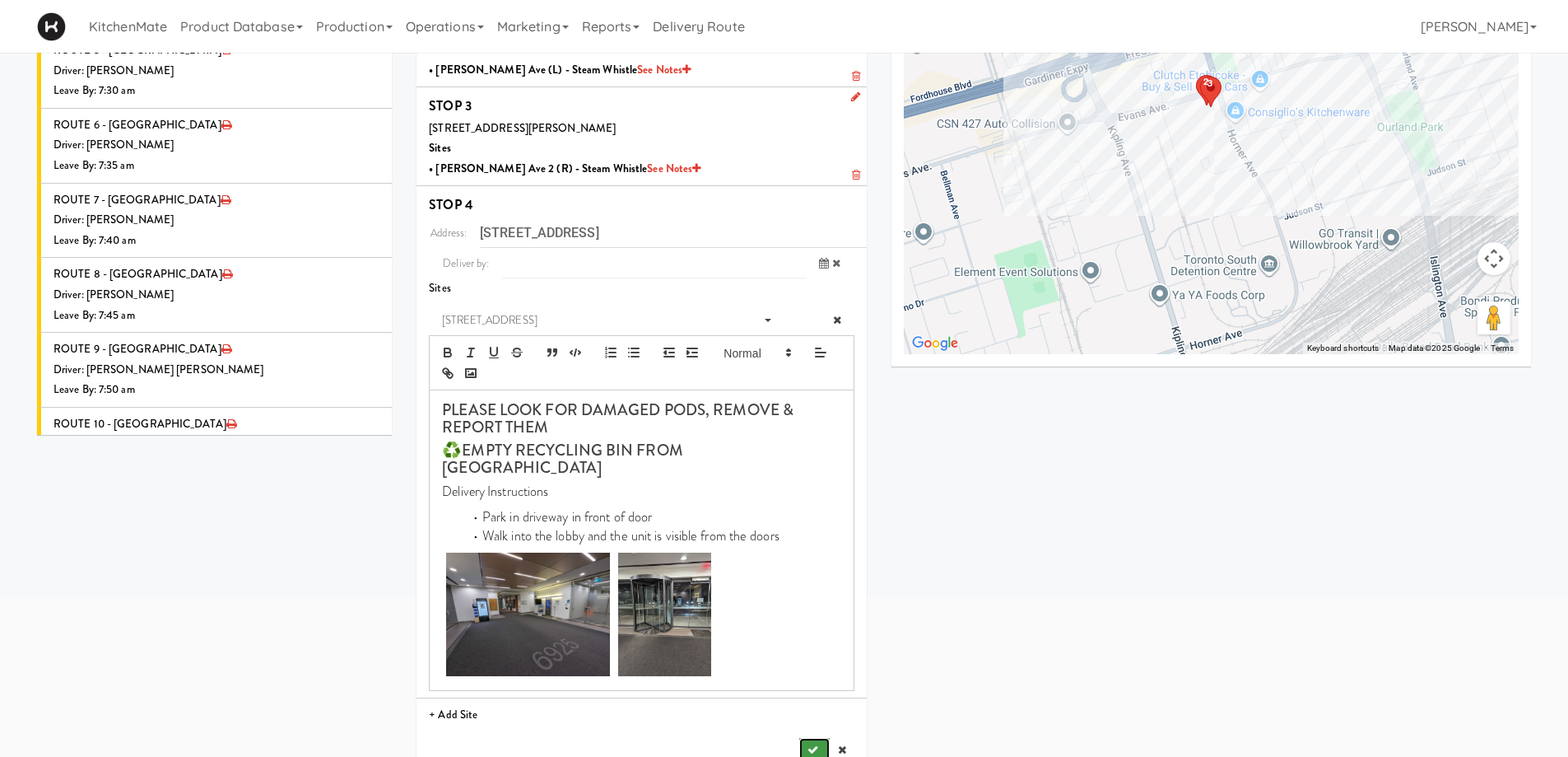
click at [817, 737] on button "submit" at bounding box center [814, 749] width 30 height 25
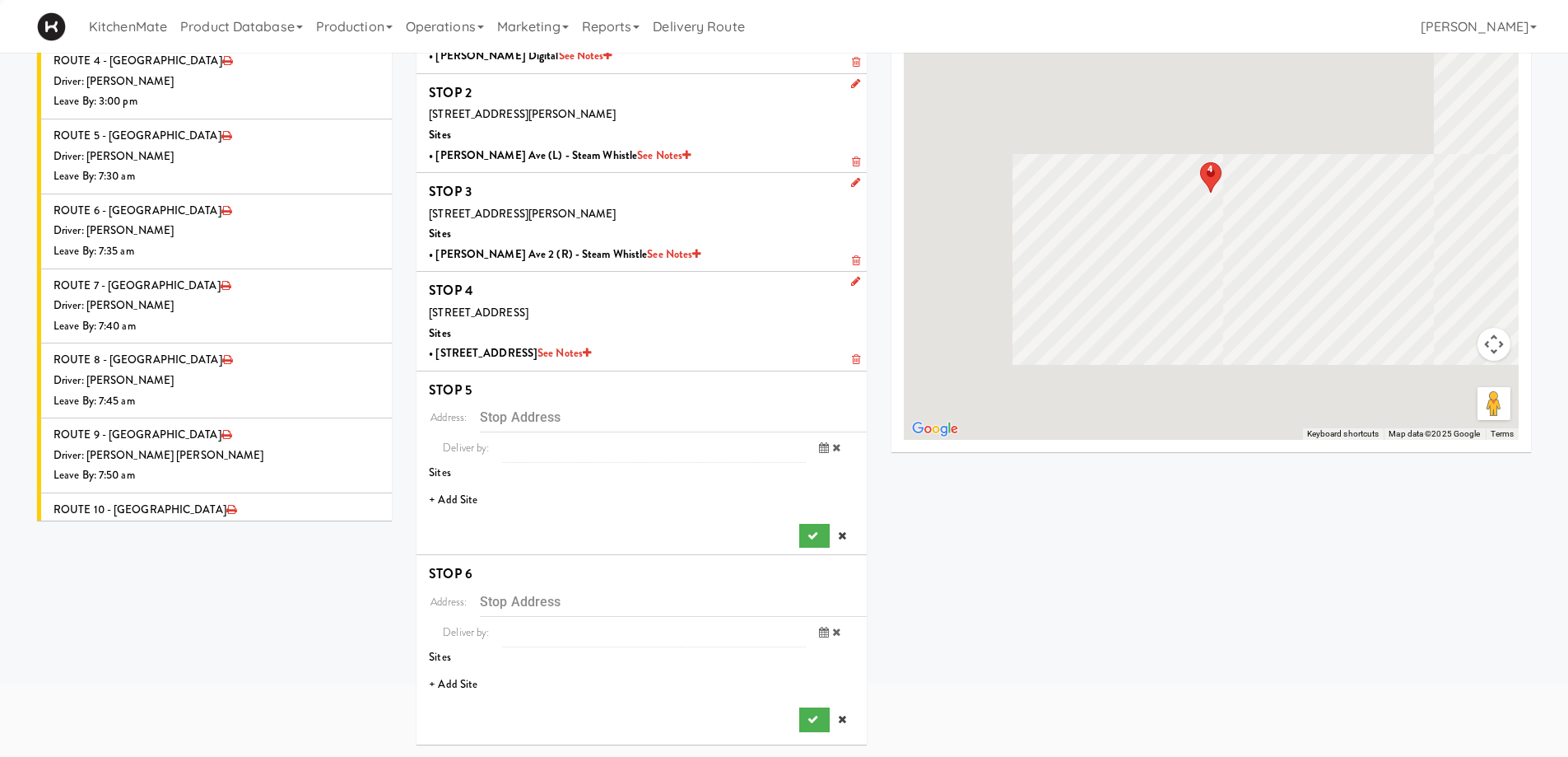
scroll to position [126, 0]
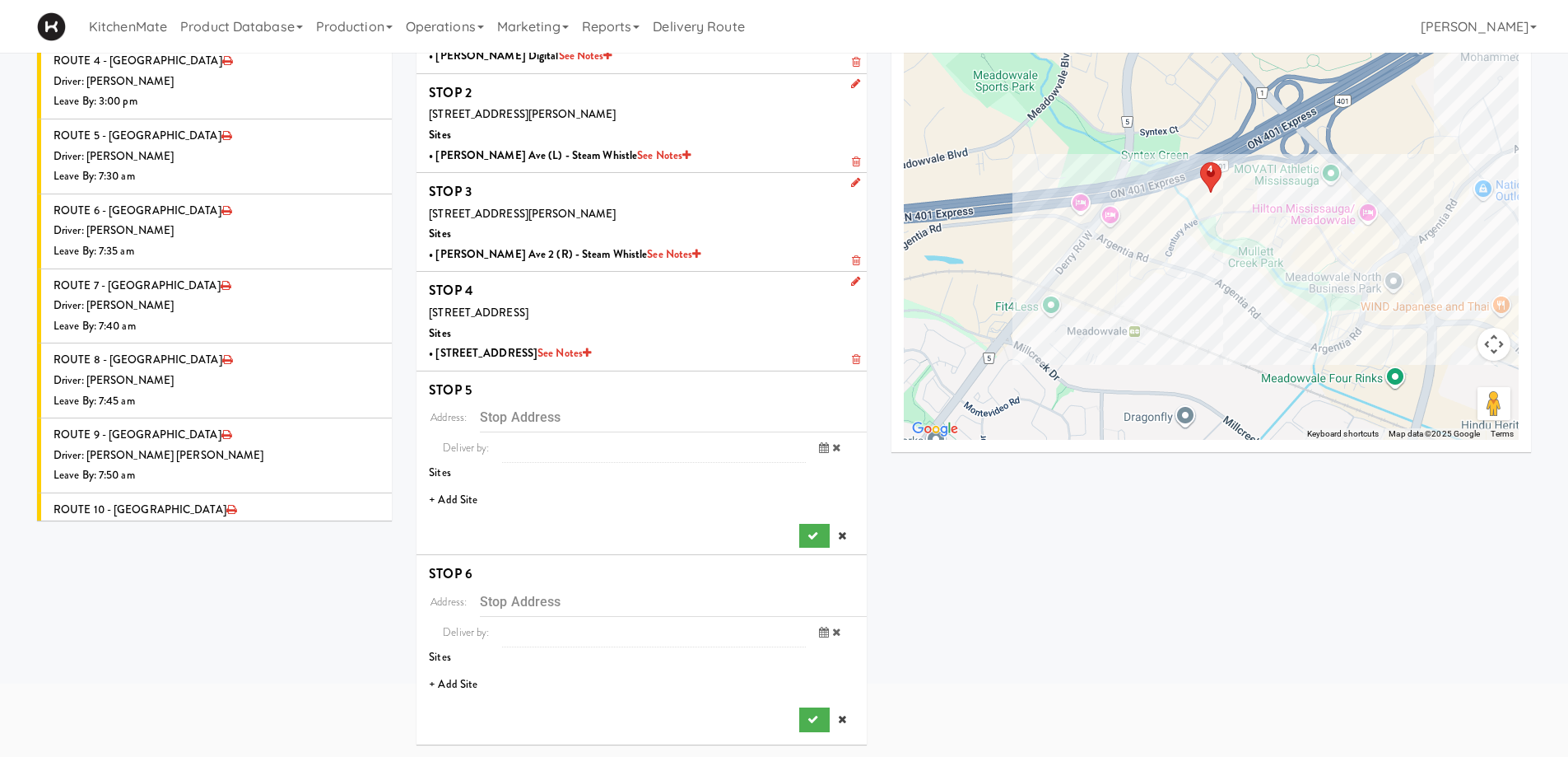
click at [457, 491] on li "+ Add Site" at bounding box center [641, 500] width 450 height 33
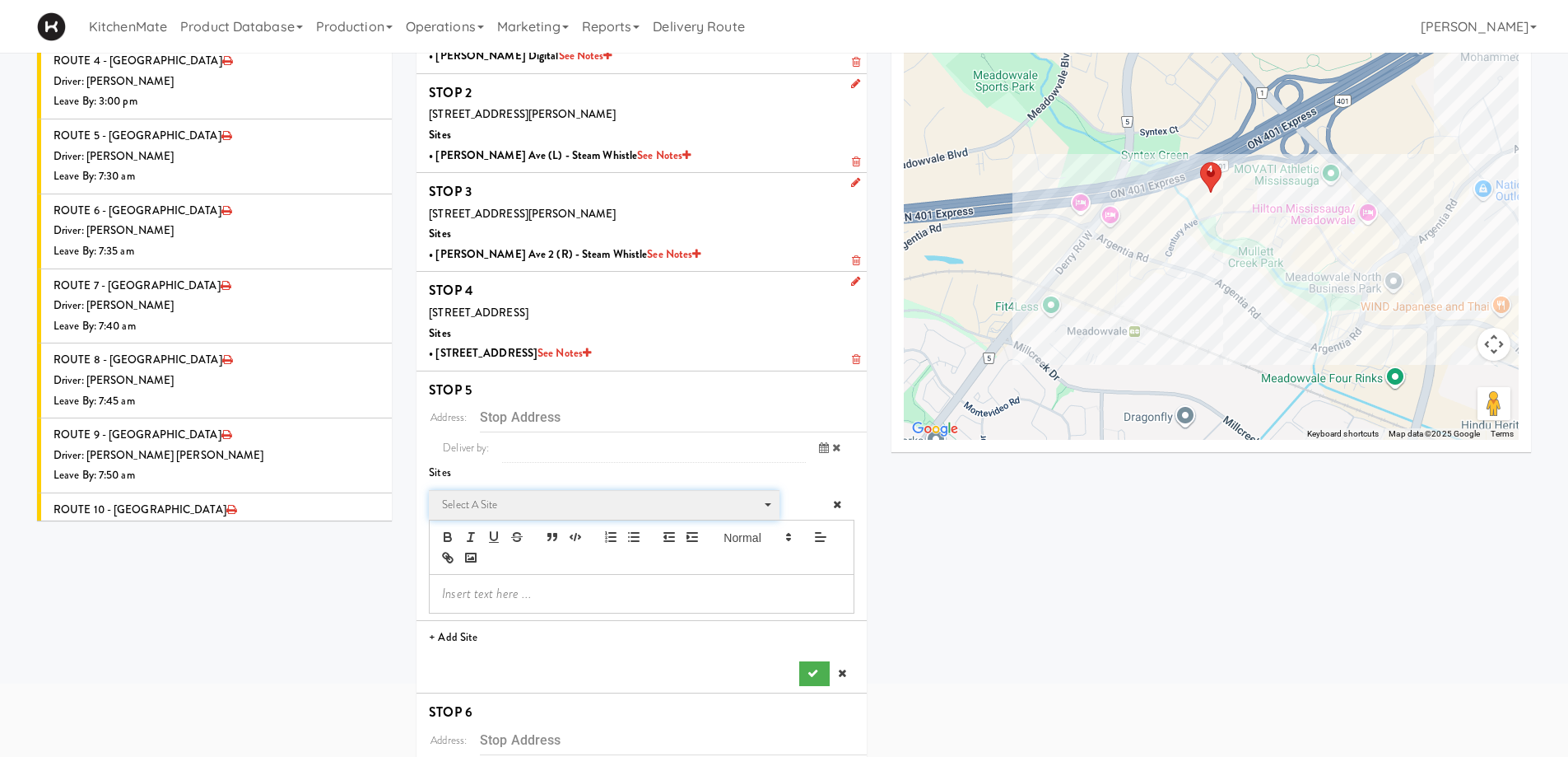
click at [505, 499] on span "Select a site" at bounding box center [598, 505] width 313 height 20
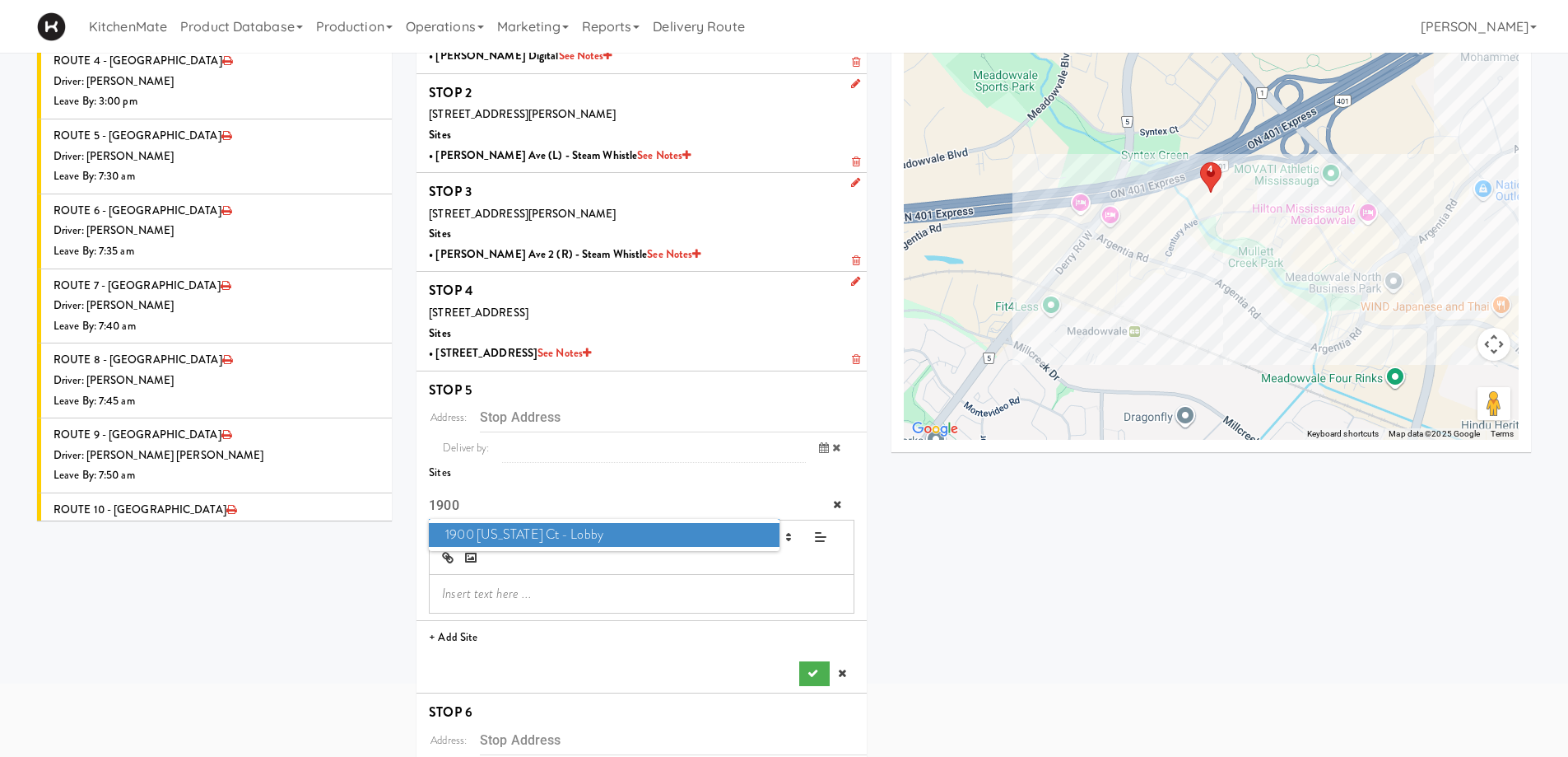
type input "1900"
click at [506, 539] on span "1900 Minnesota Ct - Lobby" at bounding box center [603, 535] width 349 height 24
type input "[STREET_ADDRESS][US_STATE]"
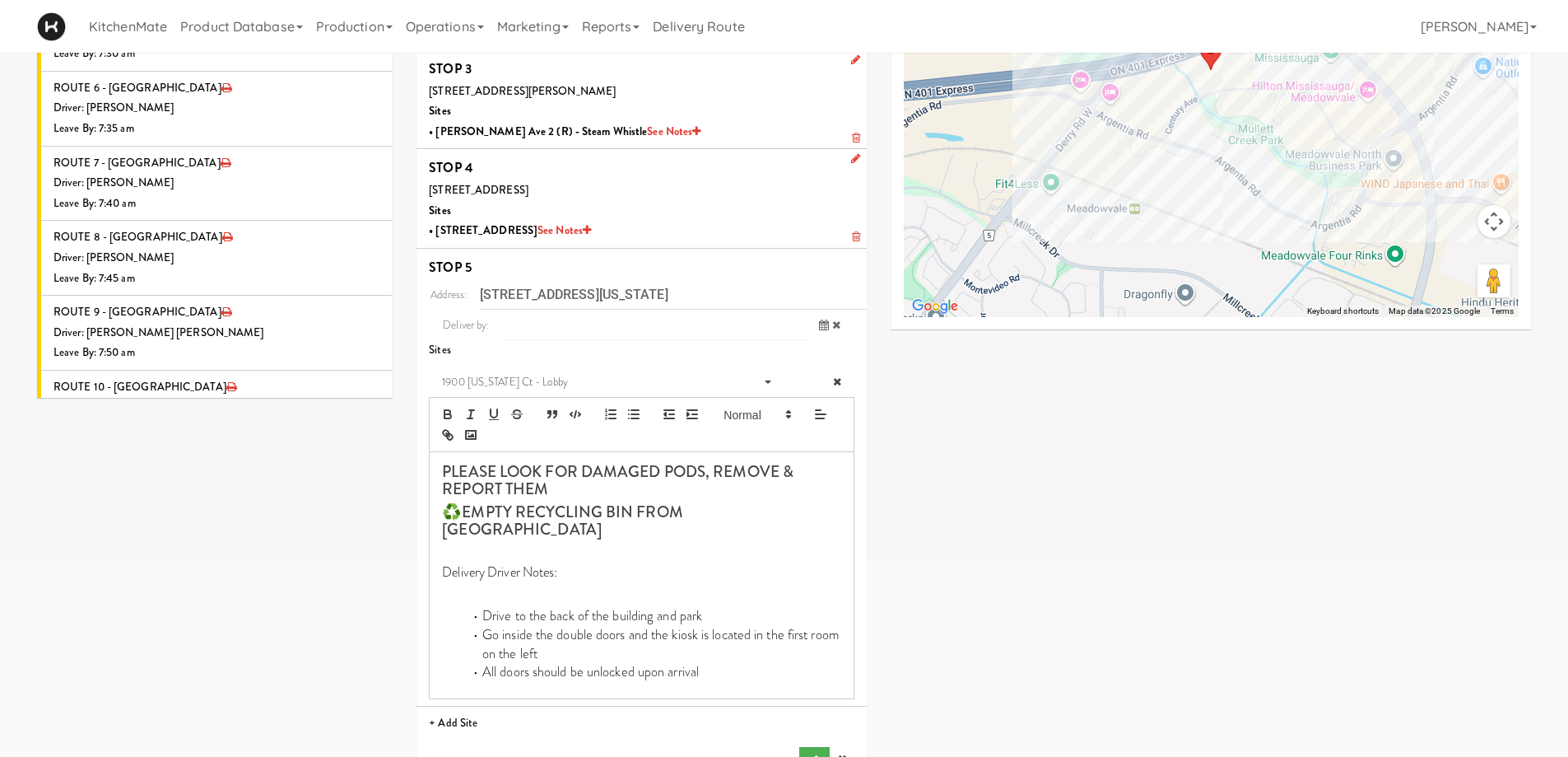
scroll to position [455, 0]
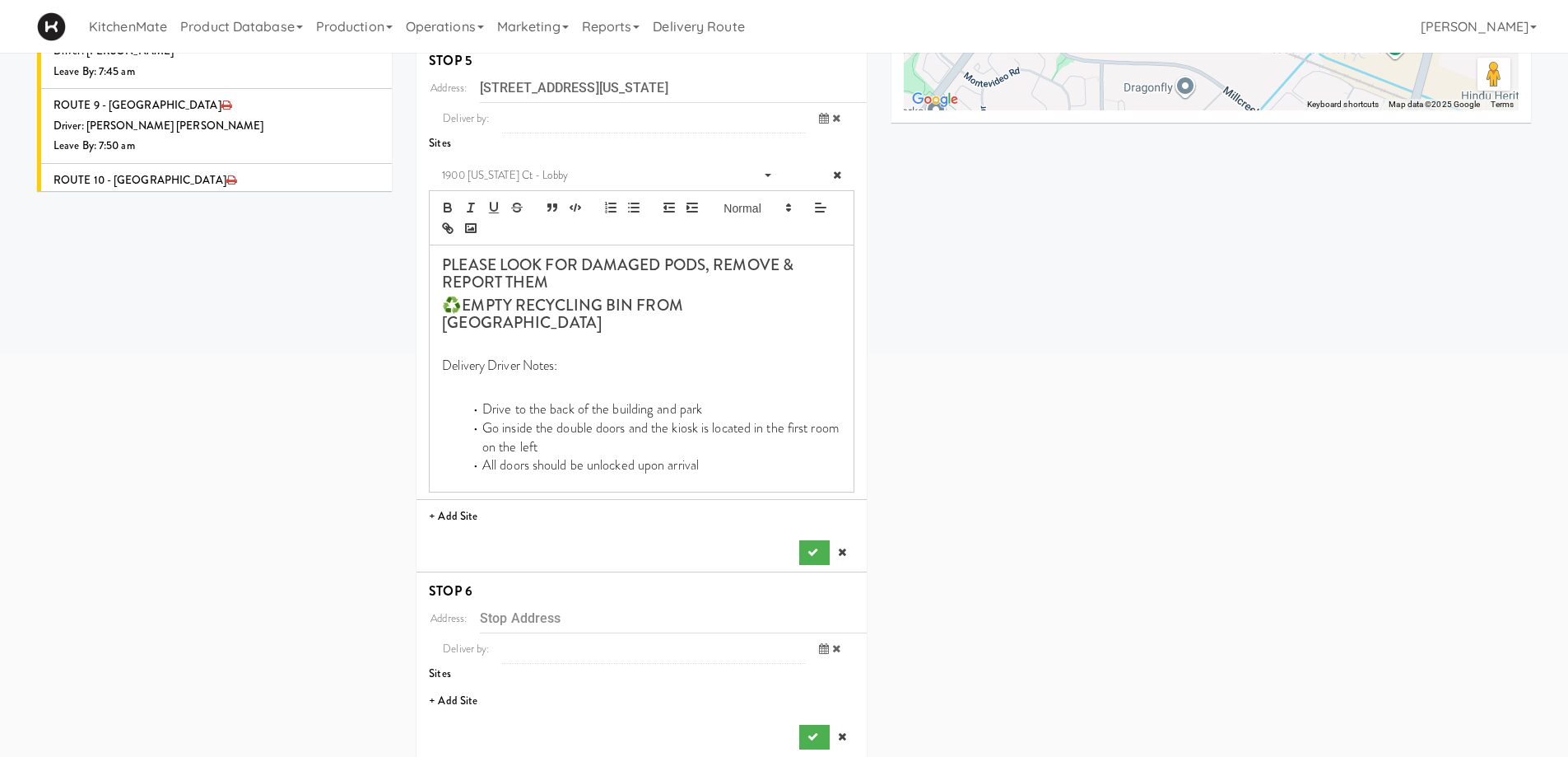
click at [812, 521] on div "Address: 1900 Minnesota Ct, Mississauga, ON, CA Deliver by: previous Aug 21, 20…" at bounding box center [642, 318] width 425 height 491
click at [812, 540] on button "submit" at bounding box center [814, 552] width 30 height 25
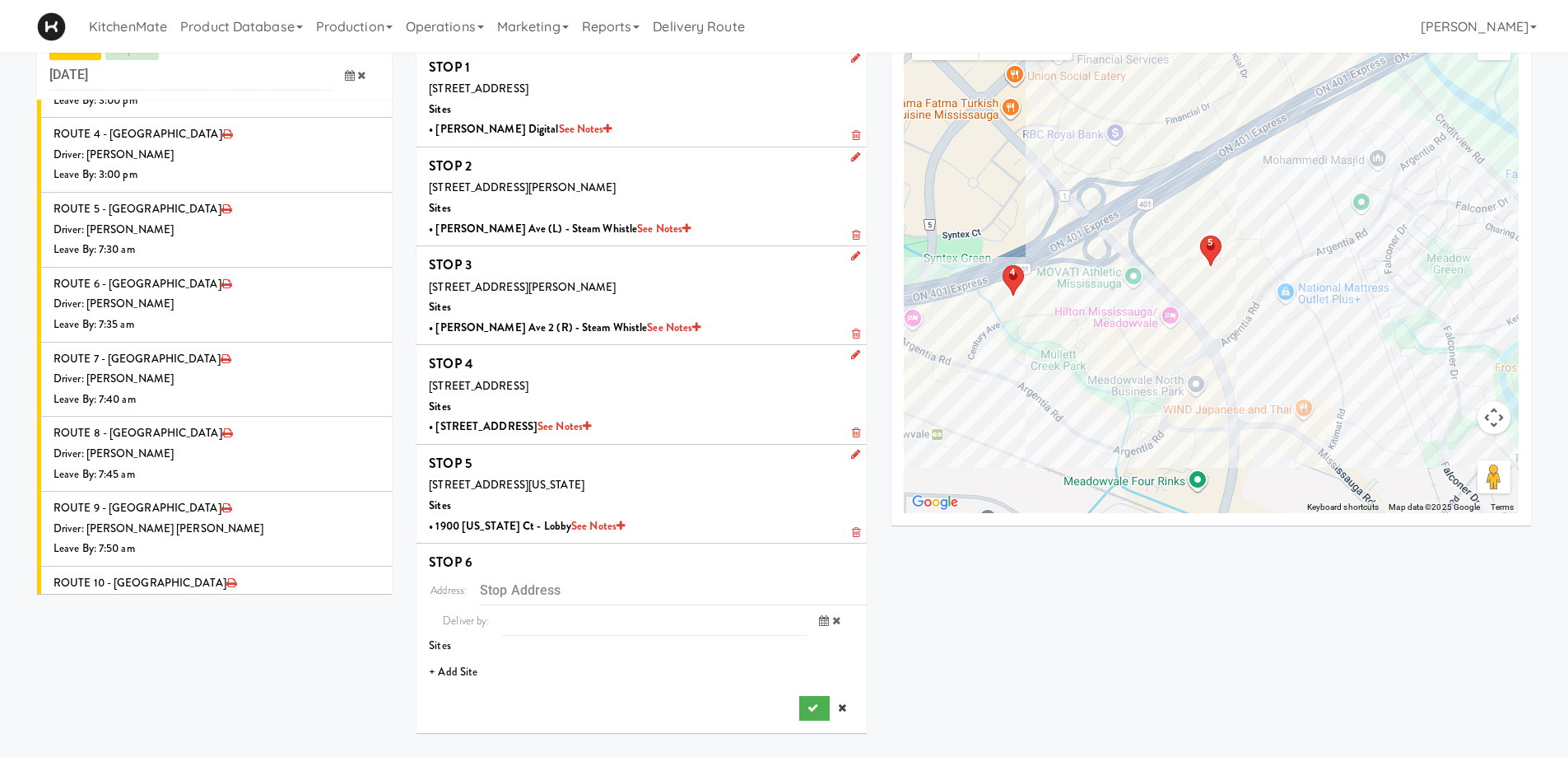
click at [468, 674] on li "+ Add Site" at bounding box center [641, 672] width 450 height 33
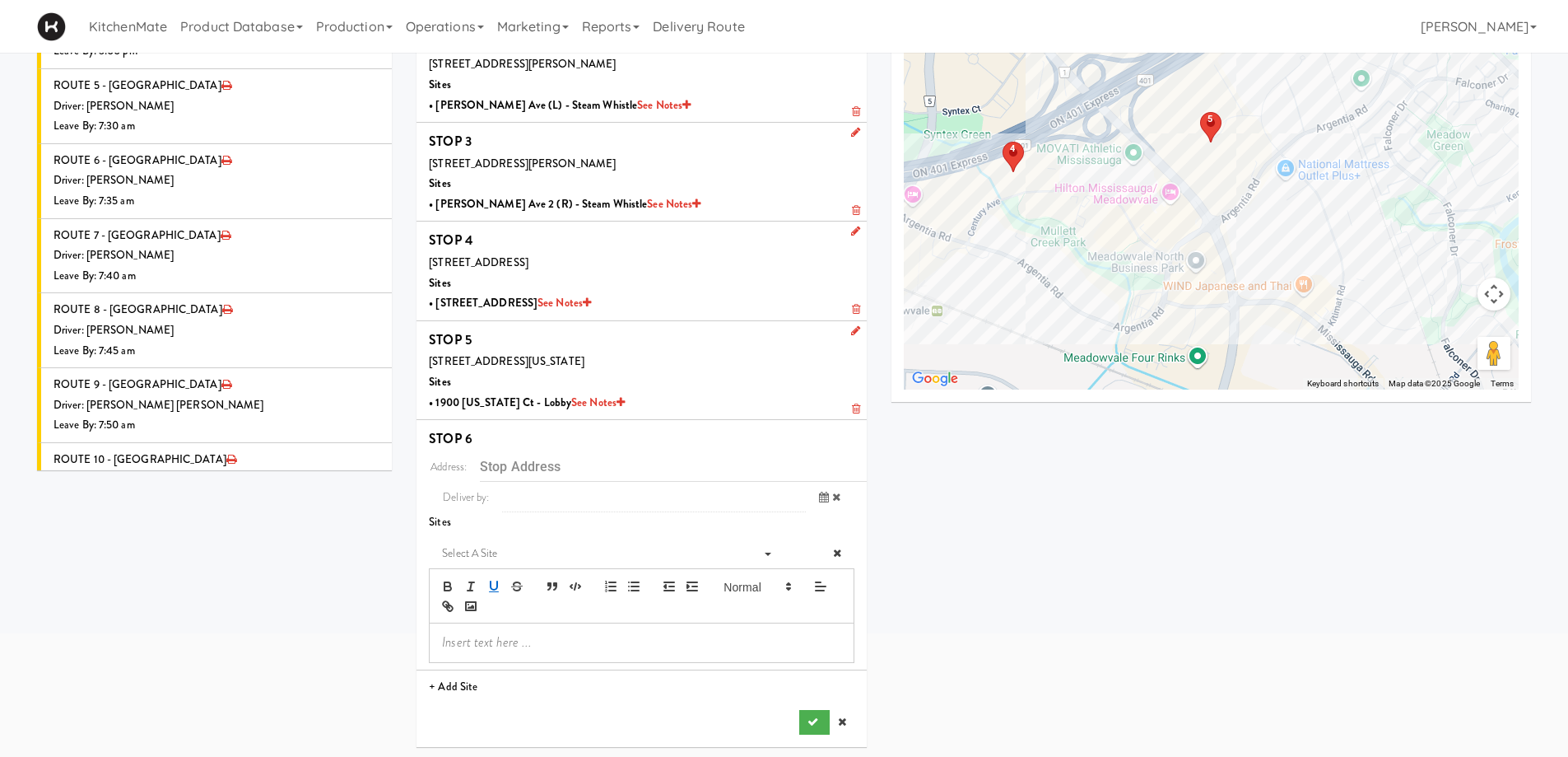
scroll to position [178, 0]
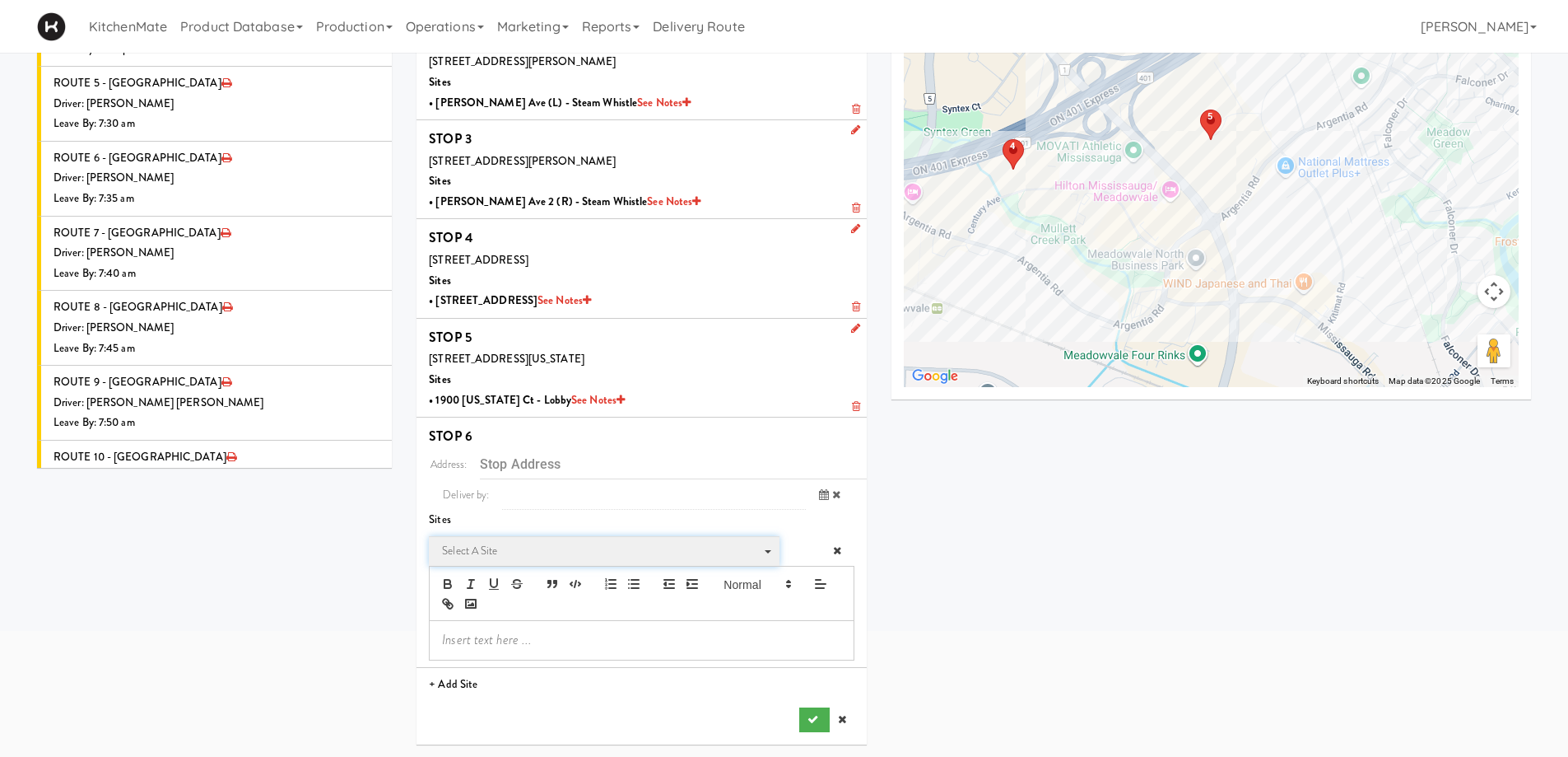
click at [502, 549] on span "Select a site" at bounding box center [598, 550] width 313 height 20
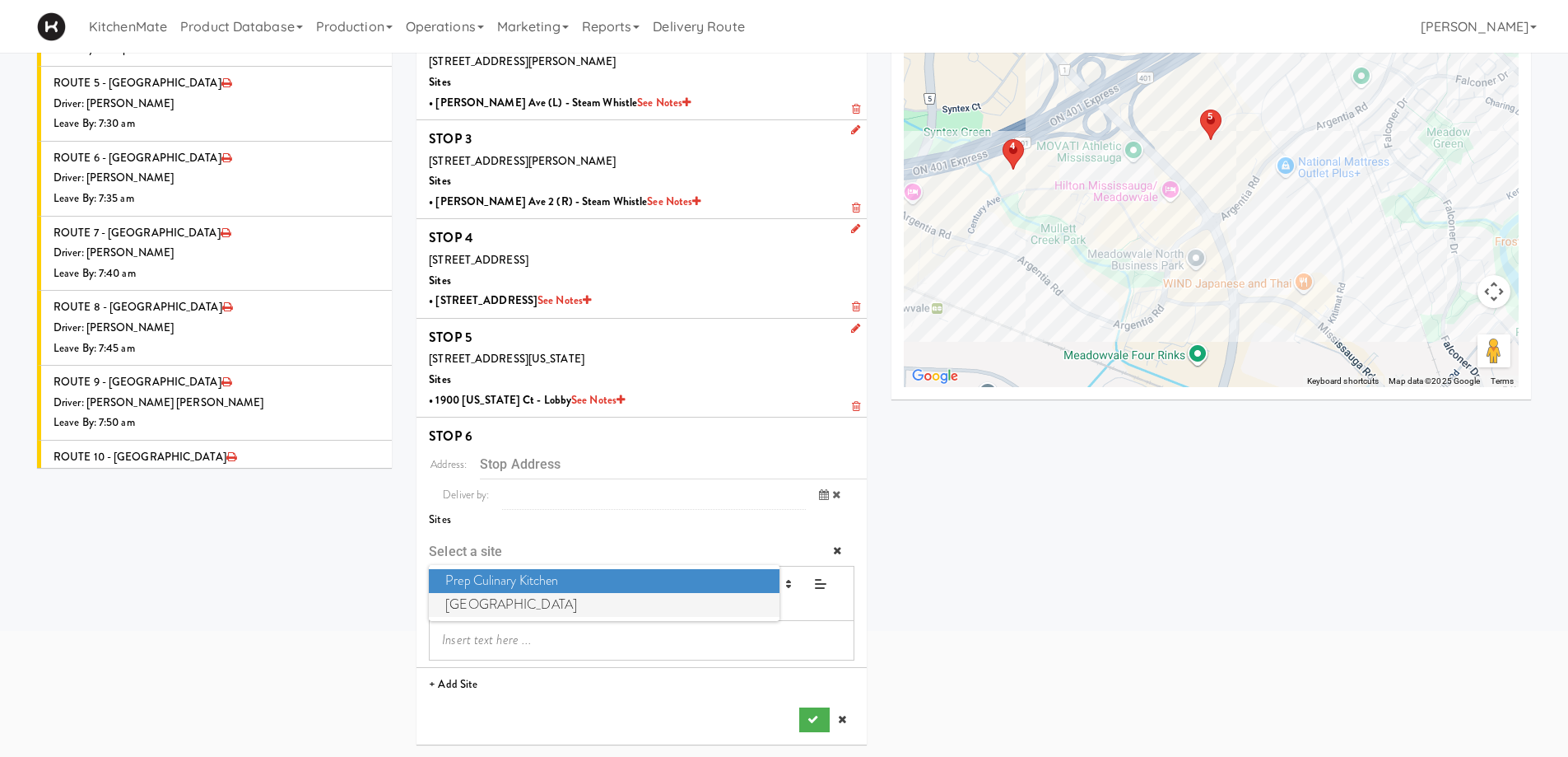
click at [511, 603] on span "Mississauga Executive Centre" at bounding box center [603, 604] width 349 height 24
type input "[STREET_ADDRESS][PERSON_NAME]"
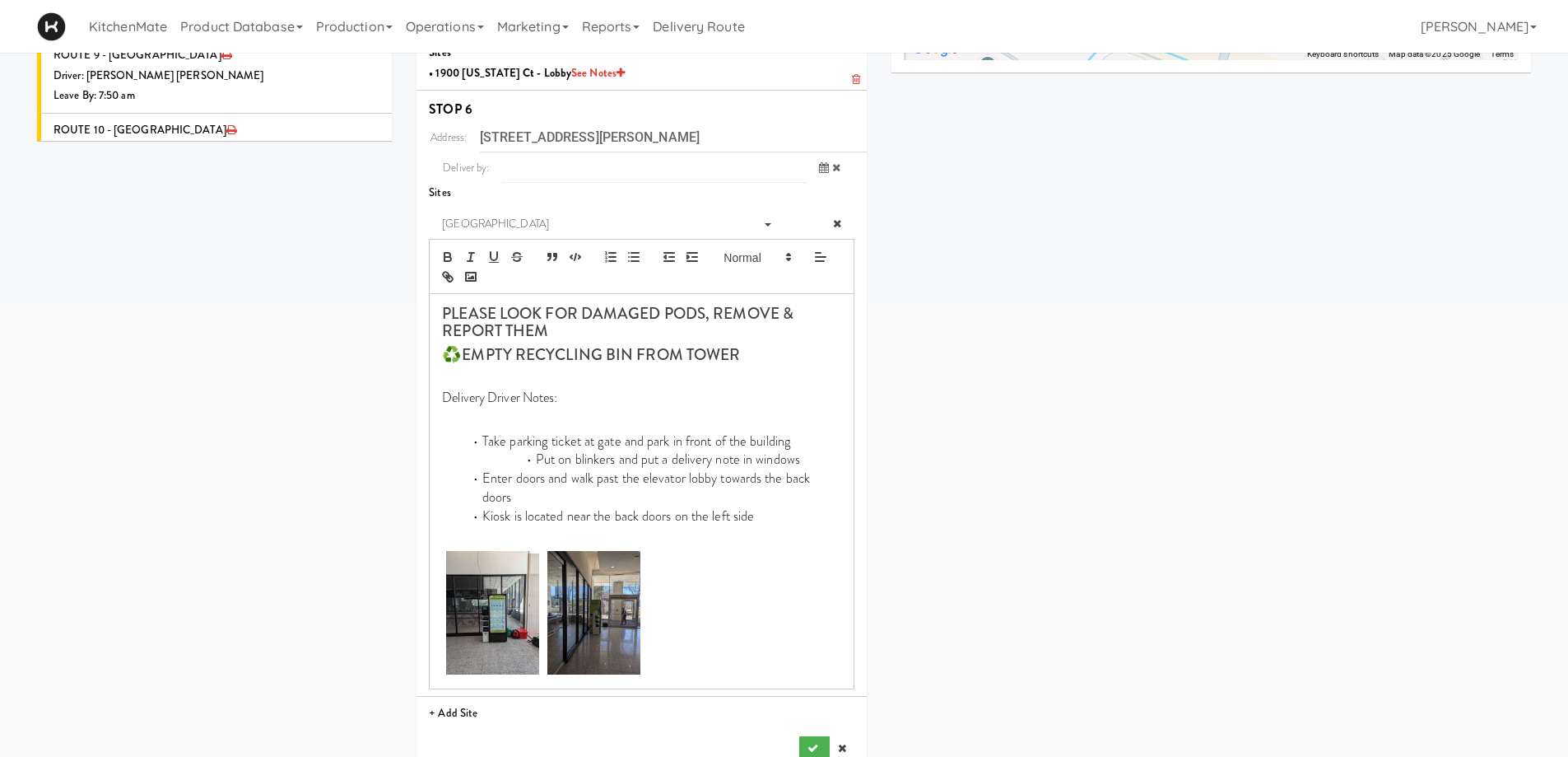
scroll to position [516, 0]
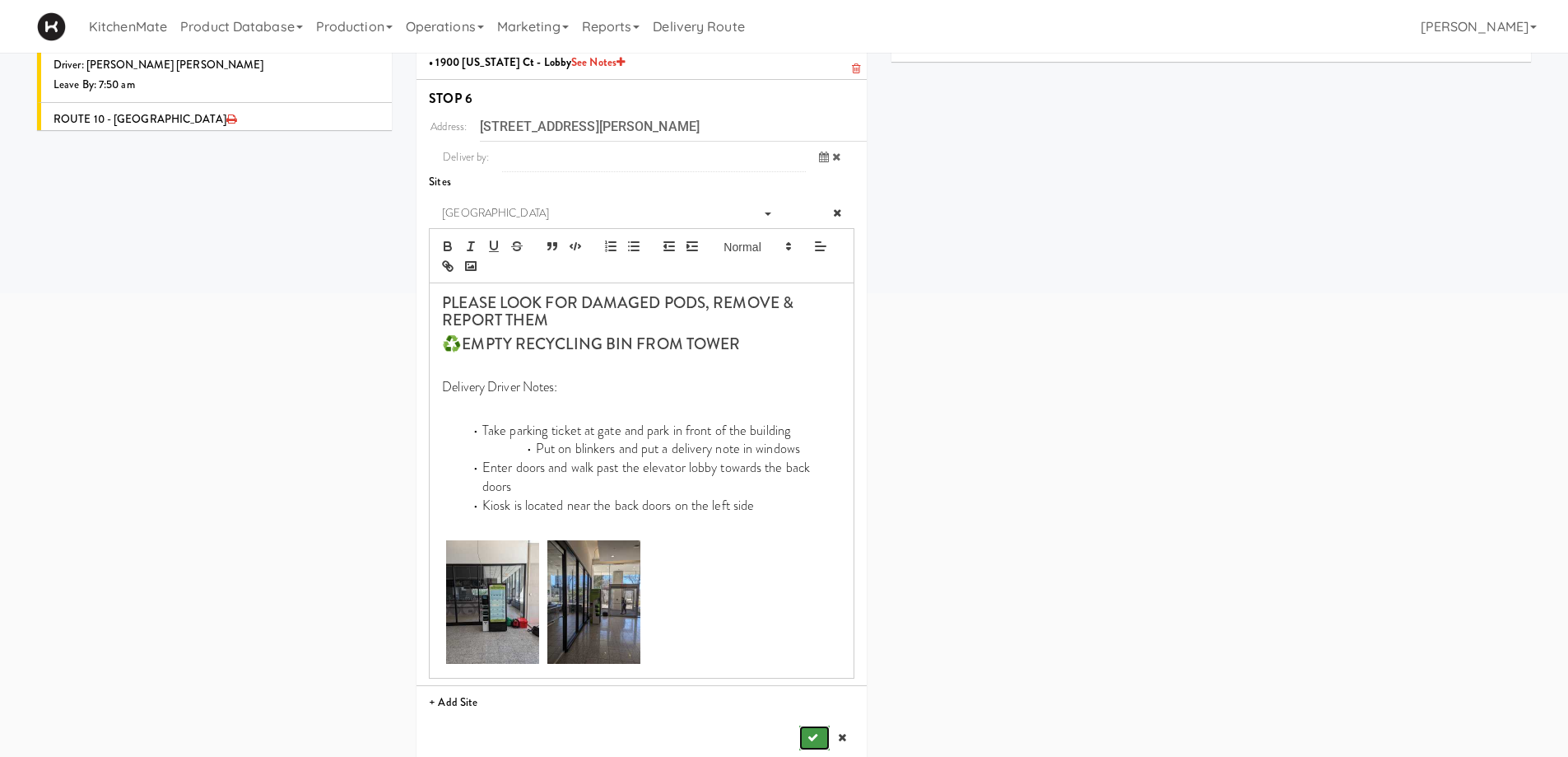
click at [820, 725] on button "submit" at bounding box center [814, 737] width 30 height 25
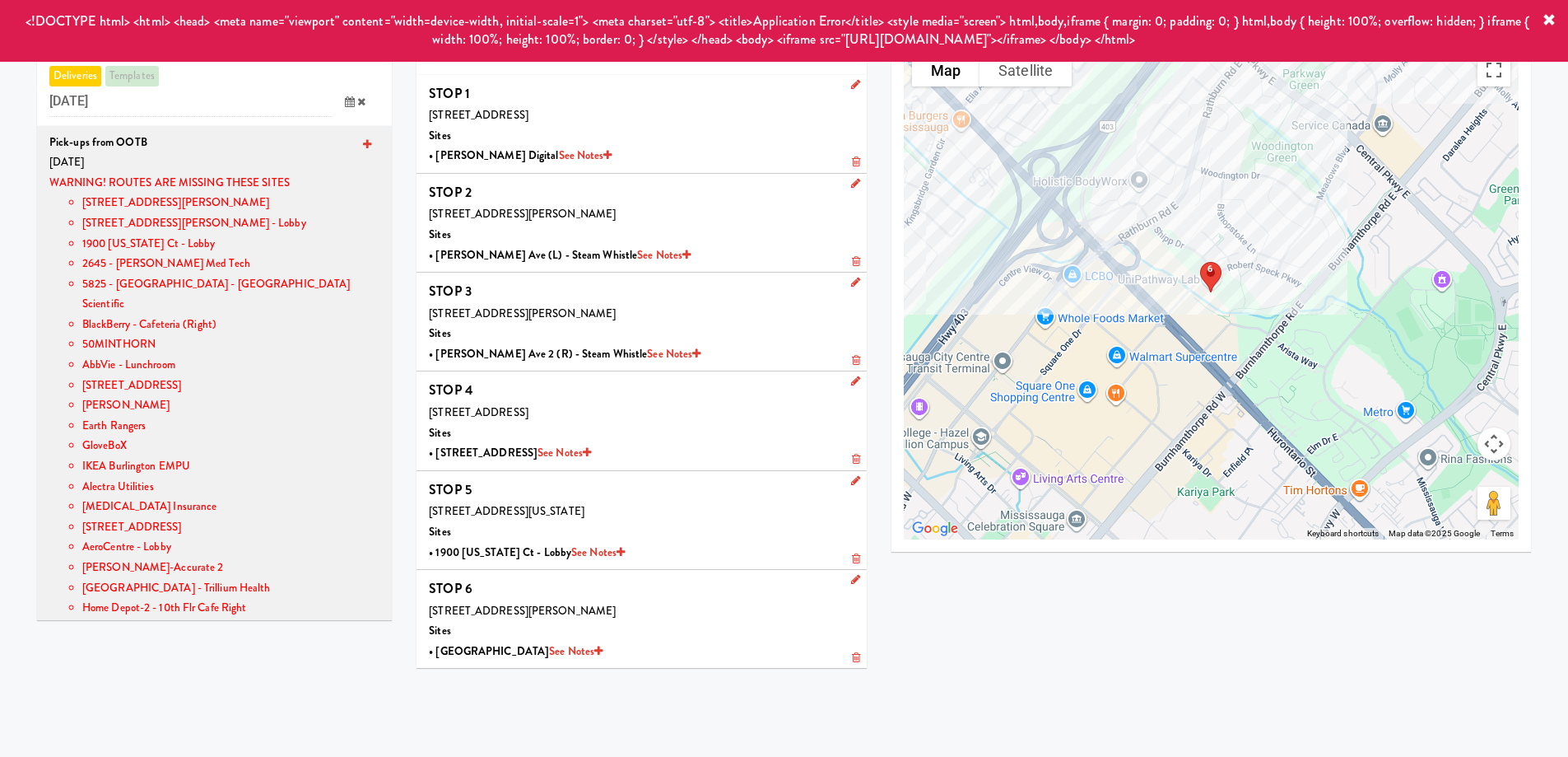
scroll to position [0, 0]
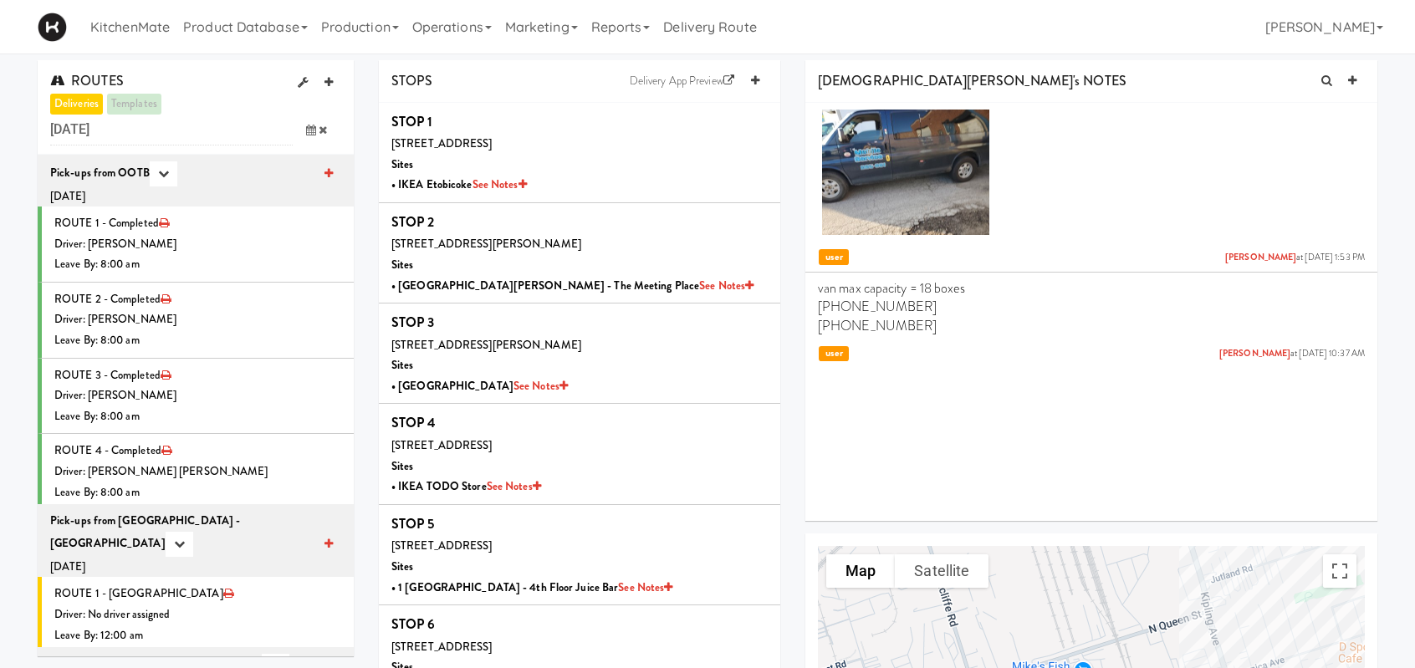
click at [309, 133] on icon at bounding box center [311, 130] width 10 height 11
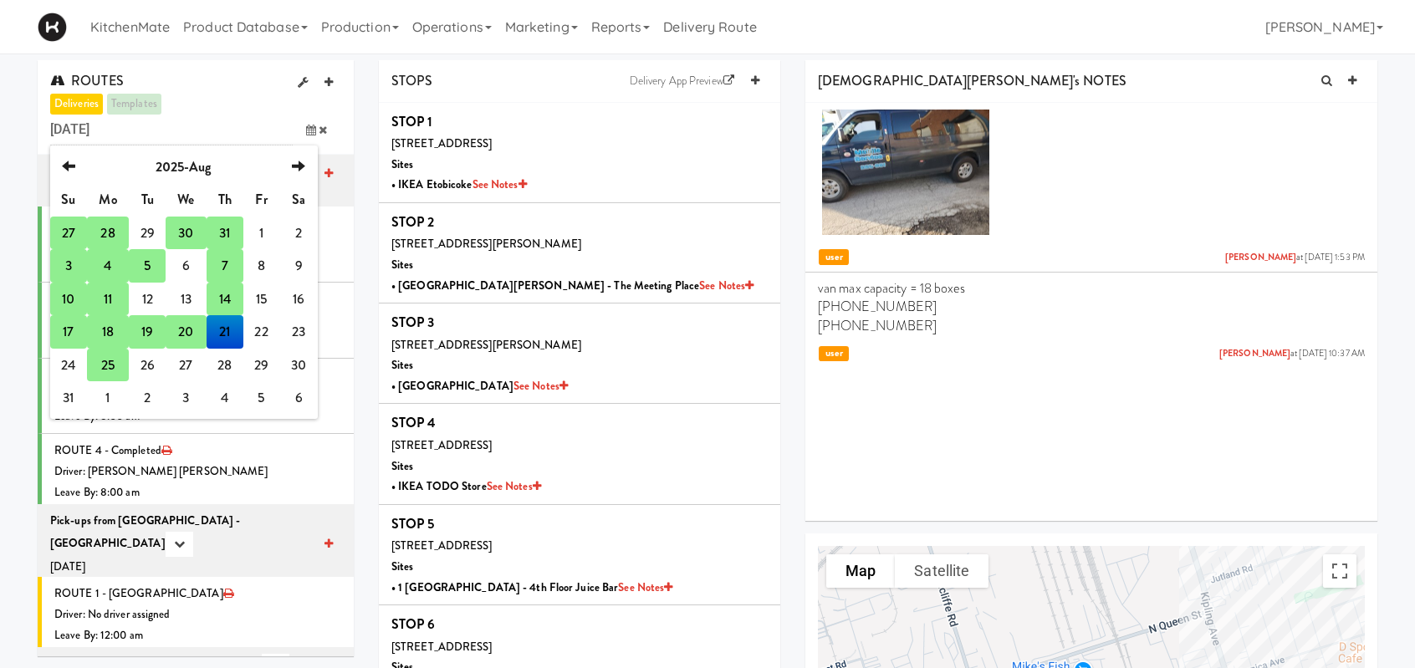
click at [109, 336] on td "18" at bounding box center [108, 331] width 42 height 33
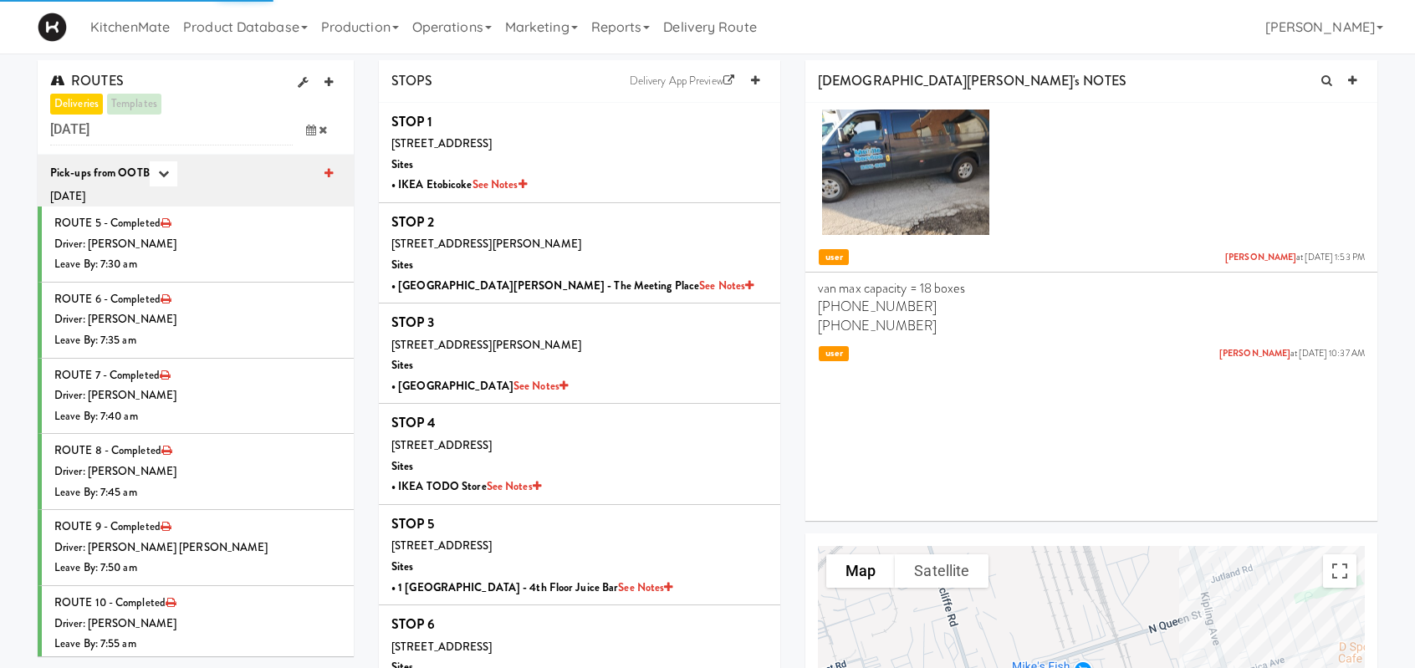
click at [311, 130] on icon at bounding box center [311, 130] width 10 height 11
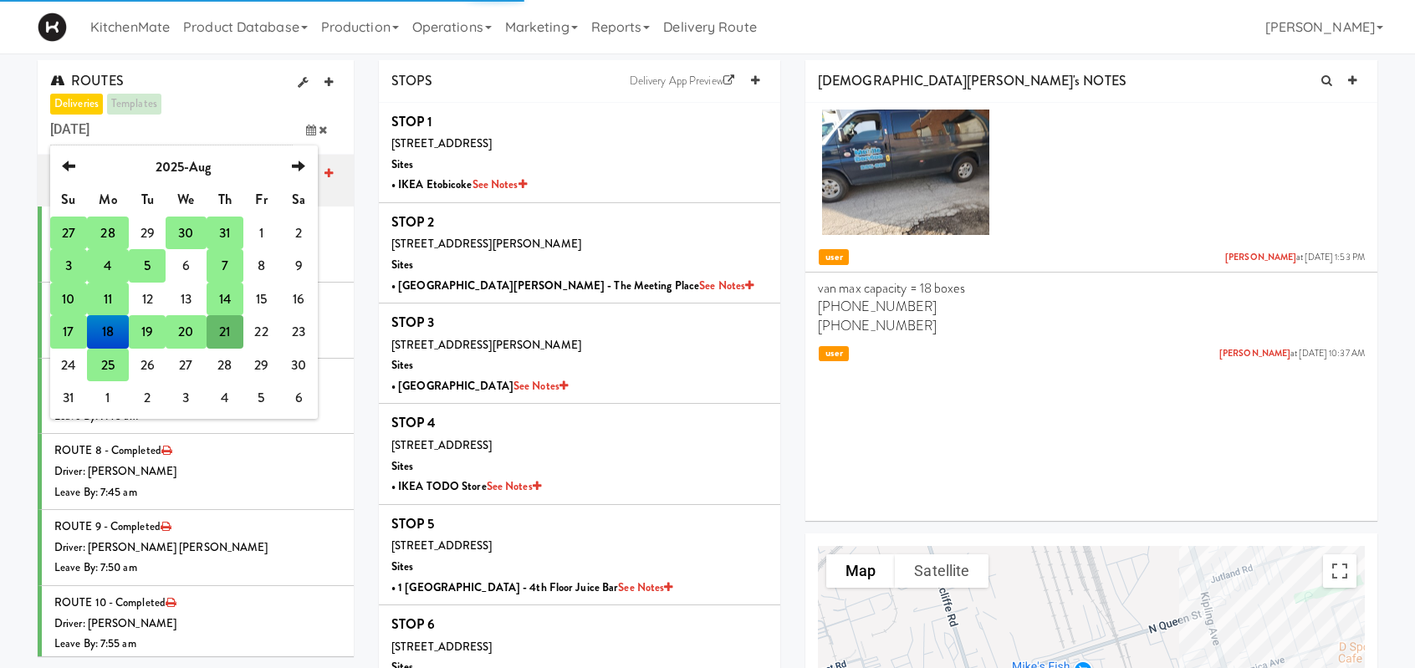
click at [72, 329] on td "17" at bounding box center [68, 331] width 37 height 33
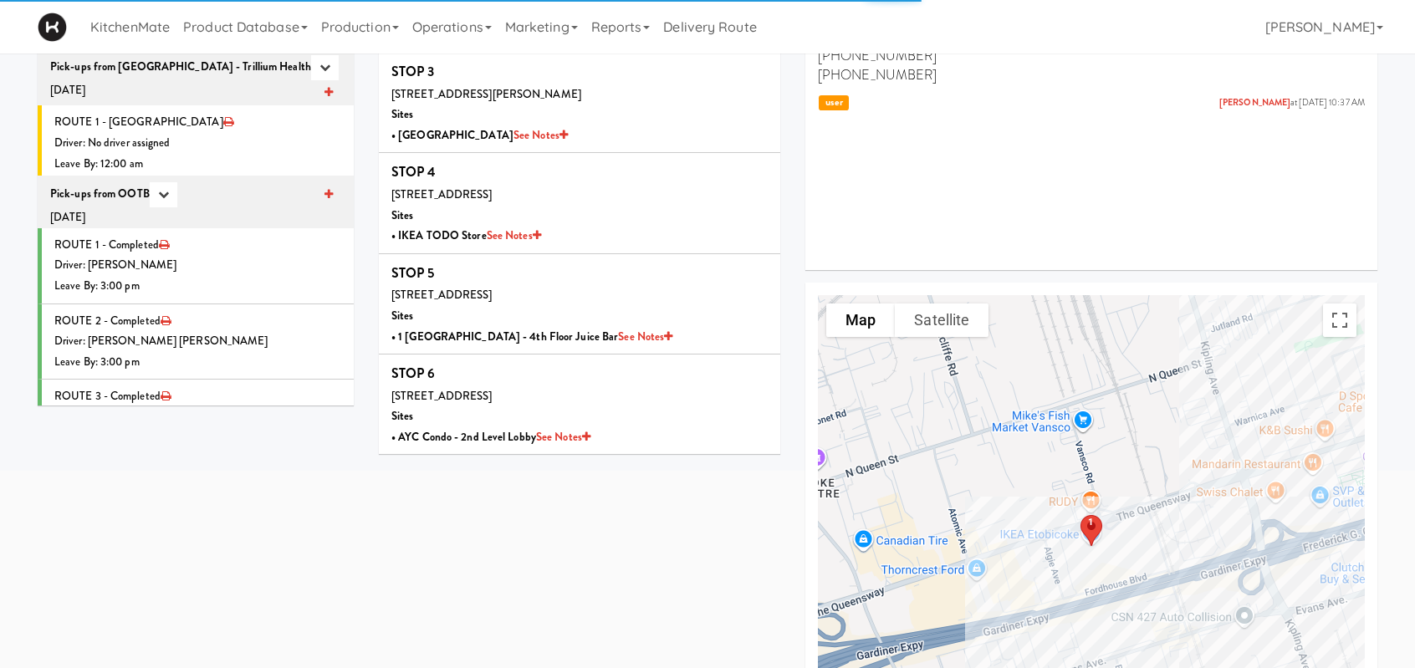
scroll to position [84, 0]
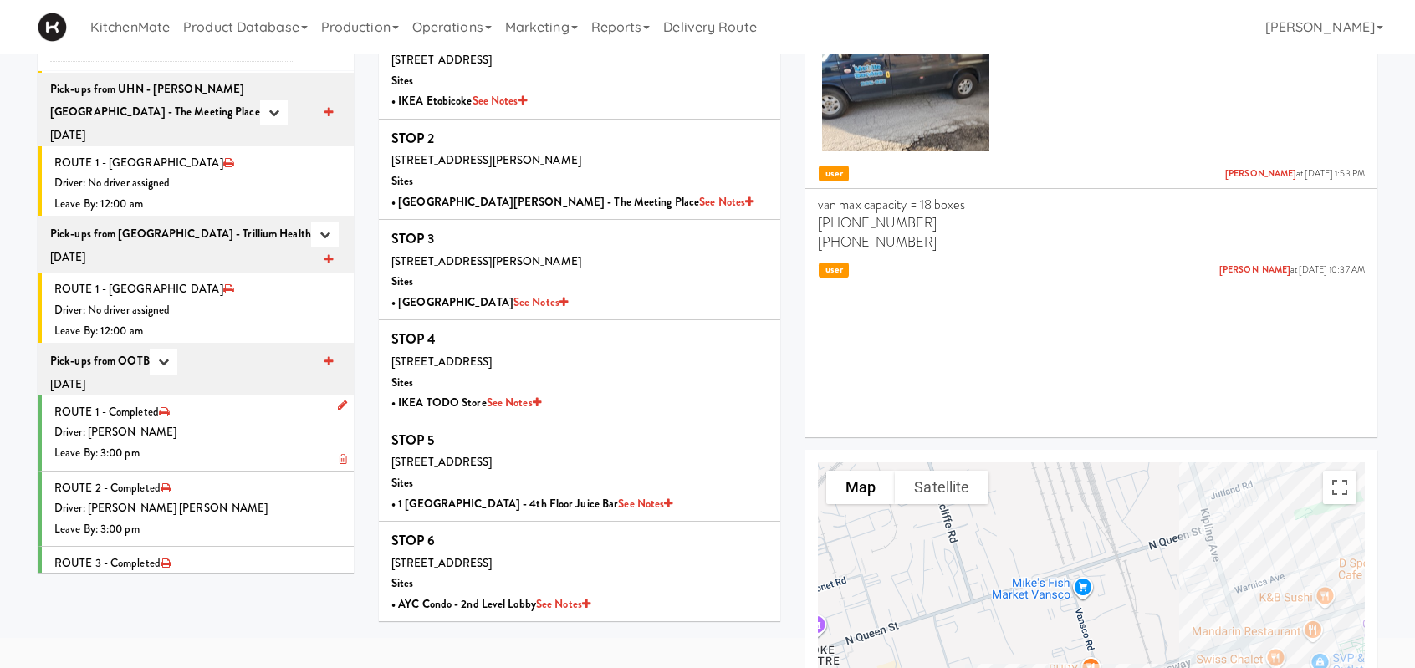
click at [194, 422] on div "Driver: [PERSON_NAME]" at bounding box center [197, 432] width 287 height 21
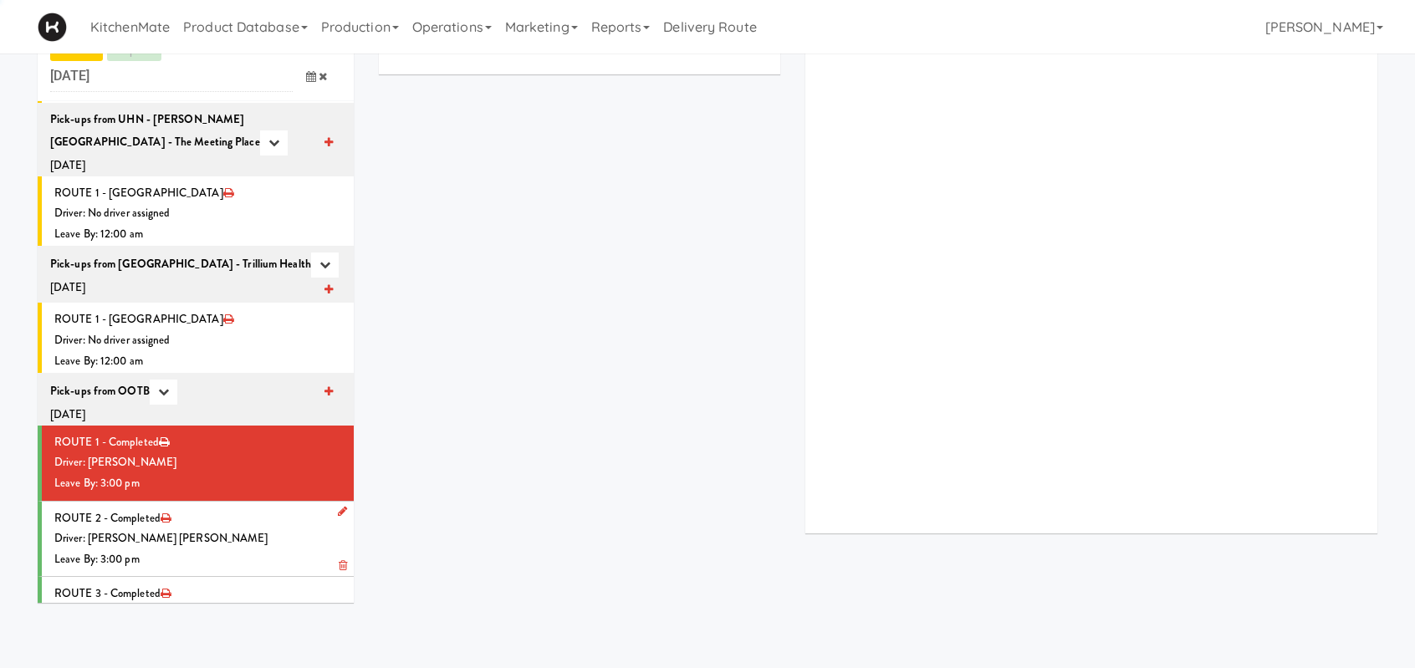
scroll to position [84, 0]
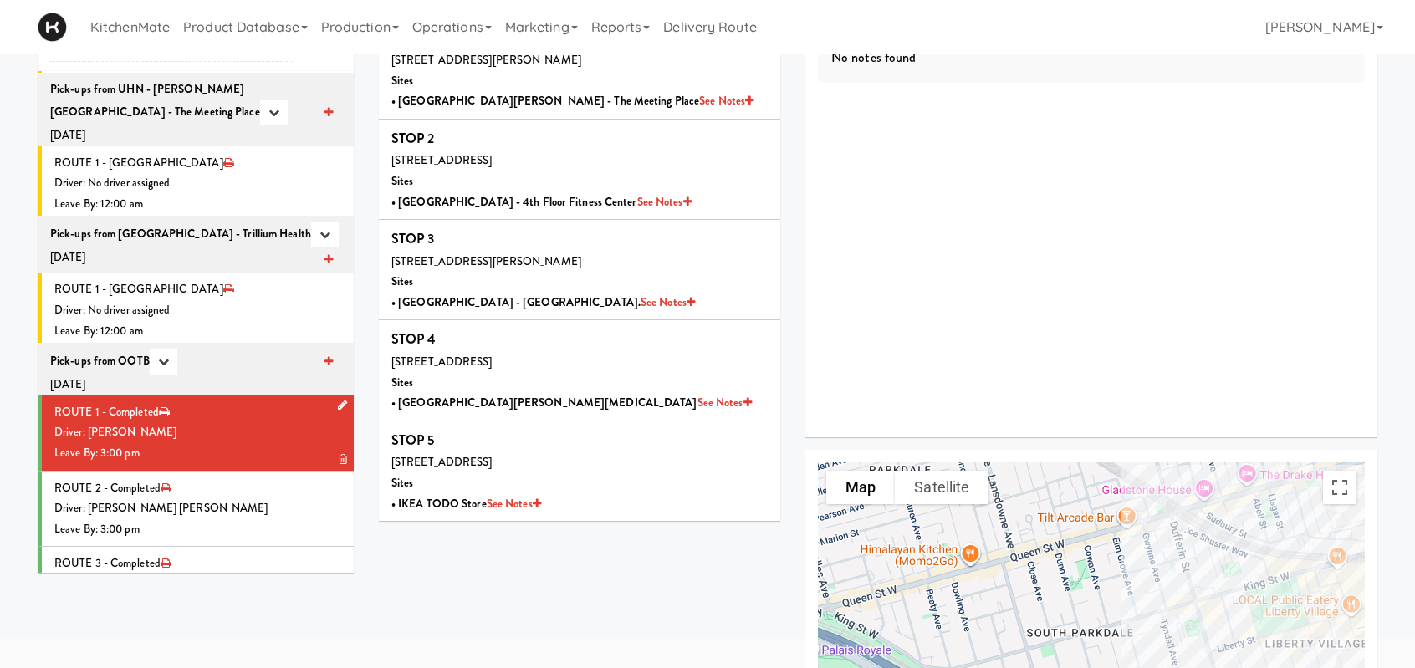
click at [213, 422] on div "Driver: [PERSON_NAME]" at bounding box center [197, 432] width 287 height 21
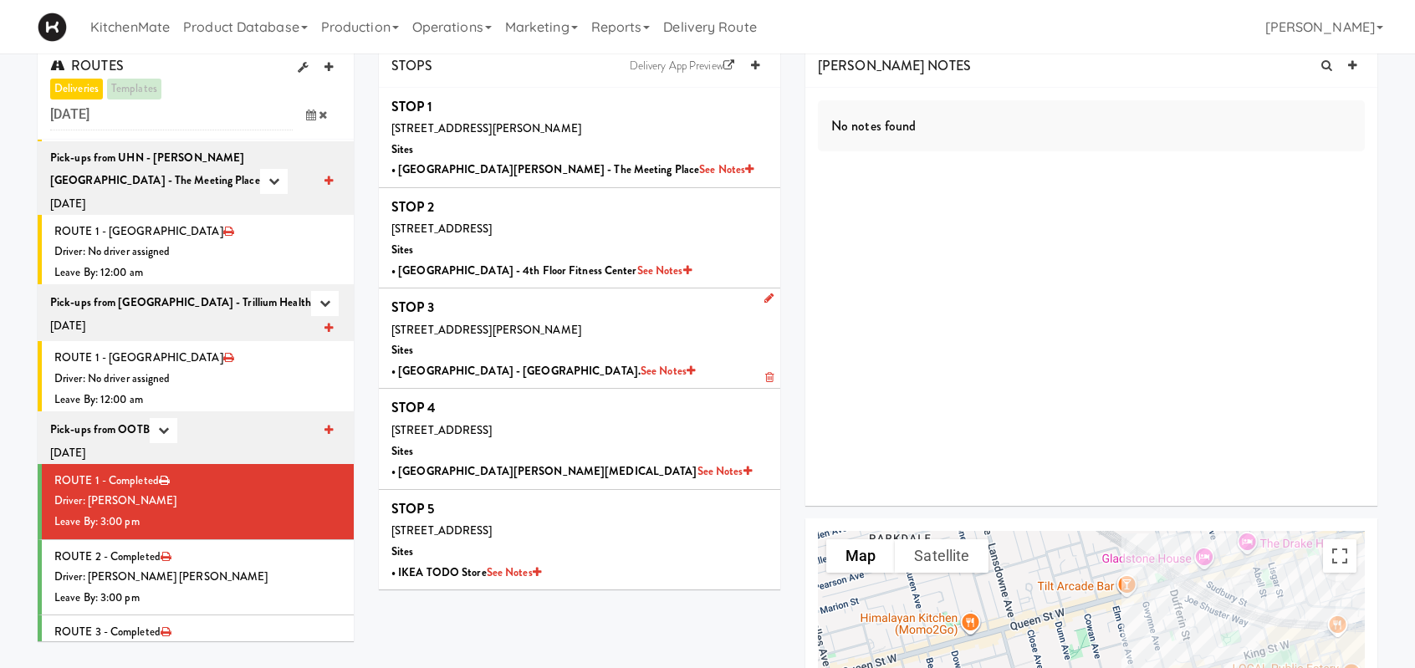
scroll to position [0, 0]
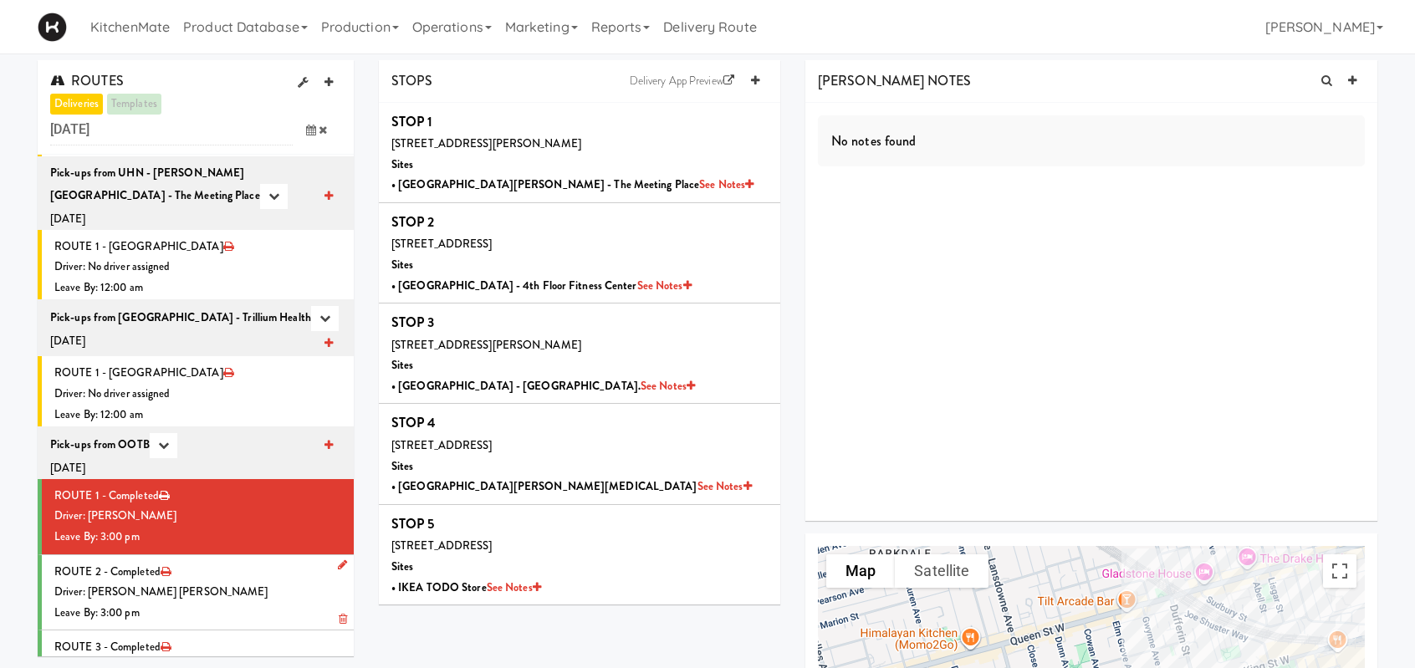
click at [258, 603] on div "Leave By: 3:00 pm" at bounding box center [197, 613] width 287 height 21
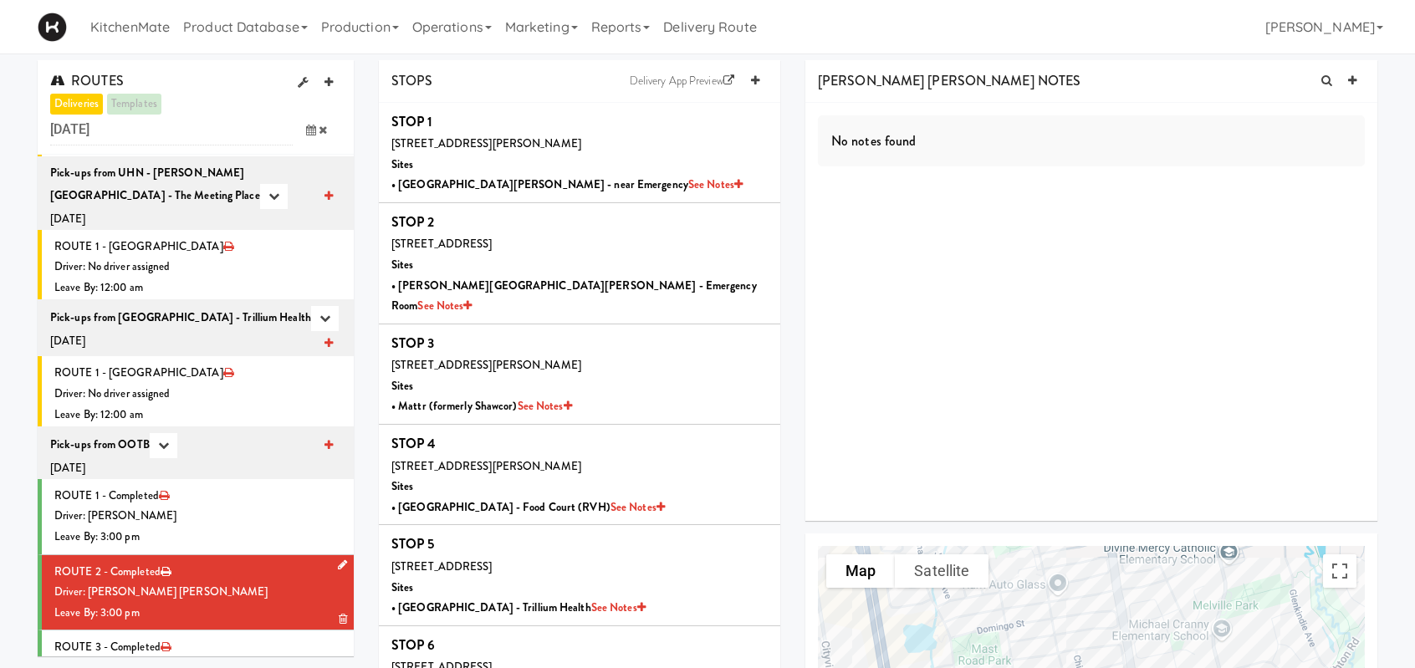
drag, startPoint x: 239, startPoint y: 556, endPoint x: 261, endPoint y: 551, distance: 22.3
click at [239, 582] on div "Driver: [PERSON_NAME] [PERSON_NAME]" at bounding box center [197, 592] width 287 height 21
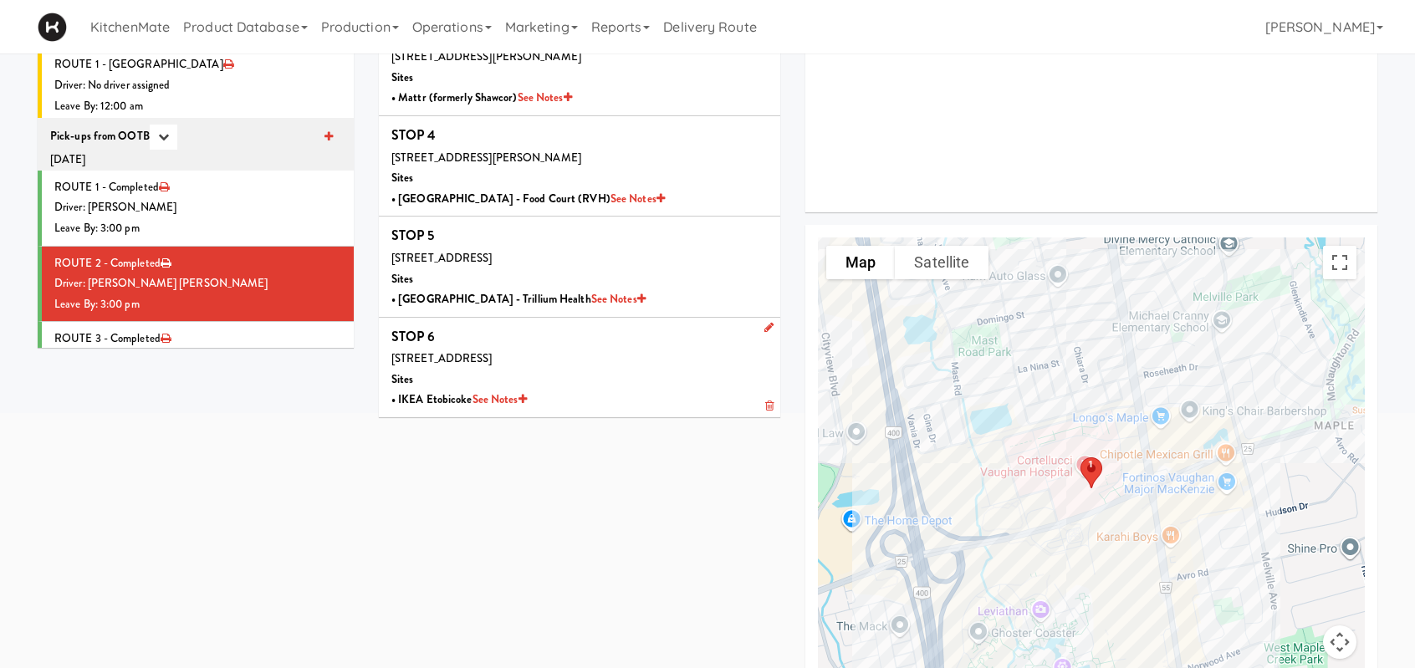
scroll to position [335, 0]
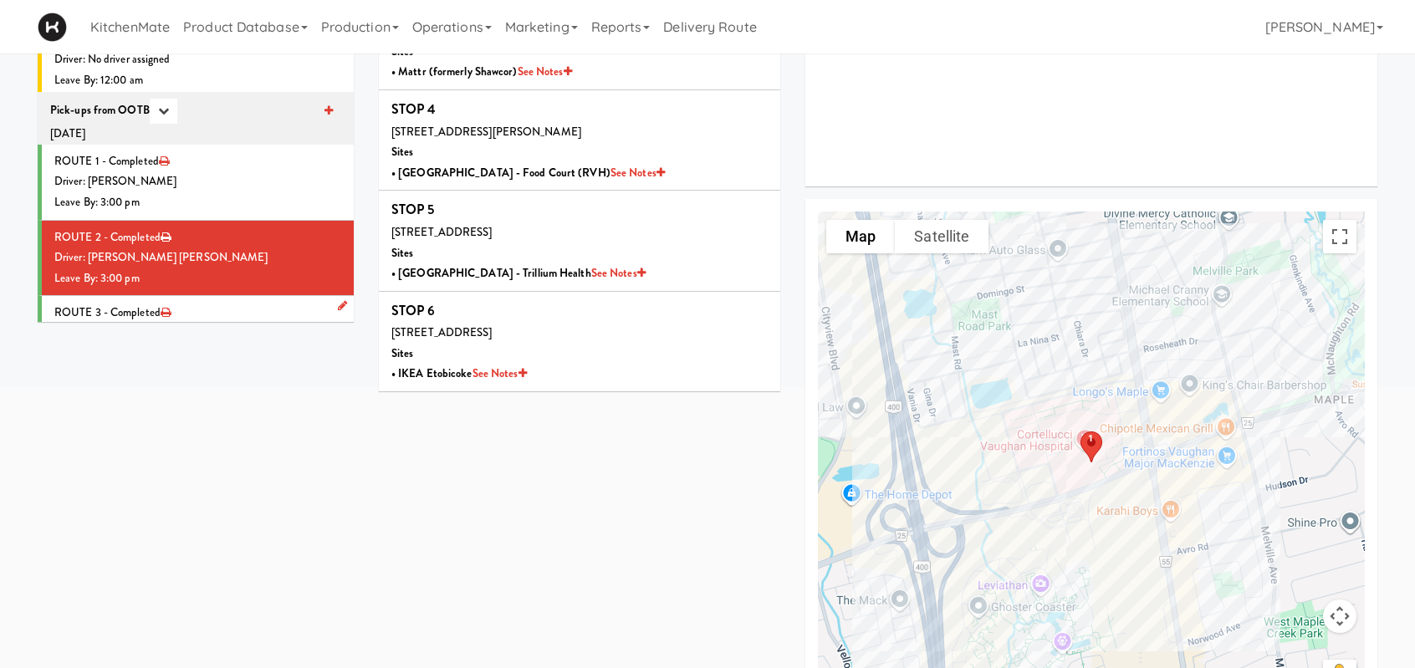
click at [221, 345] on div "Leave By: 3:00 pm" at bounding box center [197, 355] width 287 height 21
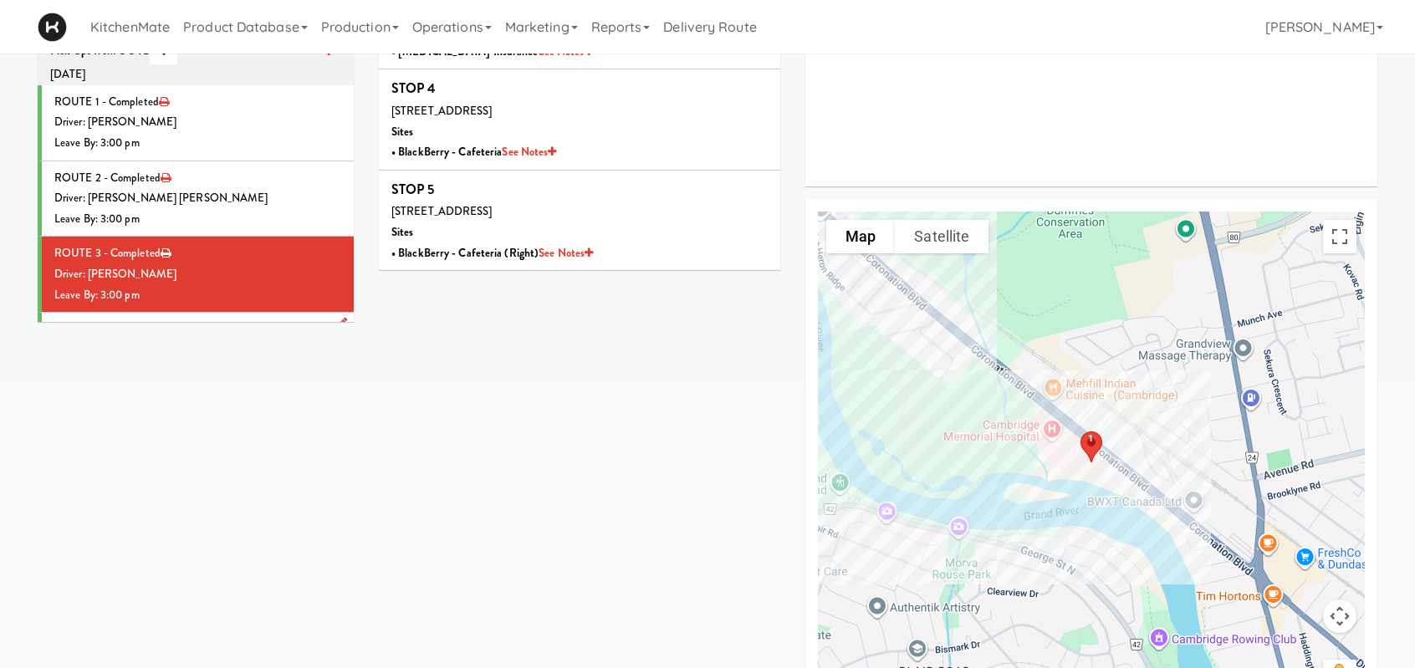
scroll to position [2601, 0]
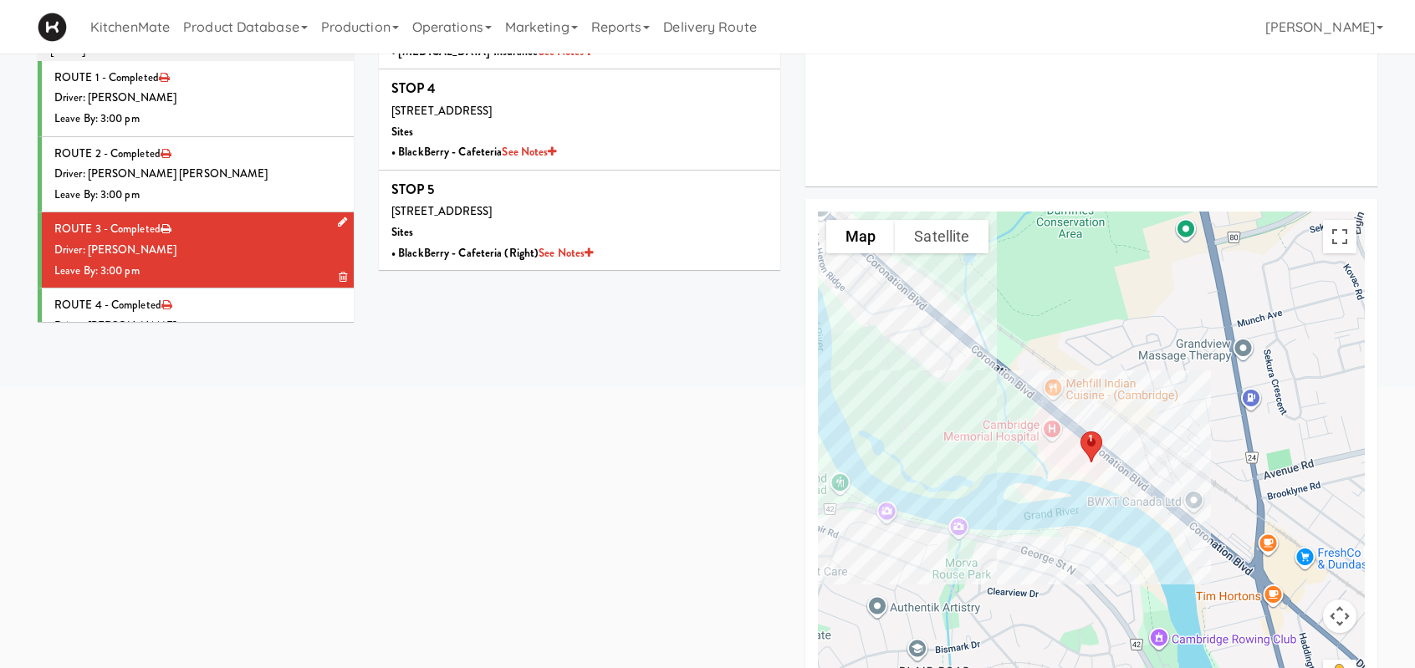
click at [253, 240] on div "Driver: [PERSON_NAME]" at bounding box center [197, 250] width 287 height 21
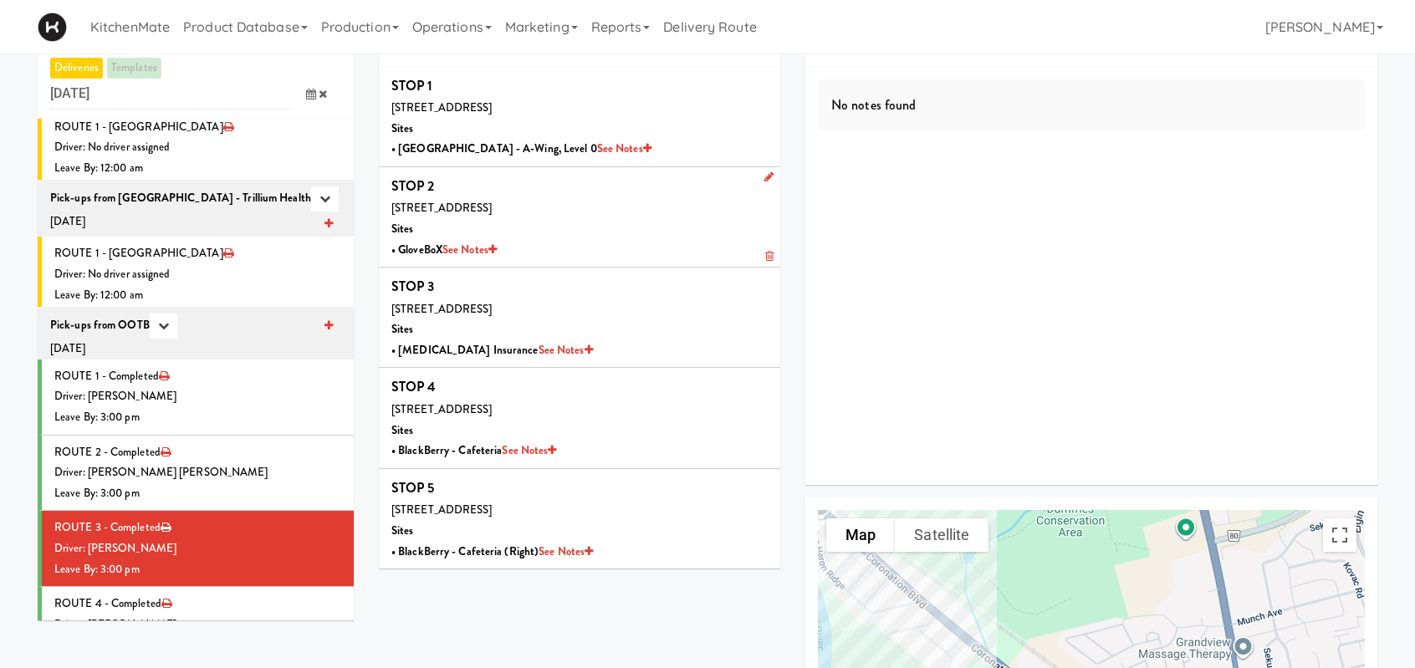
scroll to position [0, 0]
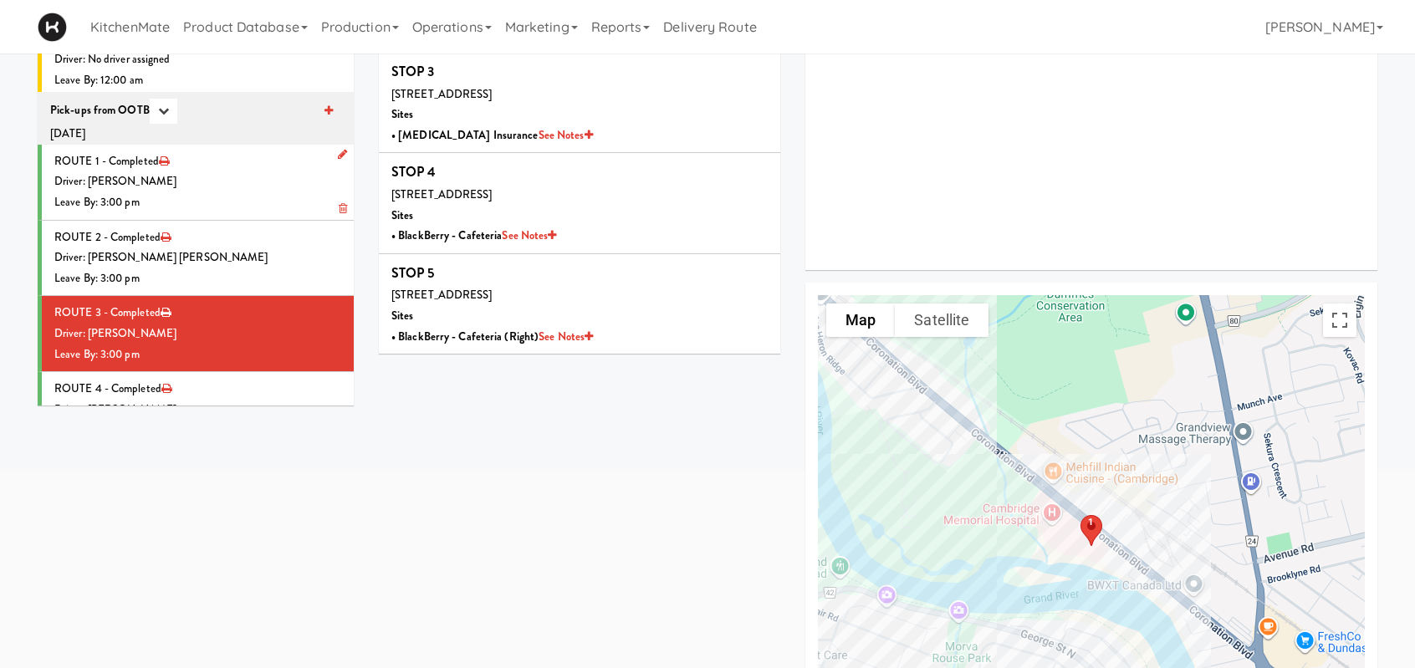
click at [227, 400] on div "Driver: [PERSON_NAME]" at bounding box center [197, 410] width 287 height 21
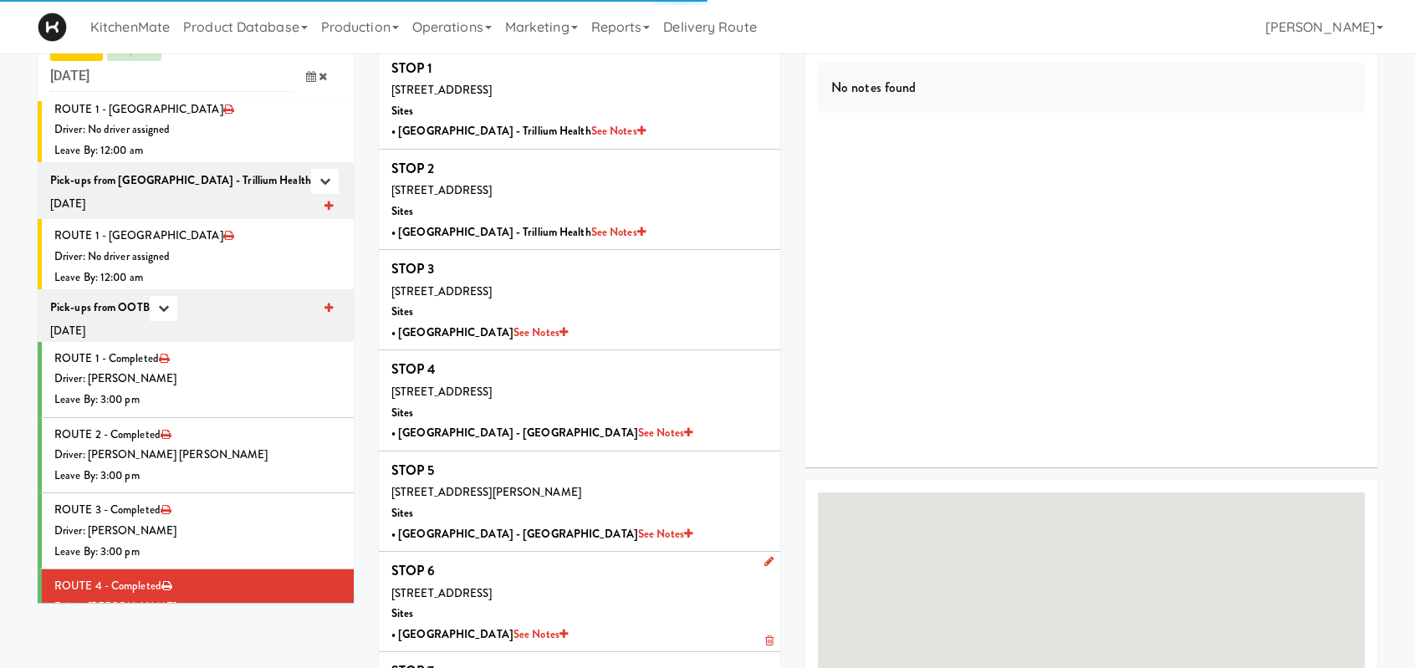
scroll to position [251, 0]
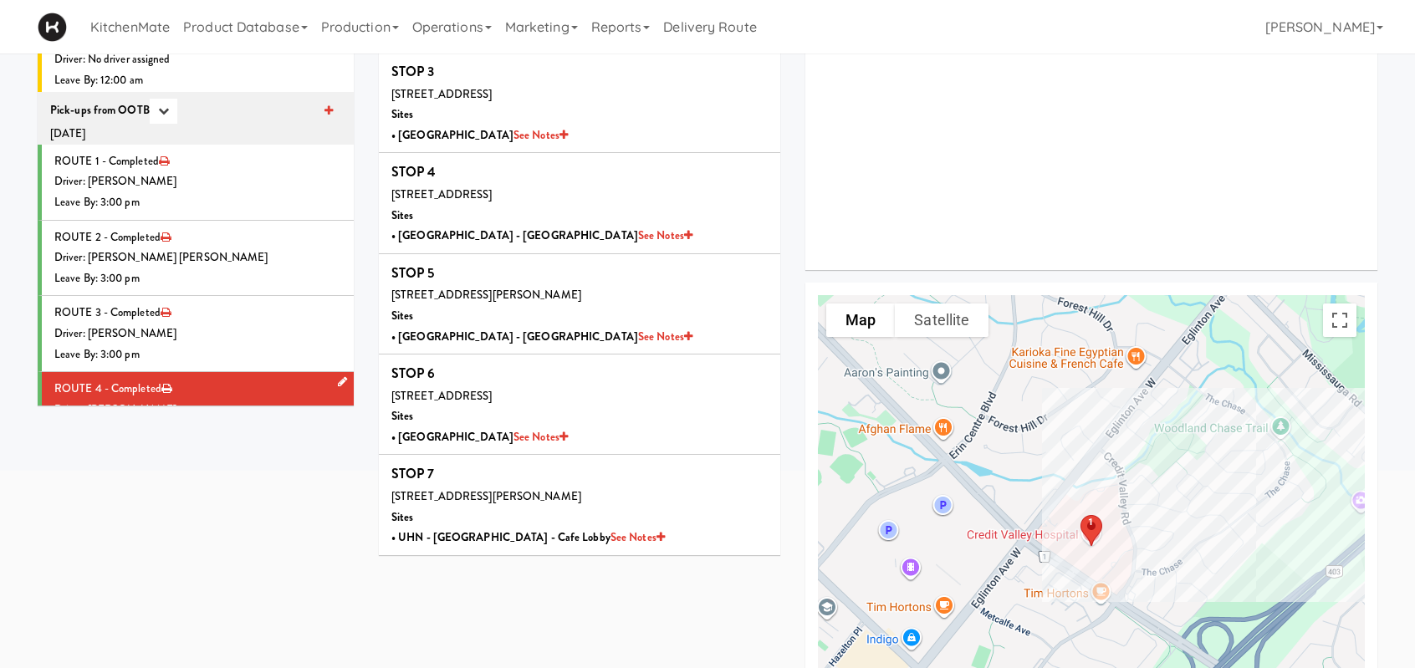
click at [259, 400] on div "Driver: [PERSON_NAME]" at bounding box center [197, 410] width 287 height 21
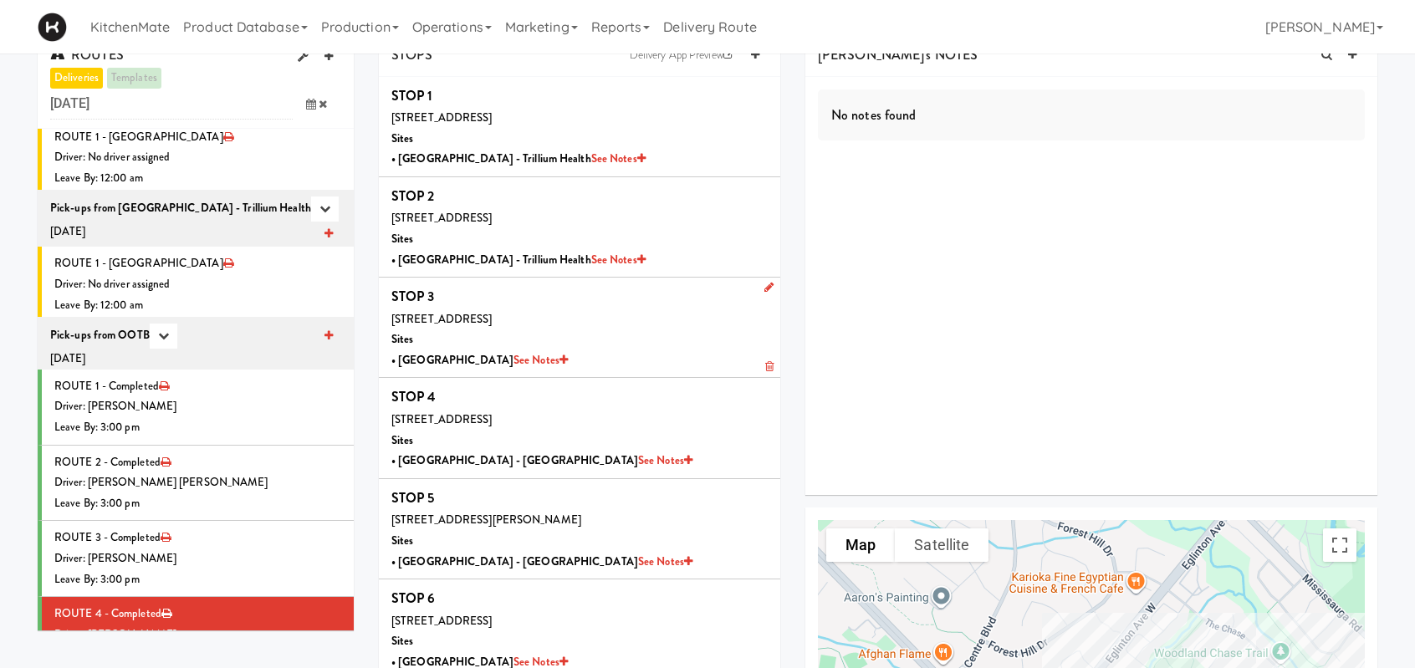
scroll to position [0, 0]
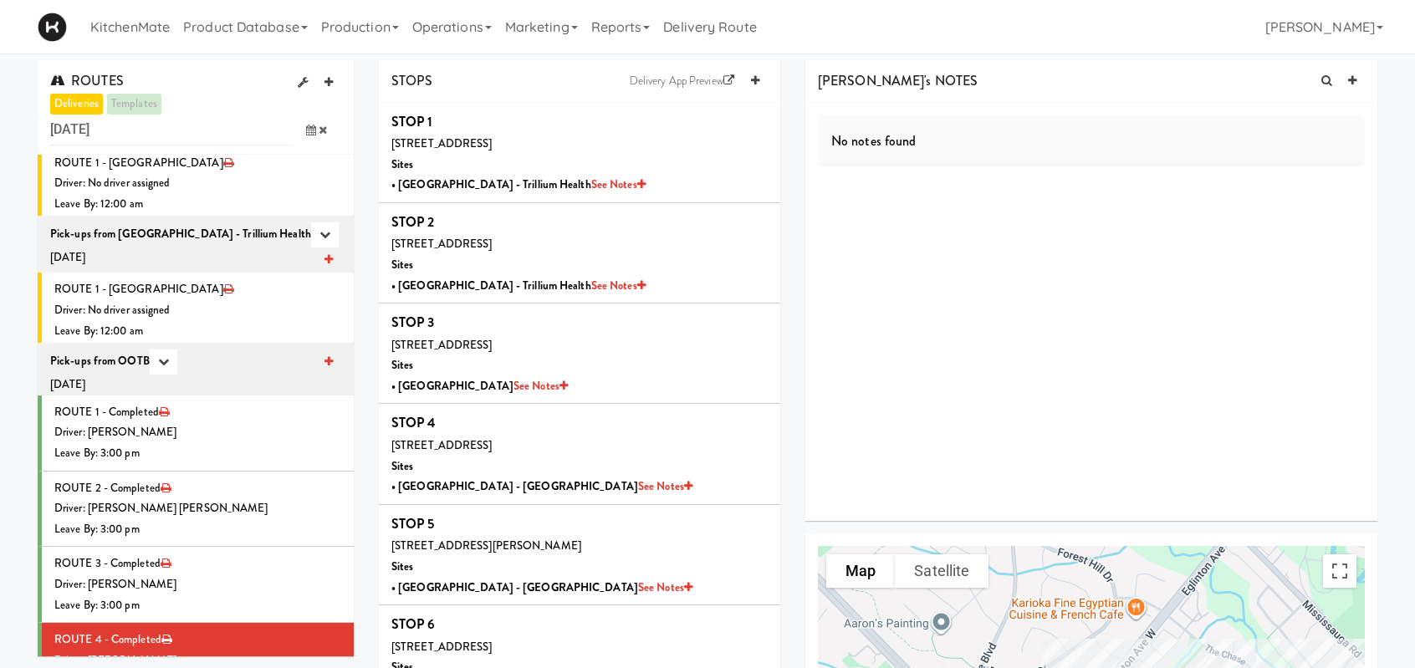
click at [309, 134] on icon at bounding box center [311, 130] width 10 height 11
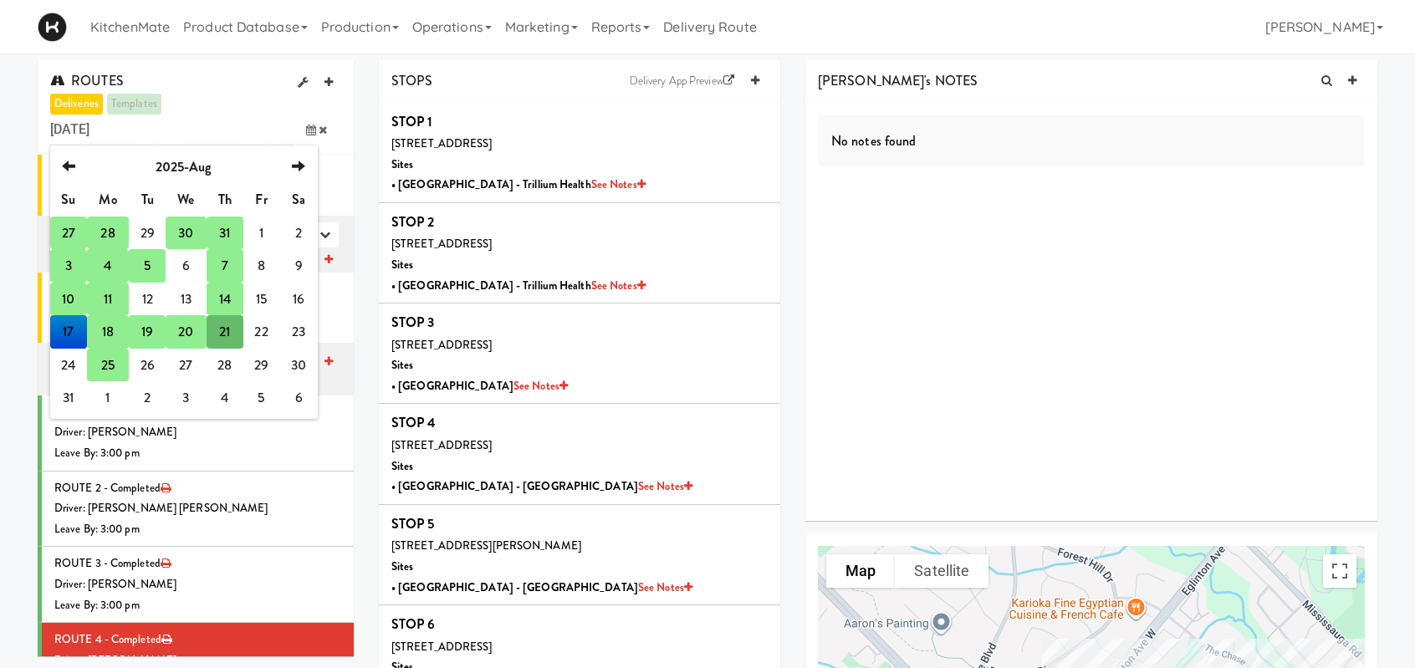
click at [102, 324] on td "18" at bounding box center [108, 331] width 42 height 33
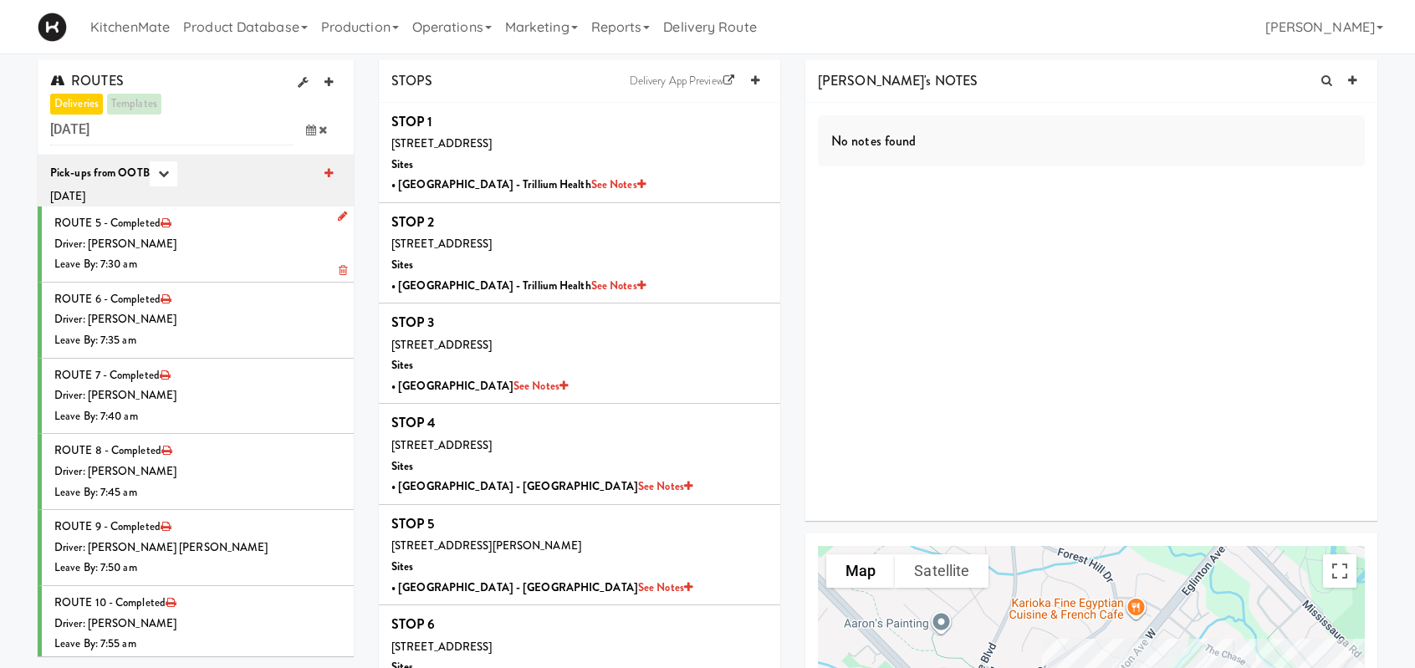
click at [237, 271] on div "Leave By: 7:30 am" at bounding box center [197, 264] width 287 height 21
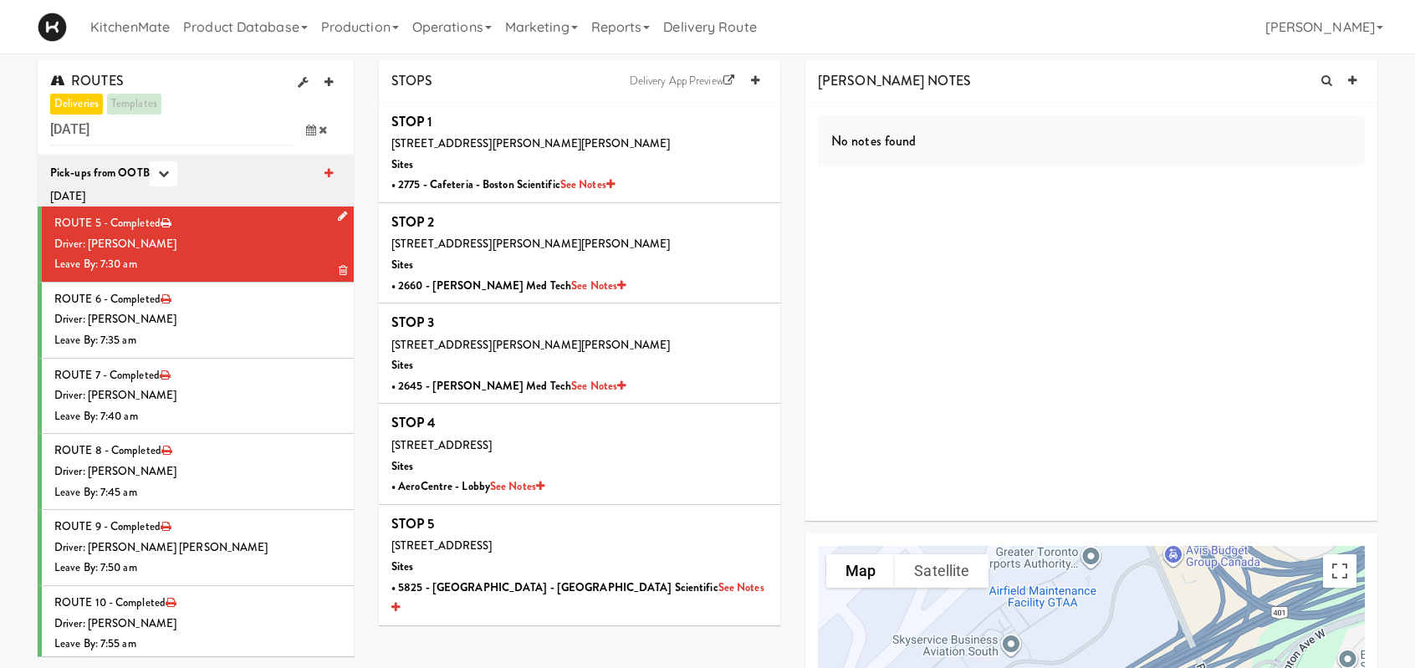
click at [238, 256] on div "Leave By: 7:30 am" at bounding box center [197, 264] width 287 height 21
click at [280, 323] on div "Driver: [PERSON_NAME]" at bounding box center [197, 319] width 287 height 21
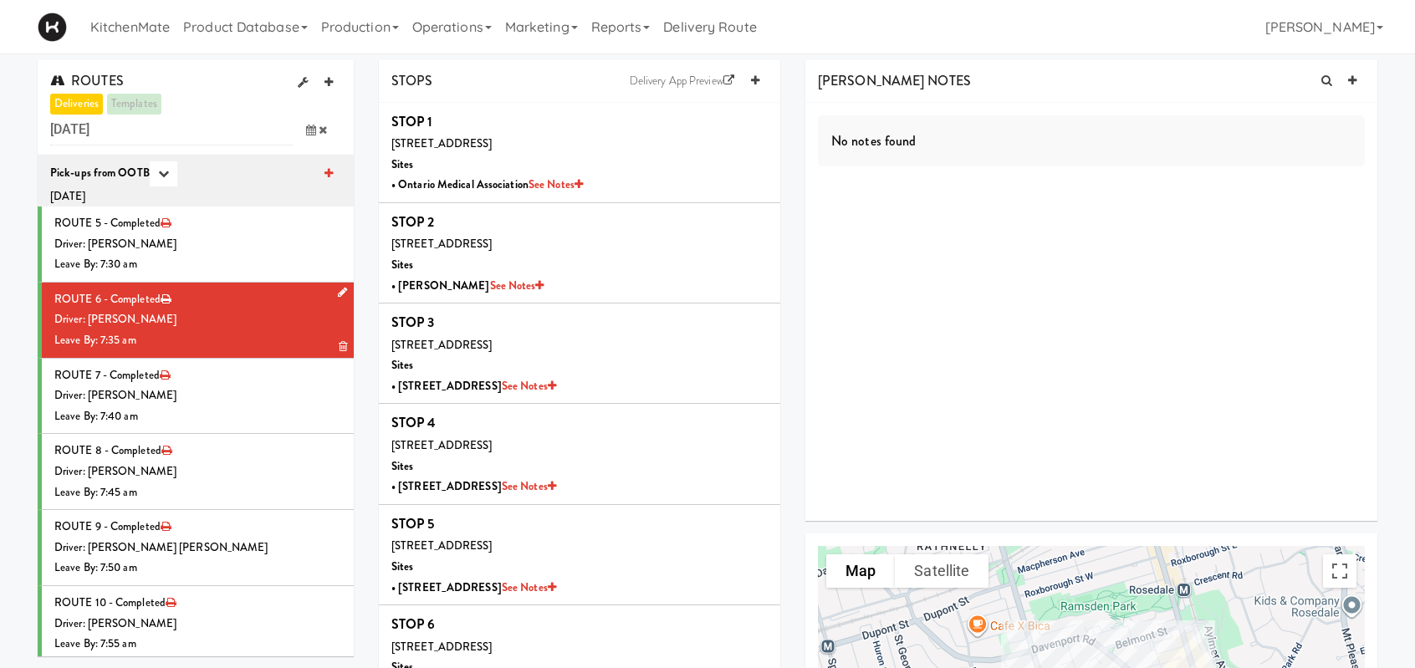
click at [247, 320] on div "Driver: [PERSON_NAME]" at bounding box center [197, 319] width 287 height 21
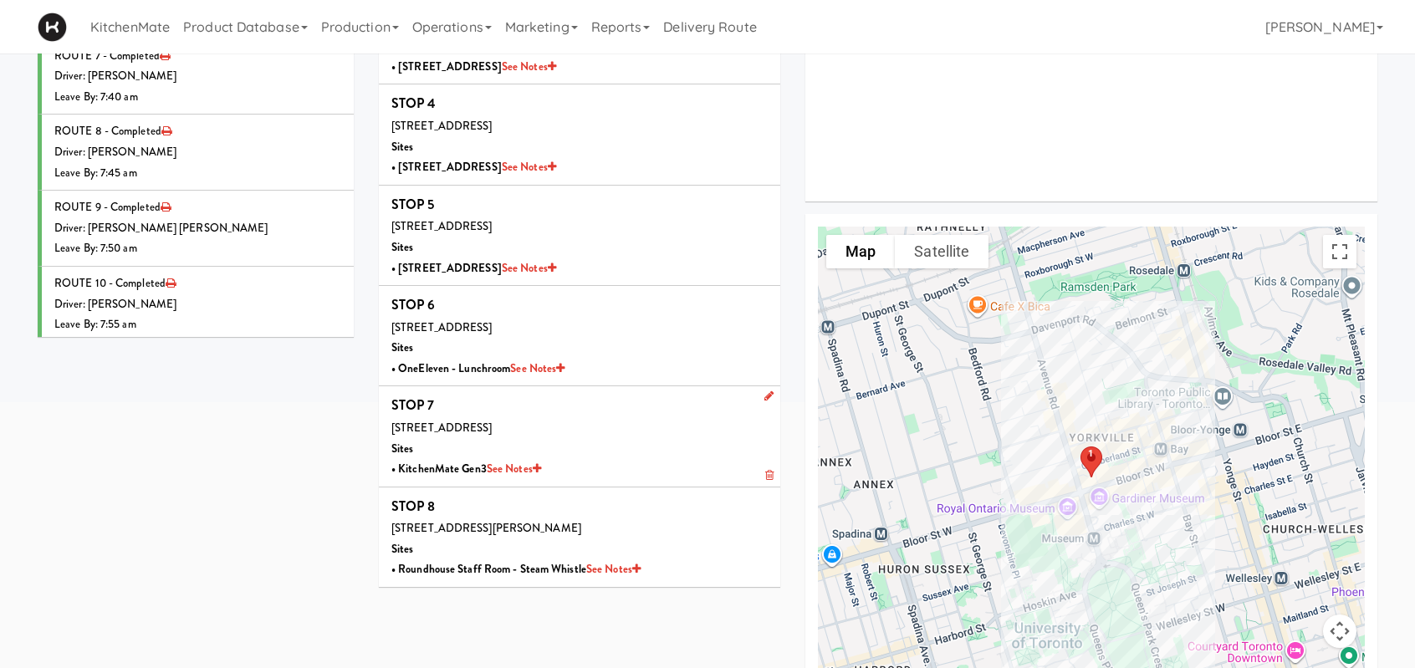
scroll to position [152, 0]
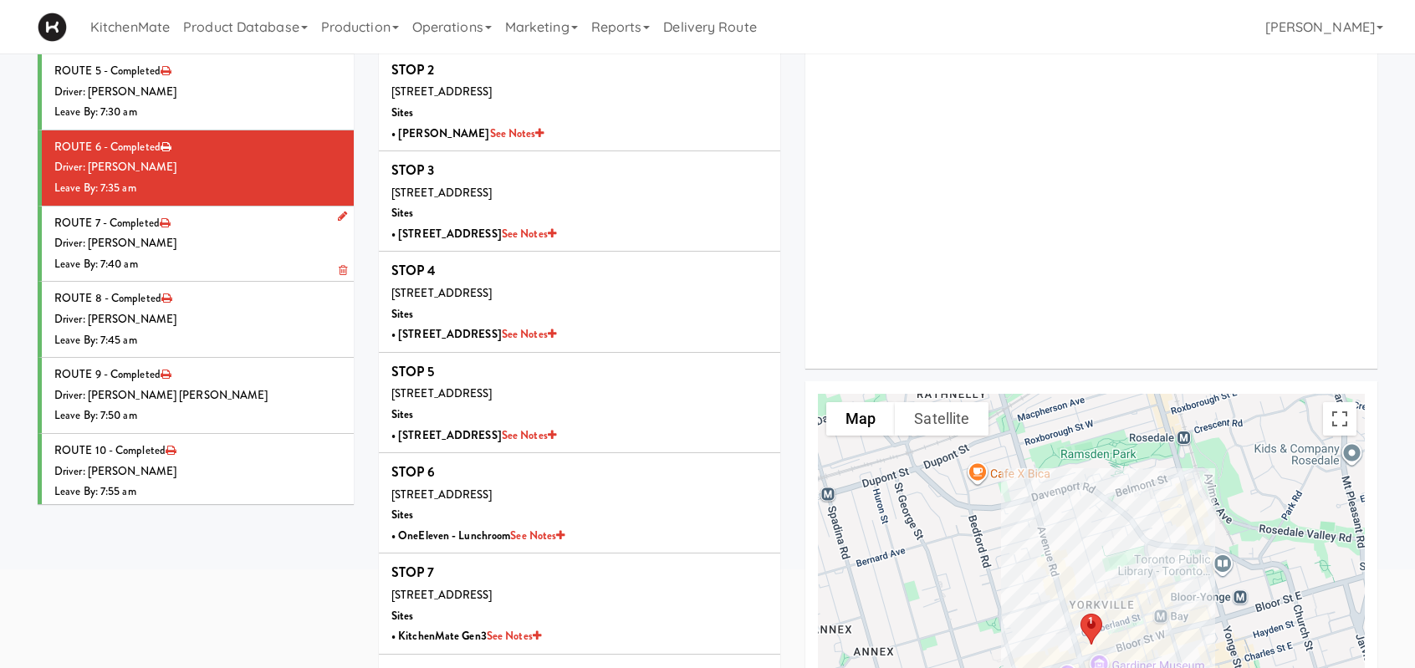
click at [215, 247] on div "Driver: [PERSON_NAME]" at bounding box center [197, 243] width 287 height 21
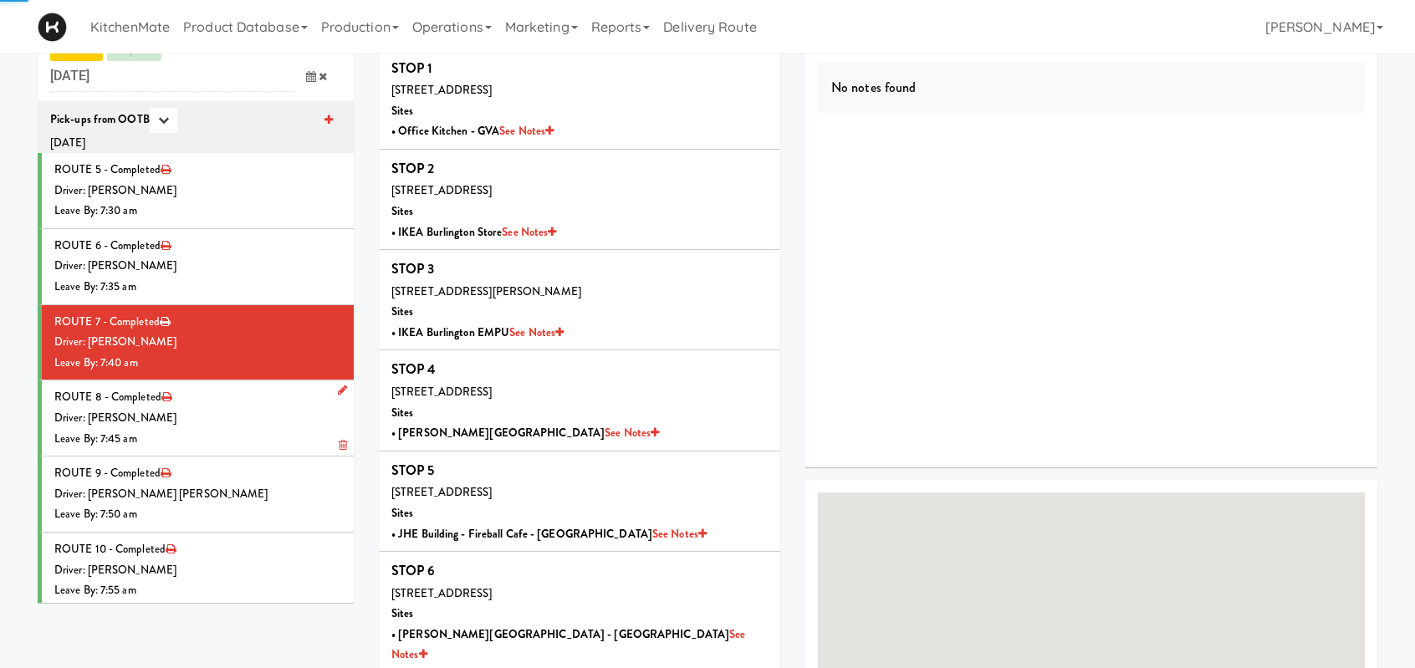
scroll to position [152, 0]
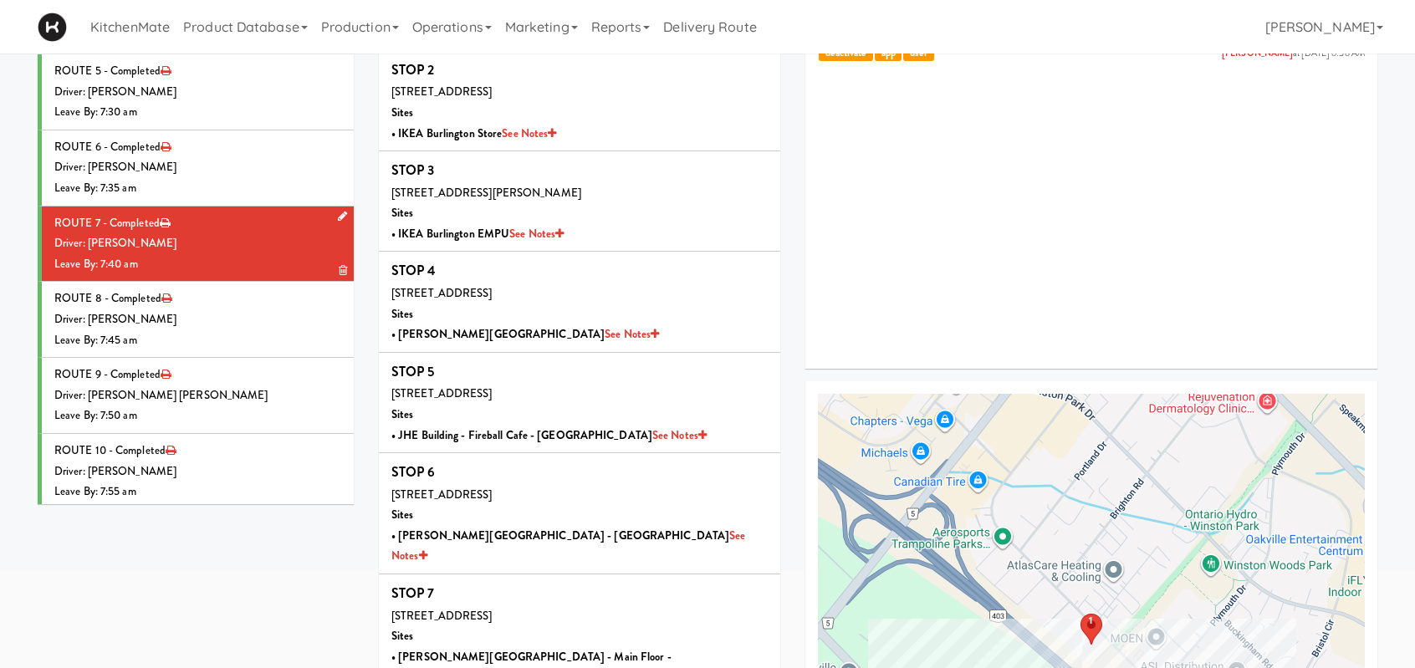
click at [217, 240] on div "Driver: [PERSON_NAME]" at bounding box center [197, 243] width 287 height 21
click at [186, 244] on div "Driver: [PERSON_NAME]" at bounding box center [197, 243] width 287 height 21
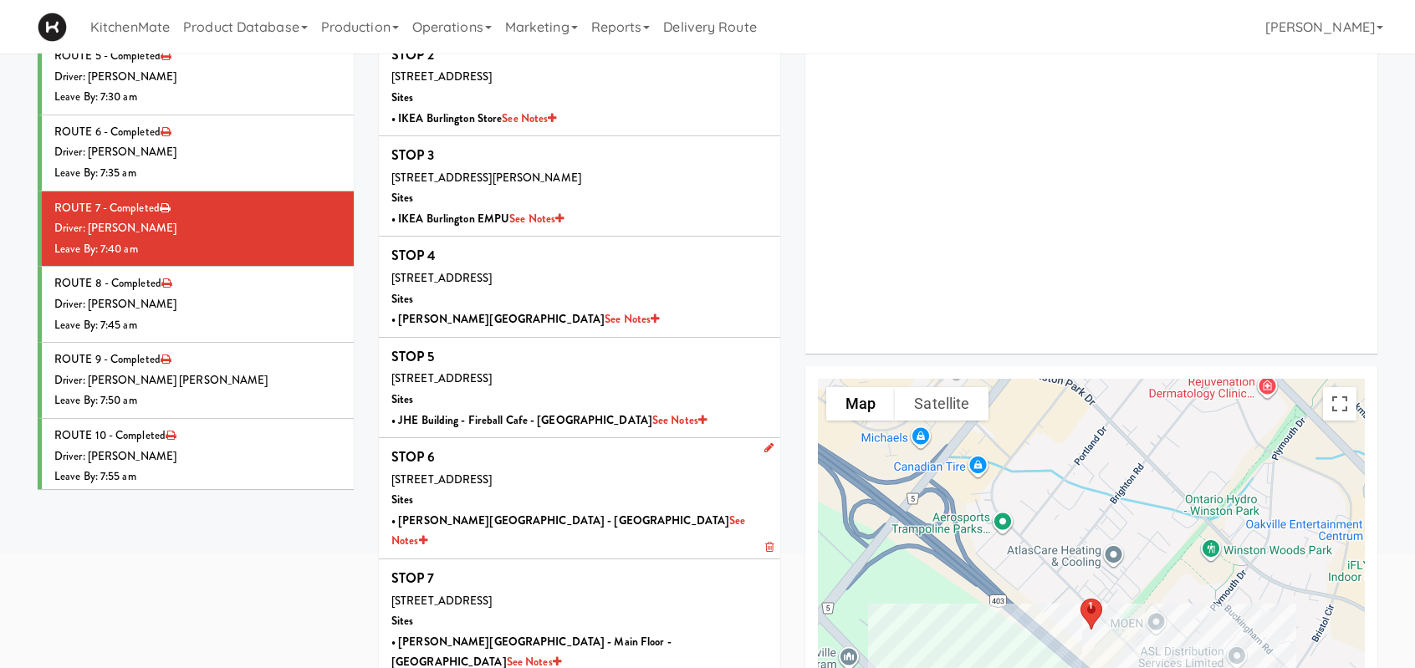
scroll to position [251, 0]
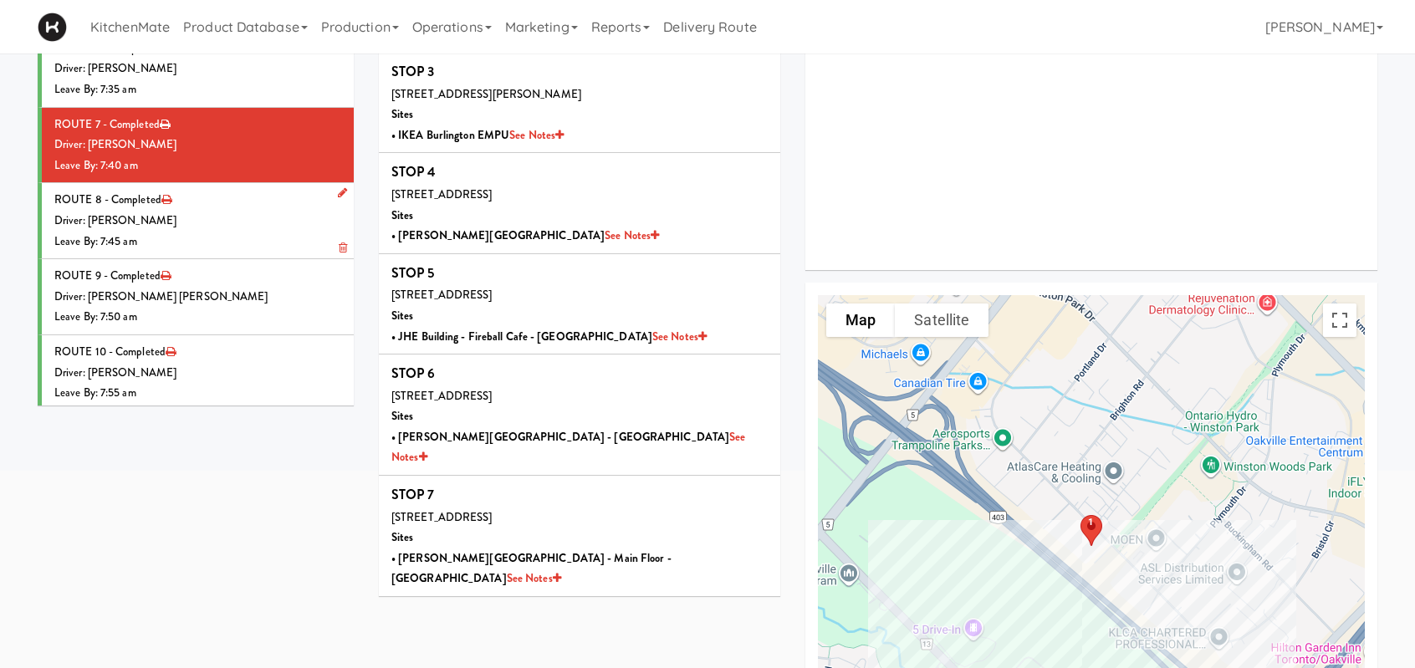
click at [219, 213] on div "Driver: [PERSON_NAME]" at bounding box center [197, 221] width 287 height 21
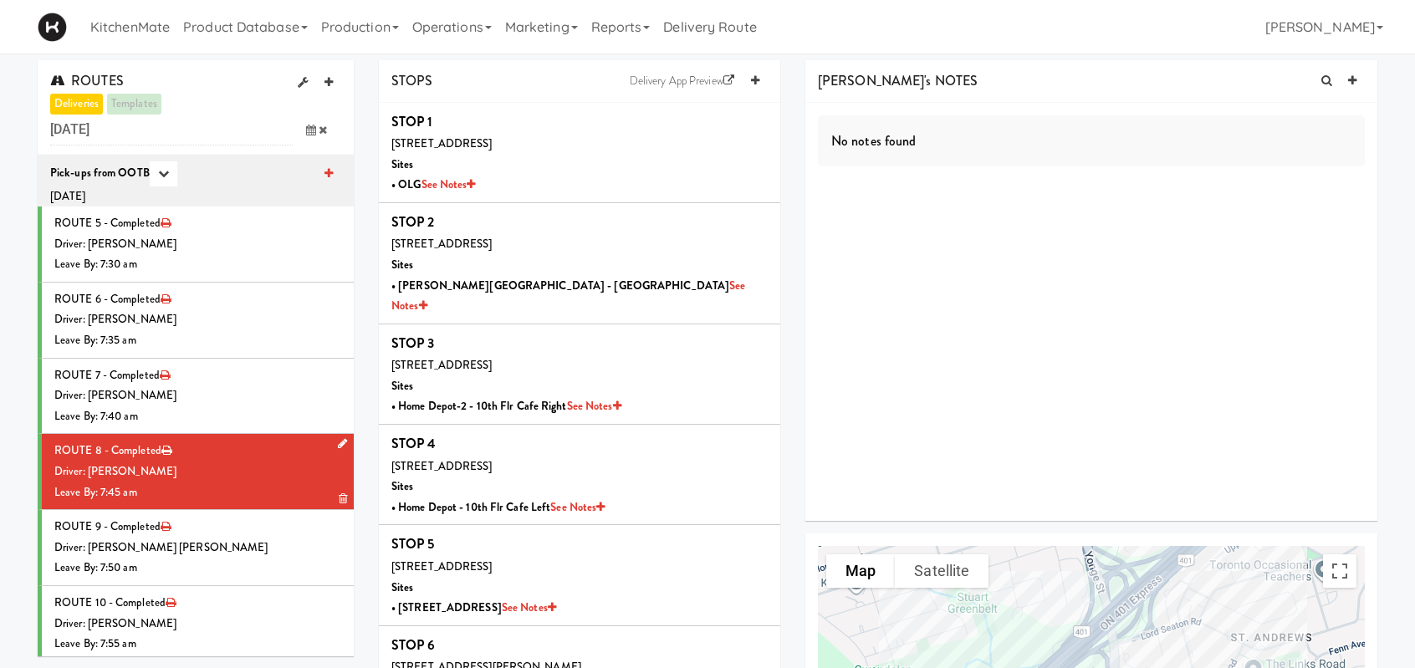
click at [251, 463] on div "Driver: [PERSON_NAME]" at bounding box center [197, 472] width 287 height 21
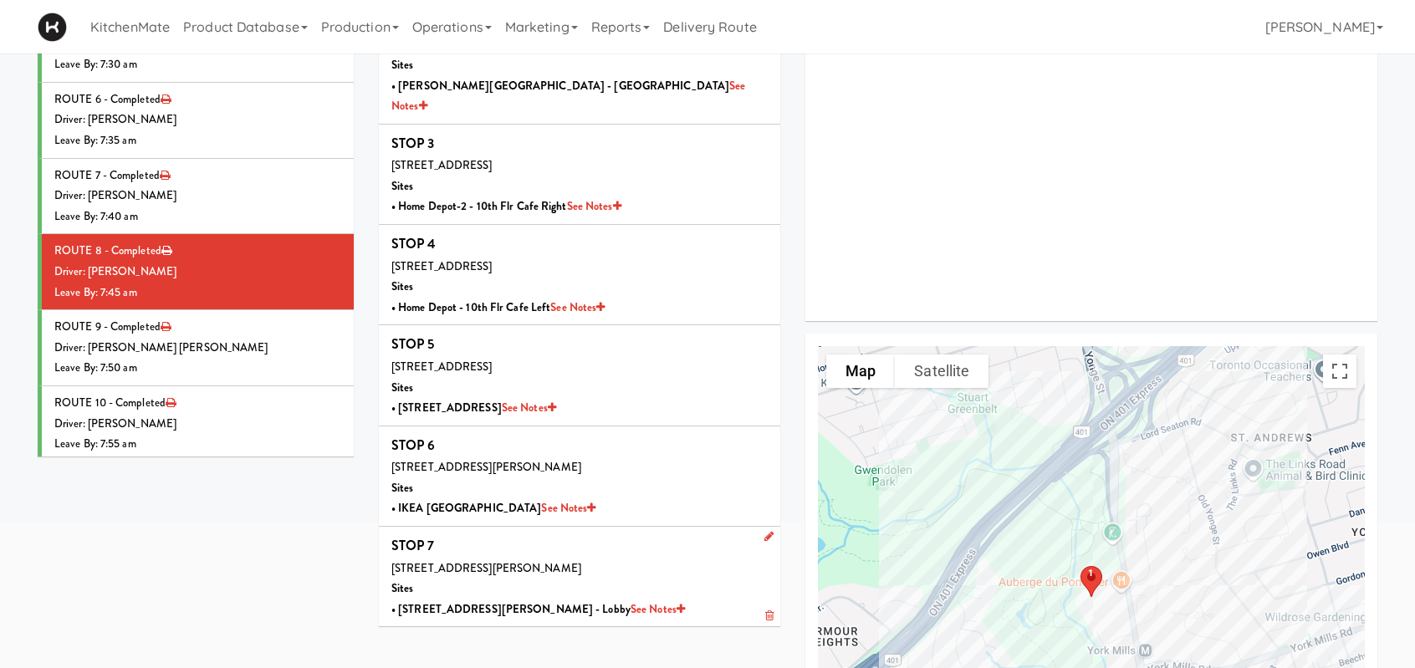
scroll to position [251, 0]
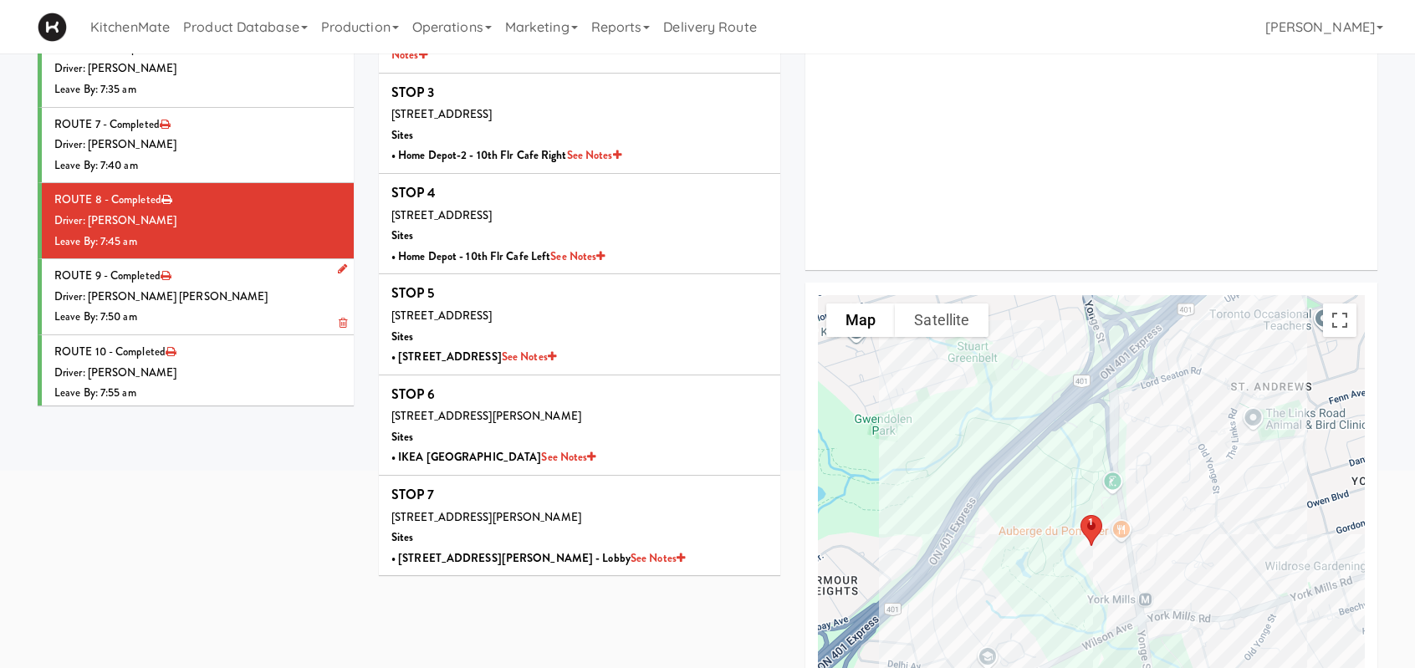
click at [261, 294] on div "Driver: [PERSON_NAME] [PERSON_NAME]" at bounding box center [197, 297] width 287 height 21
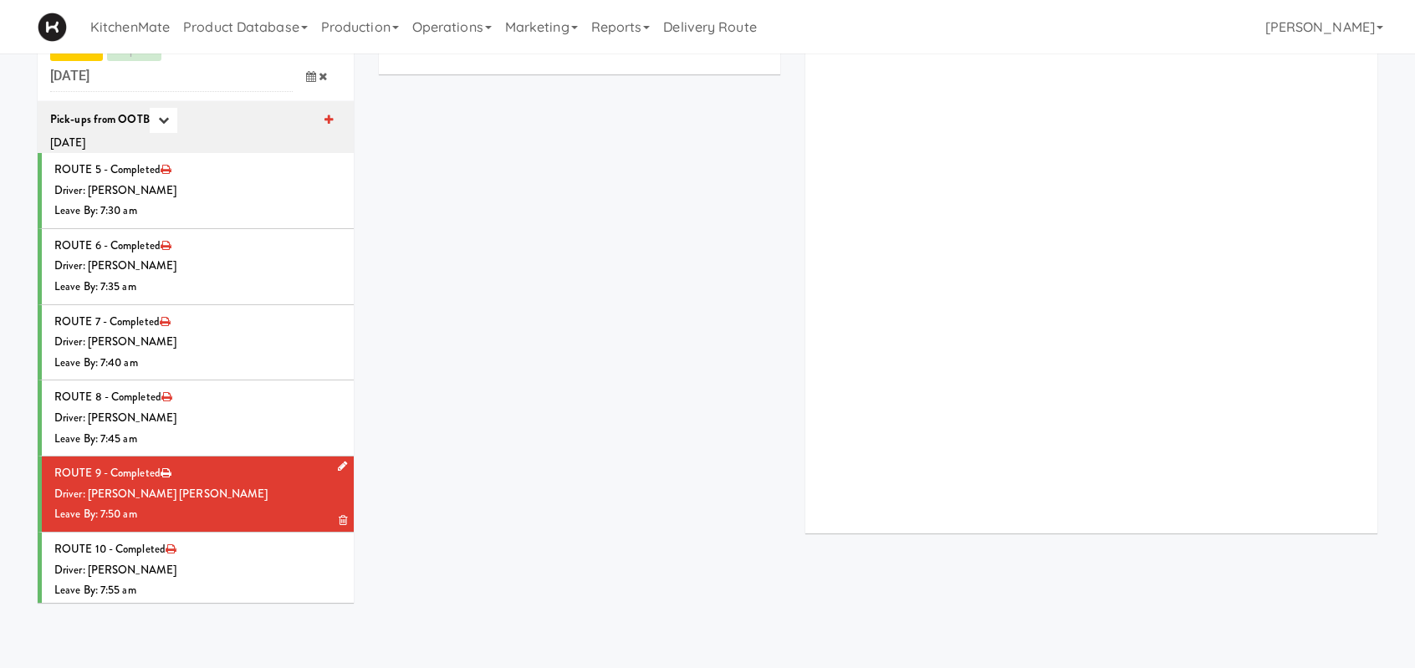
scroll to position [251, 0]
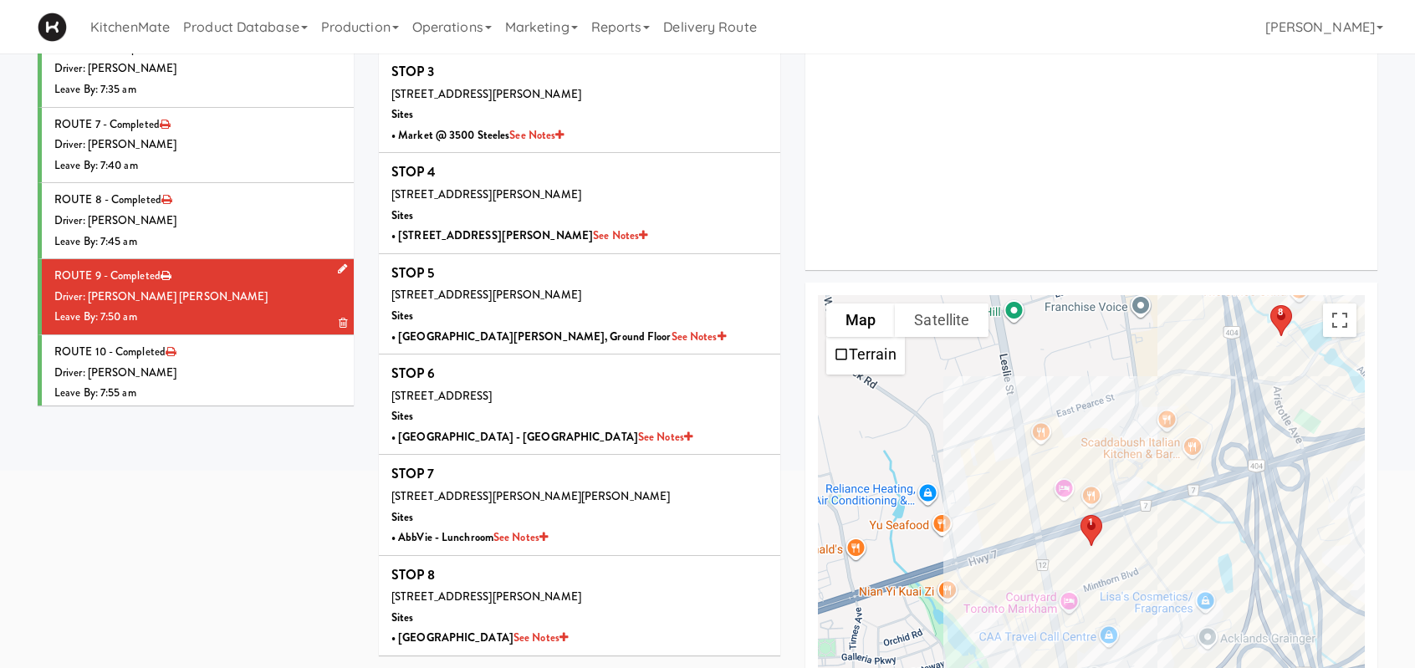
drag, startPoint x: 244, startPoint y: 288, endPoint x: 289, endPoint y: 288, distance: 45.2
click at [244, 288] on div "Driver: [PERSON_NAME] [PERSON_NAME]" at bounding box center [197, 297] width 287 height 21
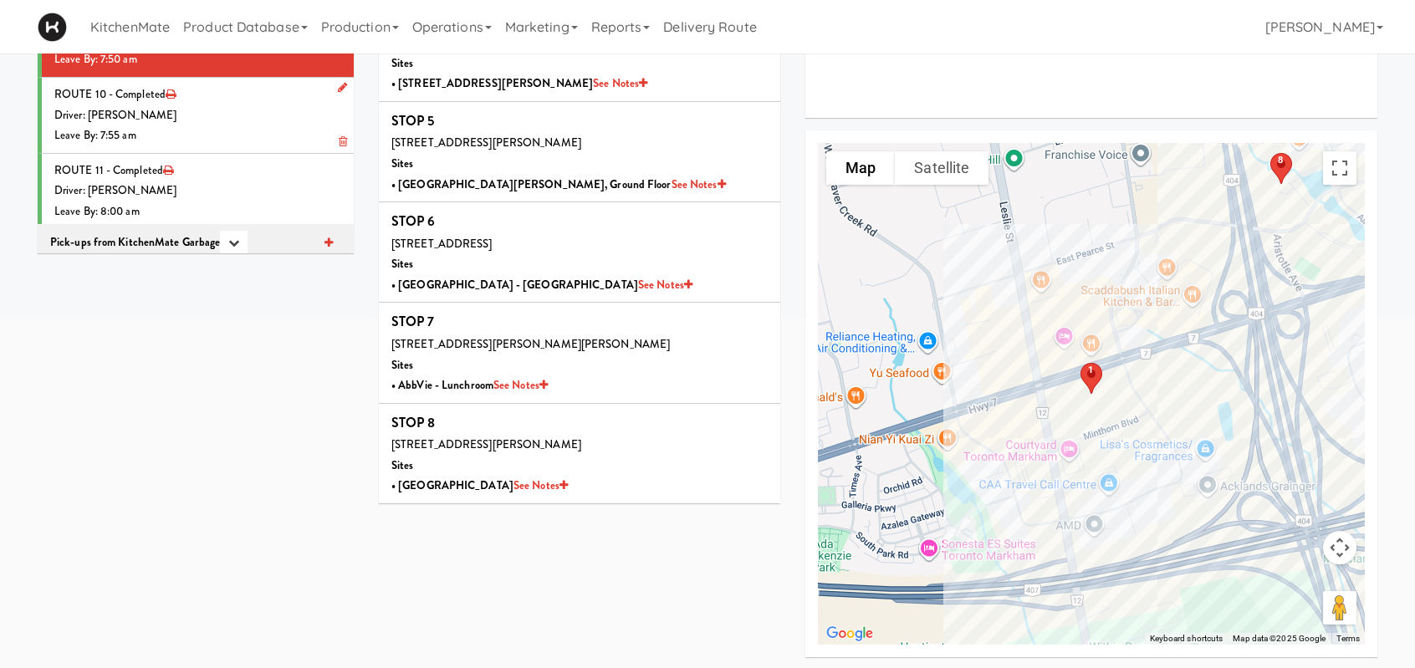
scroll to position [84, 0]
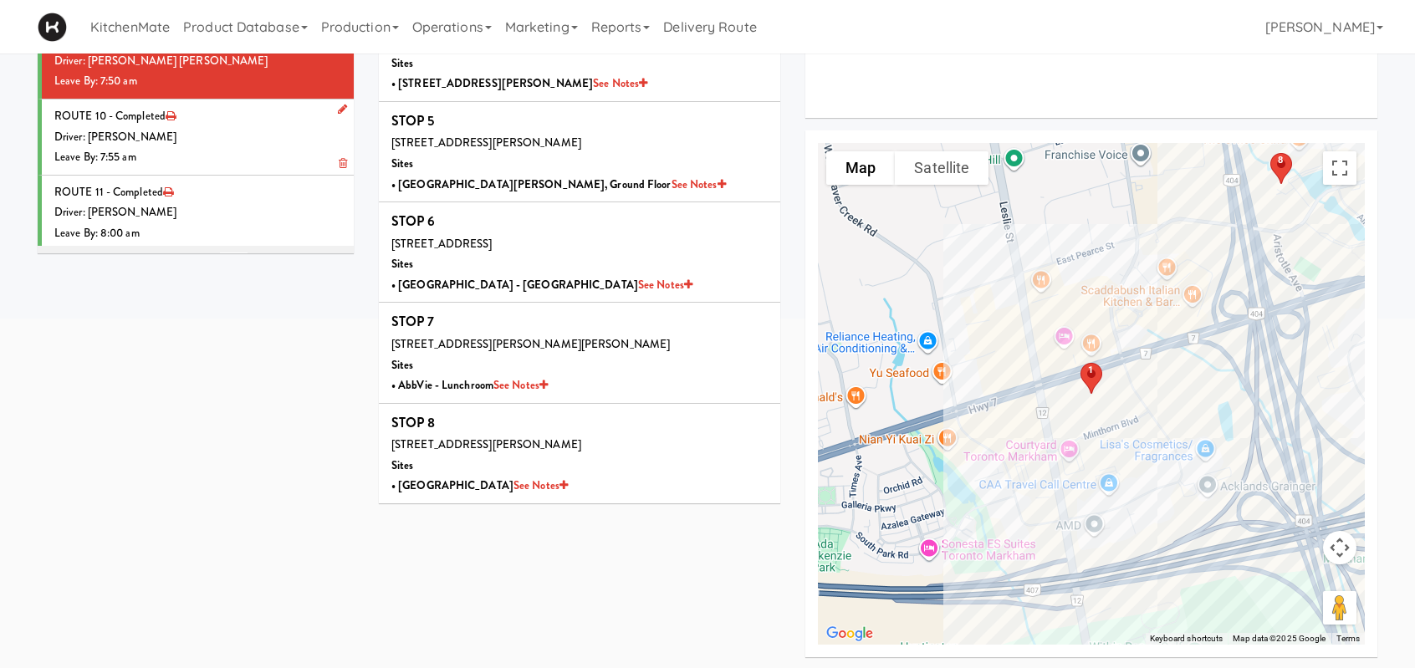
click at [211, 132] on div "Driver: [PERSON_NAME]" at bounding box center [197, 137] width 287 height 21
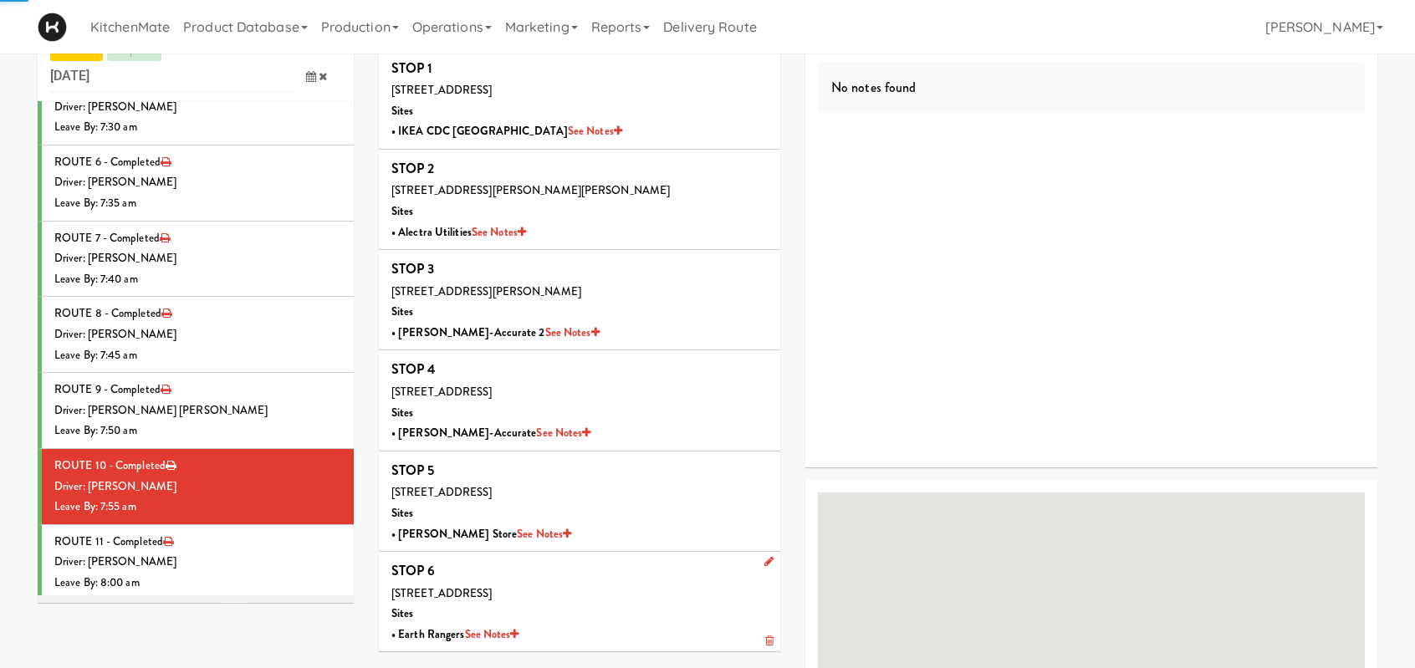
scroll to position [403, 0]
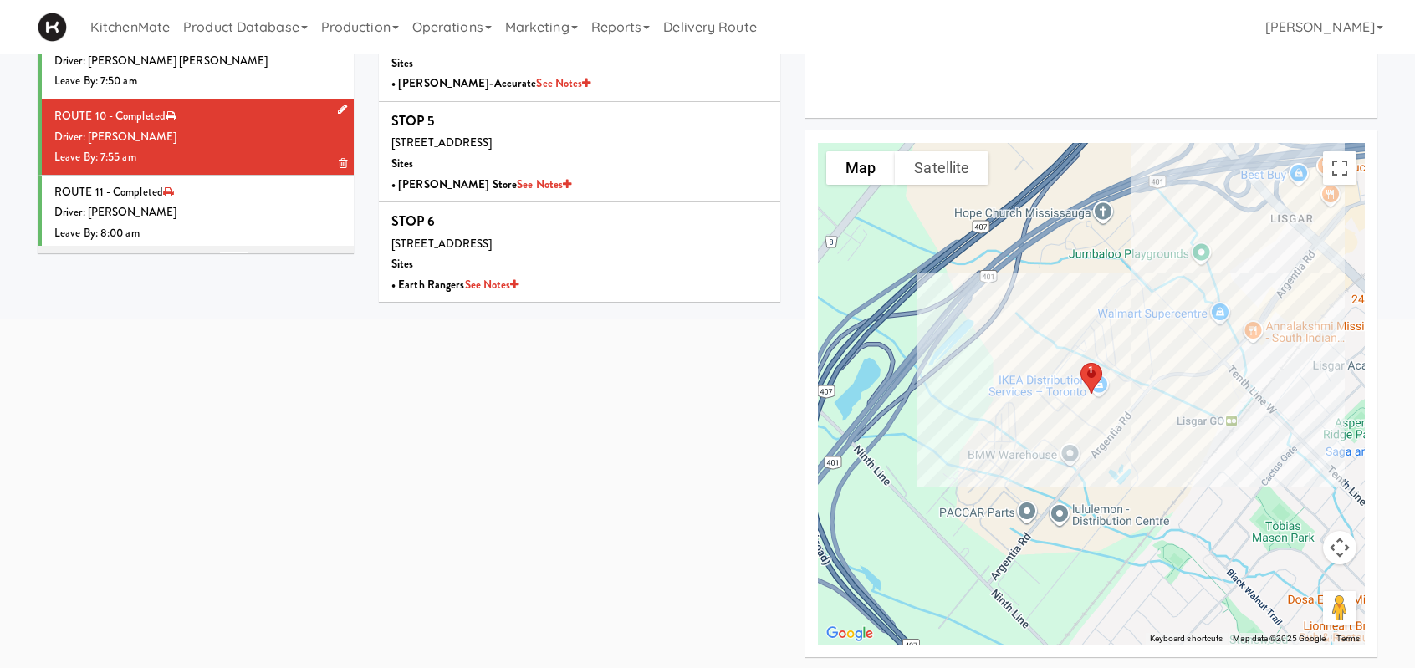
click at [261, 150] on div "Leave By: 7:55 am" at bounding box center [197, 157] width 287 height 21
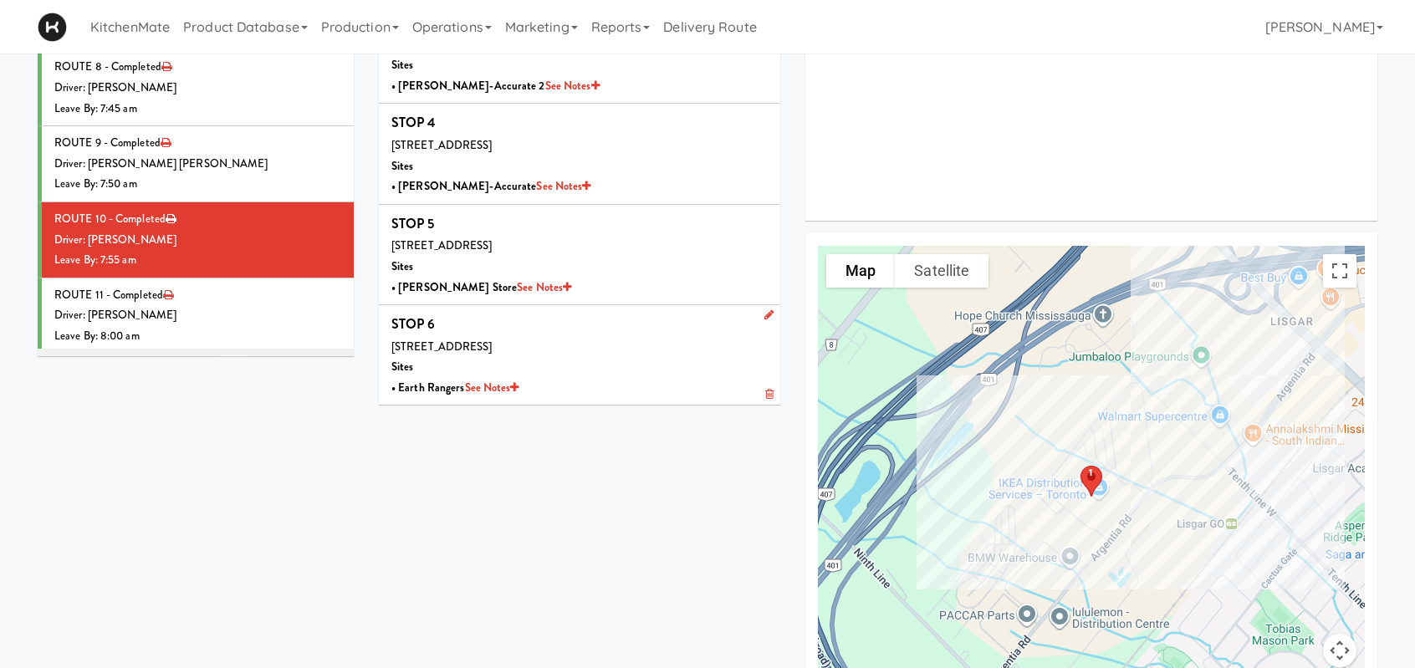
scroll to position [335, 0]
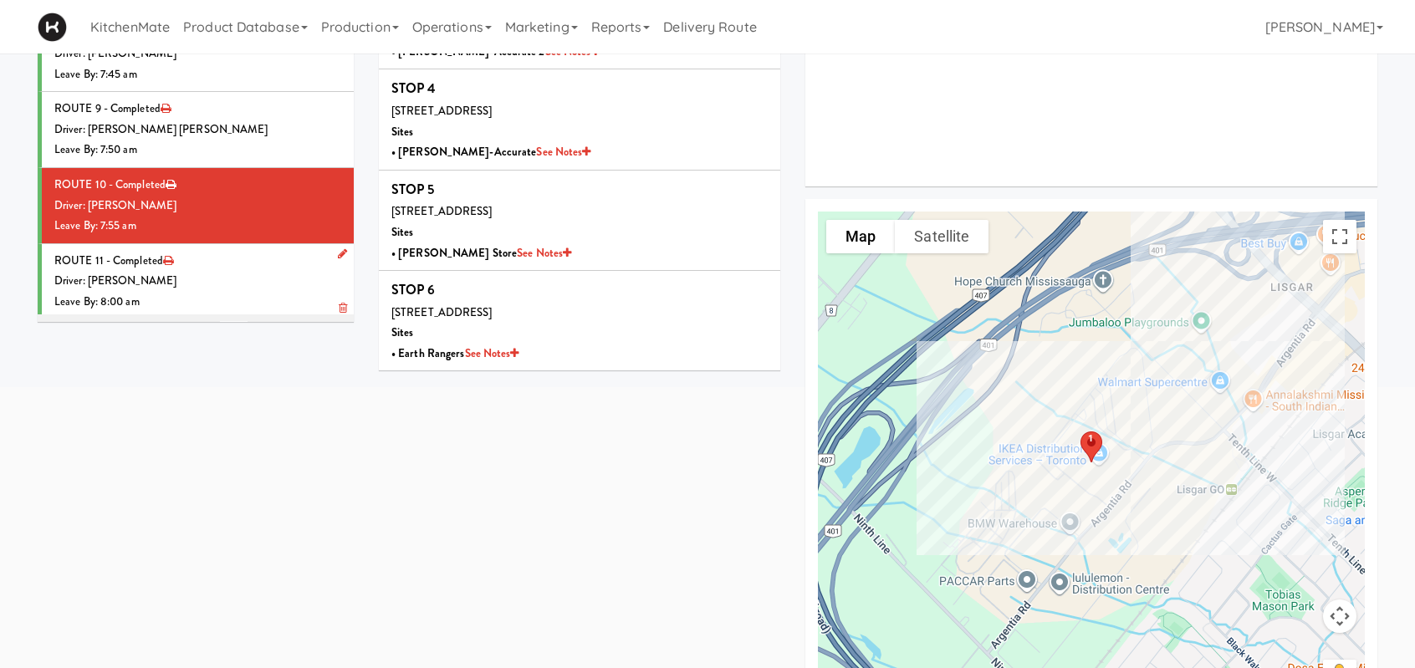
click at [226, 271] on div "Driver: [PERSON_NAME]" at bounding box center [197, 281] width 287 height 21
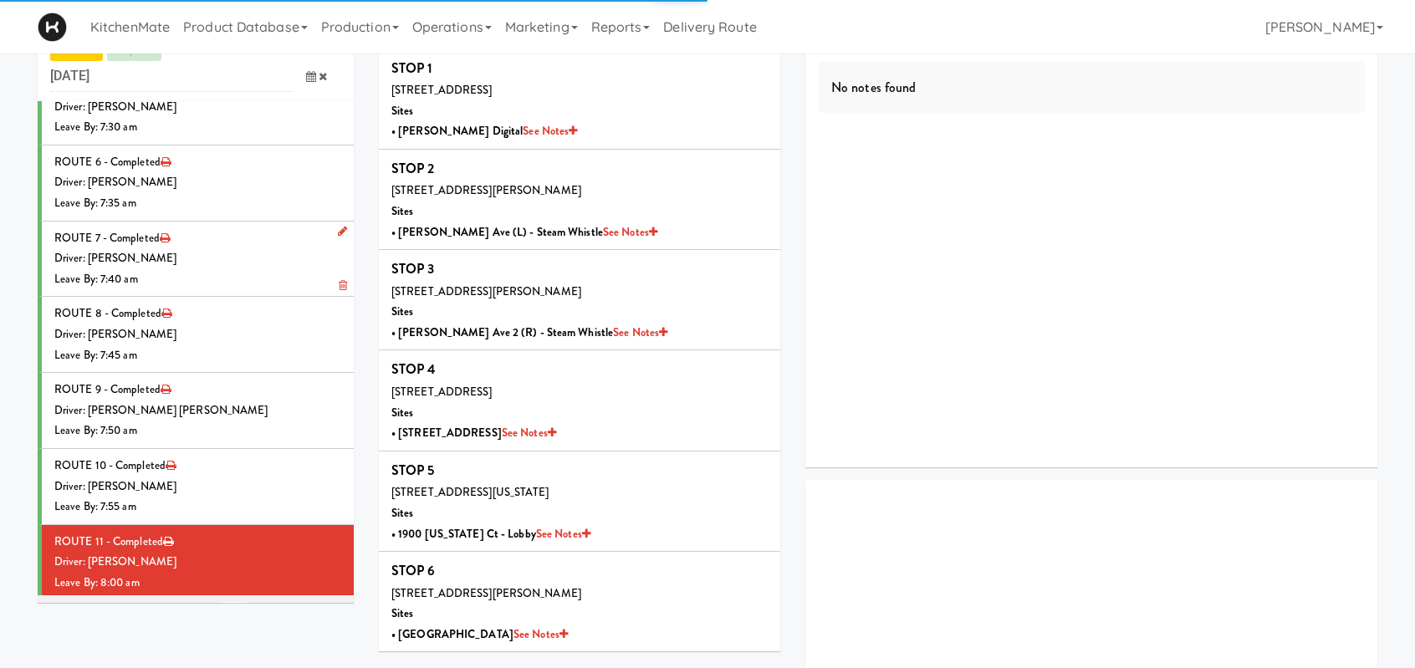
scroll to position [335, 0]
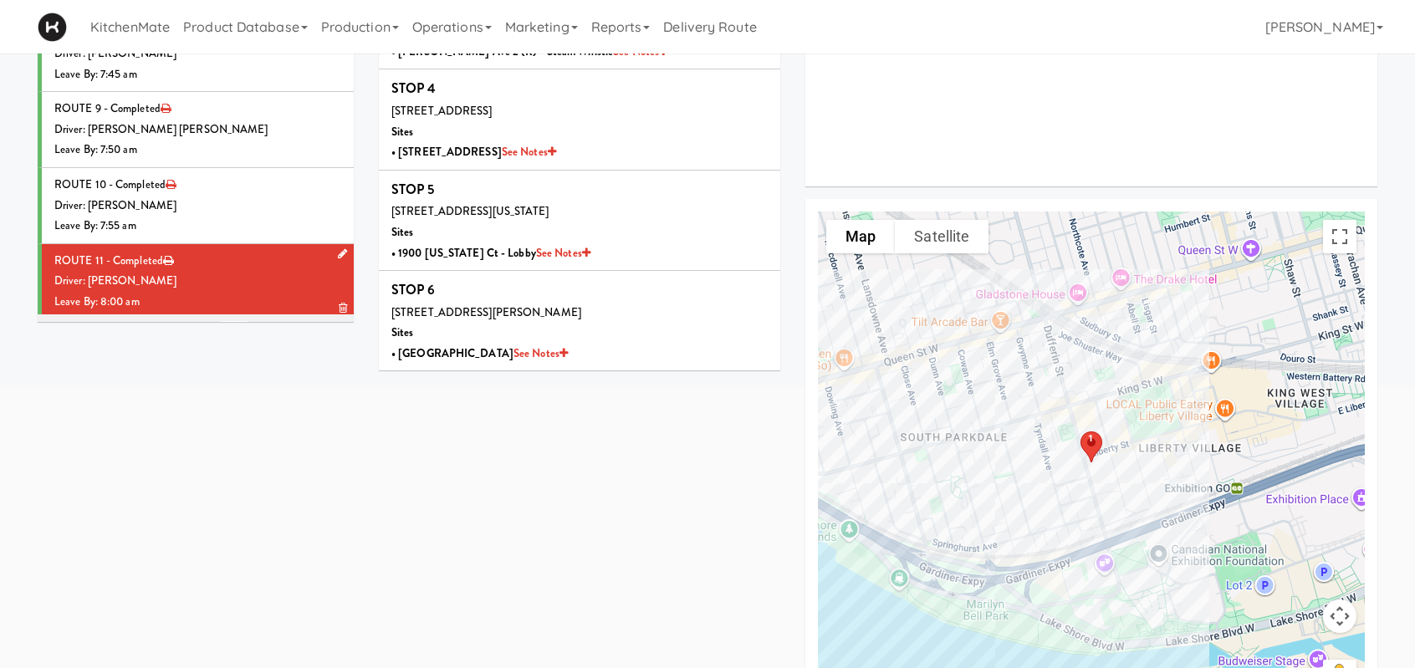
click at [239, 278] on div "Driver: [PERSON_NAME]" at bounding box center [197, 281] width 287 height 21
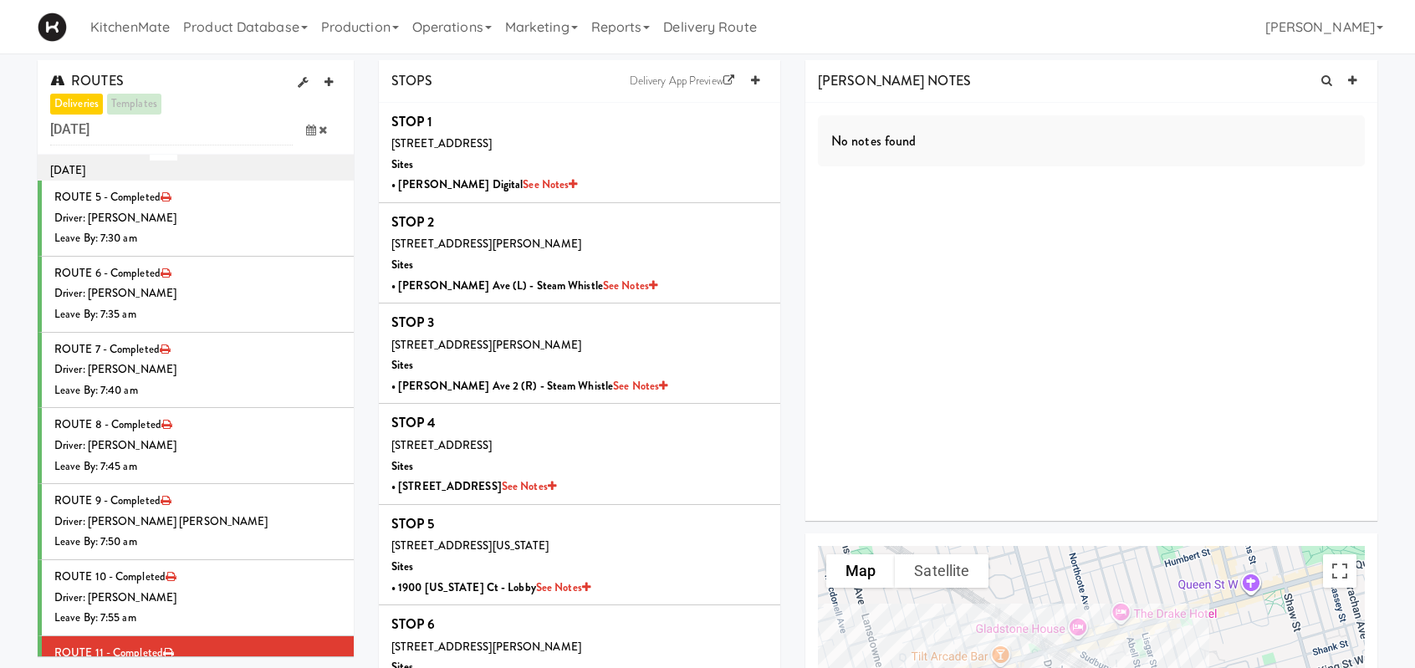
scroll to position [0, 0]
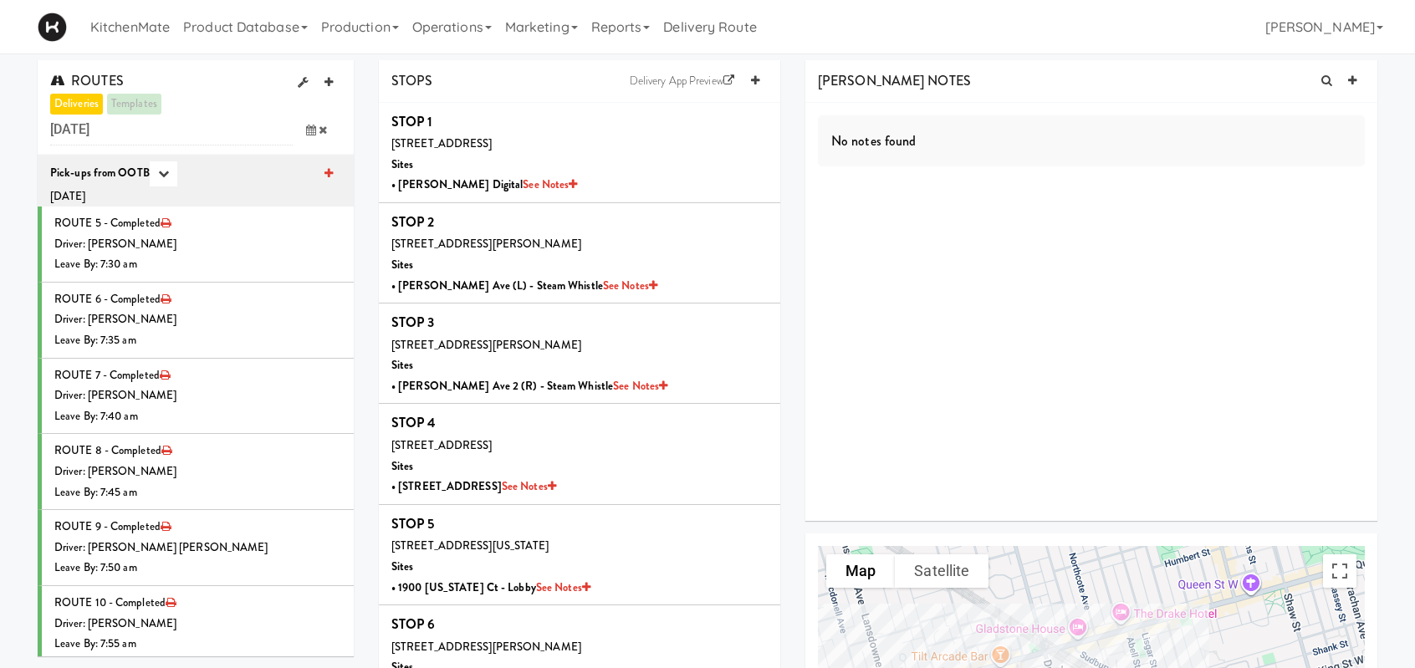
click at [301, 130] on span at bounding box center [317, 130] width 49 height 31
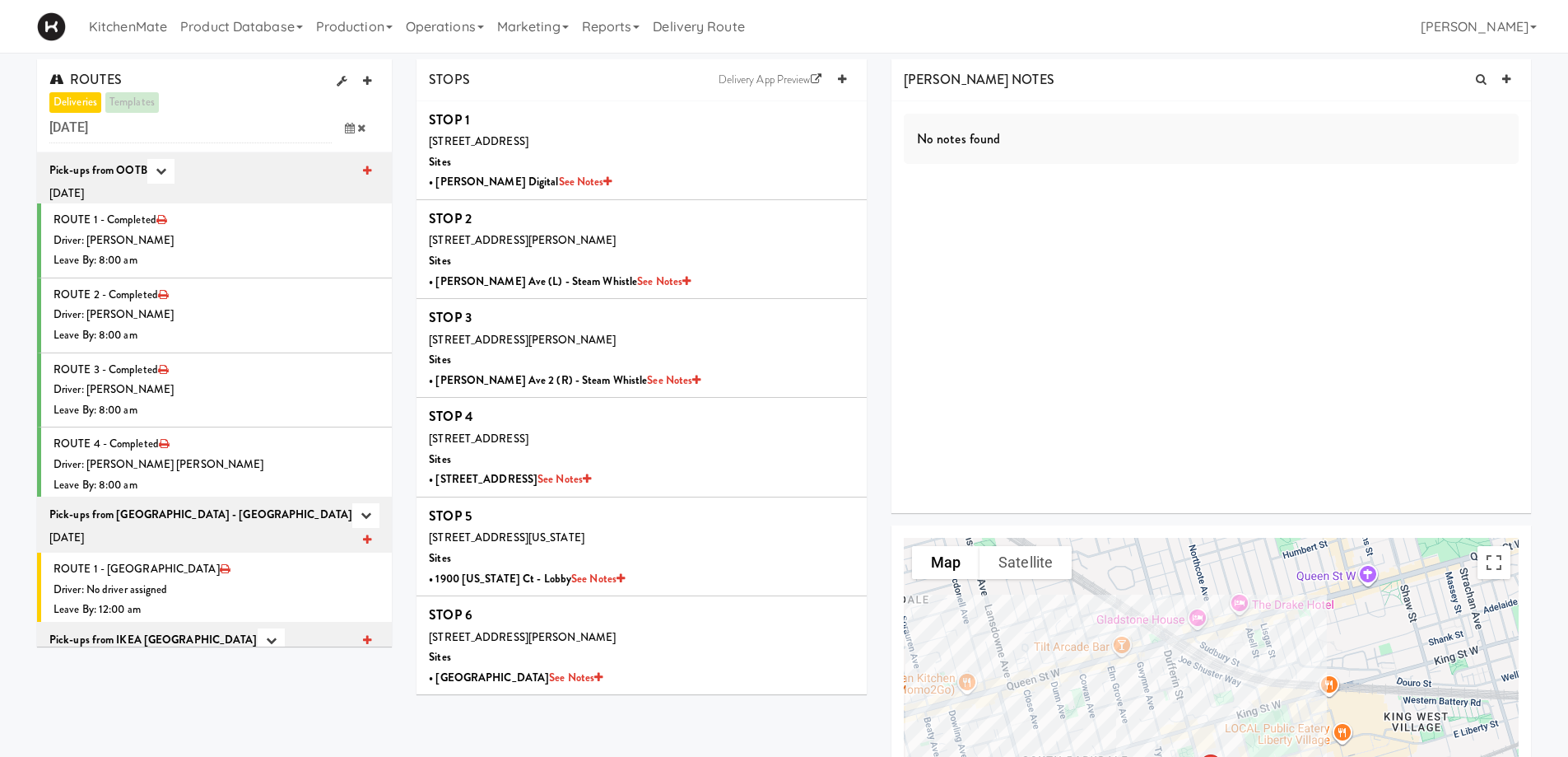
click at [345, 127] on icon at bounding box center [349, 128] width 10 height 11
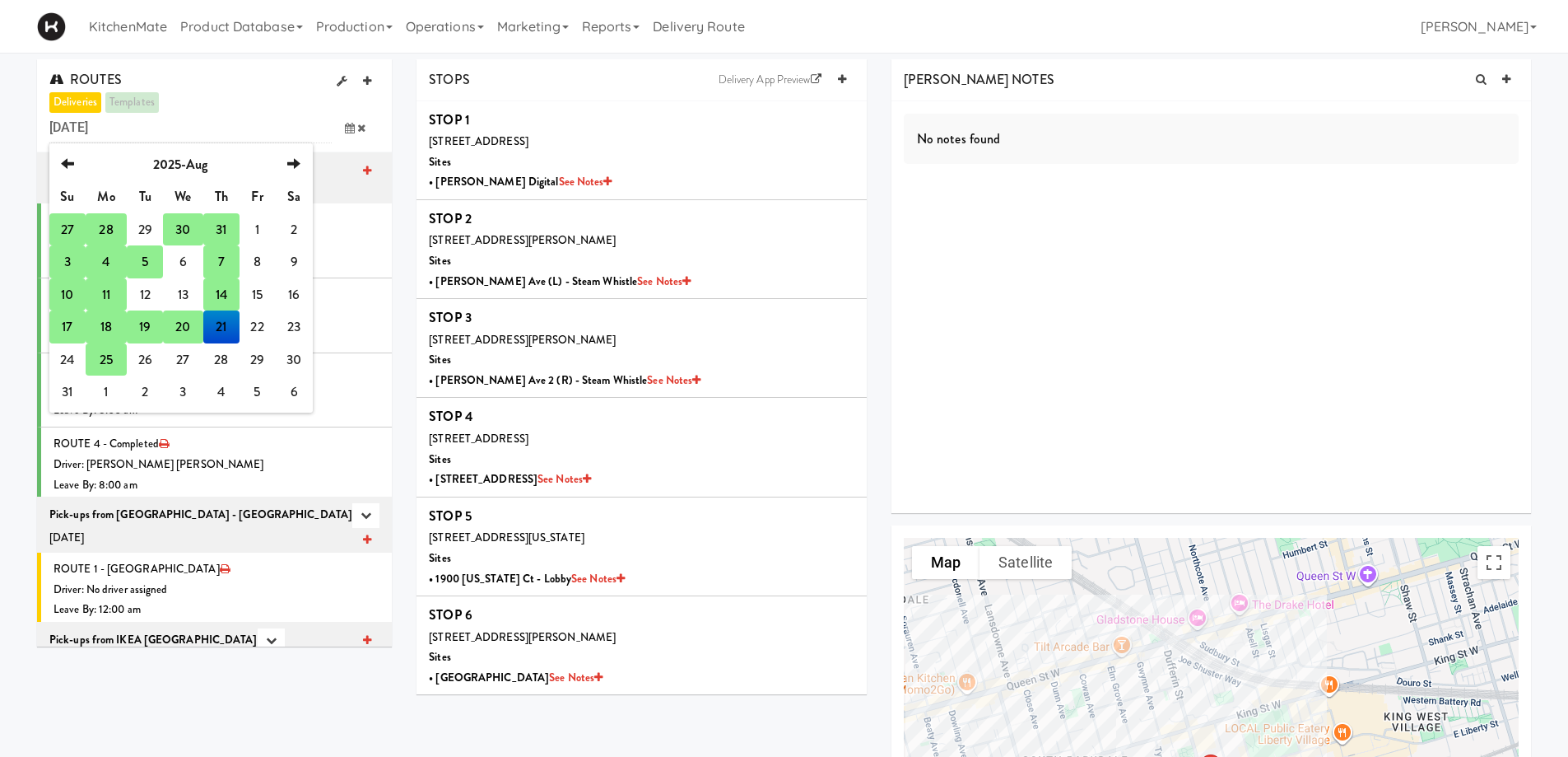
click at [112, 363] on td "25" at bounding box center [106, 359] width 41 height 32
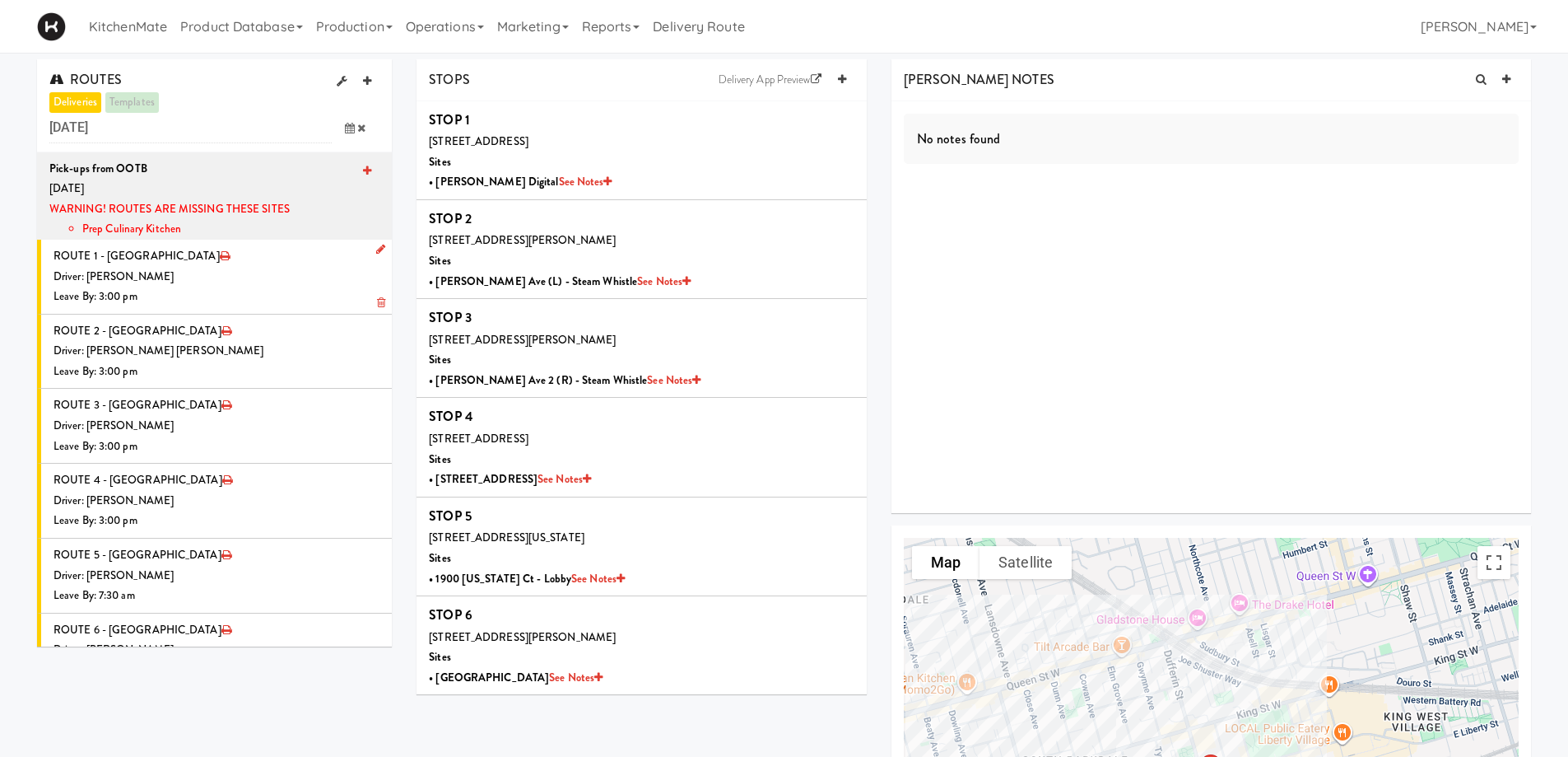
click at [376, 248] on icon at bounding box center [380, 249] width 9 height 11
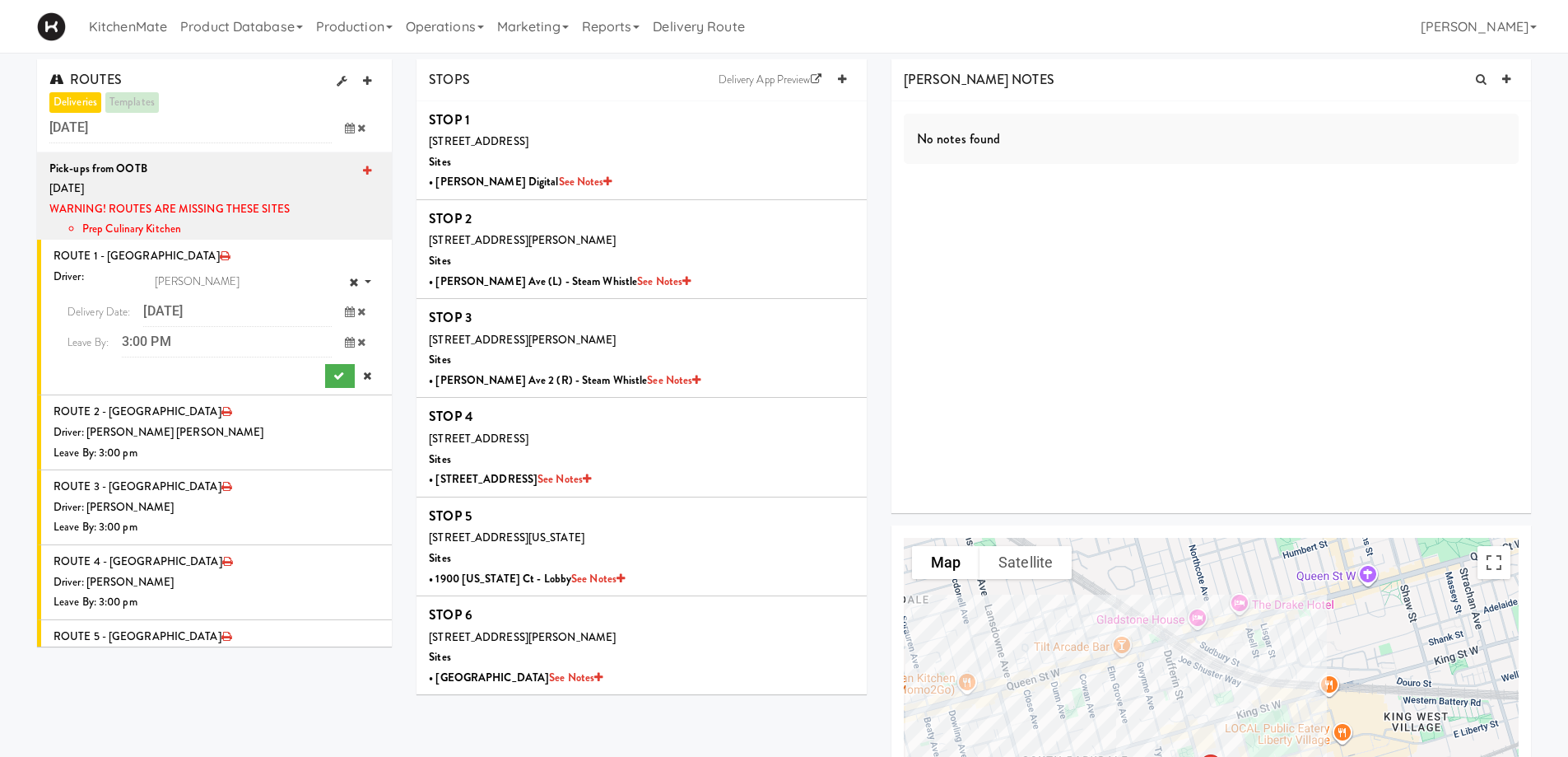
click at [345, 310] on icon at bounding box center [349, 311] width 10 height 11
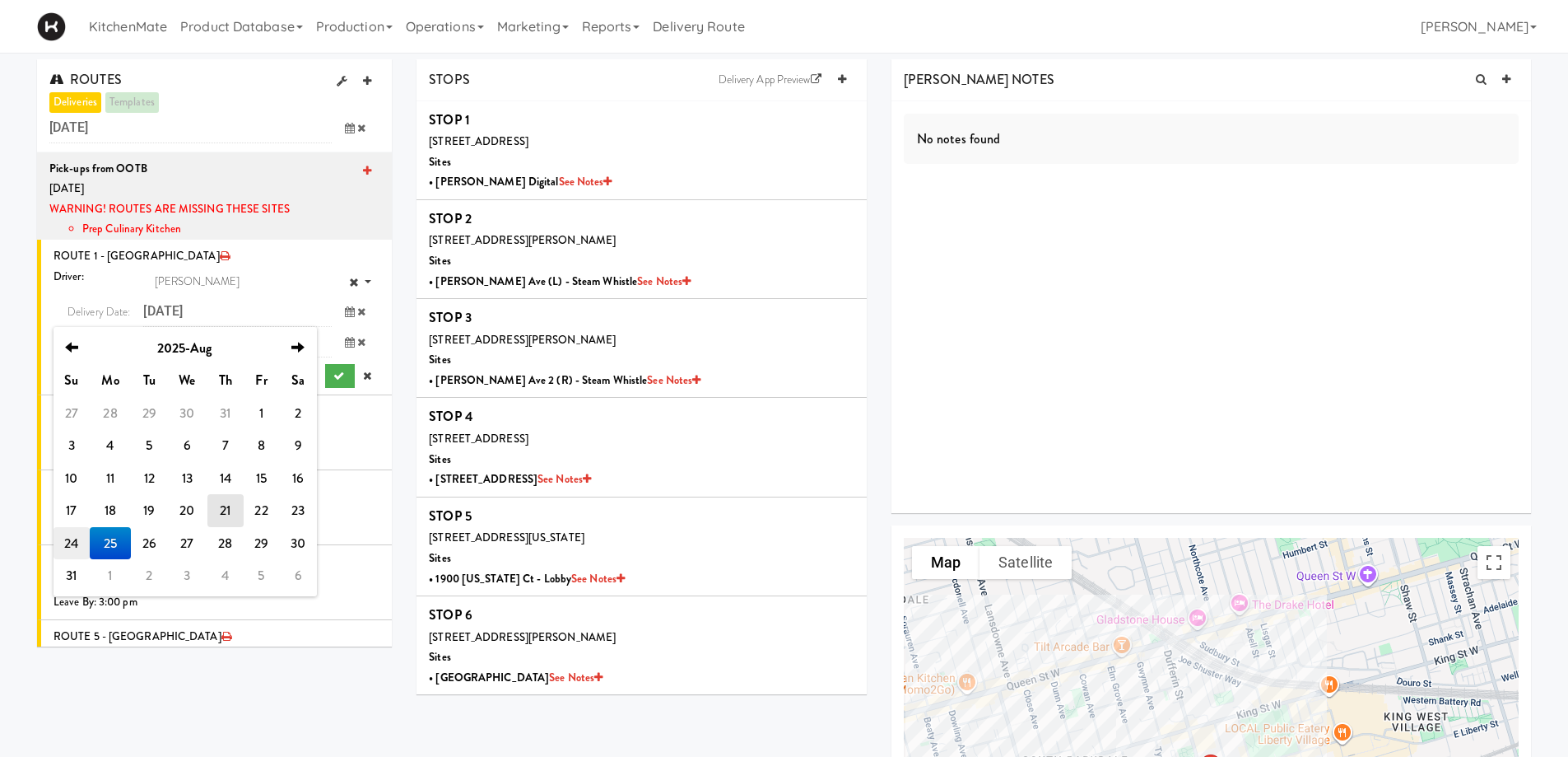
click at [74, 538] on td "24" at bounding box center [71, 542] width 36 height 32
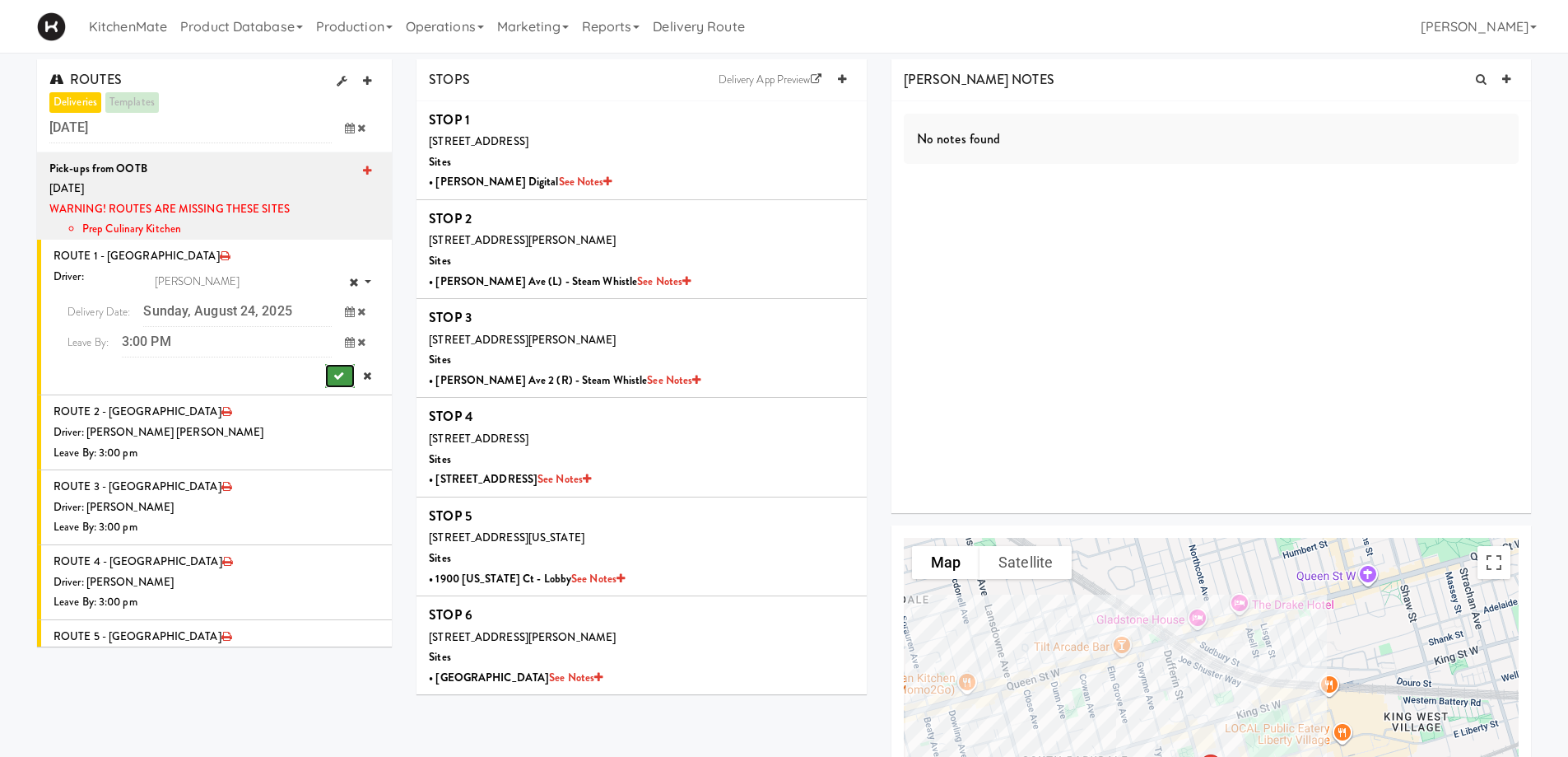
click at [325, 371] on button "submit" at bounding box center [340, 376] width 30 height 25
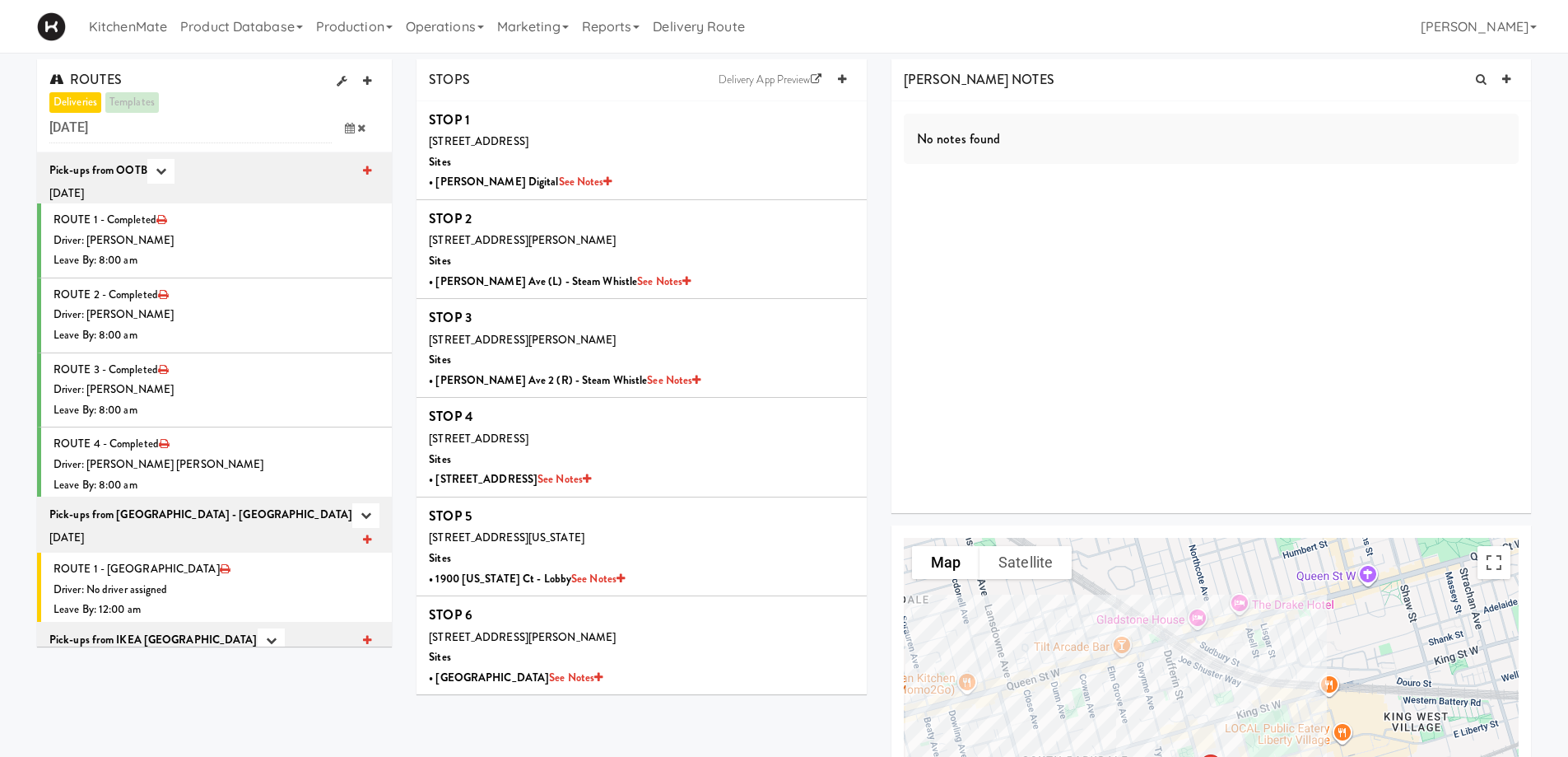
click at [356, 120] on span at bounding box center [355, 128] width 48 height 31
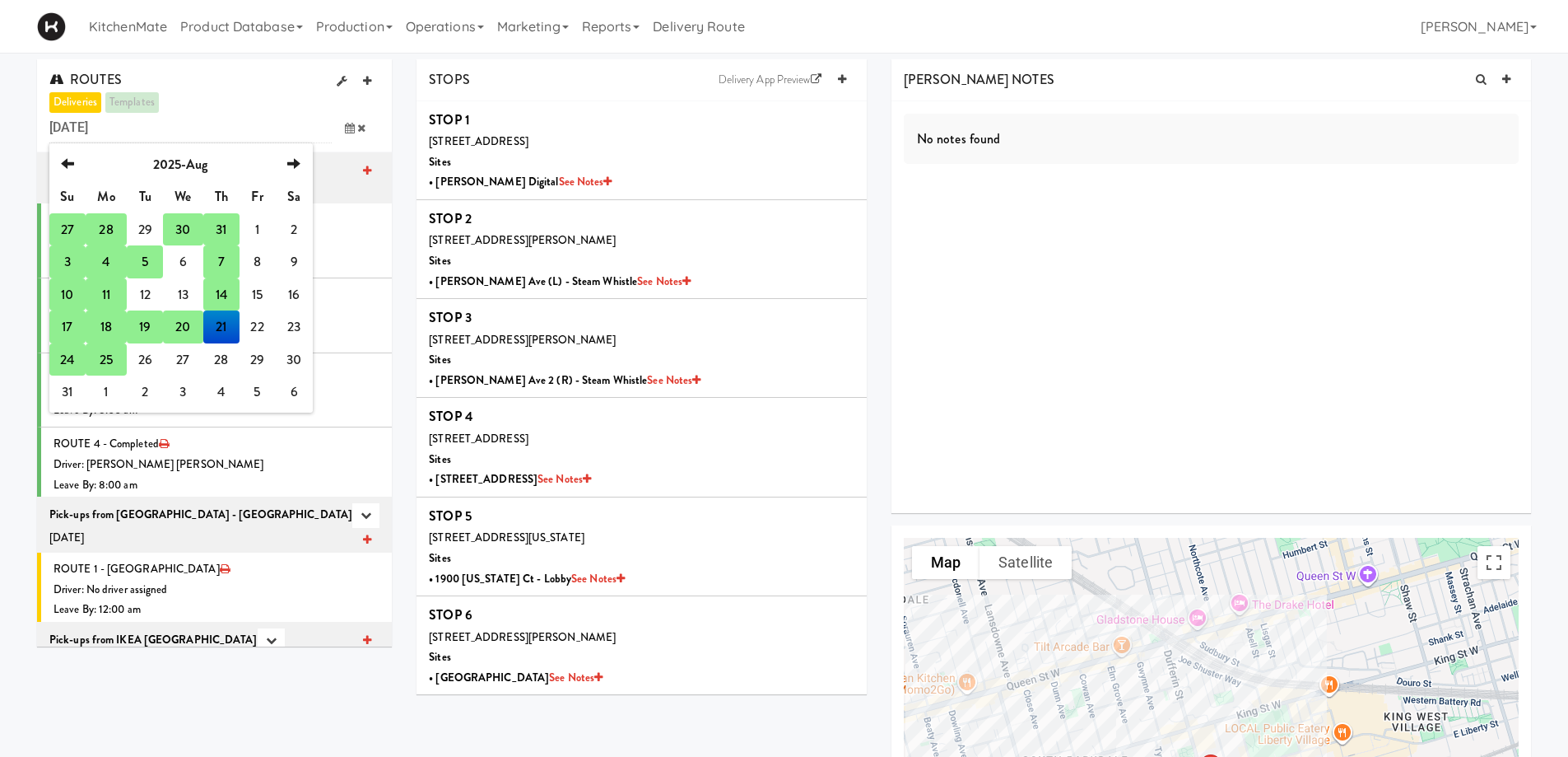
click at [99, 359] on td "25" at bounding box center [106, 359] width 41 height 32
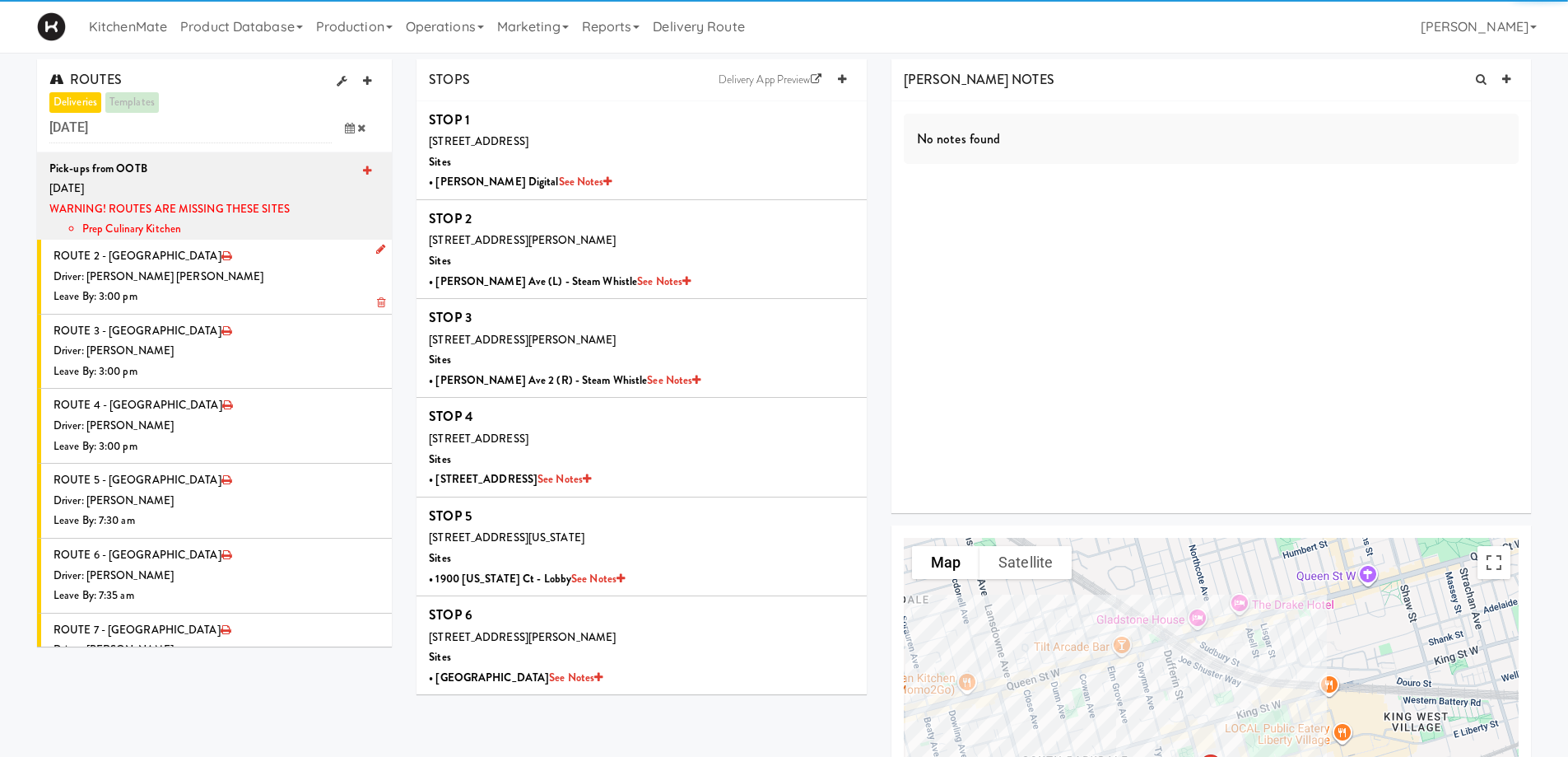
click at [376, 250] on icon at bounding box center [380, 249] width 9 height 11
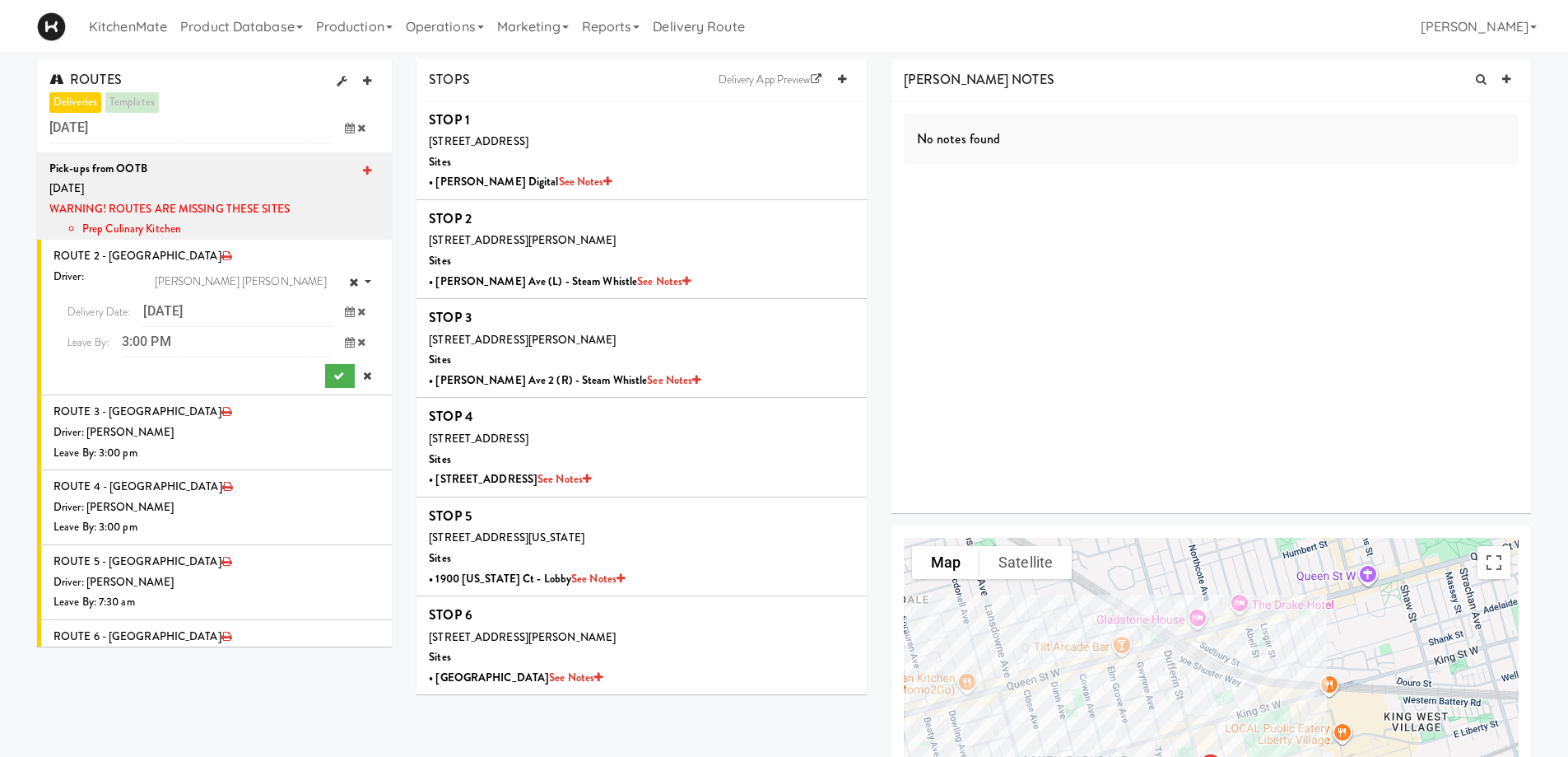
click at [345, 313] on icon at bounding box center [349, 311] width 10 height 11
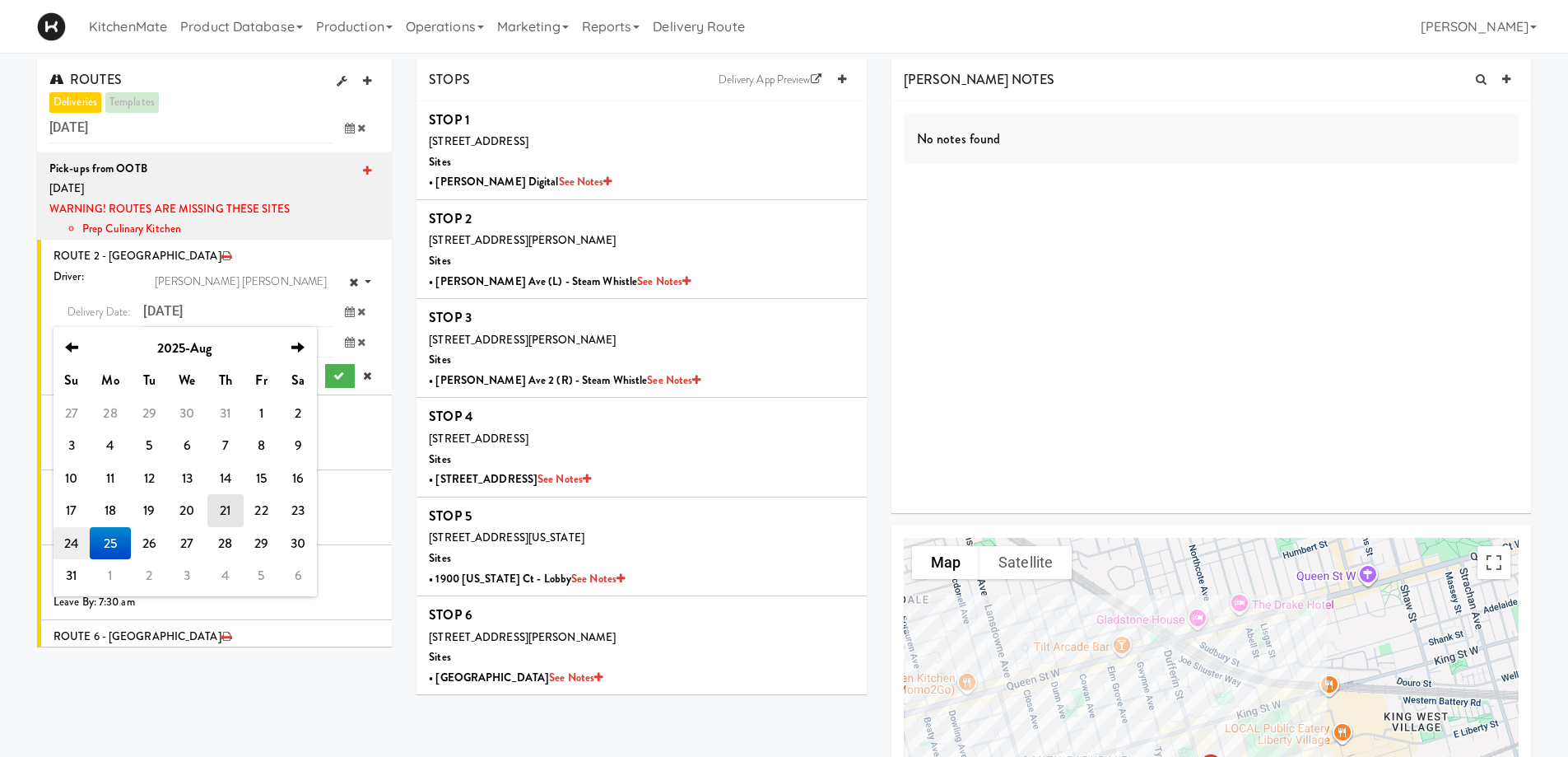
click at [76, 540] on td "24" at bounding box center [71, 542] width 36 height 32
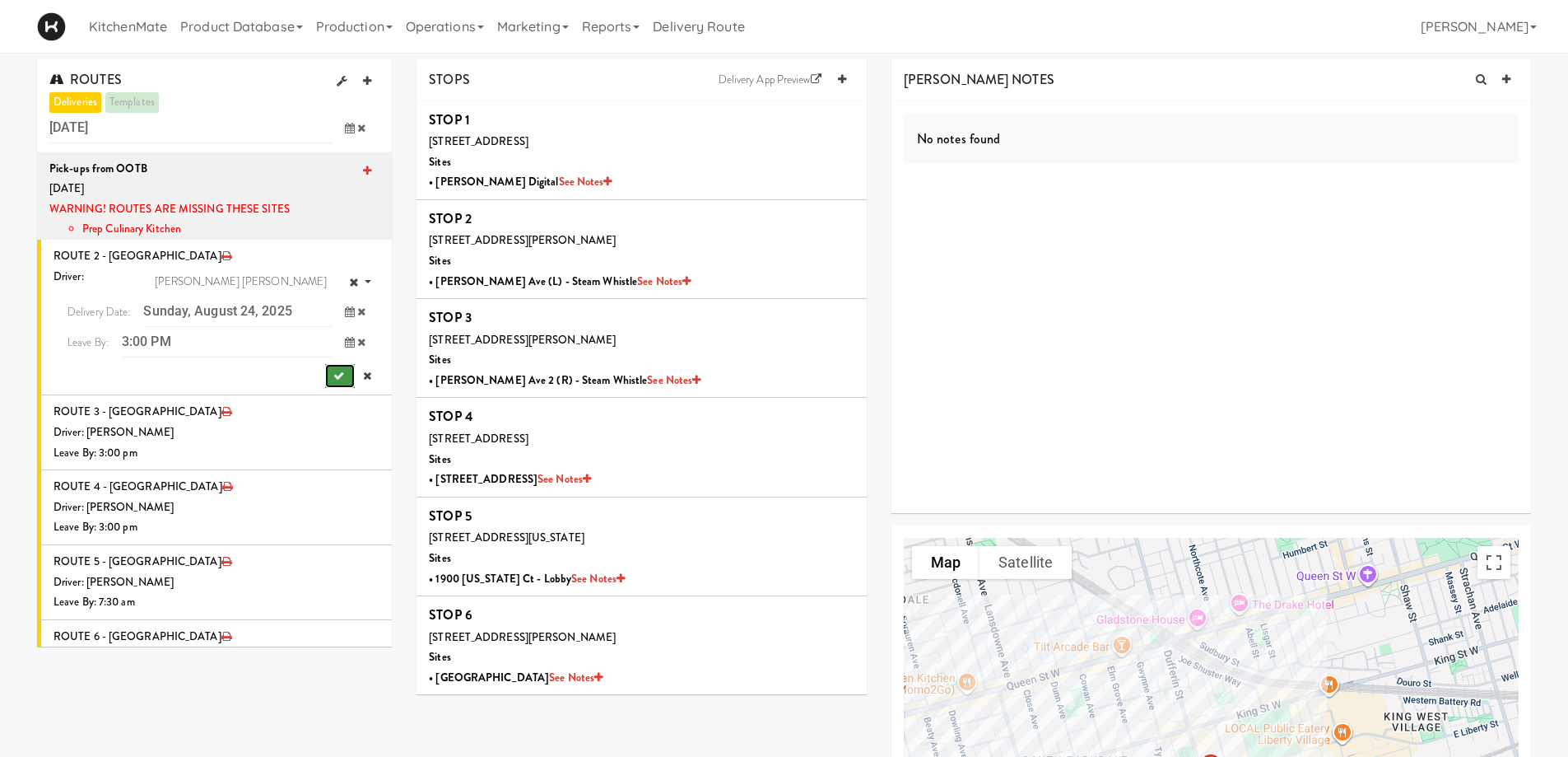
click at [329, 366] on button "submit" at bounding box center [340, 376] width 30 height 25
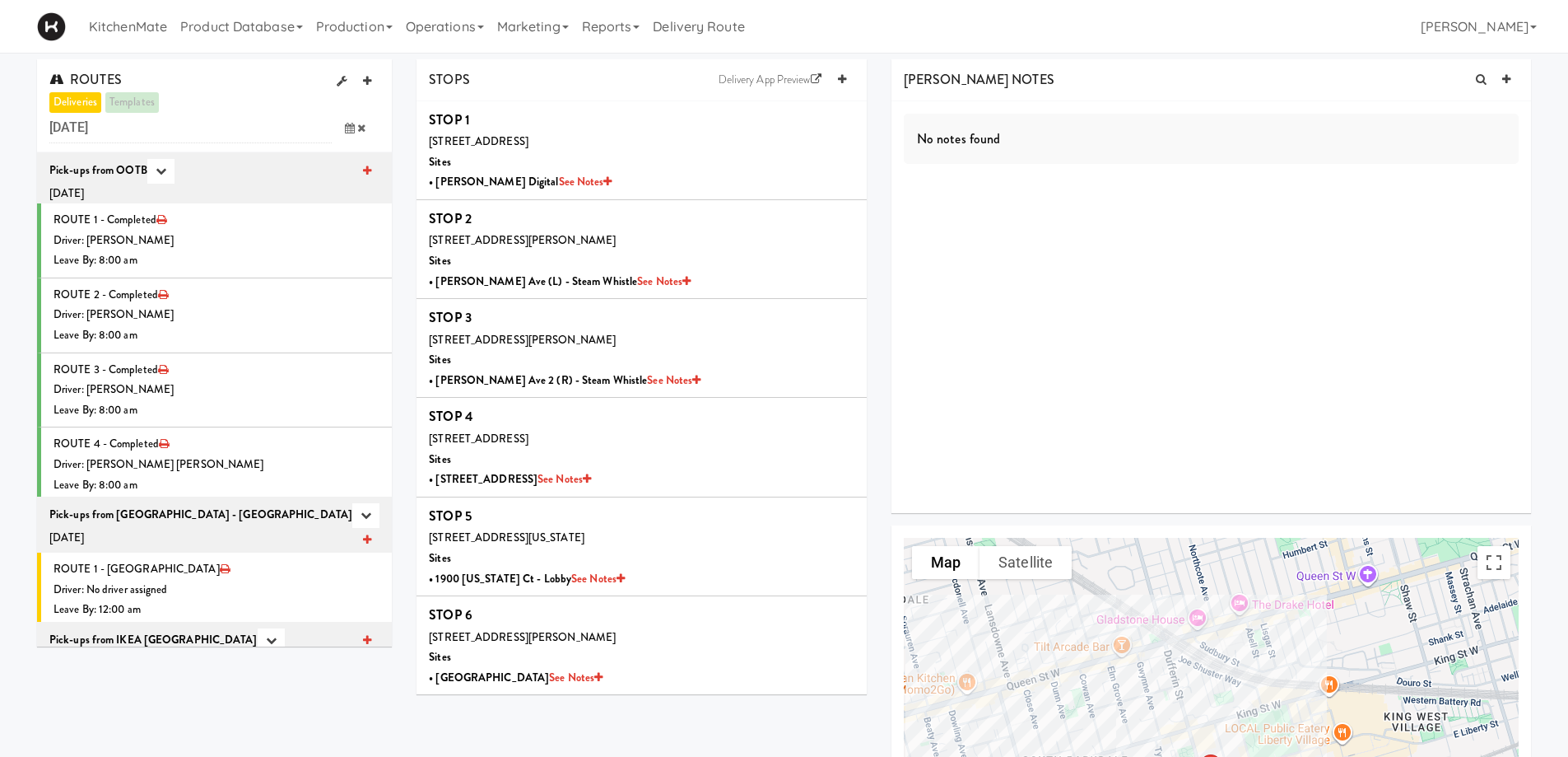
click at [349, 123] on icon at bounding box center [349, 128] width 10 height 11
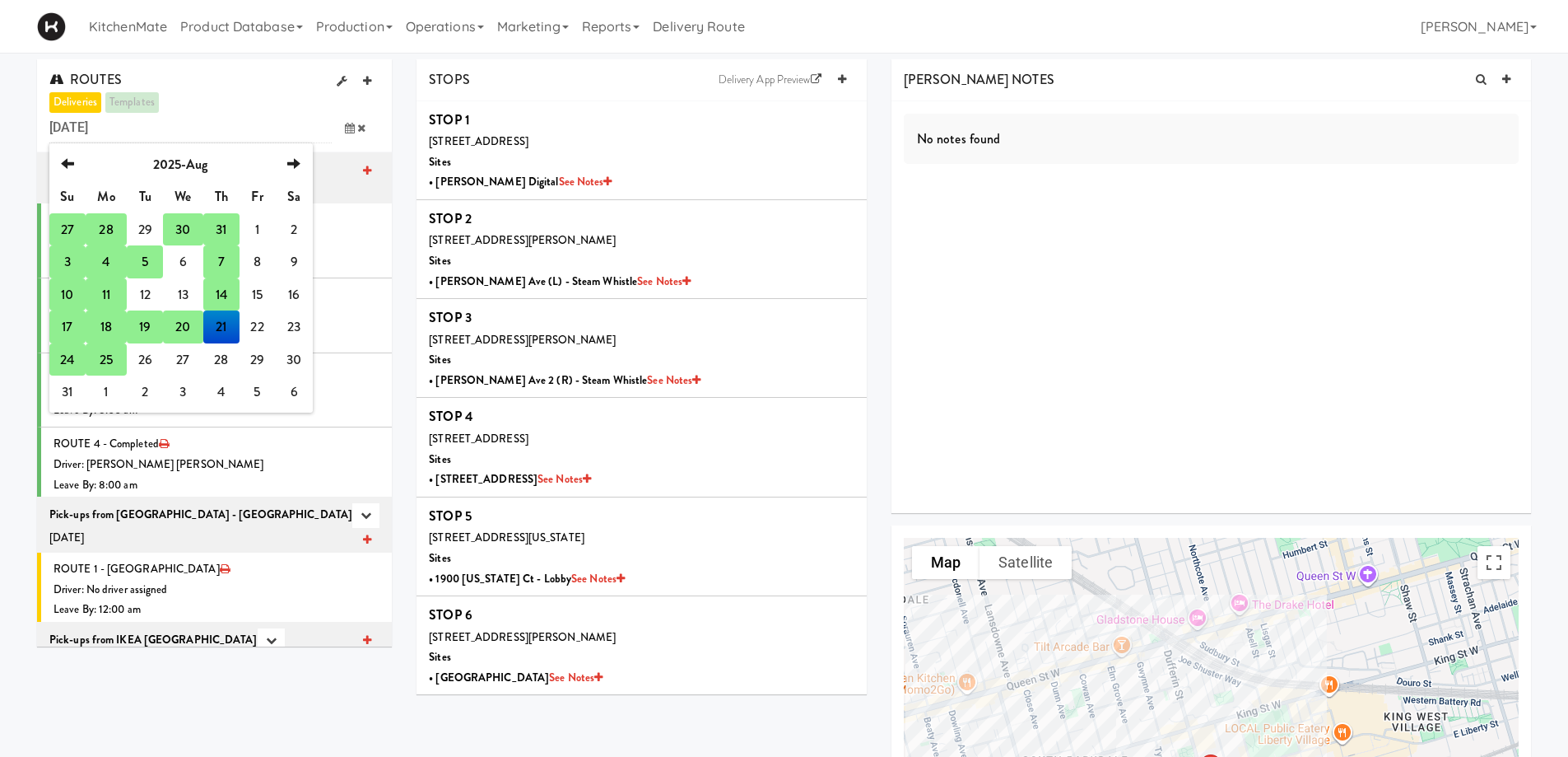
click at [100, 359] on td "25" at bounding box center [106, 359] width 41 height 32
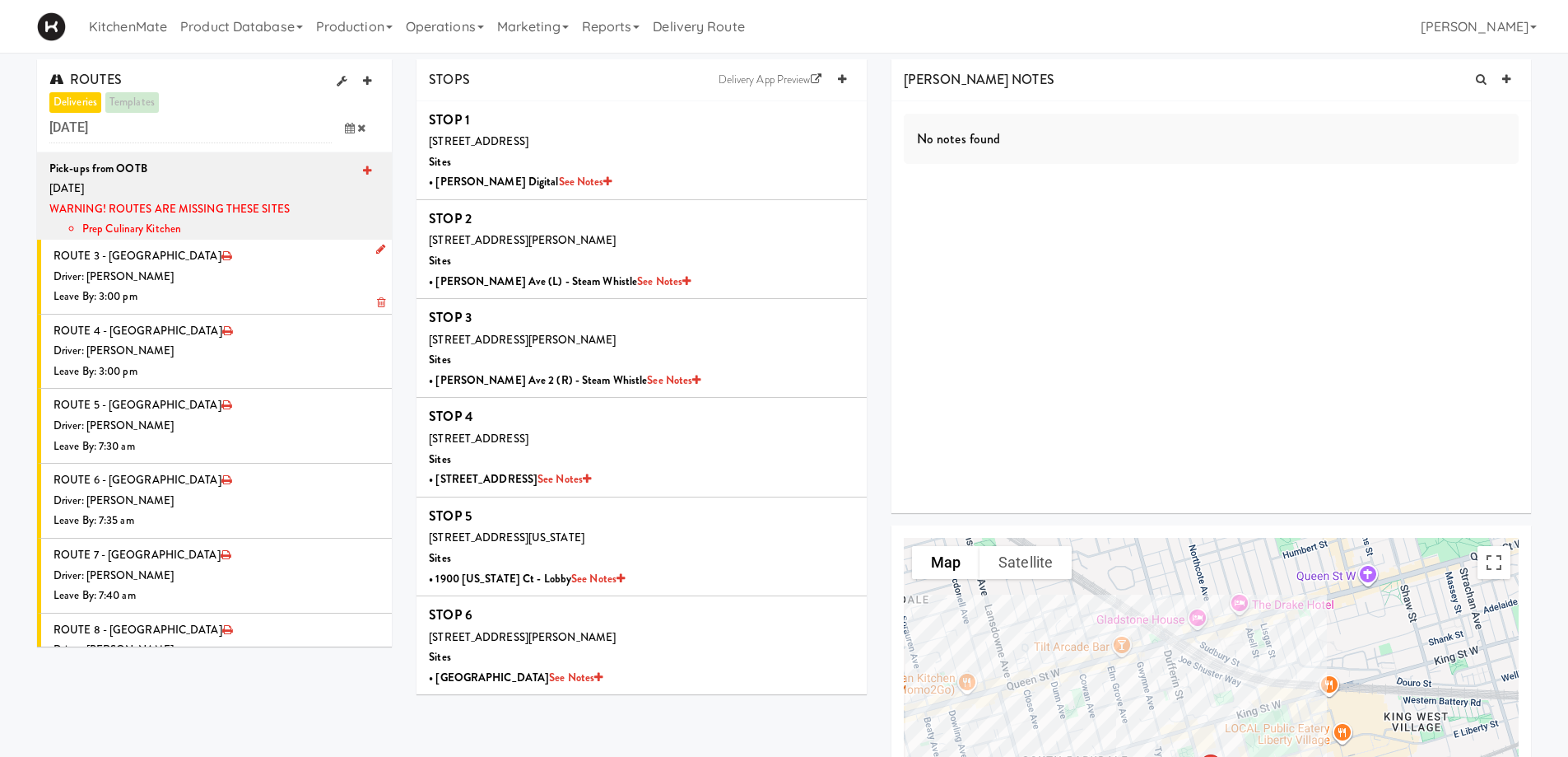
click at [376, 251] on icon at bounding box center [380, 249] width 9 height 11
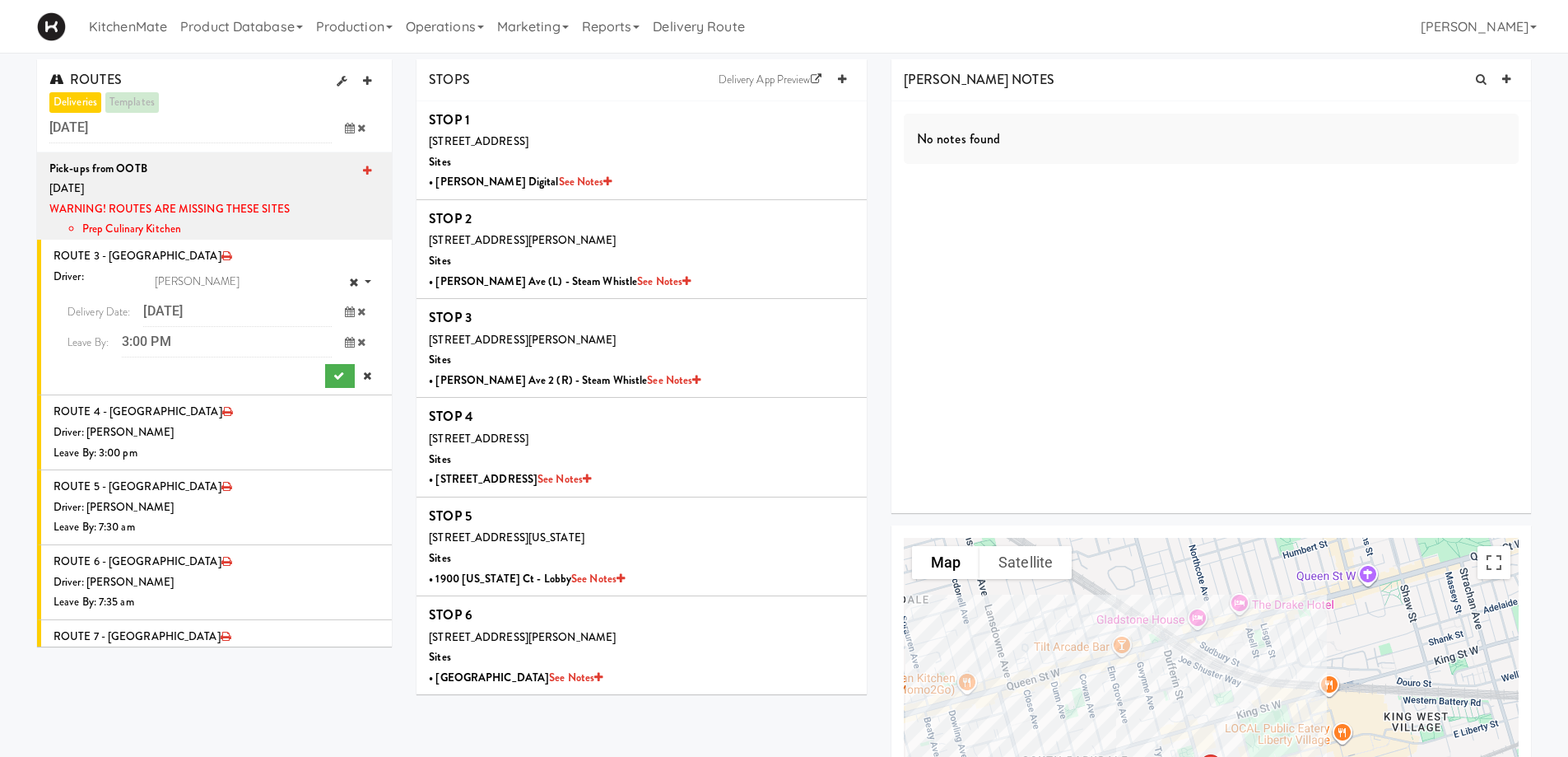
click at [345, 311] on icon at bounding box center [349, 311] width 10 height 11
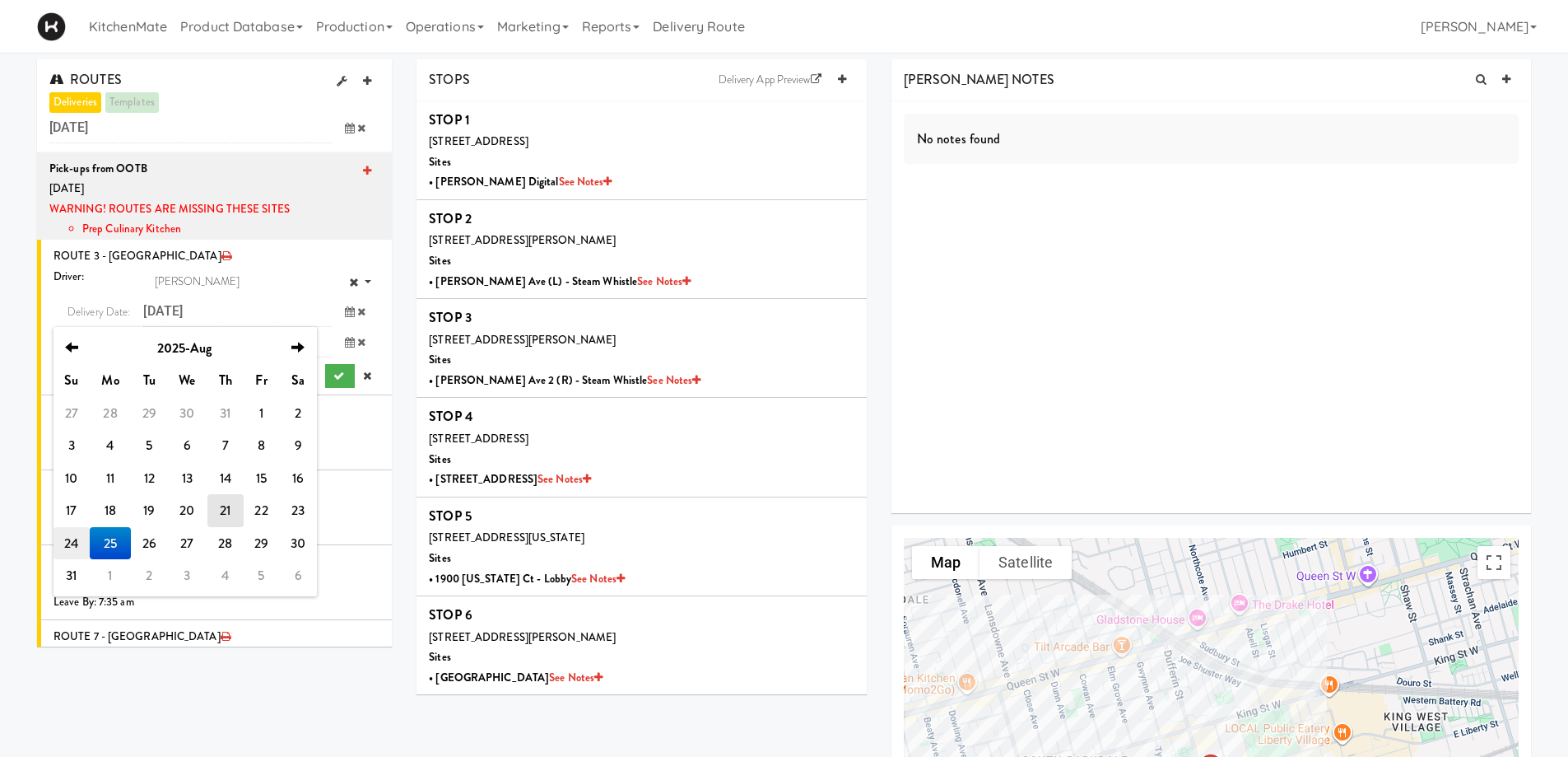
click at [68, 540] on td "24" at bounding box center [71, 542] width 36 height 32
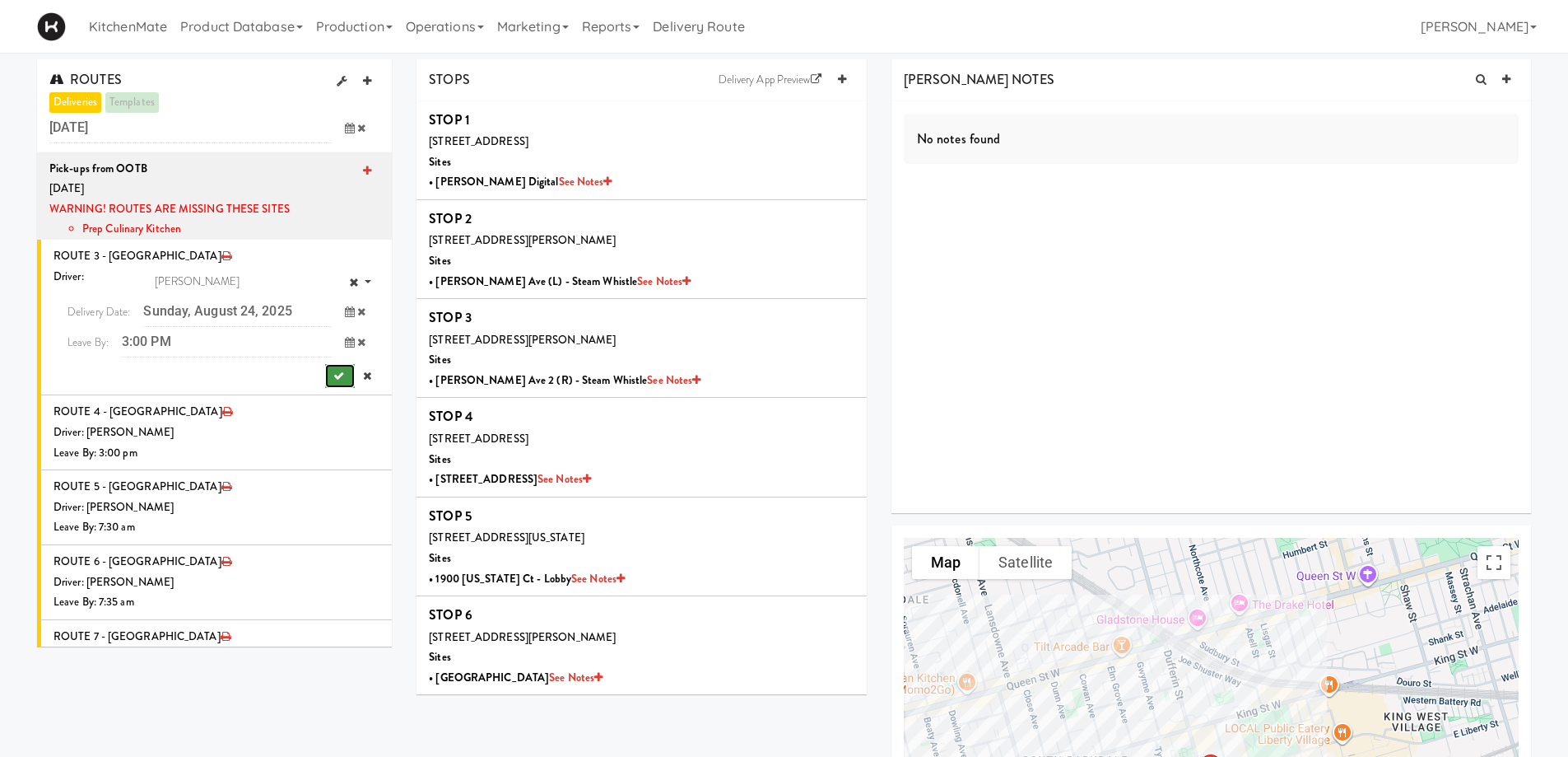
click at [334, 370] on icon "submit" at bounding box center [339, 375] width 11 height 11
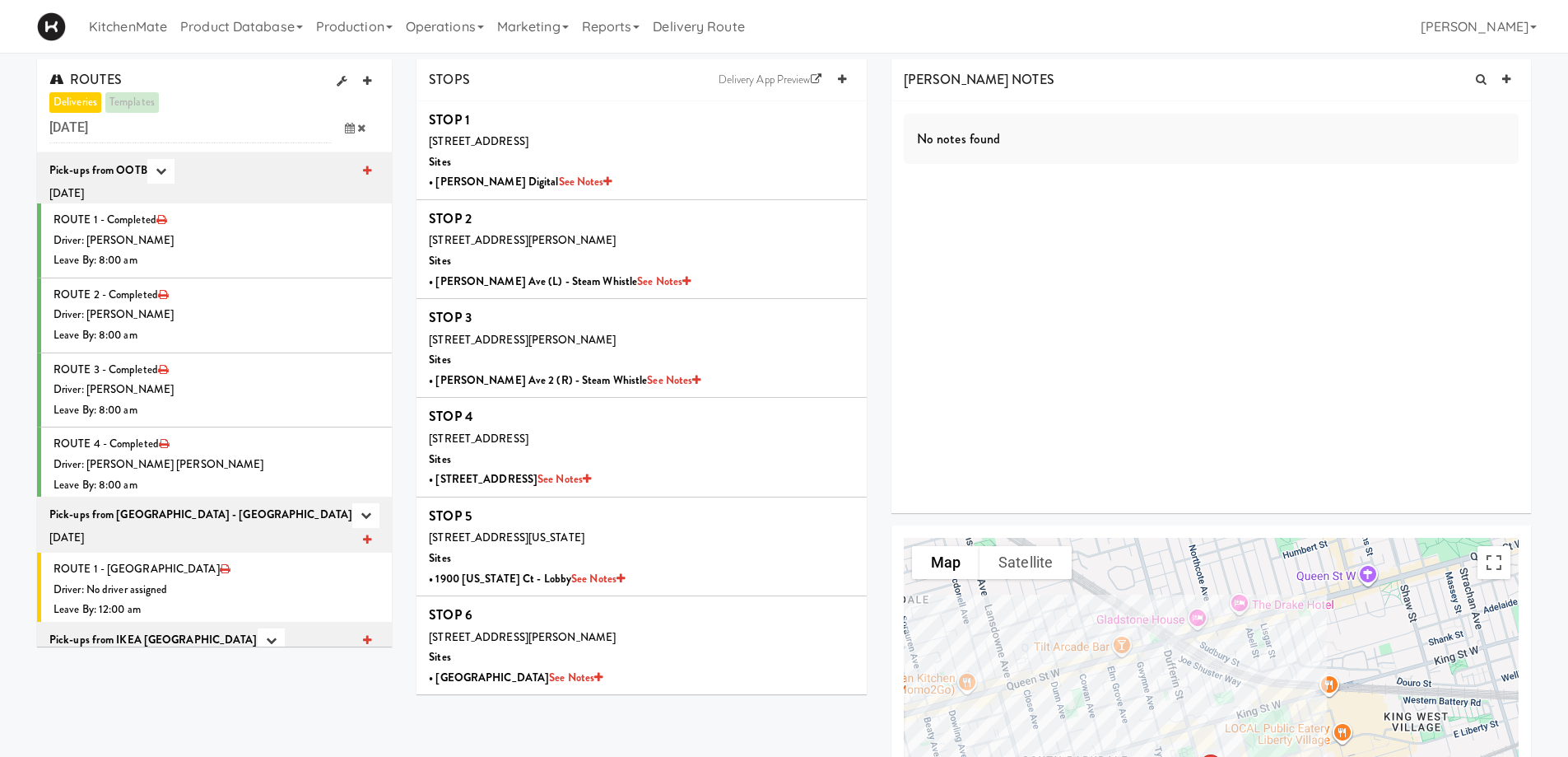
click at [348, 123] on icon at bounding box center [349, 128] width 10 height 11
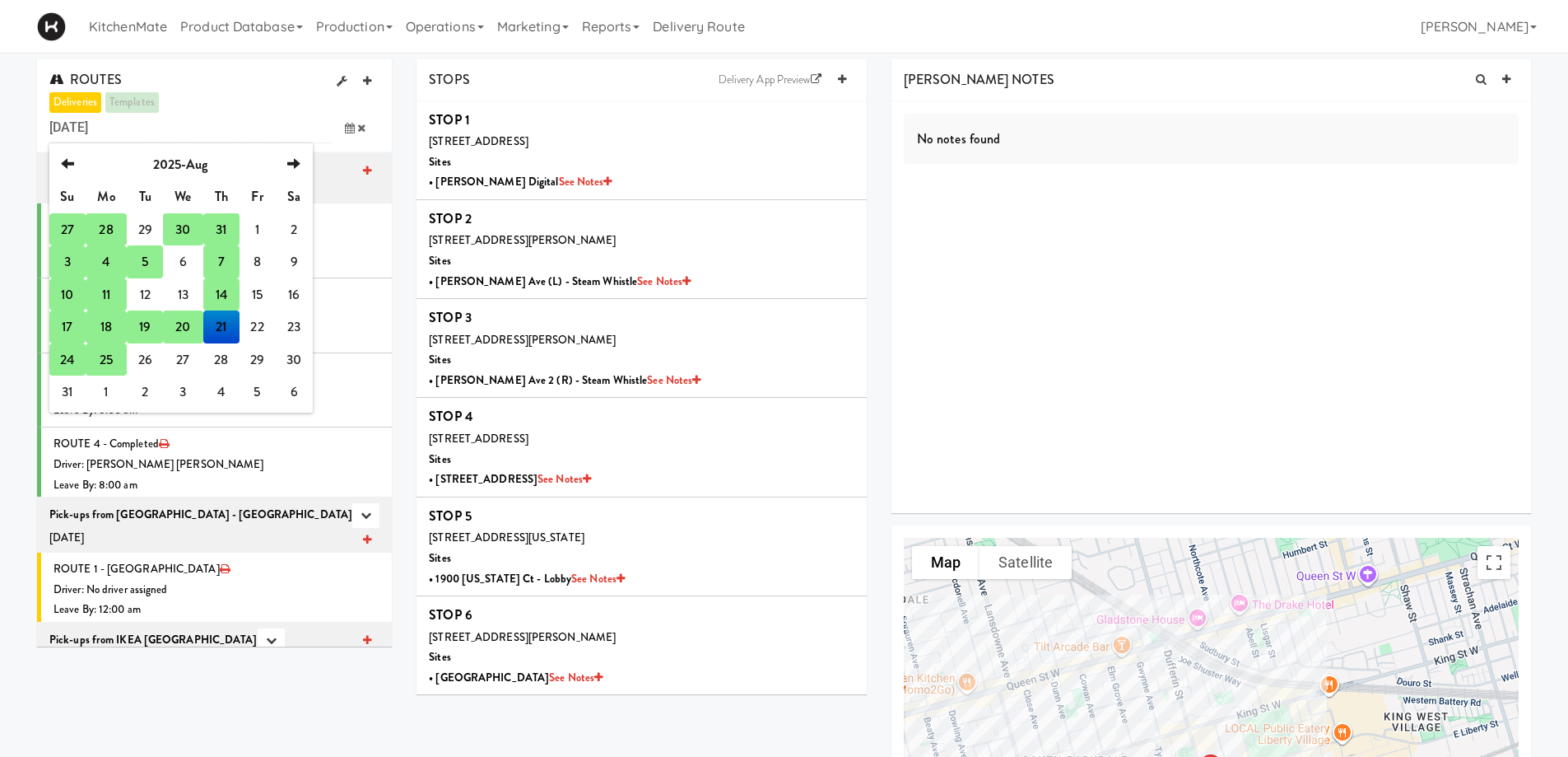
click at [105, 359] on td "25" at bounding box center [106, 359] width 41 height 32
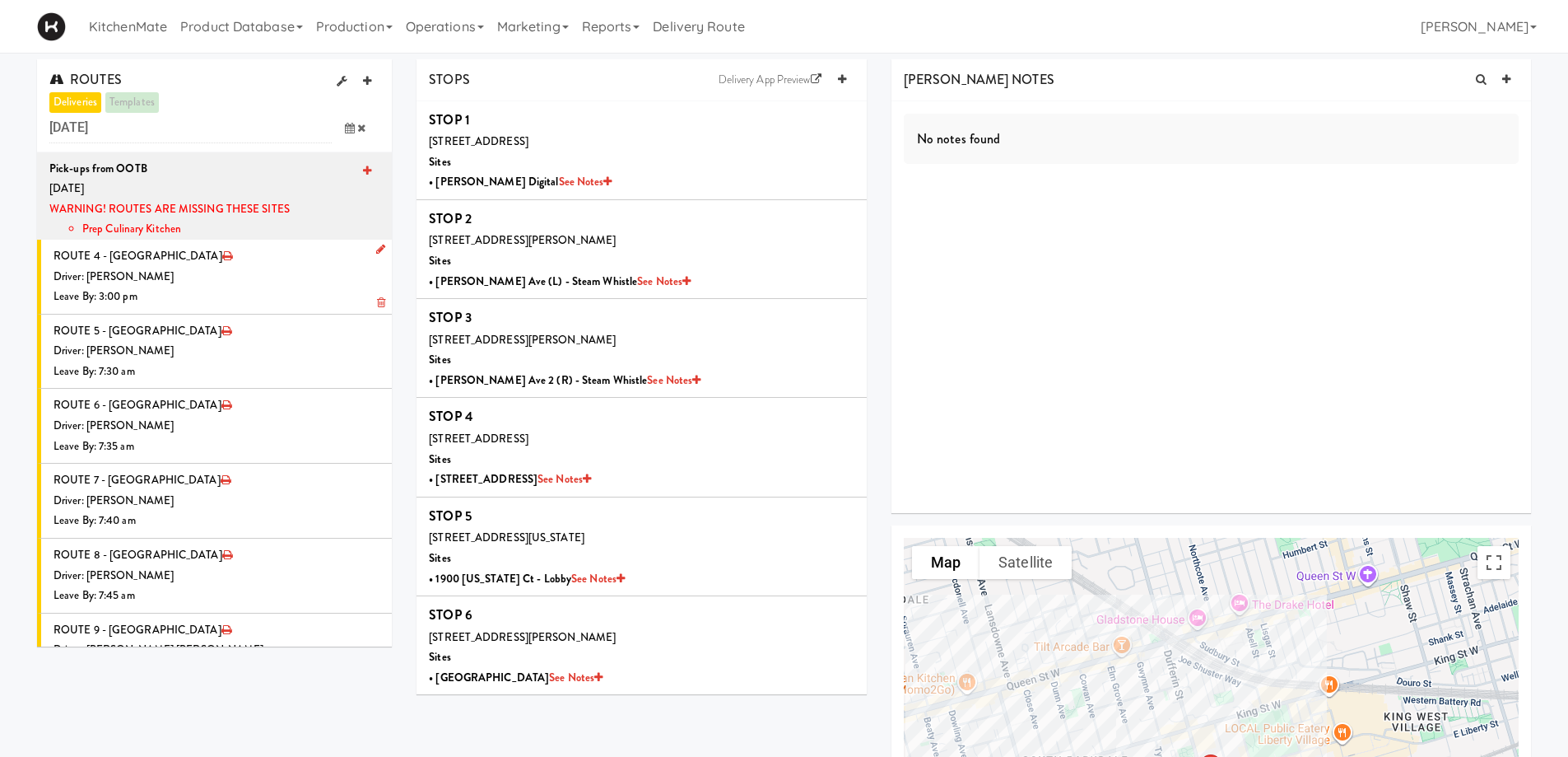
click at [376, 248] on icon at bounding box center [380, 249] width 9 height 11
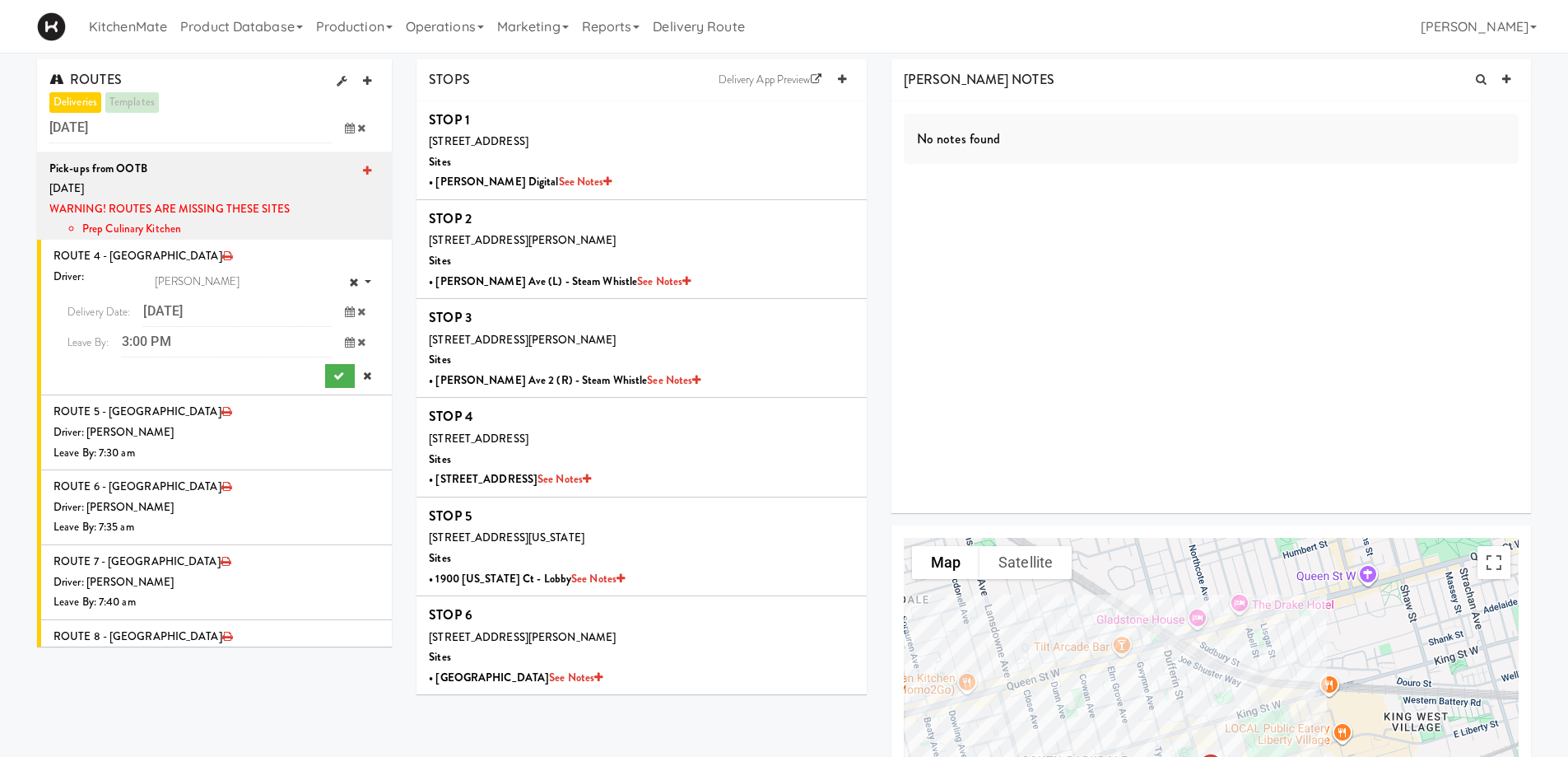
click at [345, 307] on icon at bounding box center [349, 311] width 10 height 11
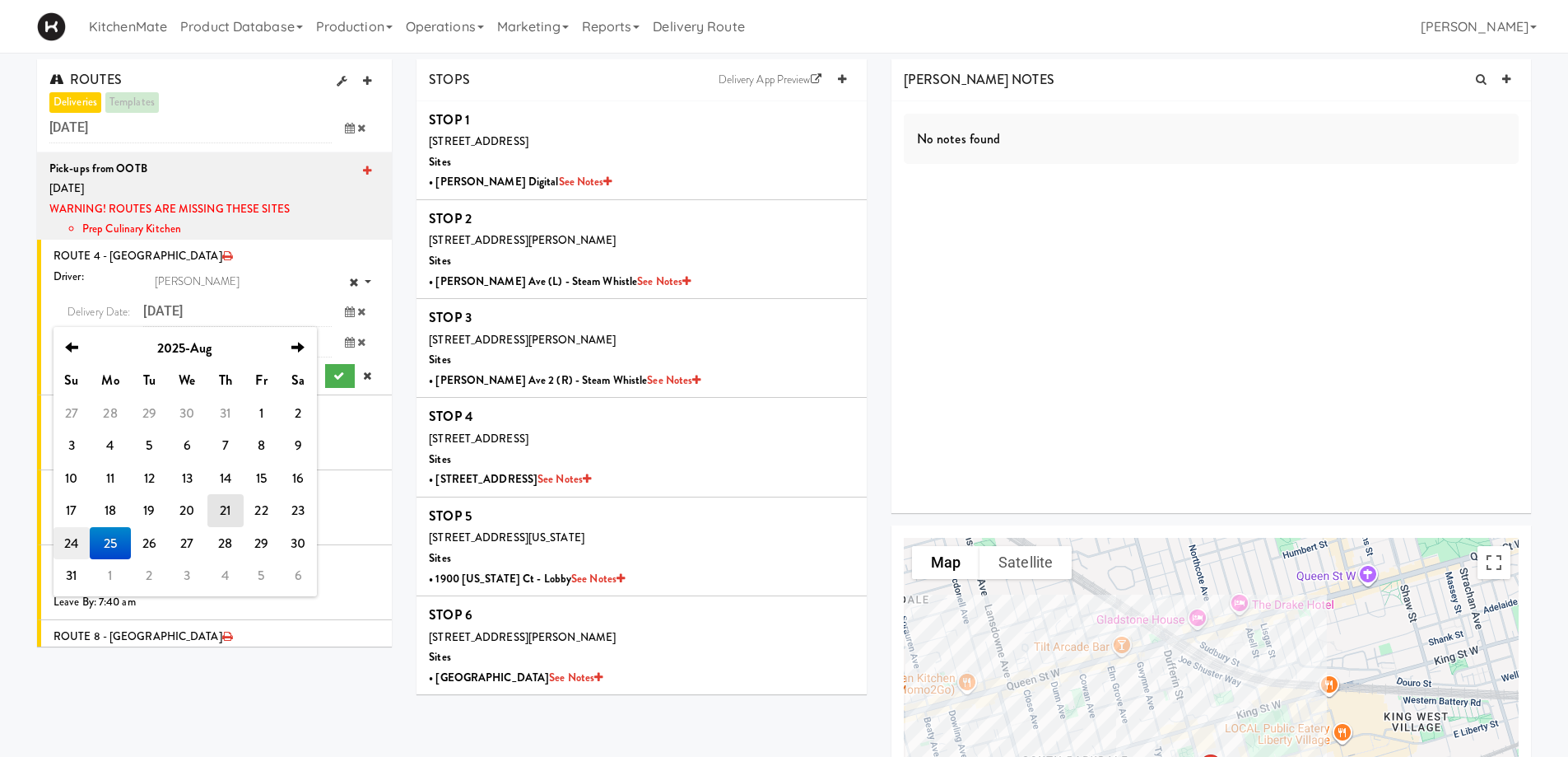
click at [76, 539] on td "24" at bounding box center [71, 542] width 36 height 32
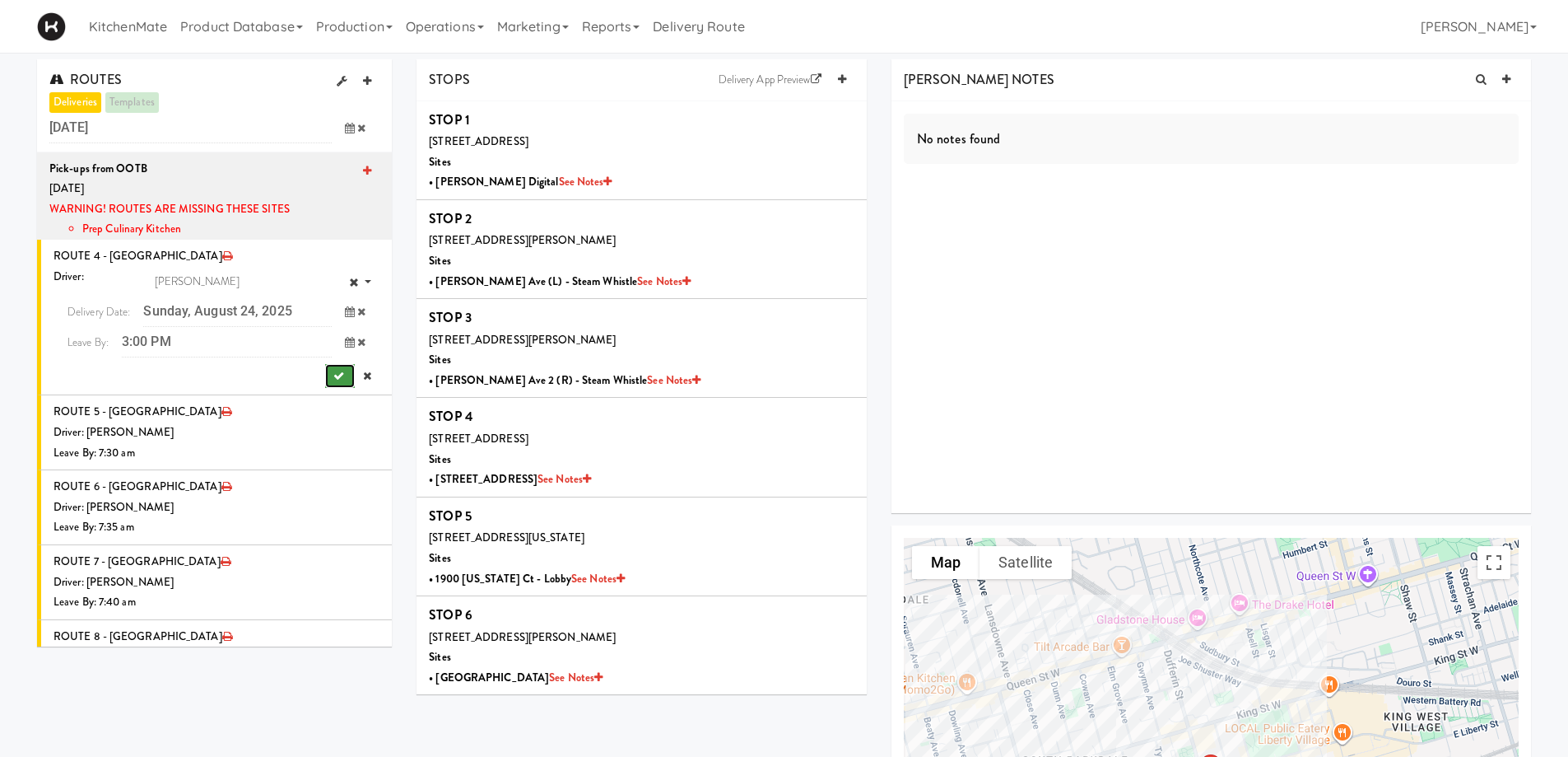
click at [334, 370] on icon "submit" at bounding box center [339, 375] width 11 height 11
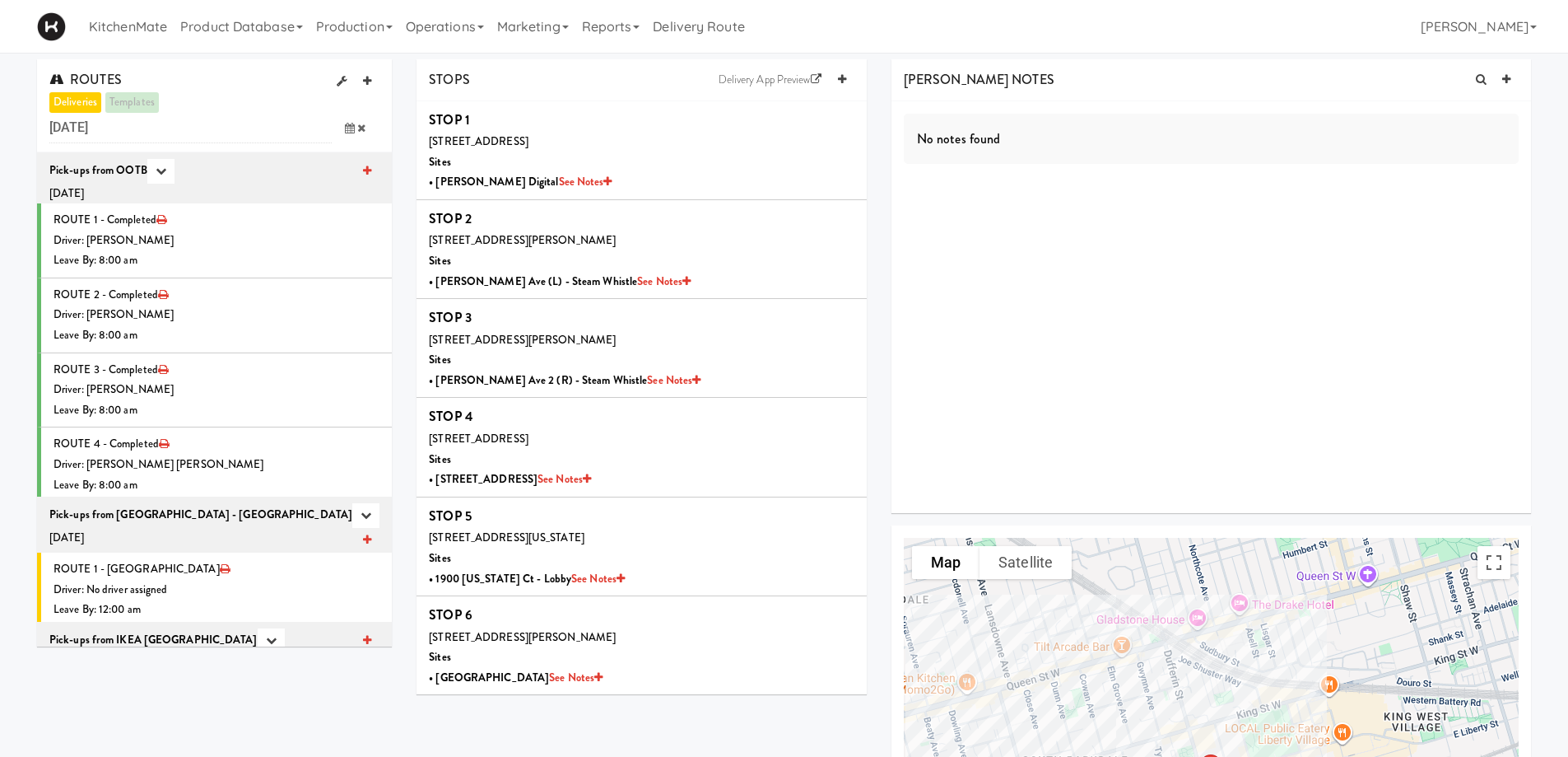
click at [345, 130] on icon at bounding box center [349, 128] width 10 height 11
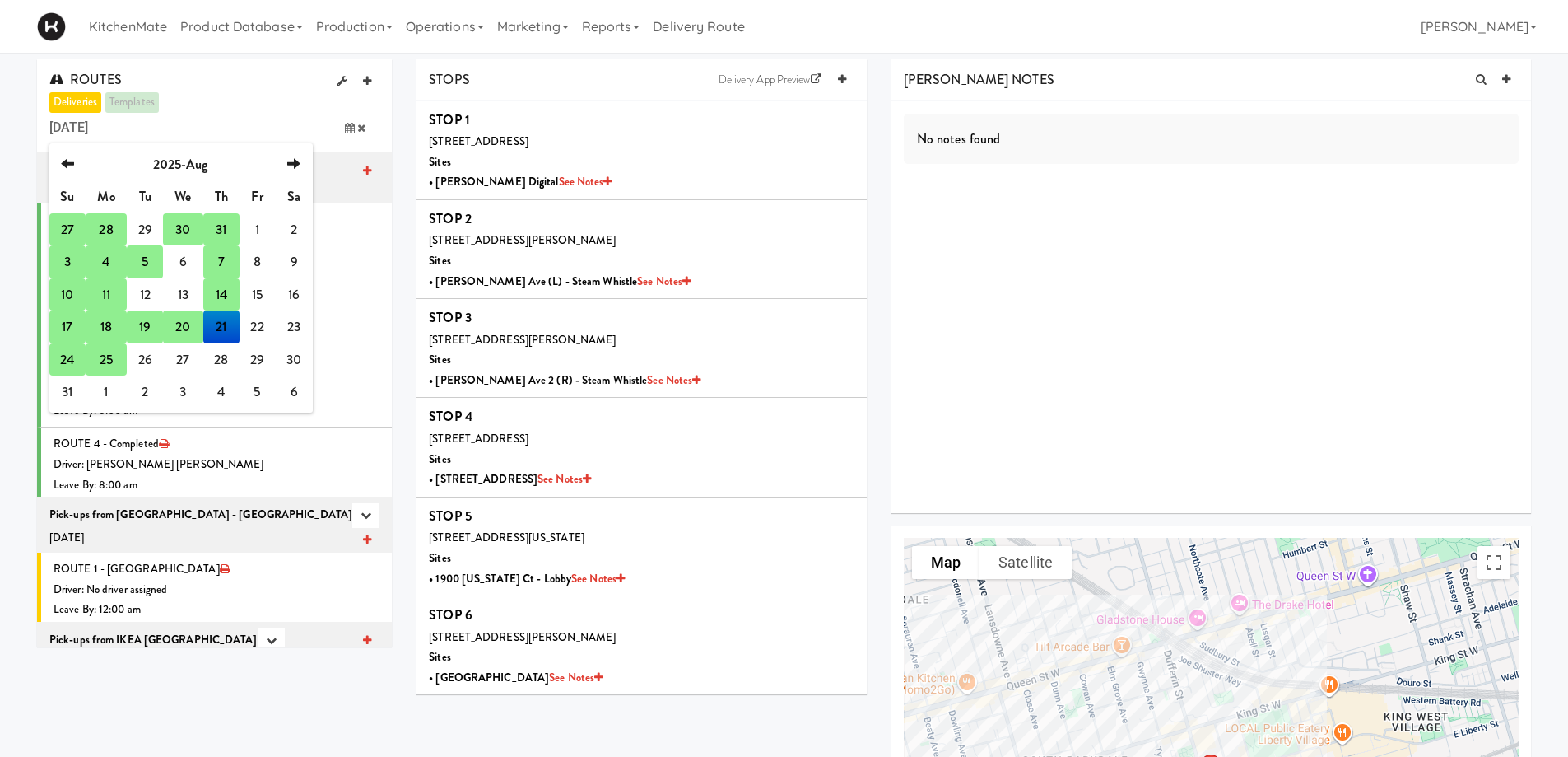
click at [103, 357] on td "25" at bounding box center [106, 359] width 41 height 32
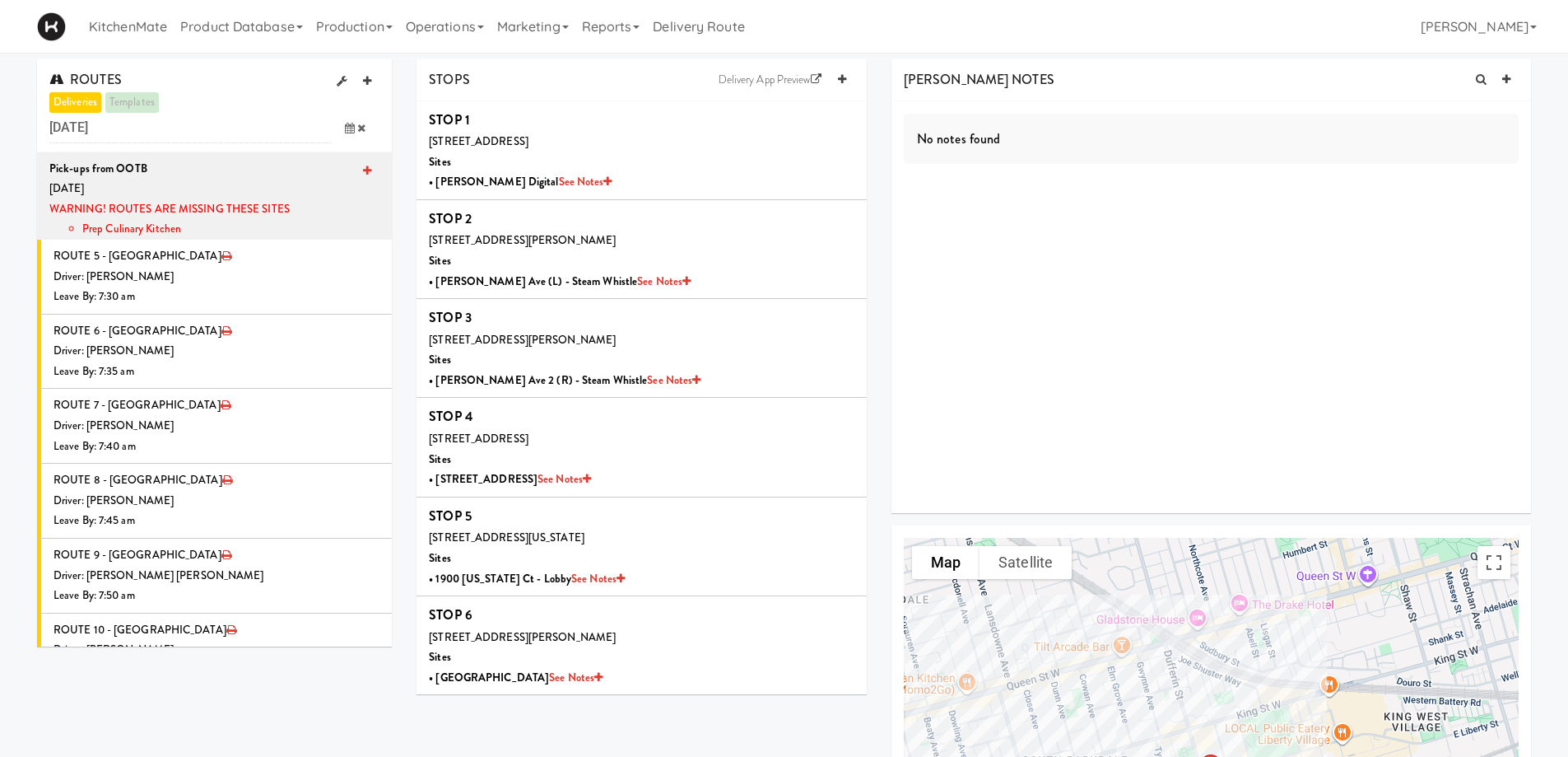
click at [340, 127] on span at bounding box center [355, 128] width 48 height 31
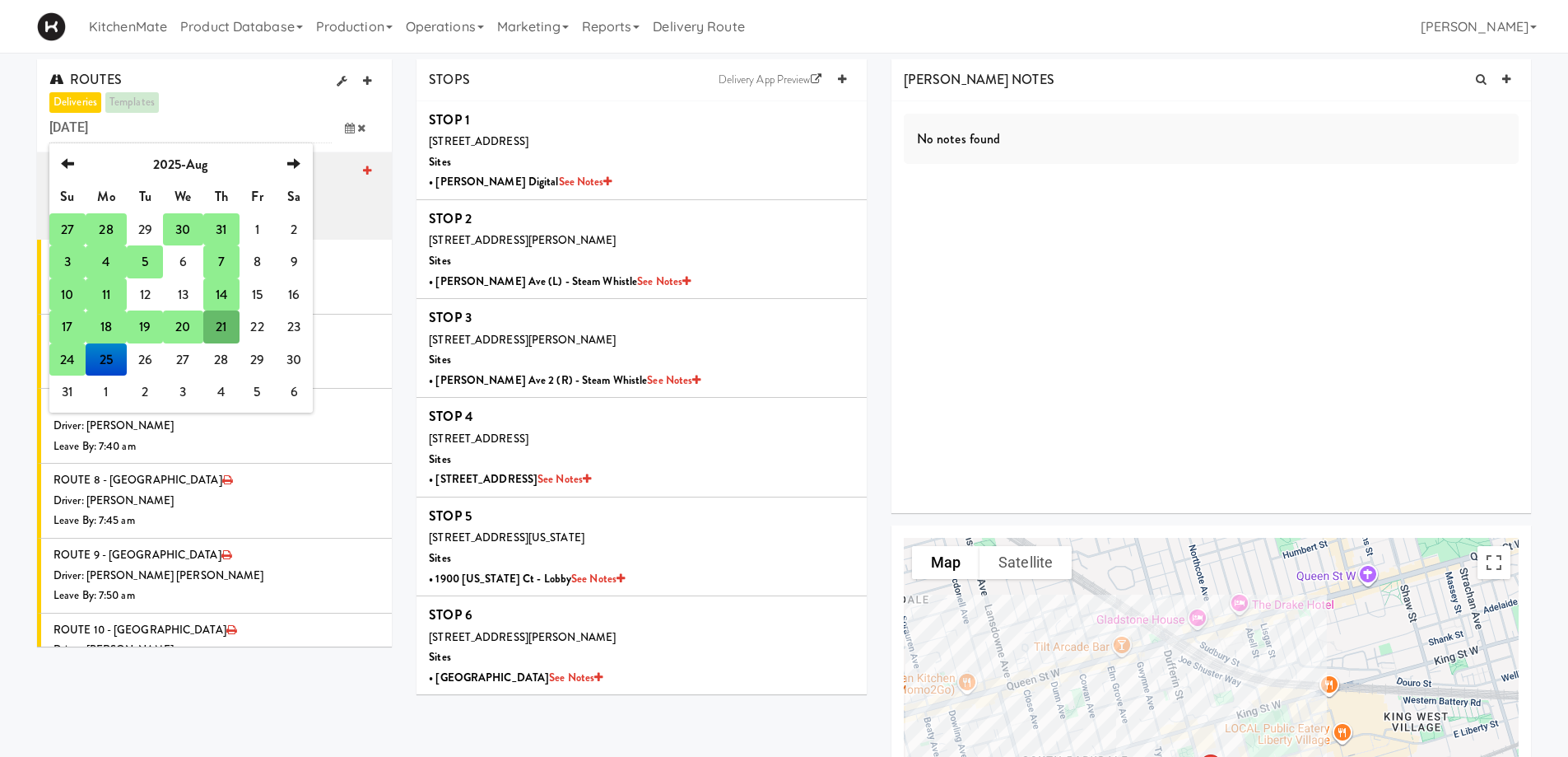
click at [69, 356] on td "24" at bounding box center [67, 359] width 36 height 32
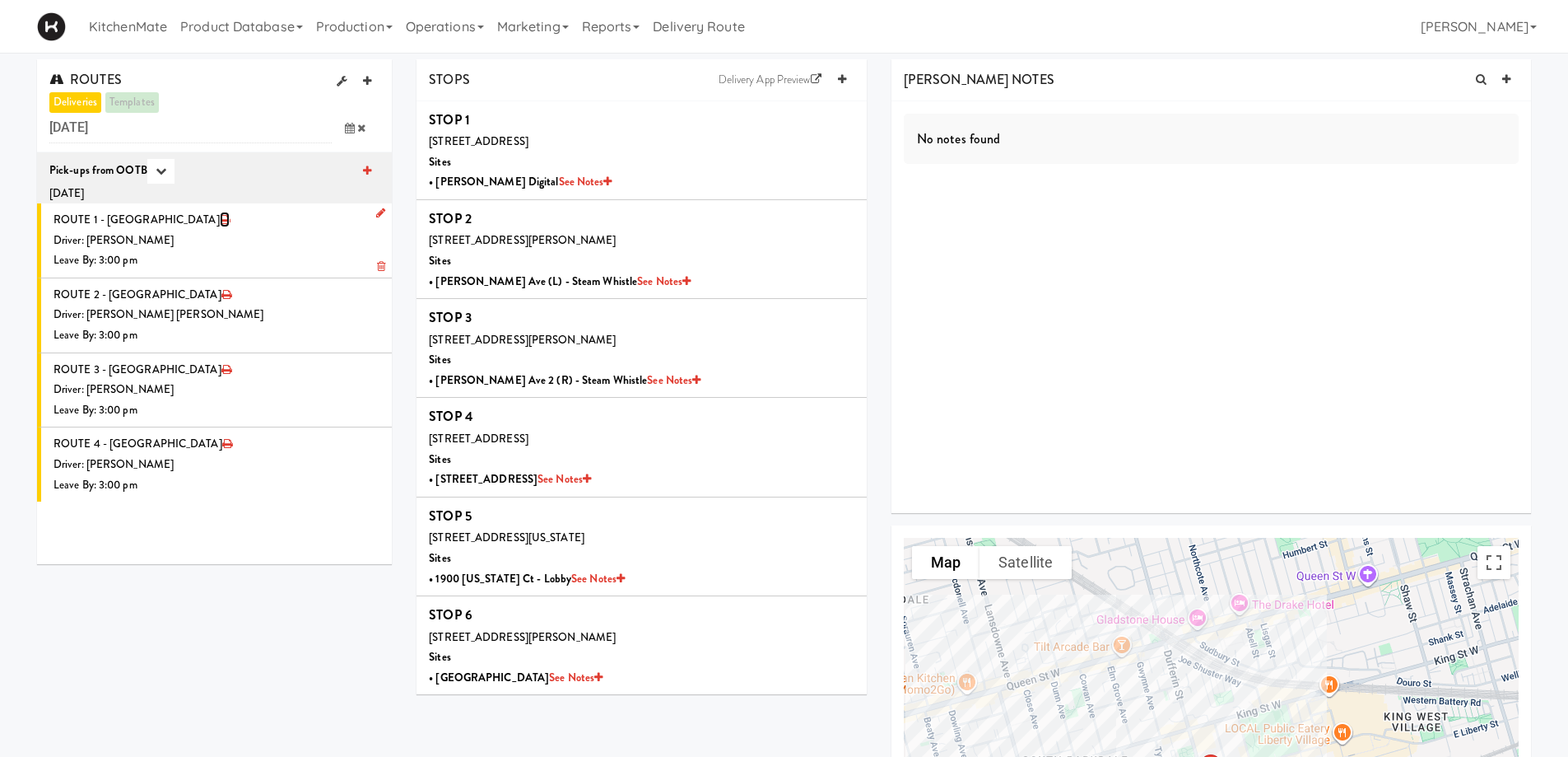
click at [220, 218] on icon at bounding box center [224, 219] width 10 height 11
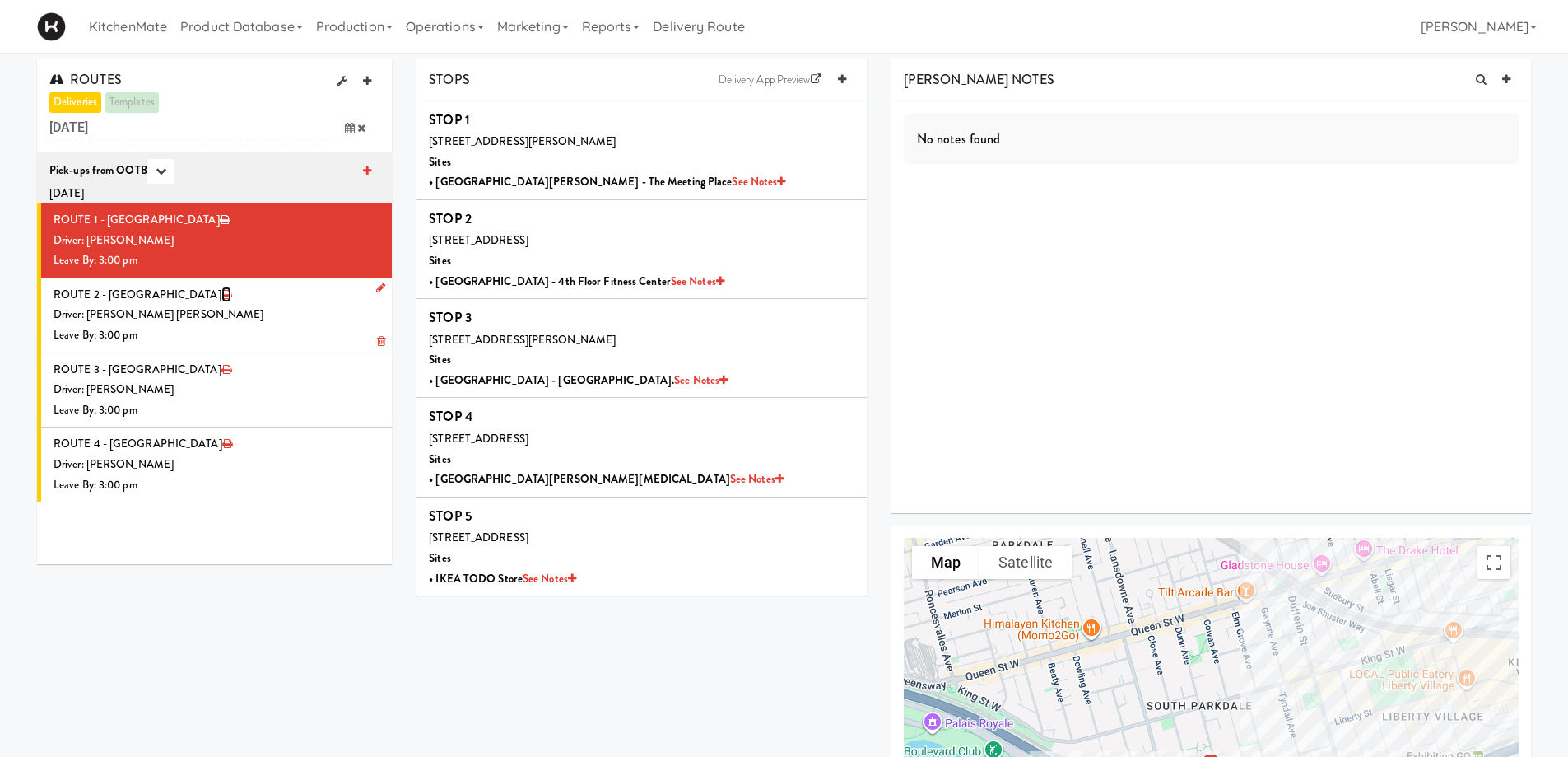
click at [221, 294] on icon at bounding box center [226, 294] width 10 height 11
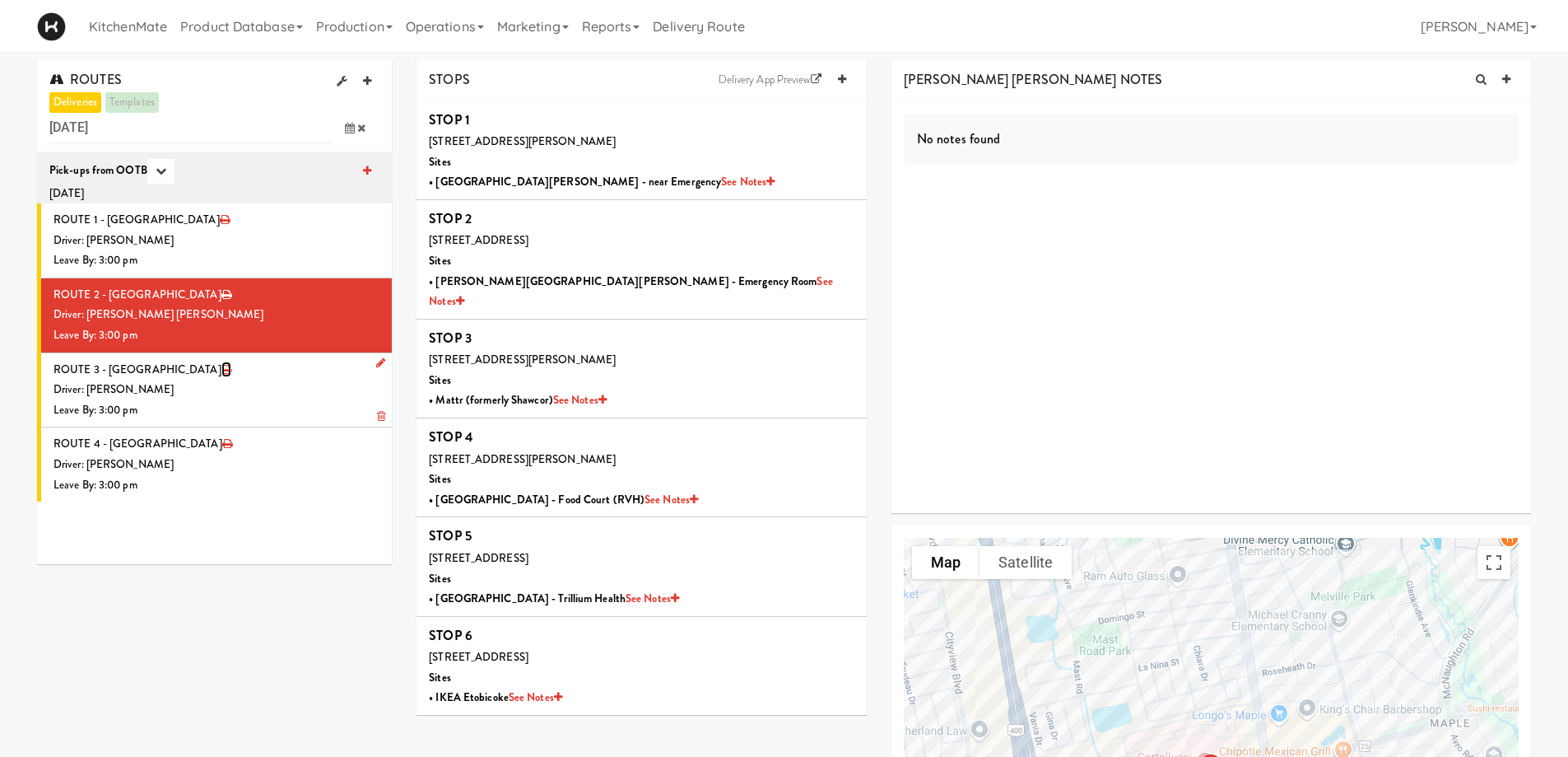
click at [221, 369] on icon at bounding box center [226, 369] width 10 height 11
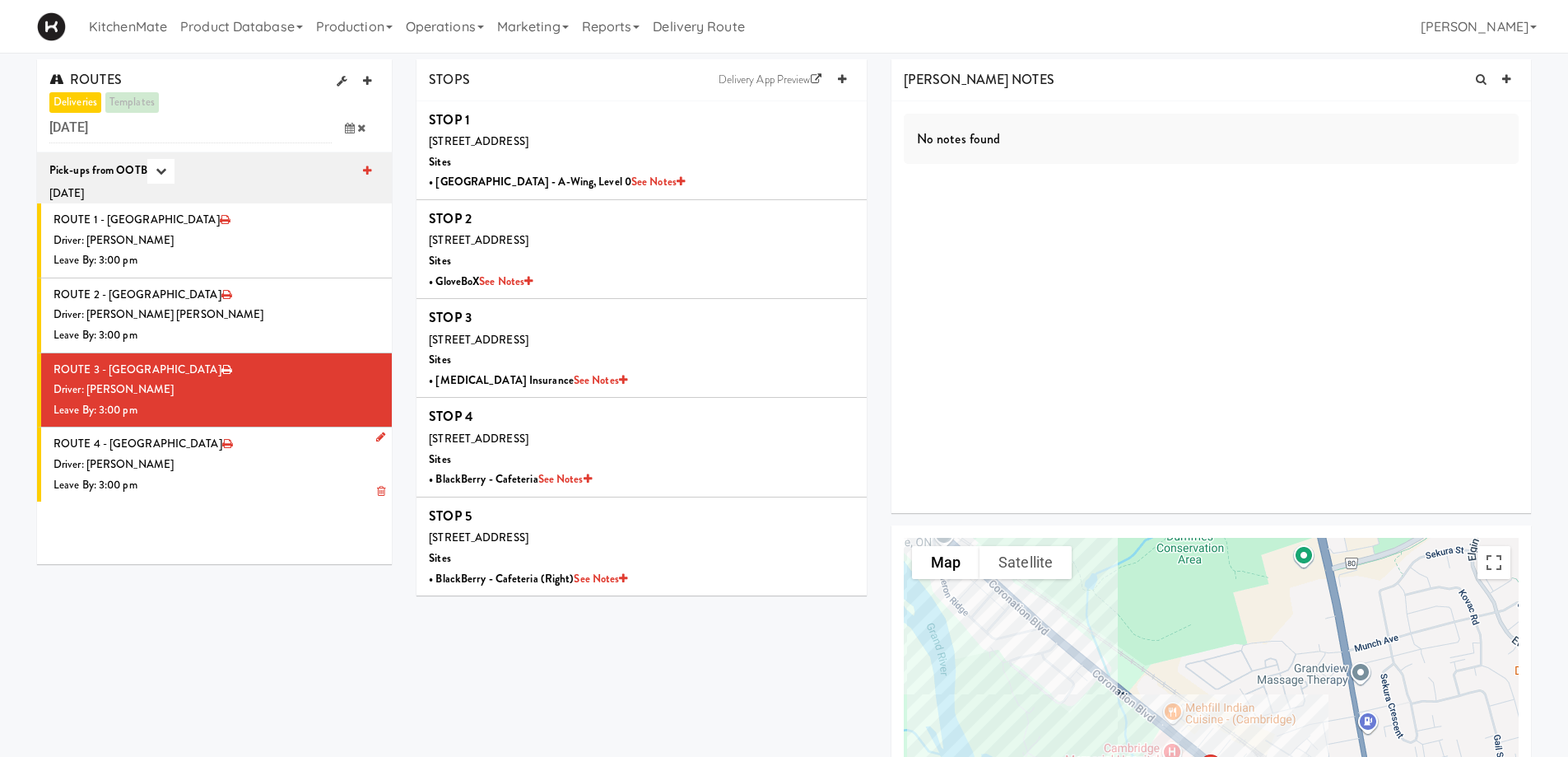
click at [229, 458] on div "Driver: [PERSON_NAME]" at bounding box center [216, 465] width 326 height 21
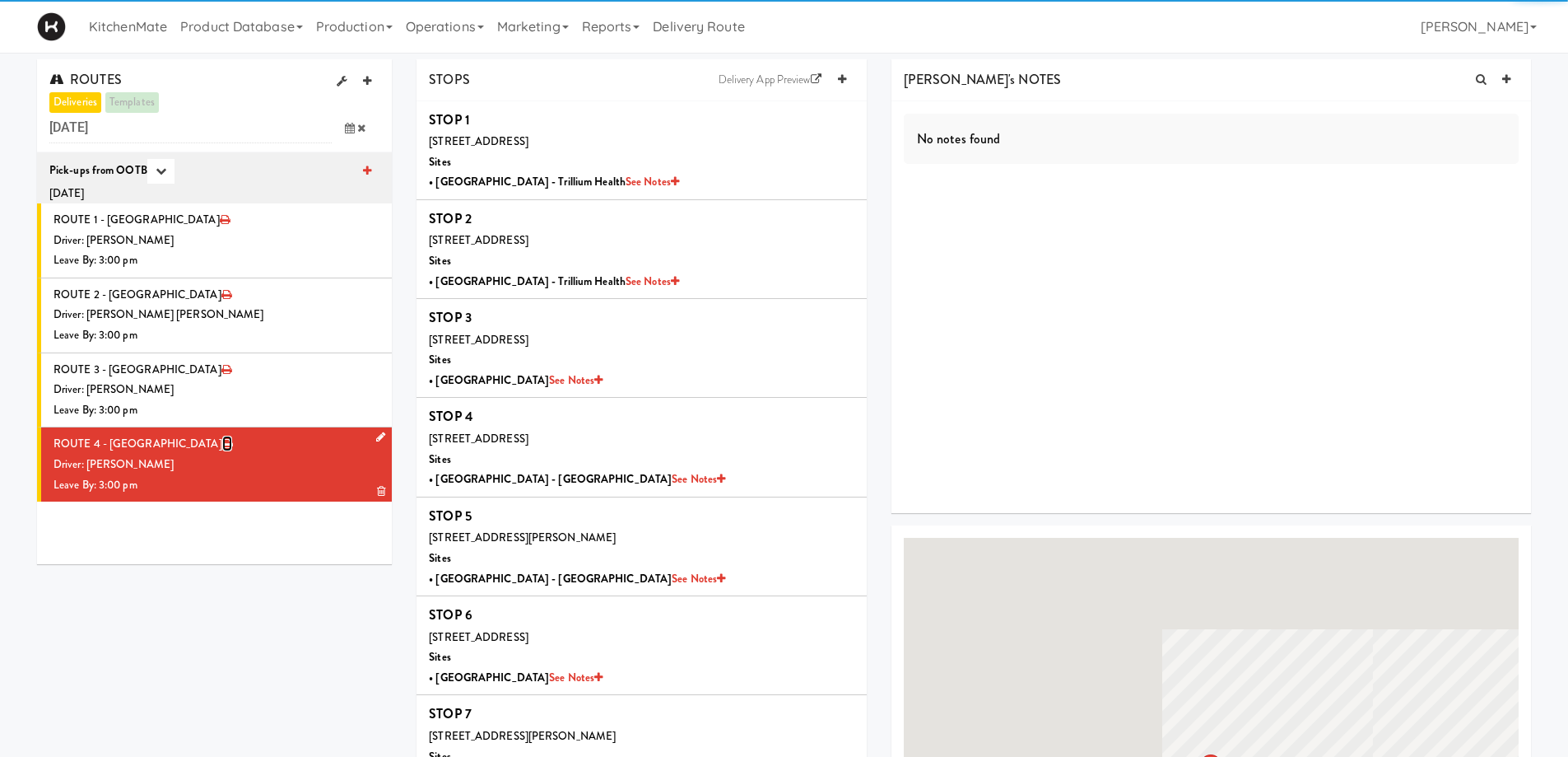
click at [222, 444] on icon at bounding box center [227, 443] width 10 height 11
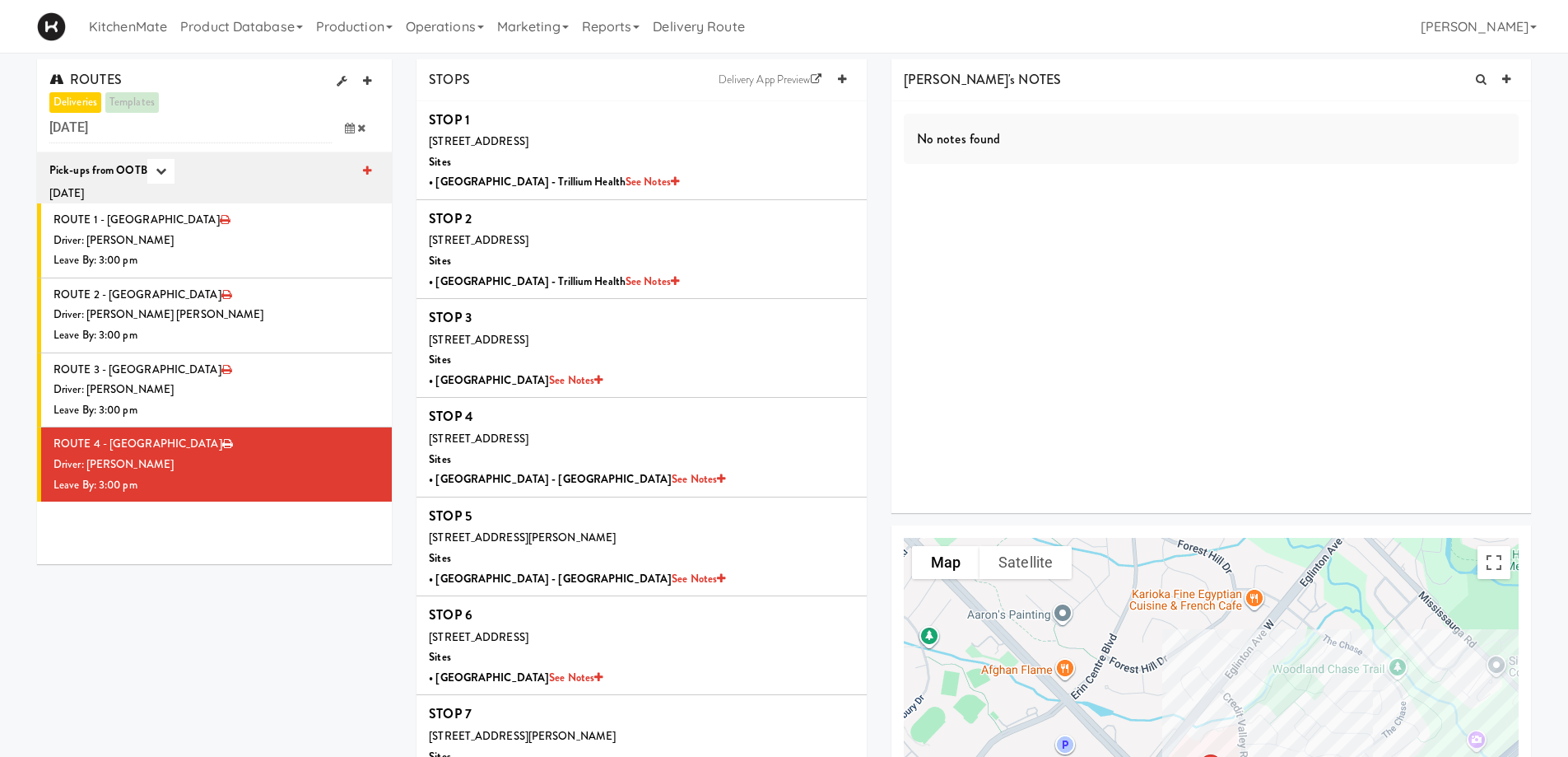
click at [348, 128] on icon at bounding box center [349, 128] width 10 height 11
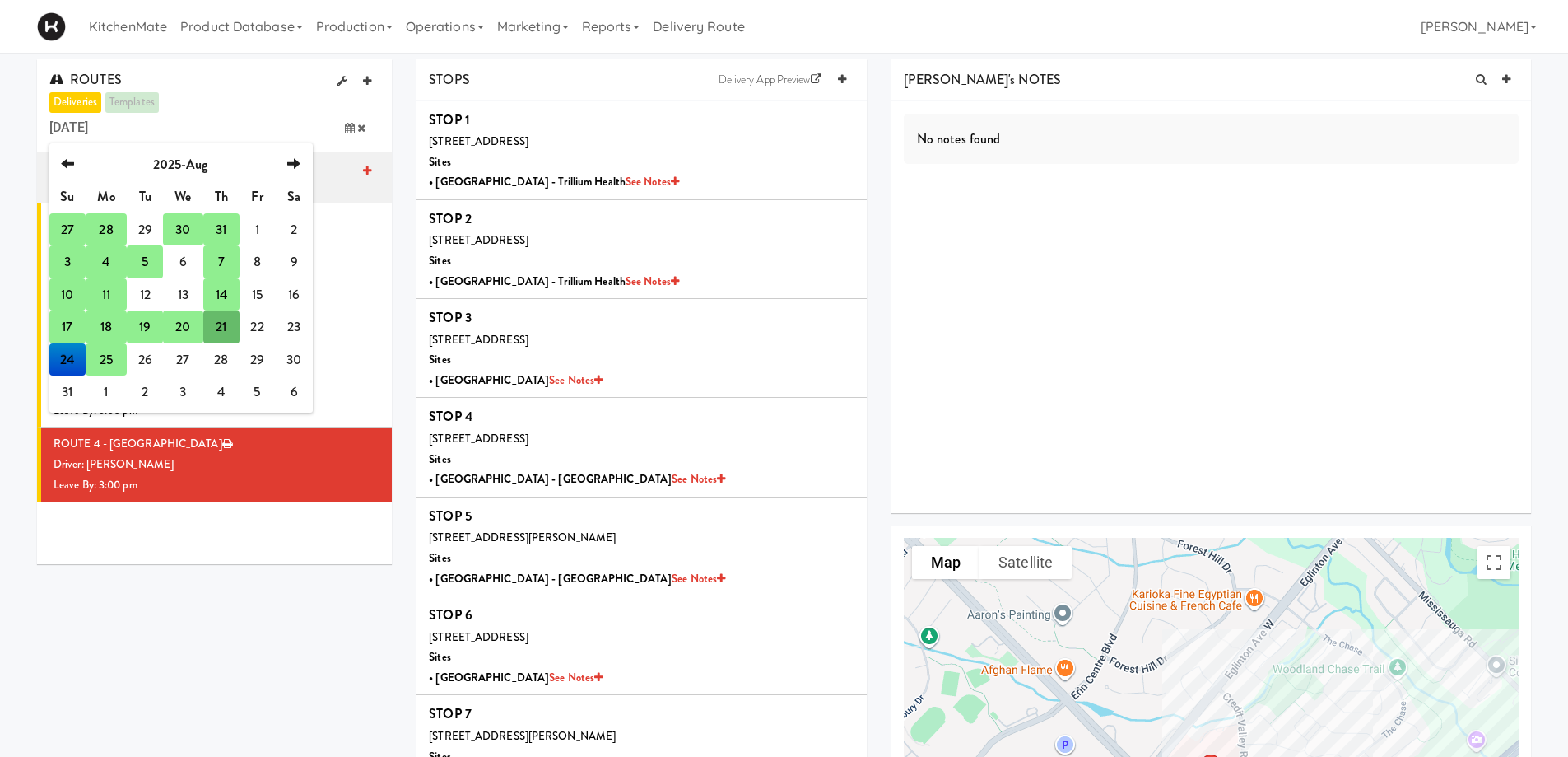
click at [108, 359] on td "25" at bounding box center [106, 359] width 41 height 32
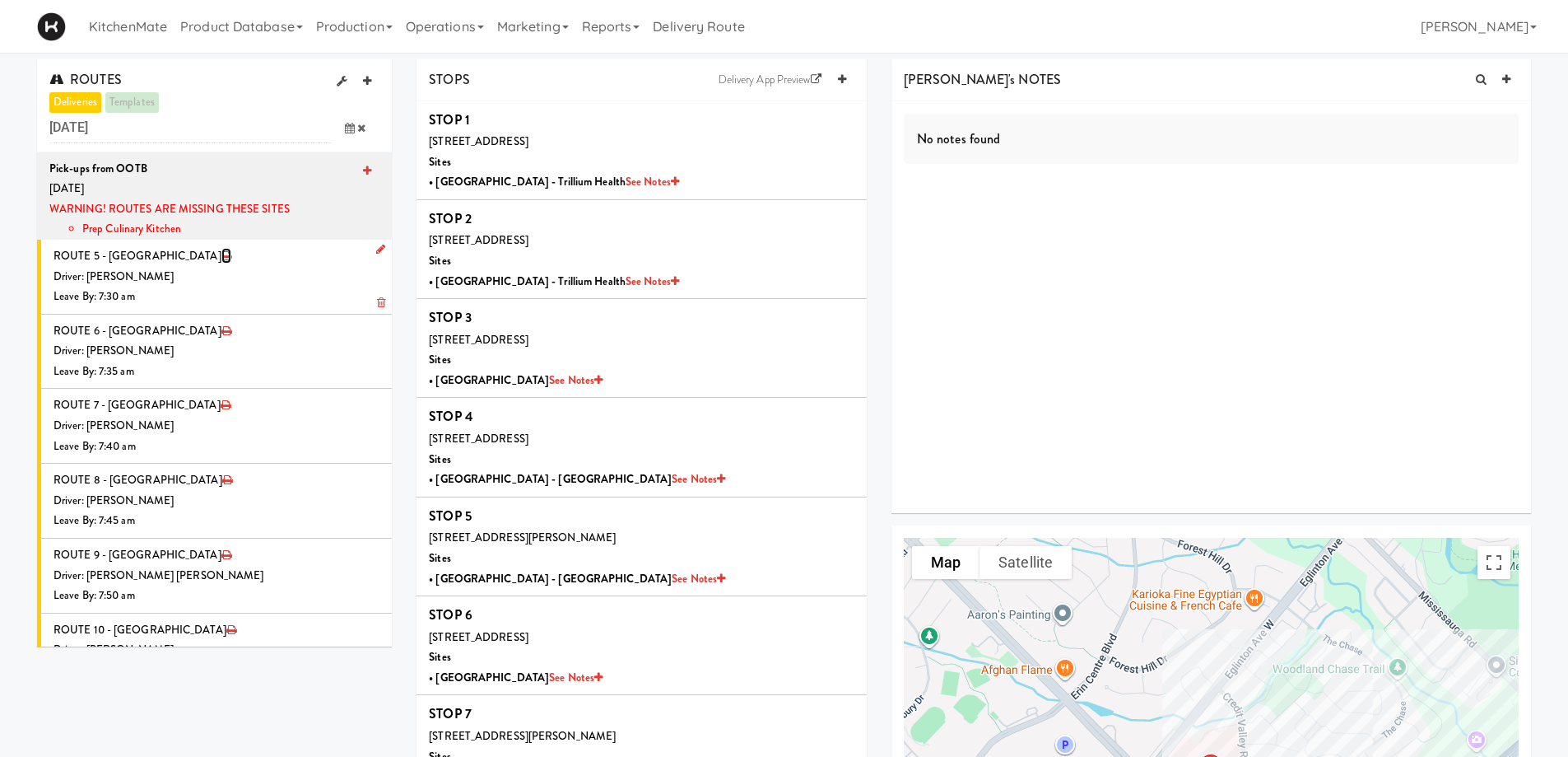
click at [221, 251] on icon at bounding box center [226, 255] width 10 height 11
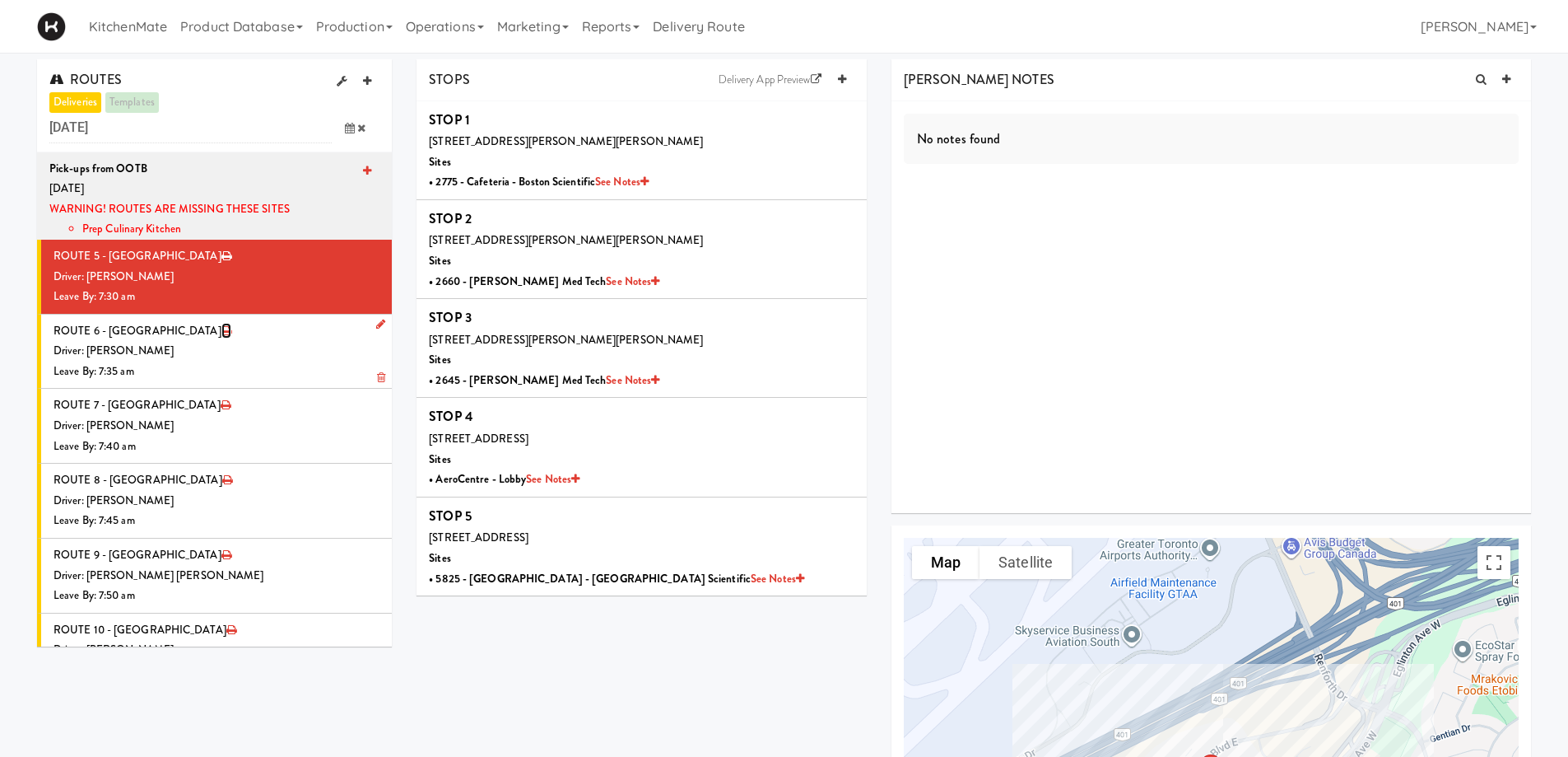
click at [221, 330] on icon at bounding box center [226, 330] width 10 height 11
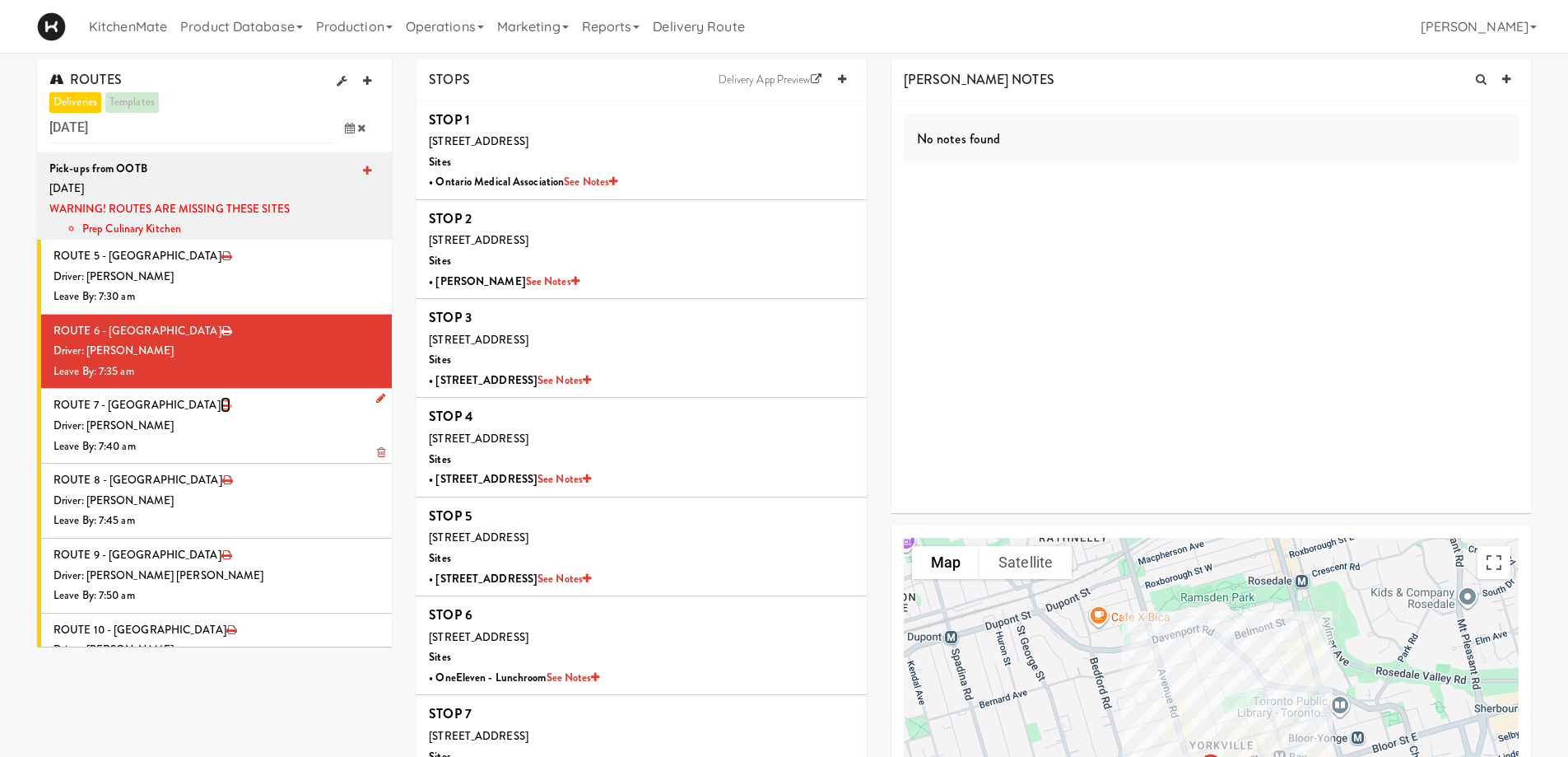
click at [220, 407] on icon at bounding box center [225, 405] width 10 height 11
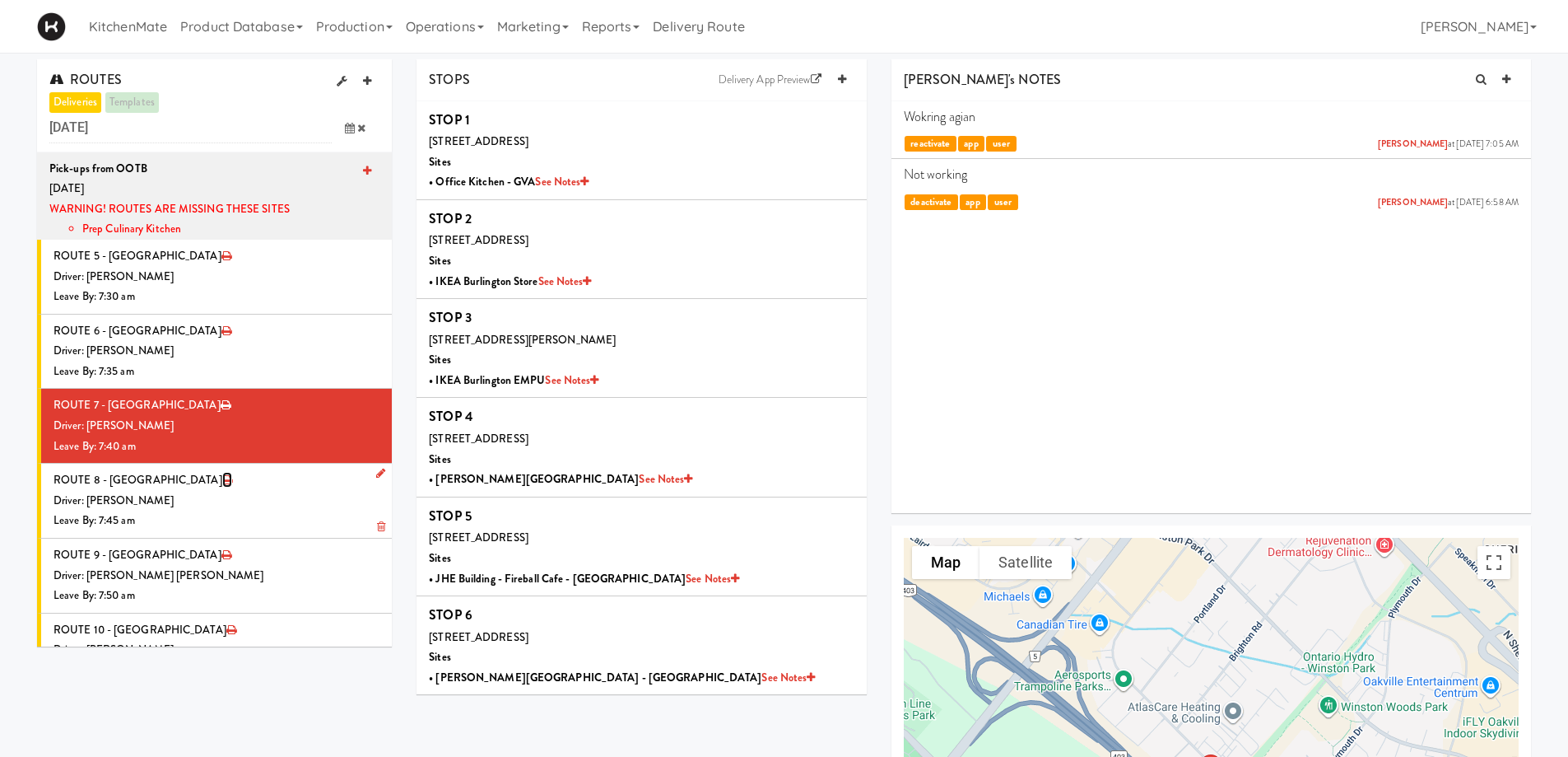
click at [222, 477] on icon at bounding box center [227, 479] width 10 height 11
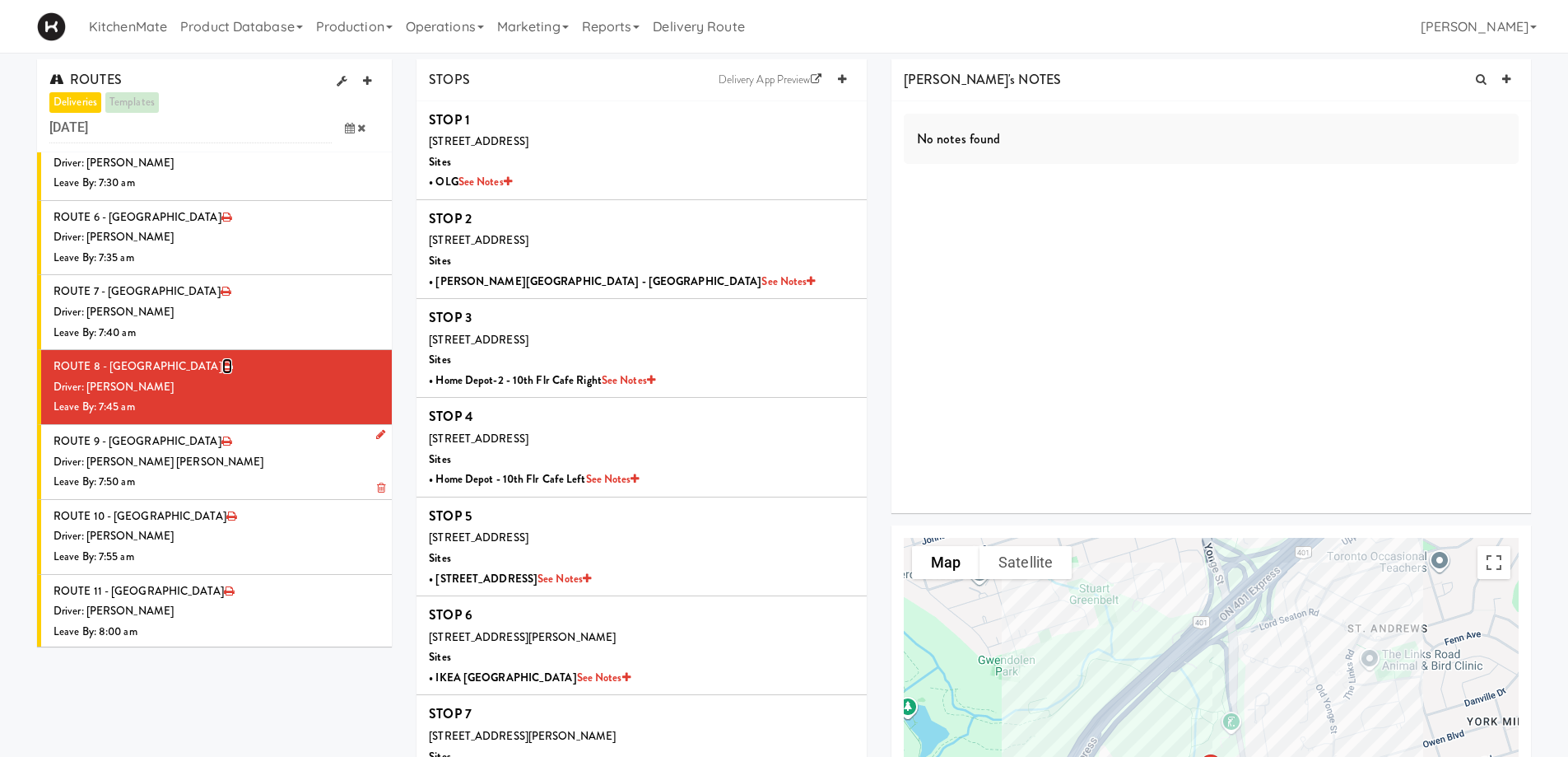
scroll to position [115, 0]
click at [221, 438] on icon at bounding box center [226, 439] width 10 height 11
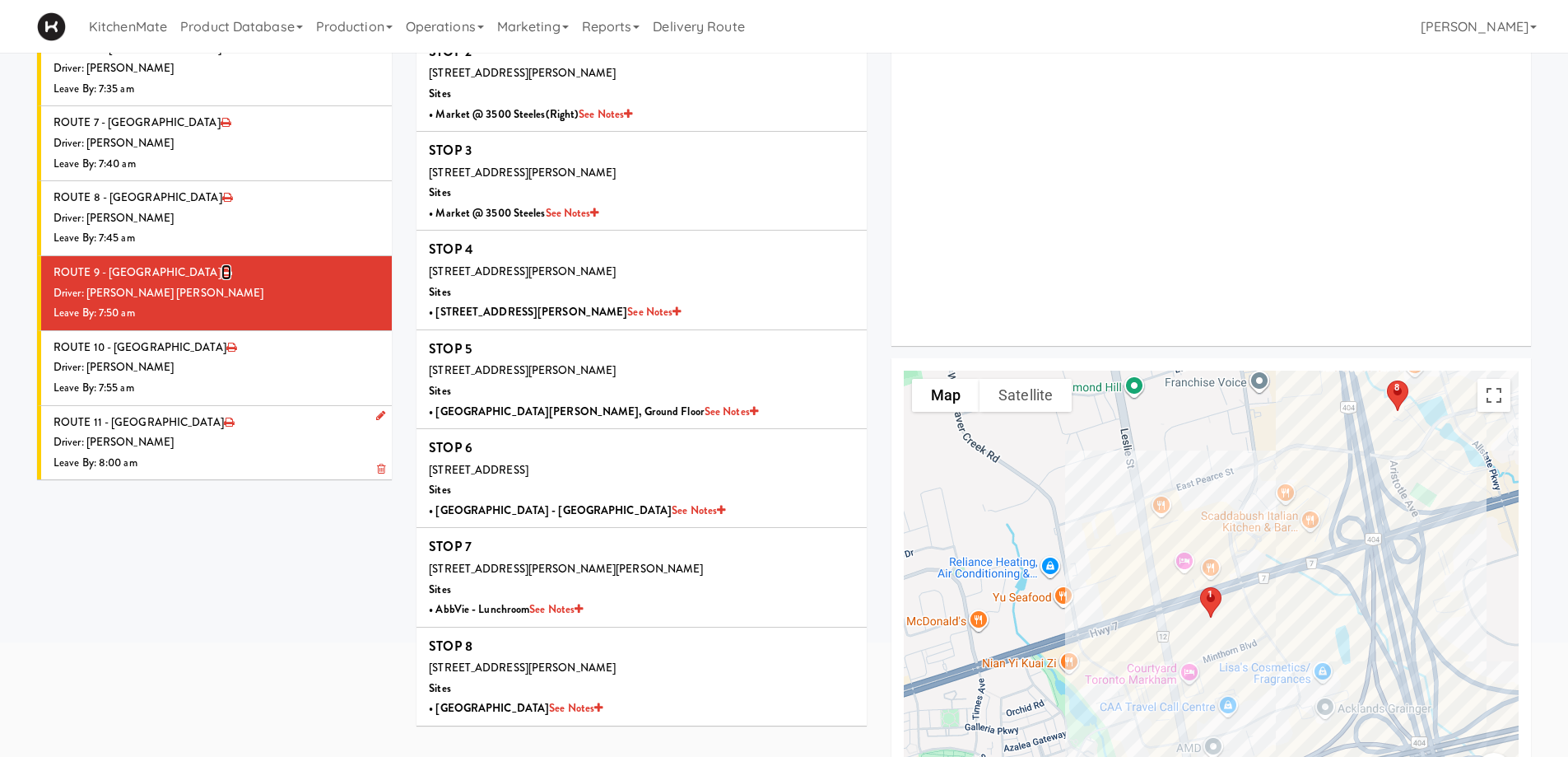
scroll to position [247, 0]
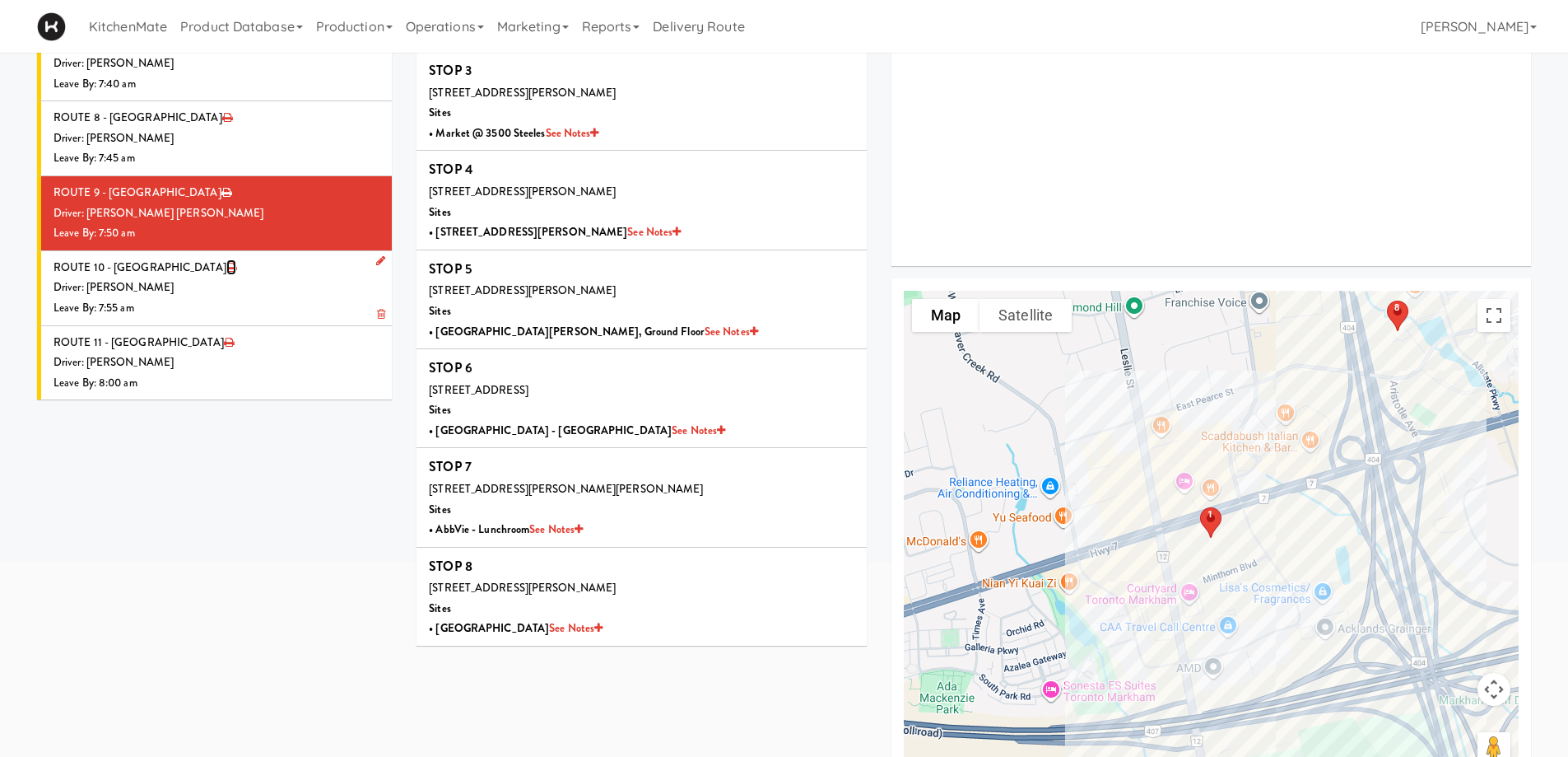
click at [226, 268] on icon at bounding box center [231, 267] width 10 height 11
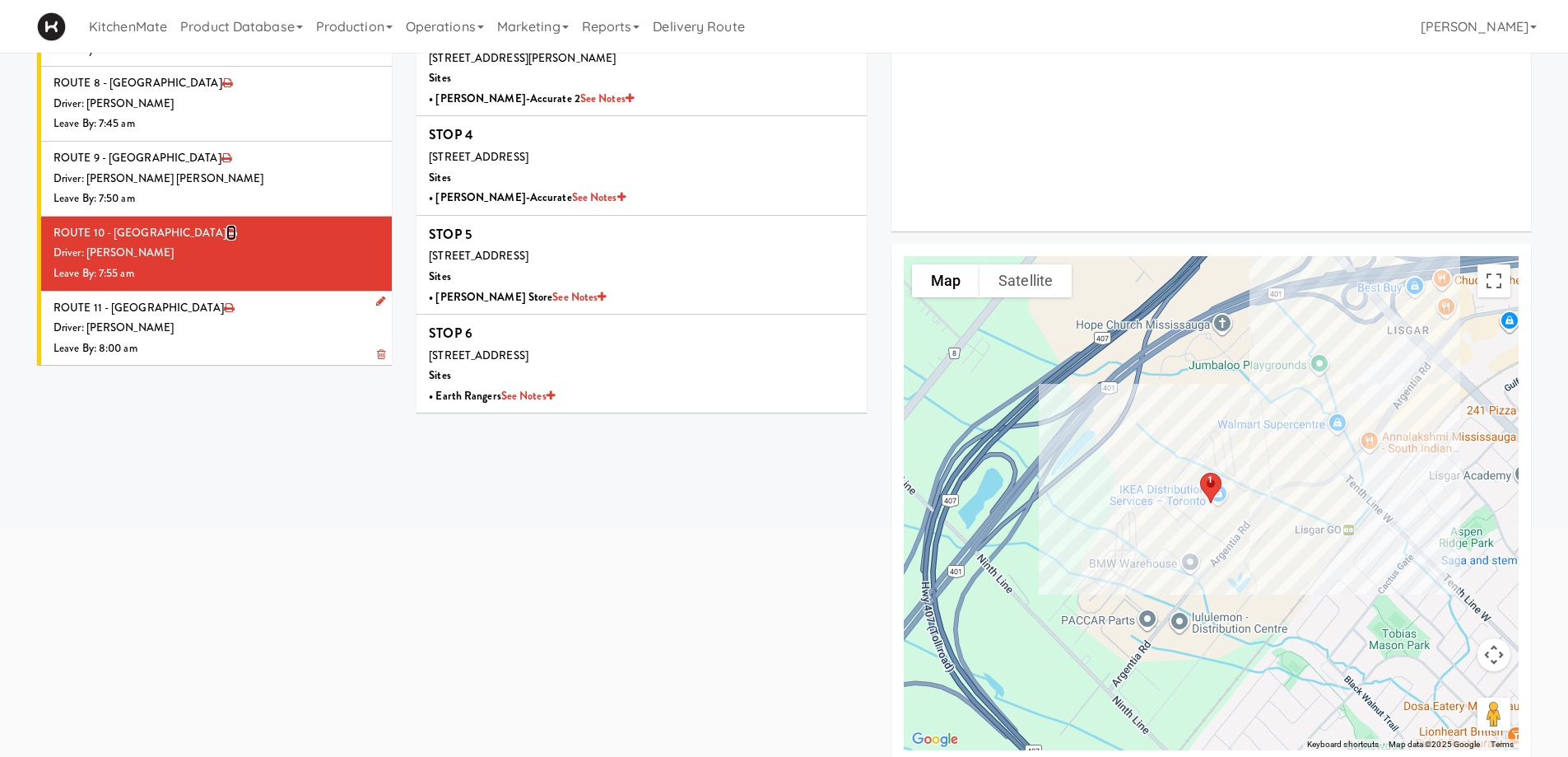
scroll to position [299, 0]
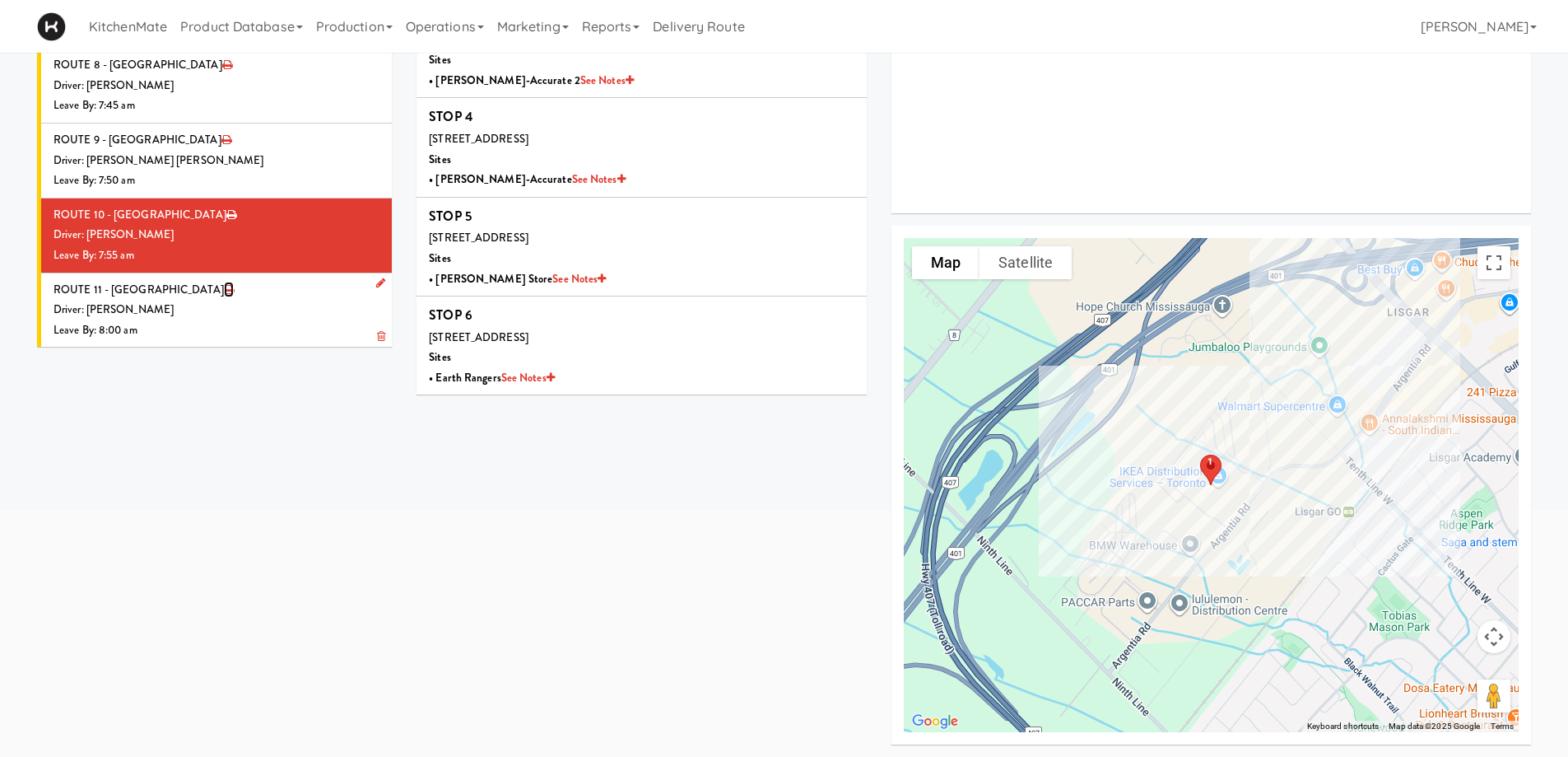
click at [223, 294] on icon at bounding box center [228, 289] width 10 height 11
